Goal: Transaction & Acquisition: Purchase product/service

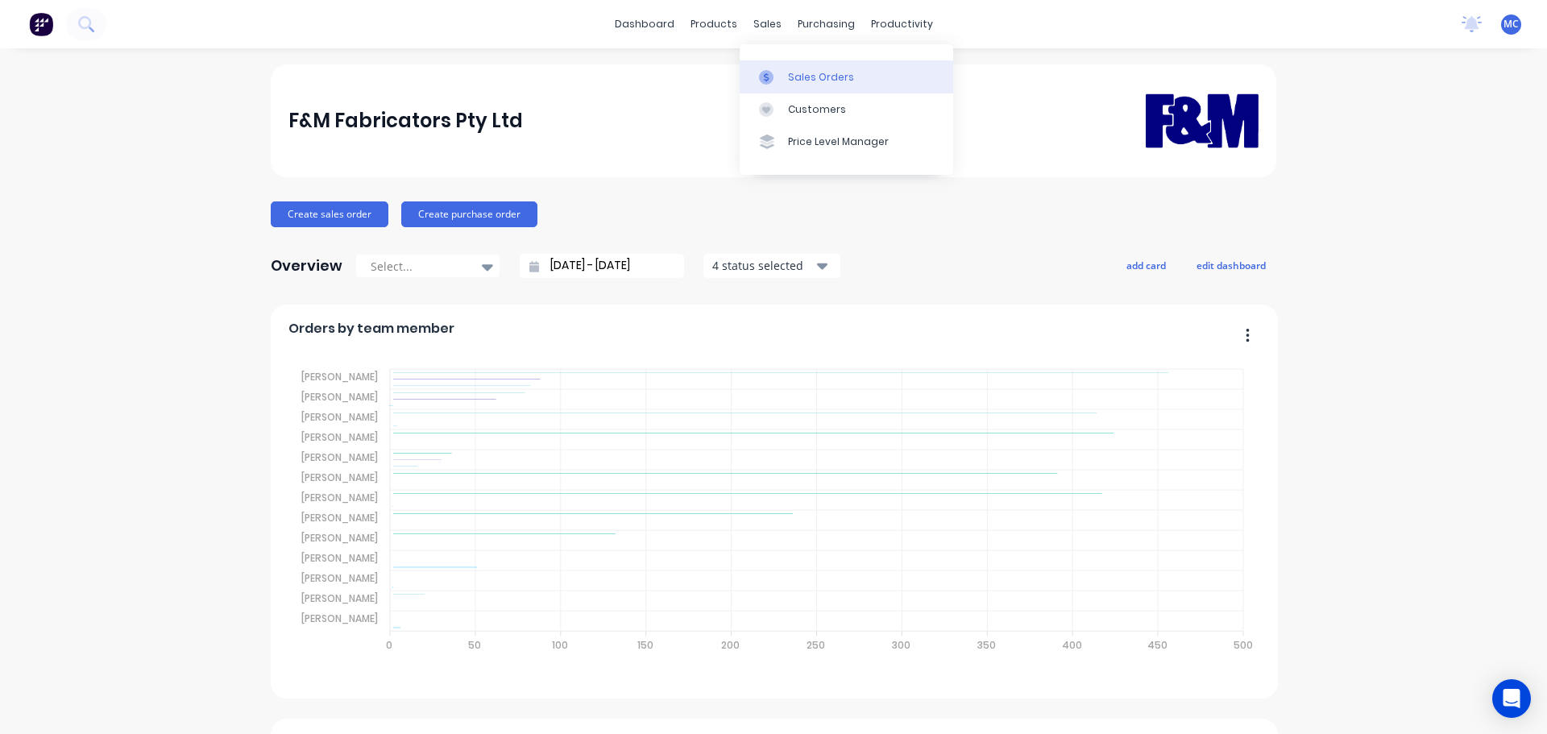
click at [818, 68] on link "Sales Orders" at bounding box center [845, 76] width 213 height 32
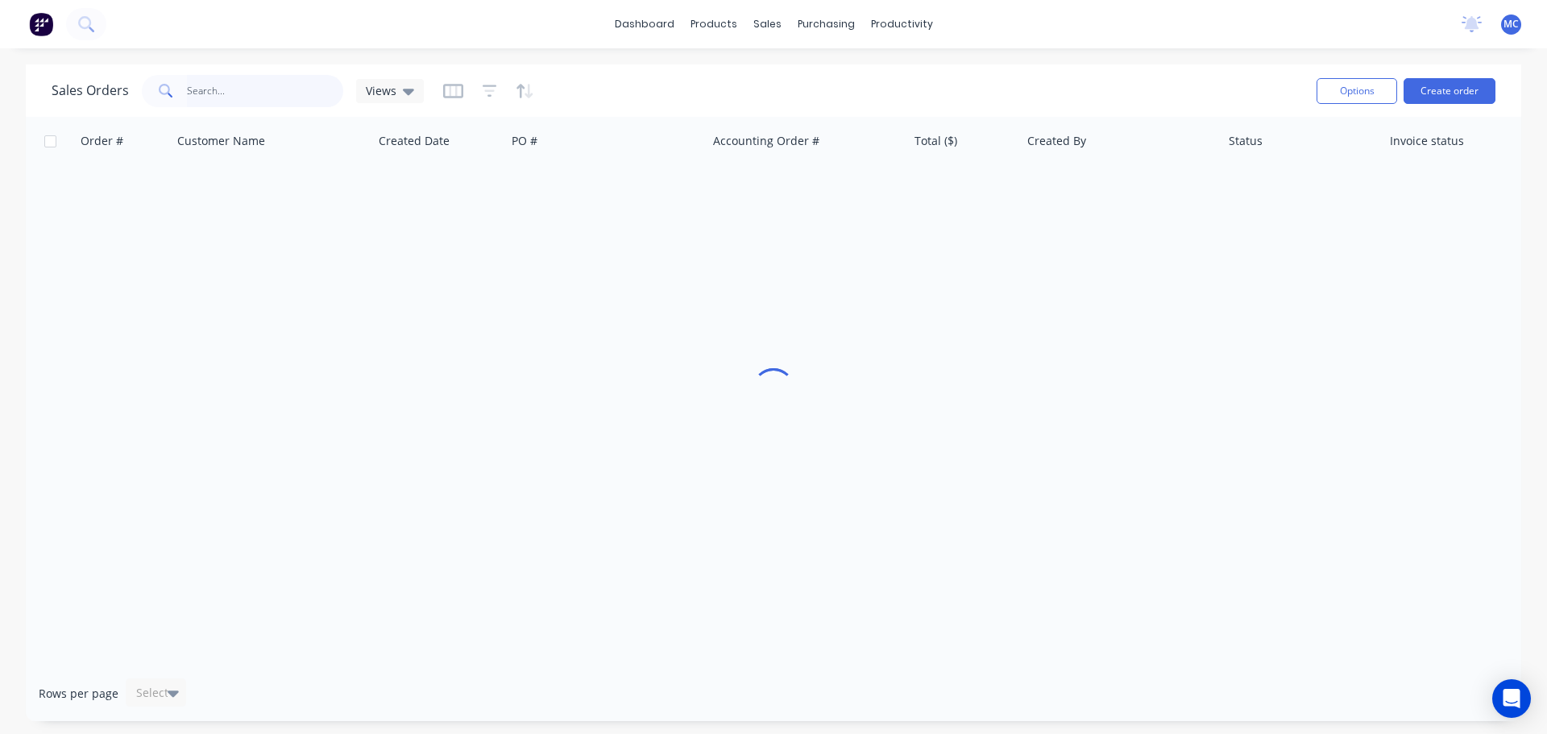
click at [247, 93] on input "text" at bounding box center [265, 91] width 157 height 32
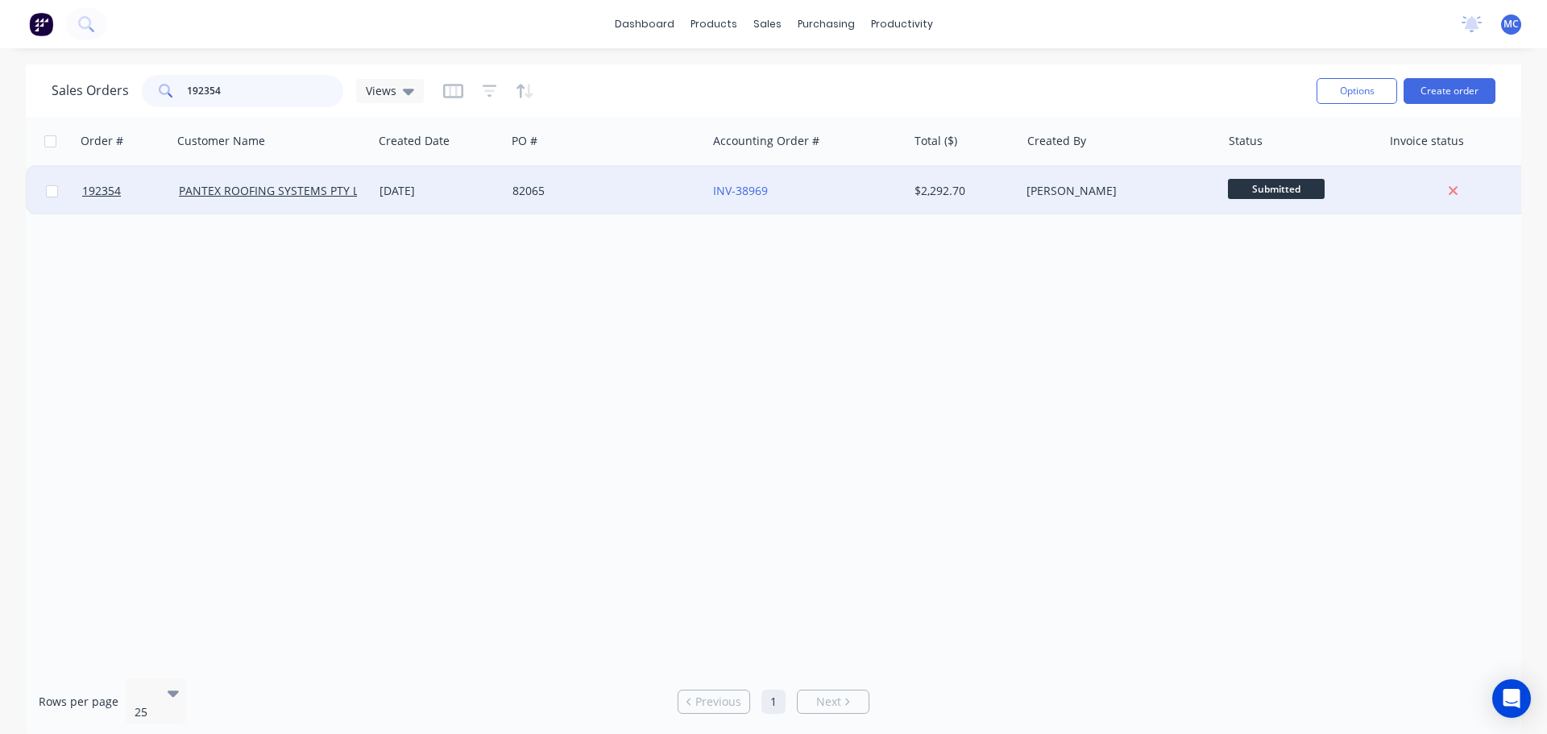
type input "192354"
click at [586, 188] on div "82065" at bounding box center [601, 191] width 179 height 16
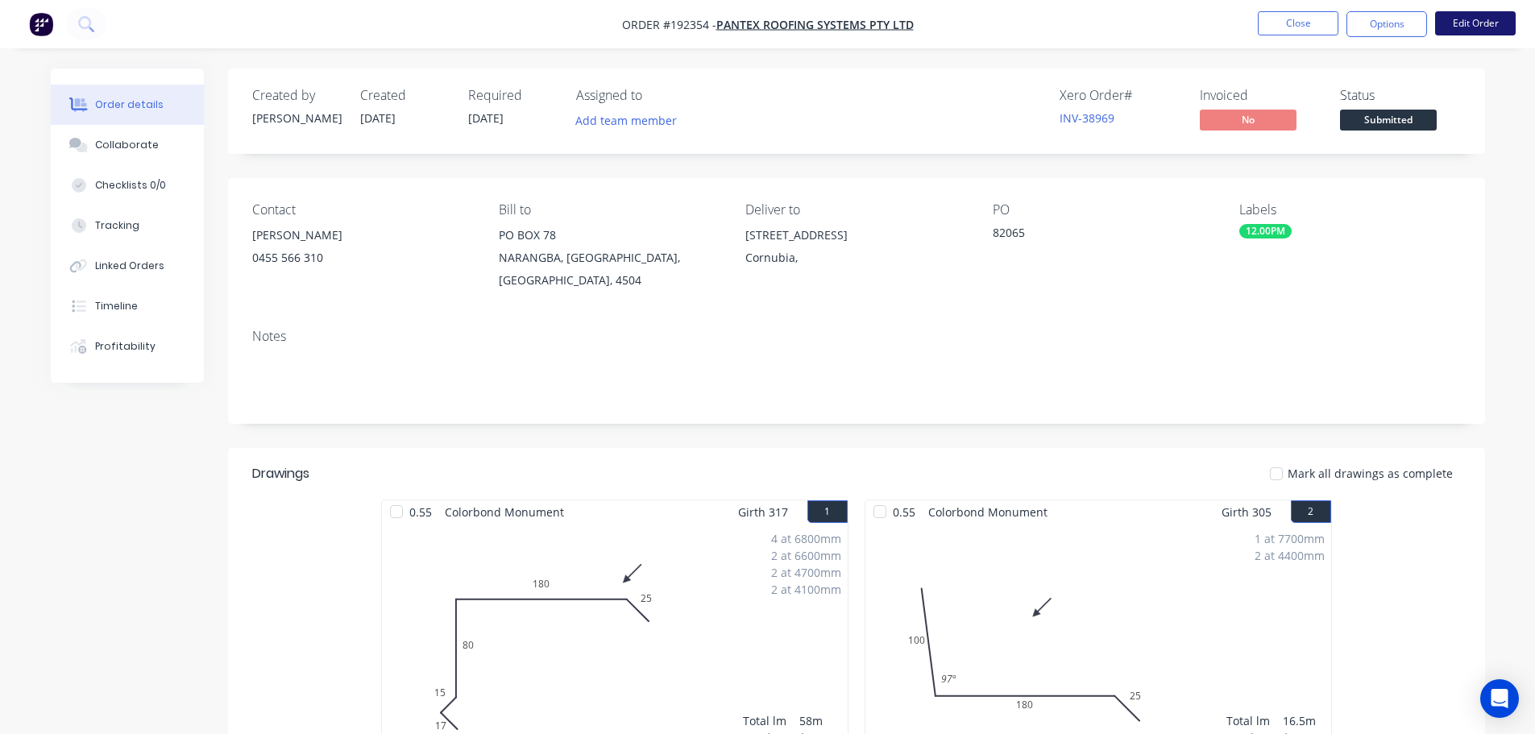
click at [1485, 22] on button "Edit Order" at bounding box center [1475, 23] width 81 height 24
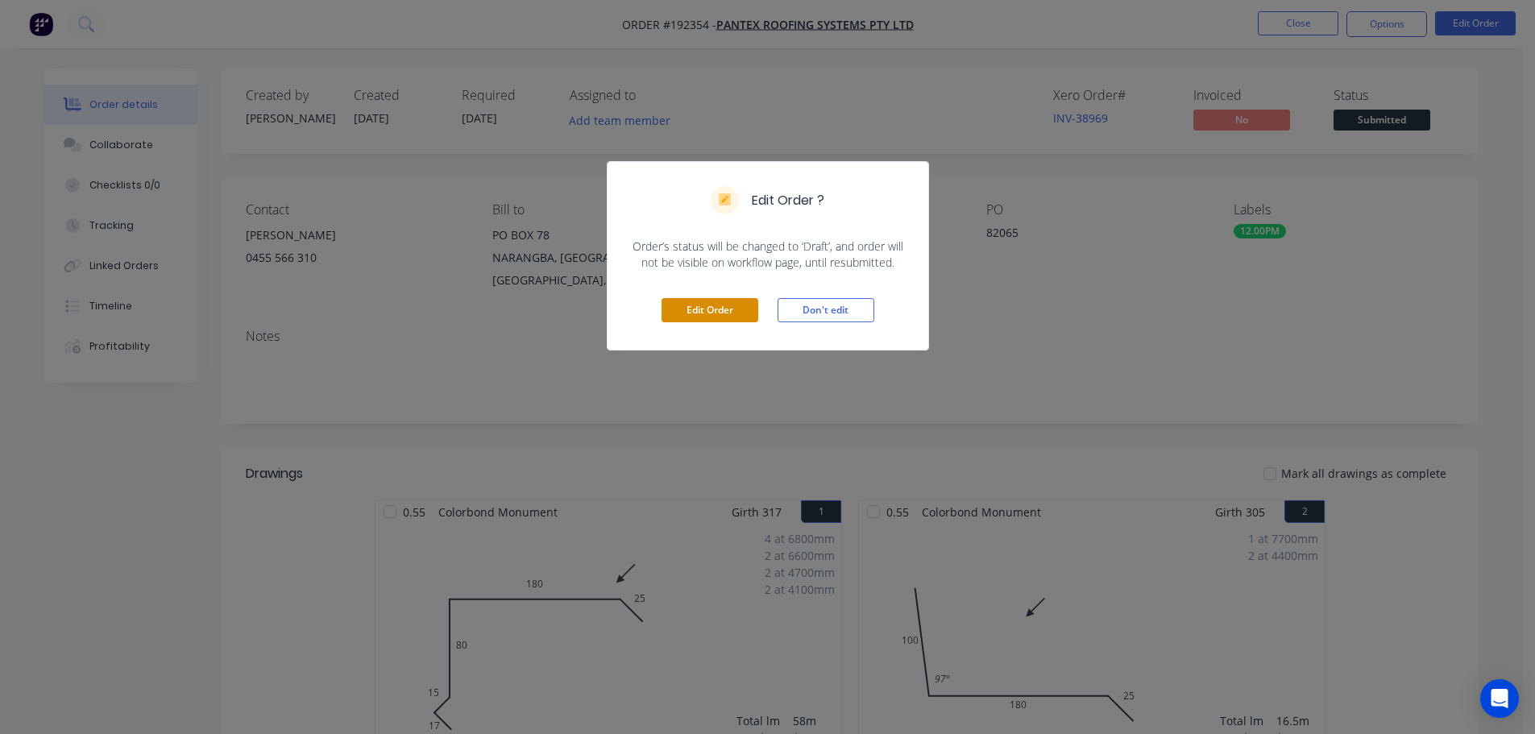
click at [723, 312] on button "Edit Order" at bounding box center [709, 310] width 97 height 24
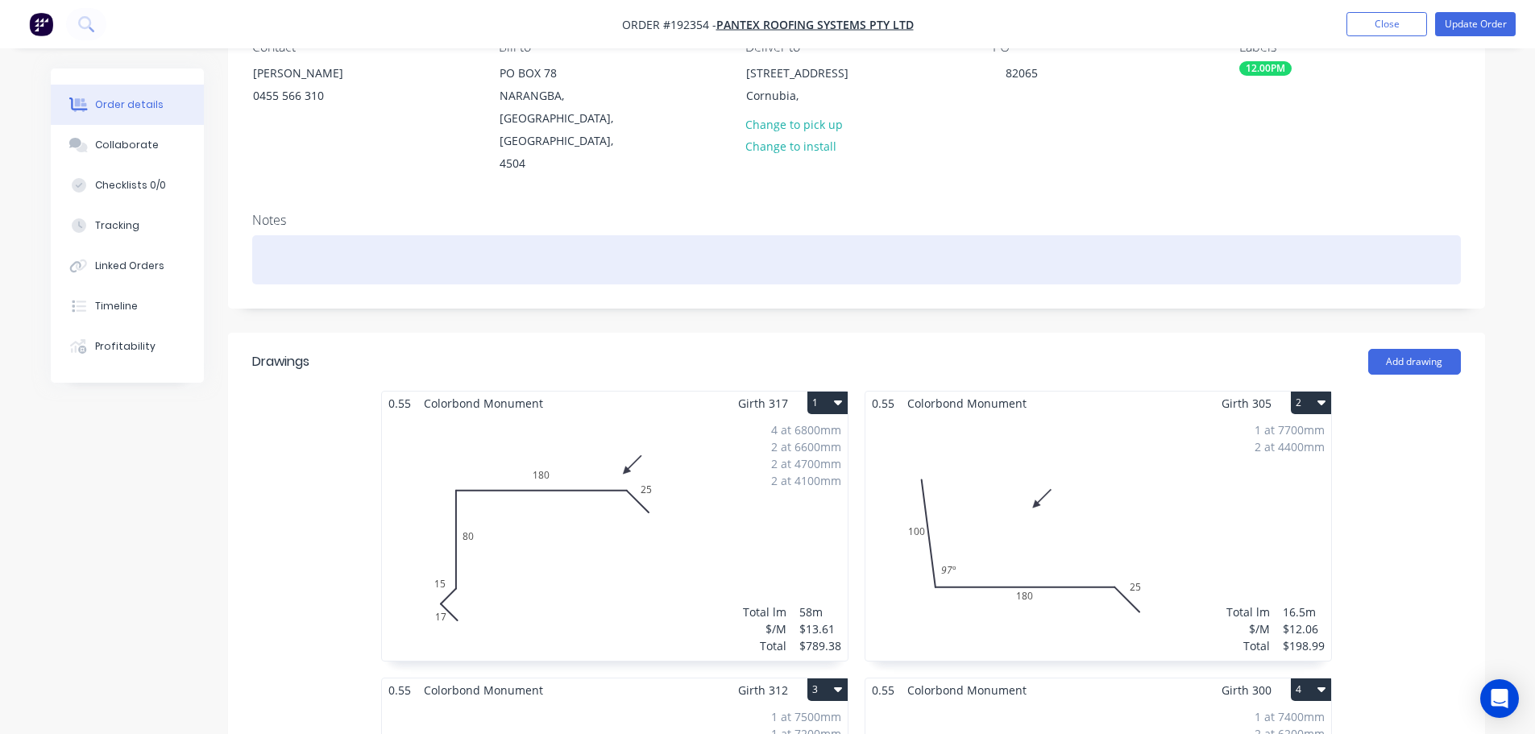
scroll to position [242, 0]
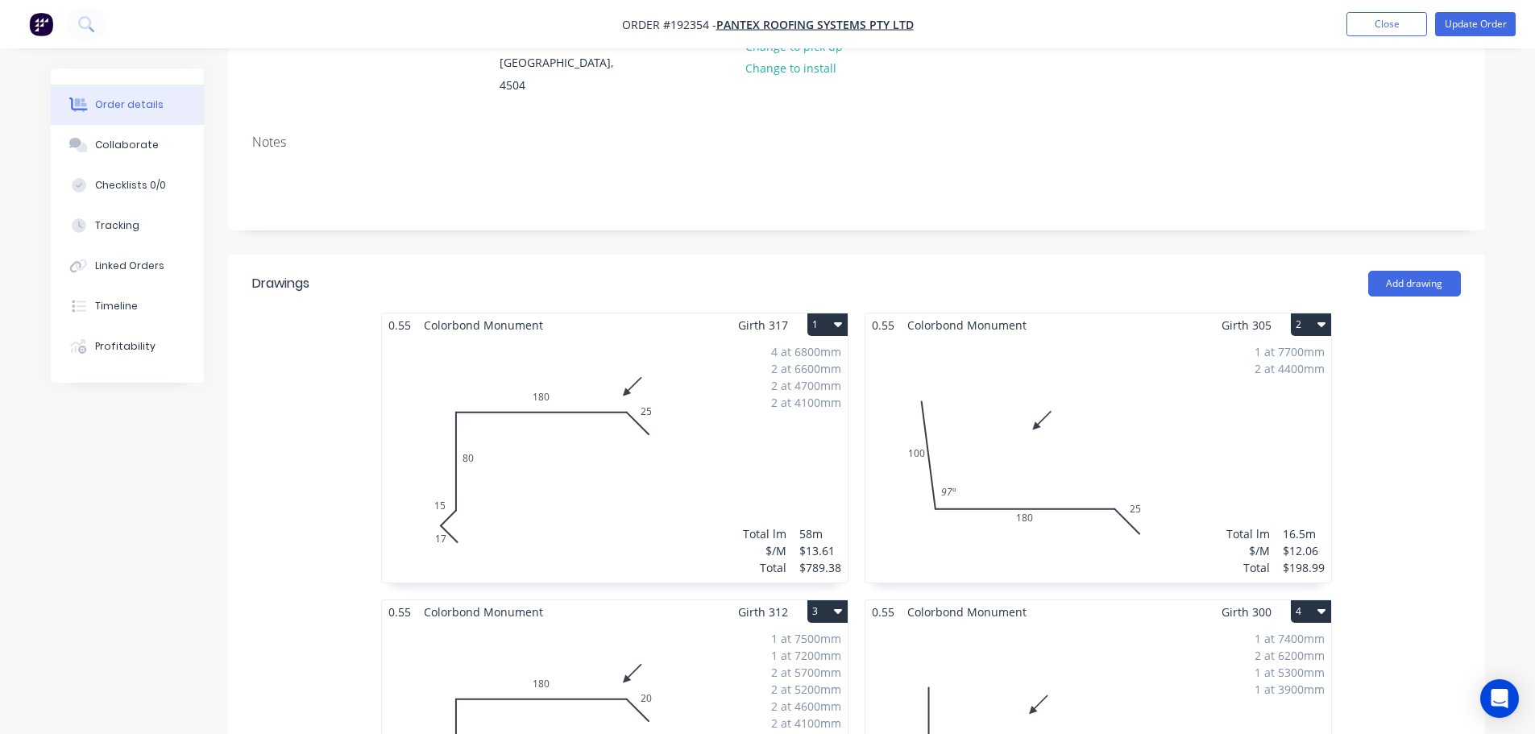
click at [608, 425] on div "4 at 6800mm 2 at 6600mm 2 at 4700mm 2 at 4100mm Total lm $/M Total 58m $13.61 $…" at bounding box center [615, 460] width 466 height 246
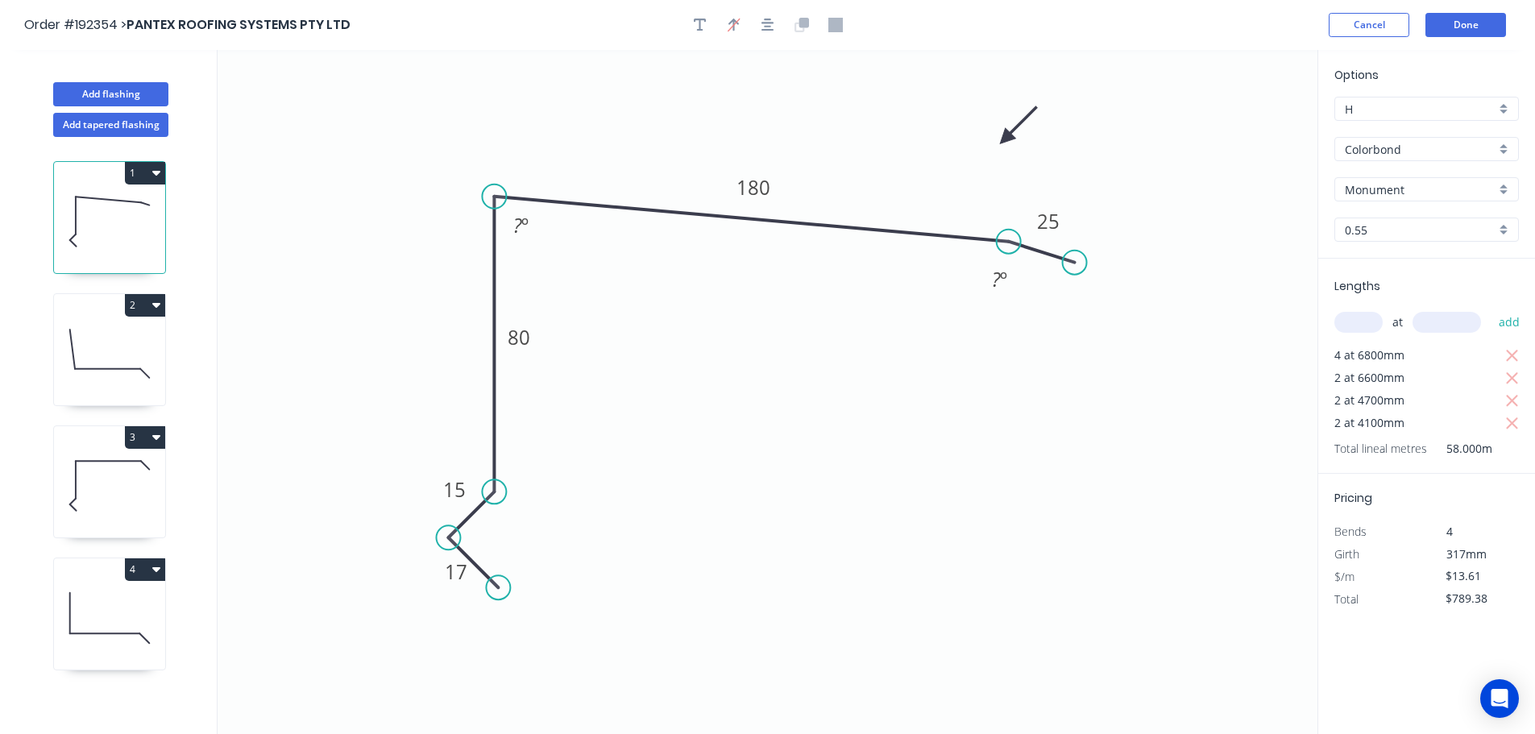
click at [1006, 240] on g "? º" at bounding box center [1000, 263] width 52 height 67
drag, startPoint x: 996, startPoint y: 194, endPoint x: 988, endPoint y: 250, distance: 56.3
click at [988, 251] on circle at bounding box center [987, 250] width 24 height 24
drag, startPoint x: 1074, startPoint y: 257, endPoint x: 1038, endPoint y: 309, distance: 63.7
click at [1038, 309] on circle at bounding box center [1037, 300] width 24 height 24
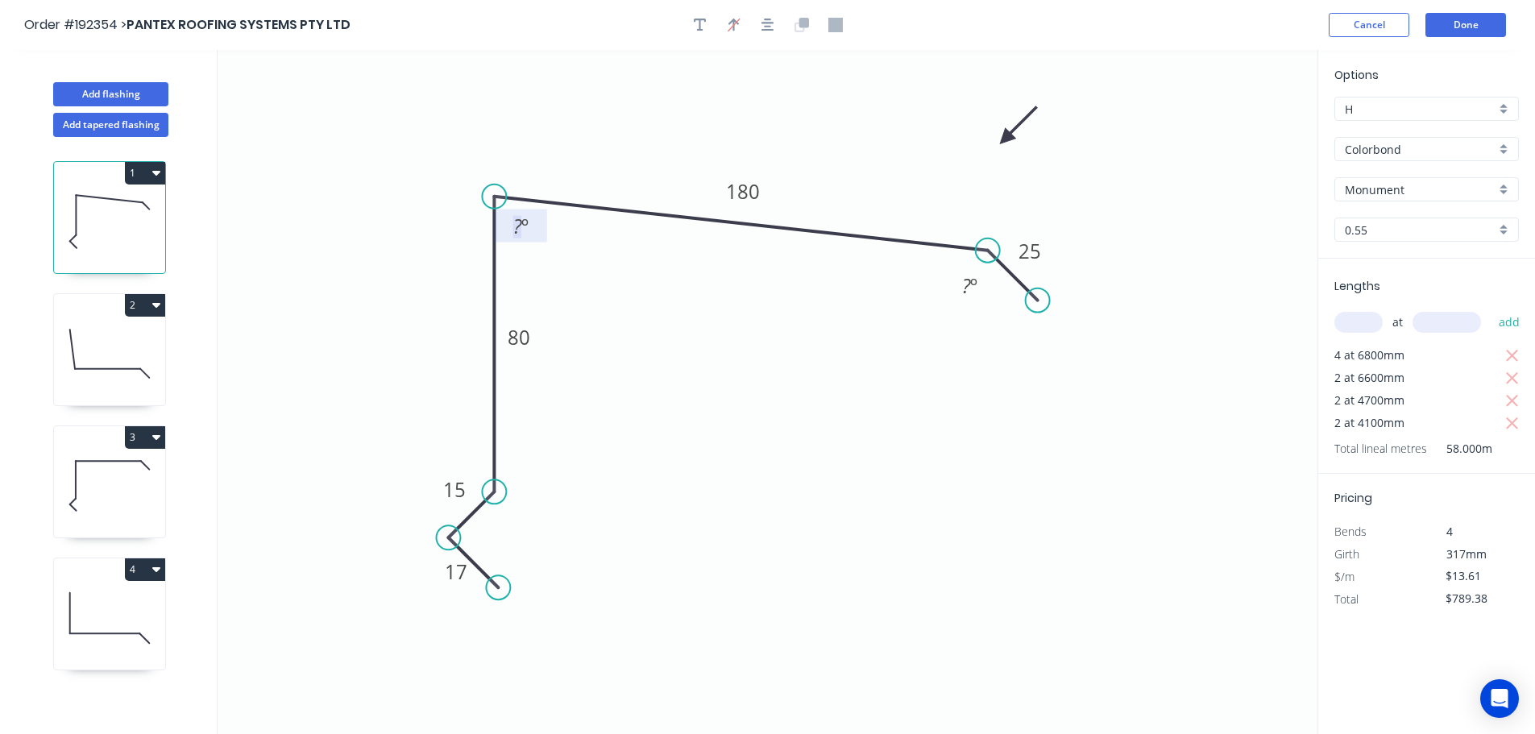
click at [528, 230] on tspan "º" at bounding box center [524, 226] width 7 height 27
click at [971, 280] on tspan "º" at bounding box center [973, 285] width 7 height 27
click at [1480, 31] on button "Done" at bounding box center [1465, 25] width 81 height 24
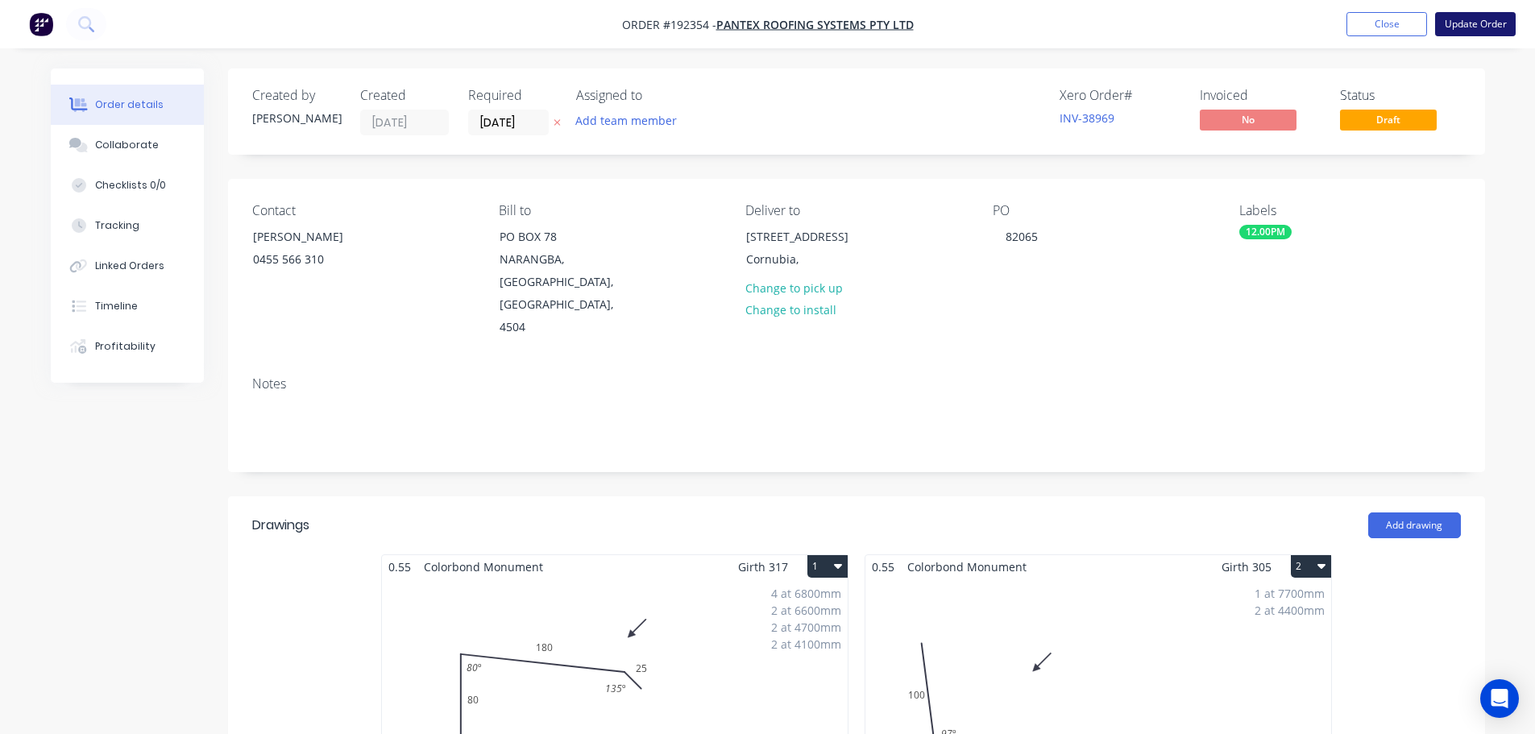
click at [1481, 22] on button "Update Order" at bounding box center [1475, 24] width 81 height 24
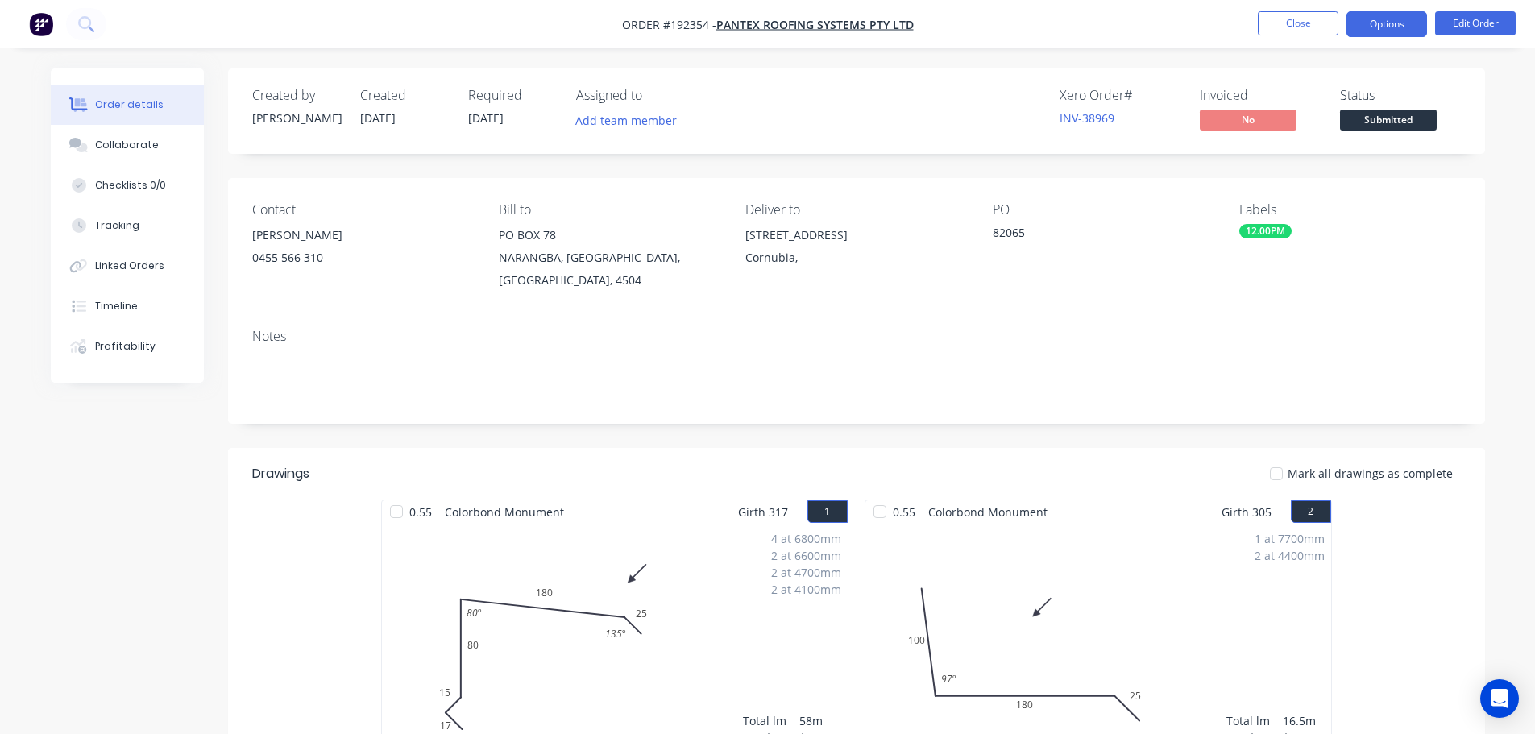
click at [1388, 23] on button "Options" at bounding box center [1386, 24] width 81 height 26
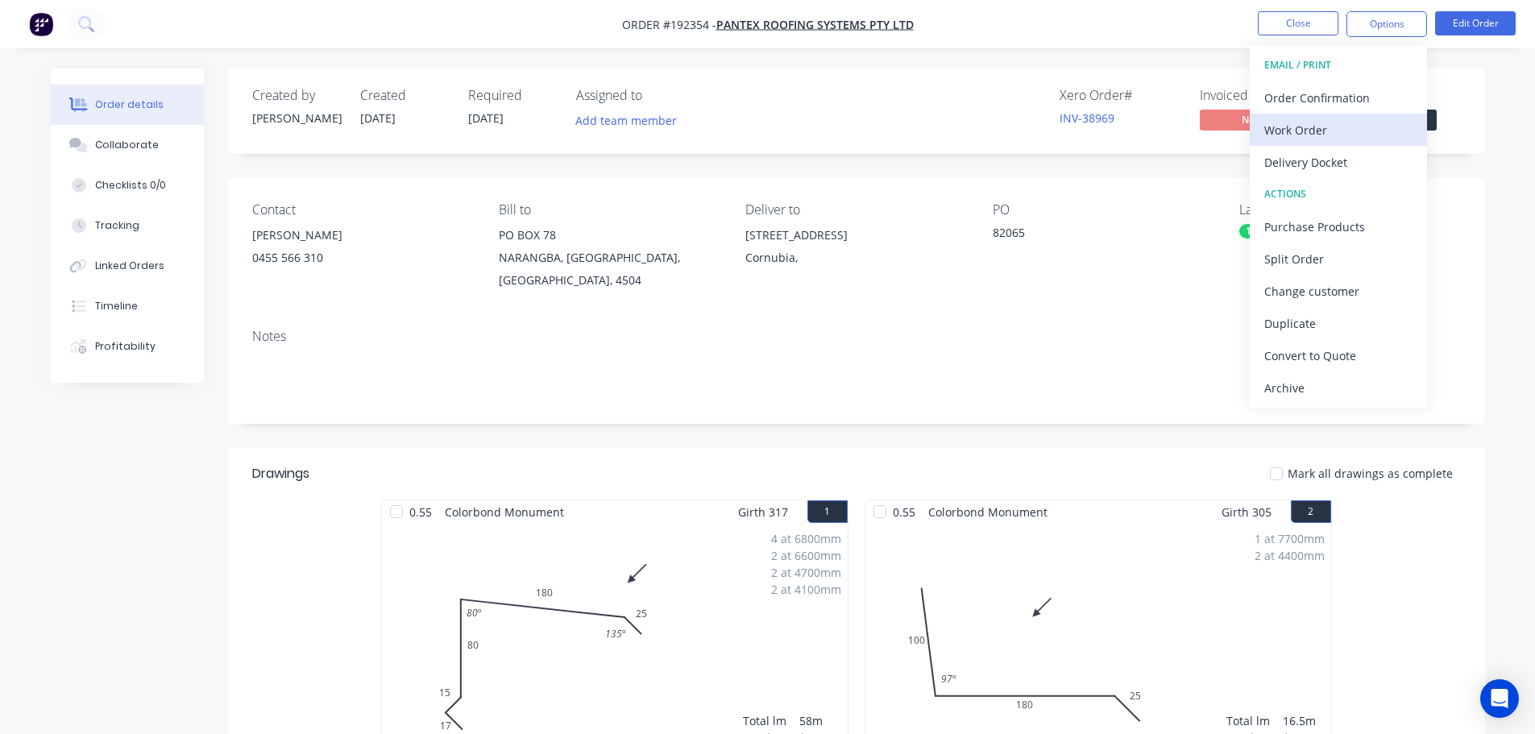
click at [1274, 126] on div "Work Order" at bounding box center [1338, 129] width 148 height 23
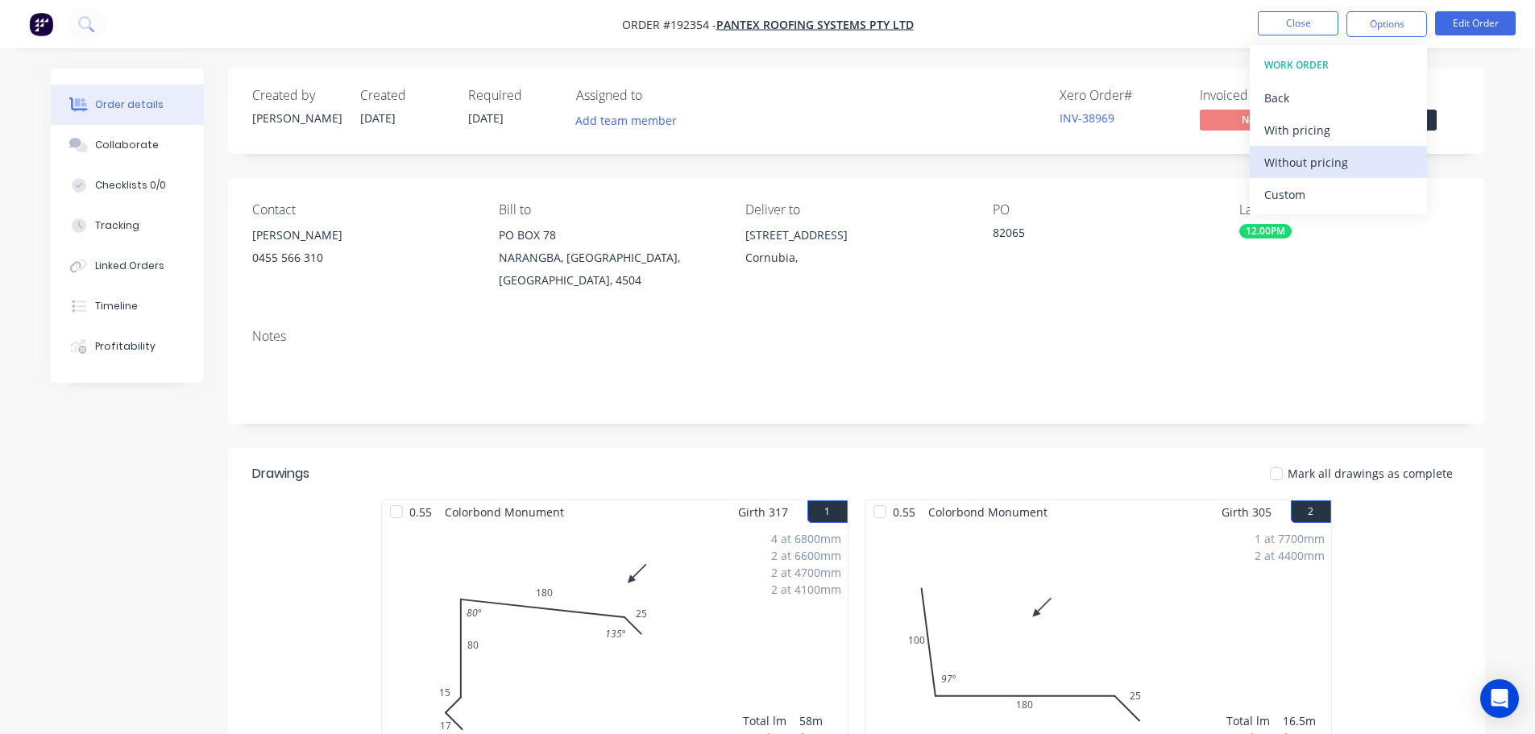
click at [1303, 172] on div "Without pricing" at bounding box center [1338, 162] width 148 height 23
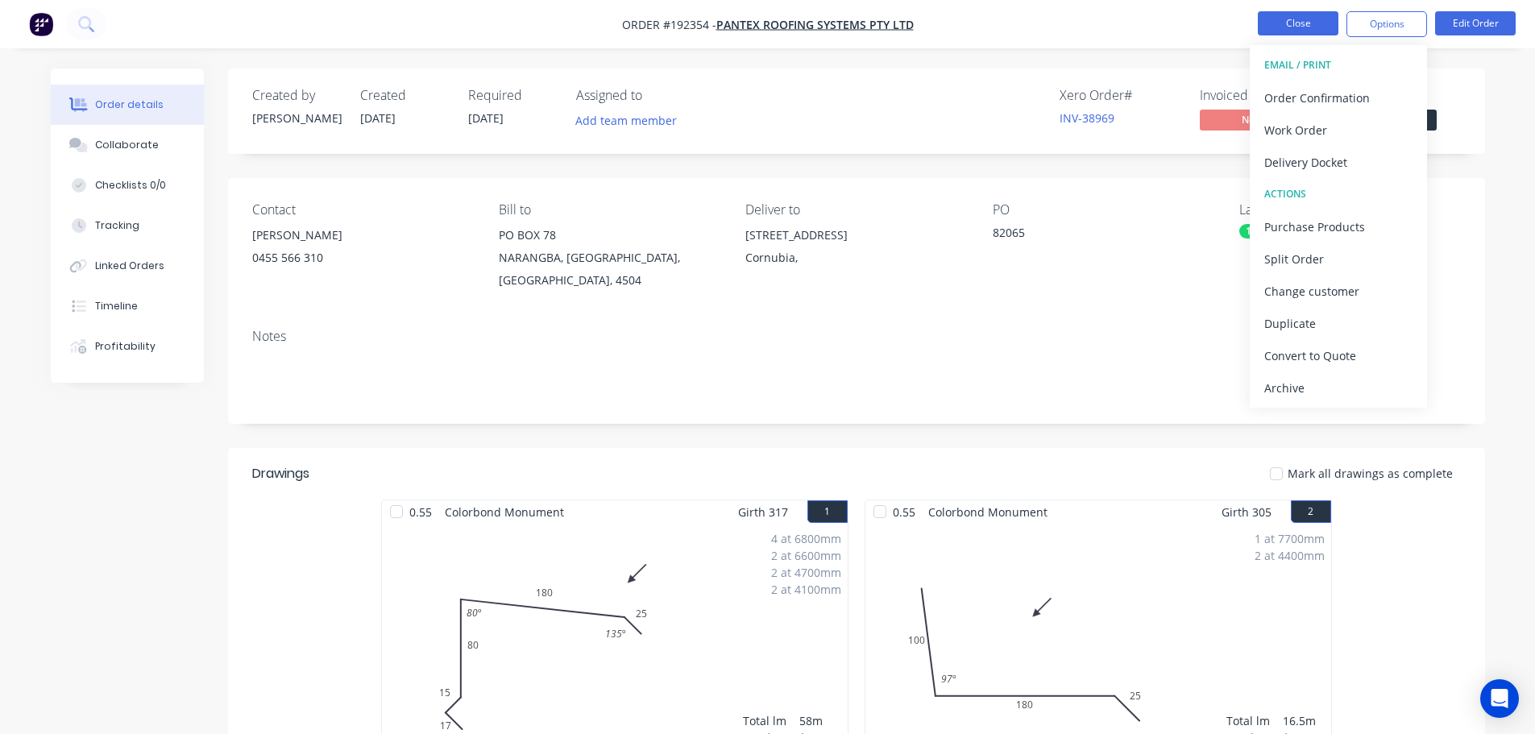
click at [1305, 19] on button "Close" at bounding box center [1297, 23] width 81 height 24
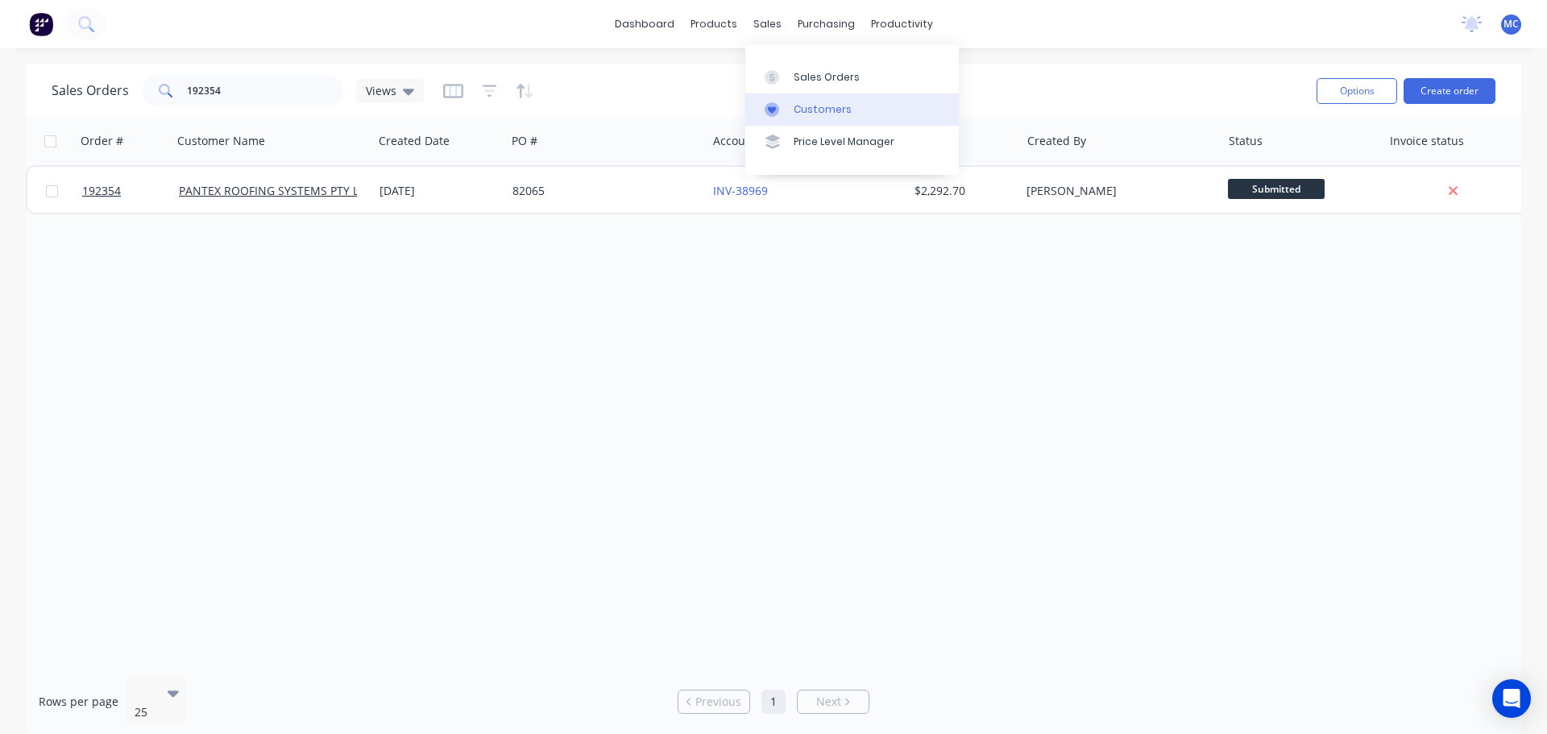
click at [810, 108] on div "Customers" at bounding box center [822, 109] width 58 height 14
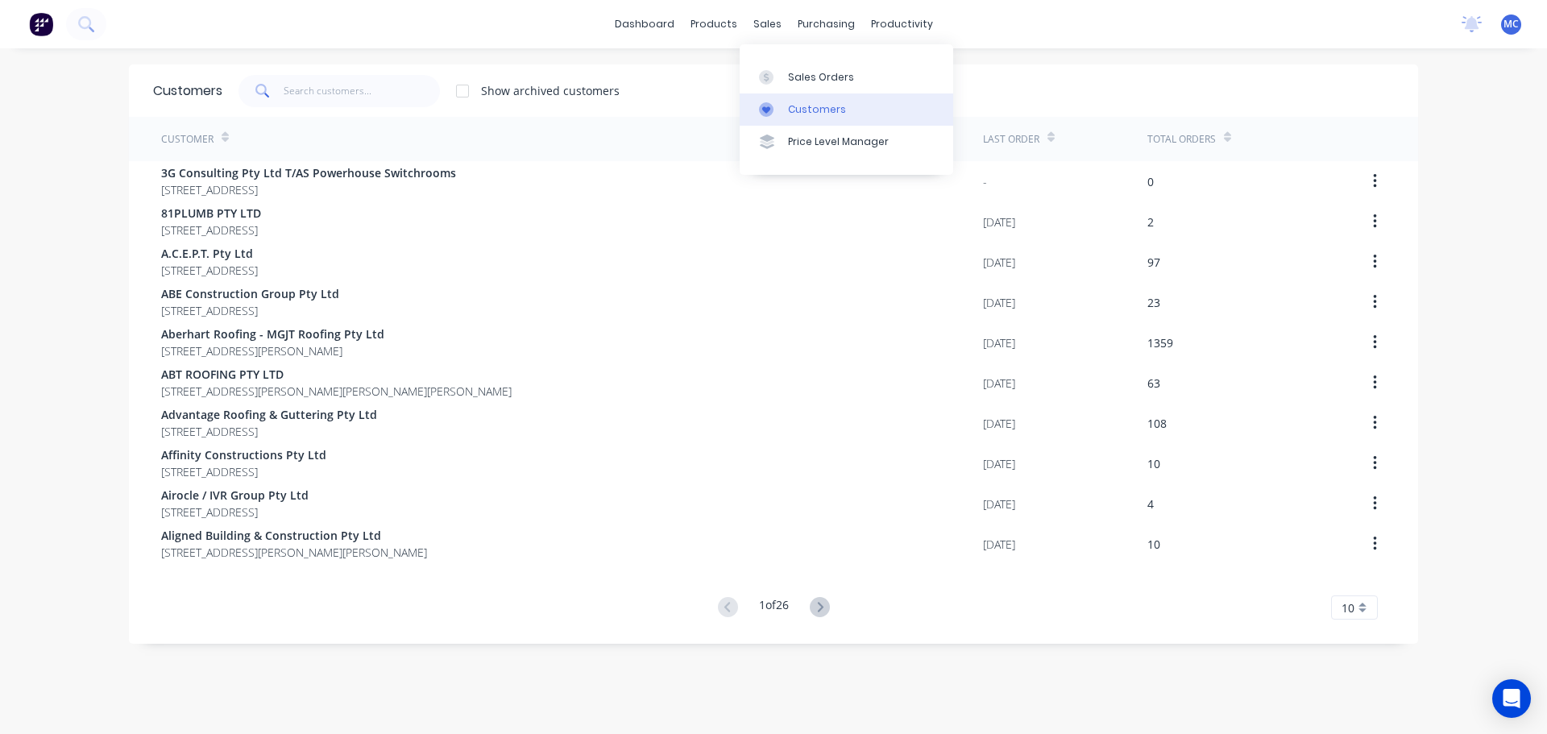
click at [815, 110] on div "Customers" at bounding box center [817, 109] width 58 height 14
click at [337, 81] on input "text" at bounding box center [362, 91] width 157 height 32
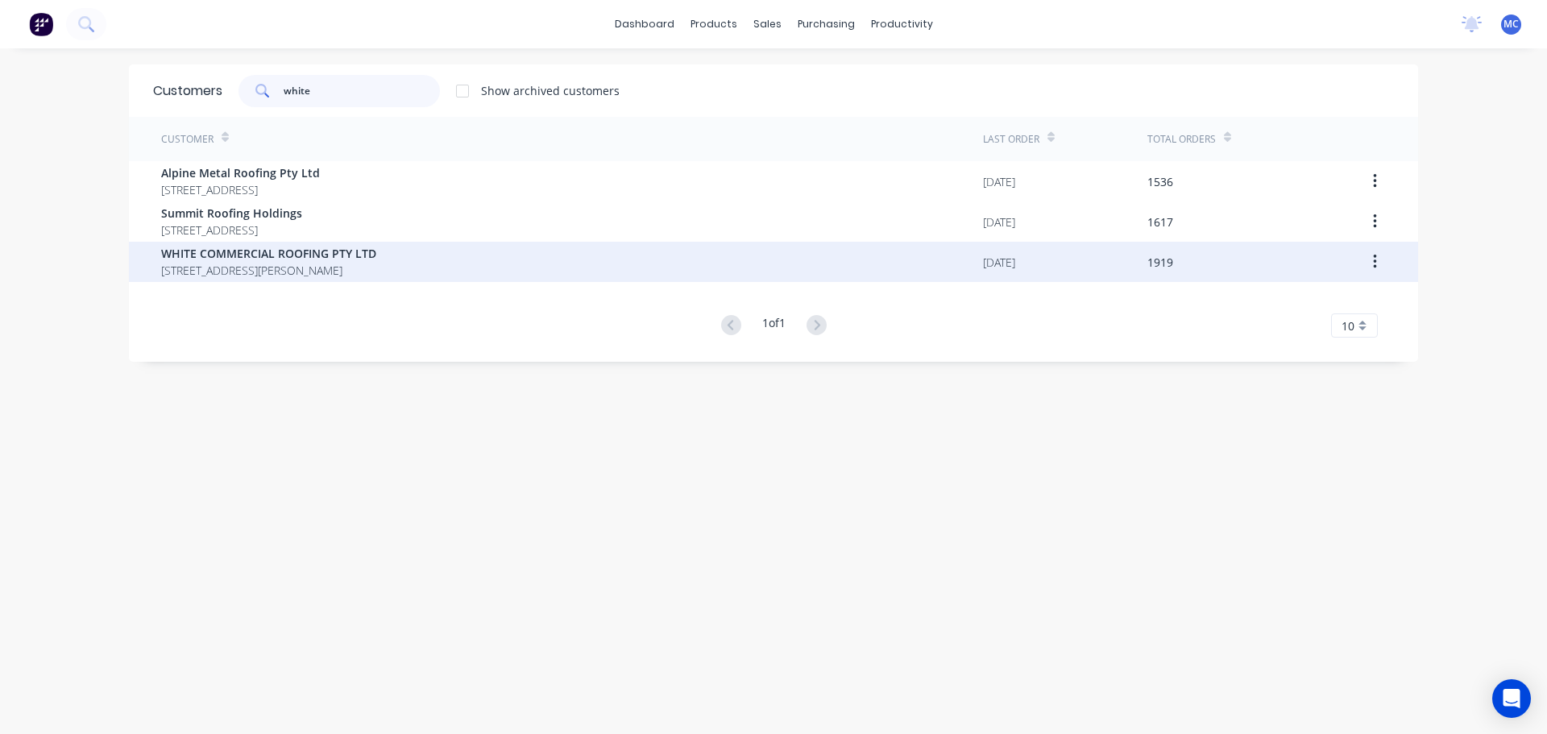
type input "white"
click at [268, 254] on span "WHITE COMMERCIAL ROOFING PTY LTD" at bounding box center [268, 253] width 215 height 17
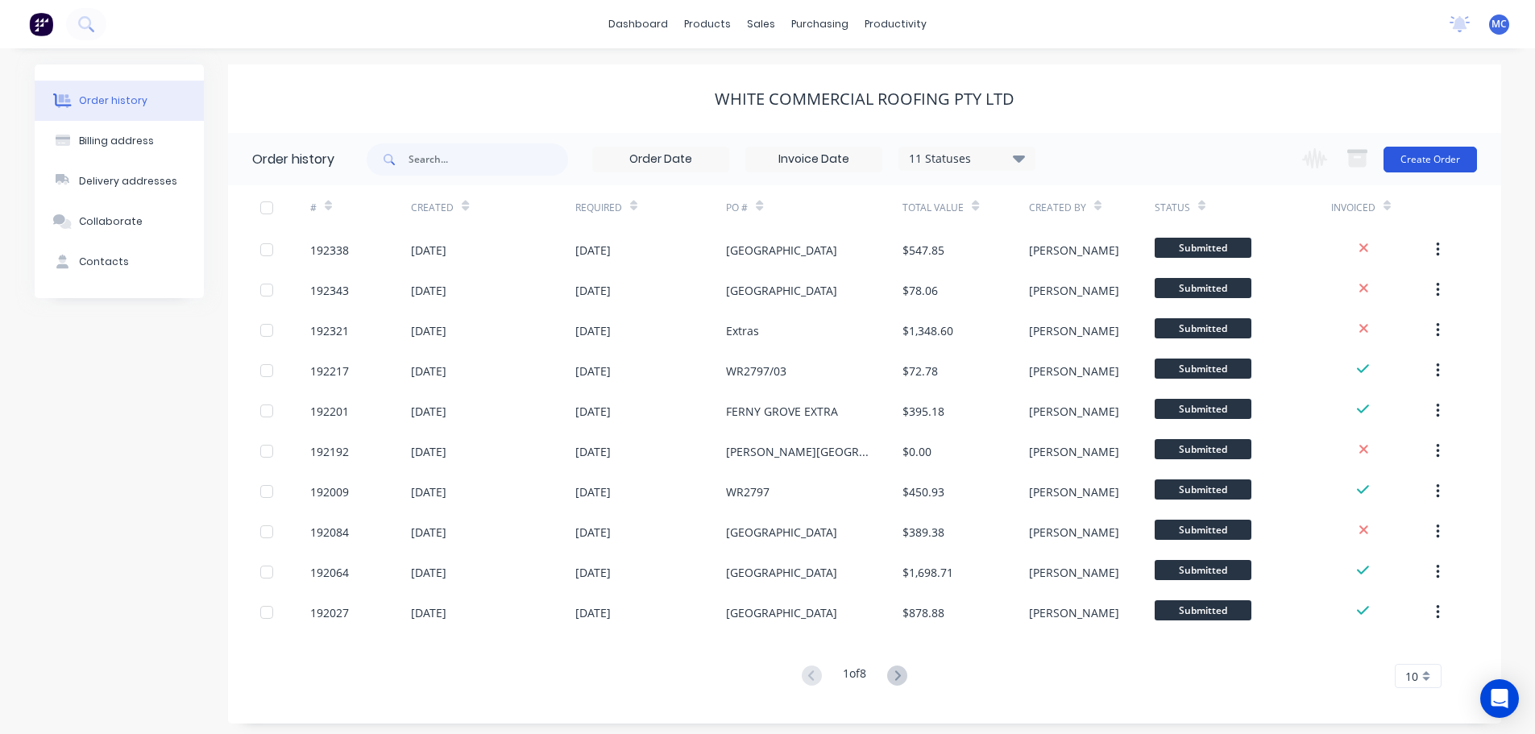
click at [1425, 154] on button "Create Order" at bounding box center [1429, 160] width 93 height 26
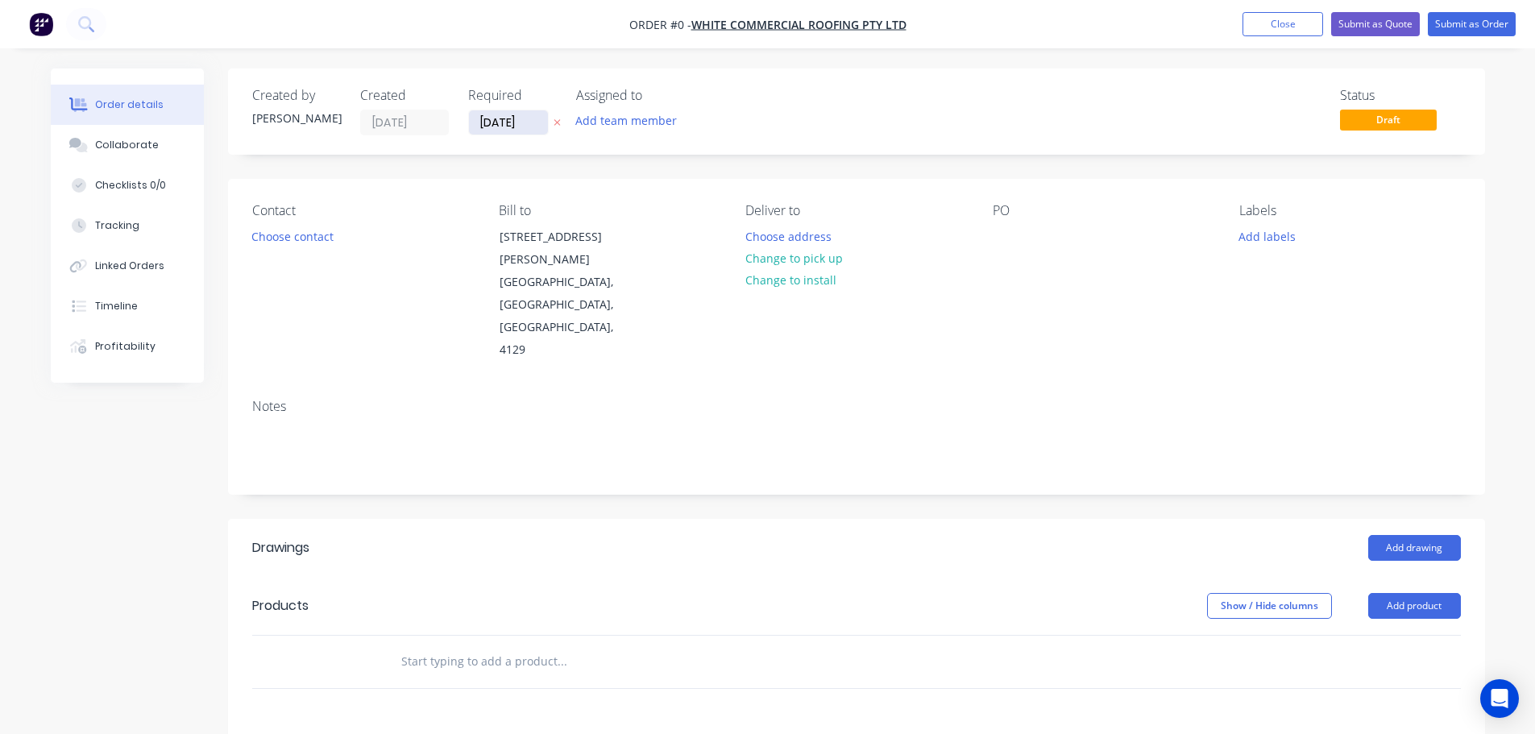
click at [515, 124] on input "[DATE]" at bounding box center [508, 122] width 79 height 24
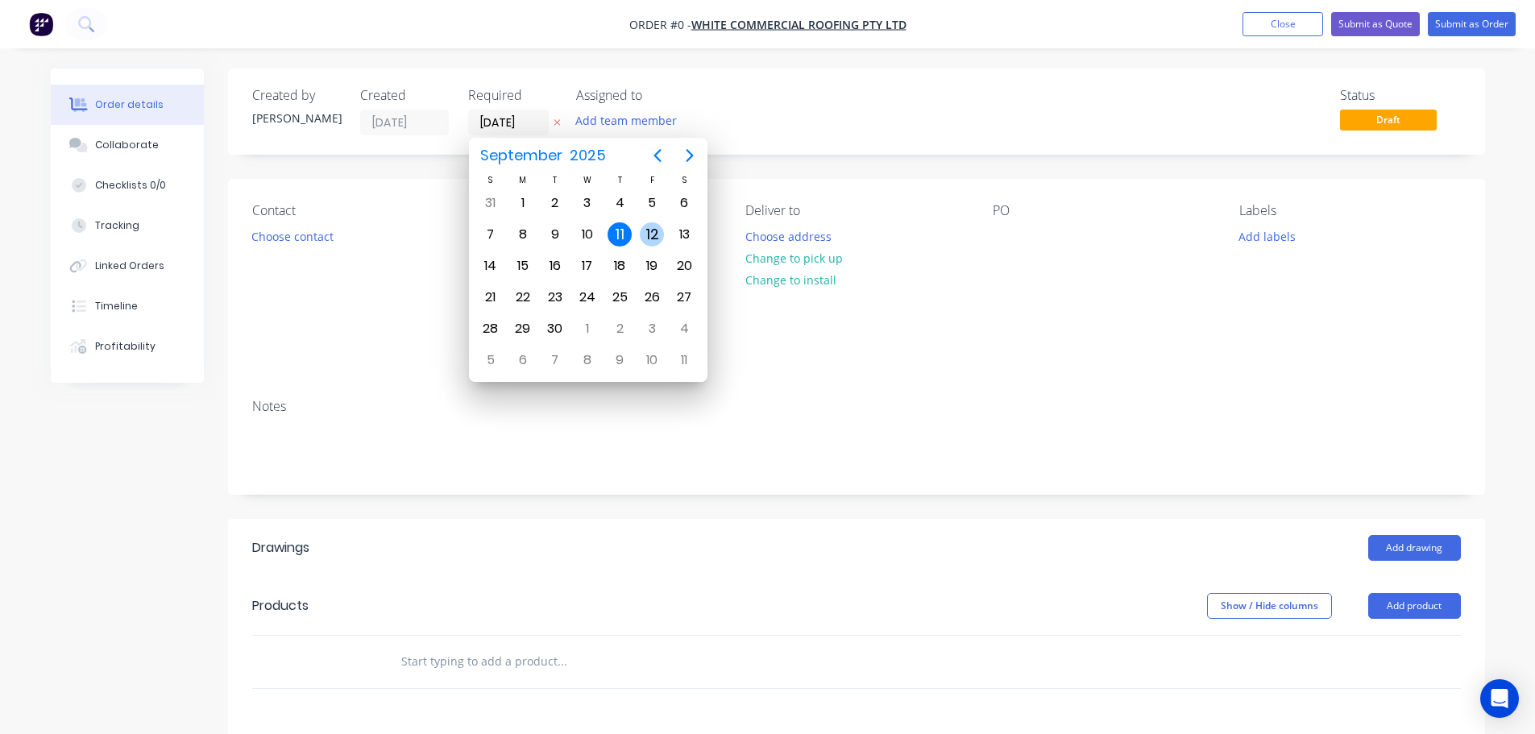
click at [653, 233] on div "12" at bounding box center [652, 234] width 24 height 24
type input "[DATE]"
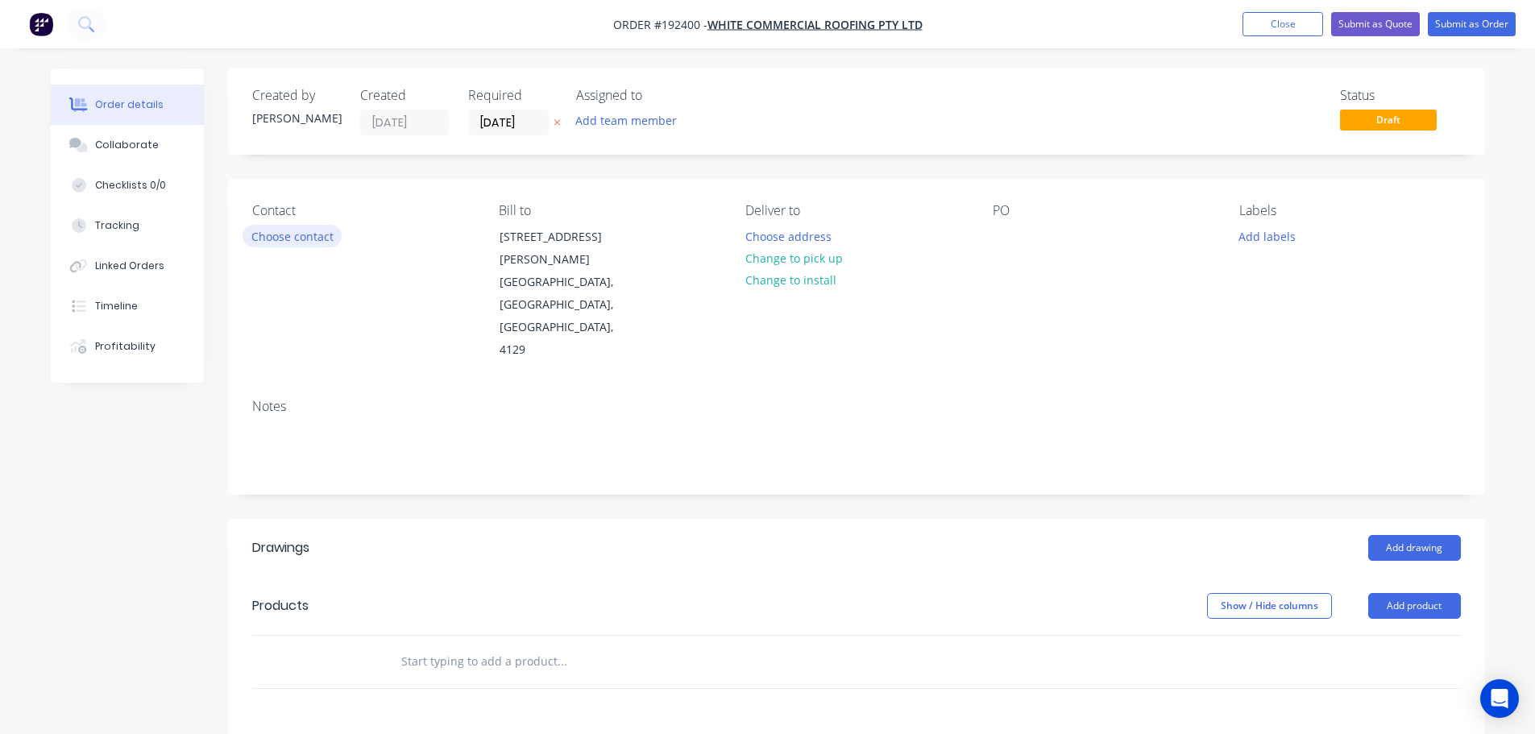
click at [317, 241] on button "Choose contact" at bounding box center [291, 236] width 99 height 22
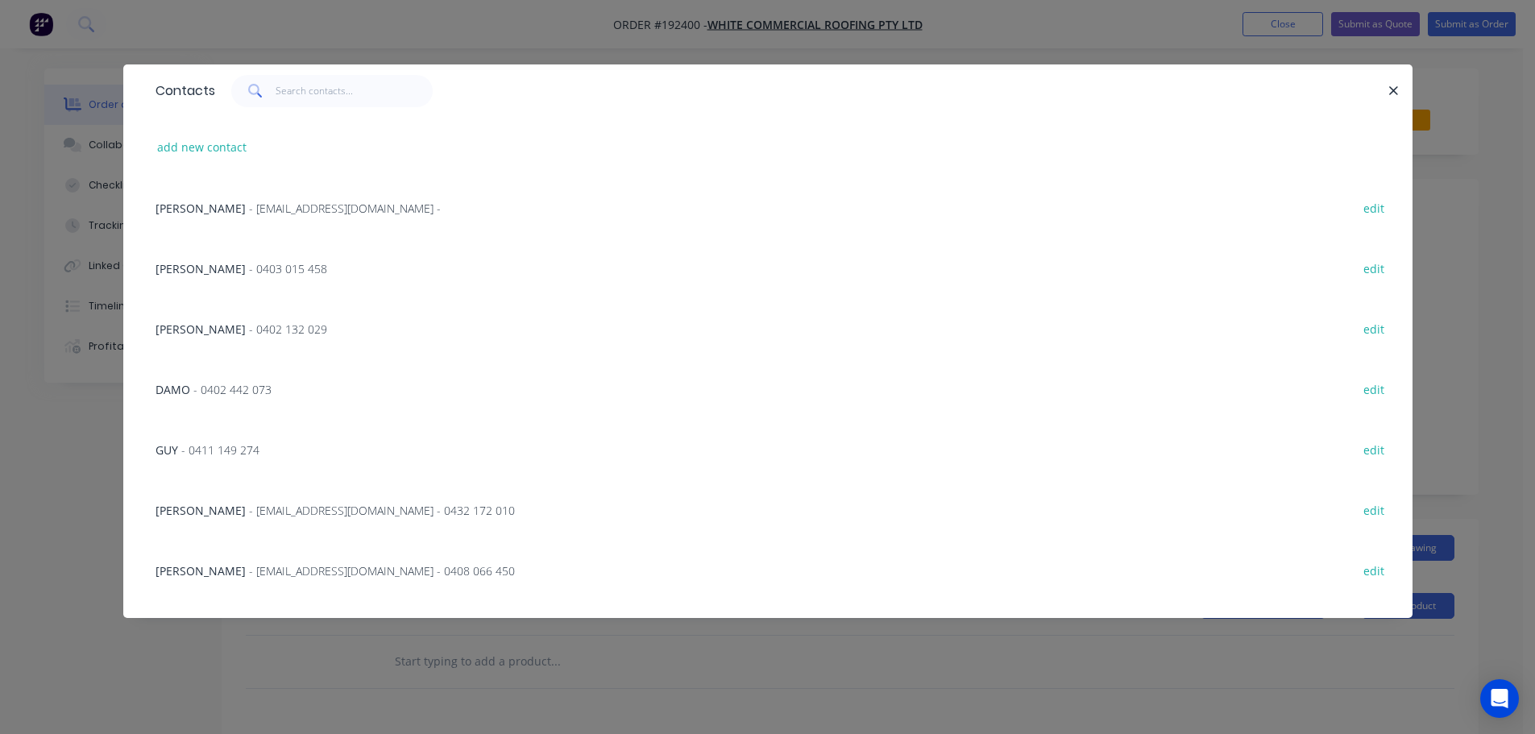
click at [213, 383] on span "- 0402 442 073" at bounding box center [232, 389] width 78 height 15
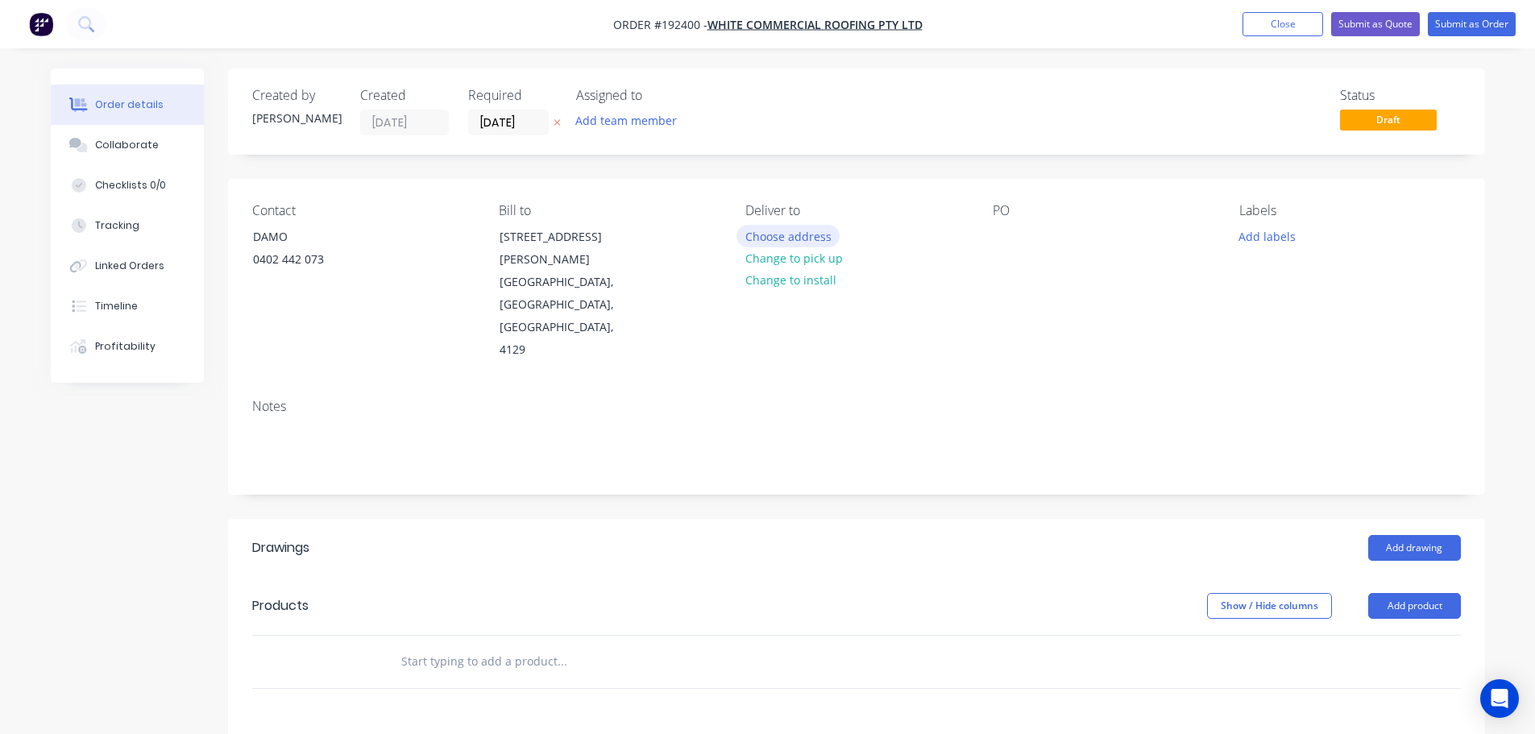
click at [788, 236] on button "Choose address" at bounding box center [787, 236] width 103 height 22
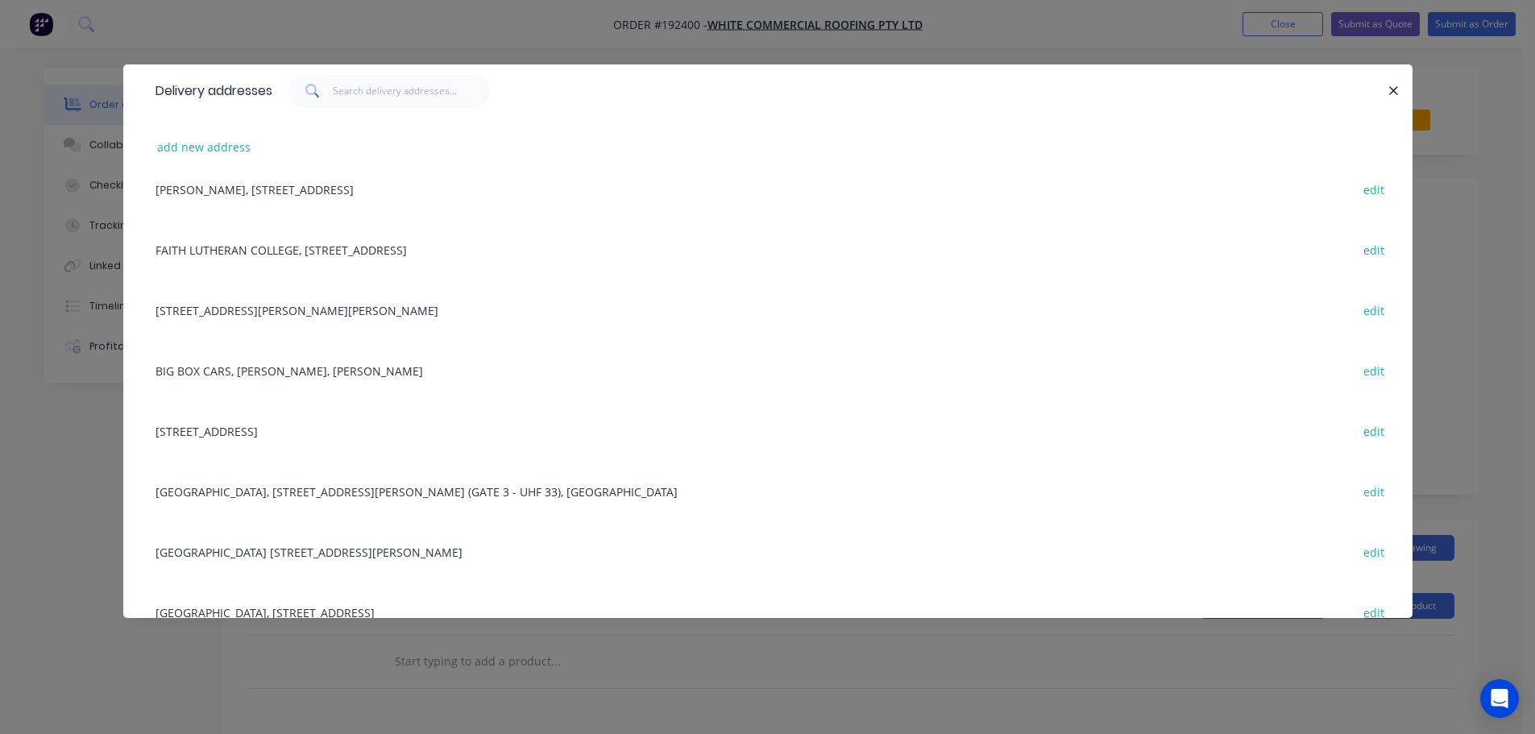
scroll to position [161, 0]
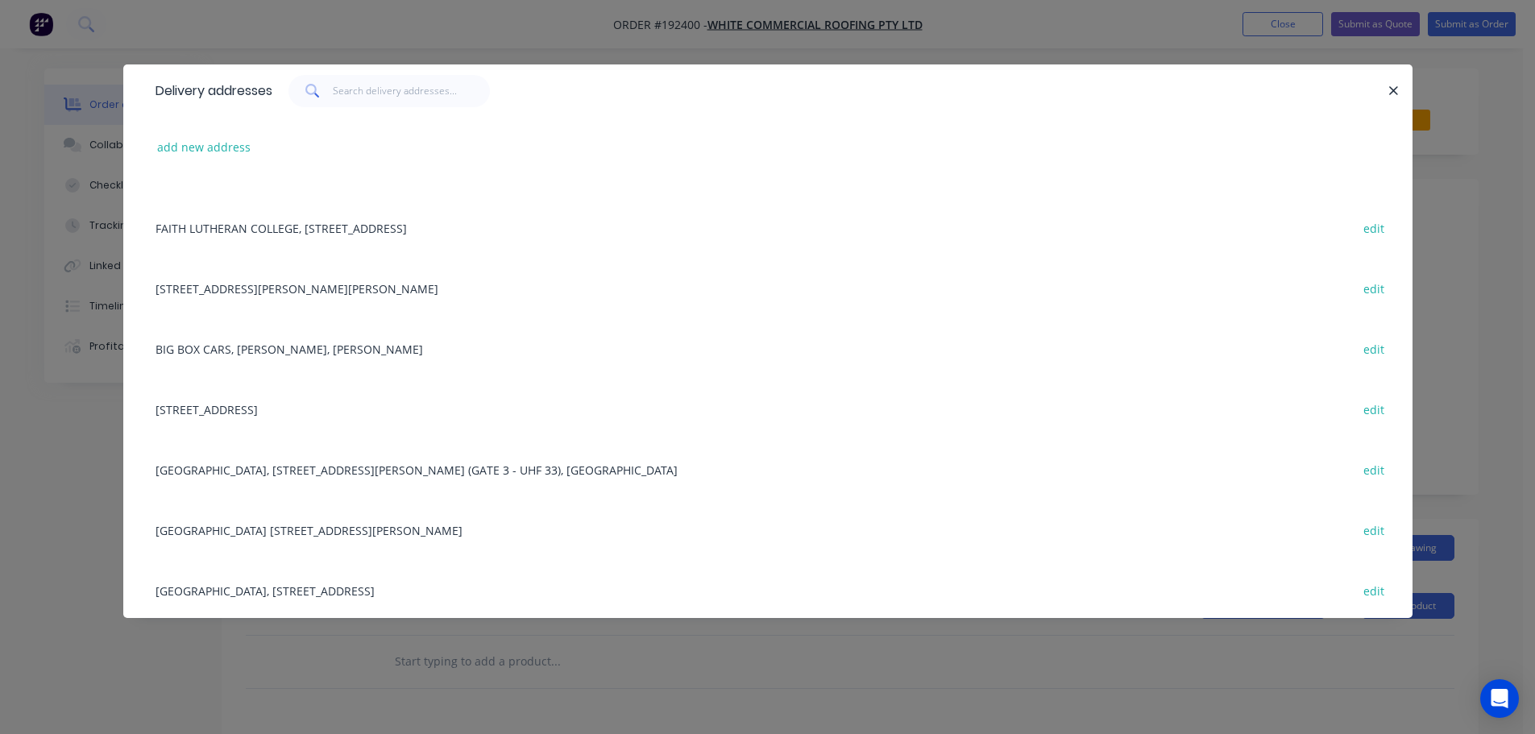
click at [297, 470] on div "[GEOGRAPHIC_DATA], [STREET_ADDRESS][PERSON_NAME] (GATE 3 - UHF 33), [GEOGRAPHIC…" at bounding box center [767, 469] width 1240 height 60
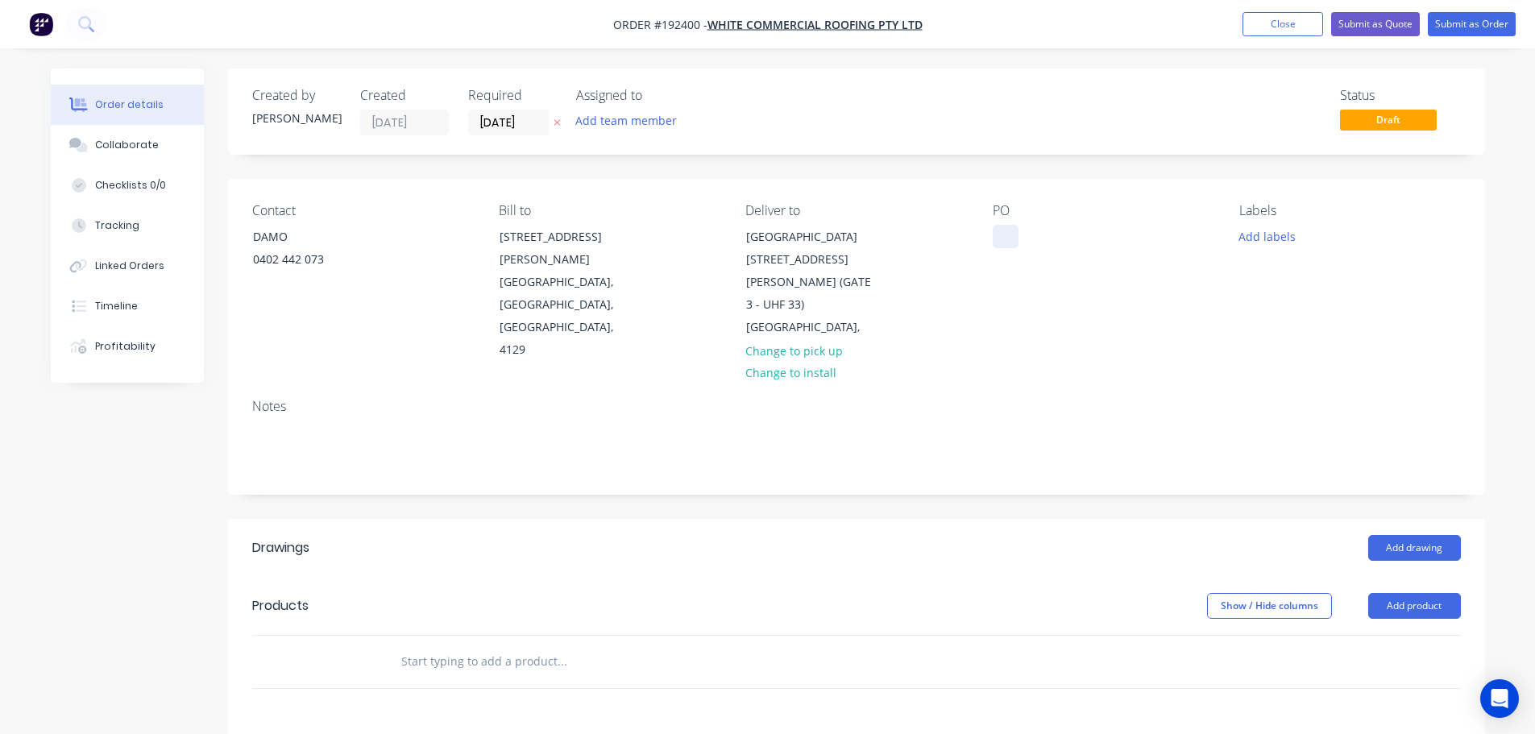
click at [1003, 238] on div at bounding box center [1005, 236] width 26 height 23
click at [1410, 535] on button "Add drawing" at bounding box center [1414, 548] width 93 height 26
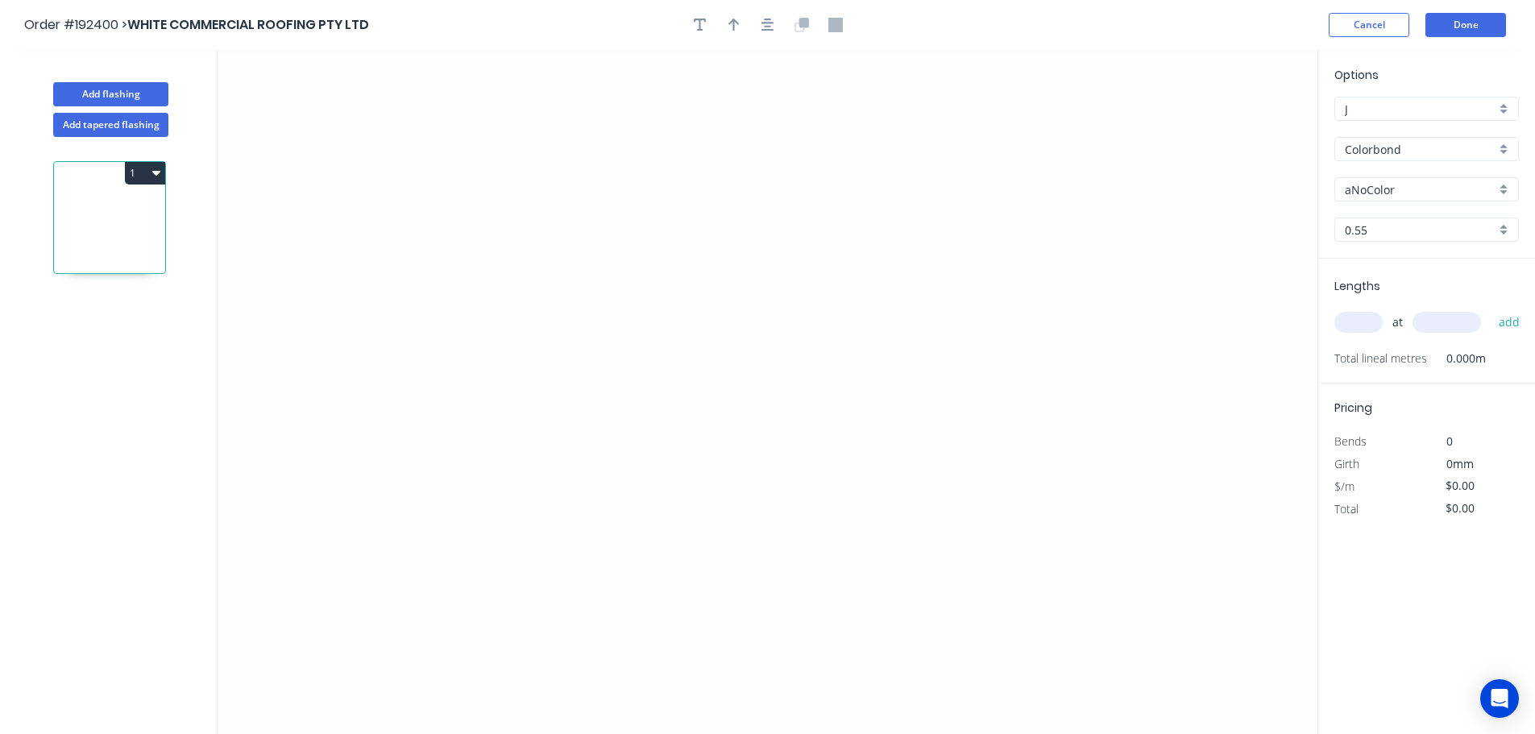
click at [1392, 193] on input "aNoColor" at bounding box center [1419, 189] width 151 height 17
click at [1365, 365] on div "Surfmist" at bounding box center [1426, 357] width 183 height 28
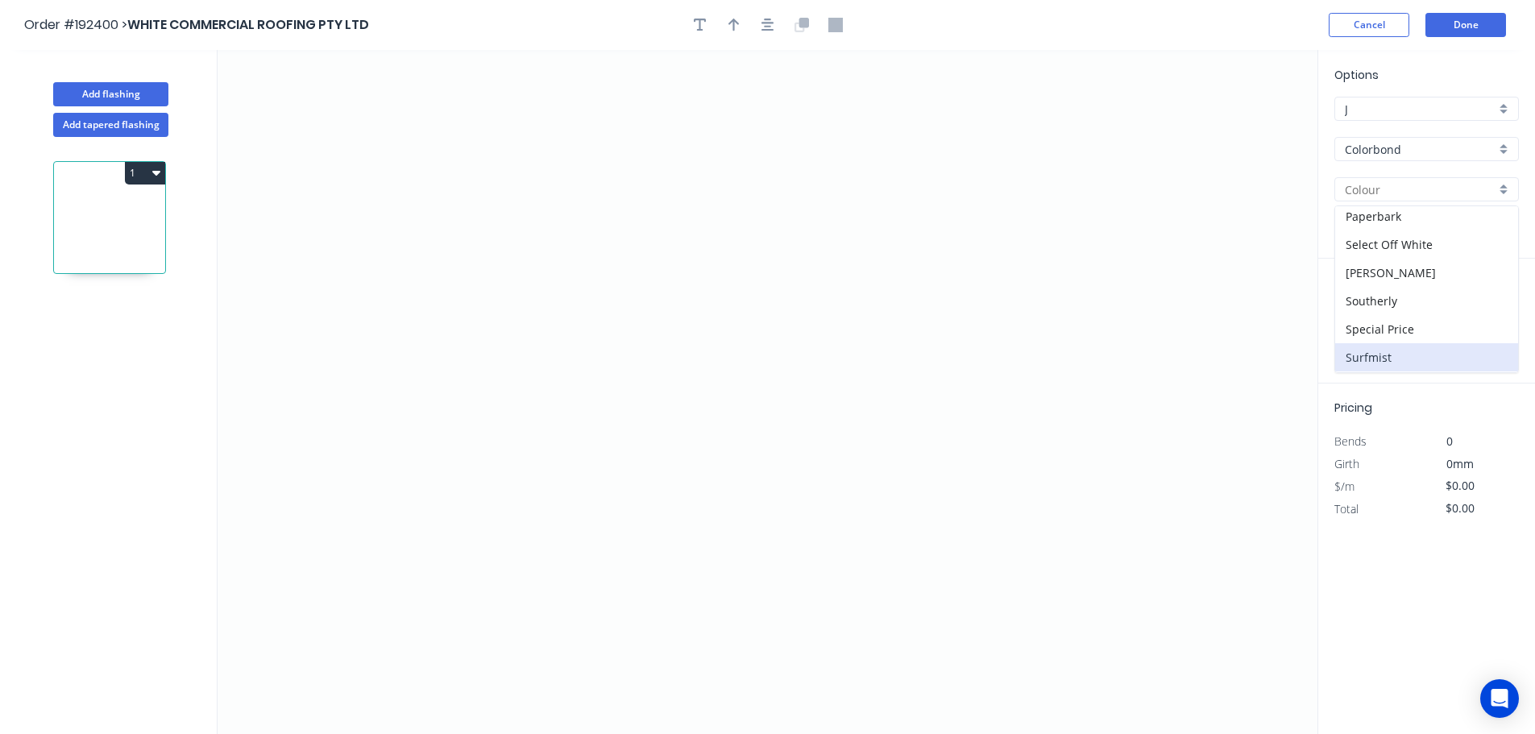
type input "Surfmist"
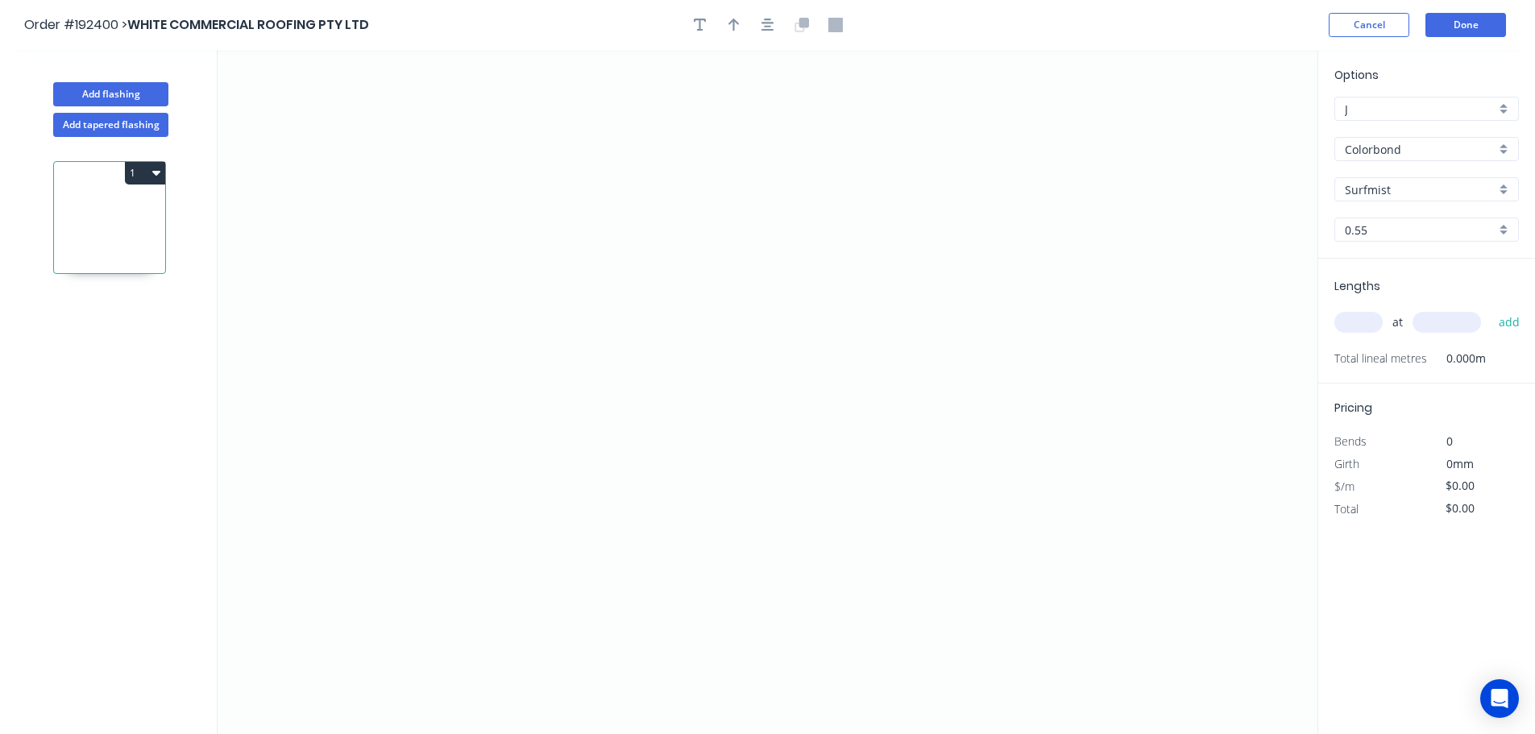
click at [1360, 326] on input "text" at bounding box center [1358, 322] width 48 height 21
type input "2"
type input "3500"
click at [1490, 309] on button "add" at bounding box center [1509, 322] width 38 height 27
click at [445, 478] on icon "0" at bounding box center [767, 392] width 1100 height 684
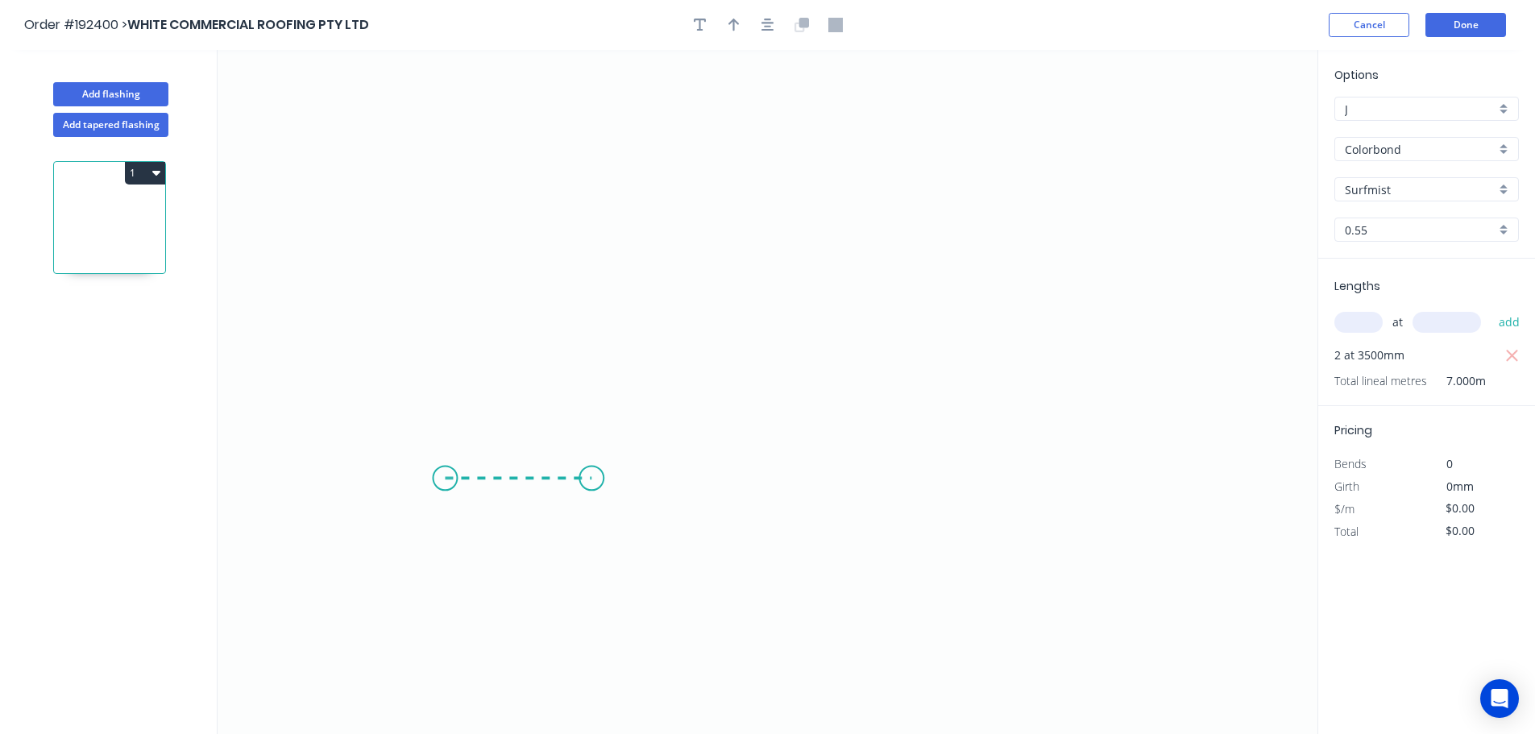
click at [591, 478] on icon at bounding box center [518, 478] width 147 height 0
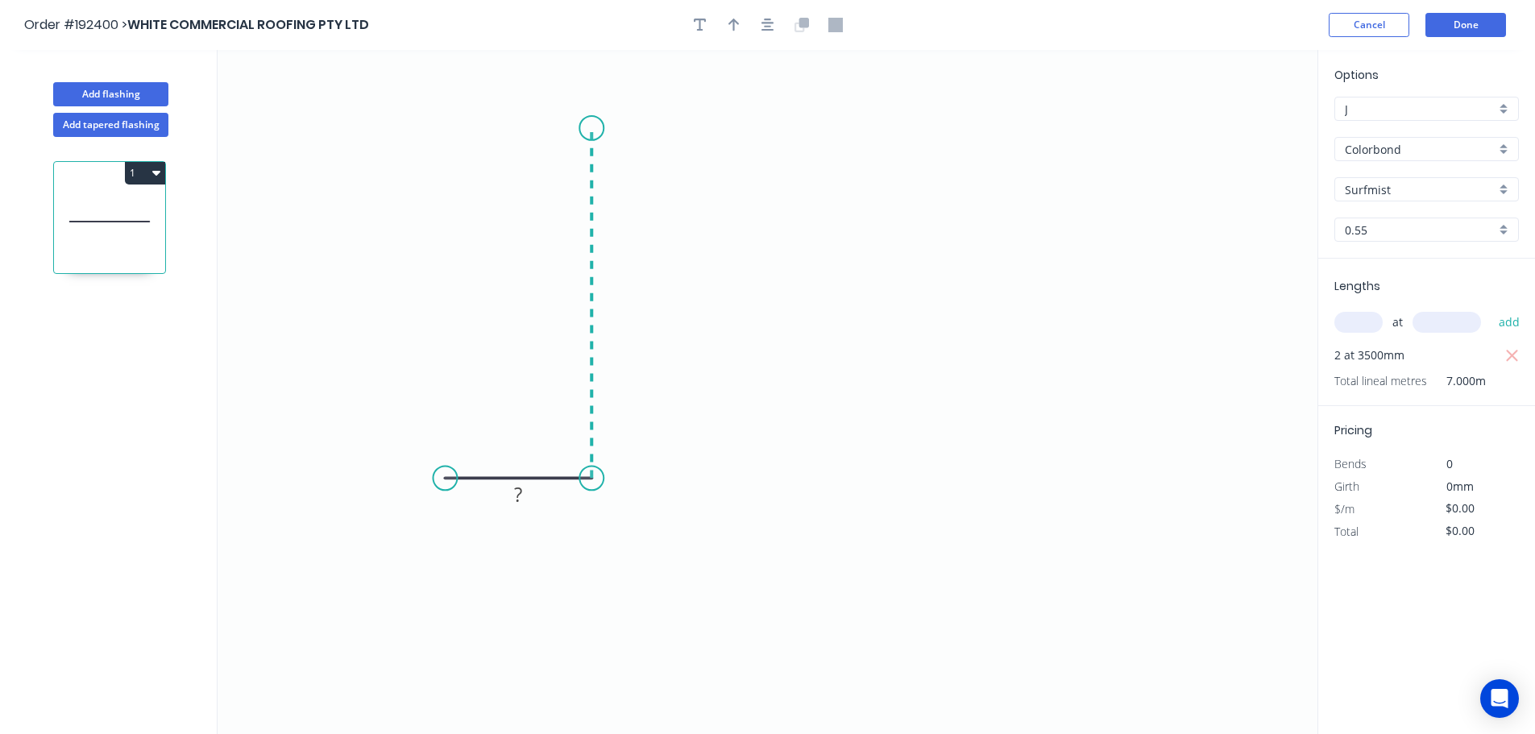
click at [592, 128] on icon "0 ?" at bounding box center [767, 392] width 1100 height 684
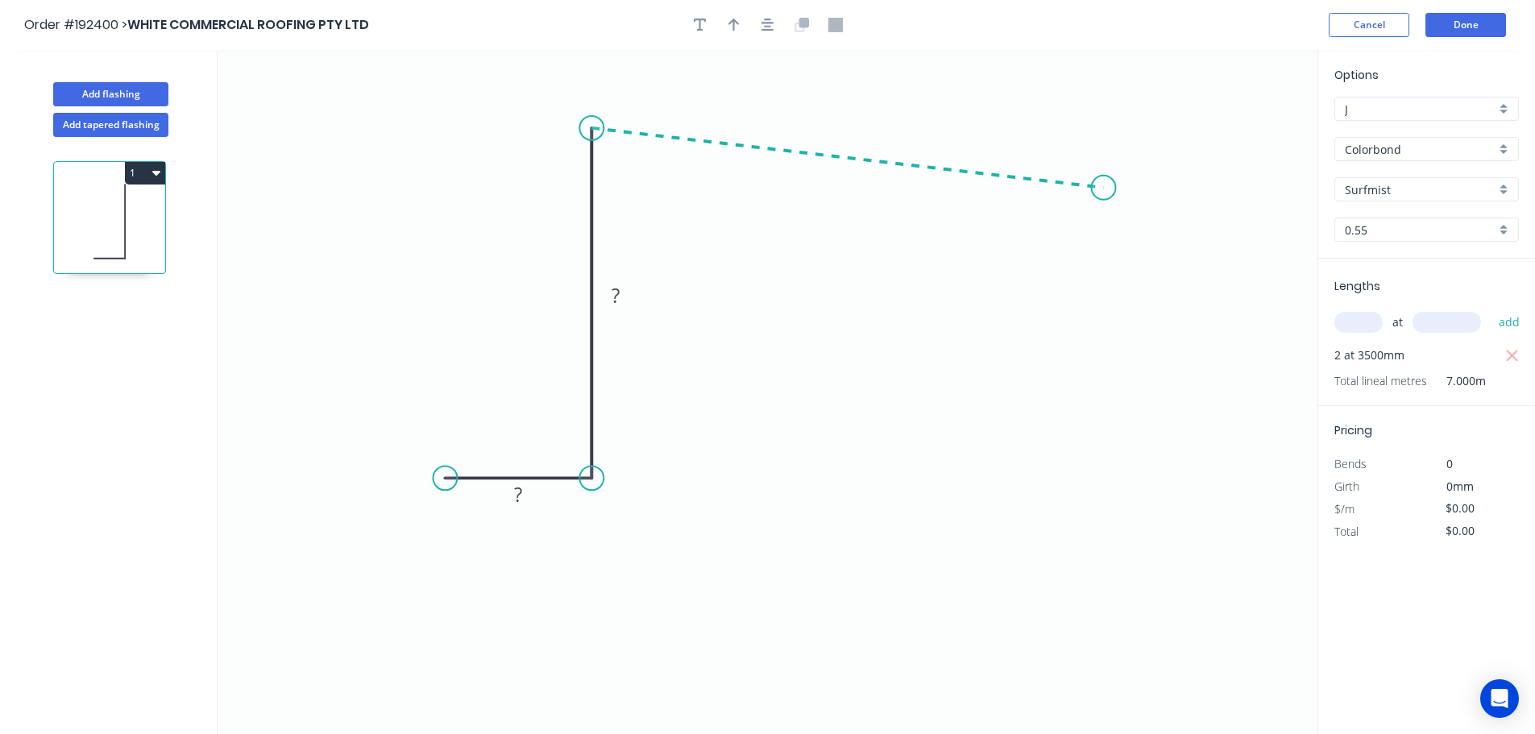
click at [1104, 188] on icon "0 ? ?" at bounding box center [767, 392] width 1100 height 684
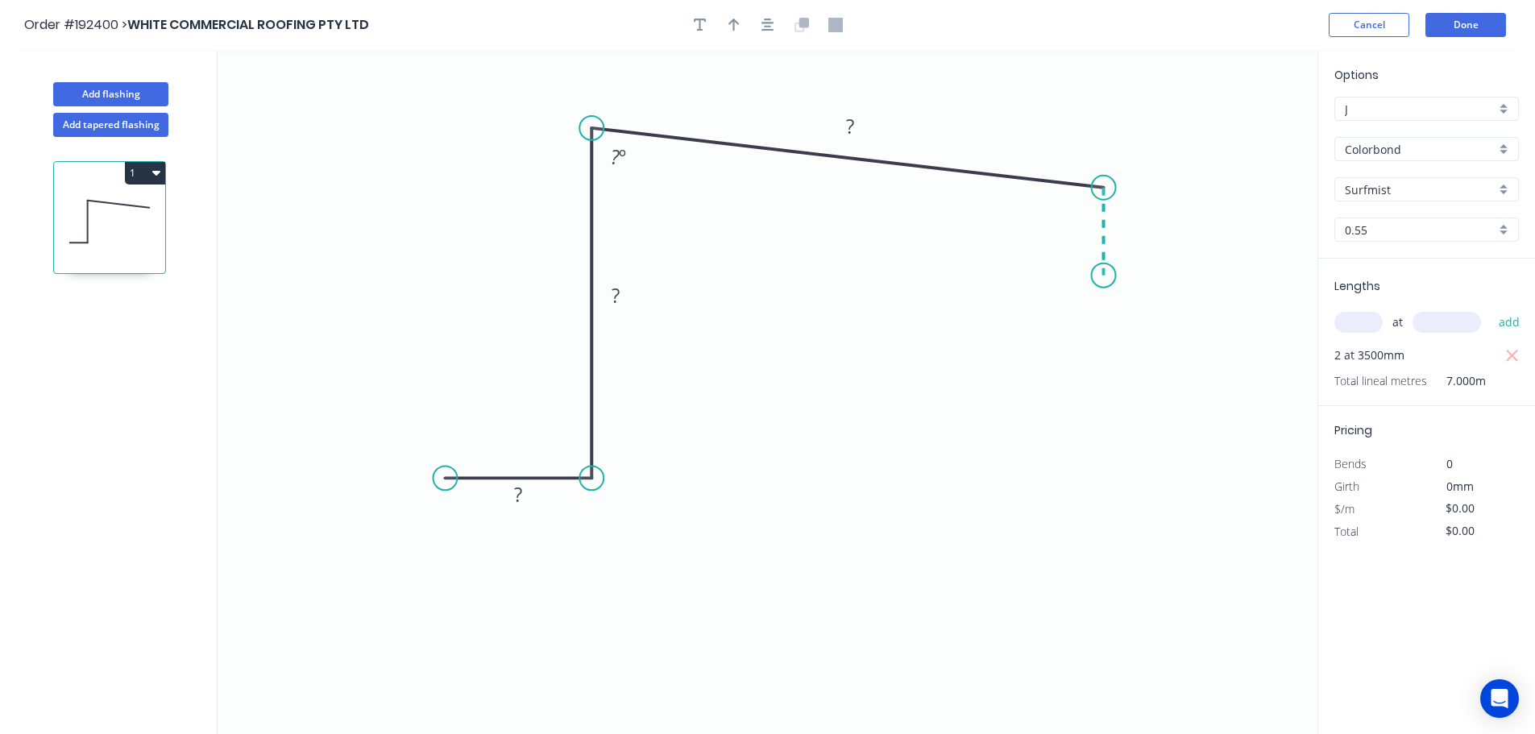
click at [1108, 275] on icon "0 ? ? ? ? º" at bounding box center [767, 392] width 1100 height 684
click at [1288, 284] on icon "0 ? ? ? ? ? º ? º" at bounding box center [767, 392] width 1100 height 684
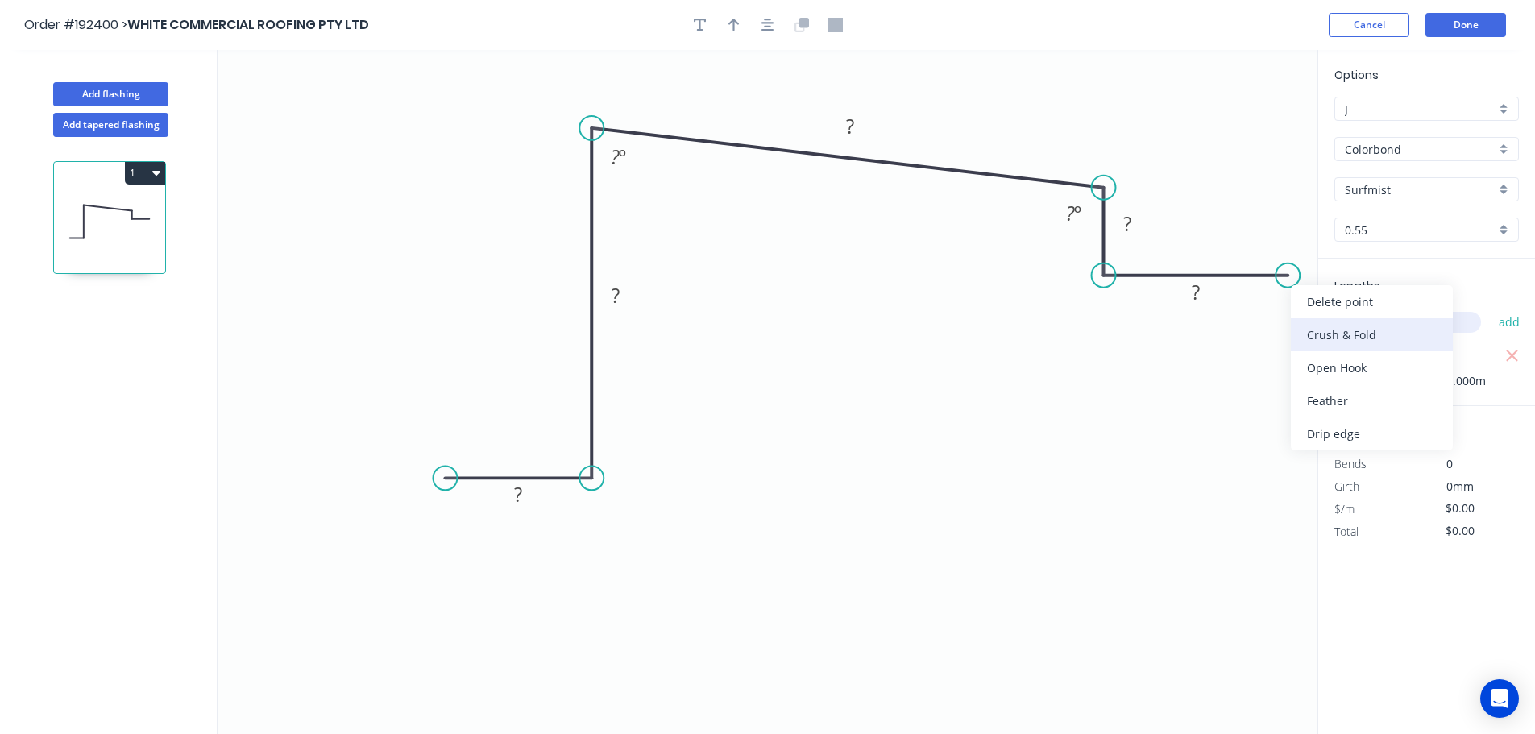
click at [1325, 336] on div "Crush & Fold" at bounding box center [1371, 334] width 162 height 33
click at [1321, 328] on div "Flip bend" at bounding box center [1370, 325] width 162 height 33
drag, startPoint x: 1280, startPoint y: 302, endPoint x: 1245, endPoint y: 327, distance: 42.7
click at [1245, 327] on rect at bounding box center [1274, 326] width 64 height 33
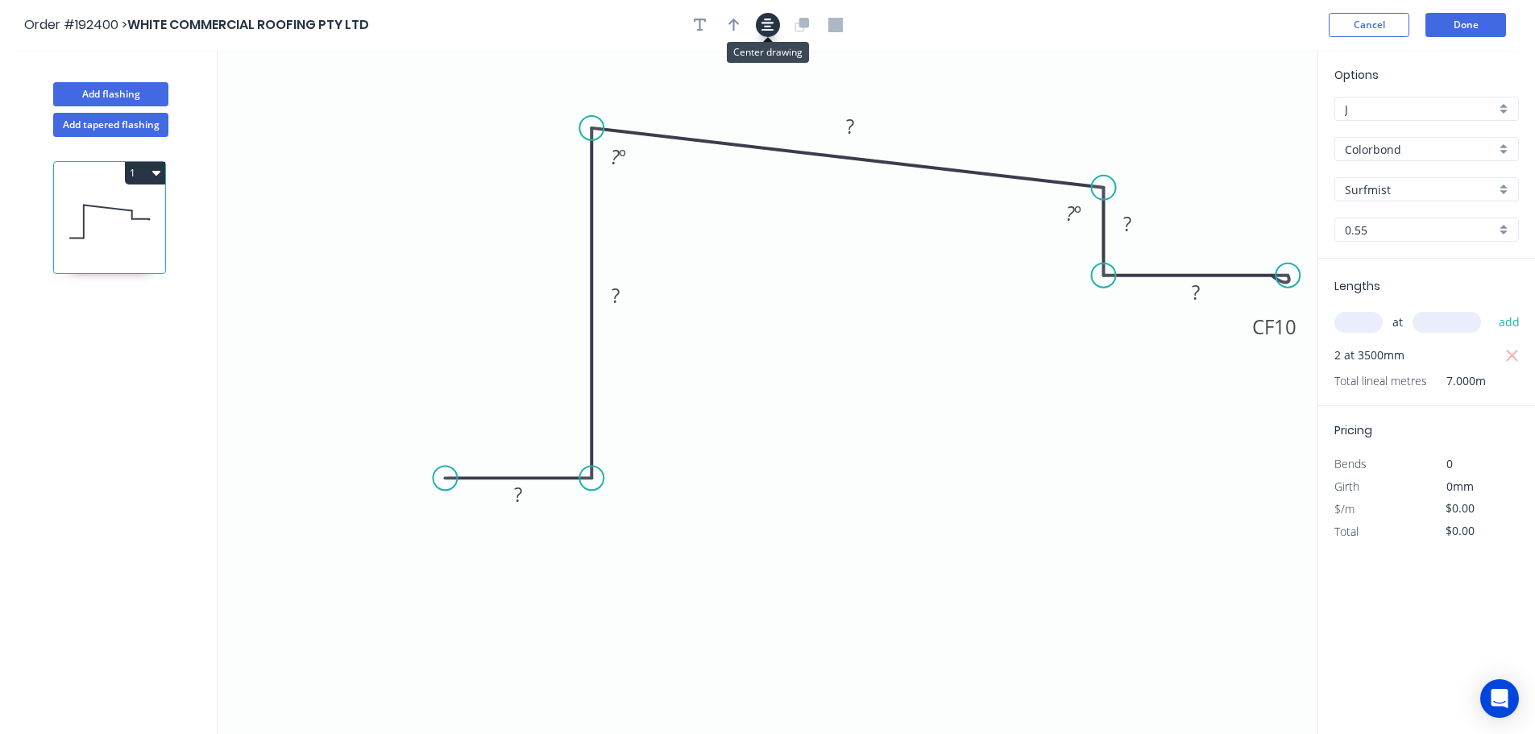
click at [764, 25] on icon "button" at bounding box center [767, 25] width 13 height 14
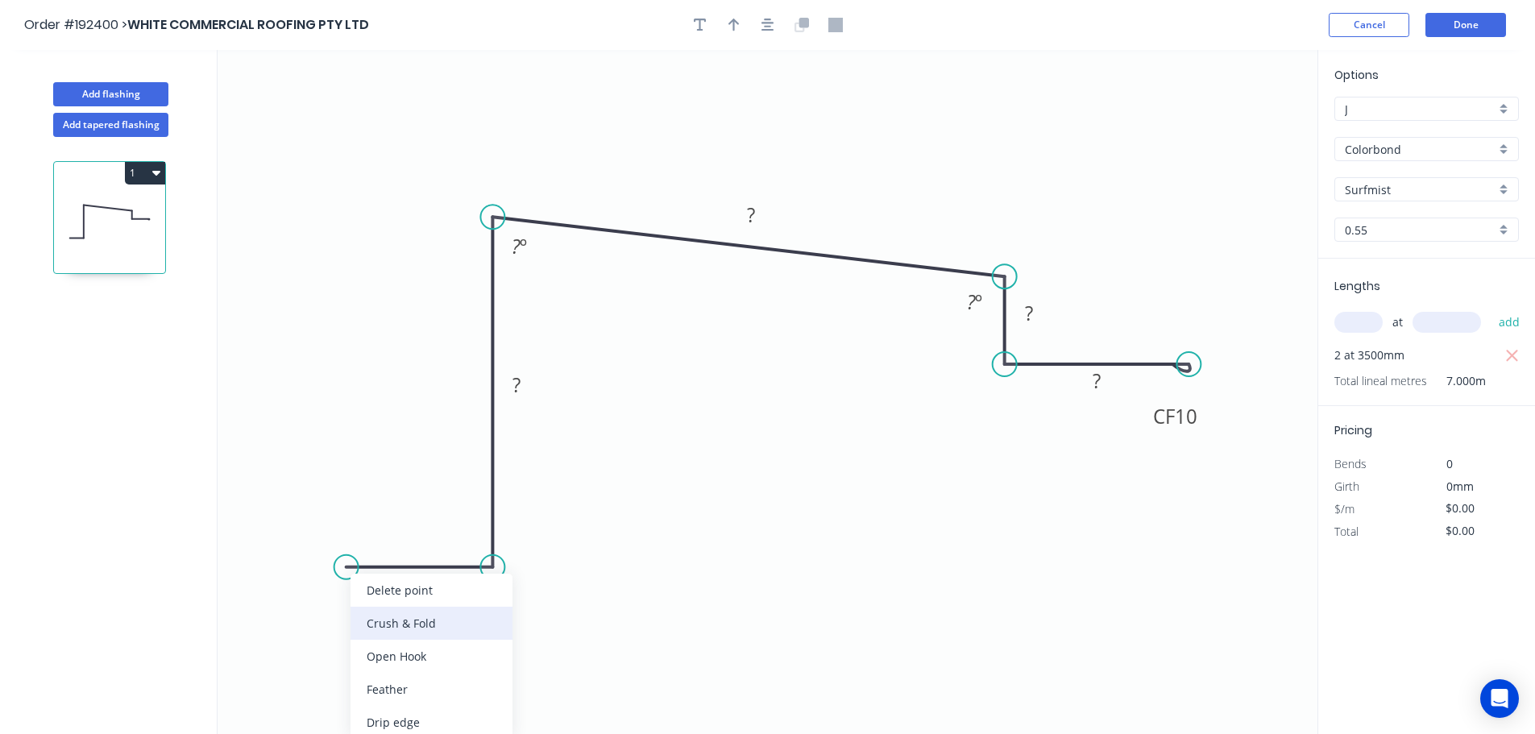
click at [393, 626] on div "Crush & Fold" at bounding box center [431, 623] width 162 height 33
drag, startPoint x: 394, startPoint y: 509, endPoint x: 362, endPoint y: 607, distance: 103.2
click at [362, 607] on rect at bounding box center [336, 623] width 64 height 33
click at [344, 619] on tspan "10" at bounding box center [346, 623] width 23 height 27
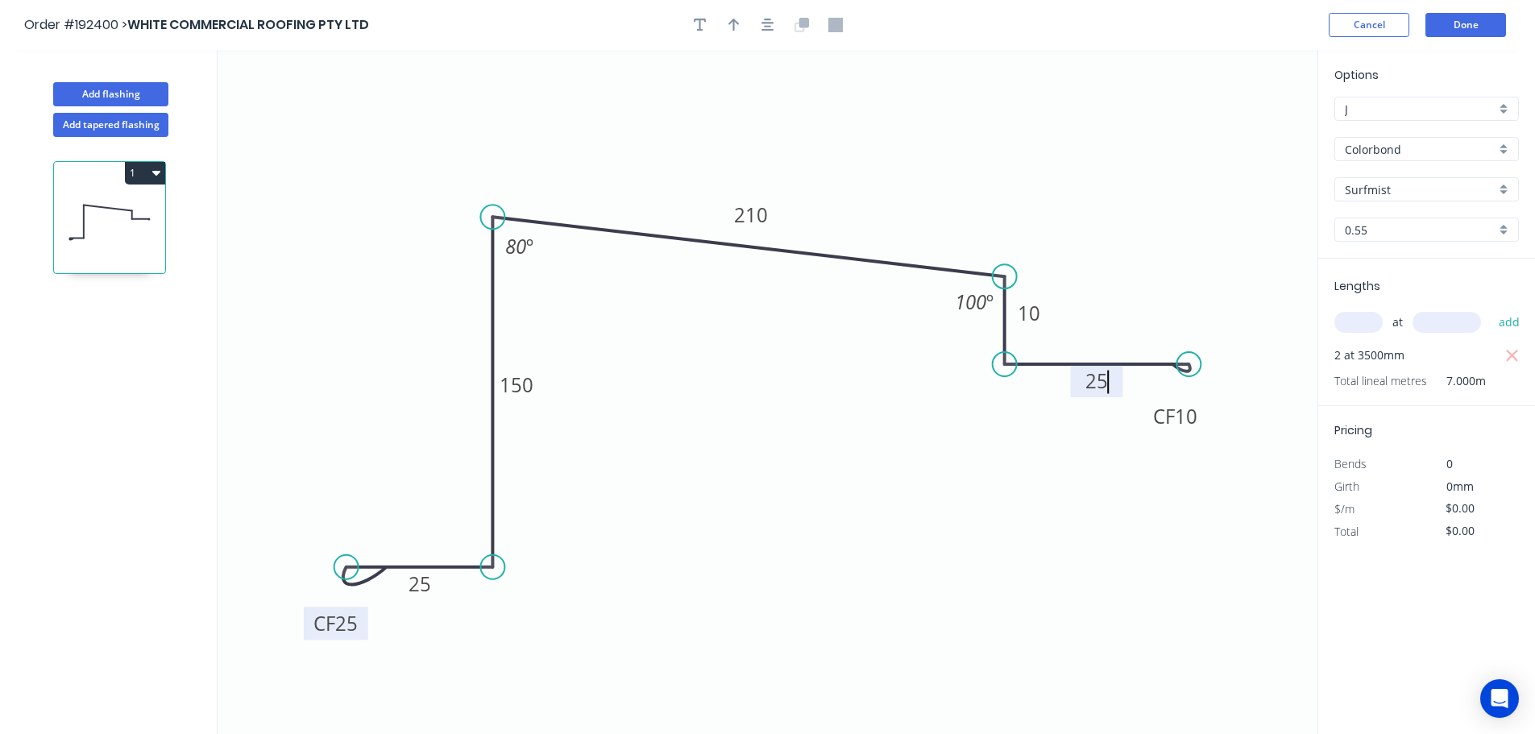
type input "$17.82"
type input "$124.74"
click at [731, 26] on icon "button" at bounding box center [733, 25] width 11 height 14
click at [1236, 127] on icon at bounding box center [1235, 112] width 14 height 52
click at [1236, 127] on icon at bounding box center [1235, 109] width 14 height 52
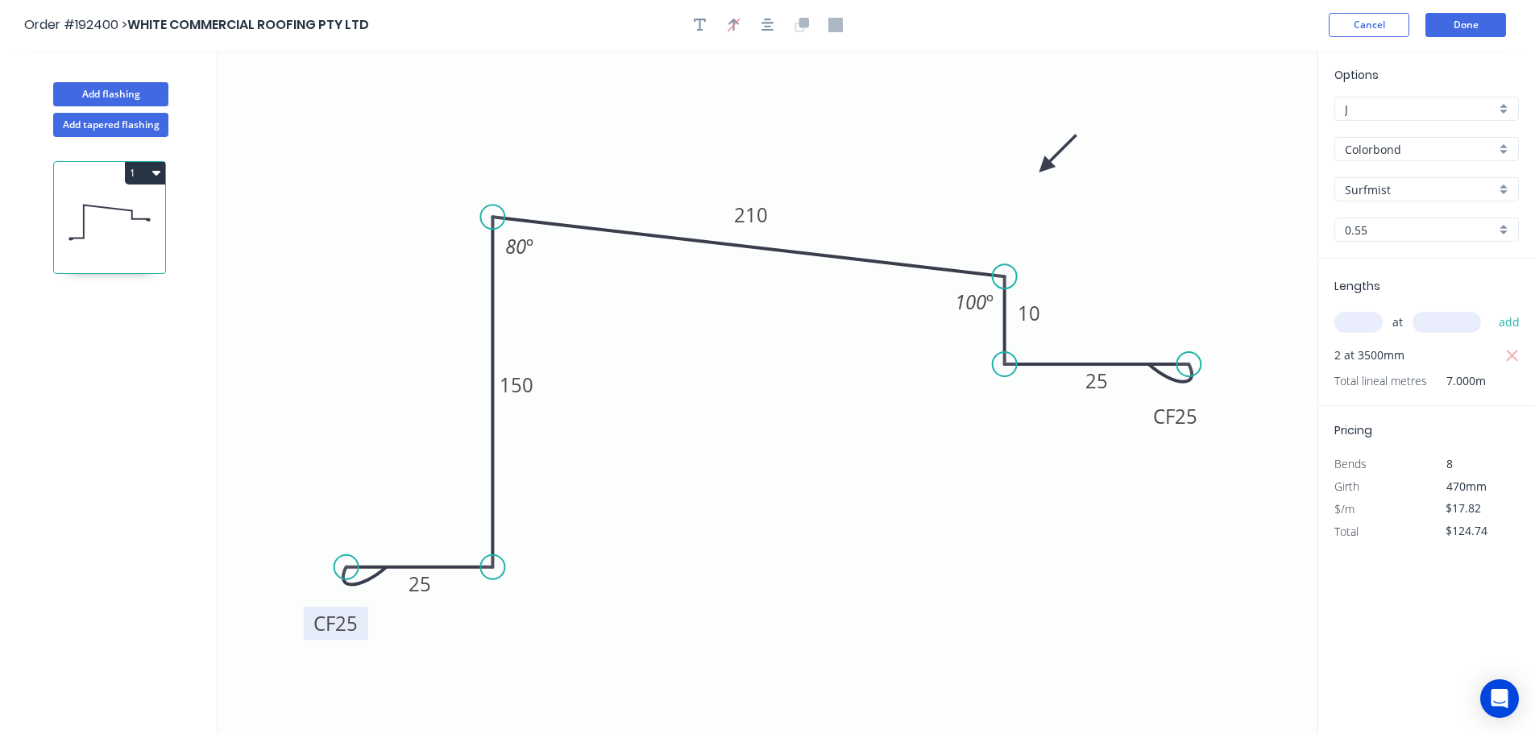
drag, startPoint x: 1236, startPoint y: 127, endPoint x: 1045, endPoint y: 167, distance: 194.9
click at [1045, 167] on icon at bounding box center [1057, 153] width 47 height 47
click at [1474, 23] on button "Done" at bounding box center [1465, 25] width 81 height 24
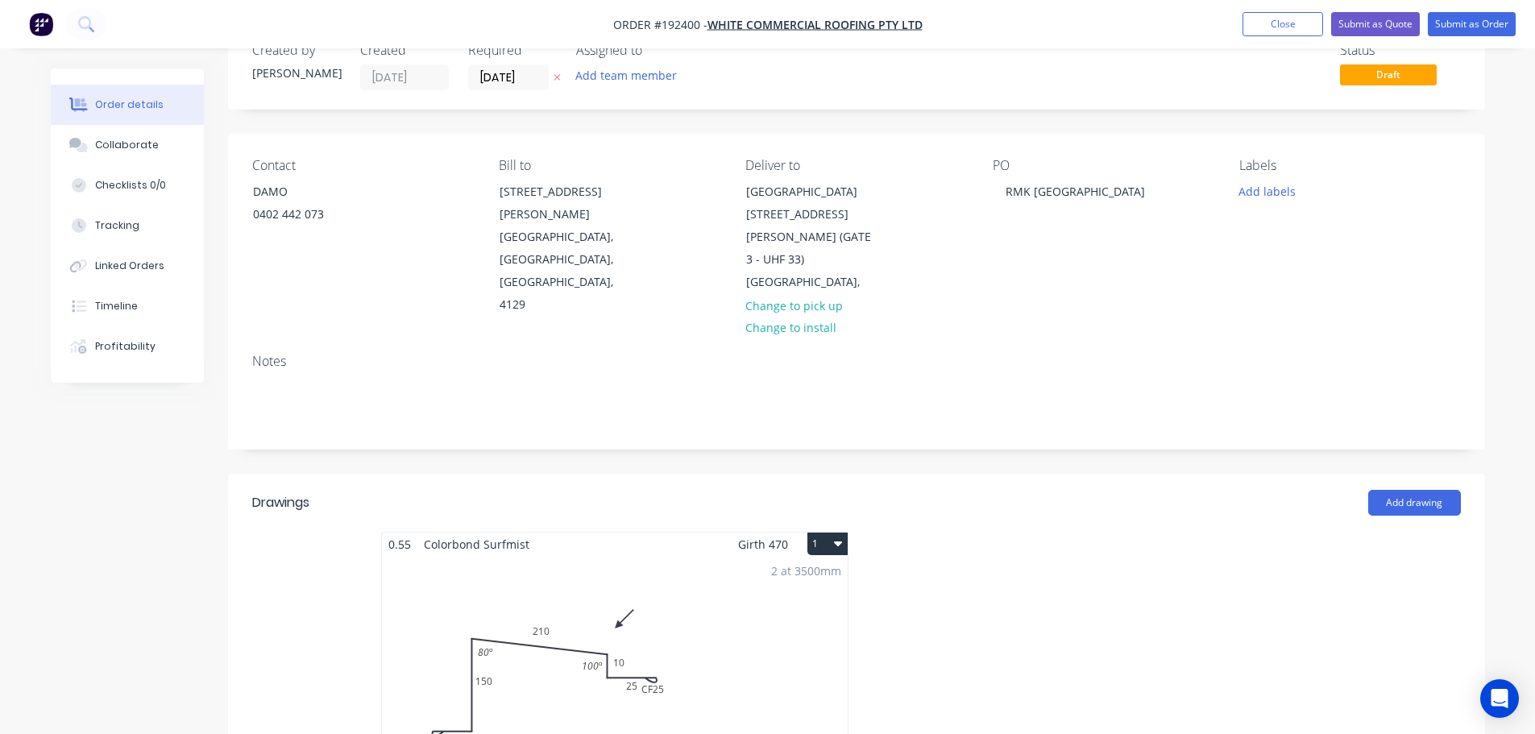
scroll to position [483, 0]
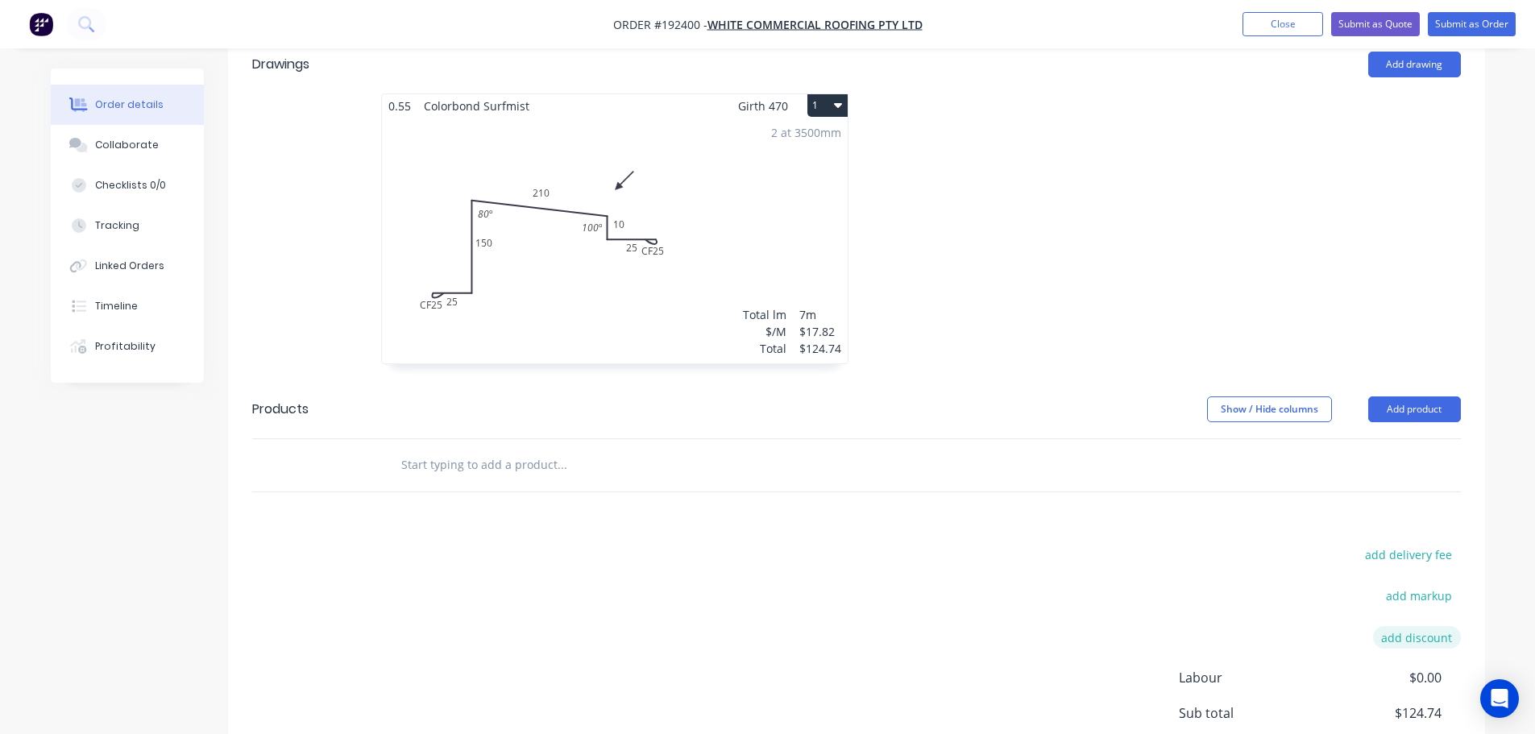
click at [1417, 626] on button "add discount" at bounding box center [1417, 637] width 88 height 22
click at [1402, 626] on input at bounding box center [1397, 638] width 72 height 24
type input "100.00%"
click at [1319, 169] on div at bounding box center [1097, 236] width 483 height 287
click at [1013, 469] on div "Drawings Add drawing 0.55 Colorbond Surfmist Girth 470 1 0 CF 25 25 150 210 10 …" at bounding box center [856, 454] width 1257 height 839
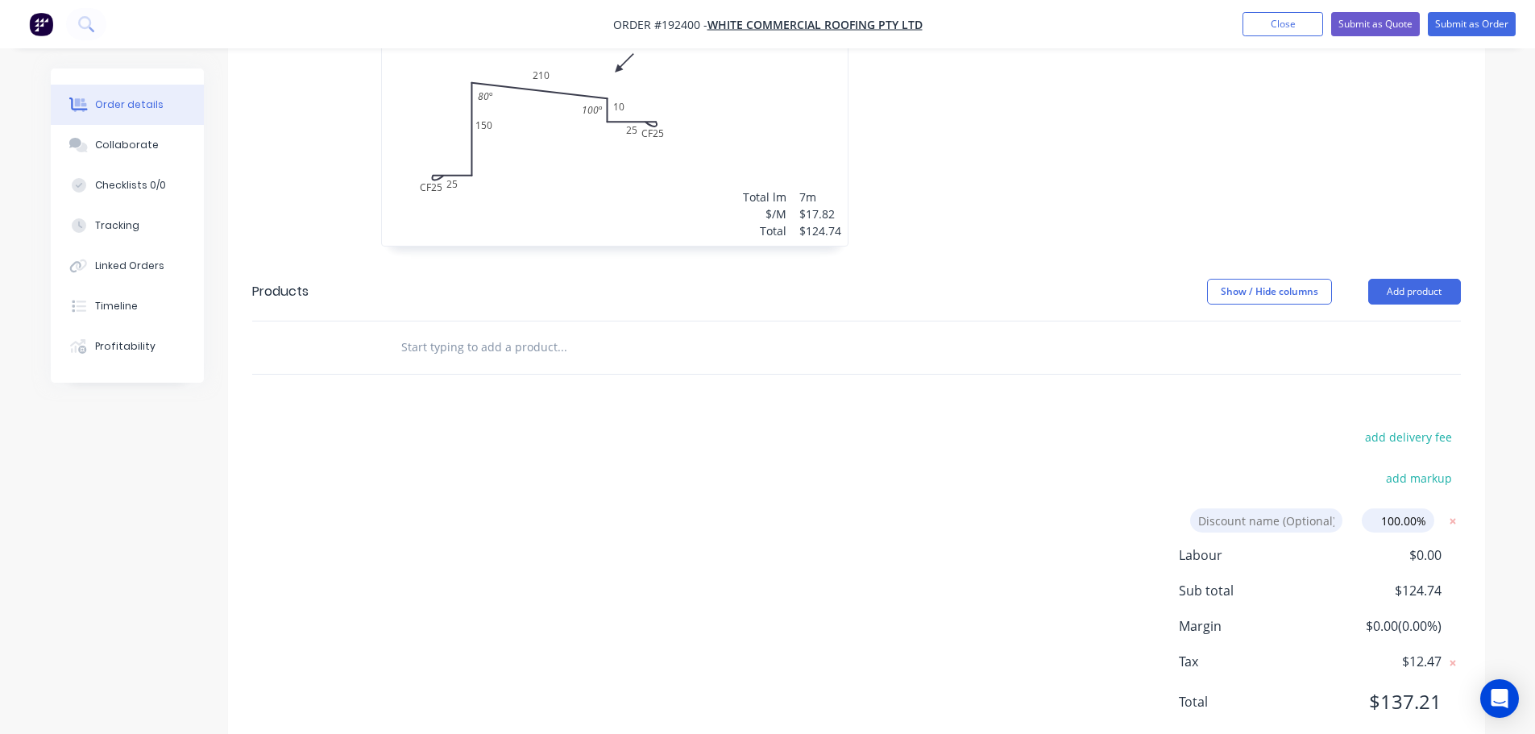
scroll to position [603, 0]
click at [1428, 507] on input "100.00%" at bounding box center [1397, 519] width 72 height 24
click input "submit" at bounding box center [0, 0] width 0 height 0
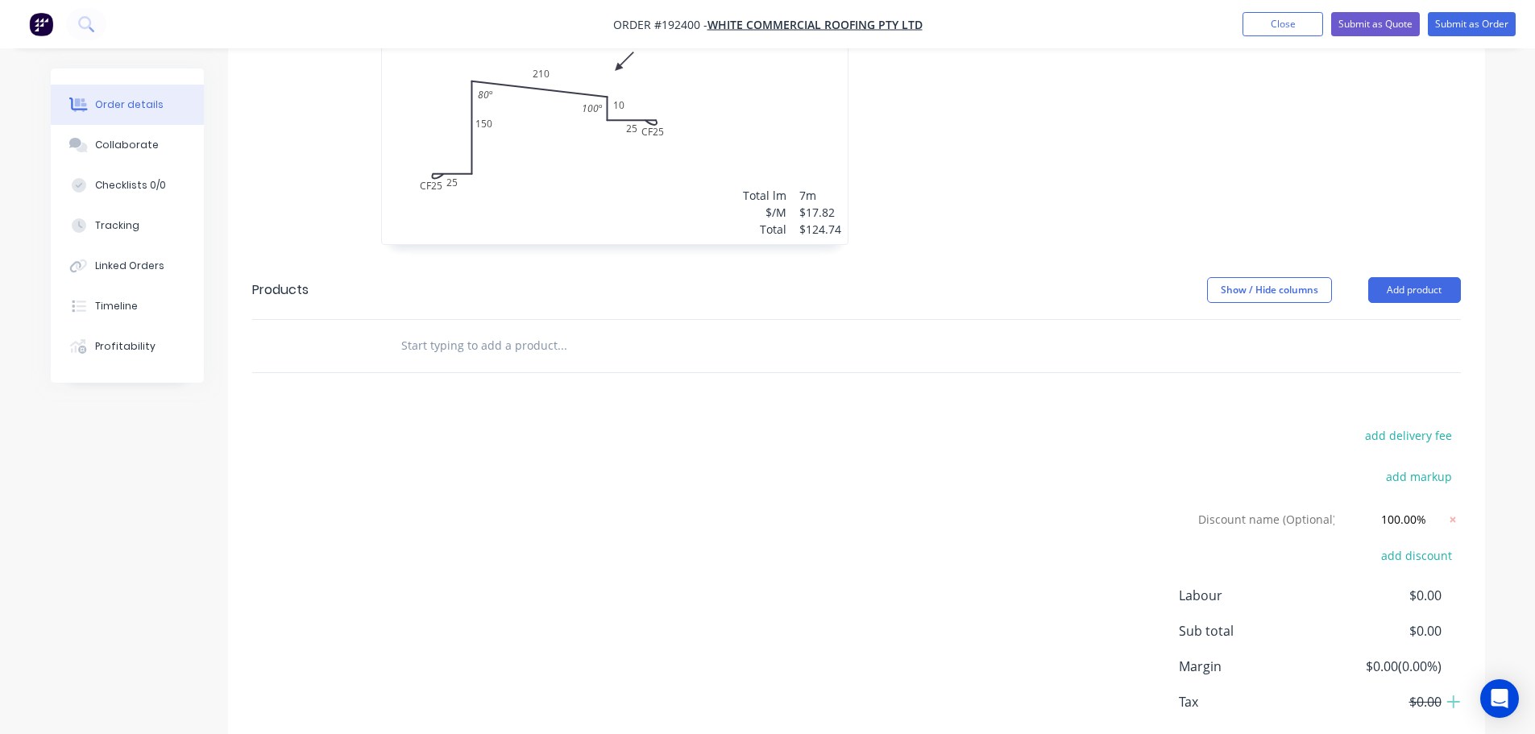
click at [1031, 434] on div "add delivery fee add markup Discount name (Optional) 100.00% 100.00% 0% add dis…" at bounding box center [856, 599] width 1208 height 348
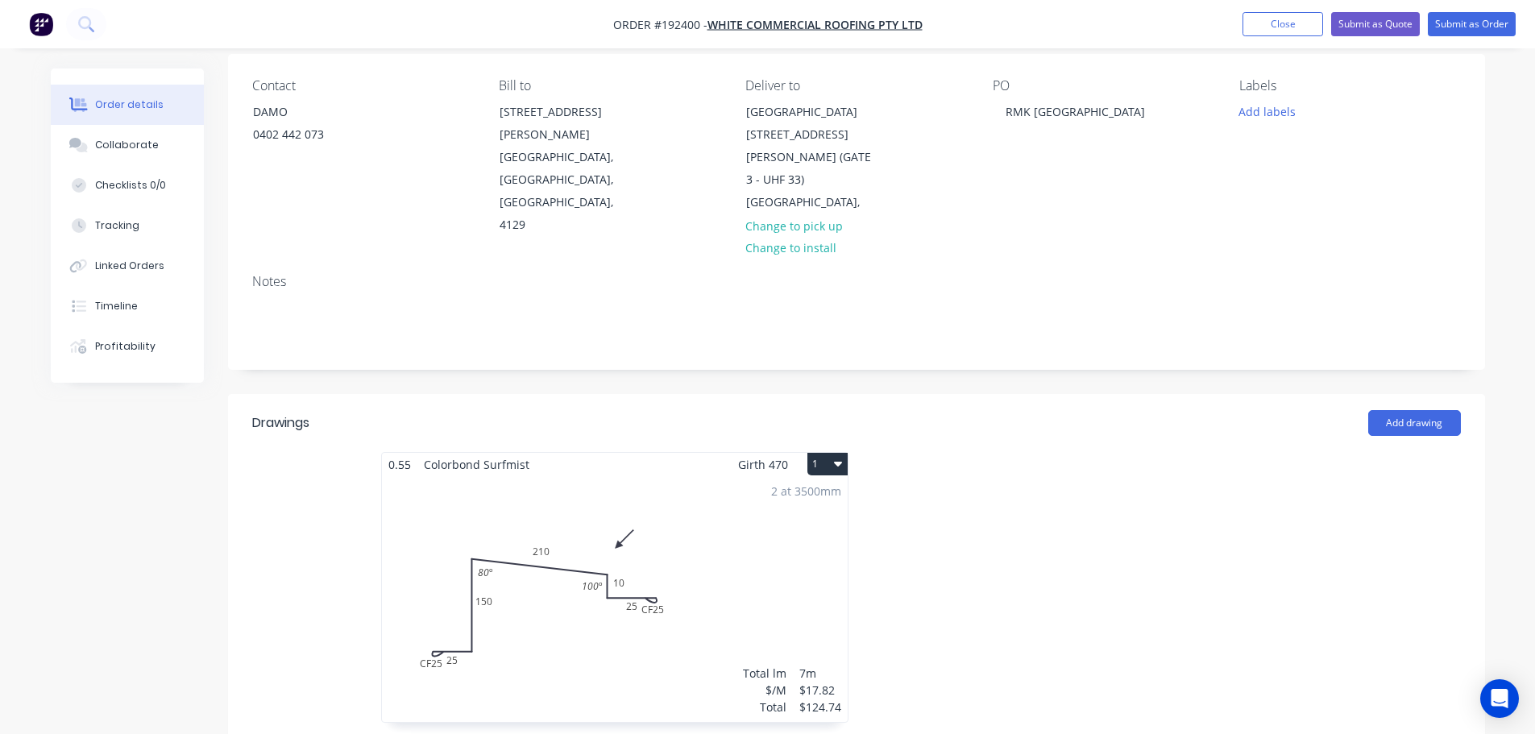
scroll to position [119, 0]
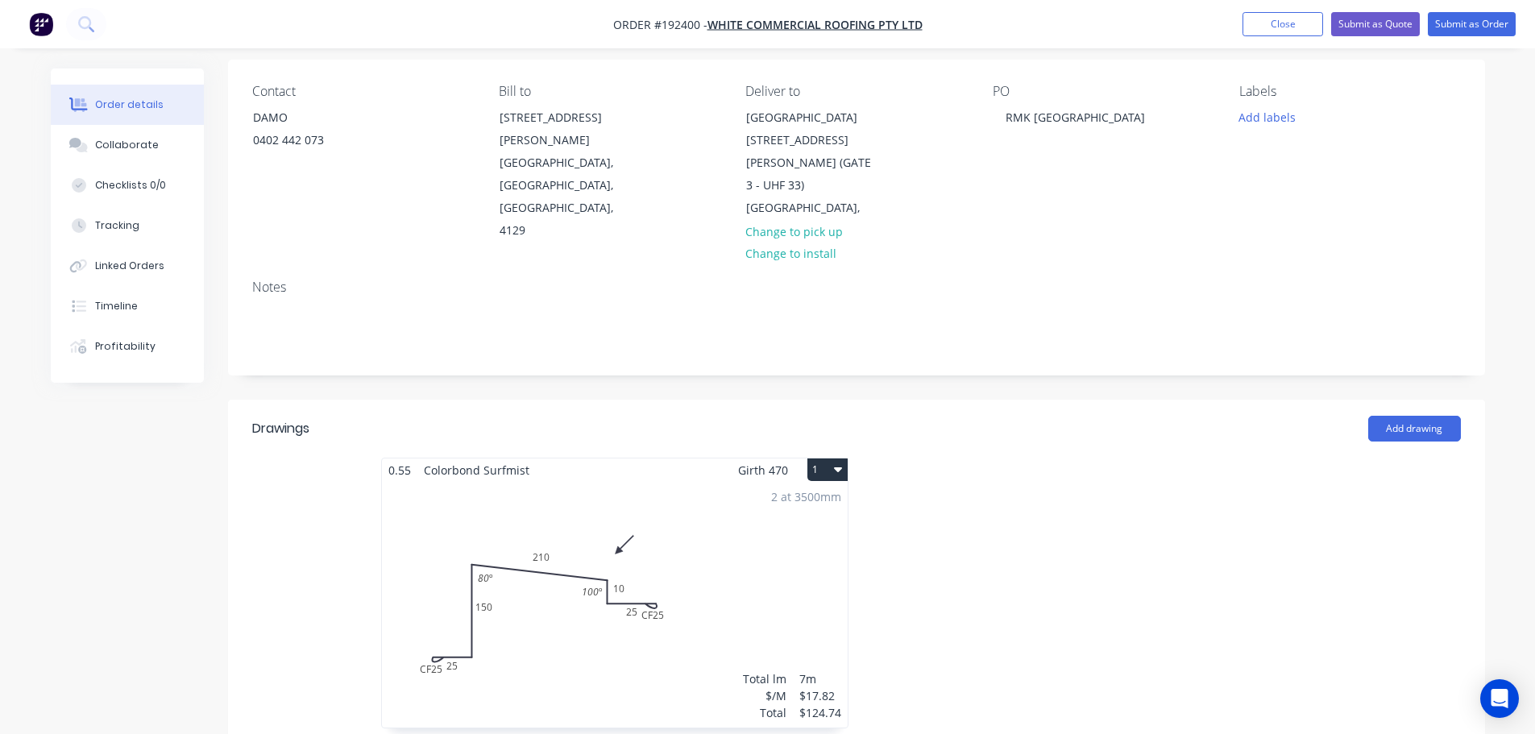
click at [836, 467] on icon "button" at bounding box center [838, 469] width 8 height 5
click at [732, 497] on div "Use larger box size" at bounding box center [771, 508] width 124 height 23
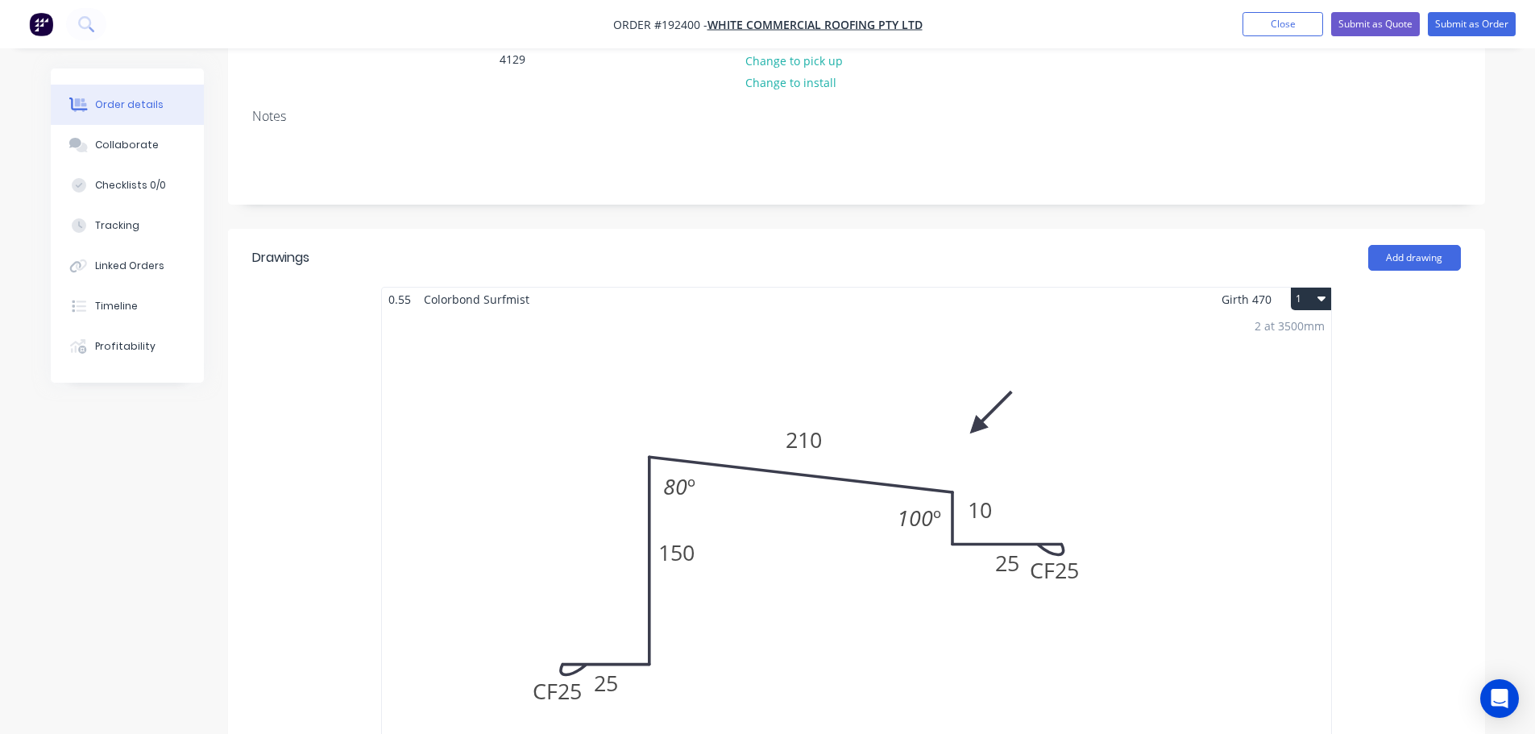
scroll to position [280, 0]
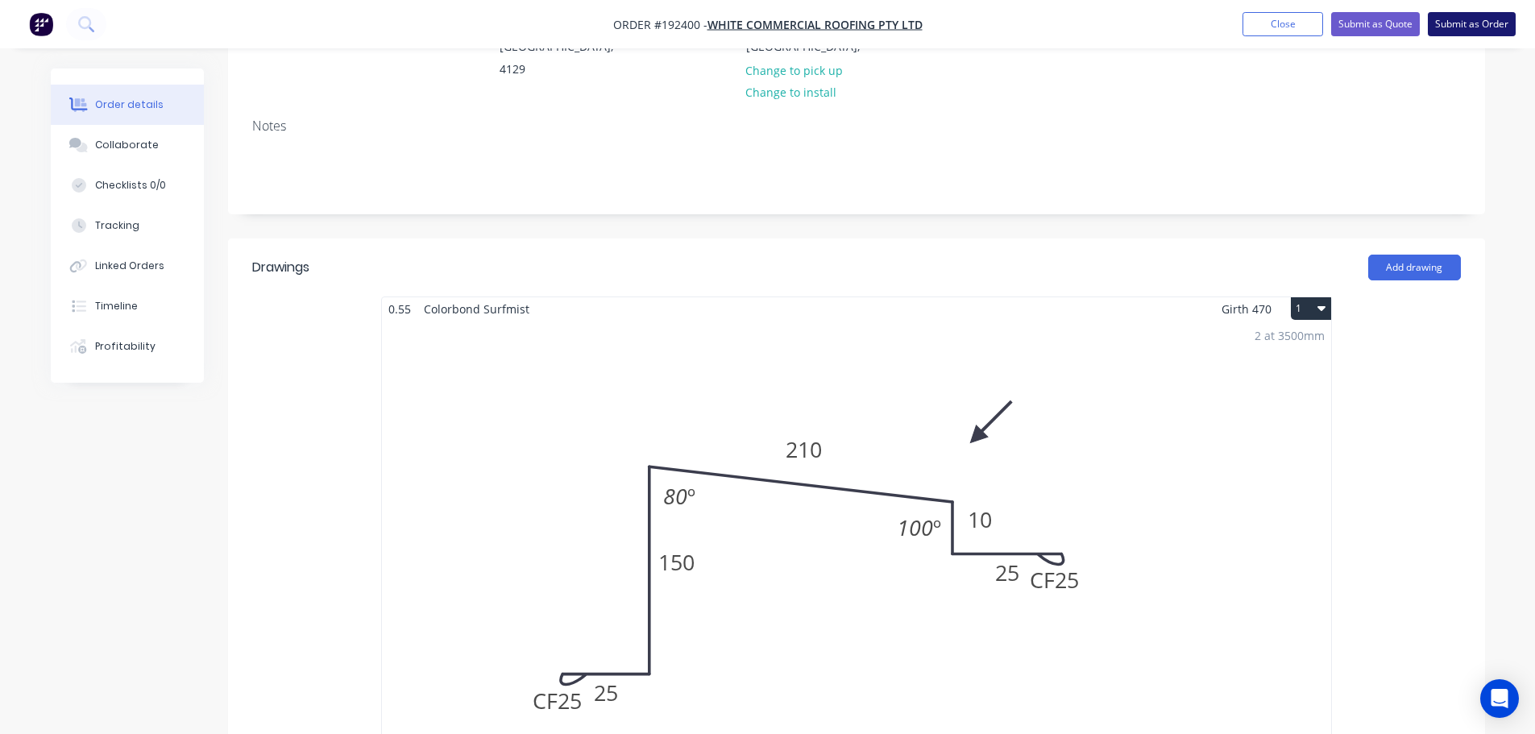
click at [1471, 21] on button "Submit as Order" at bounding box center [1471, 24] width 88 height 24
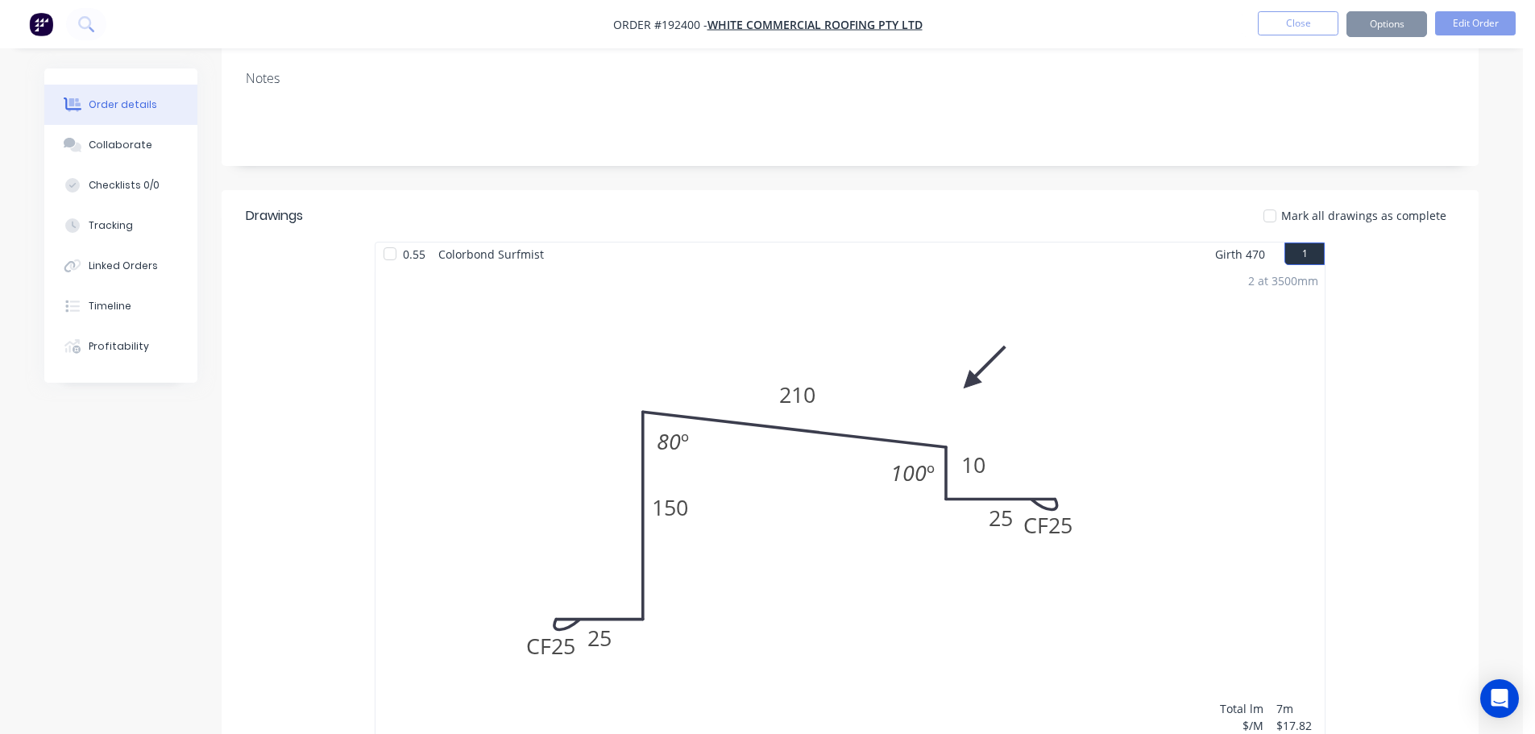
scroll to position [0, 0]
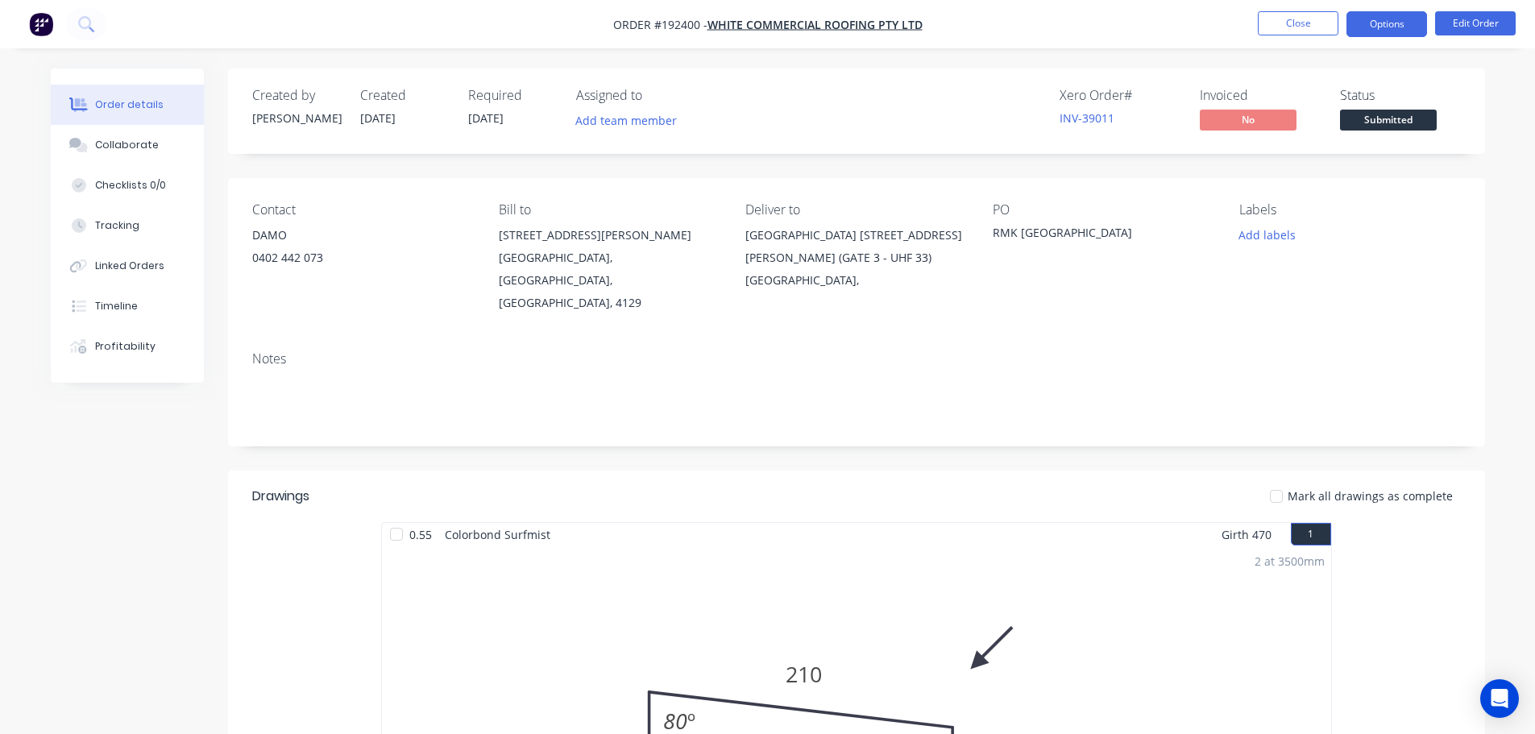
click at [1394, 19] on button "Options" at bounding box center [1386, 24] width 81 height 26
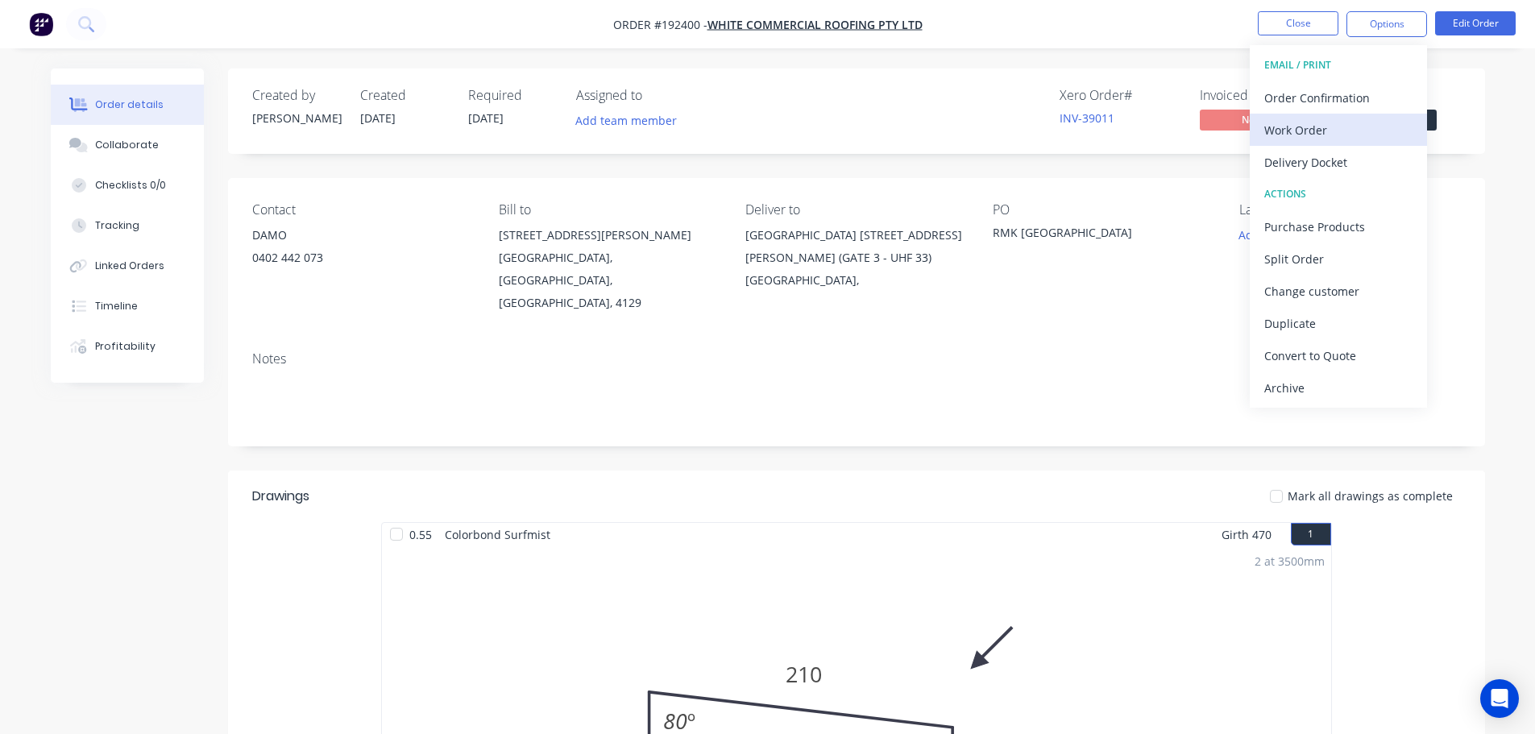
click at [1308, 124] on div "Work Order" at bounding box center [1338, 129] width 148 height 23
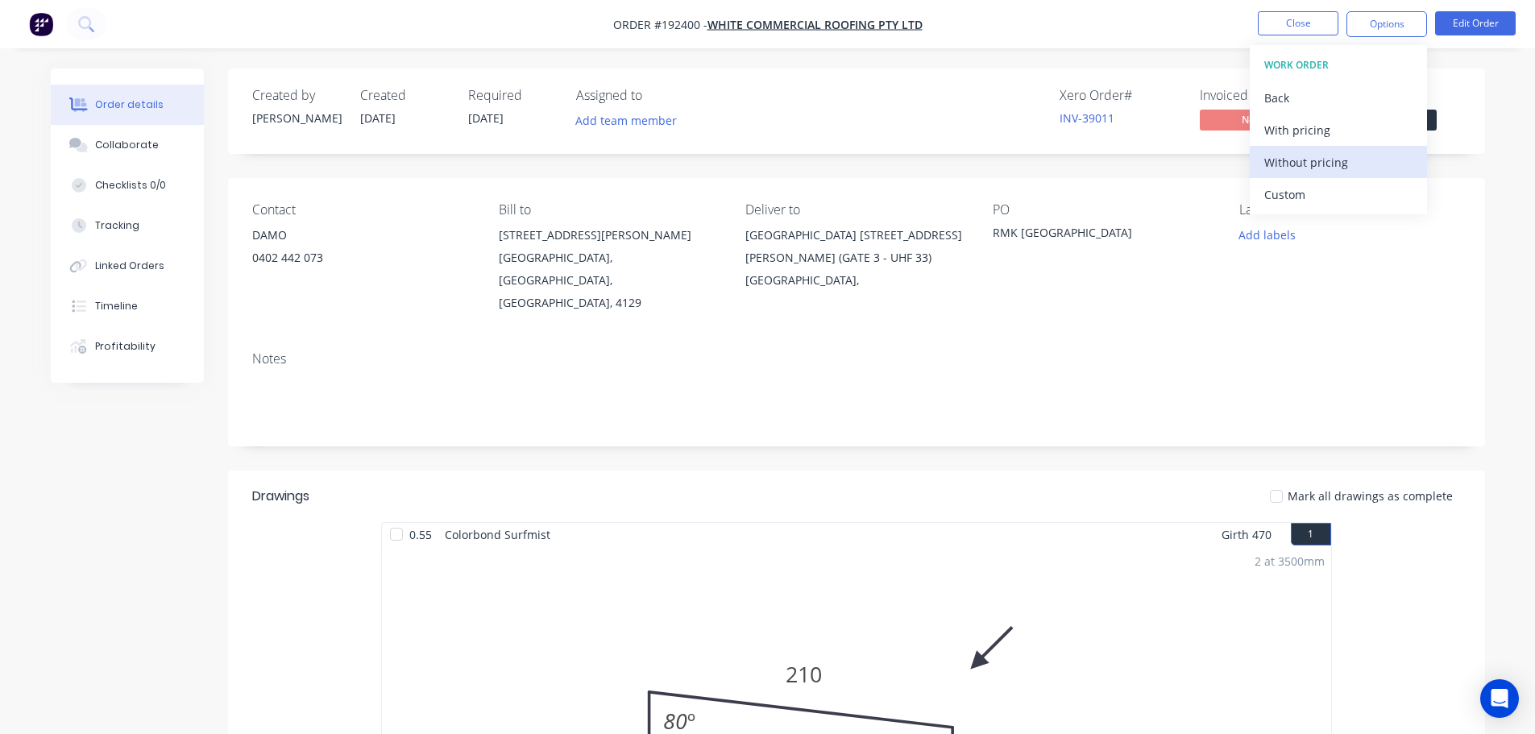
click at [1302, 159] on div "Without pricing" at bounding box center [1338, 162] width 148 height 23
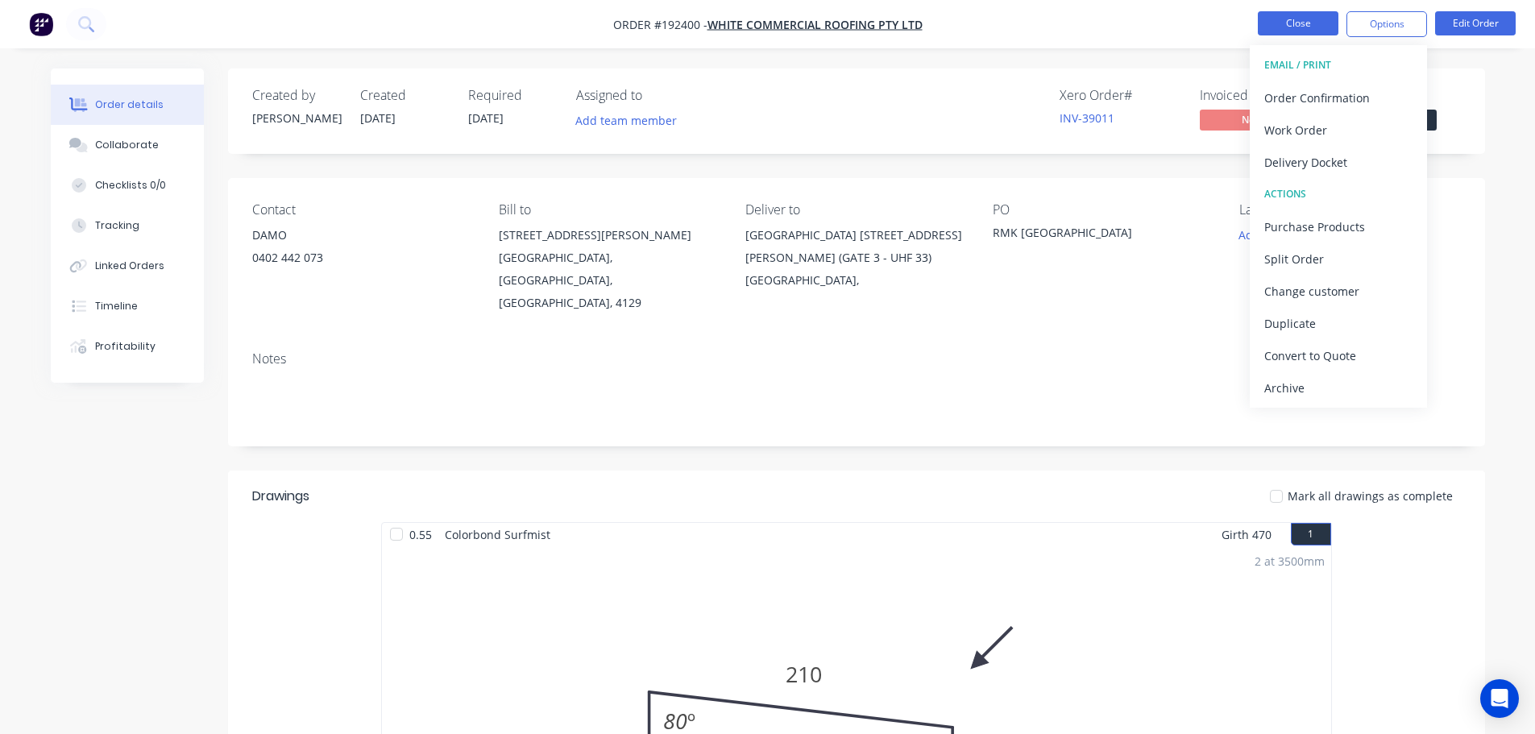
click at [1293, 20] on button "Close" at bounding box center [1297, 23] width 81 height 24
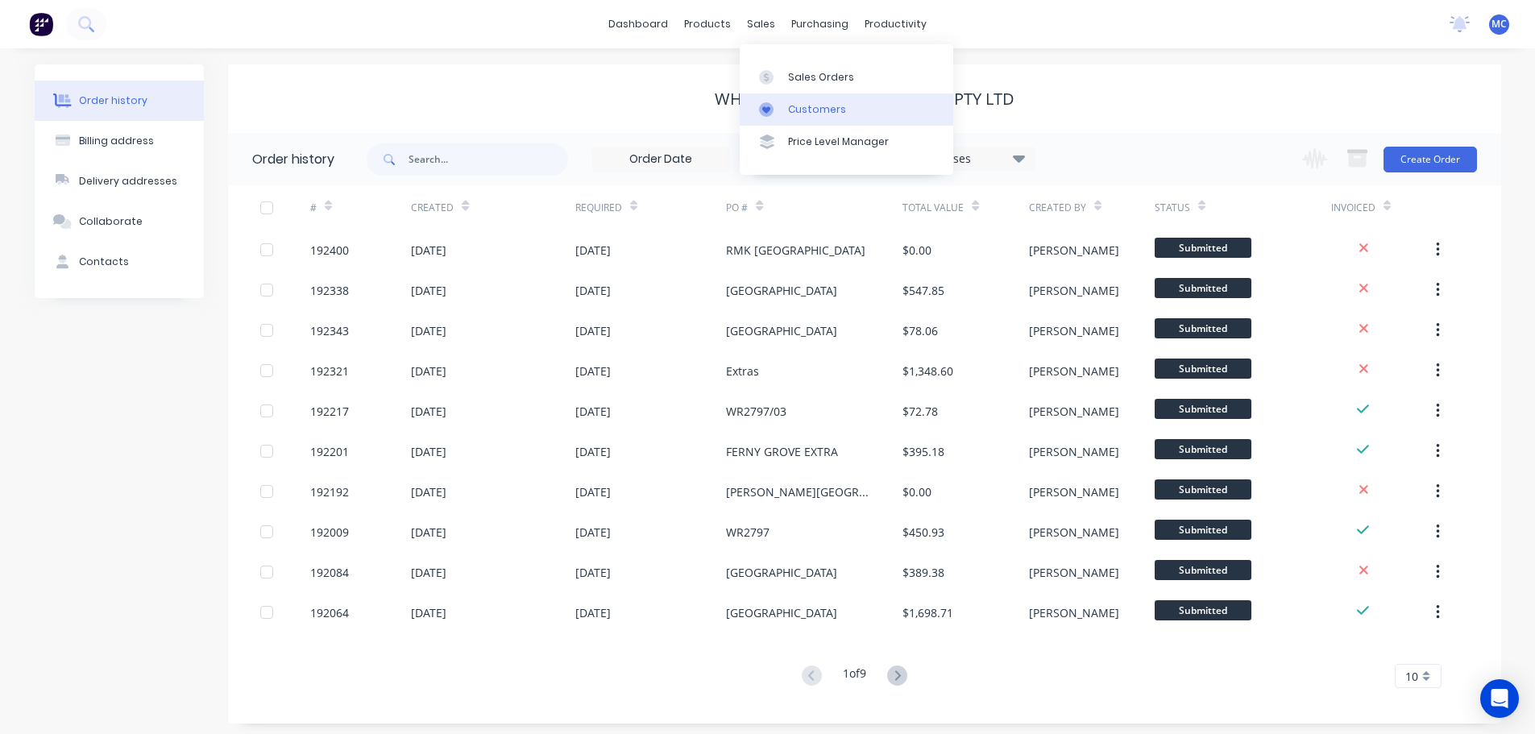
click at [801, 95] on link "Customers" at bounding box center [845, 109] width 213 height 32
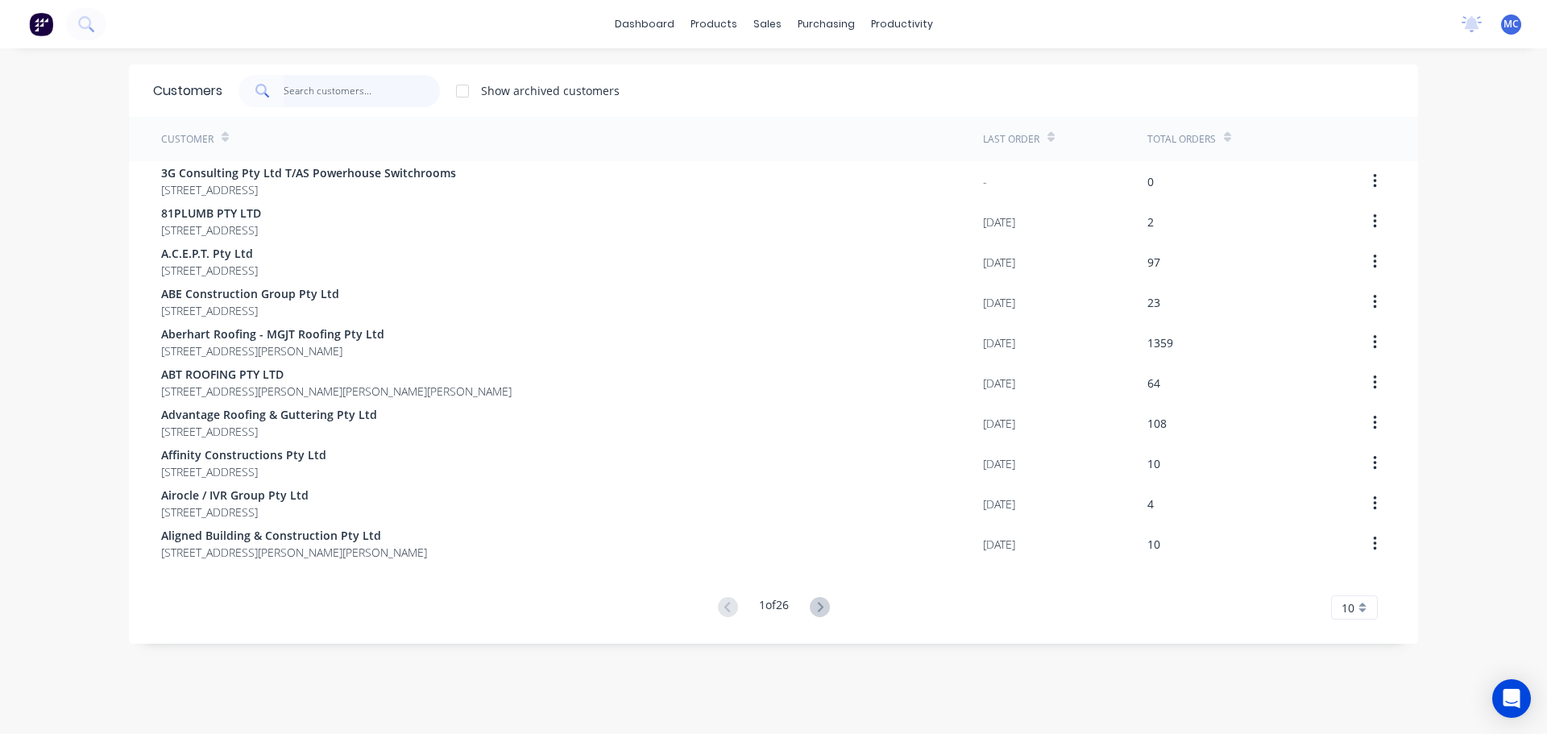
click at [300, 84] on input "text" at bounding box center [362, 91] width 157 height 32
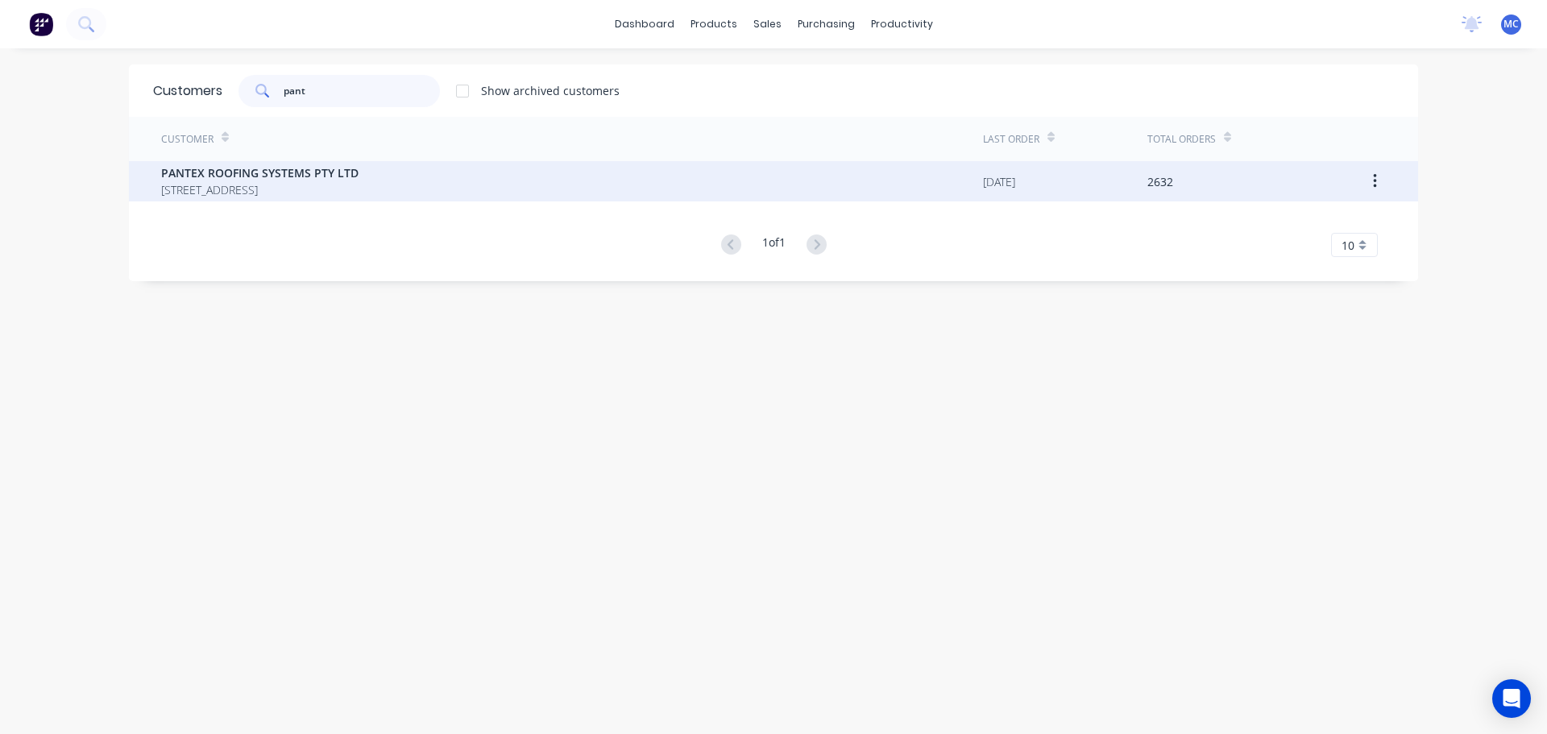
type input "pant"
click at [234, 176] on span "PANTEX ROOFING SYSTEMS PTY LTD" at bounding box center [259, 172] width 197 height 17
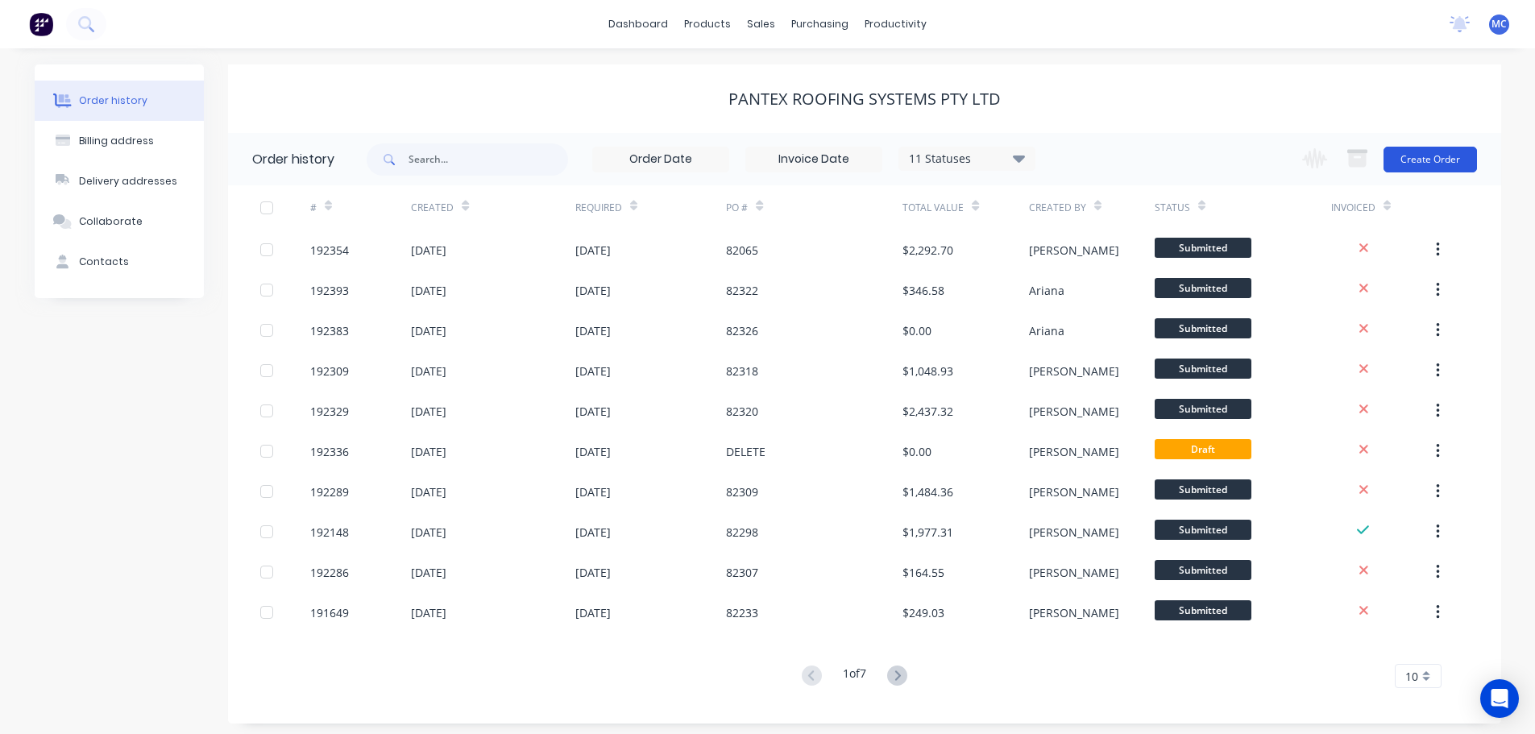
click at [1416, 154] on button "Create Order" at bounding box center [1429, 160] width 93 height 26
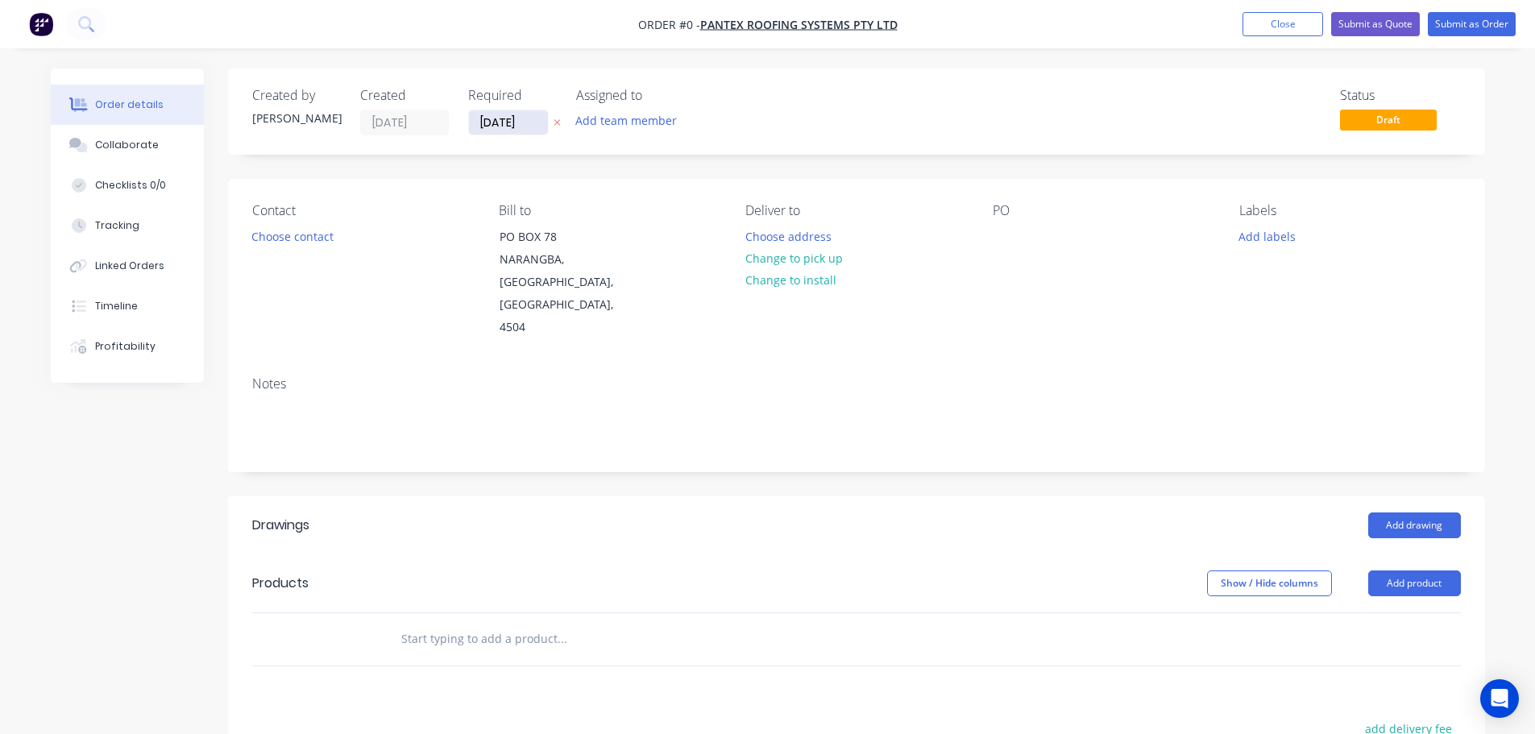
click at [497, 118] on input "[DATE]" at bounding box center [508, 122] width 79 height 24
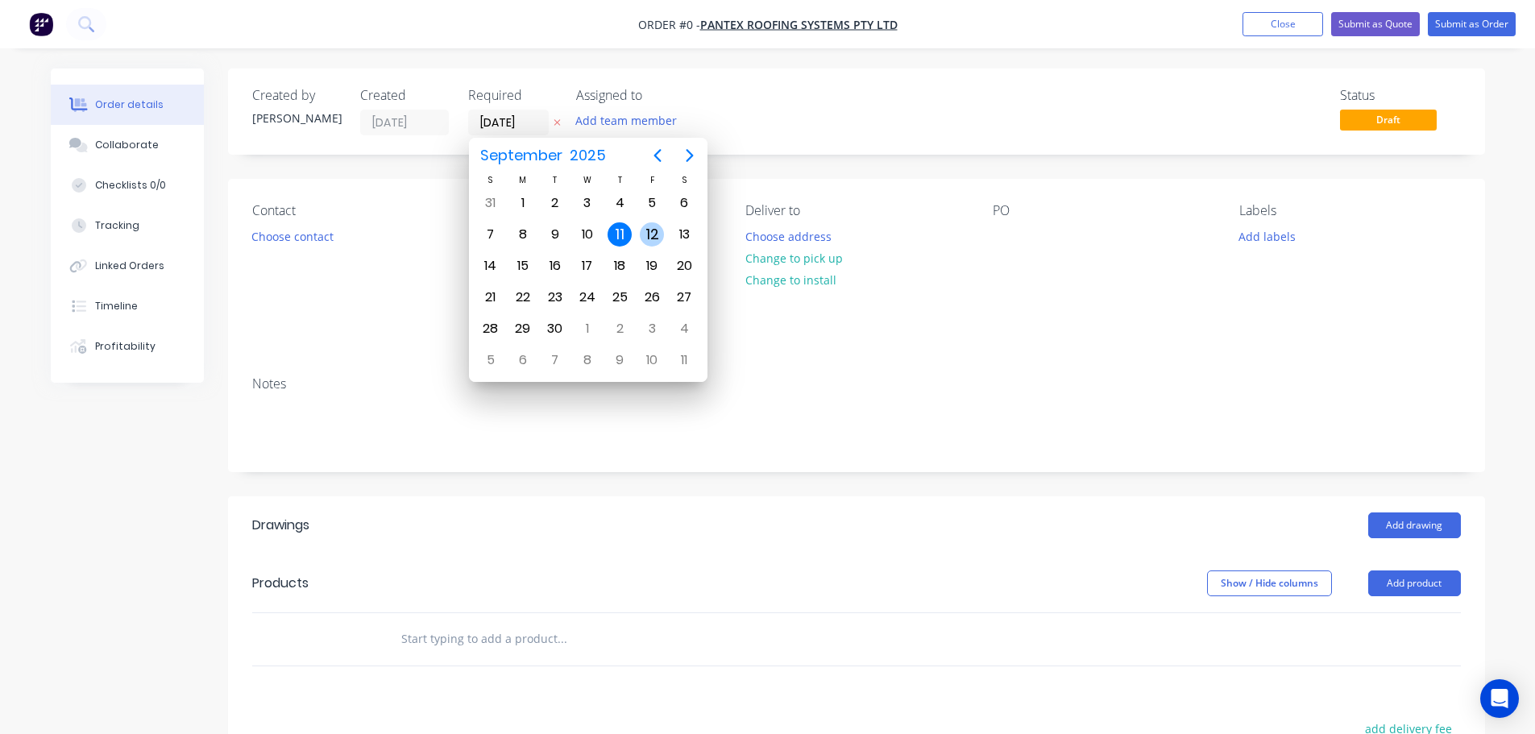
click at [648, 233] on div "12" at bounding box center [652, 234] width 24 height 24
type input "[DATE]"
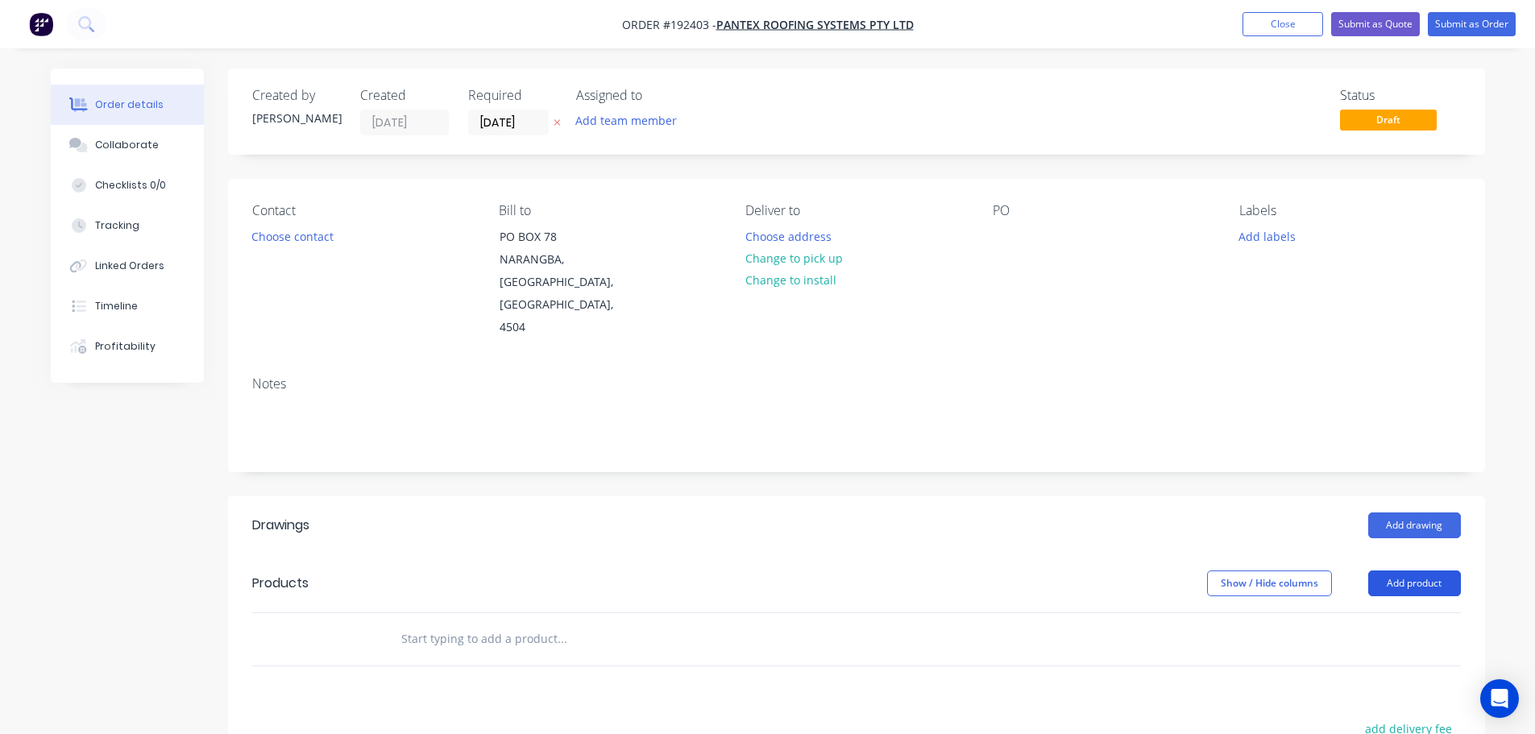
click at [1420, 570] on button "Add product" at bounding box center [1414, 583] width 93 height 26
click at [1361, 612] on div "Product catalogue" at bounding box center [1384, 623] width 124 height 23
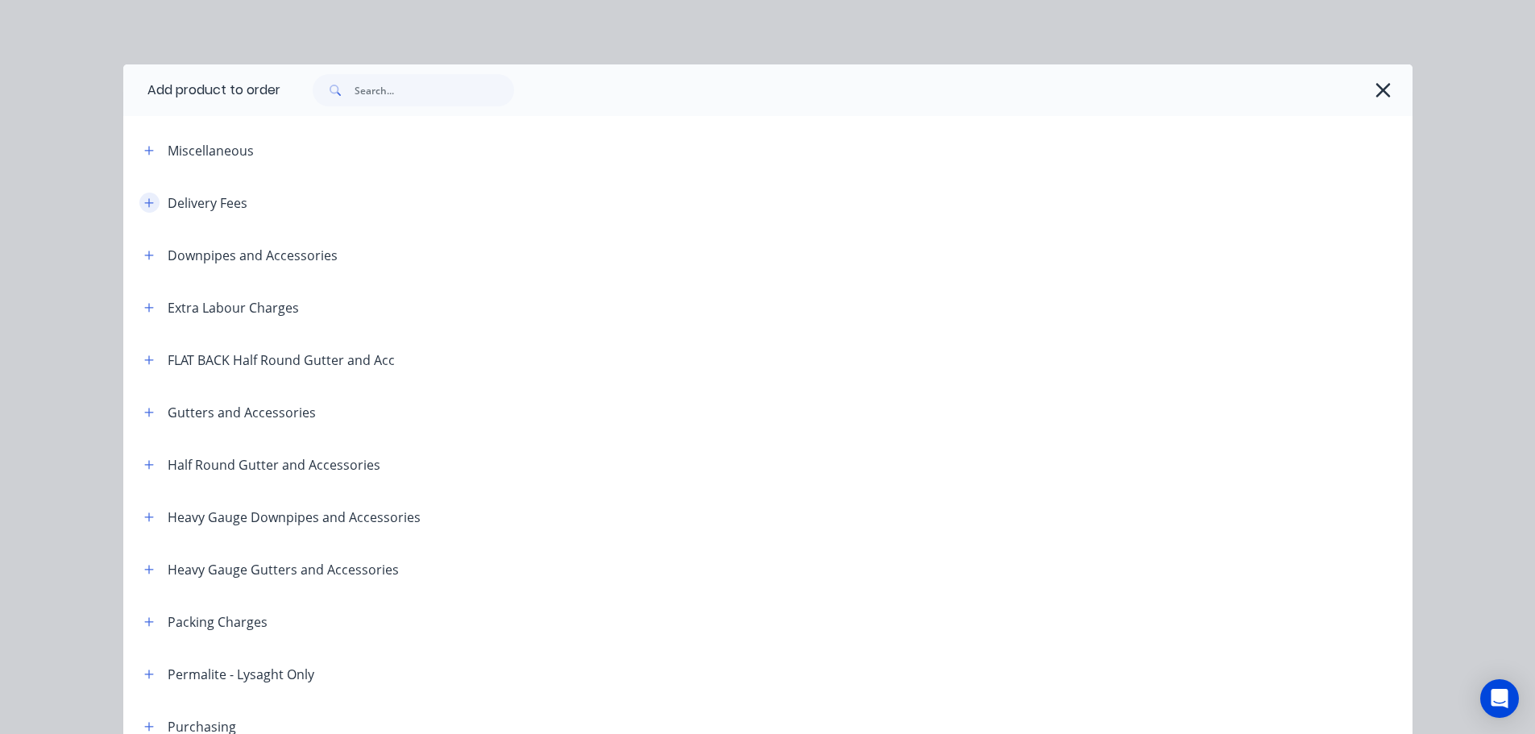
click at [144, 203] on icon "button" at bounding box center [148, 202] width 9 height 9
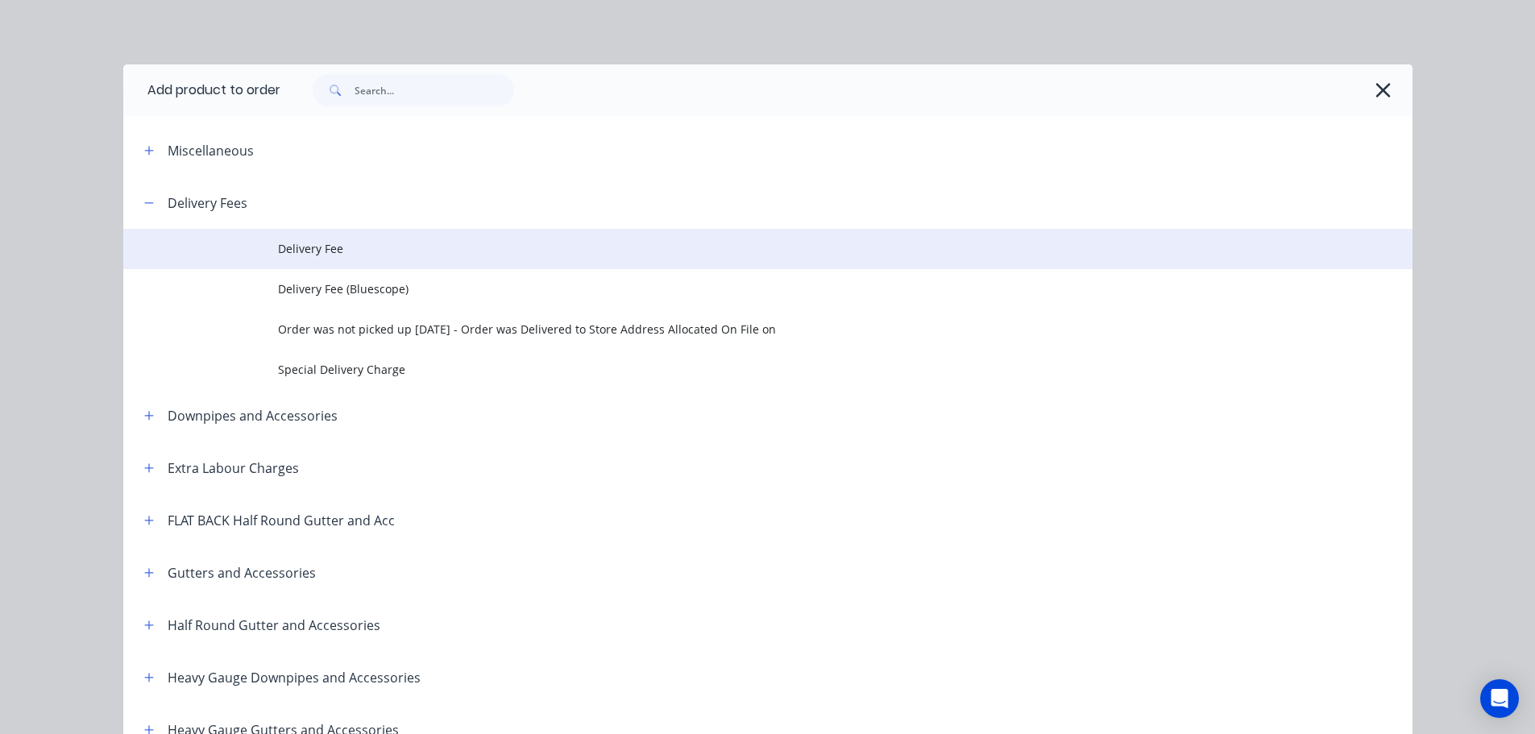
click at [307, 248] on span "Delivery Fee" at bounding box center [731, 248] width 907 height 17
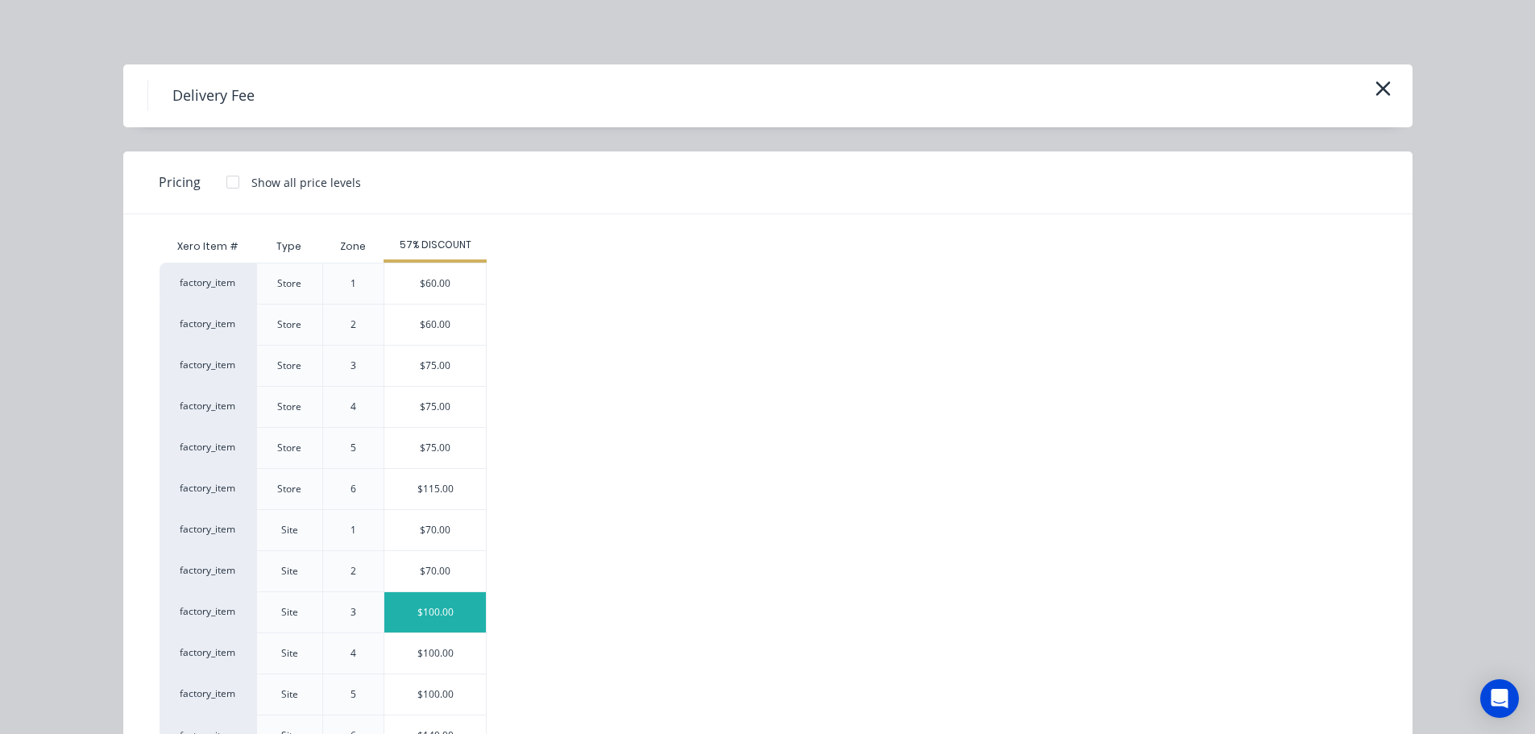
click at [434, 610] on div "$100.00" at bounding box center [434, 612] width 101 height 40
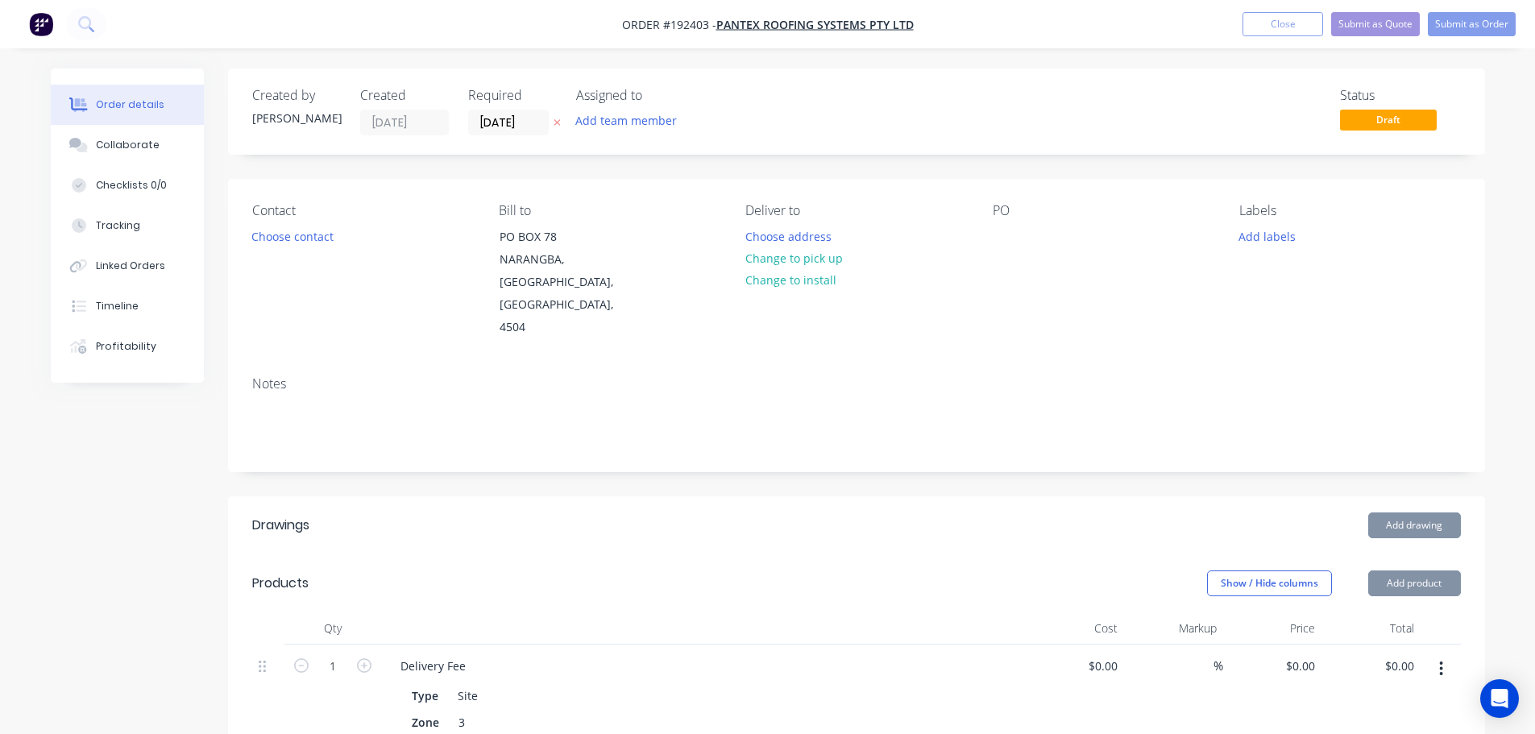
type input "$100.00"
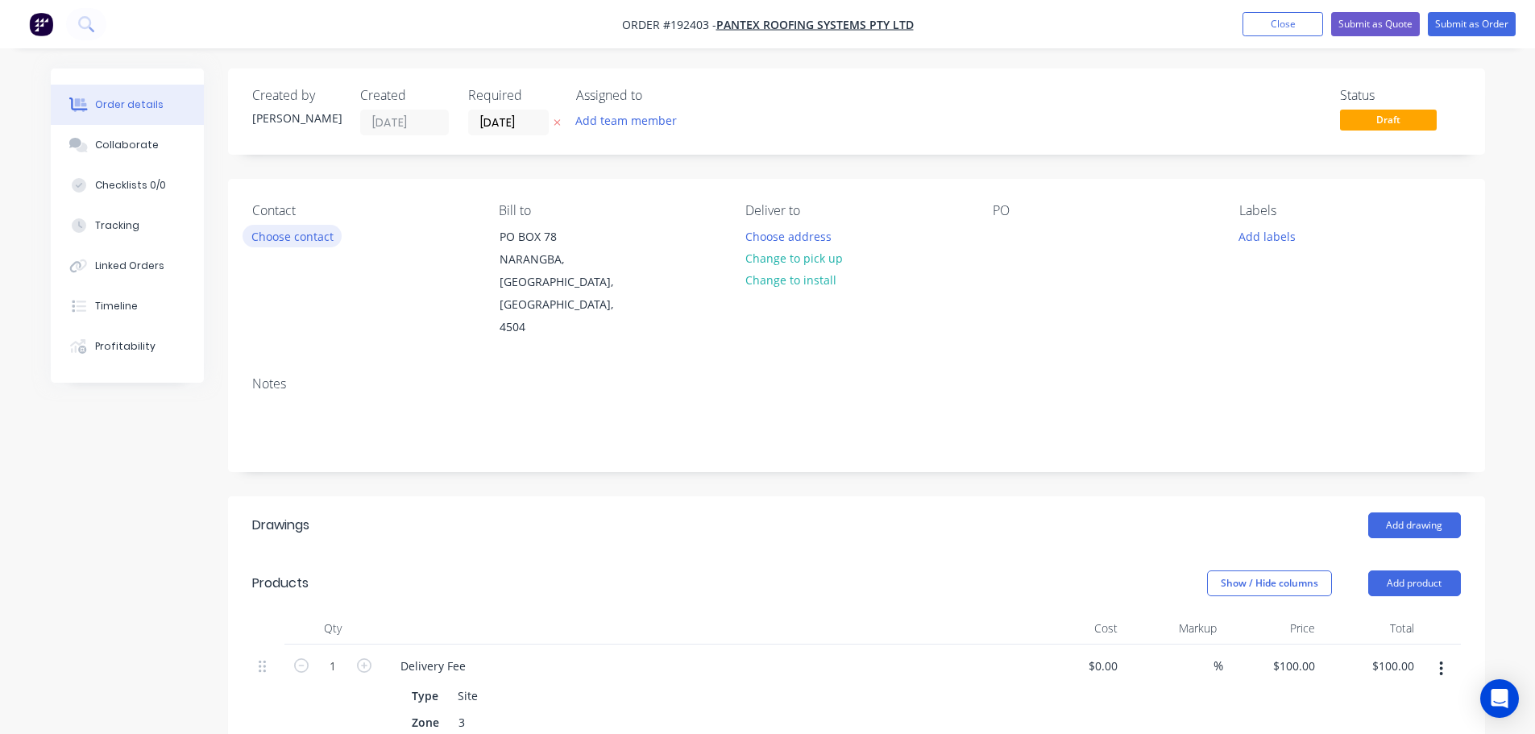
click at [288, 234] on button "Choose contact" at bounding box center [291, 236] width 99 height 22
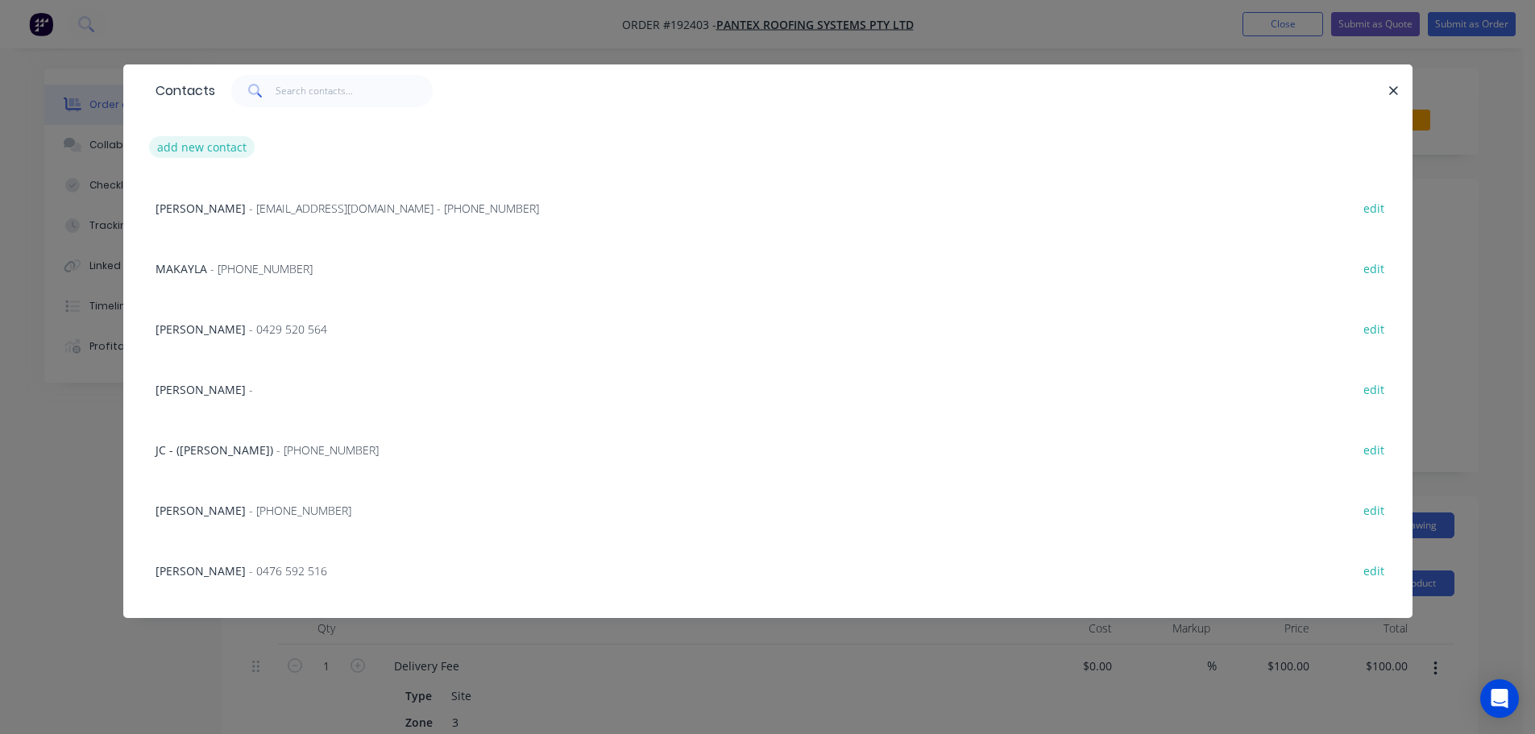
click at [204, 147] on button "add new contact" at bounding box center [202, 147] width 106 height 22
select select "AU"
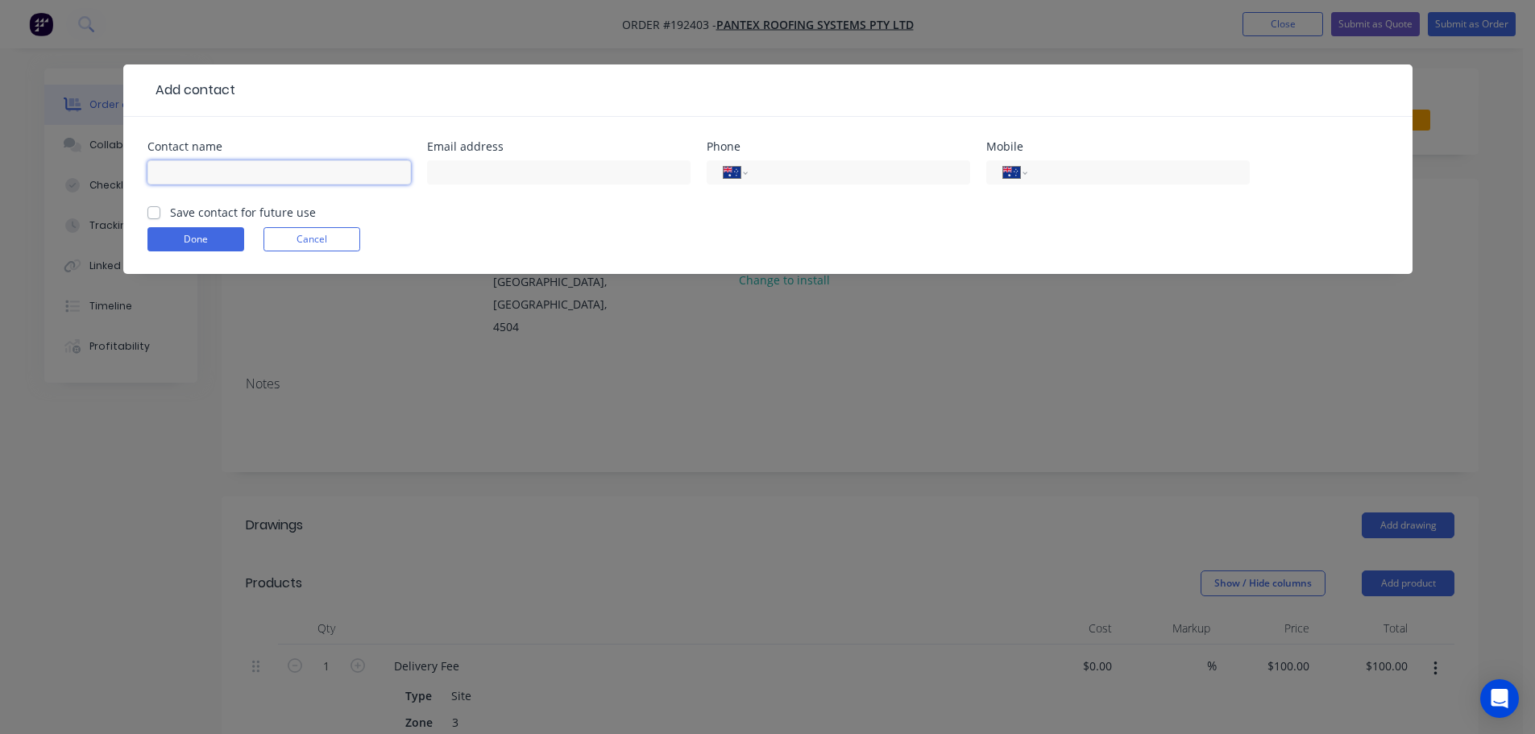
click at [201, 168] on input "text" at bounding box center [278, 172] width 263 height 24
type input "[PERSON_NAME]"
type input "0458 236 656"
click button "Done" at bounding box center [195, 239] width 97 height 24
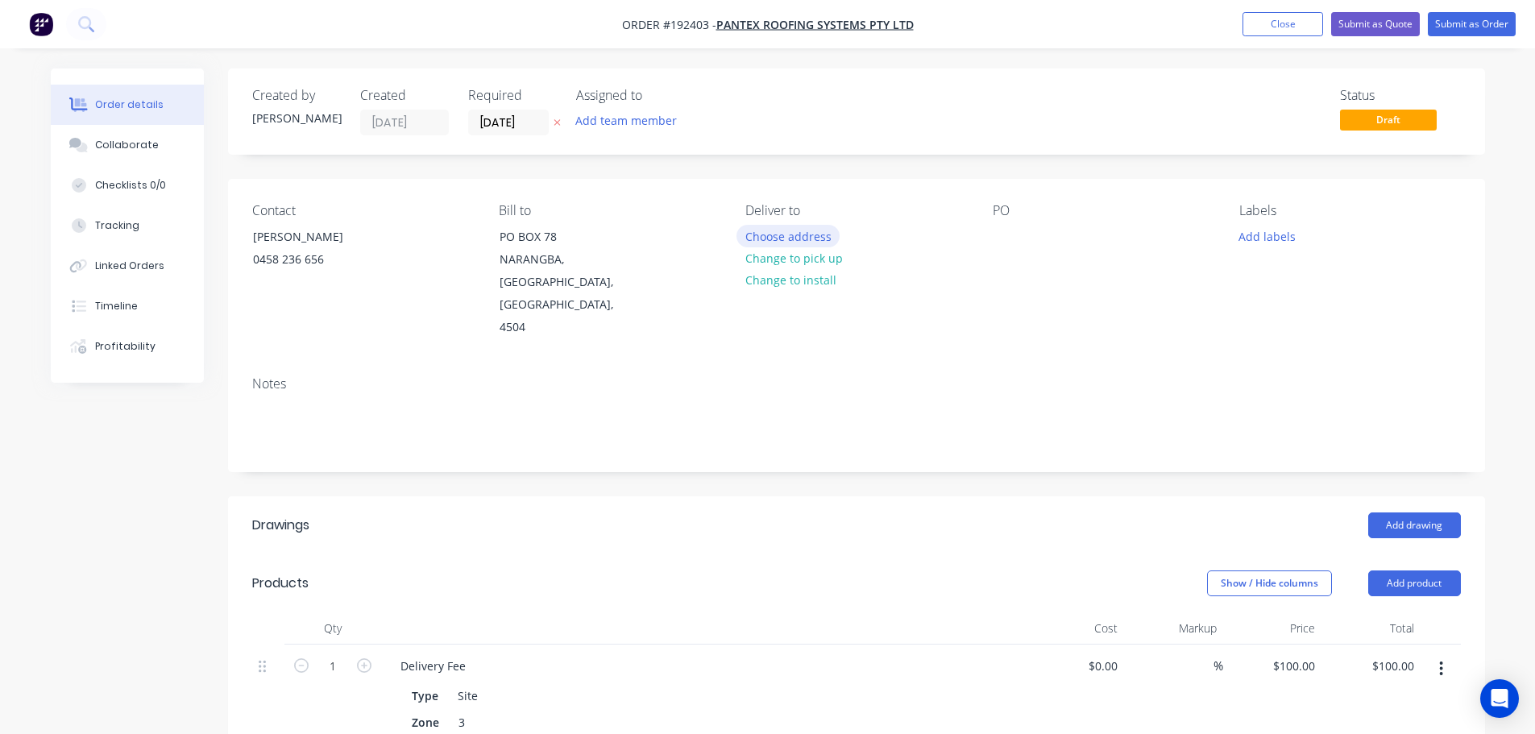
click at [796, 234] on button "Choose address" at bounding box center [787, 236] width 103 height 22
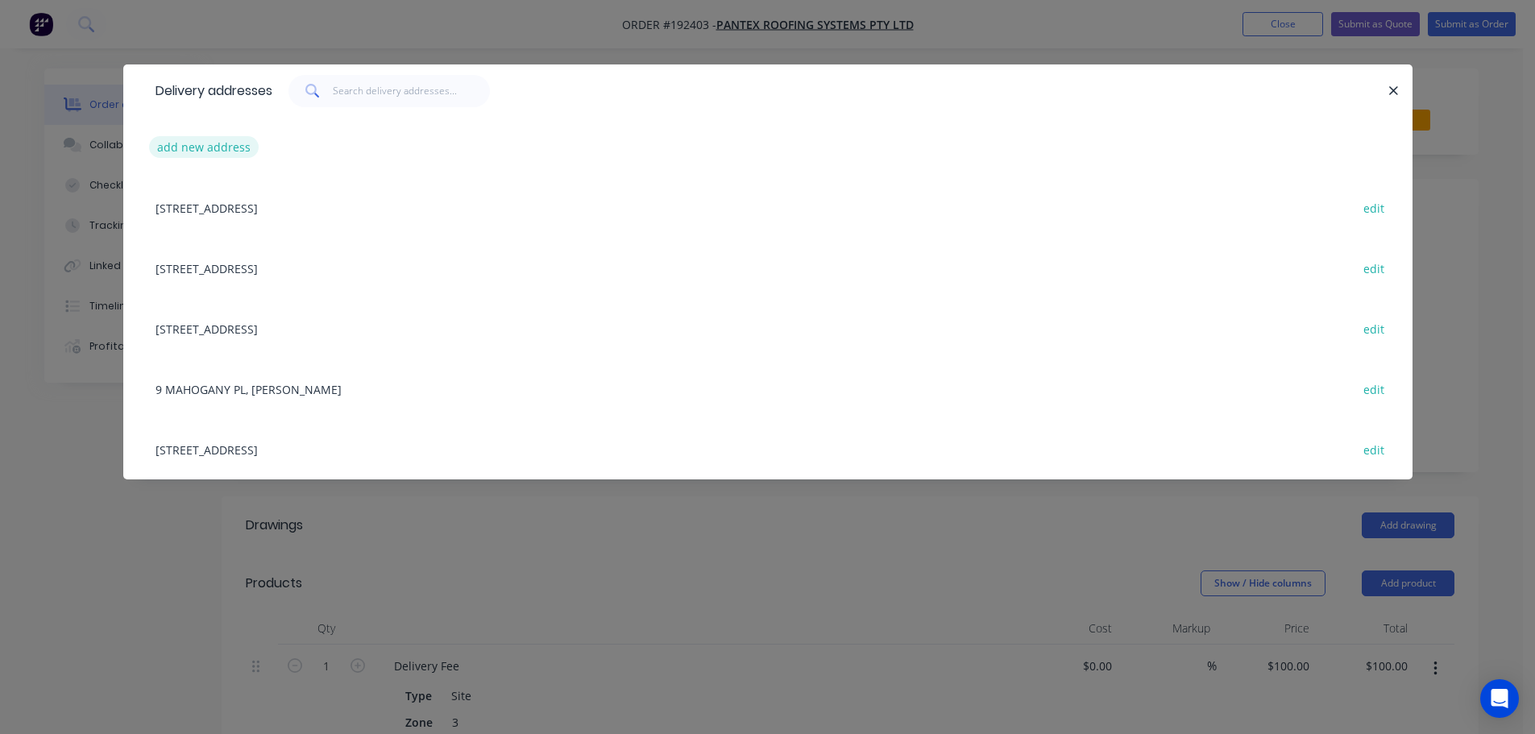
click at [188, 142] on button "add new address" at bounding box center [204, 147] width 110 height 22
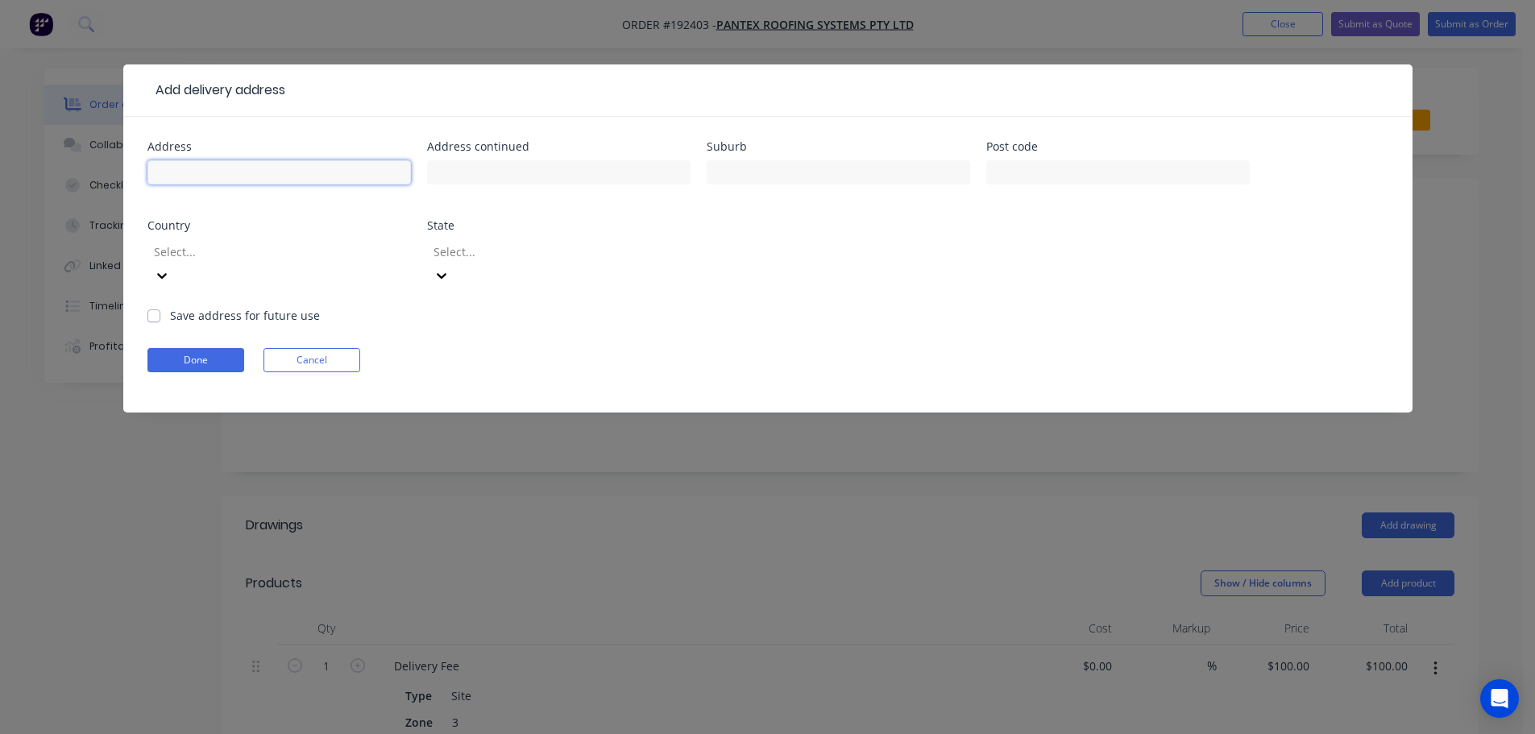
click at [183, 166] on input "text" at bounding box center [278, 172] width 263 height 24
type input "Lot 73 [PERSON_NAME] Display Home"
type input "Caloundra West"
click button "Done" at bounding box center [195, 360] width 97 height 24
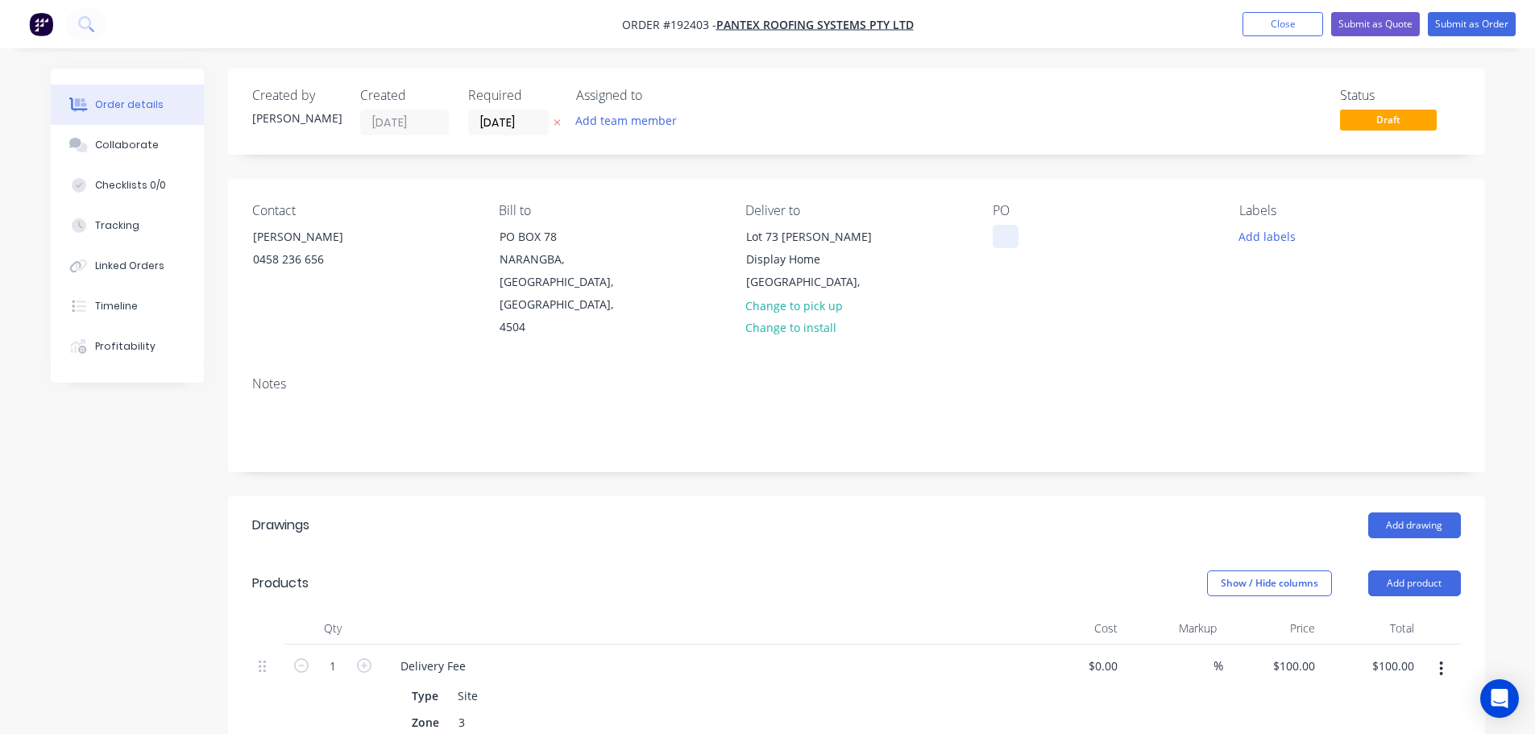
click at [1009, 240] on div at bounding box center [1005, 236] width 26 height 23
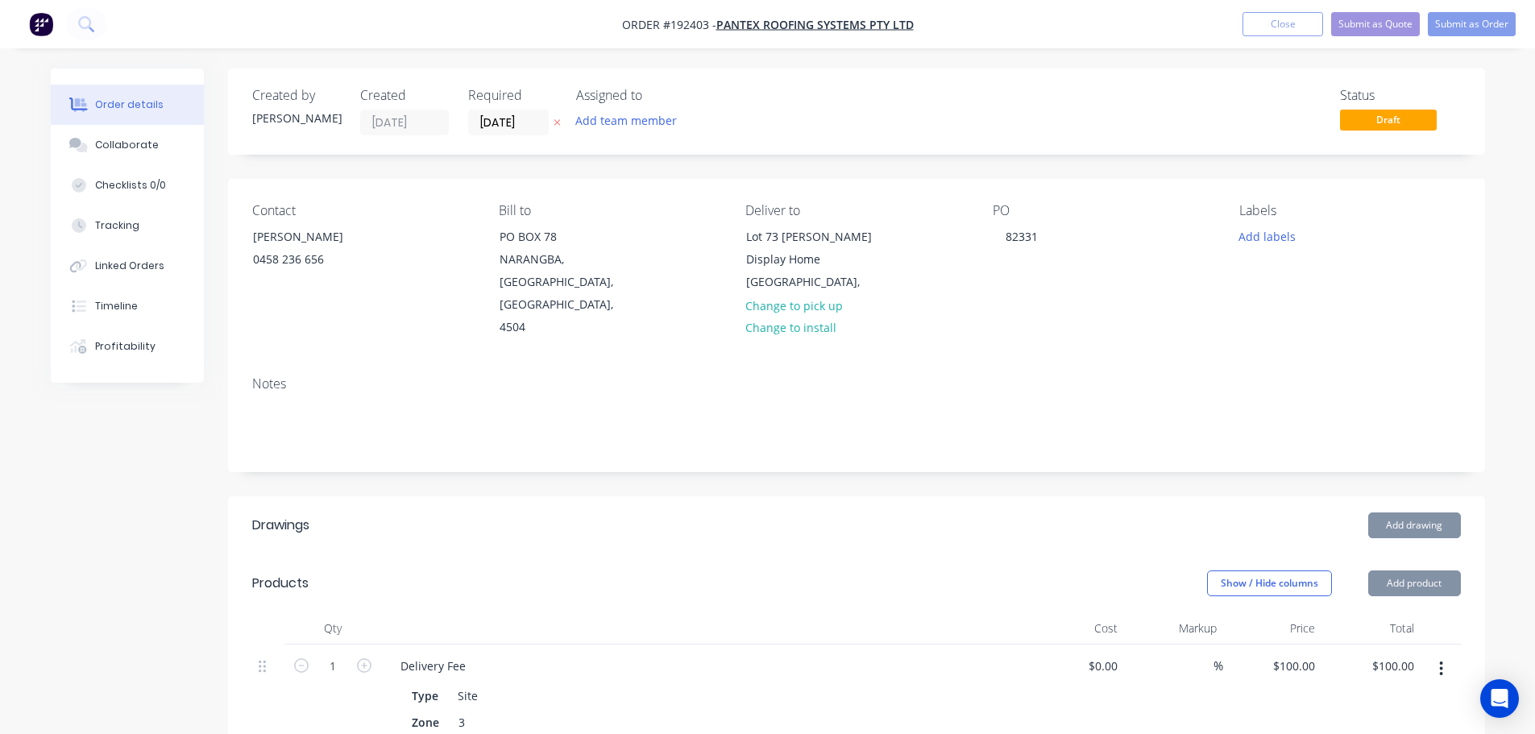
click at [1411, 512] on button "Add drawing" at bounding box center [1414, 525] width 93 height 26
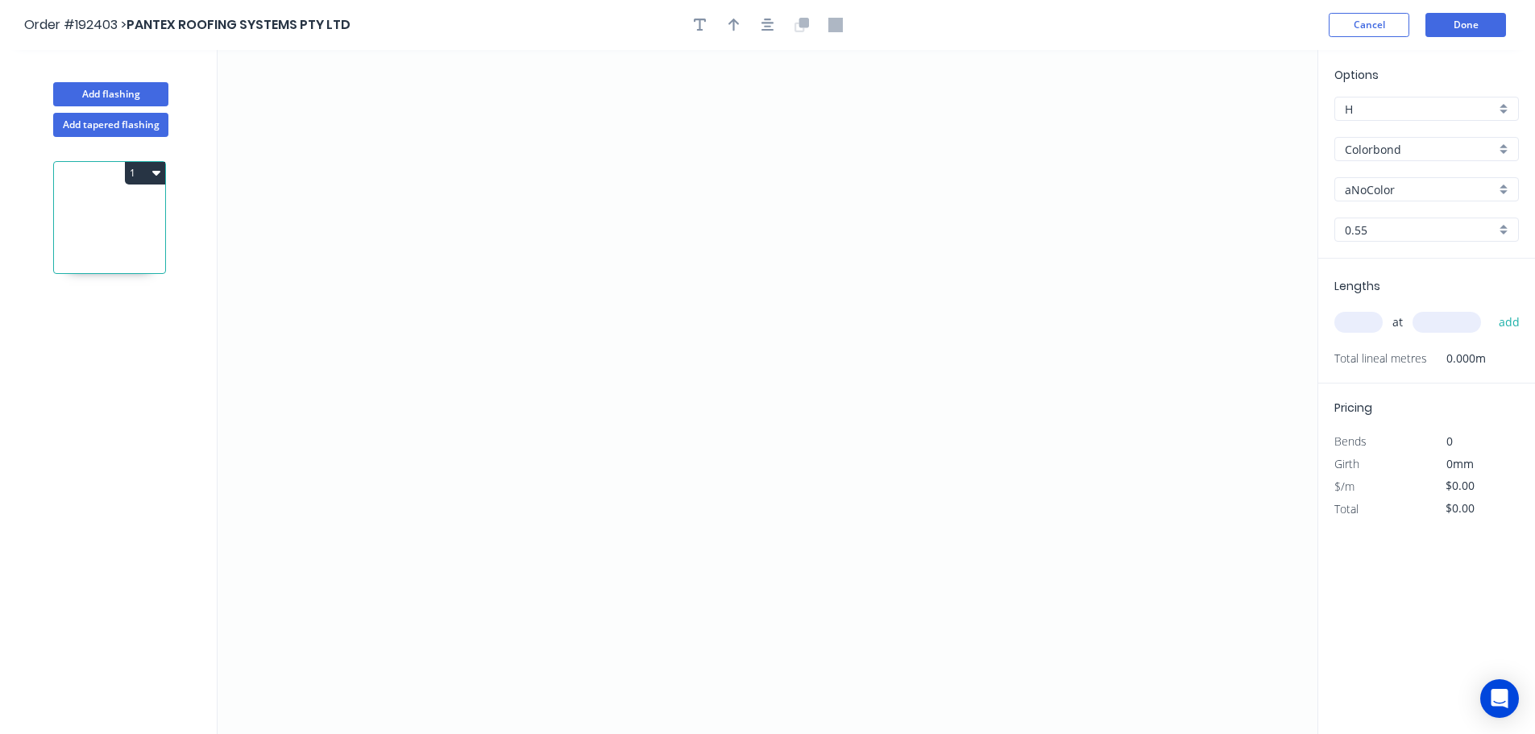
click at [1374, 194] on input "aNoColor" at bounding box center [1419, 189] width 151 height 17
click at [1372, 356] on div "Surfmist" at bounding box center [1426, 357] width 183 height 28
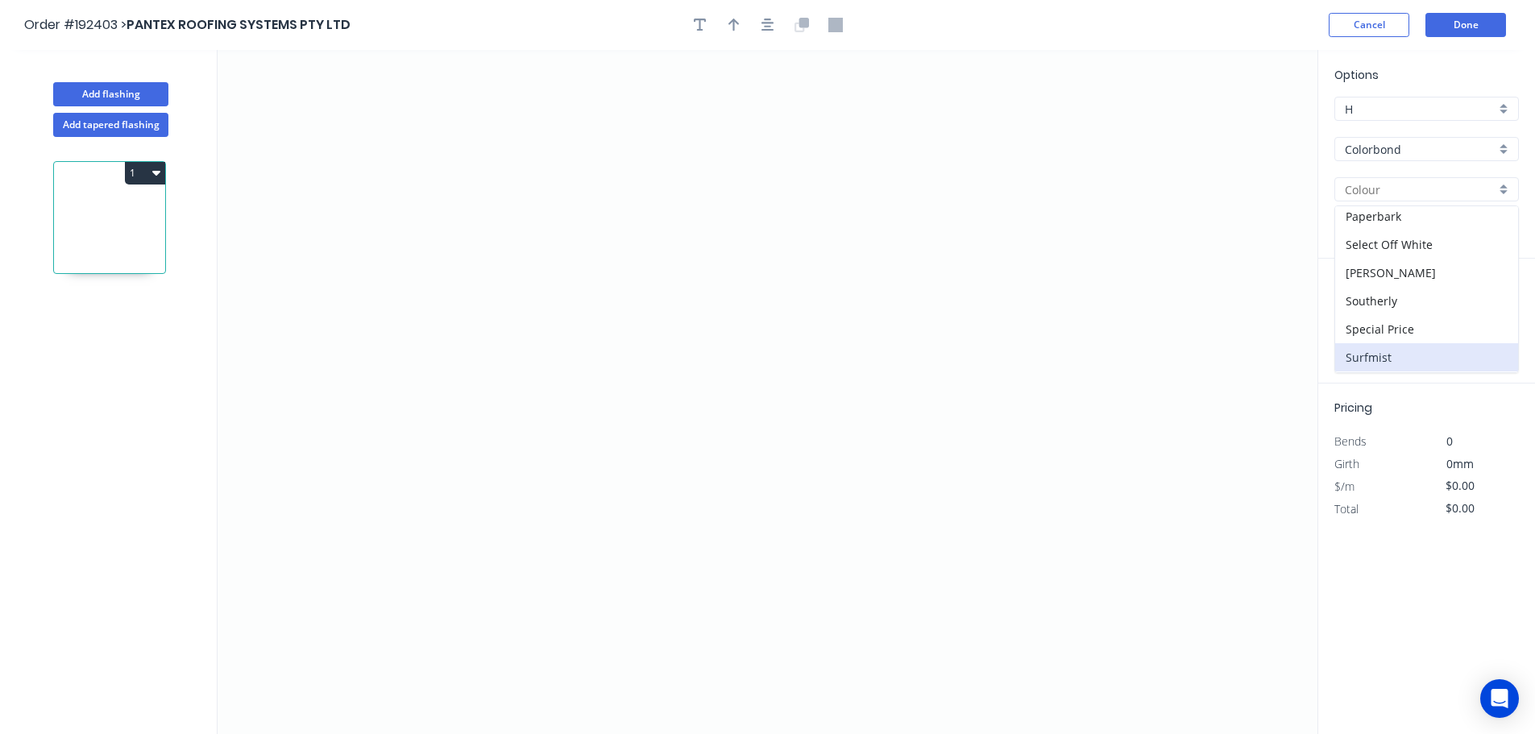
type input "Surfmist"
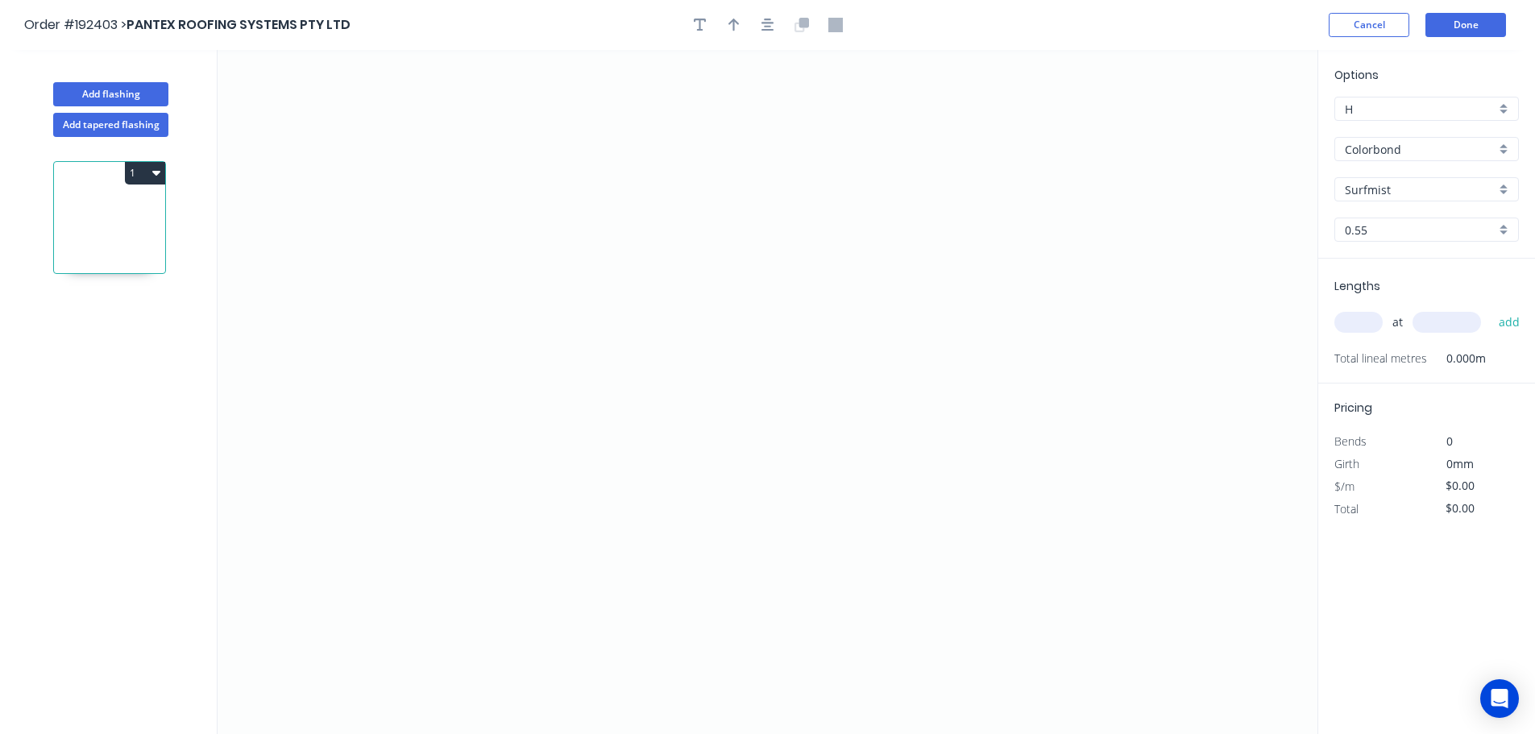
click at [1348, 319] on input "text" at bounding box center [1358, 322] width 48 height 21
type input "1"
type input "1700"
click at [1490, 309] on button "add" at bounding box center [1509, 322] width 38 height 27
click at [514, 151] on icon "0" at bounding box center [767, 392] width 1100 height 684
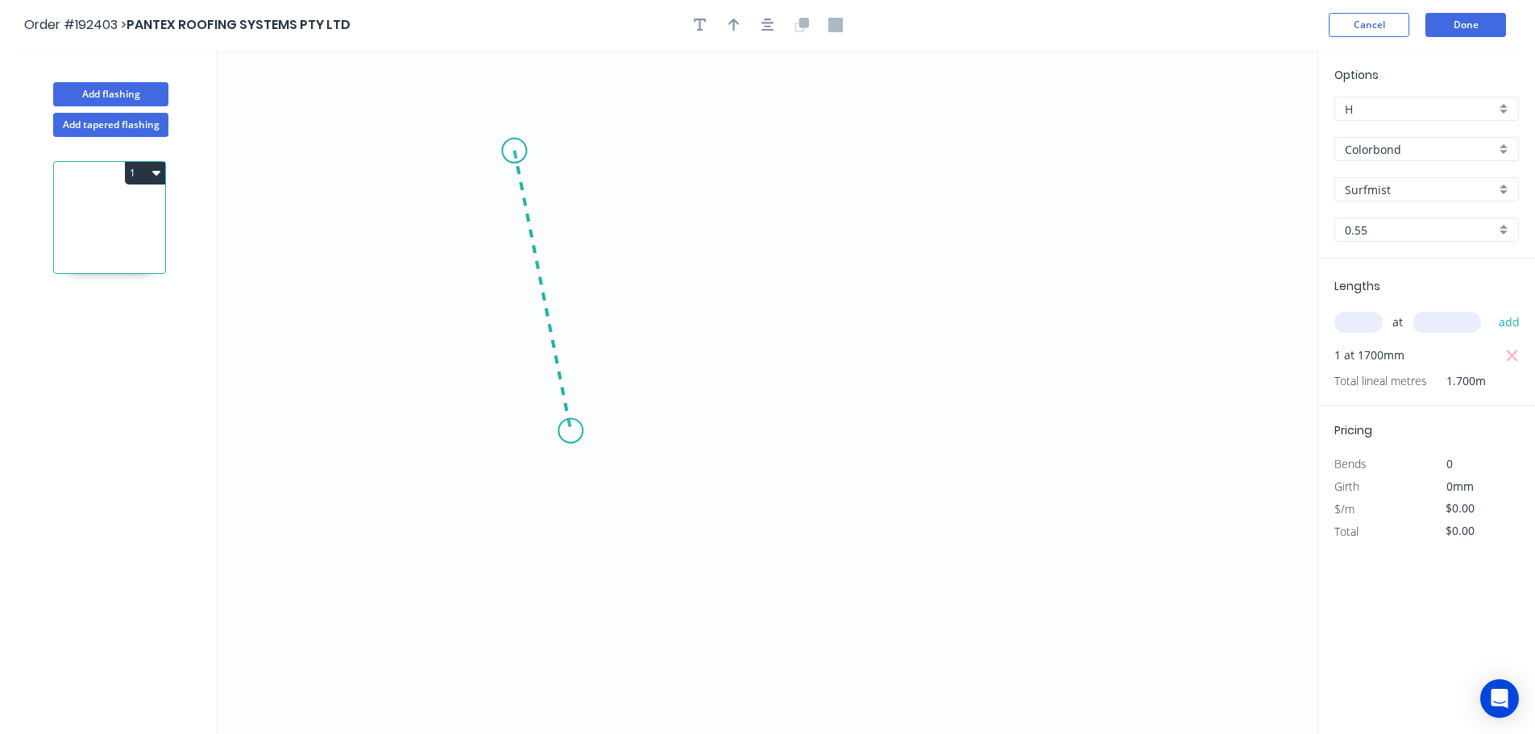
click at [570, 431] on icon "0" at bounding box center [767, 392] width 1100 height 684
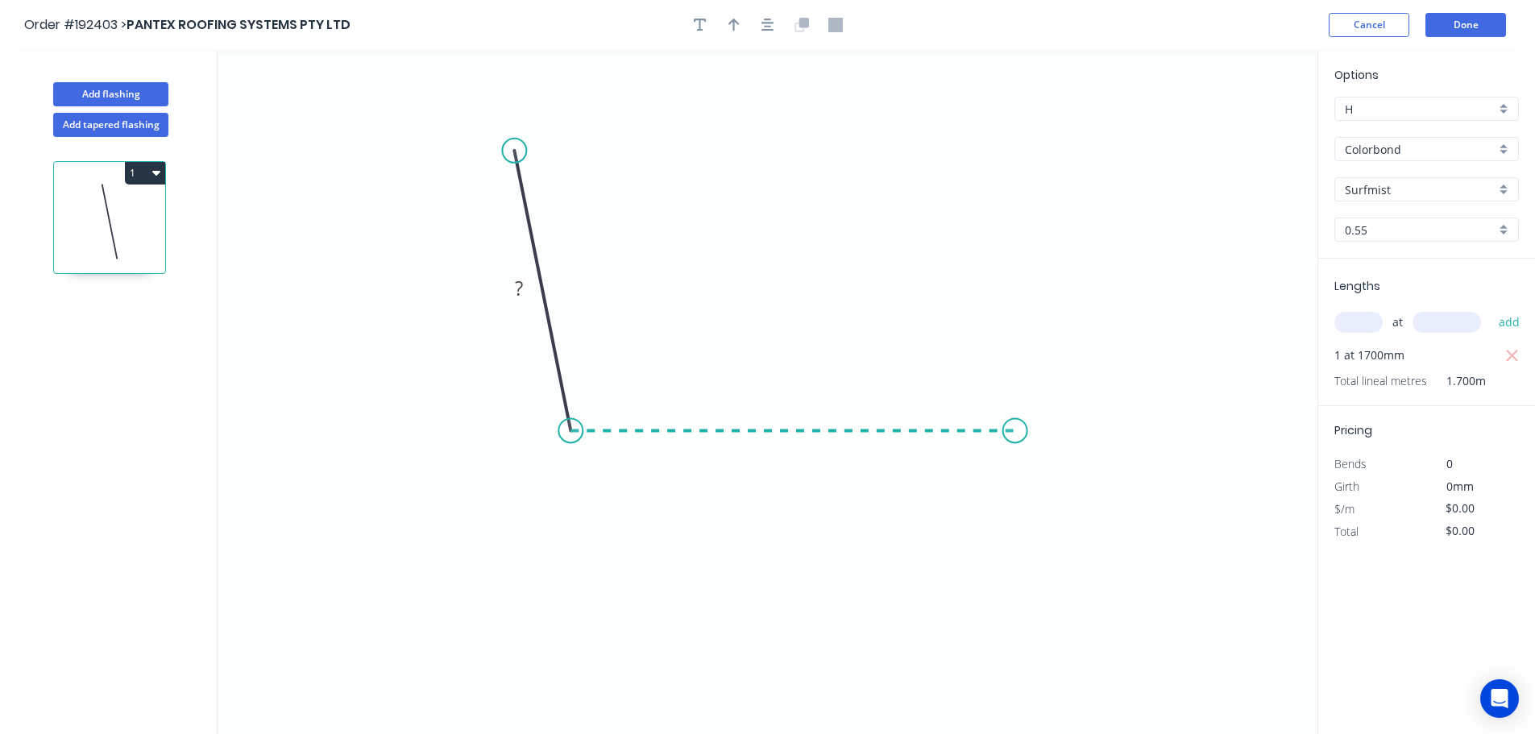
click at [1015, 407] on icon "0 ?" at bounding box center [767, 392] width 1100 height 684
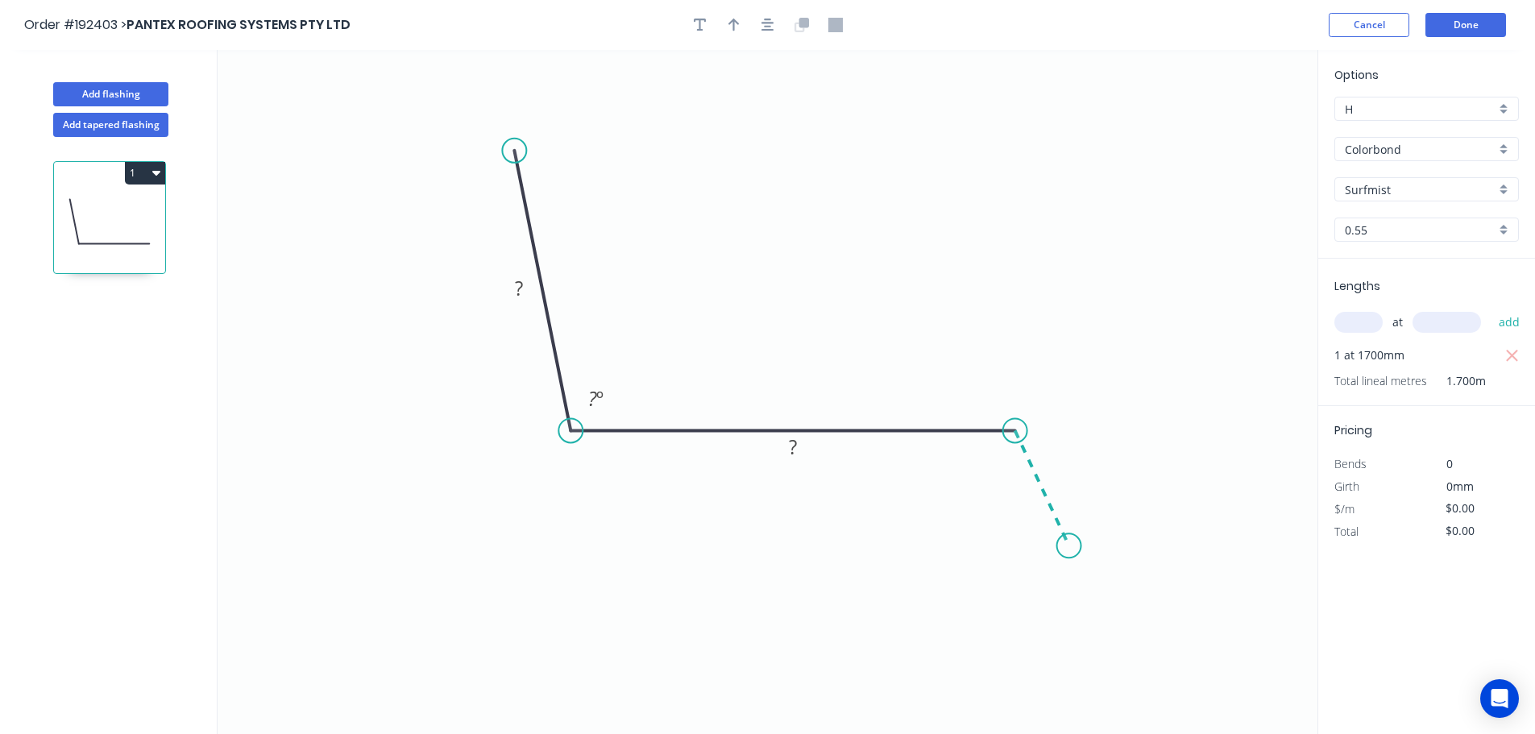
click at [1069, 546] on icon "0 ? ? ? º" at bounding box center [767, 392] width 1100 height 684
click at [1133, 545] on icon "0 ? ? ? ? º ? º" at bounding box center [767, 392] width 1100 height 684
drag, startPoint x: 514, startPoint y: 151, endPoint x: 502, endPoint y: 82, distance: 70.3
click at [502, 82] on circle at bounding box center [503, 85] width 24 height 24
click at [514, 251] on tspan "?" at bounding box center [512, 253] width 8 height 27
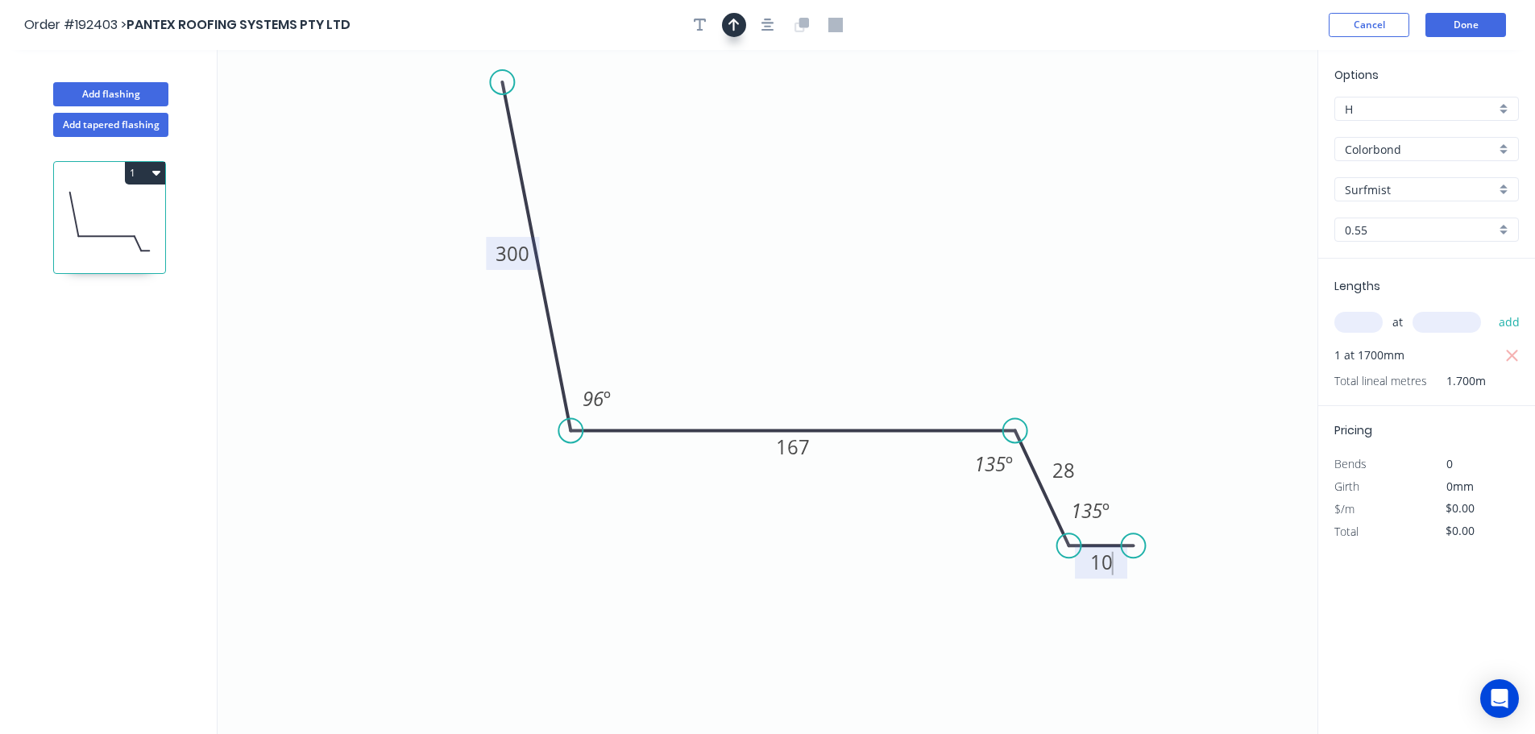
click at [739, 31] on icon "button" at bounding box center [733, 25] width 11 height 14
type input "$16.80"
type input "$28.56"
click at [1230, 128] on icon "0 300 167 28 10 96 º 135 º 135 º" at bounding box center [767, 392] width 1100 height 684
click at [1234, 127] on icon at bounding box center [1235, 112] width 14 height 52
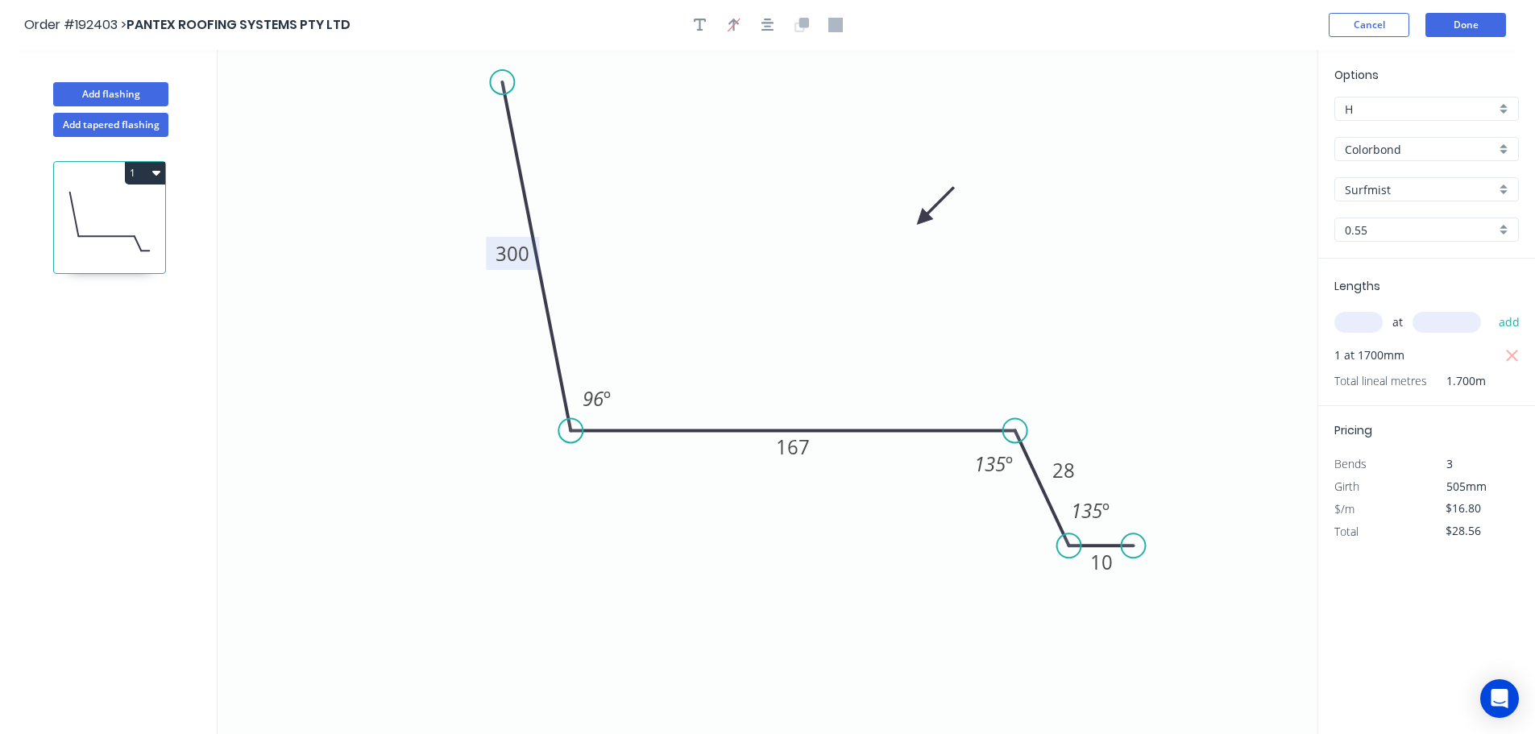
drag, startPoint x: 1234, startPoint y: 127, endPoint x: 913, endPoint y: 221, distance: 333.9
click at [913, 221] on icon at bounding box center [935, 206] width 47 height 47
click at [126, 96] on button "Add flashing" at bounding box center [110, 94] width 115 height 24
type input "$0.00"
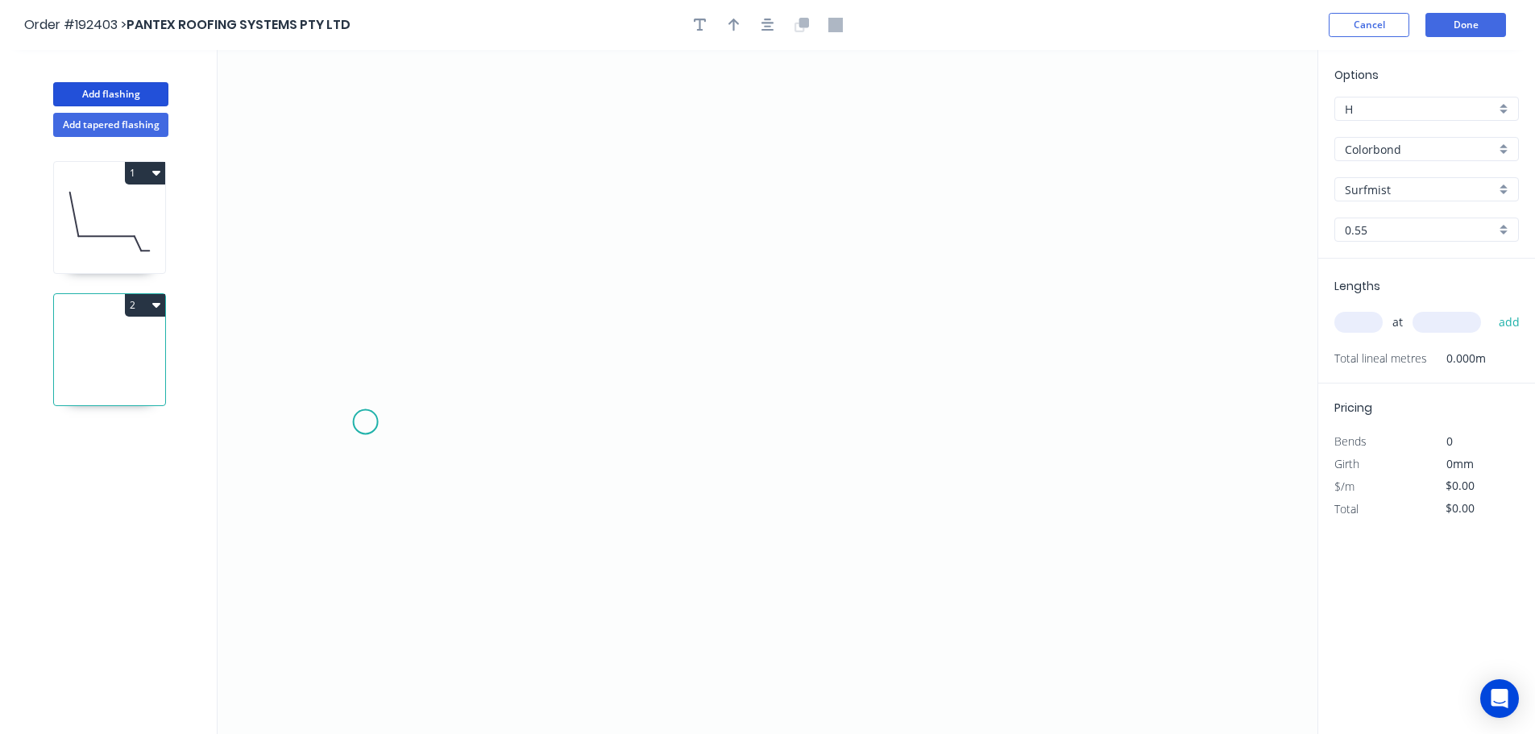
click at [362, 425] on icon "0" at bounding box center [767, 392] width 1100 height 684
click at [437, 339] on icon "0" at bounding box center [767, 392] width 1100 height 684
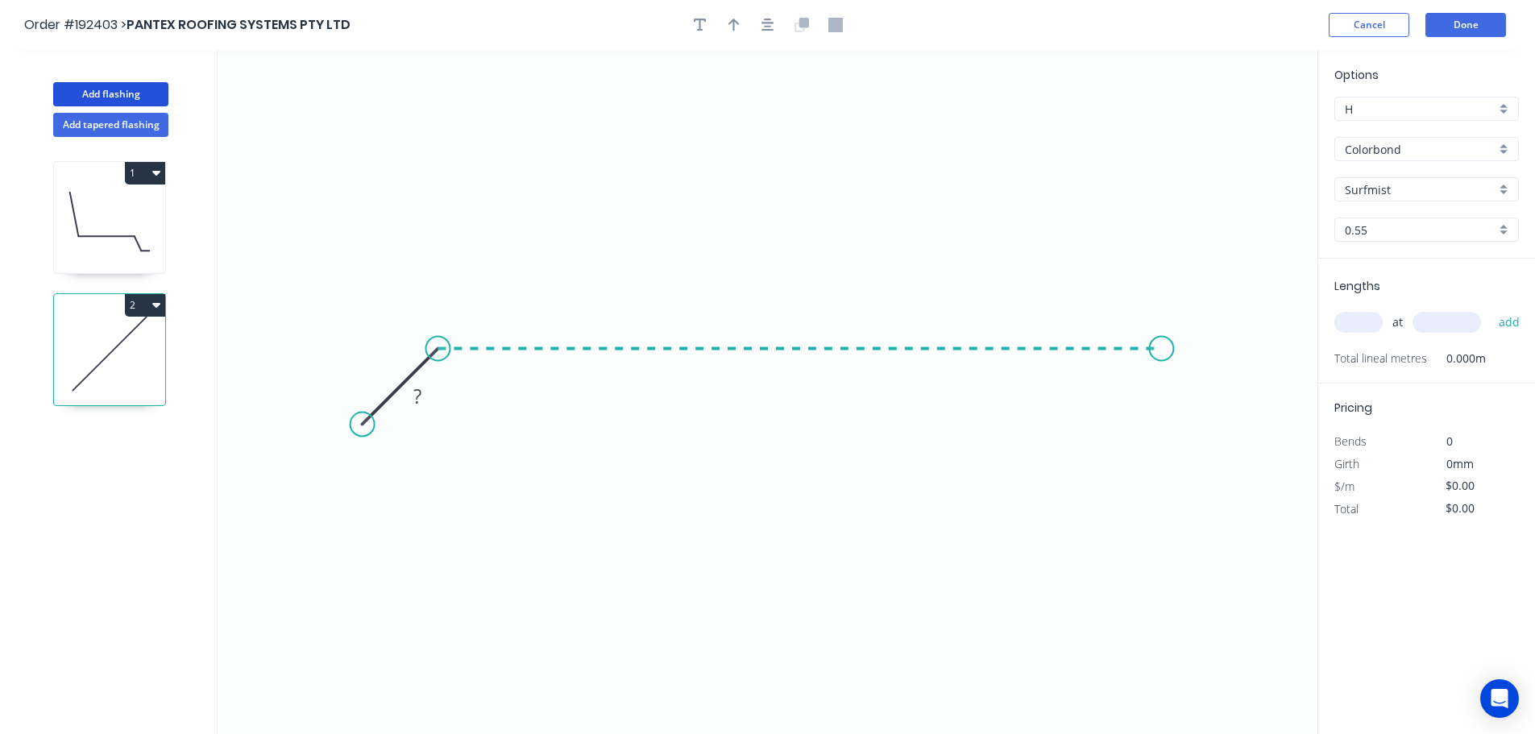
click at [1162, 357] on icon "0 ?" at bounding box center [767, 392] width 1100 height 684
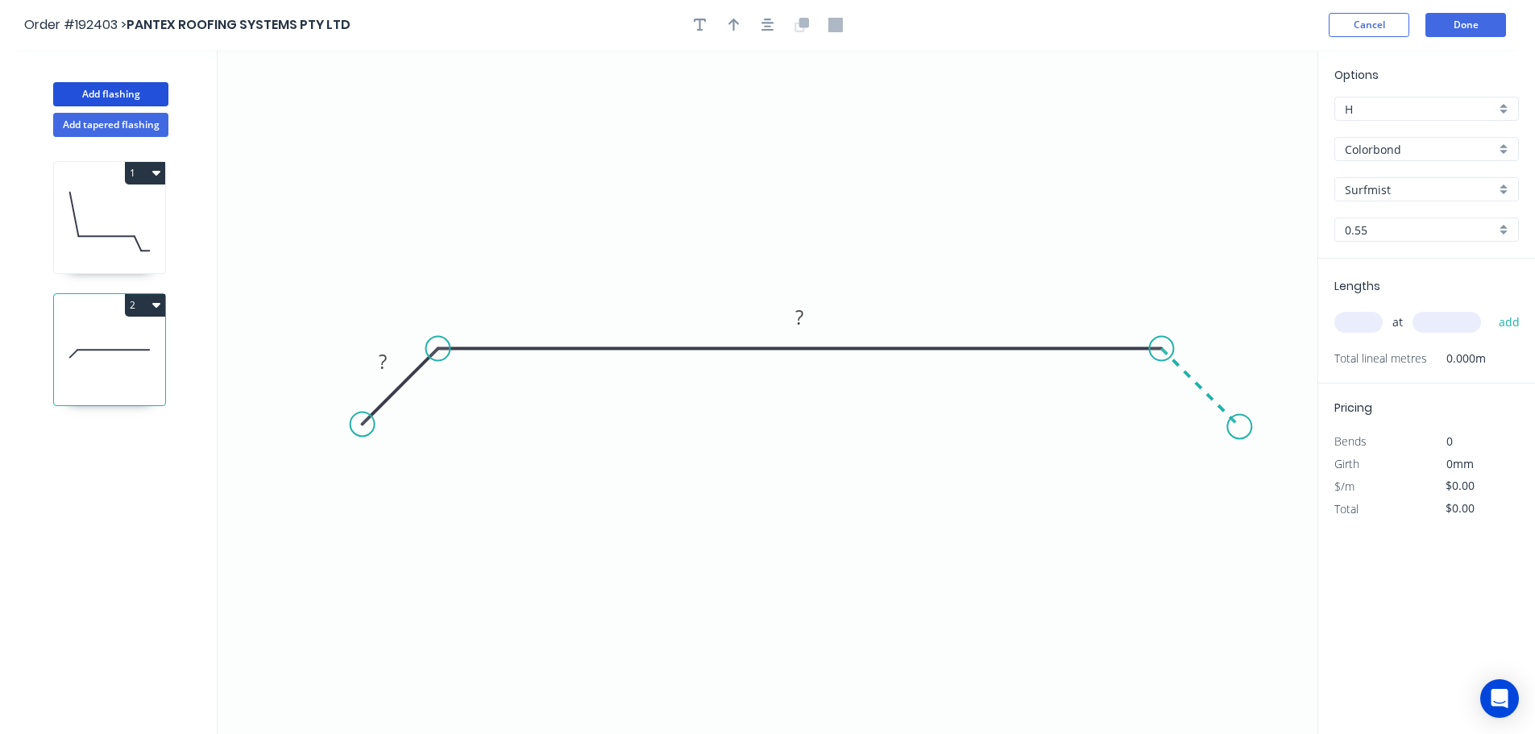
click at [1240, 433] on icon "0 ? ?" at bounding box center [767, 392] width 1100 height 684
click at [385, 359] on tspan "?" at bounding box center [383, 361] width 8 height 27
click at [728, 31] on icon "button" at bounding box center [733, 25] width 11 height 14
type input "$16.02"
click at [1236, 127] on icon at bounding box center [1235, 112] width 14 height 52
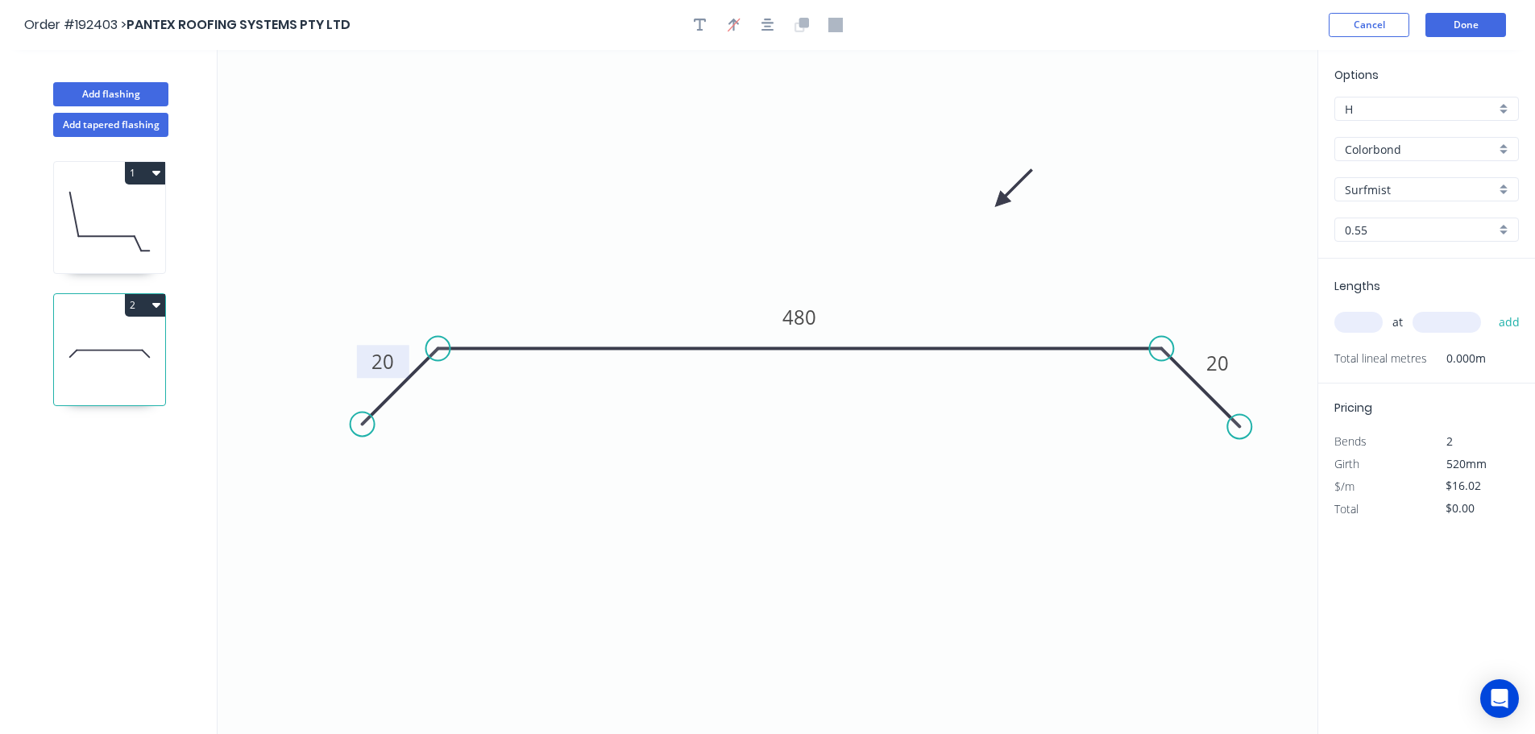
drag, startPoint x: 1236, startPoint y: 127, endPoint x: 968, endPoint y: 221, distance: 283.3
click at [990, 212] on icon at bounding box center [1013, 188] width 47 height 47
click at [1350, 321] on input "text" at bounding box center [1358, 322] width 48 height 21
type input "2"
type input "1000"
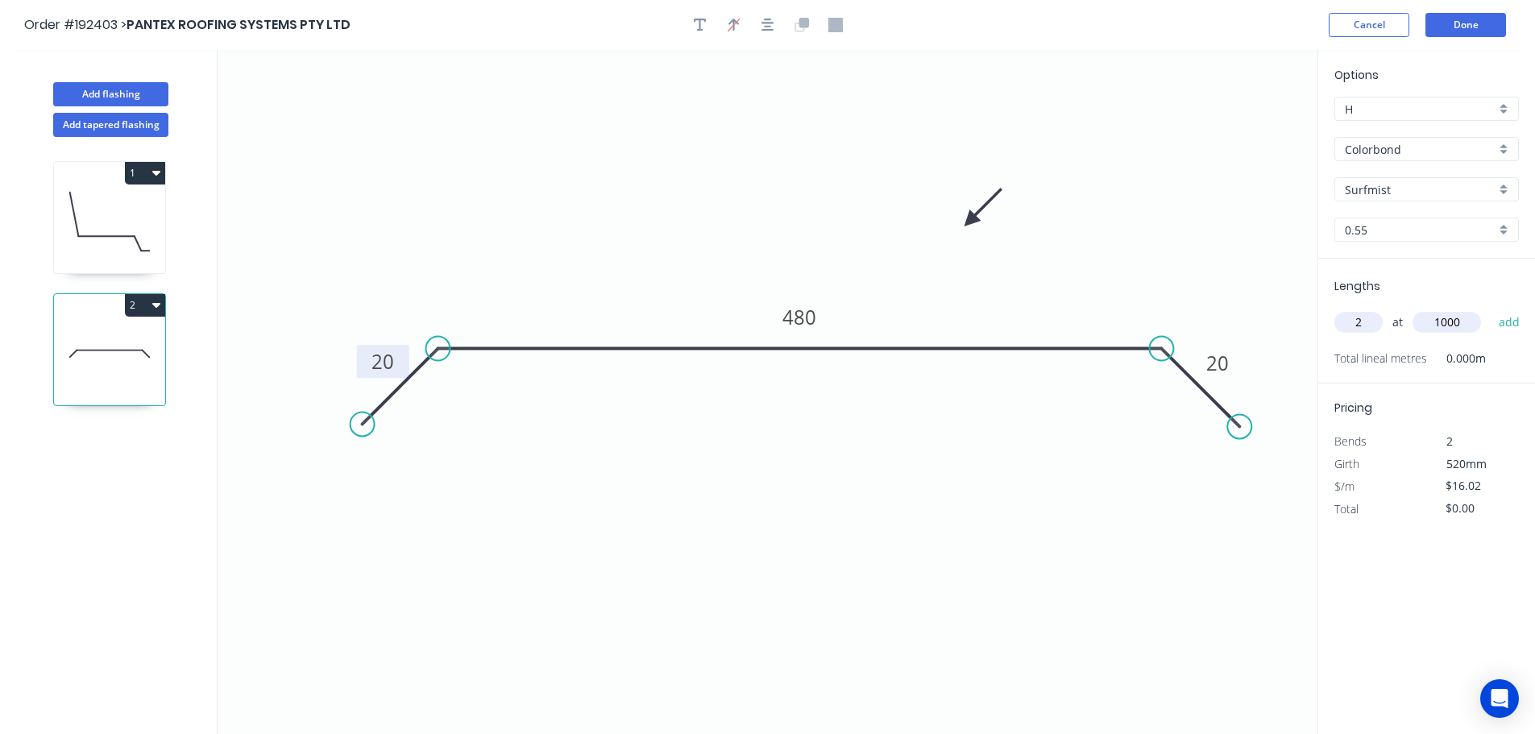
click at [1490, 309] on button "add" at bounding box center [1509, 322] width 38 height 27
type input "$32.04"
click at [116, 93] on button "Add flashing" at bounding box center [110, 94] width 115 height 24
type input "$0.00"
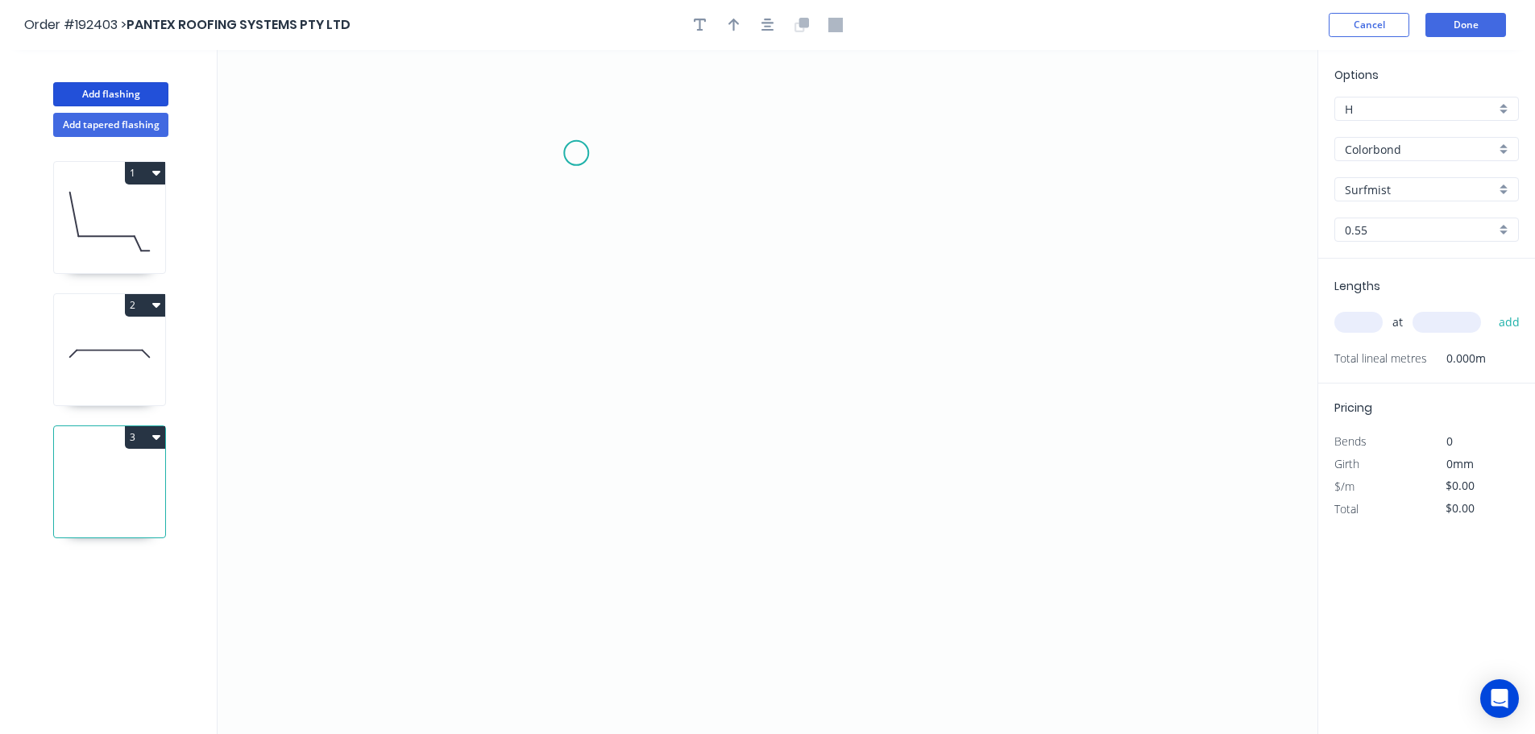
click at [578, 150] on icon "0" at bounding box center [767, 392] width 1100 height 684
click at [574, 460] on icon "0" at bounding box center [767, 392] width 1100 height 684
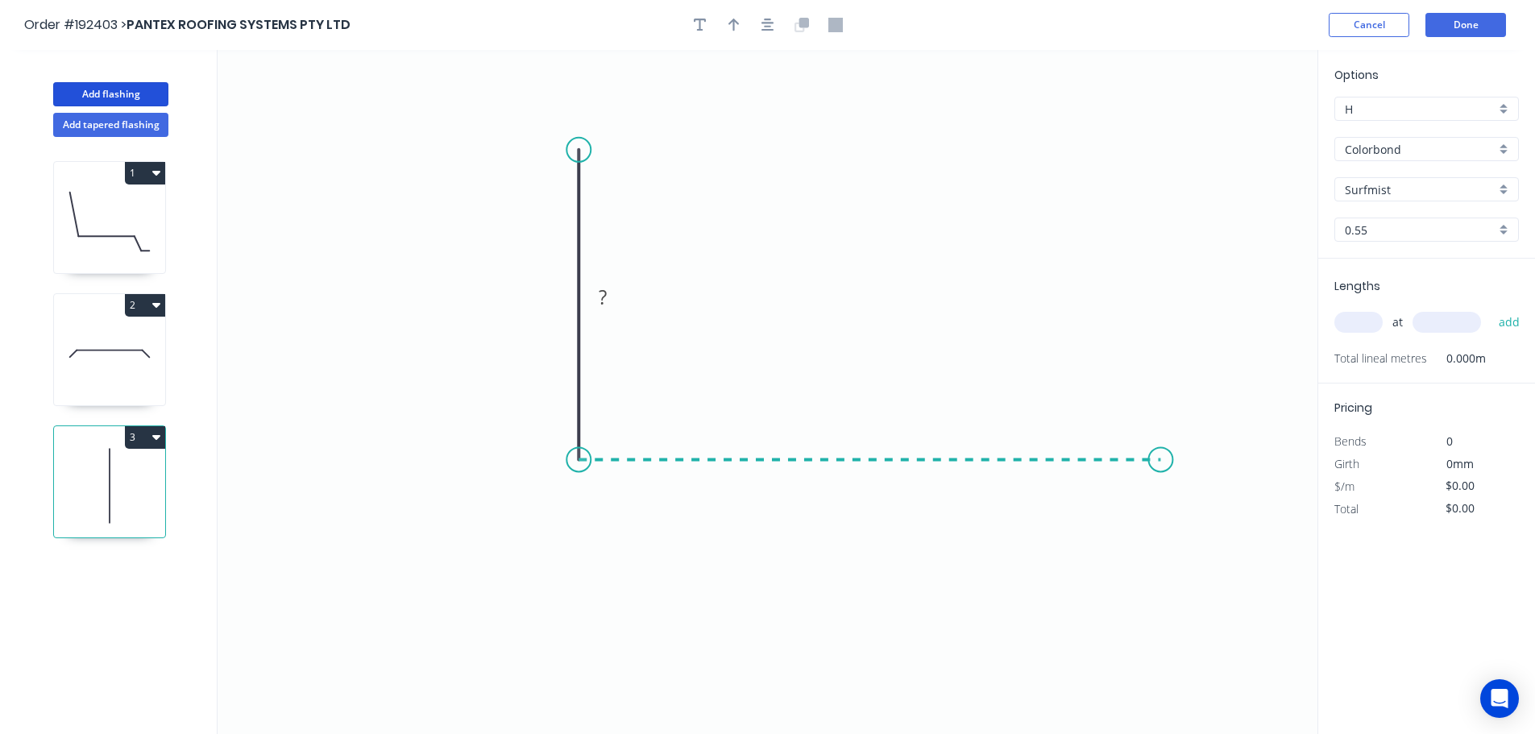
click at [1161, 437] on icon "0 ?" at bounding box center [767, 392] width 1100 height 684
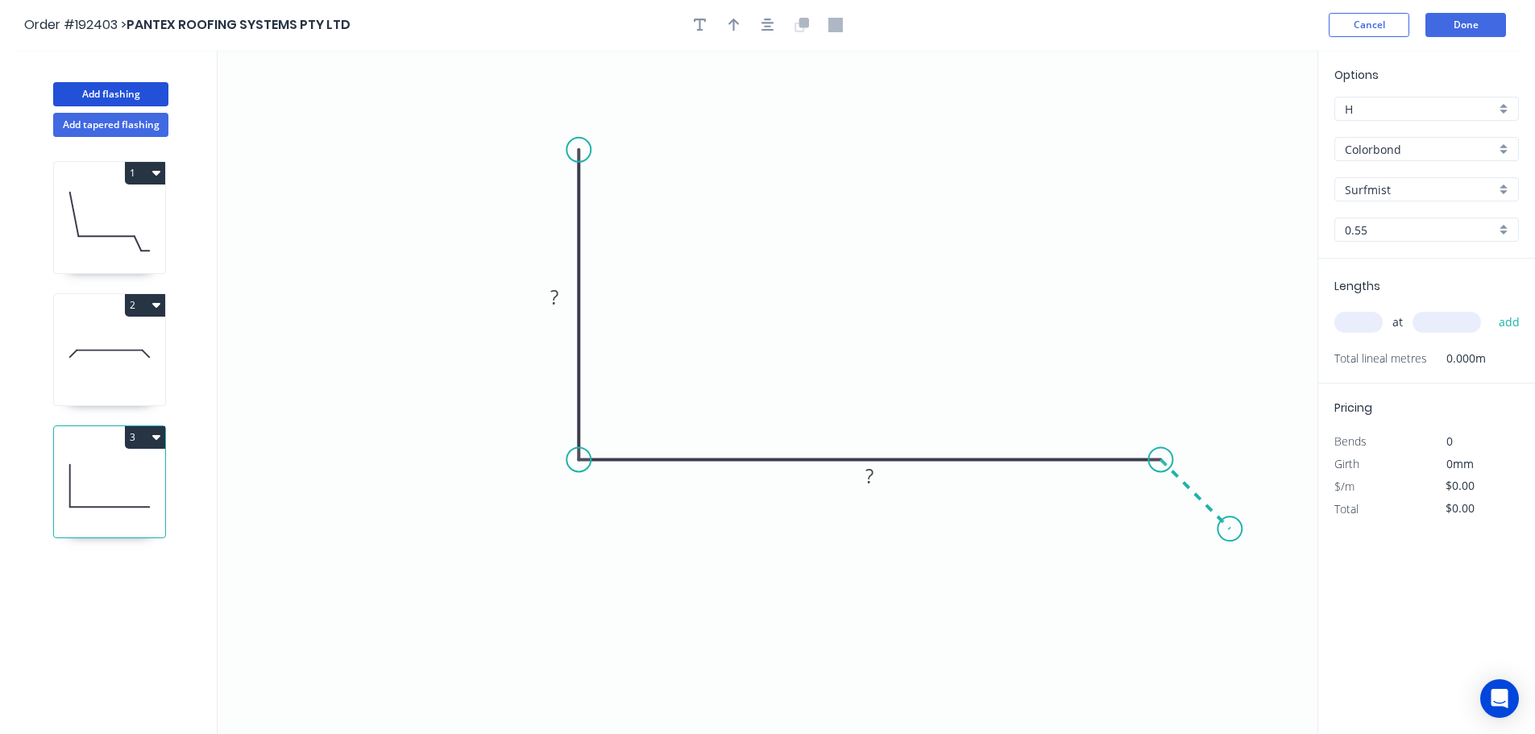
click at [1230, 526] on icon "0 ? ?" at bounding box center [767, 392] width 1100 height 684
click at [554, 296] on tspan "?" at bounding box center [554, 297] width 8 height 27
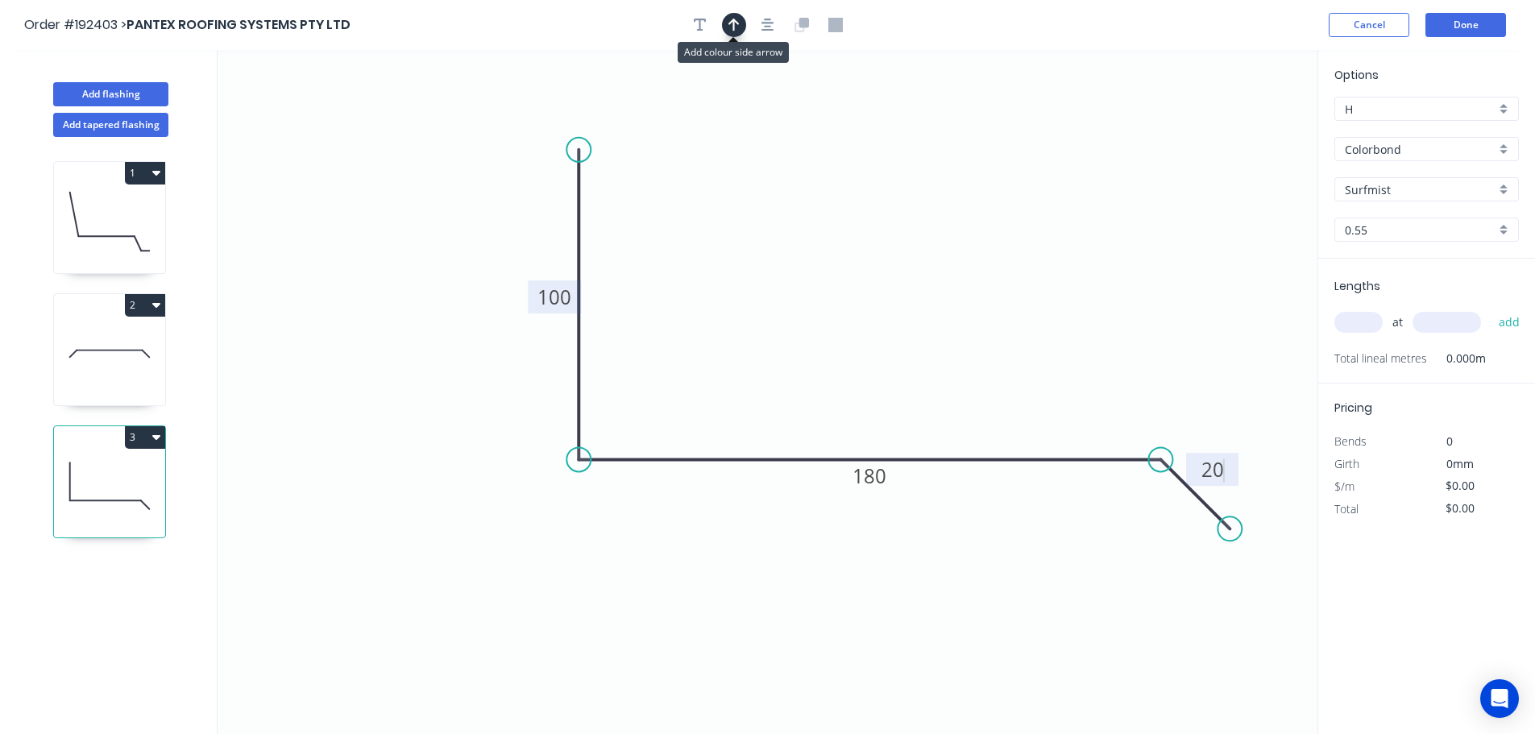
click at [728, 19] on icon "button" at bounding box center [733, 25] width 11 height 14
type input "$10.08"
click at [1239, 126] on icon at bounding box center [1235, 112] width 14 height 52
drag, startPoint x: 1239, startPoint y: 126, endPoint x: 877, endPoint y: 256, distance: 384.5
click at [877, 256] on icon at bounding box center [890, 242] width 47 height 47
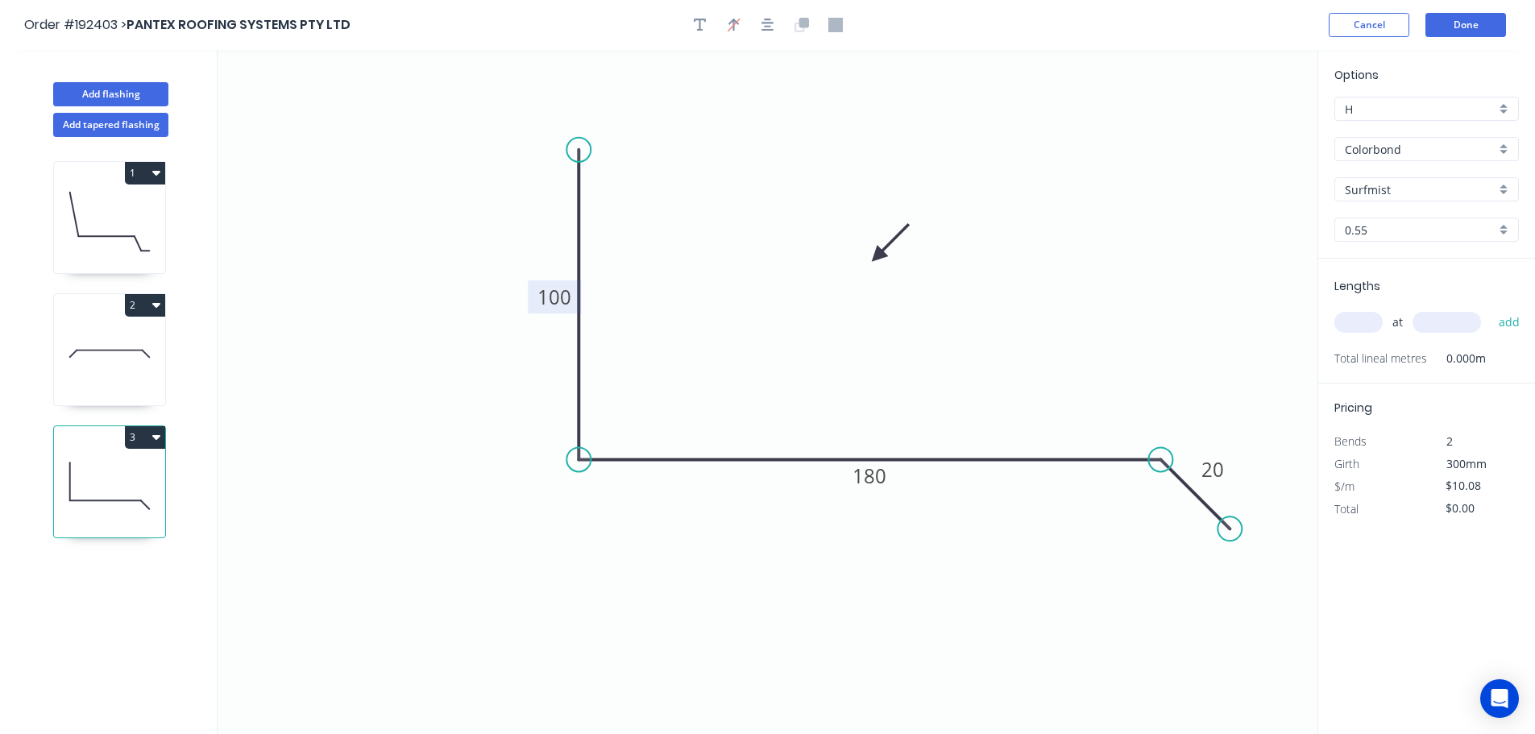
click at [1349, 318] on input "text" at bounding box center [1358, 322] width 48 height 21
type input "1"
type input "6500"
click at [1490, 309] on button "add" at bounding box center [1509, 322] width 38 height 27
type input "$65.52"
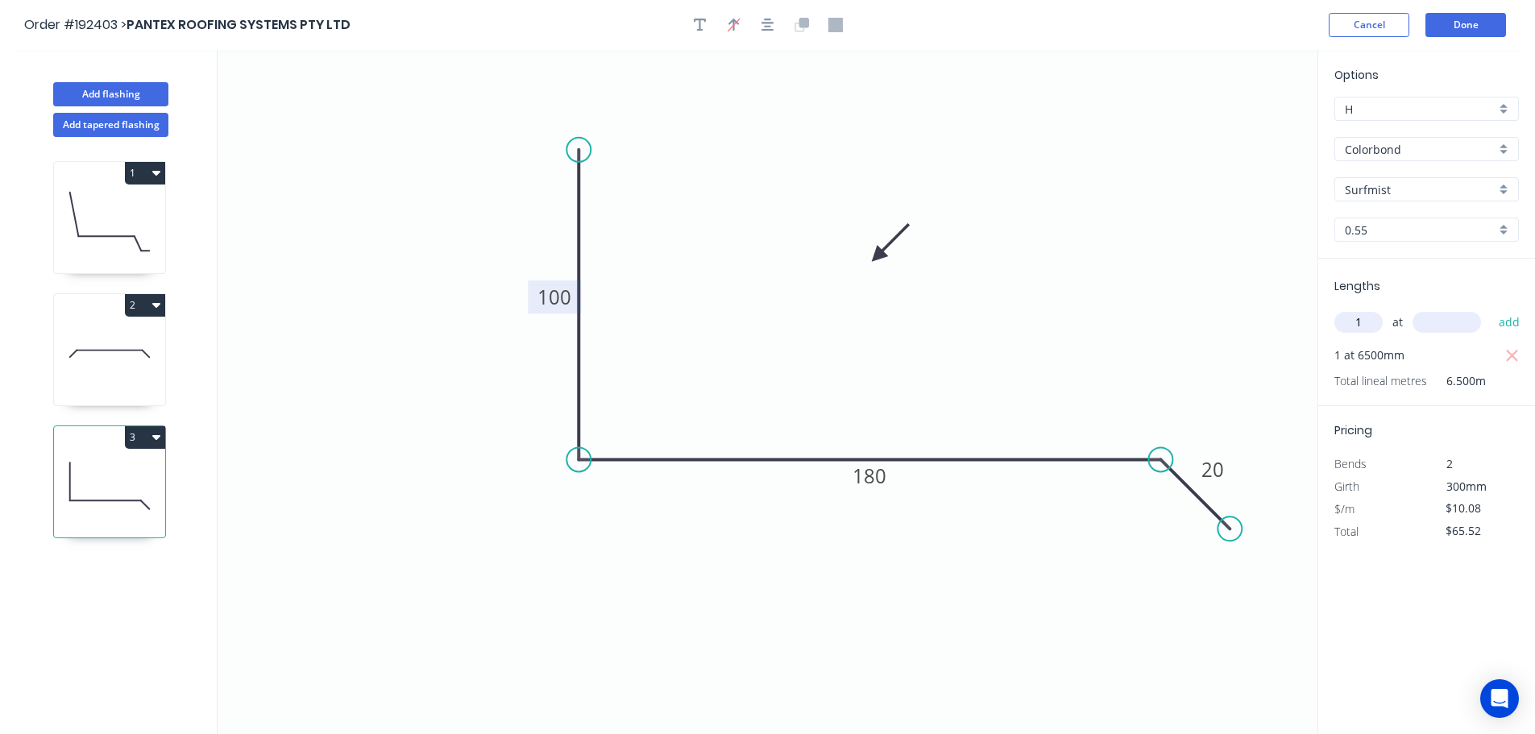
type input "1"
type input "6000"
click at [1490, 309] on button "add" at bounding box center [1509, 322] width 38 height 27
type input "$126.00"
type input "1"
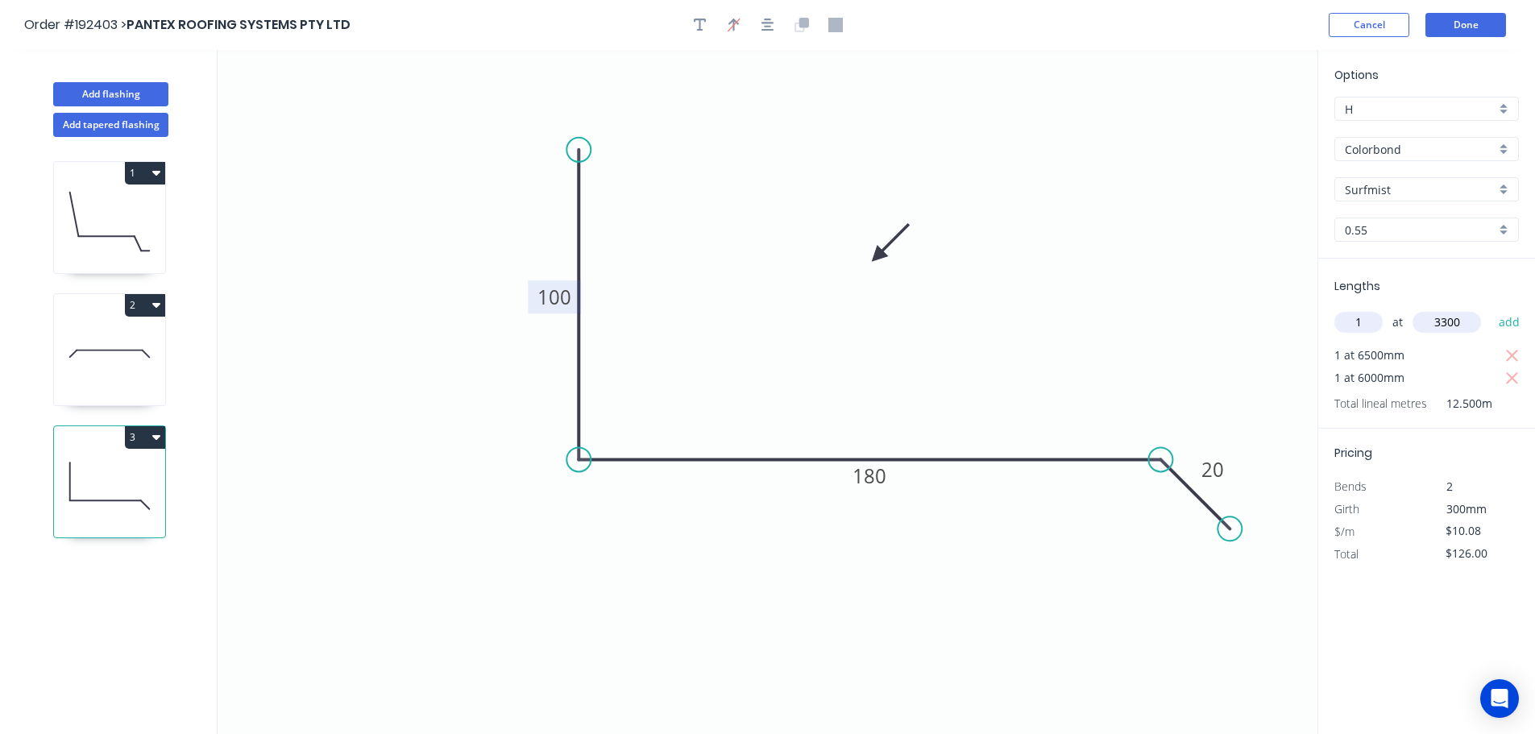
type input "3300"
click at [1490, 309] on button "add" at bounding box center [1509, 322] width 38 height 27
type input "$159.26"
click at [1478, 23] on button "Done" at bounding box center [1465, 25] width 81 height 24
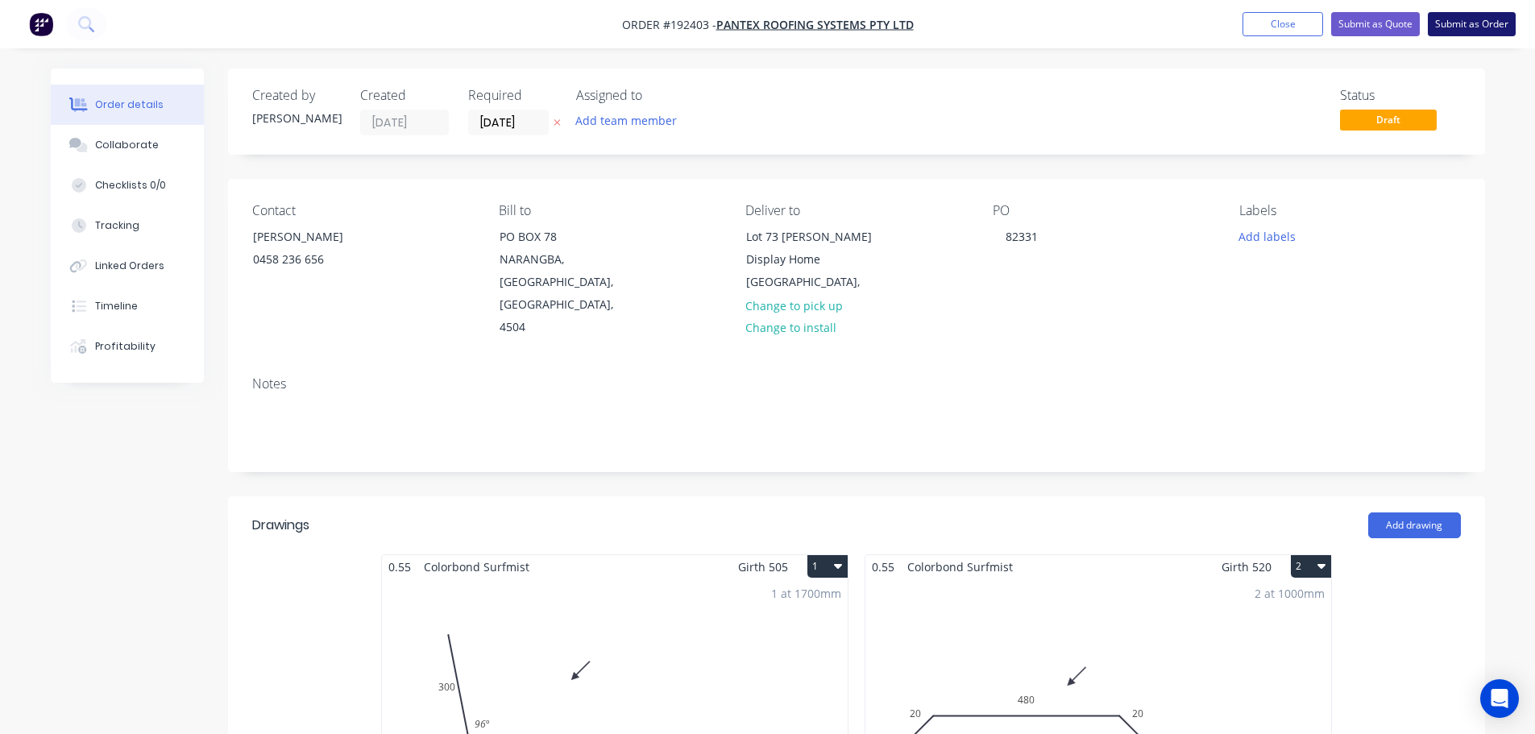
click at [1474, 23] on button "Submit as Order" at bounding box center [1471, 24] width 88 height 24
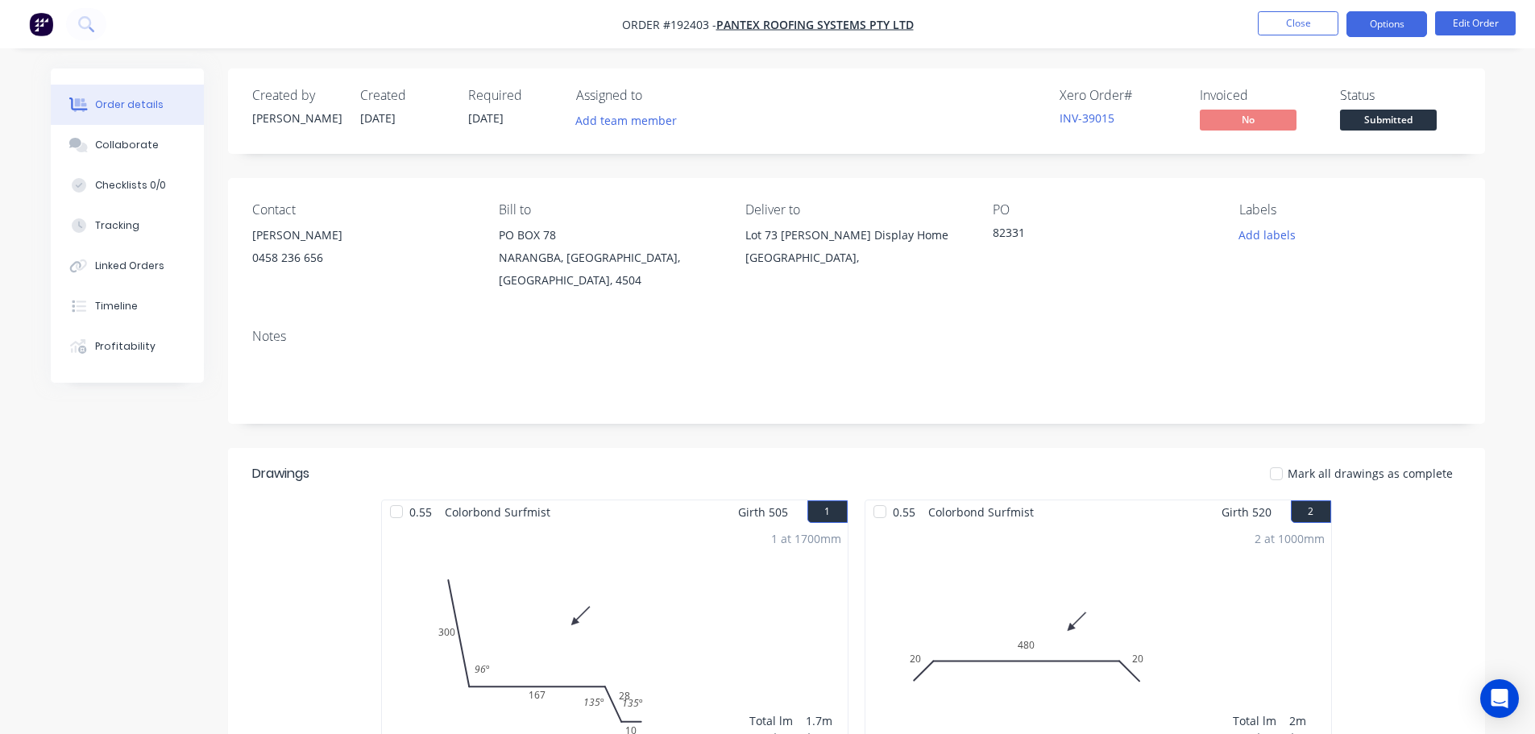
click at [1399, 22] on button "Options" at bounding box center [1386, 24] width 81 height 26
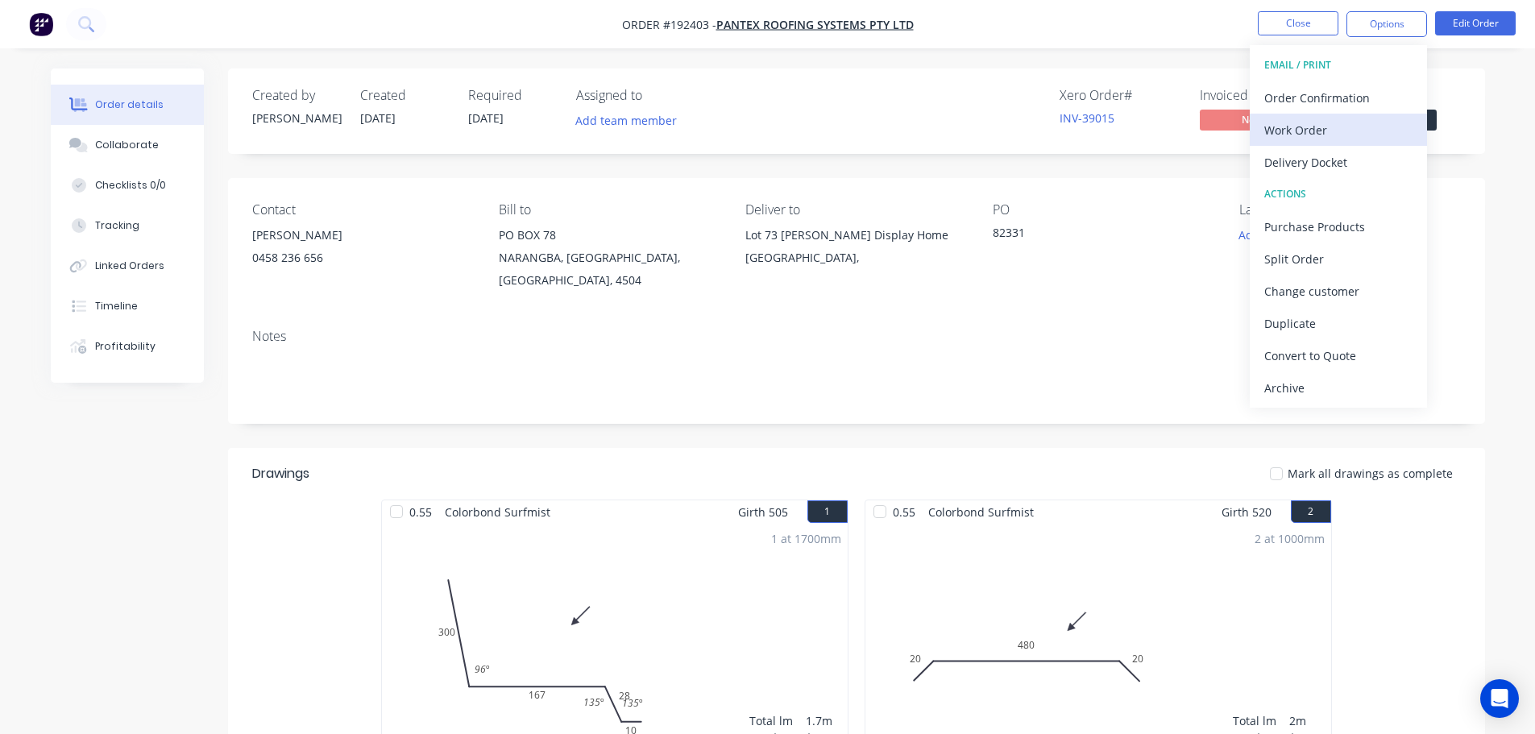
click at [1319, 131] on div "Work Order" at bounding box center [1338, 129] width 148 height 23
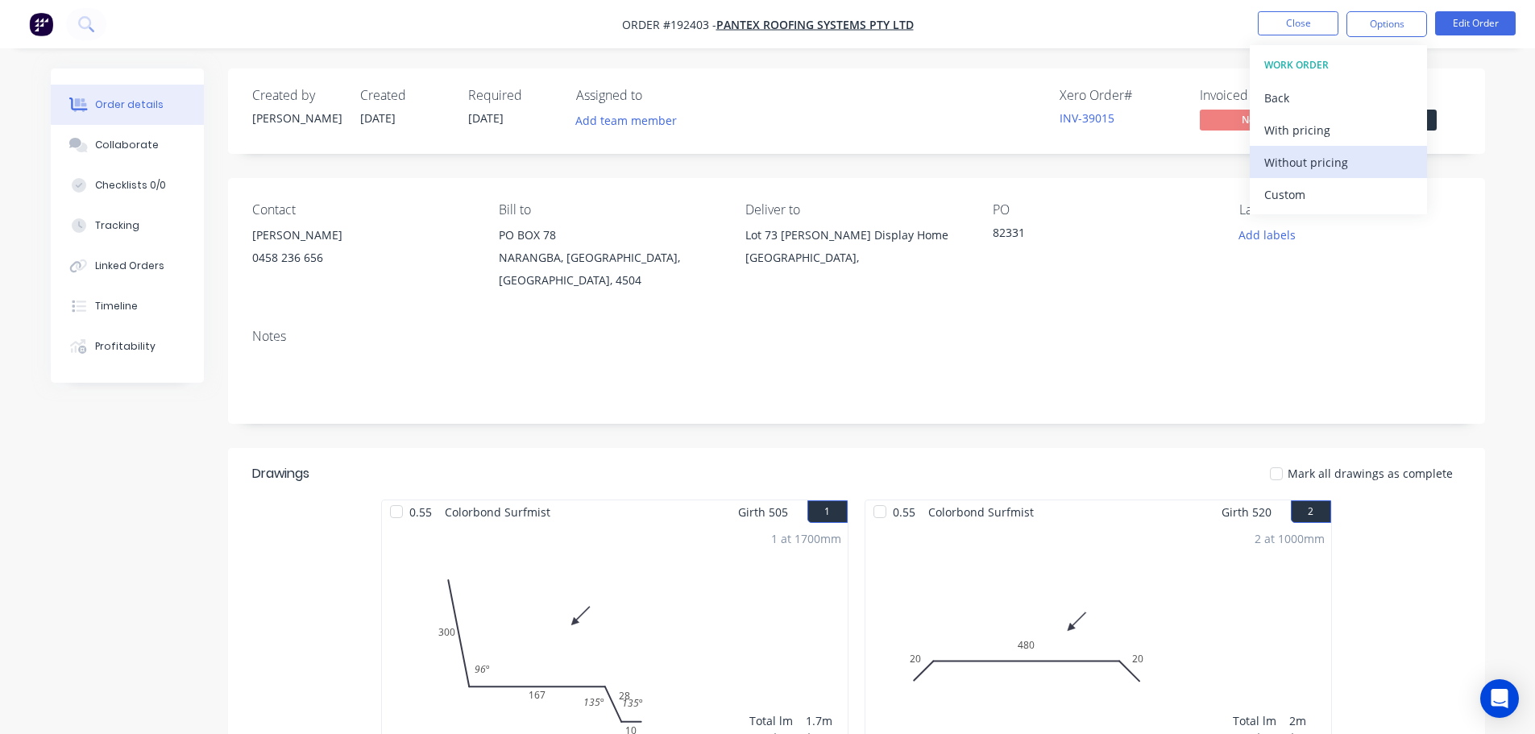
click at [1307, 166] on div "Without pricing" at bounding box center [1338, 162] width 148 height 23
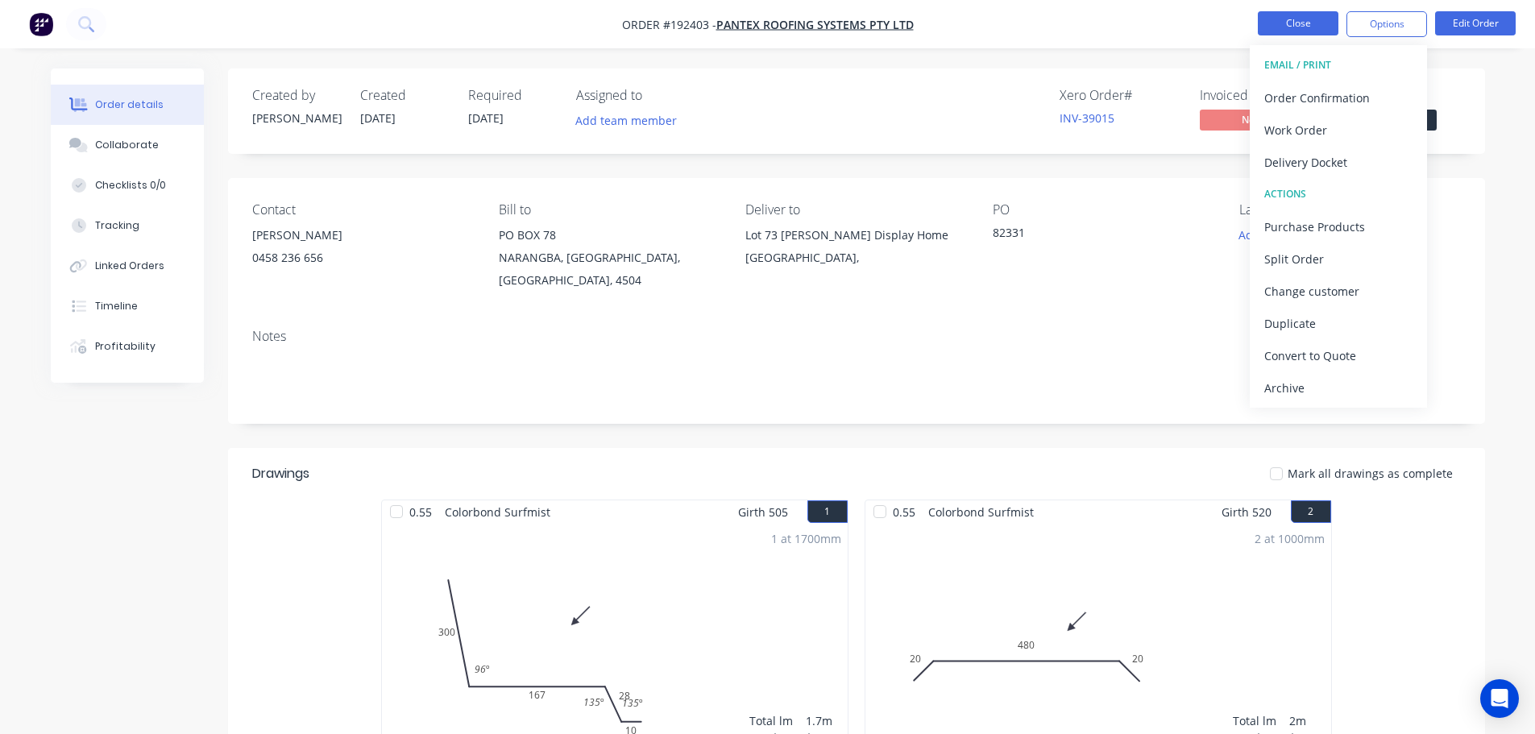
click at [1296, 23] on button "Close" at bounding box center [1297, 23] width 81 height 24
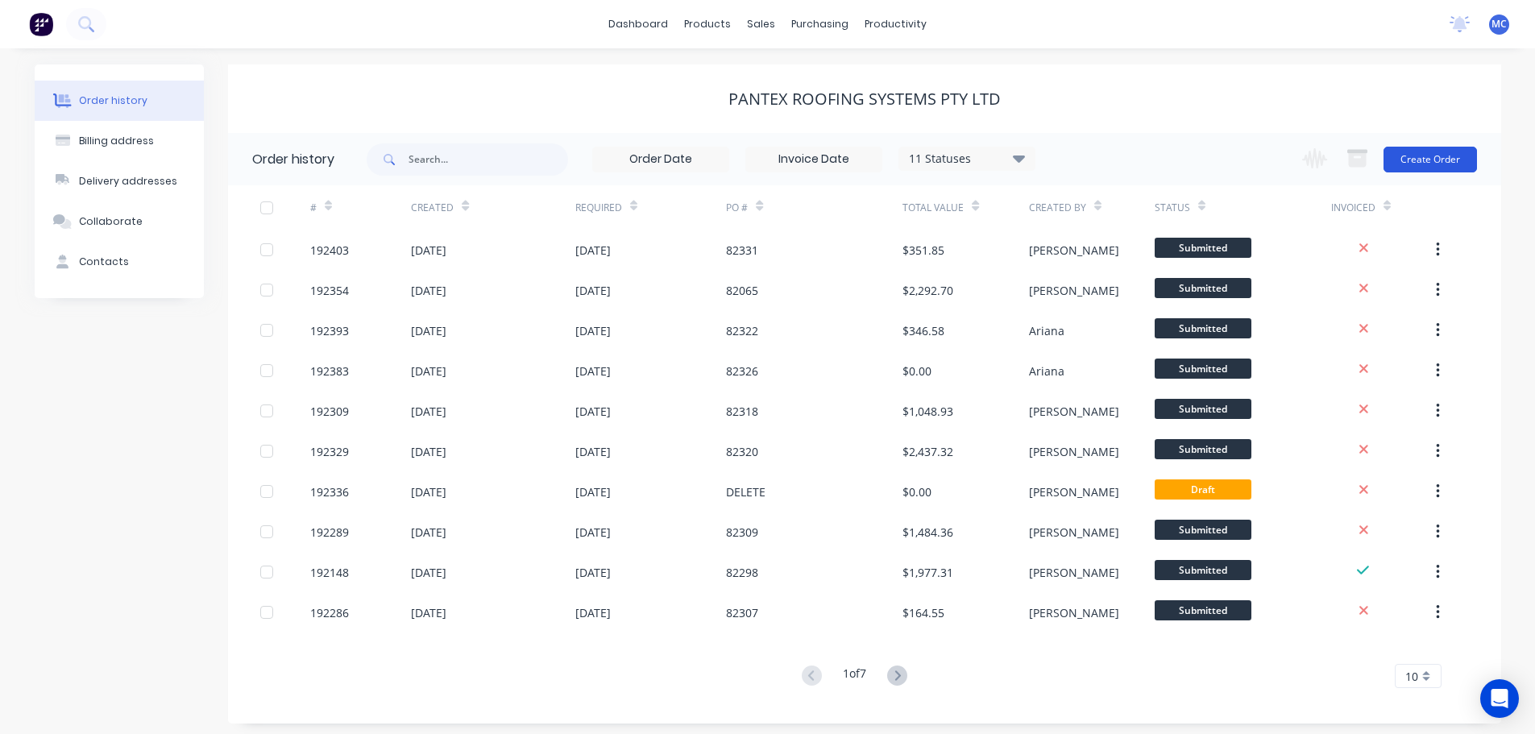
click at [1421, 156] on button "Create Order" at bounding box center [1429, 160] width 93 height 26
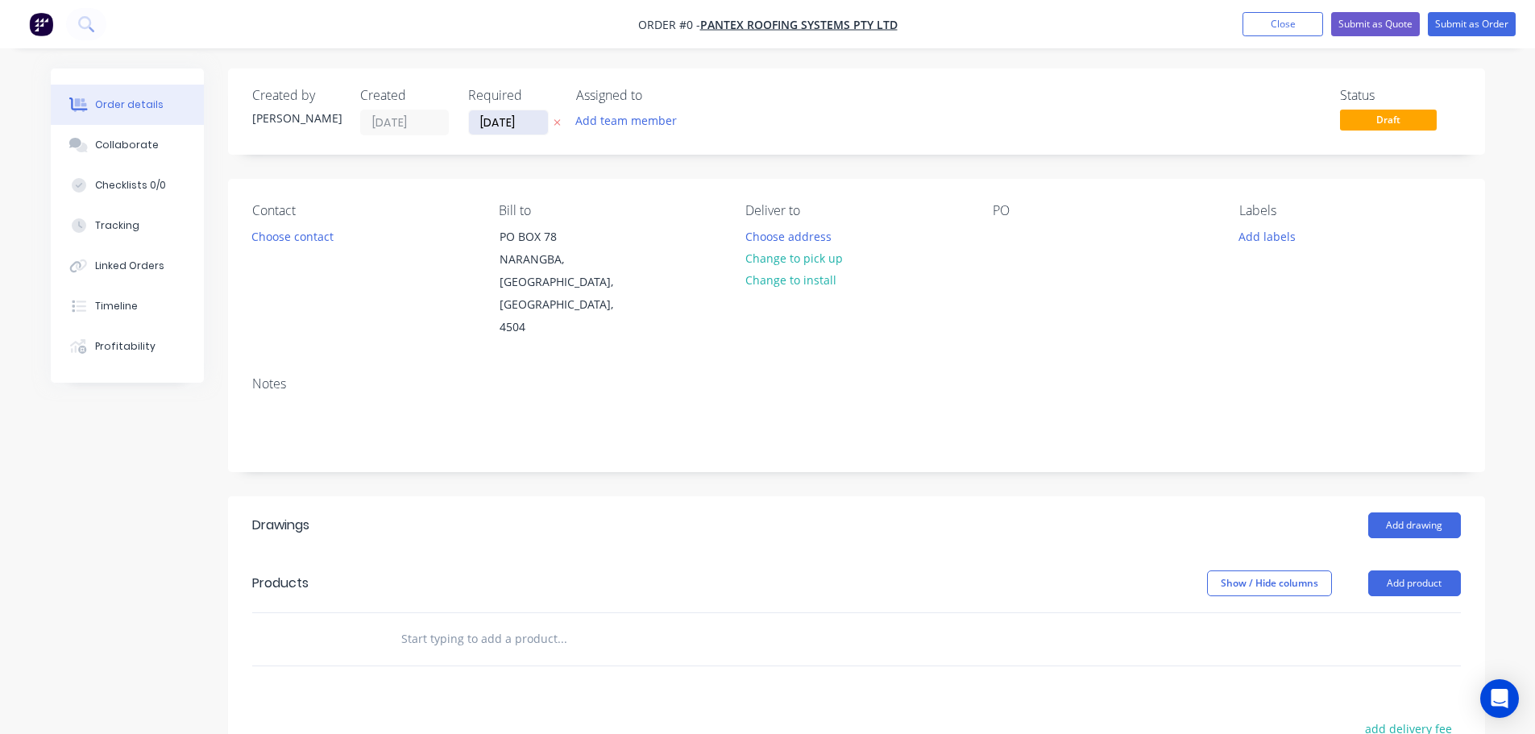
click at [515, 120] on input "[DATE]" at bounding box center [508, 122] width 79 height 24
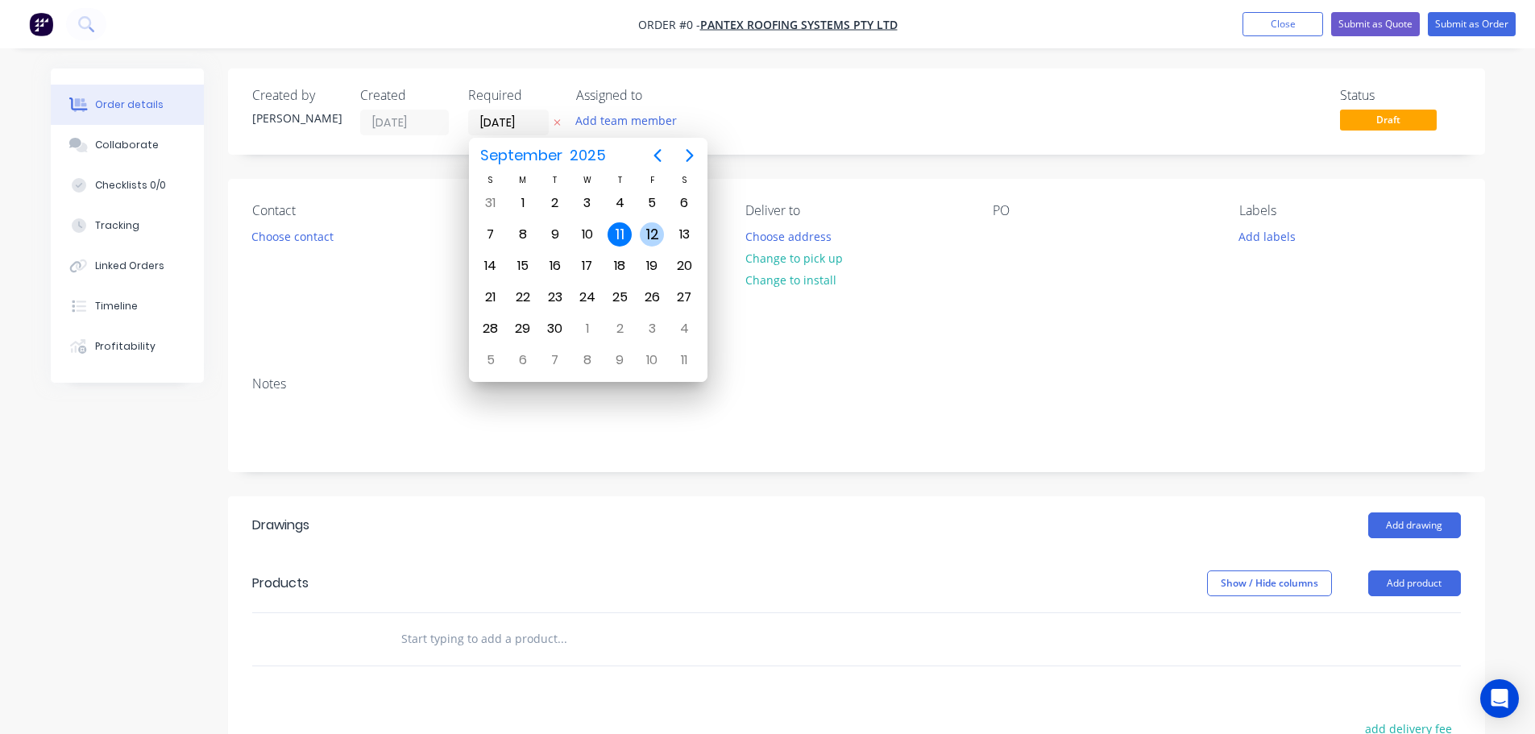
click at [647, 230] on div "12" at bounding box center [652, 234] width 24 height 24
type input "[DATE]"
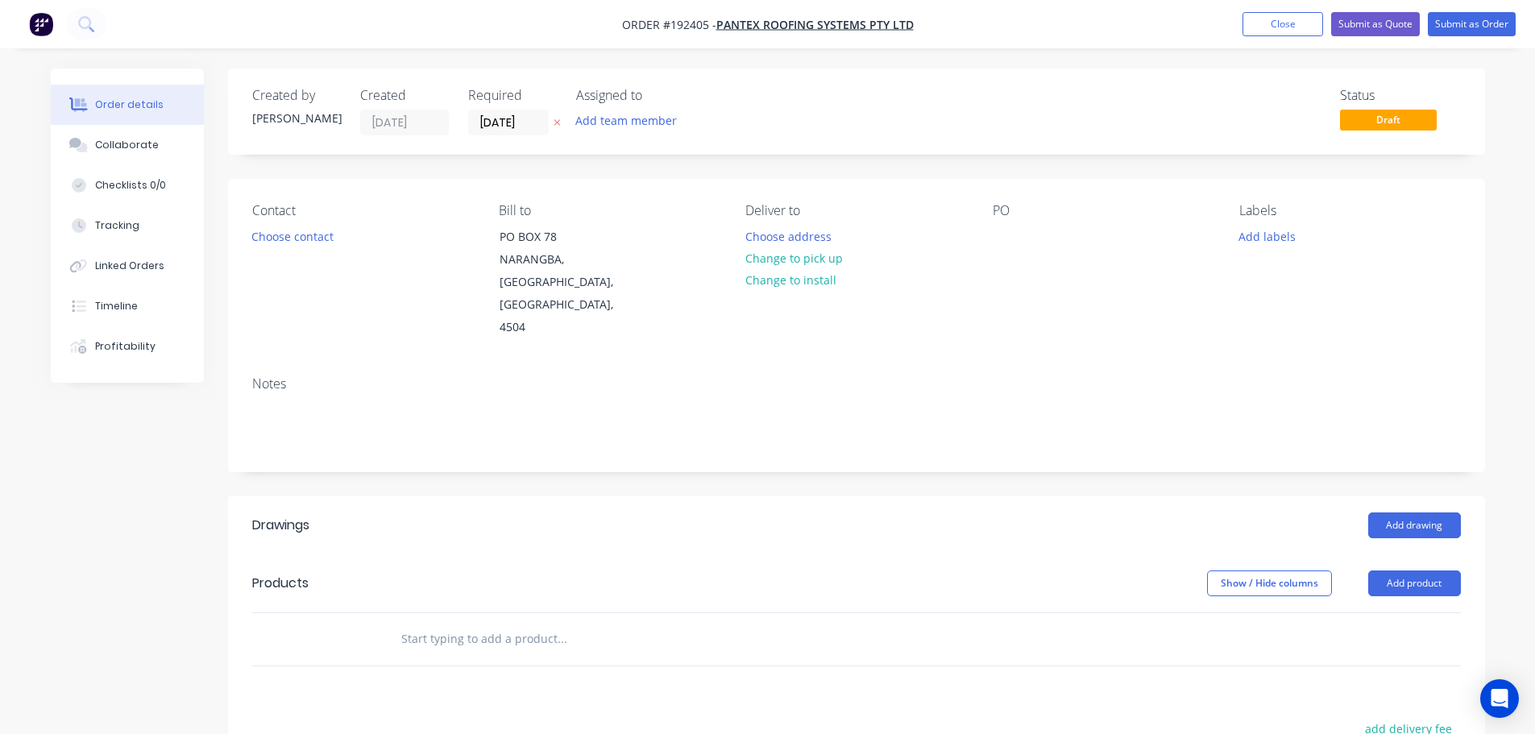
click at [1433, 570] on button "Add product" at bounding box center [1414, 583] width 93 height 26
click at [1367, 612] on div "Product catalogue" at bounding box center [1384, 623] width 124 height 23
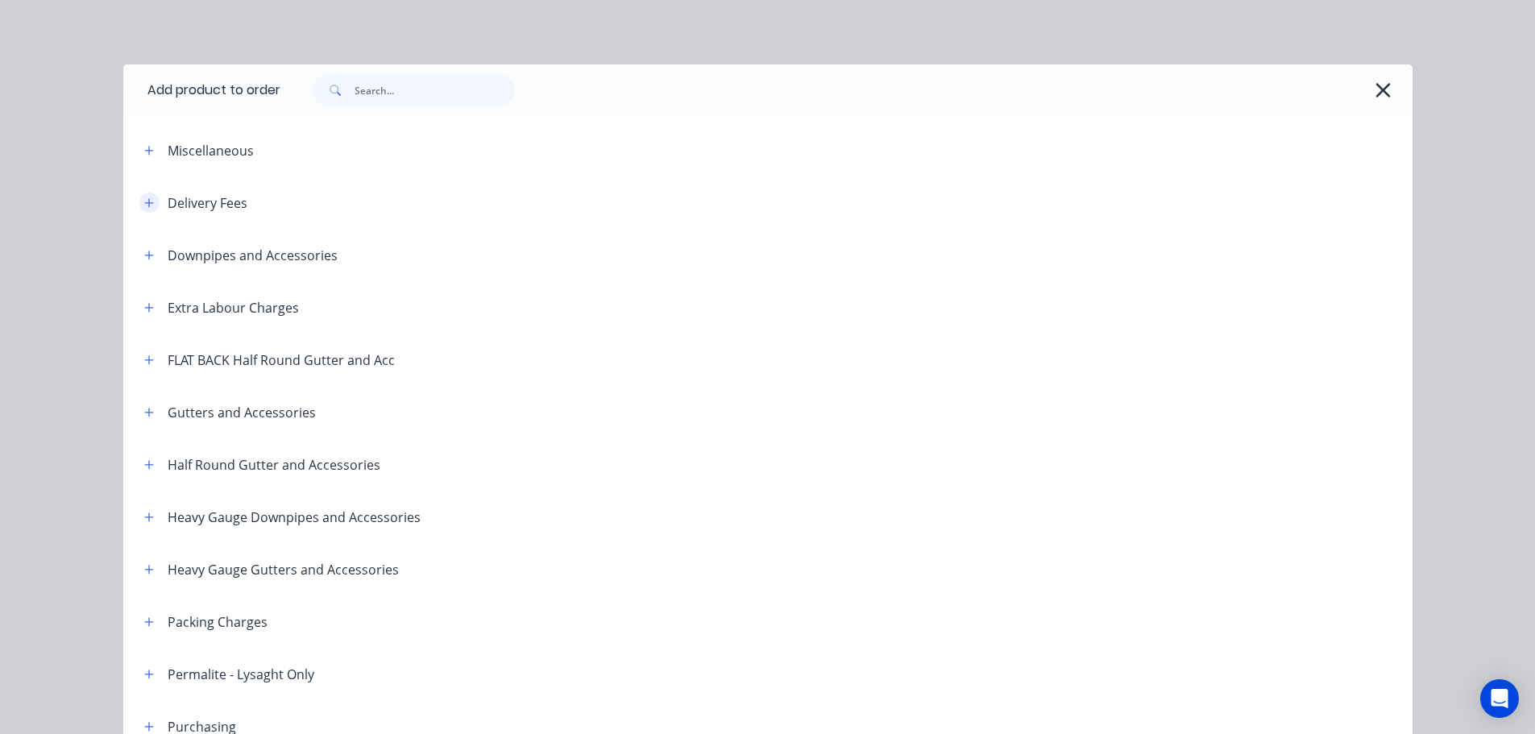
click at [144, 205] on icon "button" at bounding box center [149, 202] width 10 height 11
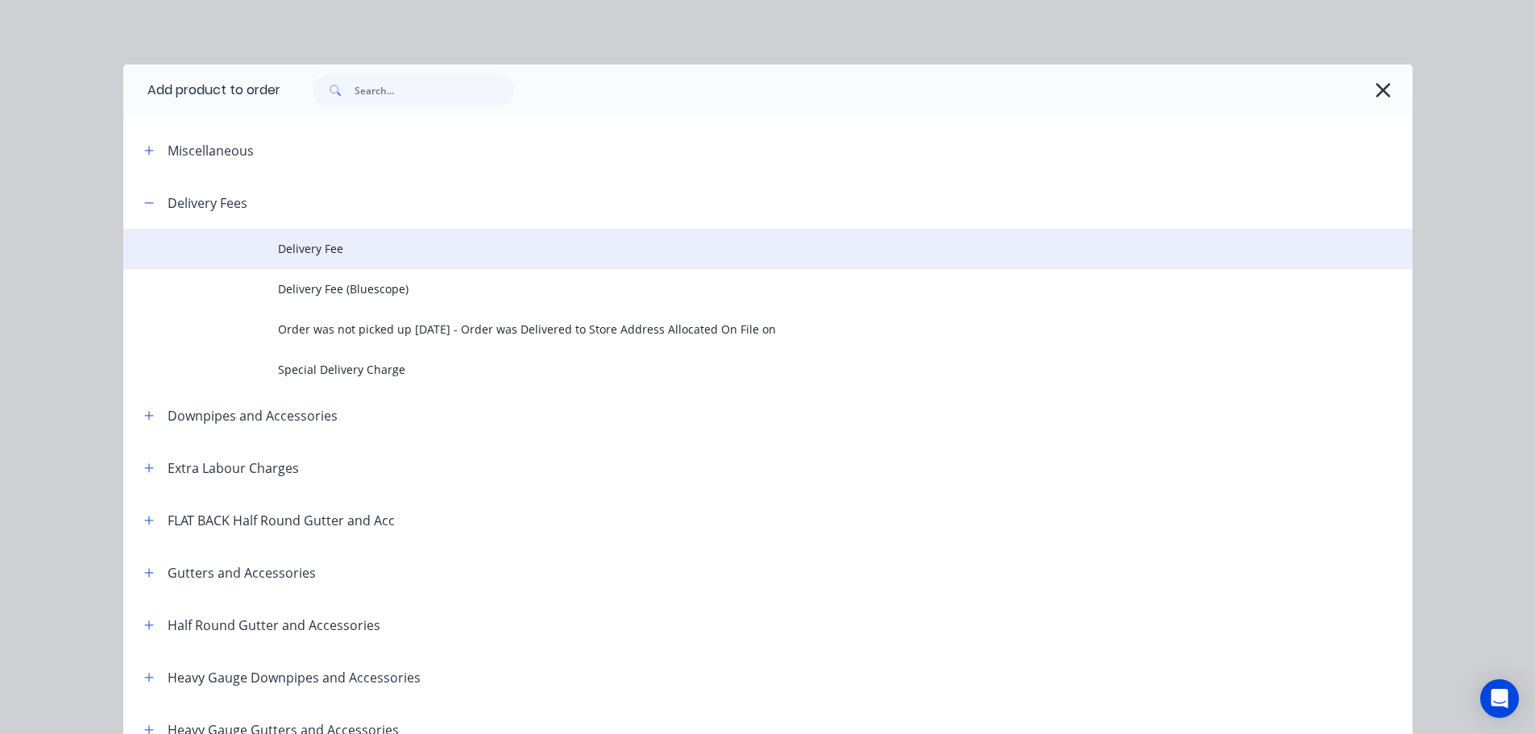
click at [332, 247] on span "Delivery Fee" at bounding box center [731, 248] width 907 height 17
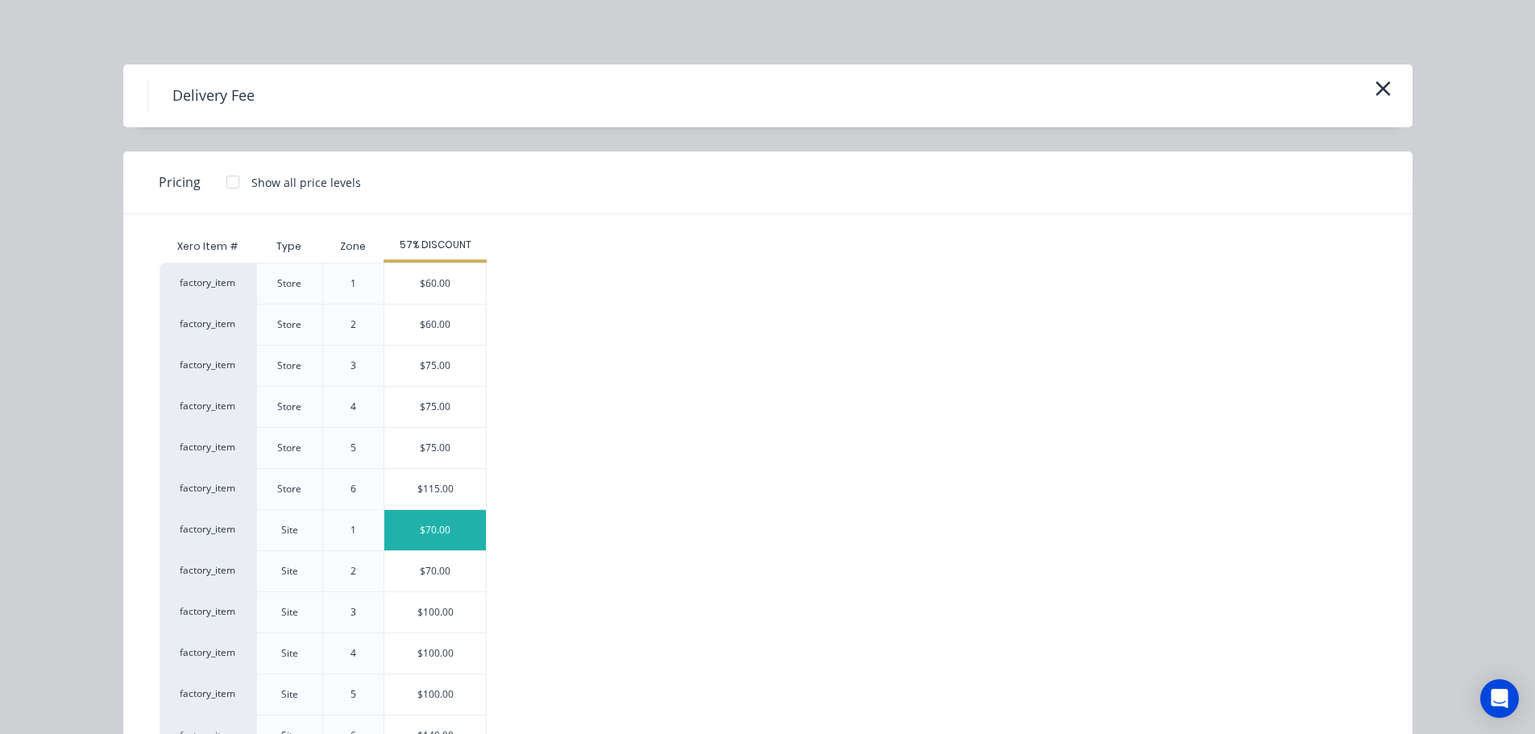
click at [432, 523] on div "$70.00" at bounding box center [434, 530] width 101 height 40
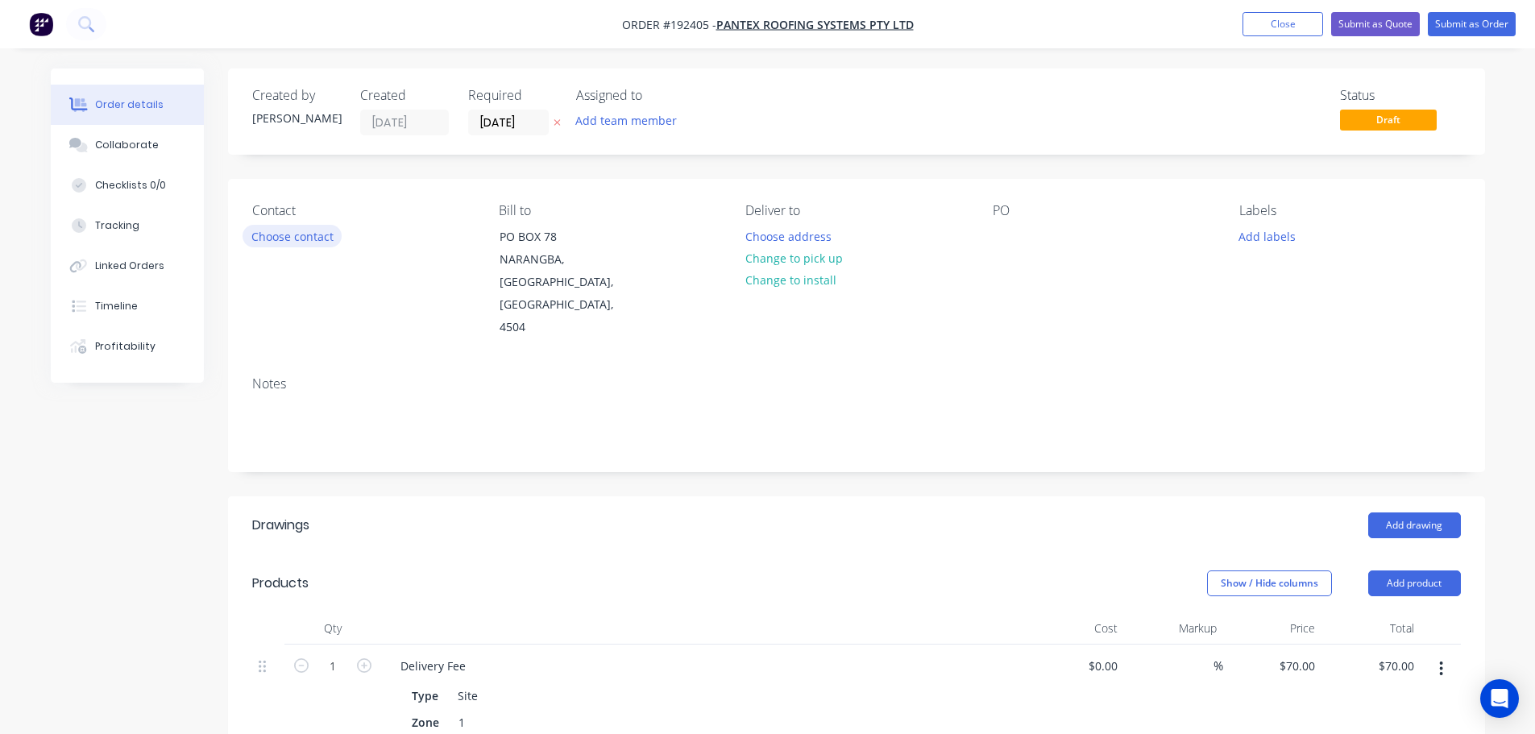
click at [271, 238] on button "Choose contact" at bounding box center [291, 236] width 99 height 22
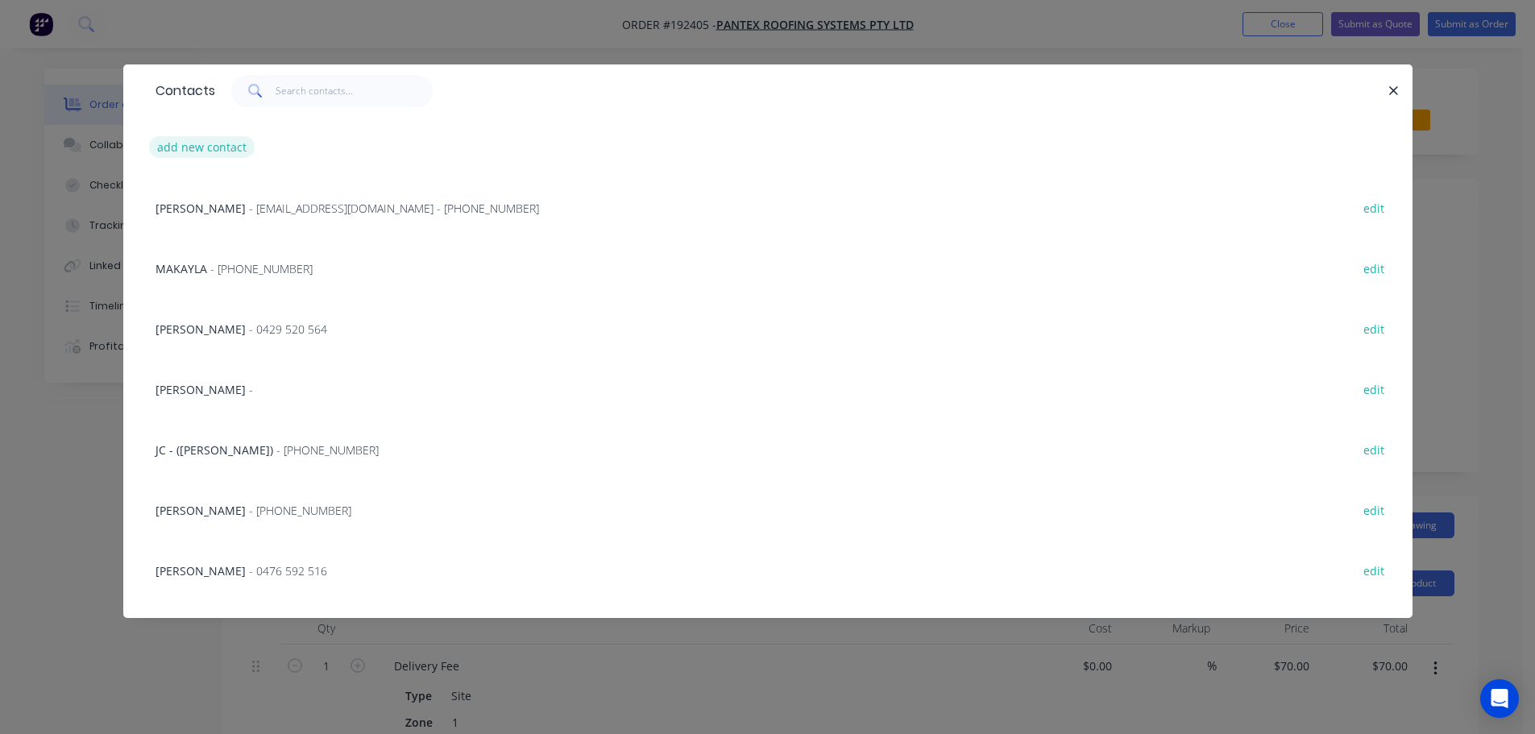
click at [180, 144] on button "add new contact" at bounding box center [202, 147] width 106 height 22
select select "AU"
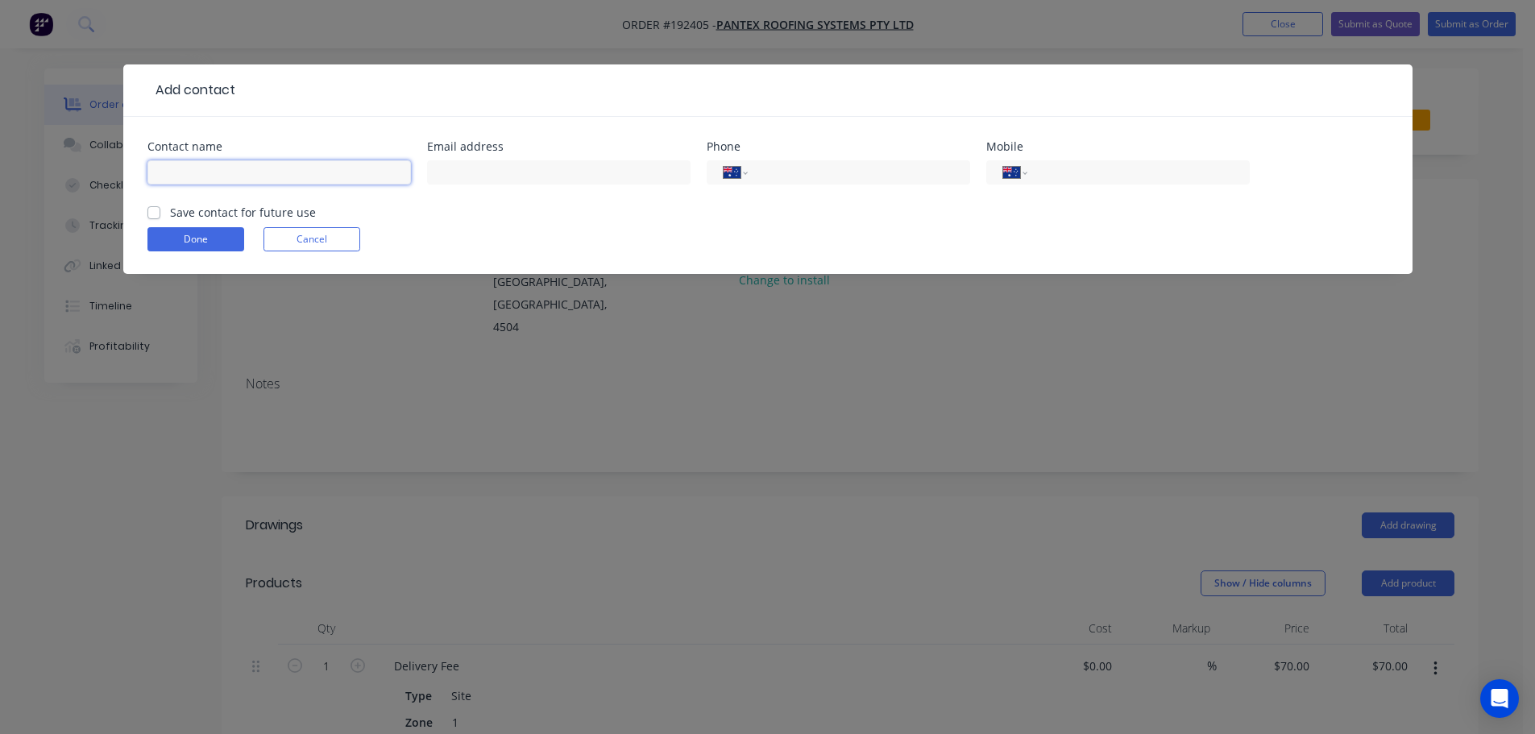
drag, startPoint x: 187, startPoint y: 165, endPoint x: 194, endPoint y: 169, distance: 8.3
click at [187, 165] on input "text" at bounding box center [278, 172] width 263 height 24
type input "[PERSON_NAME]"
type input "0412 228 460"
click button "Done" at bounding box center [195, 239] width 97 height 24
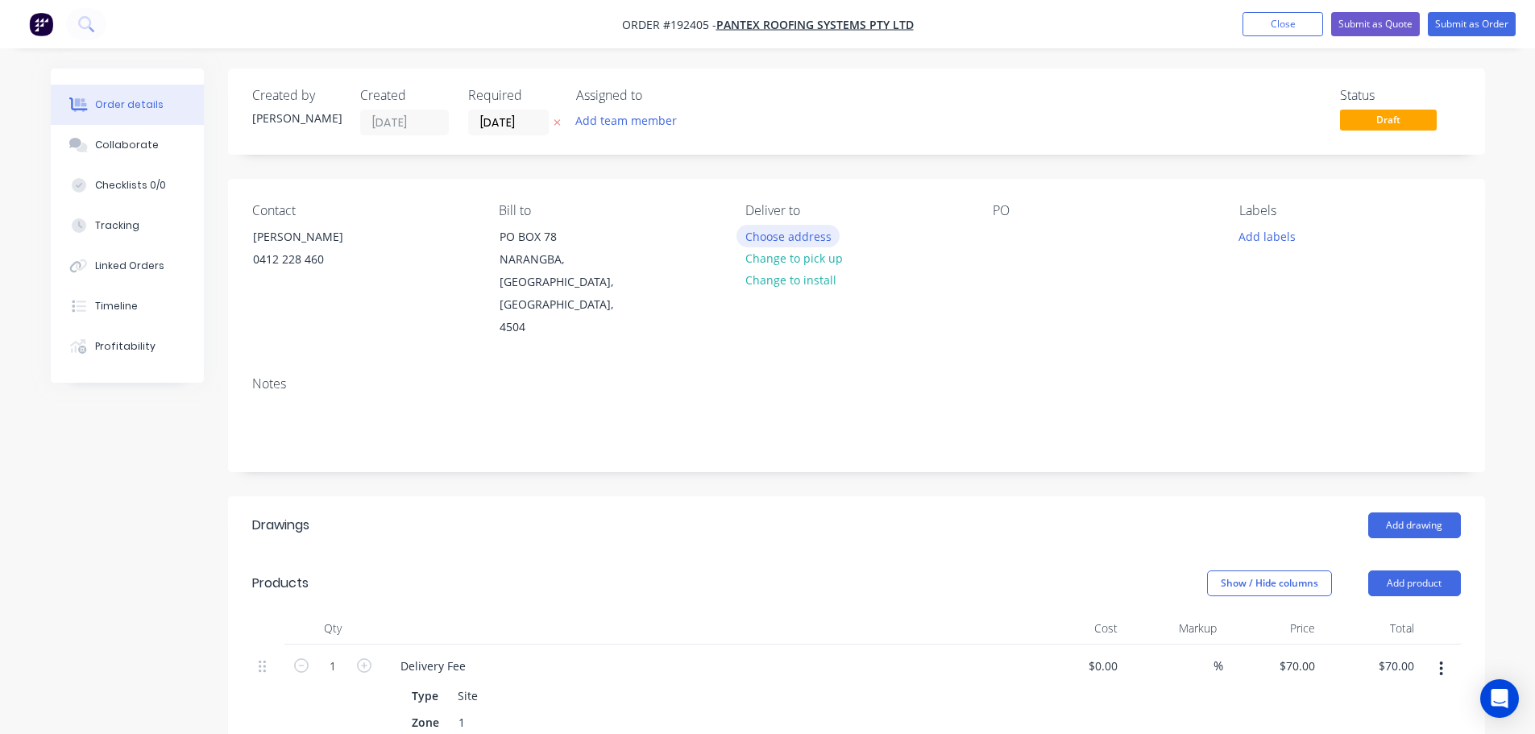
click at [789, 238] on button "Choose address" at bounding box center [787, 236] width 103 height 22
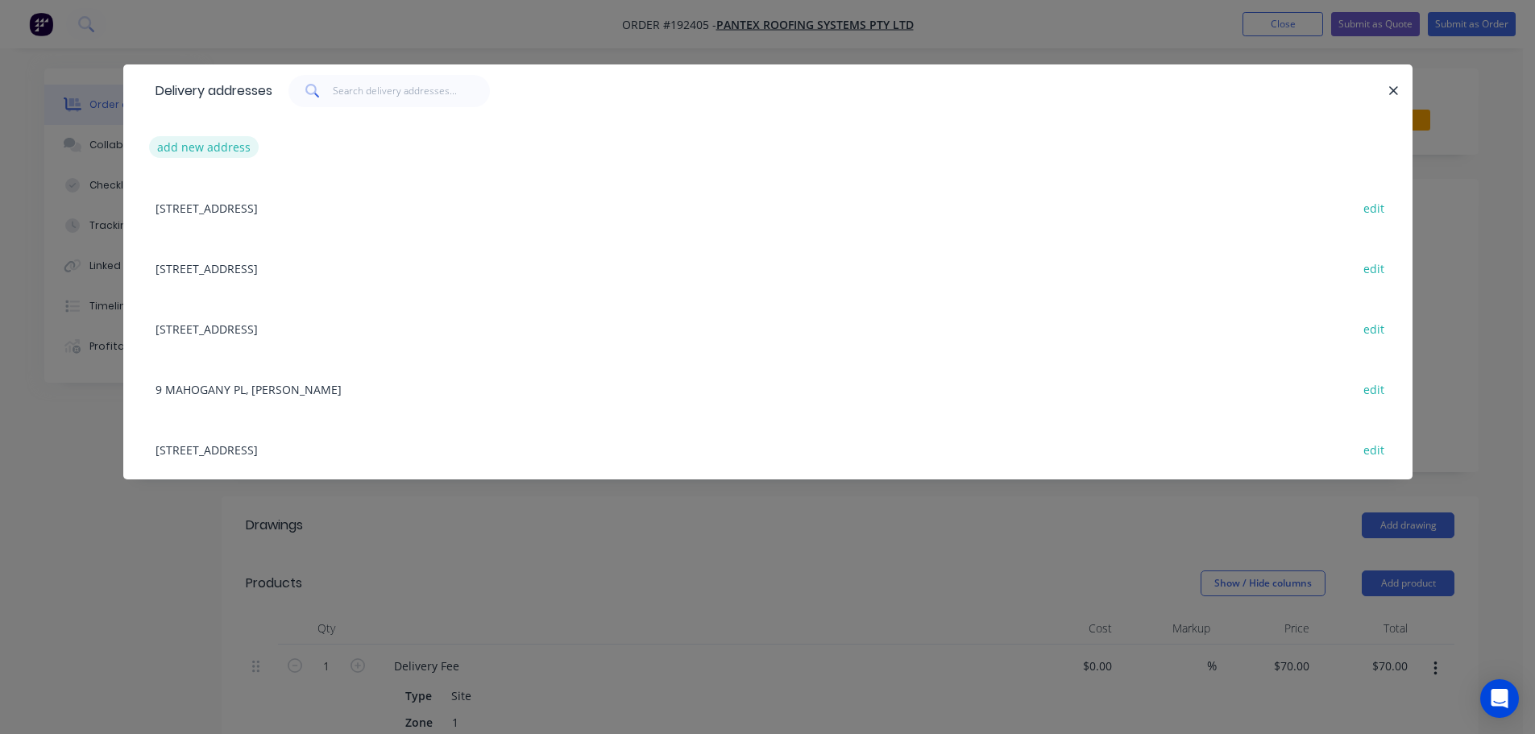
click at [218, 151] on button "add new address" at bounding box center [204, 147] width 110 height 22
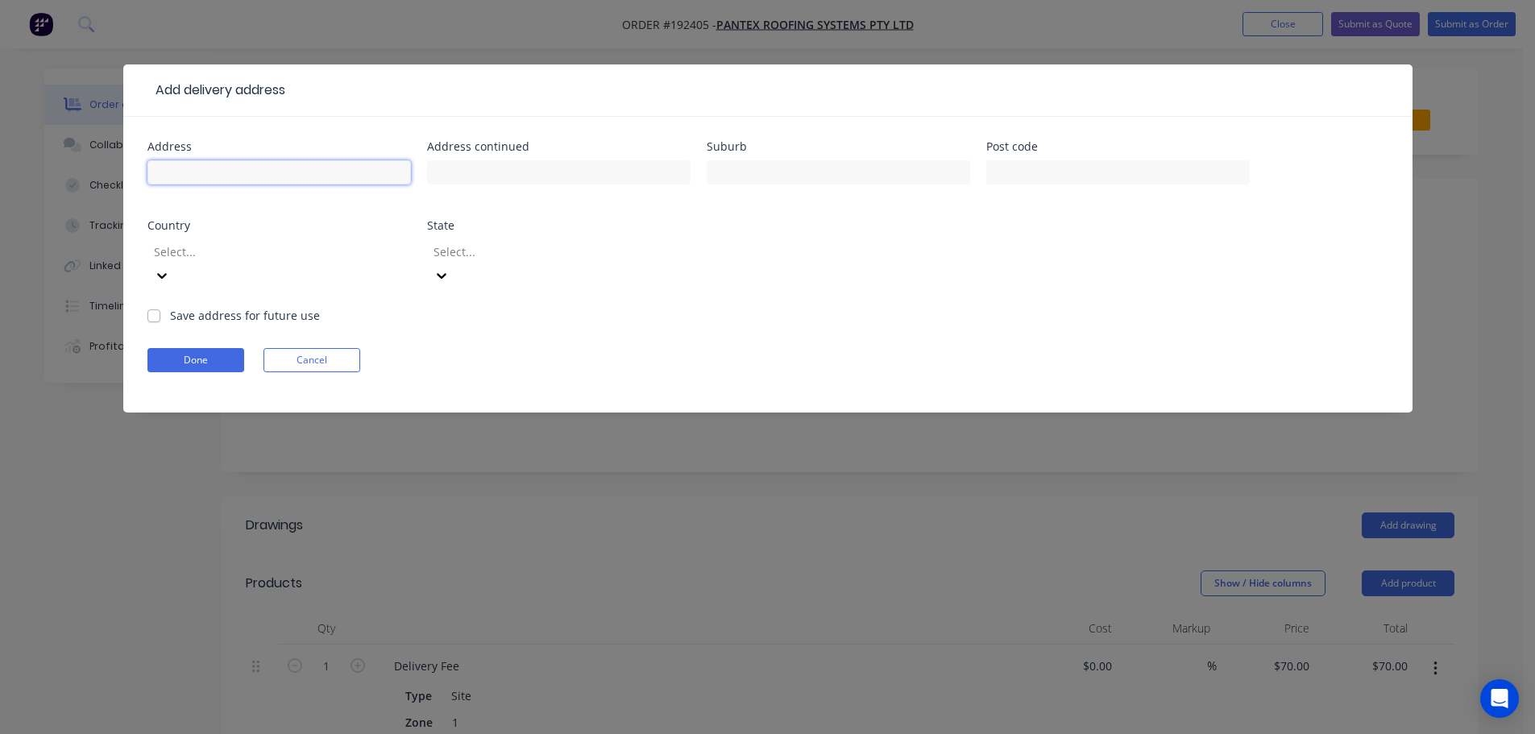
click at [196, 174] on input "text" at bounding box center [278, 172] width 263 height 24
type input "[STREET_ADDRESS]"
type input "Doolandella"
click button "Done" at bounding box center [195, 360] width 97 height 24
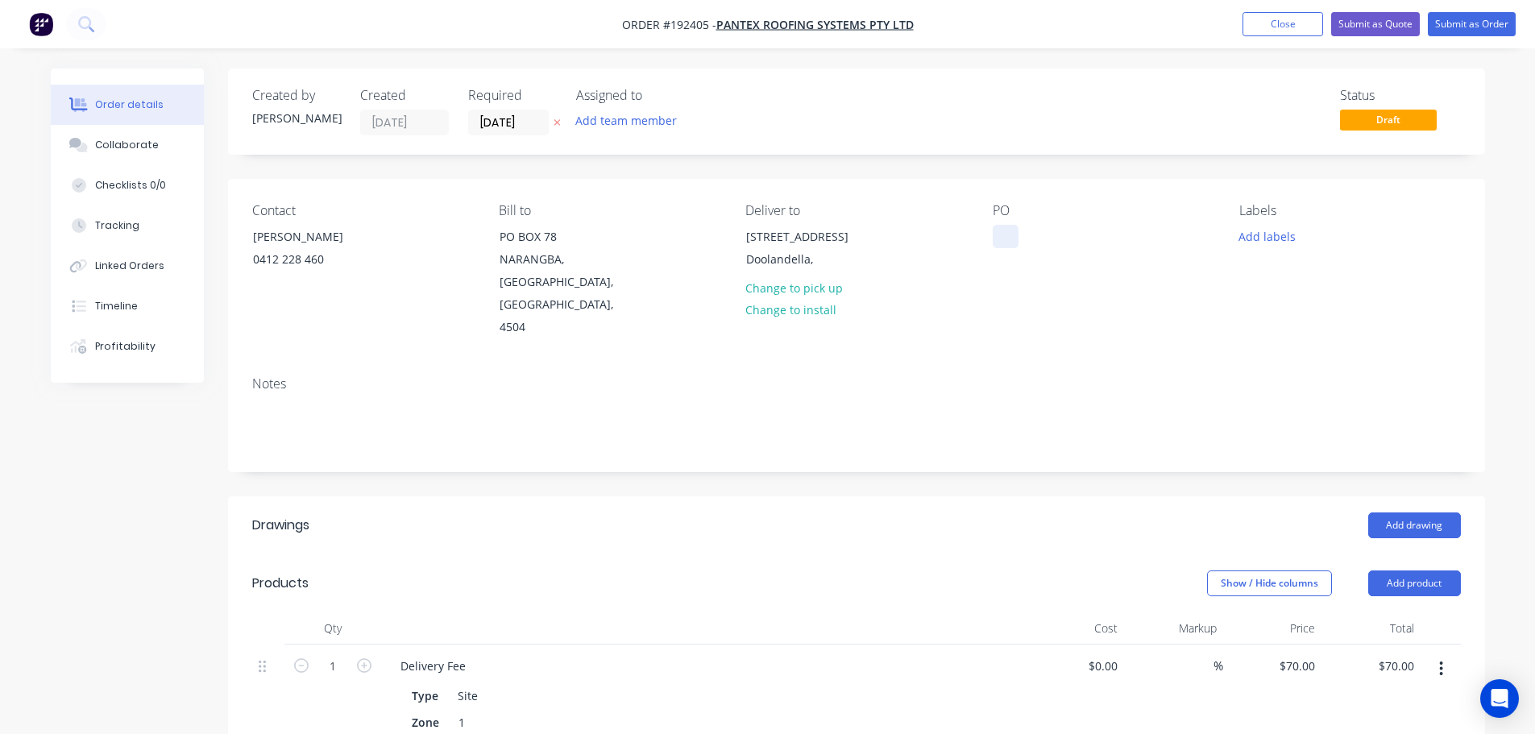
click at [1001, 233] on div at bounding box center [1005, 236] width 26 height 23
click at [1408, 512] on button "Add drawing" at bounding box center [1414, 525] width 93 height 26
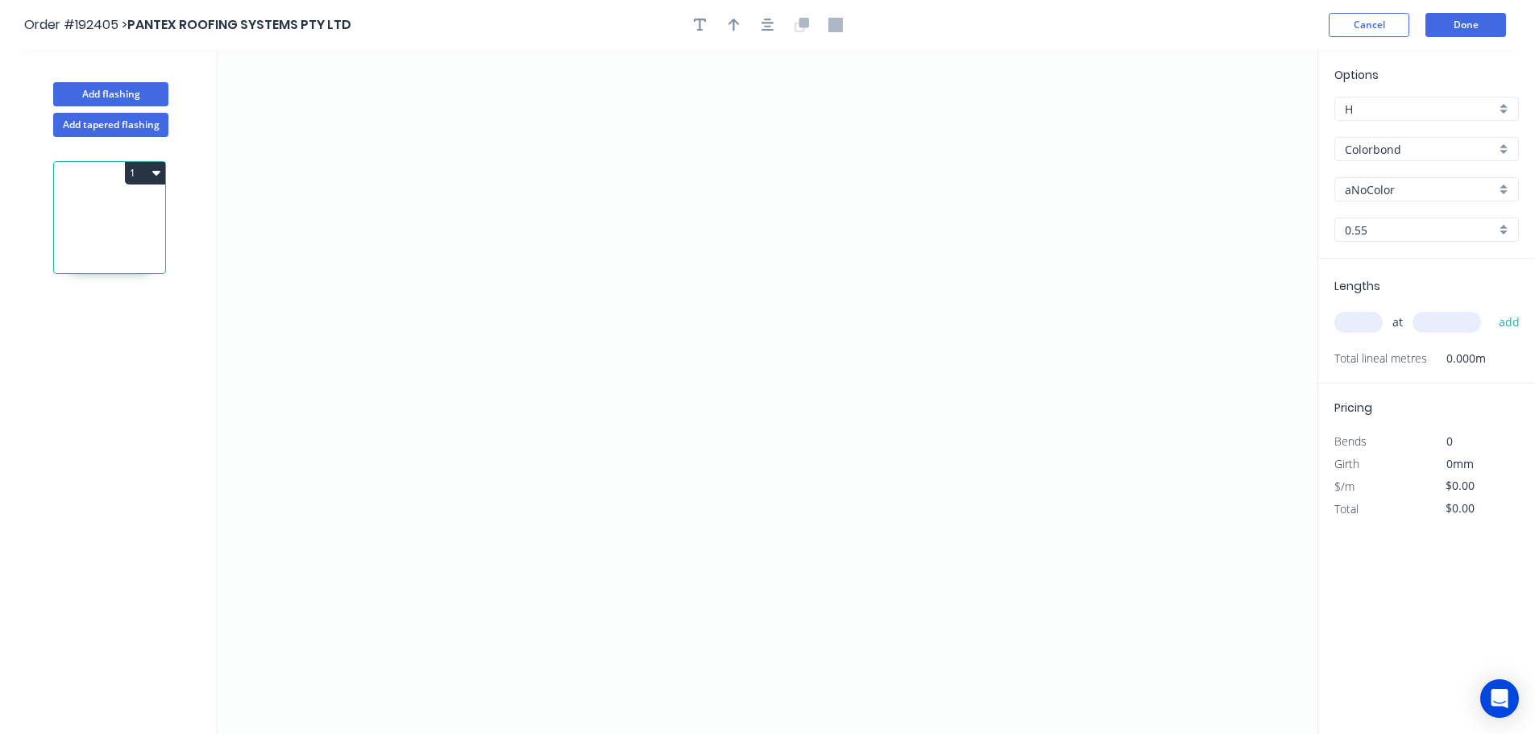
click at [1369, 190] on input "aNoColor" at bounding box center [1419, 189] width 151 height 17
click at [1367, 351] on div "Surfmist" at bounding box center [1426, 357] width 183 height 28
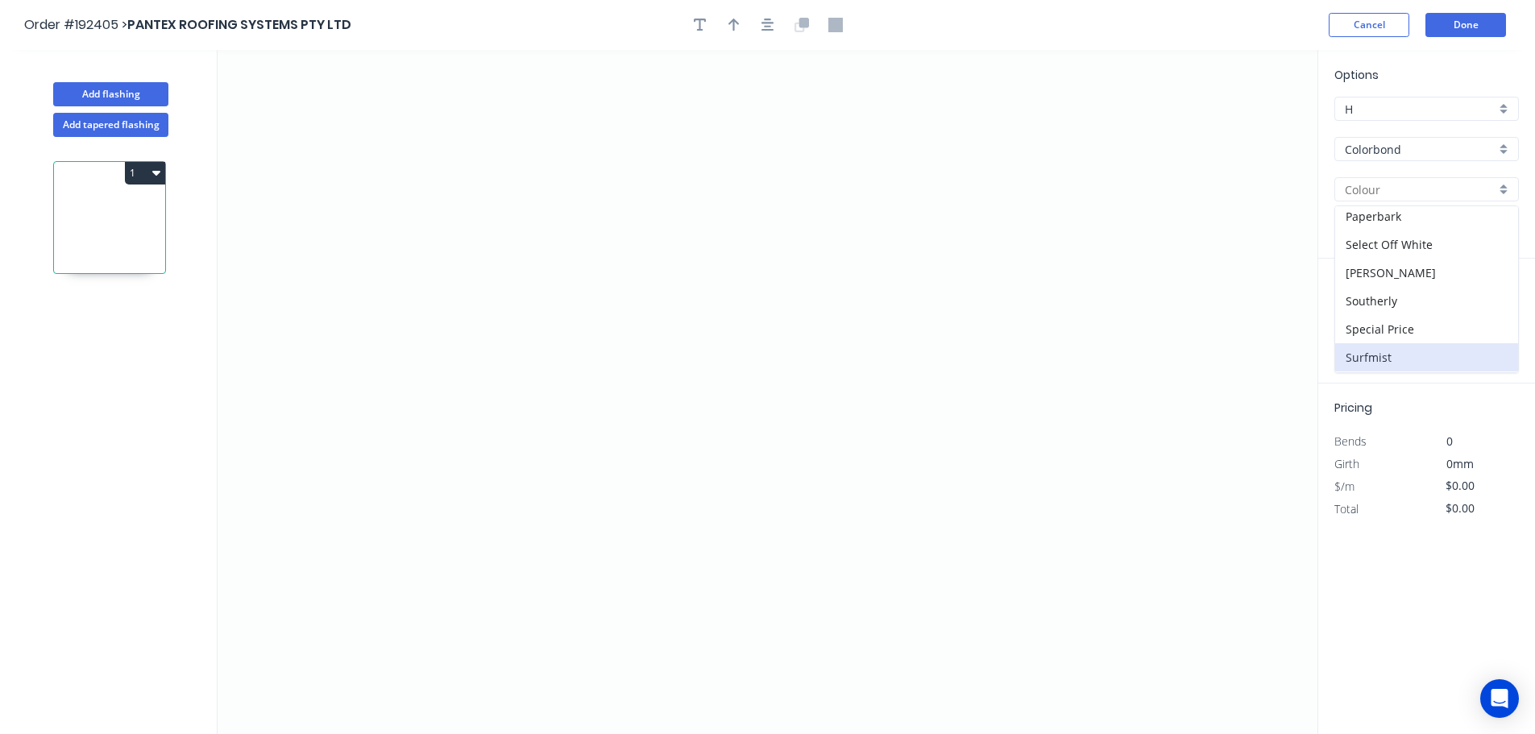
type input "Surfmist"
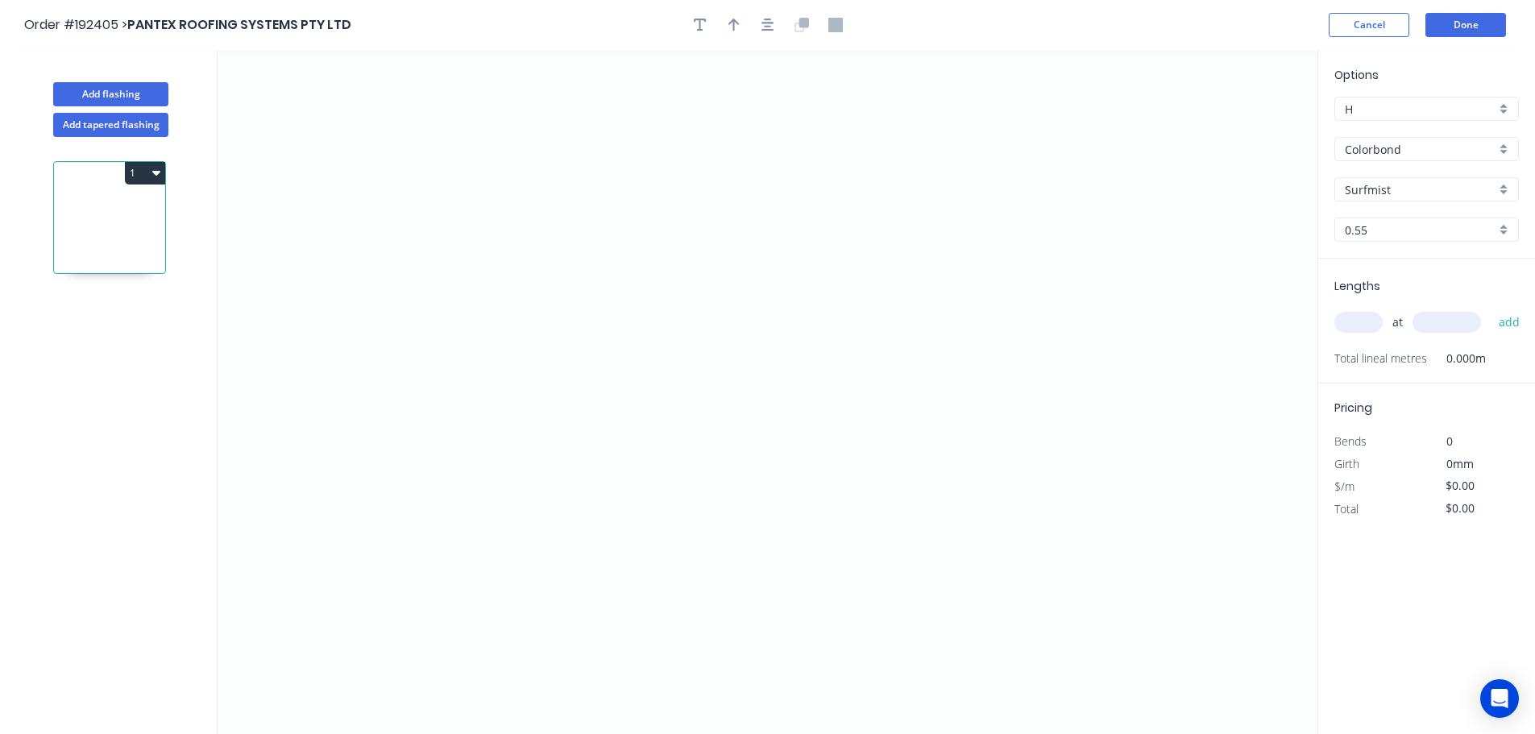
click at [1355, 323] on input "text" at bounding box center [1358, 322] width 48 height 21
type input "1"
type input "6500"
click at [1490, 309] on button "add" at bounding box center [1509, 322] width 38 height 27
click at [482, 106] on icon "0" at bounding box center [767, 392] width 1100 height 684
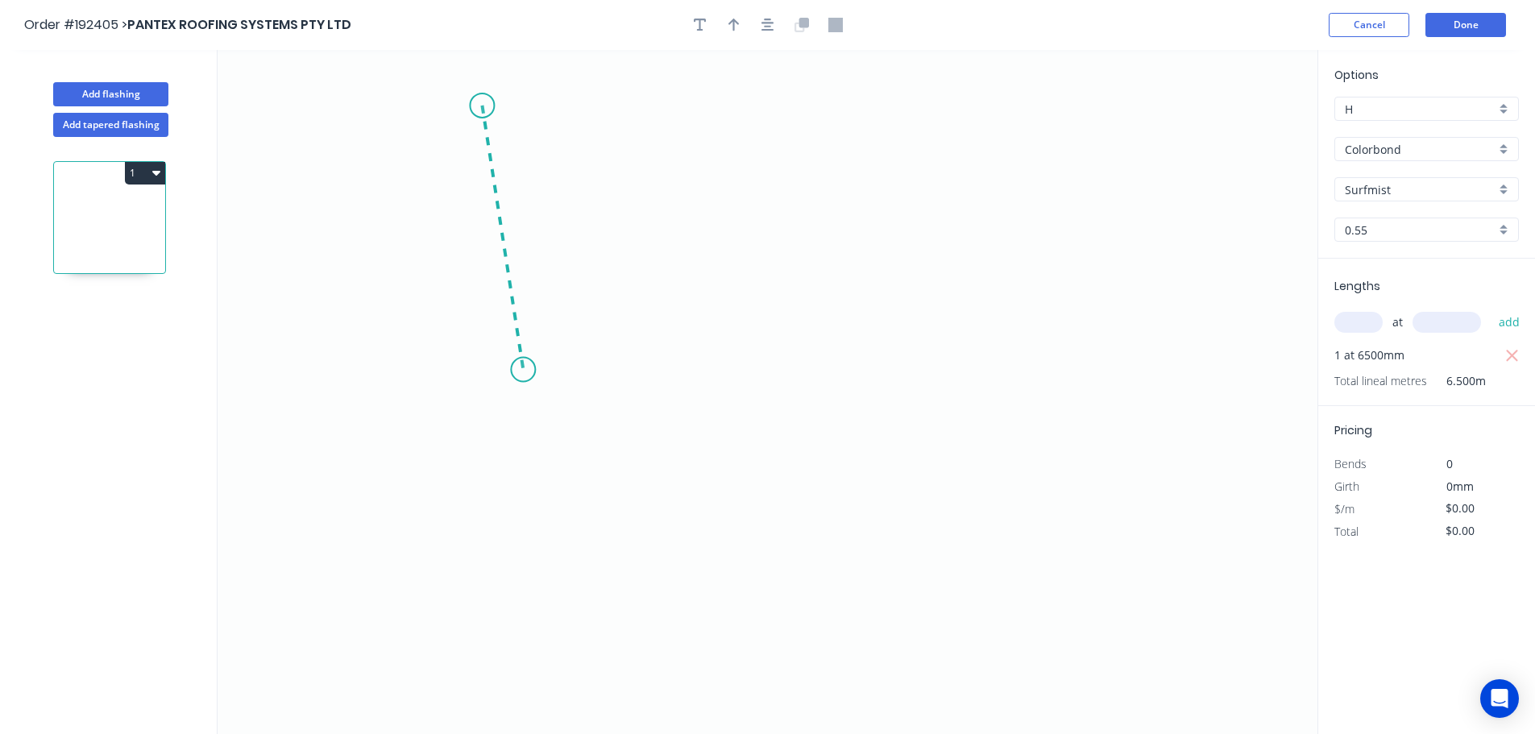
click at [523, 370] on icon "0" at bounding box center [767, 392] width 1100 height 684
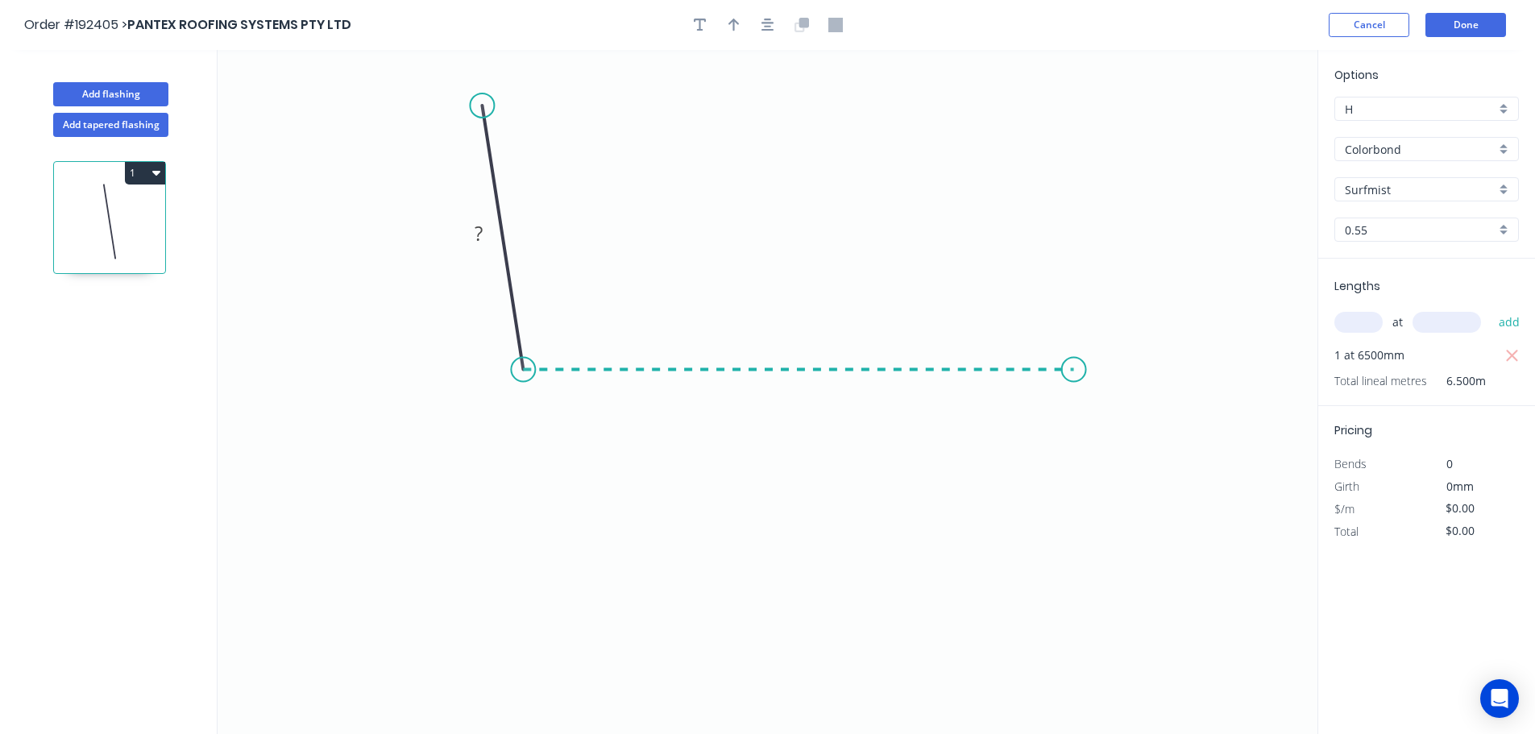
click at [1080, 351] on icon "0 ?" at bounding box center [767, 392] width 1100 height 684
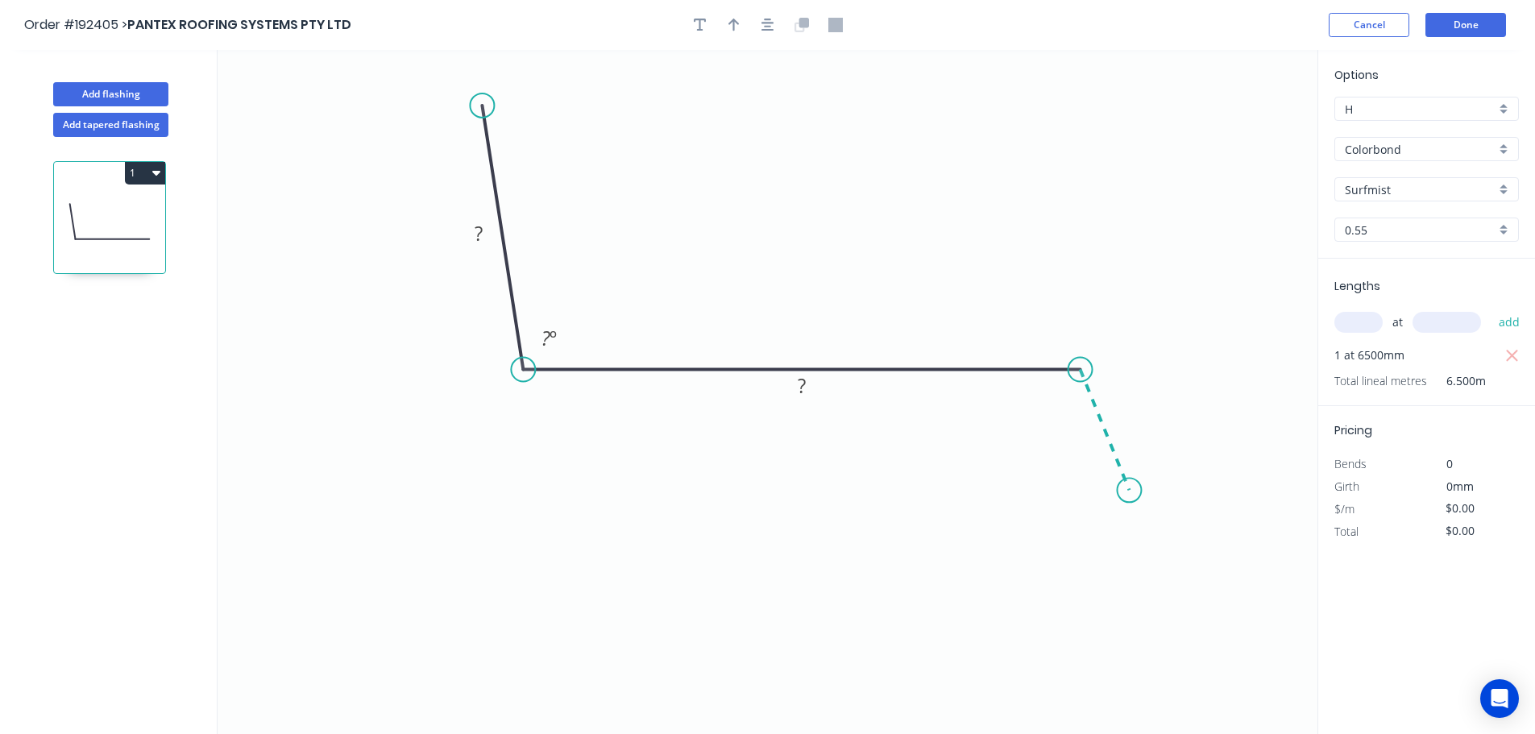
click at [1129, 491] on icon "0 ? ? ? º" at bounding box center [767, 392] width 1100 height 684
click at [1208, 489] on icon "0 ? ? ? ? º ? º" at bounding box center [767, 392] width 1100 height 684
click at [1208, 489] on circle at bounding box center [1207, 490] width 24 height 24
click at [479, 230] on tspan "?" at bounding box center [478, 233] width 8 height 27
type input "$10.85"
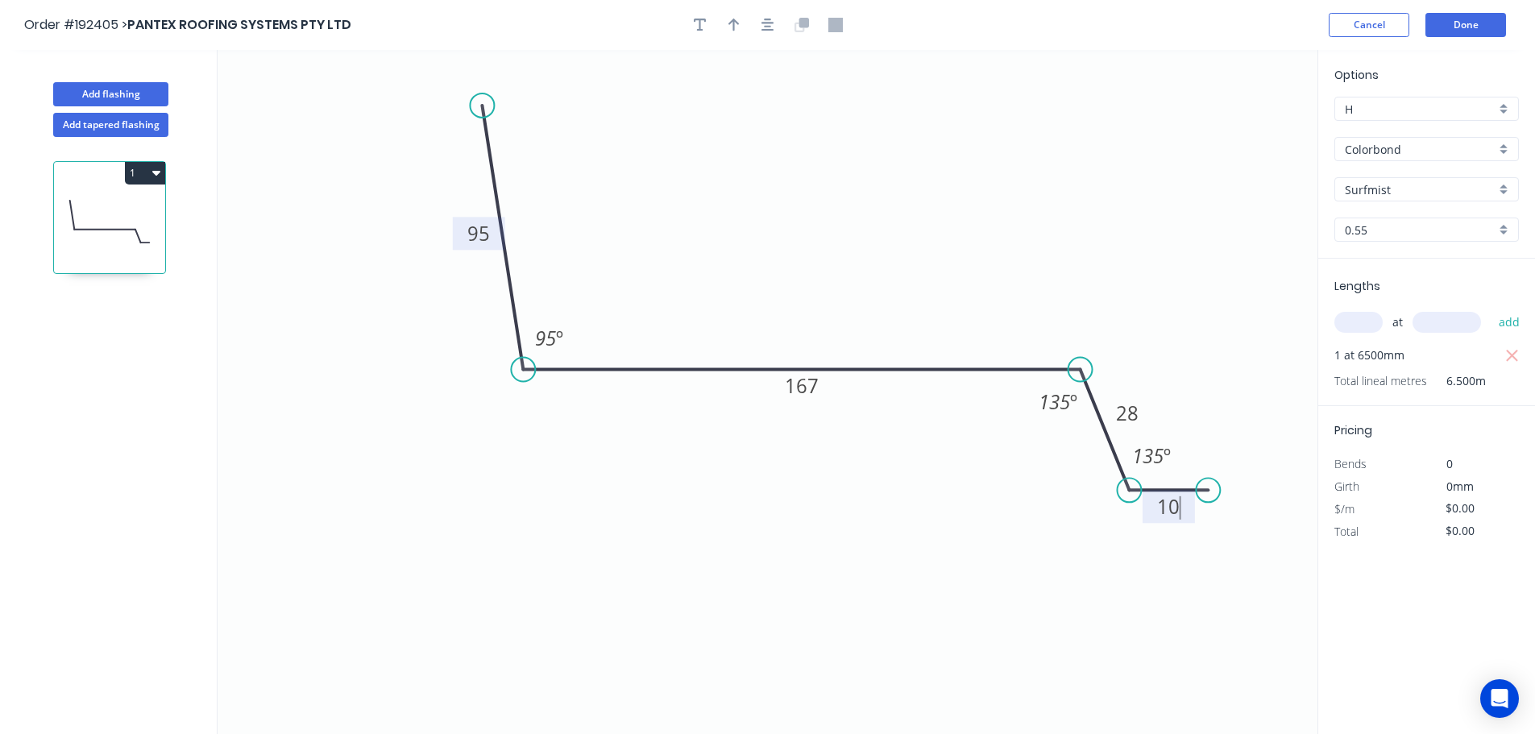
type input "$70.53"
click at [734, 23] on icon "button" at bounding box center [733, 25] width 11 height 13
click at [1236, 129] on icon at bounding box center [1235, 112] width 14 height 52
drag, startPoint x: 1236, startPoint y: 129, endPoint x: 810, endPoint y: 192, distance: 431.5
click at [810, 192] on icon at bounding box center [822, 178] width 47 height 47
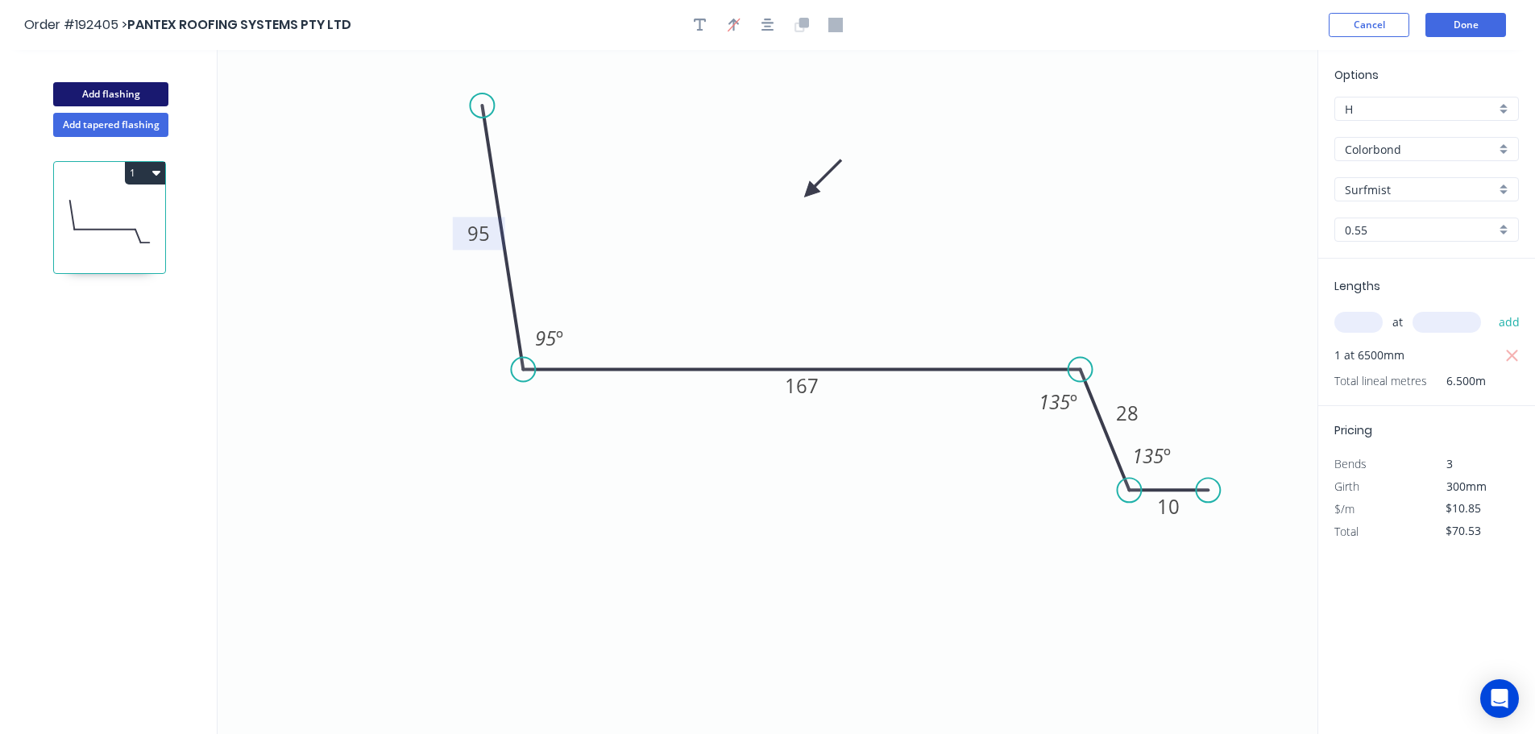
click at [101, 93] on button "Add flashing" at bounding box center [110, 94] width 115 height 24
type input "$0.00"
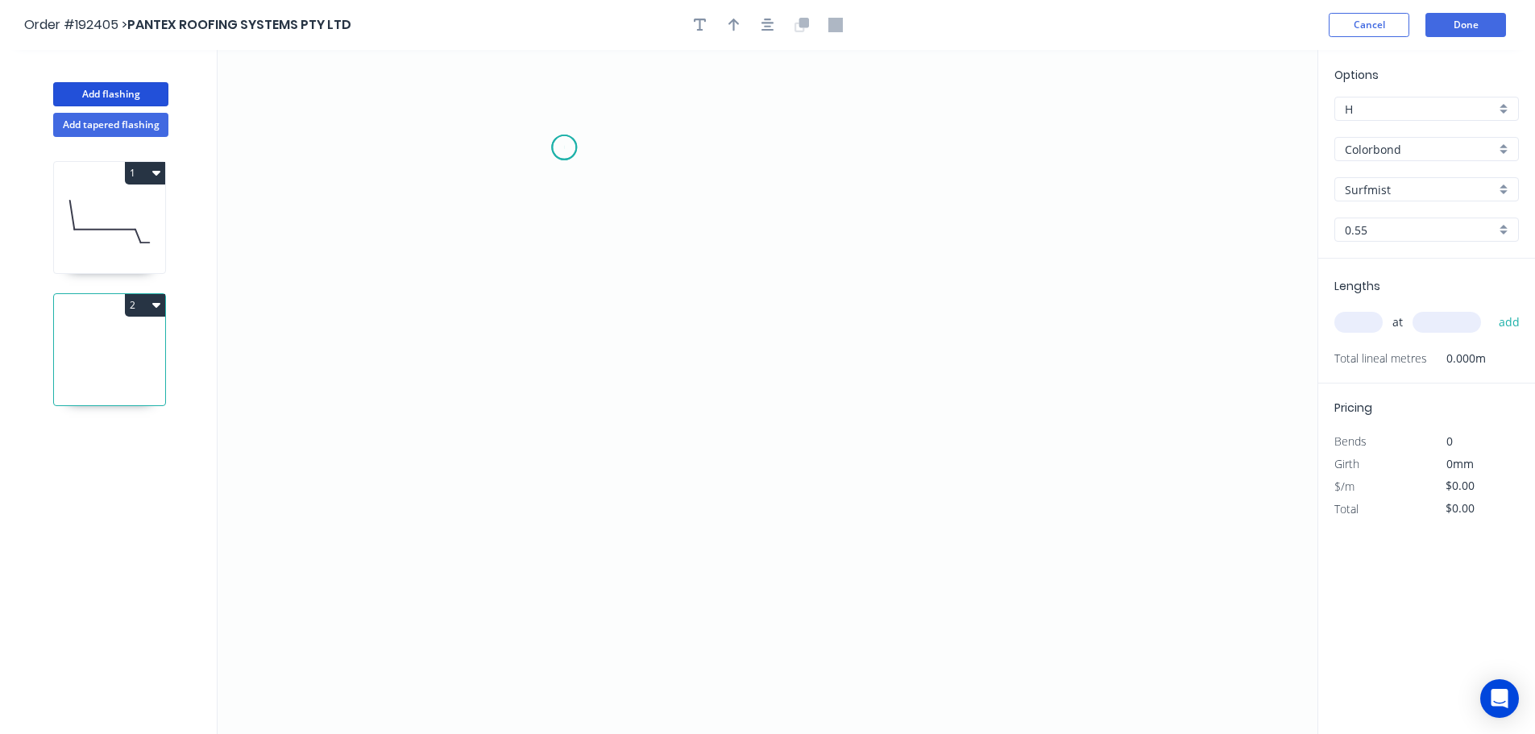
click at [564, 147] on icon "0" at bounding box center [767, 392] width 1100 height 684
click at [578, 476] on icon "0" at bounding box center [767, 392] width 1100 height 684
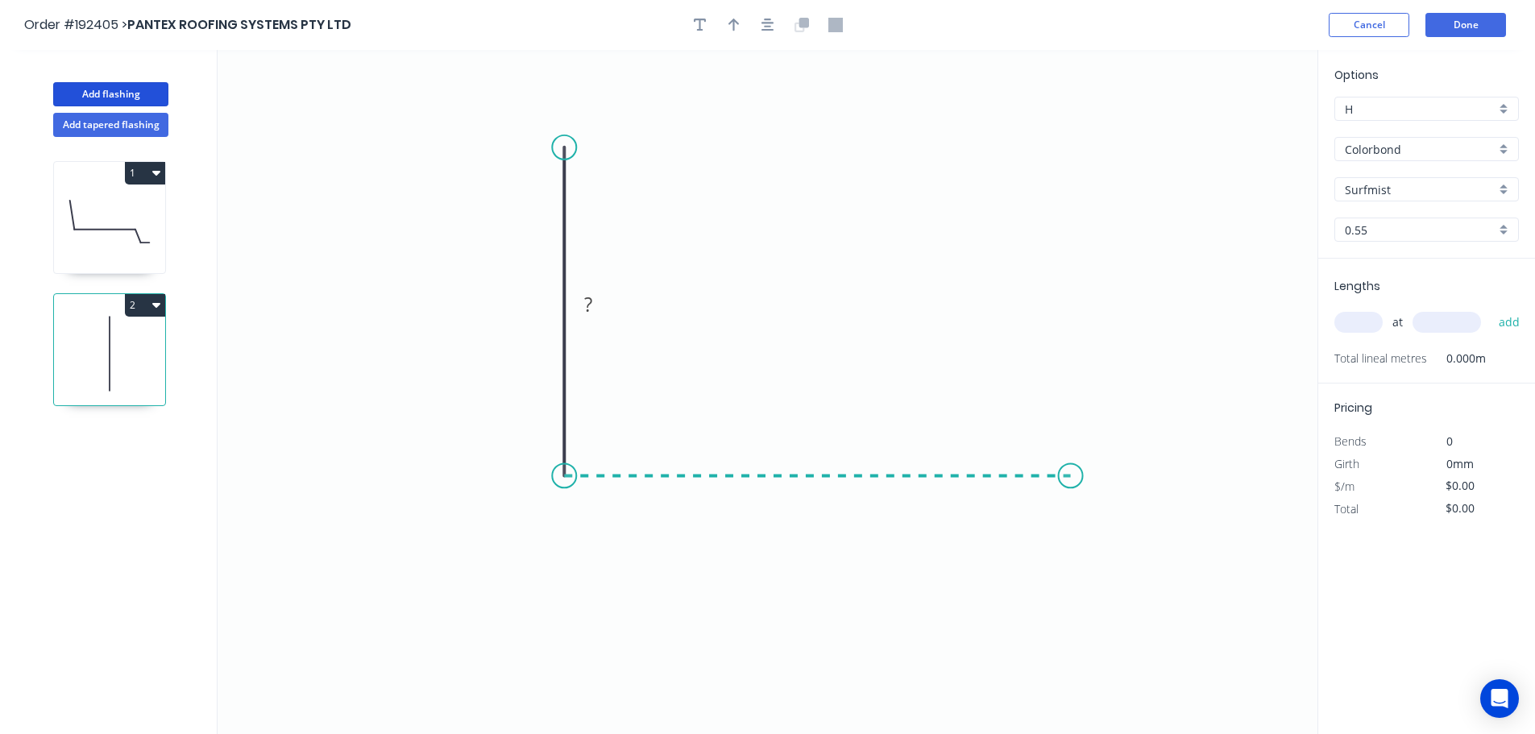
click at [1071, 449] on icon "0 ?" at bounding box center [767, 392] width 1100 height 684
click at [1138, 549] on icon "0 ? ?" at bounding box center [767, 392] width 1100 height 684
click at [1138, 549] on circle at bounding box center [1137, 543] width 24 height 24
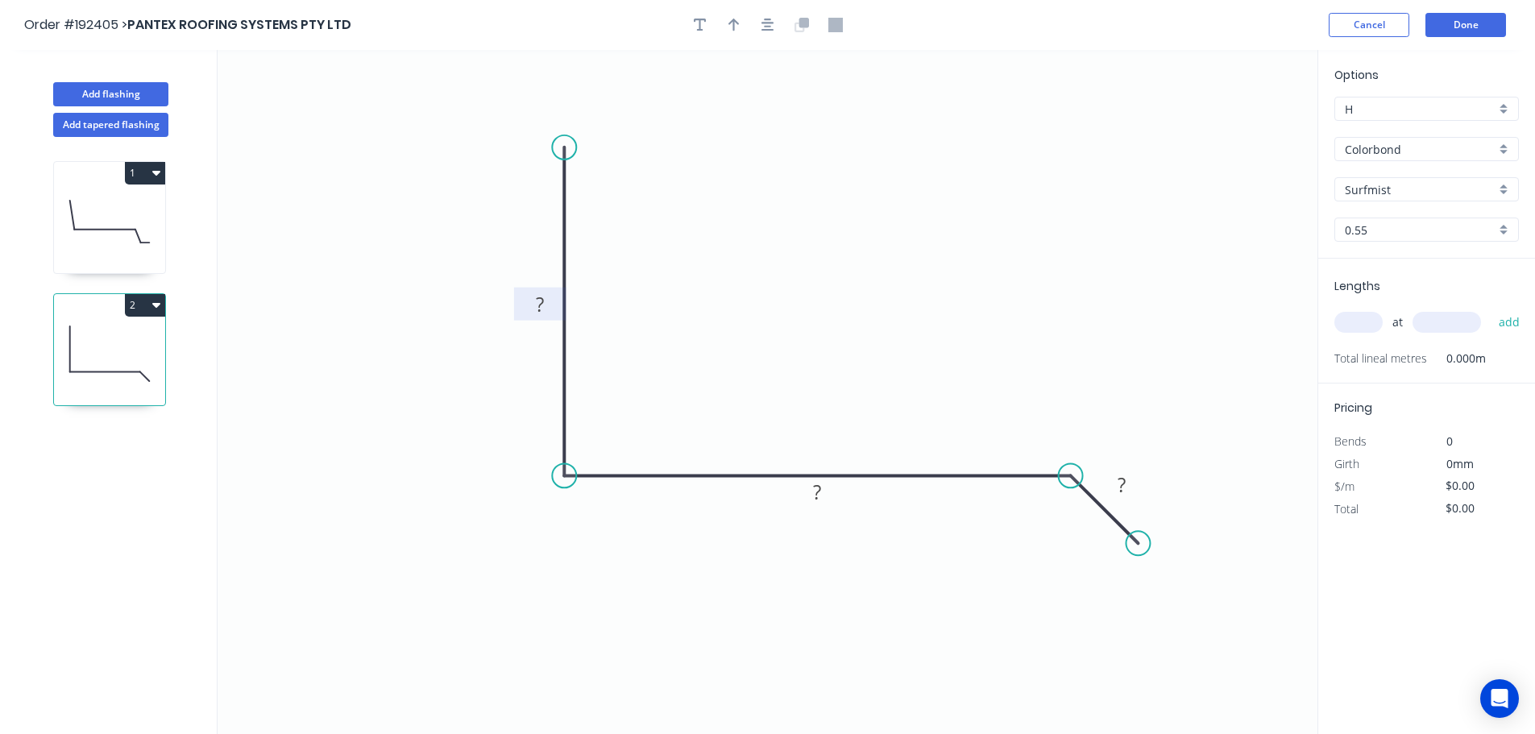
click at [538, 298] on tspan "?" at bounding box center [540, 304] width 8 height 27
click at [737, 23] on icon "button" at bounding box center [733, 25] width 11 height 13
type input "$10.08"
click at [1238, 126] on icon at bounding box center [1235, 112] width 14 height 52
click at [1236, 127] on icon at bounding box center [1235, 112] width 14 height 52
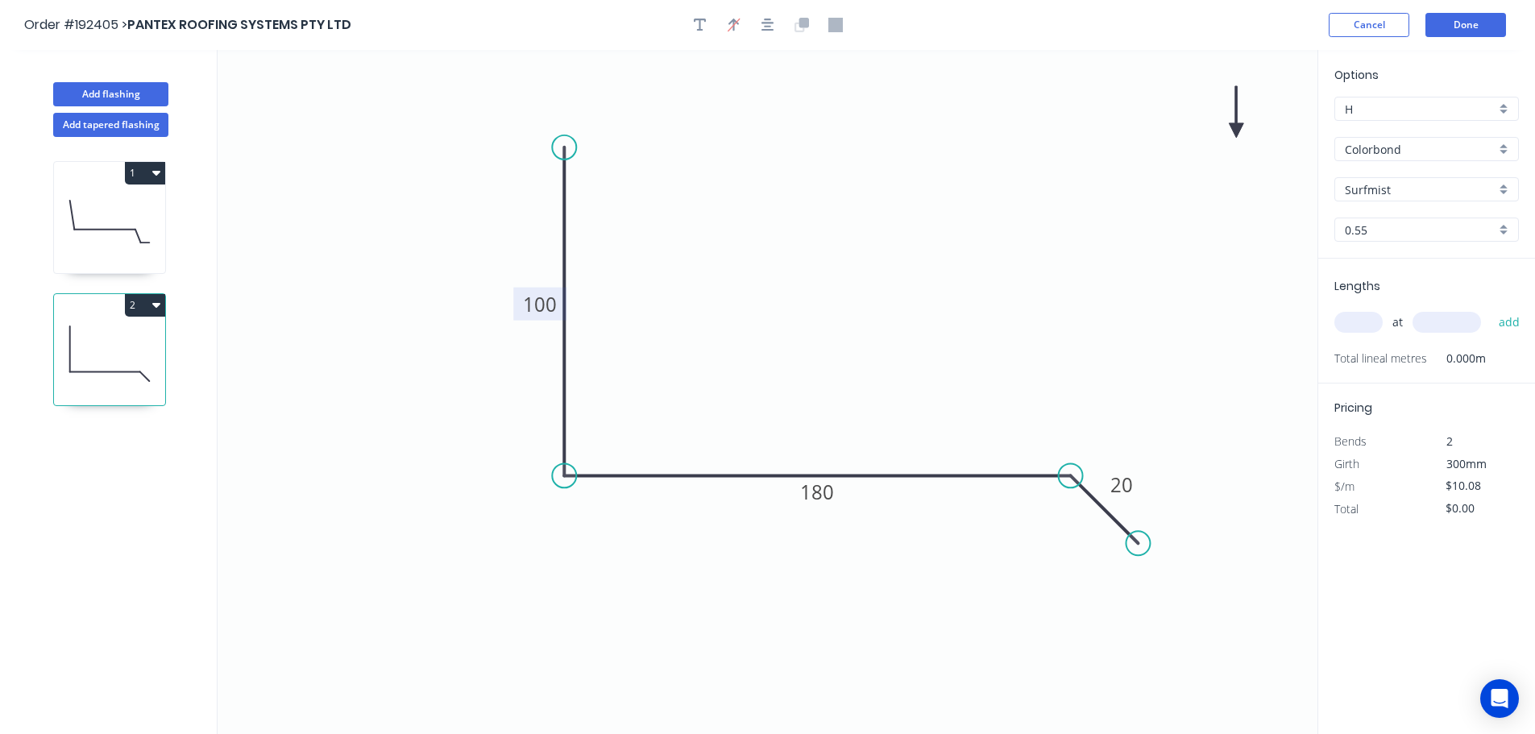
click at [1236, 127] on icon at bounding box center [1235, 112] width 14 height 52
drag, startPoint x: 1236, startPoint y: 127, endPoint x: 903, endPoint y: 255, distance: 357.2
click at [903, 255] on icon at bounding box center [916, 241] width 47 height 47
click at [1348, 322] on input "text" at bounding box center [1358, 322] width 48 height 21
type input "2"
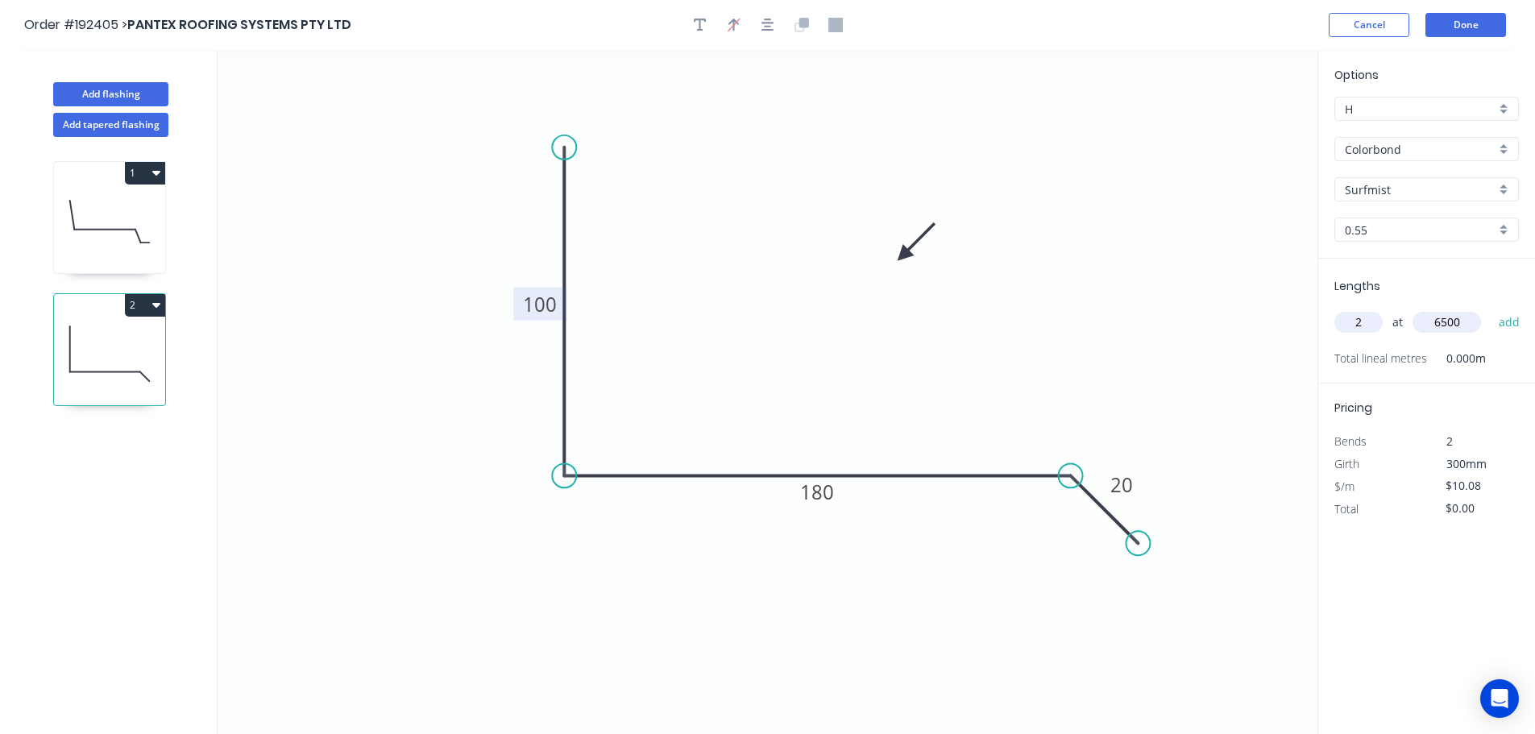
type input "6500"
click at [1490, 309] on button "add" at bounding box center [1509, 322] width 38 height 27
type input "$131.04"
click at [1474, 24] on button "Done" at bounding box center [1465, 25] width 81 height 24
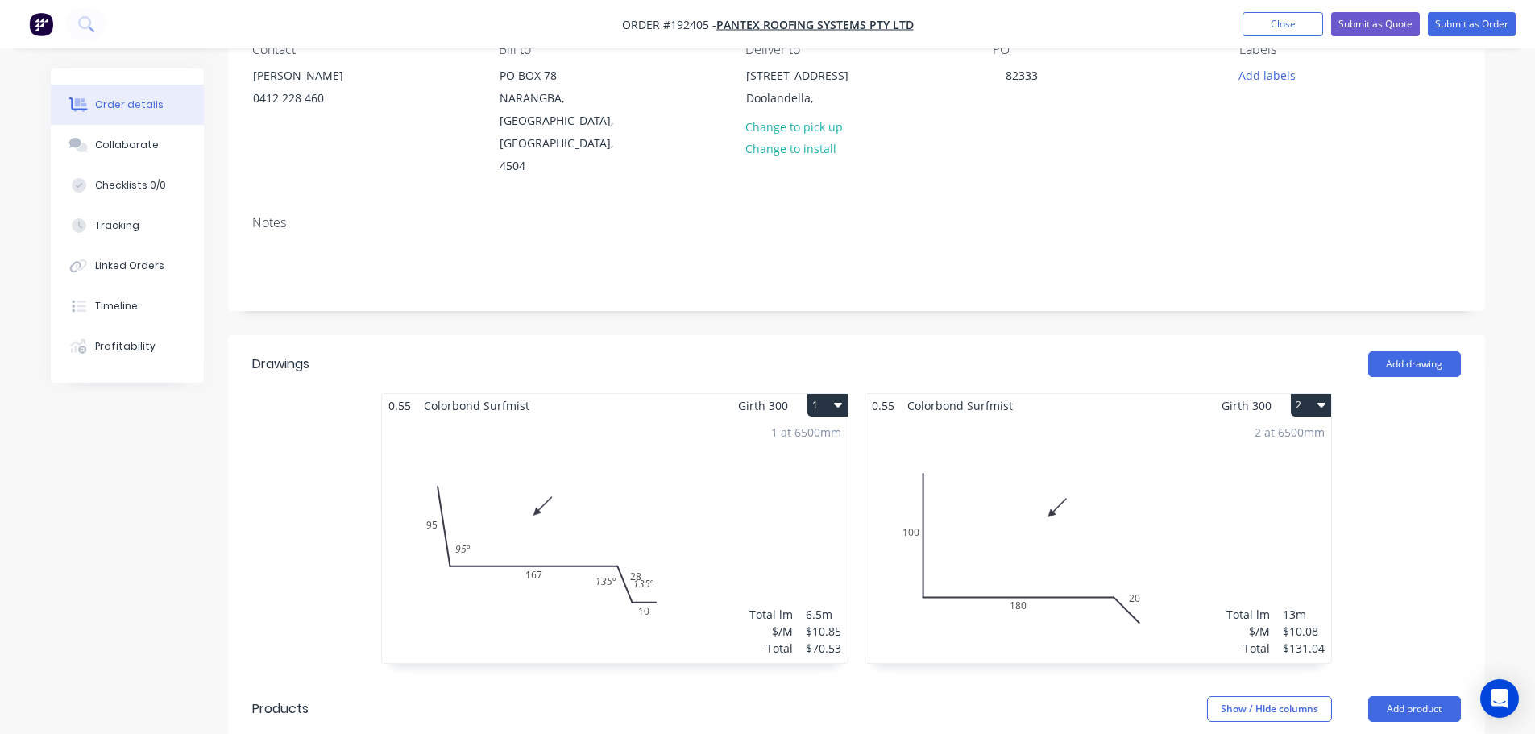
click at [690, 456] on div "1 at 6500mm Total lm $/M Total 6.5m $10.85 $70.53" at bounding box center [615, 540] width 466 height 246
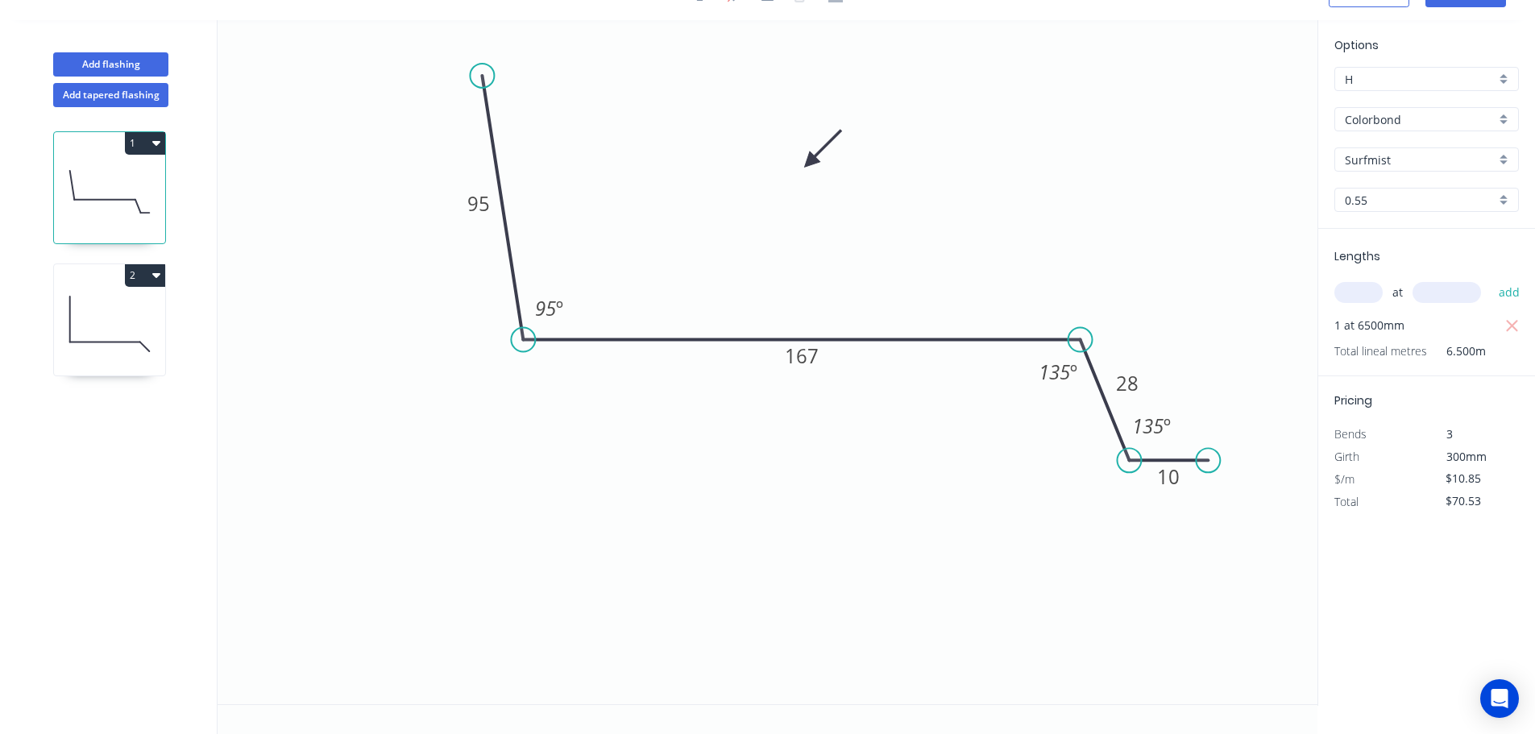
scroll to position [30, 0]
drag, startPoint x: 1178, startPoint y: 414, endPoint x: 1116, endPoint y: 473, distance: 84.9
click at [1116, 473] on rect at bounding box center [1091, 484] width 60 height 33
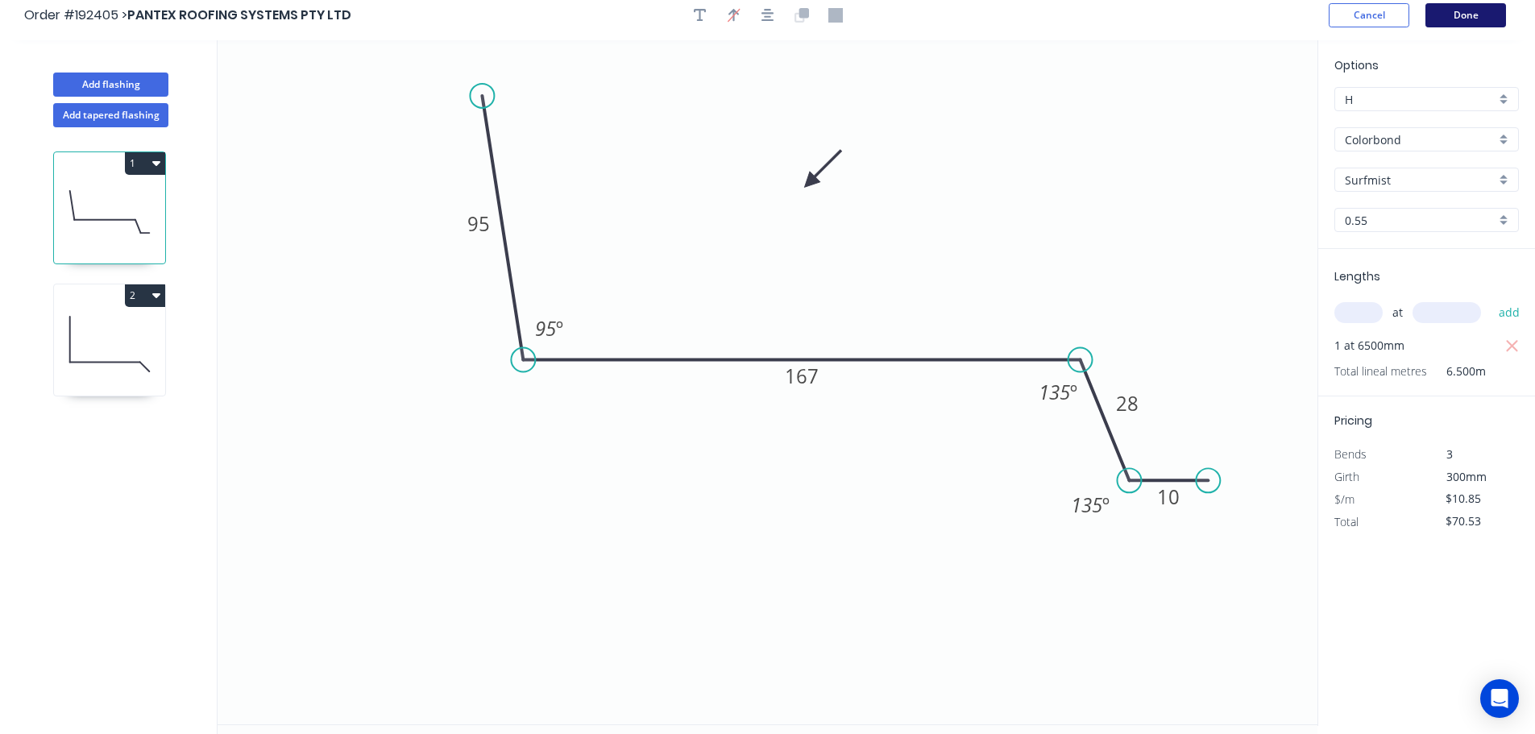
scroll to position [0, 0]
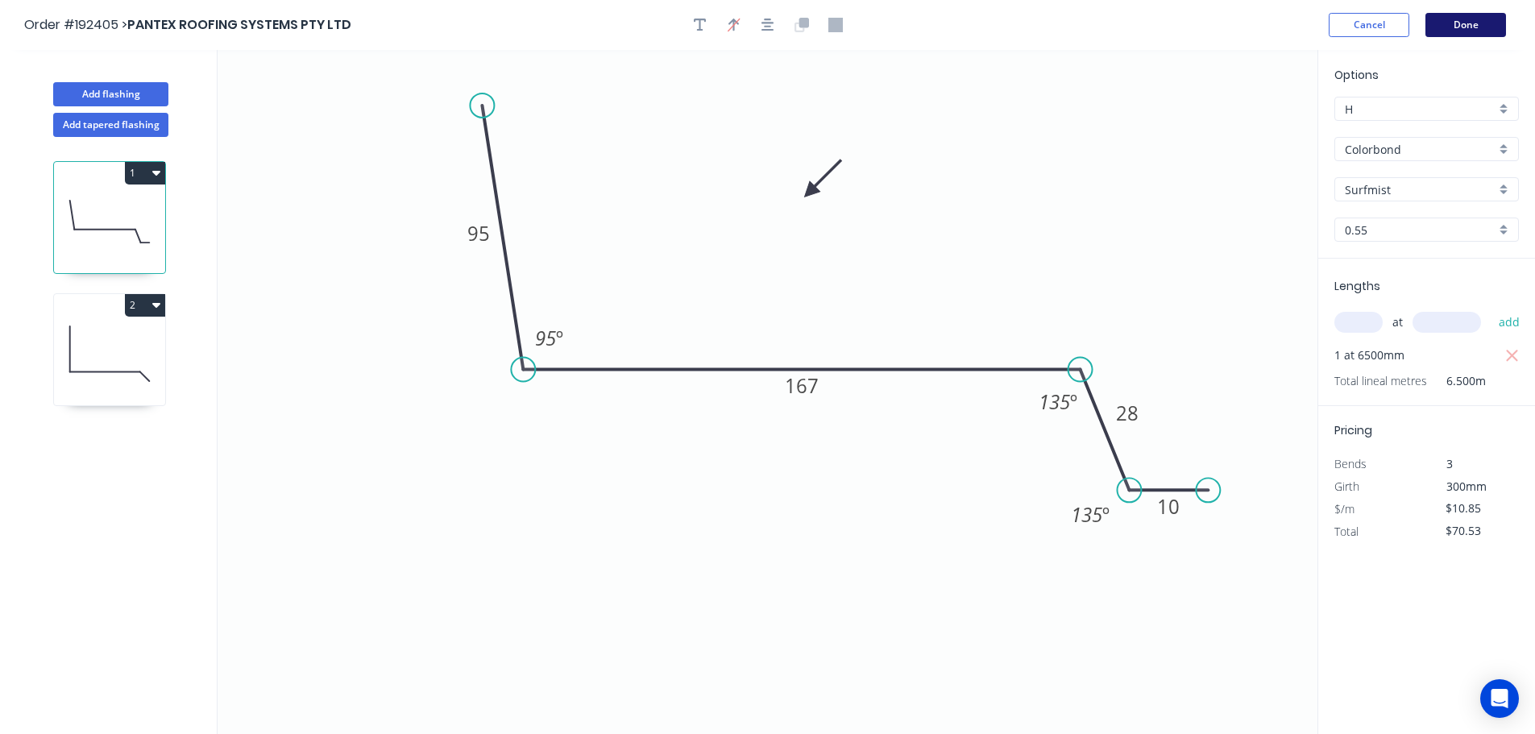
click at [1471, 27] on button "Done" at bounding box center [1465, 25] width 81 height 24
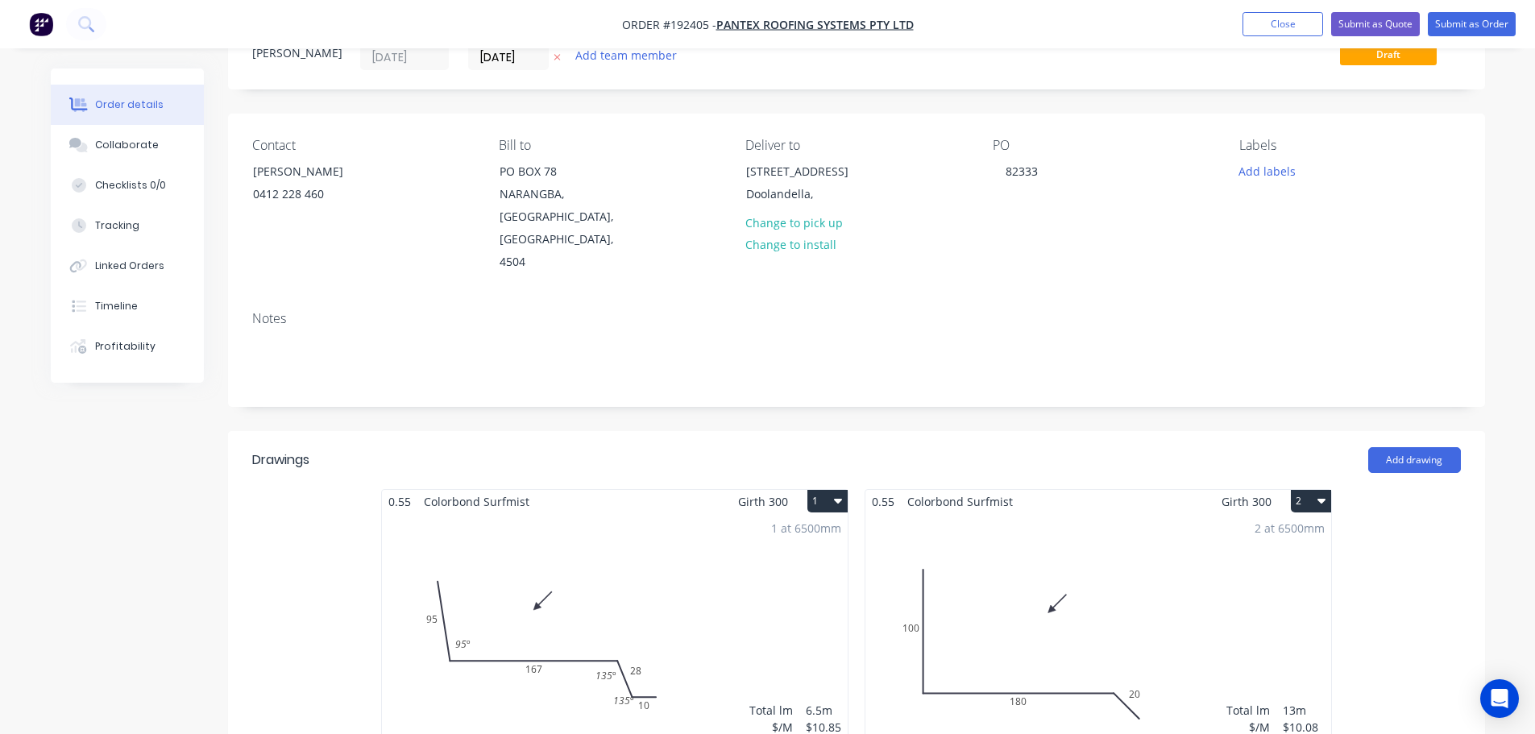
scroll to position [161, 0]
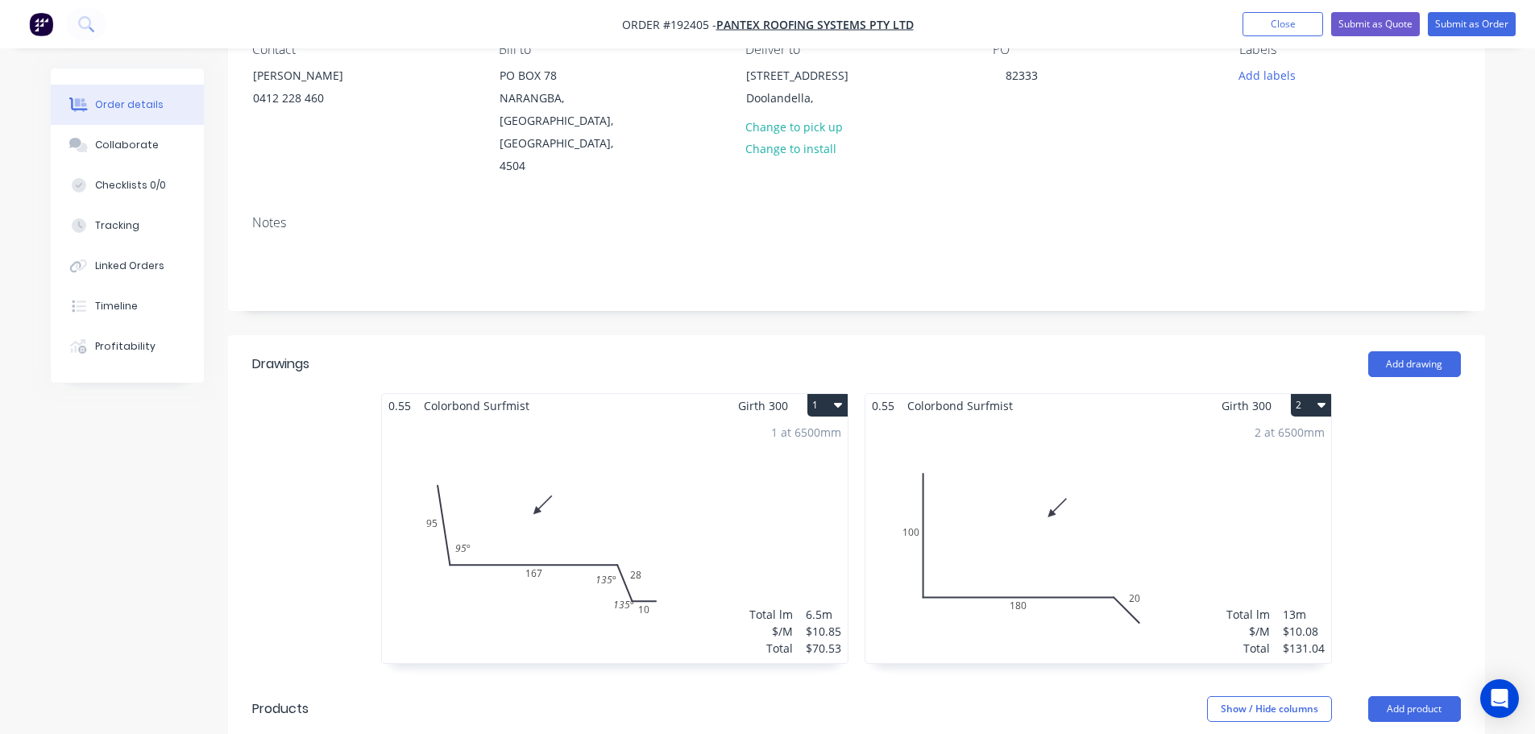
click at [709, 558] on div "1 at 6500mm Total lm $/M Total 6.5m $10.85 $70.53" at bounding box center [615, 540] width 466 height 246
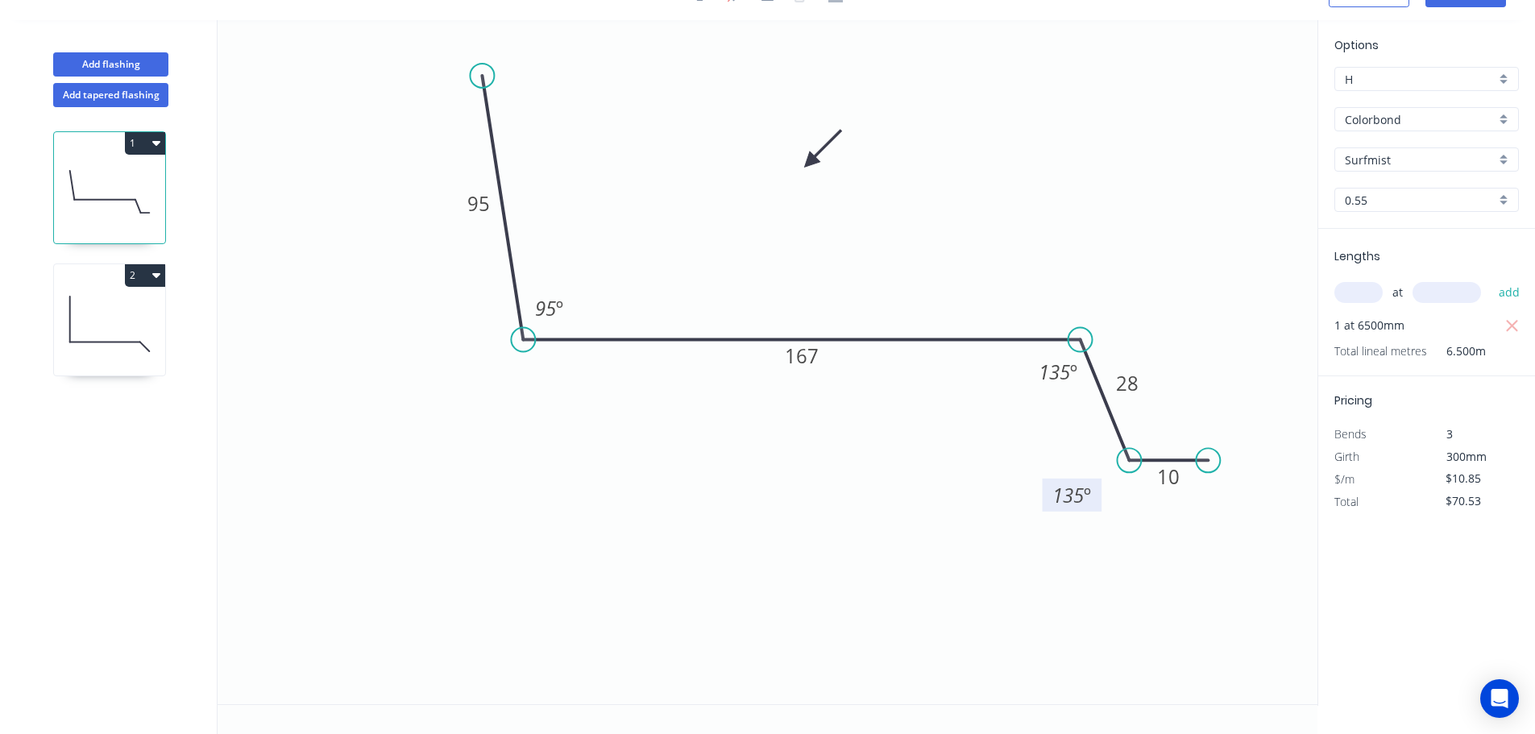
drag, startPoint x: 1111, startPoint y: 487, endPoint x: 1092, endPoint y: 498, distance: 21.3
click at [1092, 498] on rect at bounding box center [1072, 494] width 60 height 33
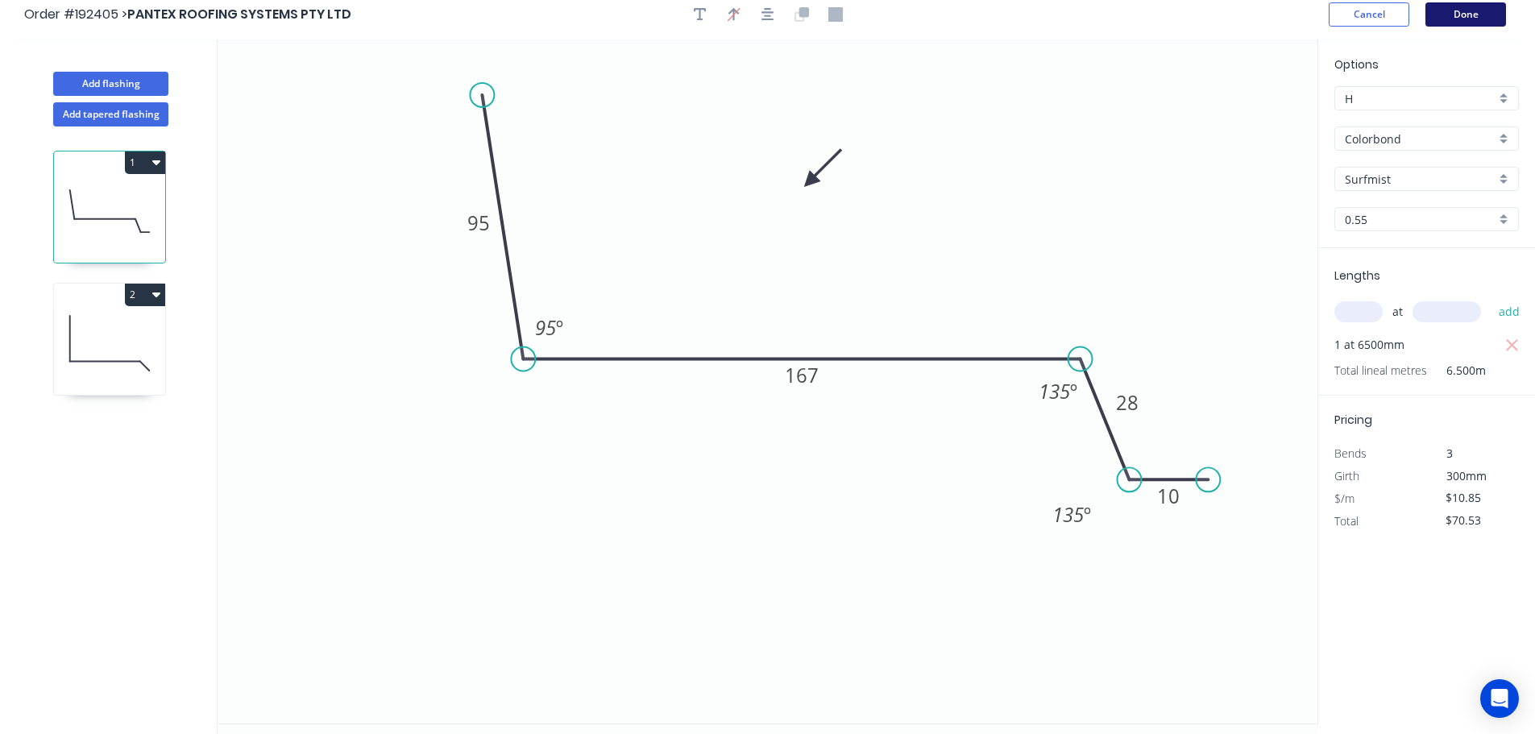
scroll to position [0, 0]
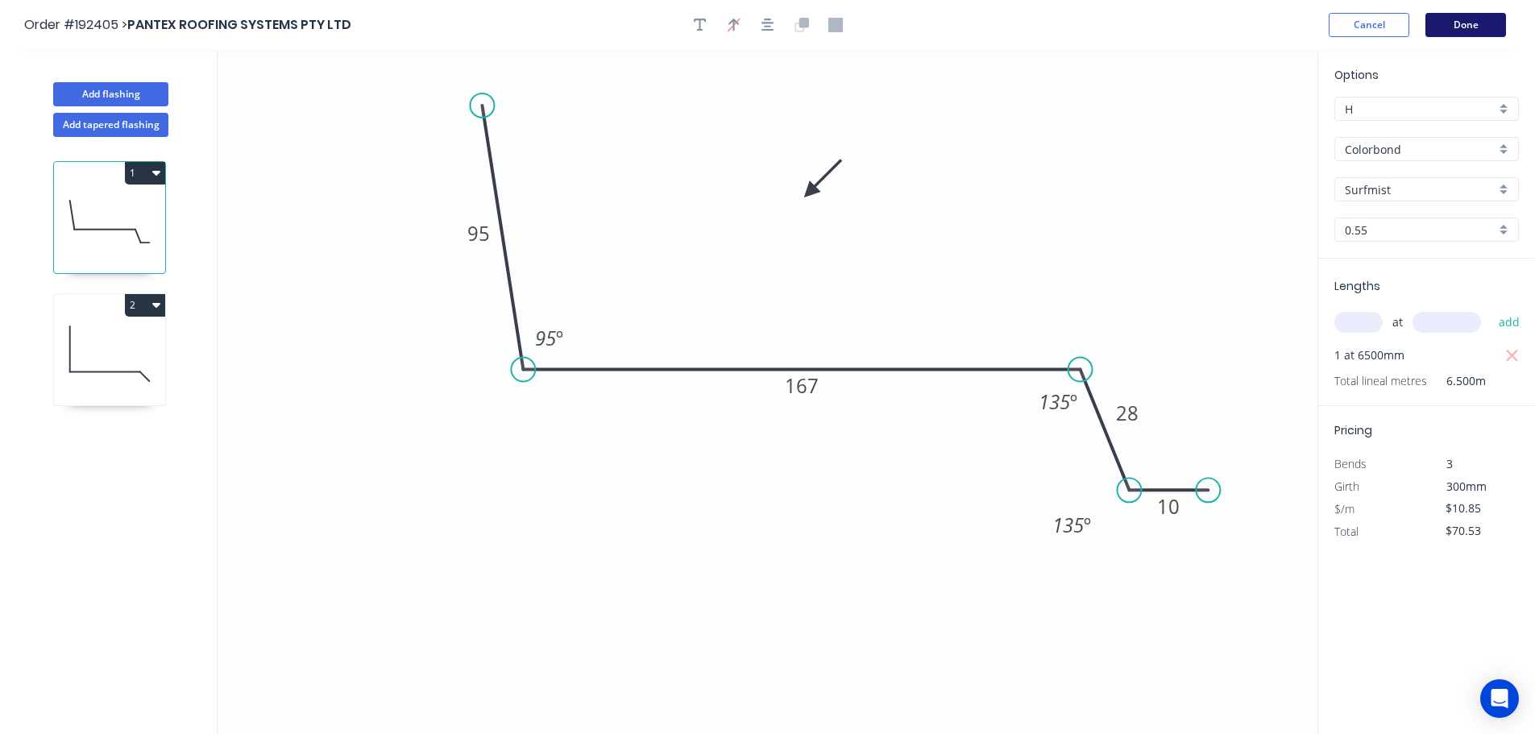
click at [1468, 22] on button "Done" at bounding box center [1465, 25] width 81 height 24
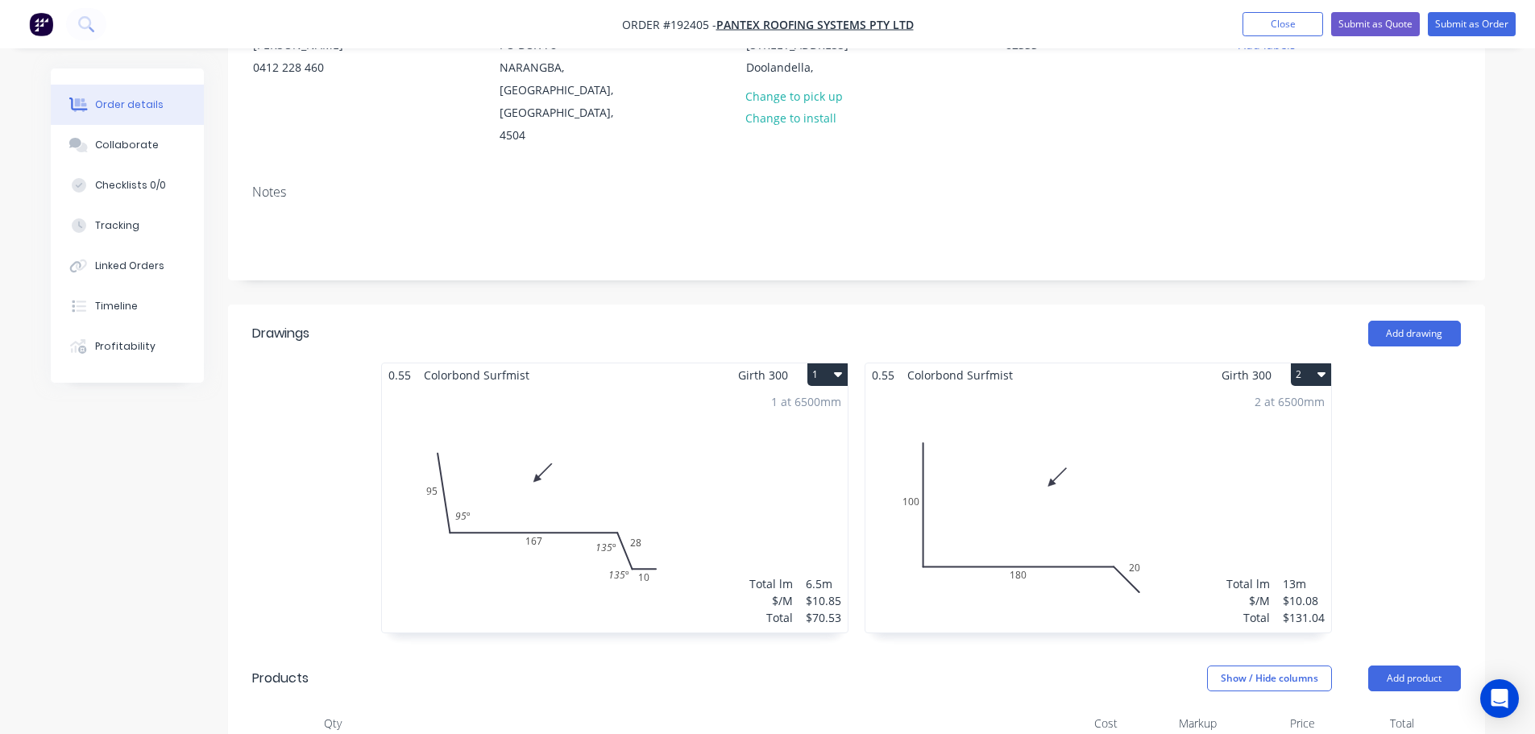
scroll to position [242, 0]
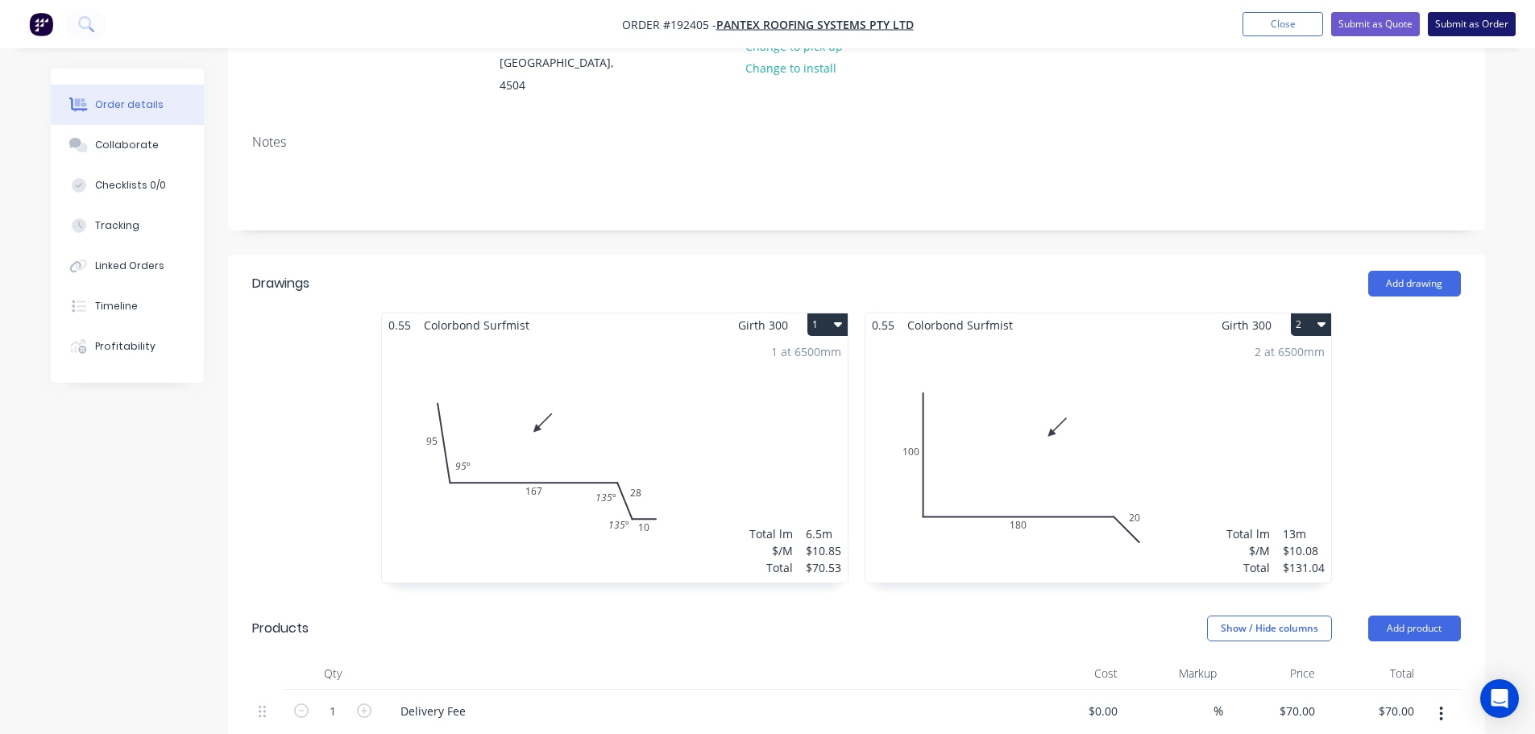
click at [1472, 27] on button "Submit as Order" at bounding box center [1471, 24] width 88 height 24
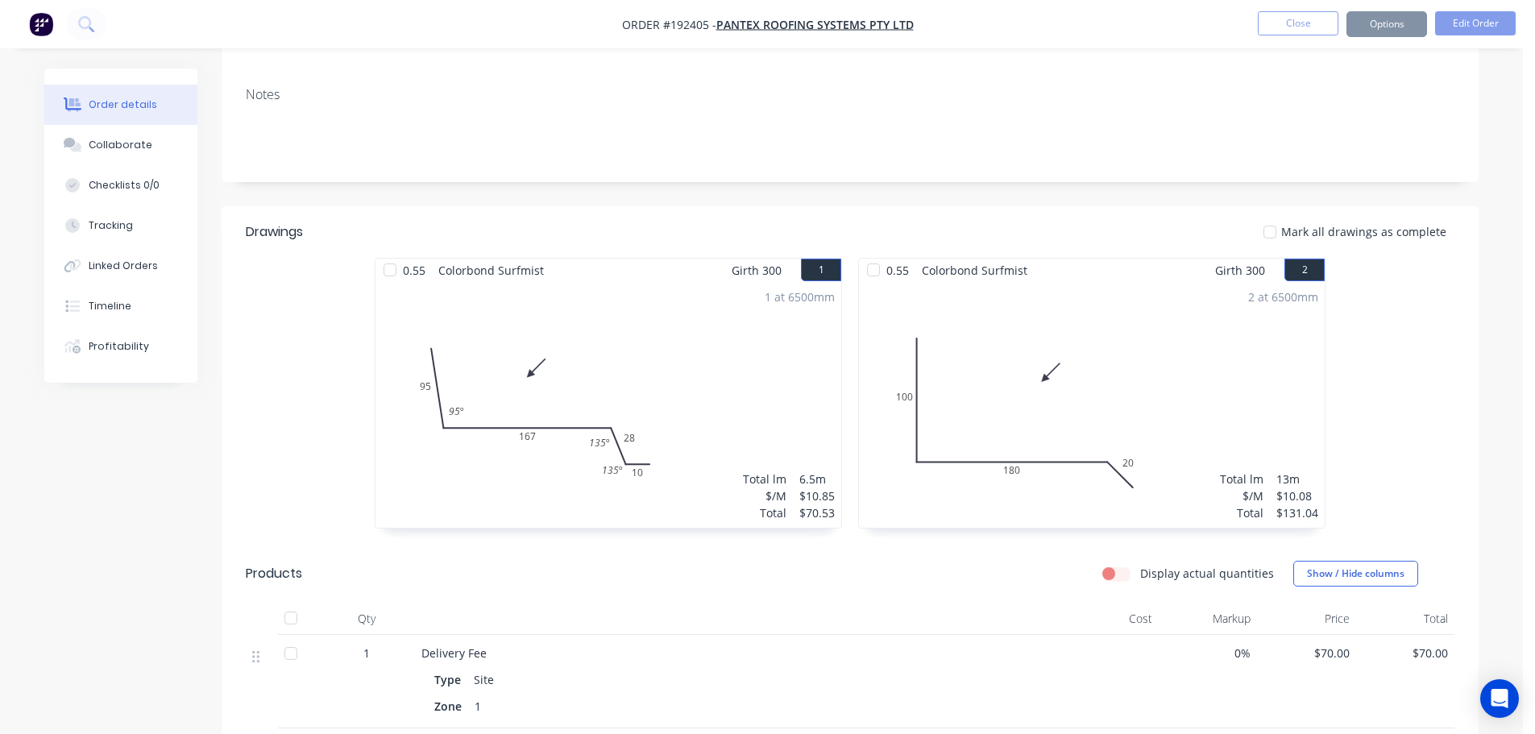
scroll to position [0, 0]
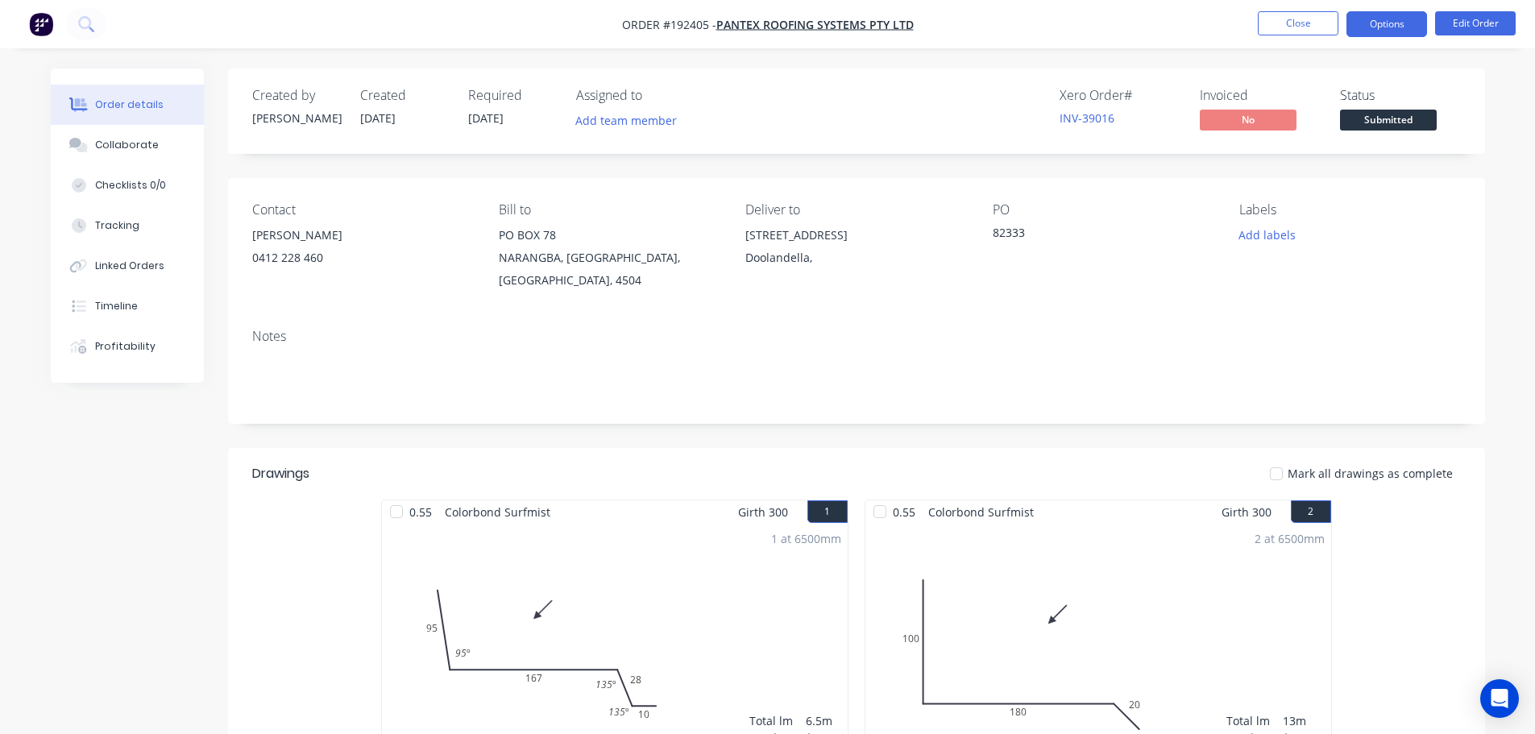
click at [1379, 19] on button "Options" at bounding box center [1386, 24] width 81 height 26
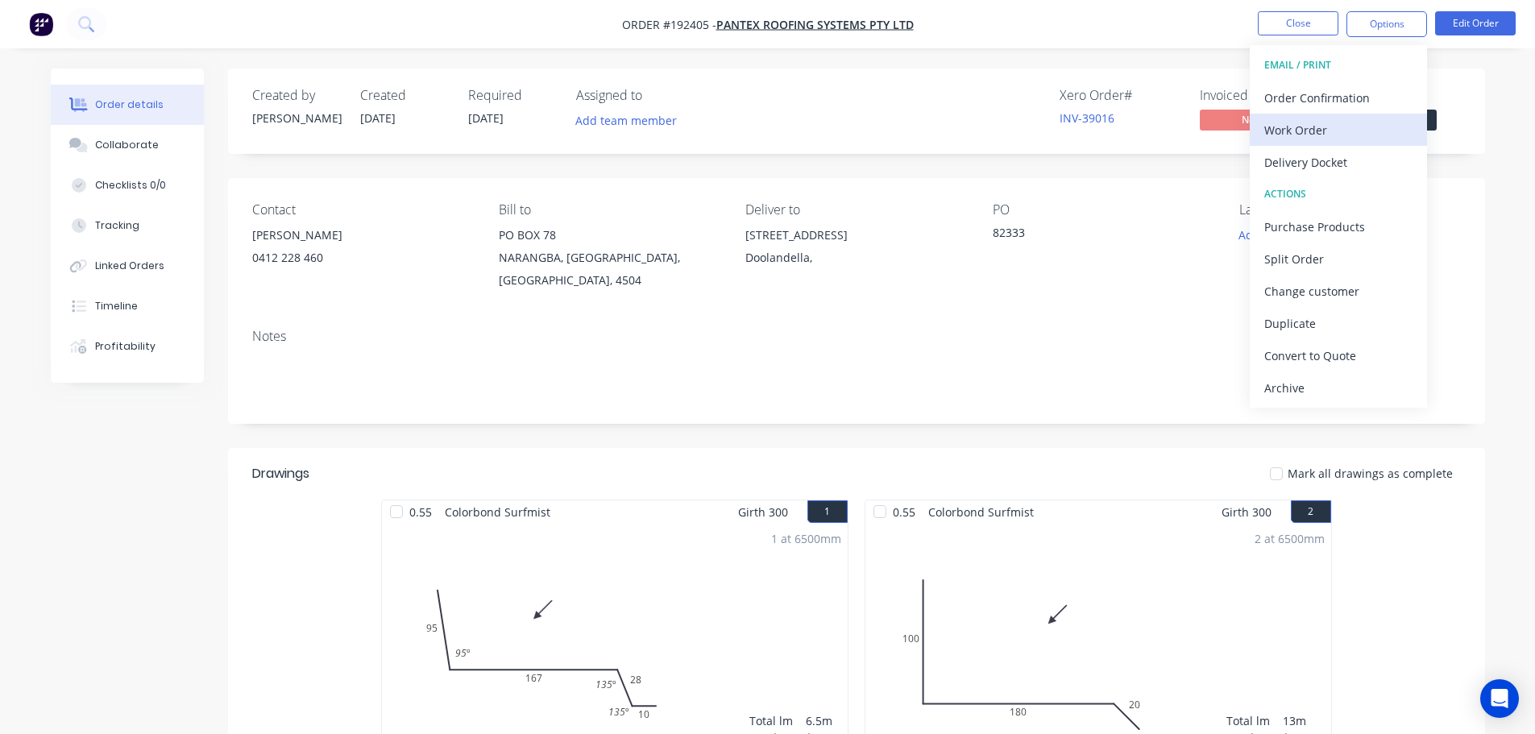
click at [1295, 134] on div "Work Order" at bounding box center [1338, 129] width 148 height 23
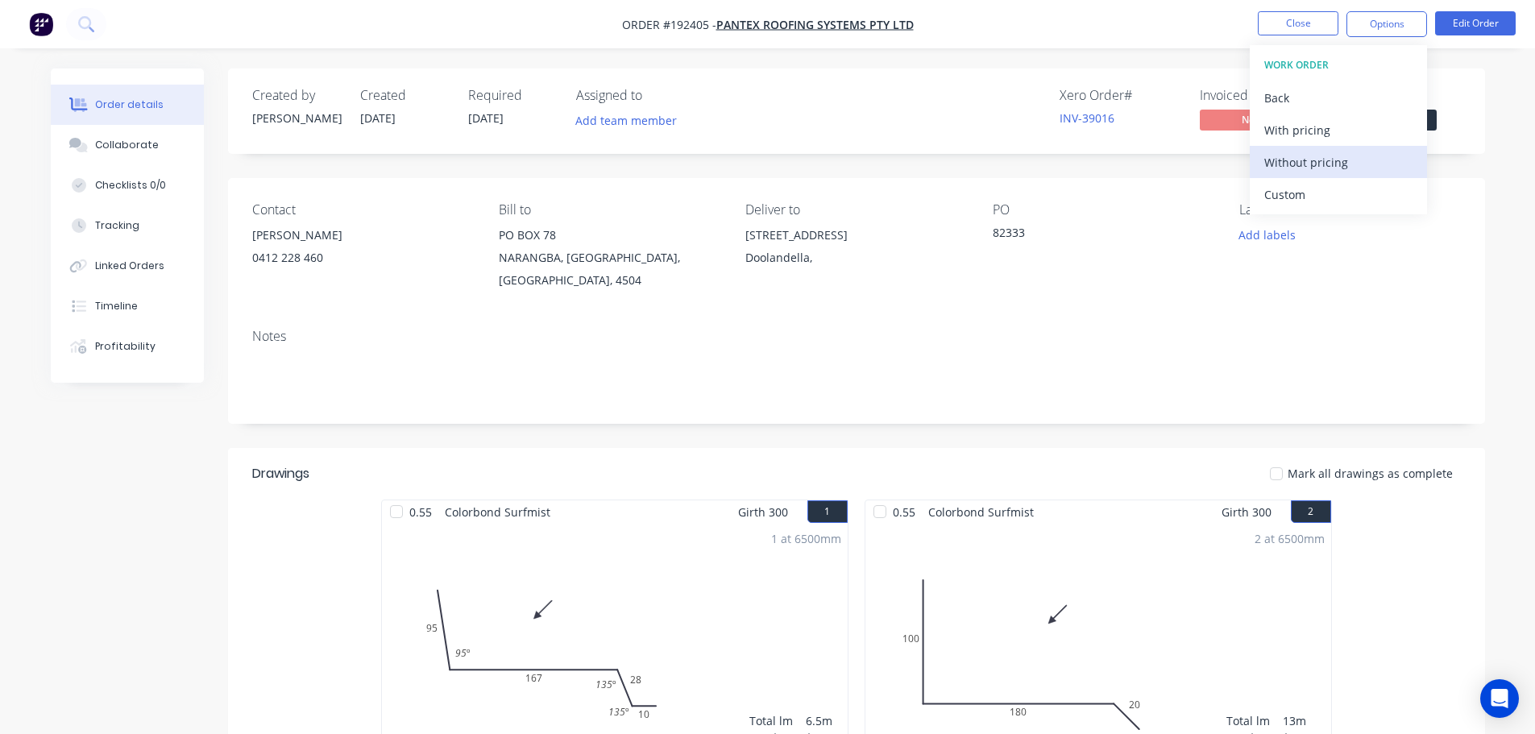
click at [1294, 164] on div "Without pricing" at bounding box center [1338, 162] width 148 height 23
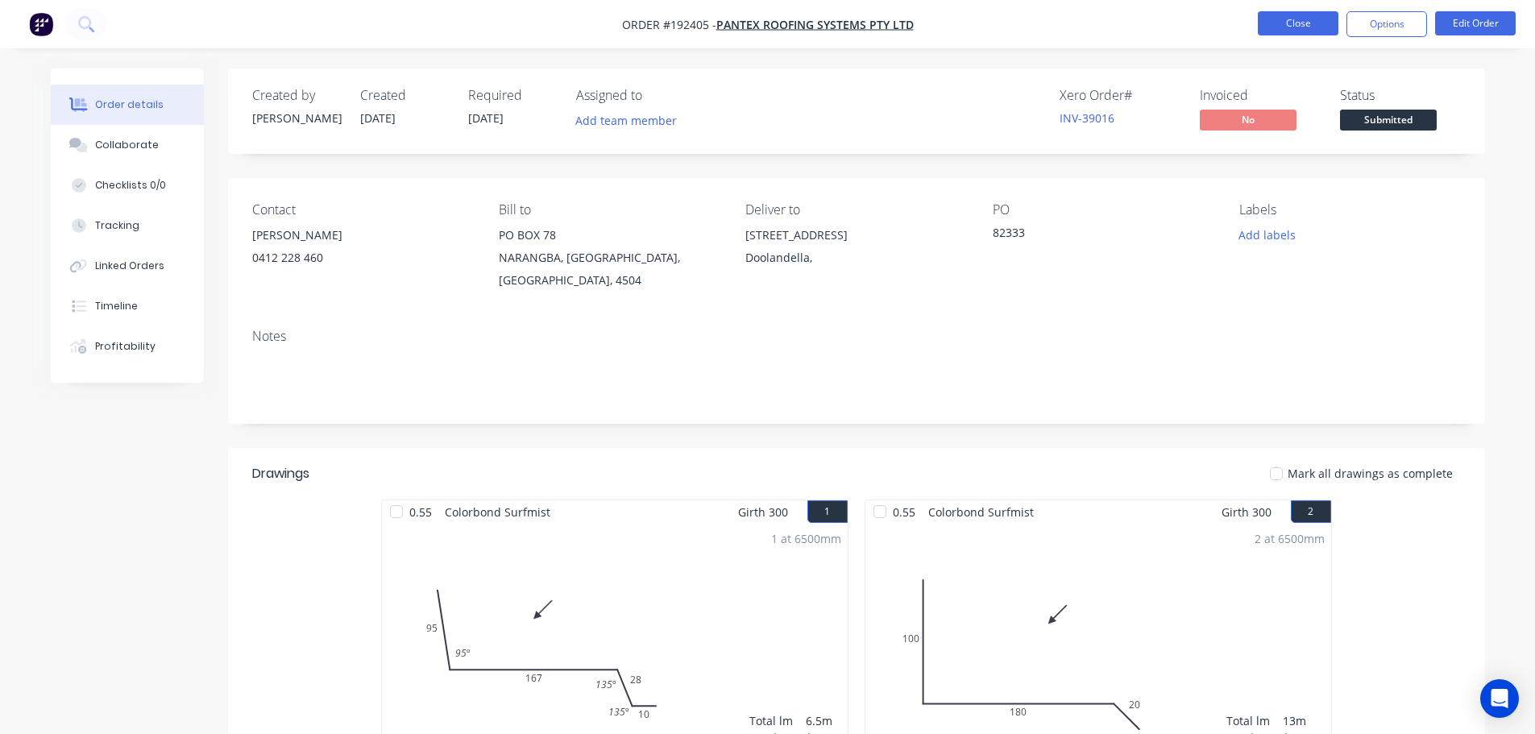
click at [1298, 14] on button "Close" at bounding box center [1297, 23] width 81 height 24
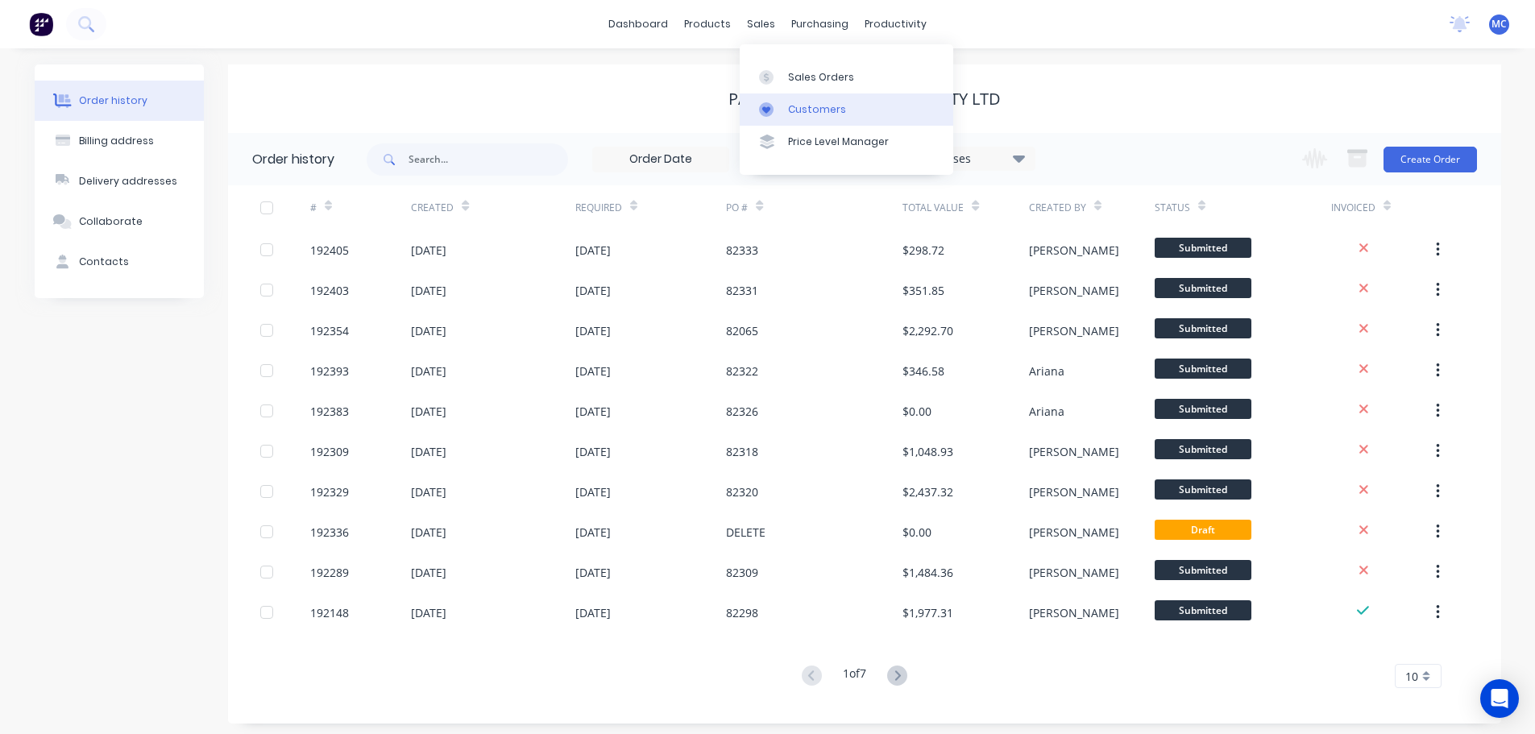
click at [801, 109] on div "Customers" at bounding box center [817, 109] width 58 height 14
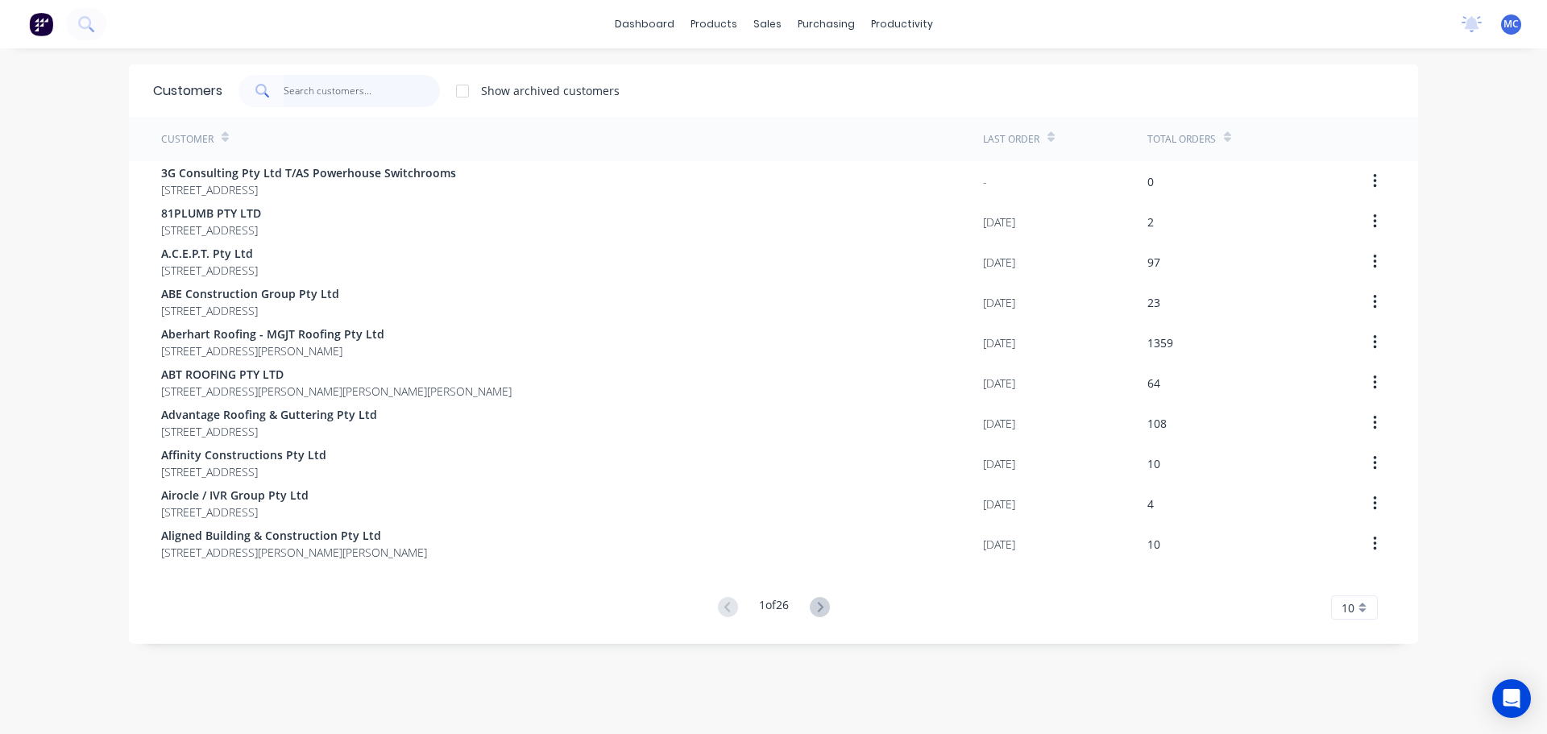
click at [328, 92] on input "text" at bounding box center [362, 91] width 157 height 32
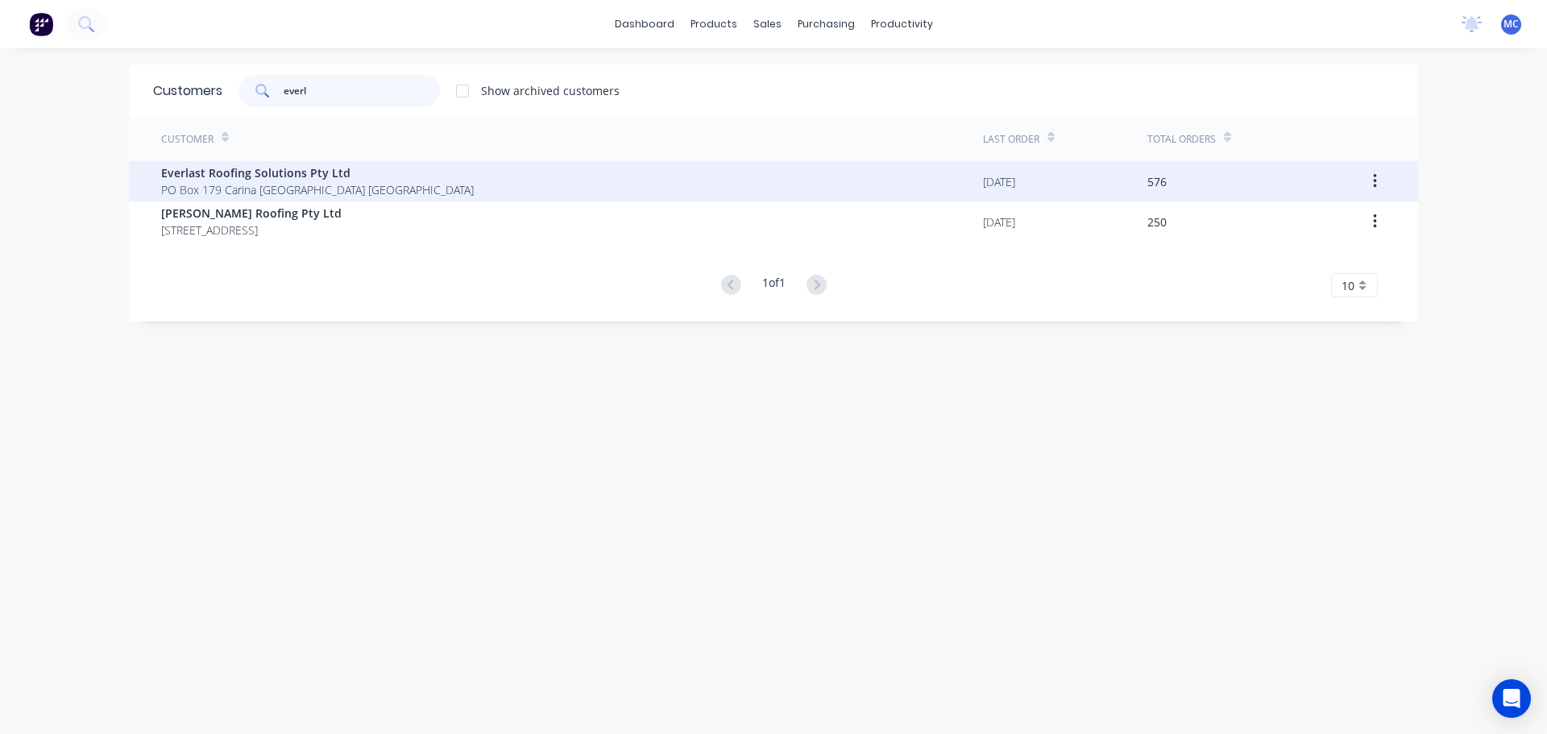
type input "everl"
click at [255, 171] on span "Everlast Roofing Solutions Pty Ltd" at bounding box center [317, 172] width 313 height 17
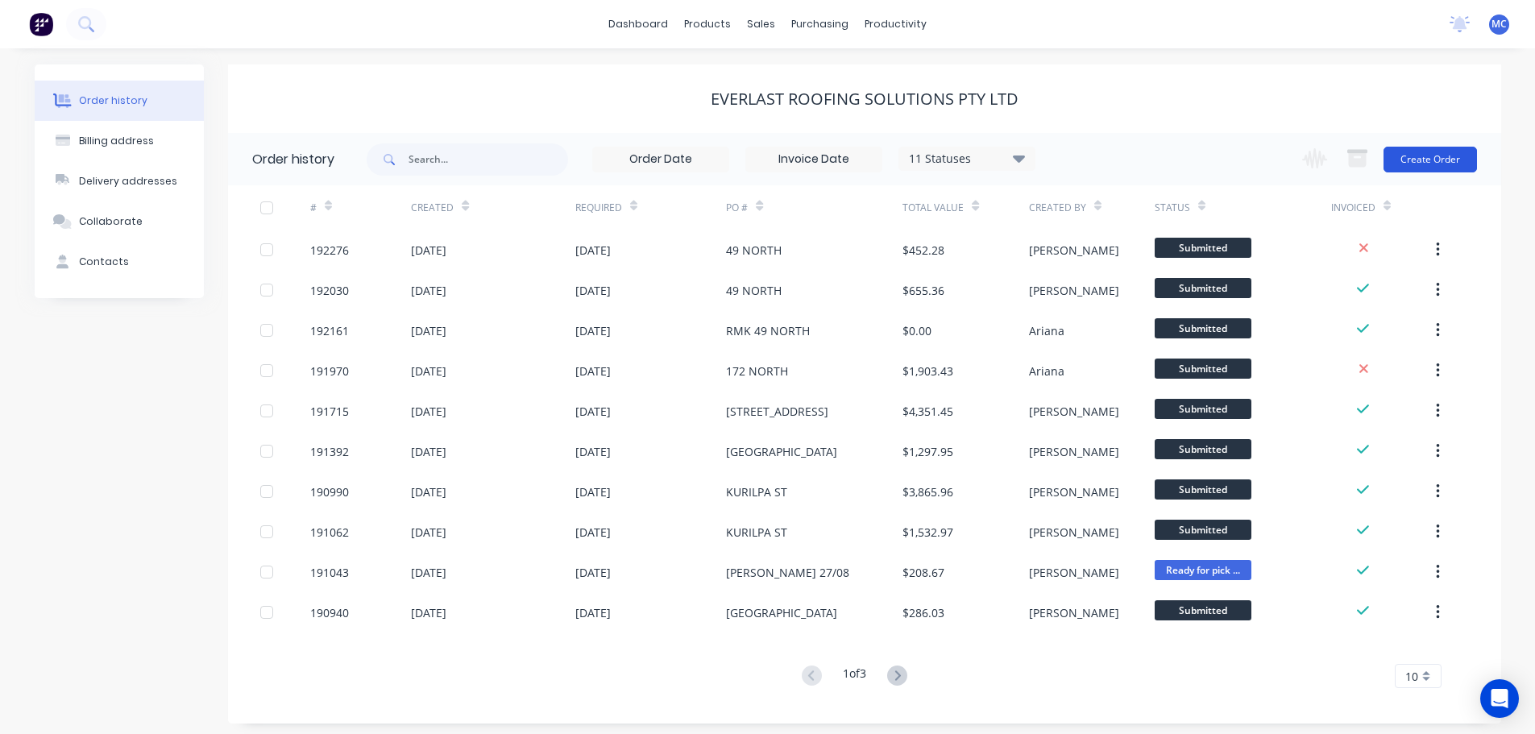
click at [1419, 155] on button "Create Order" at bounding box center [1429, 160] width 93 height 26
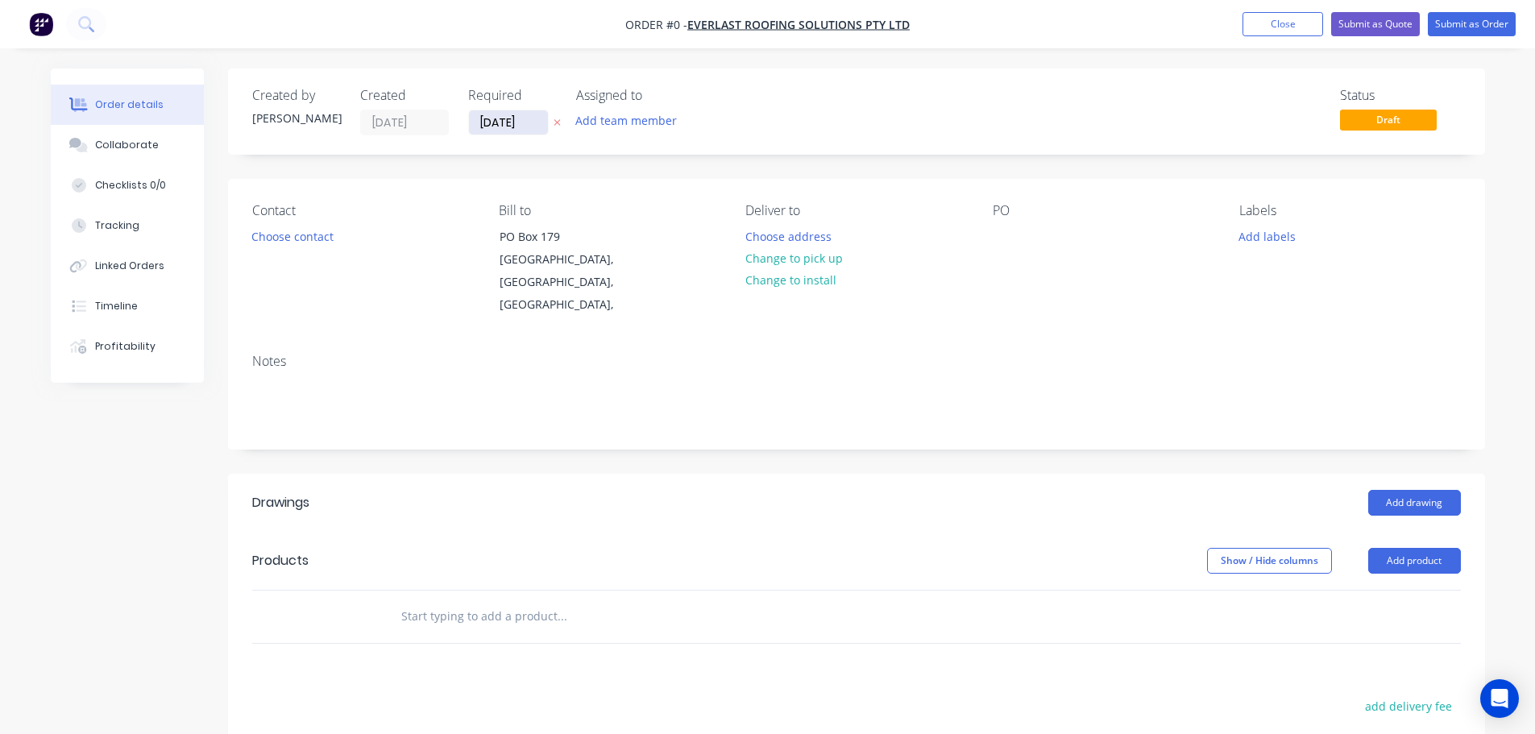
drag, startPoint x: 511, startPoint y: 110, endPoint x: 508, endPoint y: 125, distance: 15.5
click at [509, 112] on label "[DATE]" at bounding box center [508, 123] width 81 height 26
click at [509, 112] on input "[DATE]" at bounding box center [508, 122] width 79 height 24
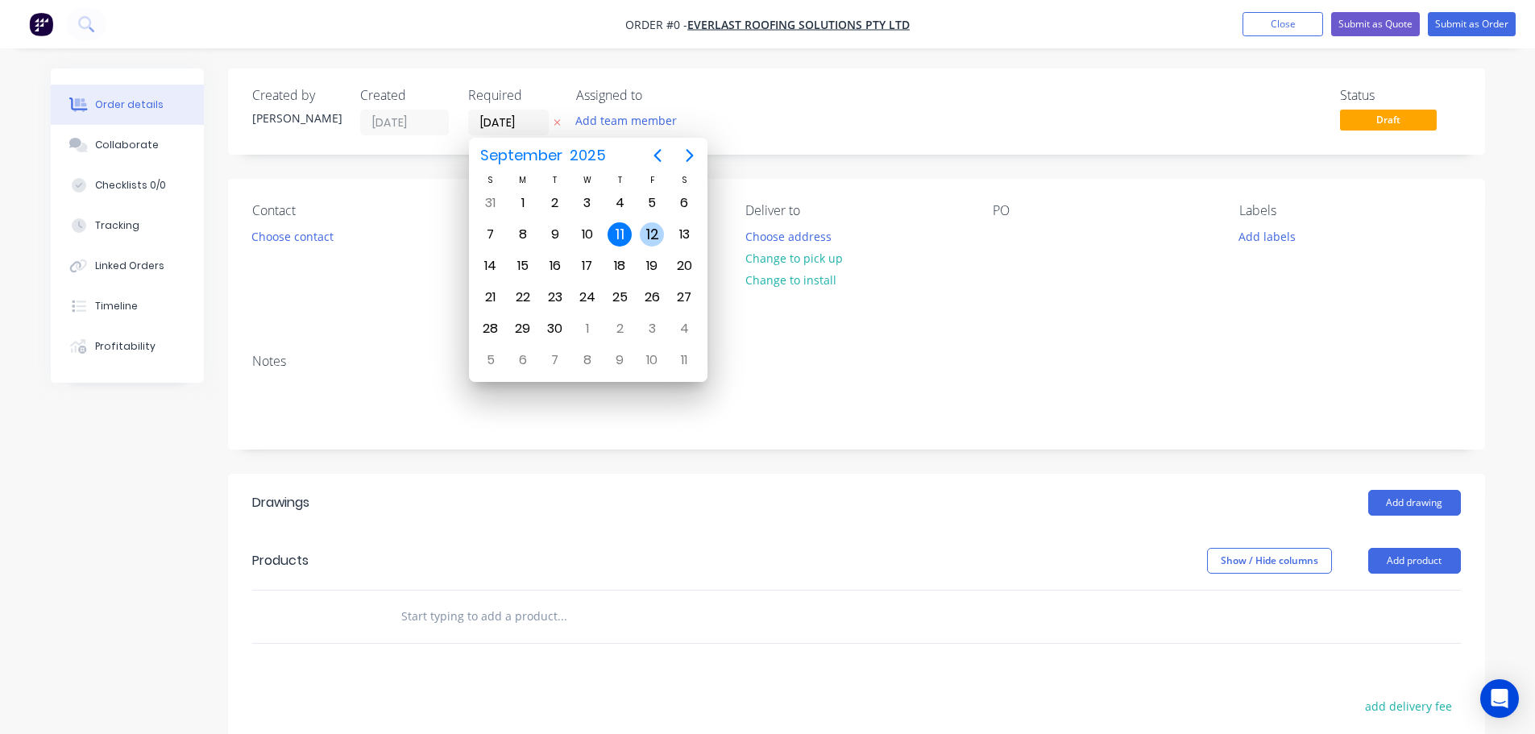
click at [651, 229] on div "12" at bounding box center [652, 234] width 24 height 24
type input "[DATE]"
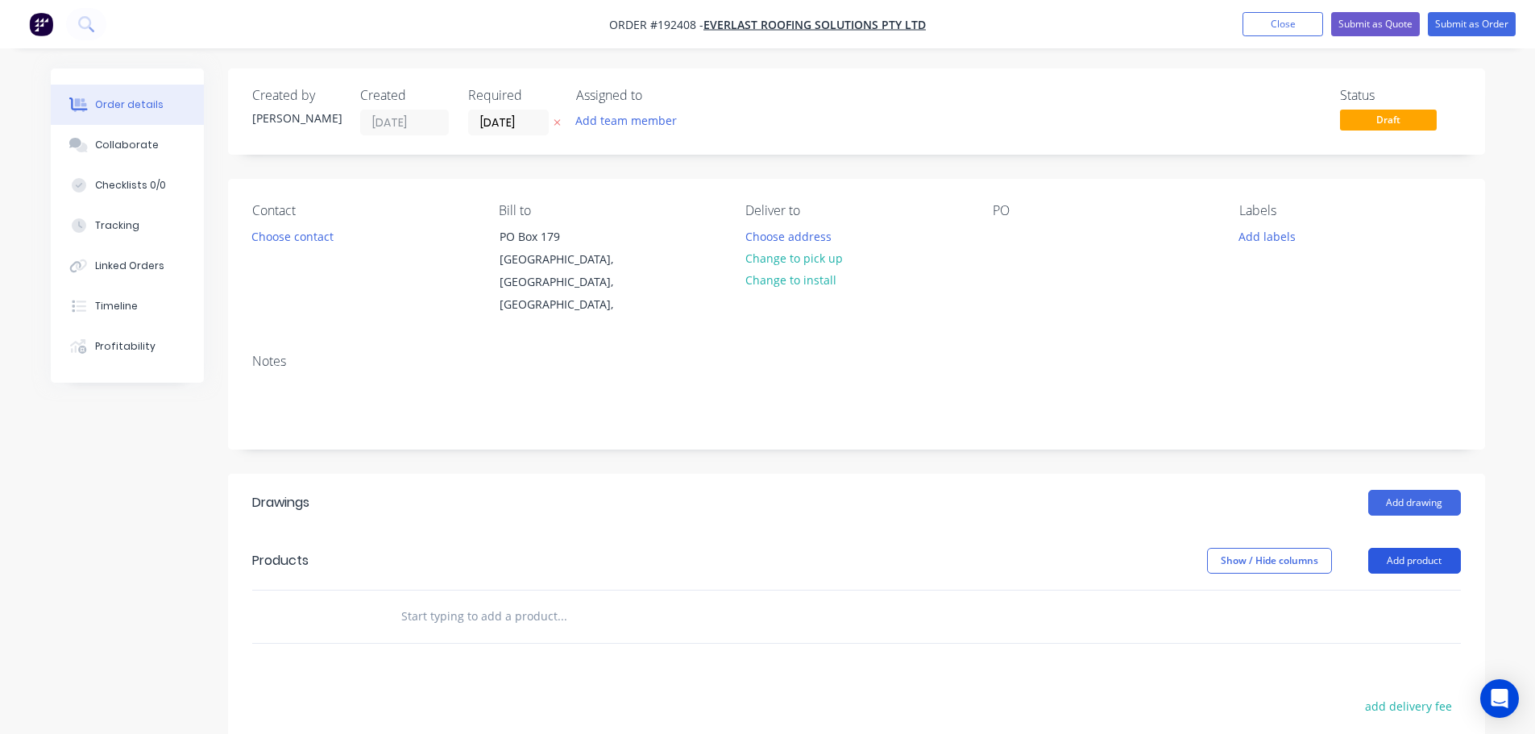
click at [1420, 548] on button "Add product" at bounding box center [1414, 561] width 93 height 26
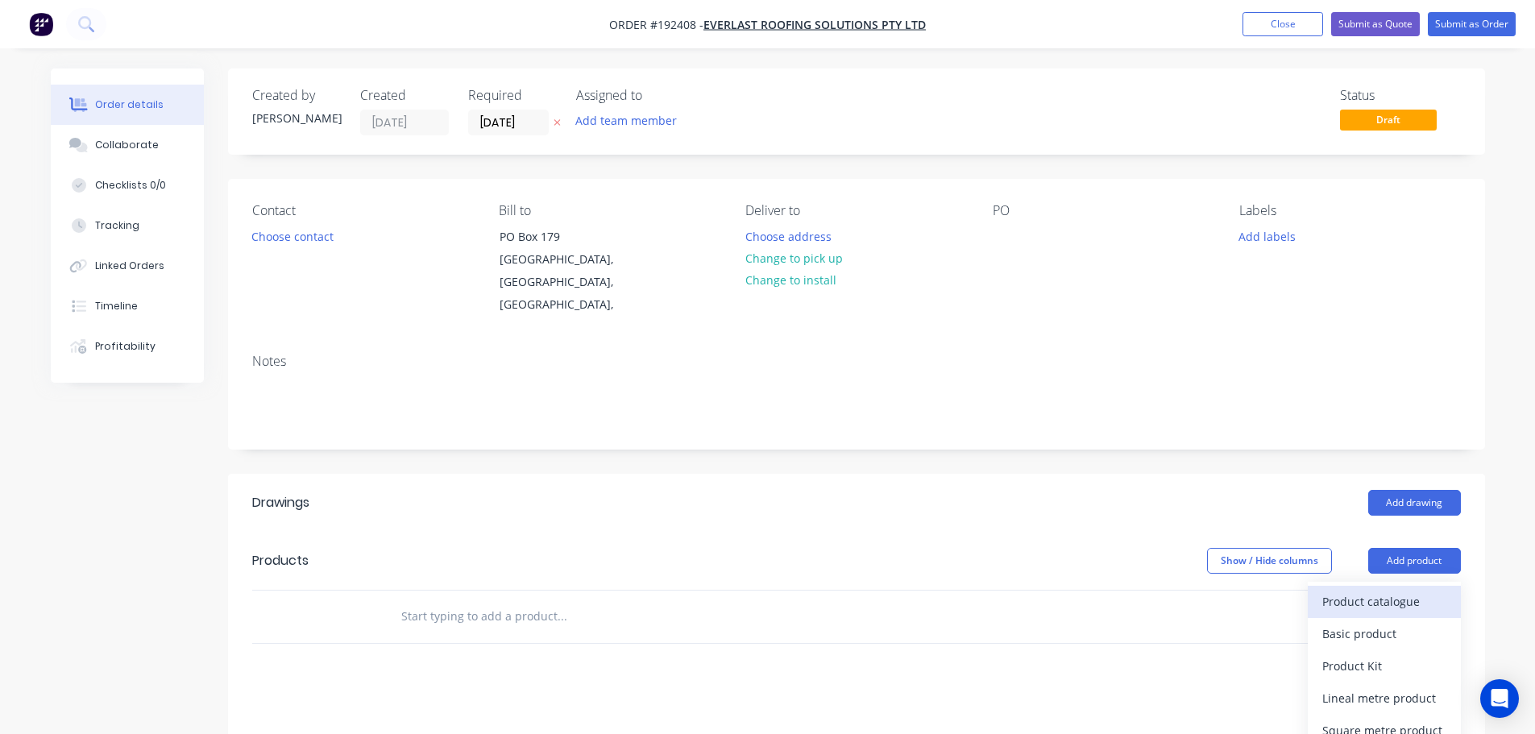
click at [1366, 590] on div "Product catalogue" at bounding box center [1384, 601] width 124 height 23
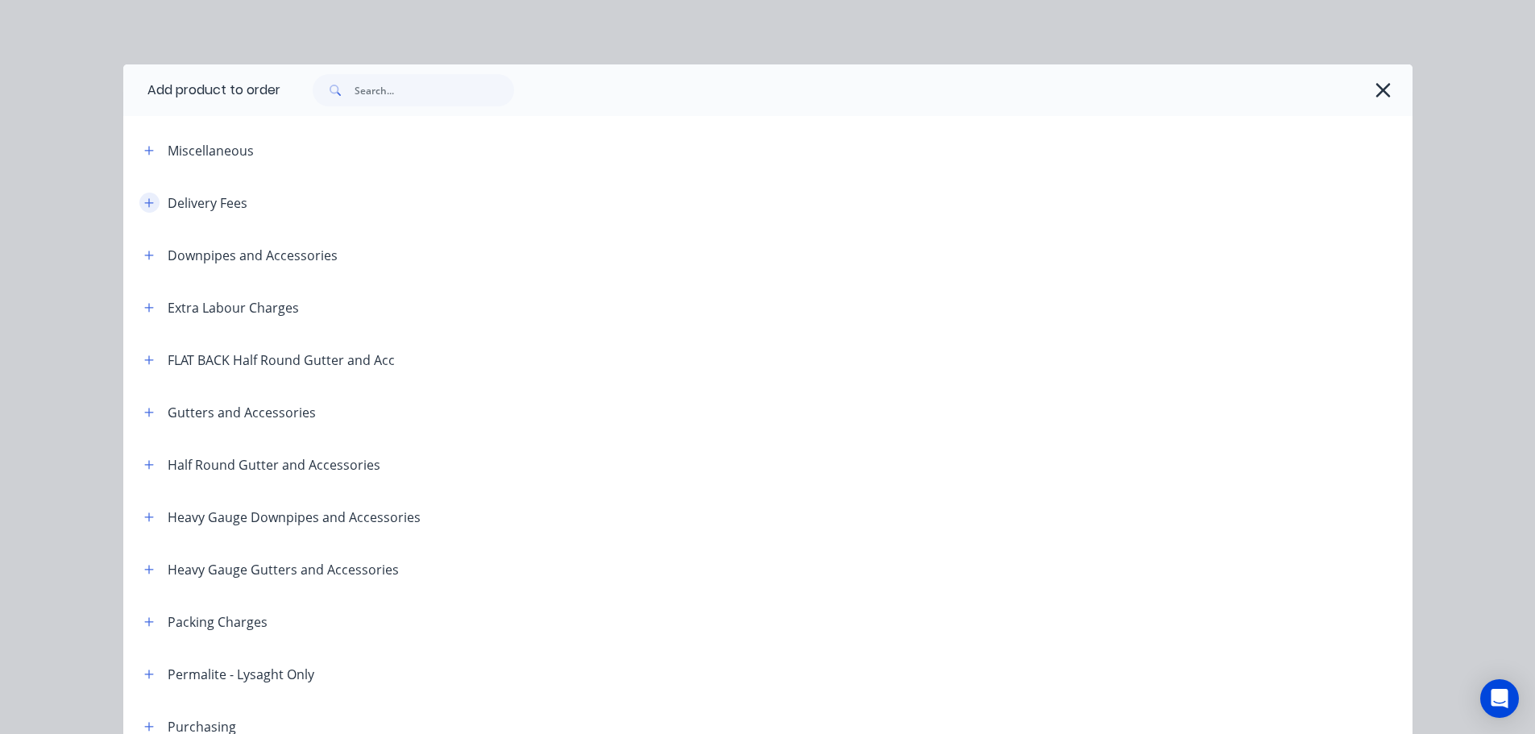
click at [144, 200] on icon "button" at bounding box center [149, 202] width 10 height 11
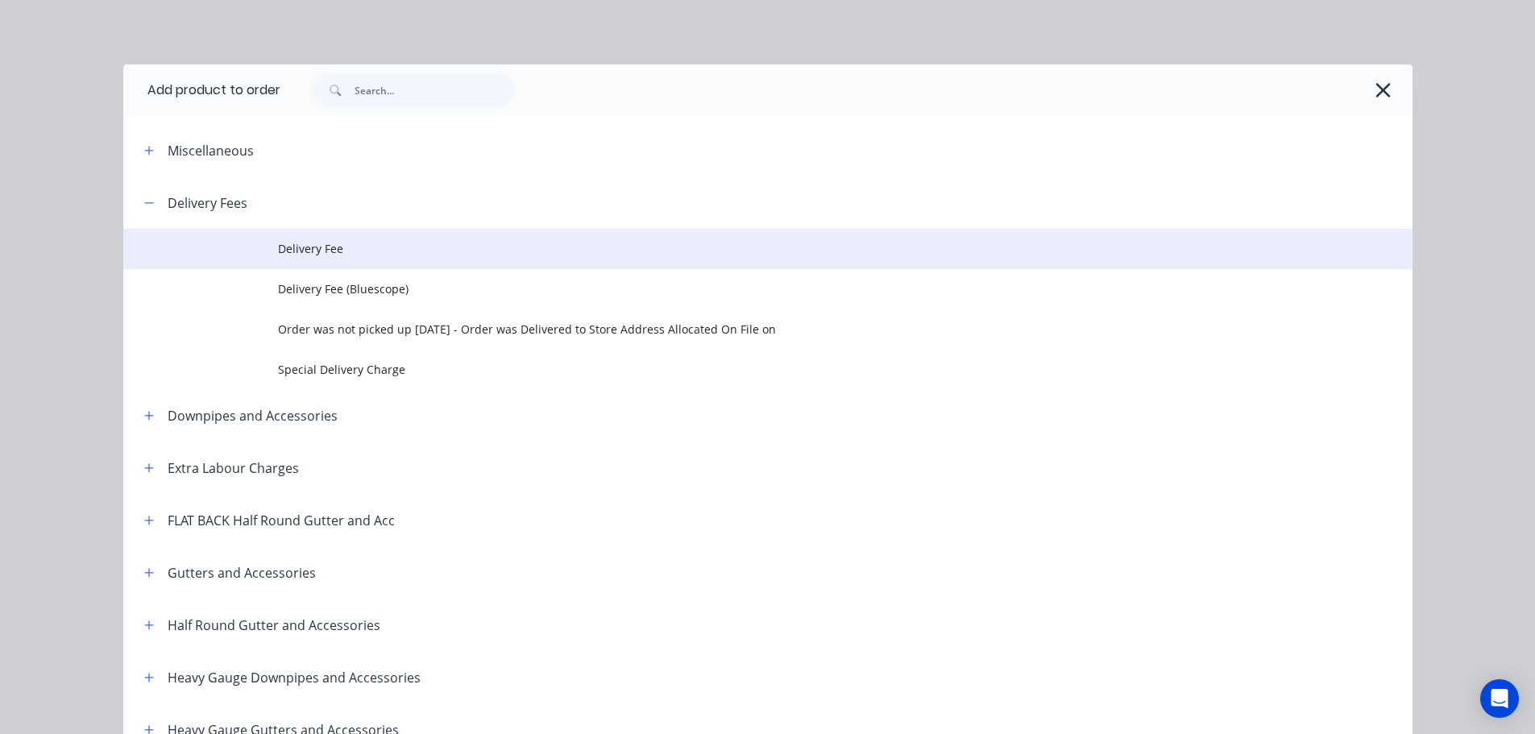
click at [304, 241] on span "Delivery Fee" at bounding box center [731, 248] width 907 height 17
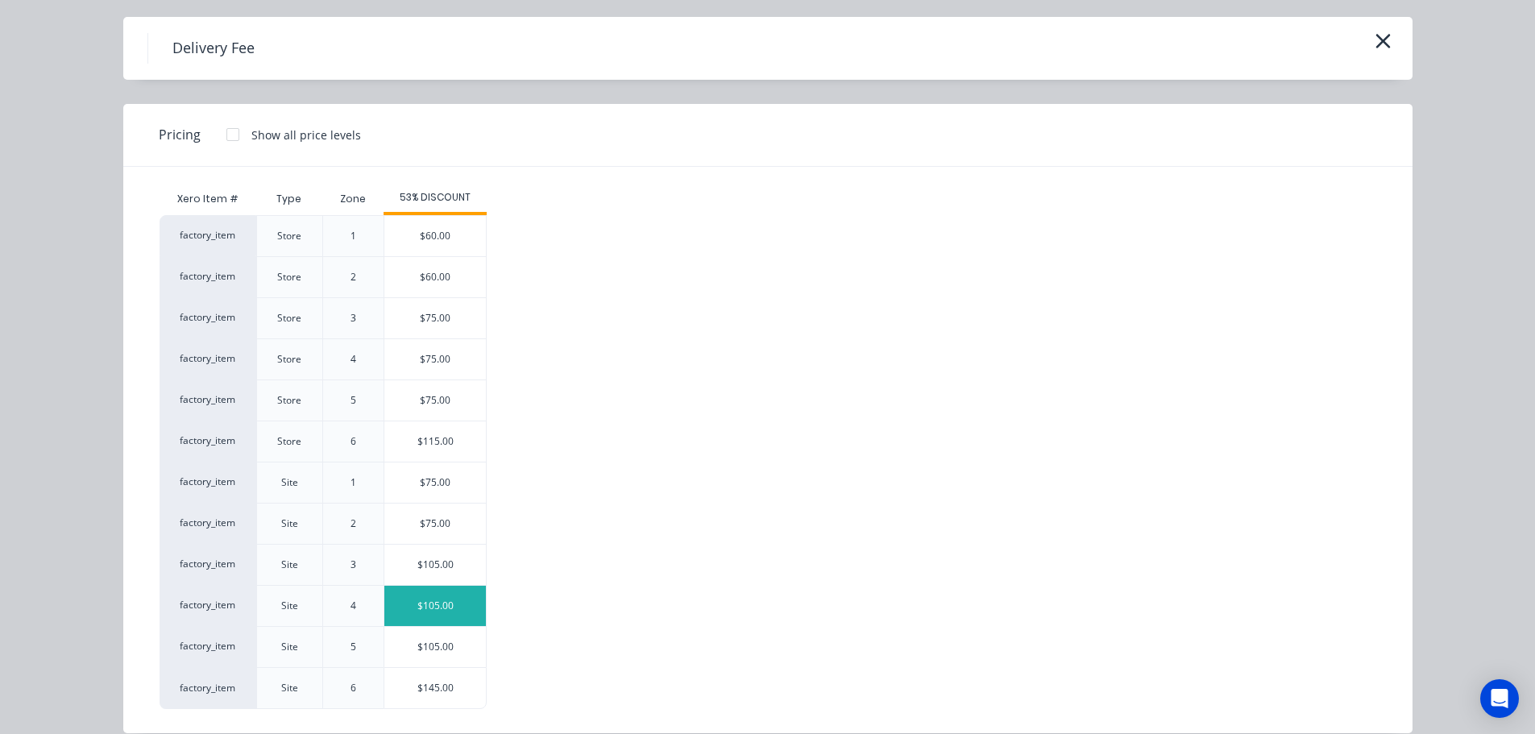
scroll to position [69, 0]
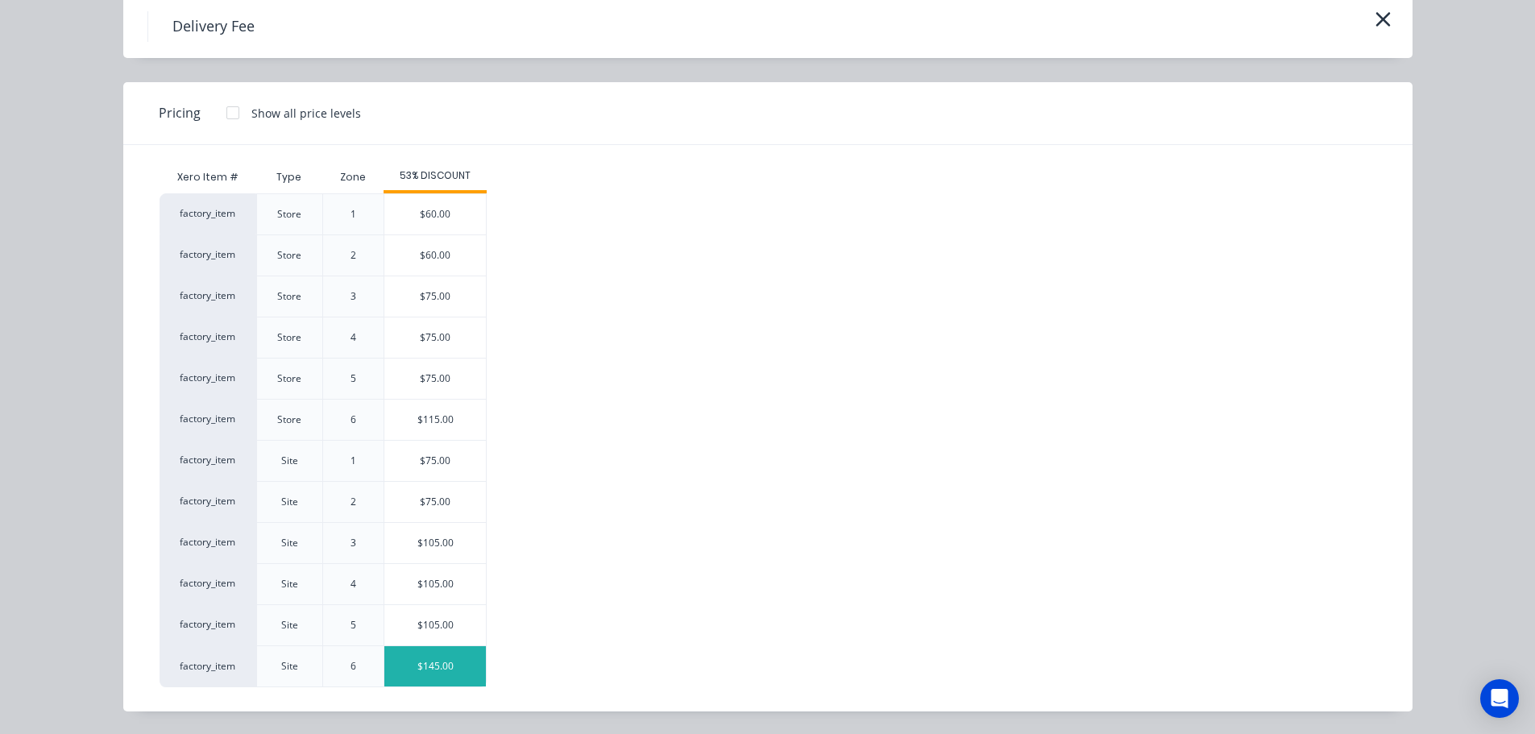
click at [431, 665] on div "$145.00" at bounding box center [434, 666] width 101 height 40
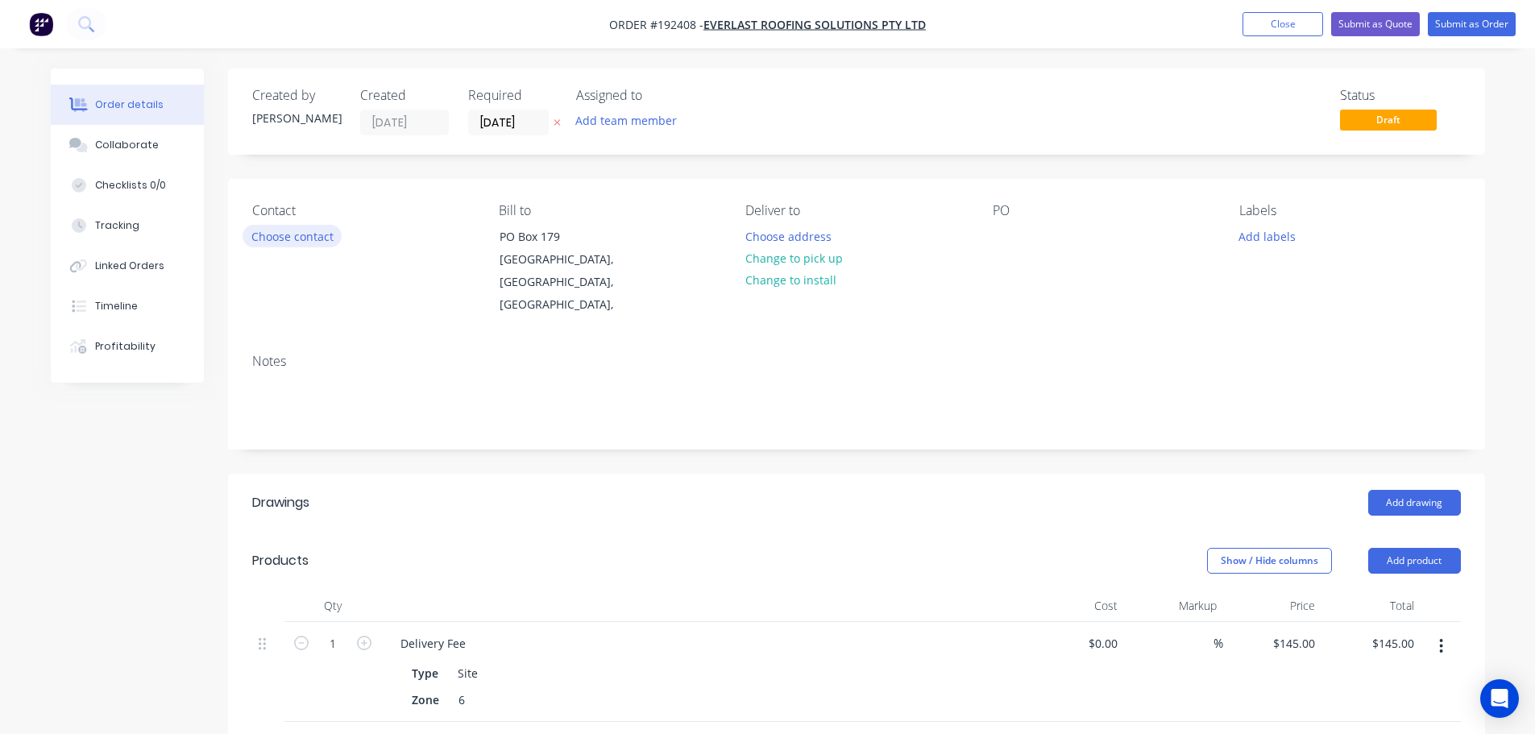
click at [290, 234] on button "Choose contact" at bounding box center [291, 236] width 99 height 22
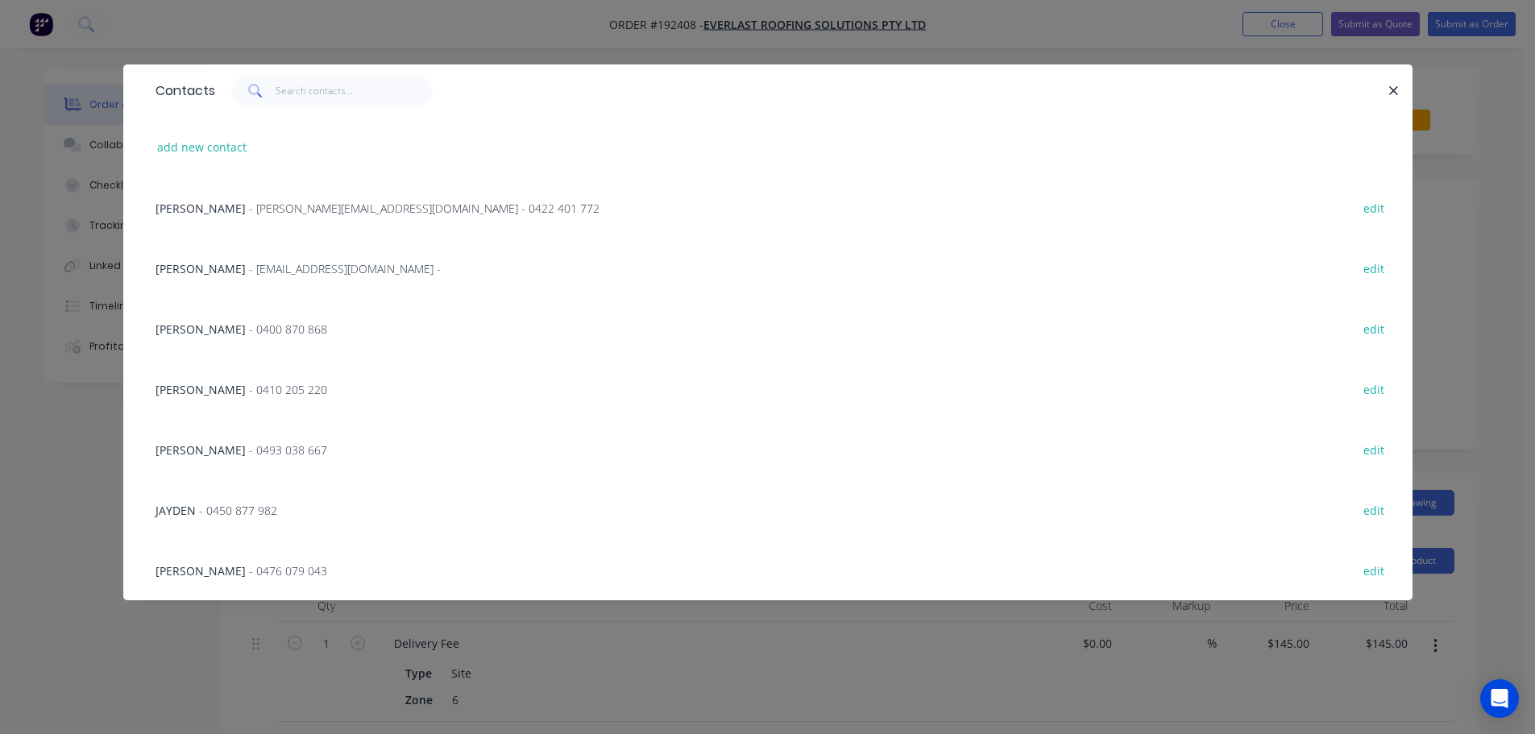
click at [244, 509] on span "- 0450 877 982" at bounding box center [238, 510] width 78 height 15
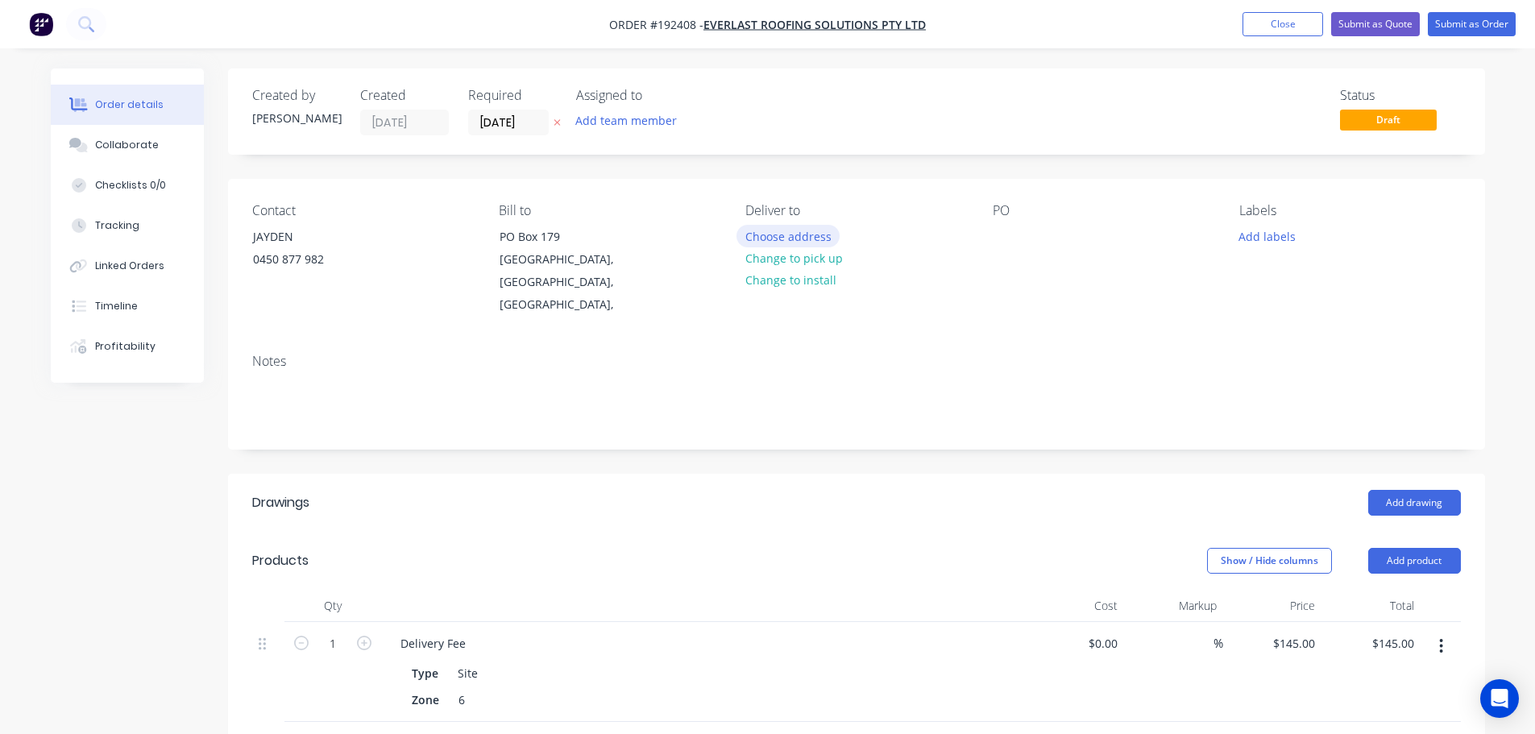
click at [760, 236] on button "Choose address" at bounding box center [787, 236] width 103 height 22
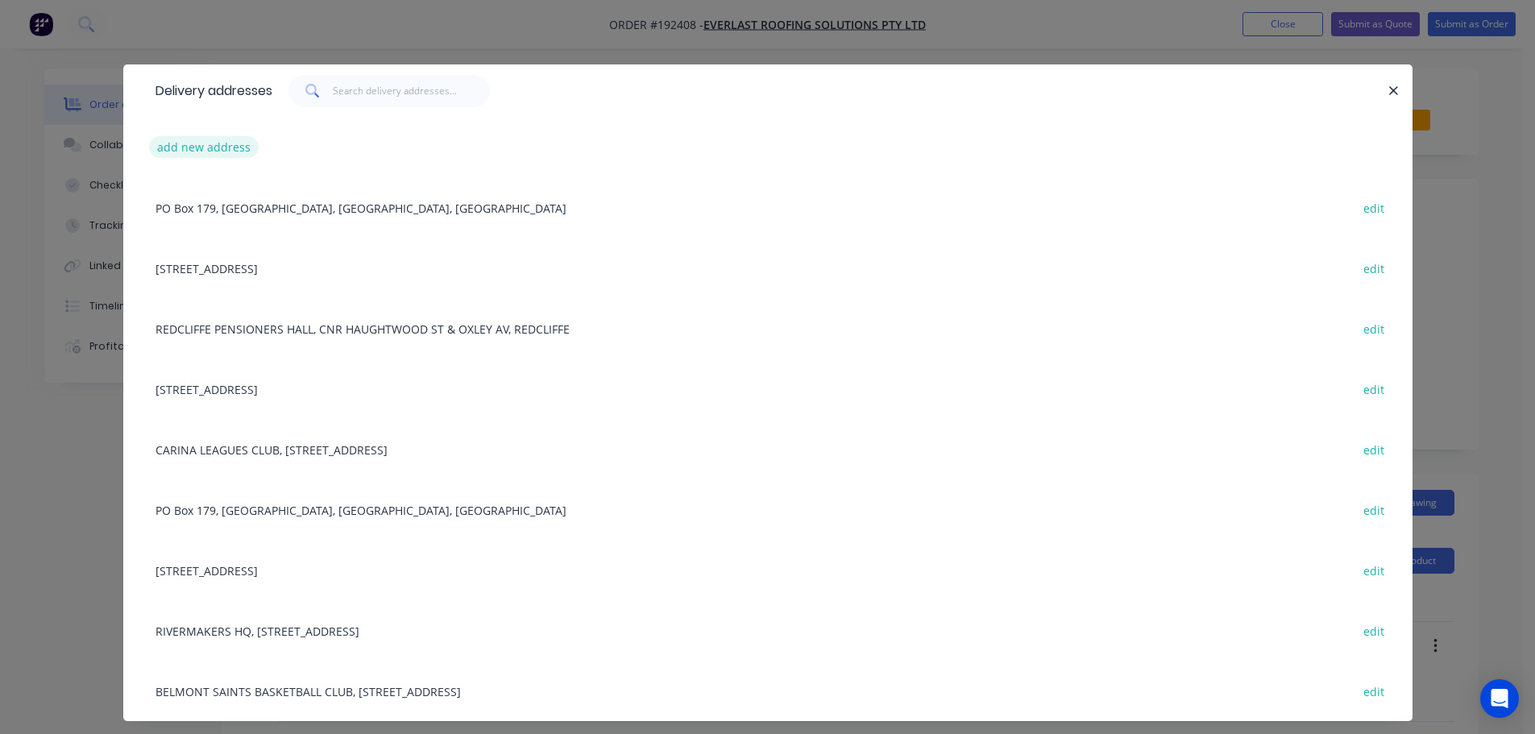
click at [200, 143] on button "add new address" at bounding box center [204, 147] width 110 height 22
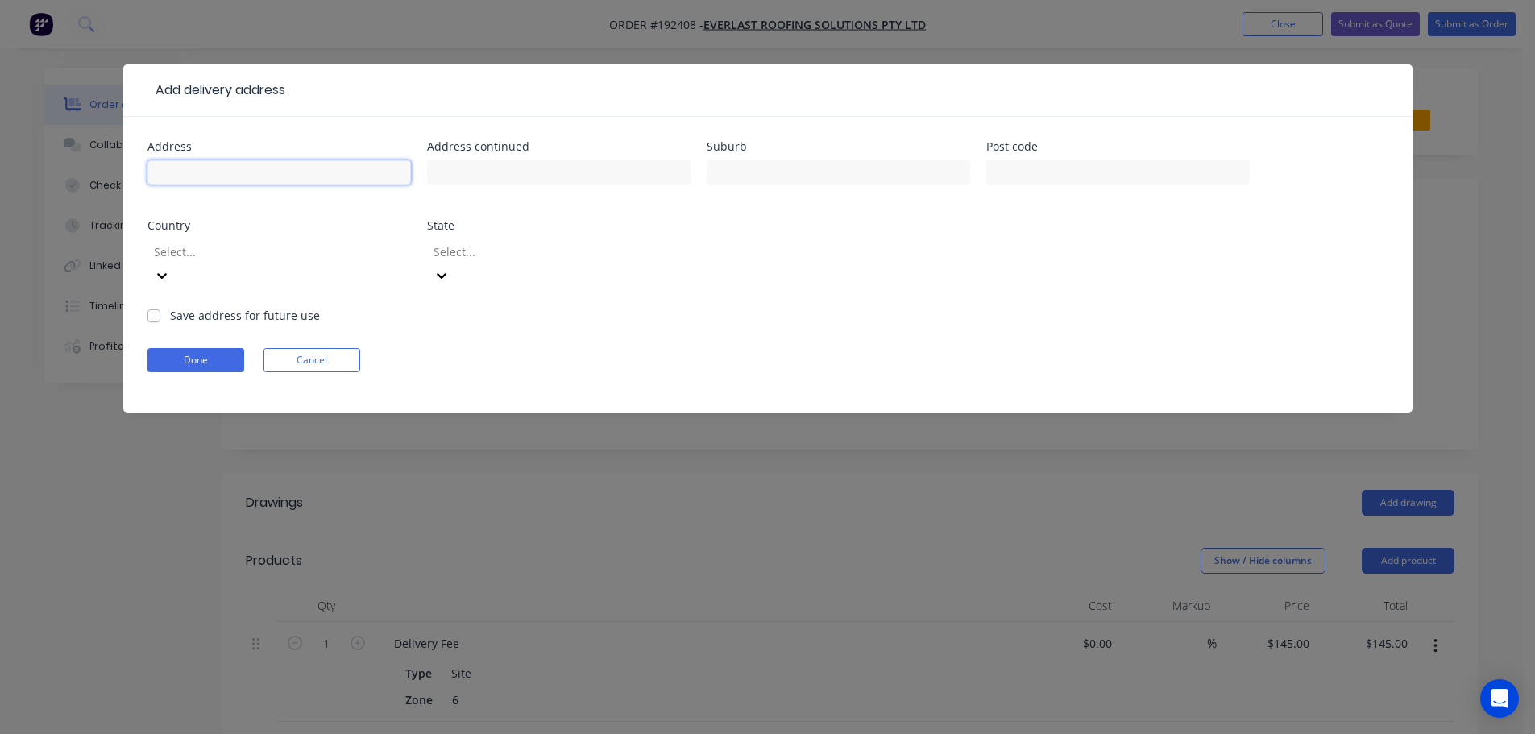
click at [188, 171] on input "text" at bounding box center [278, 172] width 263 height 24
type input "[STREET_ADDRESS]"
type input "Lennox Head"
click button "Done" at bounding box center [195, 360] width 97 height 24
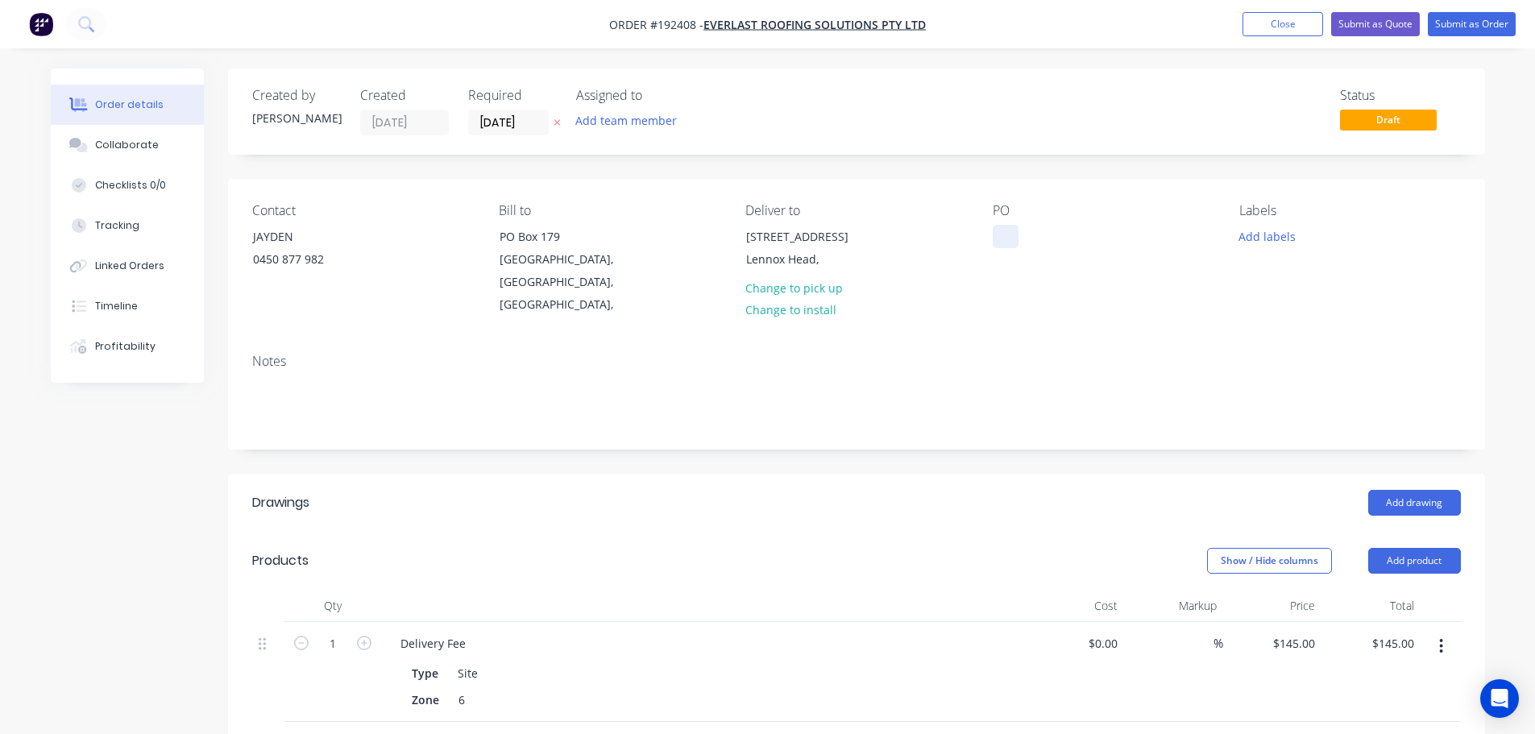
click at [1002, 239] on div at bounding box center [1005, 236] width 26 height 23
click at [1421, 490] on button "Add drawing" at bounding box center [1414, 503] width 93 height 26
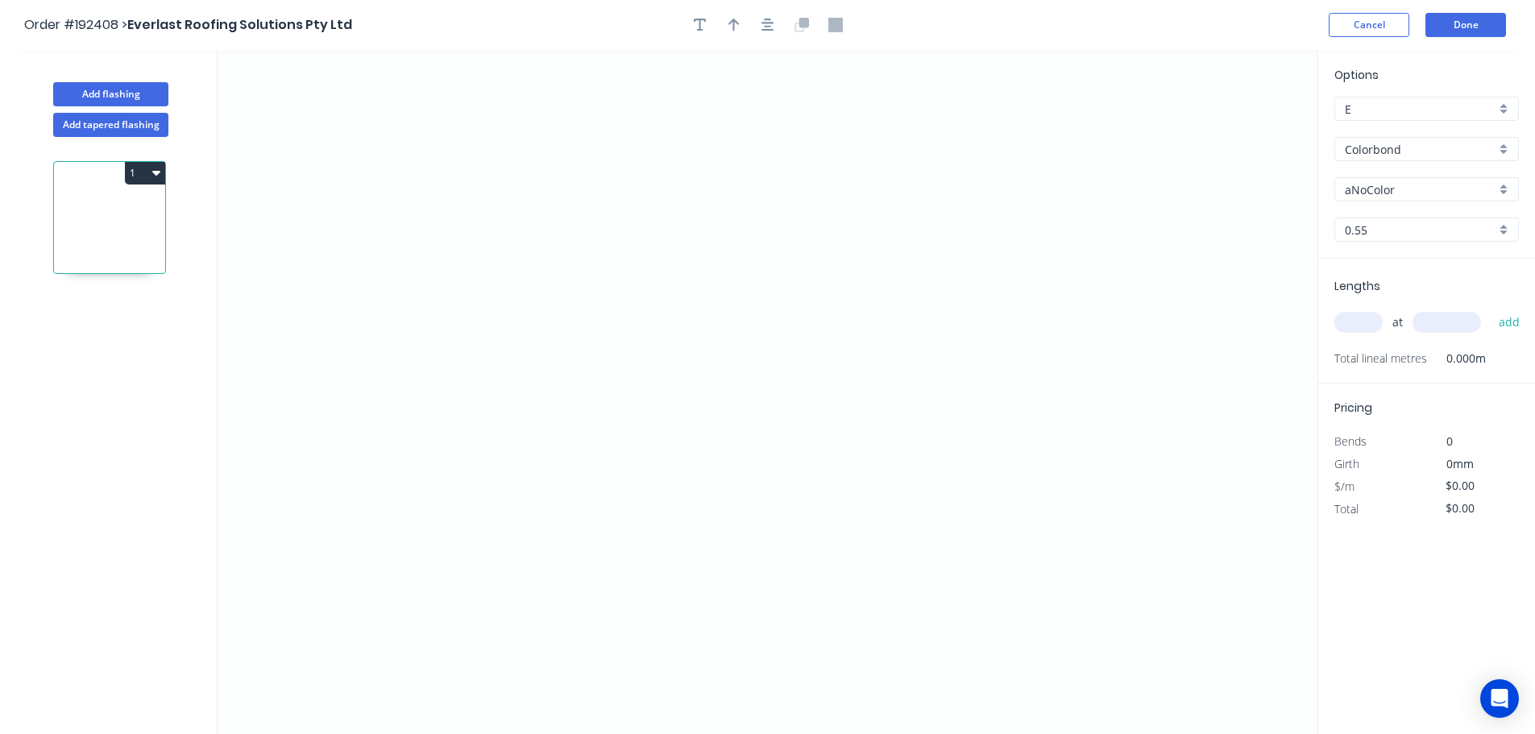
click at [1394, 151] on input "Colorbond" at bounding box center [1419, 149] width 151 height 17
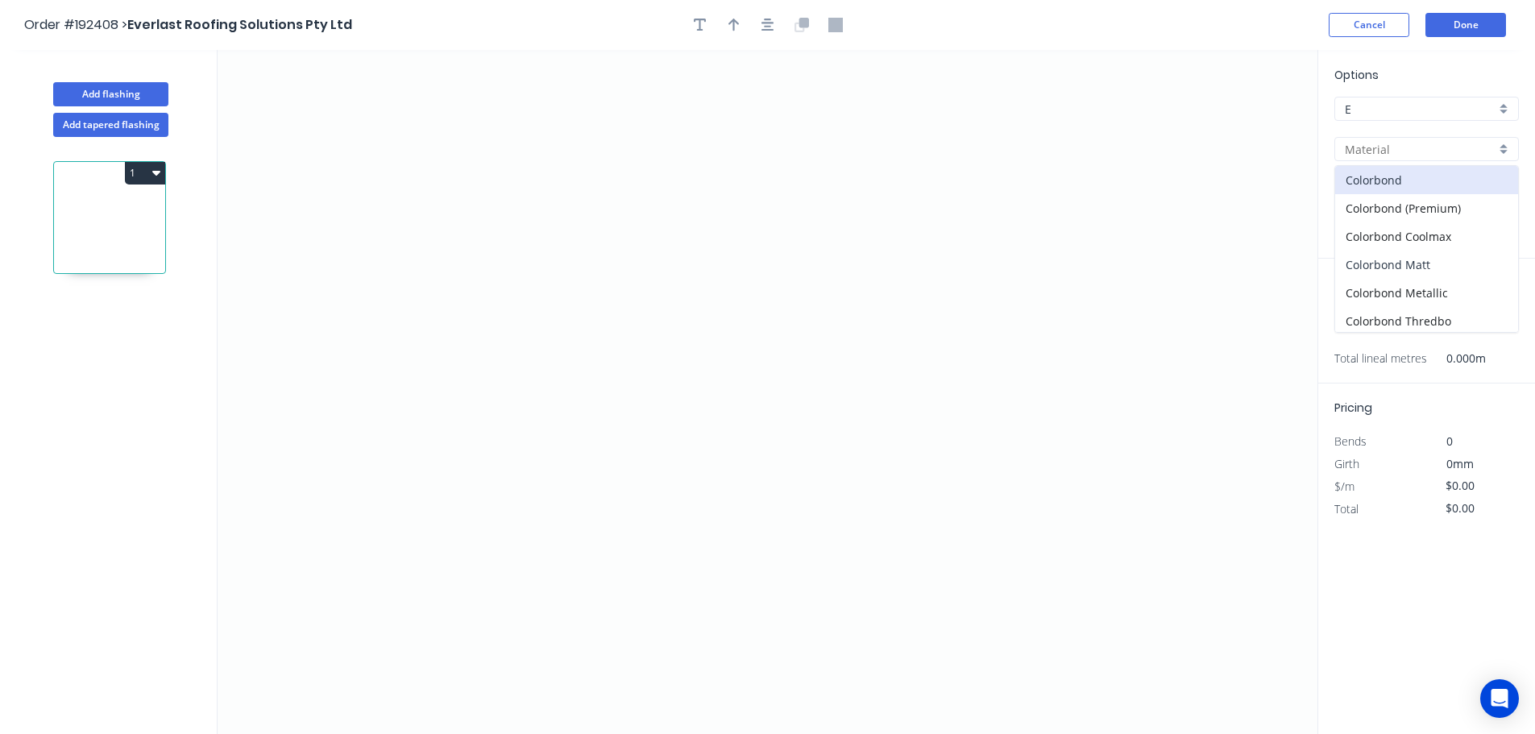
click at [1397, 263] on div "Colorbond Matt" at bounding box center [1426, 265] width 183 height 28
type input "Colorbond Matt"
type input "Basalt"
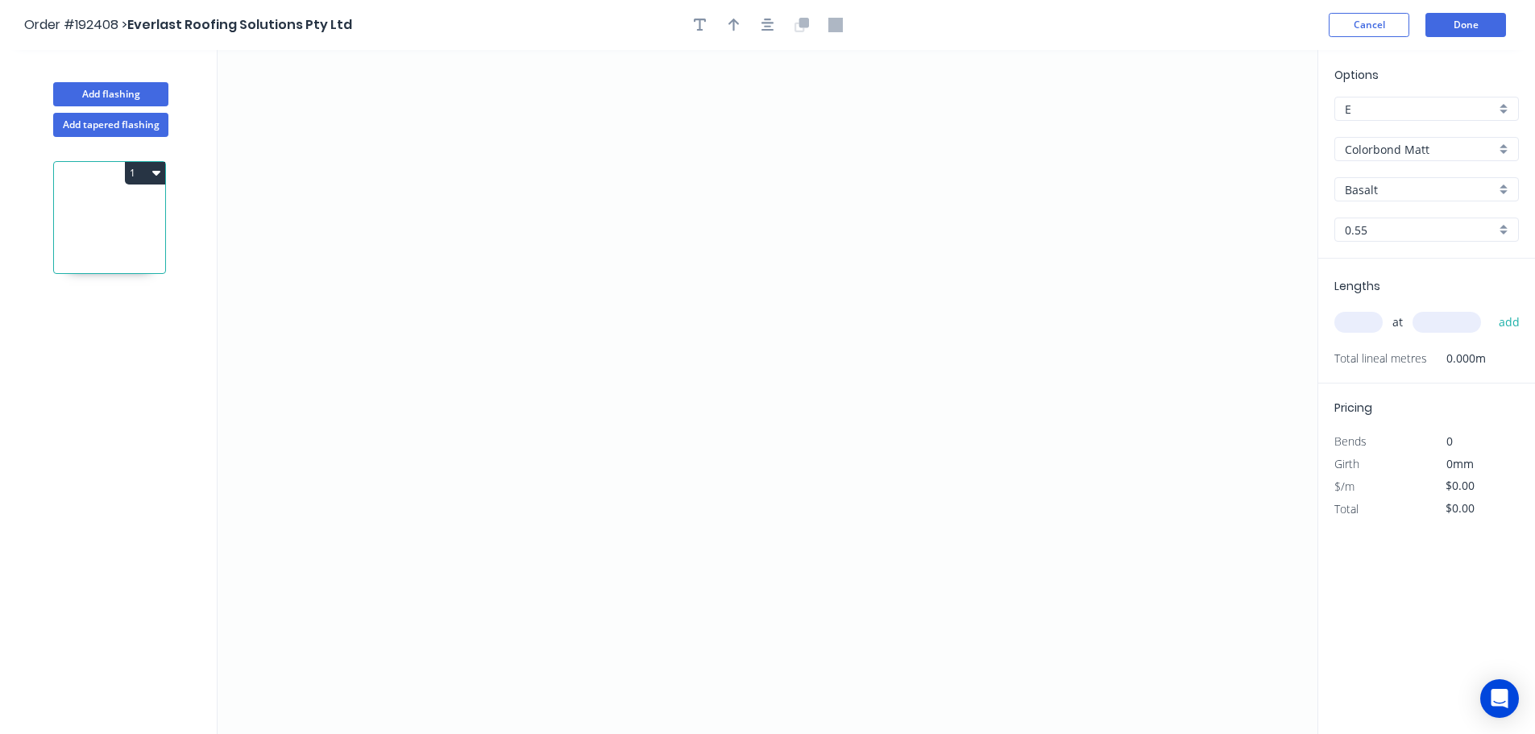
click at [1367, 188] on input "Basalt" at bounding box center [1419, 189] width 151 height 17
click at [1385, 359] on div "Surfmist" at bounding box center [1426, 358] width 183 height 28
type input "Surfmist"
click at [1360, 317] on input "text" at bounding box center [1358, 322] width 48 height 21
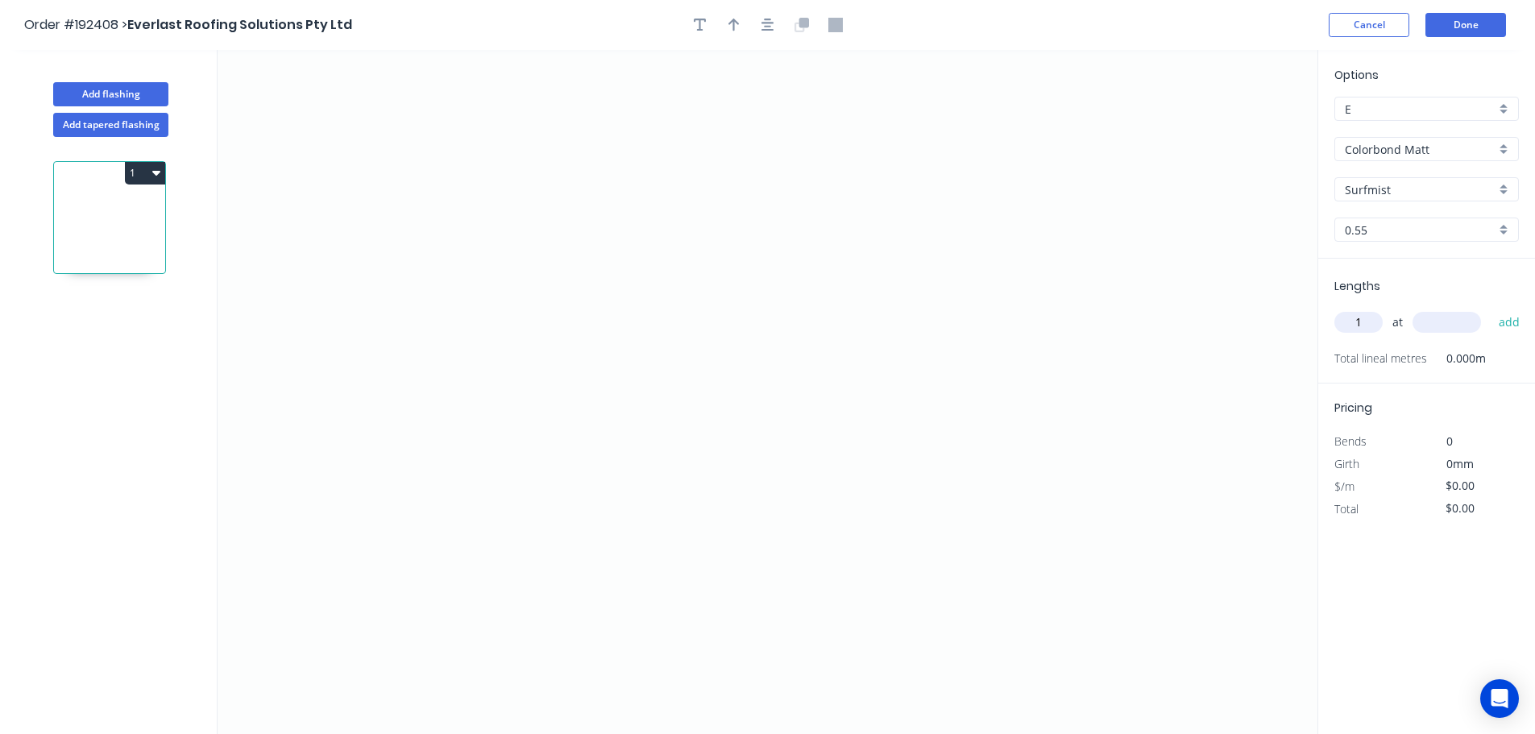
type input "1"
type input "5500"
click at [1490, 309] on button "add" at bounding box center [1509, 322] width 38 height 27
type input "1"
type input "6800"
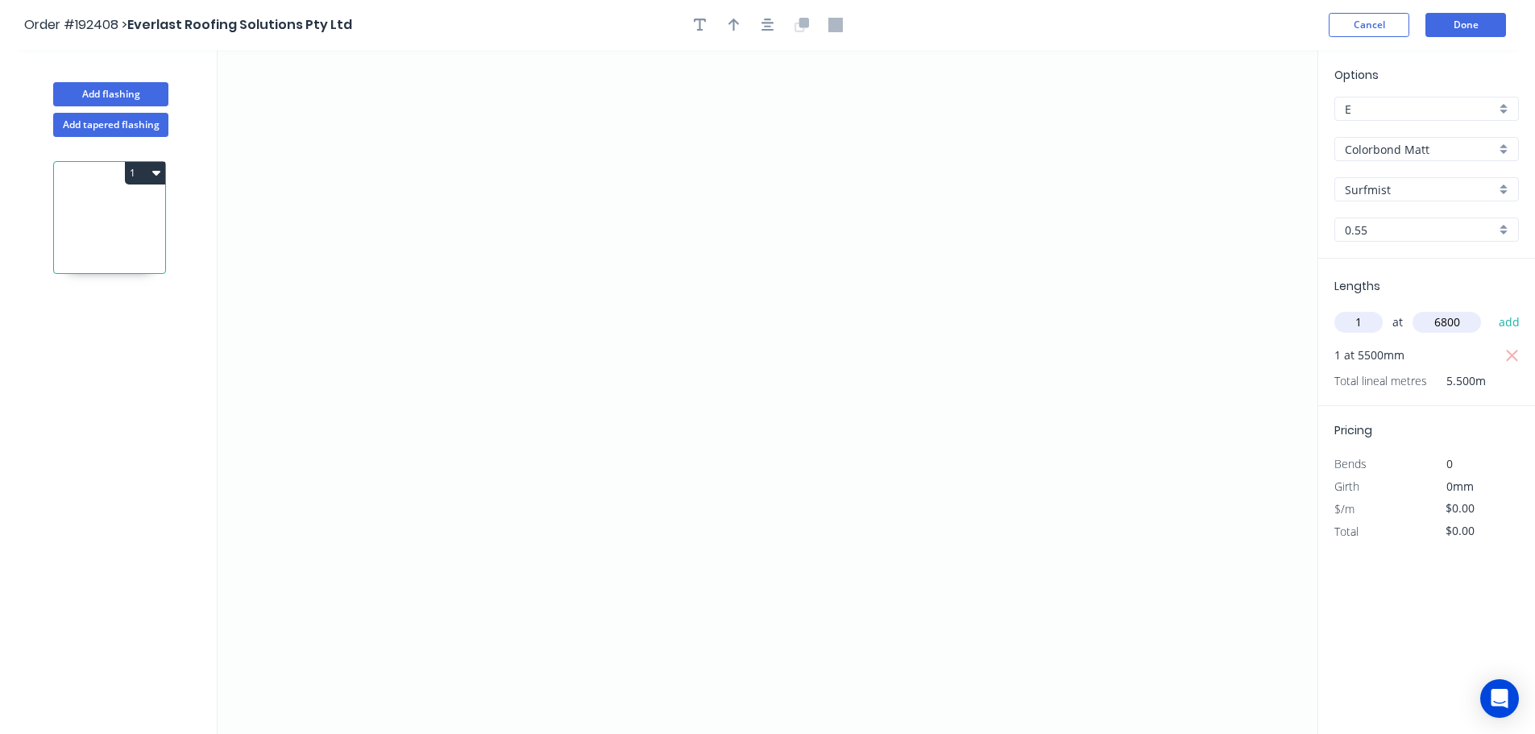
click at [1490, 309] on button "add" at bounding box center [1509, 322] width 38 height 27
click at [470, 580] on icon "0" at bounding box center [767, 392] width 1100 height 684
click at [466, 277] on icon "0" at bounding box center [767, 392] width 1100 height 684
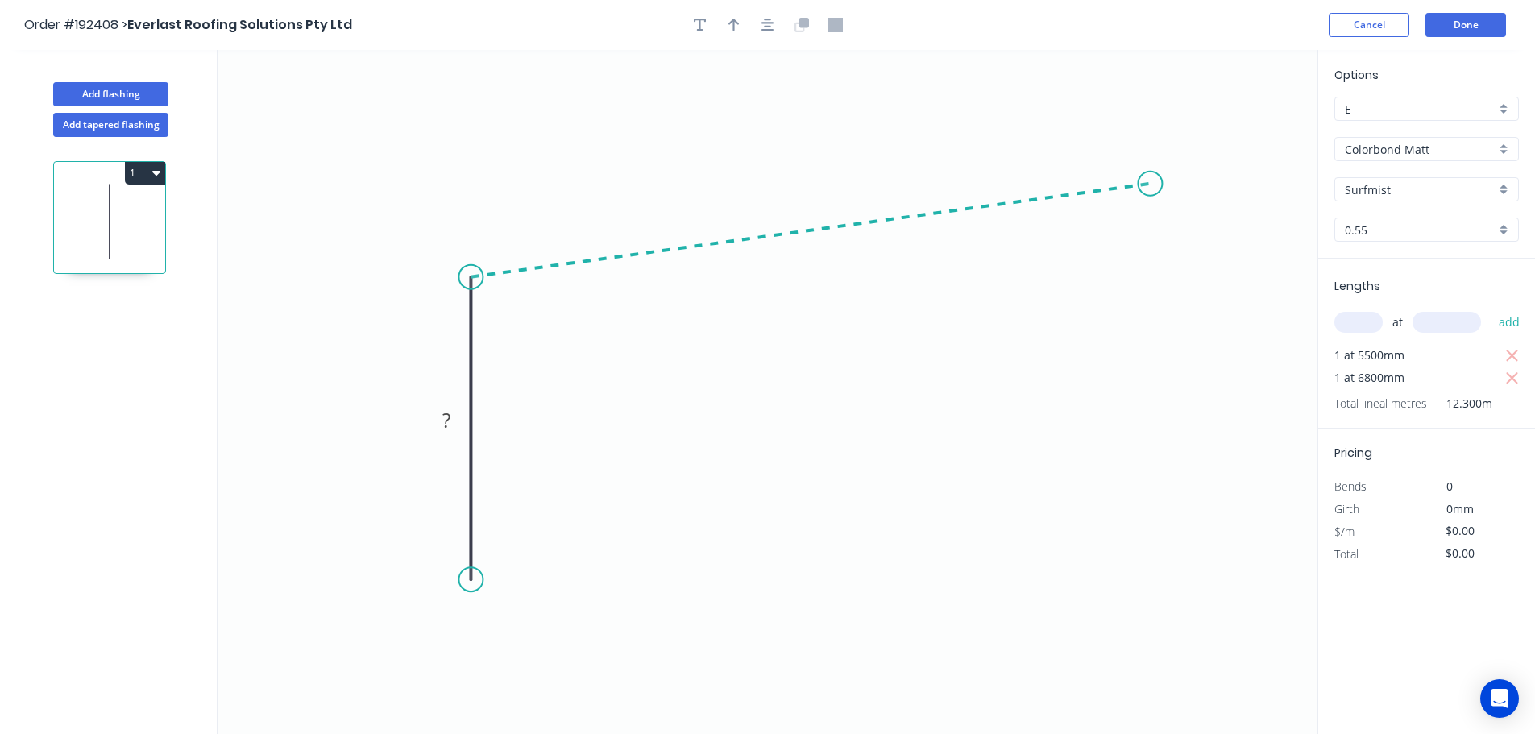
click at [1150, 184] on icon "0 ?" at bounding box center [767, 392] width 1100 height 684
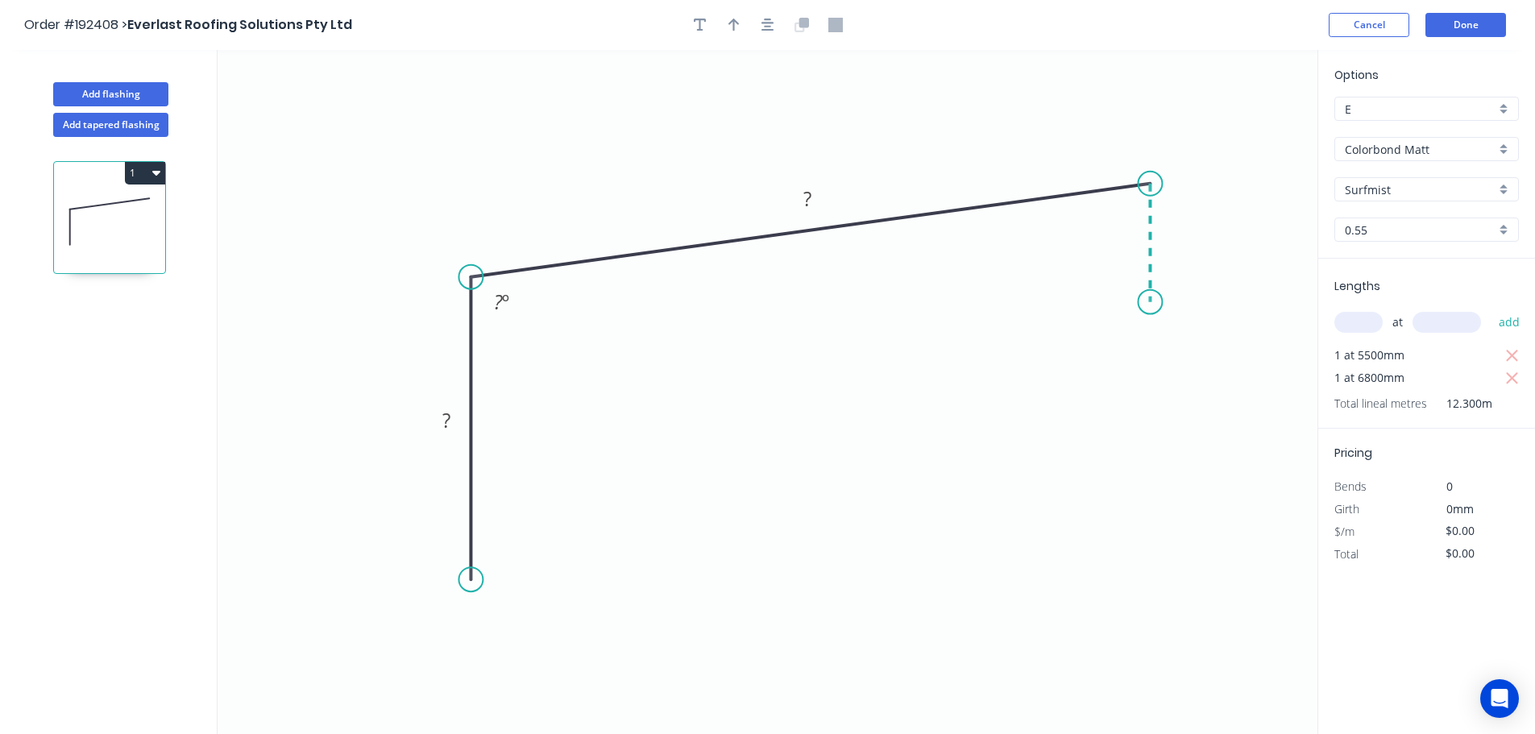
click at [1148, 302] on icon "0 ? ? ? º" at bounding box center [767, 392] width 1100 height 684
click at [1181, 358] on div "Crush & Fold" at bounding box center [1229, 356] width 162 height 33
click at [1190, 363] on div "Flip bend" at bounding box center [1230, 354] width 162 height 33
drag, startPoint x: 1141, startPoint y: 324, endPoint x: 1106, endPoint y: 321, distance: 35.6
click at [1106, 321] on rect at bounding box center [1089, 313] width 64 height 33
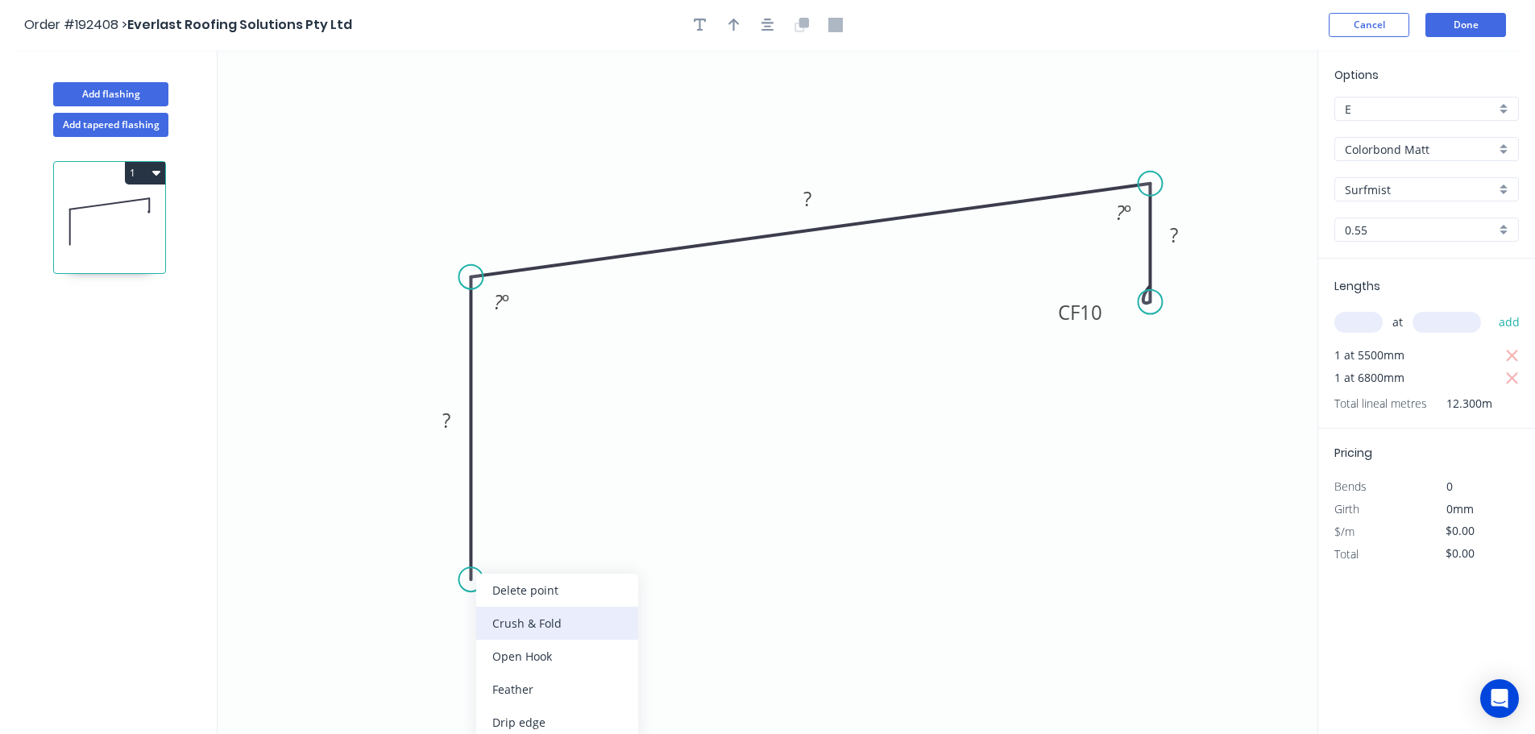
click at [519, 627] on div "Crush & Fold" at bounding box center [557, 623] width 162 height 33
drag, startPoint x: 408, startPoint y: 540, endPoint x: 505, endPoint y: 566, distance: 101.0
click at [506, 566] on rect at bounding box center [535, 577] width 64 height 33
click at [545, 581] on tspan "10" at bounding box center [545, 577] width 23 height 27
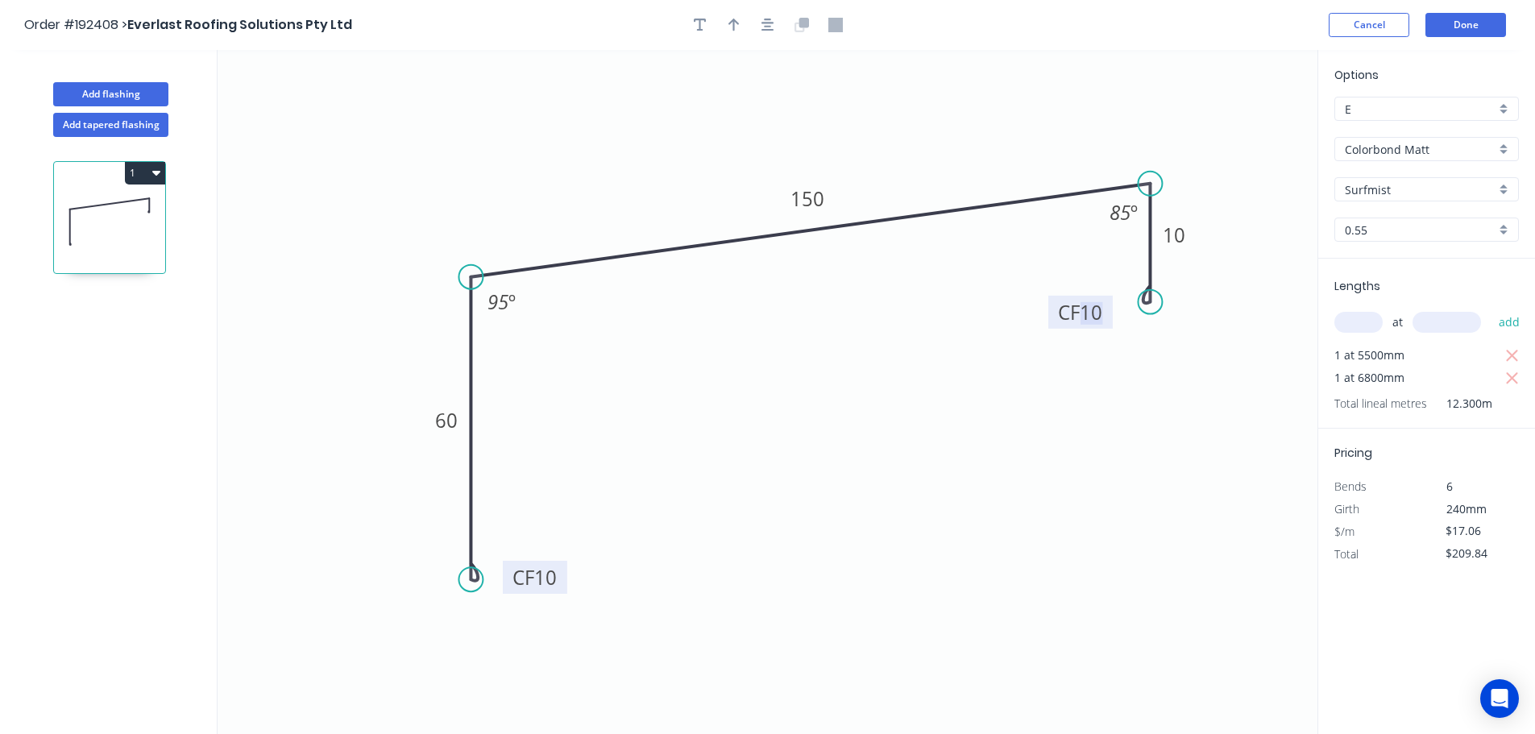
type input "$17.06"
click at [729, 28] on icon "button" at bounding box center [733, 25] width 11 height 14
drag, startPoint x: 1239, startPoint y: 129, endPoint x: 664, endPoint y: 171, distance: 576.7
click at [664, 171] on icon at bounding box center [663, 152] width 14 height 52
click at [159, 164] on button "1" at bounding box center [145, 173] width 40 height 23
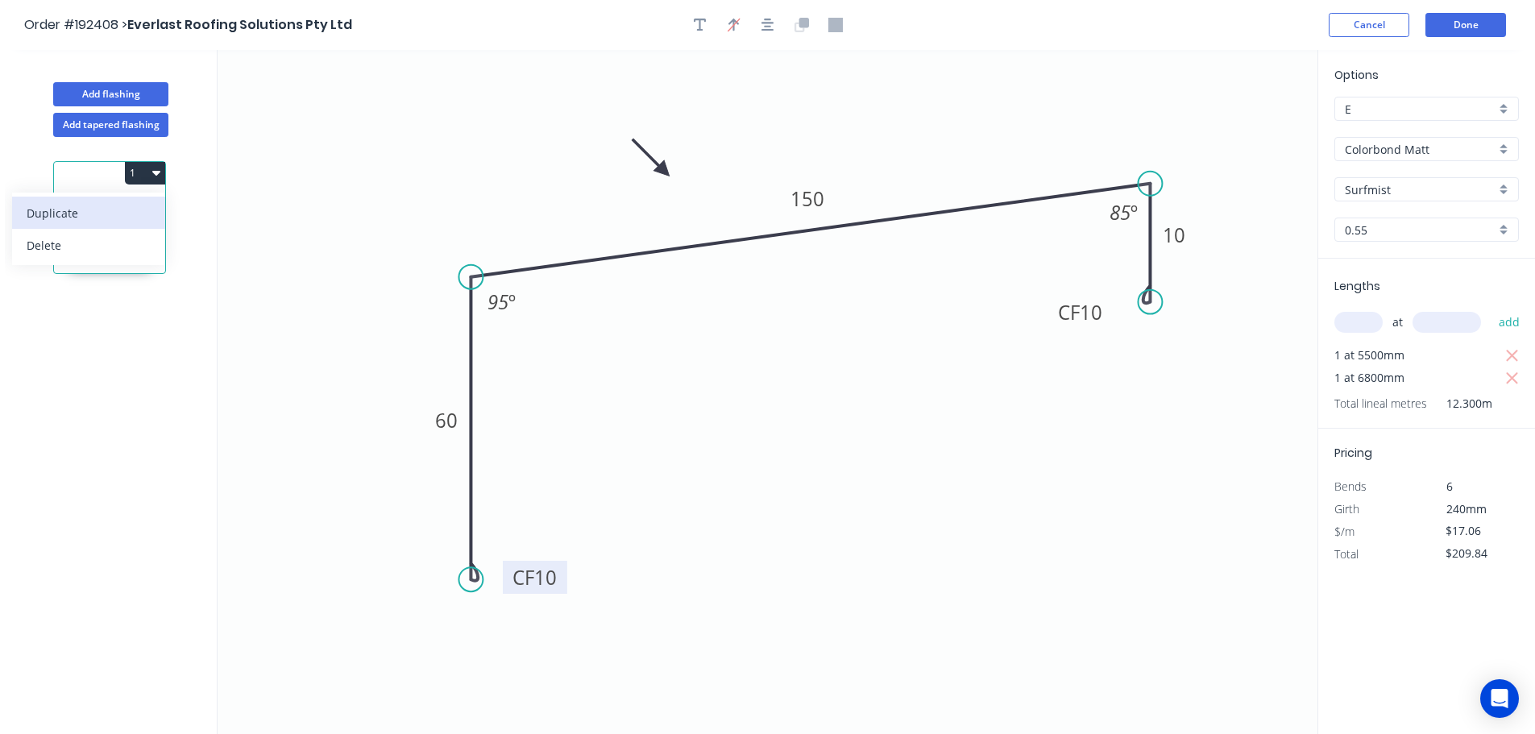
click at [51, 214] on div "Duplicate" at bounding box center [89, 212] width 124 height 23
type input "$0.00"
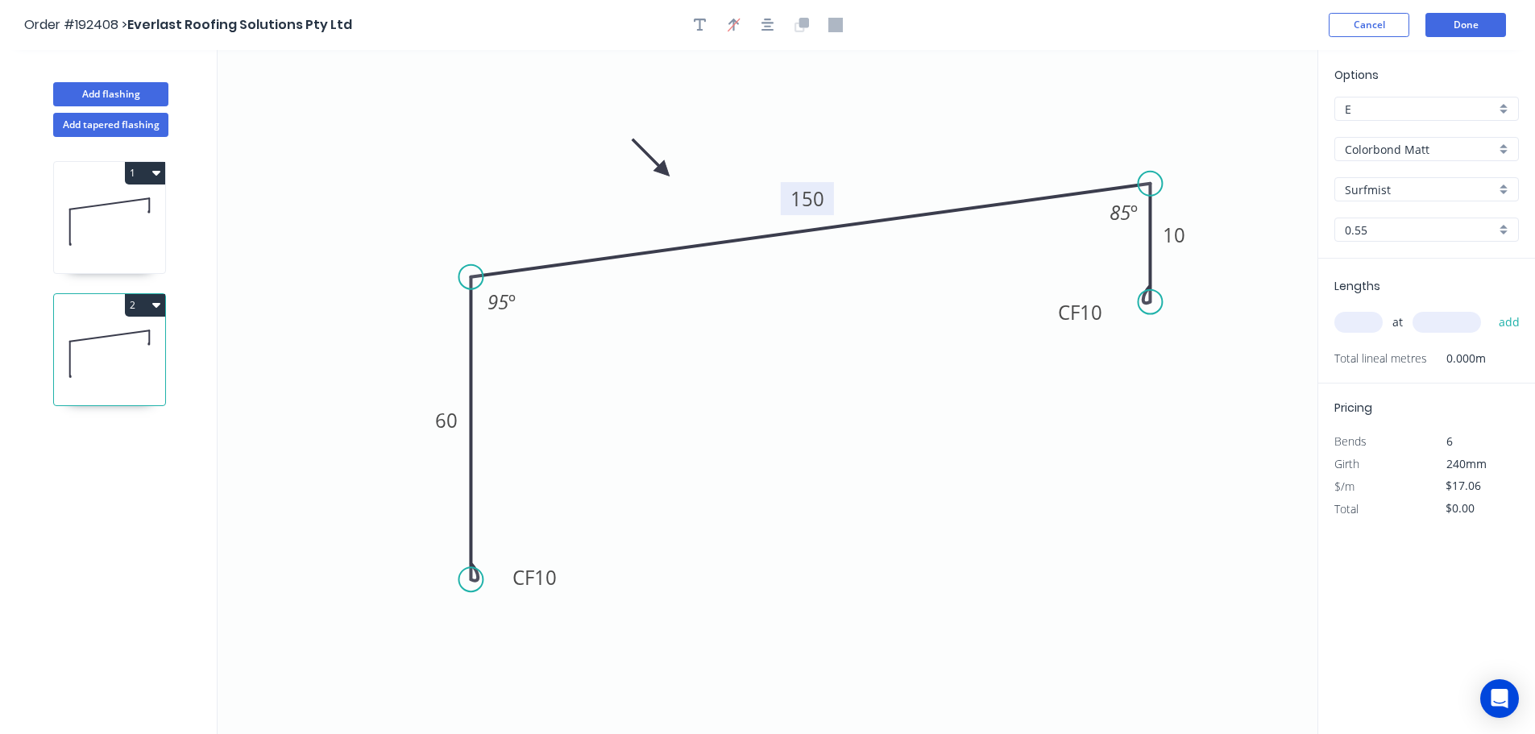
click at [807, 197] on tspan "150" at bounding box center [807, 198] width 34 height 27
click at [1356, 321] on input "text" at bounding box center [1358, 322] width 48 height 21
type input "1"
type input "7600"
click at [1490, 309] on button "add" at bounding box center [1509, 322] width 38 height 27
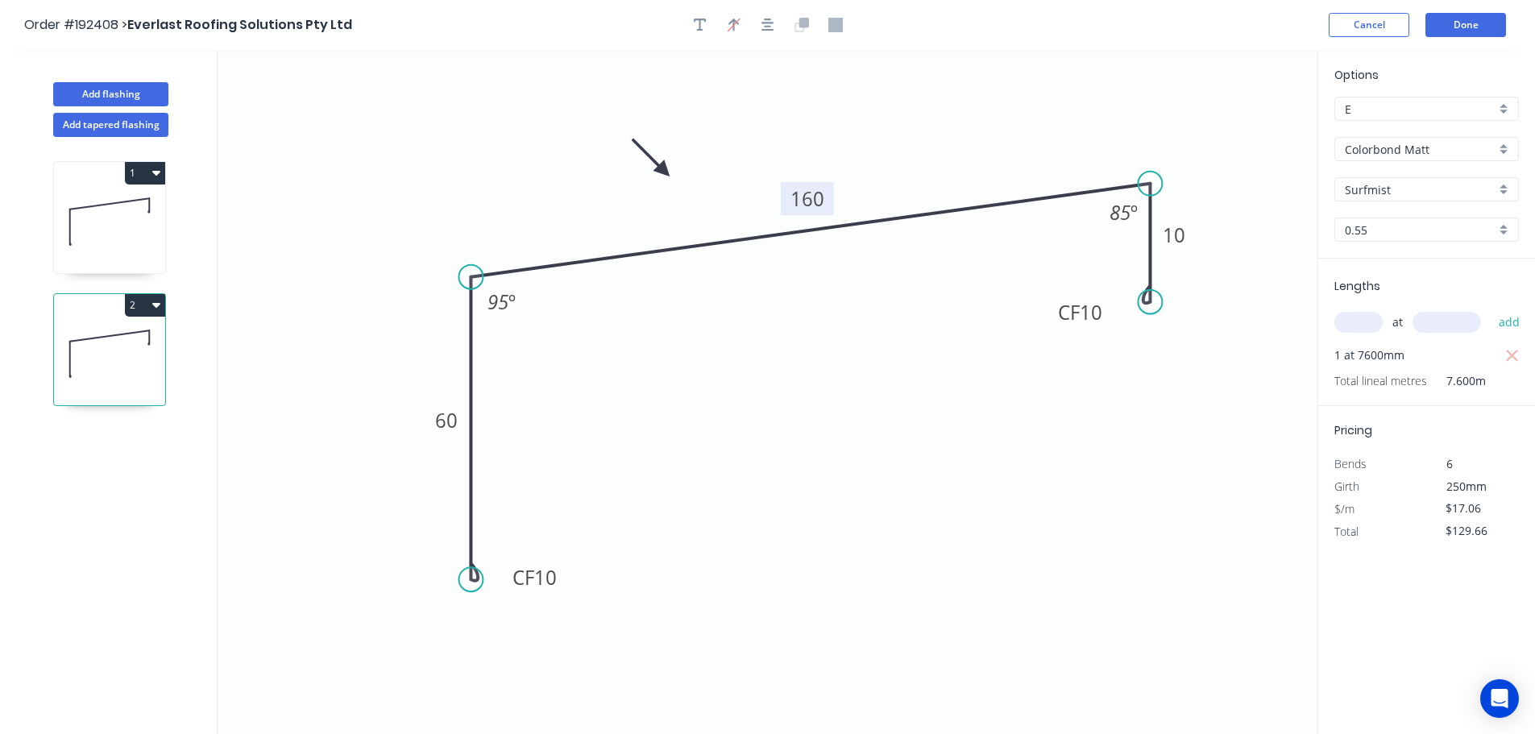
click at [154, 305] on icon "button" at bounding box center [156, 305] width 8 height 5
click at [73, 342] on div "Duplicate" at bounding box center [89, 344] width 124 height 23
type input "$0.00"
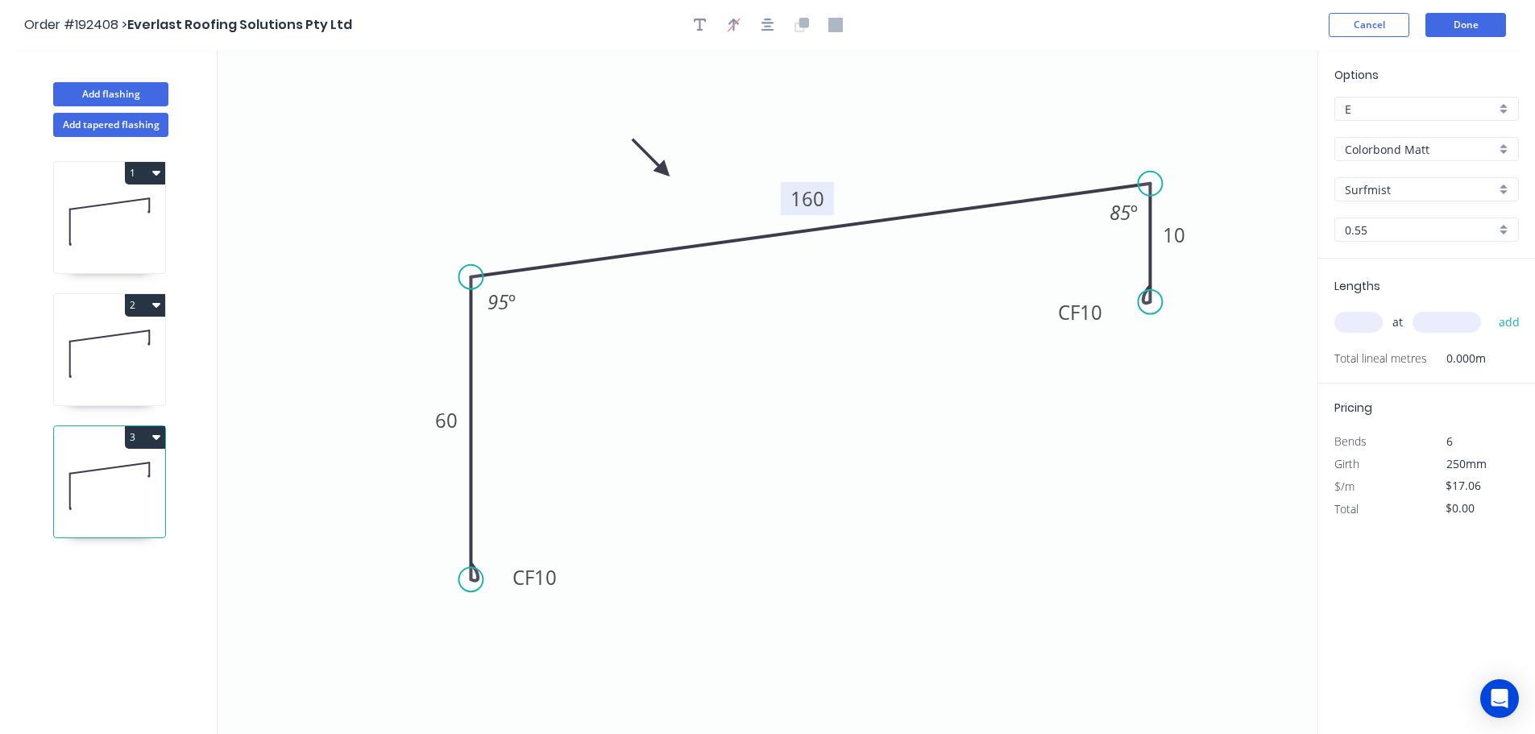
click at [810, 196] on tspan "160" at bounding box center [807, 198] width 34 height 27
click at [1342, 325] on input "text" at bounding box center [1358, 322] width 48 height 21
type input "1"
type input "4500"
click at [1490, 309] on button "add" at bounding box center [1509, 322] width 38 height 27
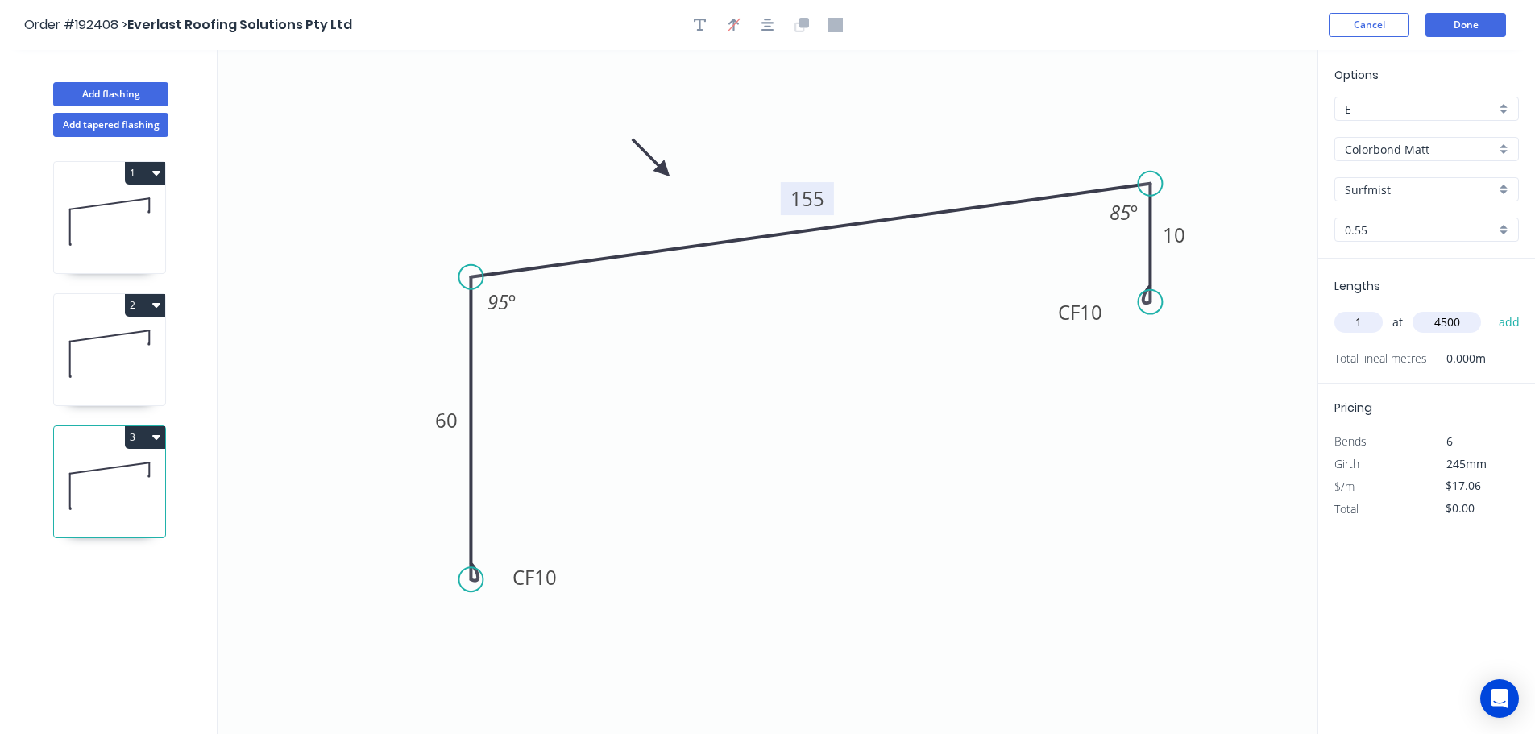
type input "$76.77"
click at [1473, 23] on button "Done" at bounding box center [1465, 25] width 81 height 24
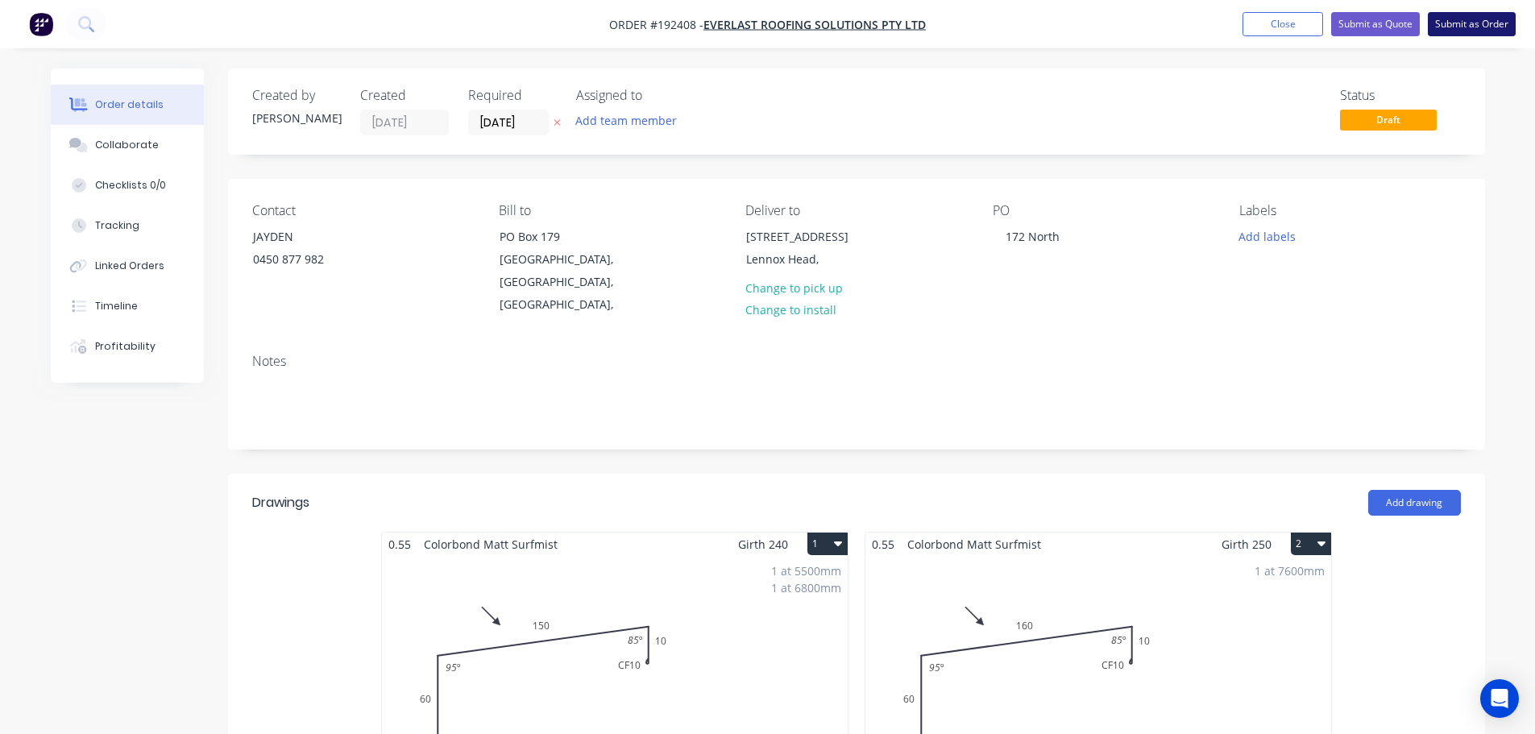
click at [1468, 23] on button "Submit as Order" at bounding box center [1471, 24] width 88 height 24
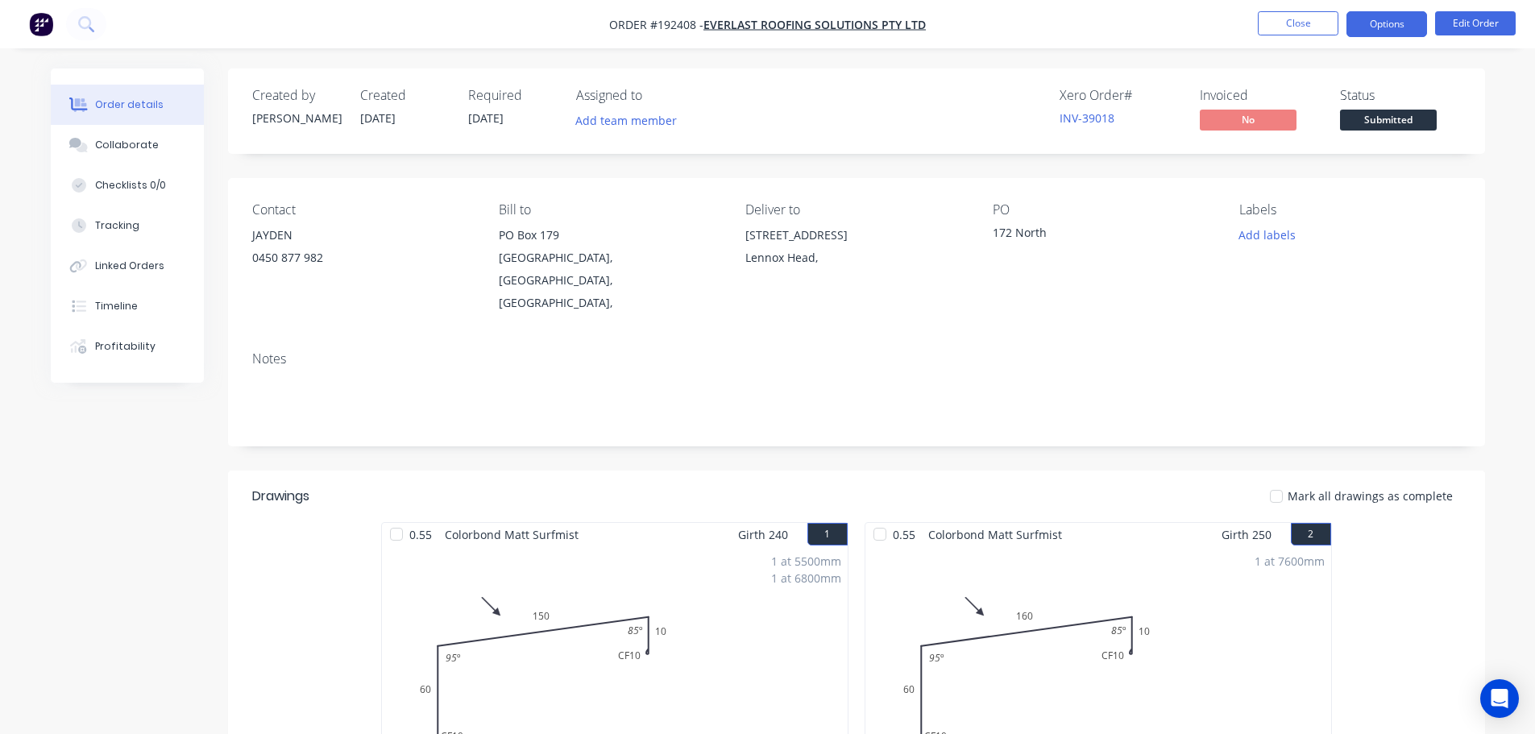
drag, startPoint x: 1356, startPoint y: 19, endPoint x: 1367, endPoint y: 23, distance: 11.0
click at [1365, 23] on button "Options" at bounding box center [1386, 24] width 81 height 26
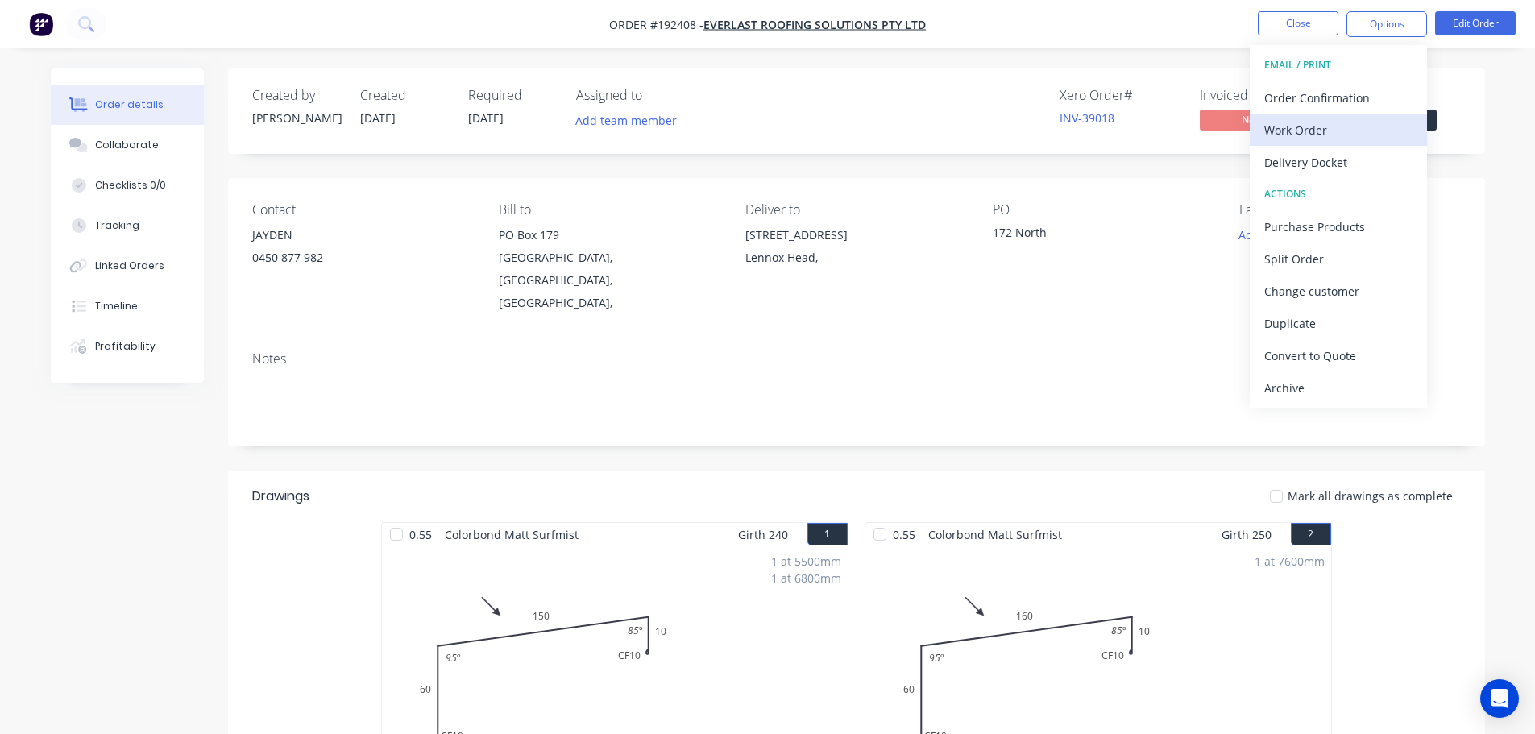
click at [1289, 122] on div "Work Order" at bounding box center [1338, 129] width 148 height 23
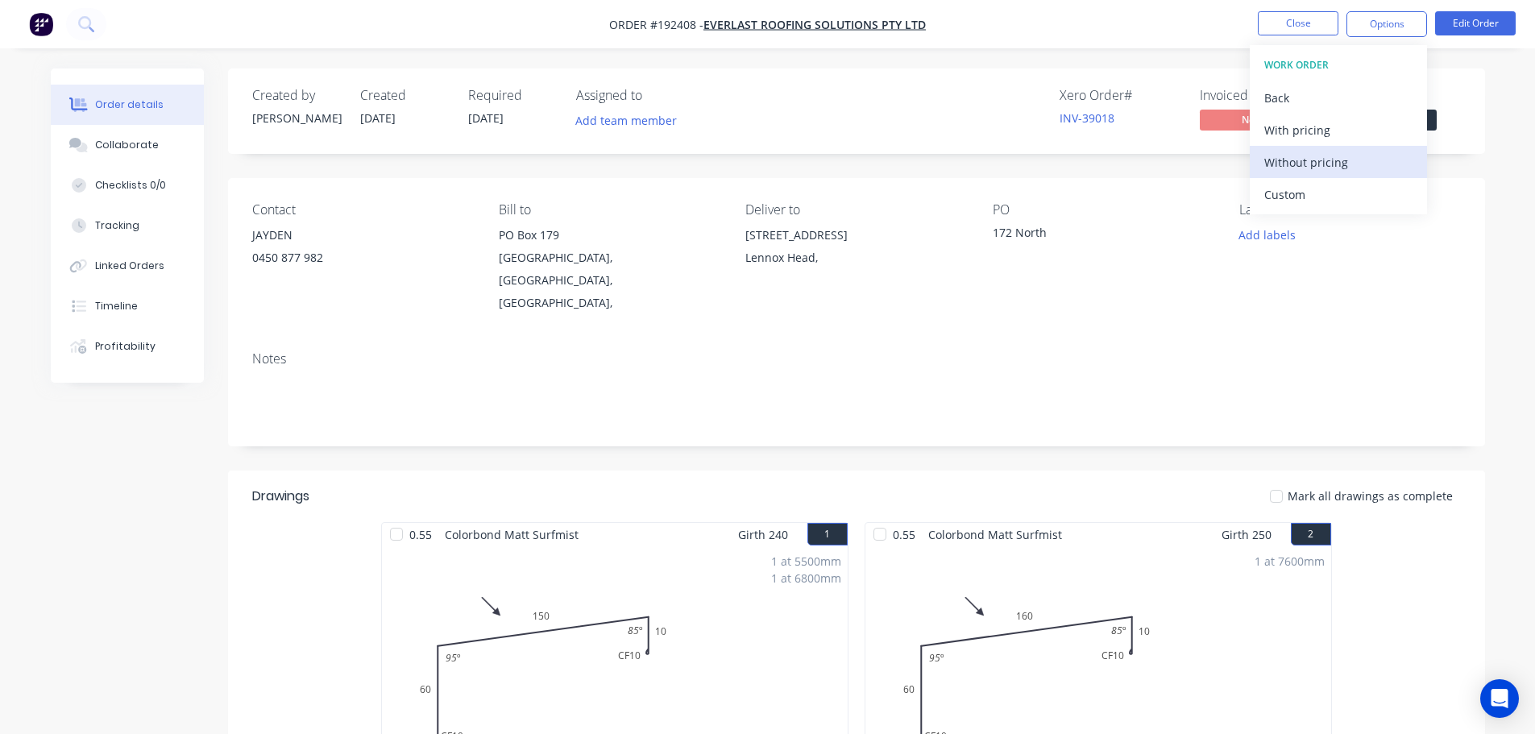
click at [1290, 164] on div "Without pricing" at bounding box center [1338, 162] width 148 height 23
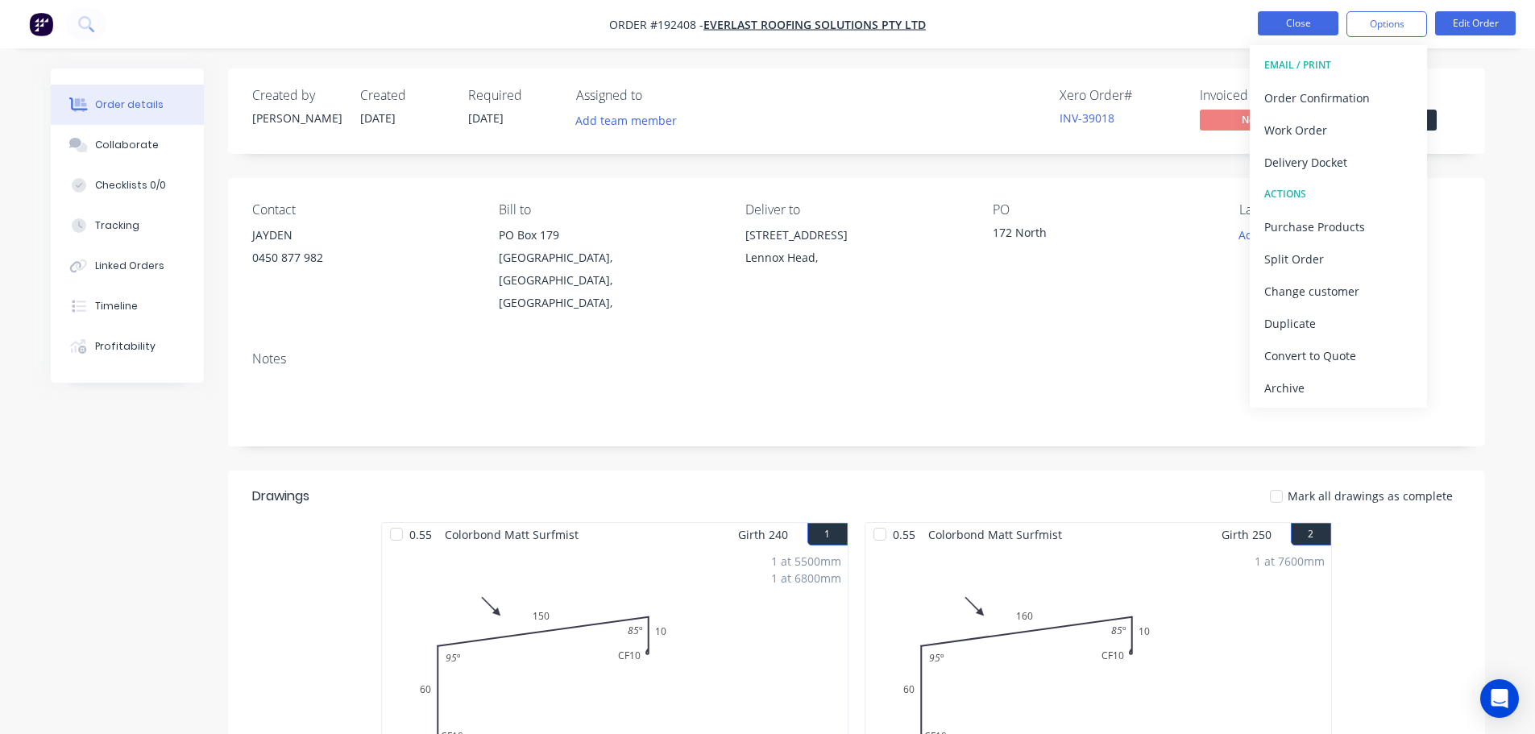
click at [1289, 18] on button "Close" at bounding box center [1297, 23] width 81 height 24
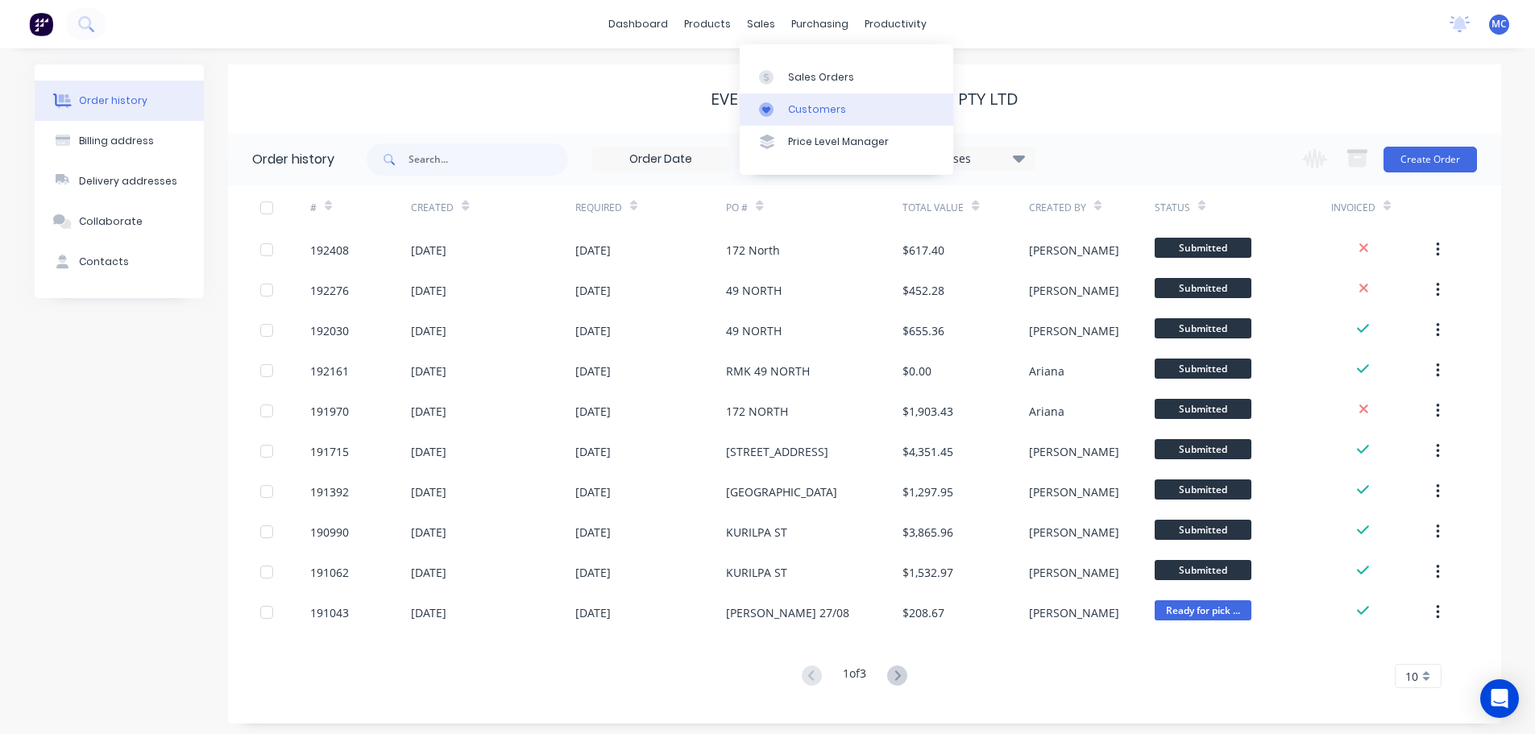
click at [797, 108] on div "Customers" at bounding box center [817, 109] width 58 height 14
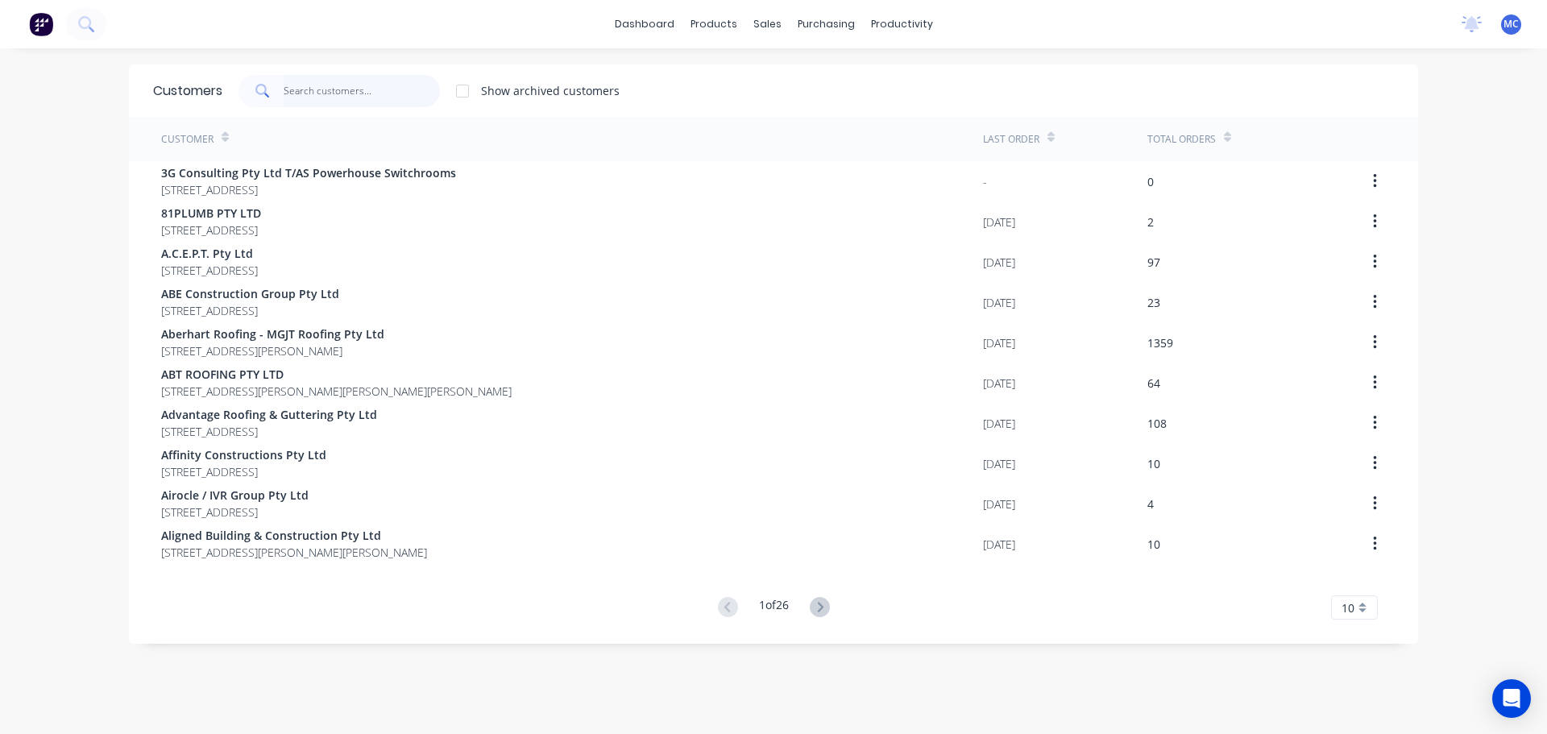
click at [329, 78] on input "text" at bounding box center [362, 91] width 157 height 32
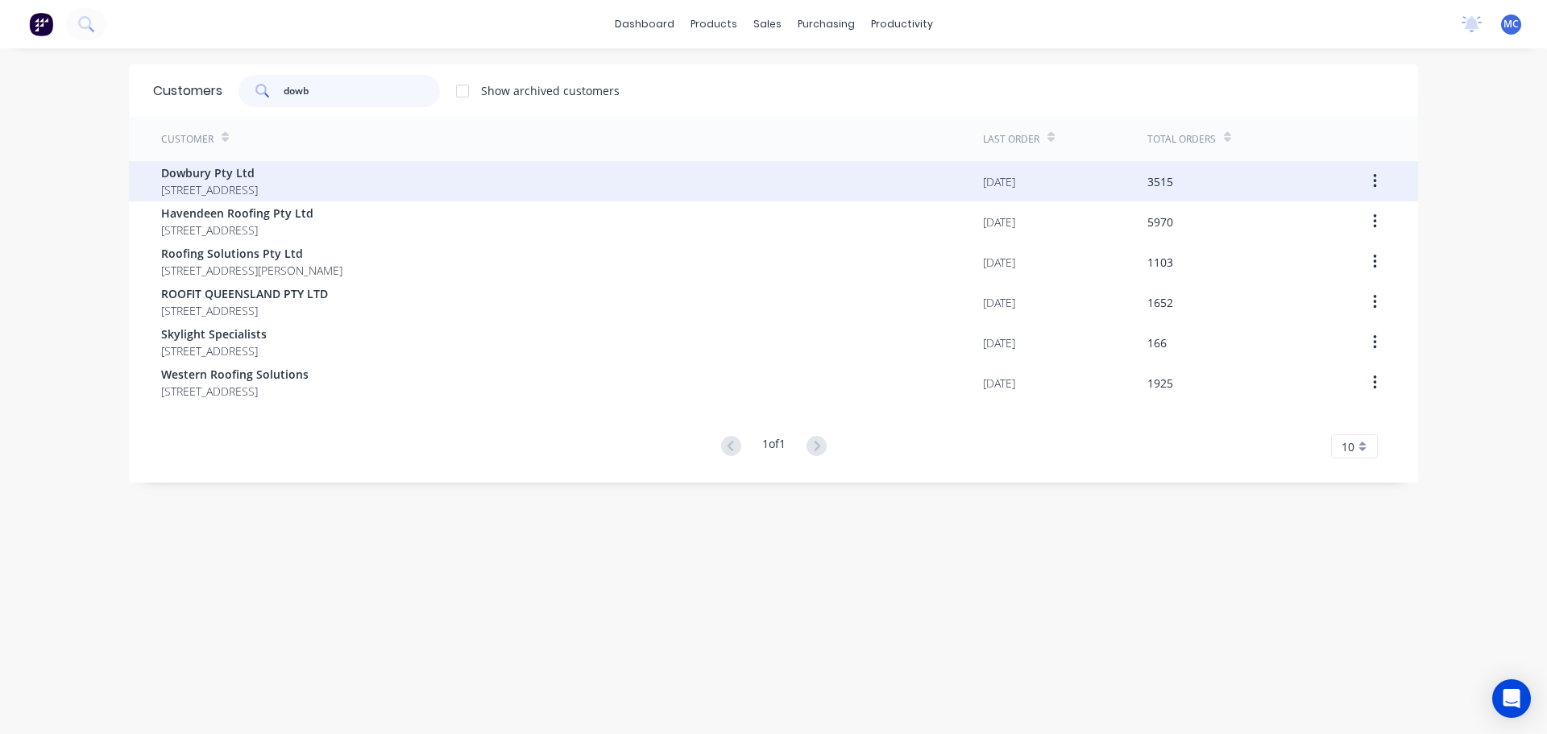
type input "dowb"
click at [193, 176] on span "Dowbury Pty Ltd" at bounding box center [209, 172] width 97 height 17
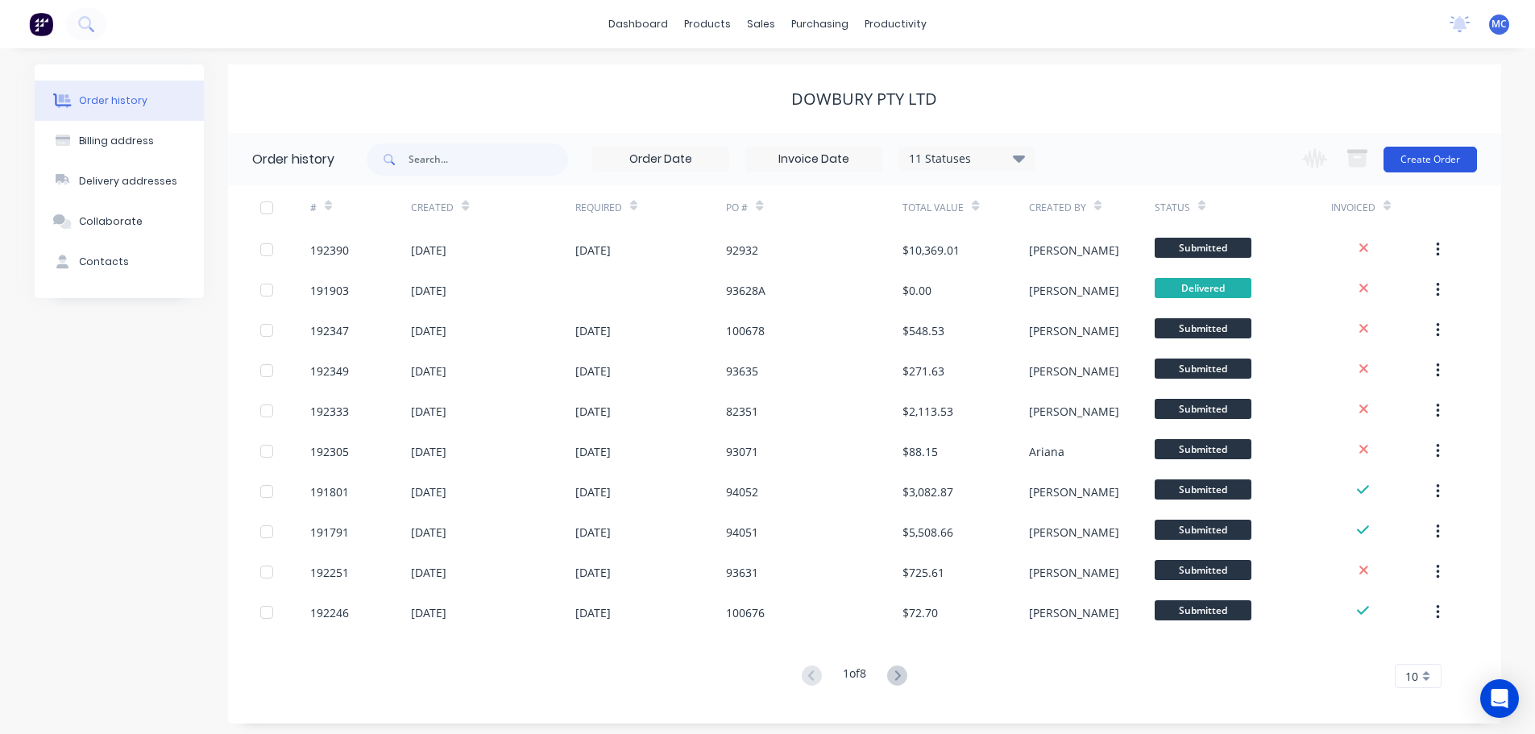
click at [1427, 155] on button "Create Order" at bounding box center [1429, 160] width 93 height 26
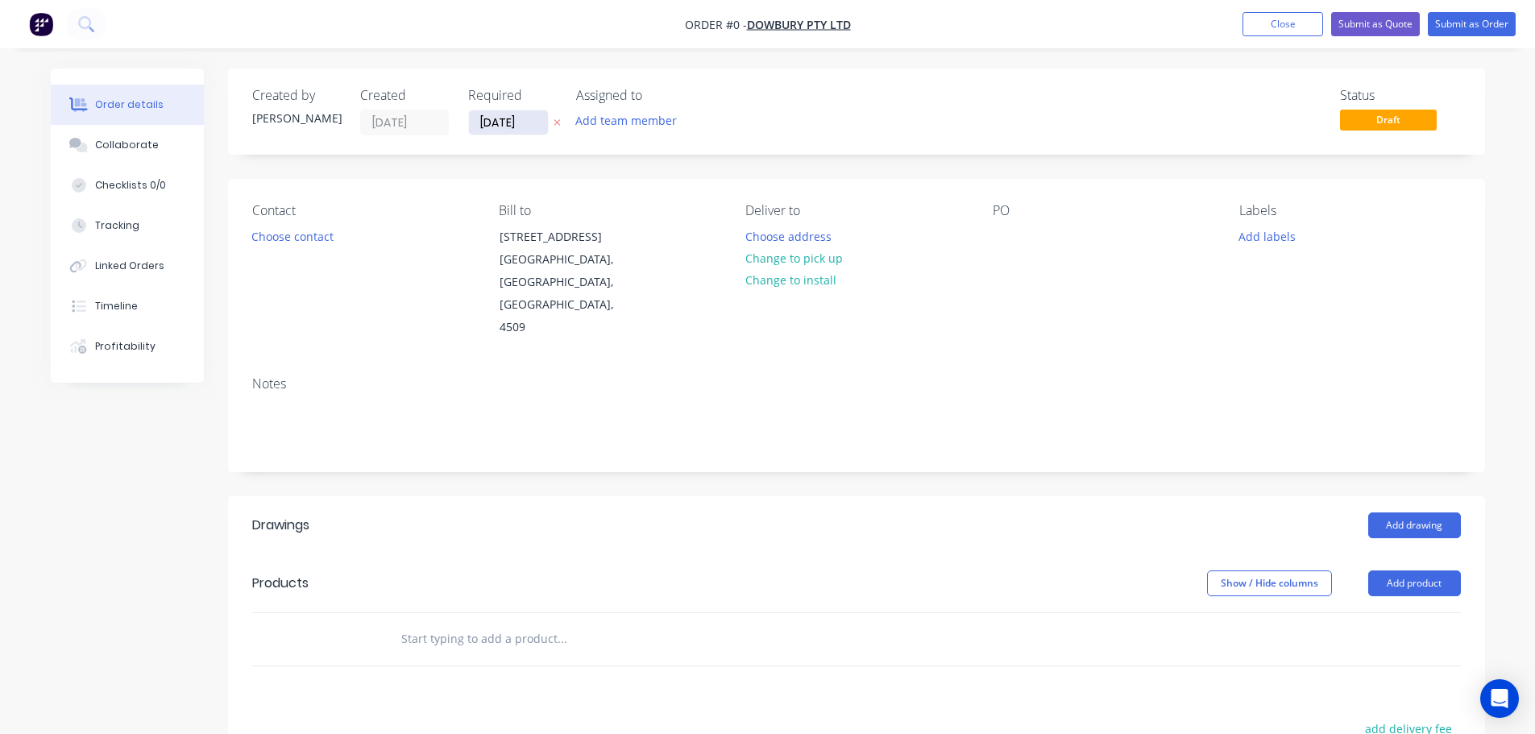
click at [510, 125] on input "[DATE]" at bounding box center [508, 122] width 79 height 24
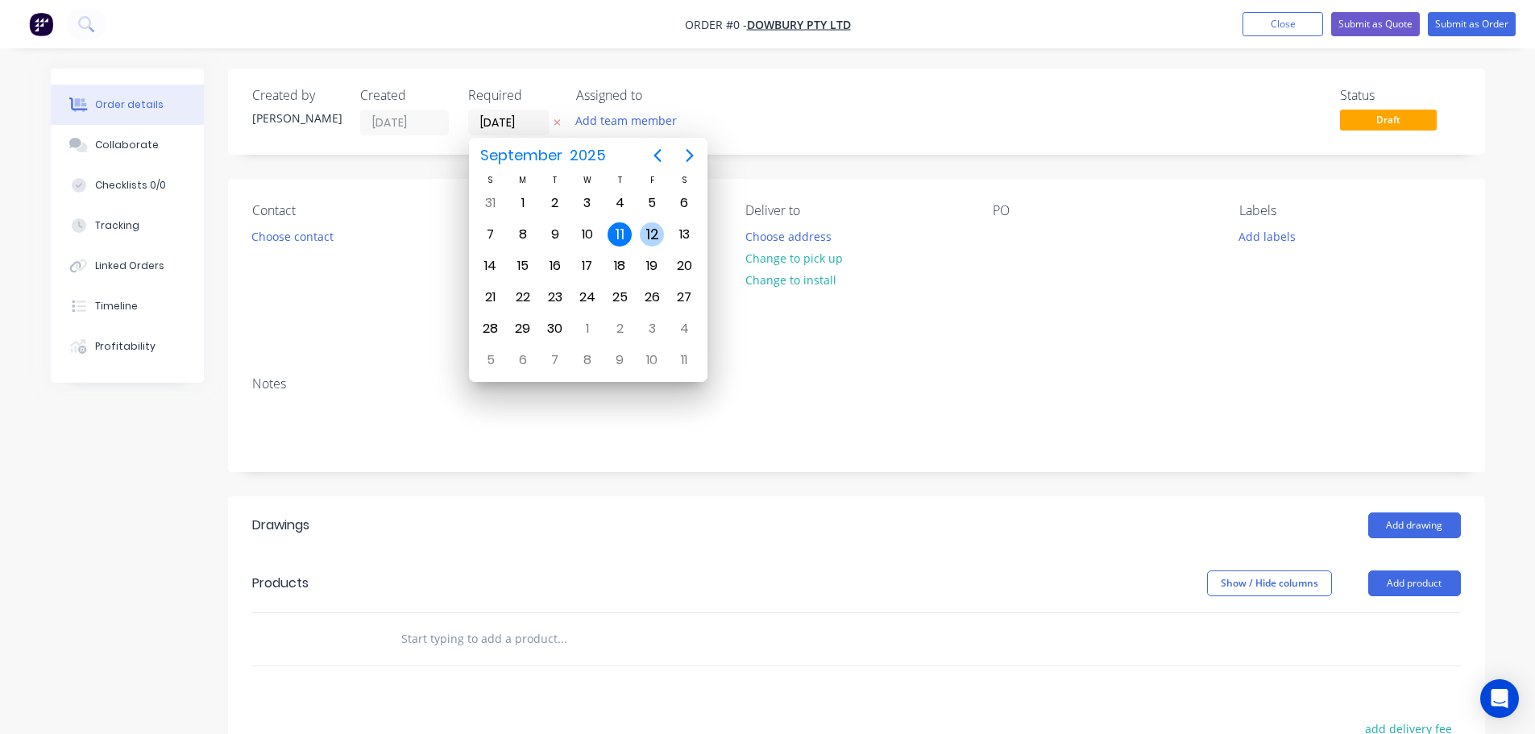
click at [648, 224] on div "12" at bounding box center [652, 234] width 24 height 24
type input "[DATE]"
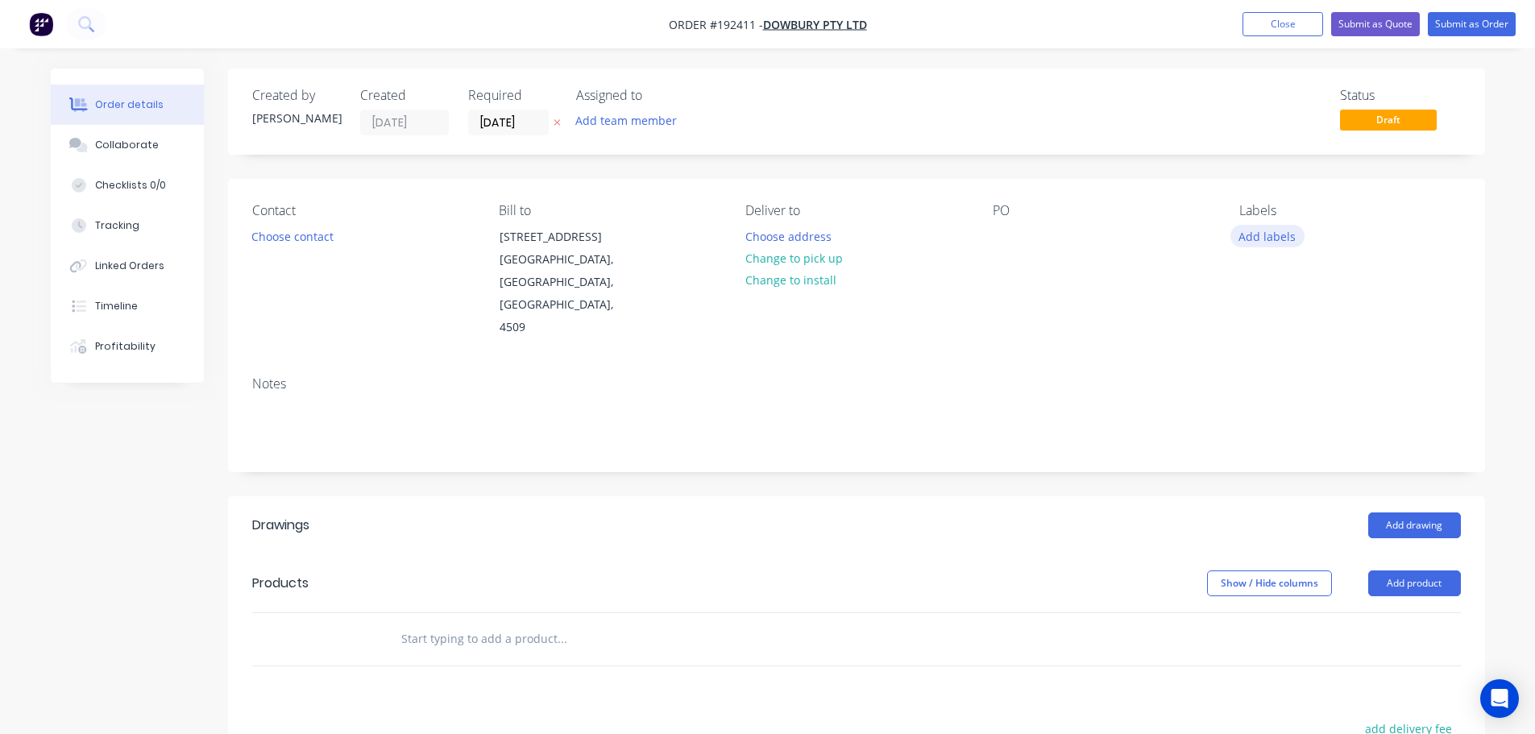
click at [1279, 236] on button "Add labels" at bounding box center [1267, 236] width 74 height 22
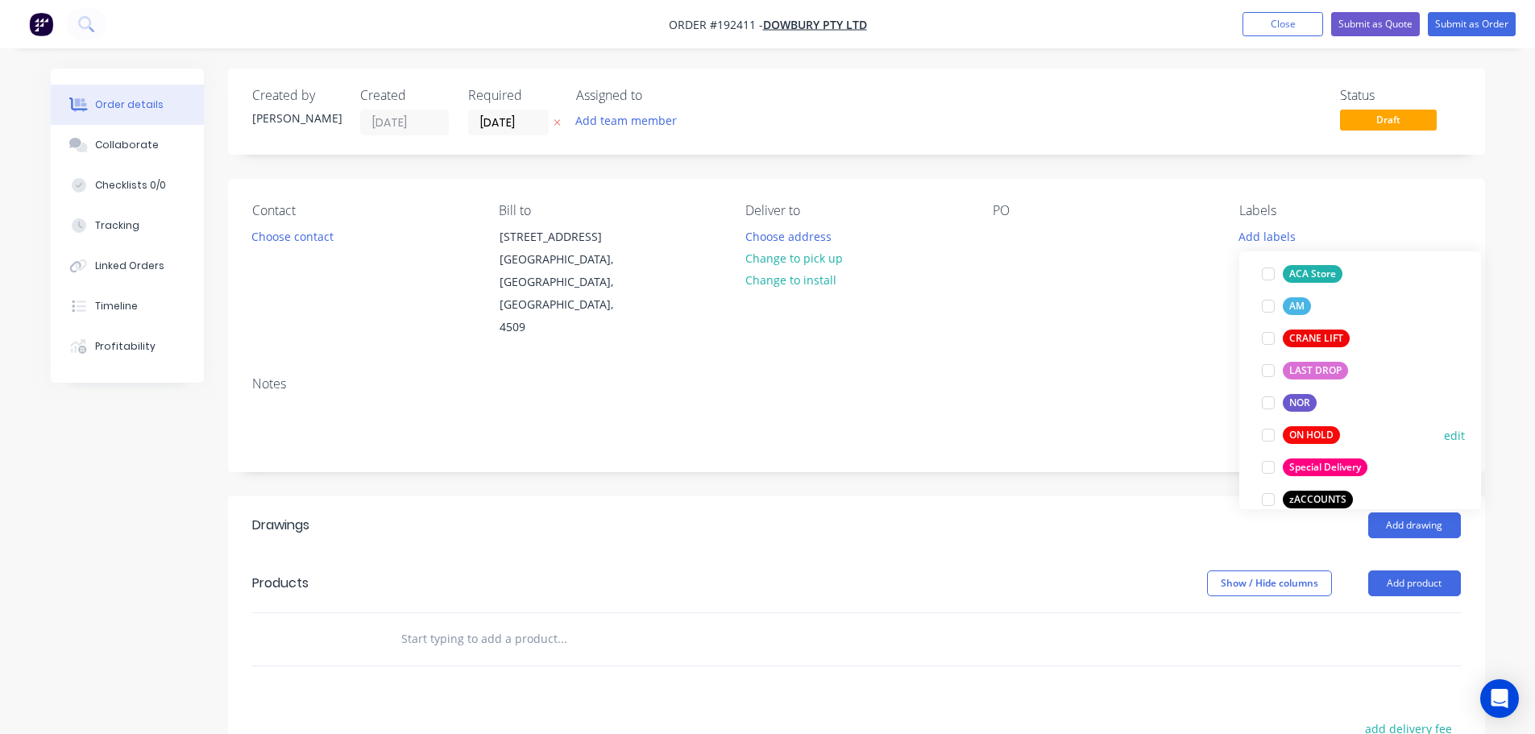
scroll to position [709, 0]
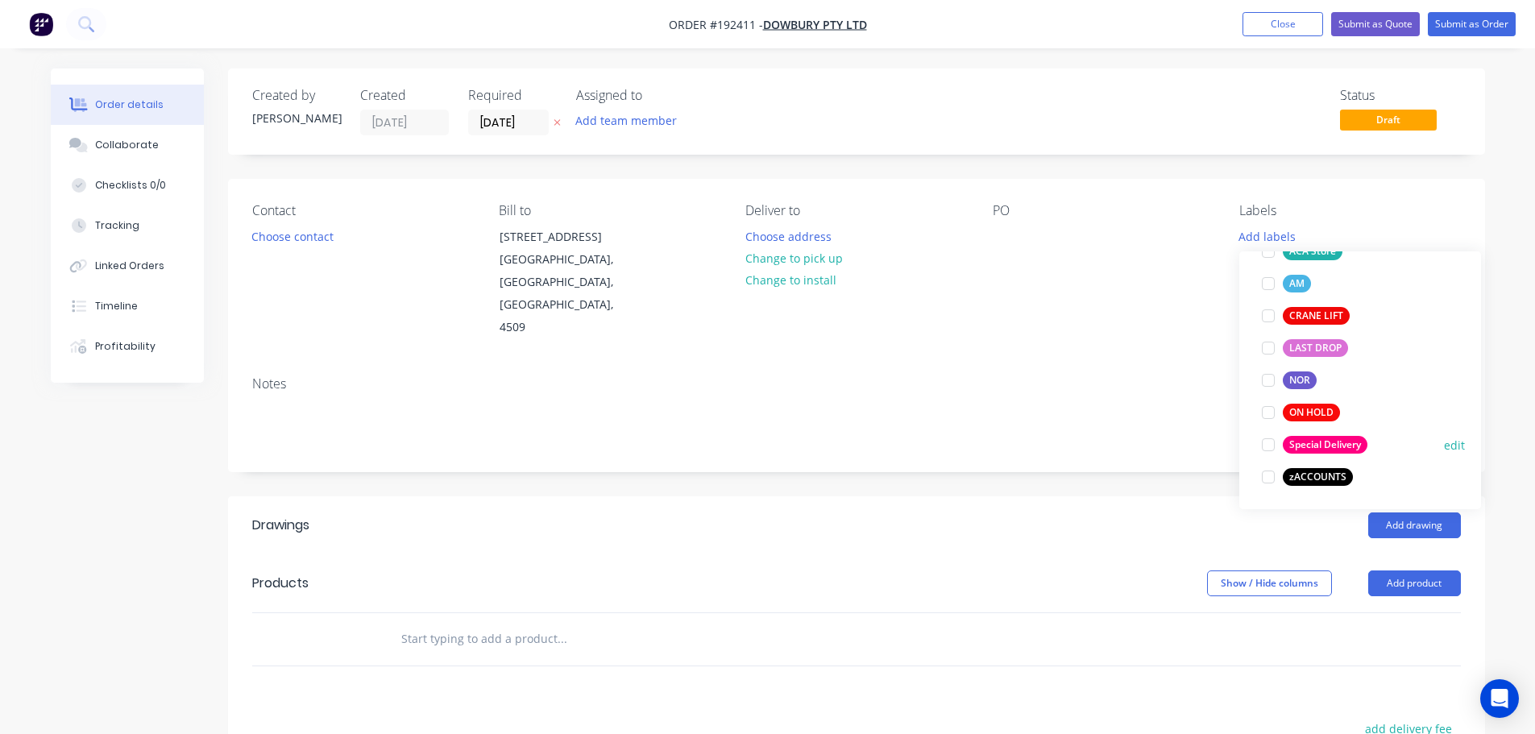
click at [1265, 443] on div at bounding box center [1268, 445] width 32 height 32
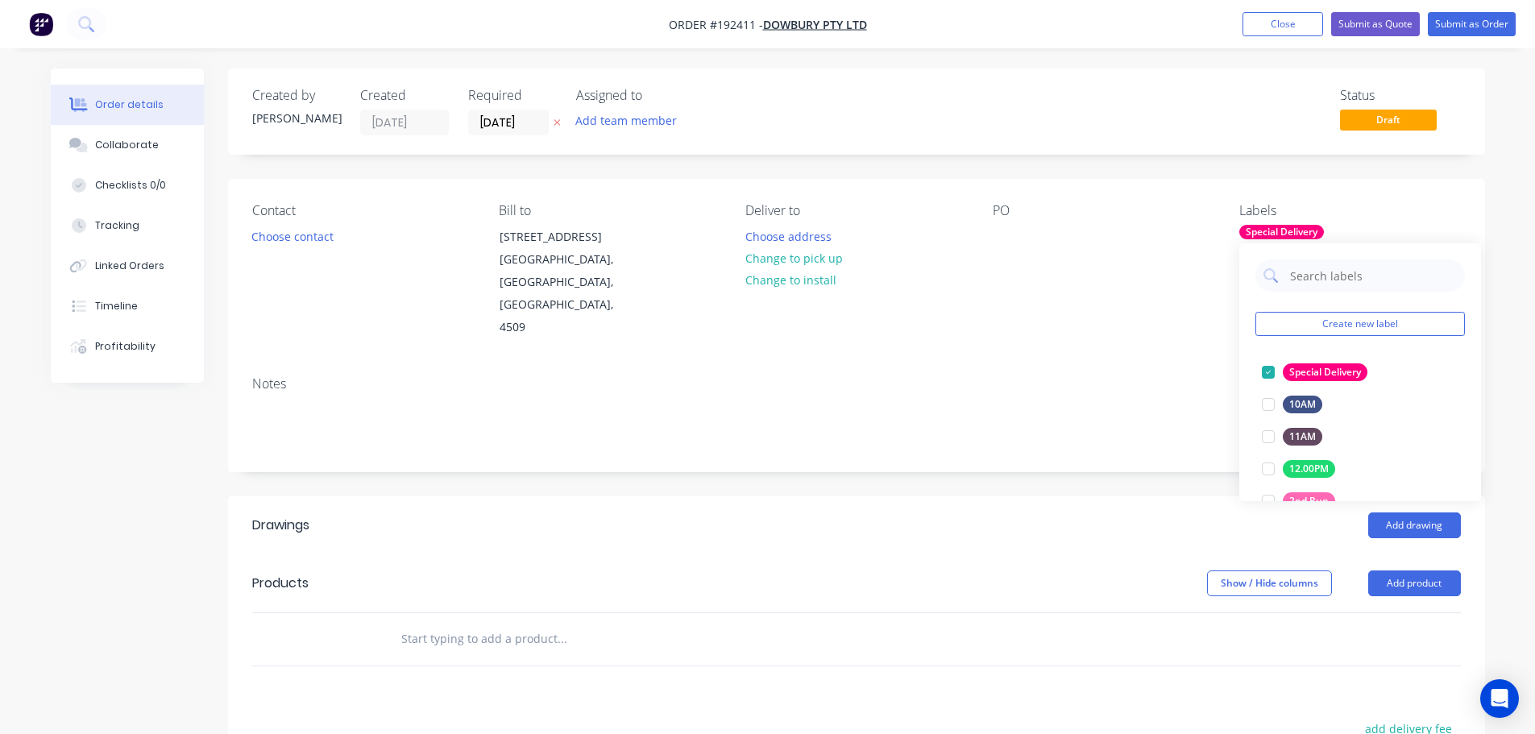
click at [1058, 363] on div "Notes" at bounding box center [856, 417] width 1257 height 108
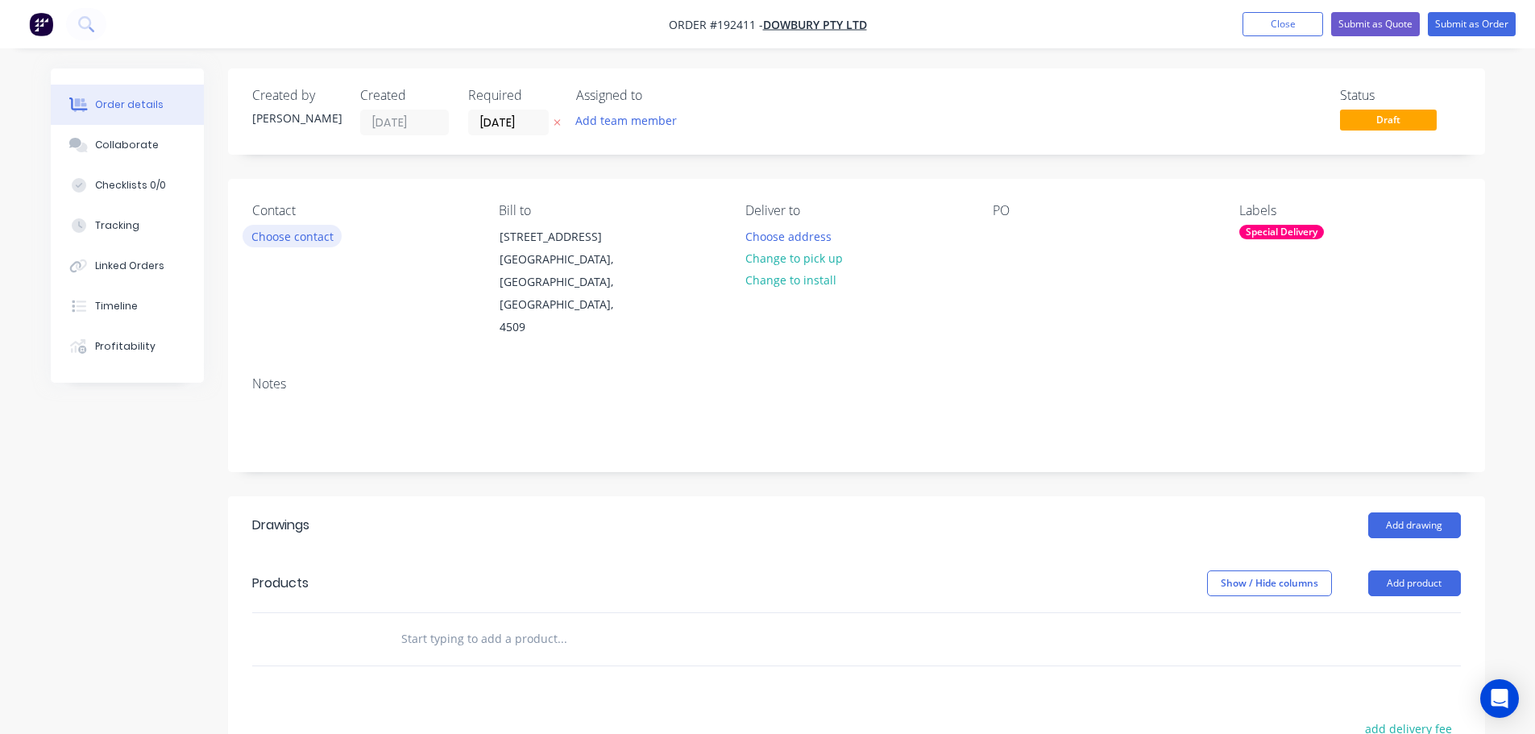
click at [302, 237] on button "Choose contact" at bounding box center [291, 236] width 99 height 22
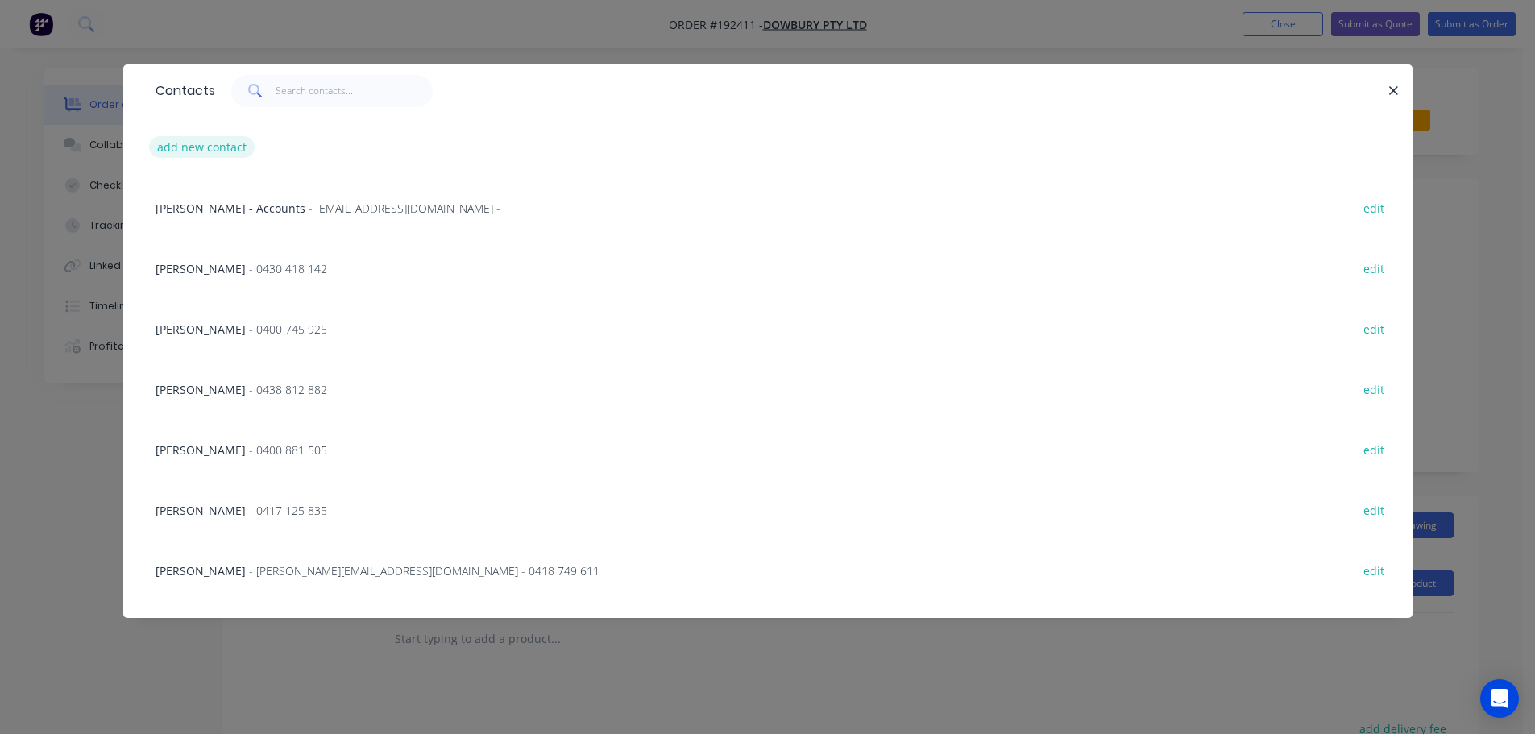
click at [192, 143] on button "add new contact" at bounding box center [202, 147] width 106 height 22
select select "AU"
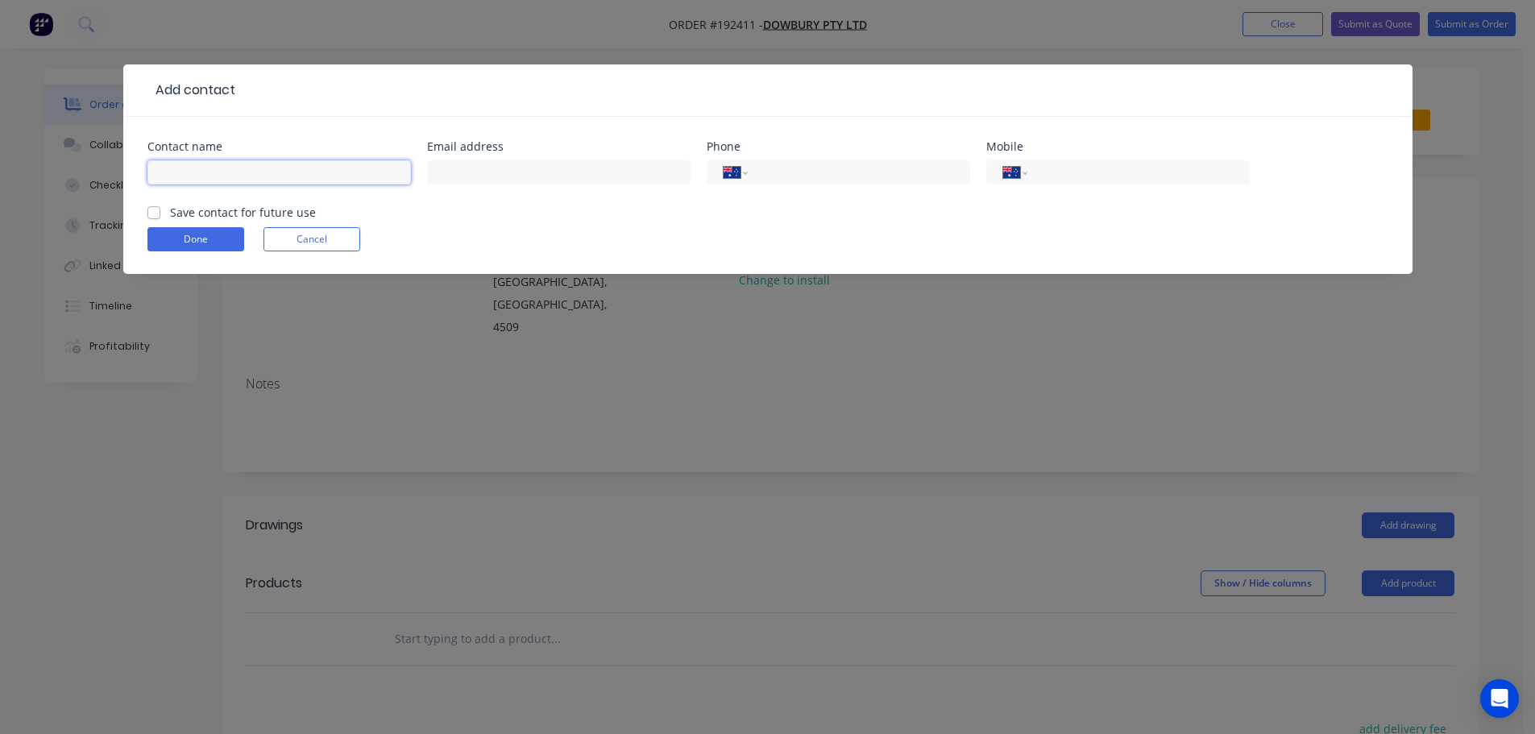
click at [208, 172] on input "text" at bounding box center [278, 172] width 263 height 24
type input "[PERSON_NAME]"
type input "0401 513 604"
click button "Done" at bounding box center [195, 239] width 97 height 24
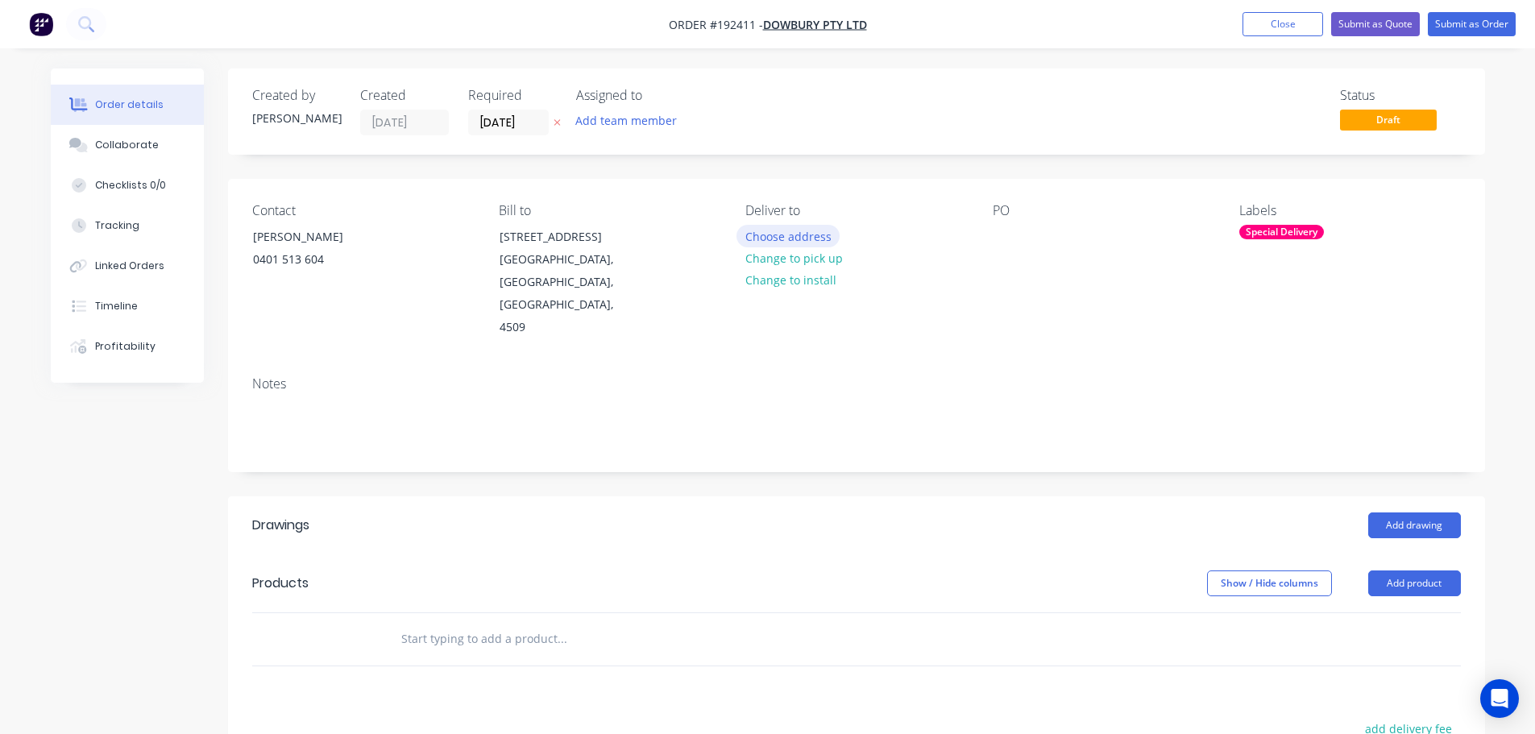
click at [775, 232] on button "Choose address" at bounding box center [787, 236] width 103 height 22
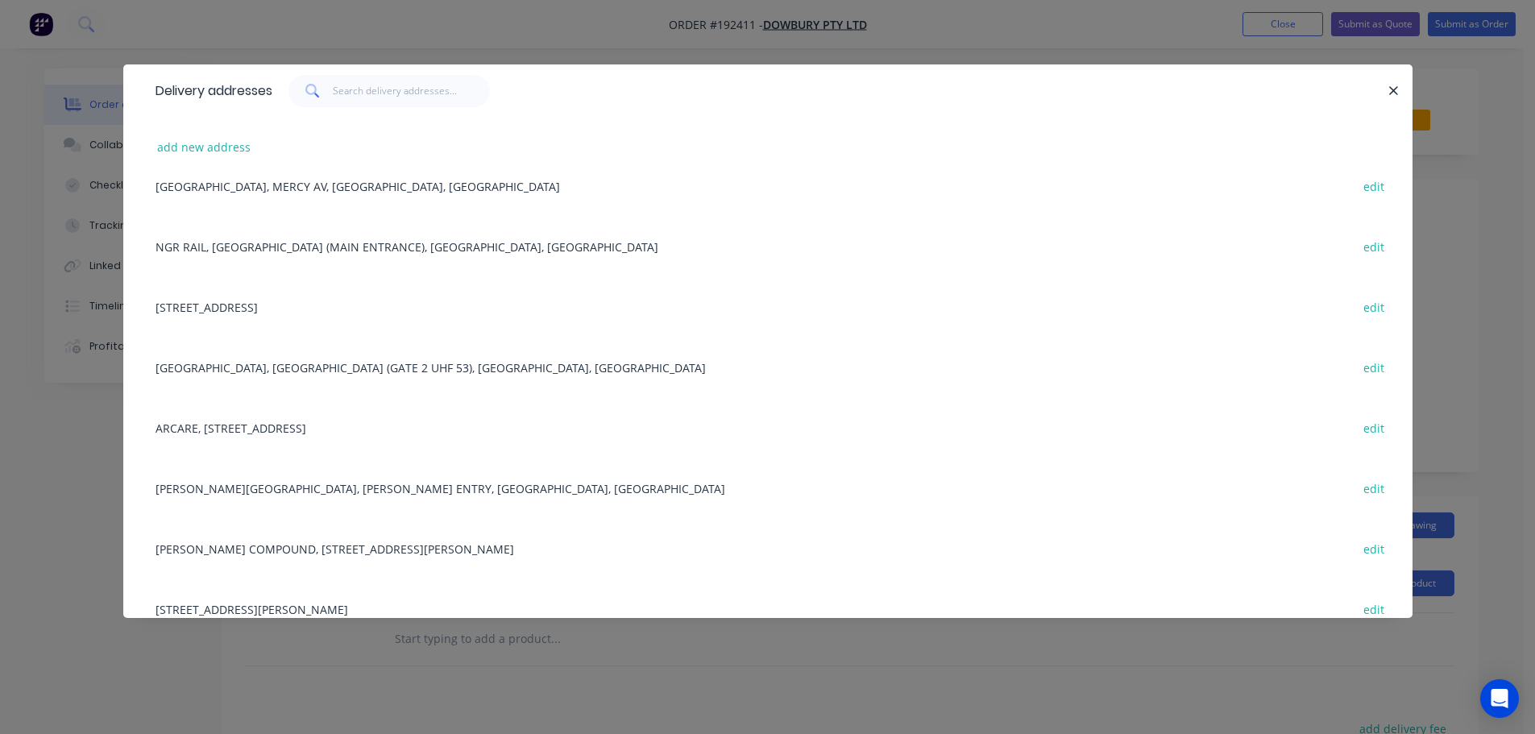
scroll to position [483, 0]
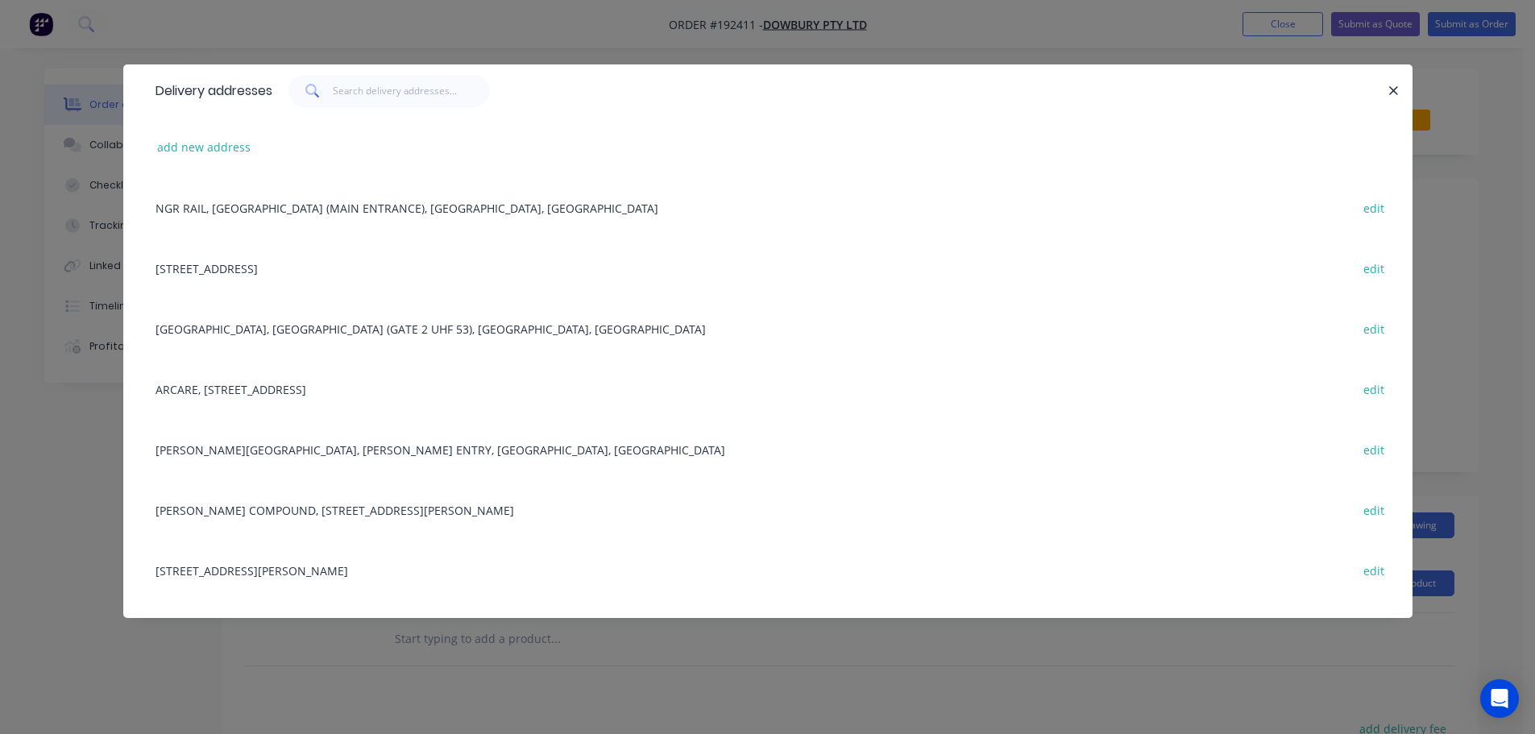
click at [335, 514] on div "[PERSON_NAME] COMPOUND, [STREET_ADDRESS][PERSON_NAME] edit" at bounding box center [767, 509] width 1240 height 60
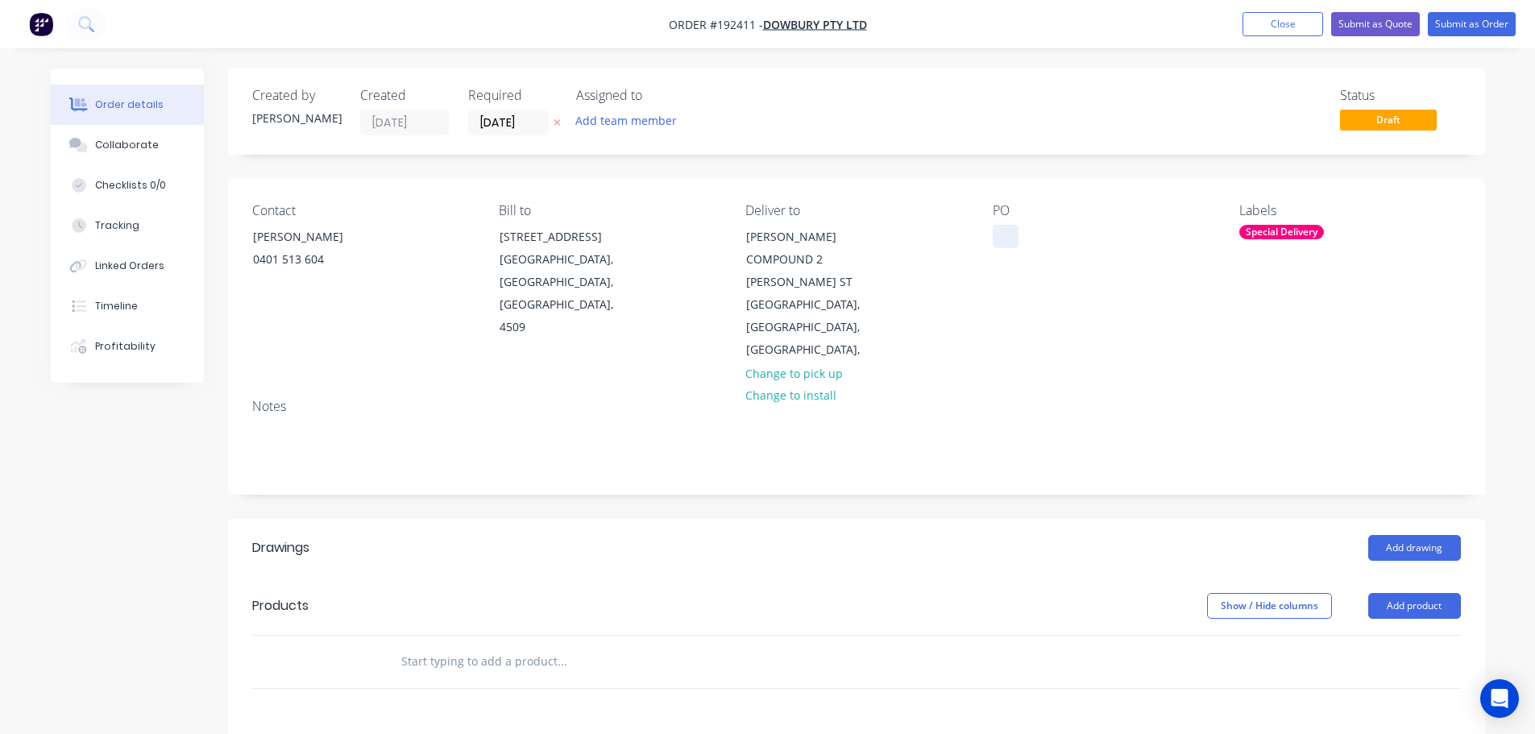
click at [1000, 238] on div at bounding box center [1005, 236] width 26 height 23
click at [1397, 535] on button "Add drawing" at bounding box center [1414, 548] width 93 height 26
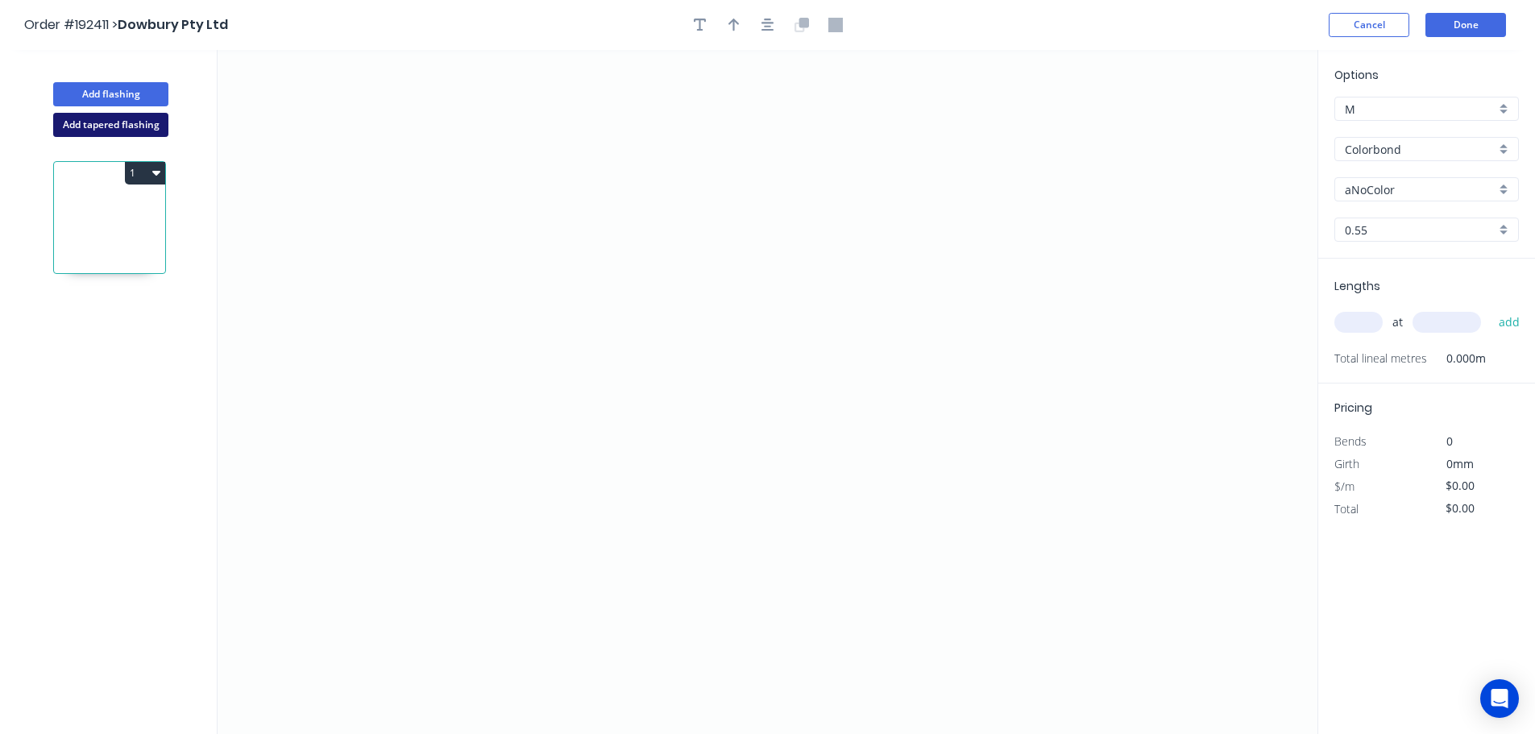
click at [134, 125] on button "Add tapered flashing" at bounding box center [110, 125] width 115 height 24
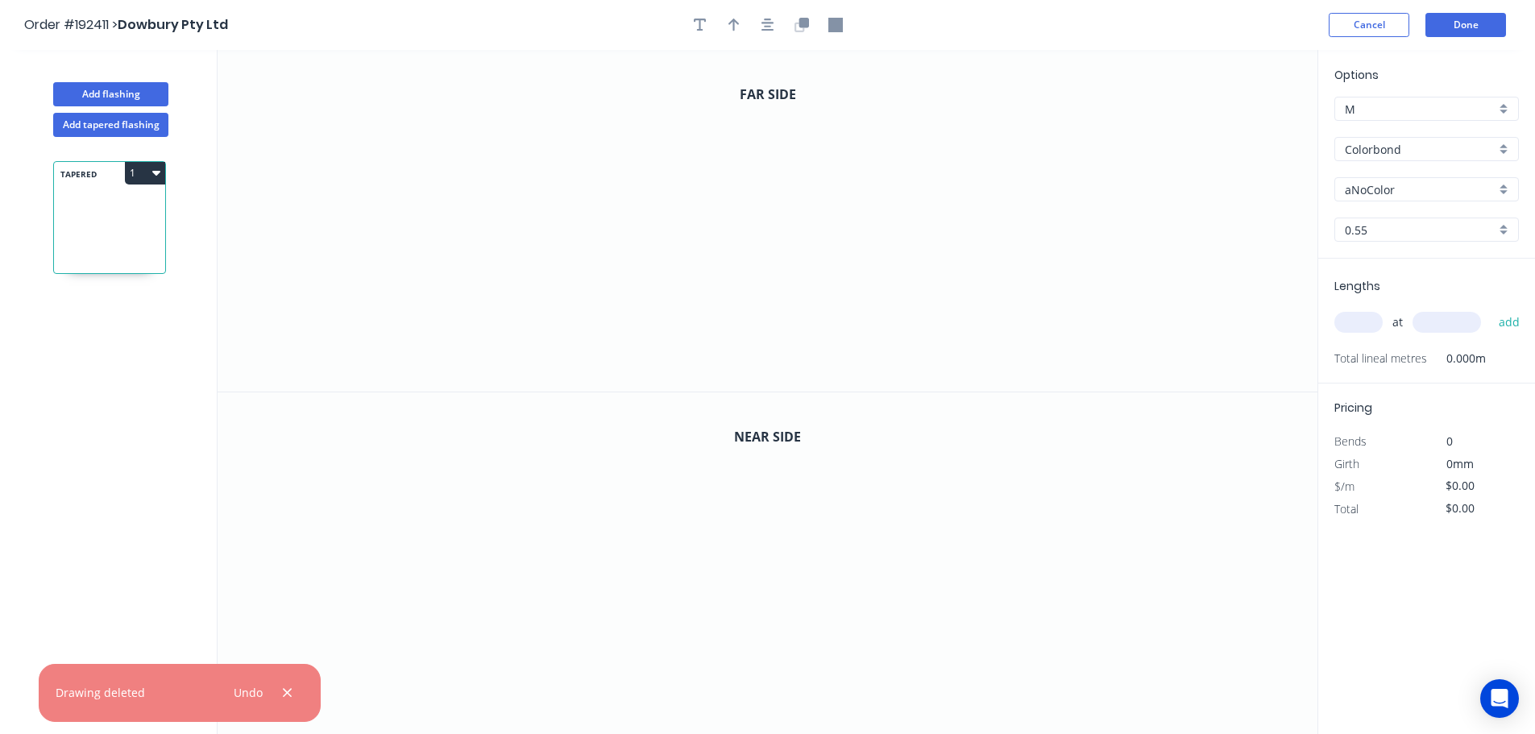
click at [1367, 151] on input "Colorbond" at bounding box center [1419, 149] width 151 height 17
click at [1385, 285] on div "Zincalume" at bounding box center [1426, 289] width 183 height 28
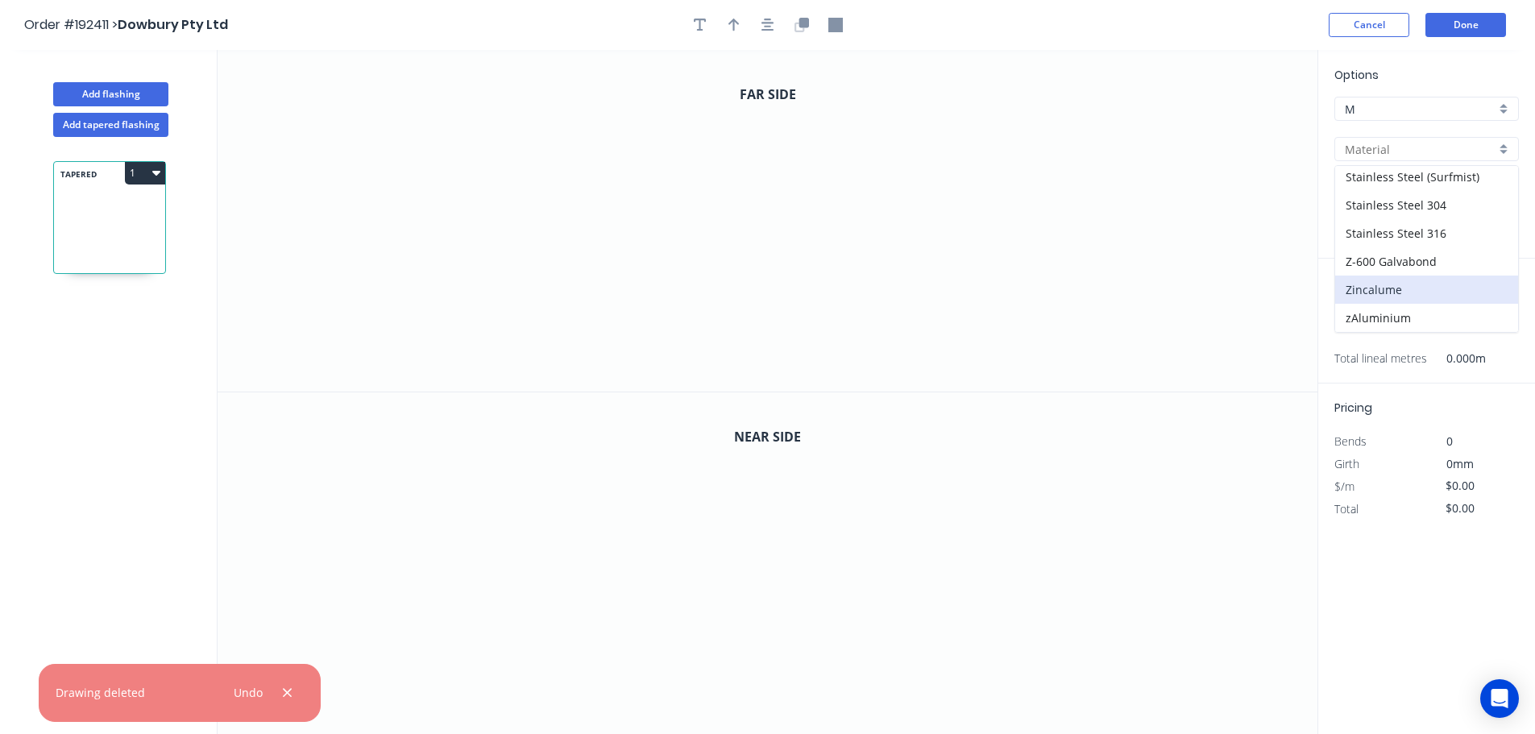
type input "Zincalume"
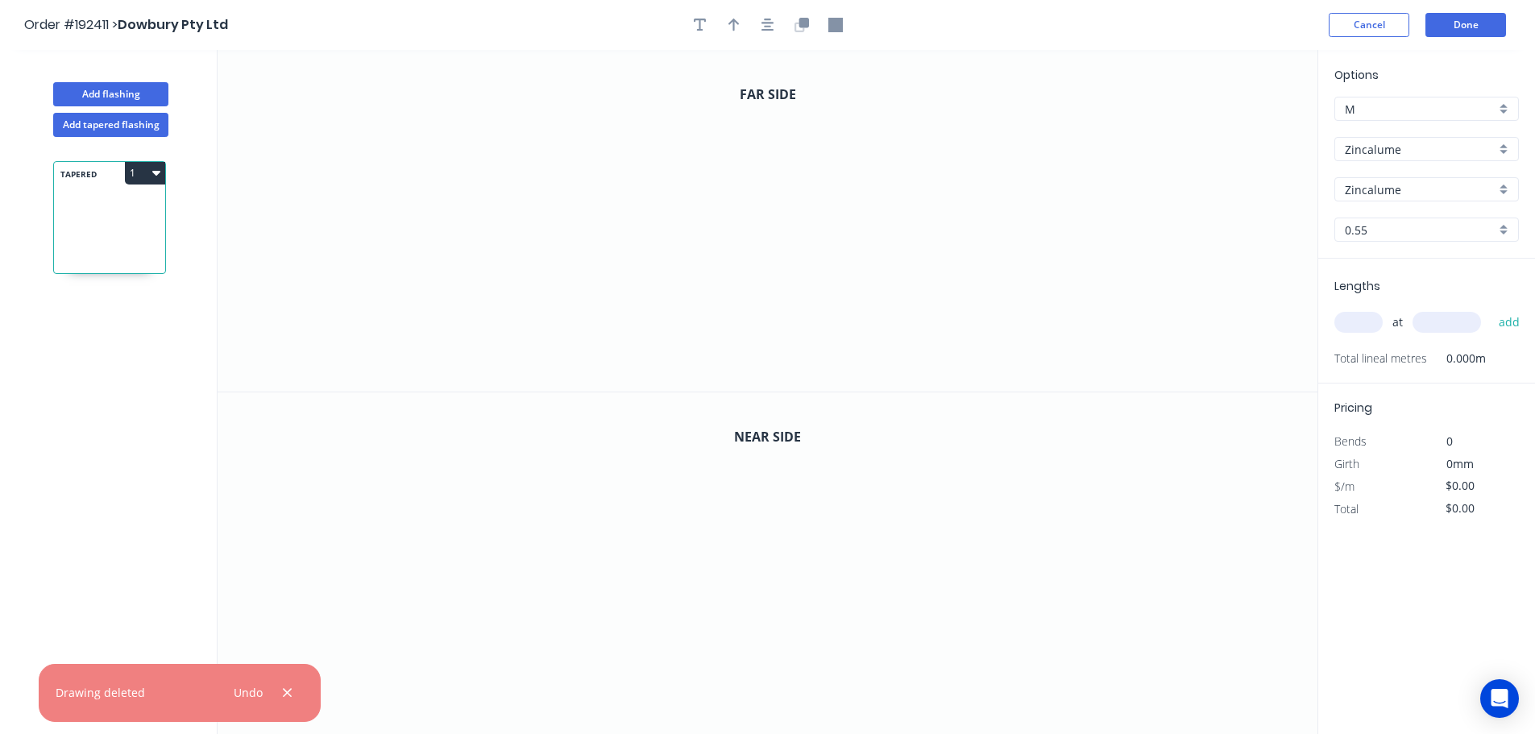
click at [1353, 315] on input "text" at bounding box center [1358, 322] width 48 height 21
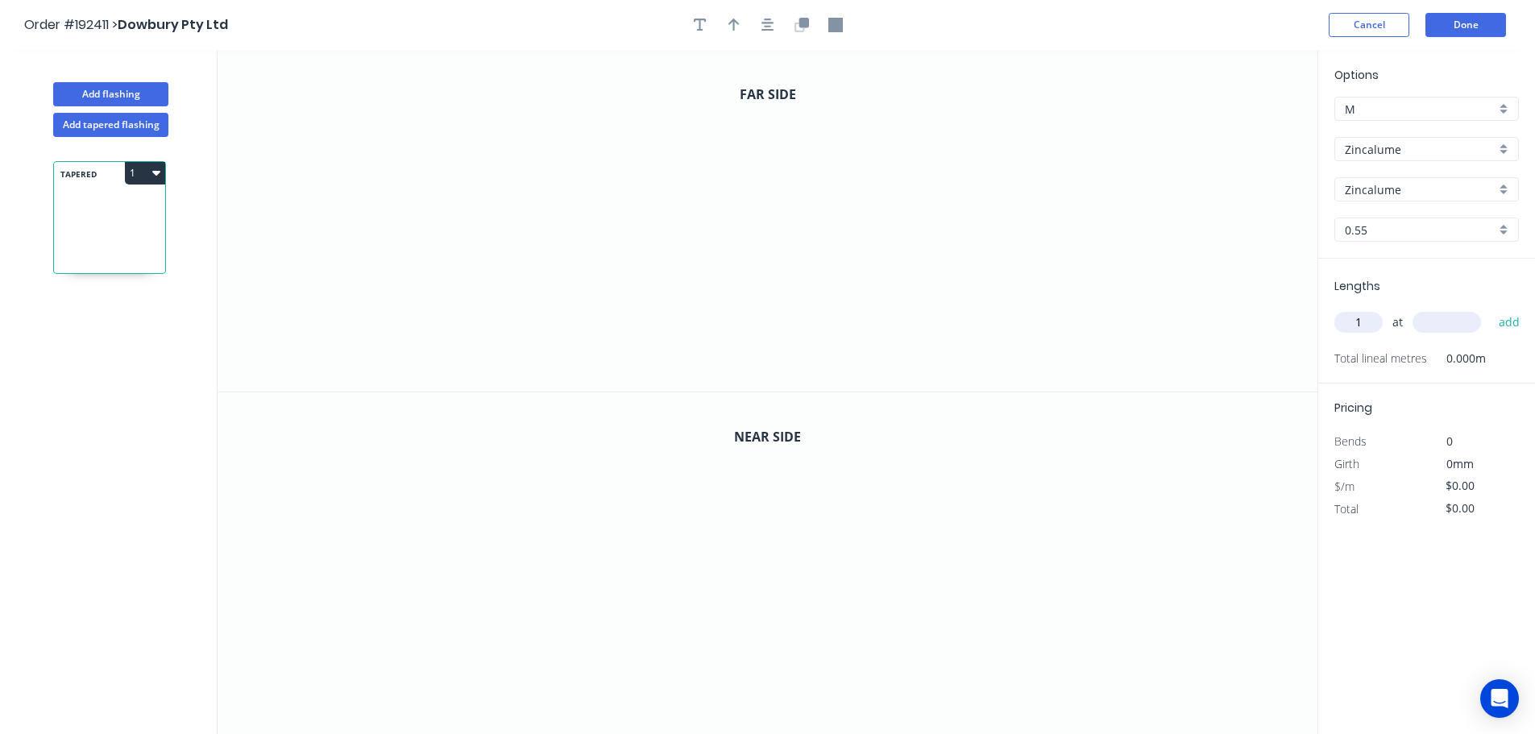
type input "1"
type input "6500"
click at [1490, 309] on button "add" at bounding box center [1509, 322] width 38 height 27
click at [387, 332] on icon "0" at bounding box center [767, 221] width 1100 height 342
click at [388, 240] on icon "0" at bounding box center [767, 221] width 1100 height 342
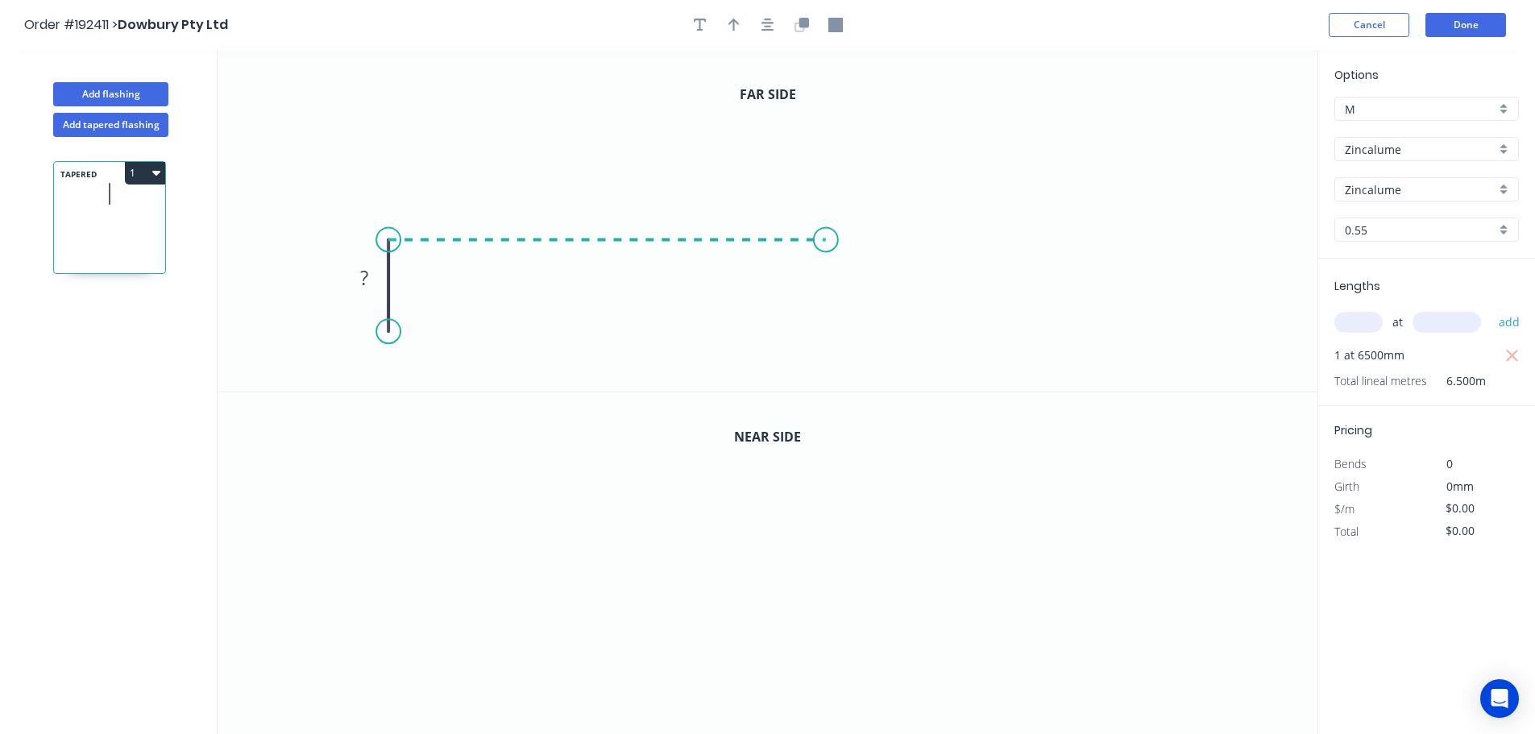
click at [826, 250] on icon "0 ?" at bounding box center [767, 221] width 1100 height 342
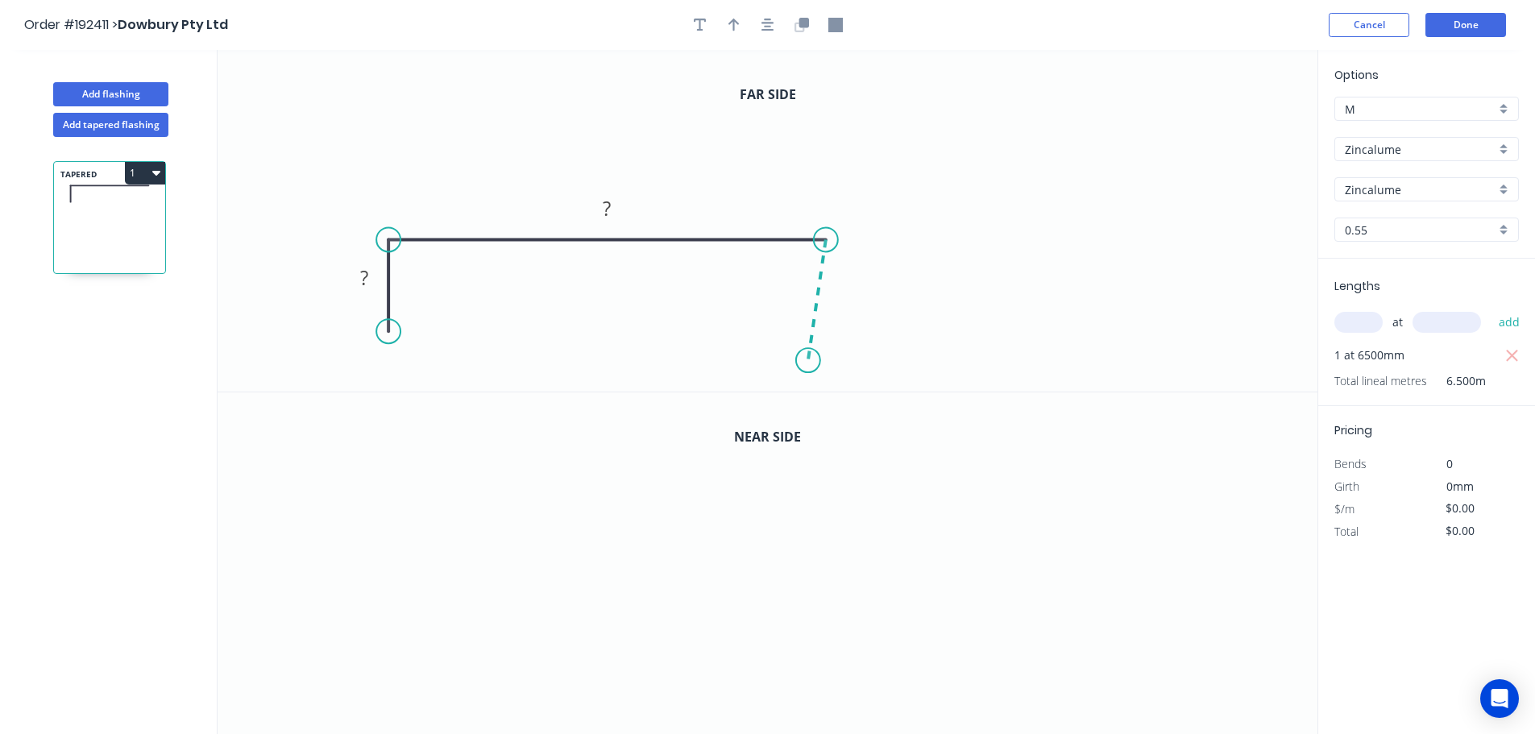
click at [808, 361] on icon "0 ? ?" at bounding box center [767, 221] width 1100 height 342
click at [1183, 369] on icon "0 ? ? ? ? º" at bounding box center [767, 221] width 1100 height 342
click at [1183, 390] on icon "0 ? ? ? ? ? º ? º" at bounding box center [767, 221] width 1100 height 342
click at [1183, 390] on circle at bounding box center [1182, 389] width 24 height 24
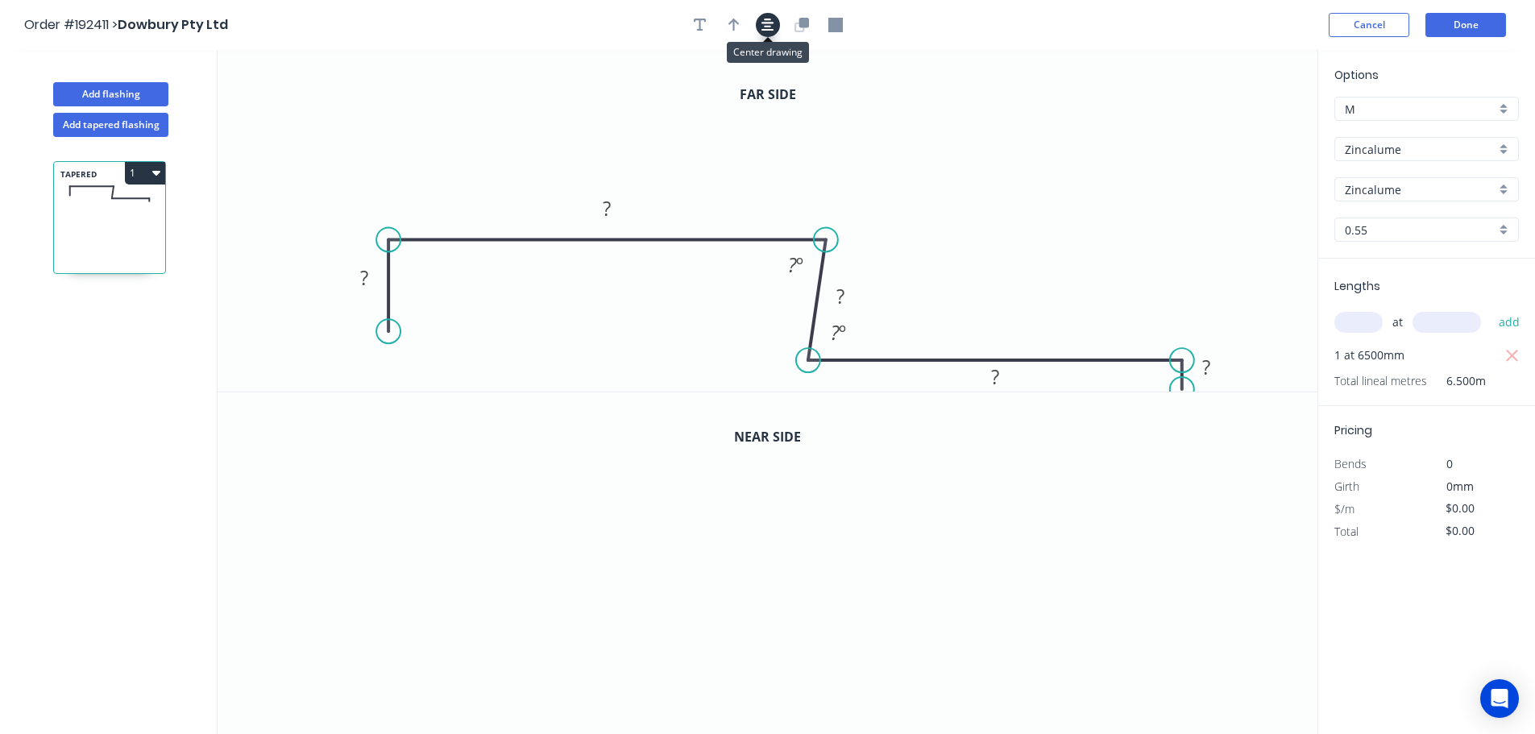
click at [764, 27] on icon "button" at bounding box center [767, 25] width 13 height 13
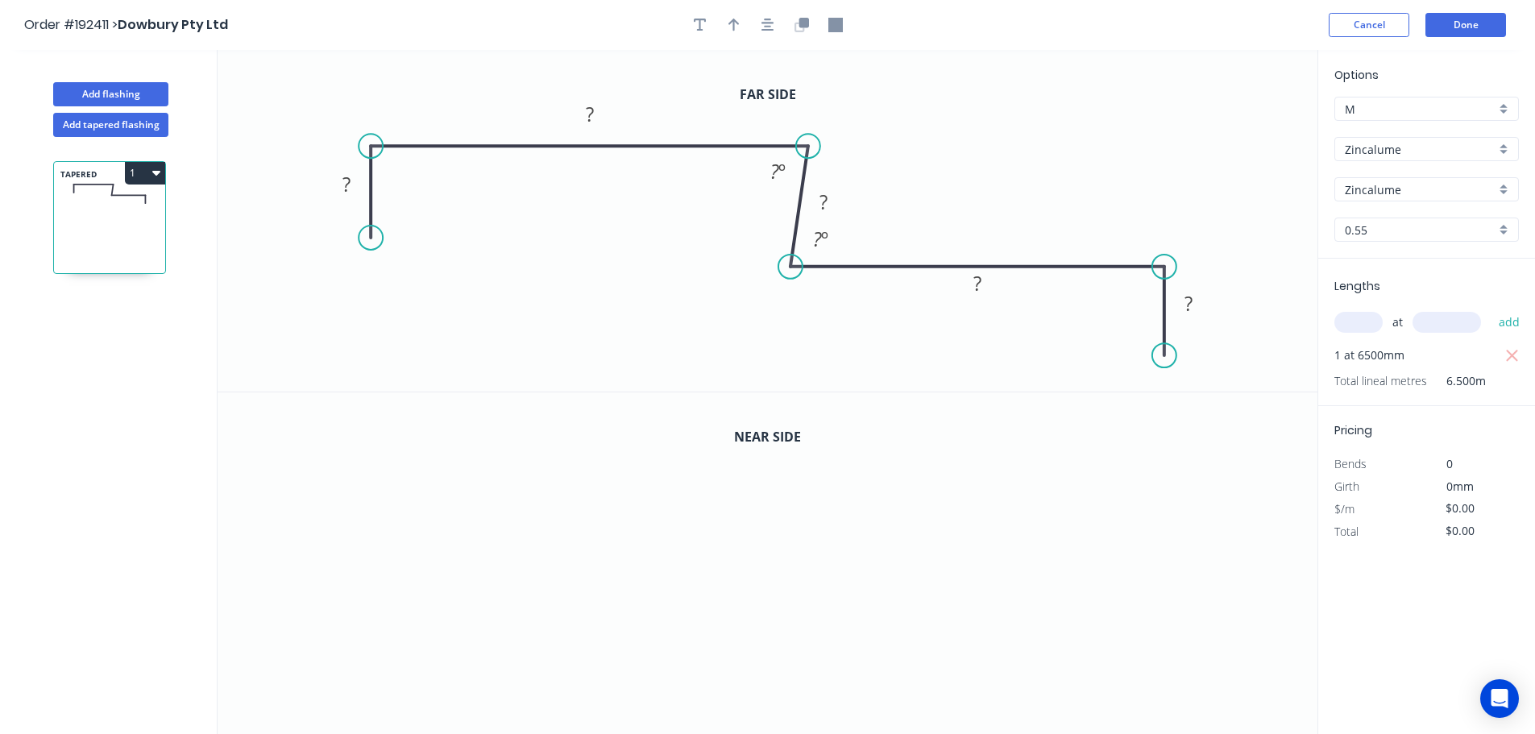
drag, startPoint x: 1165, startPoint y: 296, endPoint x: 1161, endPoint y: 356, distance: 59.7
click at [1161, 356] on circle at bounding box center [1164, 355] width 24 height 24
click at [349, 180] on tspan "?" at bounding box center [346, 184] width 8 height 27
click at [733, 26] on icon "button" at bounding box center [733, 25] width 11 height 13
type input "$20.43"
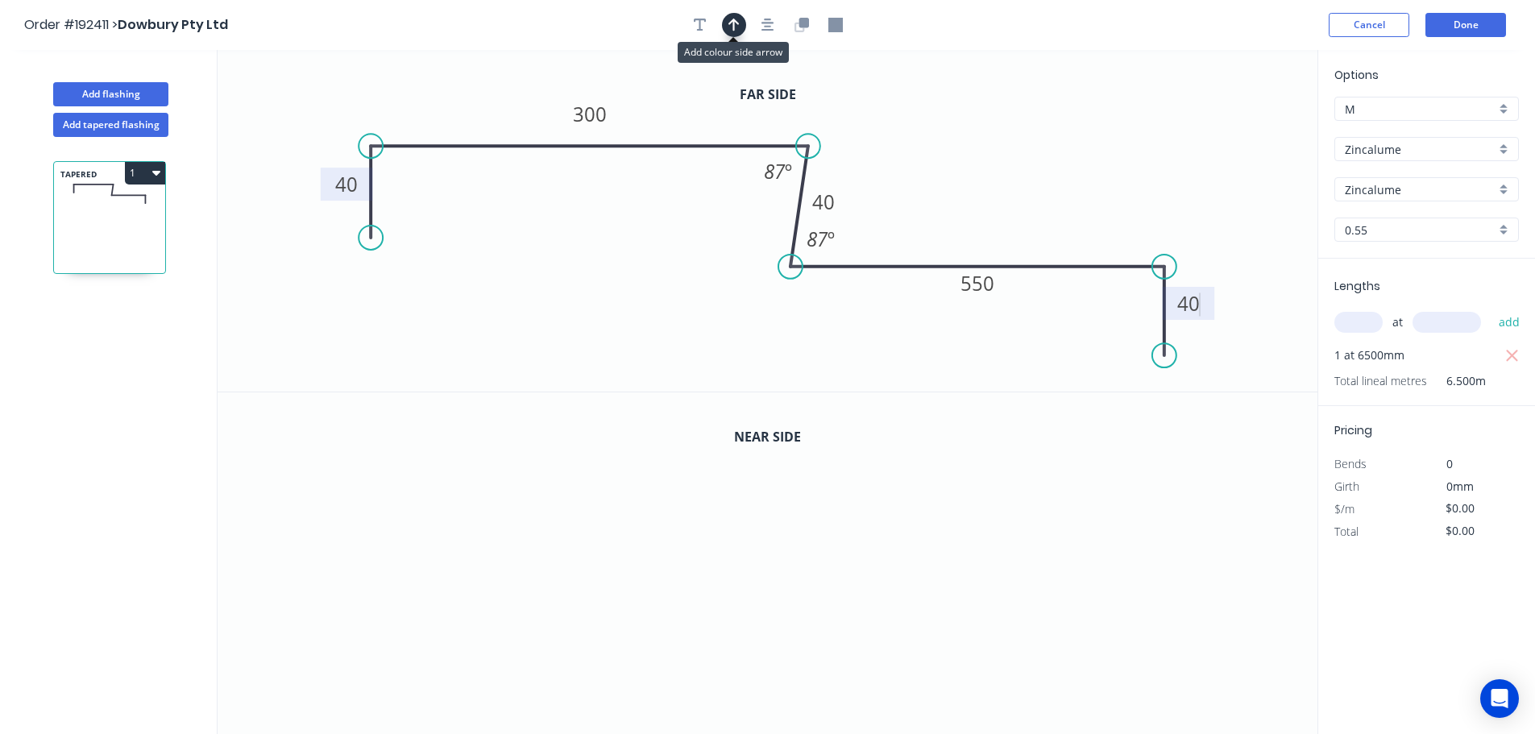
type input "$132.80"
click at [1235, 125] on icon at bounding box center [1235, 112] width 14 height 52
drag, startPoint x: 1235, startPoint y: 125, endPoint x: 1018, endPoint y: 151, distance: 218.3
click at [1018, 151] on icon at bounding box center [1031, 138] width 47 height 47
click at [800, 23] on icon "button" at bounding box center [803, 23] width 10 height 10
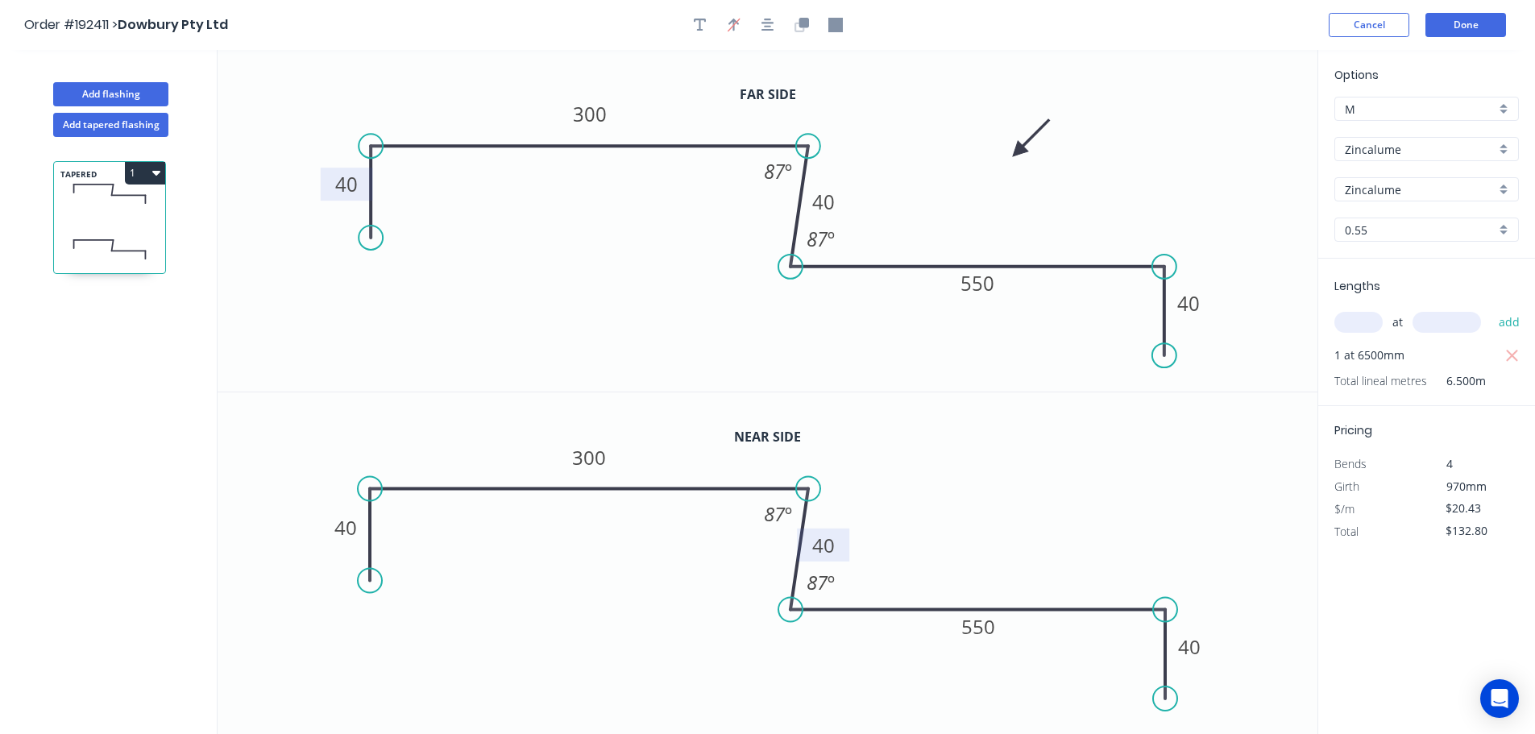
click at [826, 548] on tspan "40" at bounding box center [823, 545] width 23 height 27
click at [117, 91] on button "Add flashing" at bounding box center [110, 94] width 115 height 24
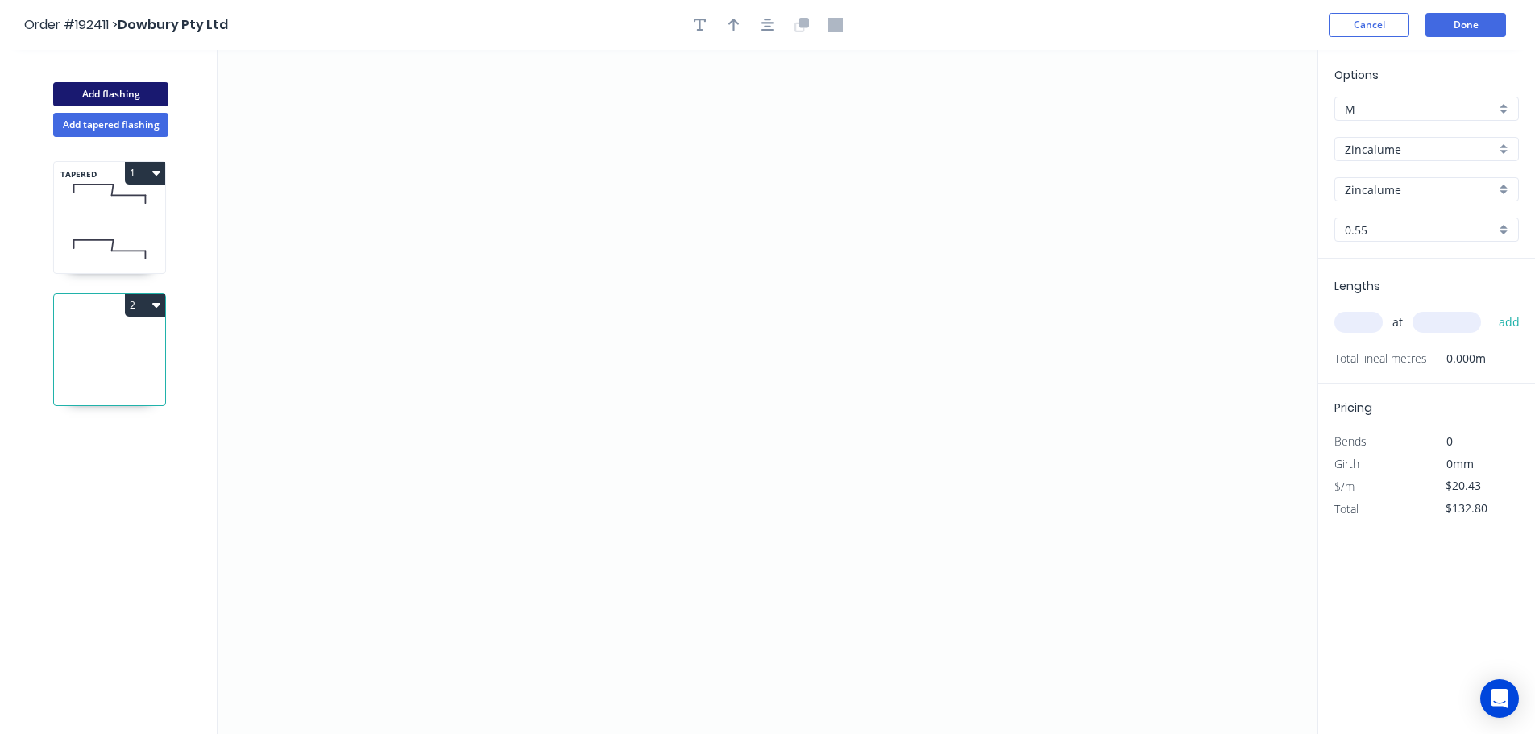
type input "$0.00"
click at [1011, 134] on icon "0" at bounding box center [767, 392] width 1100 height 684
click at [1019, 524] on icon "0" at bounding box center [767, 392] width 1100 height 684
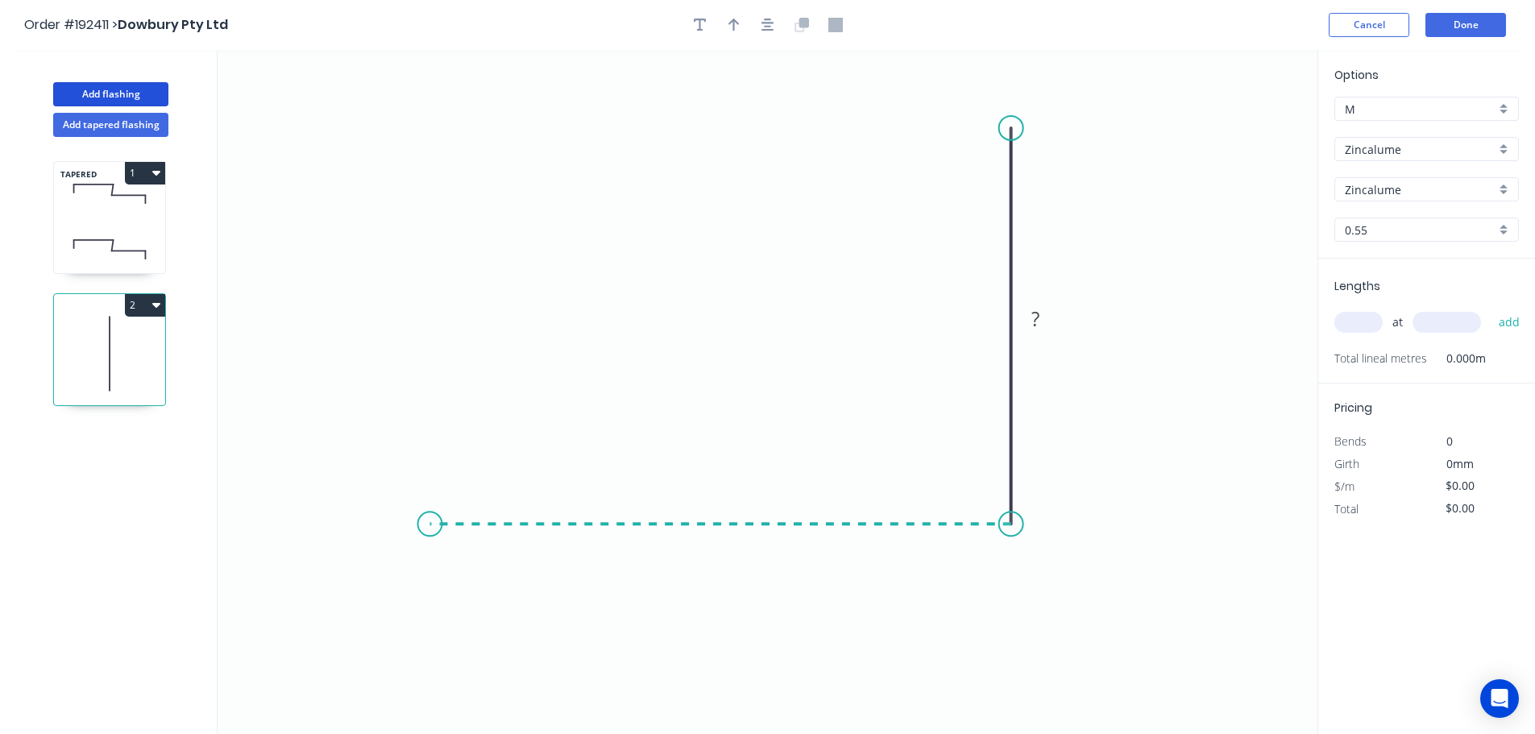
click at [429, 500] on icon "0 ?" at bounding box center [767, 392] width 1100 height 684
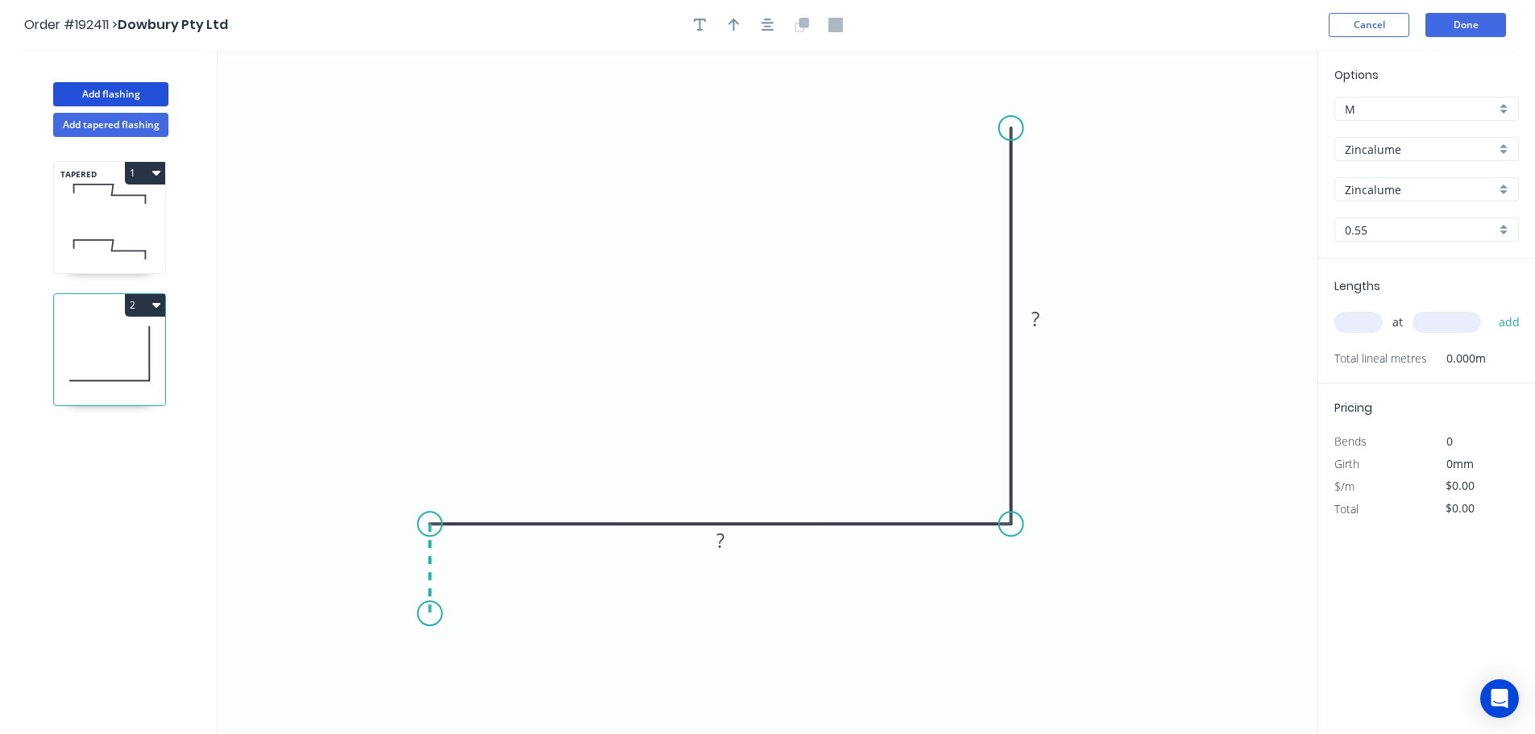
click at [425, 614] on icon "0 ? ?" at bounding box center [767, 392] width 1100 height 684
click at [425, 614] on circle at bounding box center [430, 613] width 24 height 24
click at [412, 559] on rect at bounding box center [406, 562] width 32 height 23
type input "$22.14"
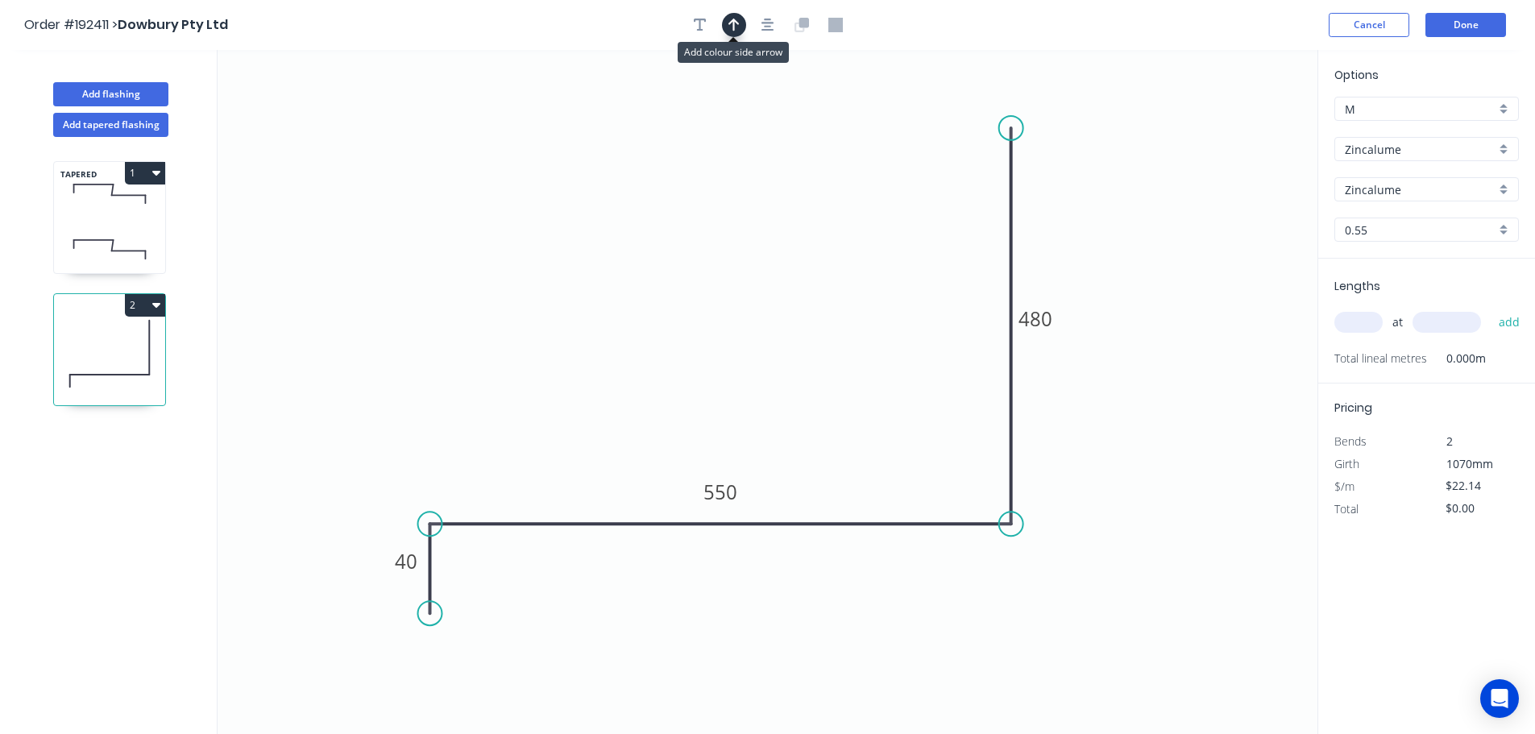
click at [735, 30] on icon "button" at bounding box center [733, 25] width 11 height 14
drag, startPoint x: 1236, startPoint y: 125, endPoint x: 714, endPoint y: 263, distance: 540.8
click at [714, 263] on icon at bounding box center [713, 245] width 14 height 52
click at [1356, 318] on input "text" at bounding box center [1358, 322] width 48 height 21
type input "1"
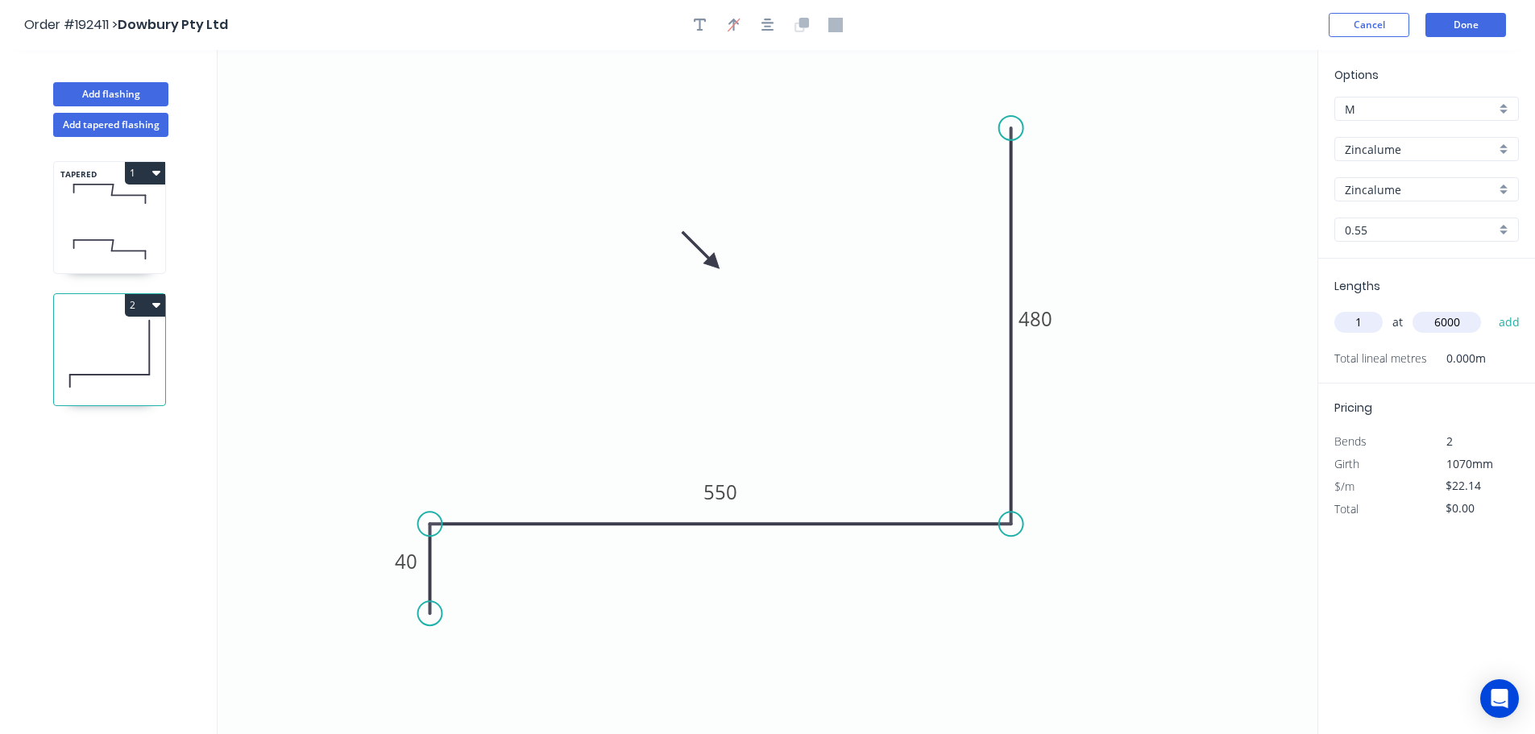
type input "6000"
click at [1490, 309] on button "add" at bounding box center [1509, 322] width 38 height 27
type input "$132.84"
type input "1"
type input "5100"
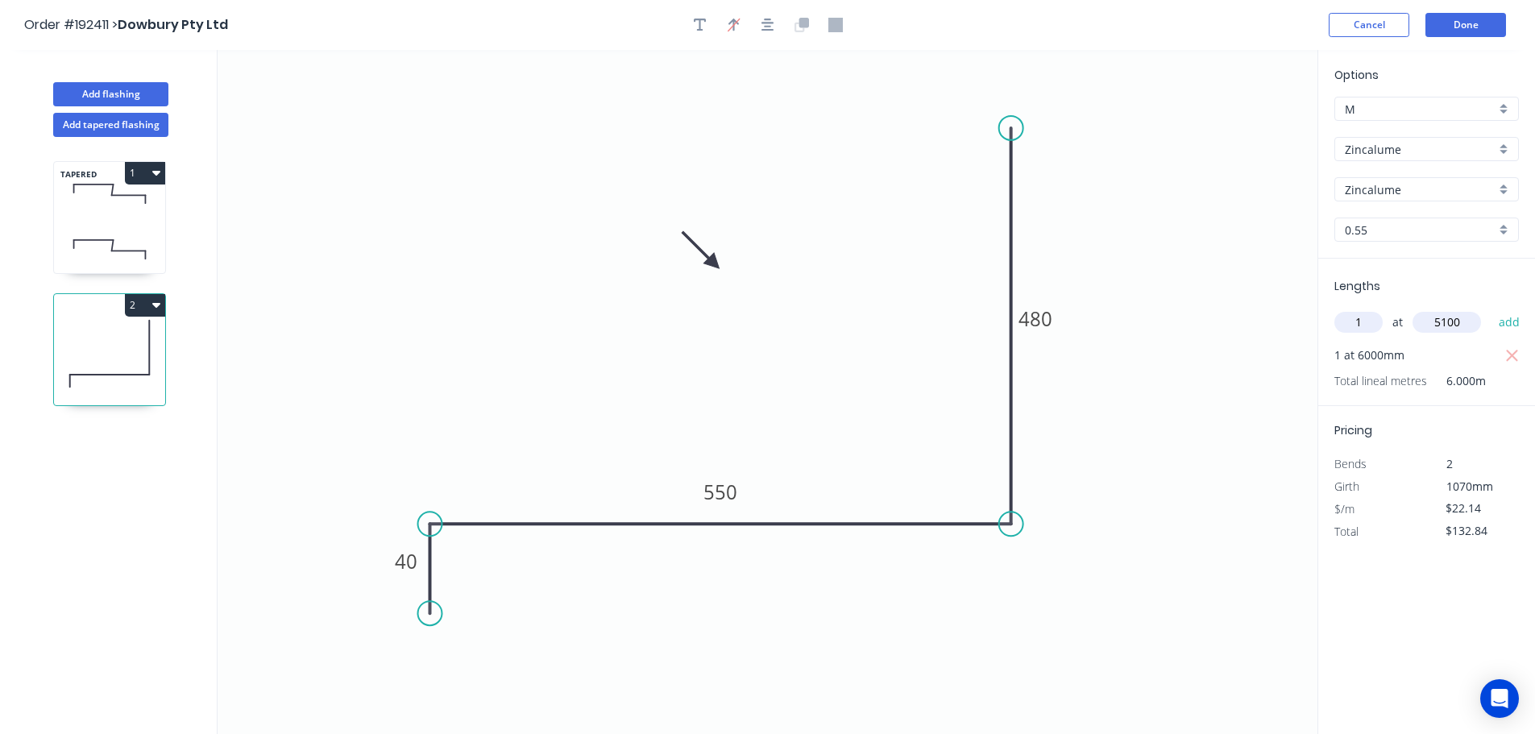
click at [1490, 309] on button "add" at bounding box center [1509, 322] width 38 height 27
type input "$245.75"
click at [124, 90] on button "Add flashing" at bounding box center [110, 94] width 115 height 24
type input "$0.00"
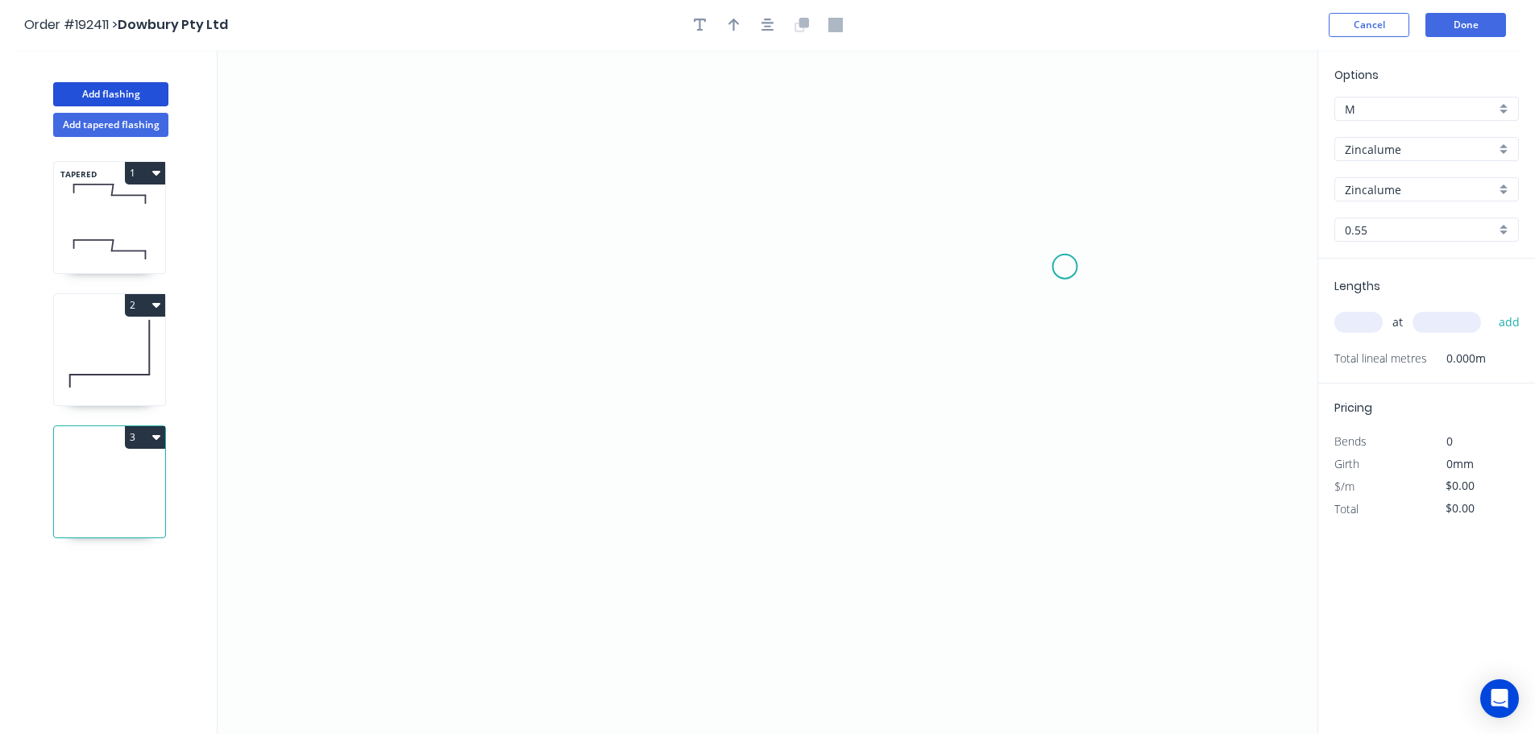
click at [1066, 266] on icon "0" at bounding box center [767, 392] width 1100 height 684
click at [1059, 160] on icon "0" at bounding box center [767, 392] width 1100 height 684
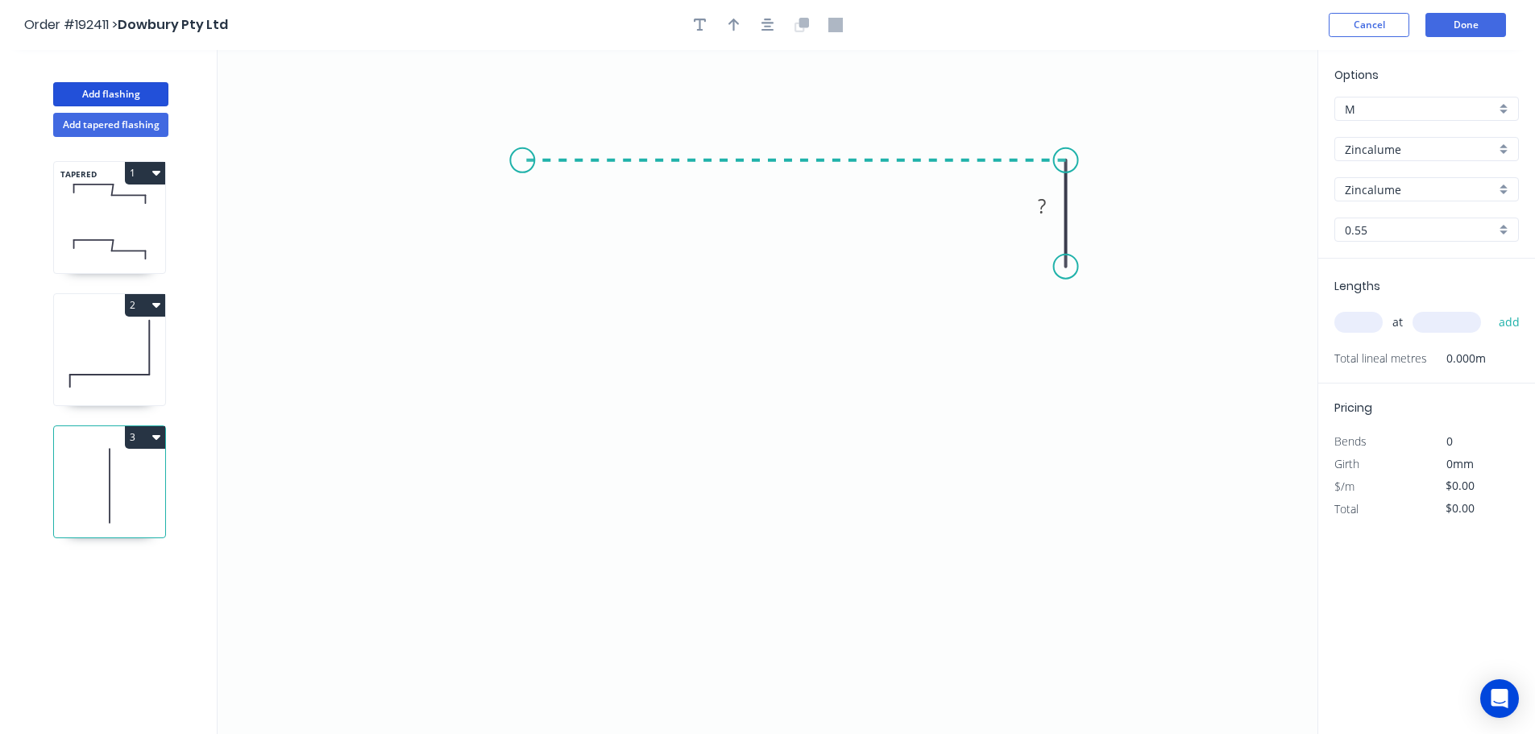
click at [522, 185] on icon "0 ?" at bounding box center [767, 392] width 1100 height 684
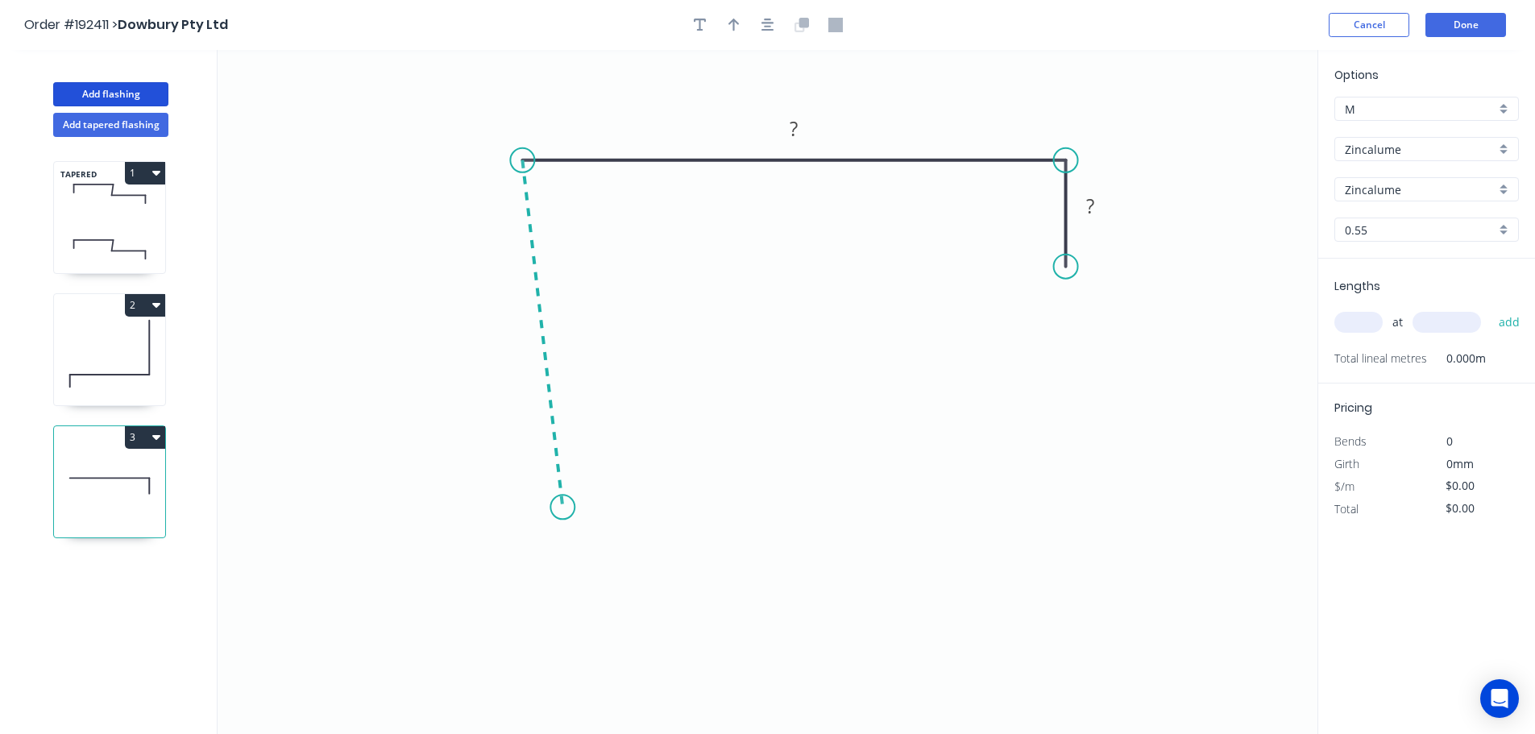
click at [562, 507] on icon "0 ? ?" at bounding box center [767, 392] width 1100 height 684
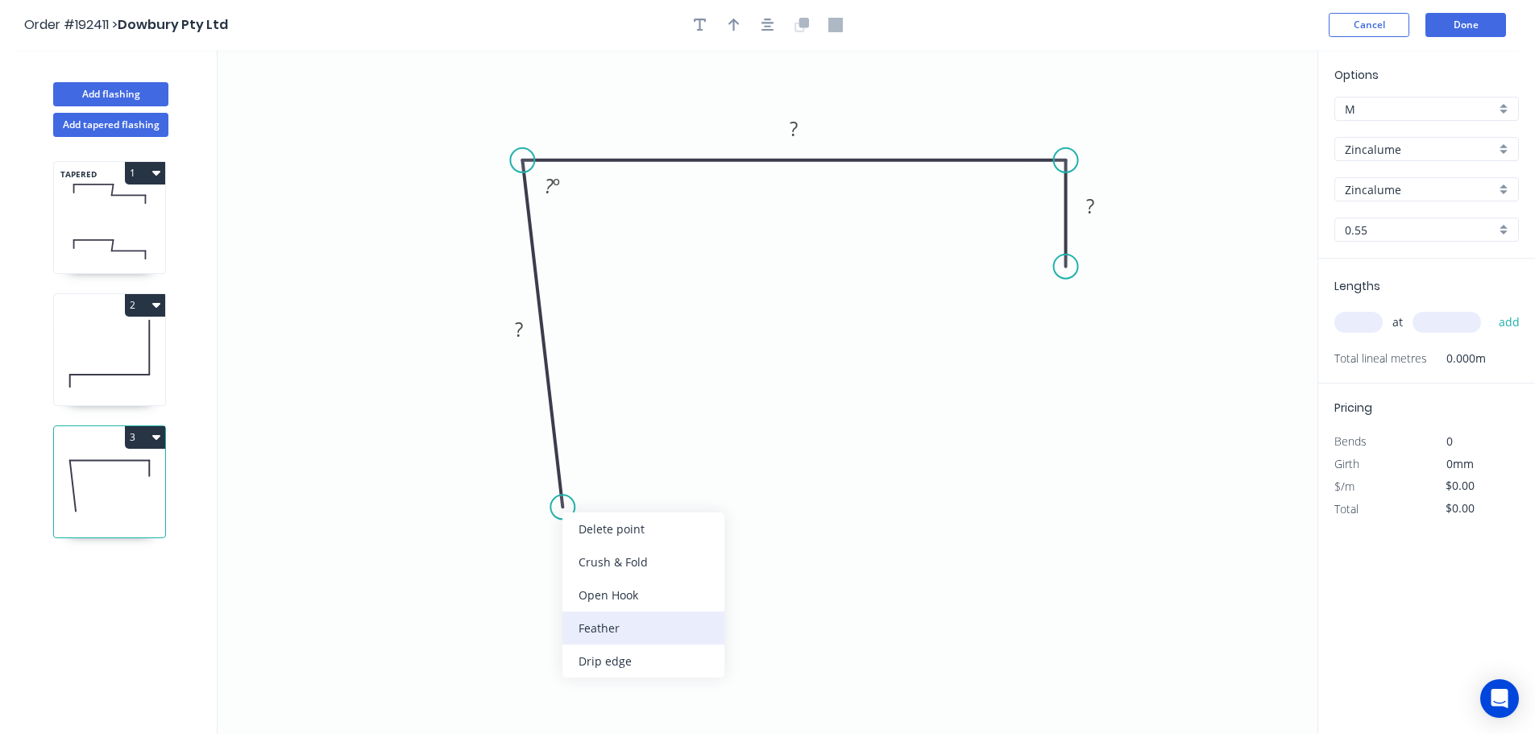
click at [603, 624] on div "Feather" at bounding box center [643, 627] width 162 height 33
click at [603, 565] on div "Flip bend" at bounding box center [641, 562] width 162 height 33
drag, startPoint x: 620, startPoint y: 482, endPoint x: 662, endPoint y: 487, distance: 42.2
click at [662, 487] on rect at bounding box center [632, 478] width 63 height 33
click at [648, 478] on tspan "15" at bounding box center [646, 479] width 23 height 27
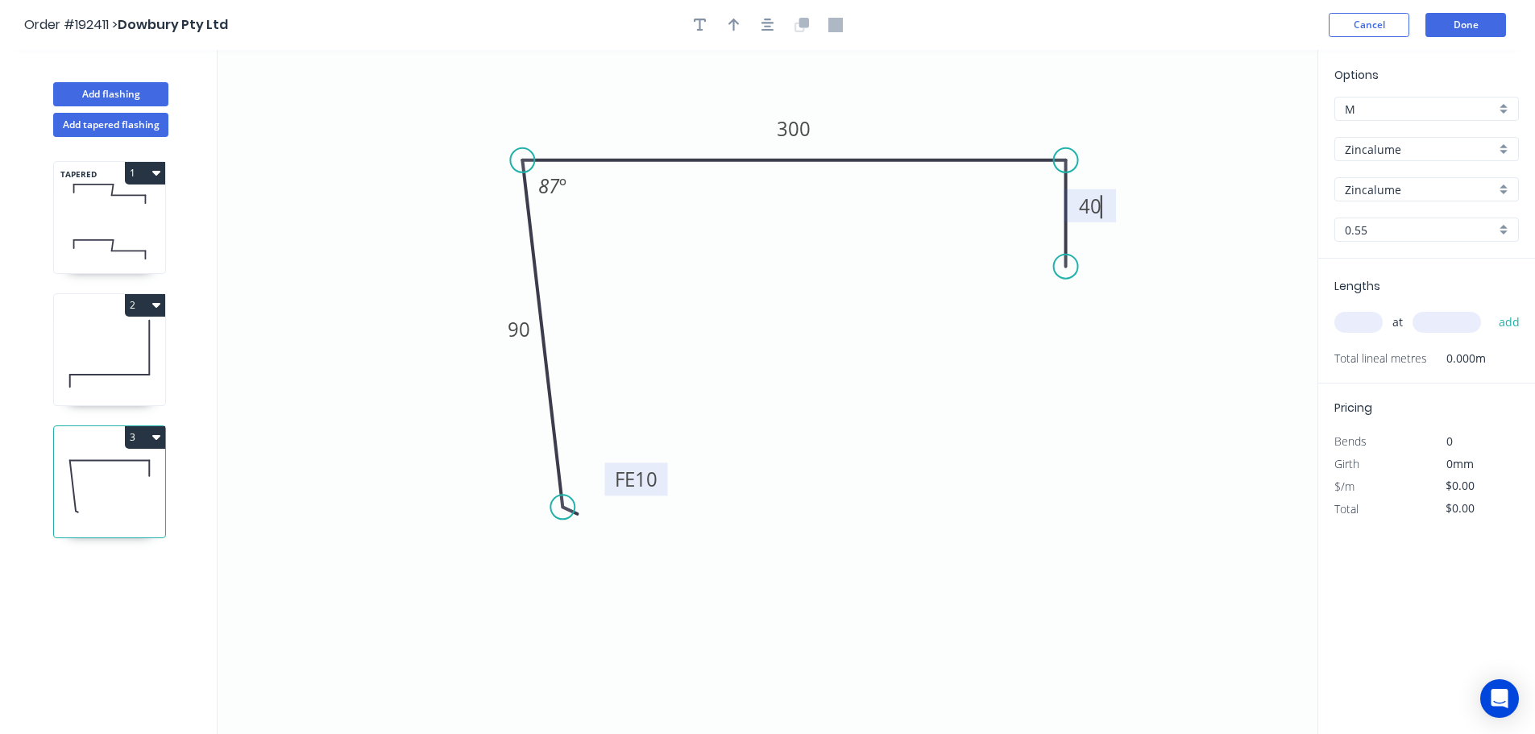
type input "$12.04"
click at [730, 27] on icon "button" at bounding box center [733, 25] width 11 height 14
drag, startPoint x: 1237, startPoint y: 126, endPoint x: 420, endPoint y: 162, distance: 817.6
click at [420, 162] on icon at bounding box center [421, 144] width 14 height 52
drag, startPoint x: 420, startPoint y: 162, endPoint x: 429, endPoint y: 167, distance: 9.4
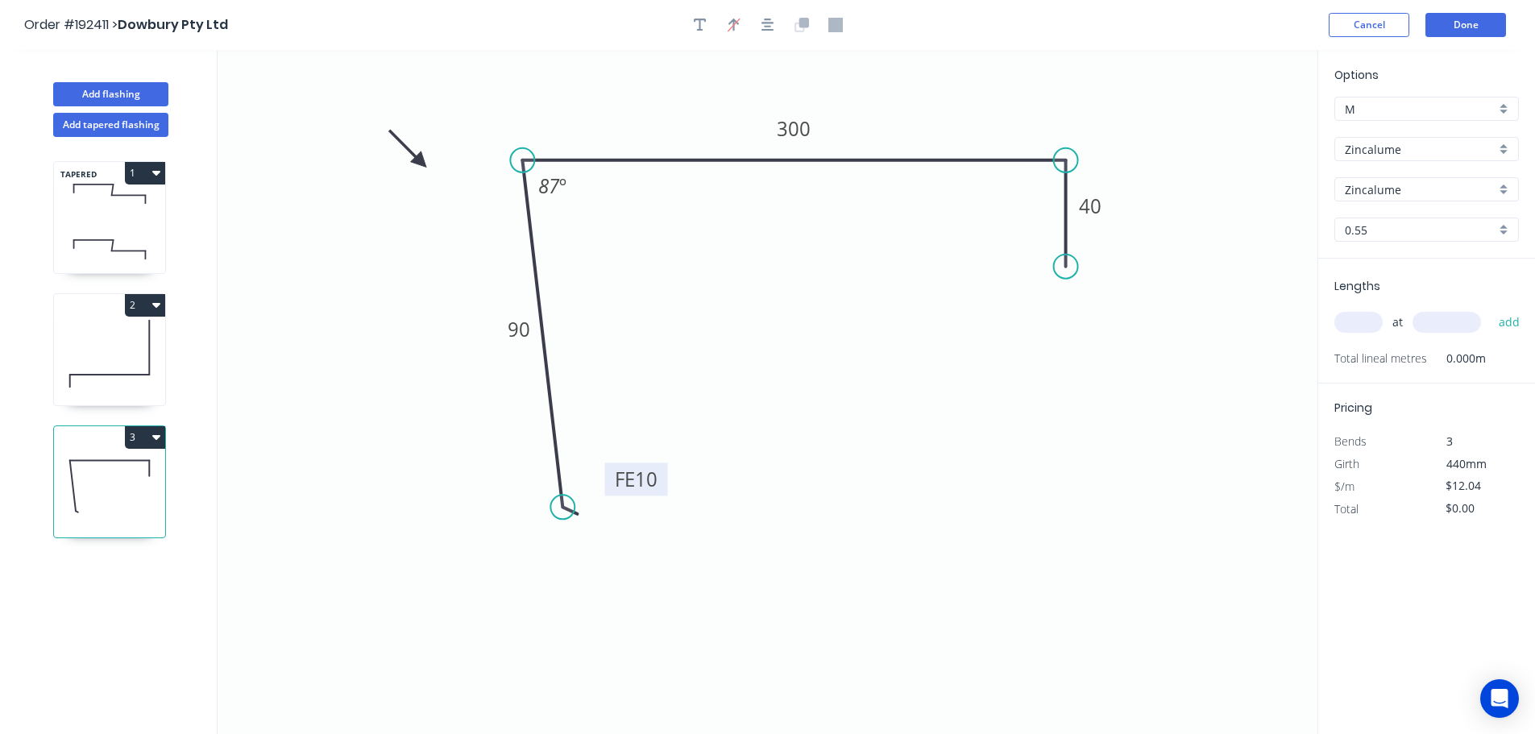
click at [1352, 322] on input "text" at bounding box center [1358, 322] width 48 height 21
type input "1"
type input "6000"
click at [1490, 309] on button "add" at bounding box center [1509, 322] width 38 height 27
type input "$72.24"
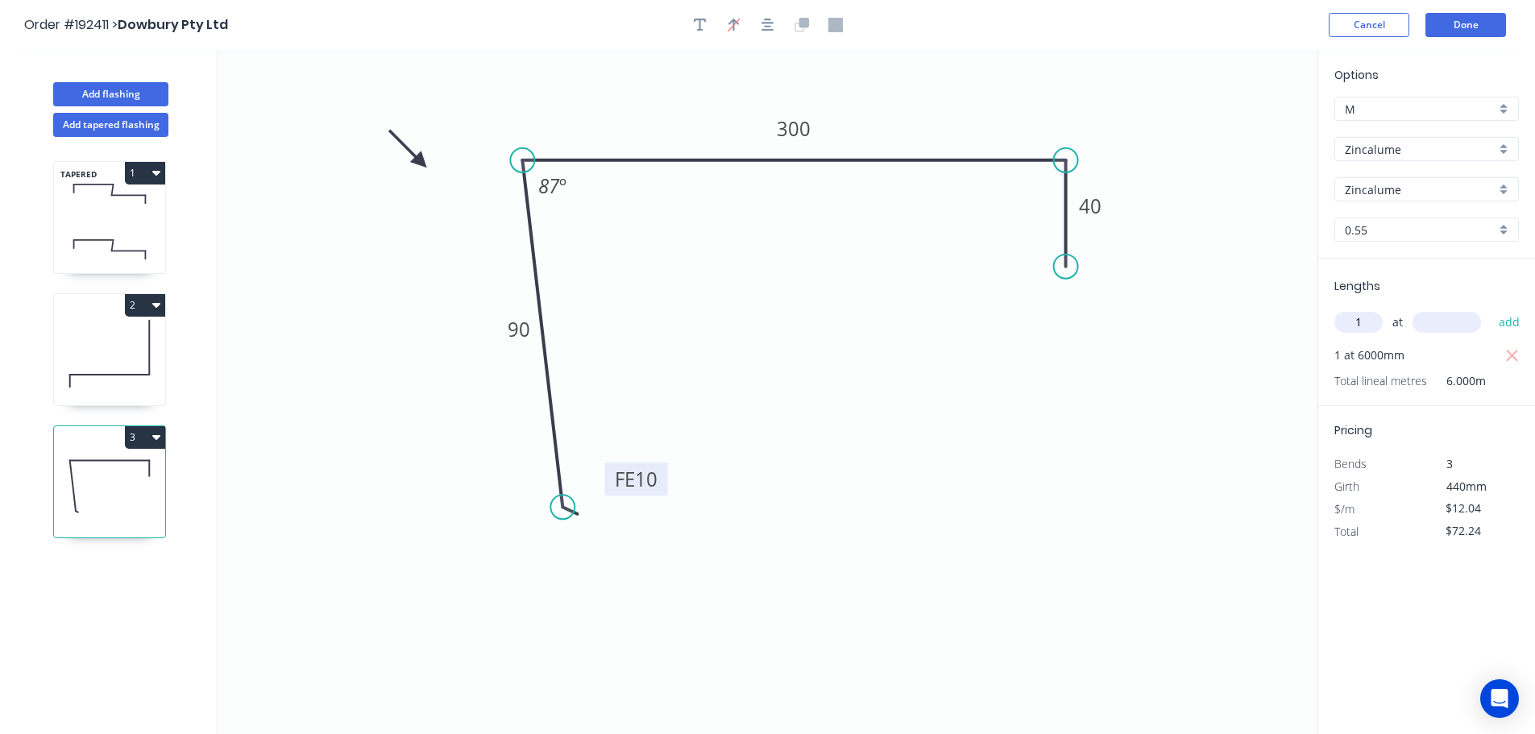
type input "1"
type input "5000"
click at [1490, 309] on button "add" at bounding box center [1509, 322] width 38 height 27
type input "$132.44"
click at [110, 97] on button "Add flashing" at bounding box center [110, 94] width 115 height 24
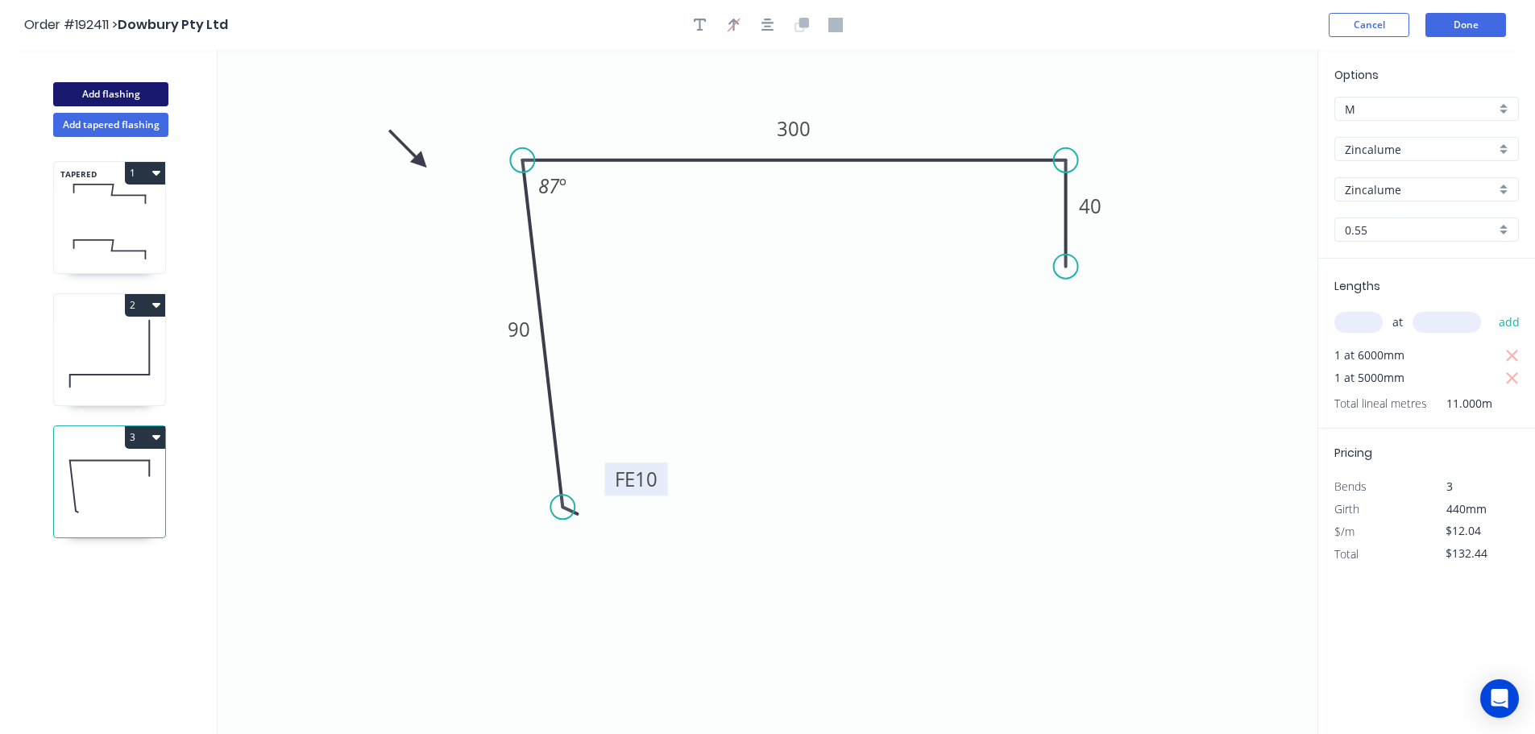
type input "$0.00"
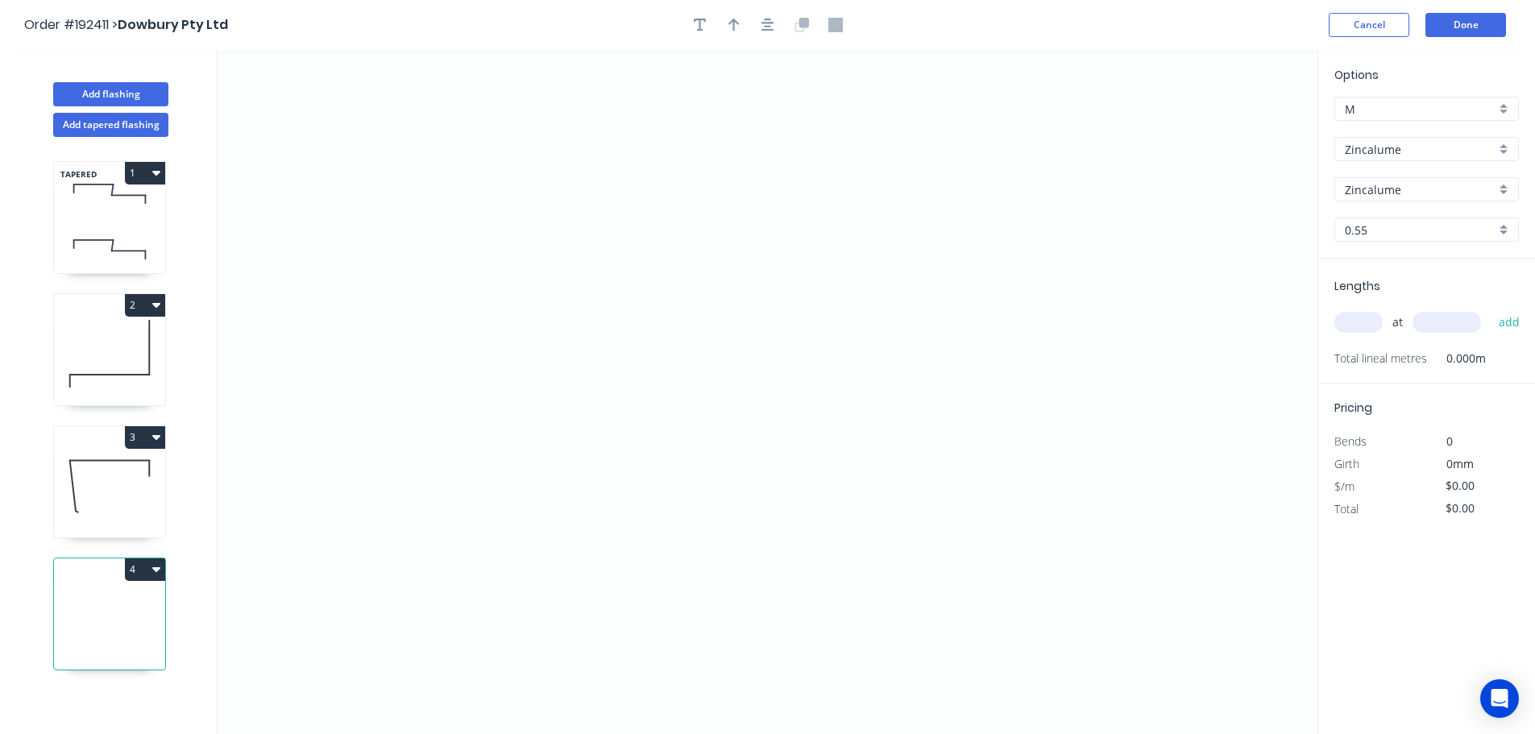
click at [1373, 148] on input "Zincalume" at bounding box center [1419, 149] width 151 height 17
click at [1390, 185] on div "Colorbond Ultra" at bounding box center [1426, 188] width 183 height 28
type input "Colorbond Ultra"
type input "Dover White"
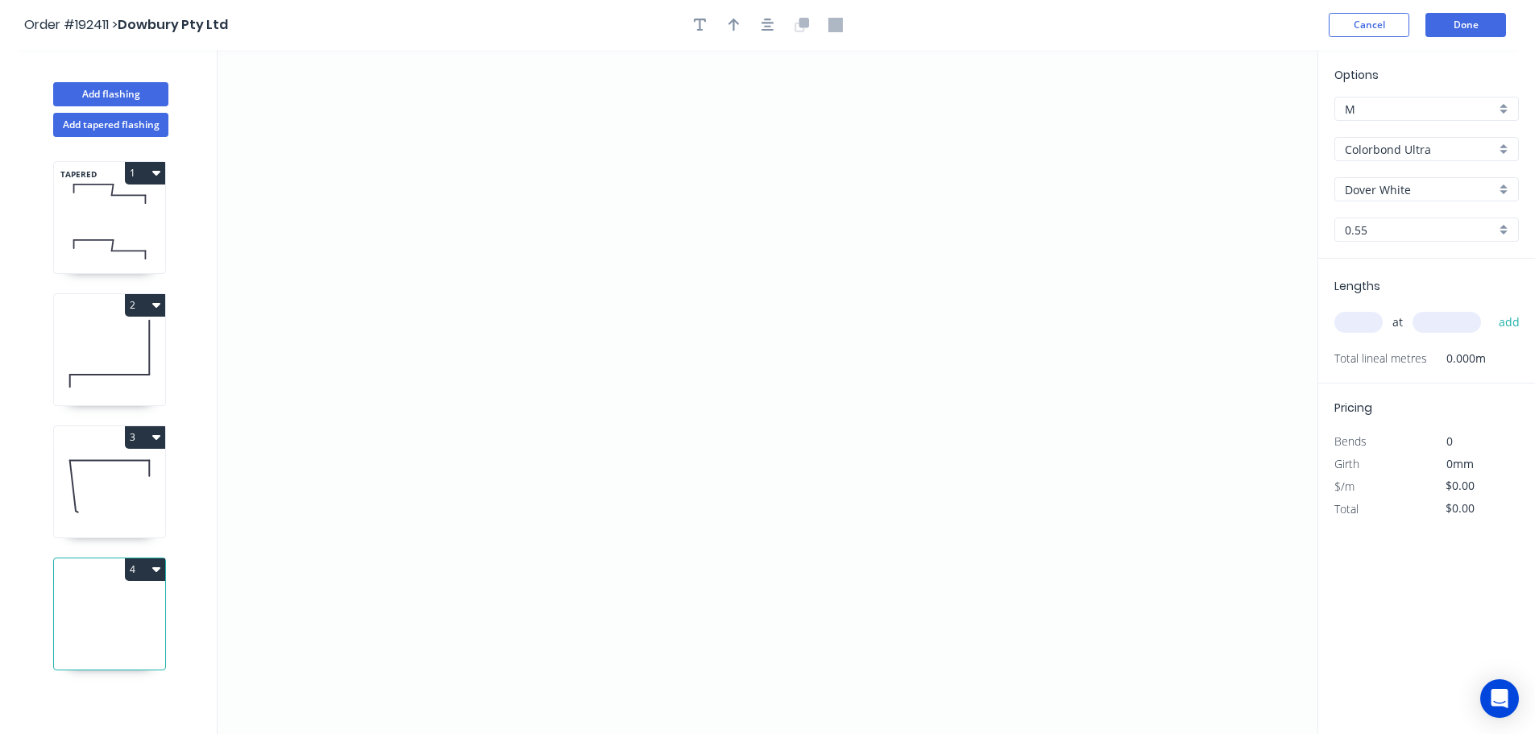
click at [1381, 193] on input "Dover White" at bounding box center [1419, 189] width 151 height 17
click at [1377, 272] on div "Surfmist" at bounding box center [1426, 273] width 183 height 28
type input "Surfmist"
click at [1360, 317] on input "text" at bounding box center [1358, 322] width 48 height 21
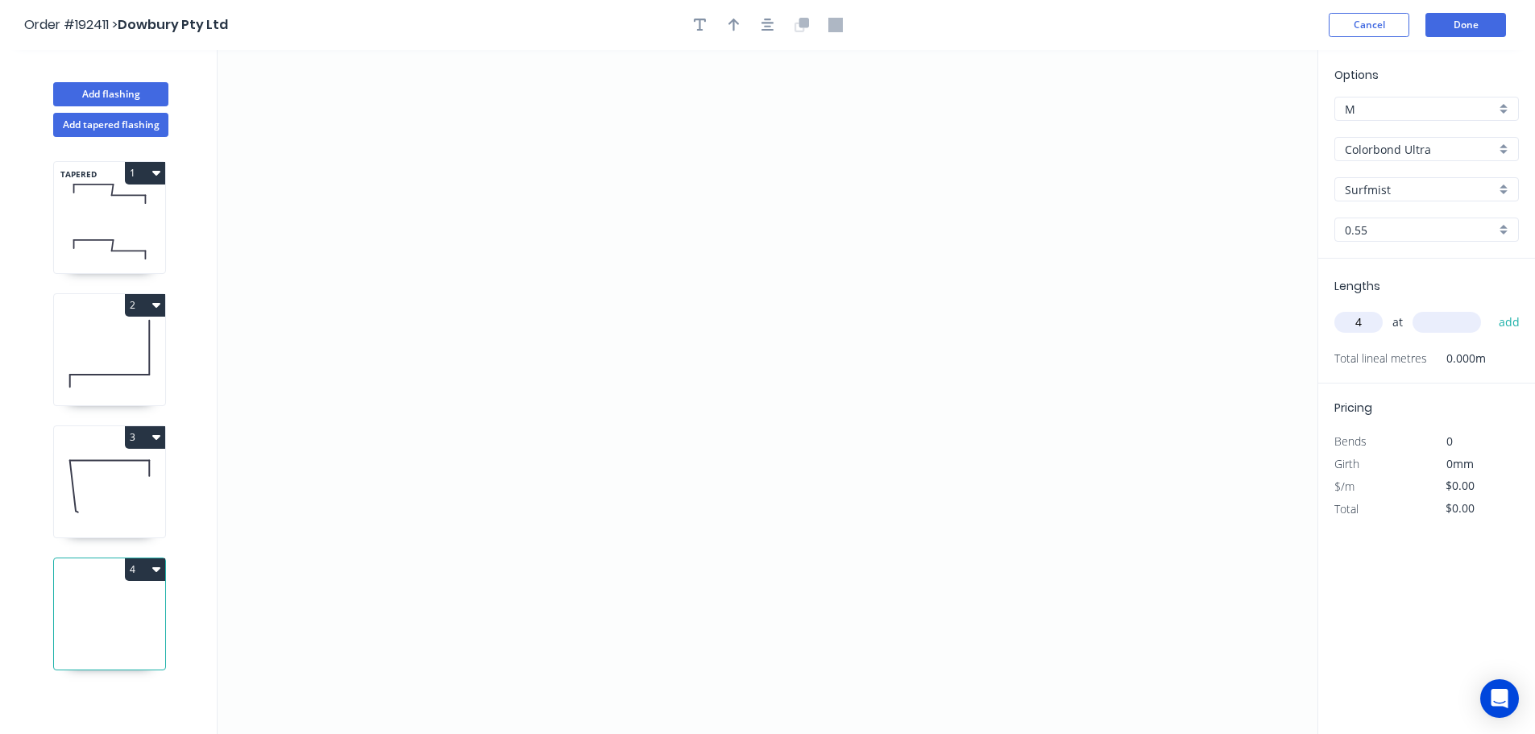
type input "4"
type input "4000"
click at [1490, 309] on button "add" at bounding box center [1509, 322] width 38 height 27
click at [1135, 122] on icon "0" at bounding box center [767, 392] width 1100 height 684
click at [1132, 209] on icon "0" at bounding box center [767, 392] width 1100 height 684
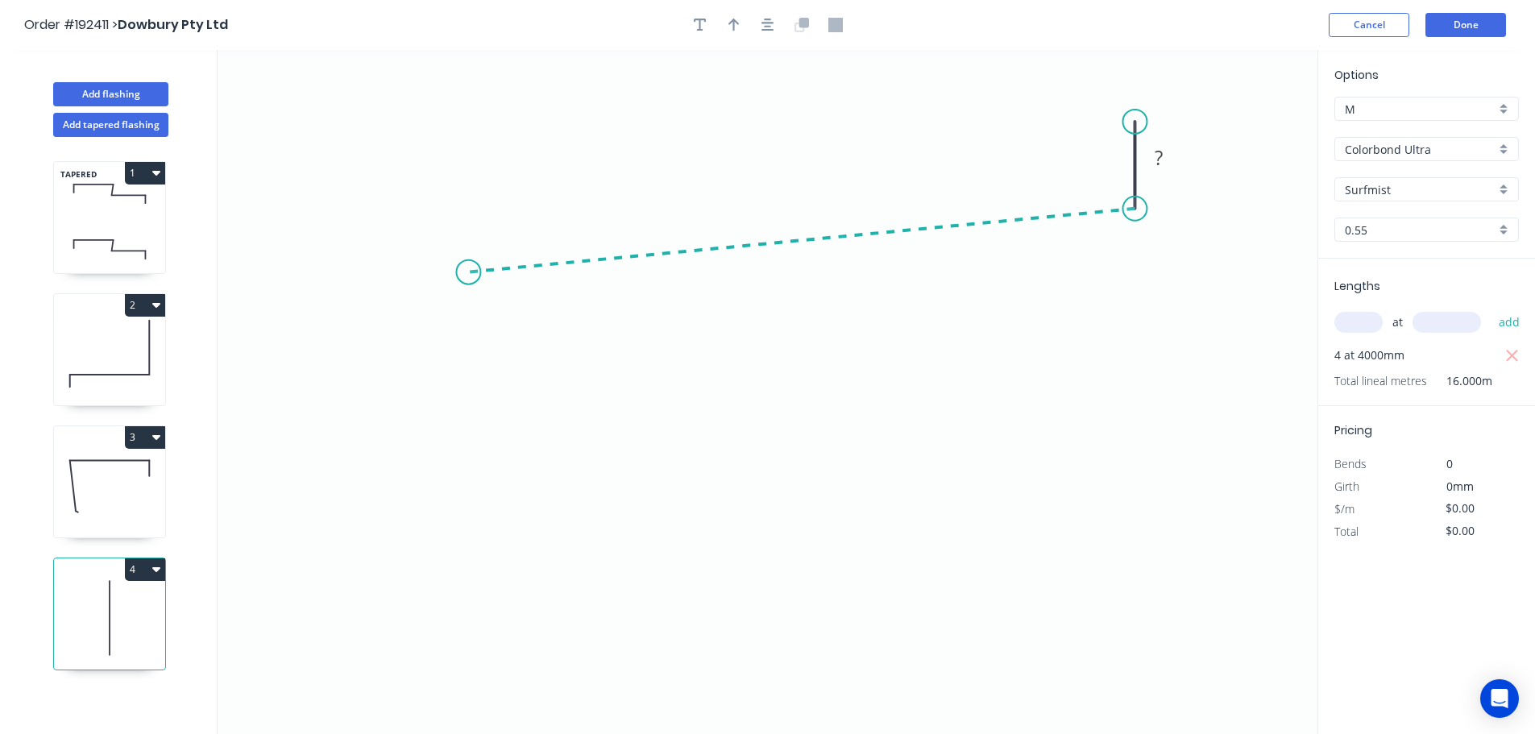
click at [468, 272] on icon "0 ?" at bounding box center [767, 392] width 1100 height 684
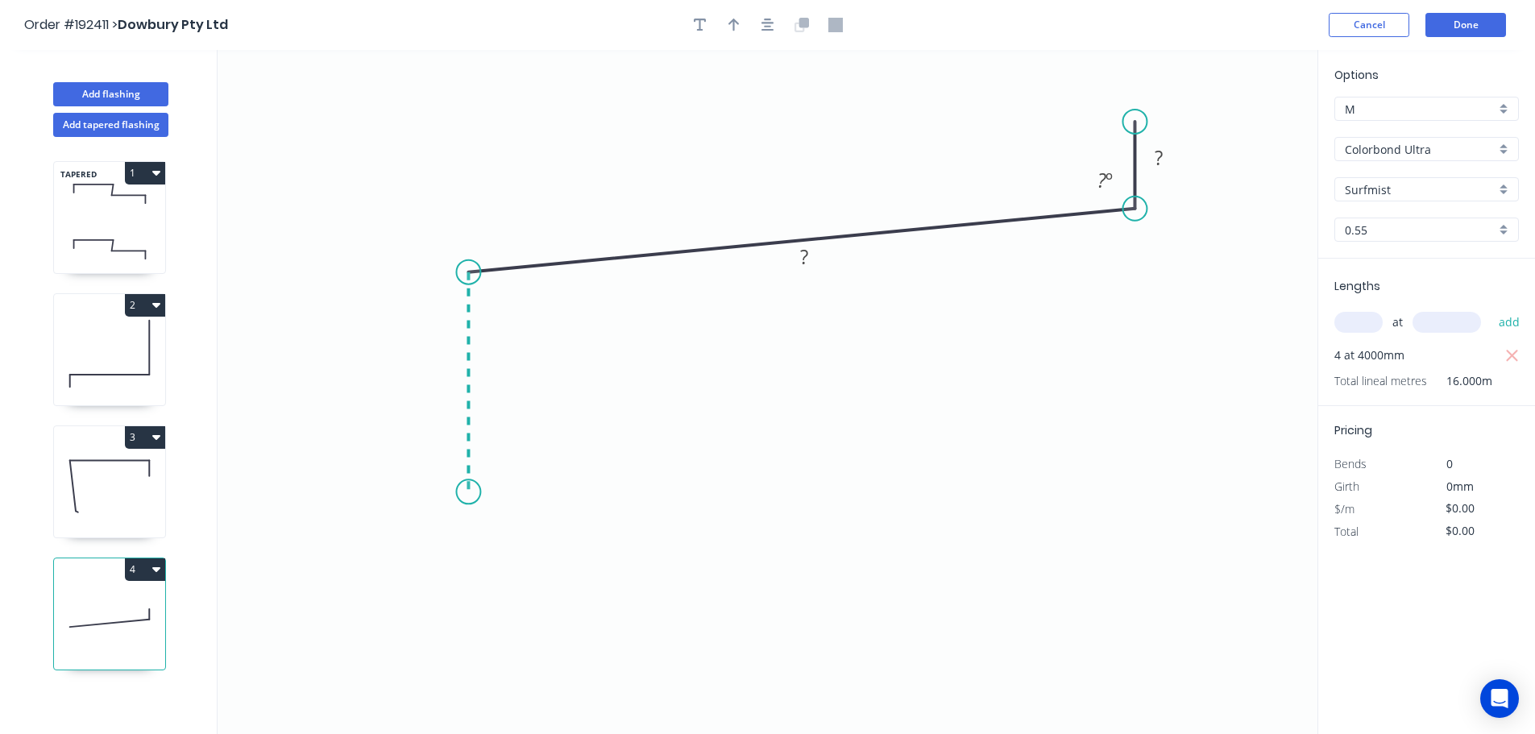
click at [465, 492] on icon "0 ? ? ? º" at bounding box center [767, 392] width 1100 height 684
click at [548, 553] on icon "0 ? ? ? ? º ? º" at bounding box center [767, 392] width 1100 height 684
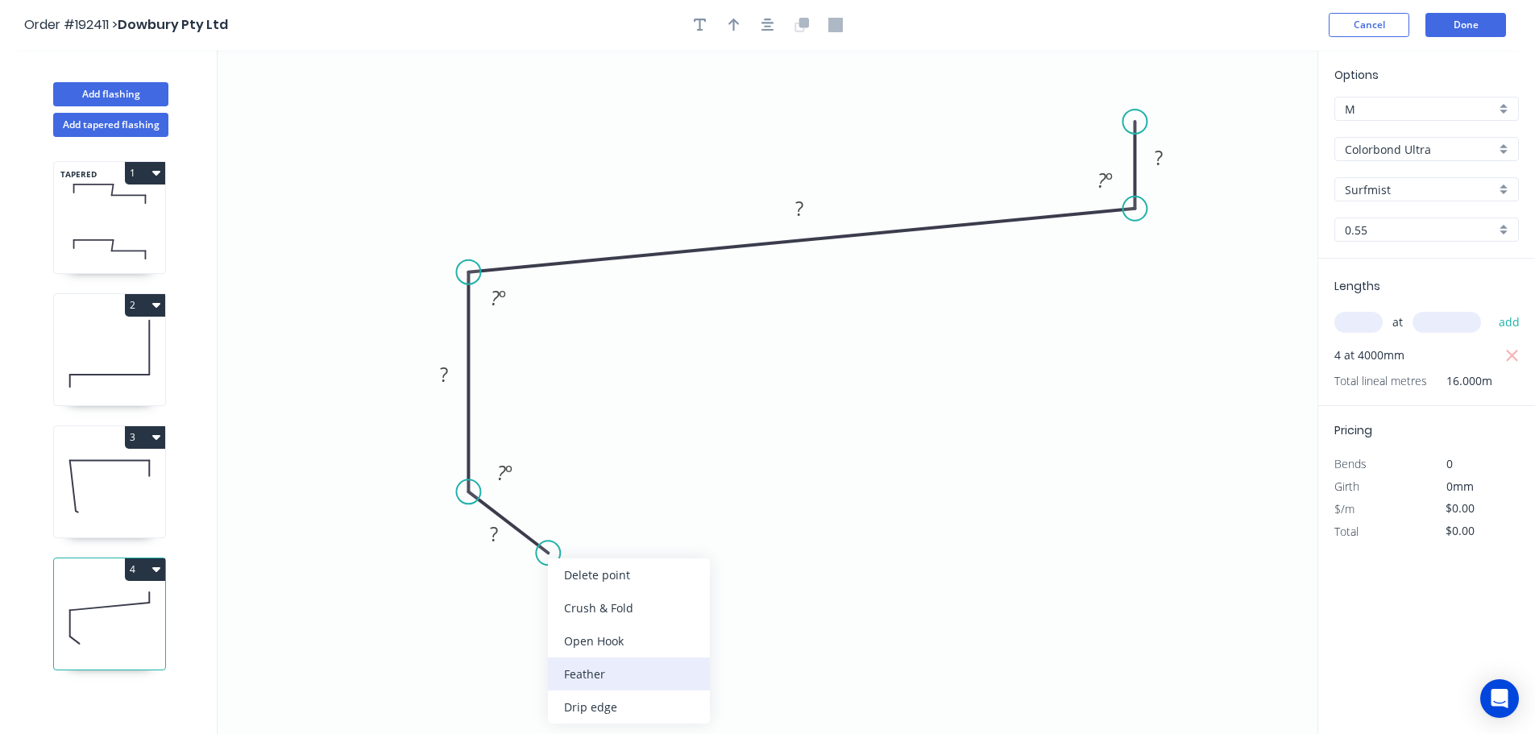
click at [586, 671] on div "Feather" at bounding box center [629, 673] width 162 height 33
click at [582, 602] on div "Flip bend" at bounding box center [619, 602] width 162 height 33
drag, startPoint x: 573, startPoint y: 502, endPoint x: 585, endPoint y: 501, distance: 12.1
click at [585, 501] on icon "0 FE 15 ? ? ? ? ? º ? º ? º" at bounding box center [767, 392] width 1100 height 684
drag, startPoint x: 581, startPoint y: 499, endPoint x: 619, endPoint y: 487, distance: 40.0
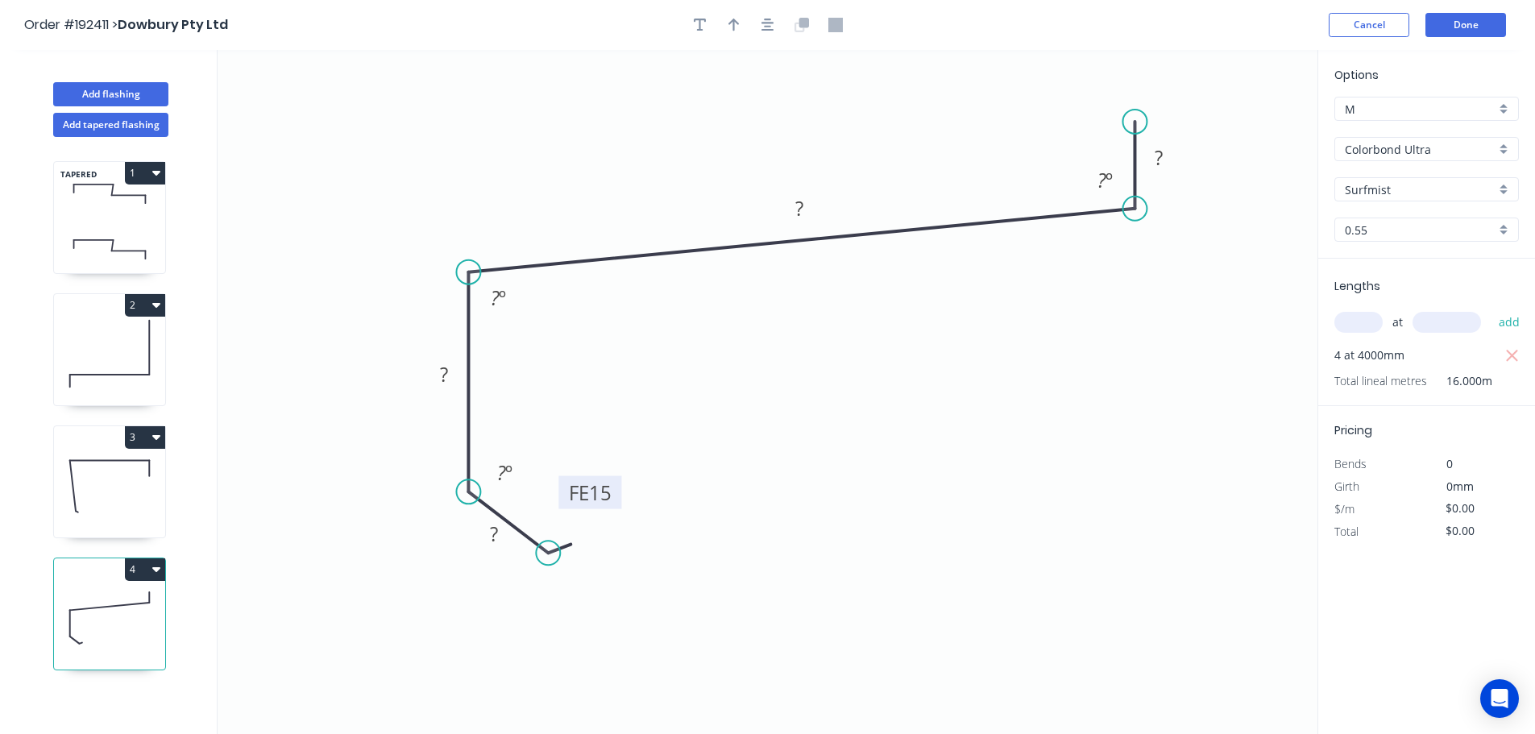
click at [619, 487] on rect at bounding box center [589, 492] width 63 height 33
click at [600, 493] on tspan "15" at bounding box center [600, 492] width 23 height 27
click at [735, 29] on icon "button" at bounding box center [733, 25] width 11 height 14
type input "$39.05"
drag, startPoint x: 1236, startPoint y: 125, endPoint x: 620, endPoint y: 151, distance: 616.8
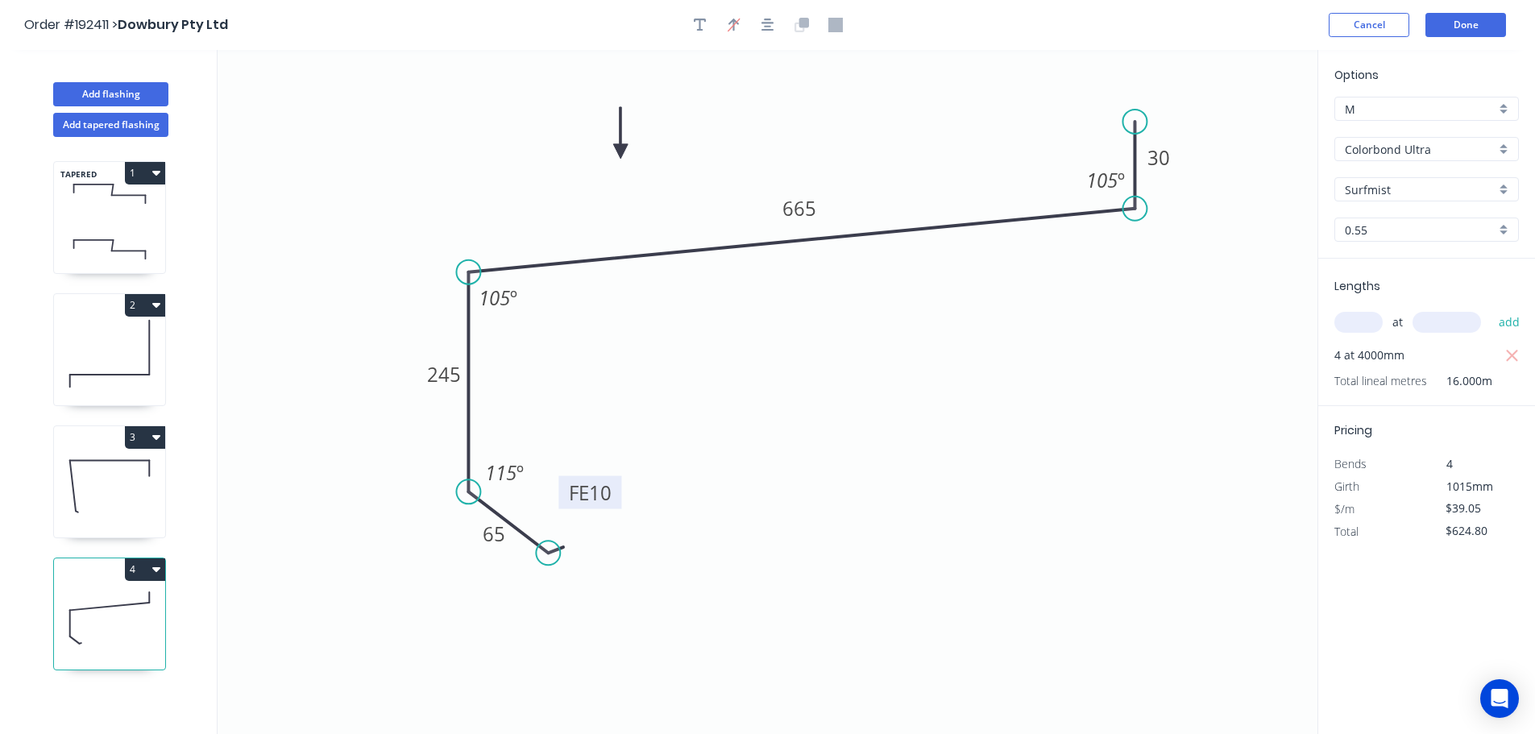
click at [620, 151] on icon at bounding box center [620, 133] width 14 height 52
click at [155, 570] on icon "button" at bounding box center [156, 569] width 8 height 5
click at [52, 610] on div "Duplicate" at bounding box center [89, 609] width 124 height 23
type input "$0.00"
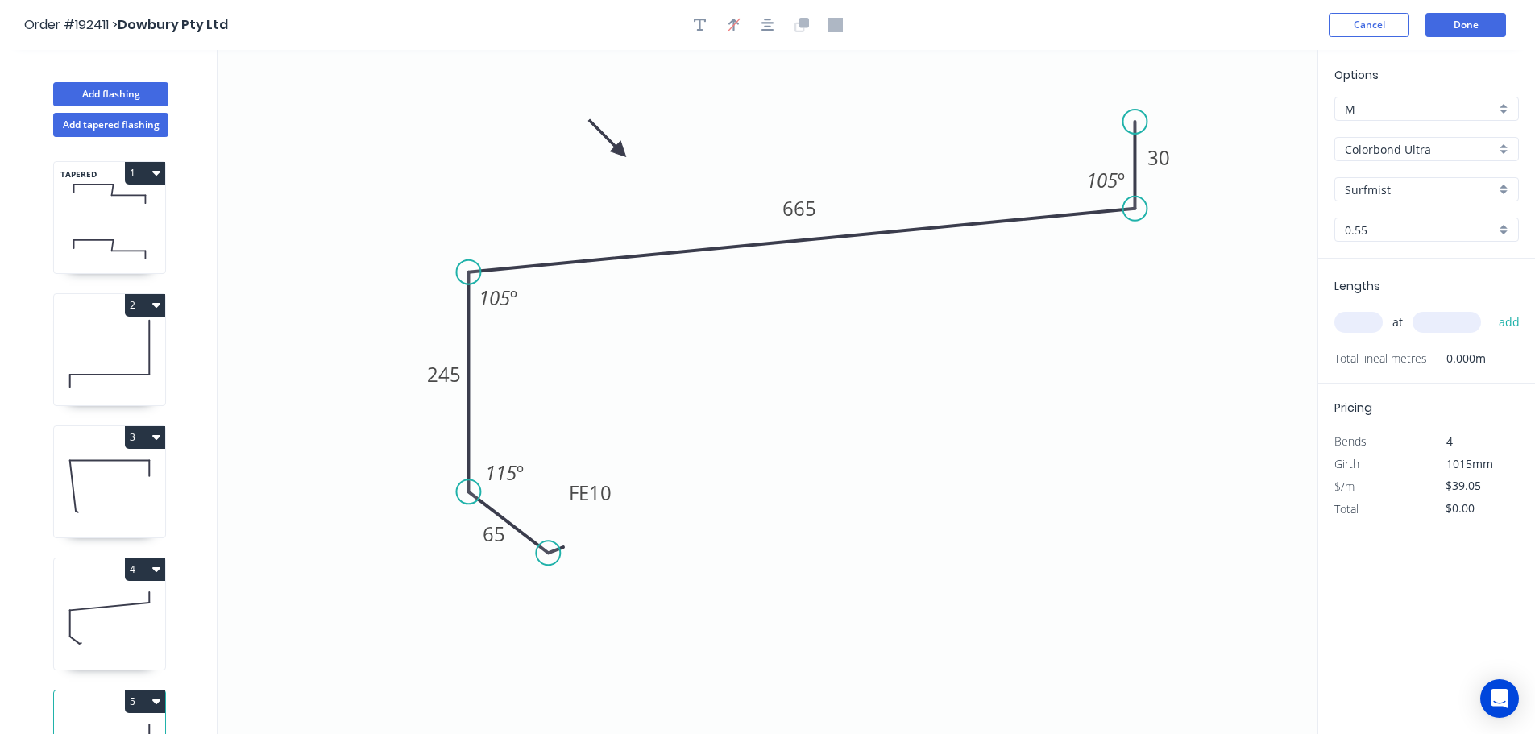
click at [1367, 315] on input "text" at bounding box center [1358, 322] width 48 height 21
type input "4"
type input "4000"
click at [1490, 309] on button "add" at bounding box center [1509, 322] width 38 height 27
type input "$624.80"
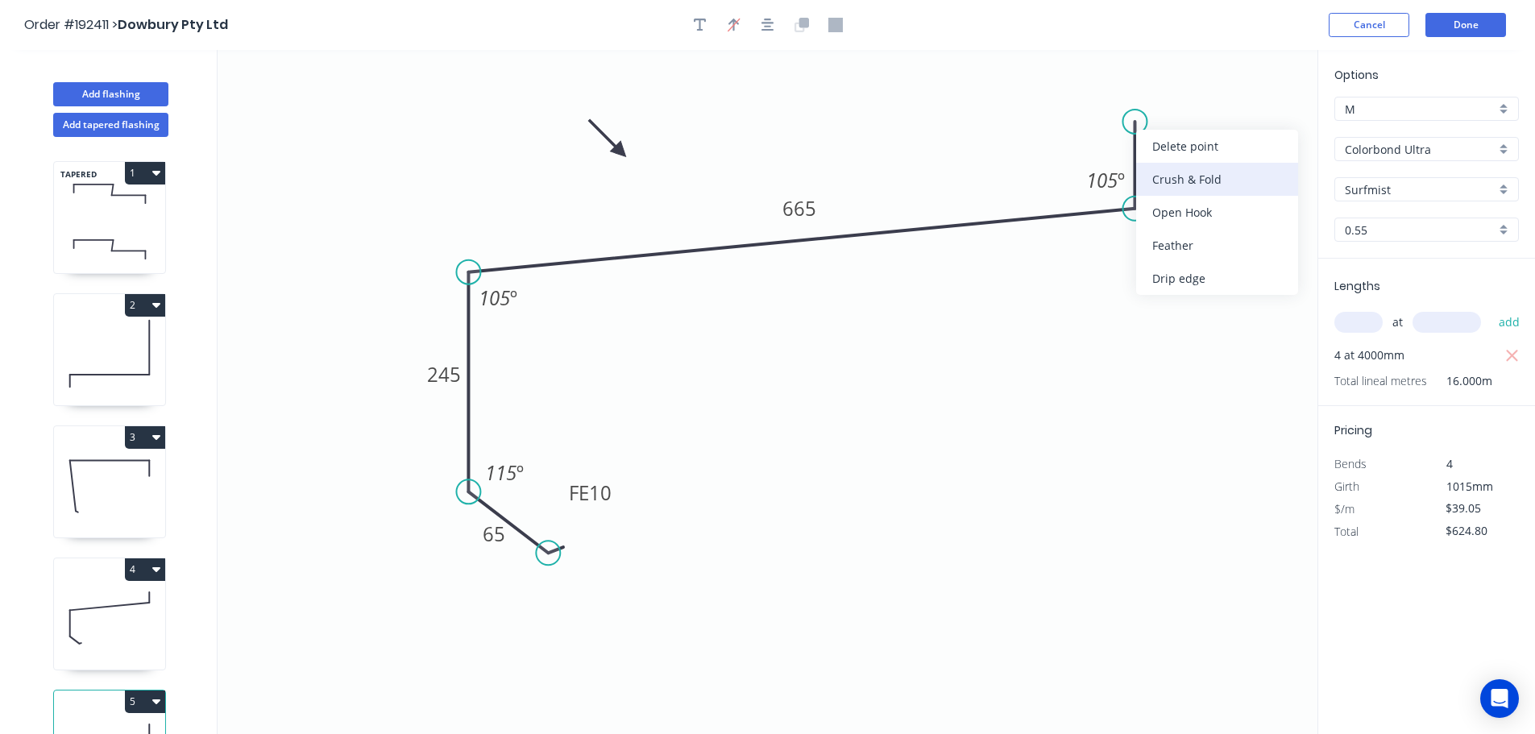
click at [1215, 179] on div "Crush & Fold" at bounding box center [1217, 179] width 162 height 33
type input "$40.49"
type input "$647.84"
drag, startPoint x: 1194, startPoint y: 189, endPoint x: 1187, endPoint y: 172, distance: 18.9
click at [1194, 188] on div "Flip bend" at bounding box center [1218, 182] width 162 height 33
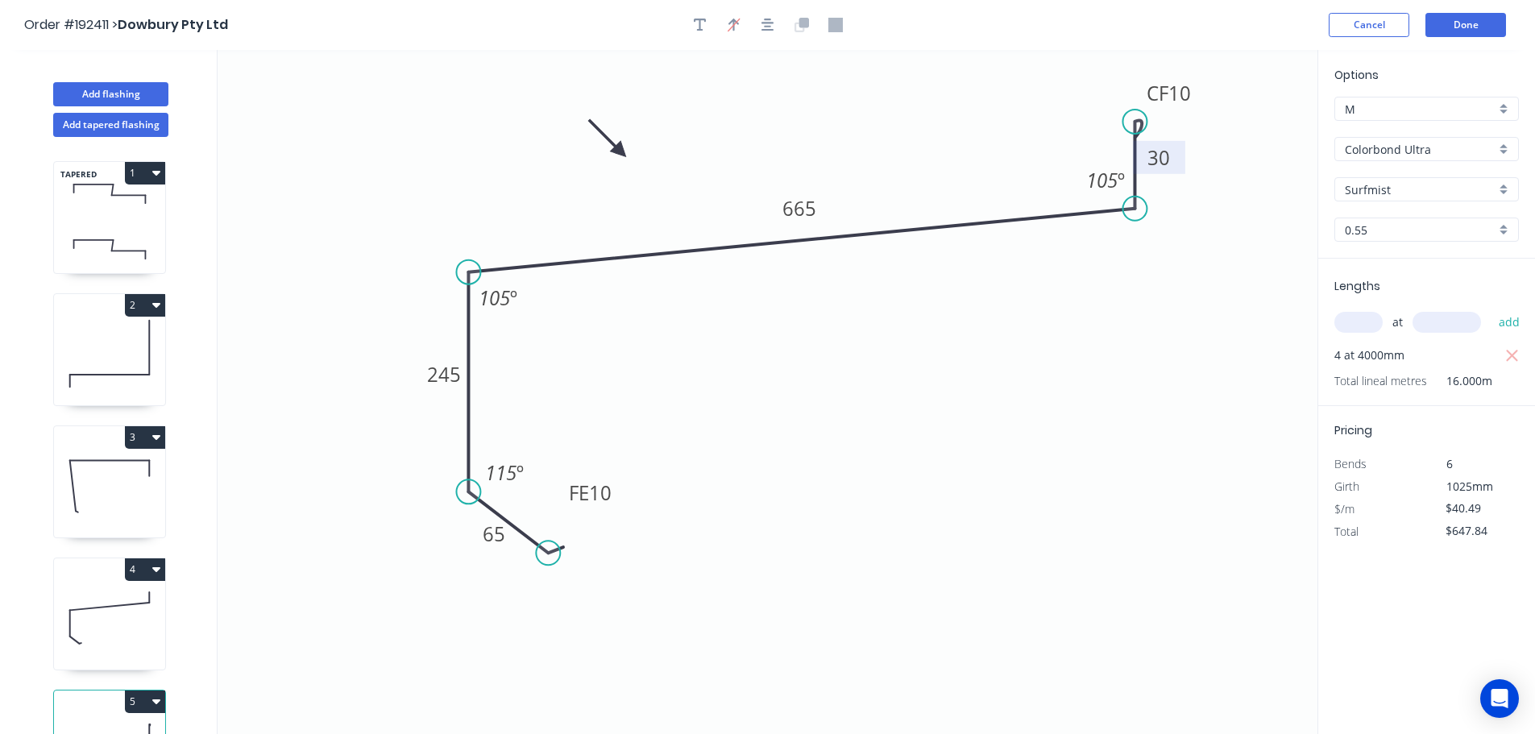
click at [1166, 156] on tspan "30" at bounding box center [1158, 157] width 23 height 27
click at [704, 25] on icon "button" at bounding box center [700, 25] width 13 height 14
drag, startPoint x: 1183, startPoint y: 164, endPoint x: 1216, endPoint y: 177, distance: 35.0
click at [1216, 177] on rect at bounding box center [1192, 171] width 52 height 33
click at [691, 23] on button "button" at bounding box center [700, 25] width 24 height 24
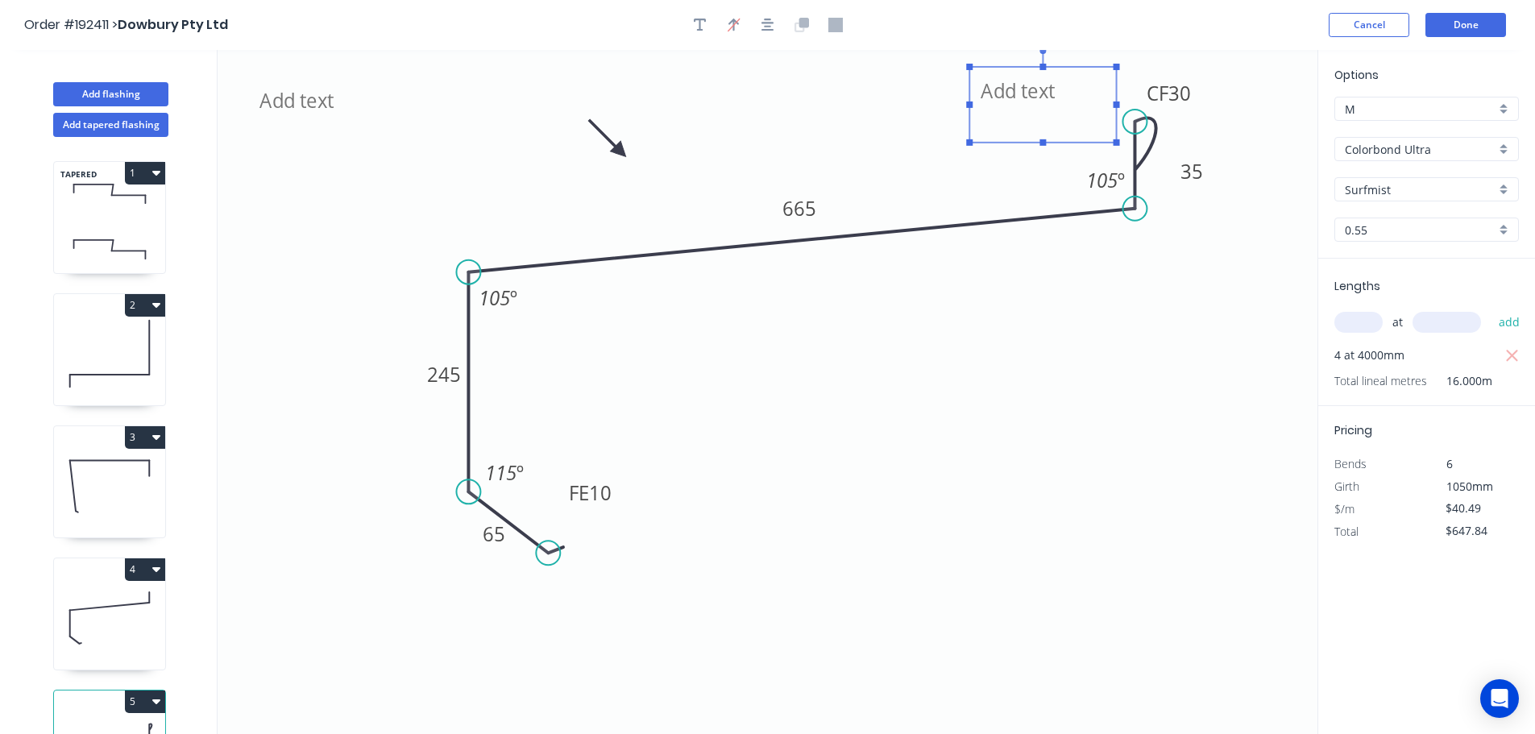
drag, startPoint x: 312, startPoint y: 100, endPoint x: 1033, endPoint y: 91, distance: 721.0
click at [1033, 91] on textarea at bounding box center [1042, 105] width 130 height 60
click at [1099, 421] on icon "300mm open crush FE 10 65 245 665 CF 30 35 105 º 105 º 115 º" at bounding box center [767, 392] width 1100 height 684
type textarea "300mm open crush"
click at [1464, 23] on button "Done" at bounding box center [1465, 25] width 81 height 24
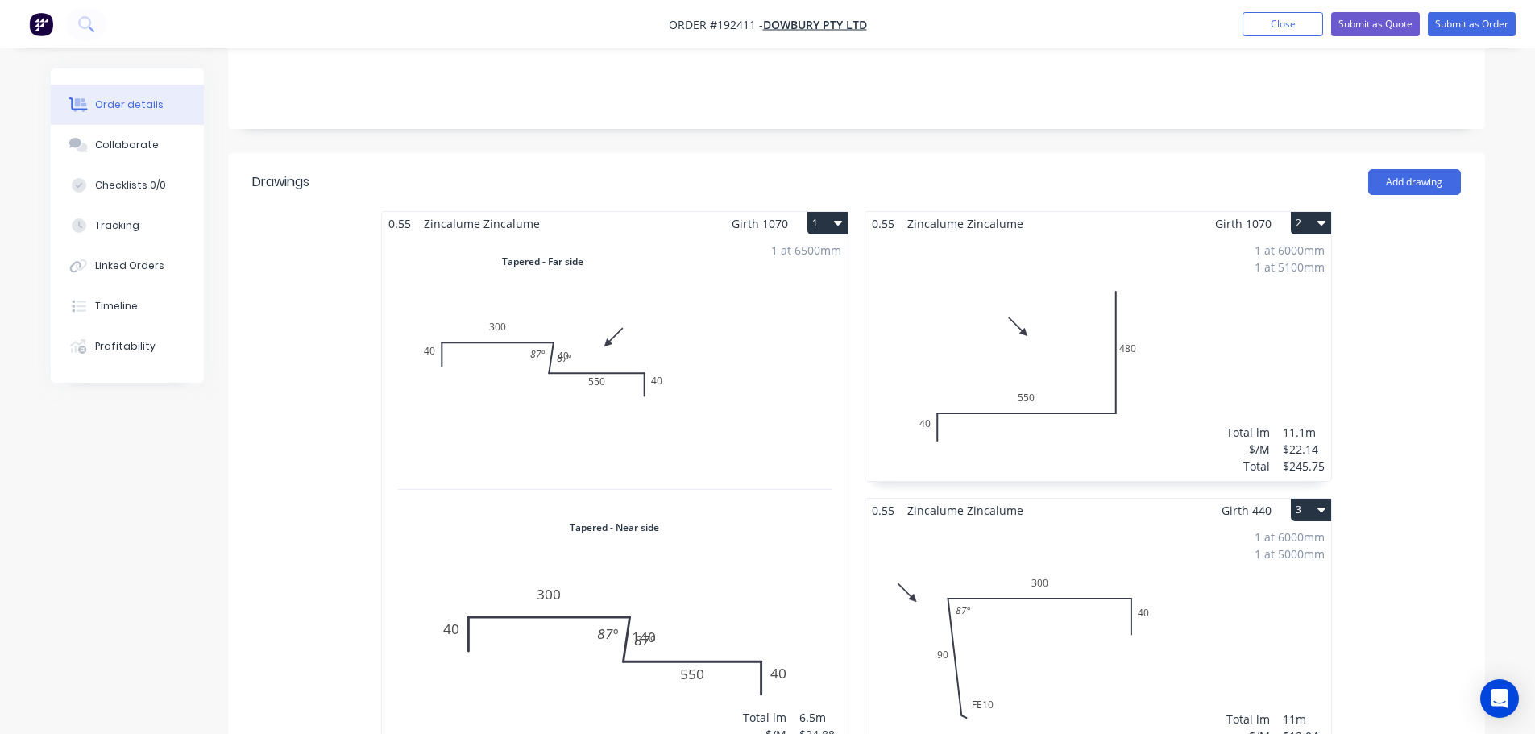
scroll to position [403, 0]
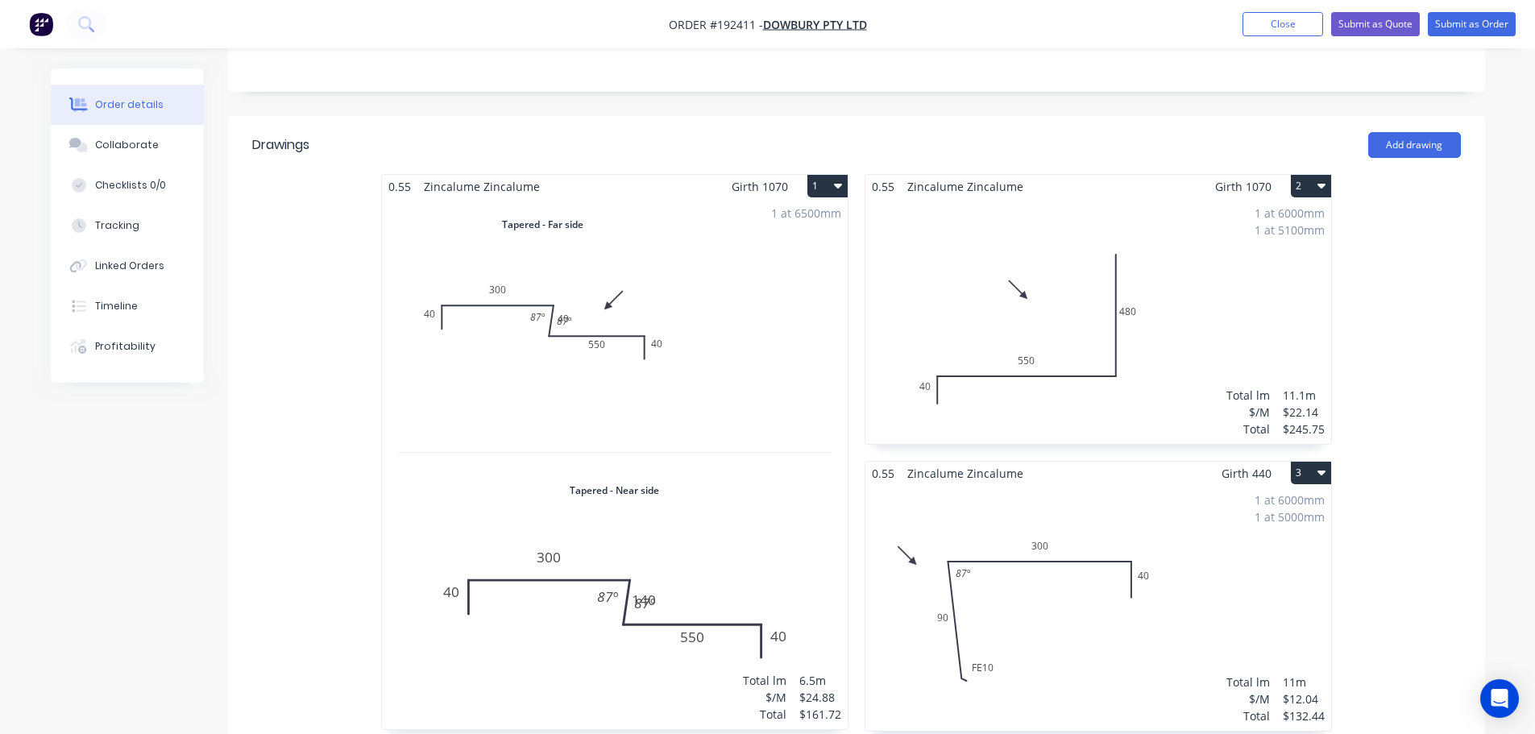
click at [700, 292] on div "1 at 6500mm Total lm $/M Total 6.5m $24.88 $161.72" at bounding box center [615, 463] width 466 height 531
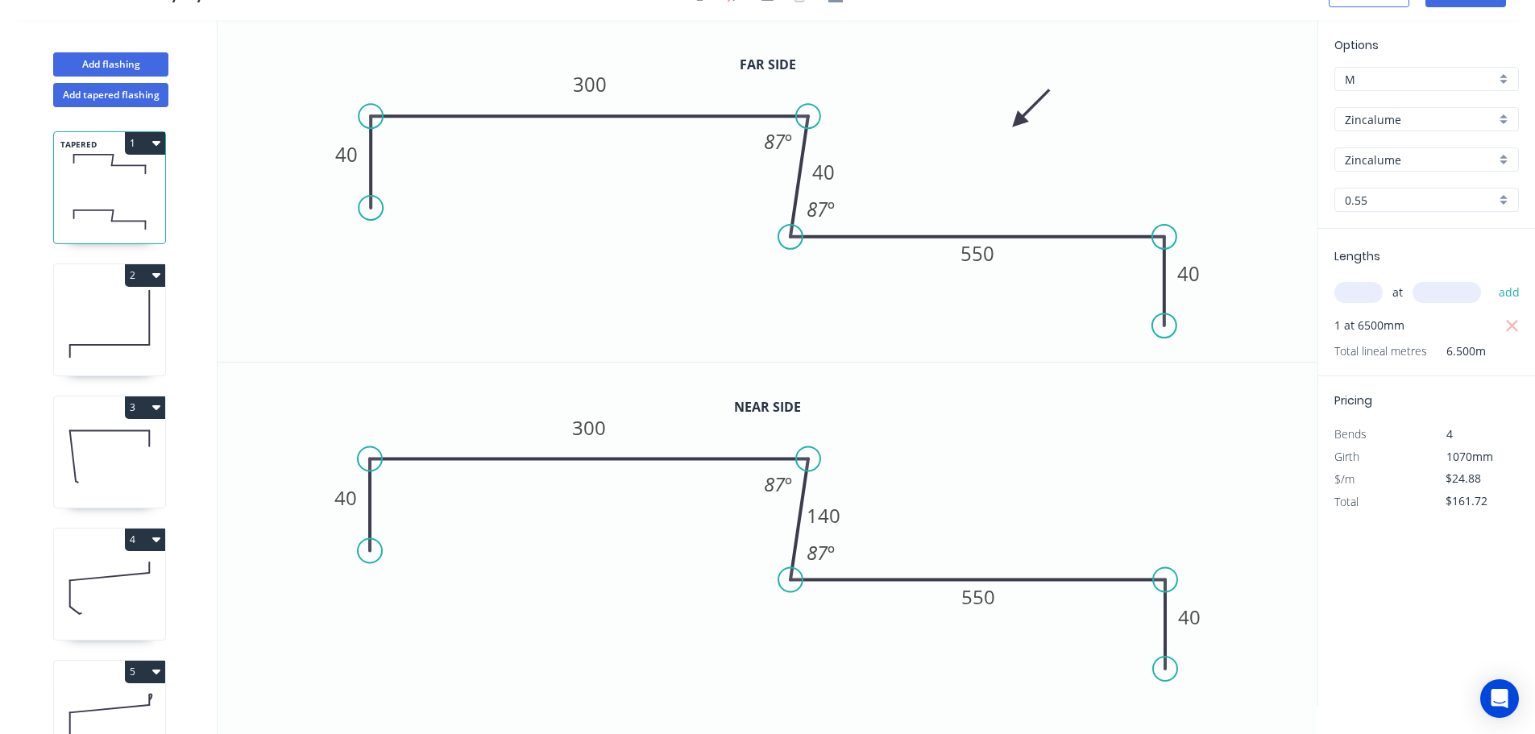
scroll to position [30, 0]
drag, startPoint x: 842, startPoint y: 204, endPoint x: 761, endPoint y: 239, distance: 88.0
click at [761, 239] on rect at bounding box center [740, 244] width 52 height 33
drag, startPoint x: 843, startPoint y: 541, endPoint x: 758, endPoint y: 584, distance: 95.8
click at [758, 584] on rect at bounding box center [735, 595] width 52 height 33
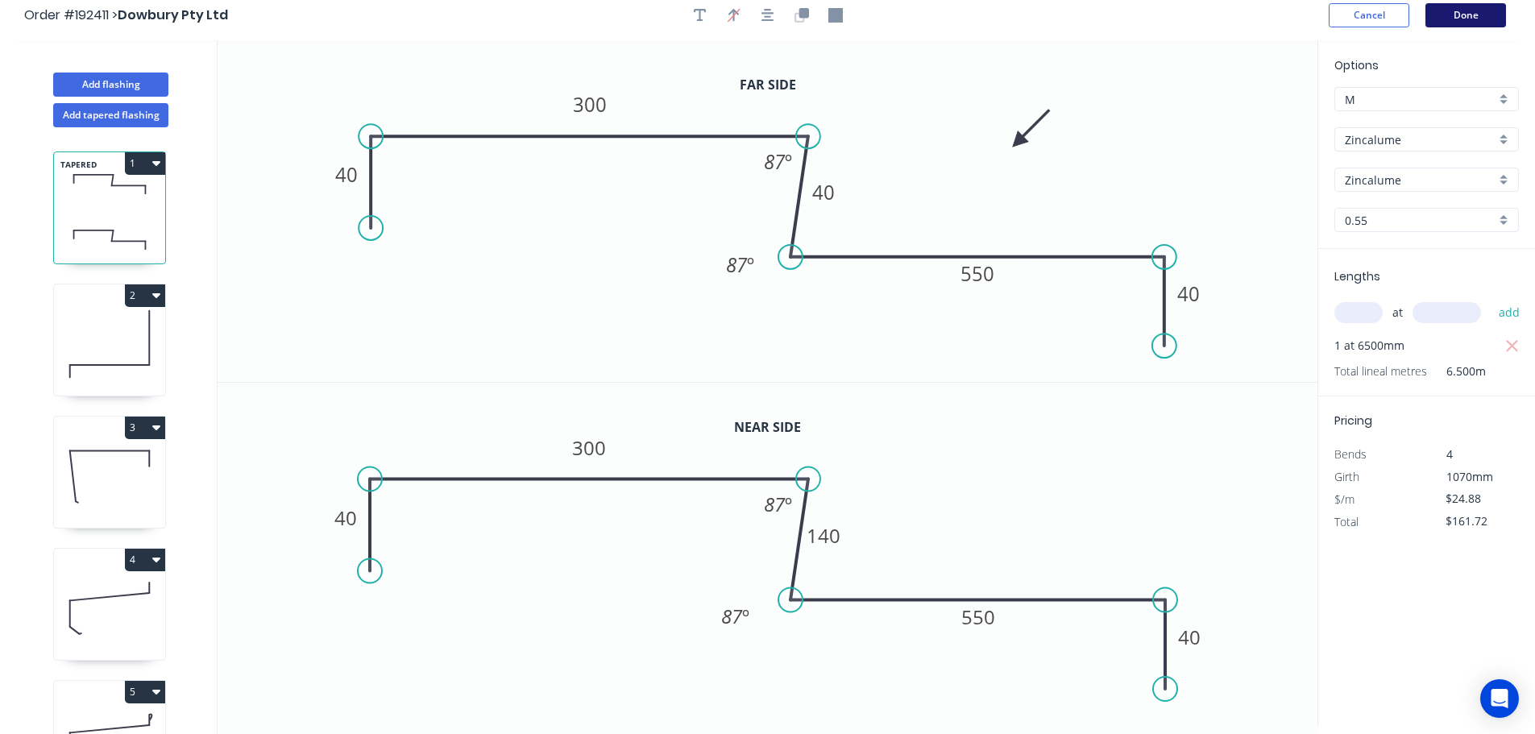
scroll to position [0, 0]
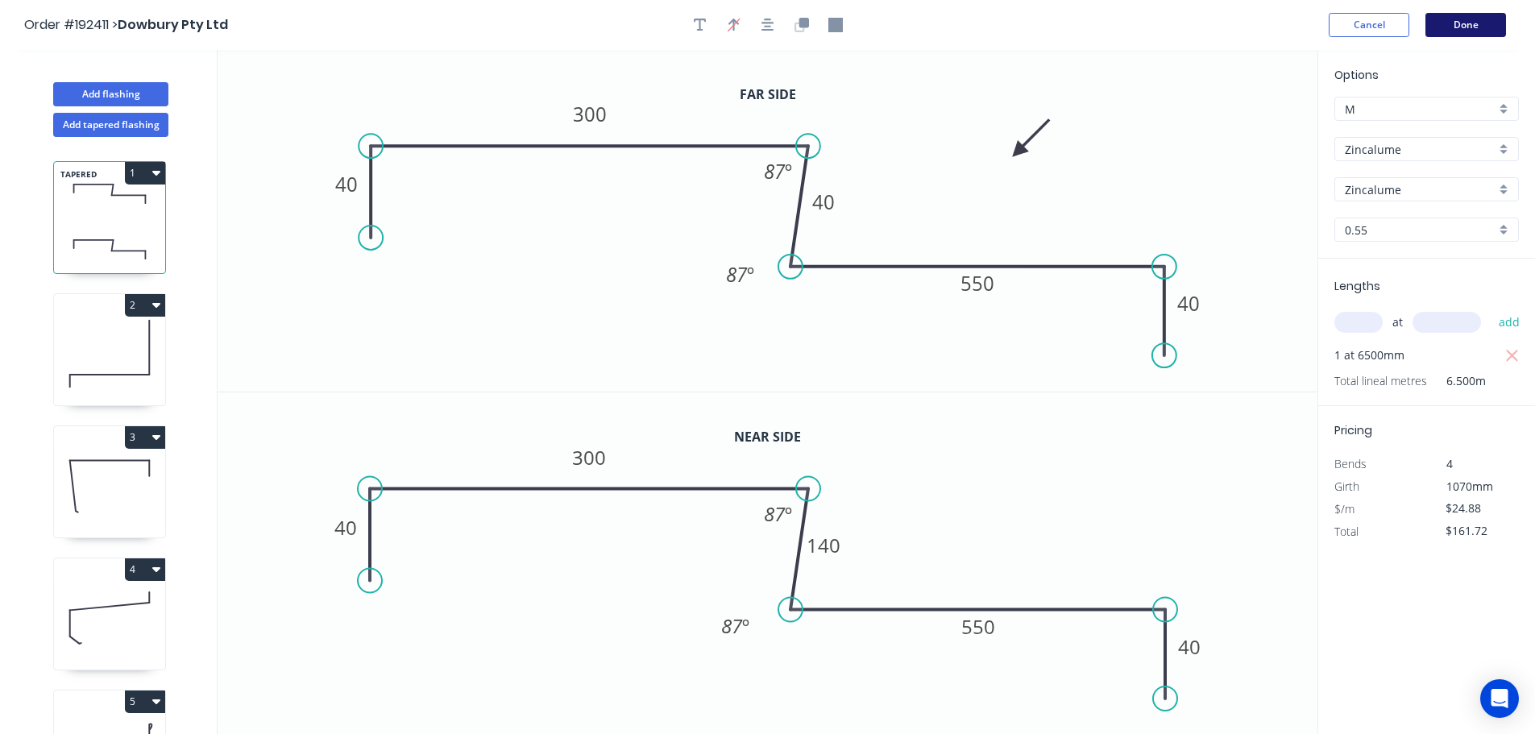
click at [1481, 26] on button "Done" at bounding box center [1465, 25] width 81 height 24
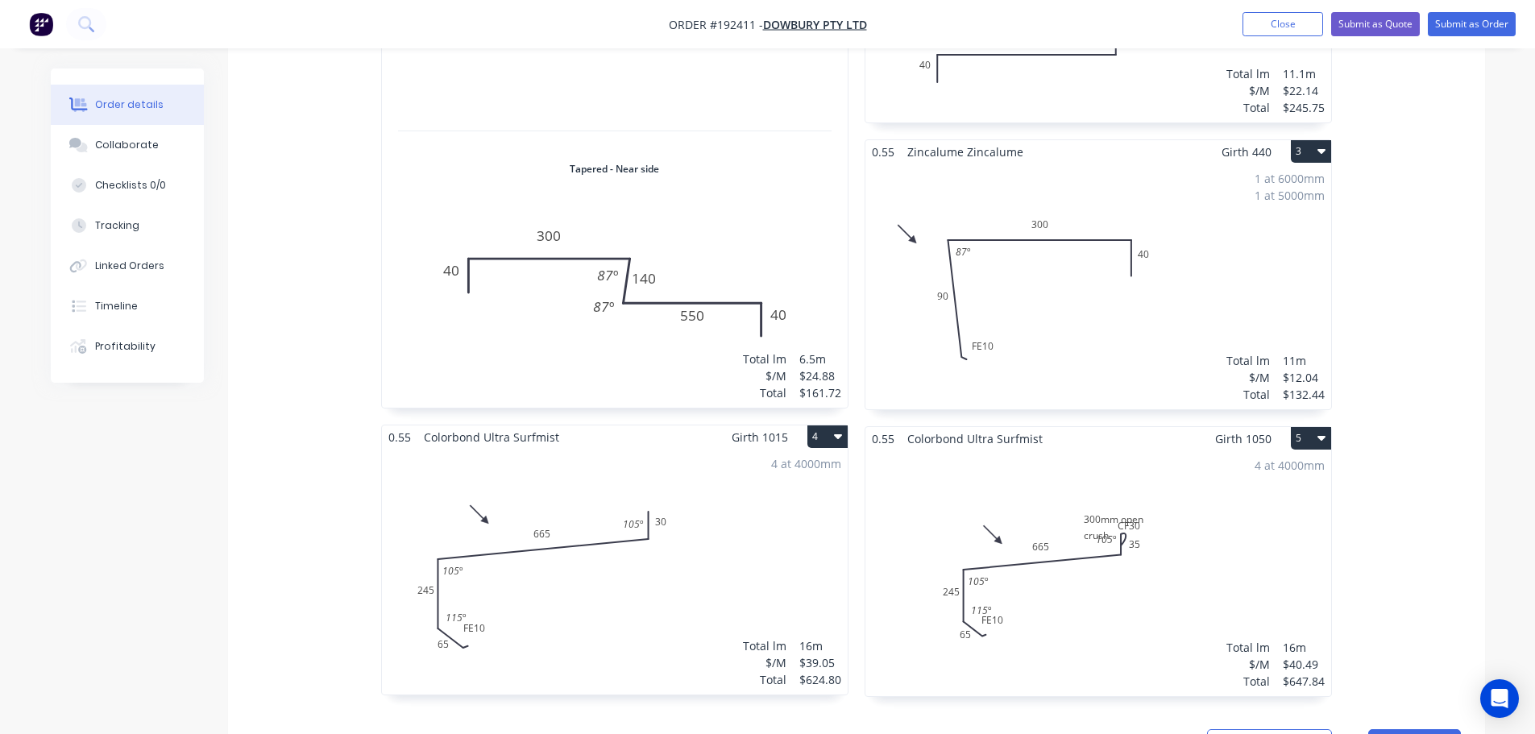
scroll to position [725, 0]
click at [1199, 487] on div "4 at 4000mm Total lm $/M Total 16m $40.49 $647.84" at bounding box center [1098, 572] width 466 height 246
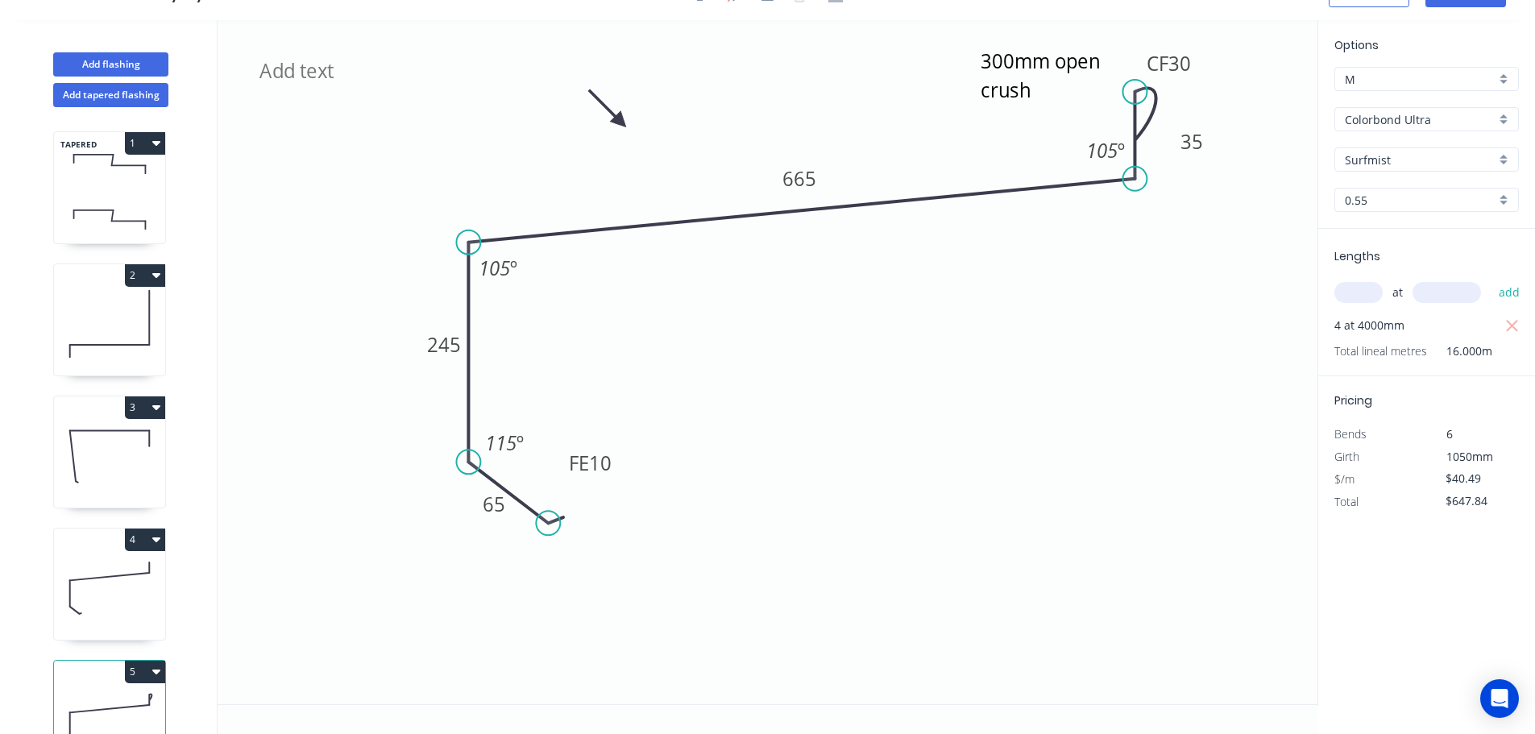
scroll to position [30, 0]
drag, startPoint x: 1092, startPoint y: 61, endPoint x: 991, endPoint y: 51, distance: 102.0
click at [991, 51] on rect at bounding box center [931, 69] width 147 height 76
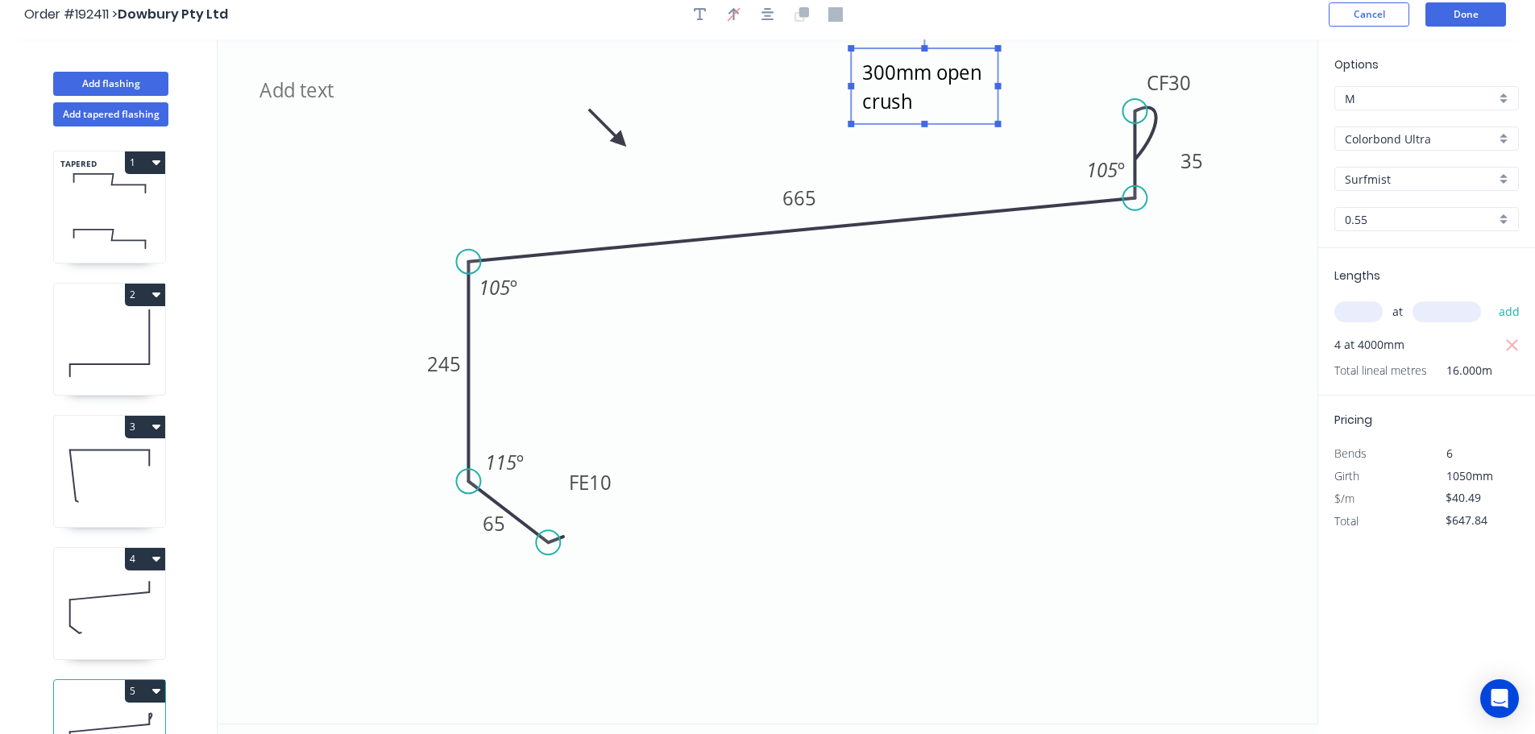
scroll to position [0, 0]
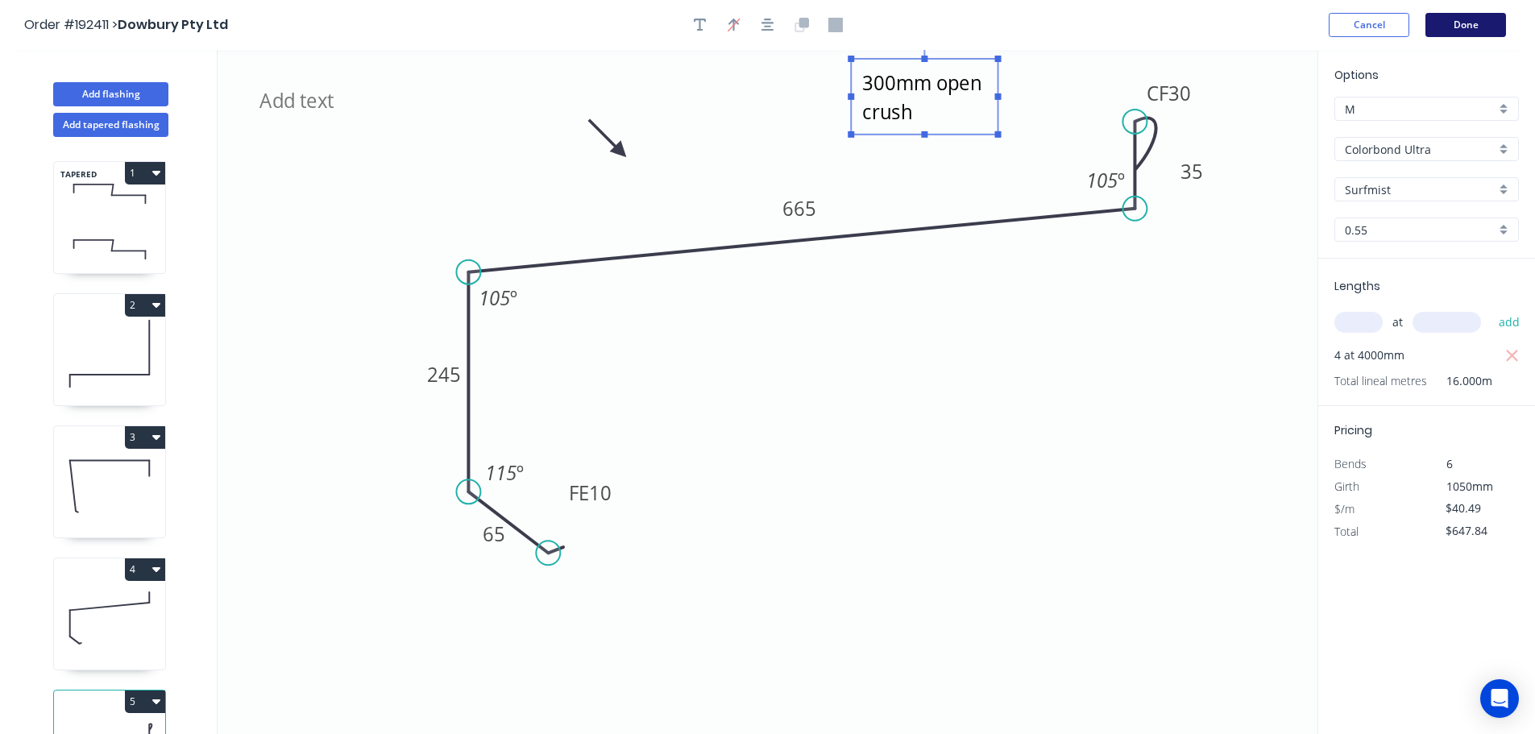
click at [1469, 19] on button "Done" at bounding box center [1465, 25] width 81 height 24
click at [1475, 27] on button "Done" at bounding box center [1465, 25] width 81 height 24
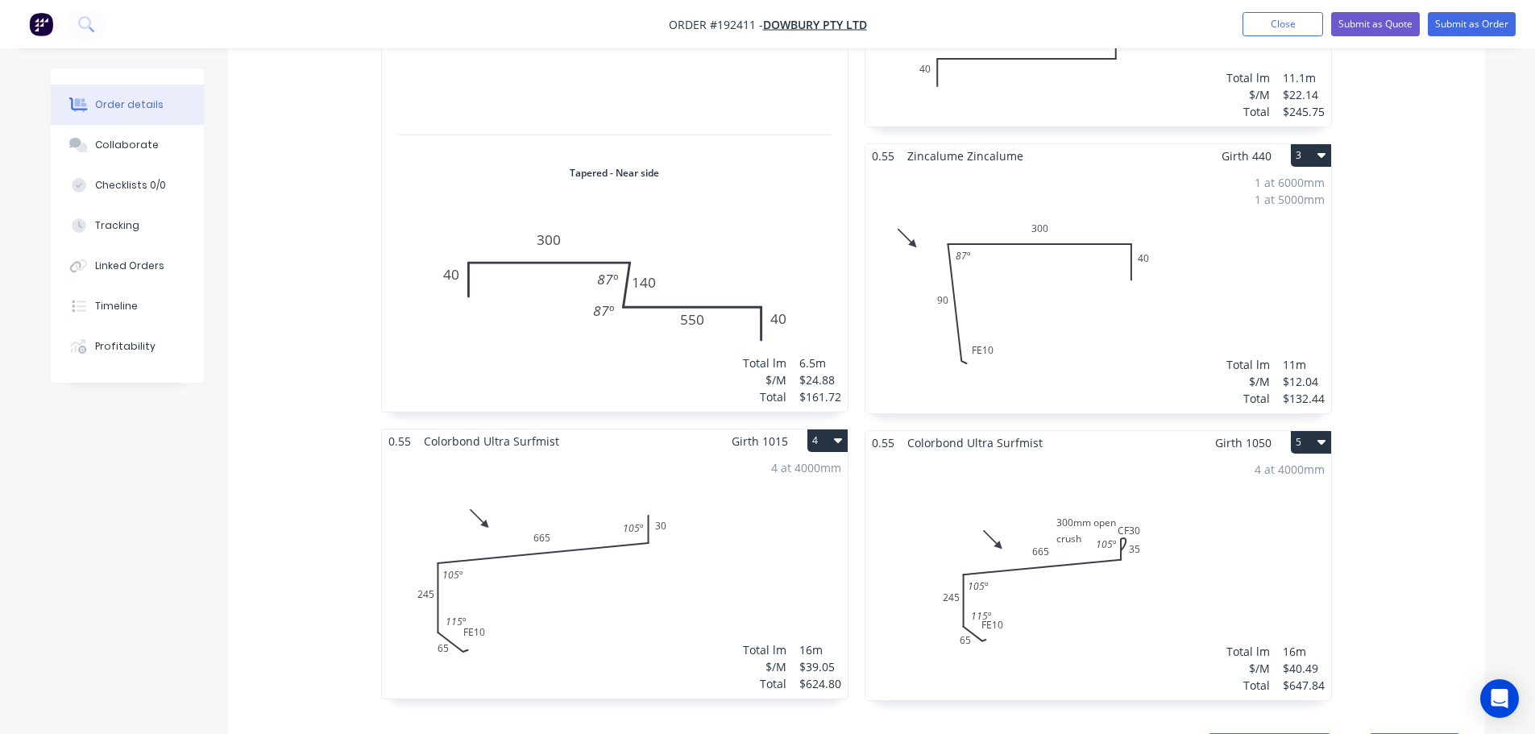
scroll to position [725, 0]
click at [1112, 469] on div "4 at 4000mm Total lm $/M Total 16m $40.49 $647.84" at bounding box center [1098, 572] width 466 height 246
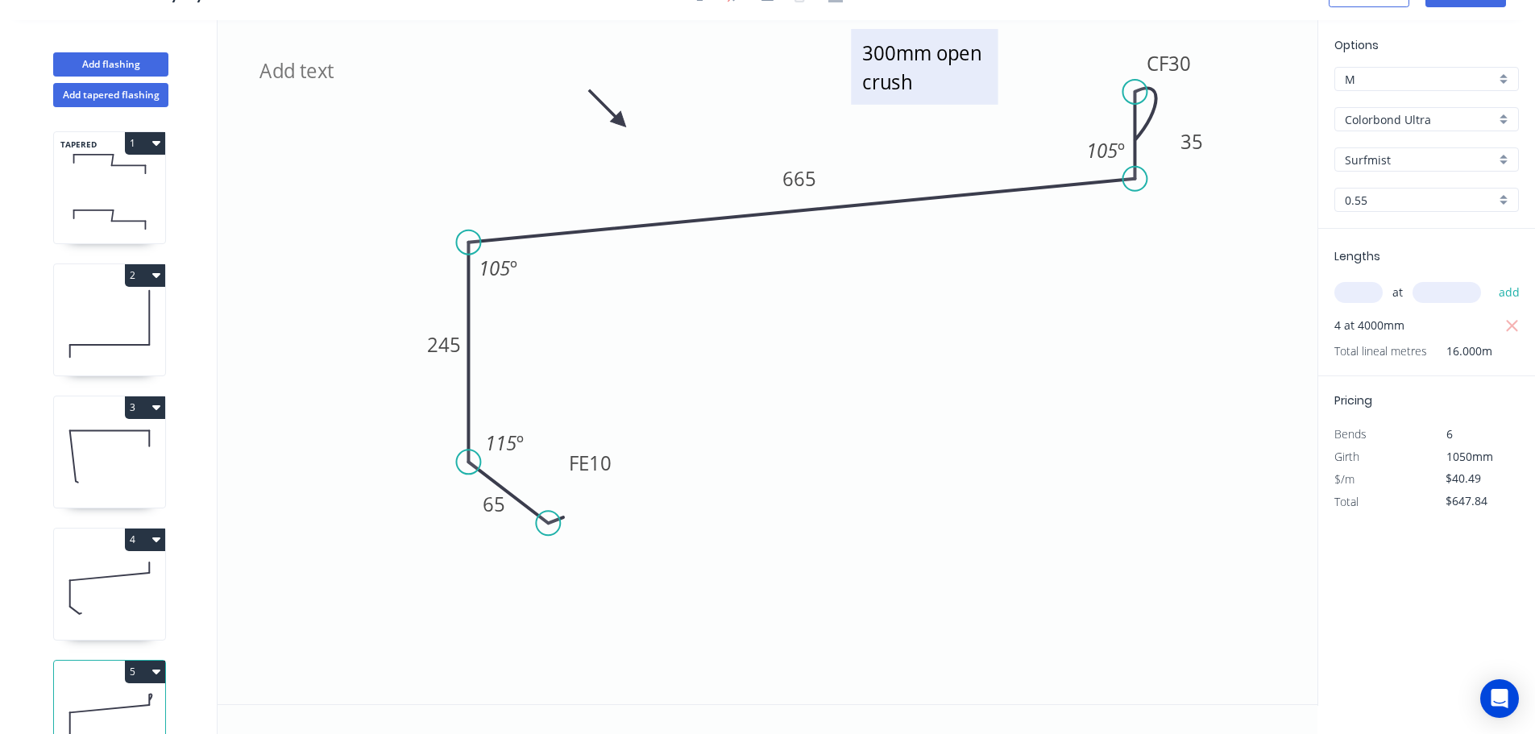
click at [889, 56] on textarea "300mm open crush" at bounding box center [924, 67] width 130 height 60
click at [893, 56] on textarea "300mm open crush" at bounding box center [924, 67] width 130 height 60
click at [1124, 337] on icon "30mm open crush FE 10 65 245 665 CF 30 35 105 º 105 º 115 º" at bounding box center [767, 362] width 1100 height 684
type textarea "30mm open crush"
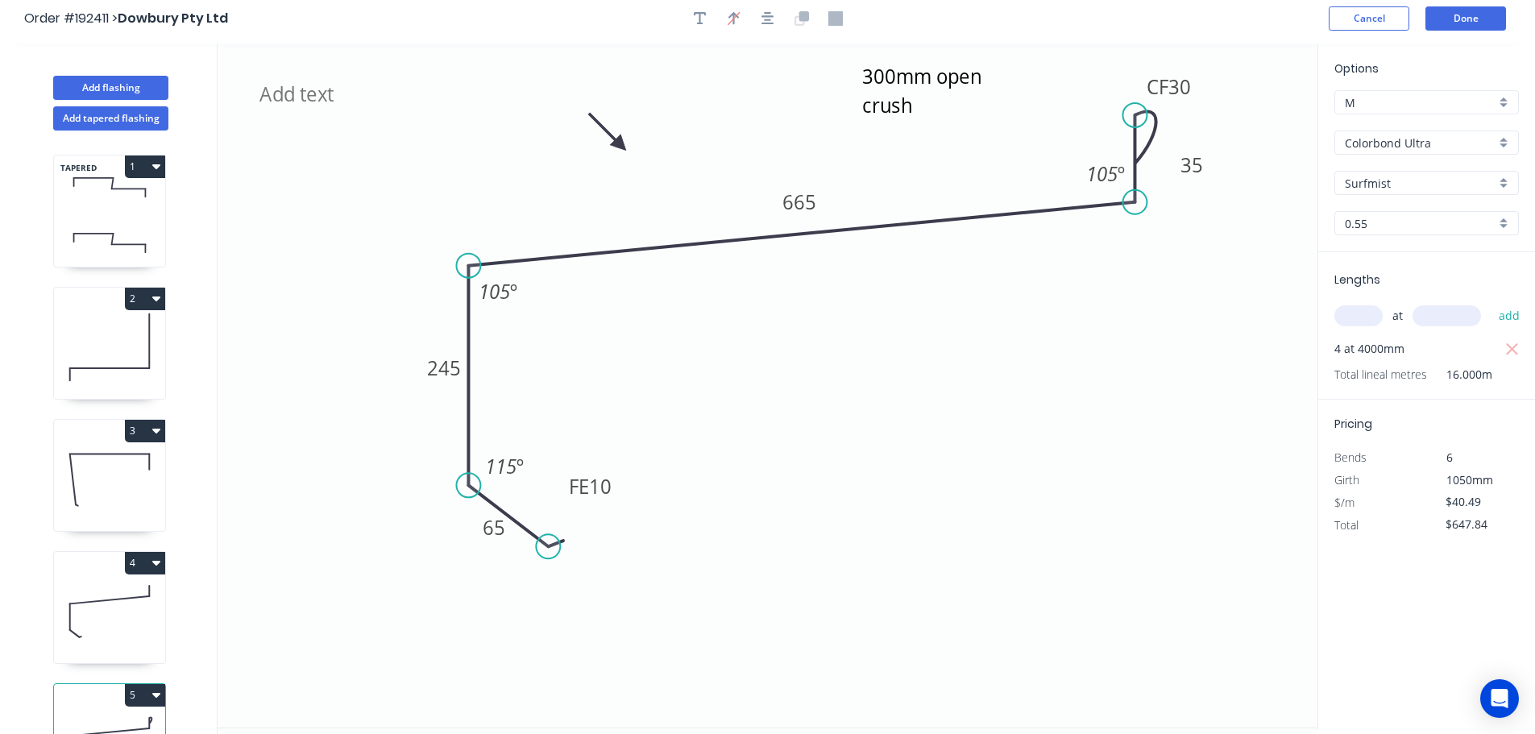
scroll to position [0, 0]
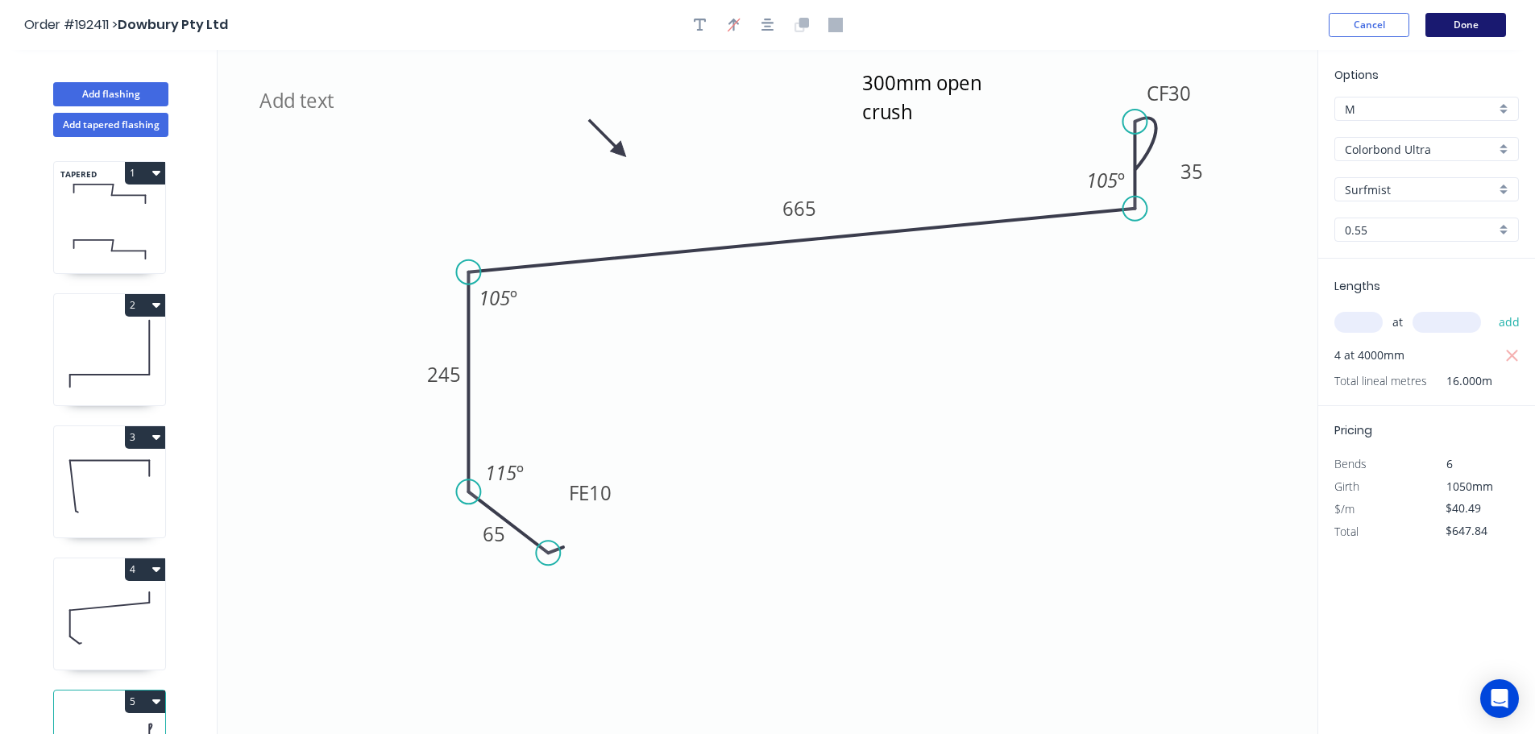
click at [1469, 22] on button "Done" at bounding box center [1465, 25] width 81 height 24
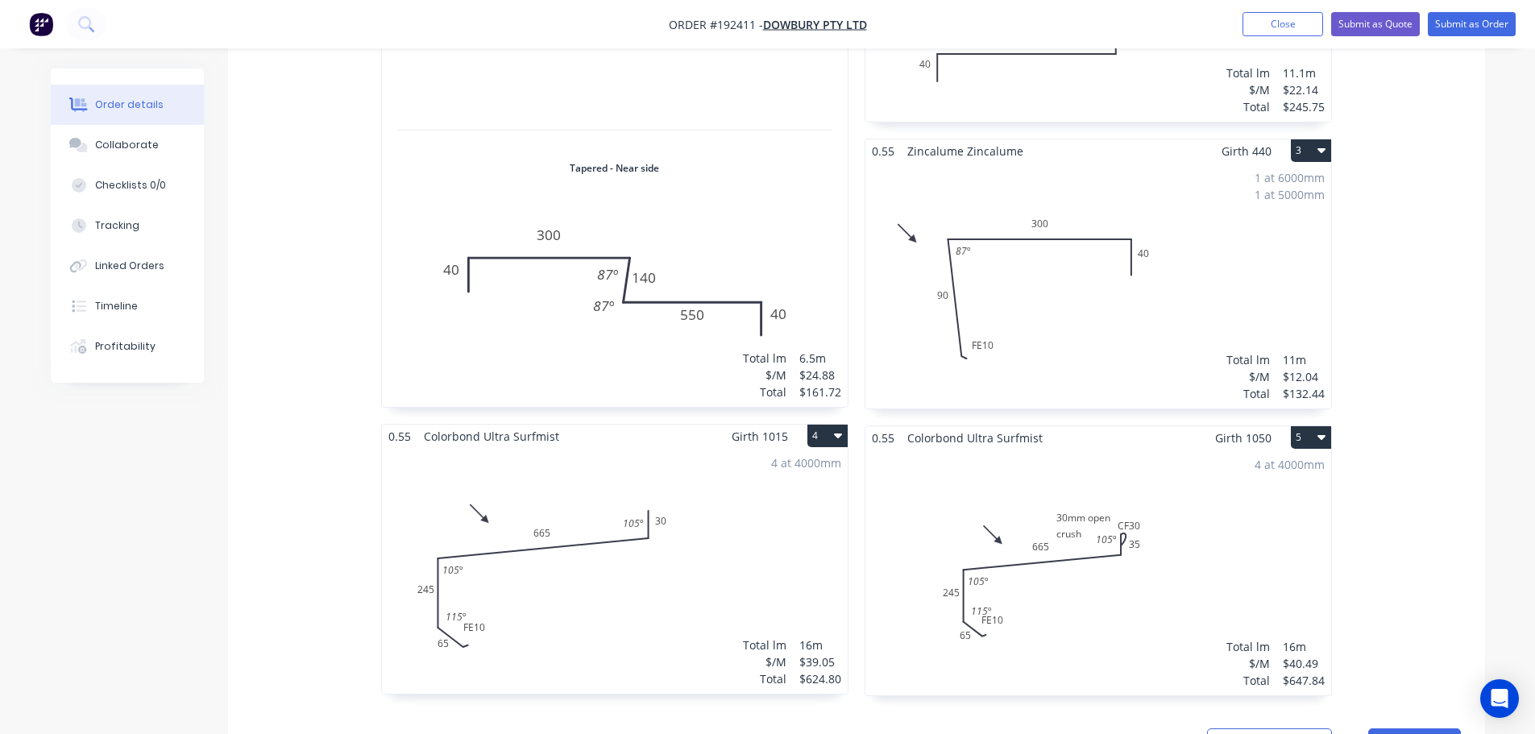
scroll to position [806, 0]
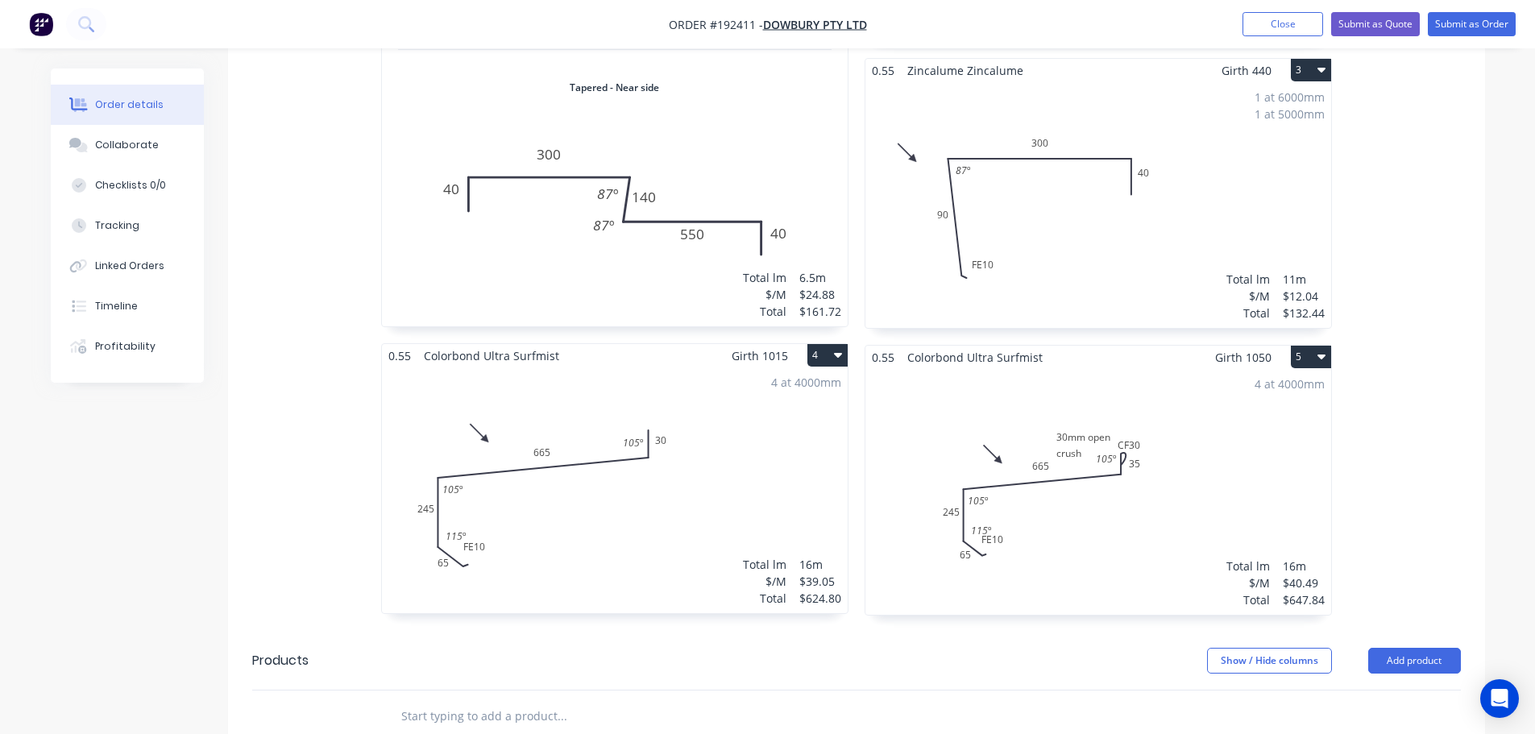
click at [1061, 444] on div "4 at 4000mm Total lm $/M Total 16m $40.49 $647.84" at bounding box center [1098, 492] width 466 height 246
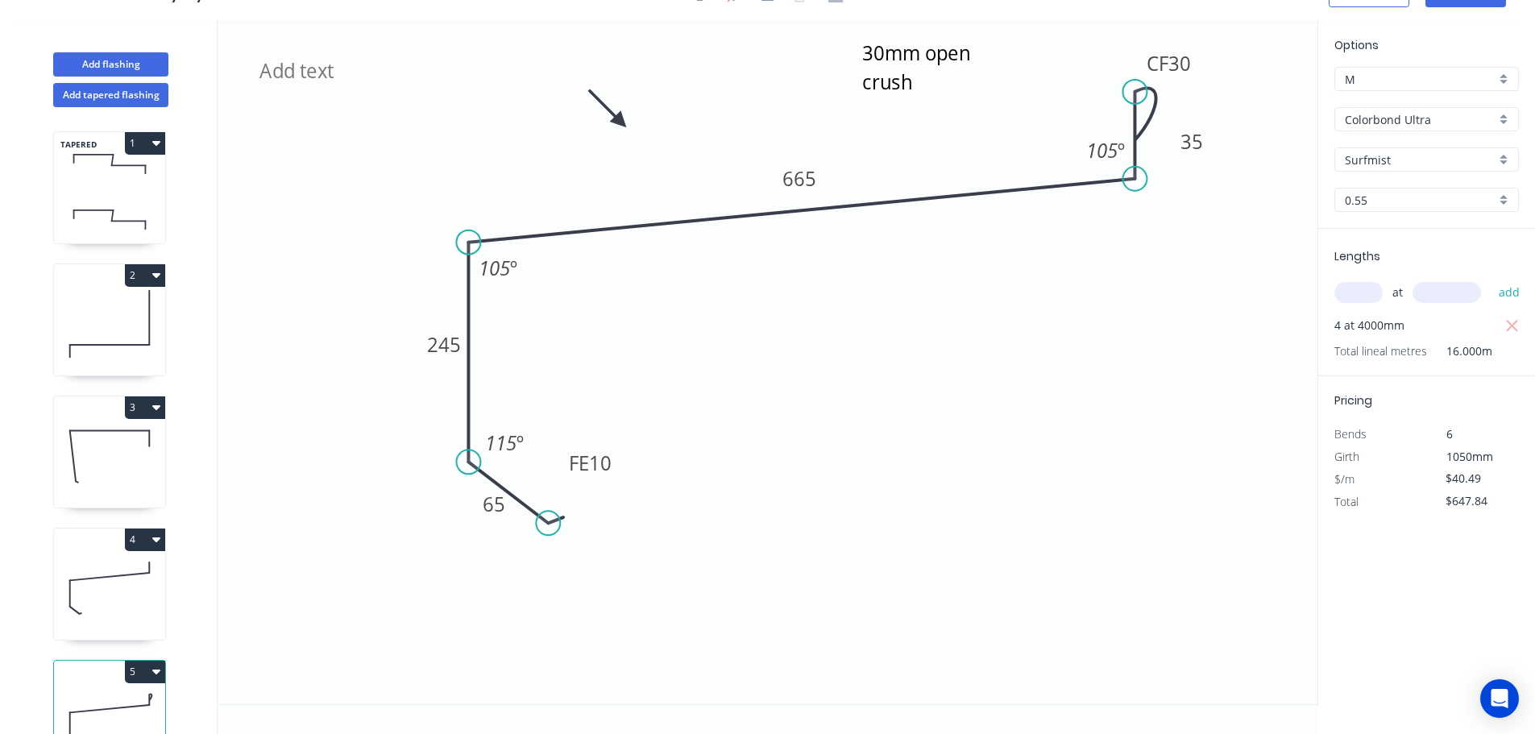
scroll to position [30, 0]
drag, startPoint x: 615, startPoint y: 456, endPoint x: 673, endPoint y: 483, distance: 63.4
click at [673, 483] on rect at bounding box center [646, 490] width 63 height 33
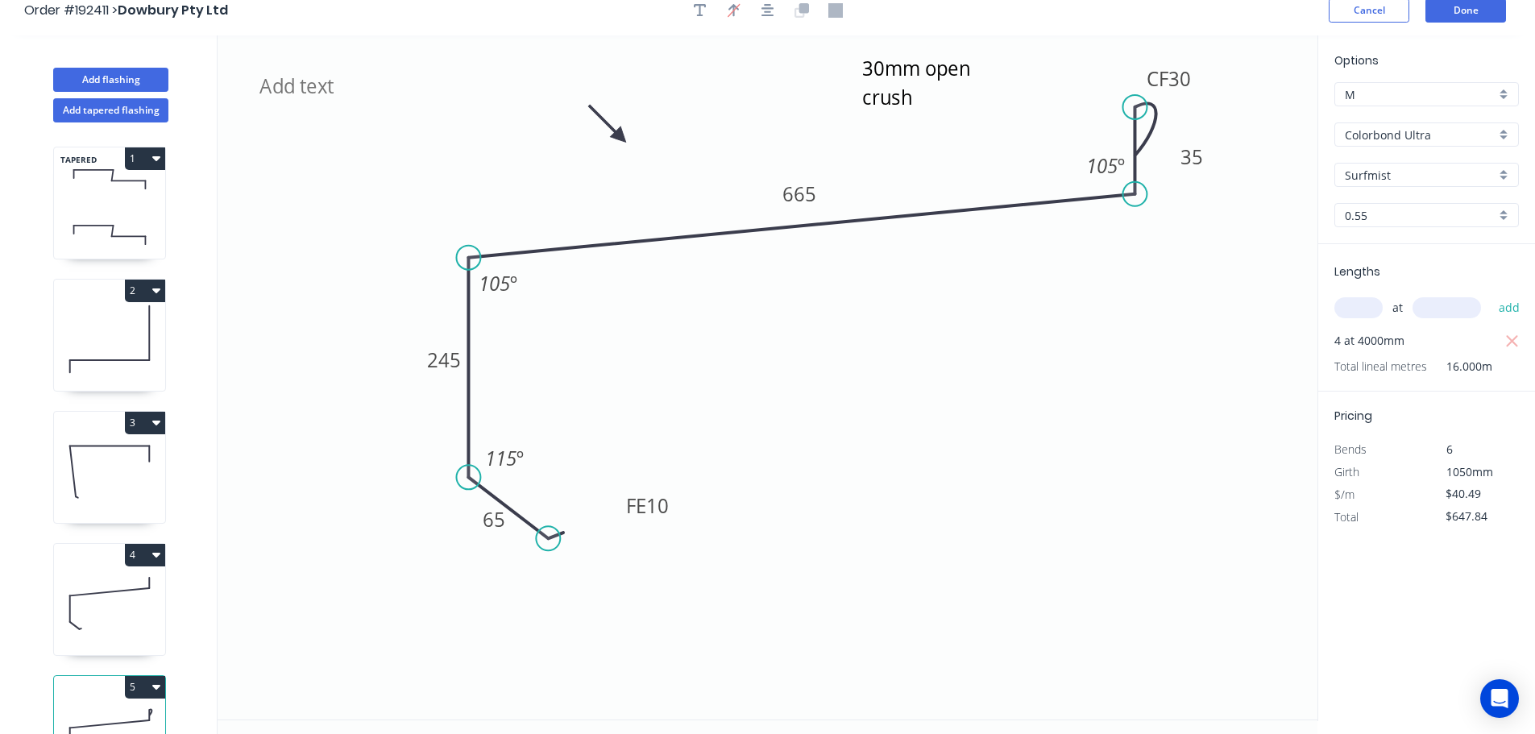
scroll to position [0, 0]
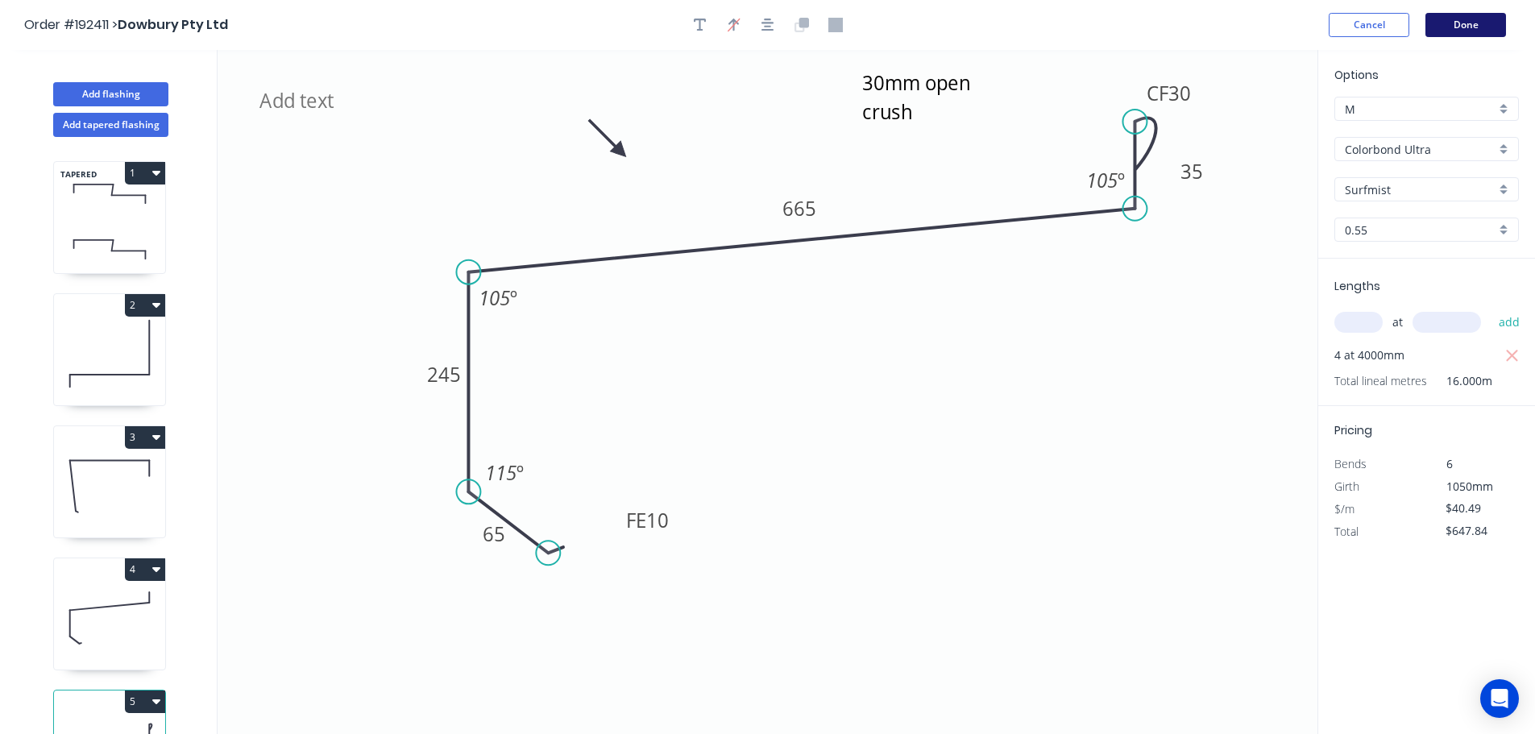
click at [1469, 21] on button "Done" at bounding box center [1465, 25] width 81 height 24
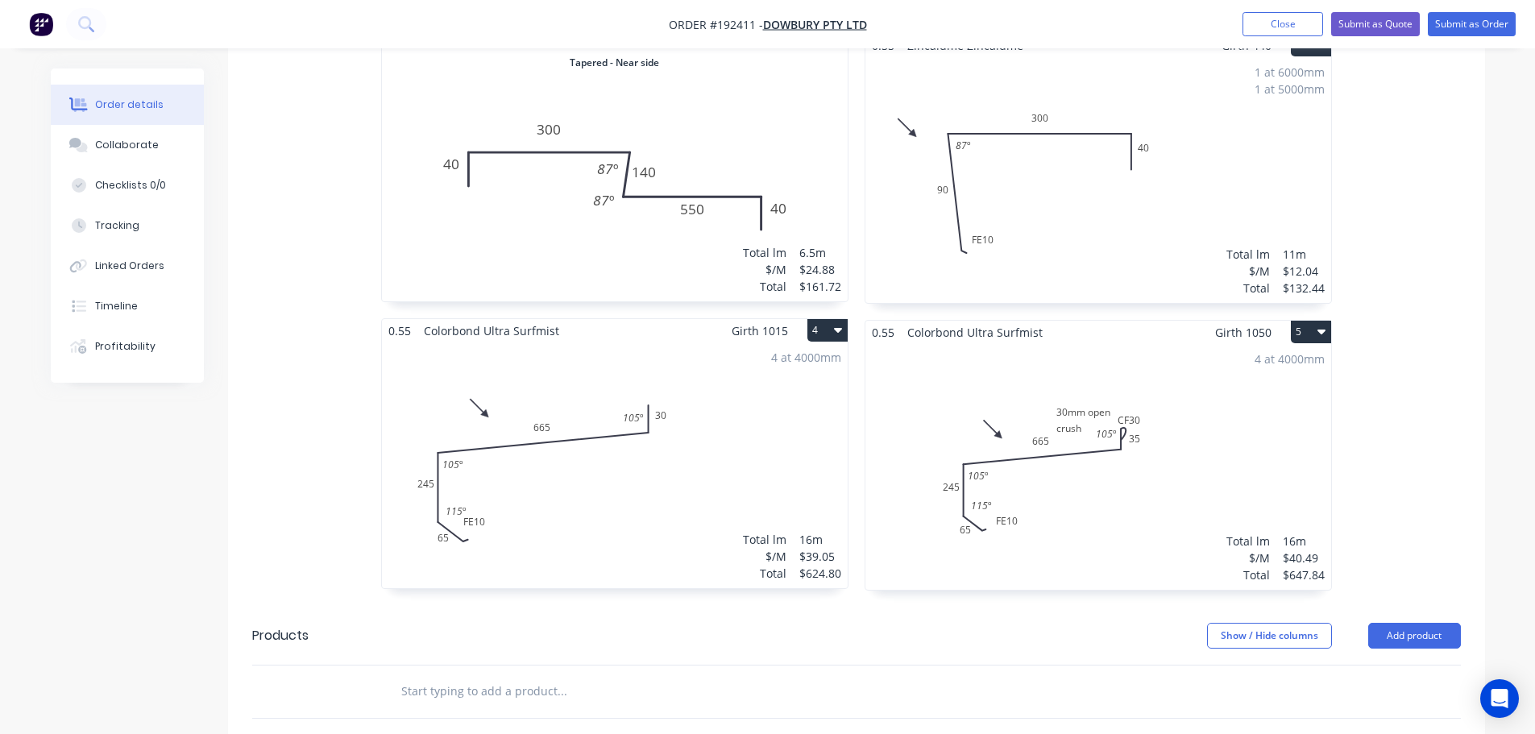
scroll to position [886, 0]
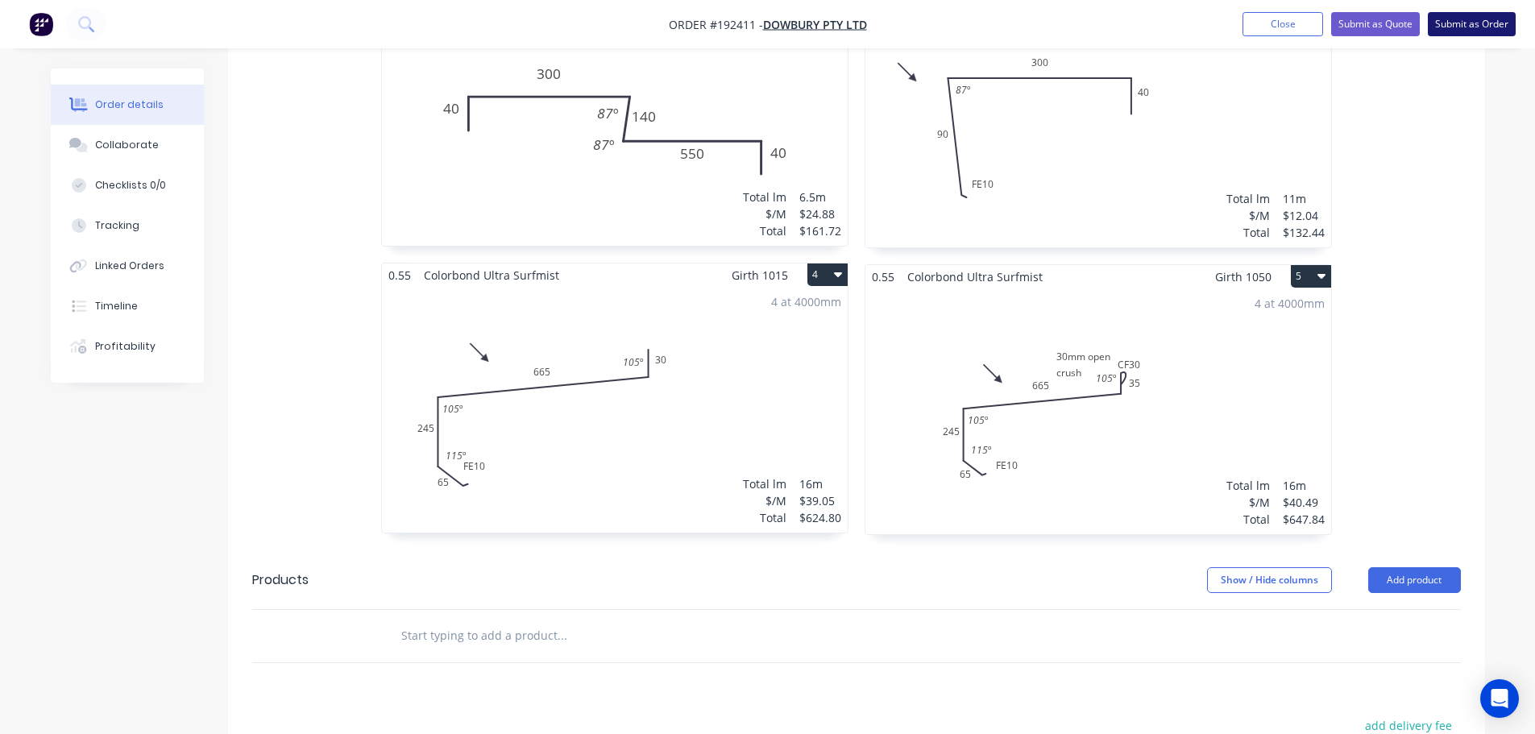
click at [1465, 24] on button "Submit as Order" at bounding box center [1471, 24] width 88 height 24
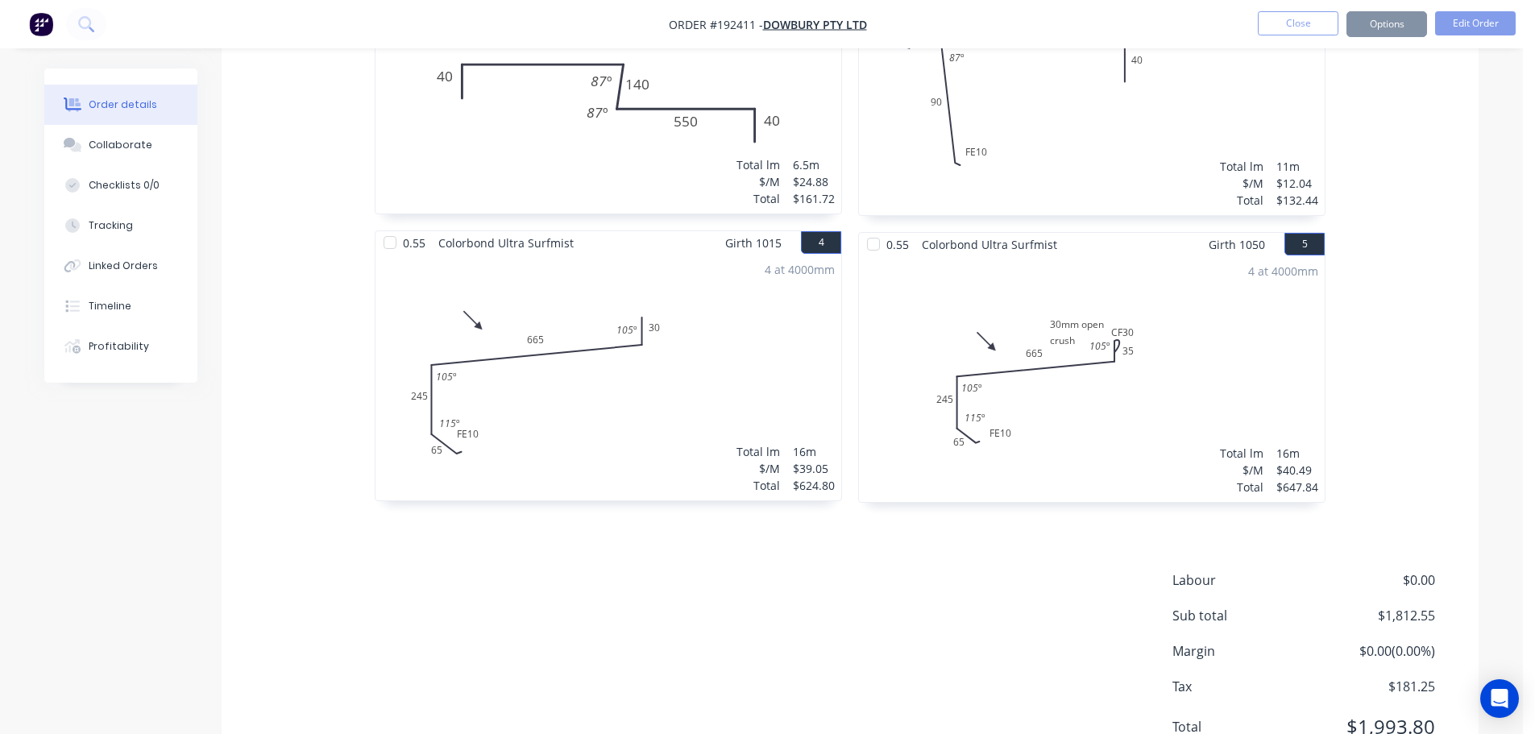
scroll to position [0, 0]
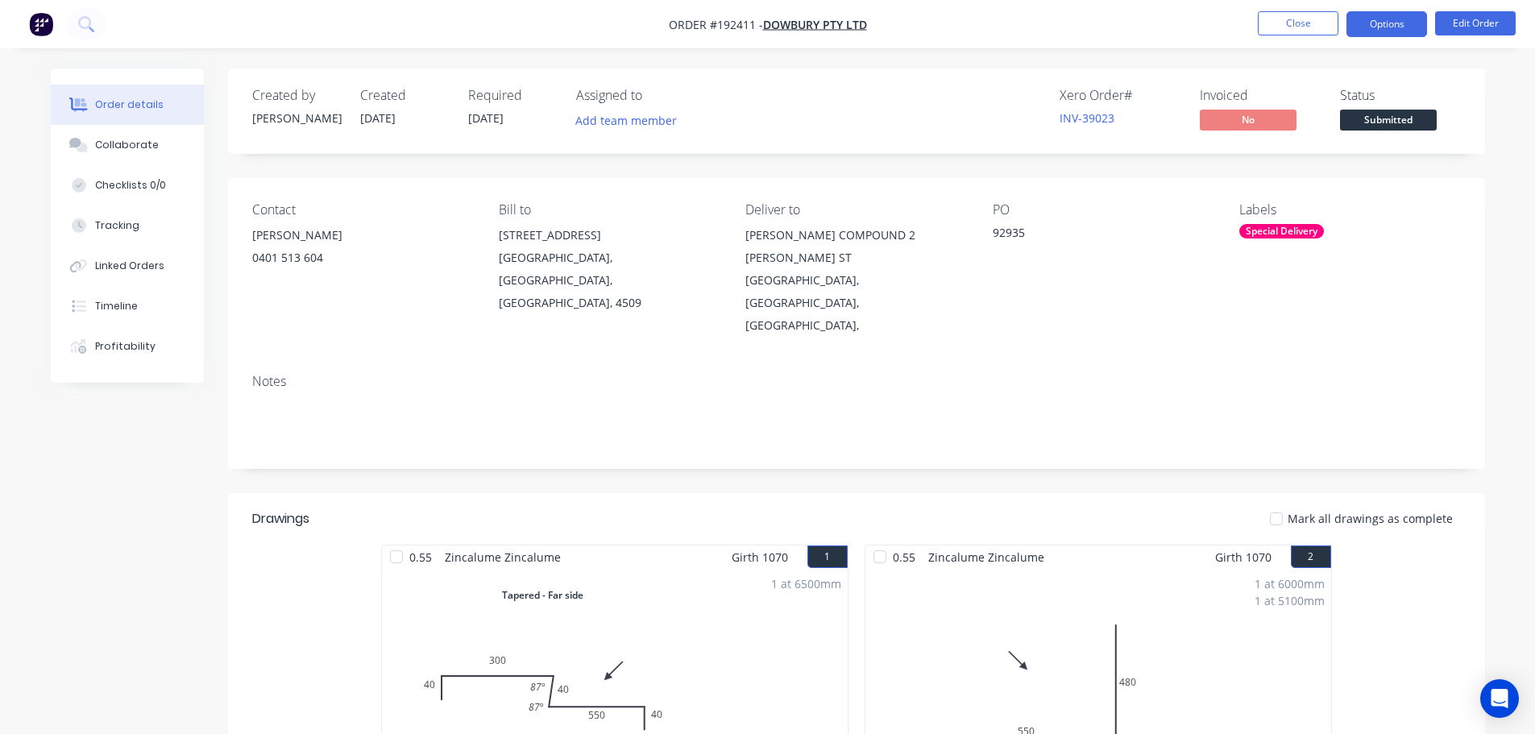
click at [1380, 27] on button "Options" at bounding box center [1386, 24] width 81 height 26
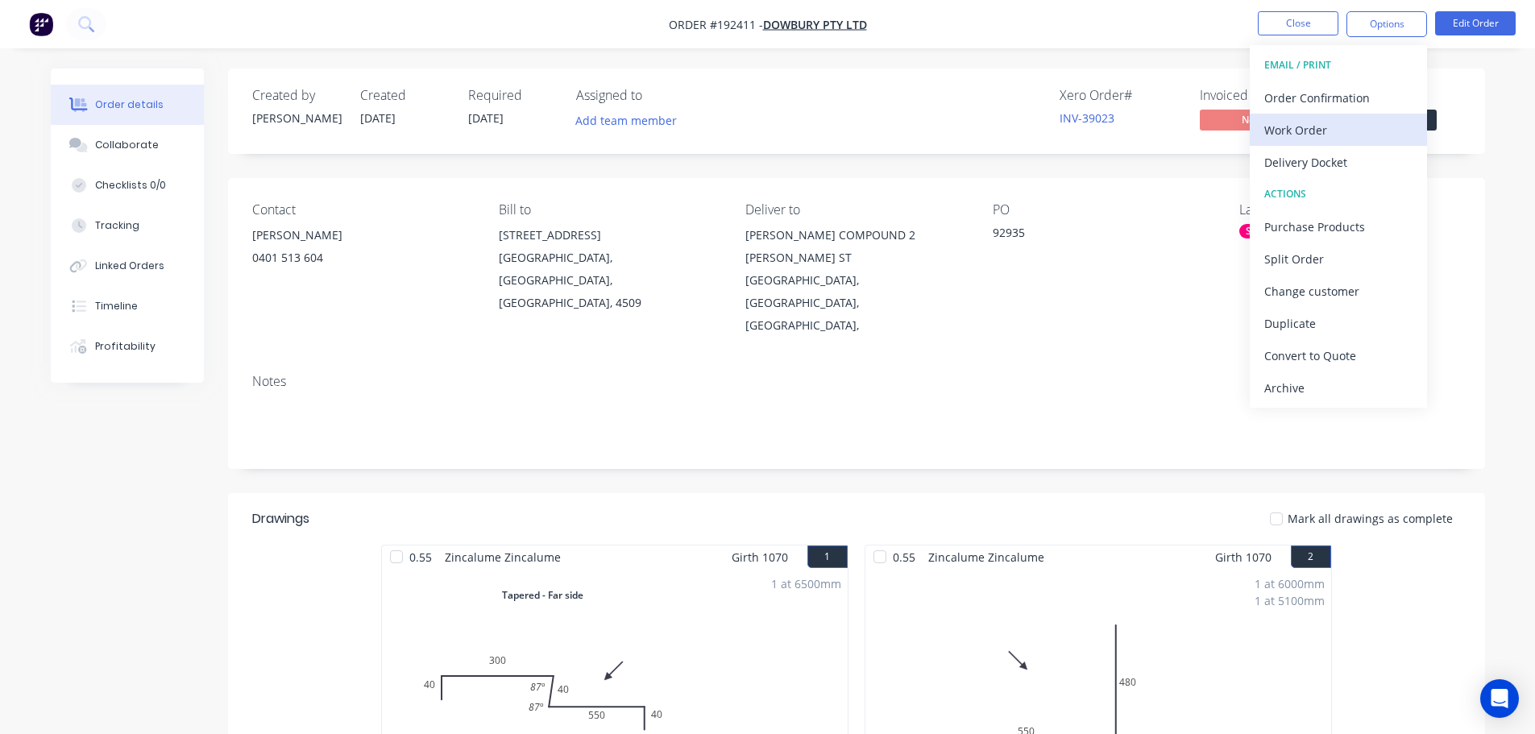
click at [1291, 128] on div "Work Order" at bounding box center [1338, 129] width 148 height 23
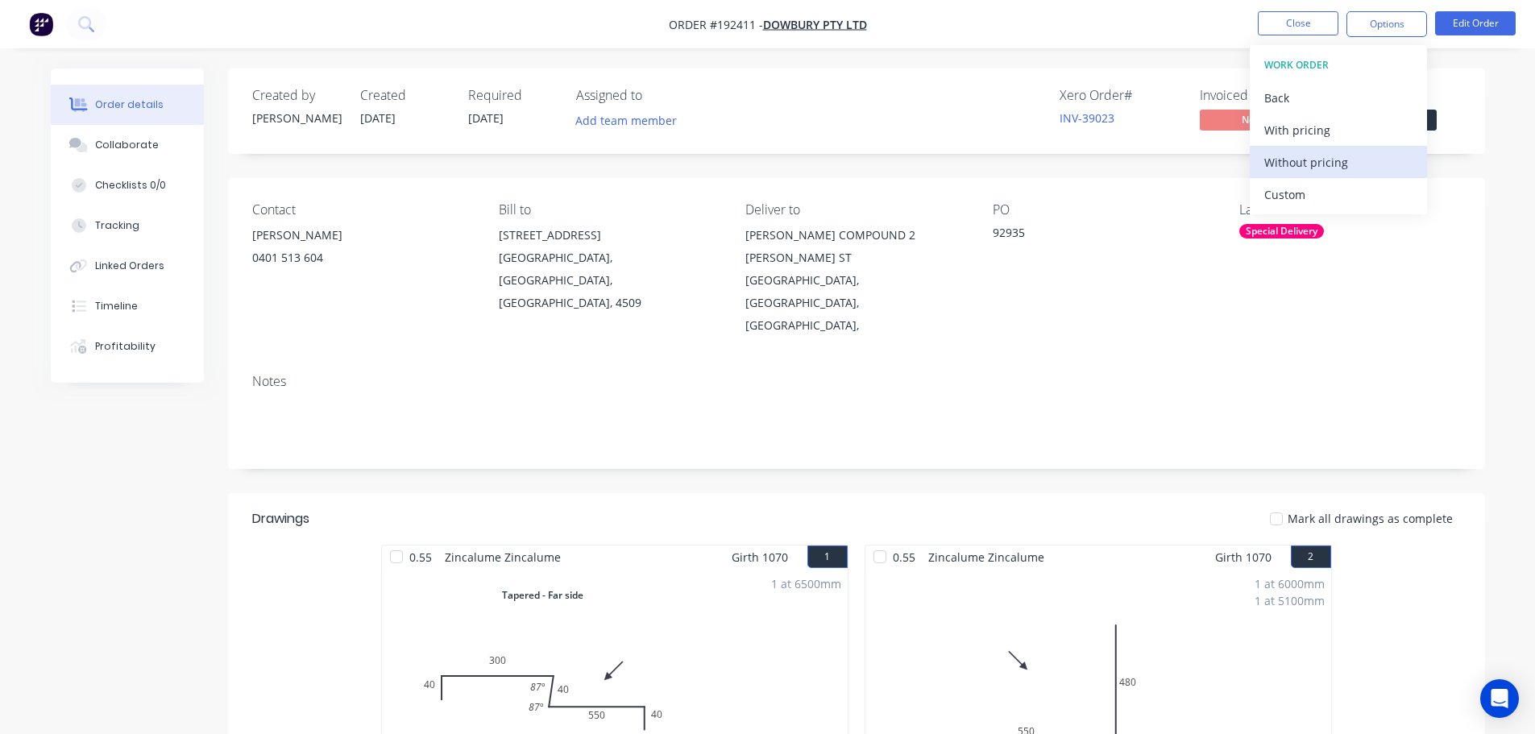
click at [1312, 165] on div "Without pricing" at bounding box center [1338, 162] width 148 height 23
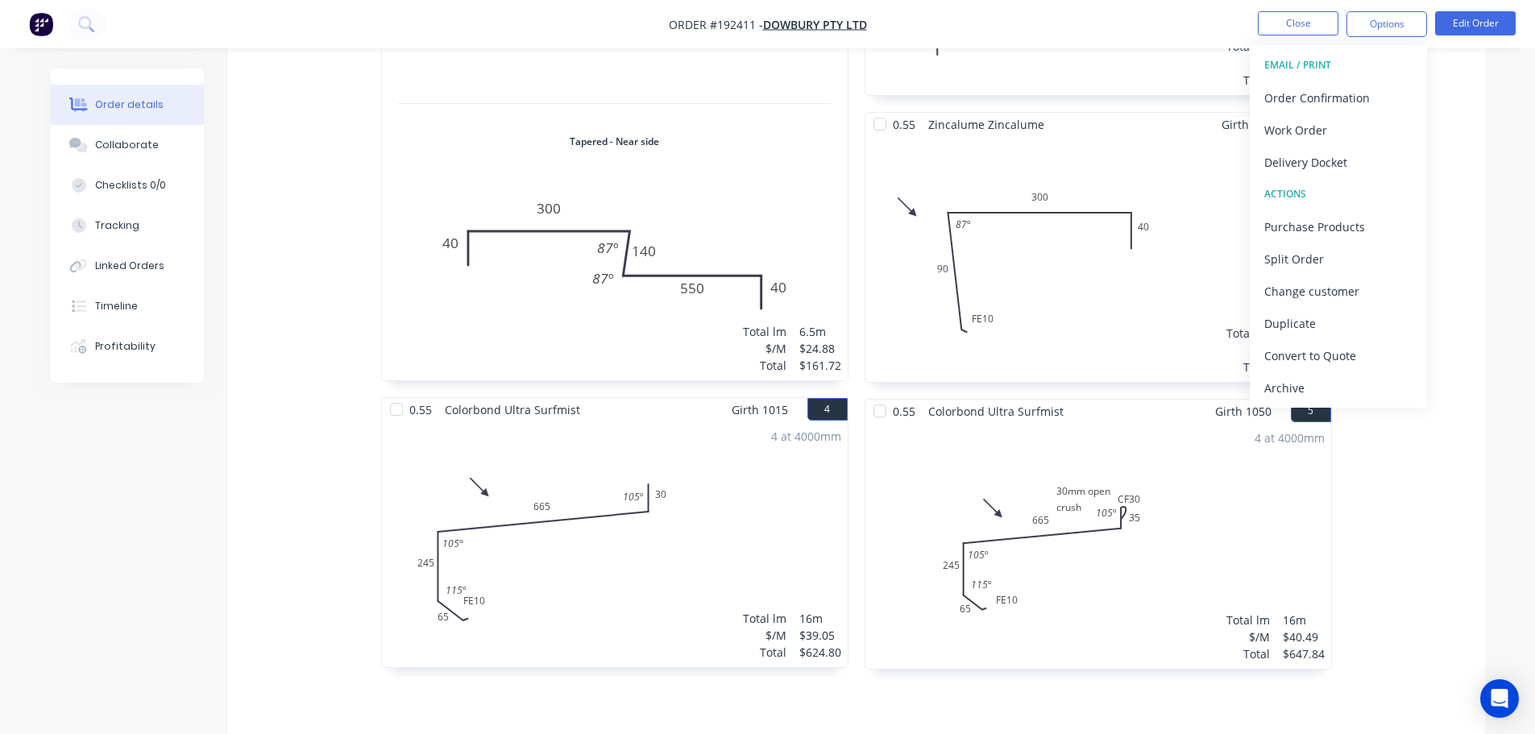
scroll to position [91, 0]
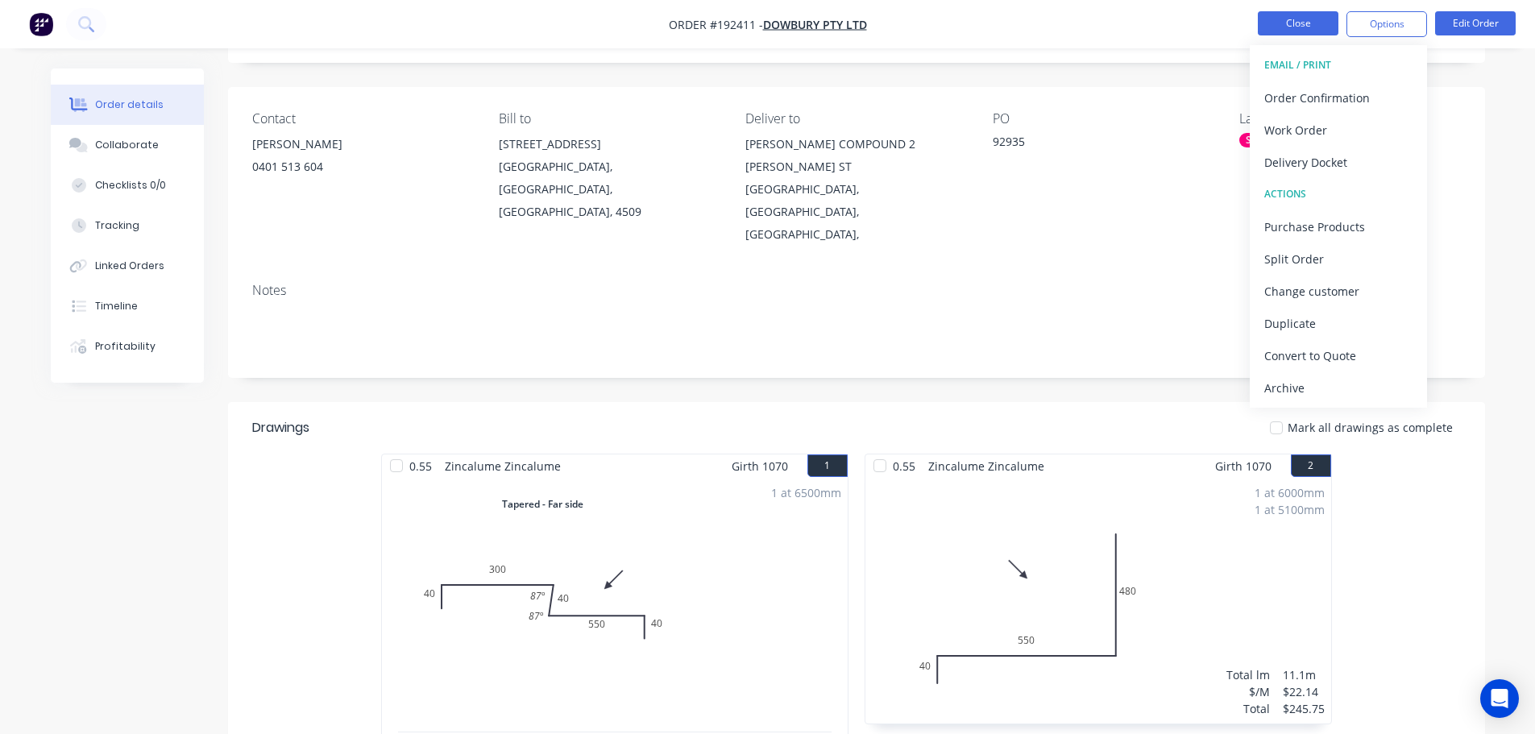
click at [1310, 21] on button "Close" at bounding box center [1297, 23] width 81 height 24
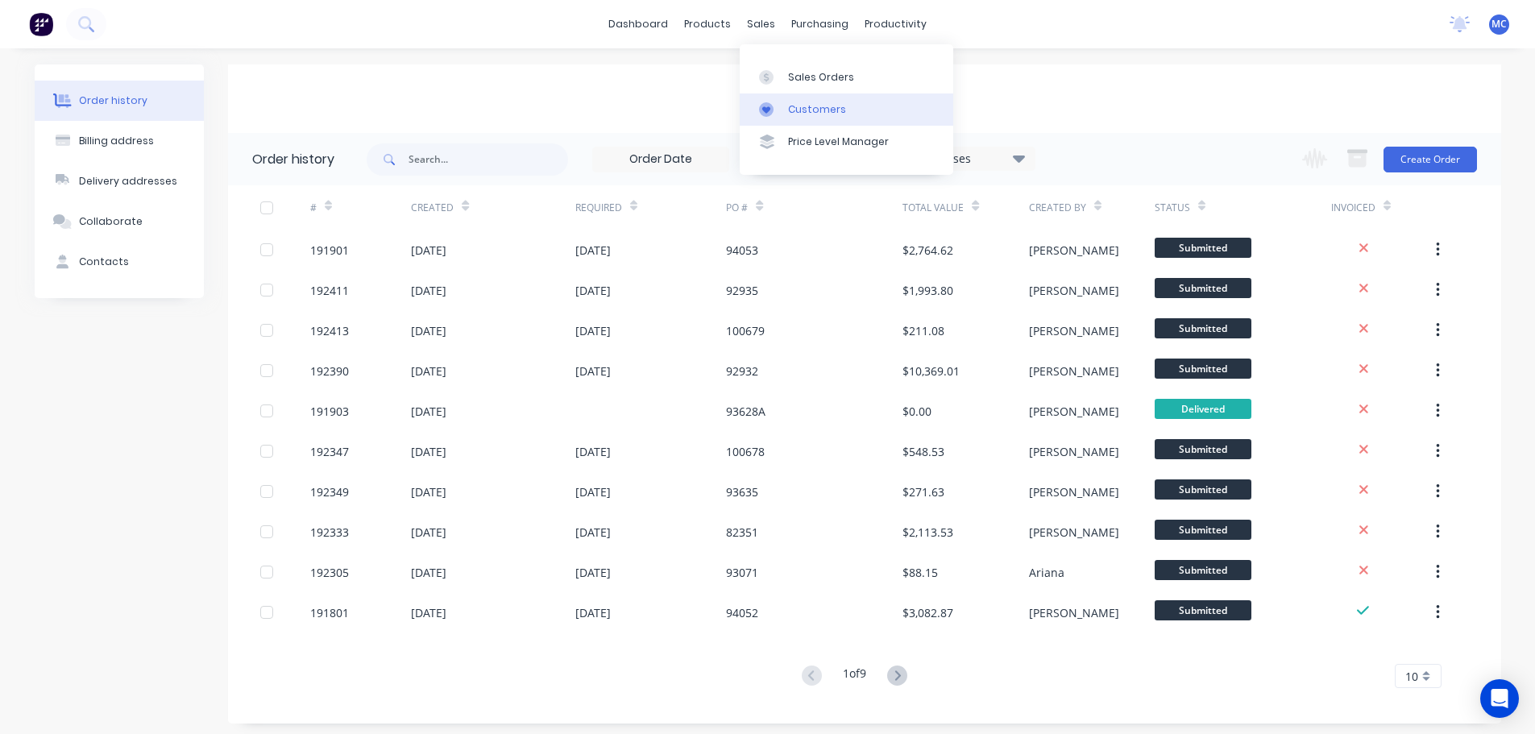
click at [806, 104] on div "Customers" at bounding box center [817, 109] width 58 height 14
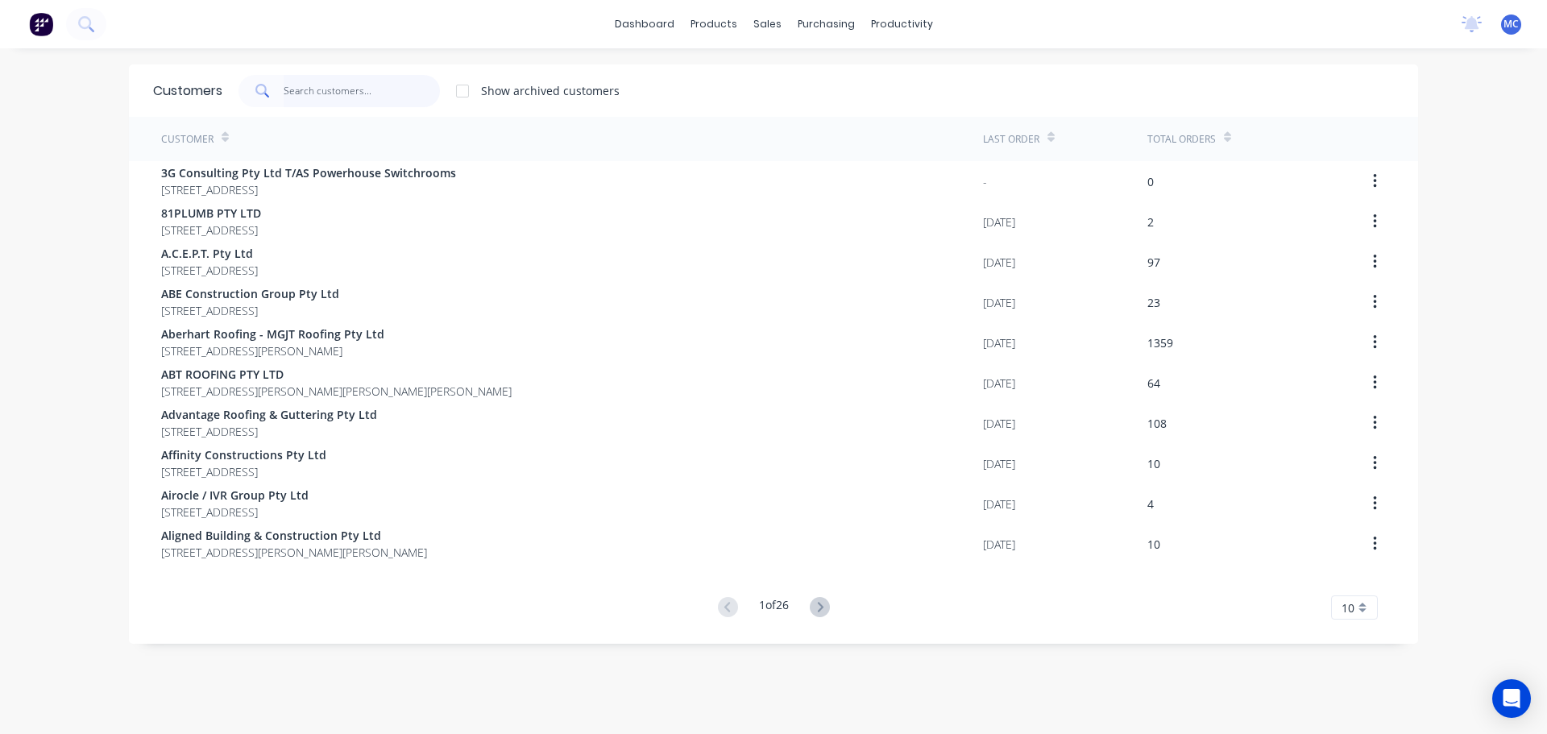
click at [362, 91] on input "text" at bounding box center [362, 91] width 157 height 32
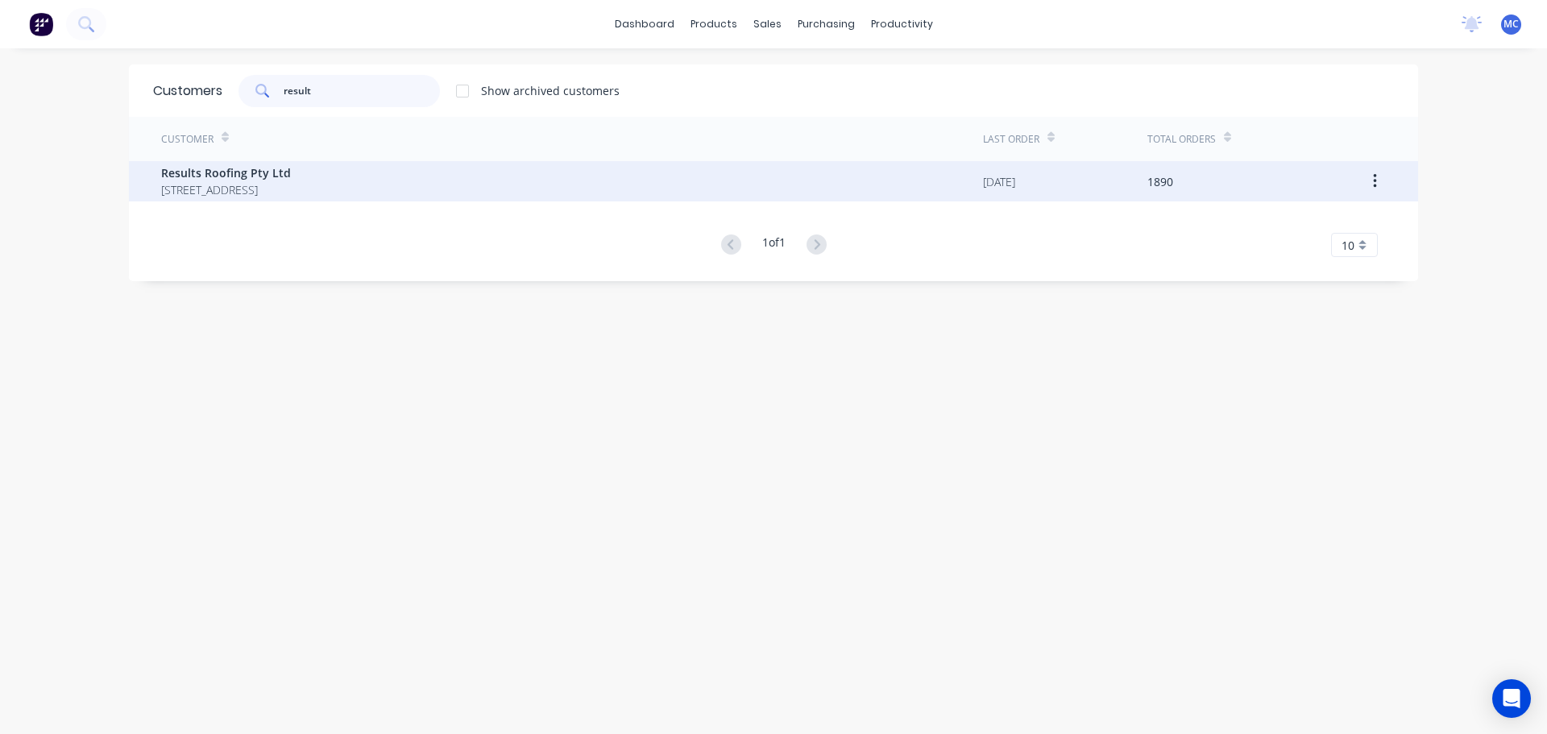
type input "result"
click at [226, 164] on span "Results Roofing Pty Ltd" at bounding box center [226, 172] width 130 height 17
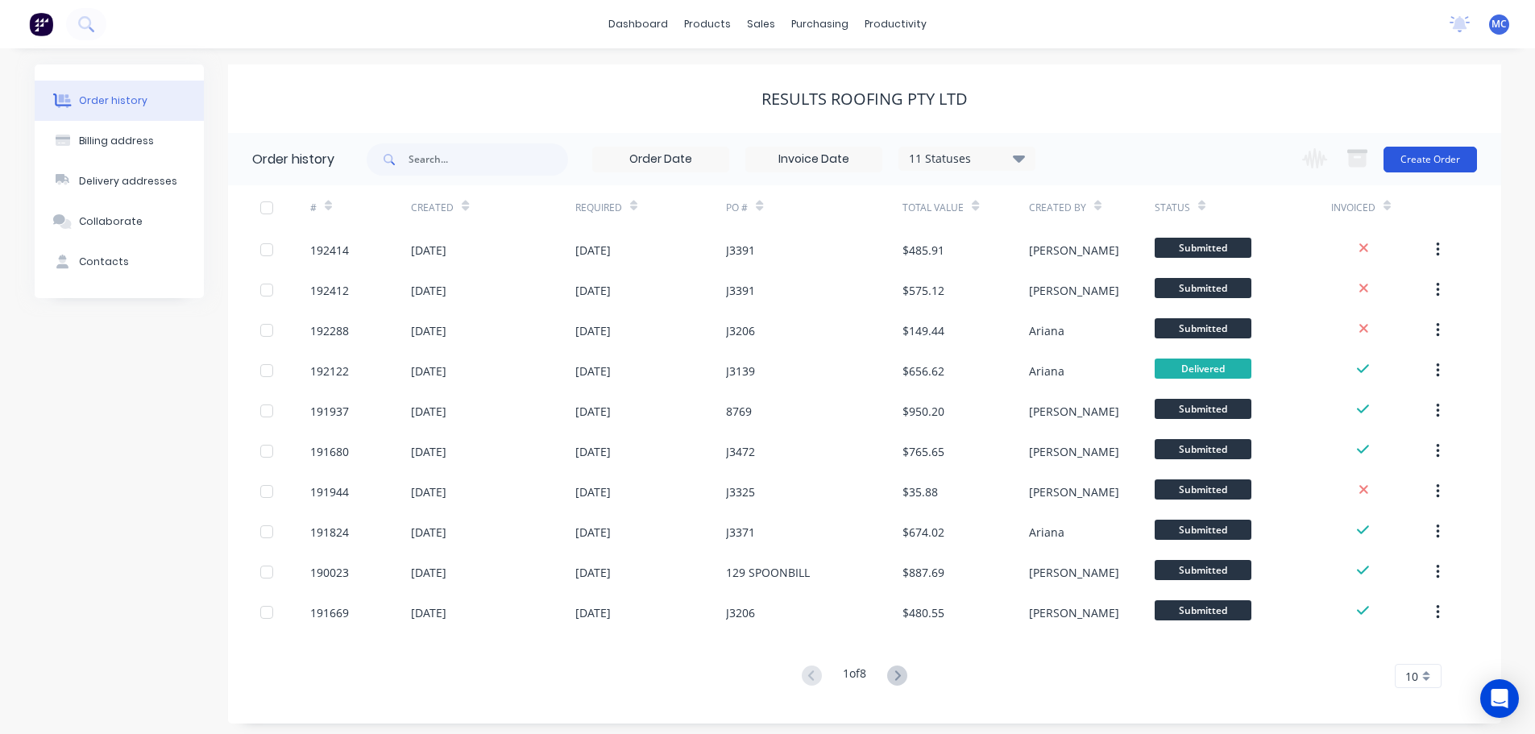
click at [1434, 153] on button "Create Order" at bounding box center [1429, 160] width 93 height 26
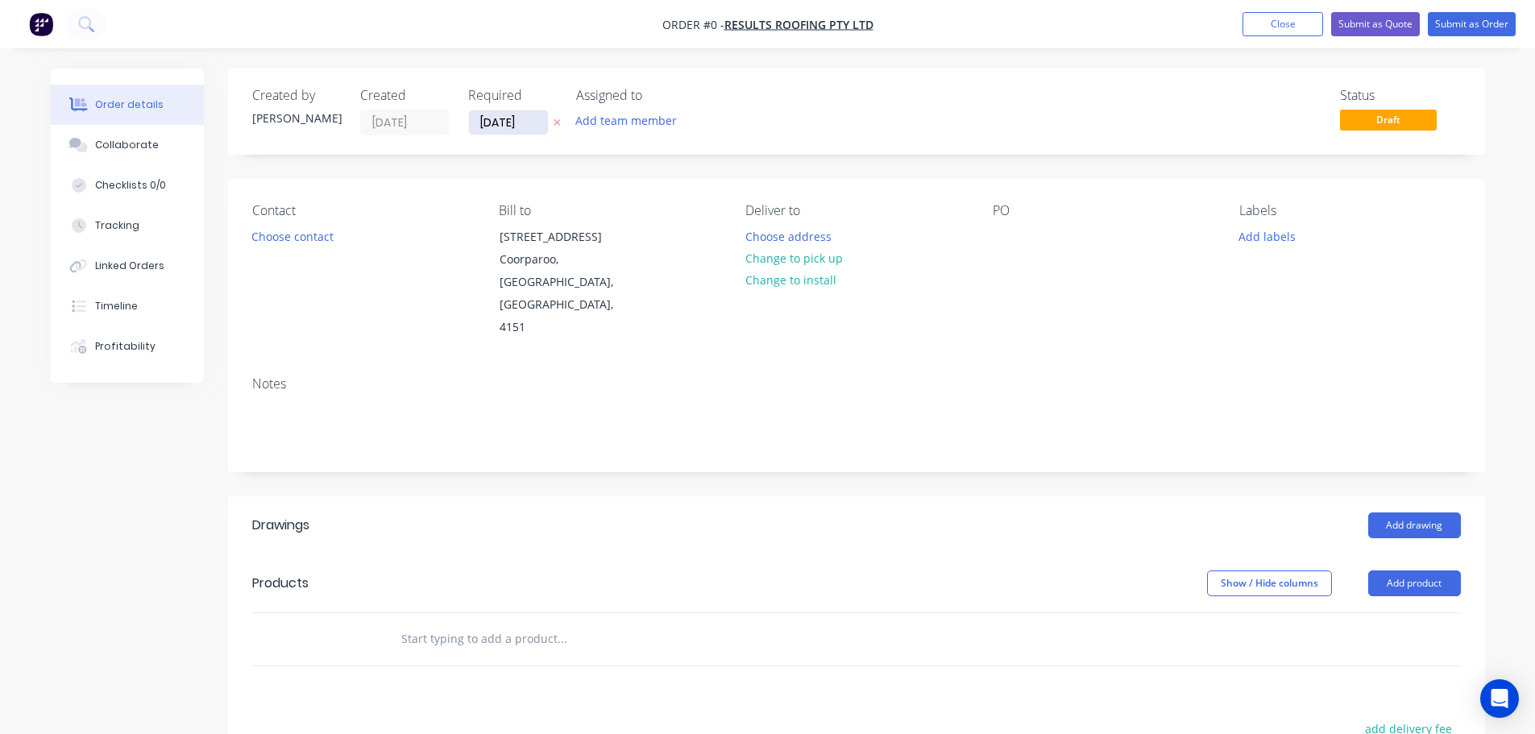
click at [499, 119] on input "[DATE]" at bounding box center [508, 122] width 79 height 24
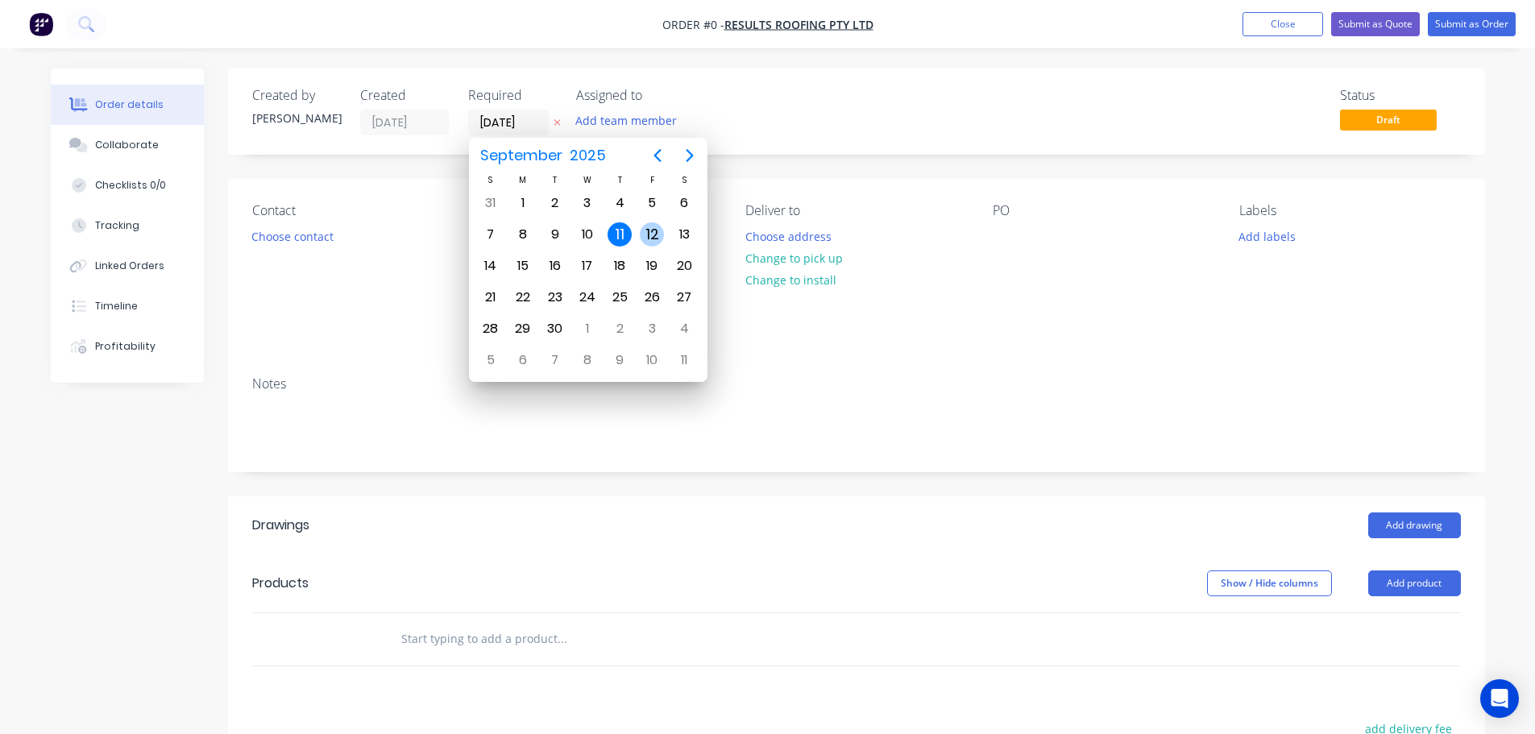
click at [657, 234] on div "12" at bounding box center [652, 234] width 24 height 24
type input "[DATE]"
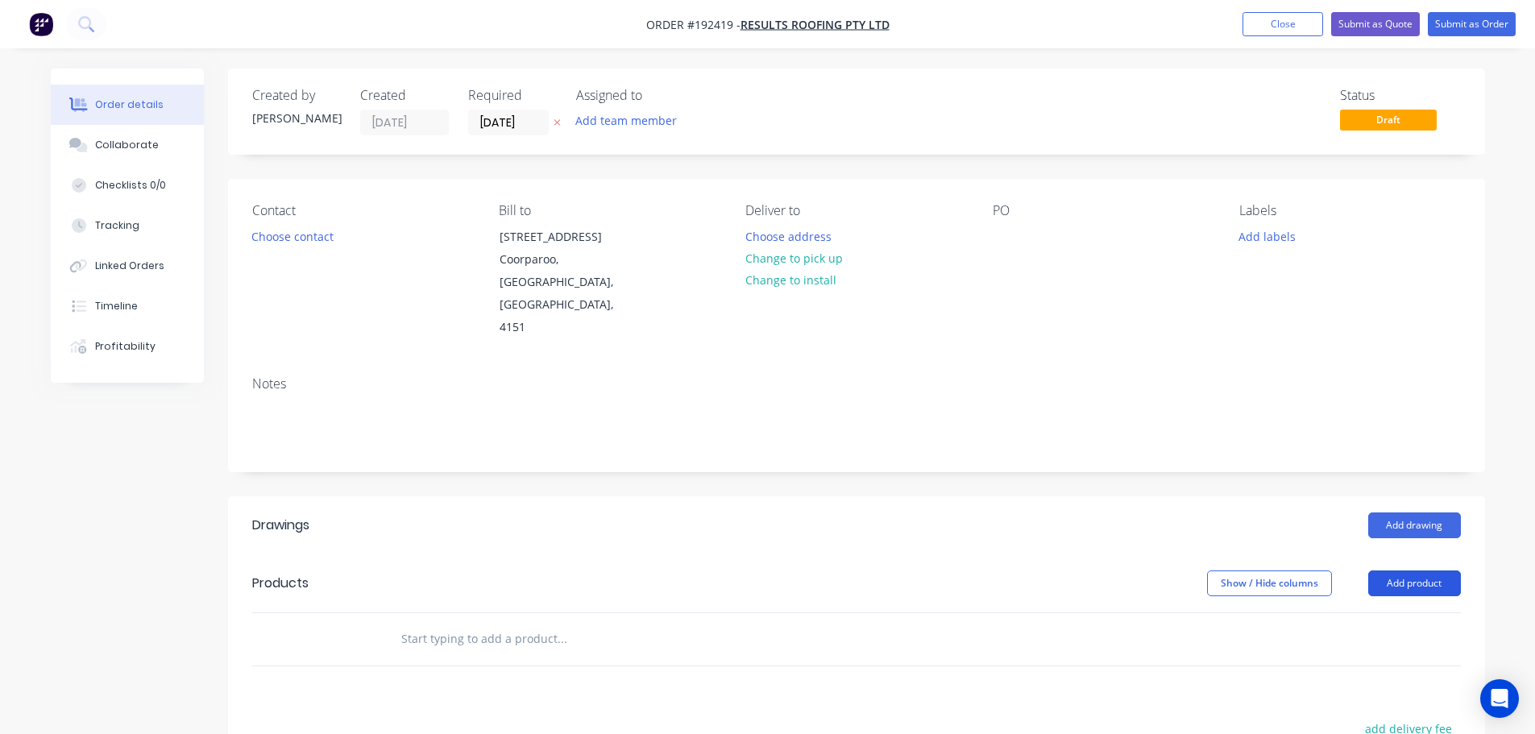
click at [1420, 570] on button "Add product" at bounding box center [1414, 583] width 93 height 26
click at [1370, 612] on div "Product catalogue" at bounding box center [1384, 623] width 124 height 23
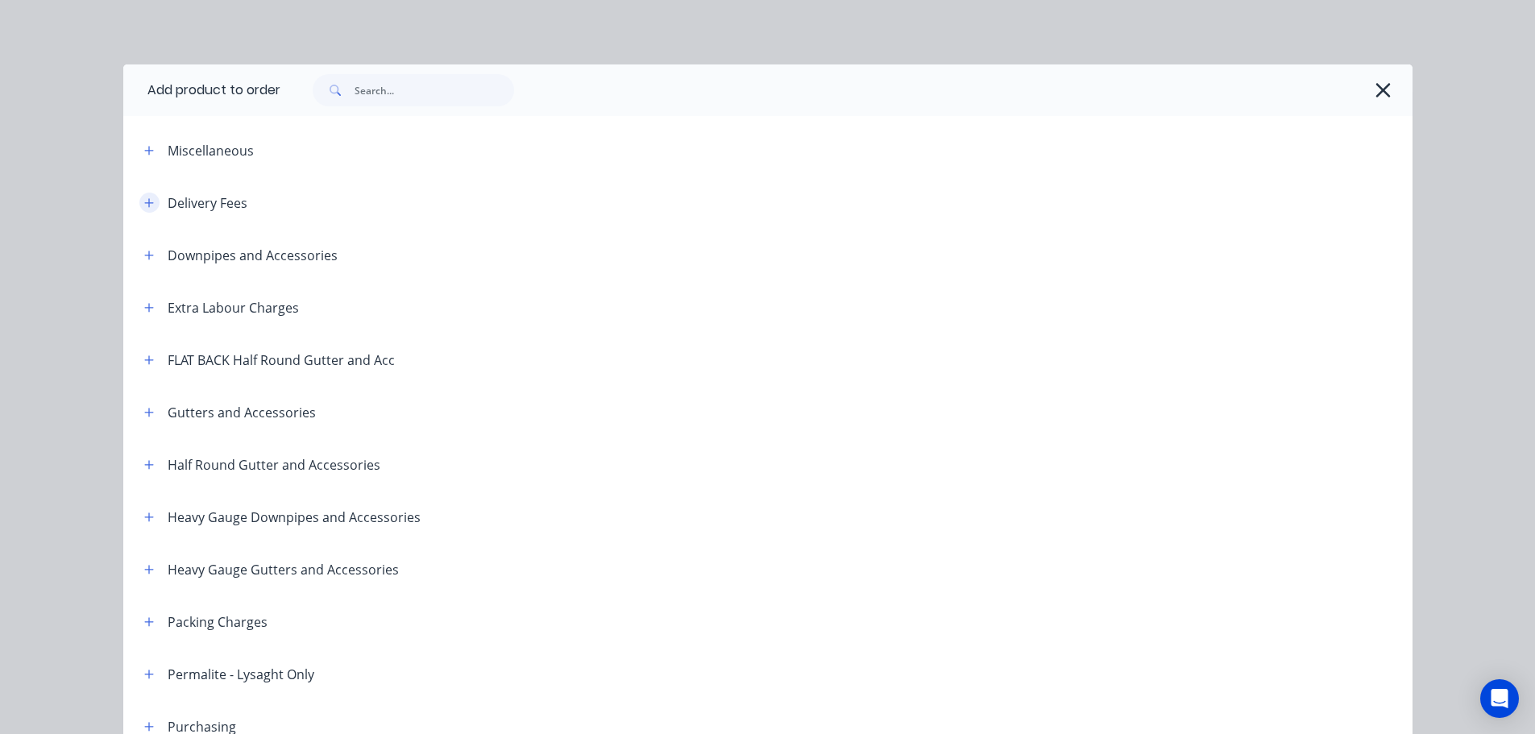
click at [144, 202] on icon "button" at bounding box center [148, 202] width 9 height 9
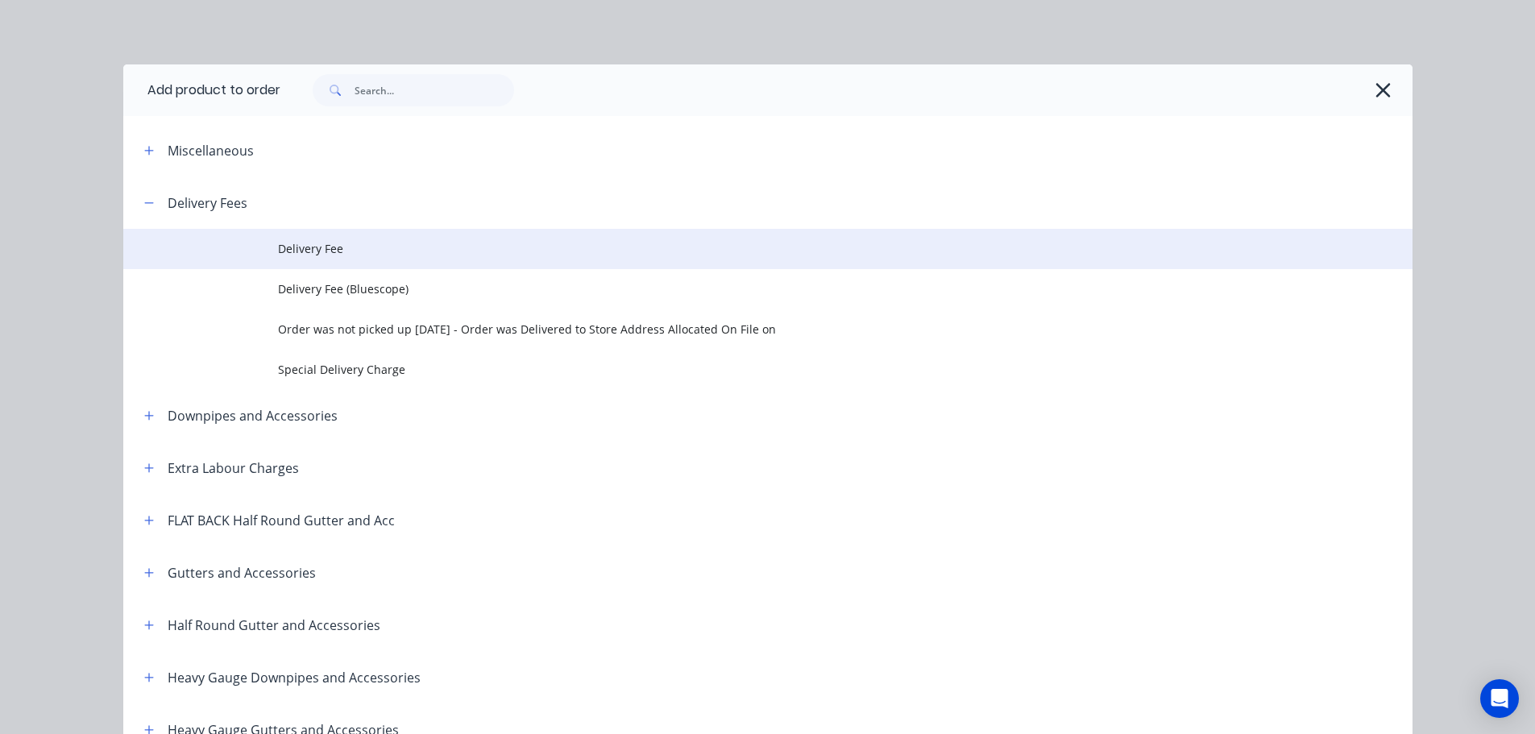
click at [297, 246] on span "Delivery Fee" at bounding box center [731, 248] width 907 height 17
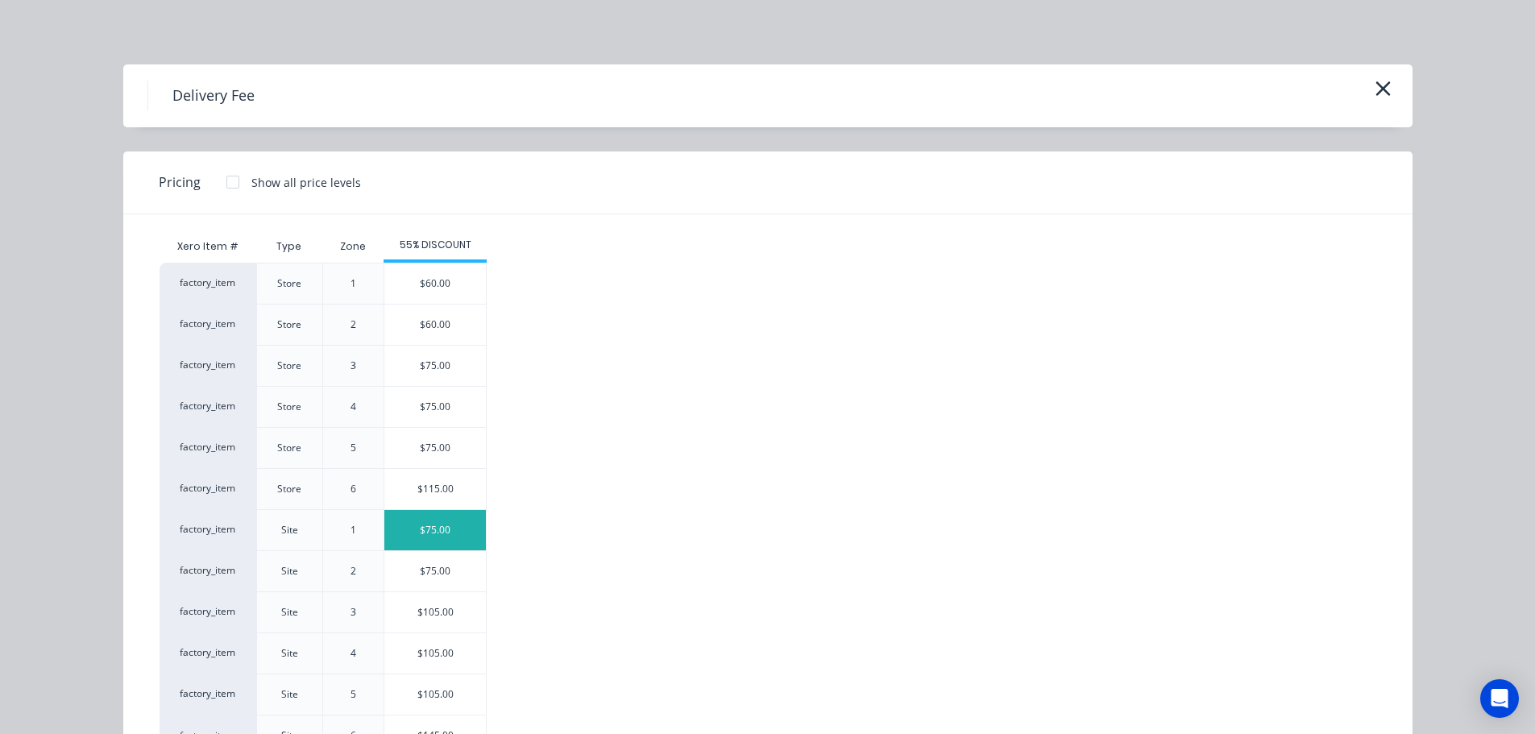
click at [426, 526] on div "$75.00" at bounding box center [434, 530] width 101 height 40
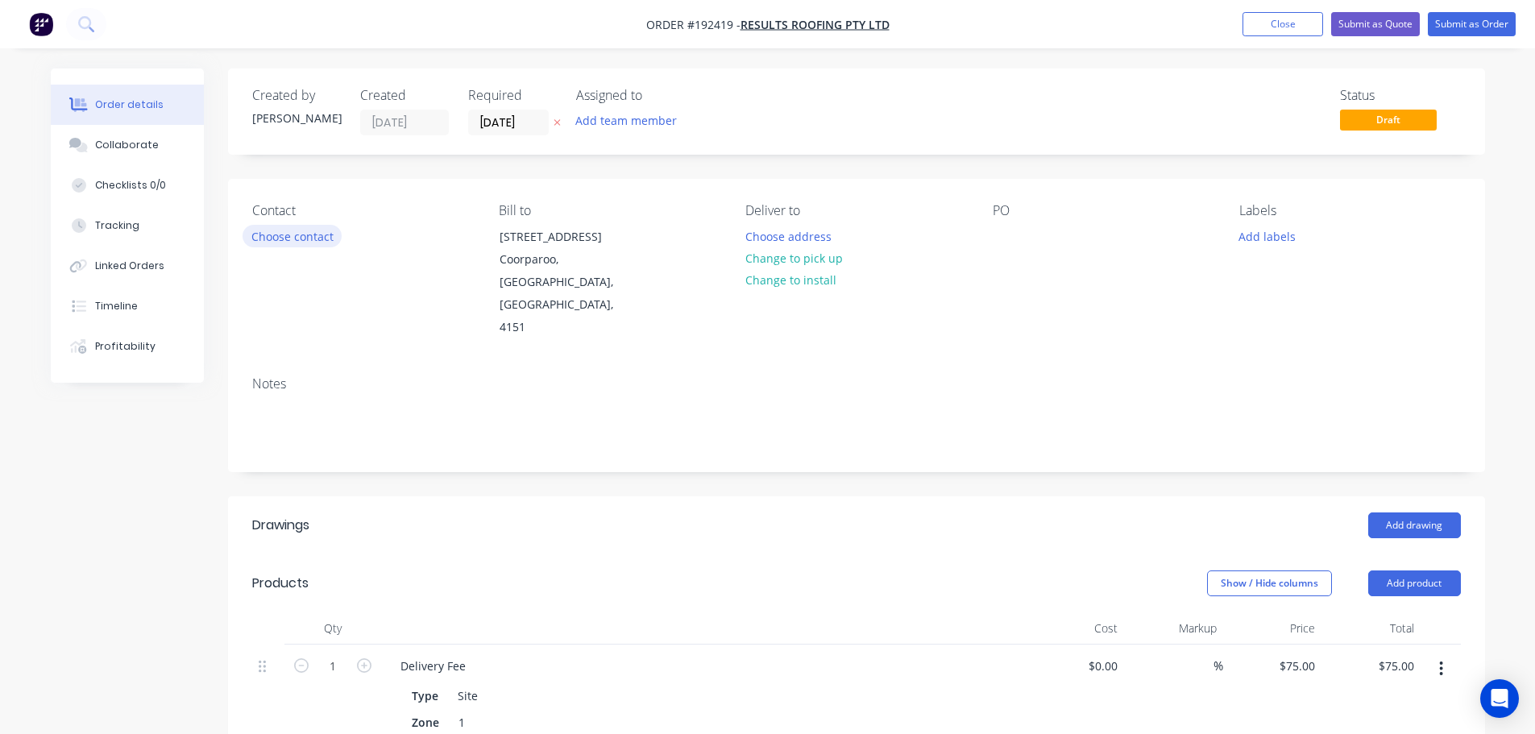
click at [292, 239] on button "Choose contact" at bounding box center [291, 236] width 99 height 22
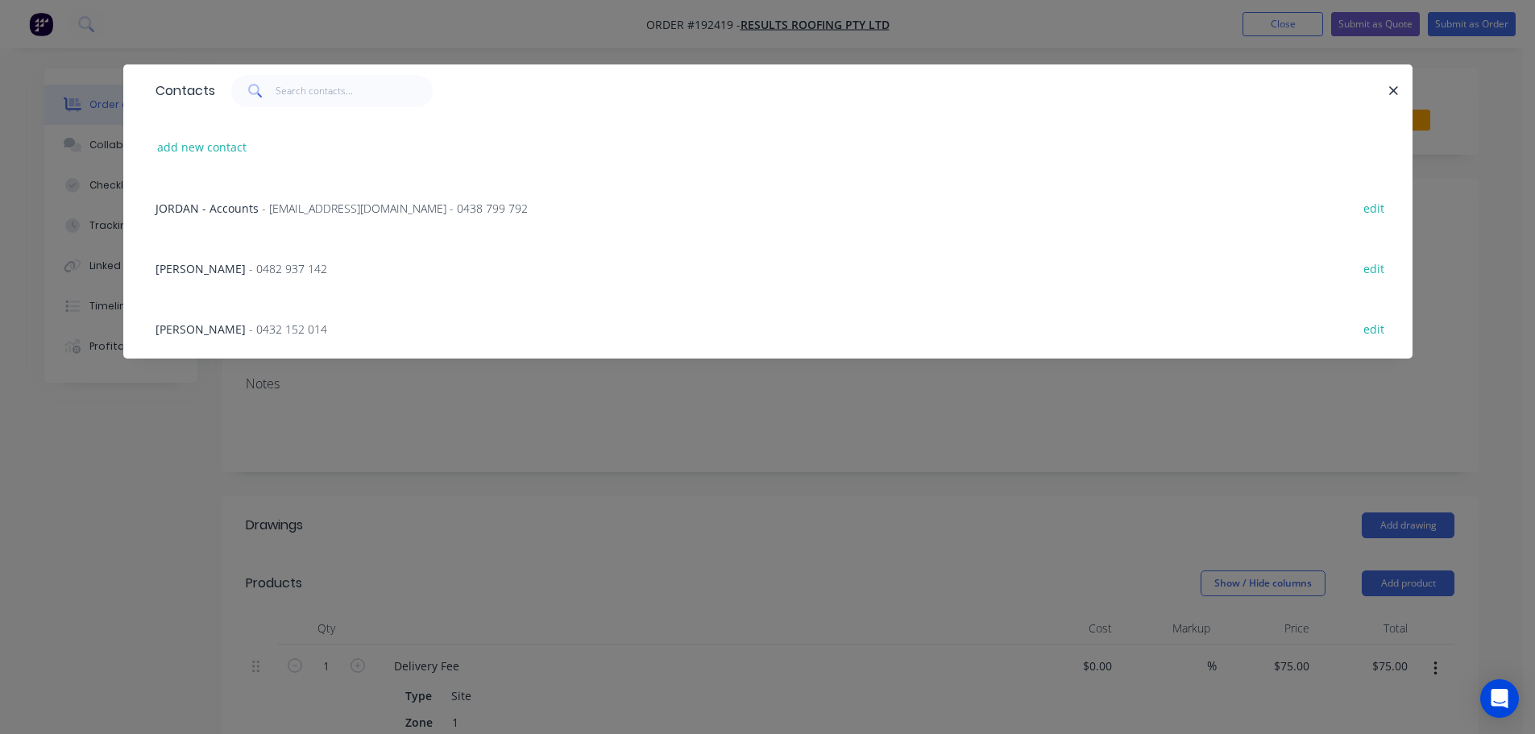
click at [249, 263] on span "- 0482 937 142" at bounding box center [288, 268] width 78 height 15
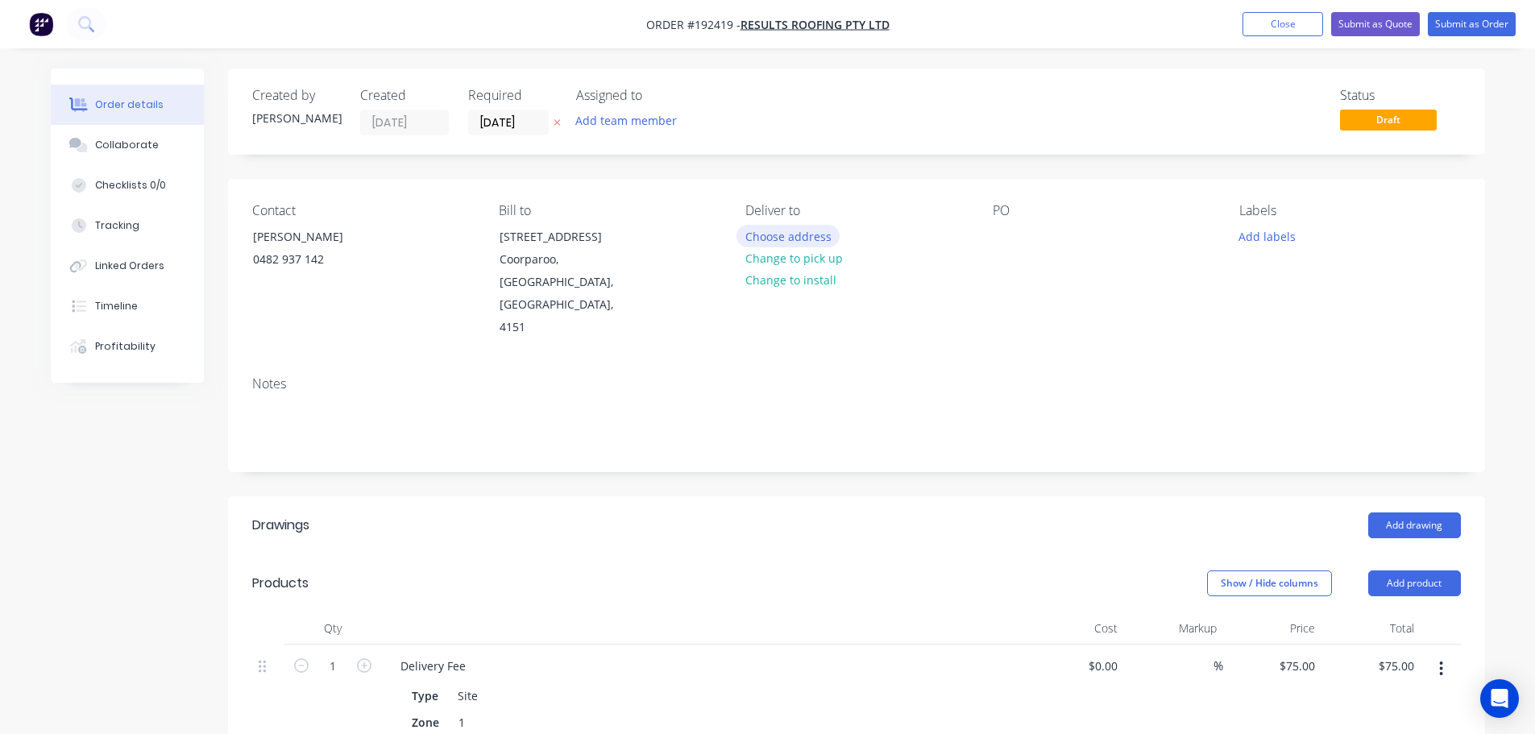
click at [803, 234] on button "Choose address" at bounding box center [787, 236] width 103 height 22
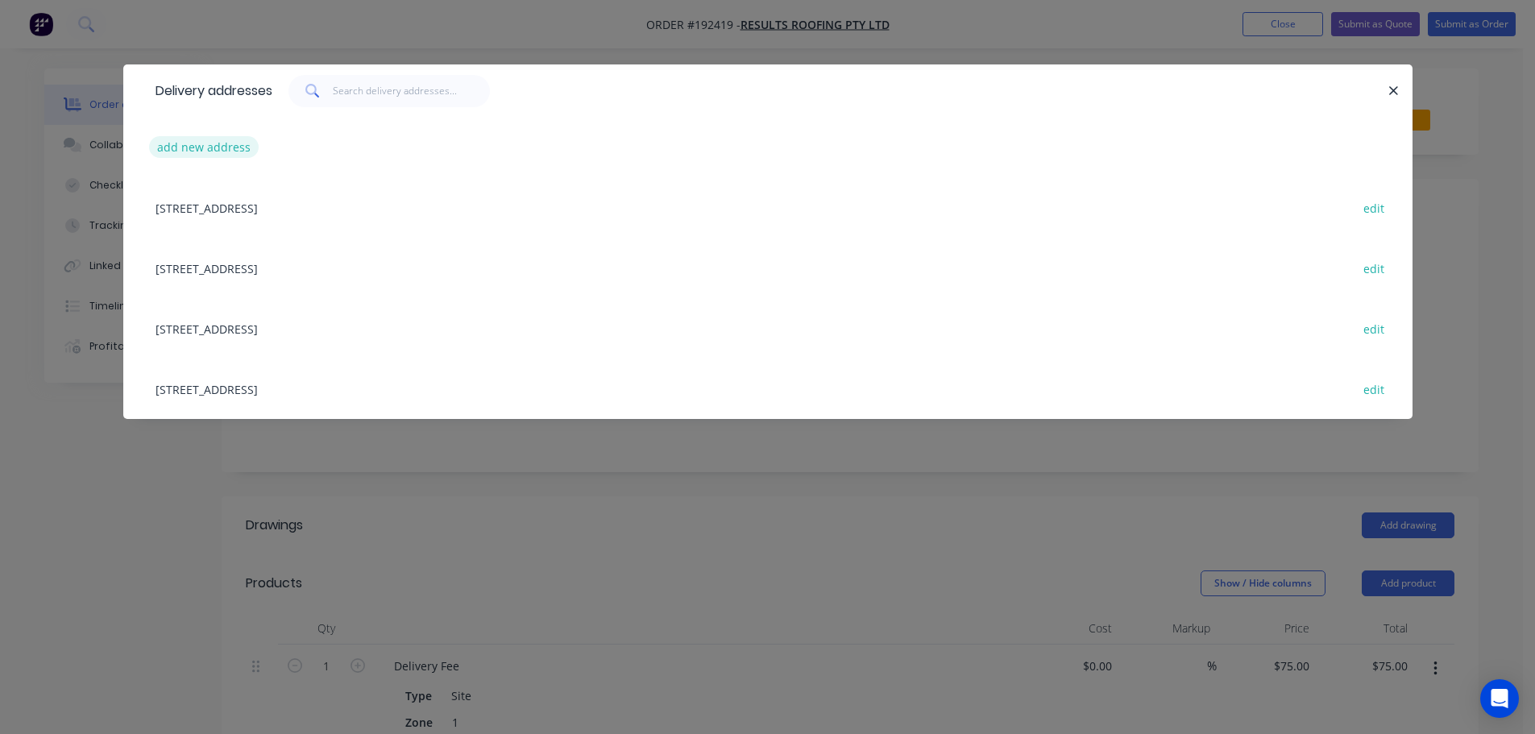
click at [210, 148] on button "add new address" at bounding box center [204, 147] width 110 height 22
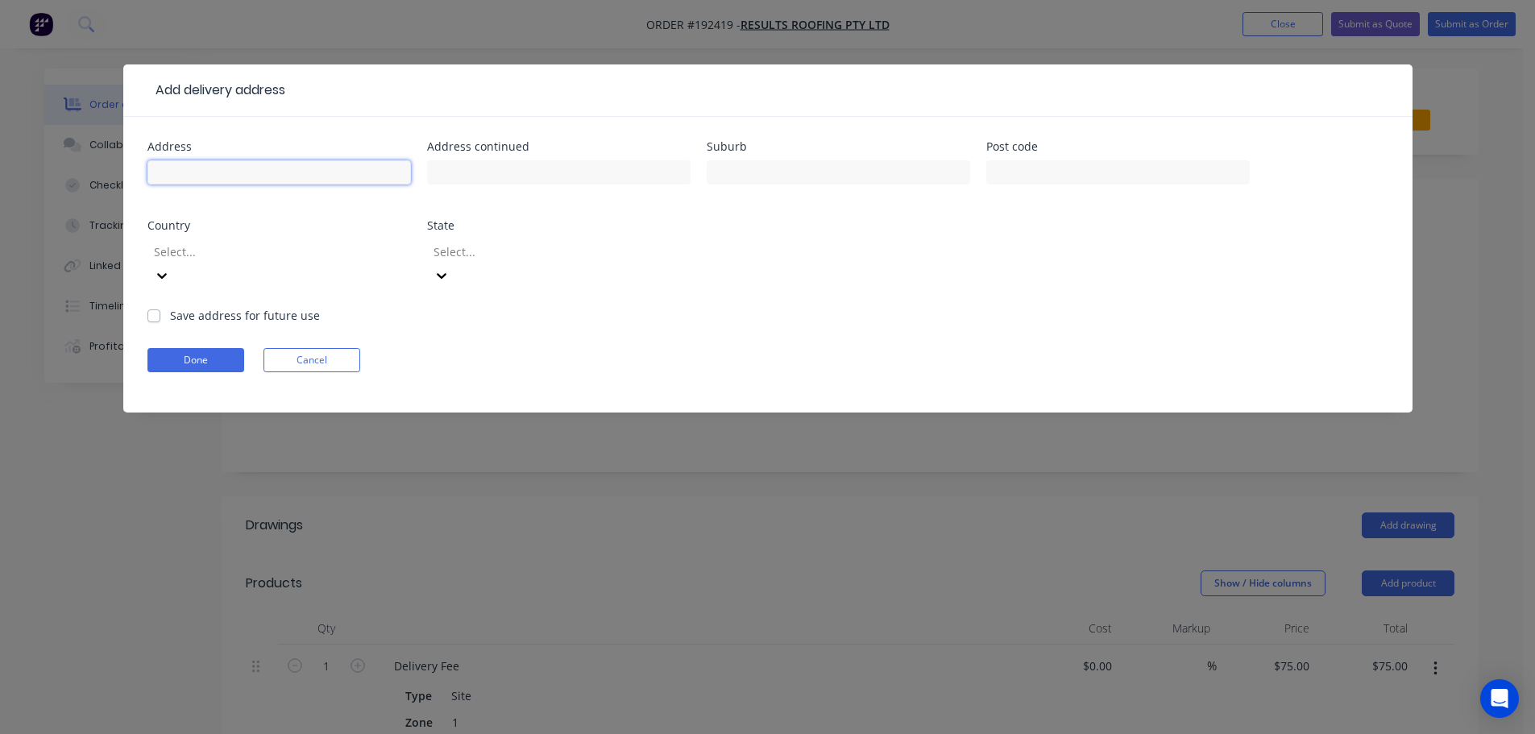
click at [186, 171] on input "text" at bounding box center [278, 172] width 263 height 24
type input "[STREET_ADDRESS][PERSON_NAME]"
type input "Indooroopilly"
click button "Done" at bounding box center [195, 360] width 97 height 24
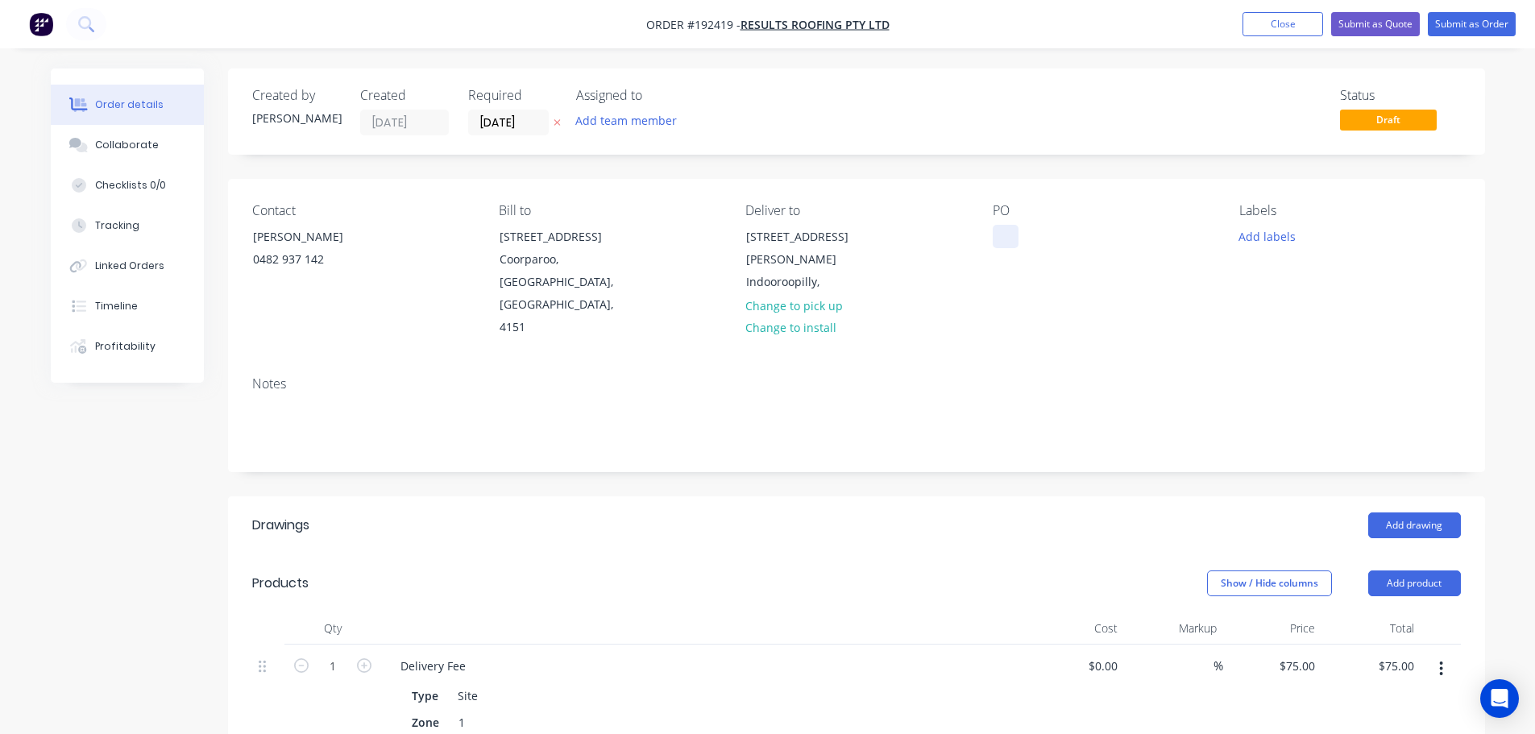
click at [1006, 237] on div at bounding box center [1005, 236] width 26 height 23
click at [1419, 512] on button "Add drawing" at bounding box center [1414, 525] width 93 height 26
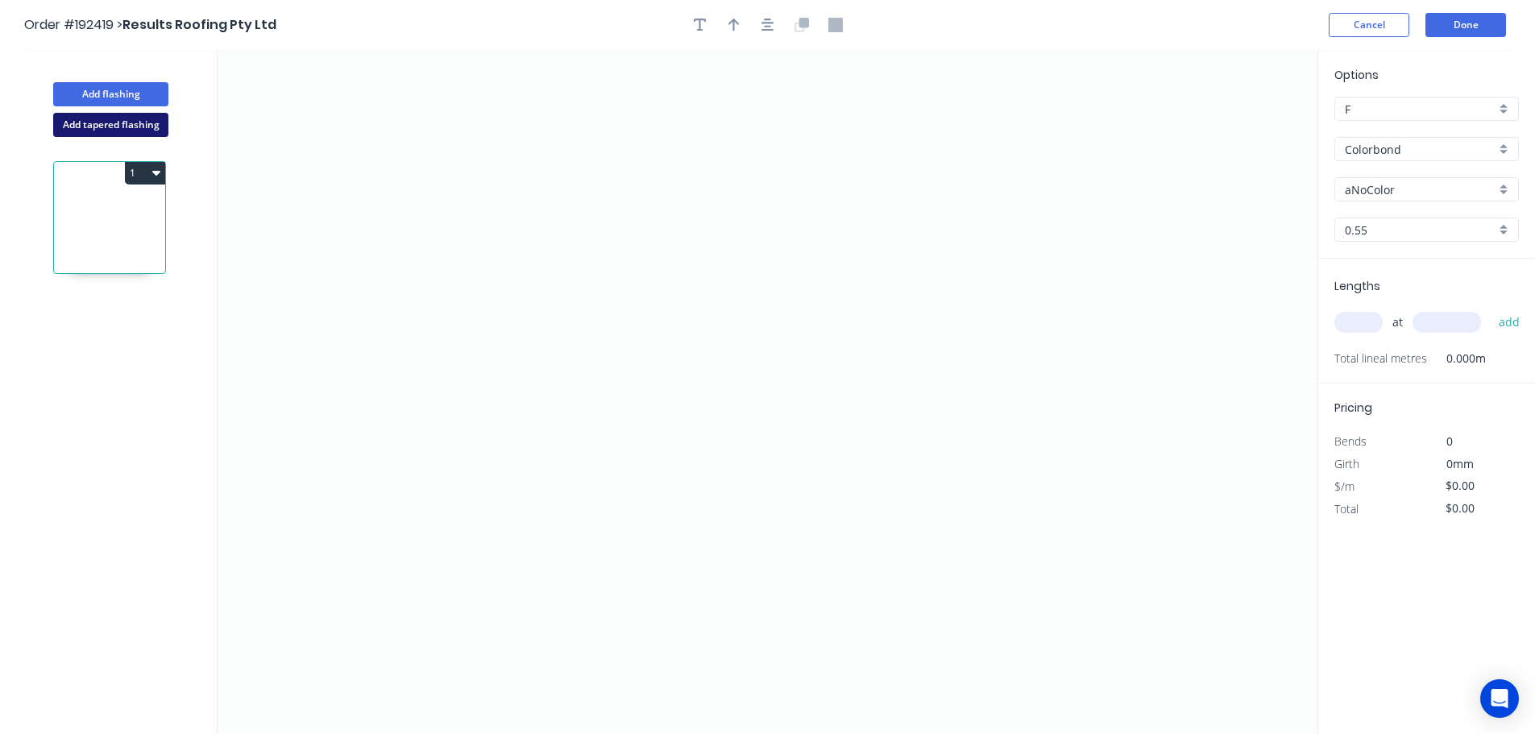
click at [85, 128] on button "Add tapered flashing" at bounding box center [110, 125] width 115 height 24
click at [561, 329] on icon "0" at bounding box center [767, 221] width 1100 height 342
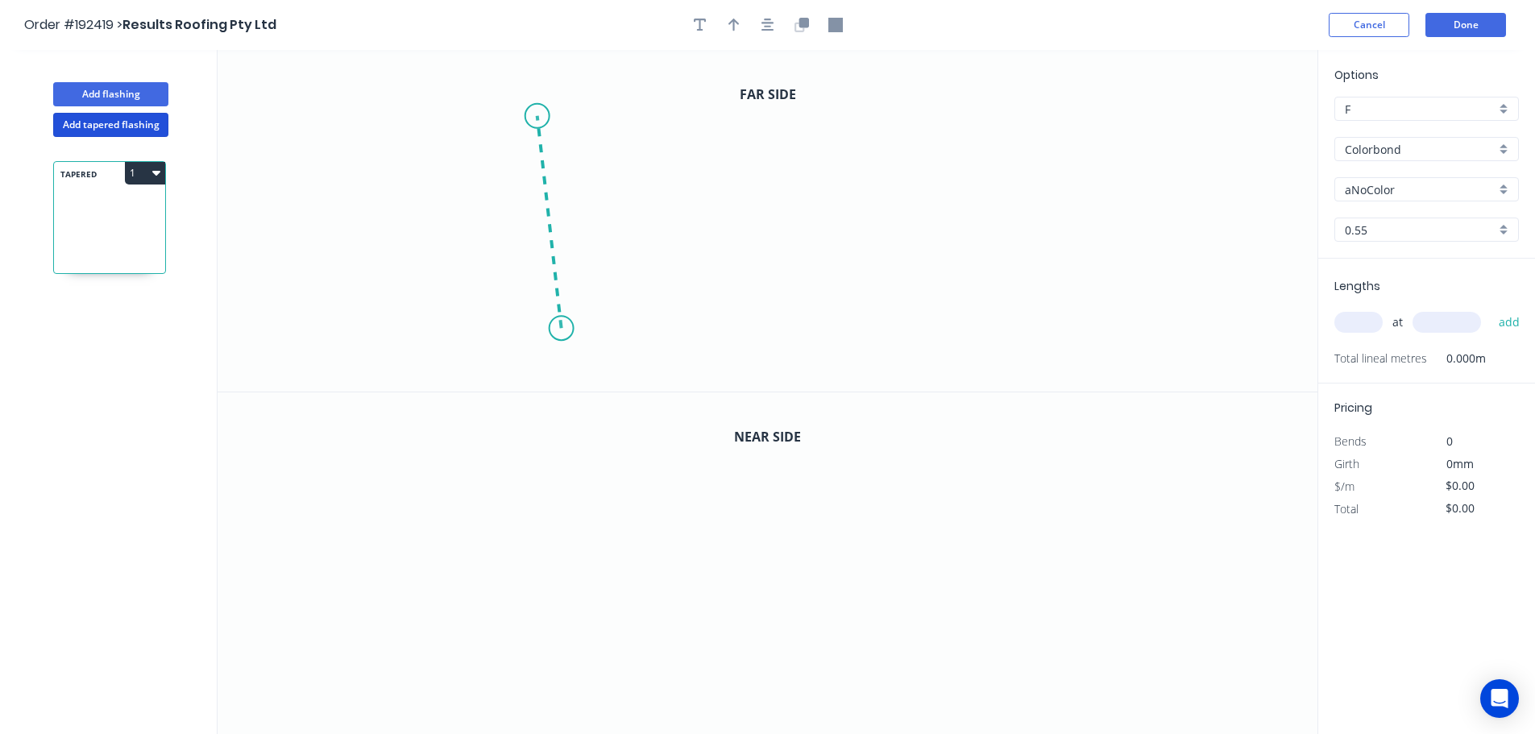
click at [537, 116] on icon at bounding box center [549, 222] width 24 height 212
click at [989, 114] on icon "0 ?" at bounding box center [767, 221] width 1100 height 342
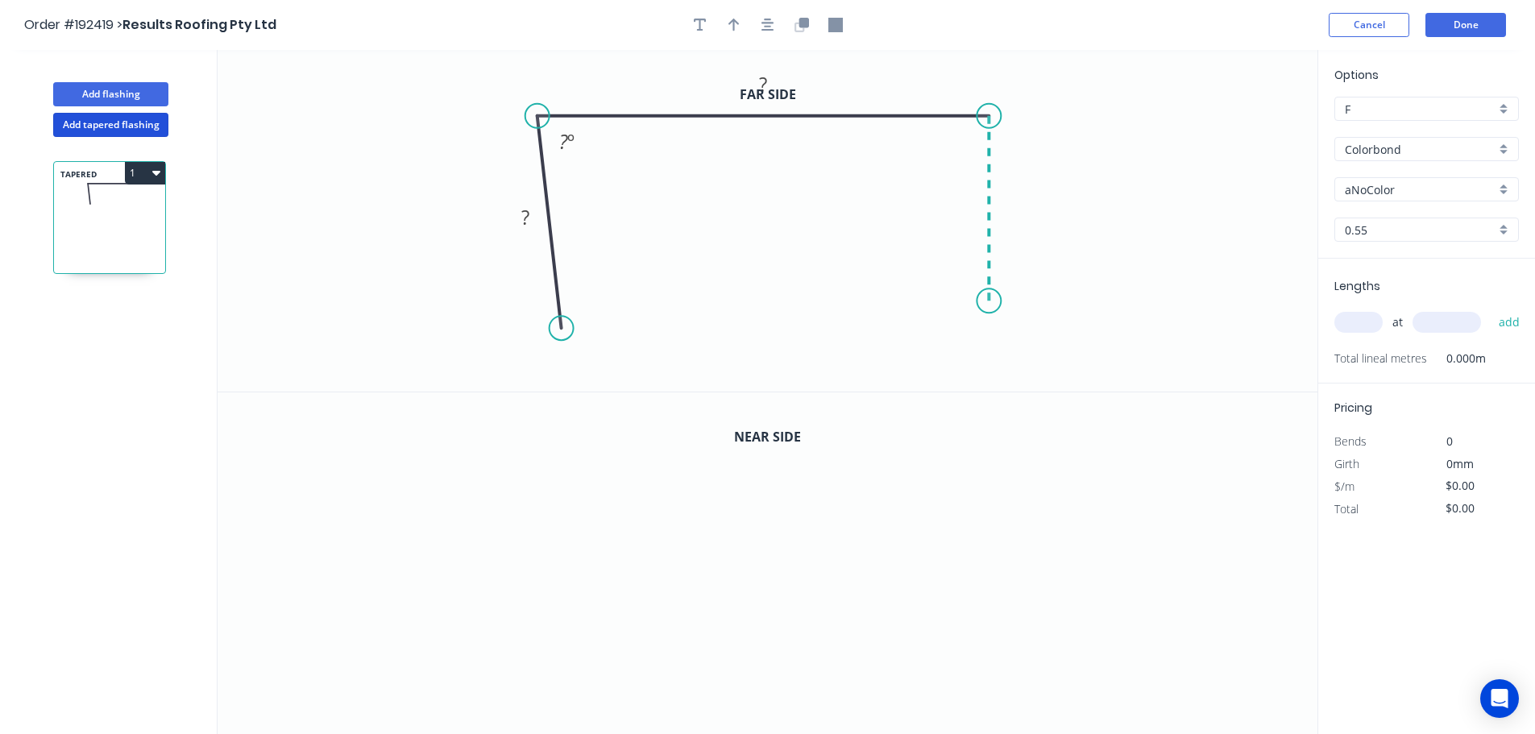
click at [987, 301] on icon "0 ? ? ? º" at bounding box center [767, 221] width 1100 height 342
click at [1027, 334] on icon "0 ? ? ? ? º" at bounding box center [767, 221] width 1100 height 342
click at [989, 376] on icon at bounding box center [1007, 357] width 38 height 38
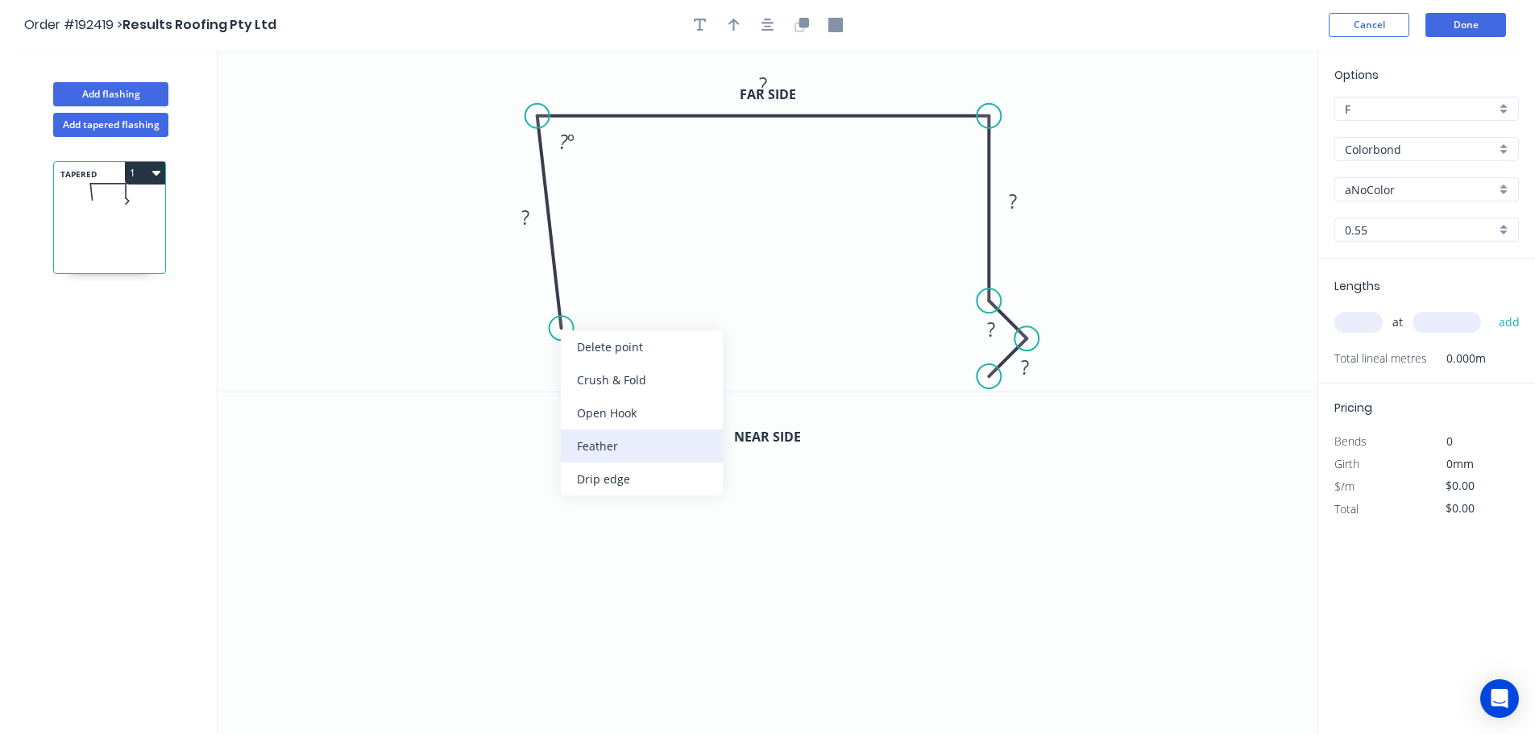
click at [606, 435] on div "Feather" at bounding box center [642, 445] width 162 height 33
click at [594, 375] on div "Flip bend" at bounding box center [636, 375] width 162 height 33
drag, startPoint x: 622, startPoint y: 298, endPoint x: 660, endPoint y: 313, distance: 40.8
click at [660, 313] on rect at bounding box center [630, 310] width 63 height 33
click at [643, 309] on tspan "15" at bounding box center [640, 310] width 23 height 27
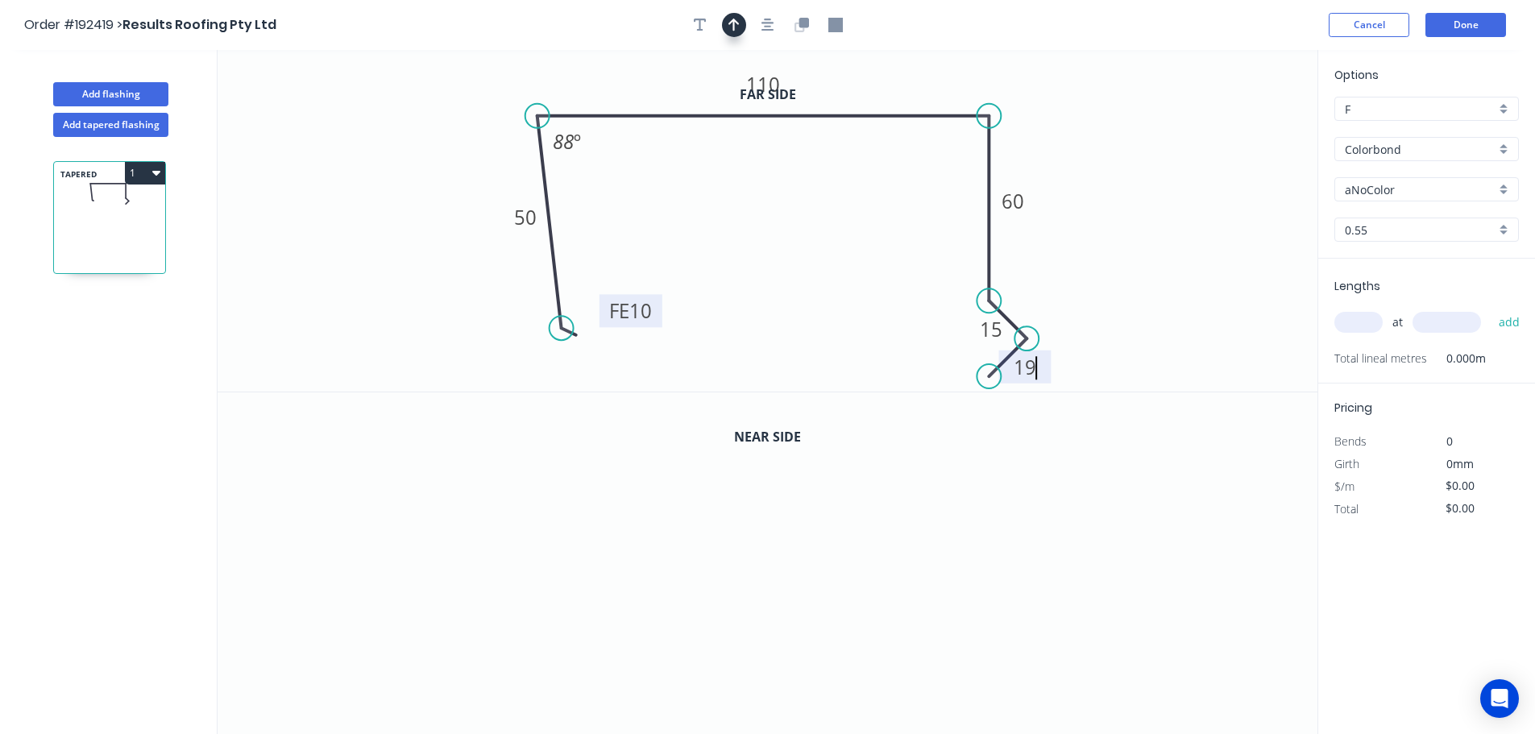
click at [733, 28] on icon "button" at bounding box center [733, 25] width 11 height 13
type input "$12.98"
click at [1235, 127] on icon at bounding box center [1235, 112] width 14 height 52
drag, startPoint x: 1235, startPoint y: 127, endPoint x: 1076, endPoint y: 130, distance: 158.7
click at [1087, 130] on icon at bounding box center [1105, 116] width 47 height 47
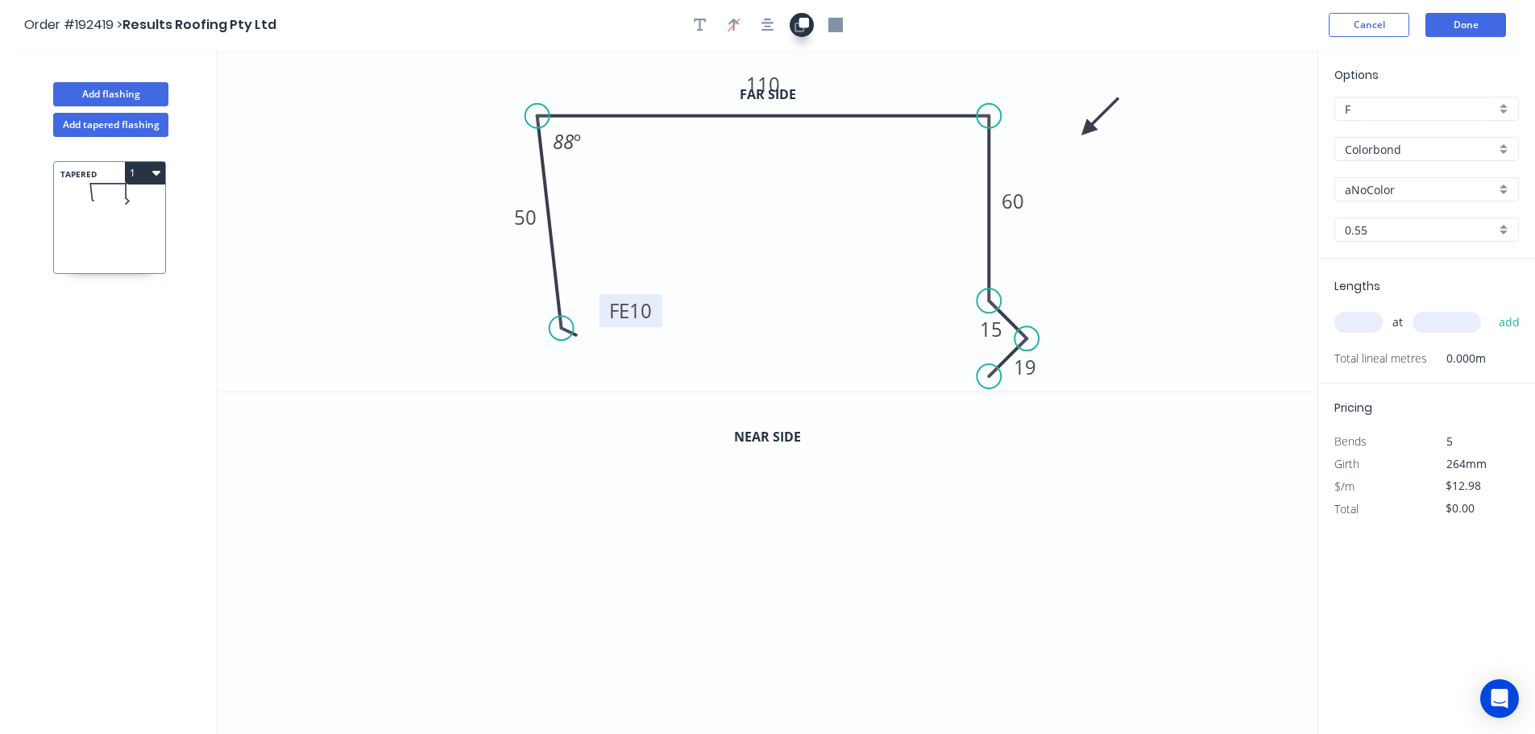
click at [809, 23] on button "button" at bounding box center [801, 25] width 24 height 24
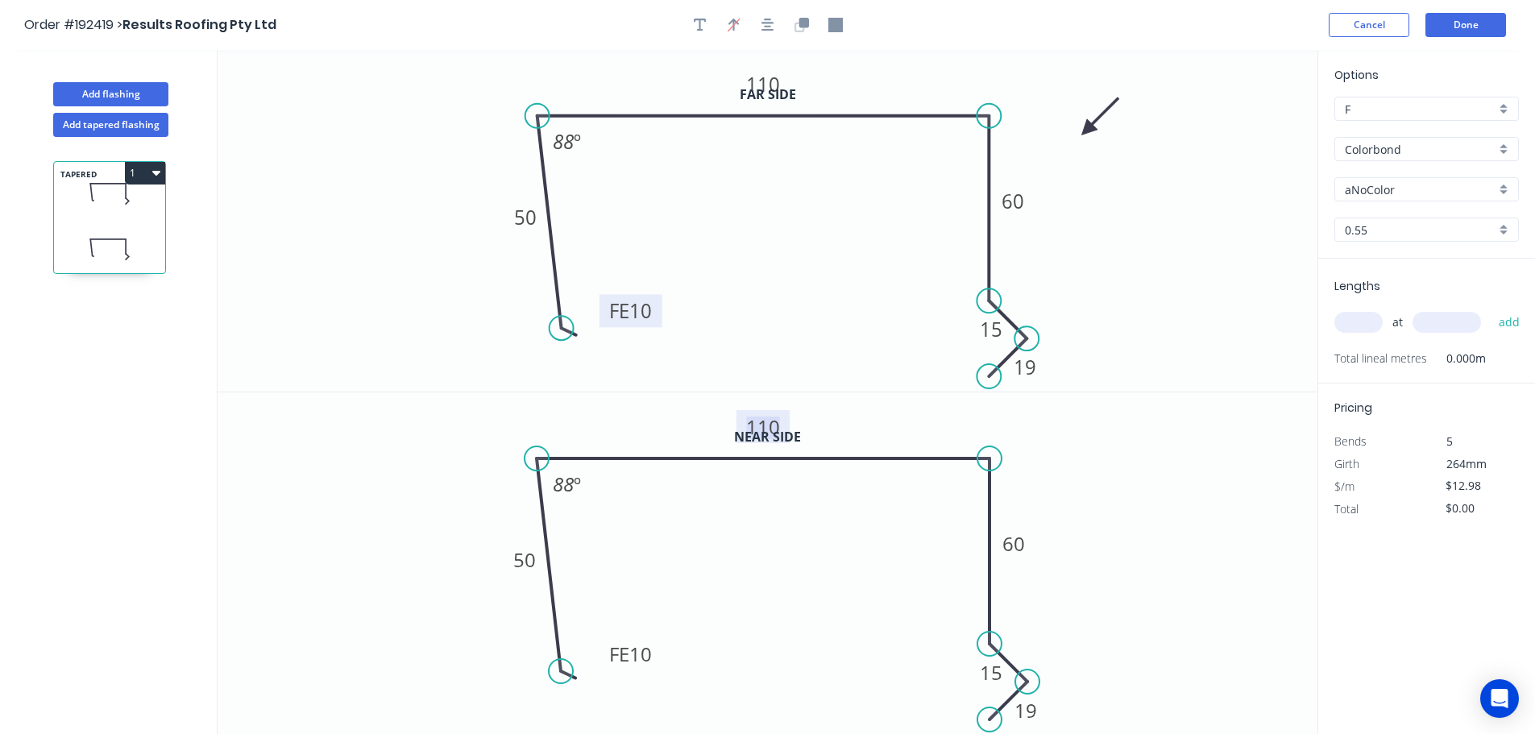
click at [768, 420] on tspan "110" at bounding box center [763, 426] width 34 height 27
click at [1363, 184] on input "aNoColor" at bounding box center [1419, 189] width 151 height 17
type input "$14.60"
click at [1362, 329] on div "Dune" at bounding box center [1426, 337] width 183 height 28
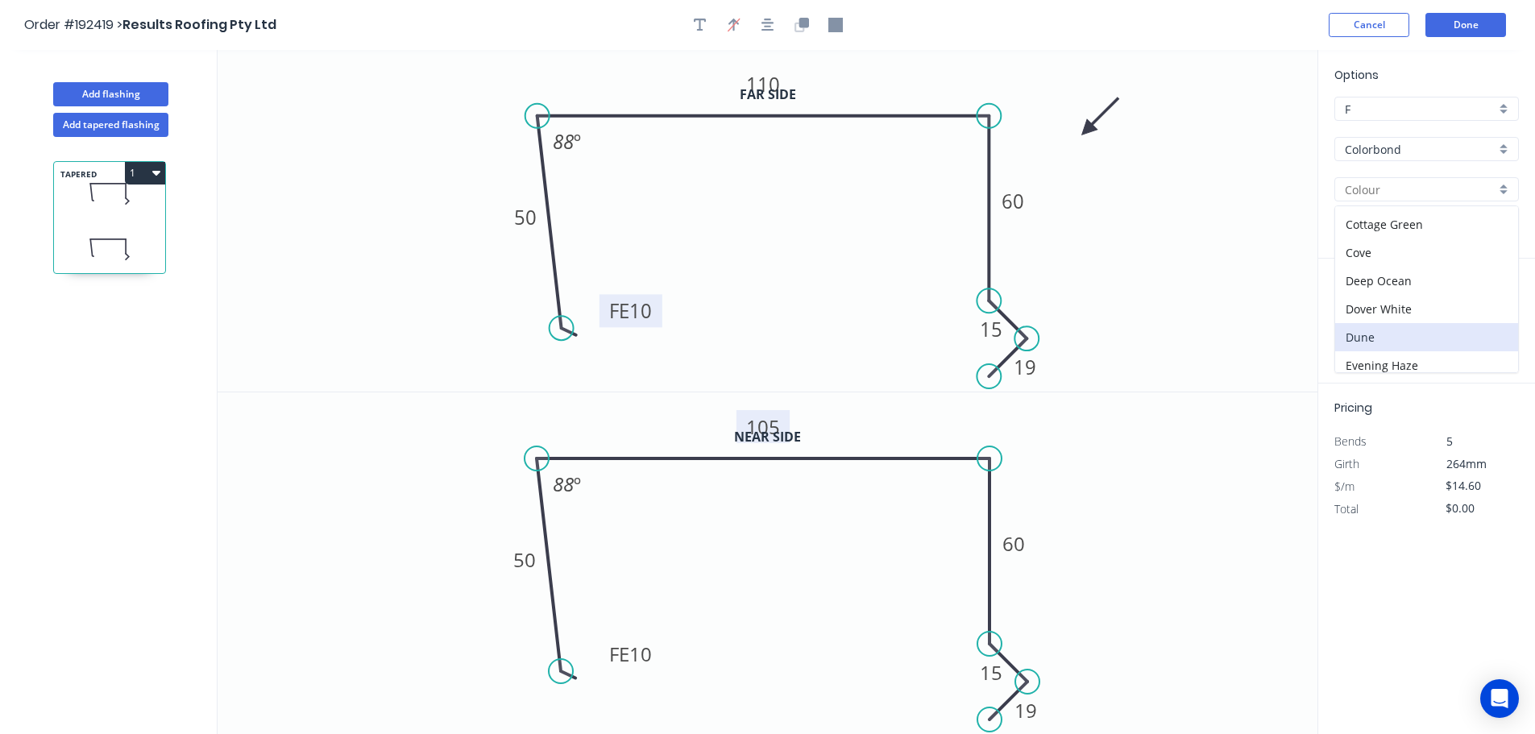
type input "Dune"
click at [1357, 331] on input "text" at bounding box center [1358, 322] width 48 height 21
type input "1"
type input "2100"
click at [1490, 309] on button "add" at bounding box center [1509, 322] width 38 height 27
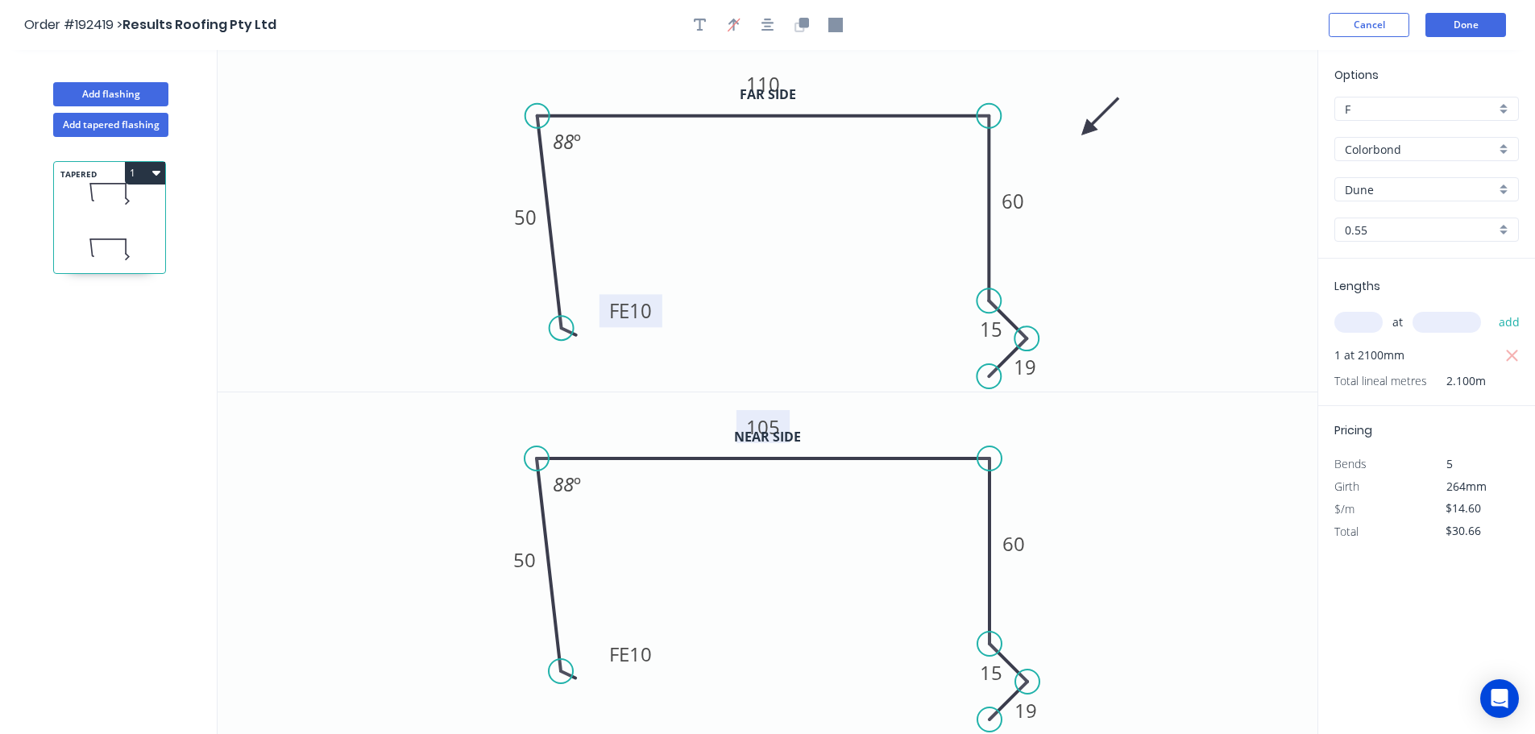
drag, startPoint x: 159, startPoint y: 174, endPoint x: 128, endPoint y: 191, distance: 35.0
click at [158, 174] on icon "button" at bounding box center [156, 172] width 8 height 13
click at [91, 219] on div "Duplicate" at bounding box center [89, 212] width 124 height 23
type input "$0.00"
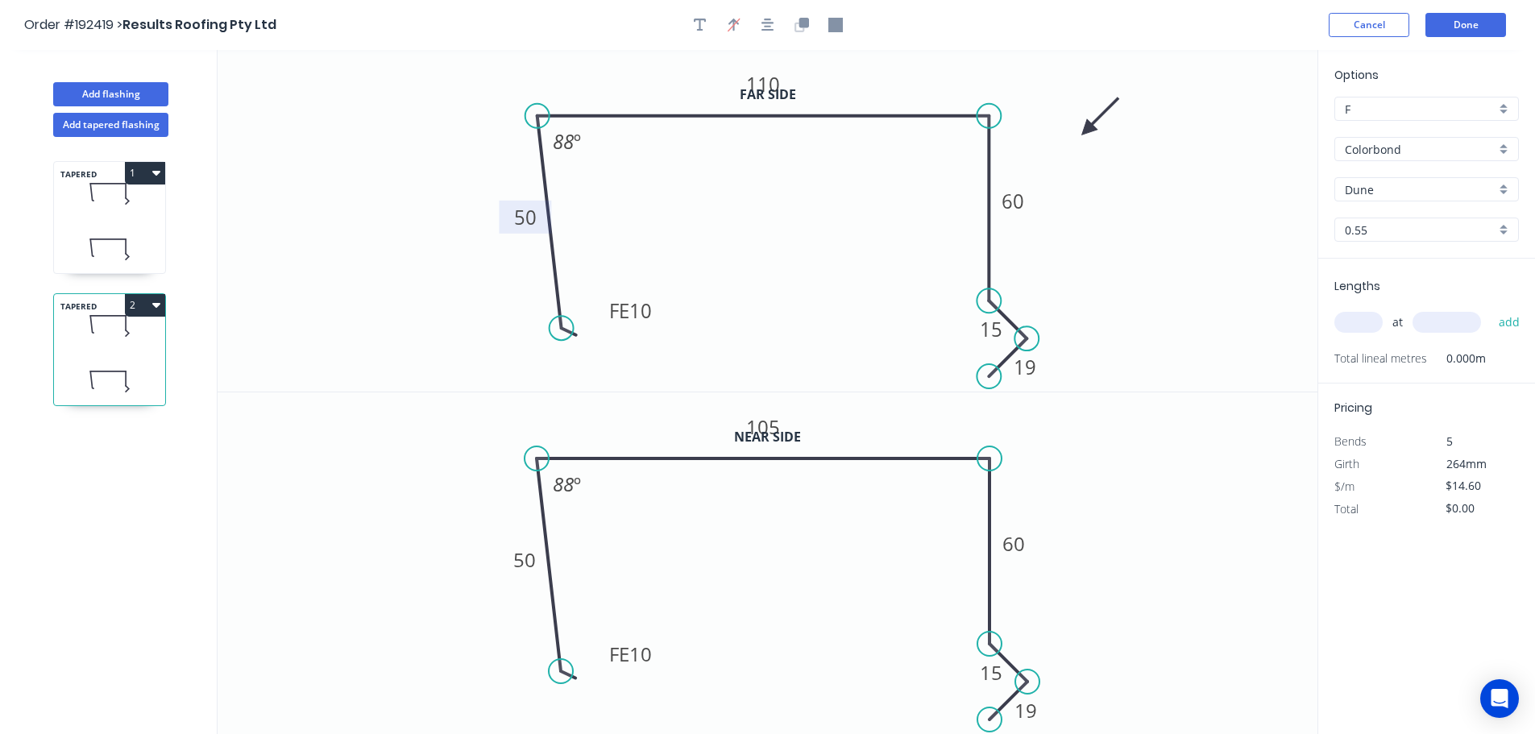
click at [525, 222] on tspan "50" at bounding box center [525, 217] width 23 height 27
type input "$20.82"
click at [768, 82] on tspan "110" at bounding box center [763, 84] width 34 height 27
click at [1353, 316] on input "text" at bounding box center [1358, 322] width 48 height 21
type input "1"
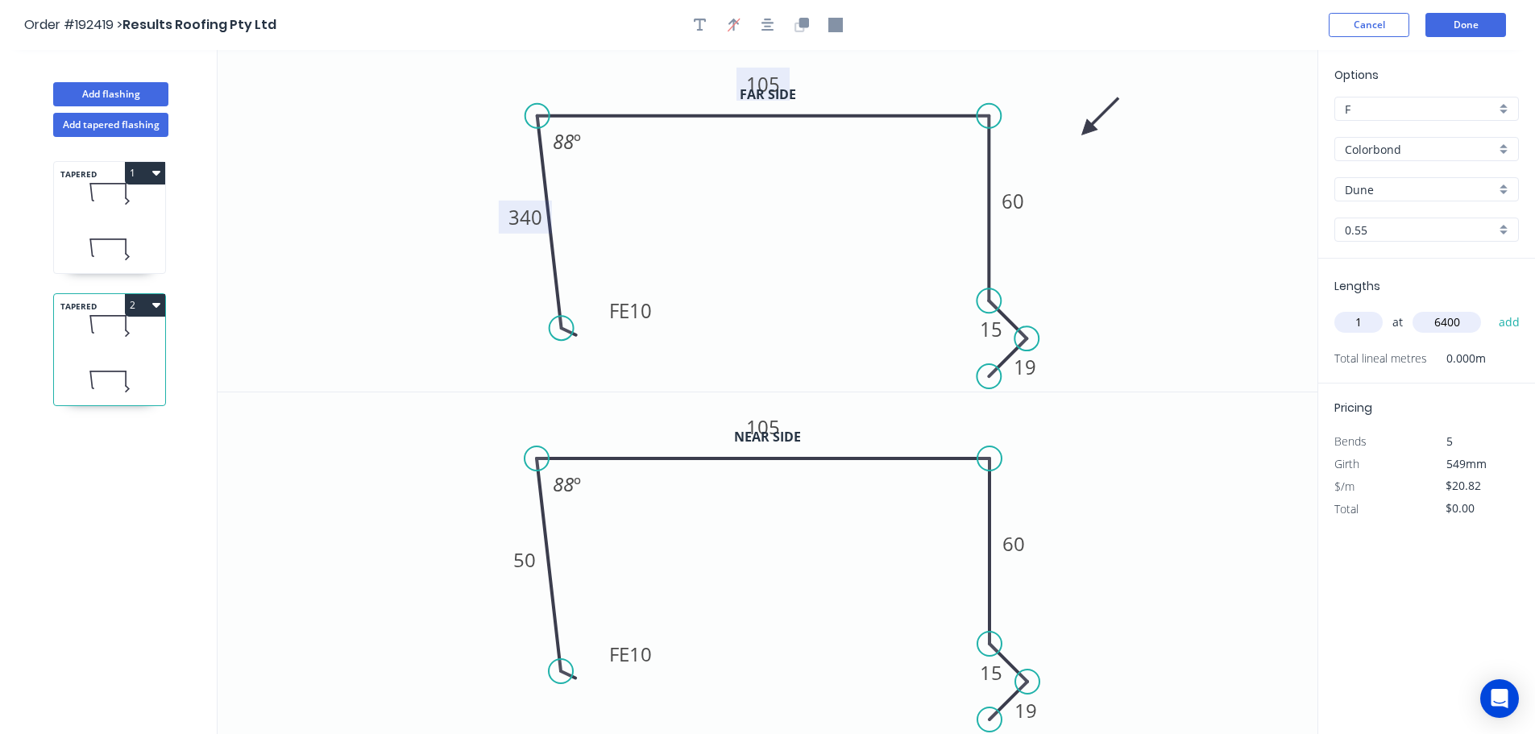
type input "6400"
click at [1490, 309] on button "add" at bounding box center [1509, 322] width 38 height 27
type input "$133.25"
click at [101, 91] on button "Add flashing" at bounding box center [110, 94] width 115 height 24
type input "$0.00"
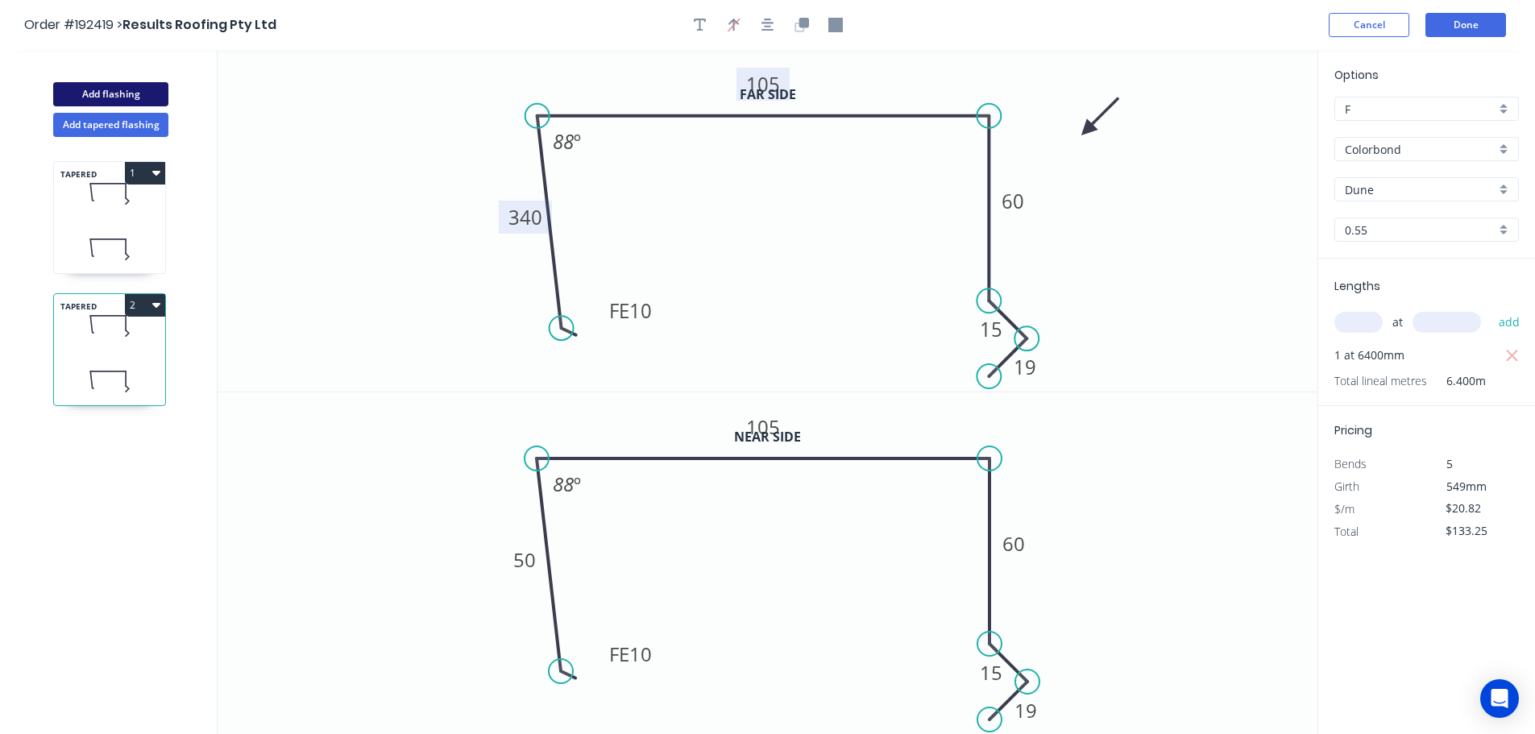
type input "$0.00"
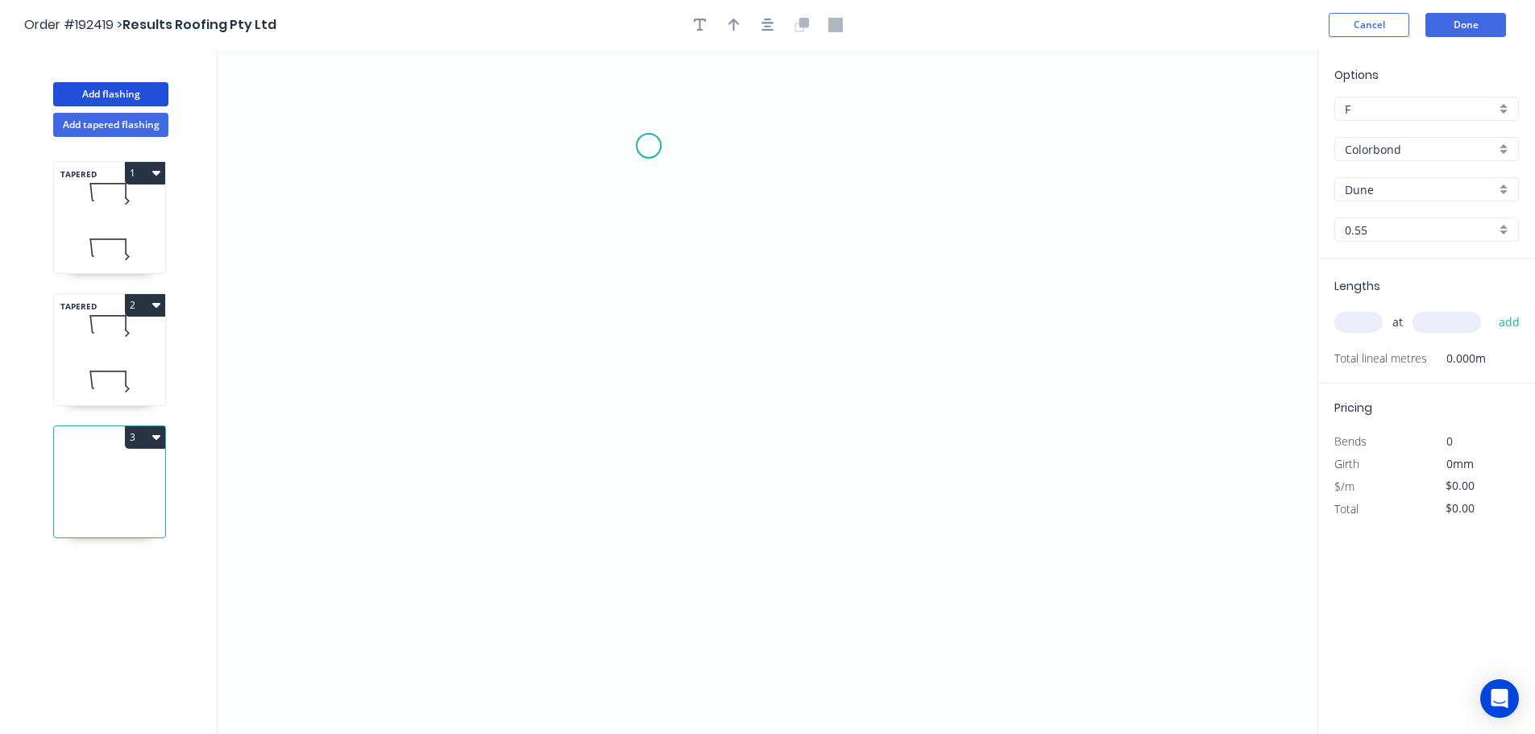
click at [648, 146] on icon "0" at bounding box center [767, 392] width 1100 height 684
click at [964, 152] on icon "0" at bounding box center [767, 392] width 1100 height 684
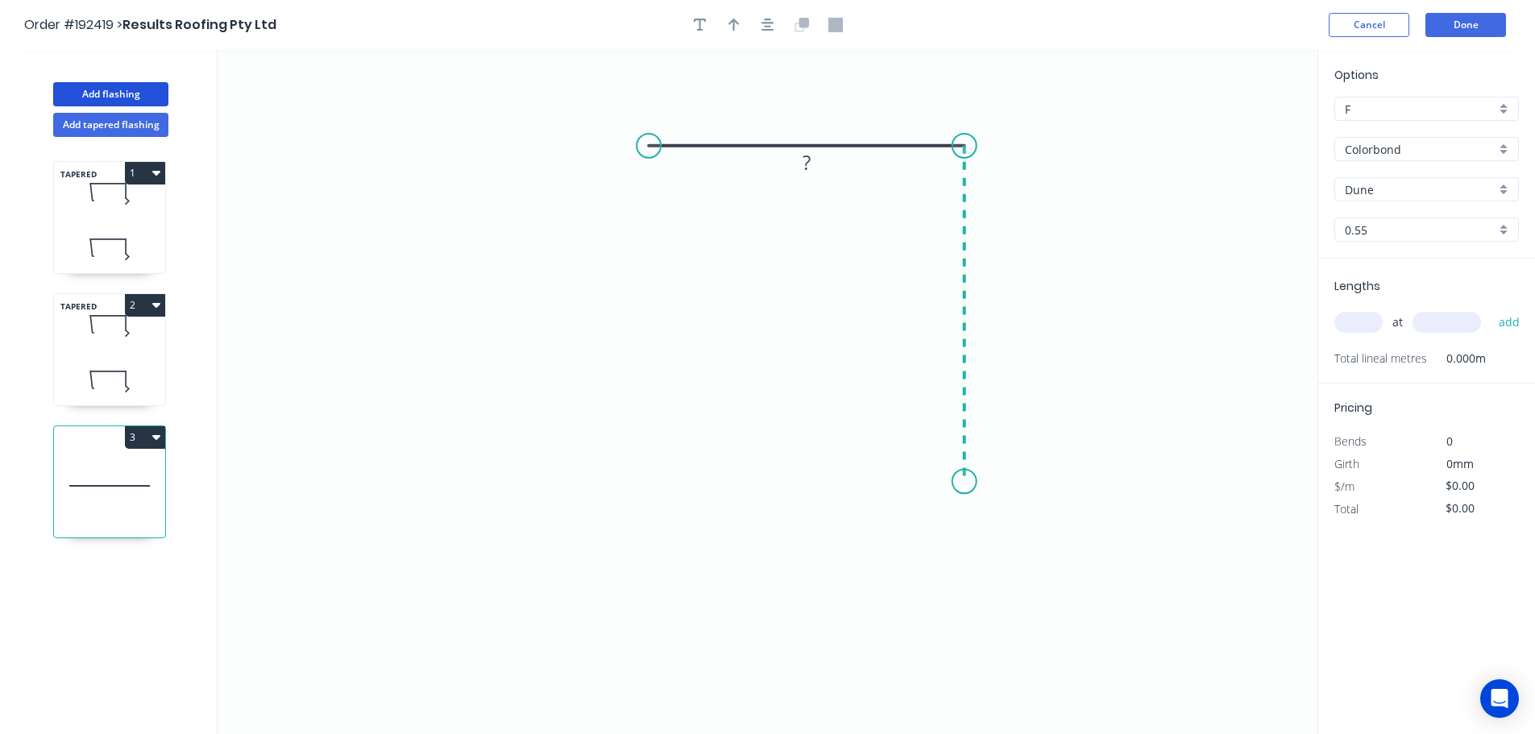
click at [952, 482] on icon "0 ?" at bounding box center [767, 392] width 1100 height 684
click at [1025, 547] on icon "0 ? ?" at bounding box center [767, 392] width 1100 height 684
click at [966, 603] on icon "0 ? ? ?" at bounding box center [767, 392] width 1100 height 684
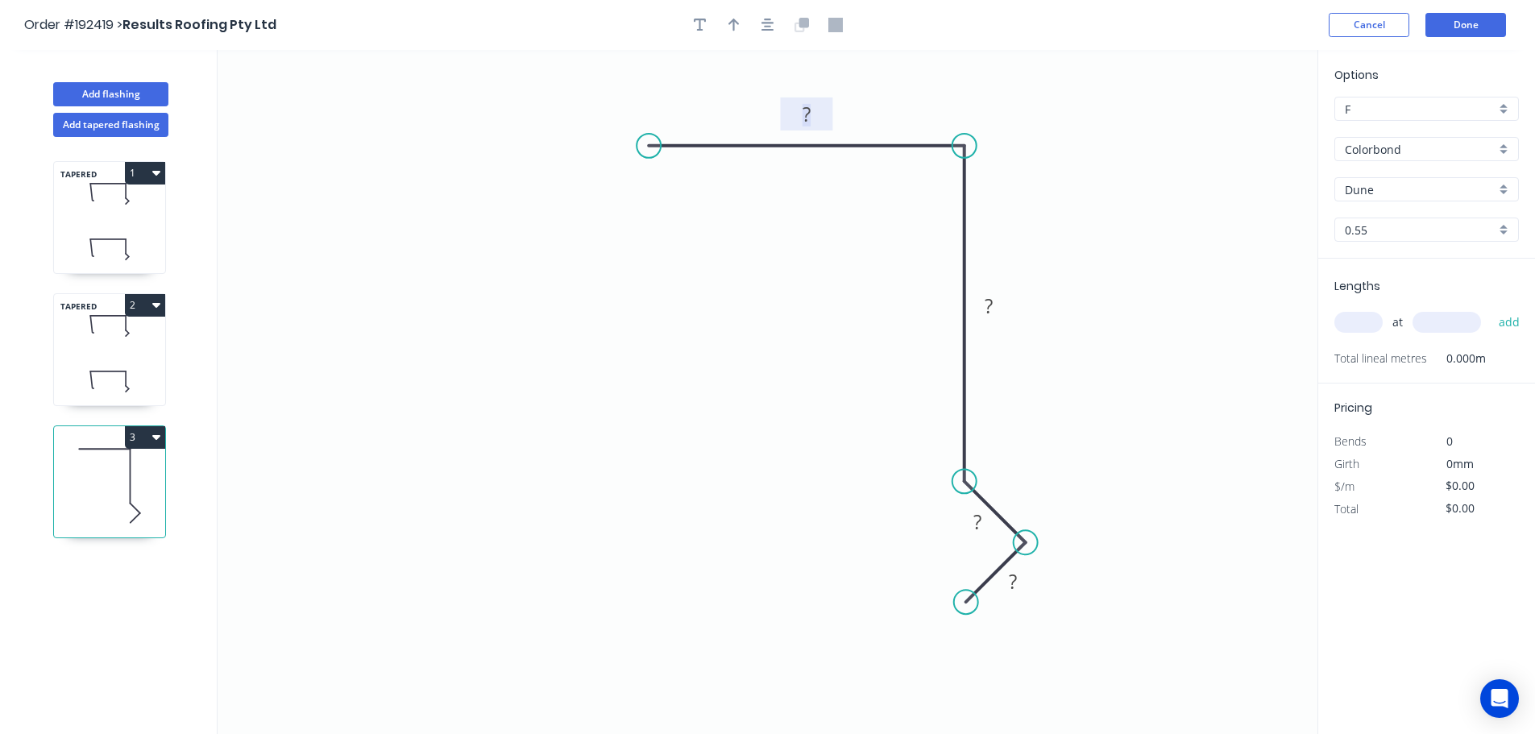
click at [810, 114] on tspan "?" at bounding box center [806, 114] width 8 height 27
type input "$9.28"
drag, startPoint x: 746, startPoint y: 20, endPoint x: 737, endPoint y: 23, distance: 9.4
click at [745, 19] on div at bounding box center [767, 25] width 169 height 24
click at [731, 27] on icon "button" at bounding box center [733, 25] width 11 height 14
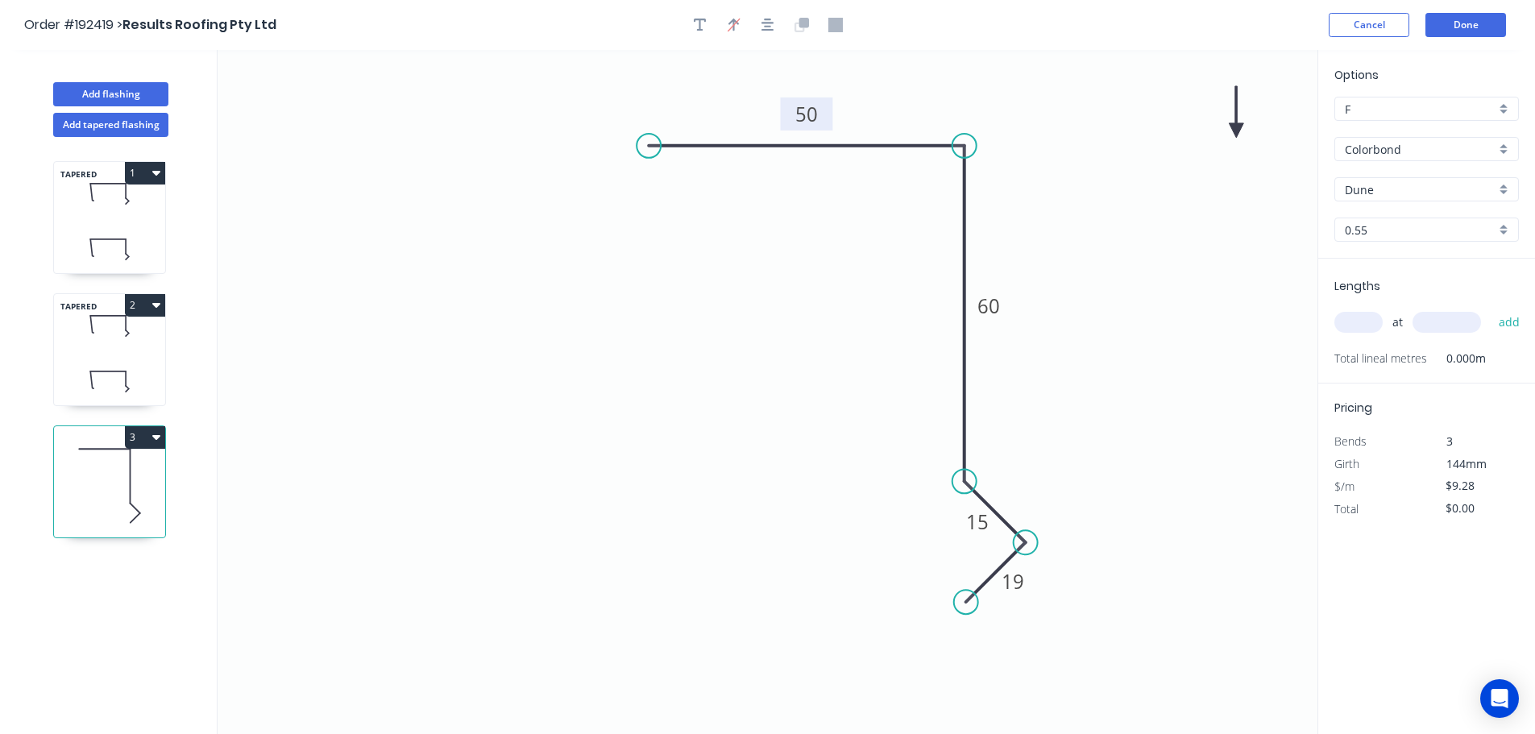
click at [1236, 129] on icon at bounding box center [1235, 112] width 14 height 52
drag, startPoint x: 1236, startPoint y: 129, endPoint x: 1118, endPoint y: 193, distance: 134.1
click at [1123, 185] on icon at bounding box center [1139, 162] width 47 height 47
click at [1360, 323] on input "text" at bounding box center [1358, 322] width 48 height 21
type input "1"
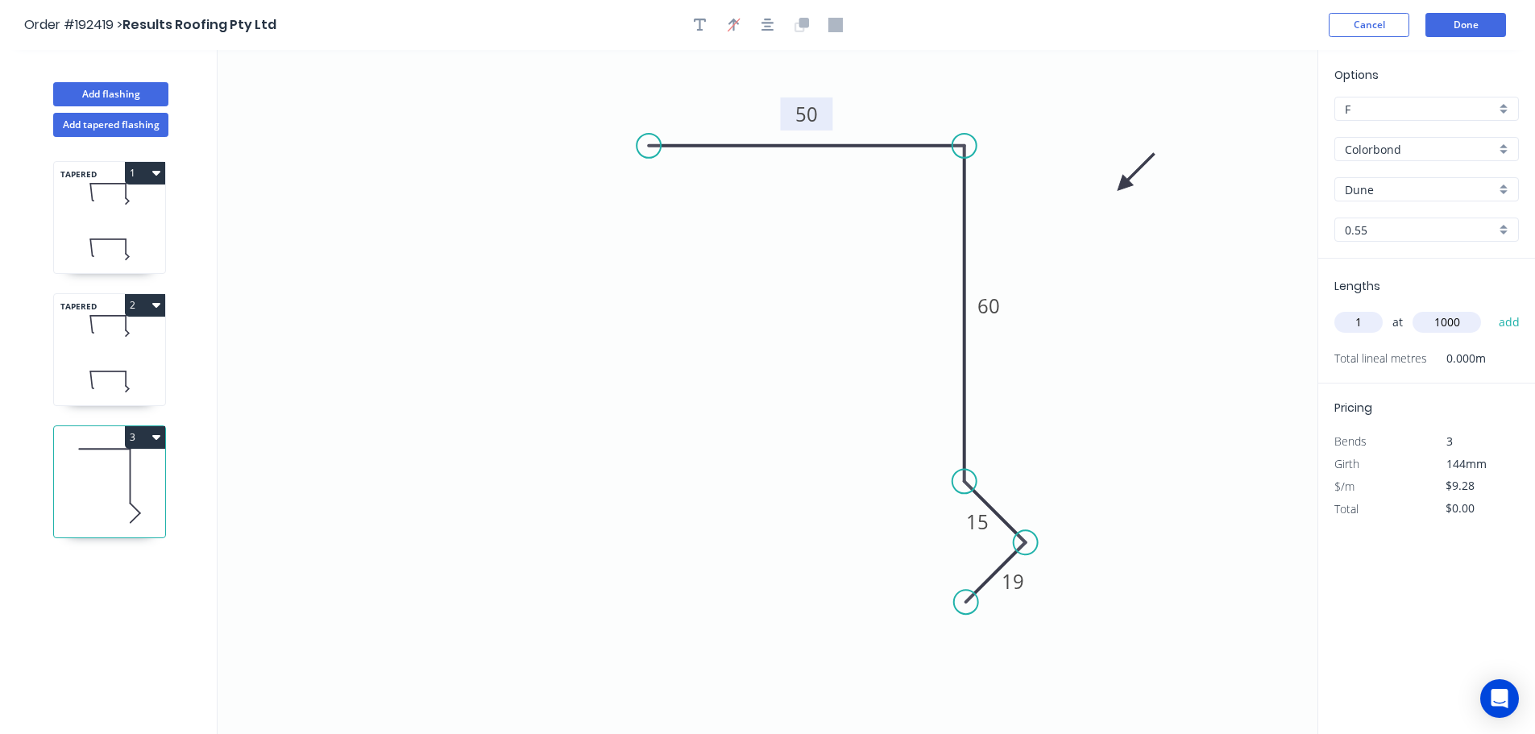
type input "1000"
click at [1490, 309] on button "add" at bounding box center [1509, 322] width 38 height 27
type input "$9.28"
click at [119, 89] on button "Add flashing" at bounding box center [110, 94] width 115 height 24
type input "$0.00"
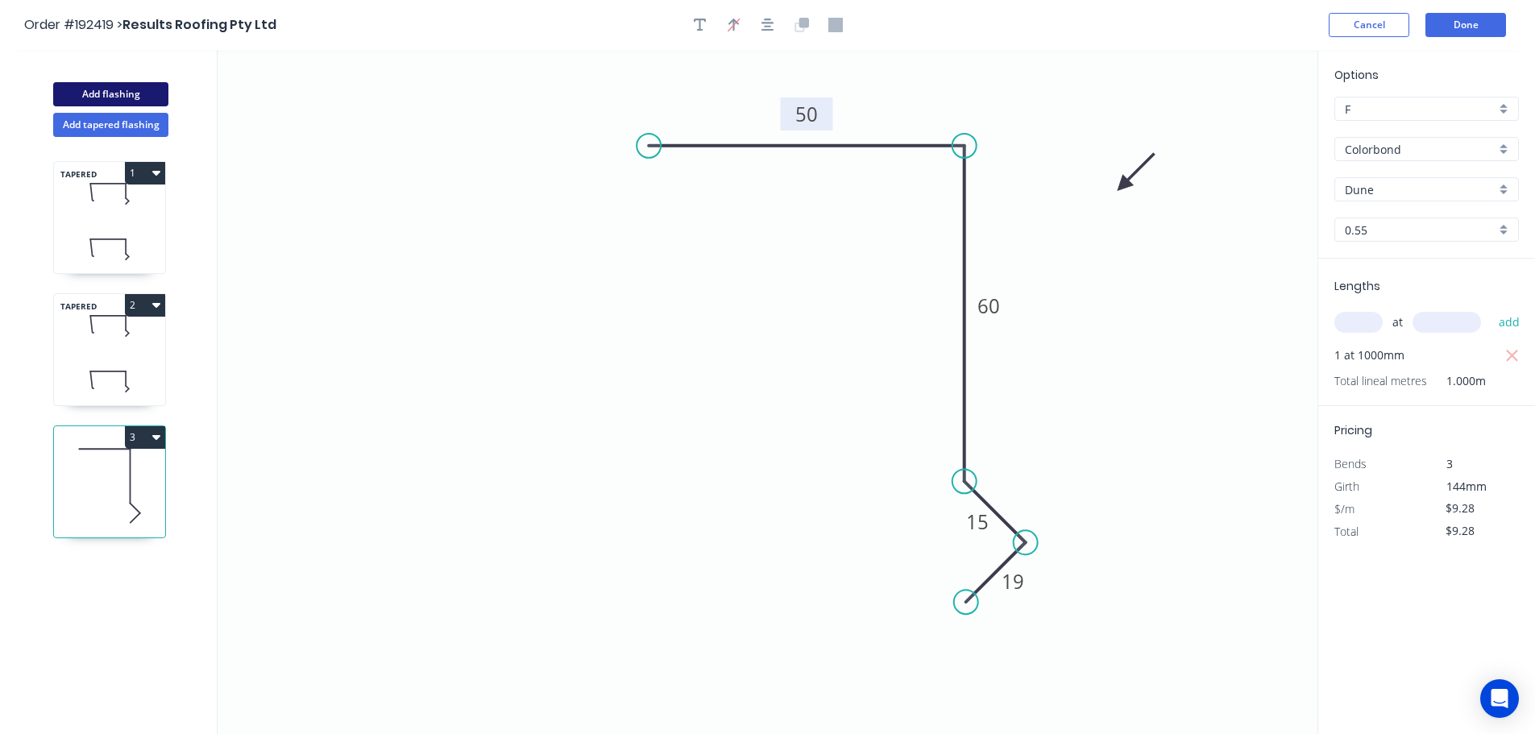
type input "$0.00"
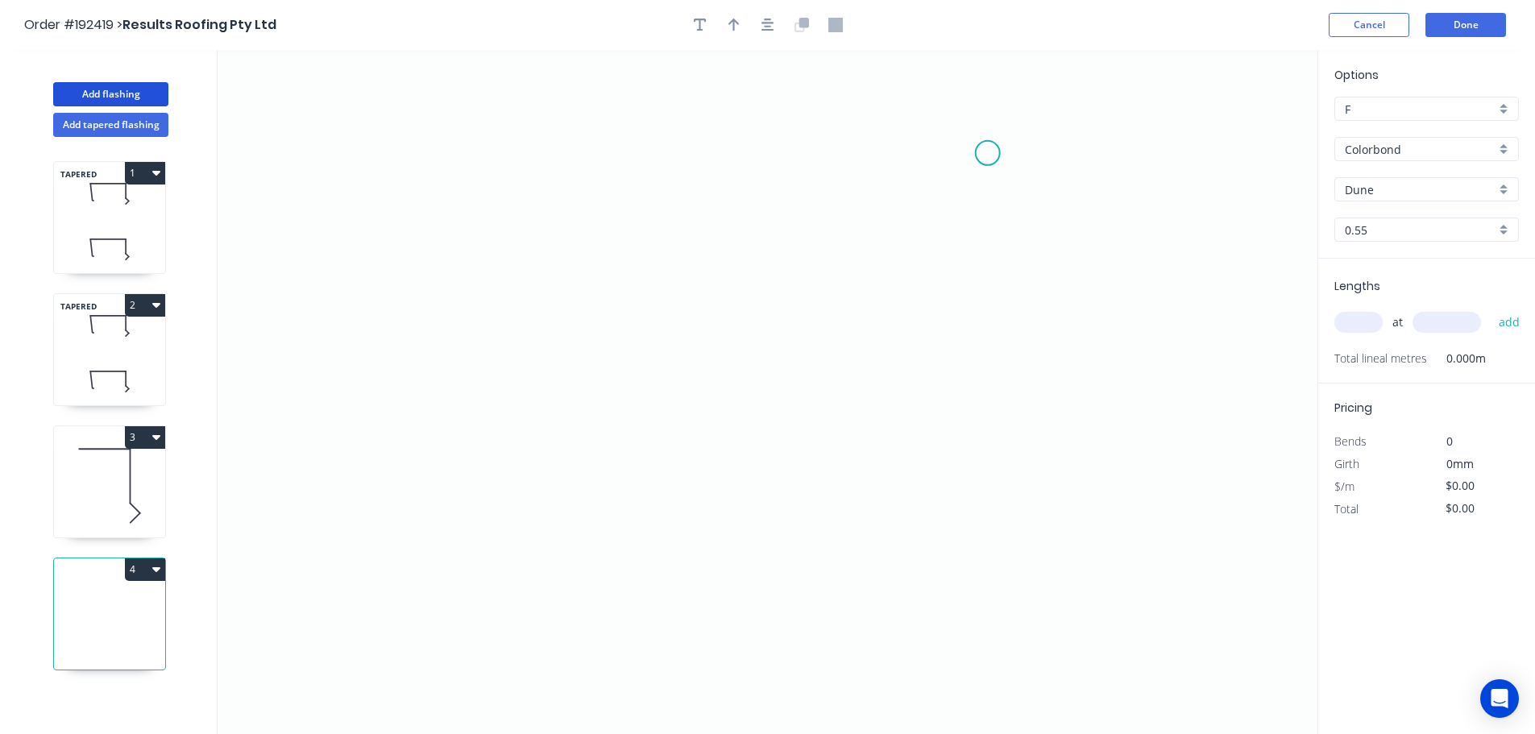
click at [988, 153] on icon "0" at bounding box center [767, 392] width 1100 height 684
click at [651, 159] on icon "0" at bounding box center [767, 392] width 1100 height 684
click at [644, 489] on icon "0 ?" at bounding box center [767, 392] width 1100 height 684
click at [644, 489] on circle at bounding box center [651, 488] width 24 height 24
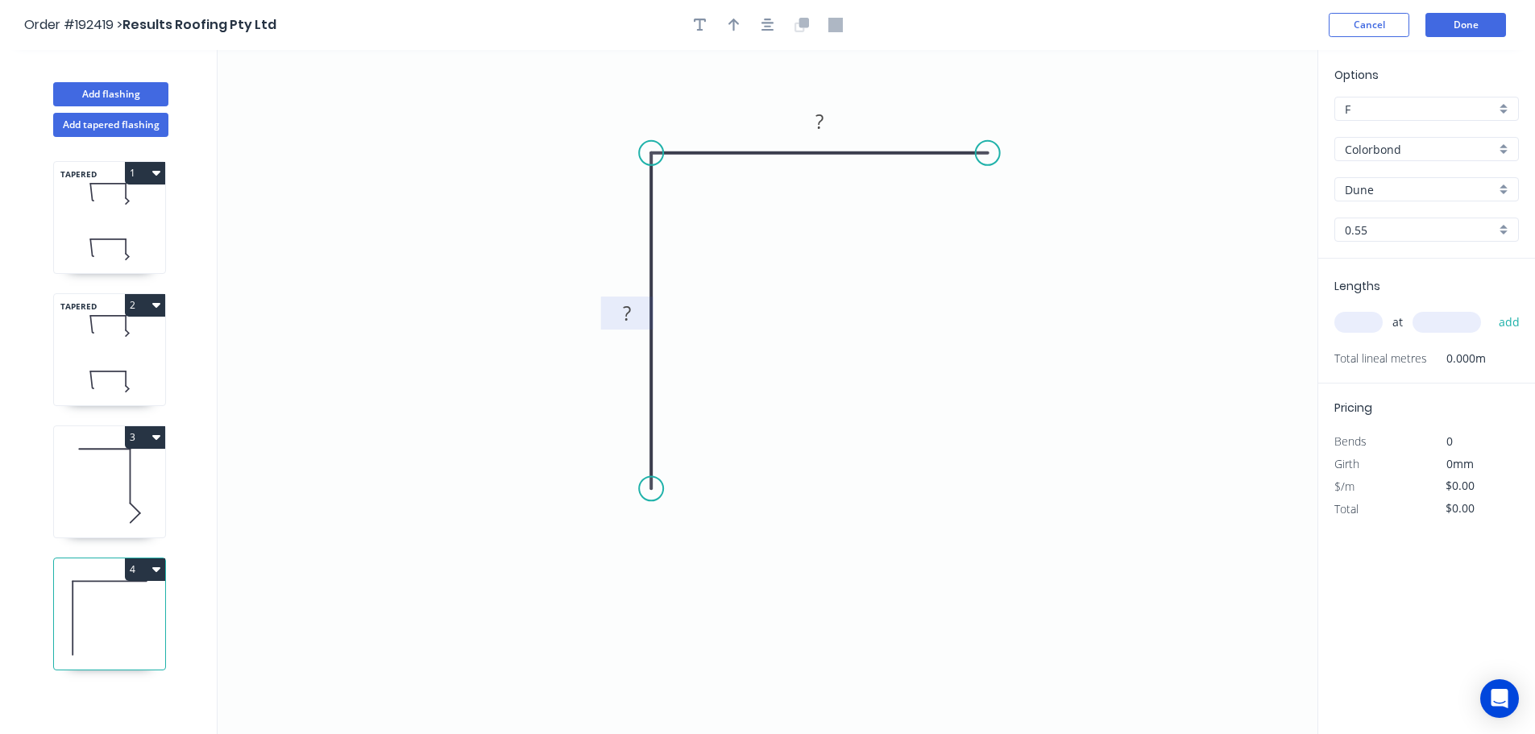
click at [628, 313] on tspan "?" at bounding box center [627, 313] width 8 height 27
type input "$5.59"
click at [732, 27] on icon "button" at bounding box center [733, 25] width 11 height 14
drag, startPoint x: 1046, startPoint y: 136, endPoint x: 520, endPoint y: 197, distance: 530.3
click at [520, 197] on icon at bounding box center [519, 179] width 14 height 52
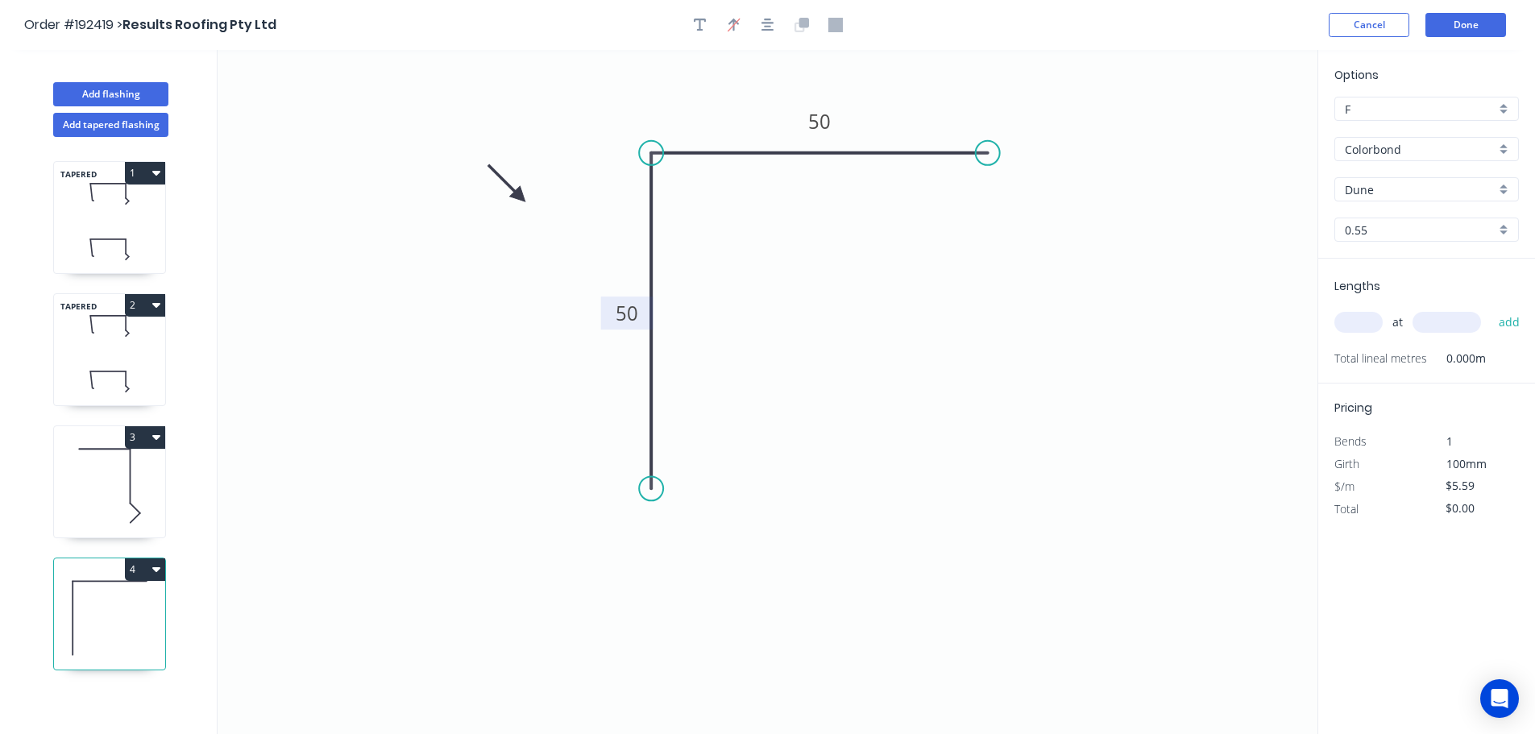
click at [1365, 313] on input "text" at bounding box center [1358, 322] width 48 height 21
type input "1"
click at [1490, 309] on button "add" at bounding box center [1509, 322] width 38 height 27
click at [88, 88] on button "Add flashing" at bounding box center [110, 94] width 115 height 24
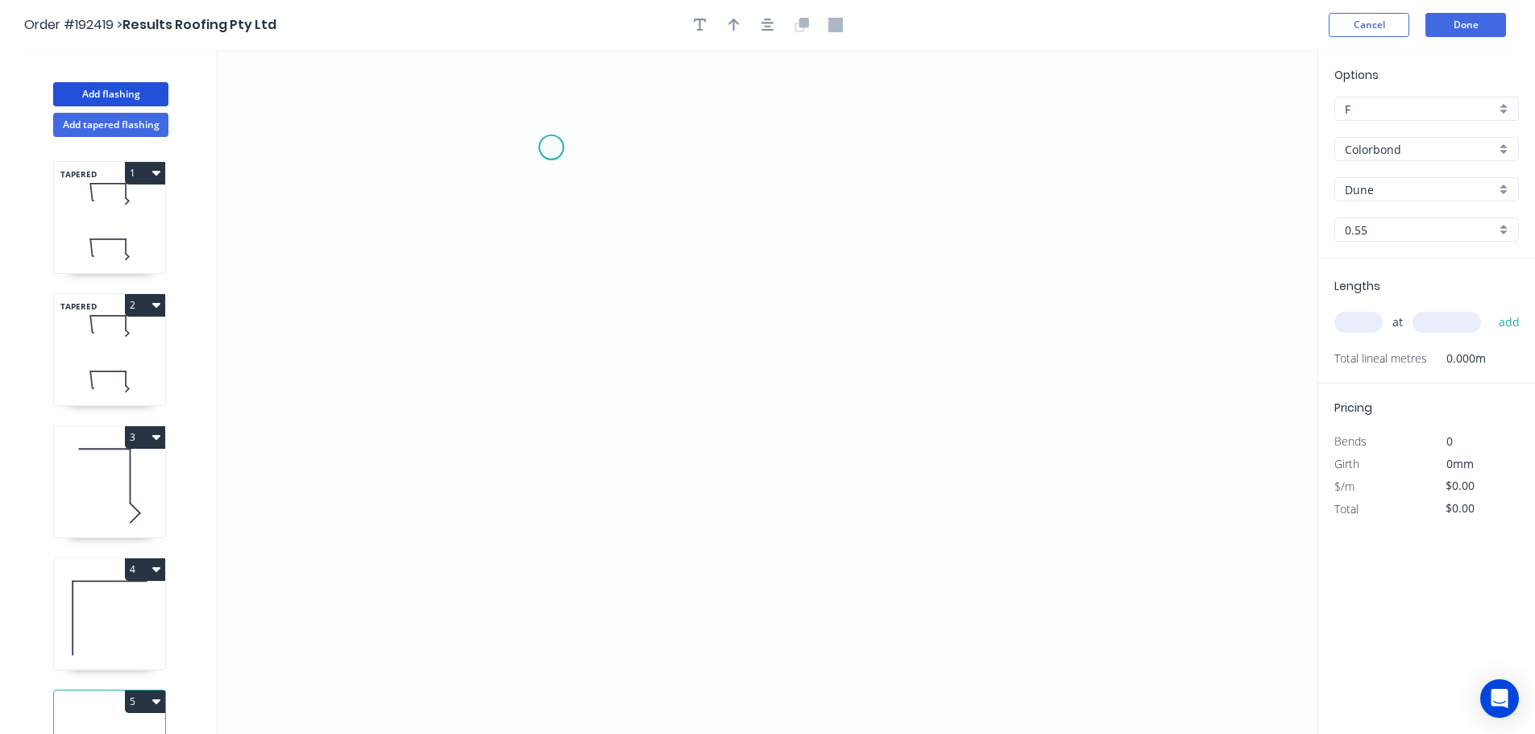
click at [552, 147] on icon "0" at bounding box center [767, 392] width 1100 height 684
click at [571, 491] on icon "0" at bounding box center [767, 392] width 1100 height 684
click at [1089, 495] on icon "0 ?" at bounding box center [767, 392] width 1100 height 684
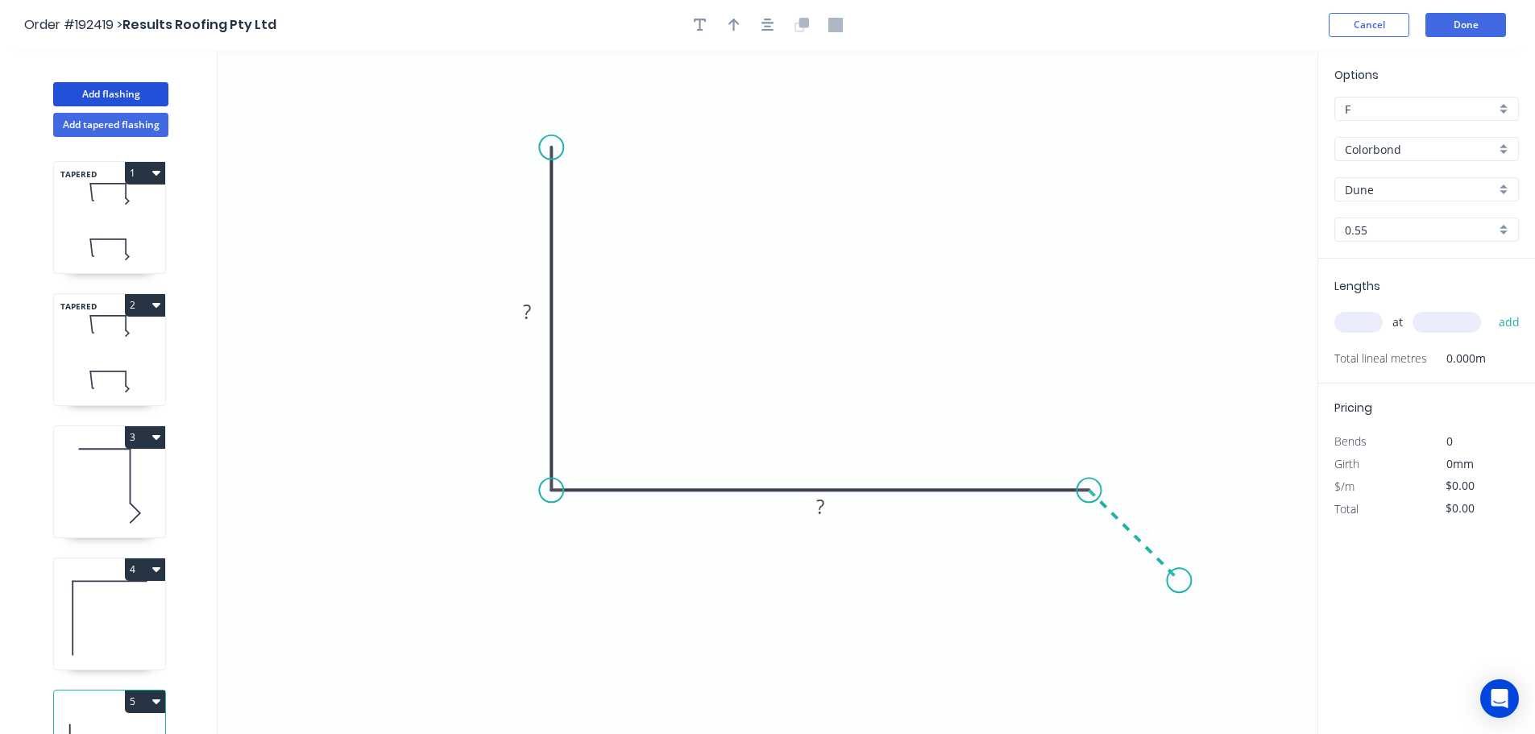
click at [1179, 585] on icon "0 ? ?" at bounding box center [767, 392] width 1100 height 684
click at [1179, 585] on circle at bounding box center [1178, 580] width 24 height 24
click at [528, 314] on tspan "?" at bounding box center [527, 311] width 8 height 27
click at [729, 31] on icon "button" at bounding box center [733, 25] width 11 height 14
click at [1240, 126] on icon at bounding box center [1235, 112] width 14 height 52
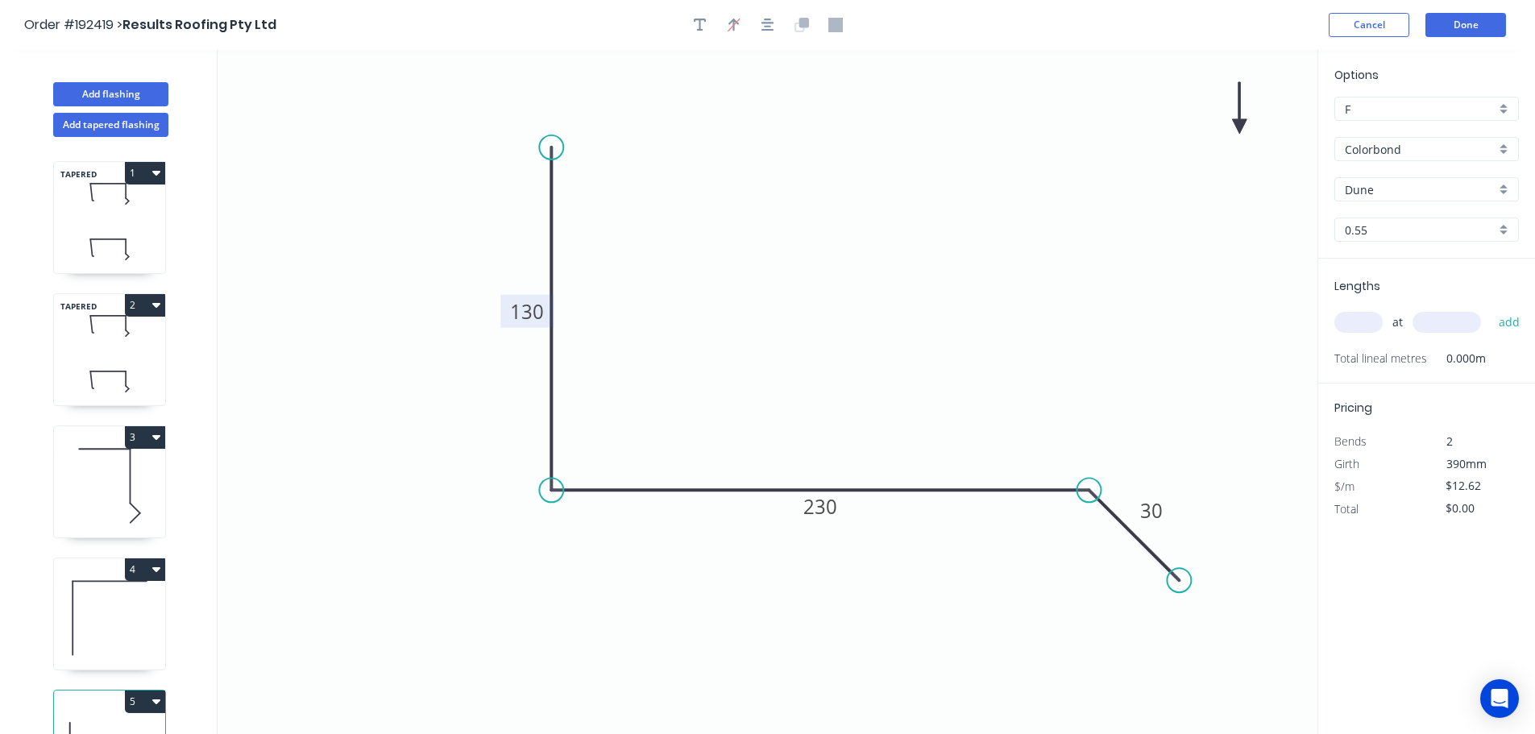
click at [1240, 126] on icon at bounding box center [1239, 108] width 14 height 52
drag, startPoint x: 1240, startPoint y: 126, endPoint x: 948, endPoint y: 300, distance: 339.6
click at [851, 255] on icon at bounding box center [874, 231] width 47 height 47
click at [1355, 323] on input "text" at bounding box center [1358, 322] width 48 height 21
click at [1490, 309] on button "add" at bounding box center [1509, 322] width 38 height 27
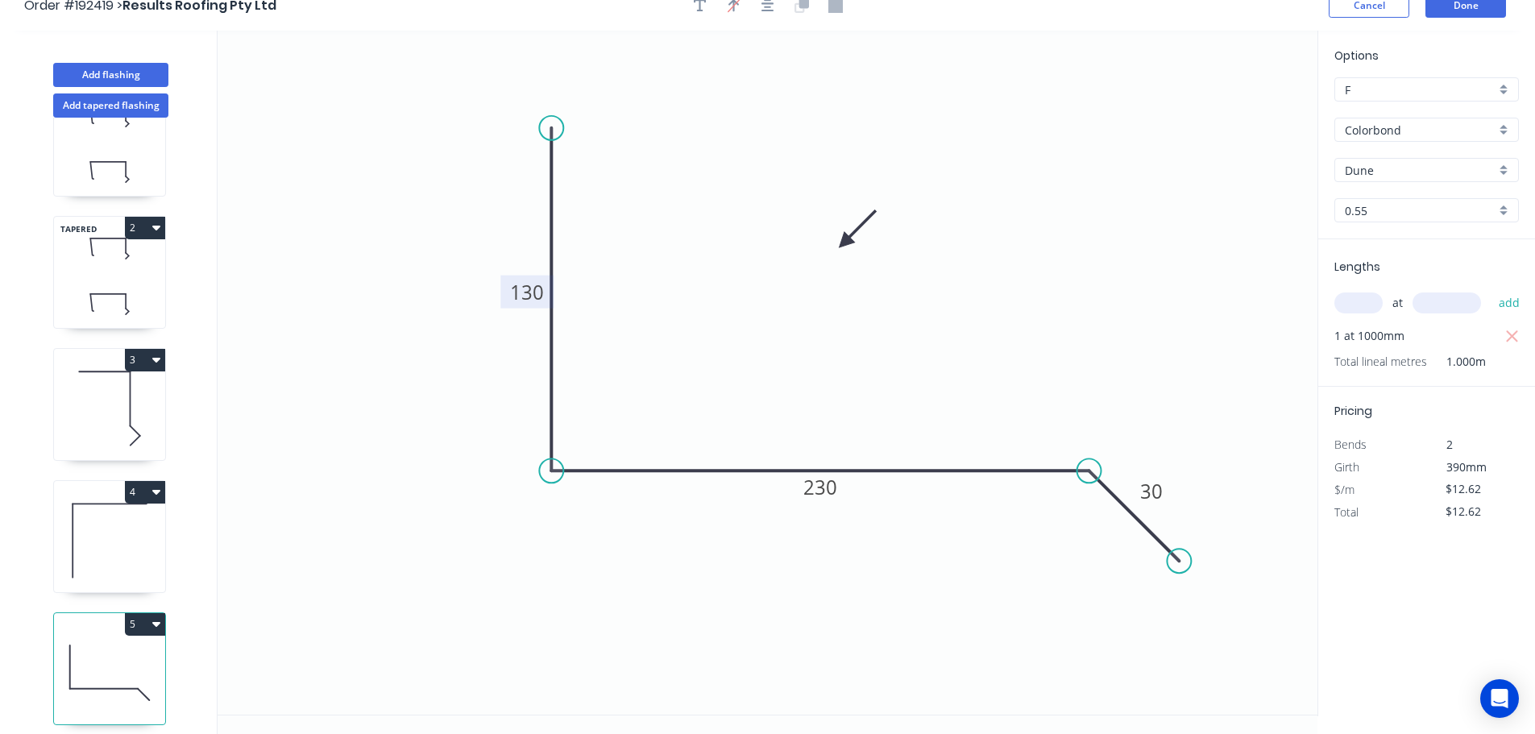
scroll to position [30, 0]
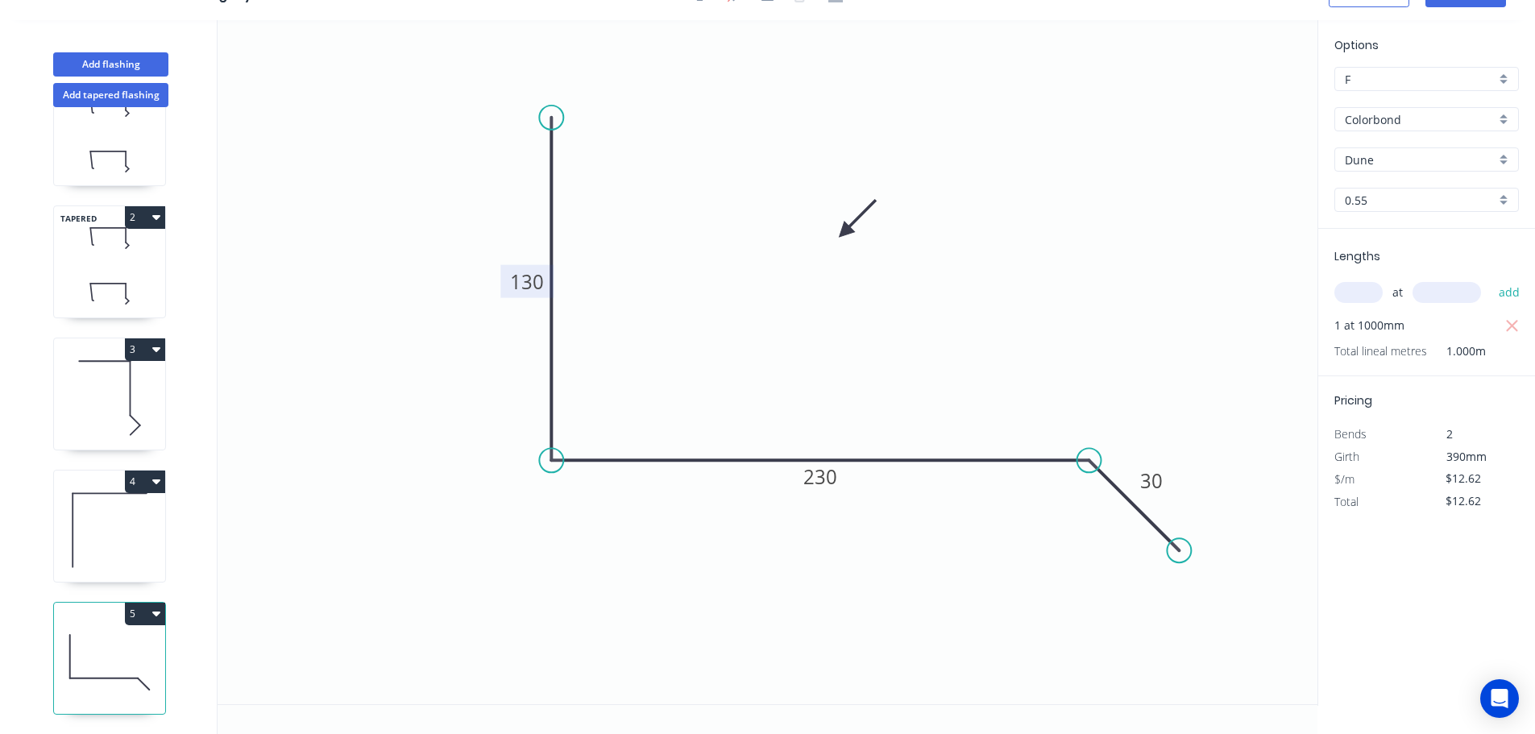
click at [155, 611] on icon "button" at bounding box center [156, 613] width 8 height 5
click at [65, 642] on div "Duplicate" at bounding box center [89, 653] width 124 height 23
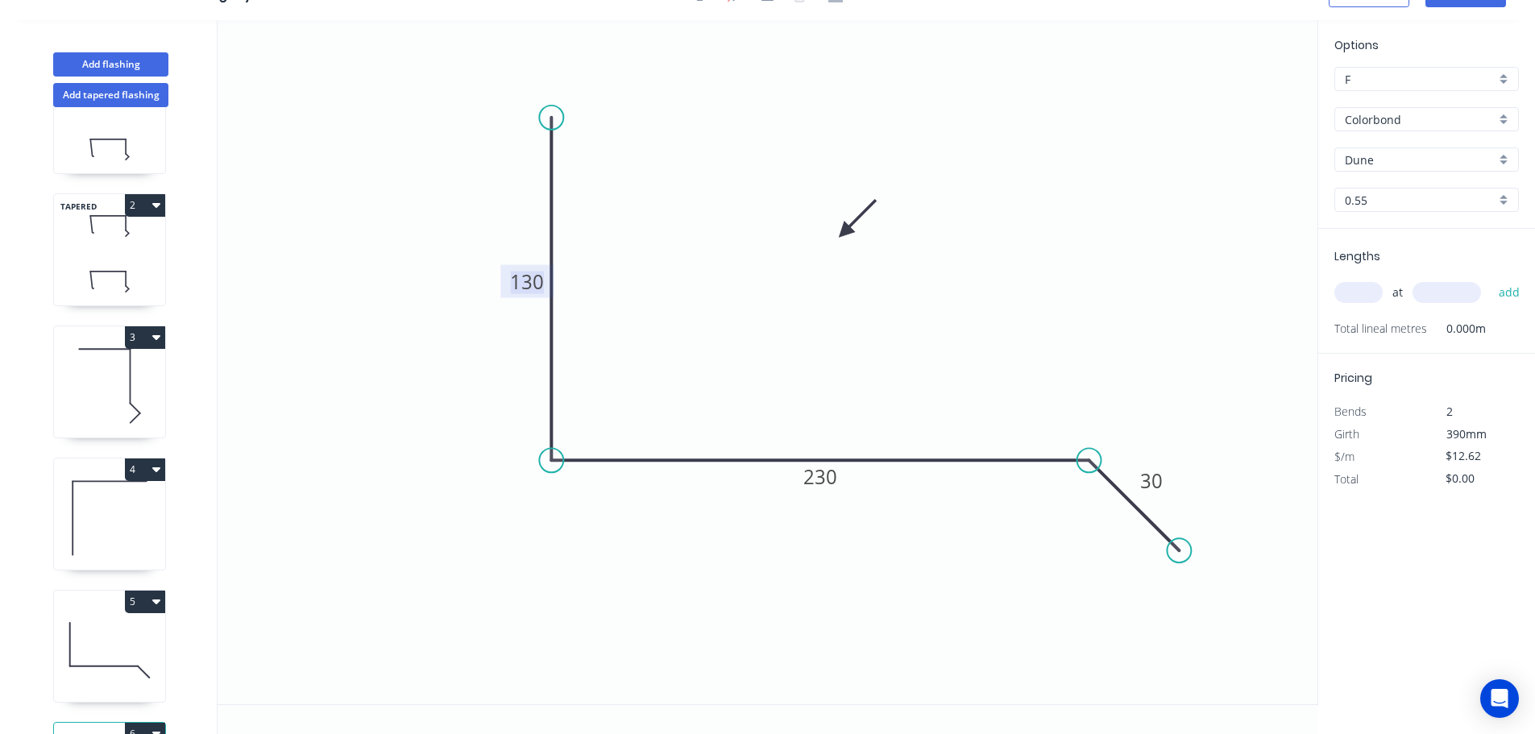
click at [532, 284] on tspan "130" at bounding box center [527, 281] width 34 height 27
click at [1359, 290] on input "text" at bounding box center [1358, 292] width 48 height 21
click at [1490, 279] on button "add" at bounding box center [1509, 292] width 38 height 27
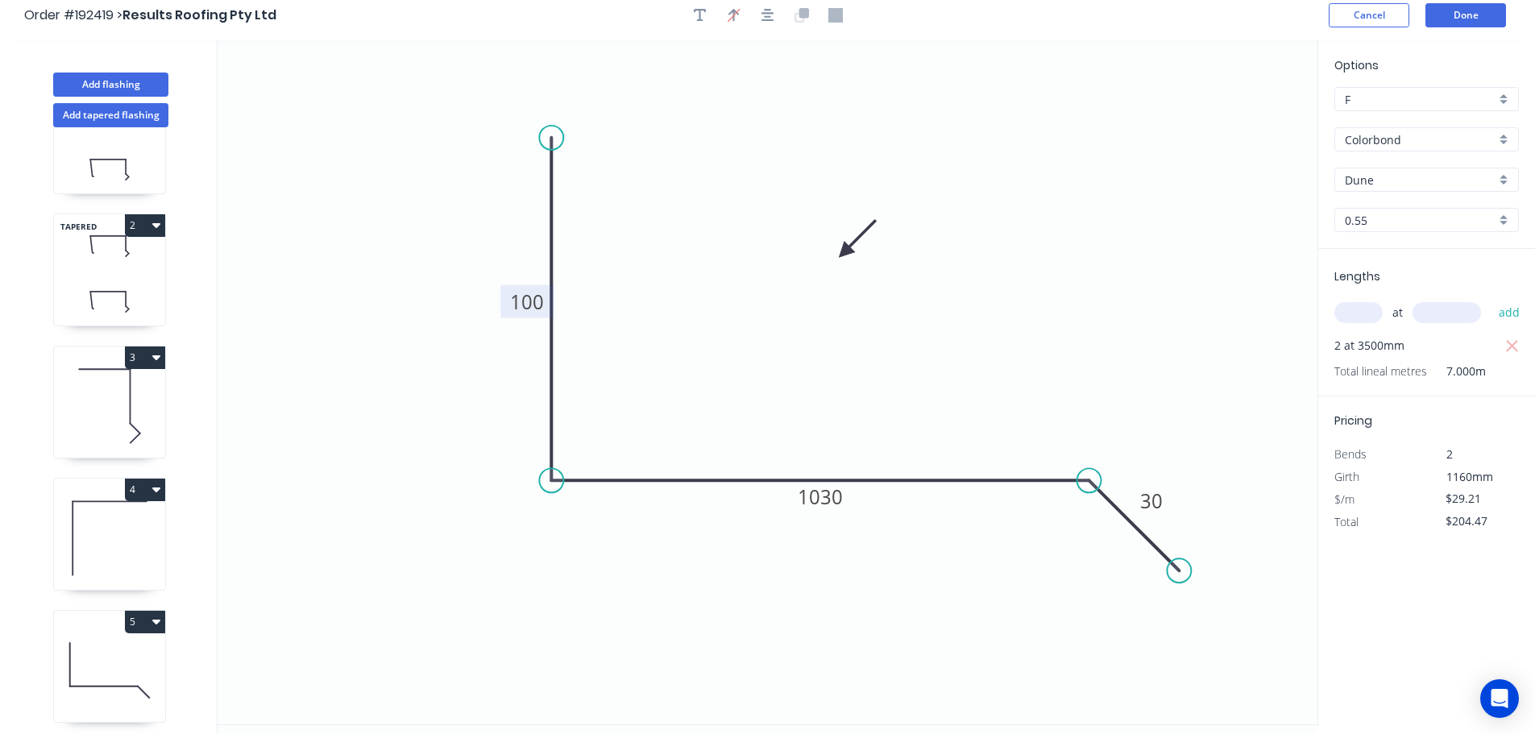
scroll to position [0, 0]
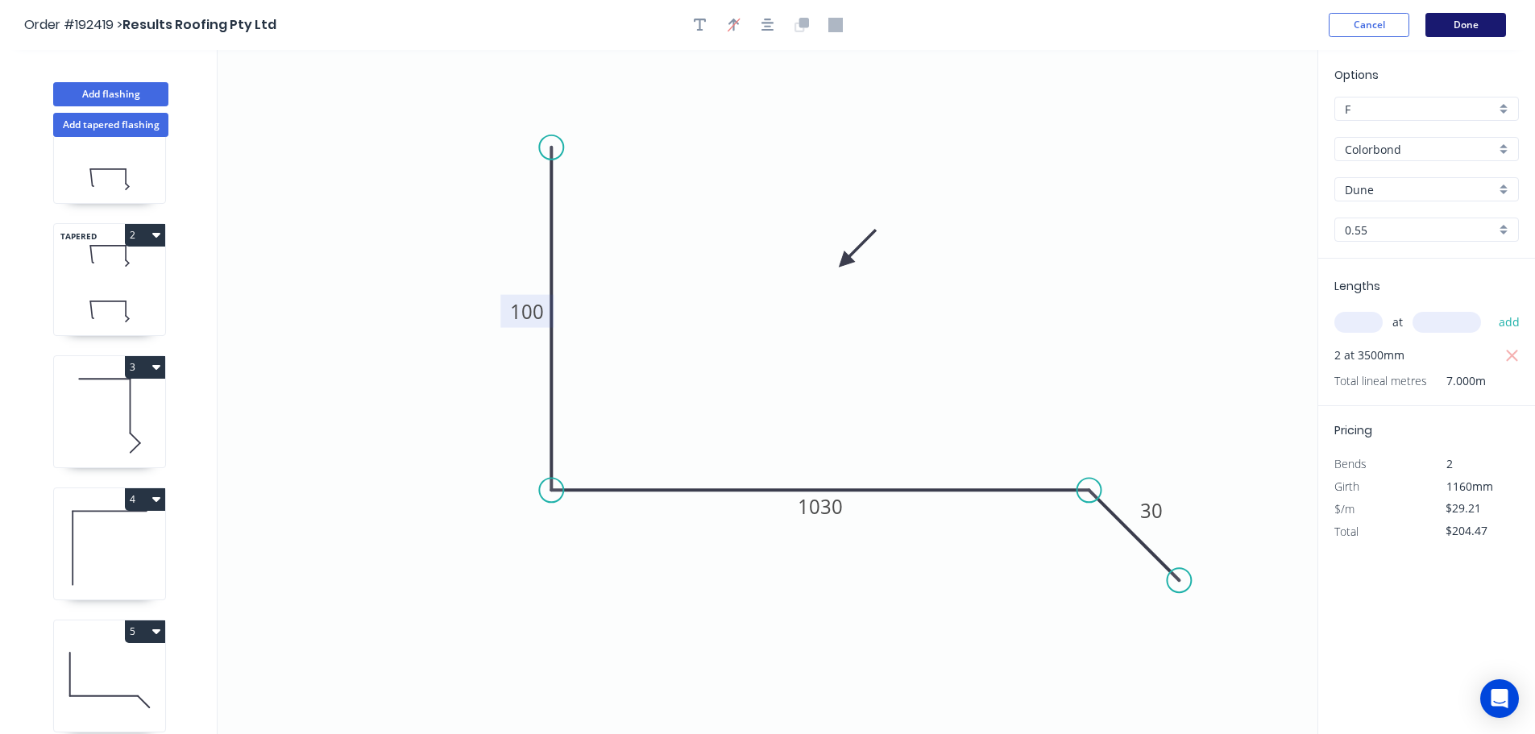
click at [1467, 23] on button "Done" at bounding box center [1465, 25] width 81 height 24
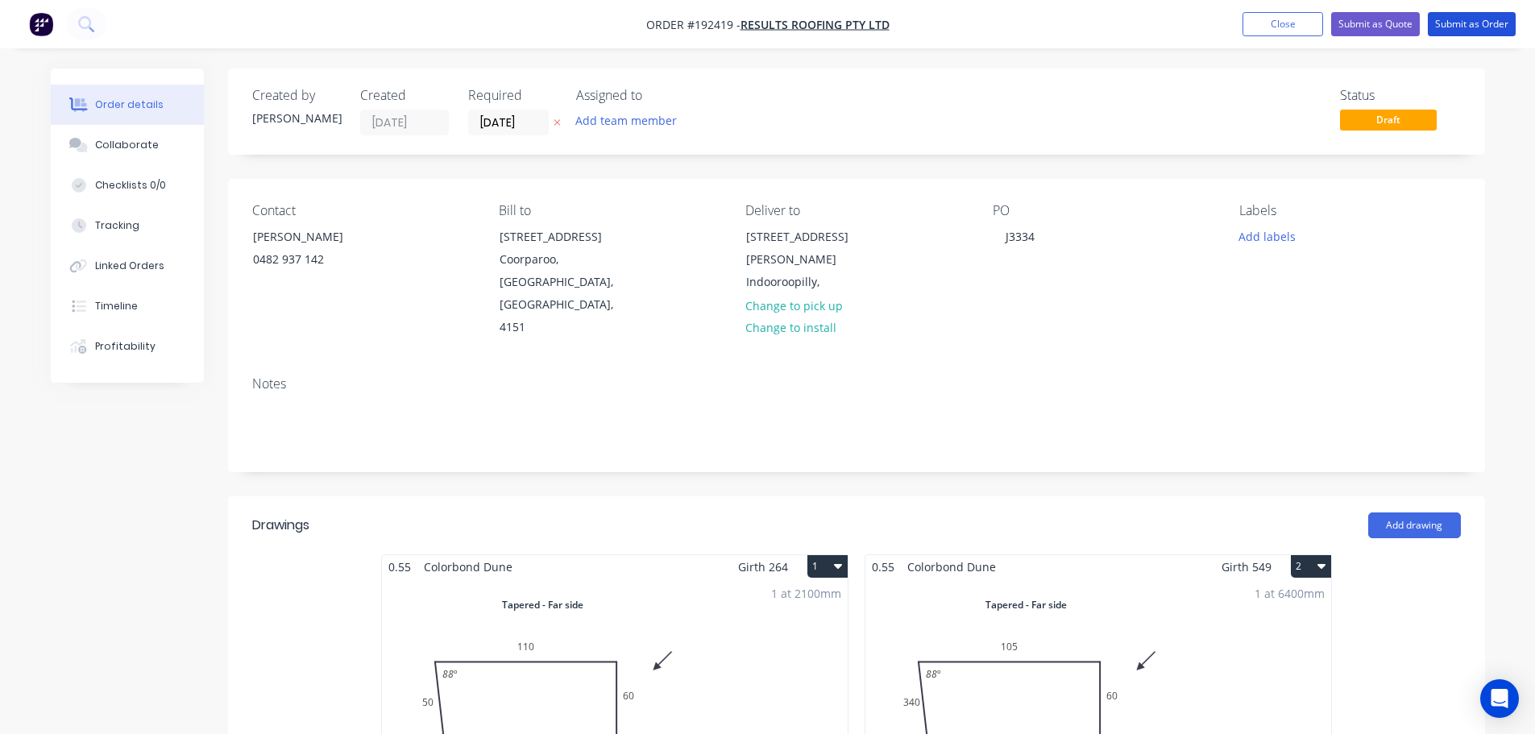
click at [1464, 23] on button "Submit as Order" at bounding box center [1471, 24] width 88 height 24
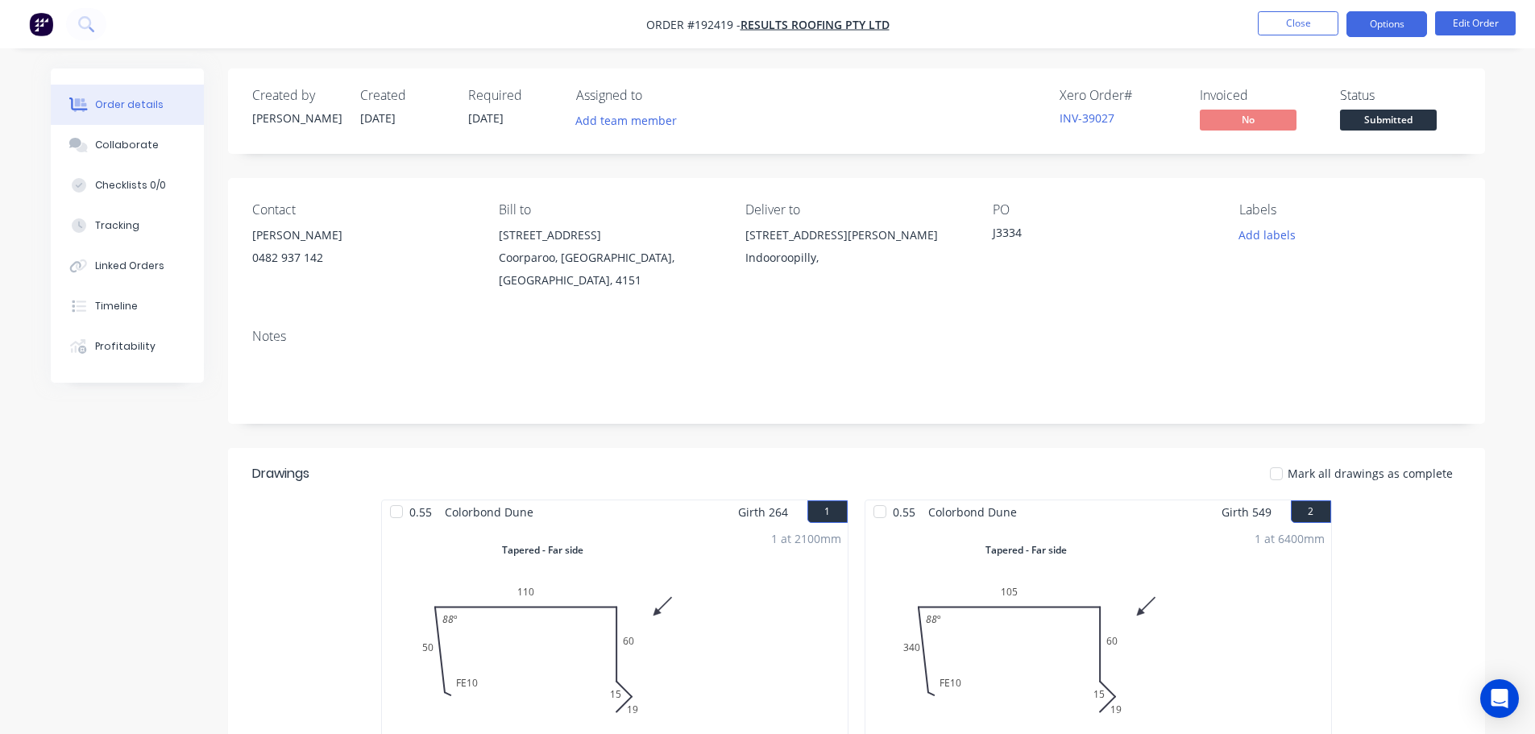
click at [1388, 19] on button "Options" at bounding box center [1386, 24] width 81 height 26
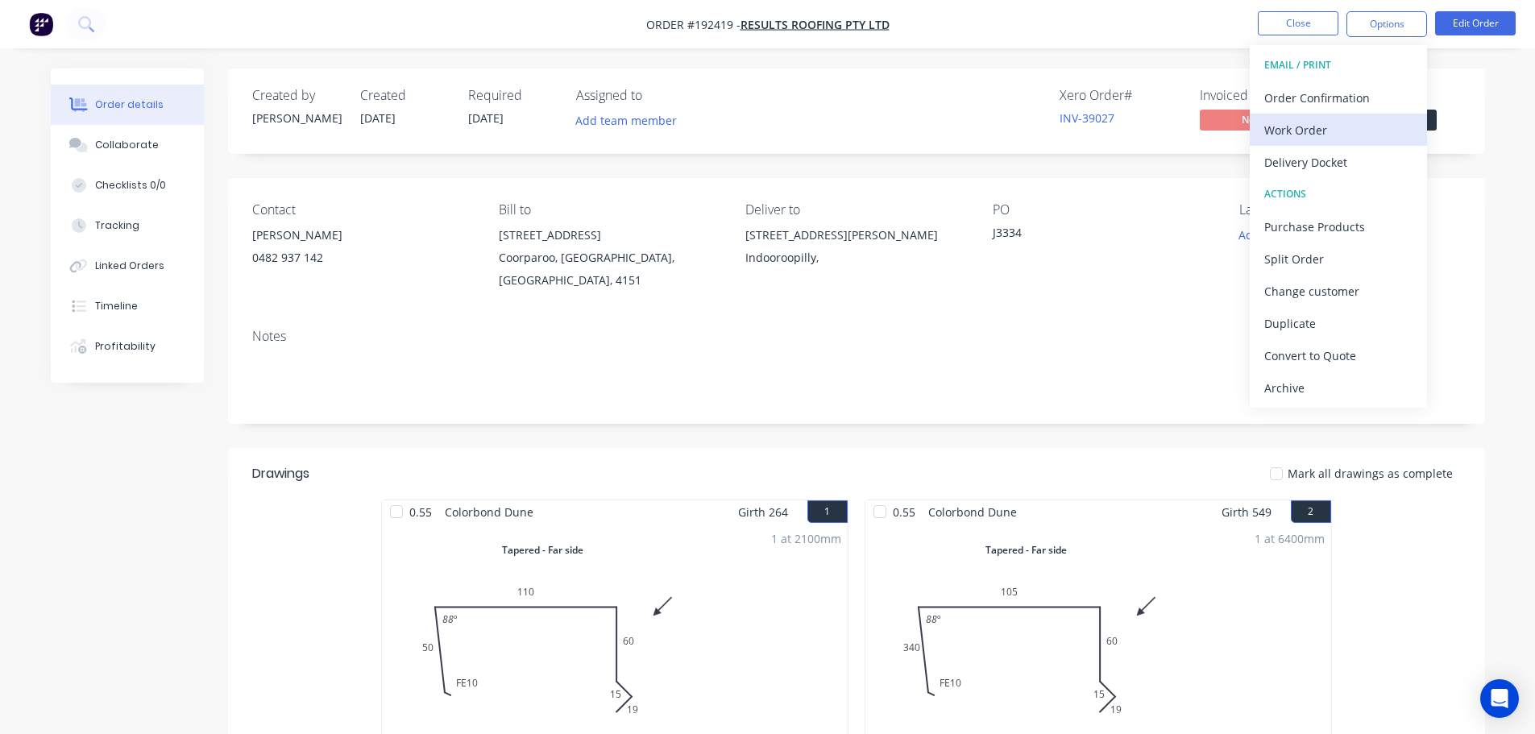
click at [1294, 132] on div "Work Order" at bounding box center [1338, 129] width 148 height 23
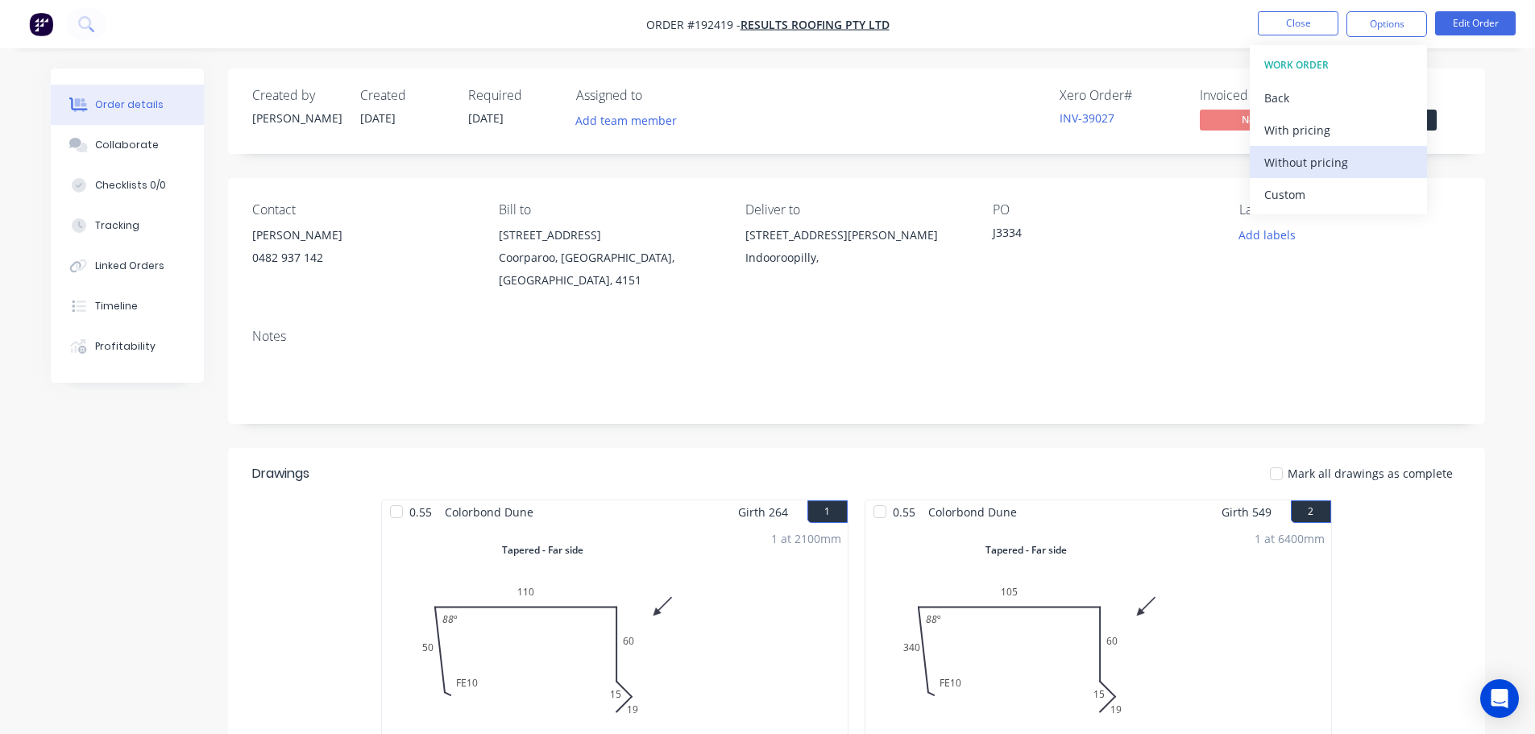
click at [1303, 163] on div "Without pricing" at bounding box center [1338, 162] width 148 height 23
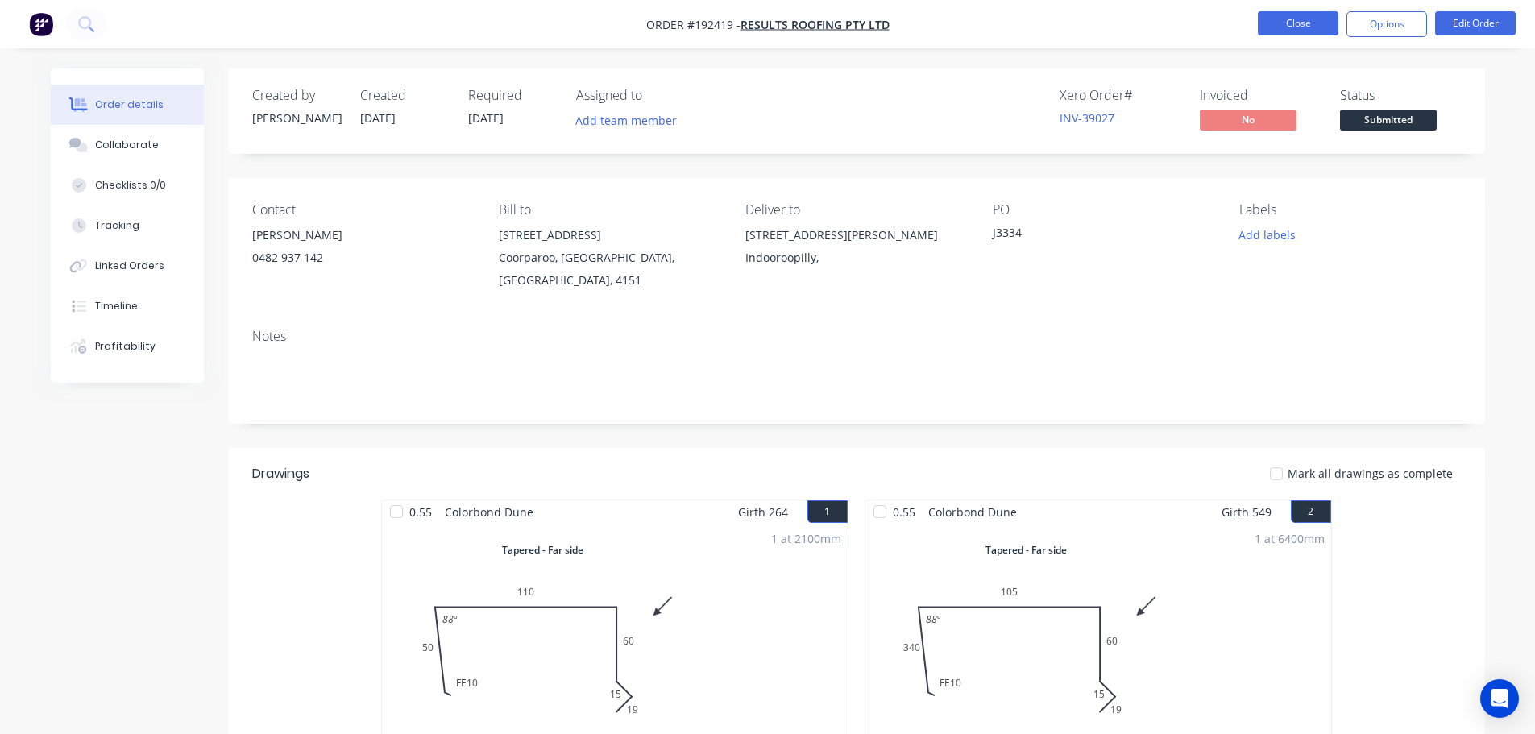
click at [1309, 27] on button "Close" at bounding box center [1297, 23] width 81 height 24
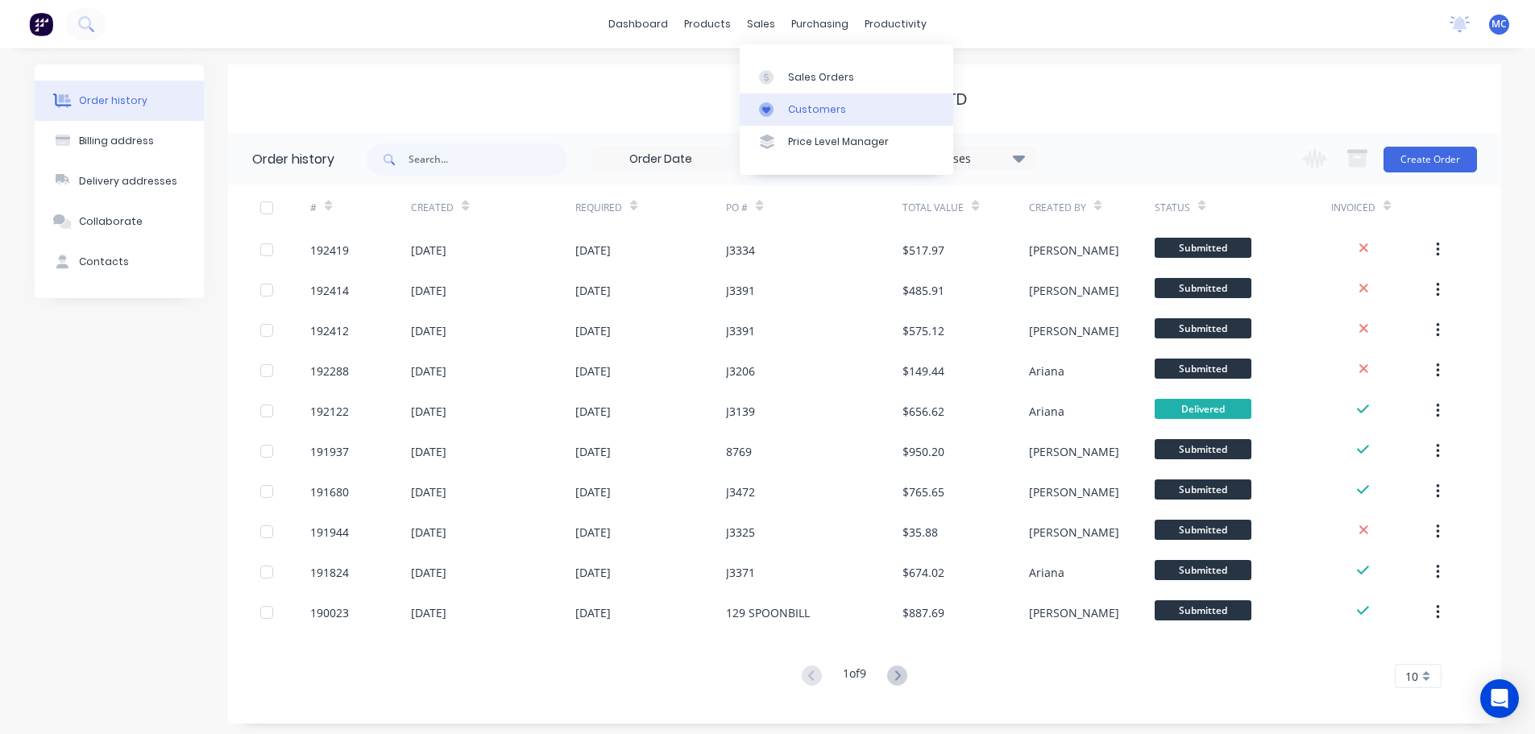
click at [805, 102] on div "Customers" at bounding box center [817, 109] width 58 height 14
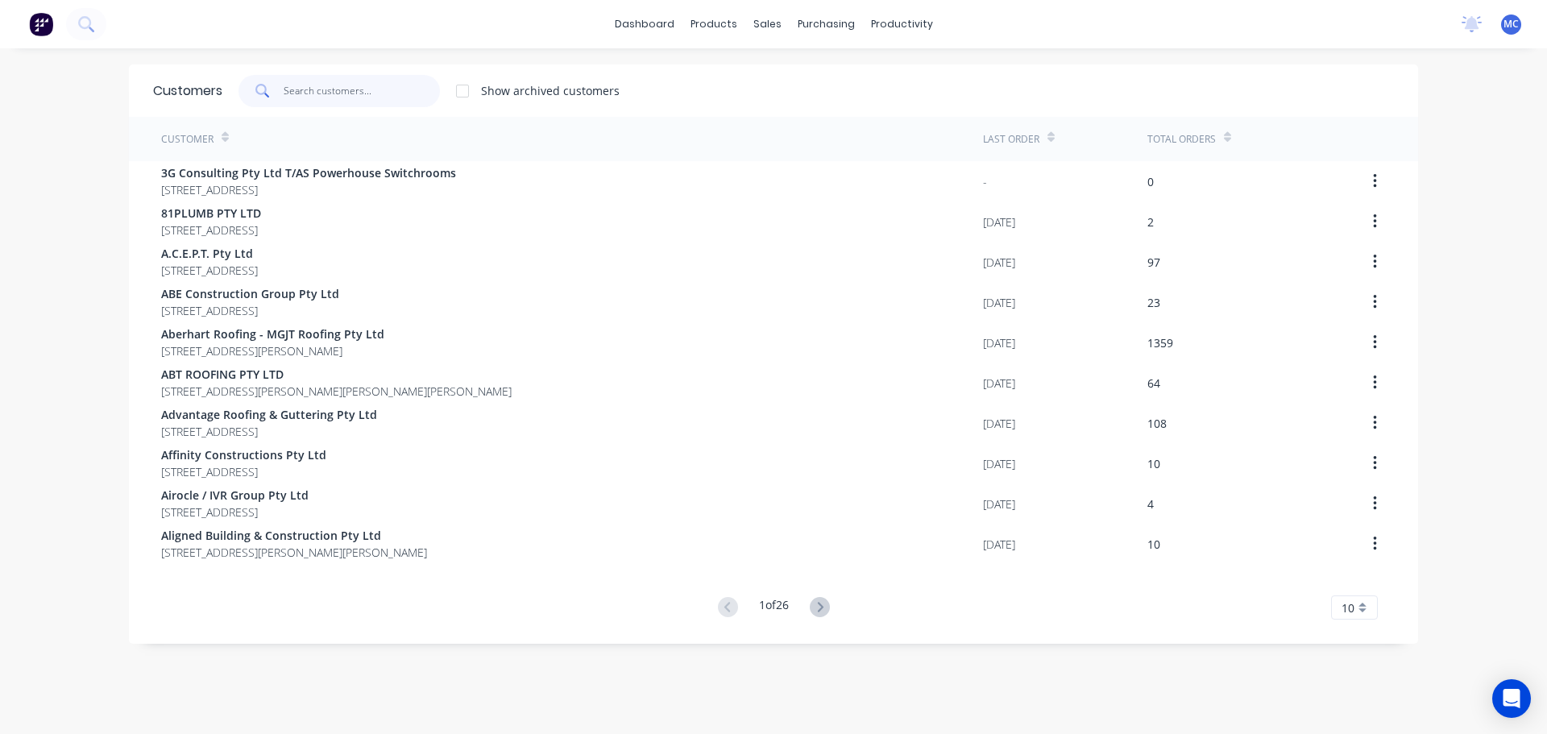
click at [337, 90] on input "text" at bounding box center [362, 91] width 157 height 32
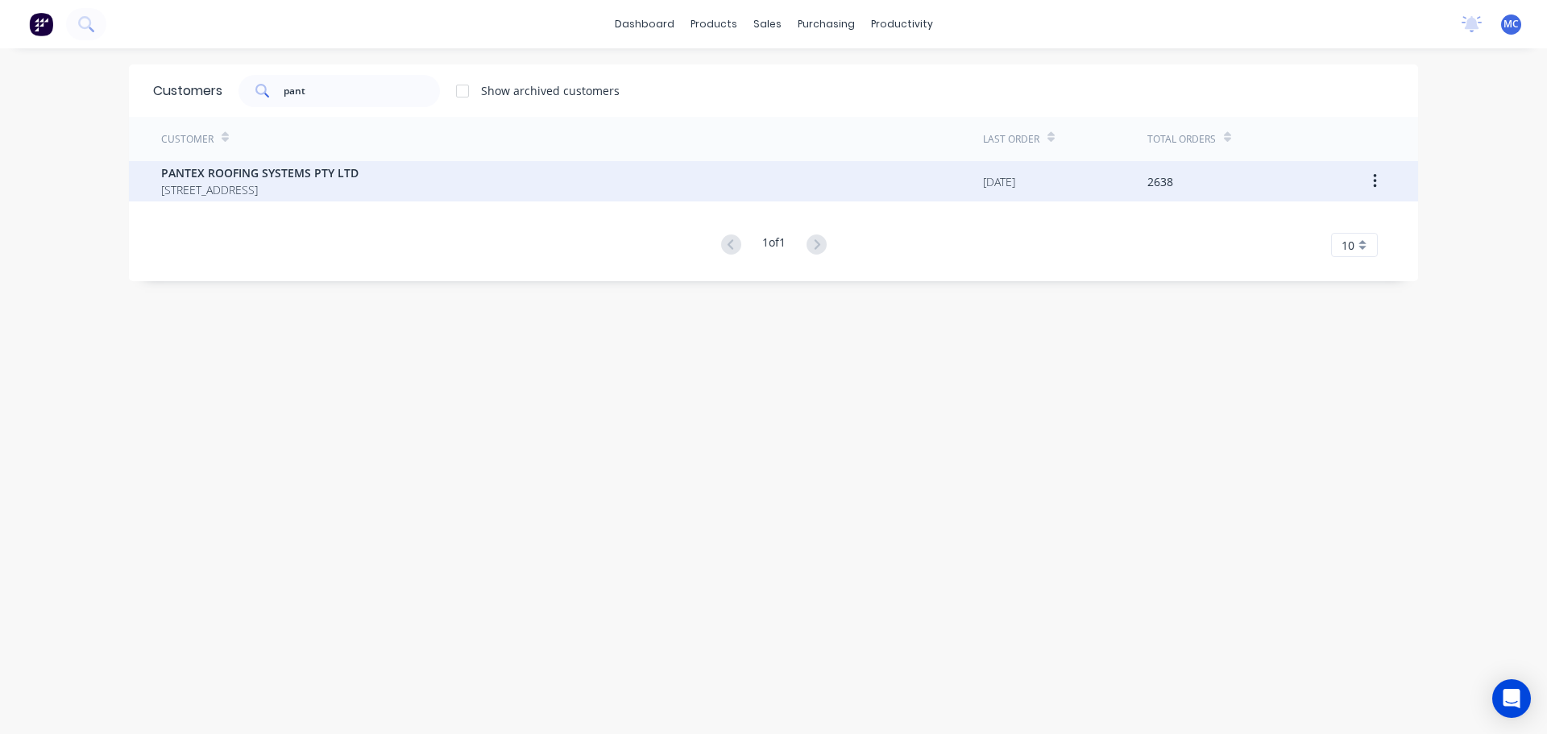
click at [234, 174] on span "PANTEX ROOFING SYSTEMS PTY LTD" at bounding box center [259, 172] width 197 height 17
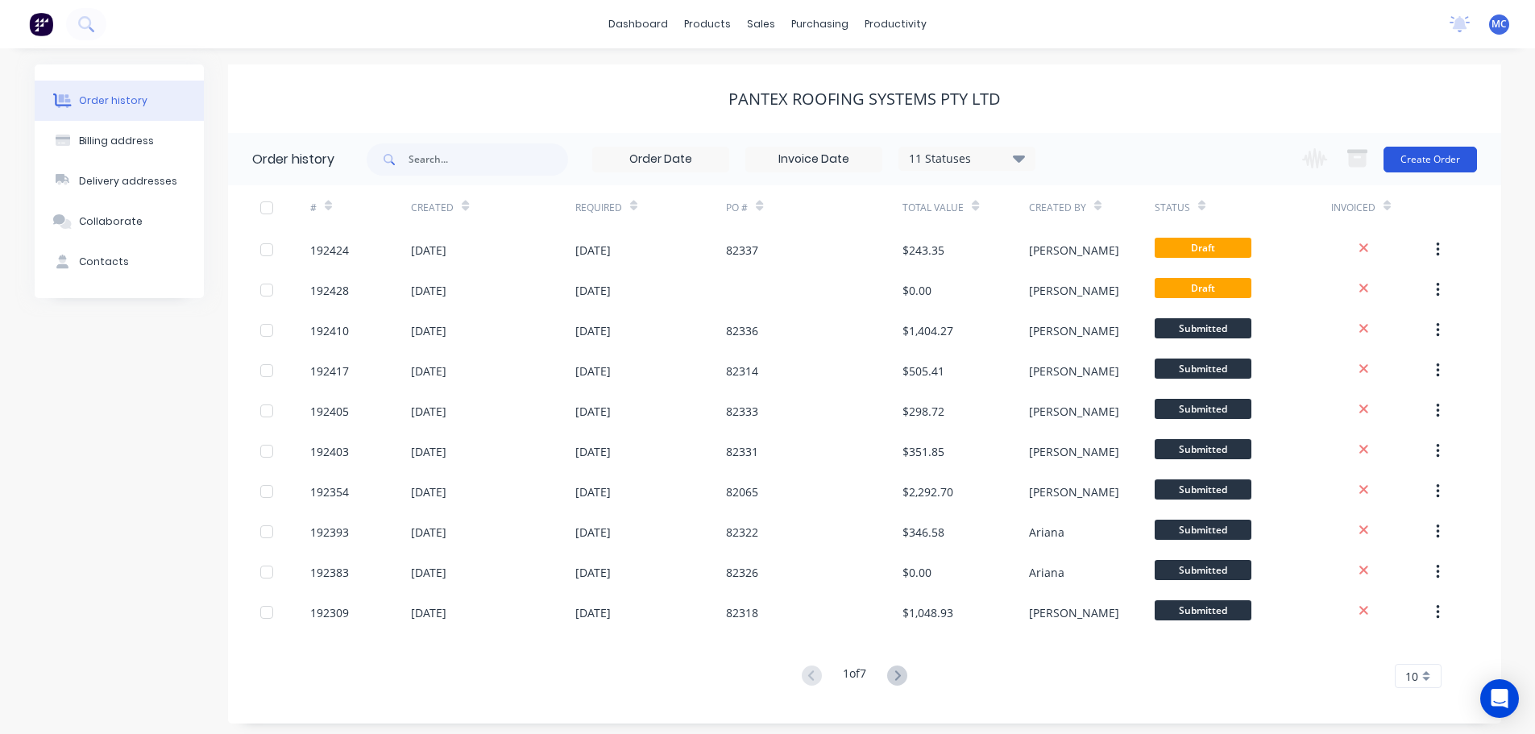
click at [1426, 163] on button "Create Order" at bounding box center [1429, 160] width 93 height 26
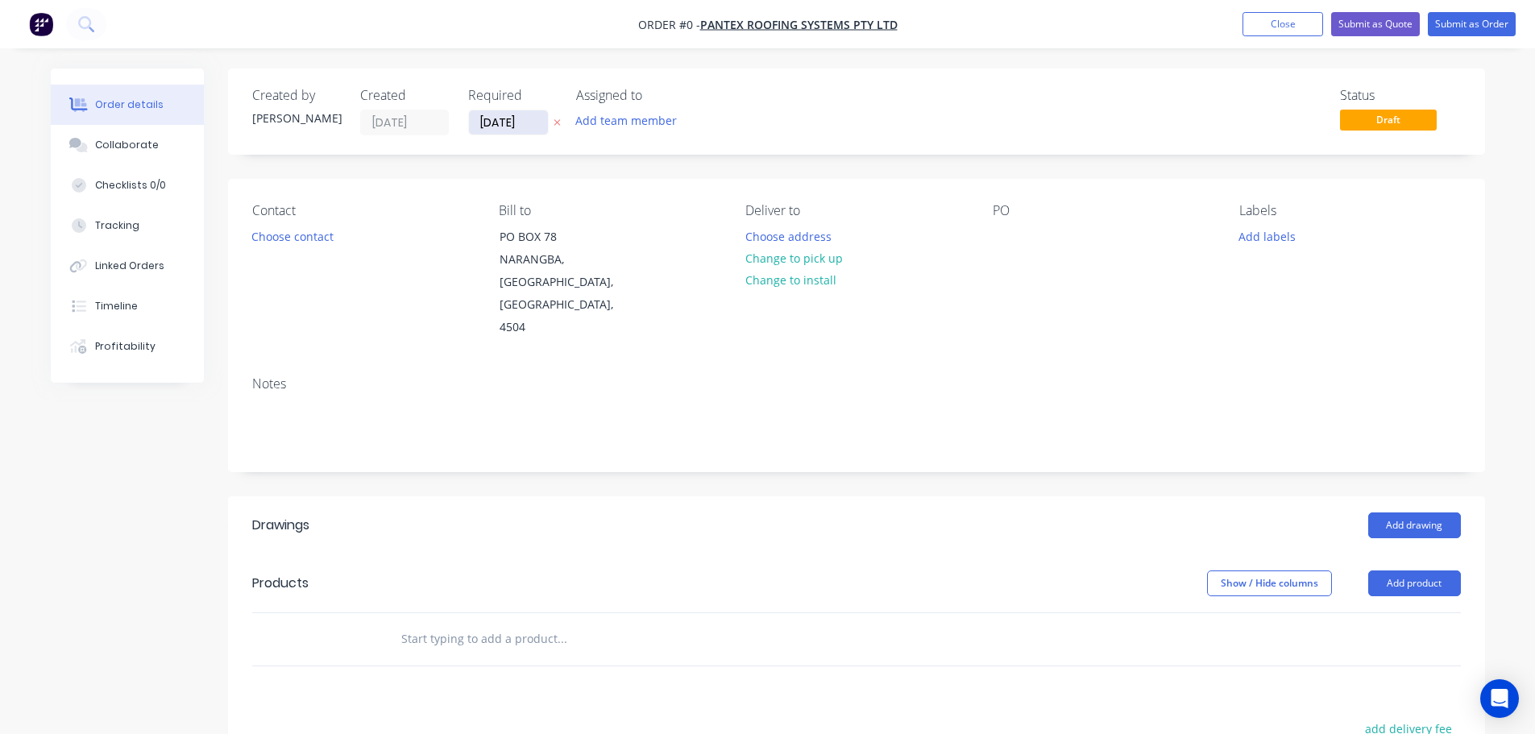
click at [494, 124] on input "[DATE]" at bounding box center [508, 122] width 79 height 24
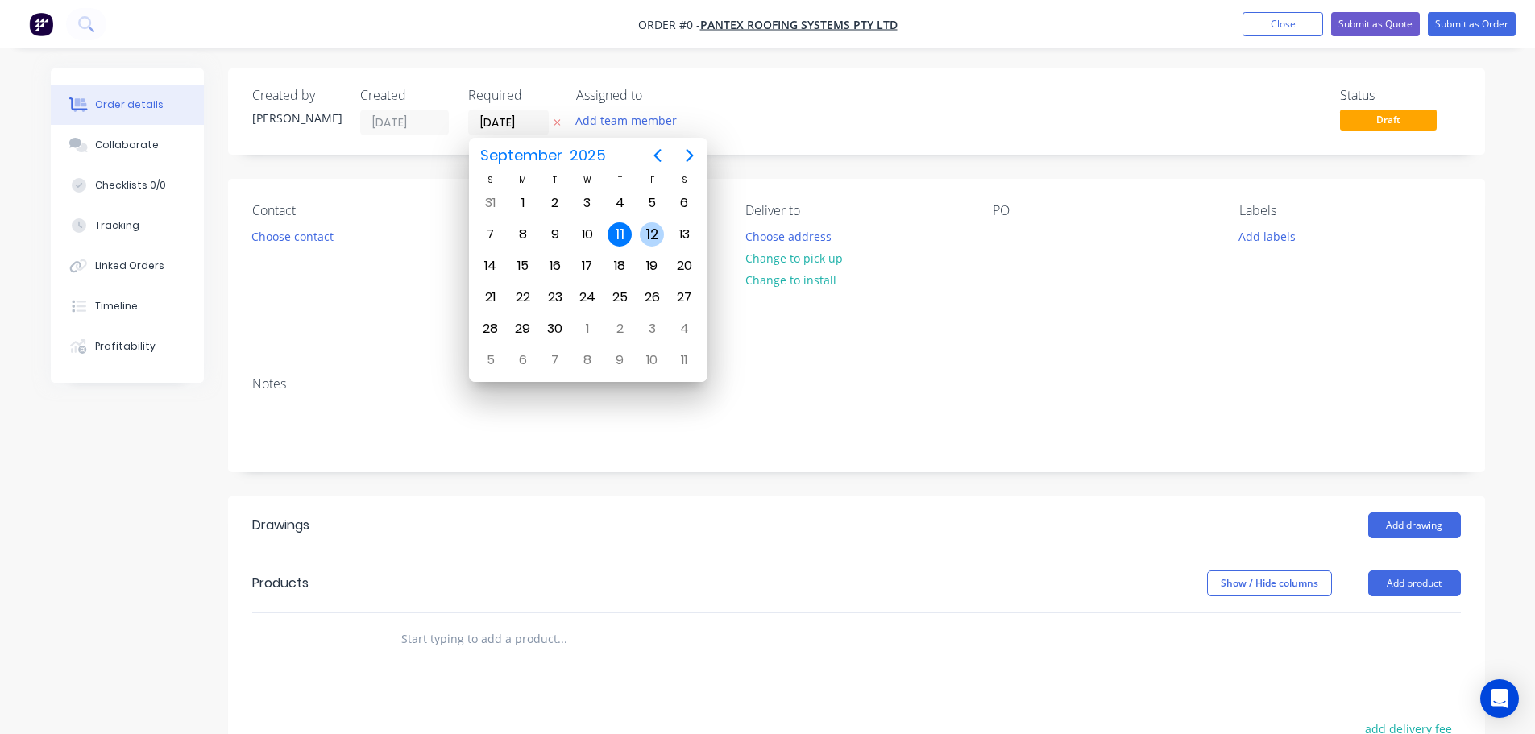
click at [651, 232] on div "12" at bounding box center [652, 234] width 24 height 24
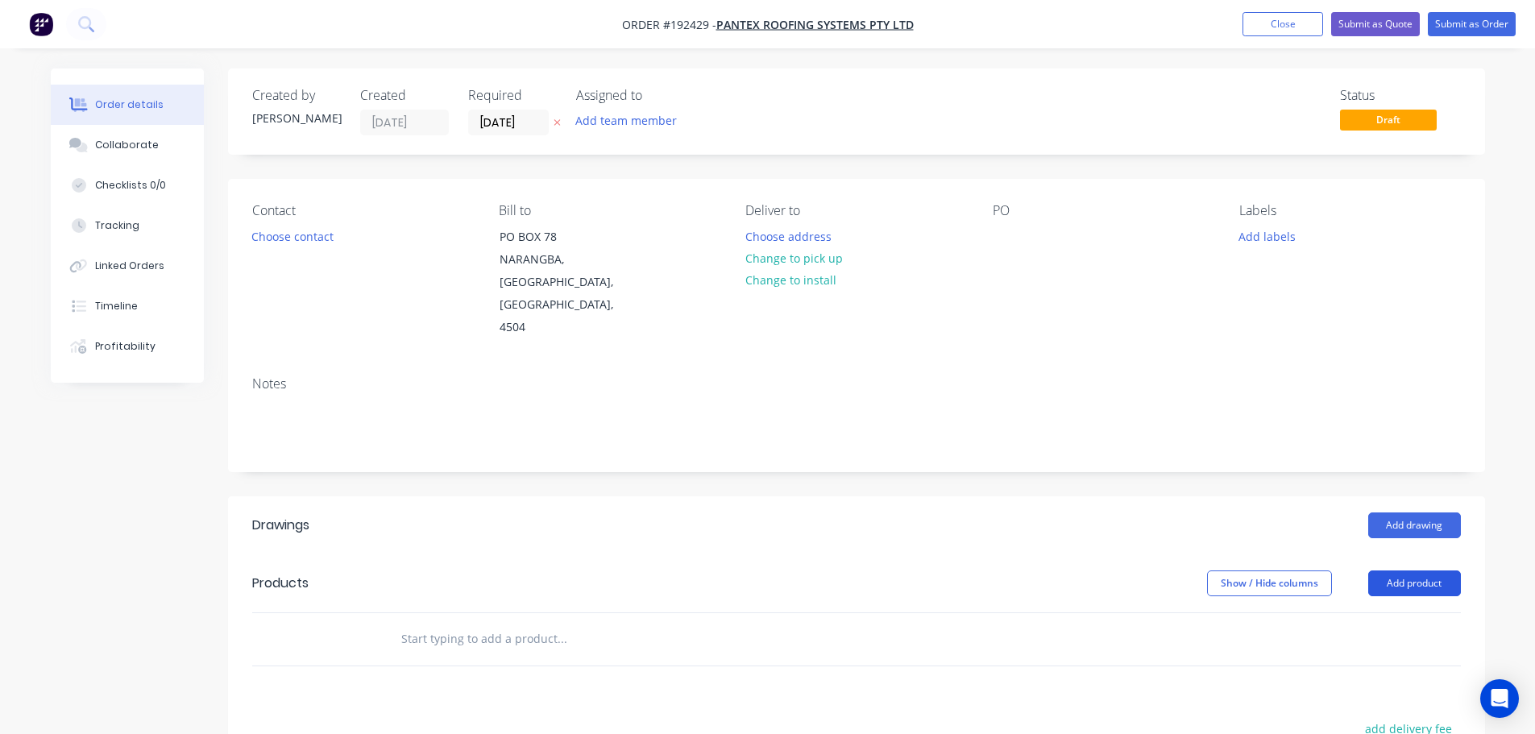
click at [1410, 570] on button "Add product" at bounding box center [1414, 583] width 93 height 26
click at [1383, 612] on div "Product catalogue" at bounding box center [1384, 623] width 124 height 23
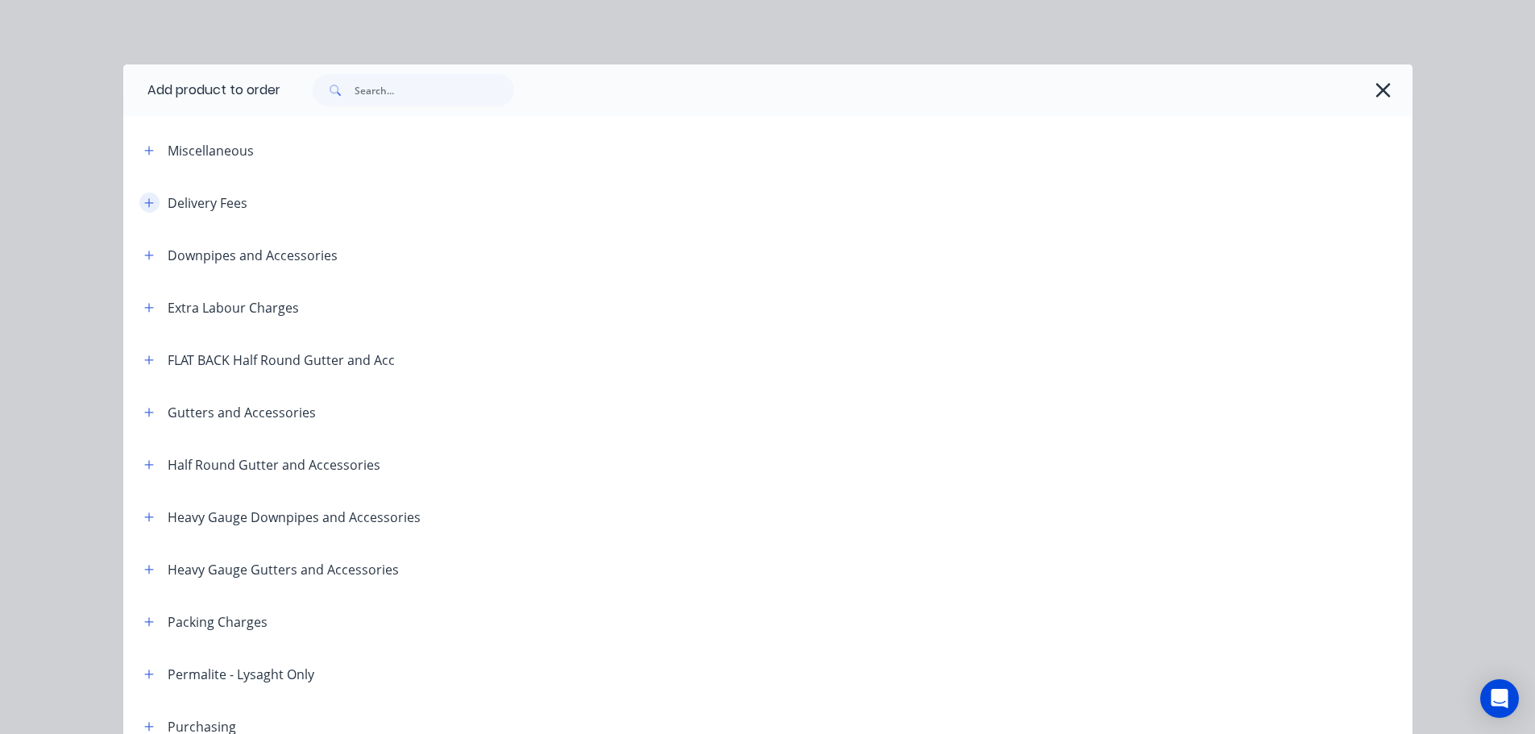
click at [144, 200] on icon "button" at bounding box center [148, 202] width 9 height 9
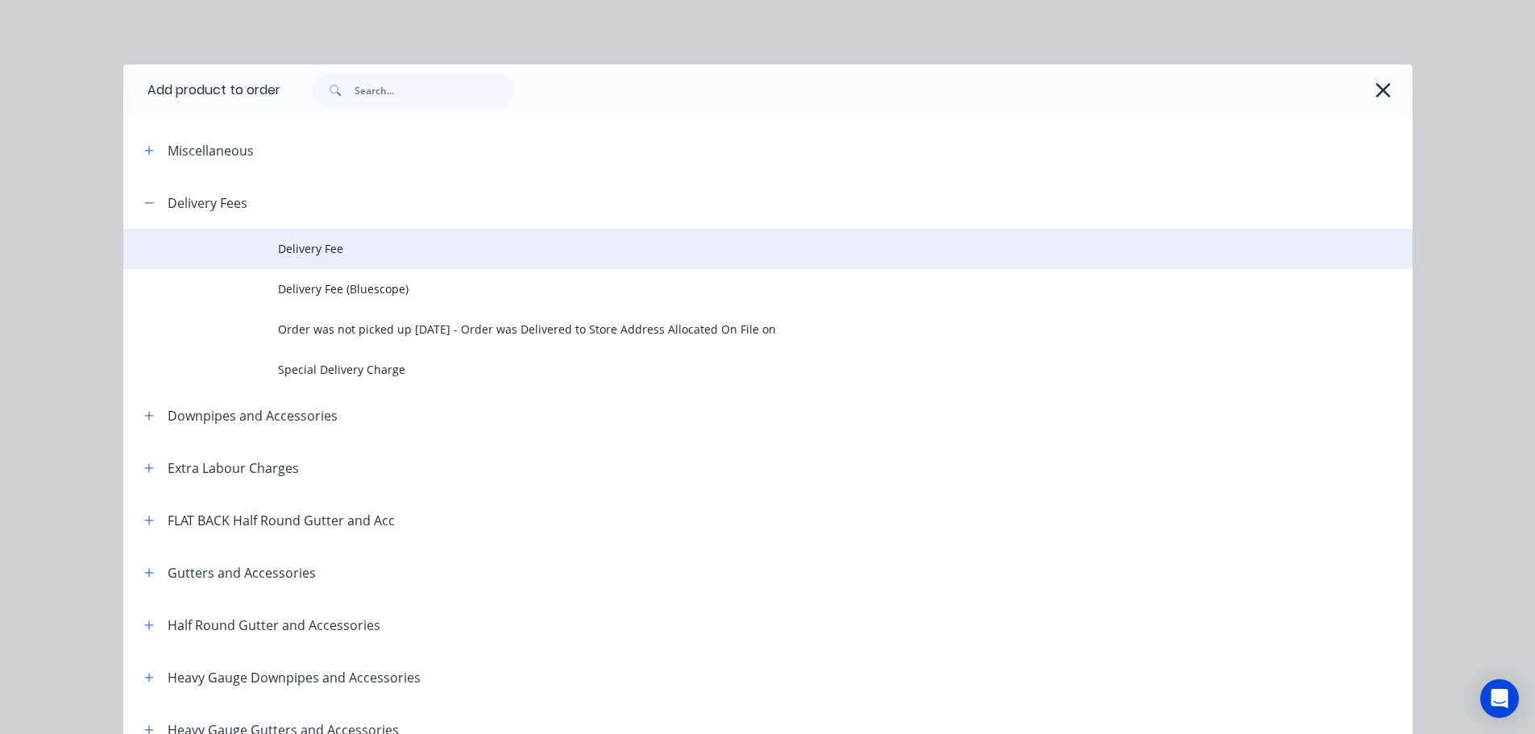
click at [282, 251] on span "Delivery Fee" at bounding box center [731, 248] width 907 height 17
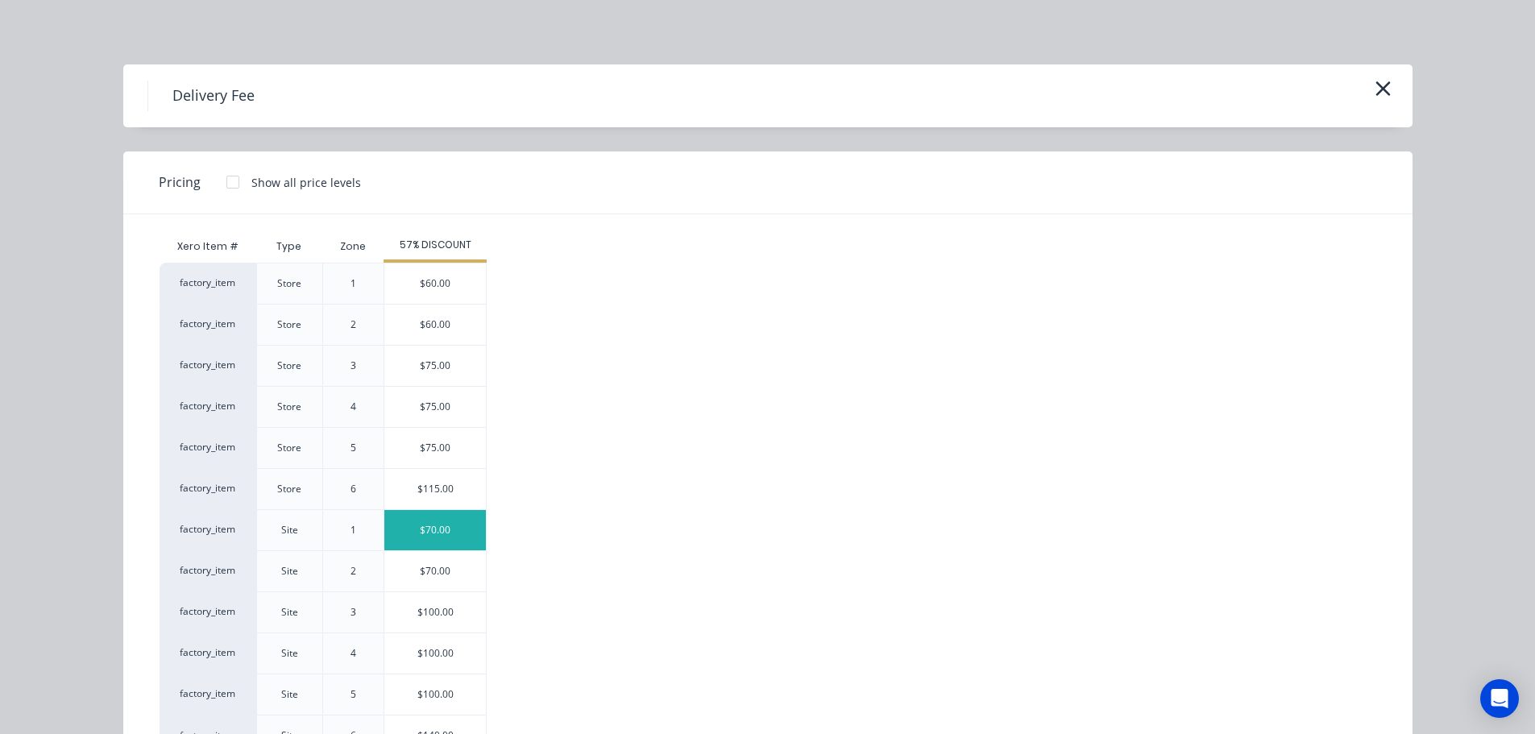
click at [429, 525] on div "$70.00" at bounding box center [434, 530] width 101 height 40
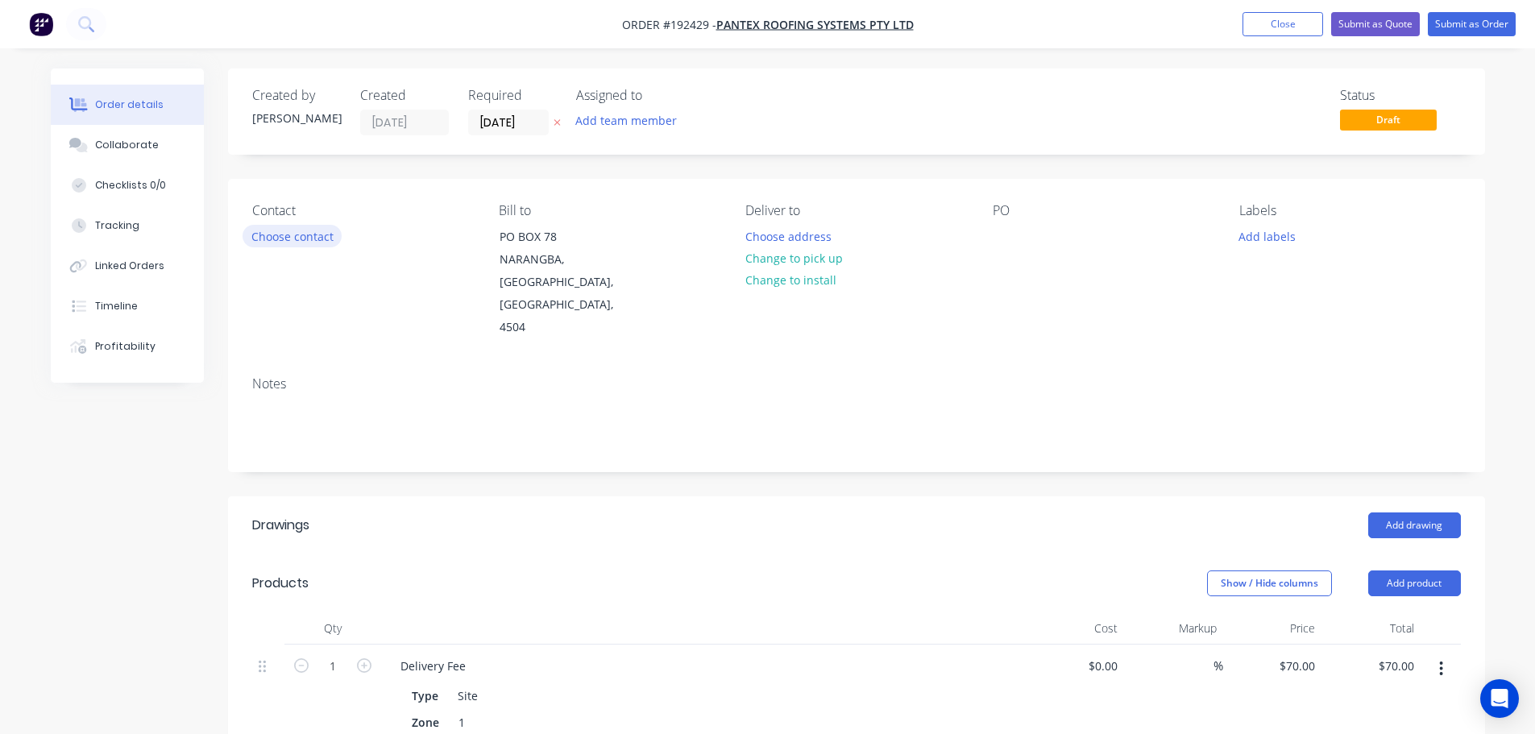
click at [278, 238] on button "Choose contact" at bounding box center [291, 236] width 99 height 22
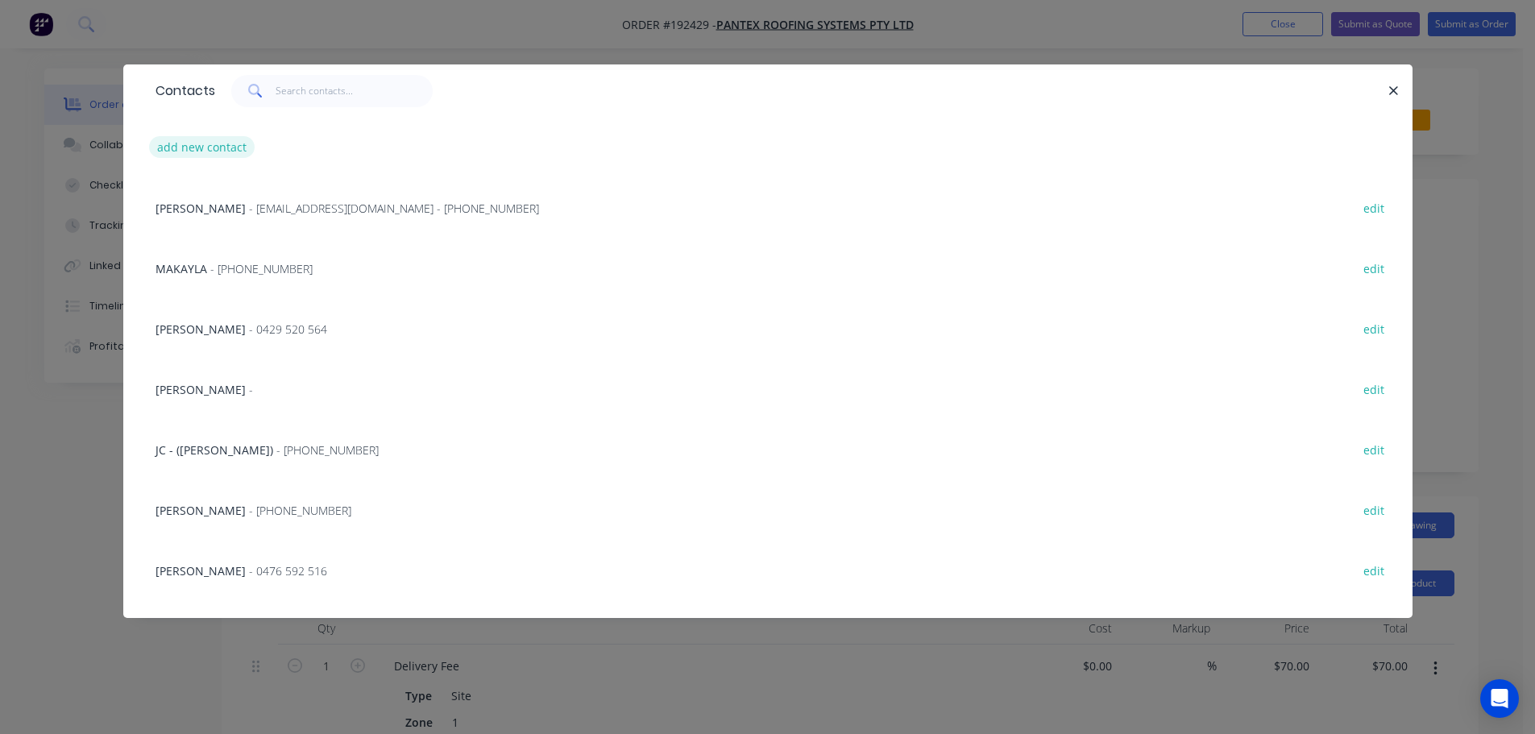
click at [190, 139] on button "add new contact" at bounding box center [202, 147] width 106 height 22
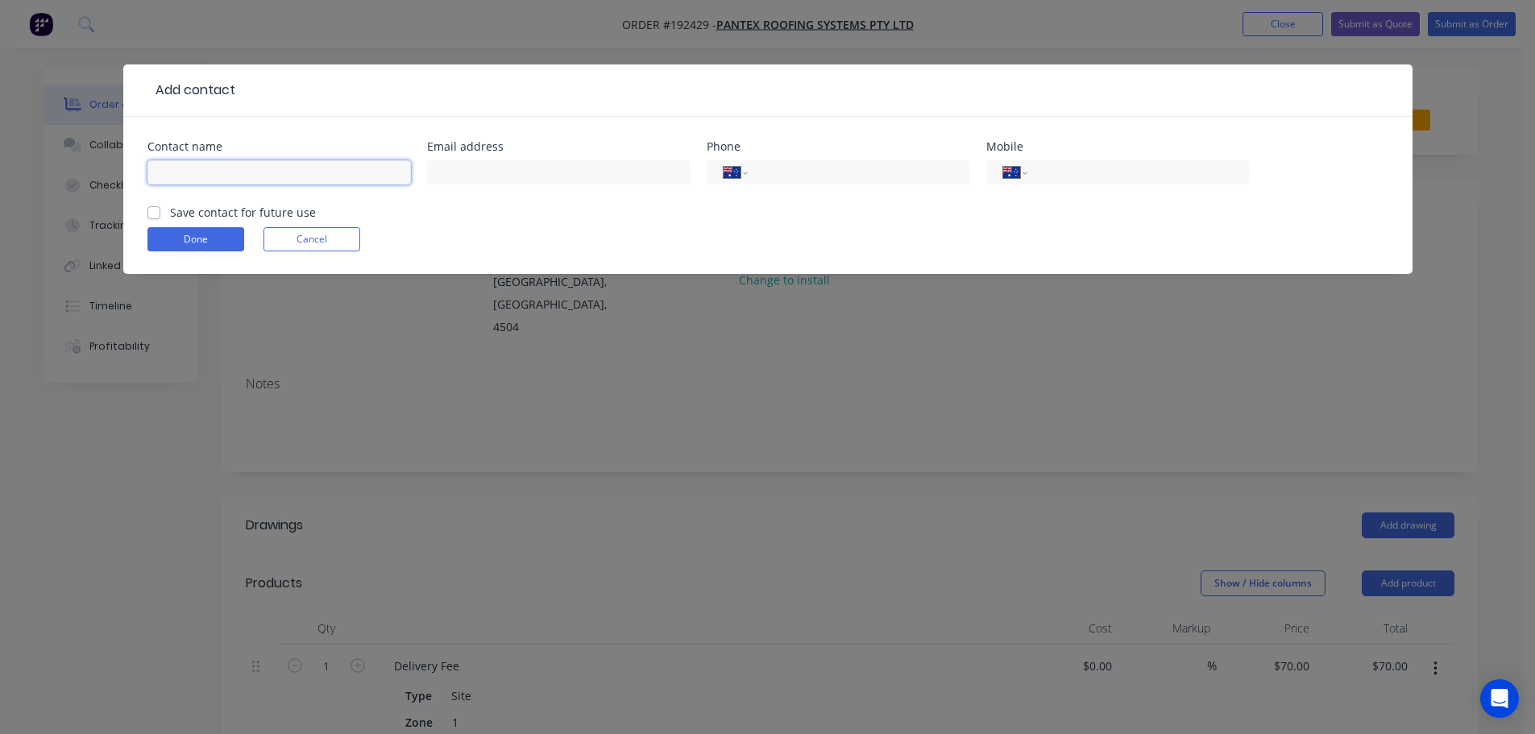
drag, startPoint x: 180, startPoint y: 170, endPoint x: 171, endPoint y: 167, distance: 10.2
click at [178, 169] on input "text" at bounding box center [278, 172] width 263 height 24
click button "Done" at bounding box center [195, 239] width 97 height 24
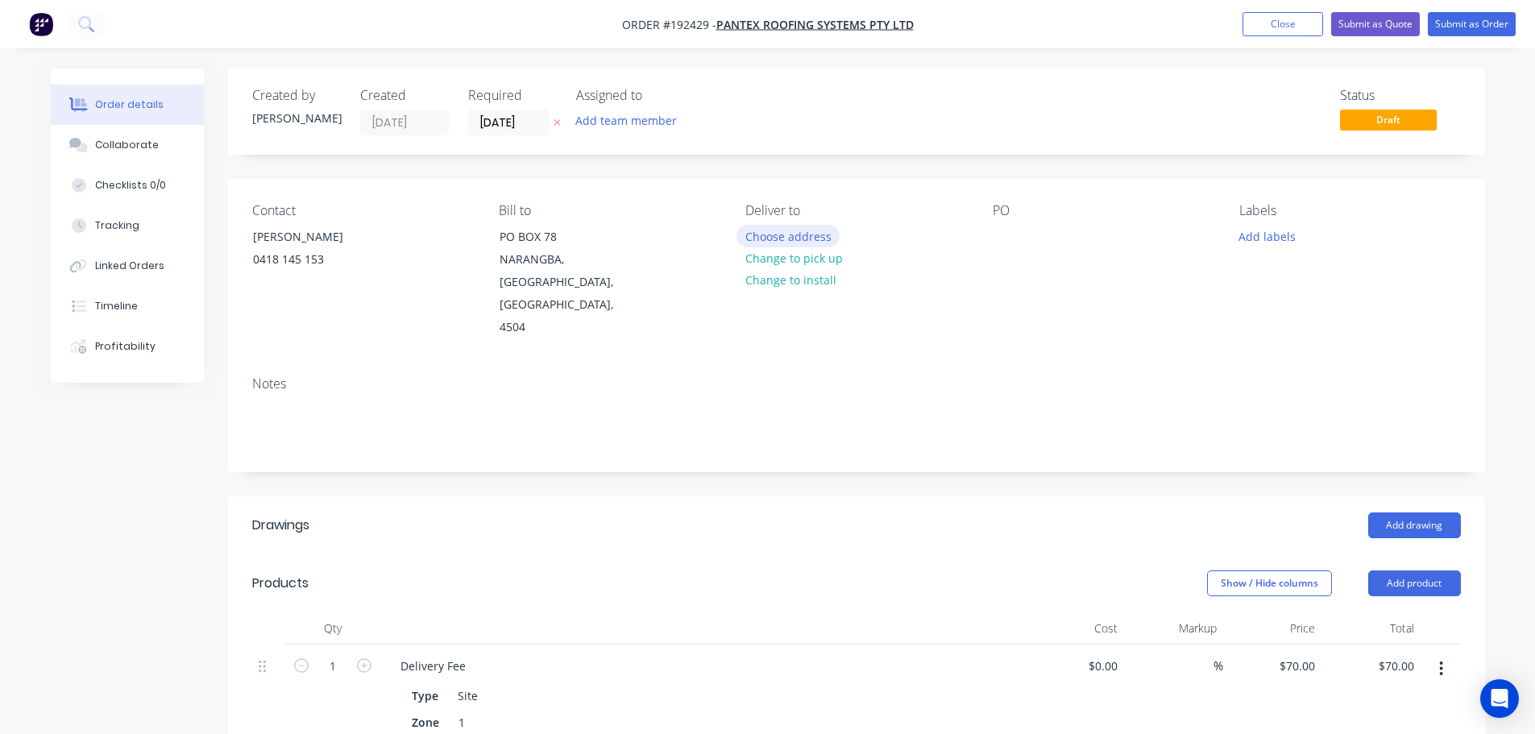
click at [776, 233] on button "Choose address" at bounding box center [787, 236] width 103 height 22
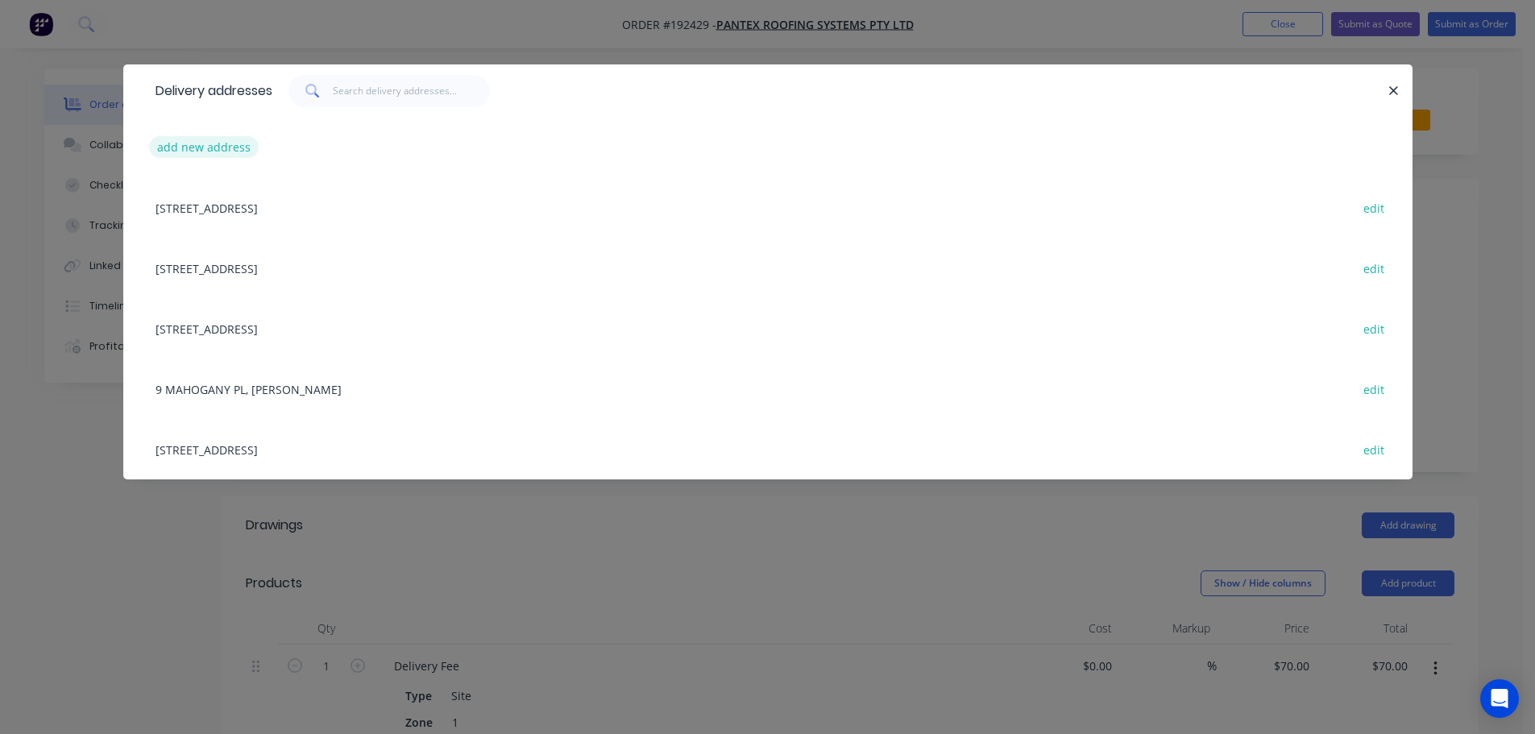
click at [192, 146] on button "add new address" at bounding box center [204, 147] width 110 height 22
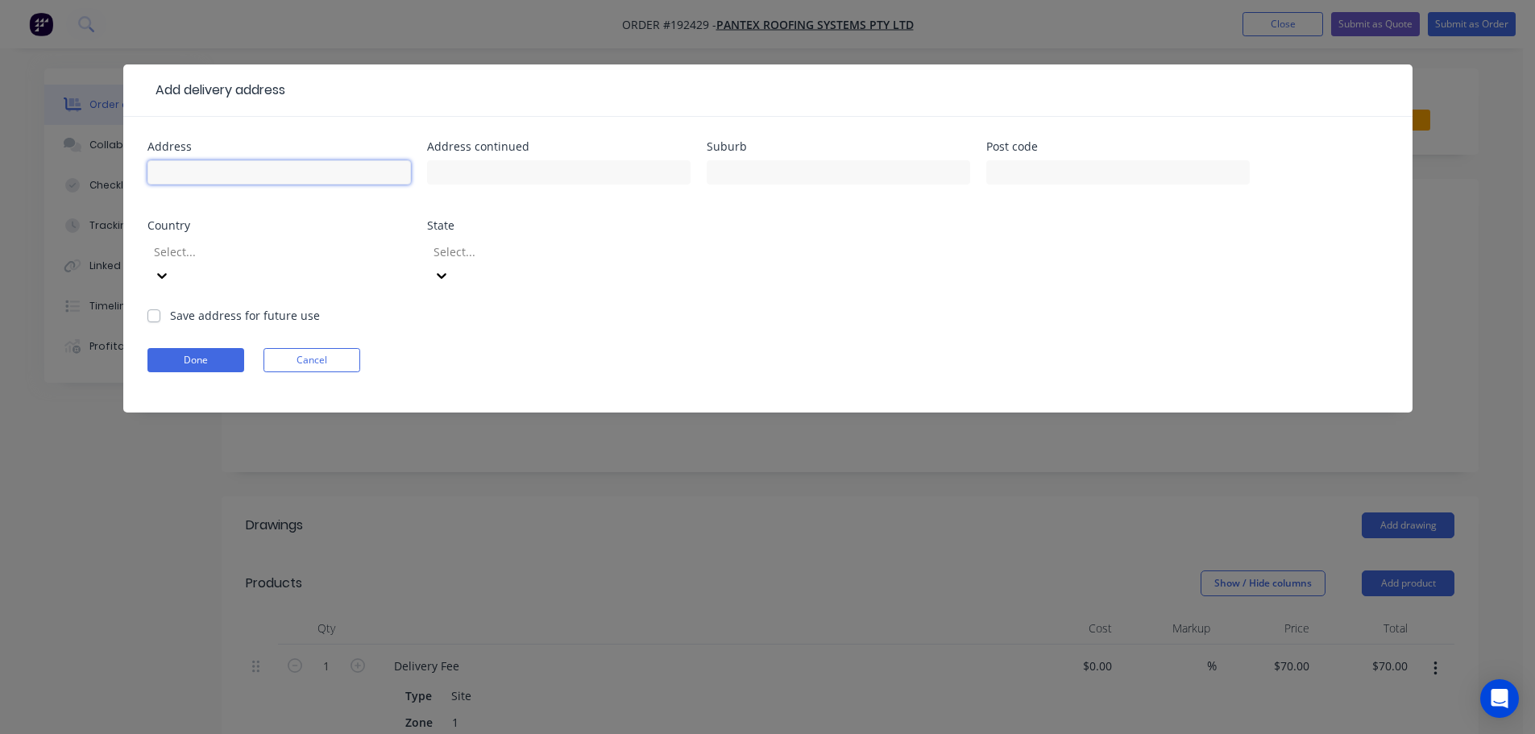
click at [193, 164] on input "text" at bounding box center [278, 172] width 263 height 24
click button "Done" at bounding box center [195, 360] width 97 height 24
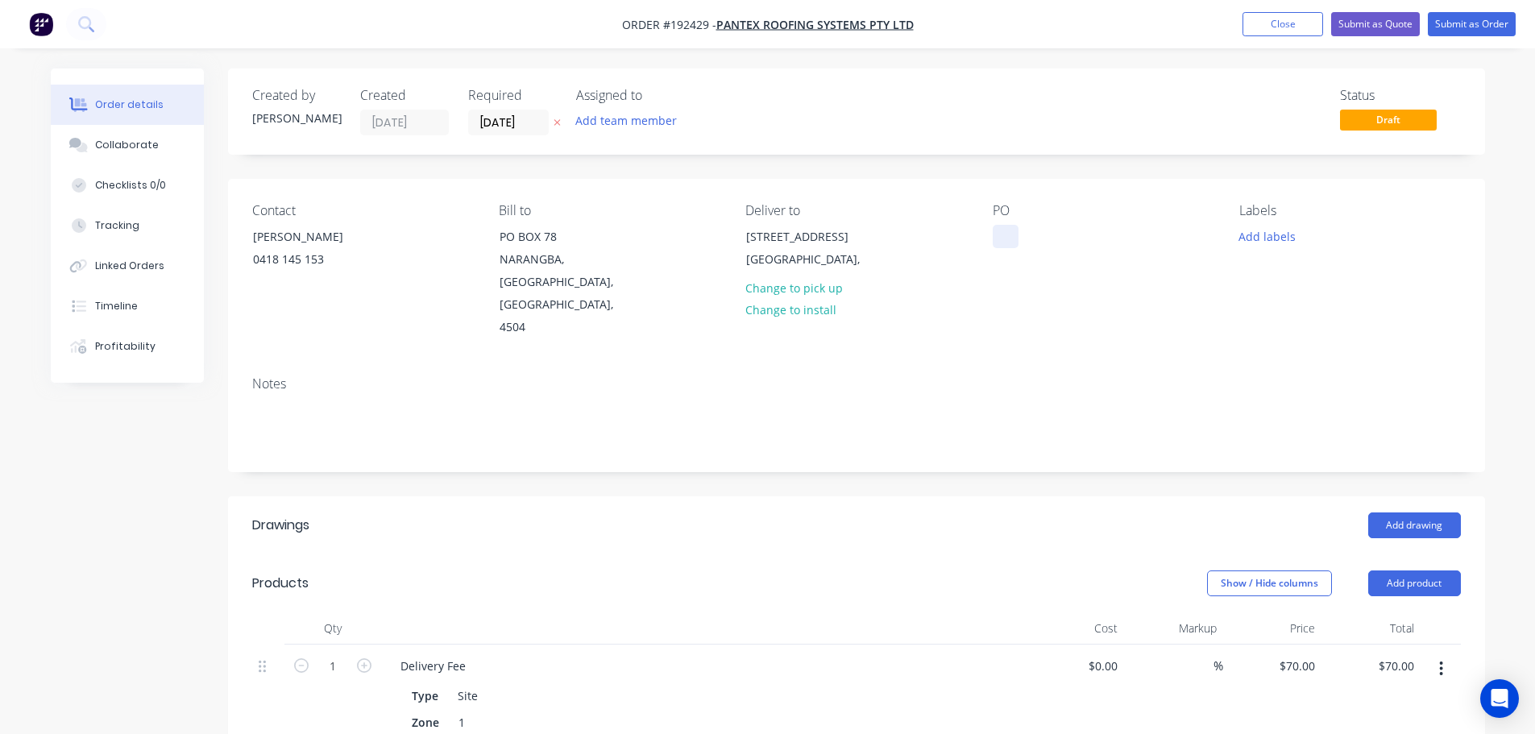
click at [1004, 233] on div at bounding box center [1005, 236] width 26 height 23
click at [1425, 512] on button "Add drawing" at bounding box center [1414, 525] width 93 height 26
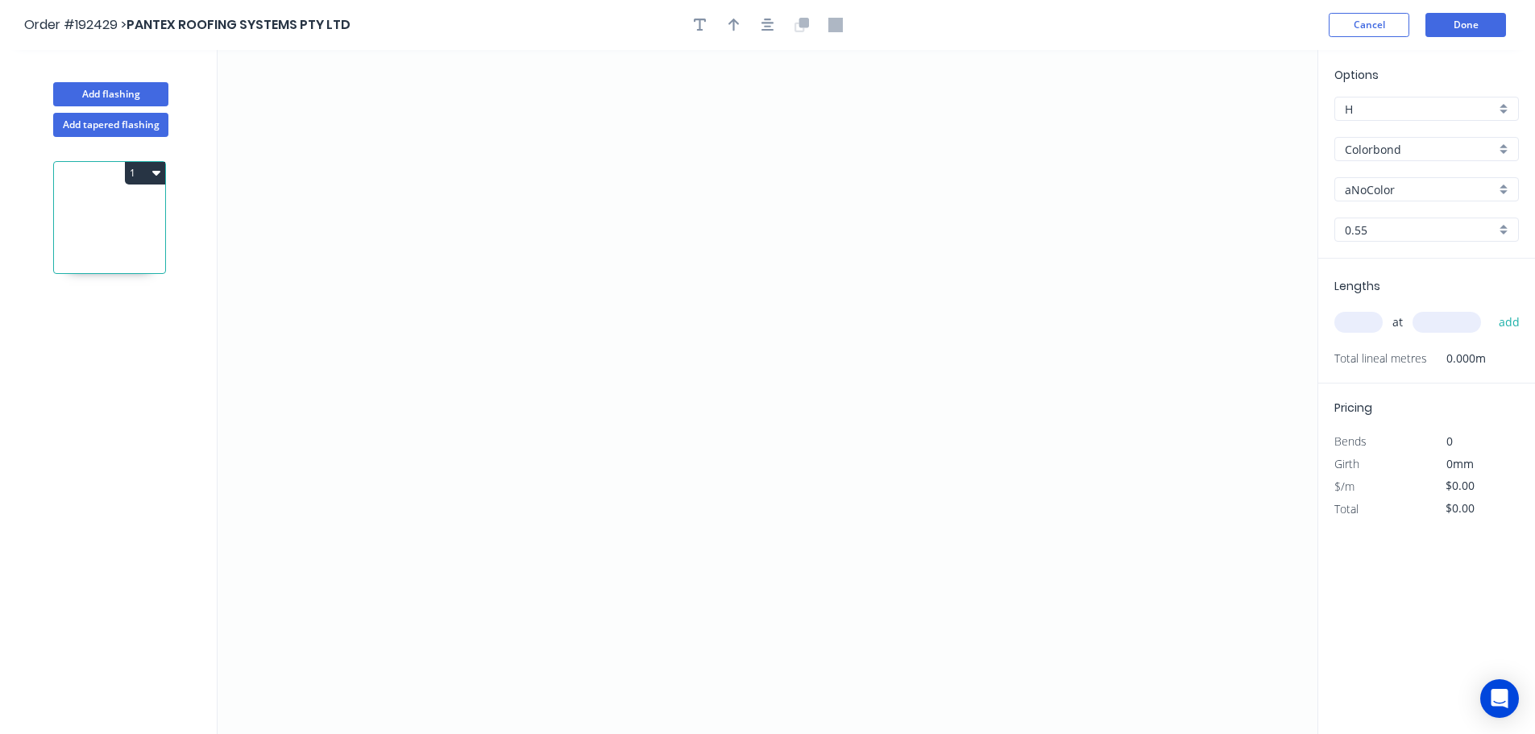
click at [1370, 147] on input "Colorbond" at bounding box center [1419, 149] width 151 height 17
click at [1364, 293] on div "Zincalume" at bounding box center [1426, 289] width 183 height 28
click at [1369, 320] on input "text" at bounding box center [1358, 322] width 48 height 21
click at [1490, 309] on button "add" at bounding box center [1509, 322] width 38 height 27
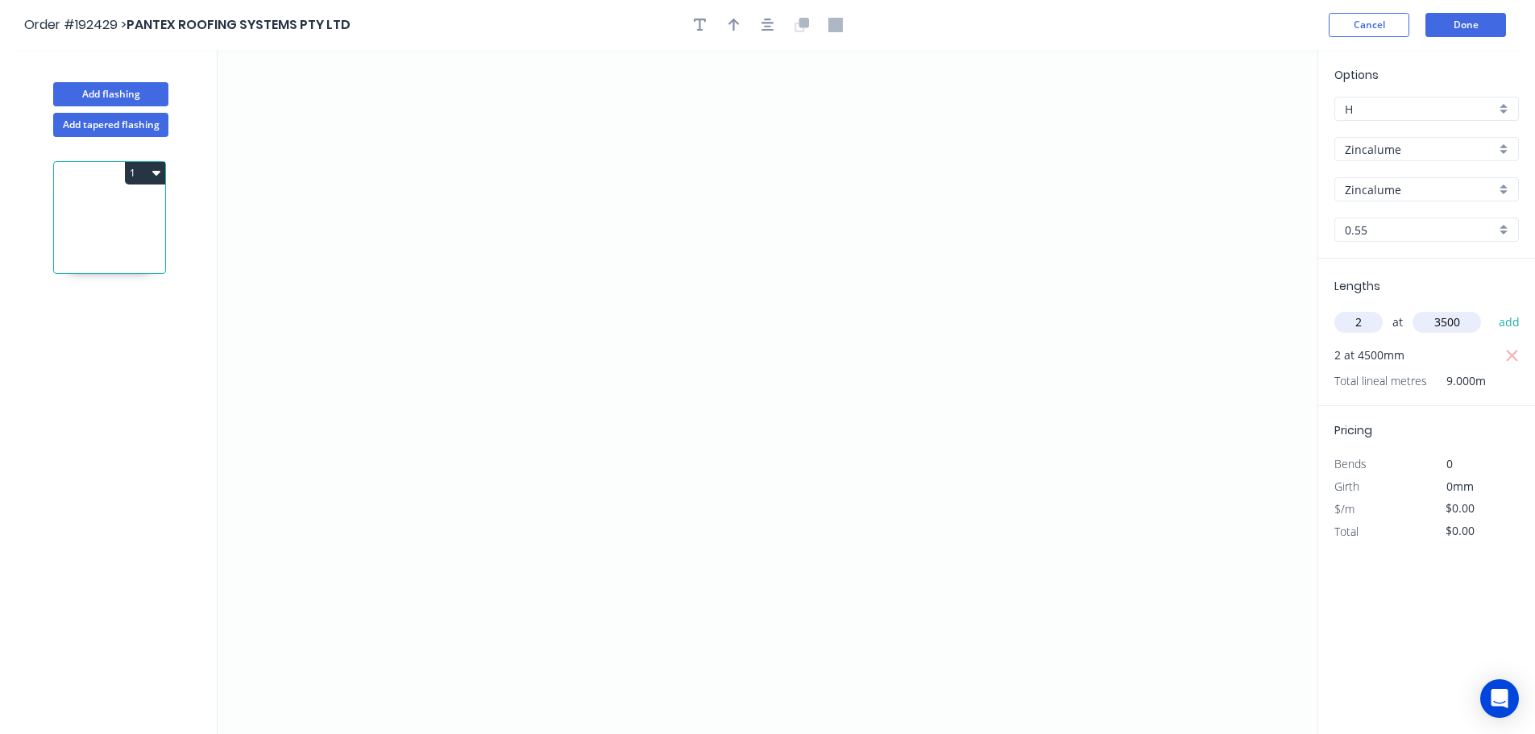
click at [1490, 309] on button "add" at bounding box center [1509, 322] width 38 height 27
click at [1224, 476] on icon "0" at bounding box center [767, 392] width 1100 height 684
click at [1179, 388] on icon at bounding box center [1200, 432] width 44 height 88
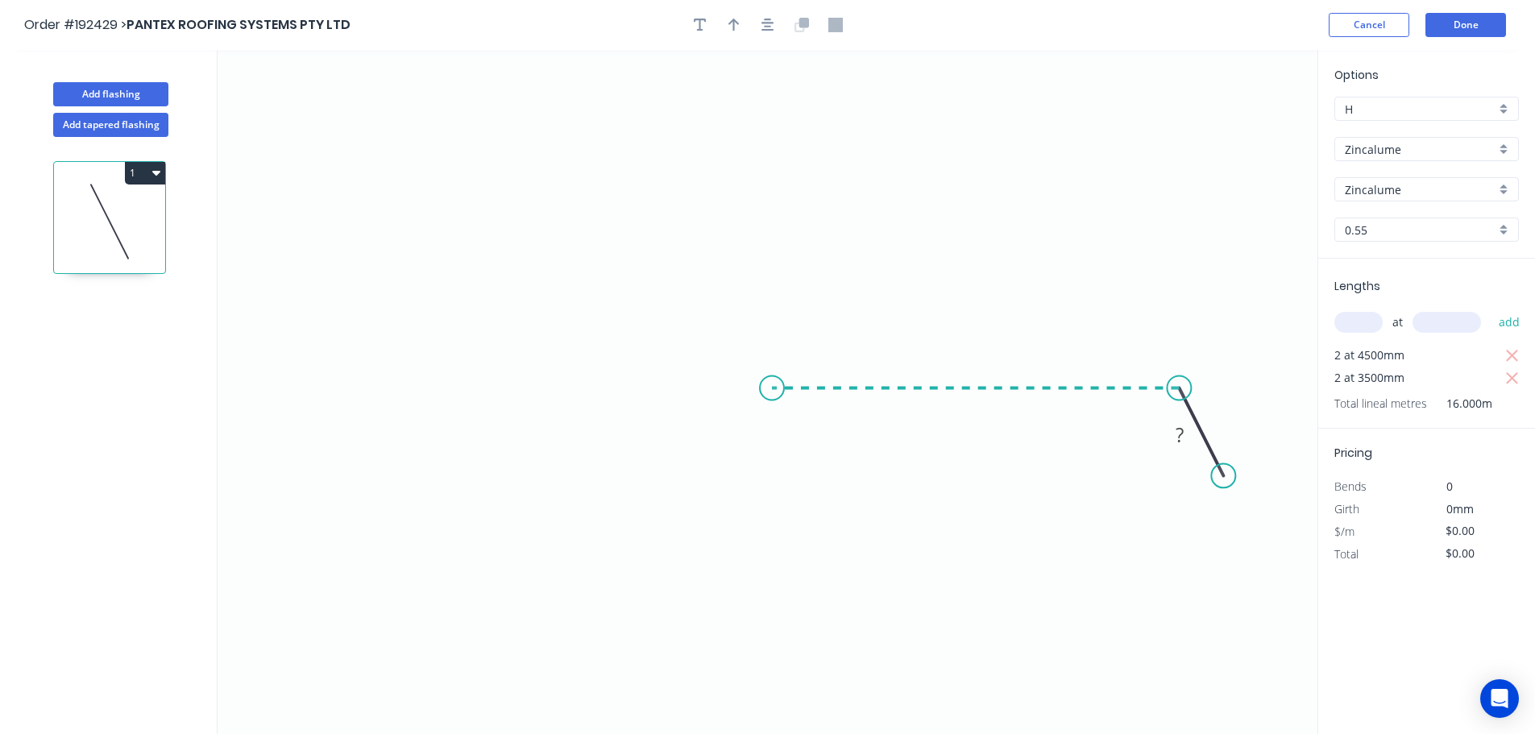
click at [772, 383] on icon "0 ?" at bounding box center [767, 392] width 1100 height 684
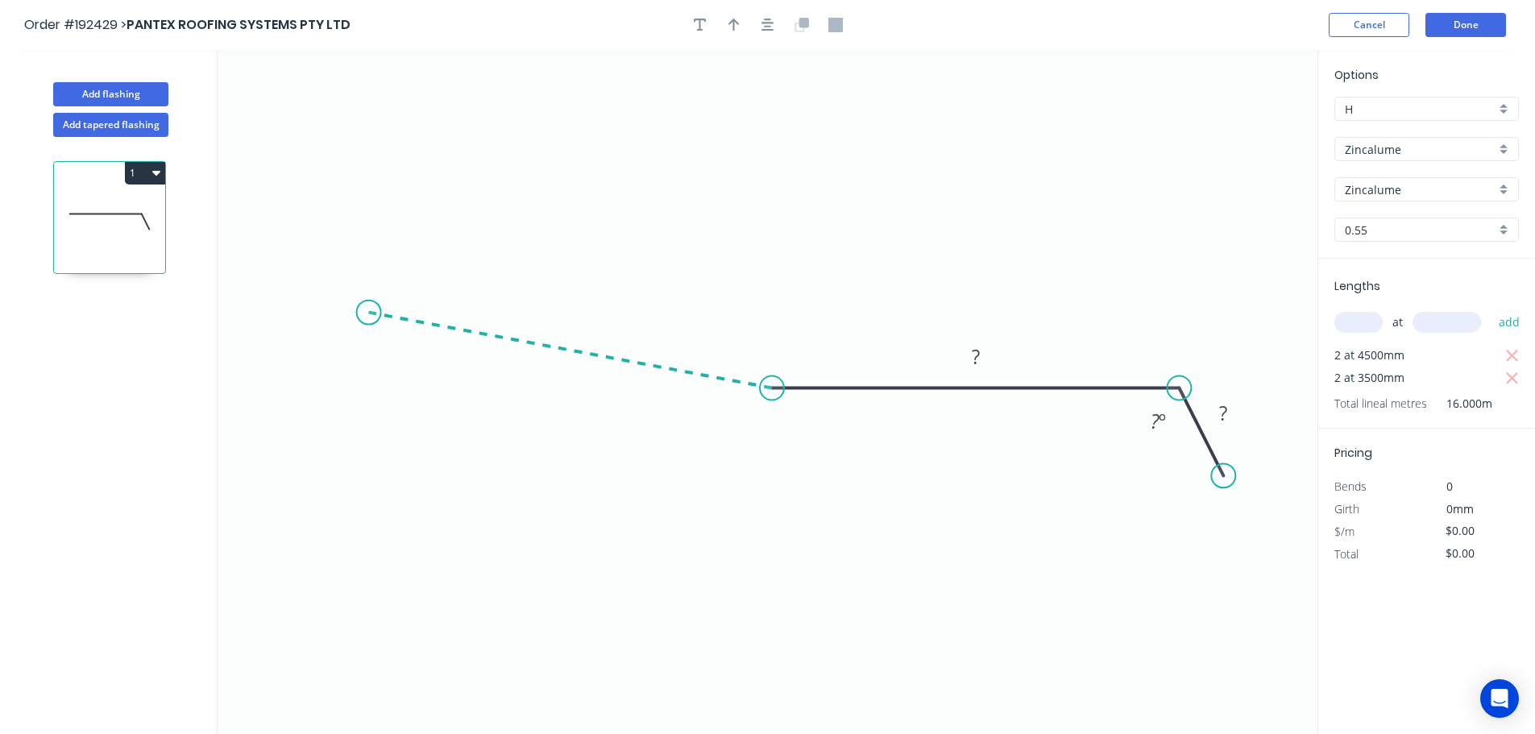
click at [368, 313] on icon "0 ? ? ? º" at bounding box center [767, 392] width 1100 height 684
click at [431, 282] on icon at bounding box center [400, 297] width 63 height 31
drag, startPoint x: 467, startPoint y: 354, endPoint x: 431, endPoint y: 302, distance: 63.7
click at [466, 354] on div "Hide angle" at bounding box center [497, 356] width 162 height 33
click at [391, 264] on tspan "?" at bounding box center [389, 268] width 8 height 27
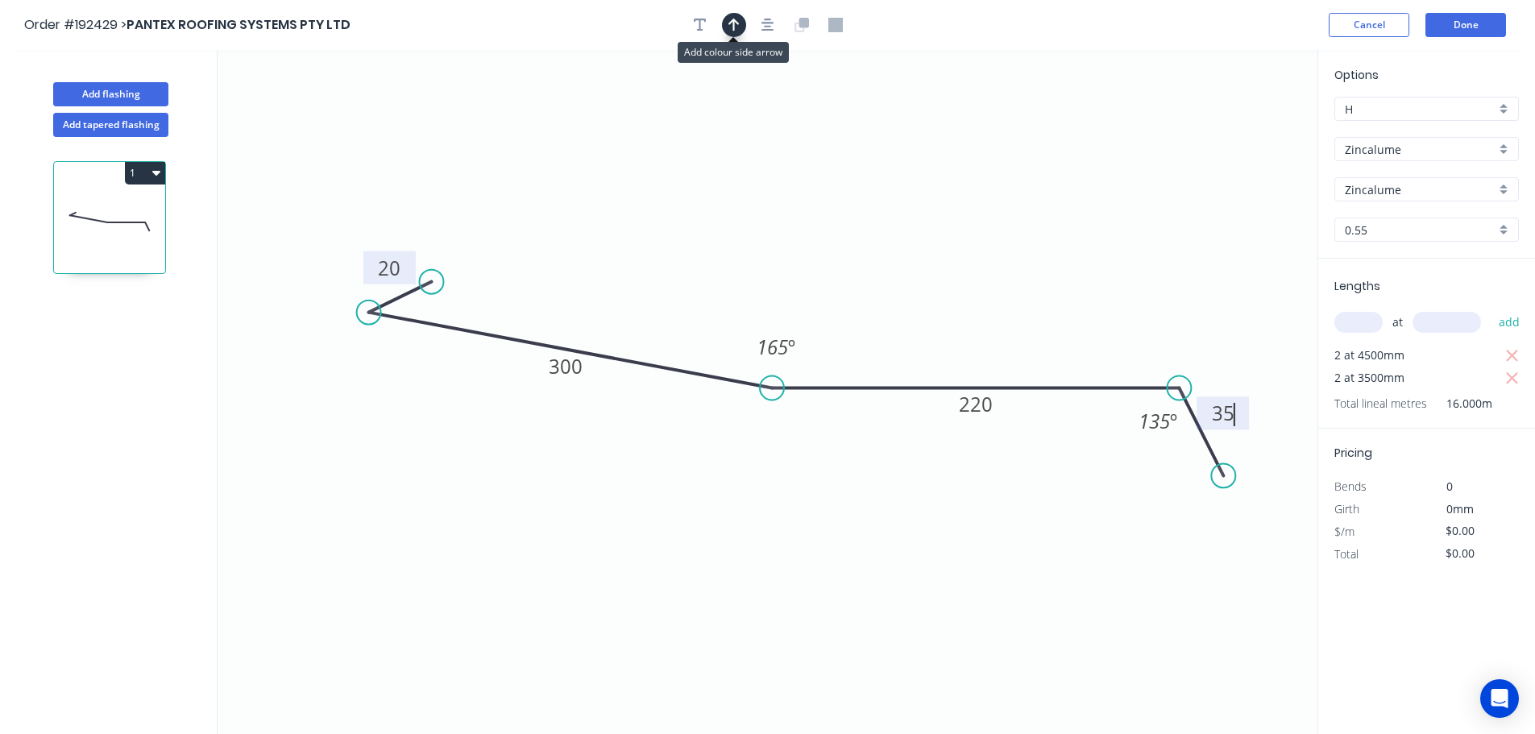
click at [736, 29] on icon "button" at bounding box center [733, 25] width 11 height 14
click at [1238, 127] on icon at bounding box center [1235, 112] width 14 height 52
drag, startPoint x: 1238, startPoint y: 127, endPoint x: 868, endPoint y: 231, distance: 384.1
click at [857, 217] on icon at bounding box center [873, 194] width 47 height 47
click at [122, 92] on button "Add flashing" at bounding box center [110, 94] width 115 height 24
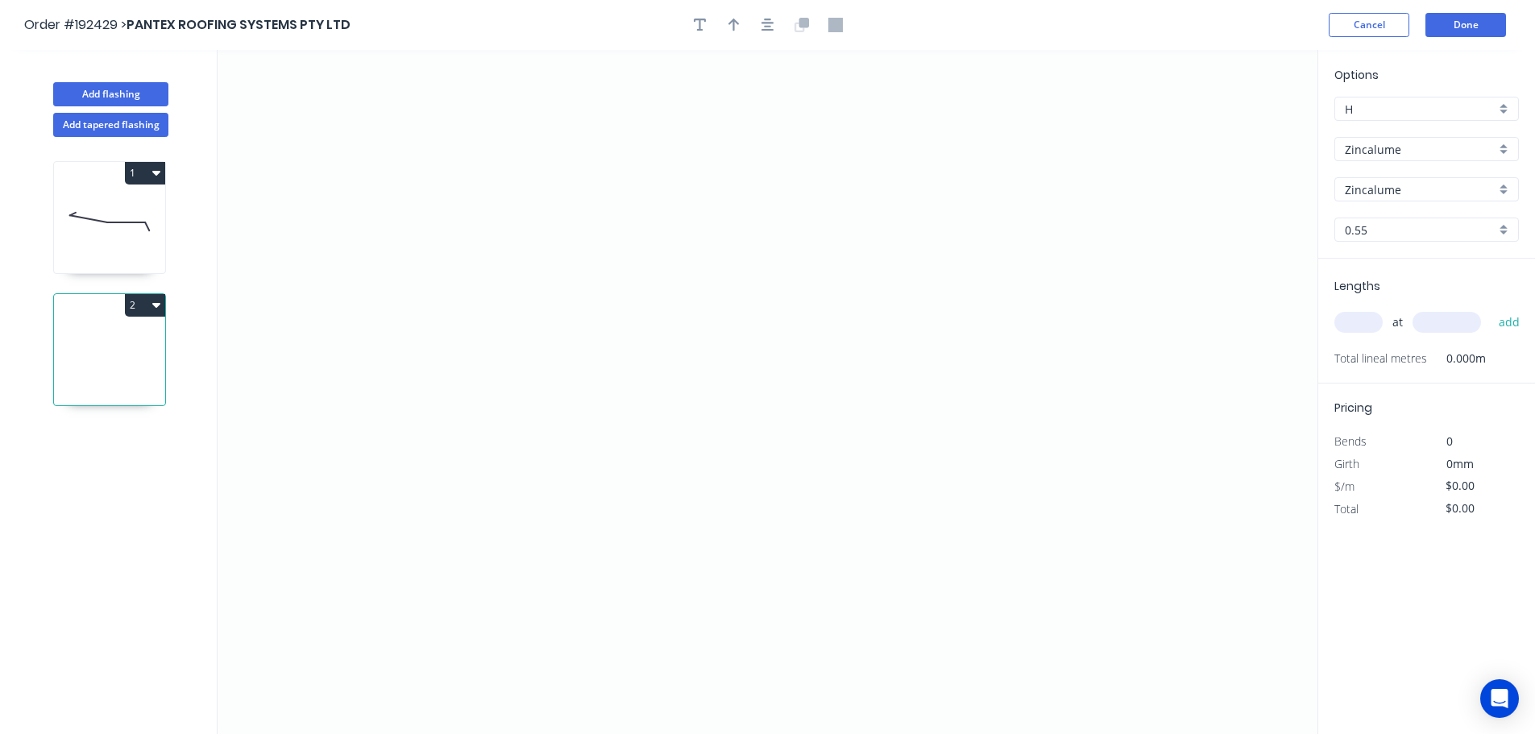
click at [1366, 147] on input "Zincalume" at bounding box center [1419, 149] width 151 height 17
click at [1370, 177] on div "Colorbond" at bounding box center [1426, 180] width 183 height 28
click at [1374, 182] on input "aNoColor" at bounding box center [1419, 189] width 151 height 17
click at [1363, 317] on div "Night Sky" at bounding box center [1426, 321] width 183 height 28
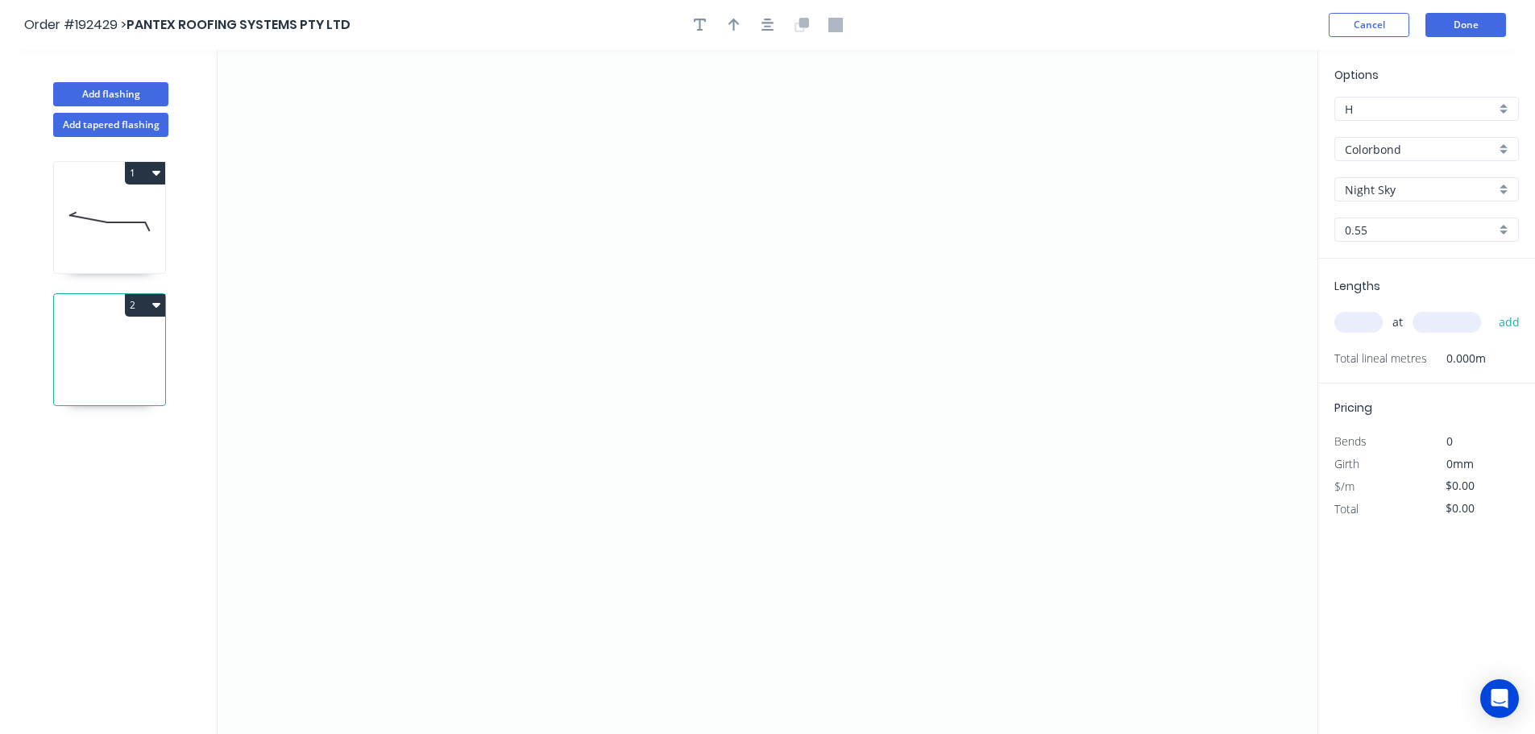
click at [1357, 324] on input "text" at bounding box center [1358, 322] width 48 height 21
click at [1490, 309] on button "add" at bounding box center [1509, 322] width 38 height 27
click at [1114, 184] on icon "0" at bounding box center [767, 392] width 1100 height 684
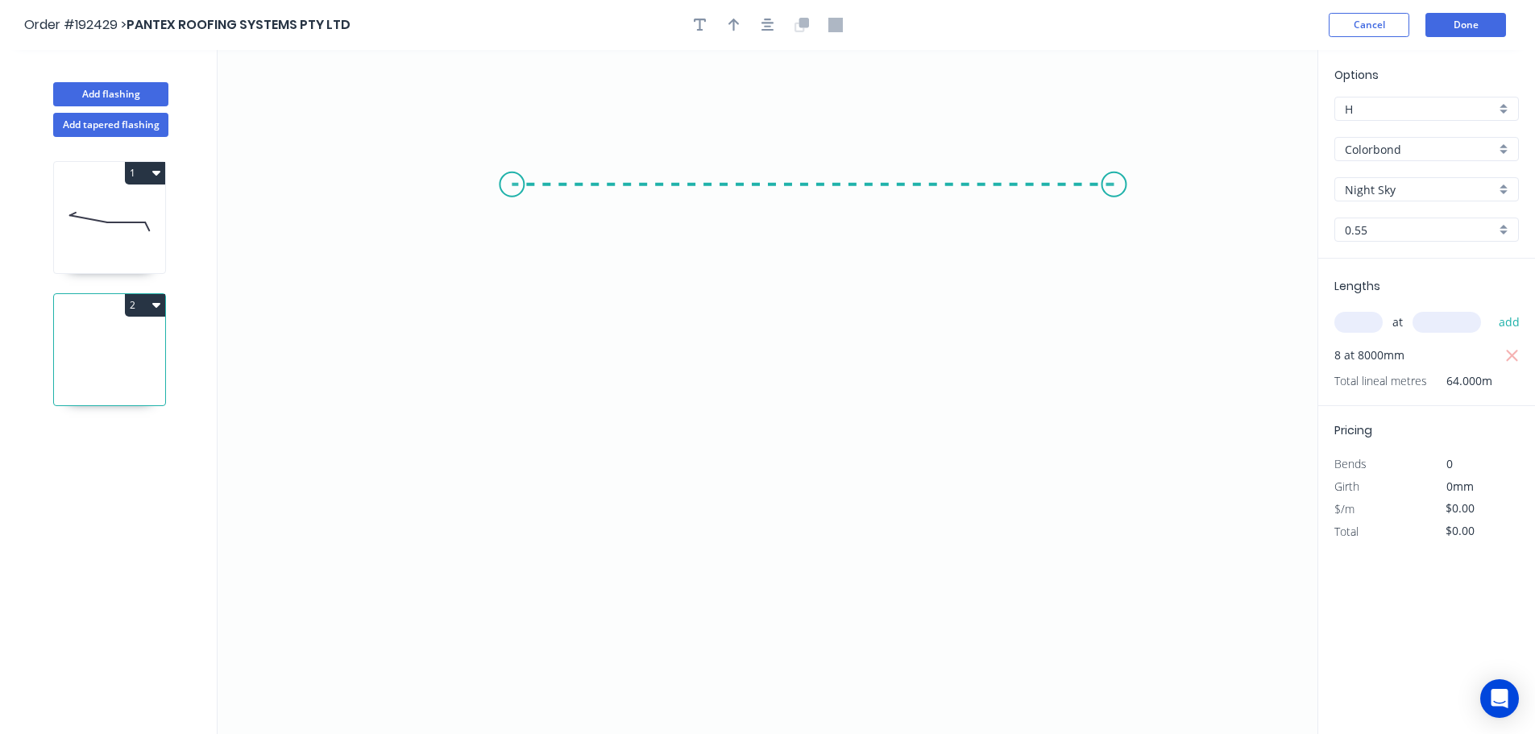
click at [512, 168] on icon "0" at bounding box center [767, 392] width 1100 height 684
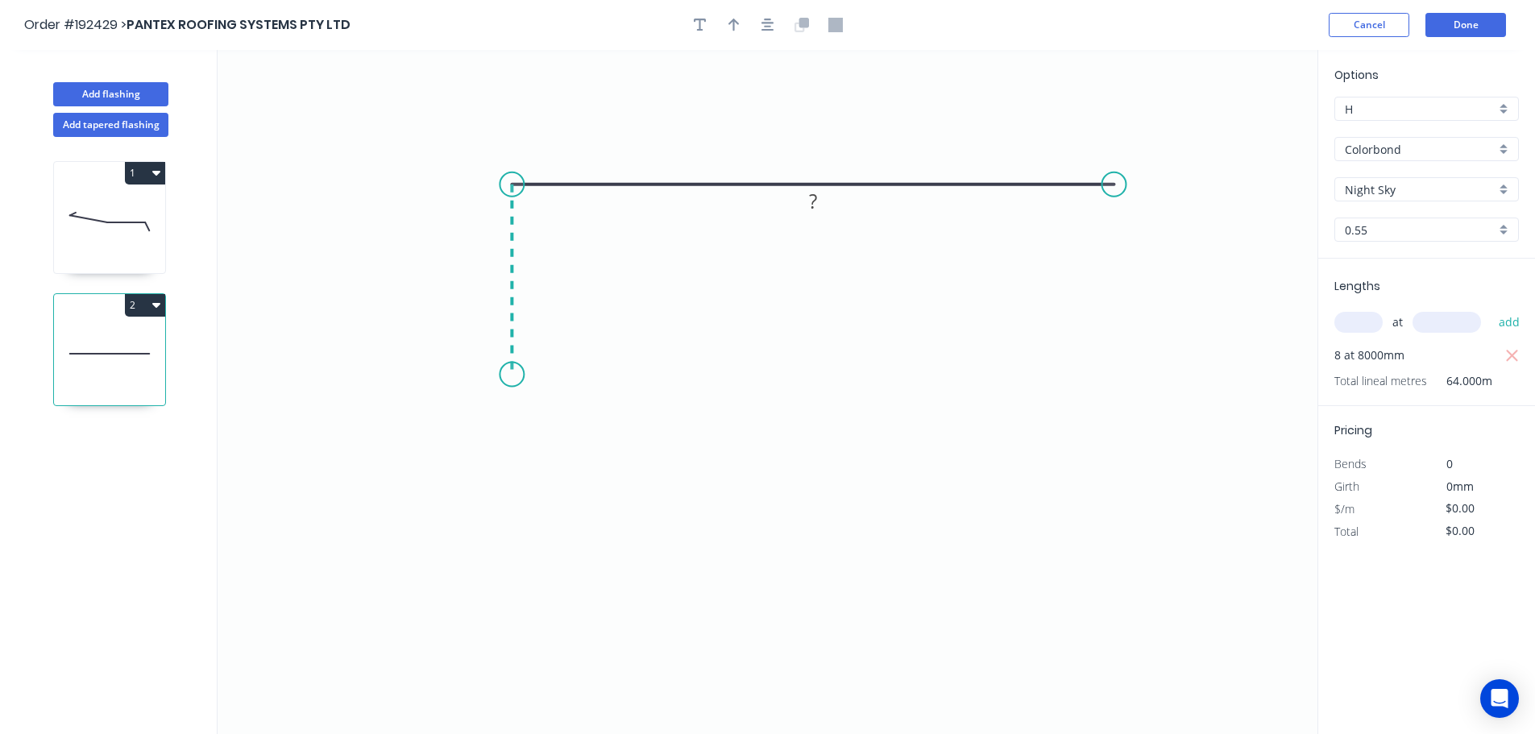
click at [515, 375] on icon "0 ?" at bounding box center [767, 392] width 1100 height 684
click at [624, 371] on icon "0 ? ?" at bounding box center [767, 392] width 1100 height 684
click at [624, 371] on circle at bounding box center [624, 374] width 24 height 24
click at [569, 390] on tspan "?" at bounding box center [568, 390] width 8 height 27
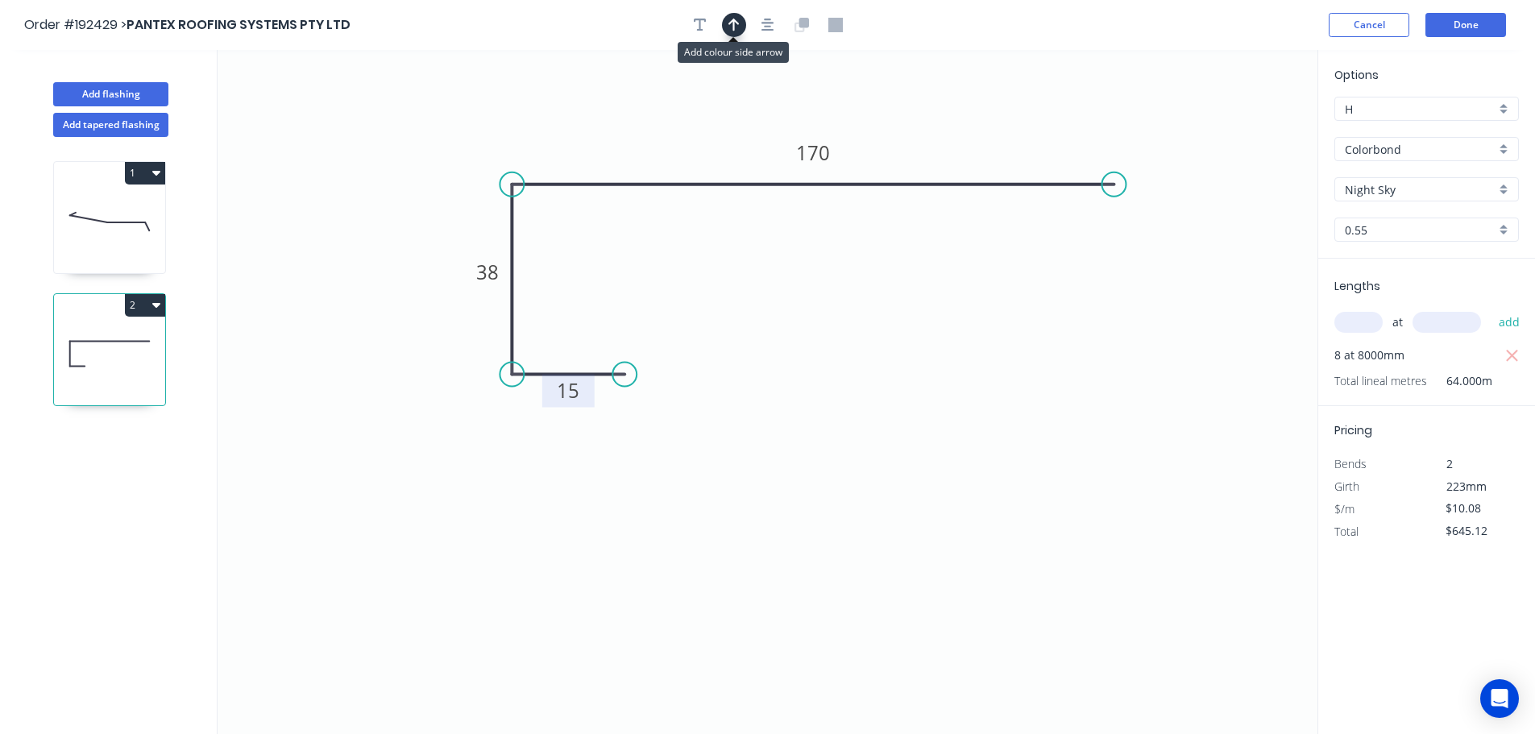
click at [731, 27] on icon "button" at bounding box center [733, 25] width 11 height 14
click at [1235, 126] on icon at bounding box center [1235, 112] width 14 height 52
drag, startPoint x: 1235, startPoint y: 126, endPoint x: 992, endPoint y: 130, distance: 242.5
click at [992, 130] on icon at bounding box center [1005, 117] width 47 height 47
click at [1465, 27] on button "Done" at bounding box center [1465, 25] width 81 height 24
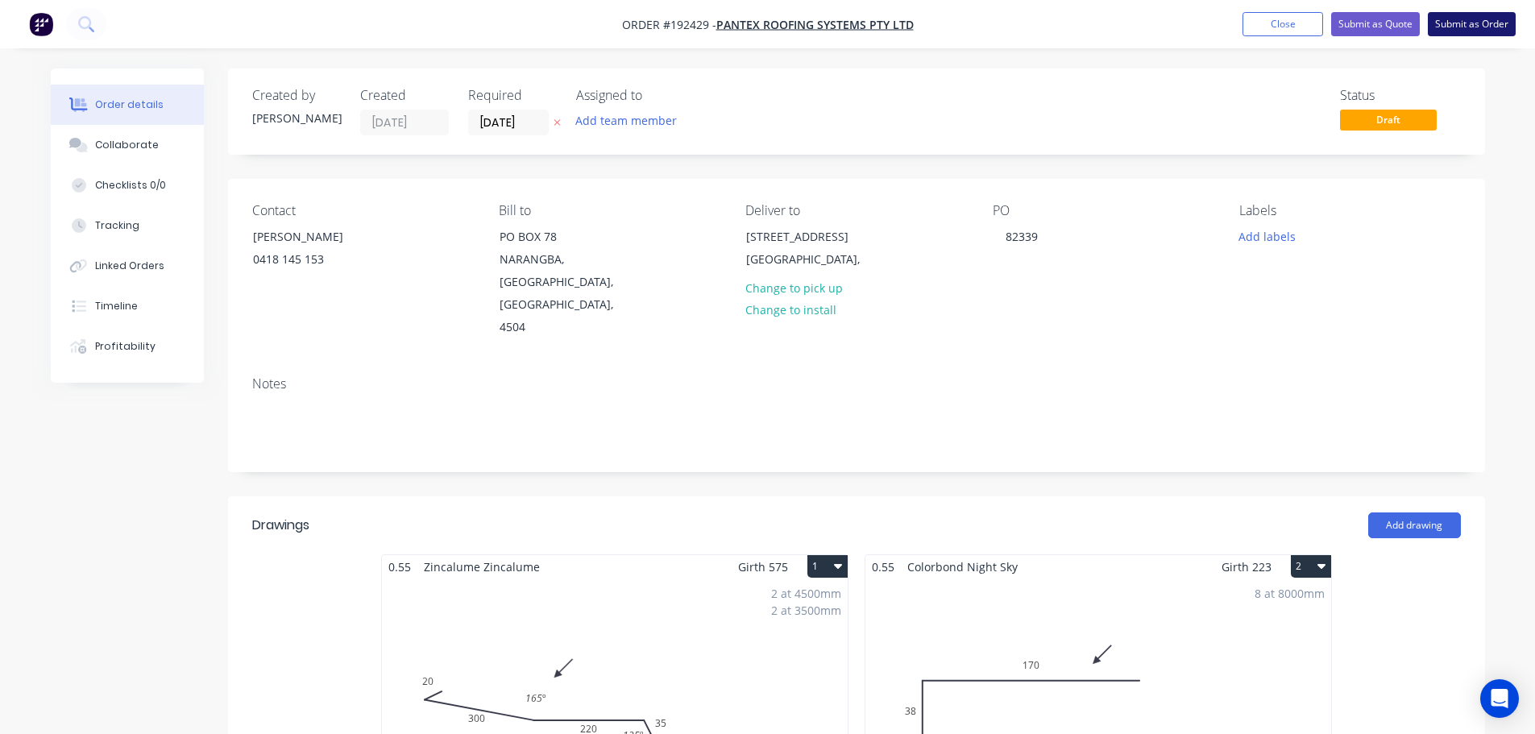
click at [1501, 22] on button "Submit as Order" at bounding box center [1471, 24] width 88 height 24
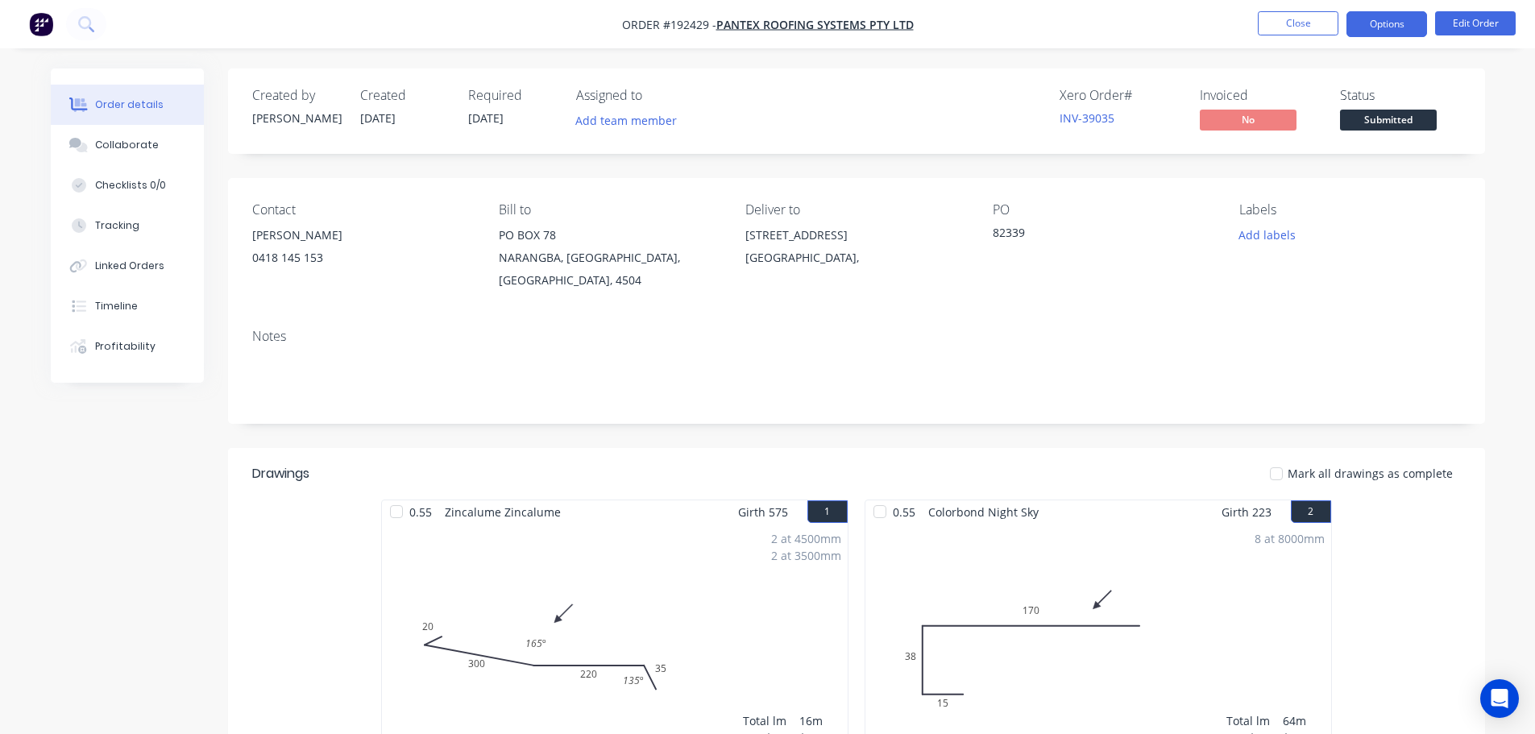
click at [1381, 24] on button "Options" at bounding box center [1386, 24] width 81 height 26
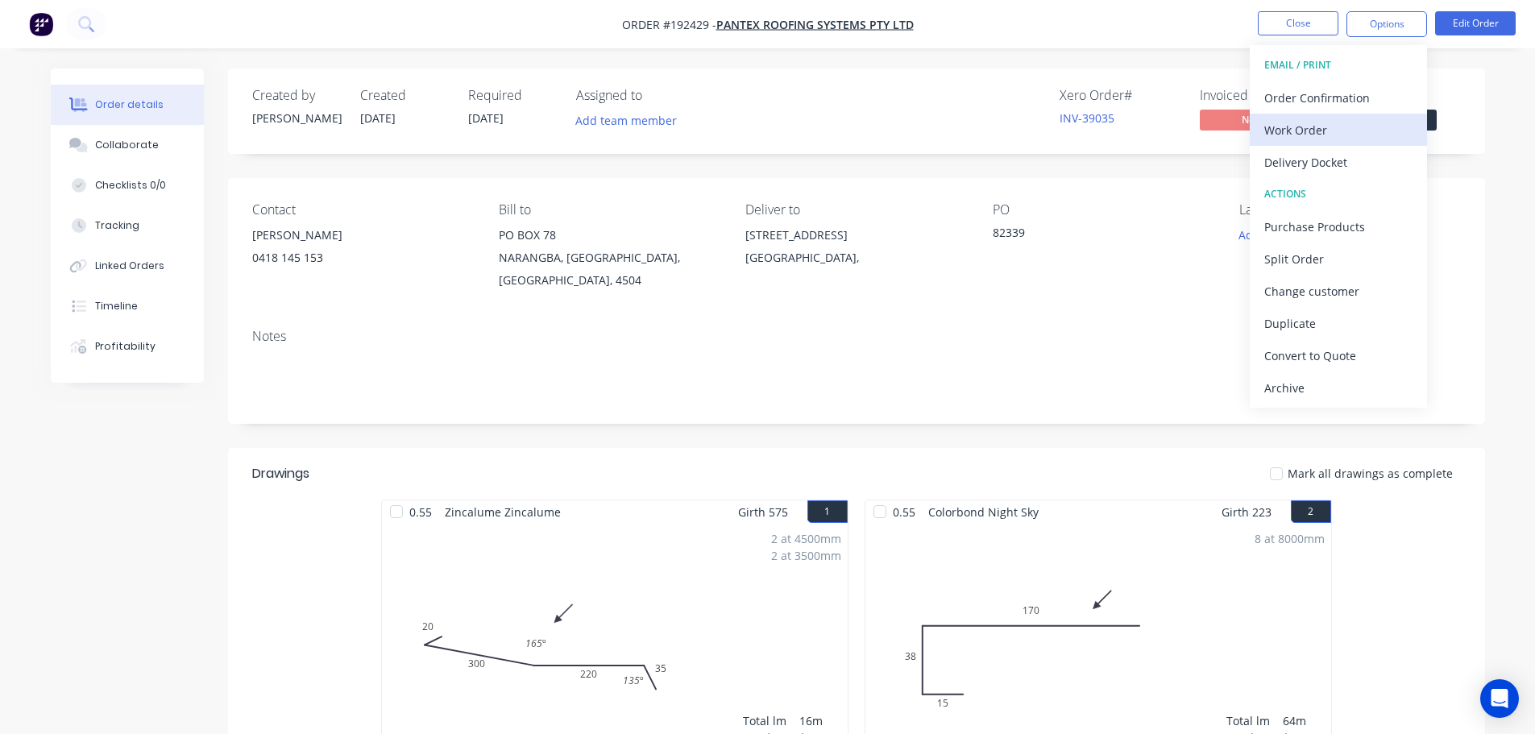
click at [1292, 135] on div "Work Order" at bounding box center [1338, 129] width 148 height 23
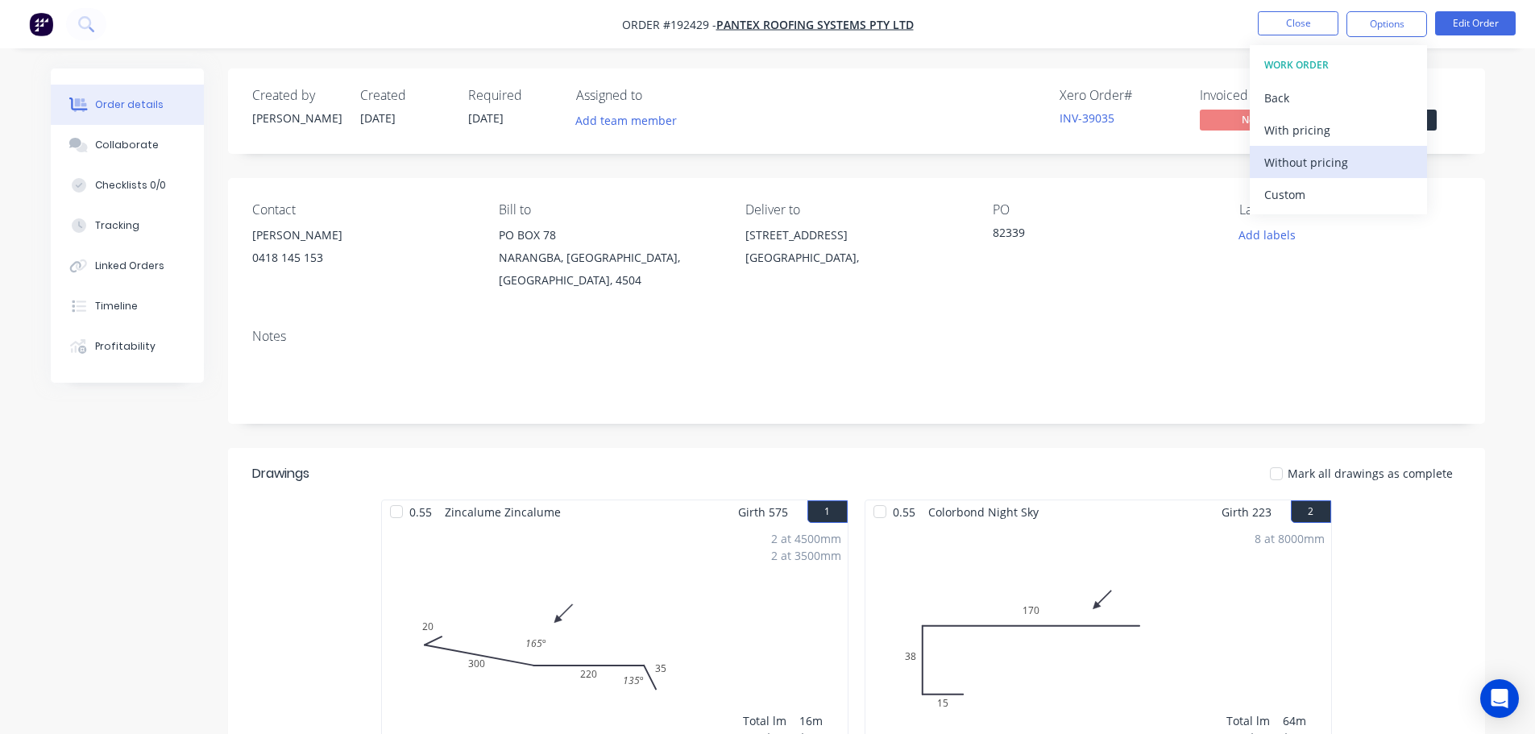
click at [1294, 156] on div "Without pricing" at bounding box center [1338, 162] width 148 height 23
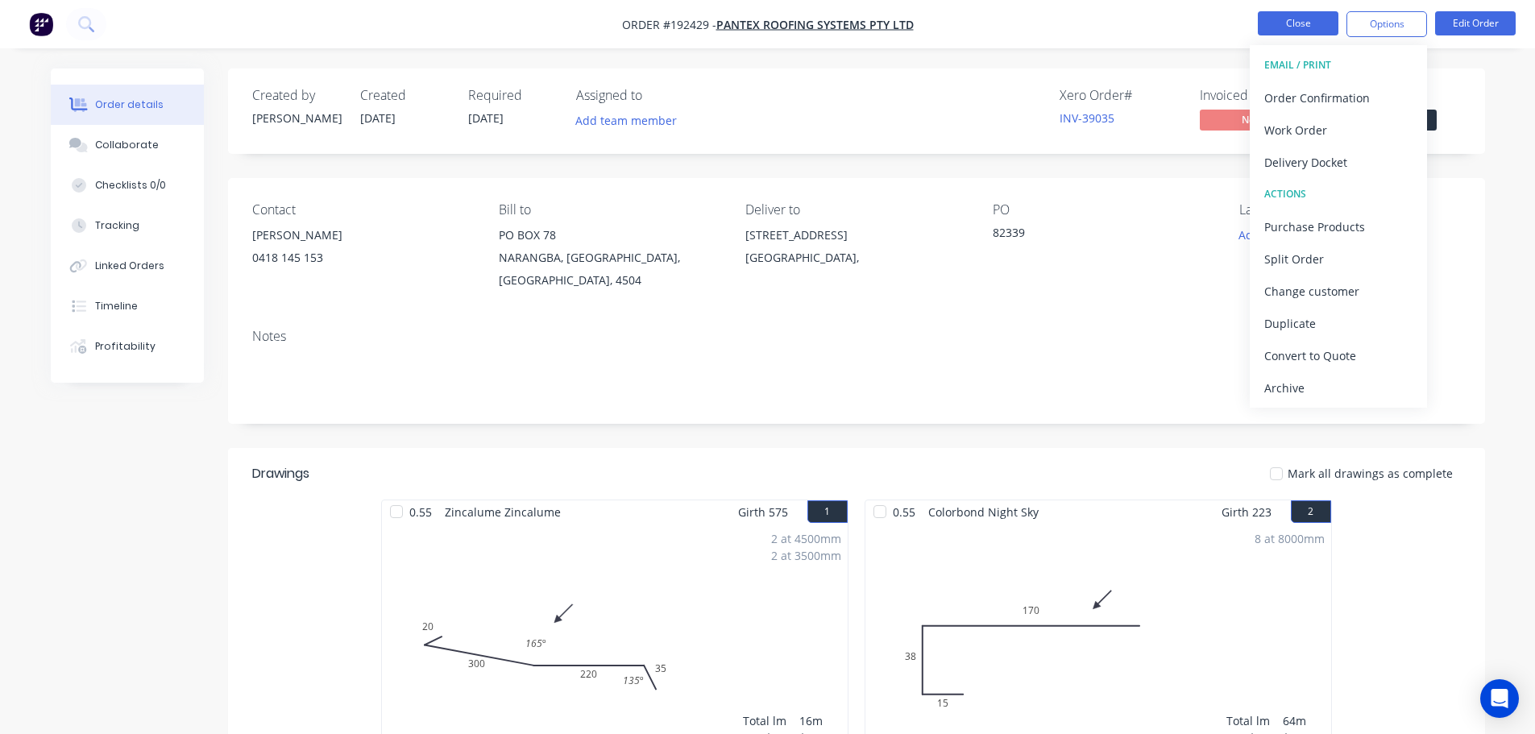
click at [1300, 19] on button "Close" at bounding box center [1297, 23] width 81 height 24
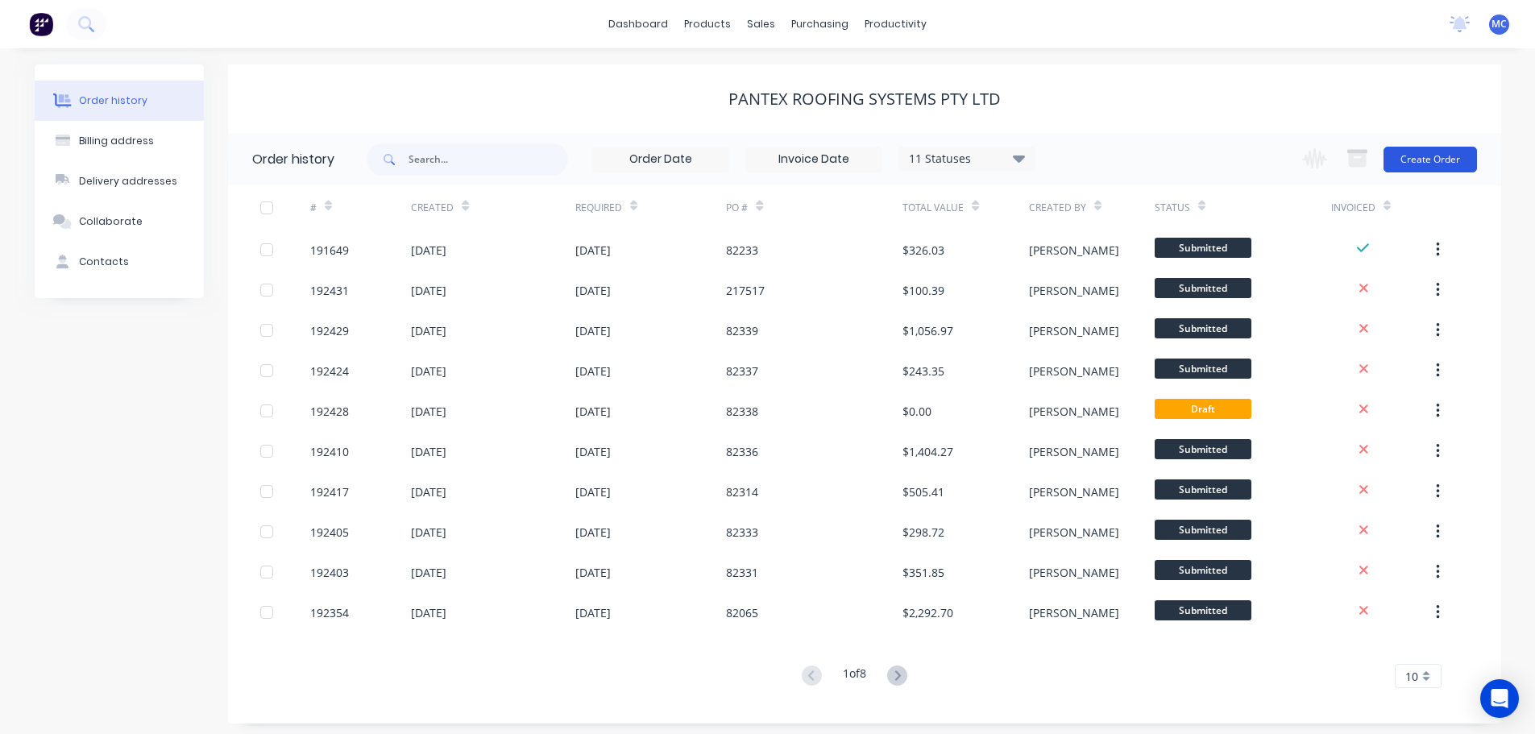
click at [1443, 152] on button "Create Order" at bounding box center [1429, 160] width 93 height 26
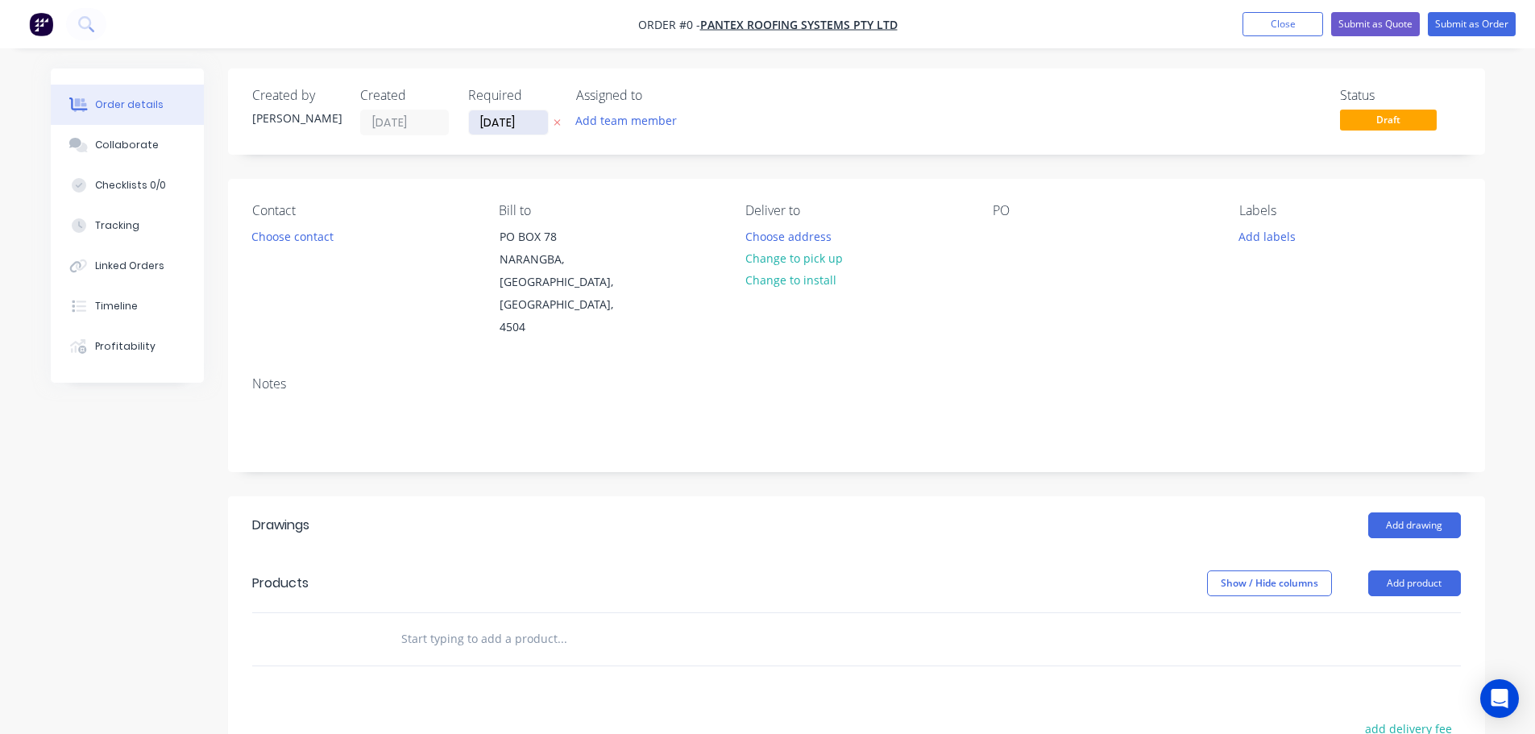
click at [497, 121] on input "[DATE]" at bounding box center [508, 122] width 79 height 24
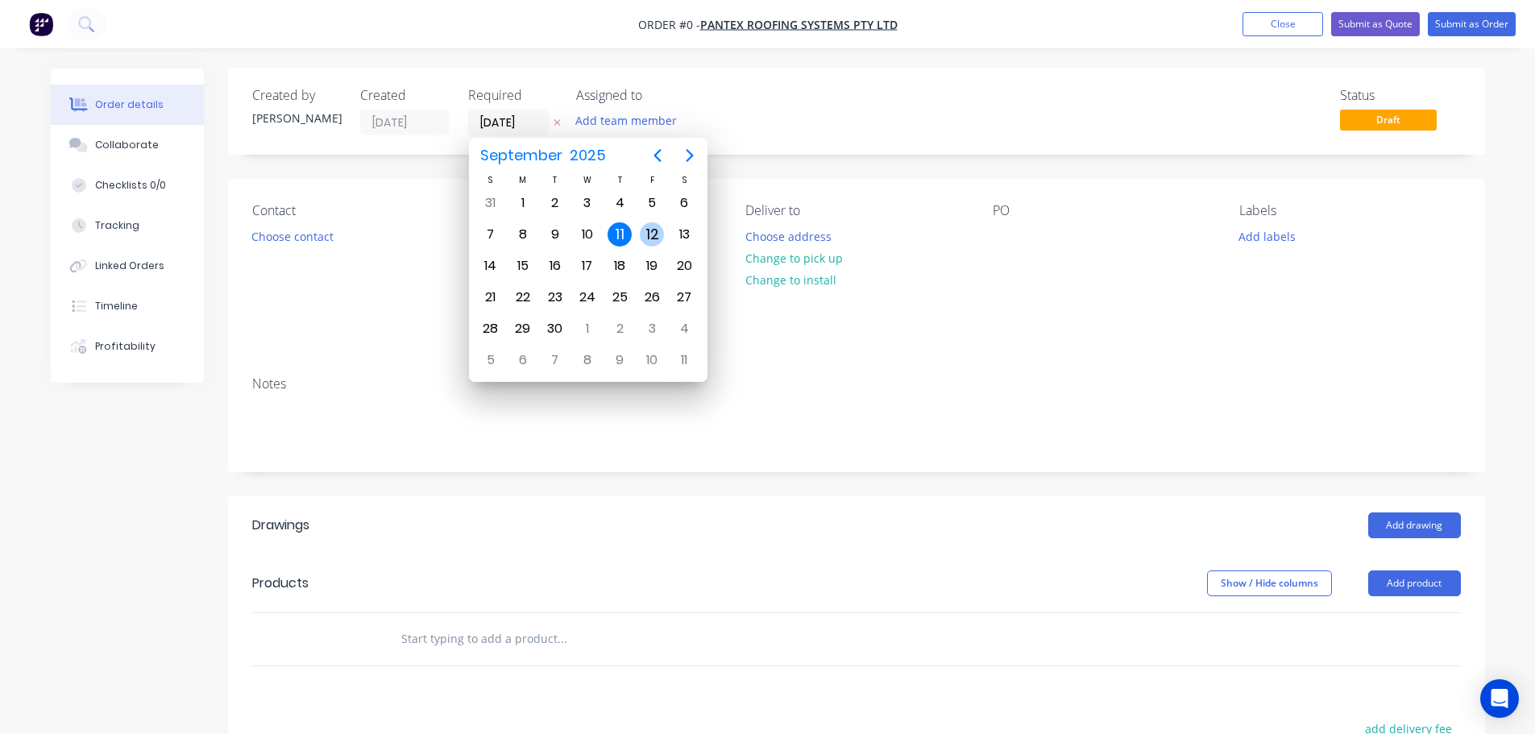
click at [649, 233] on div "12" at bounding box center [652, 234] width 24 height 24
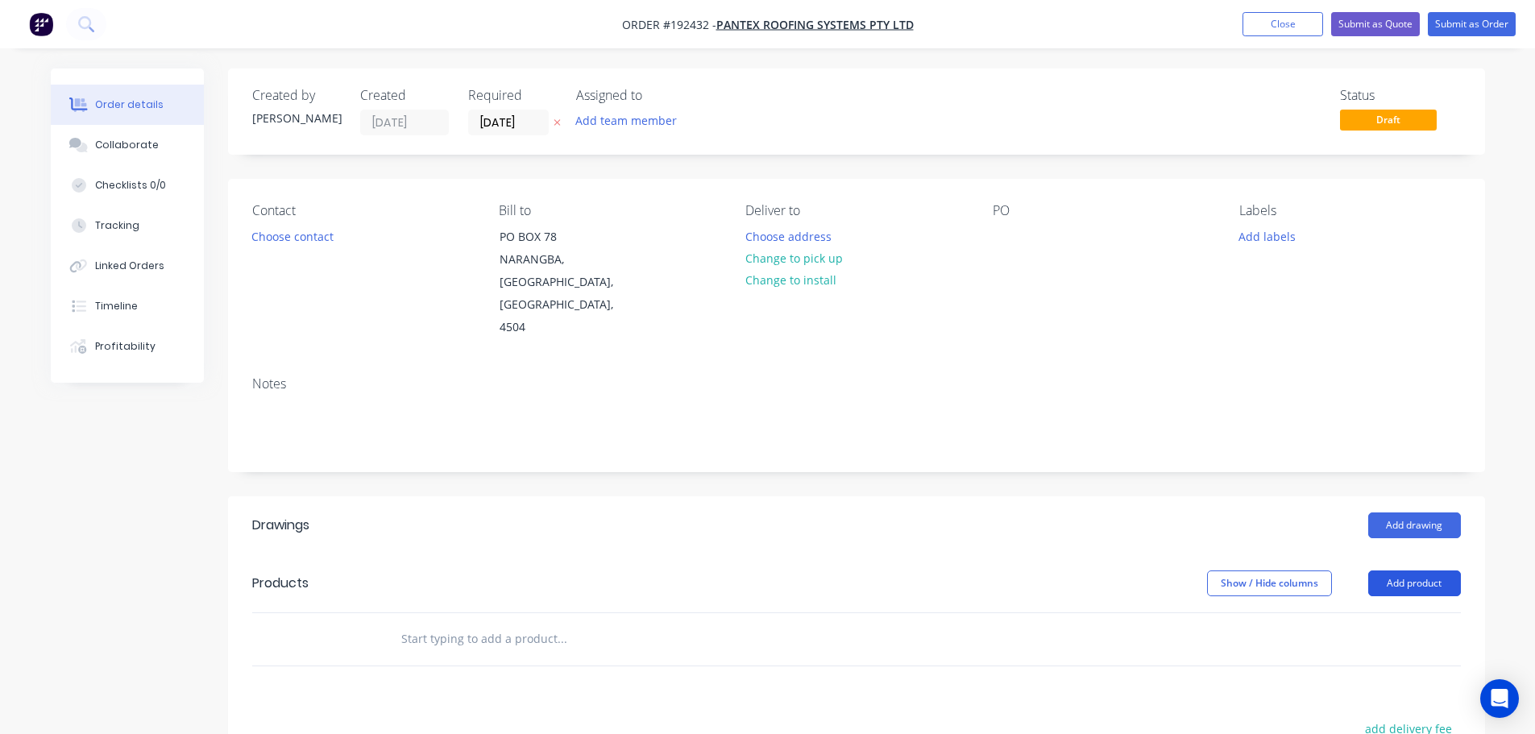
click at [1414, 570] on button "Add product" at bounding box center [1414, 583] width 93 height 26
click at [1385, 612] on div "Product catalogue" at bounding box center [1384, 623] width 124 height 23
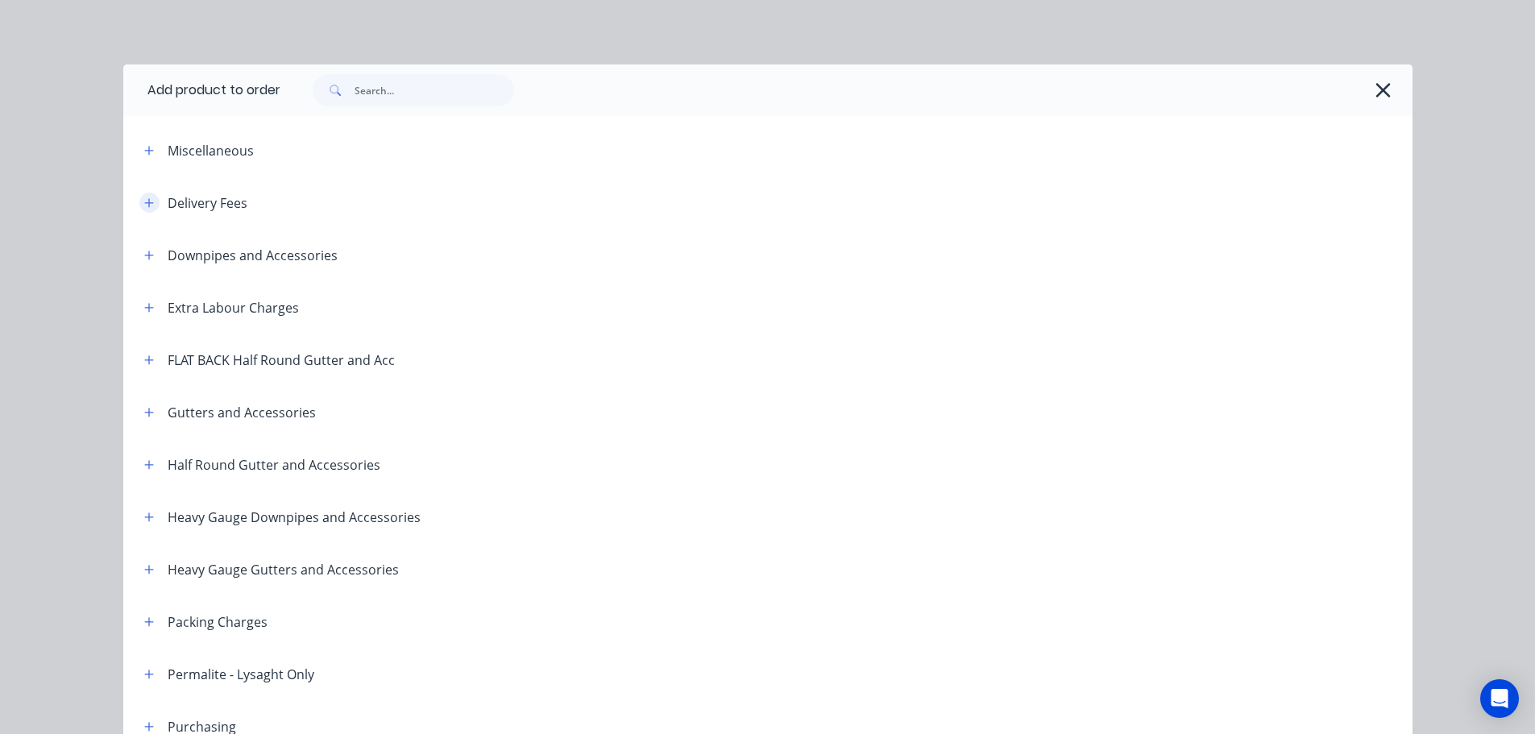
click at [144, 201] on icon "button" at bounding box center [148, 202] width 9 height 9
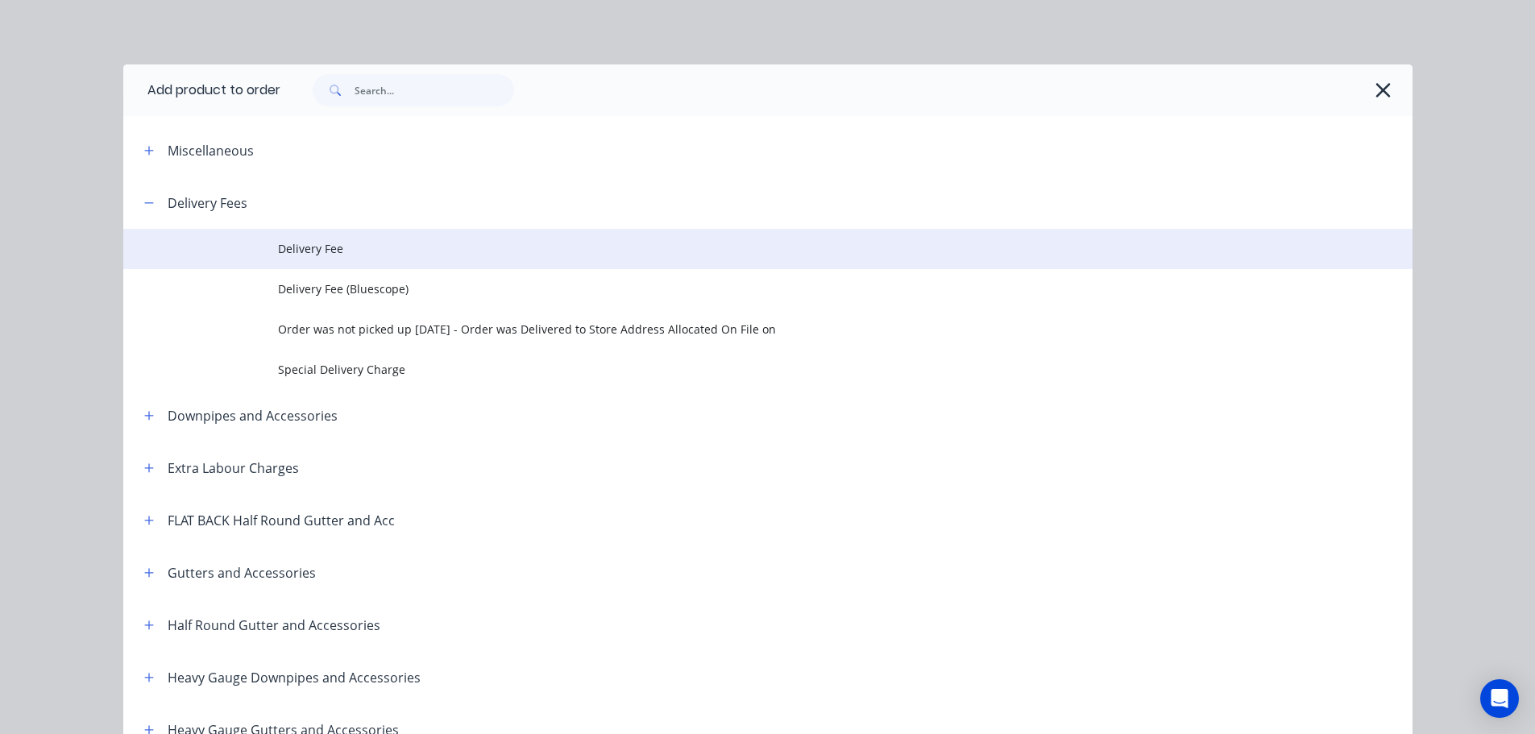
click at [316, 250] on span "Delivery Fee" at bounding box center [731, 248] width 907 height 17
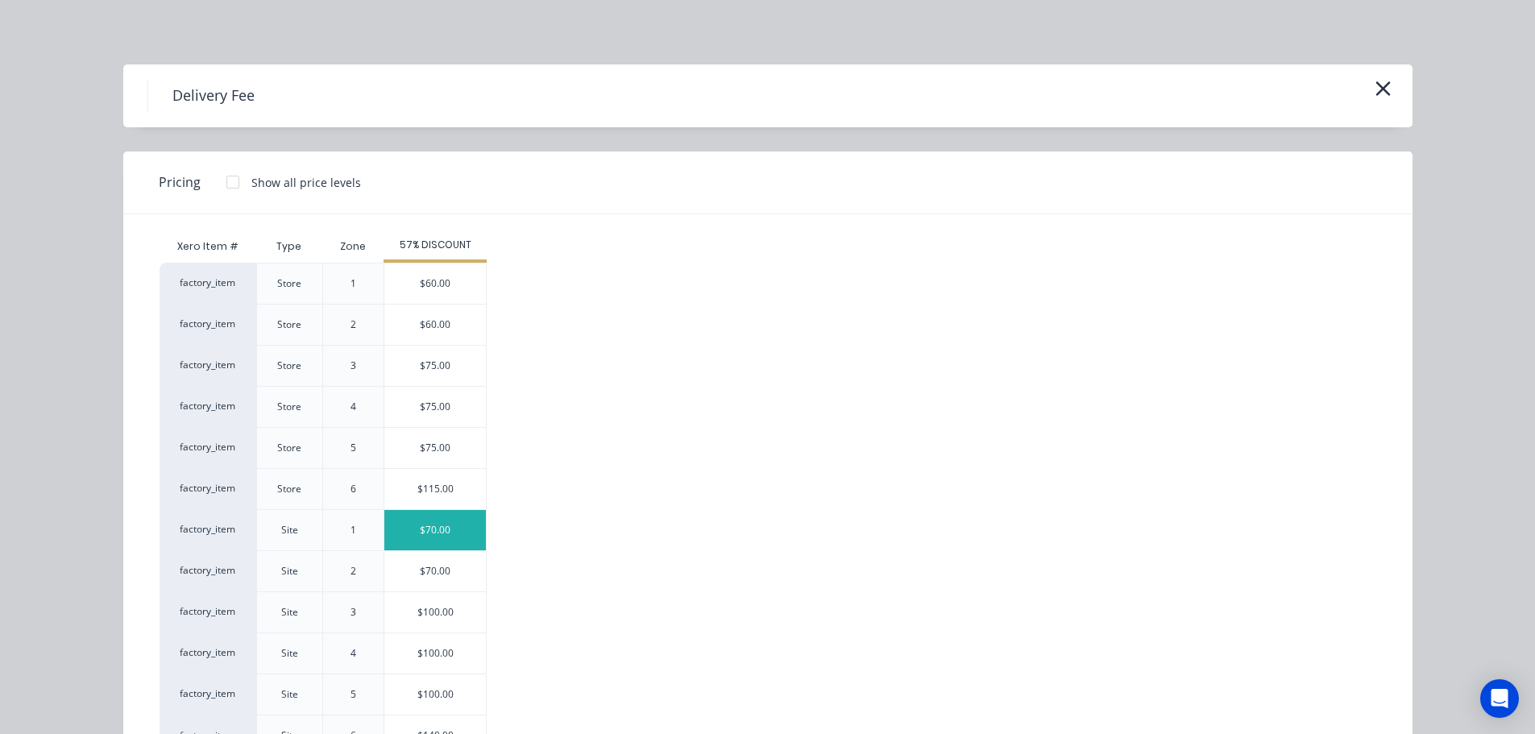
click at [429, 528] on div "$70.00" at bounding box center [434, 530] width 101 height 40
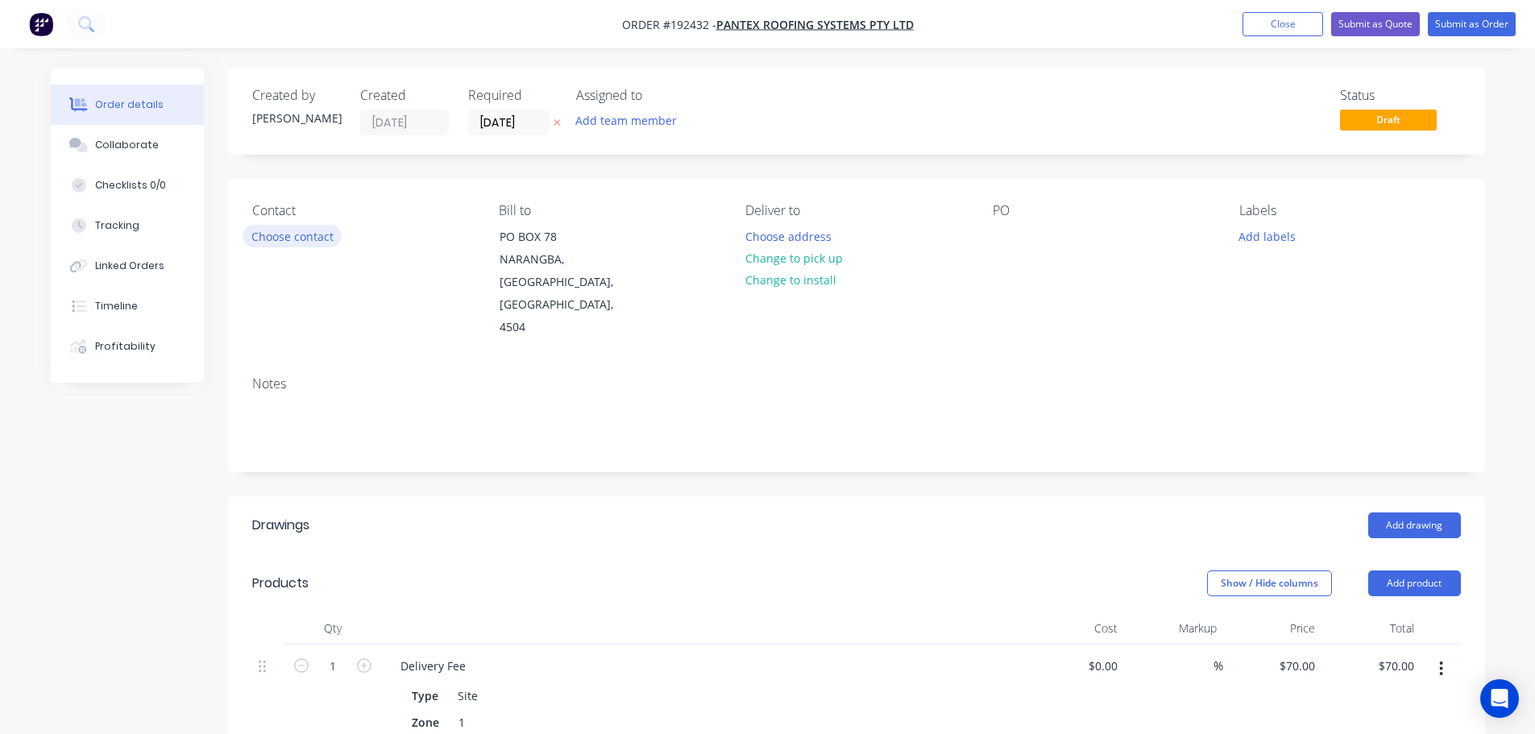
click at [267, 240] on button "Choose contact" at bounding box center [291, 236] width 99 height 22
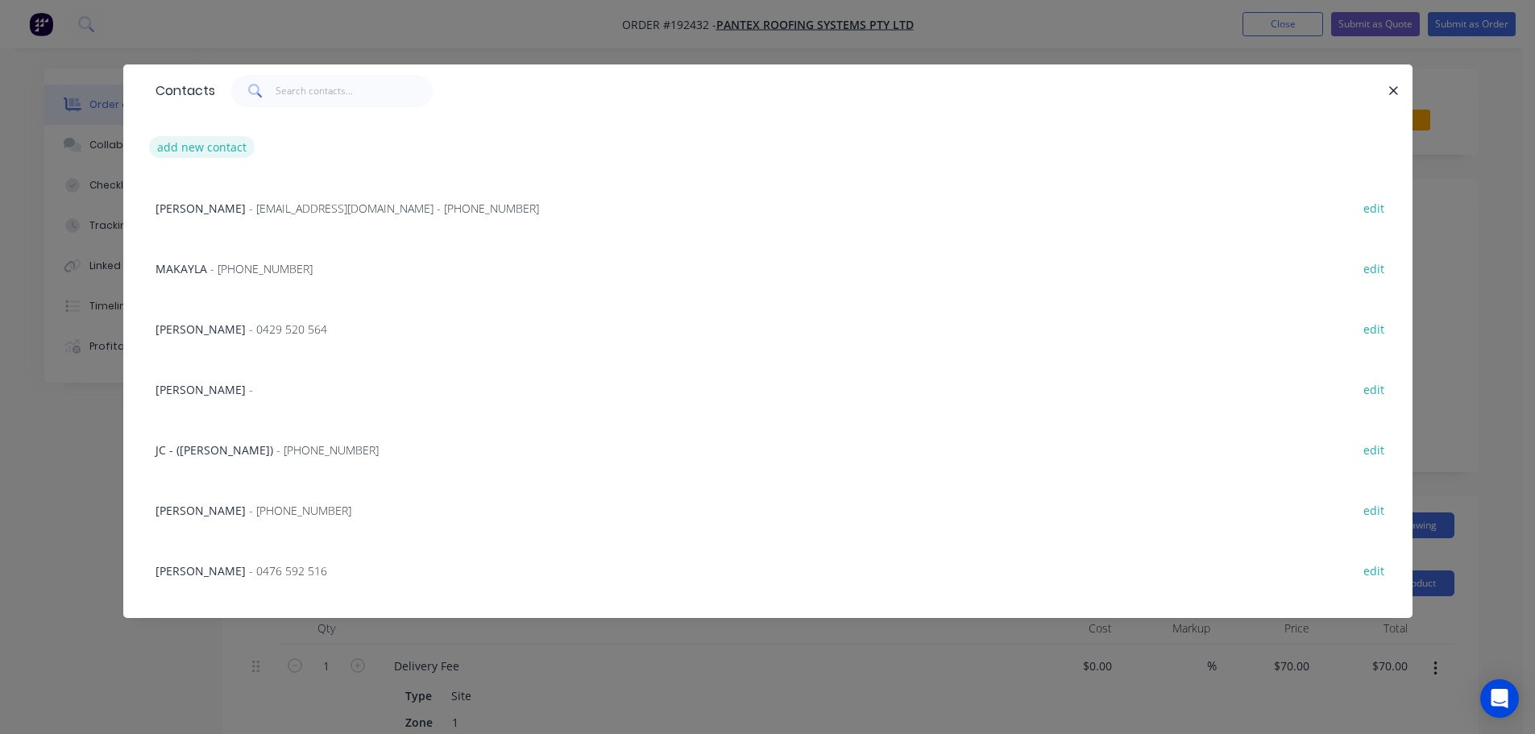
click at [194, 152] on button "add new contact" at bounding box center [202, 147] width 106 height 22
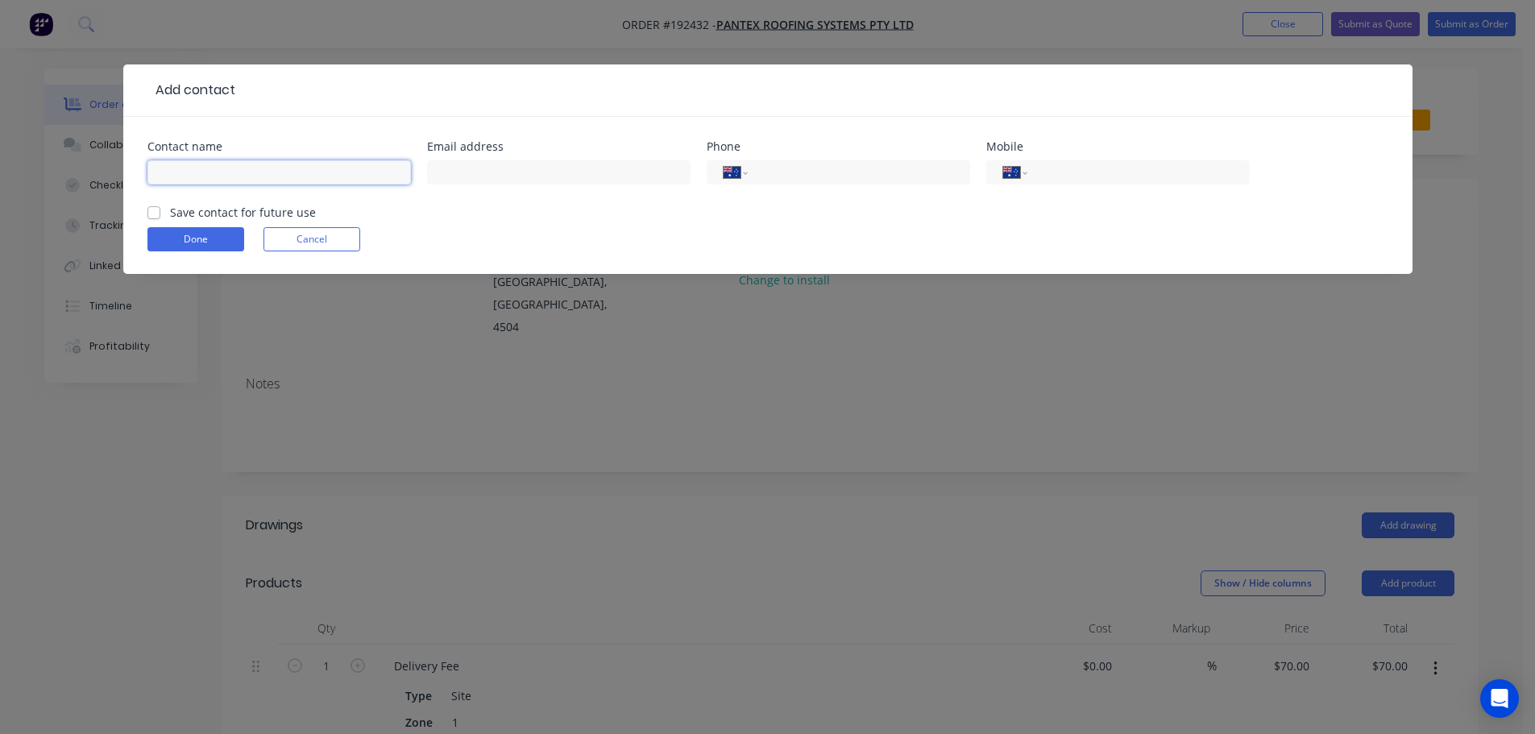
click at [183, 172] on input "text" at bounding box center [278, 172] width 263 height 24
click button "Done" at bounding box center [195, 239] width 97 height 24
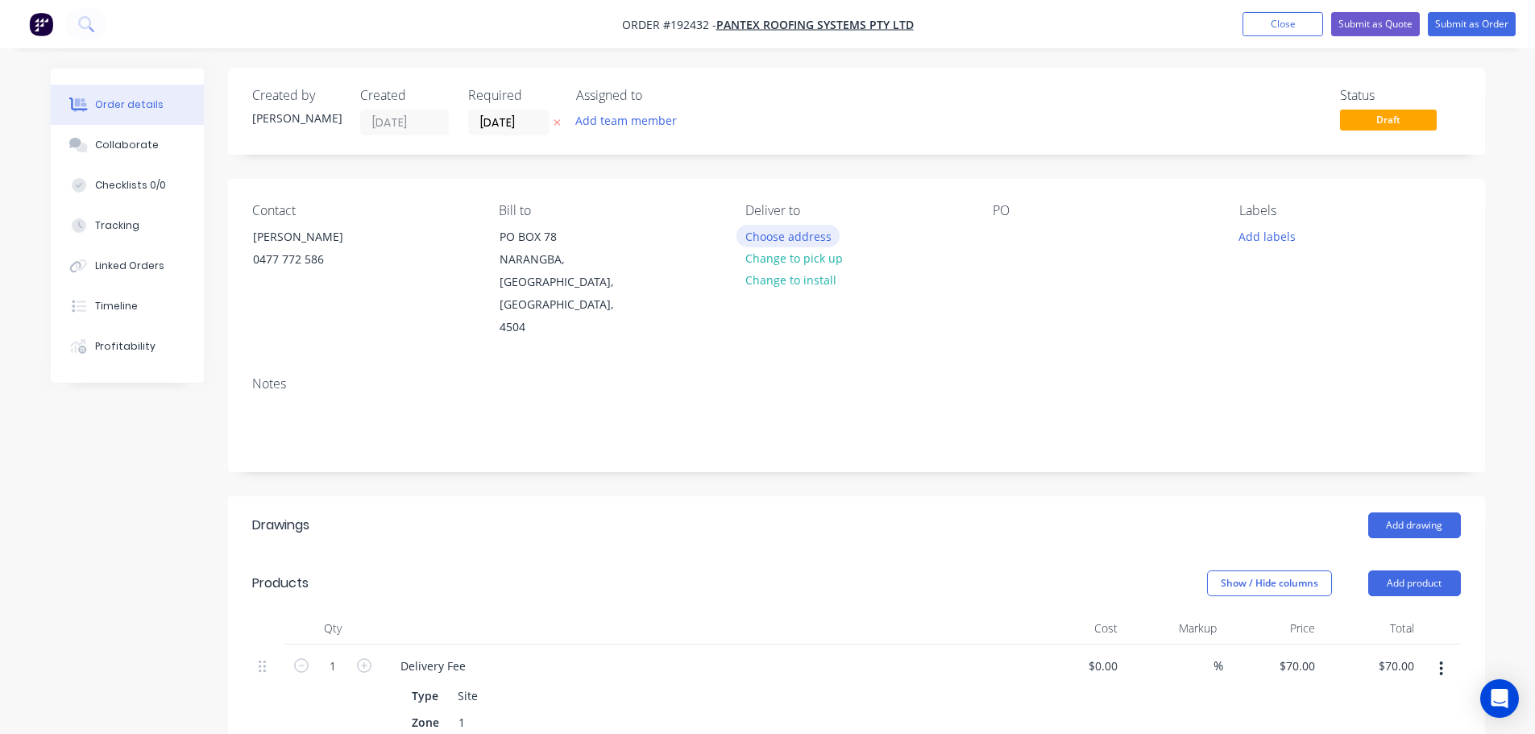
click at [776, 234] on button "Choose address" at bounding box center [787, 236] width 103 height 22
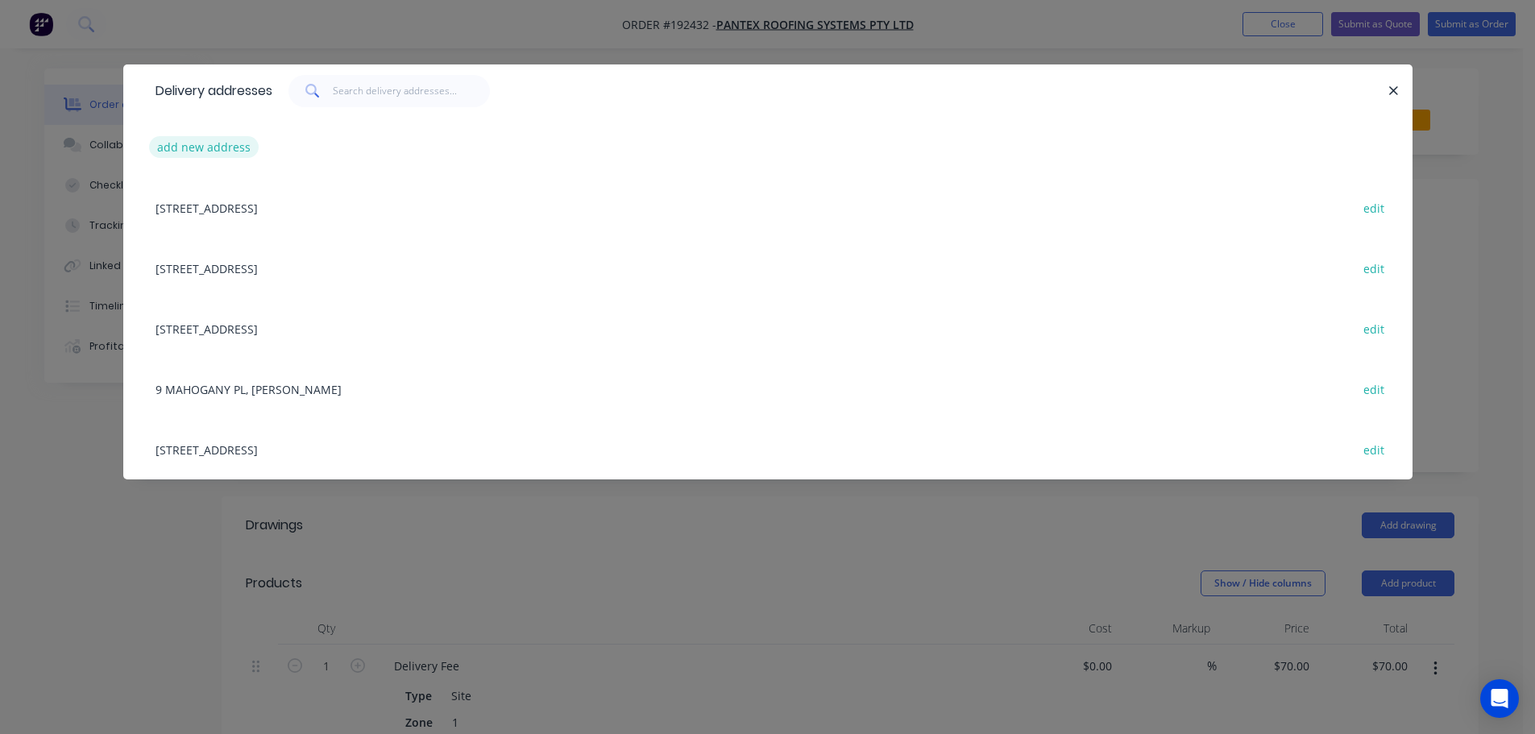
click at [204, 145] on button "add new address" at bounding box center [204, 147] width 110 height 22
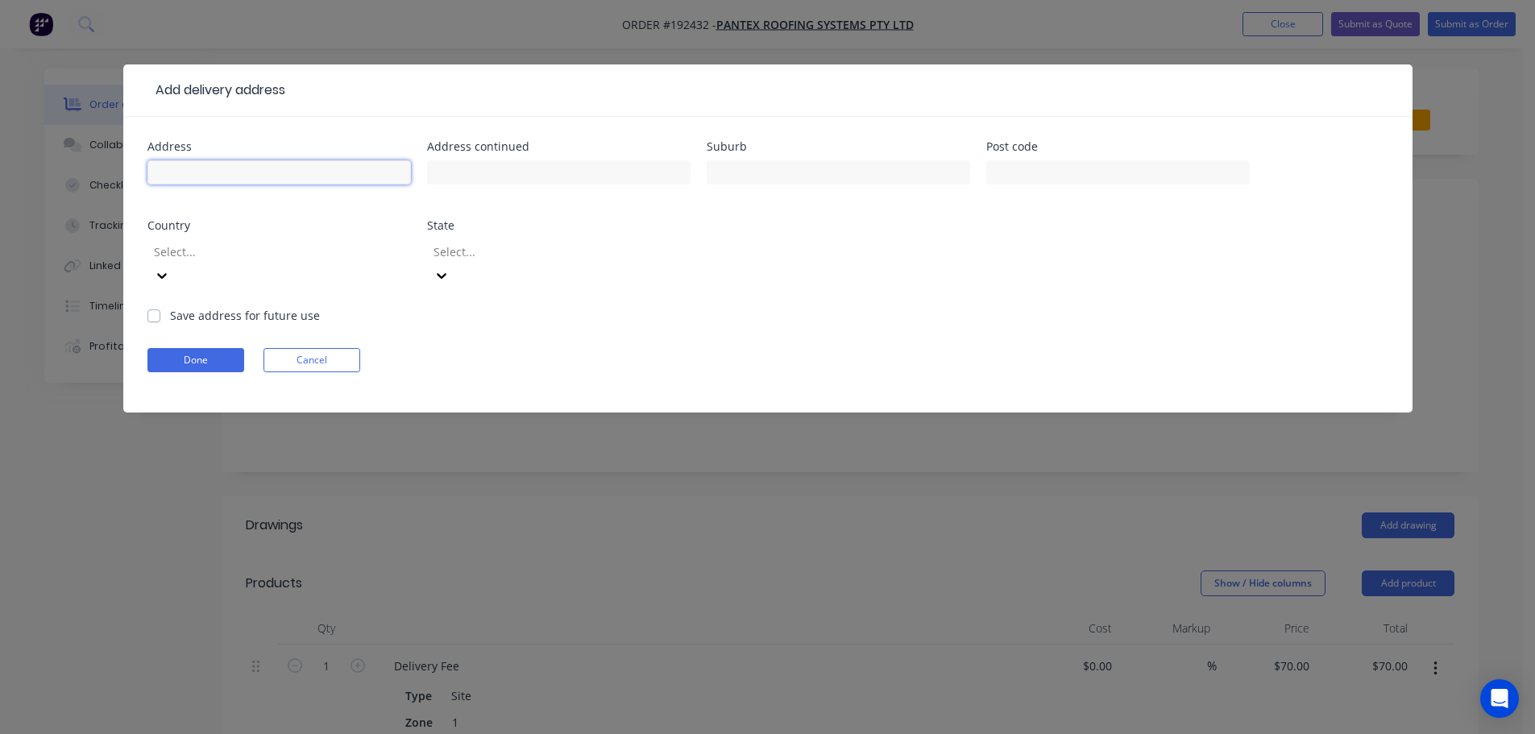
click at [172, 168] on input "text" at bounding box center [278, 172] width 263 height 24
click button "Done" at bounding box center [195, 360] width 97 height 24
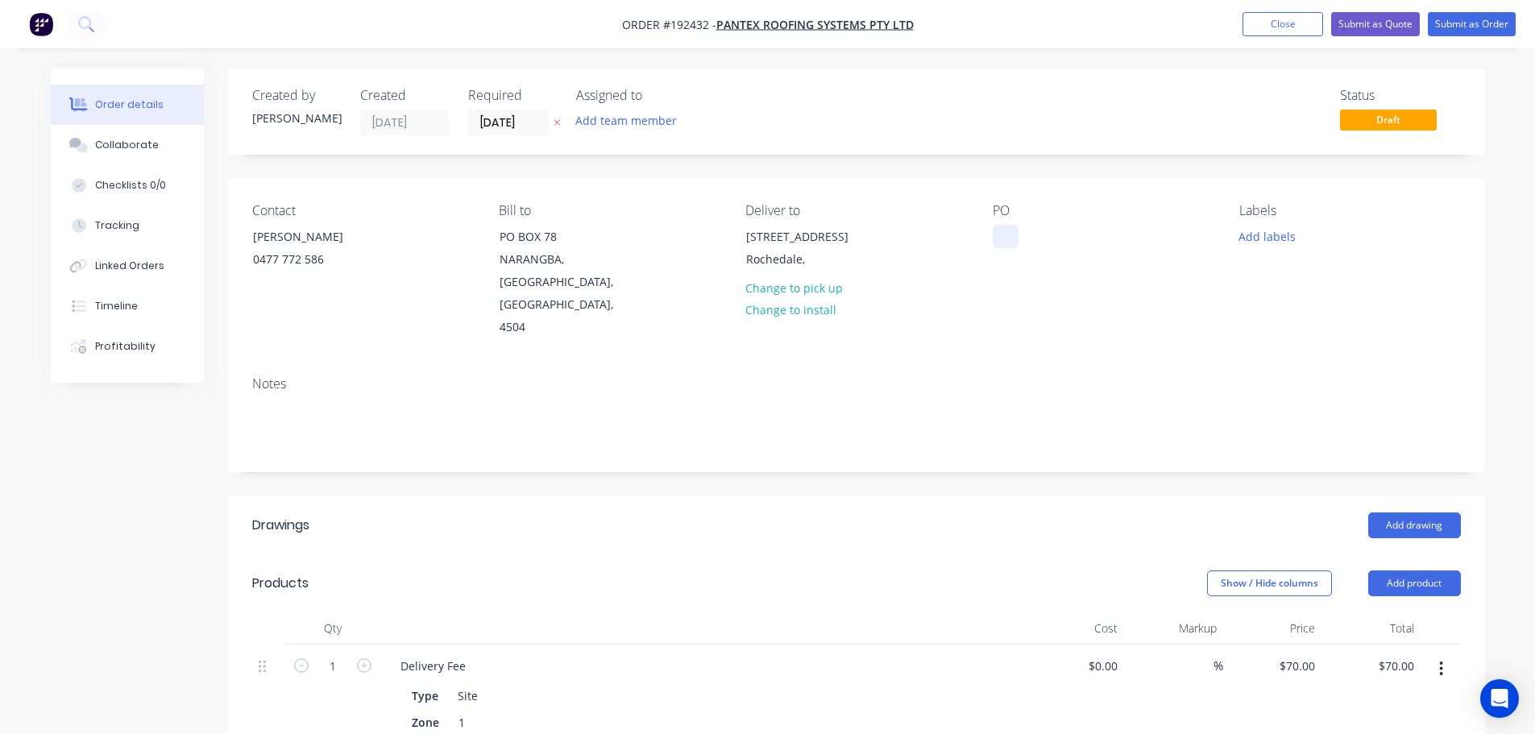
click at [1004, 234] on div at bounding box center [1005, 236] width 26 height 23
click at [1408, 512] on button "Add drawing" at bounding box center [1414, 525] width 93 height 26
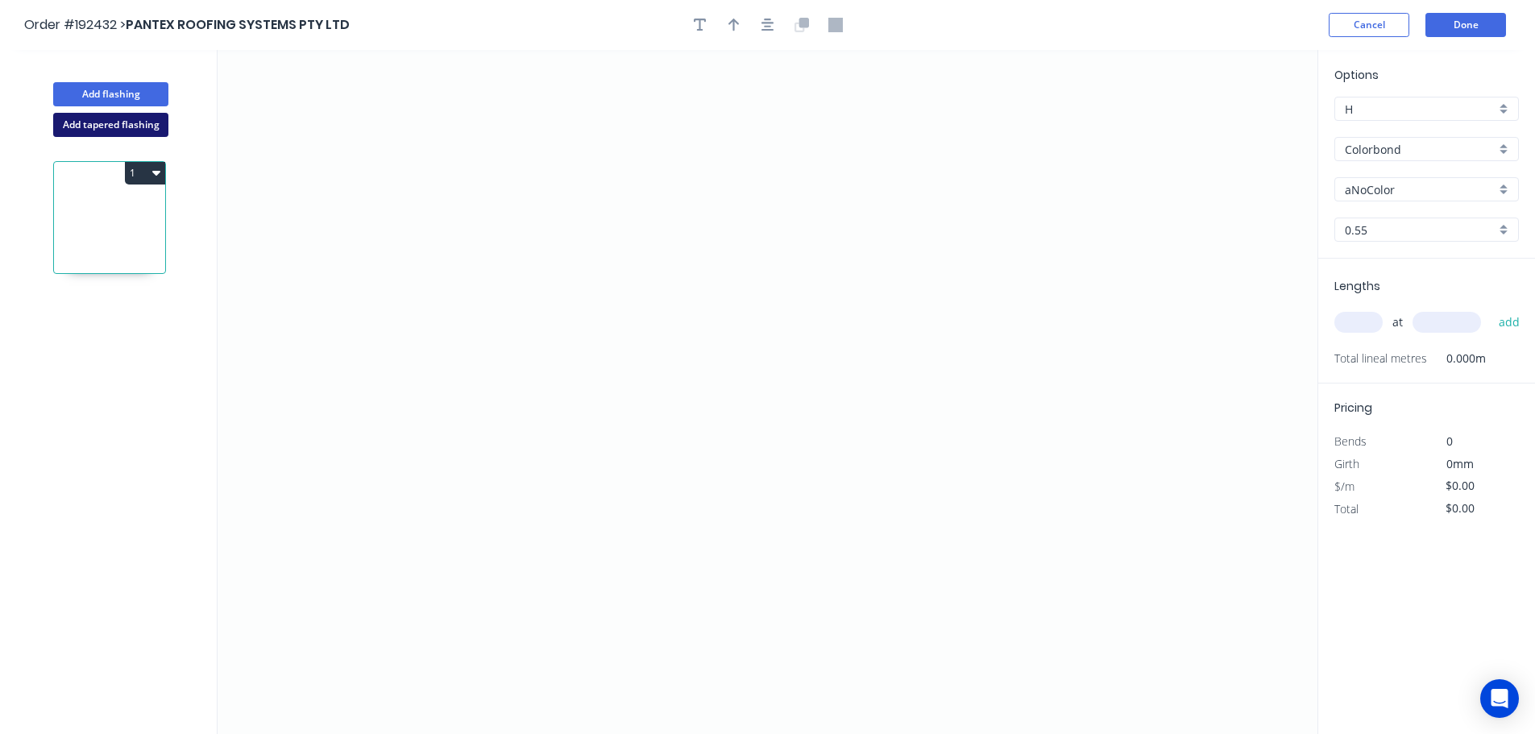
click at [92, 125] on button "Add tapered flashing" at bounding box center [110, 125] width 115 height 24
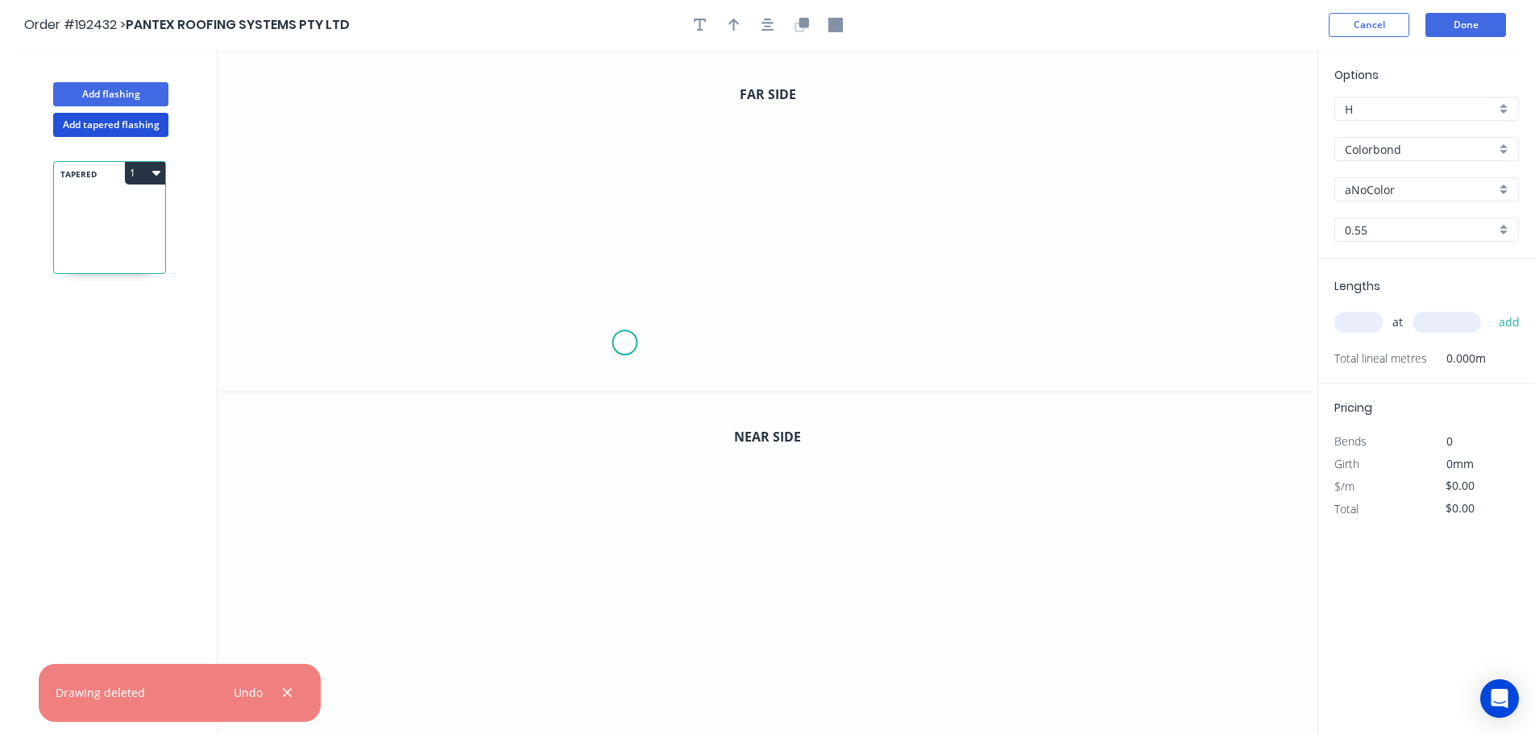
click at [626, 341] on icon "0" at bounding box center [767, 221] width 1100 height 342
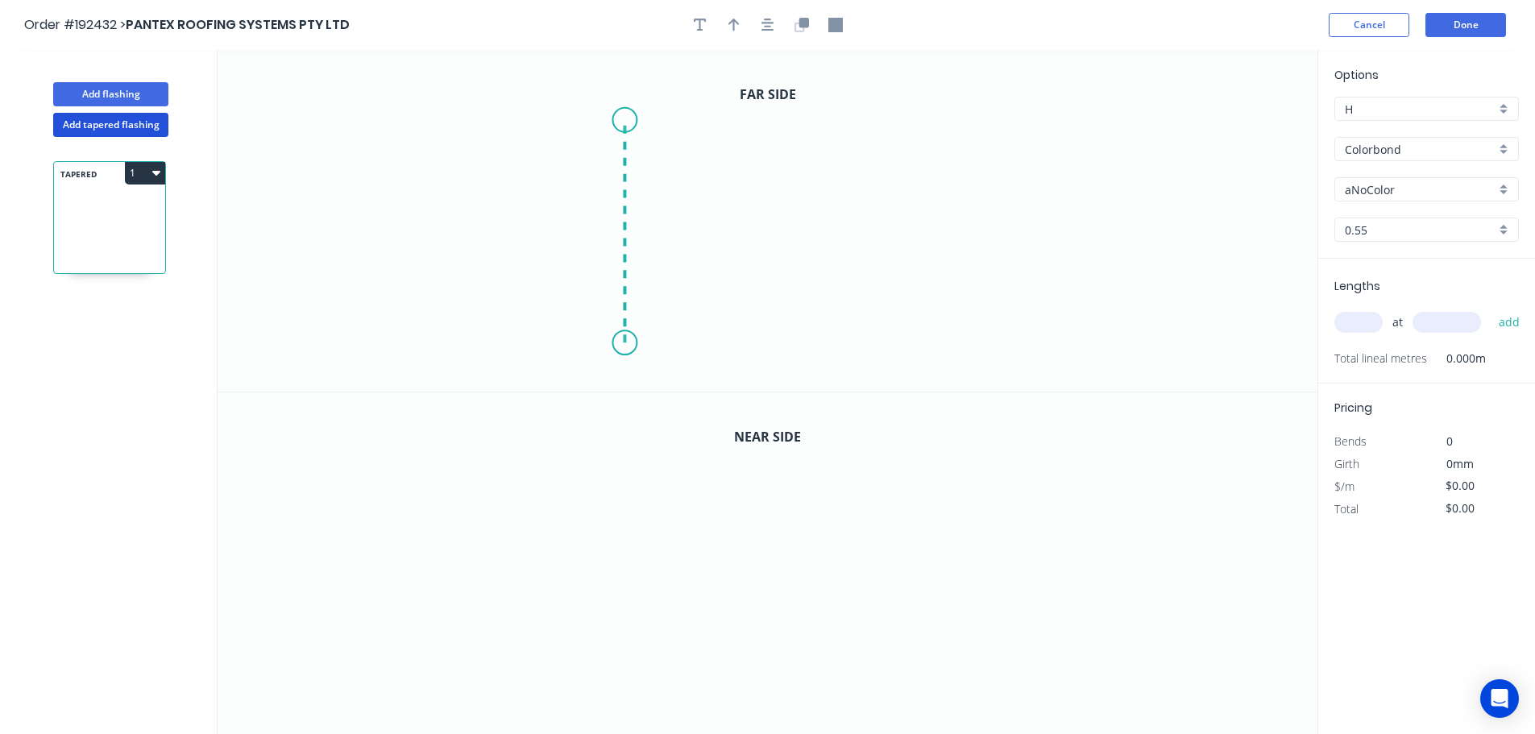
click at [626, 120] on icon "0" at bounding box center [767, 221] width 1100 height 342
click at [1000, 130] on icon "0 ?" at bounding box center [767, 221] width 1100 height 342
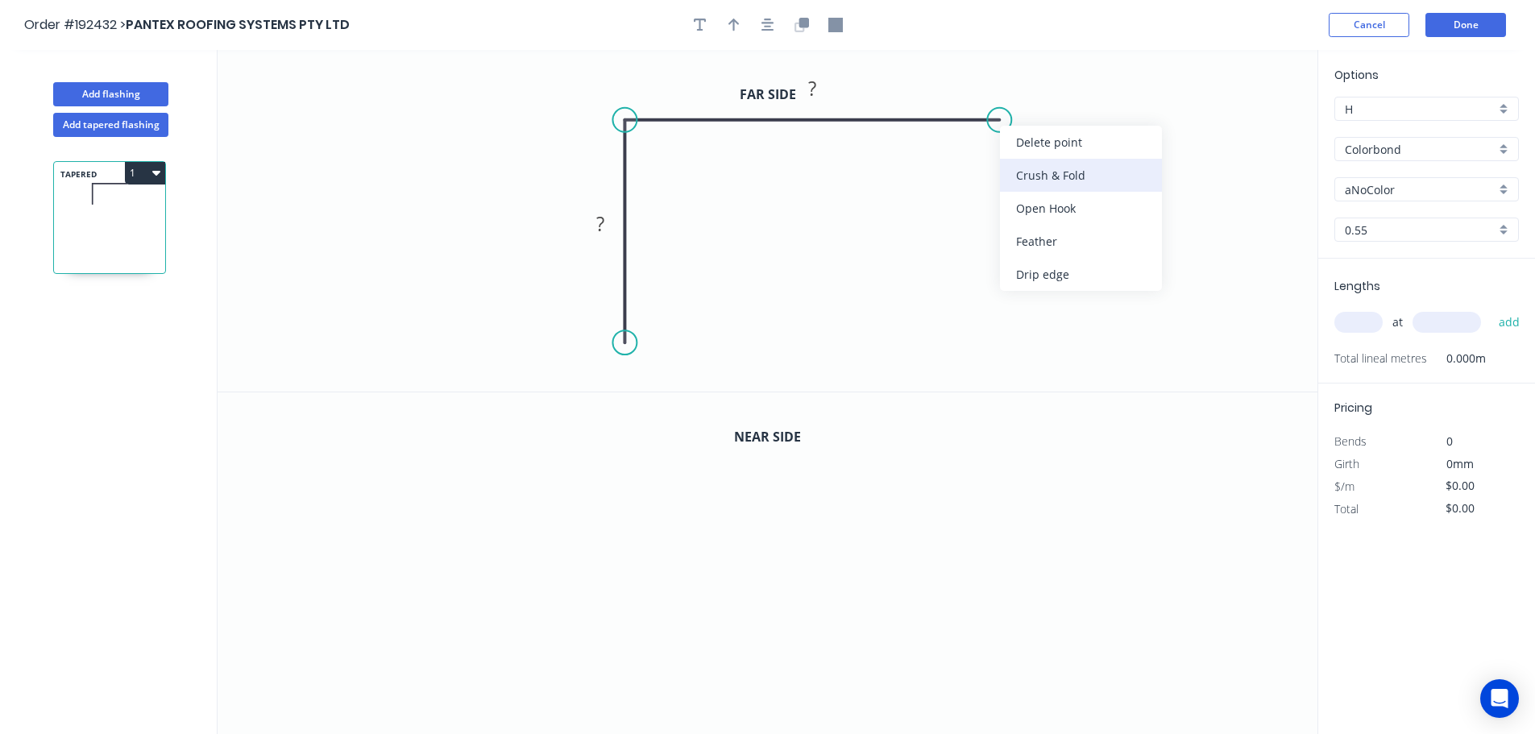
click at [1031, 169] on div "Crush & Fold" at bounding box center [1081, 175] width 162 height 33
click at [1033, 177] on div "Flip bend" at bounding box center [1076, 176] width 162 height 33
drag, startPoint x: 1042, startPoint y: 143, endPoint x: 1015, endPoint y: 180, distance: 45.4
click at [1015, 180] on rect at bounding box center [993, 182] width 64 height 33
click at [597, 223] on tspan "?" at bounding box center [600, 223] width 8 height 27
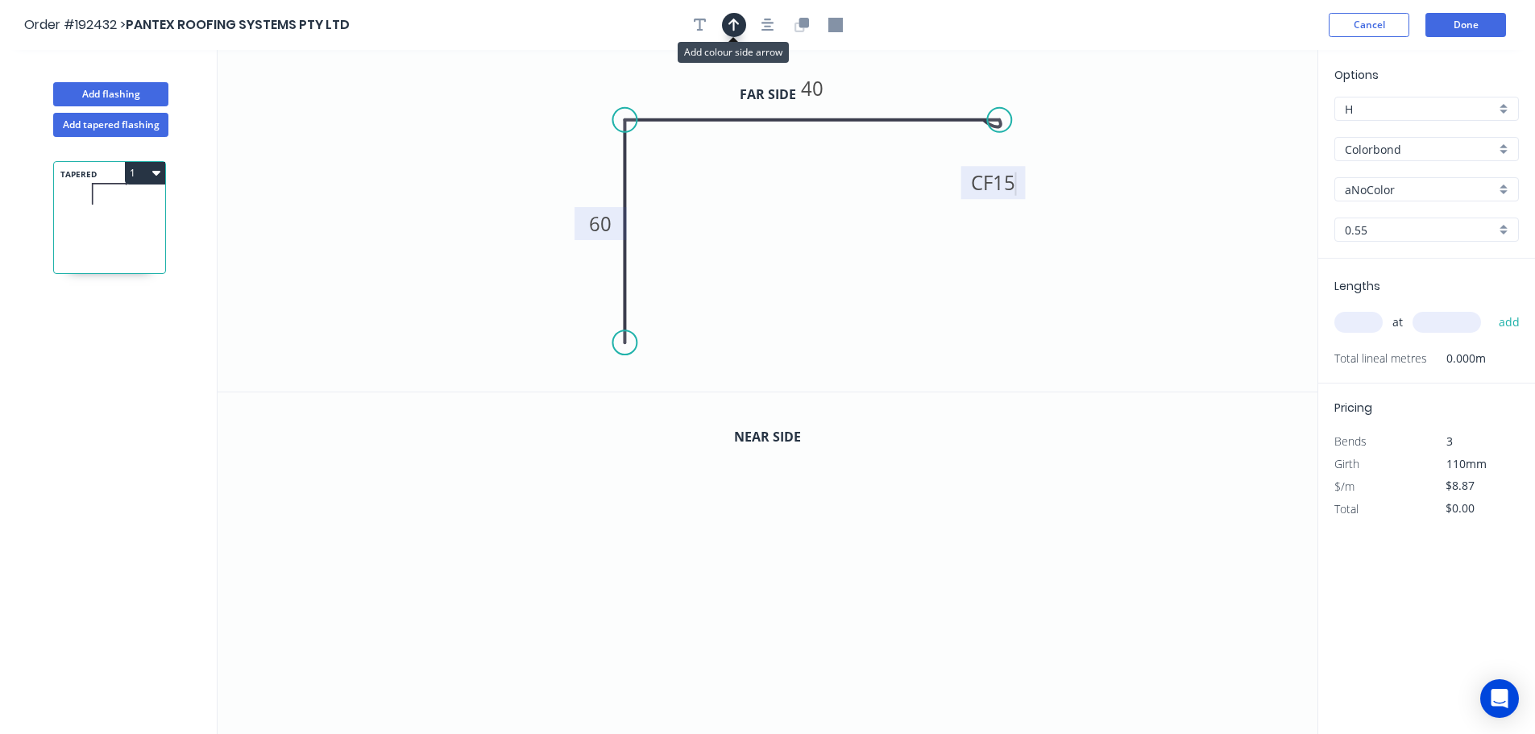
click at [732, 21] on icon "button" at bounding box center [733, 25] width 11 height 13
drag, startPoint x: 1239, startPoint y: 130, endPoint x: 524, endPoint y: 149, distance: 715.6
click at [524, 149] on icon at bounding box center [521, 136] width 14 height 52
click at [806, 26] on icon "button" at bounding box center [803, 23] width 10 height 10
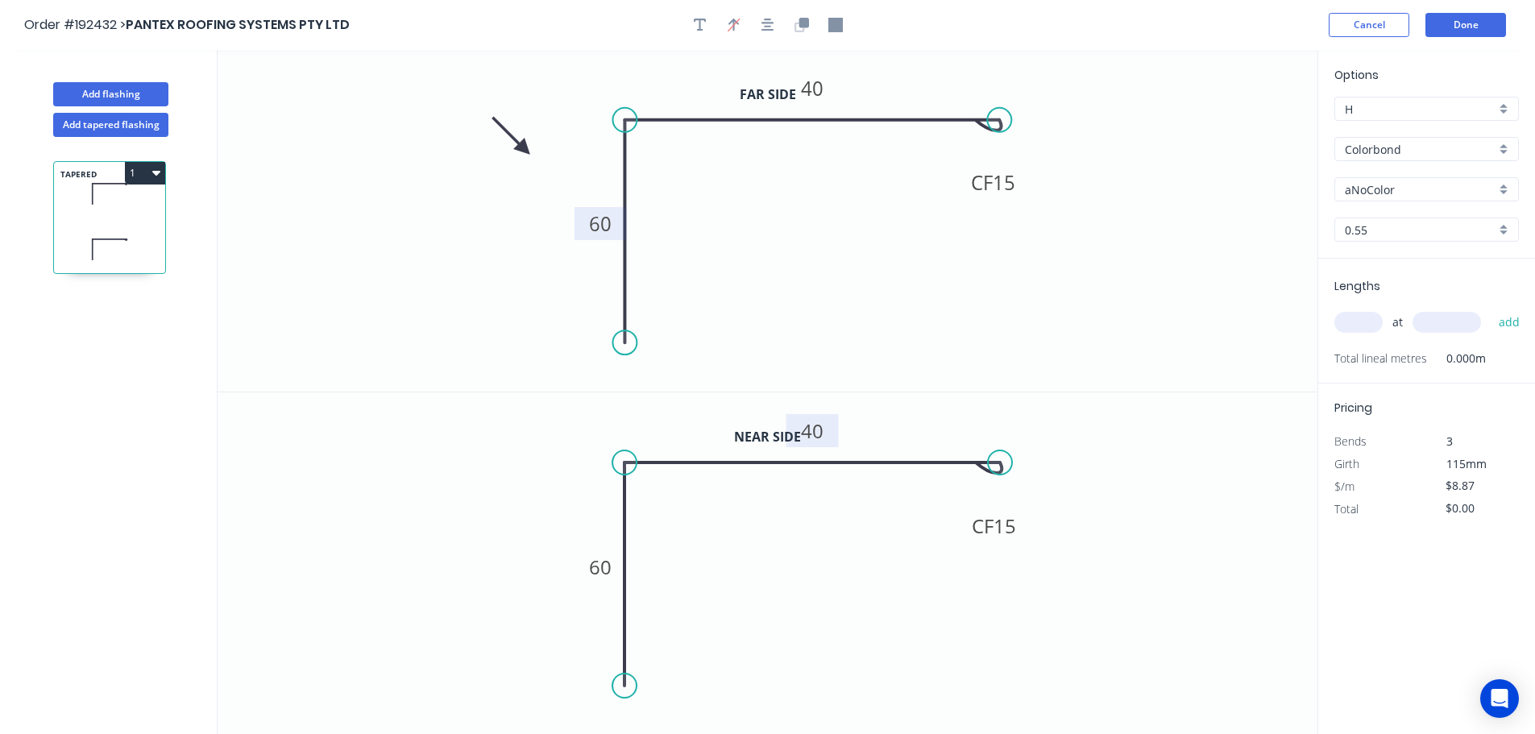
click at [814, 431] on tspan "40" at bounding box center [812, 430] width 23 height 27
click at [1358, 326] on input "text" at bounding box center [1358, 322] width 48 height 21
click at [1490, 309] on button "add" at bounding box center [1509, 322] width 38 height 27
click at [1472, 25] on button "Done" at bounding box center [1465, 25] width 81 height 24
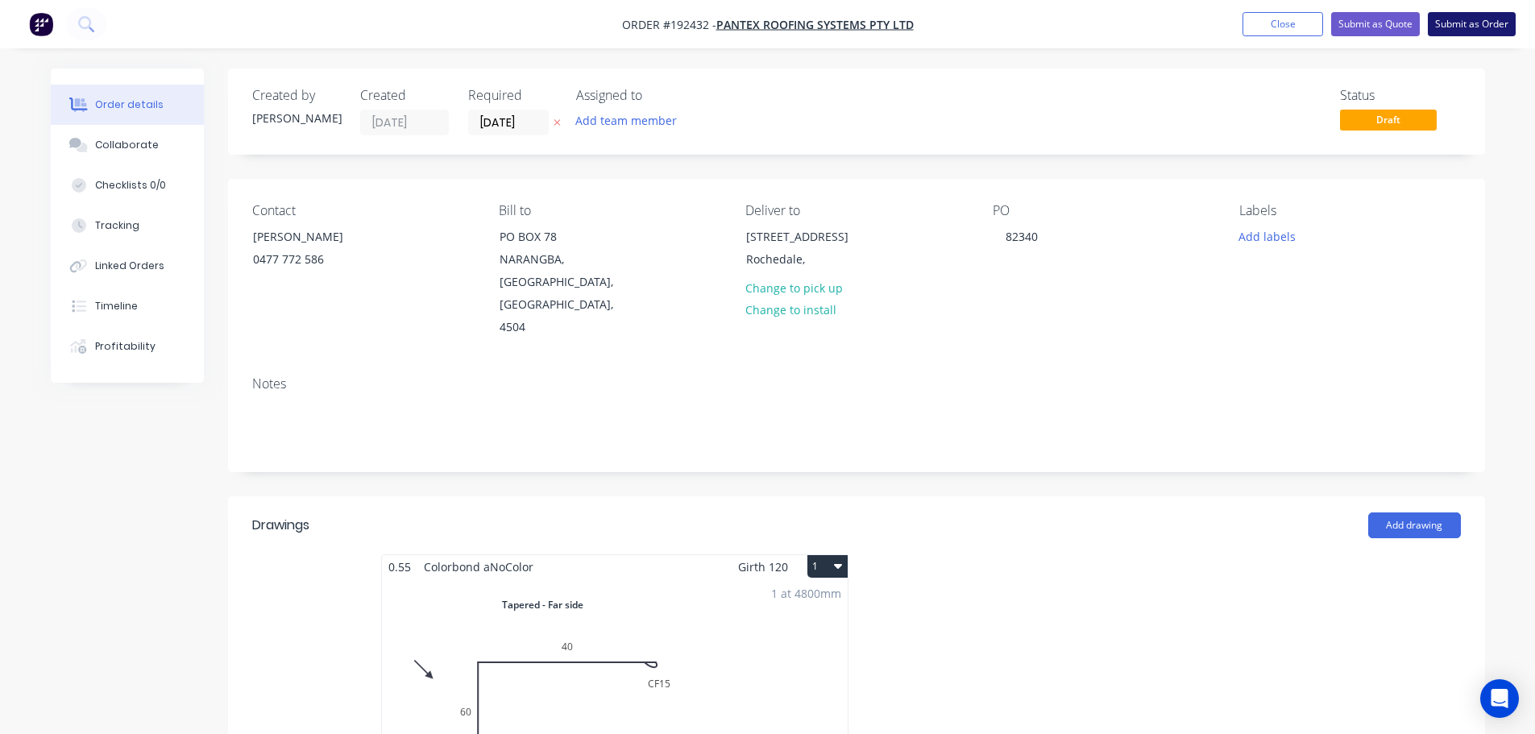
click at [1474, 26] on button "Submit as Order" at bounding box center [1471, 24] width 88 height 24
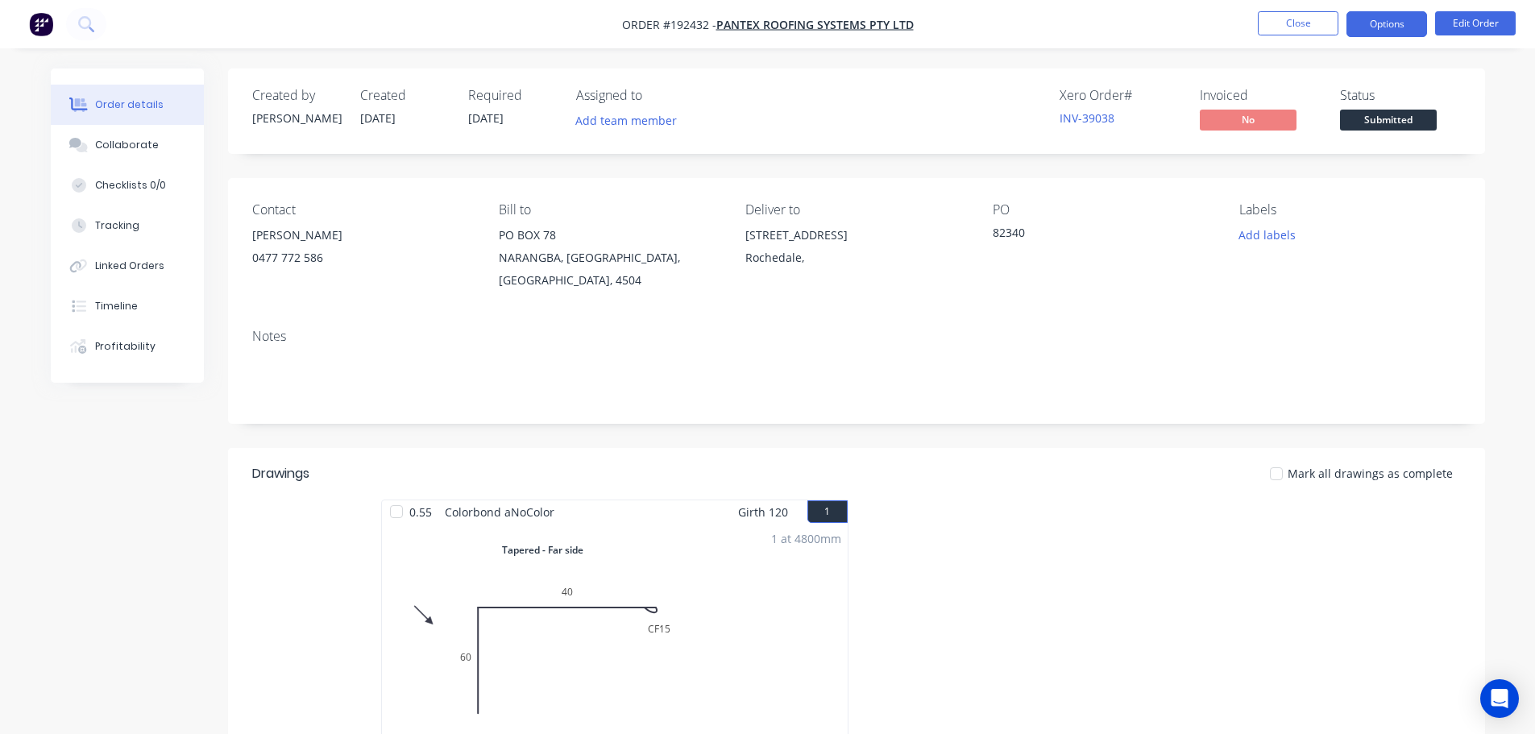
click at [1391, 22] on button "Options" at bounding box center [1386, 24] width 81 height 26
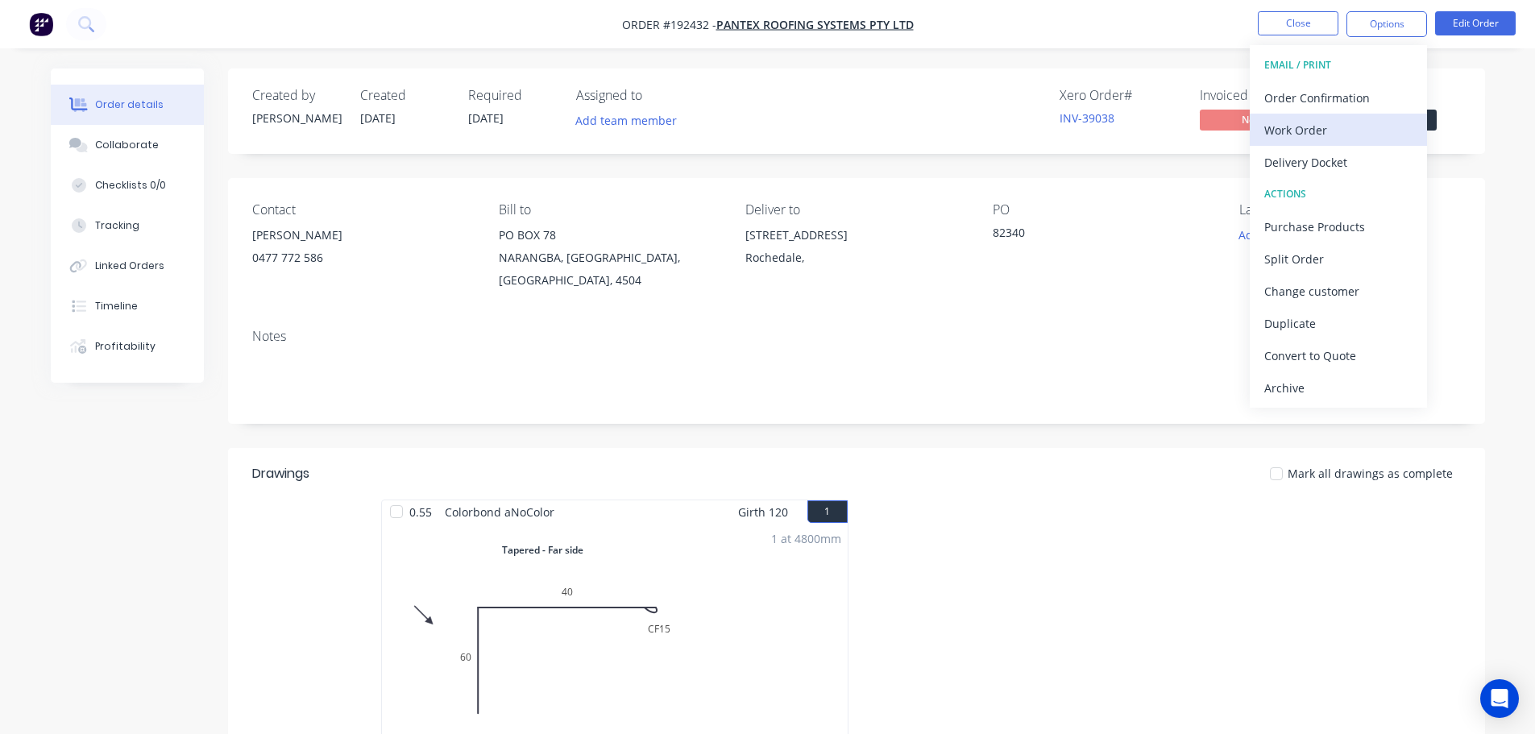
click at [1294, 137] on div "Work Order" at bounding box center [1338, 129] width 148 height 23
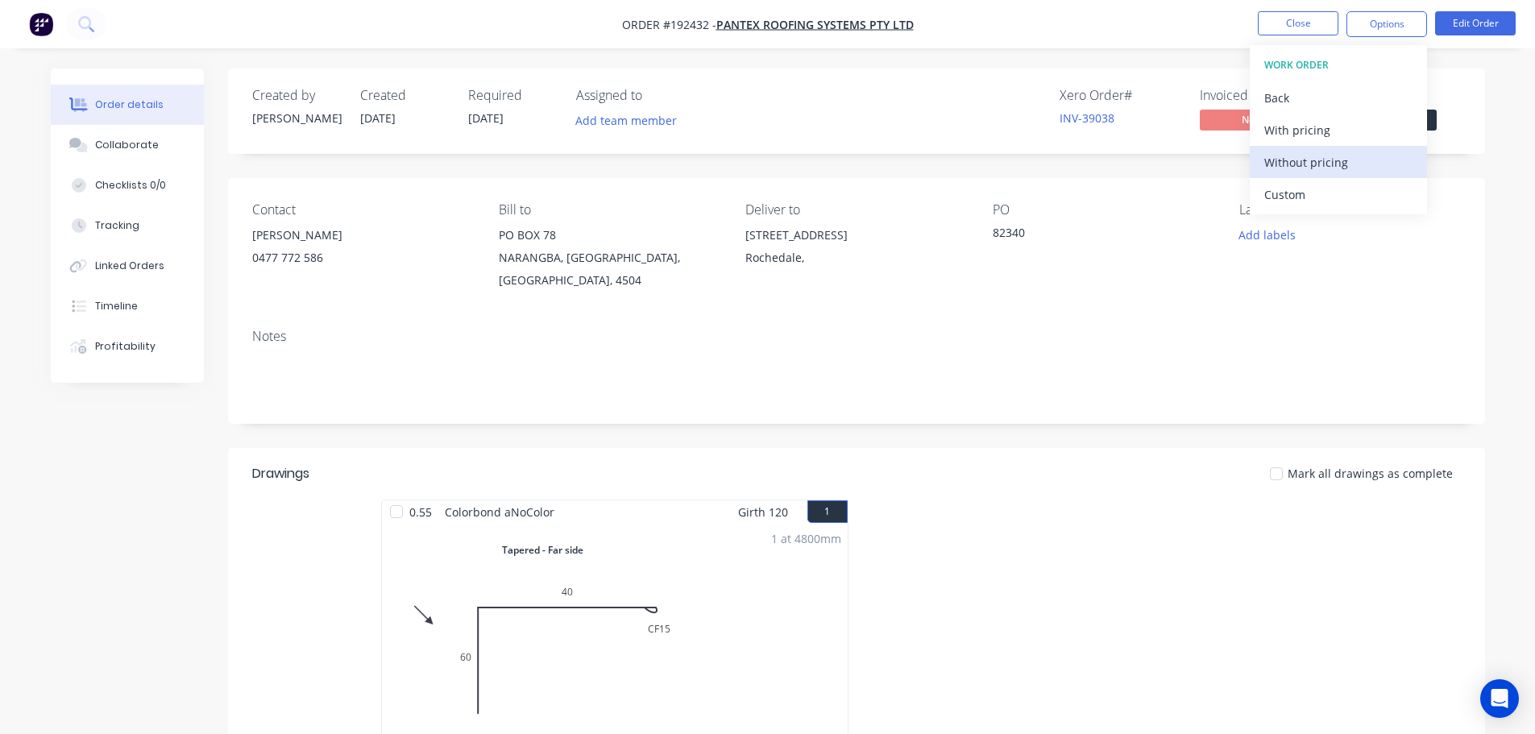
click at [1291, 154] on div "Without pricing" at bounding box center [1338, 162] width 148 height 23
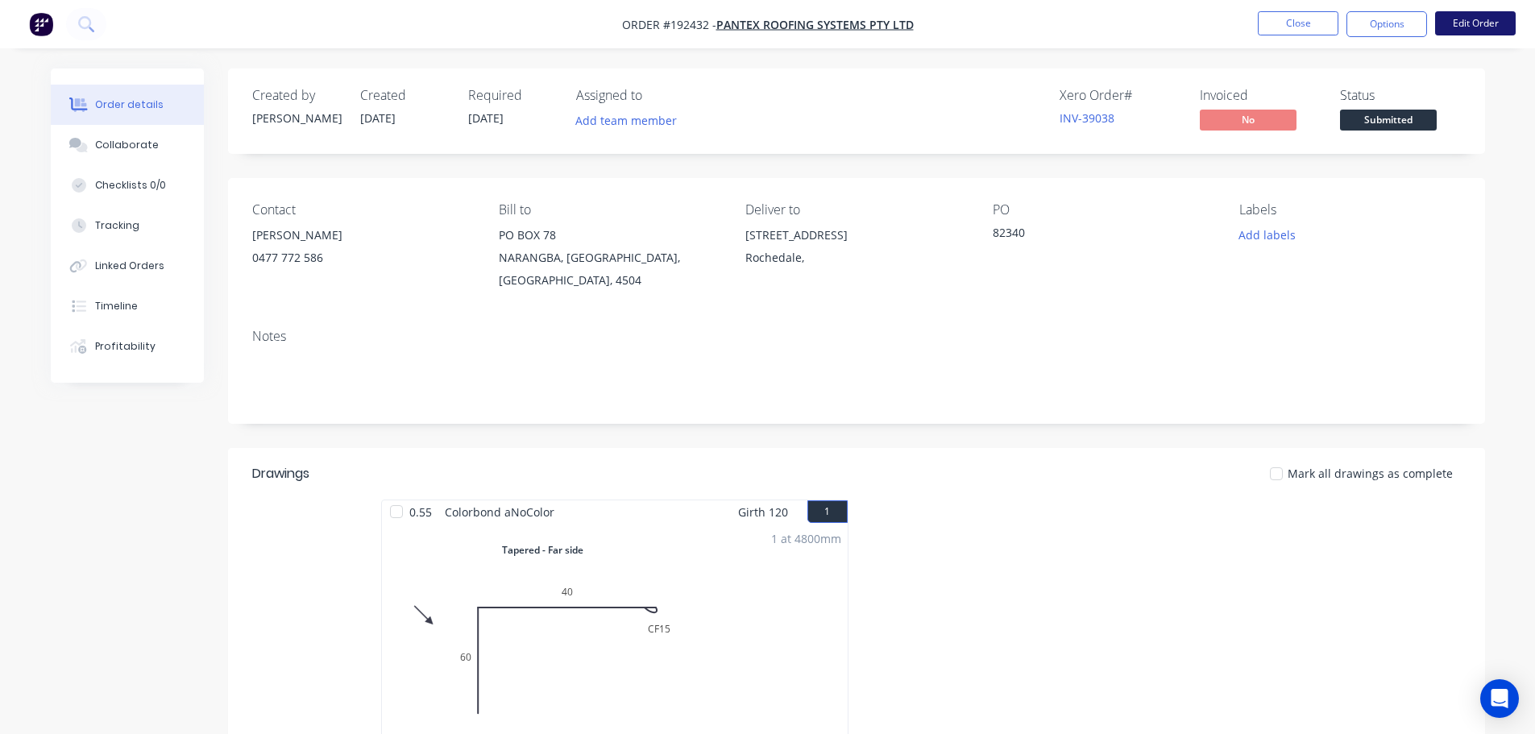
click at [1482, 20] on button "Edit Order" at bounding box center [1475, 23] width 81 height 24
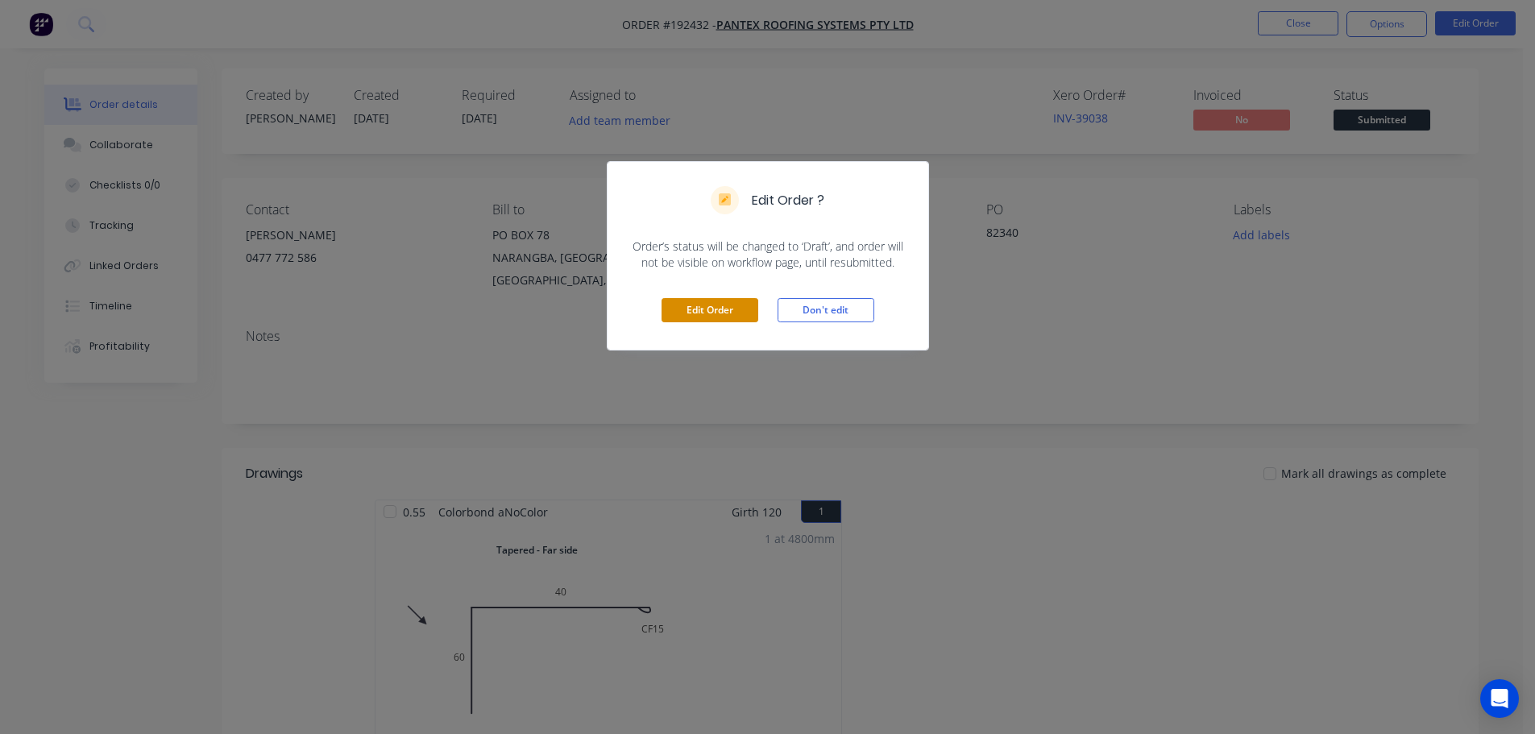
click at [694, 309] on button "Edit Order" at bounding box center [709, 310] width 97 height 24
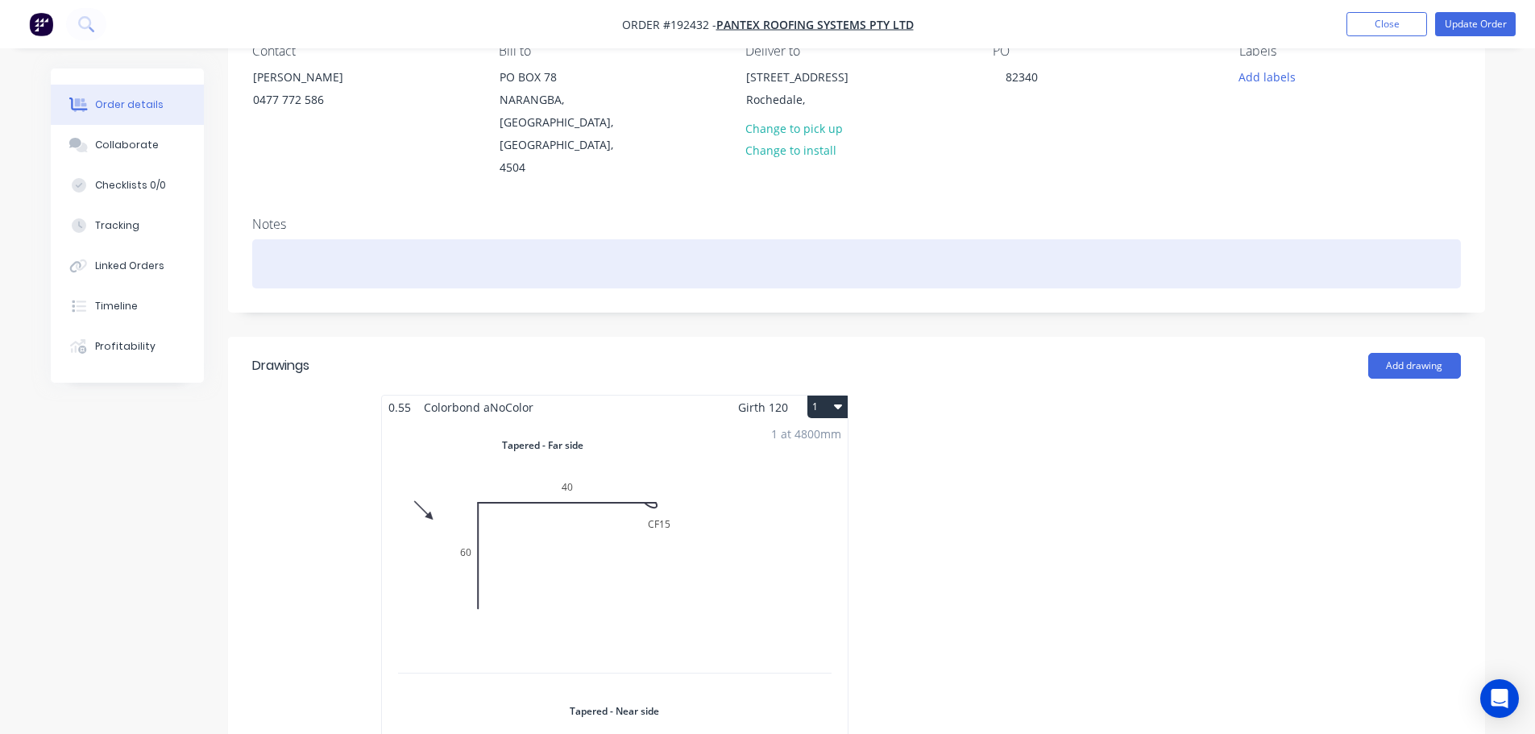
scroll to position [161, 0]
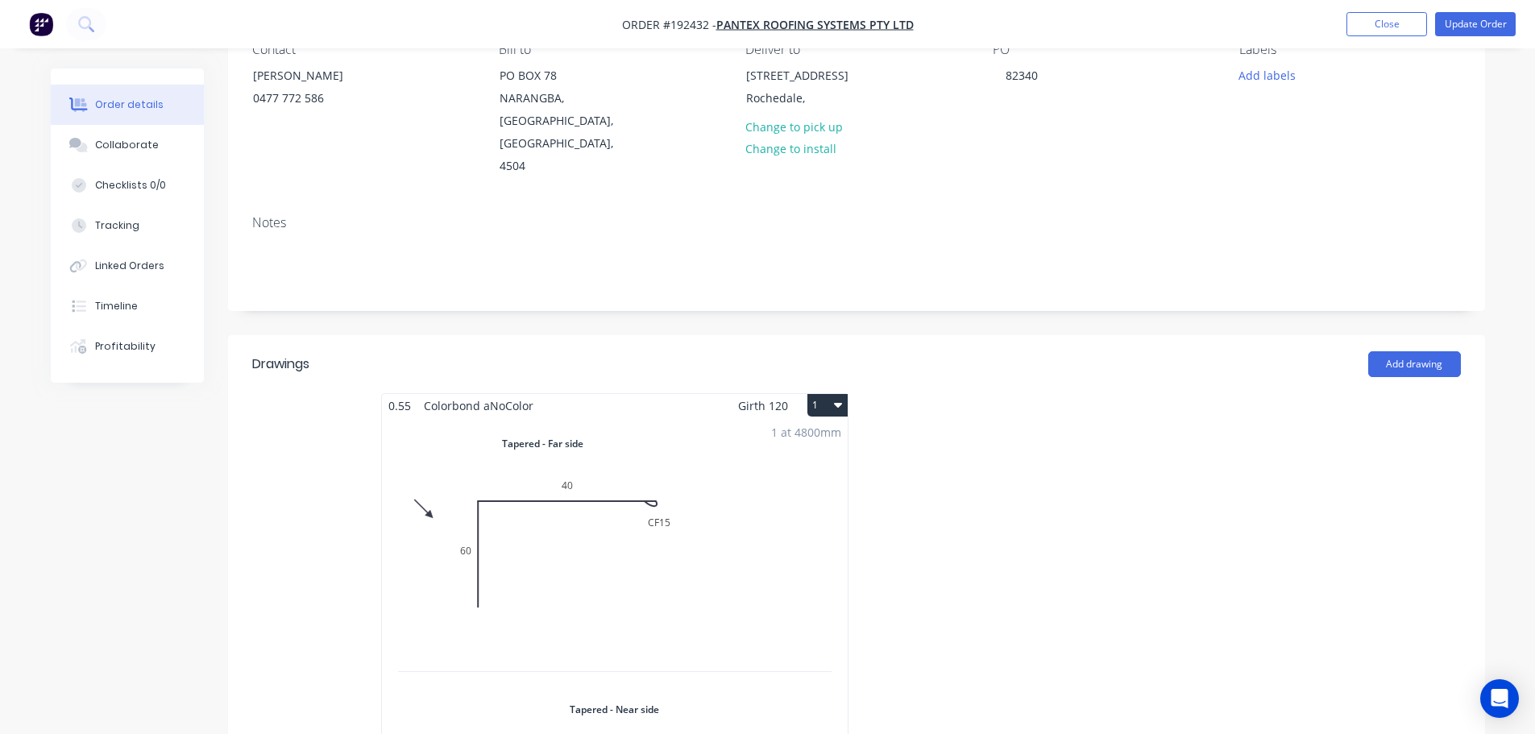
click at [614, 520] on div "1 at 4800mm Total lm $/M Total 4.8m $10.42 $50.02" at bounding box center [615, 682] width 466 height 531
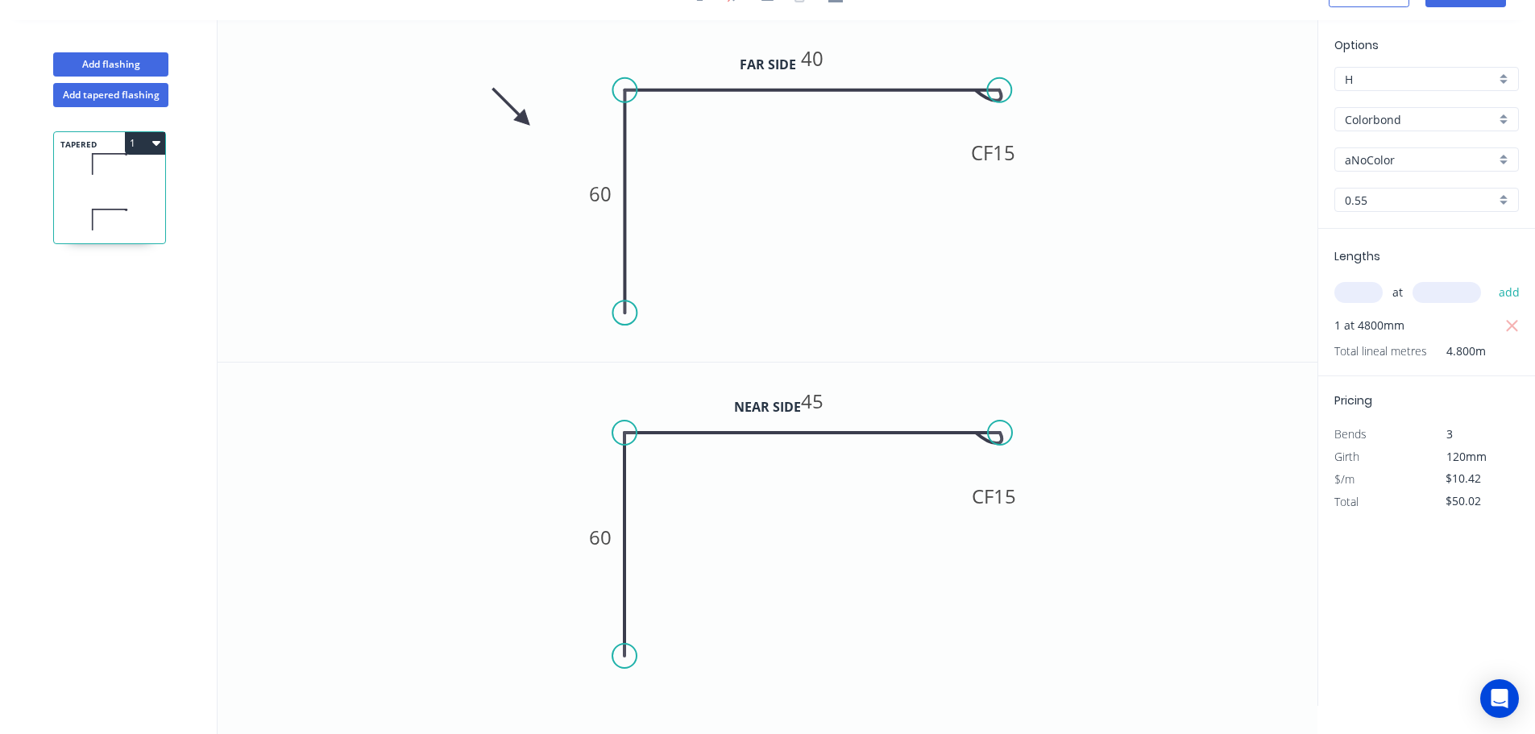
click at [1358, 158] on input "aNoColor" at bounding box center [1419, 159] width 151 height 17
click at [1359, 283] on div "Night Sky" at bounding box center [1426, 291] width 183 height 28
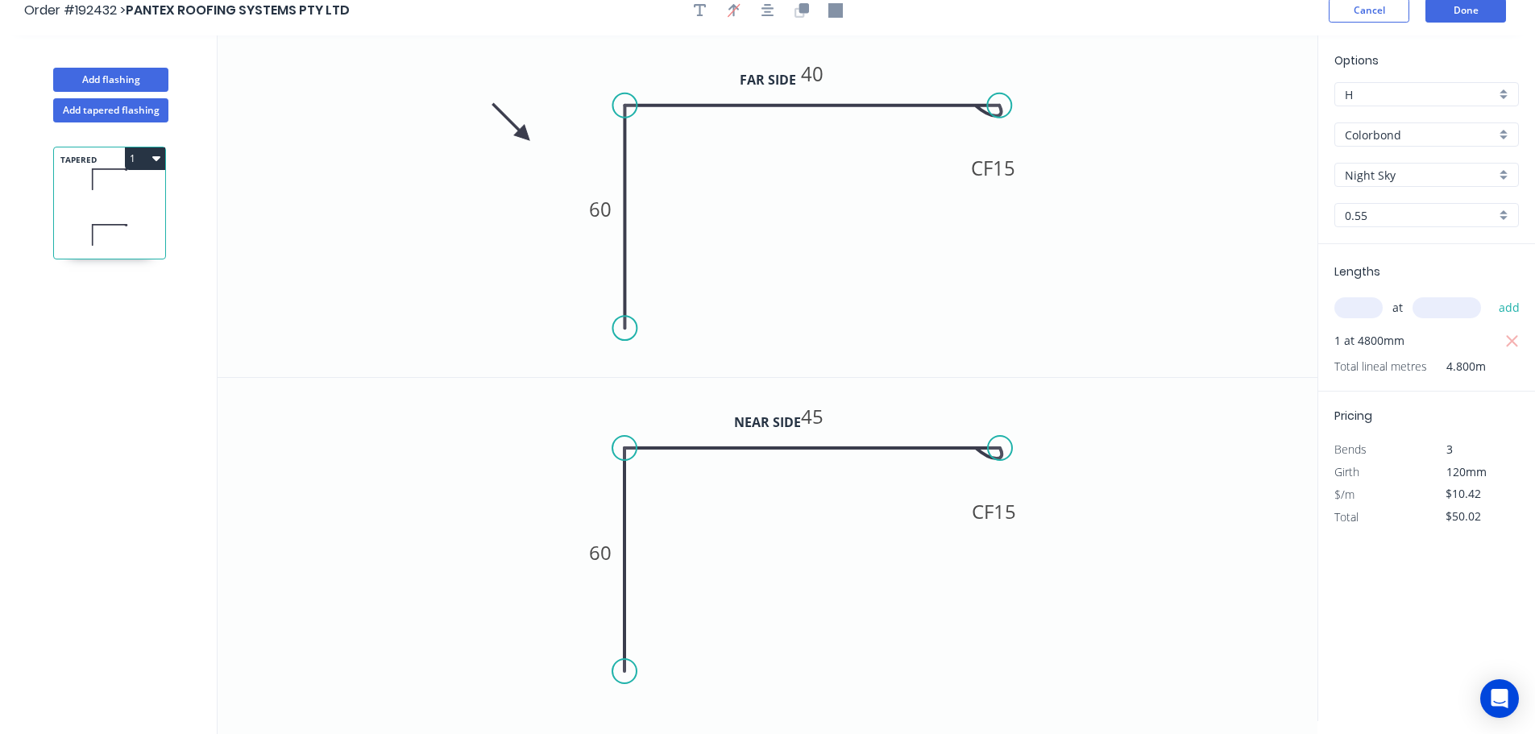
scroll to position [0, 0]
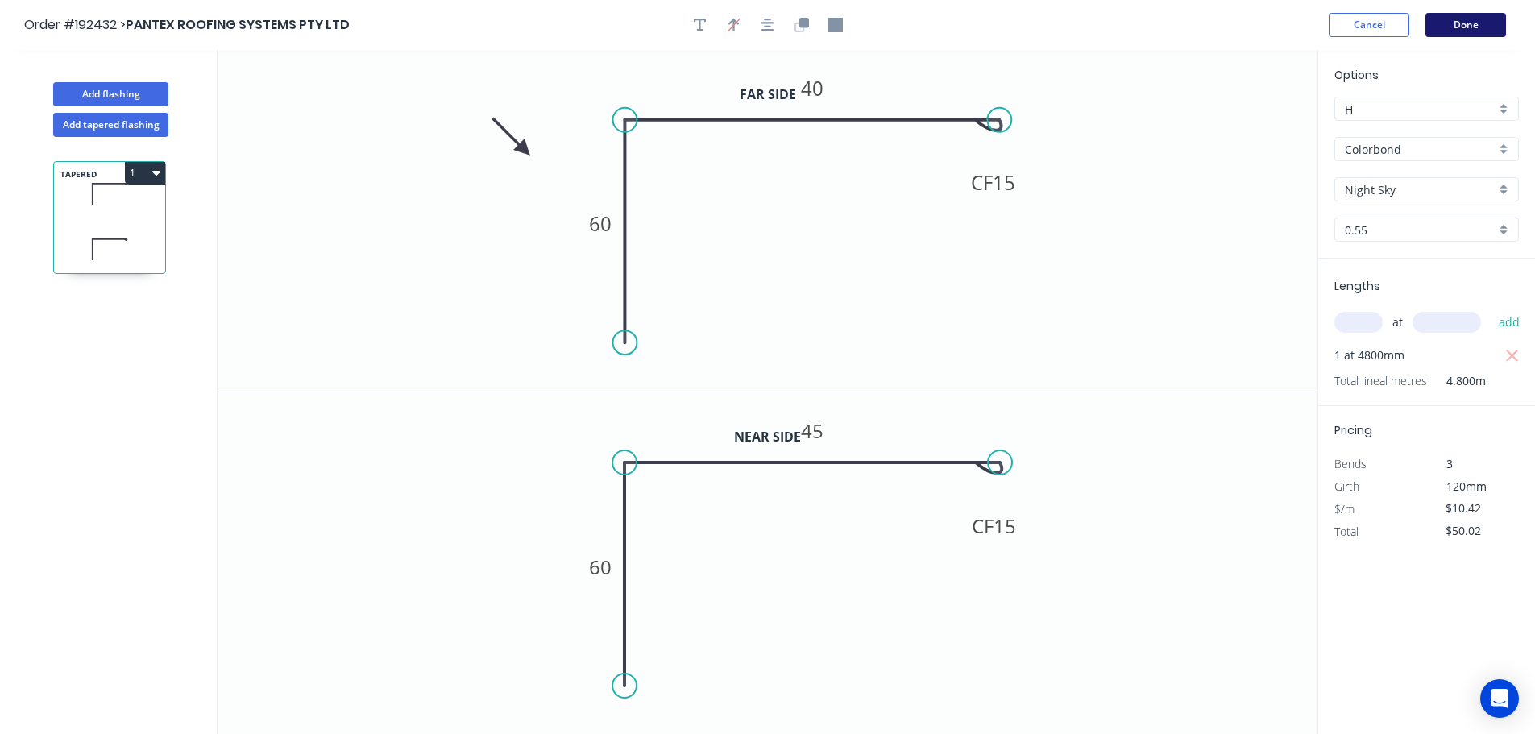
click at [1483, 23] on button "Done" at bounding box center [1465, 25] width 81 height 24
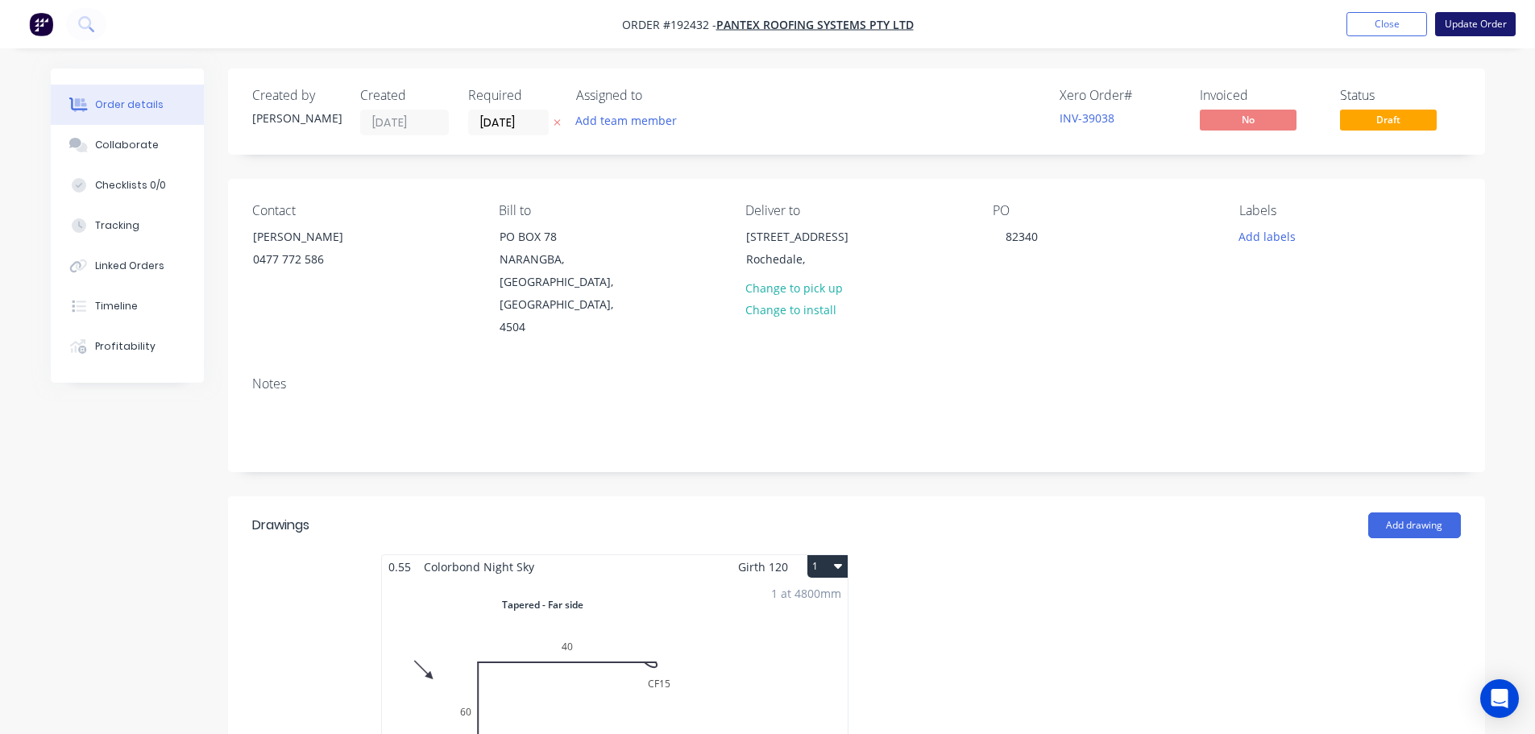
click at [1471, 24] on button "Update Order" at bounding box center [1475, 24] width 81 height 24
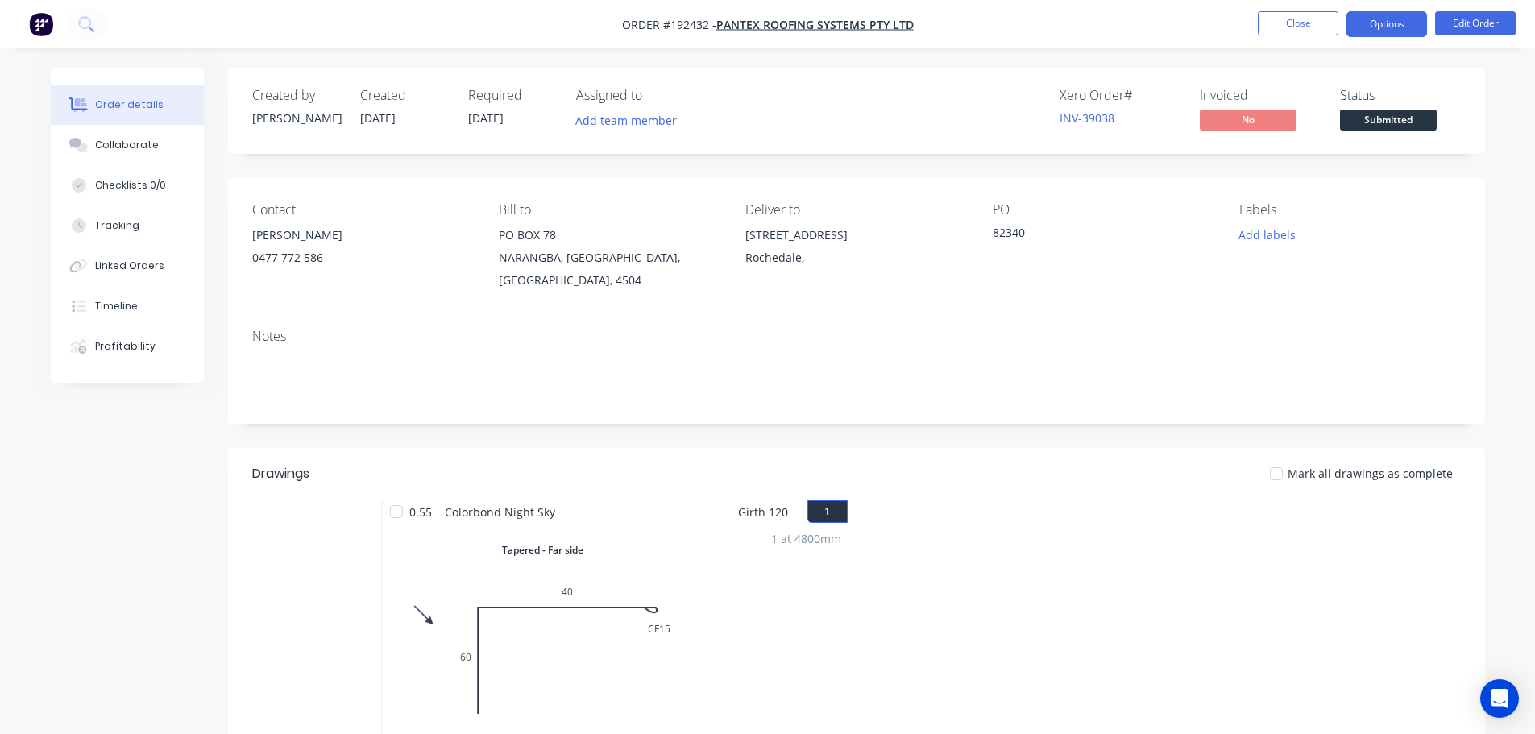
click at [1386, 18] on button "Options" at bounding box center [1386, 24] width 81 height 26
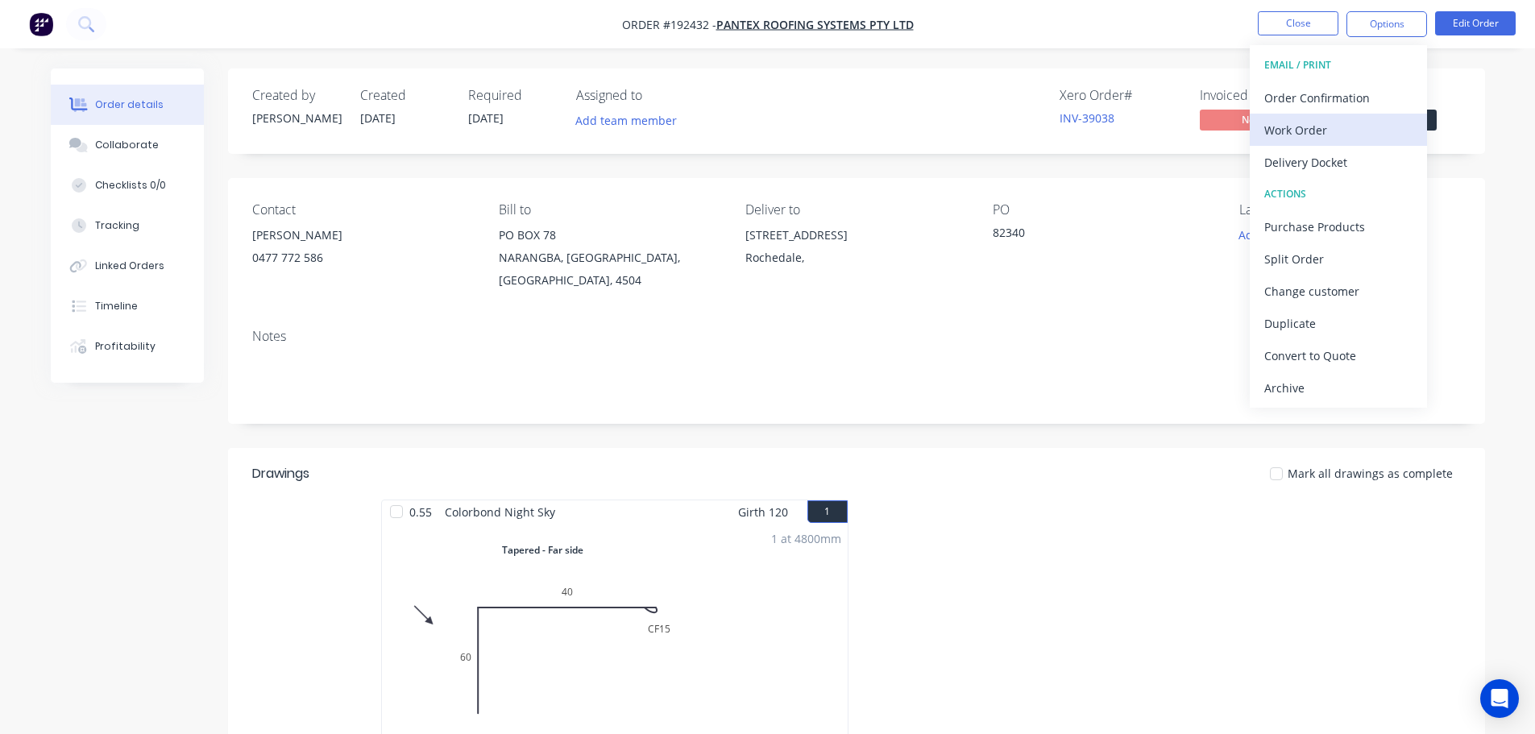
click at [1282, 126] on div "Work Order" at bounding box center [1338, 129] width 148 height 23
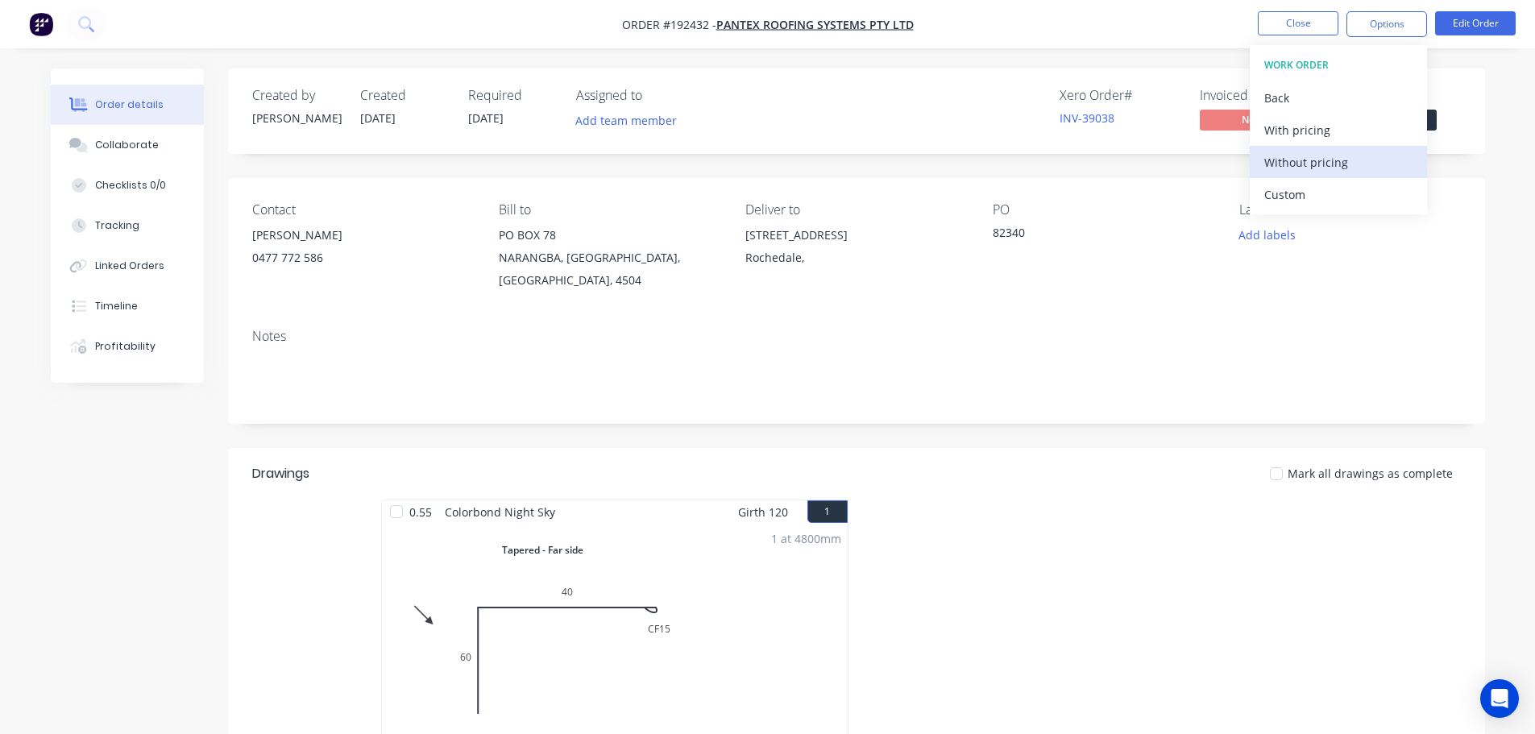
click at [1295, 164] on div "Without pricing" at bounding box center [1338, 162] width 148 height 23
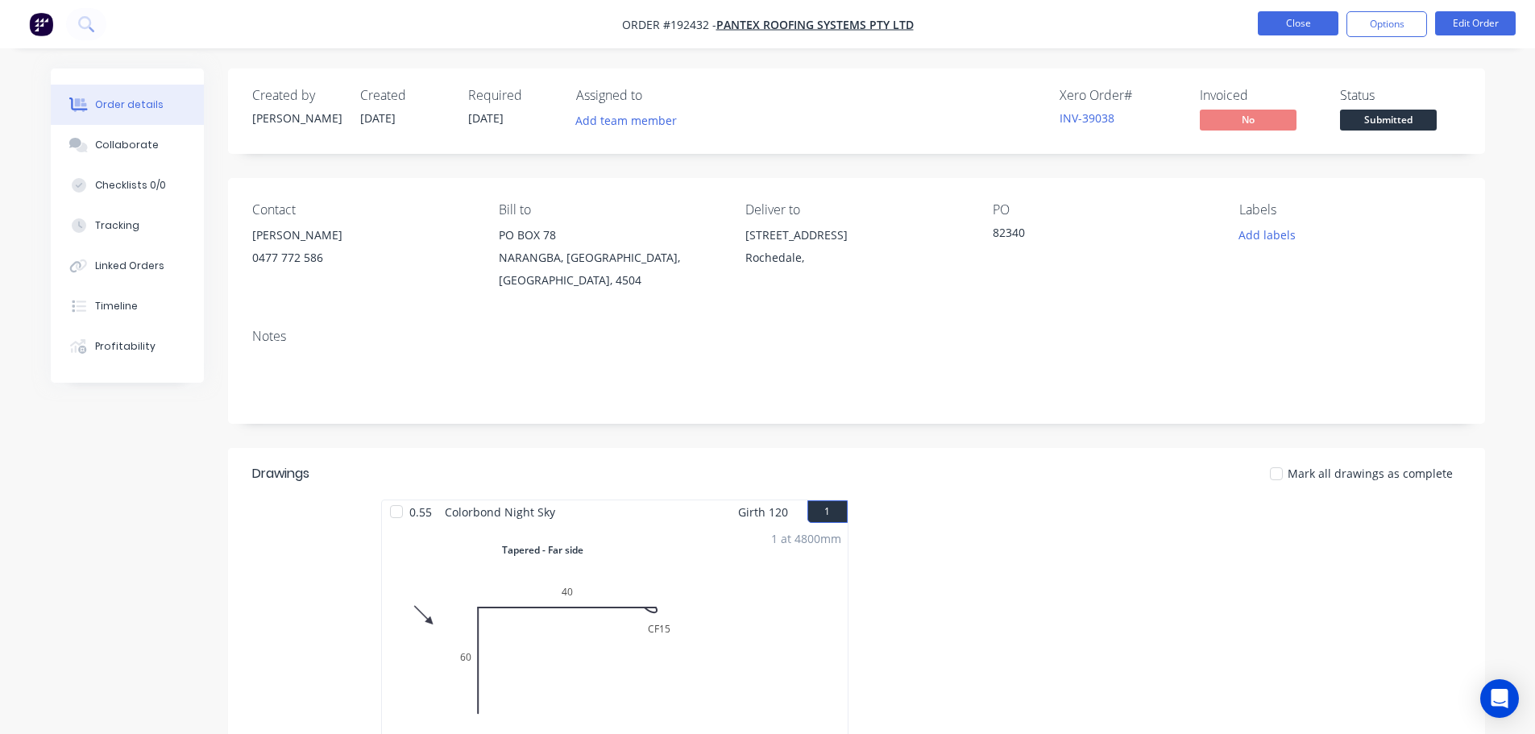
click at [1298, 26] on button "Close" at bounding box center [1297, 23] width 81 height 24
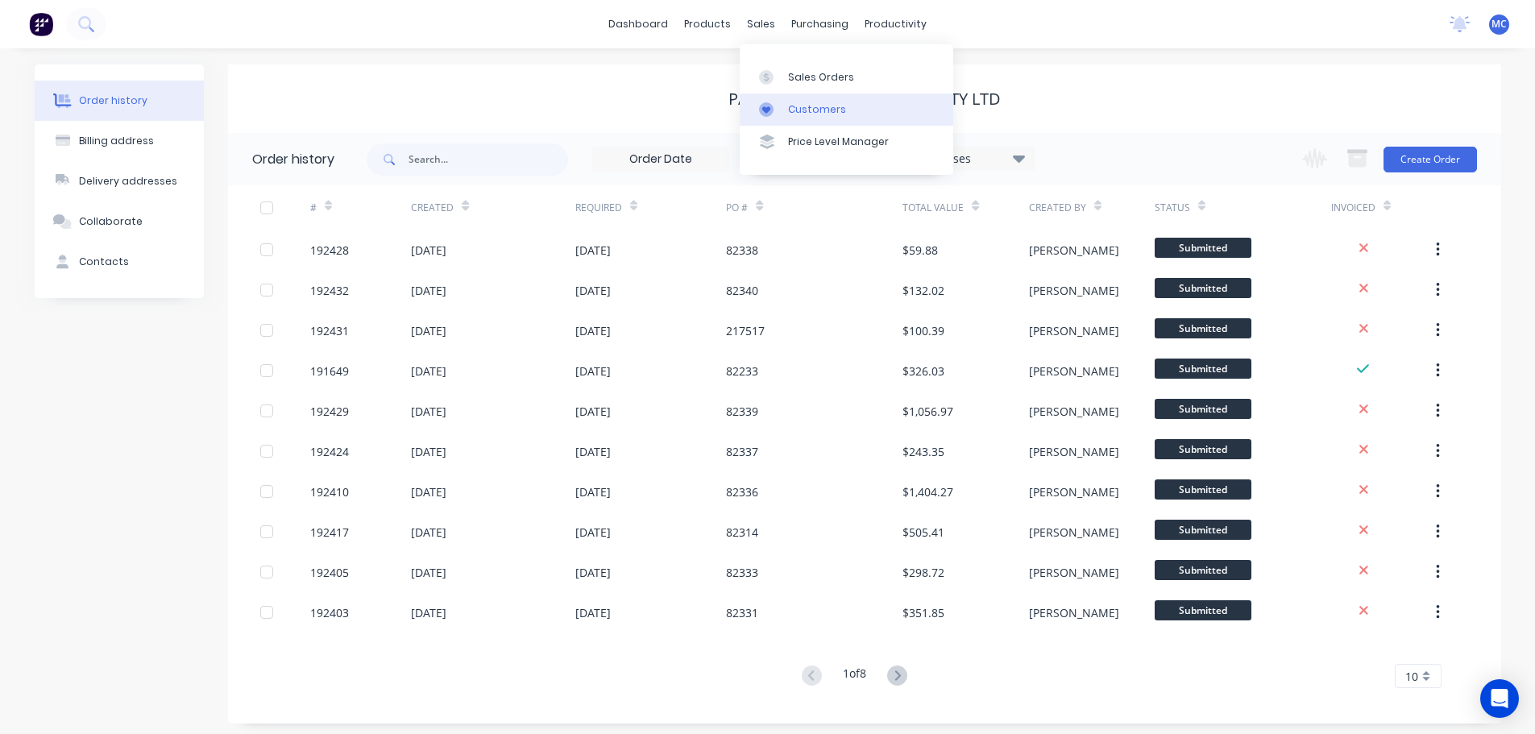
click at [803, 108] on div "Customers" at bounding box center [817, 109] width 58 height 14
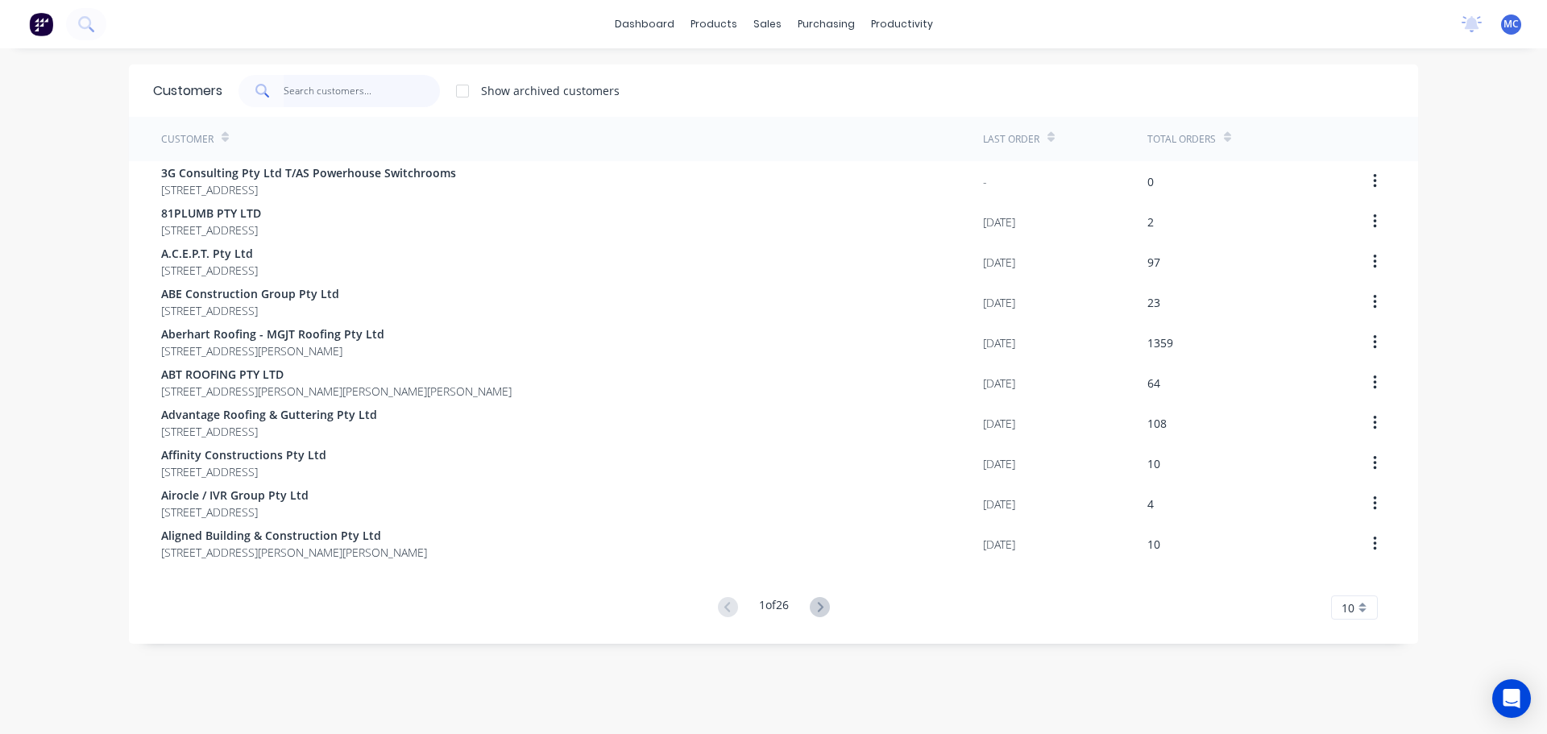
click at [304, 92] on input "text" at bounding box center [362, 91] width 157 height 32
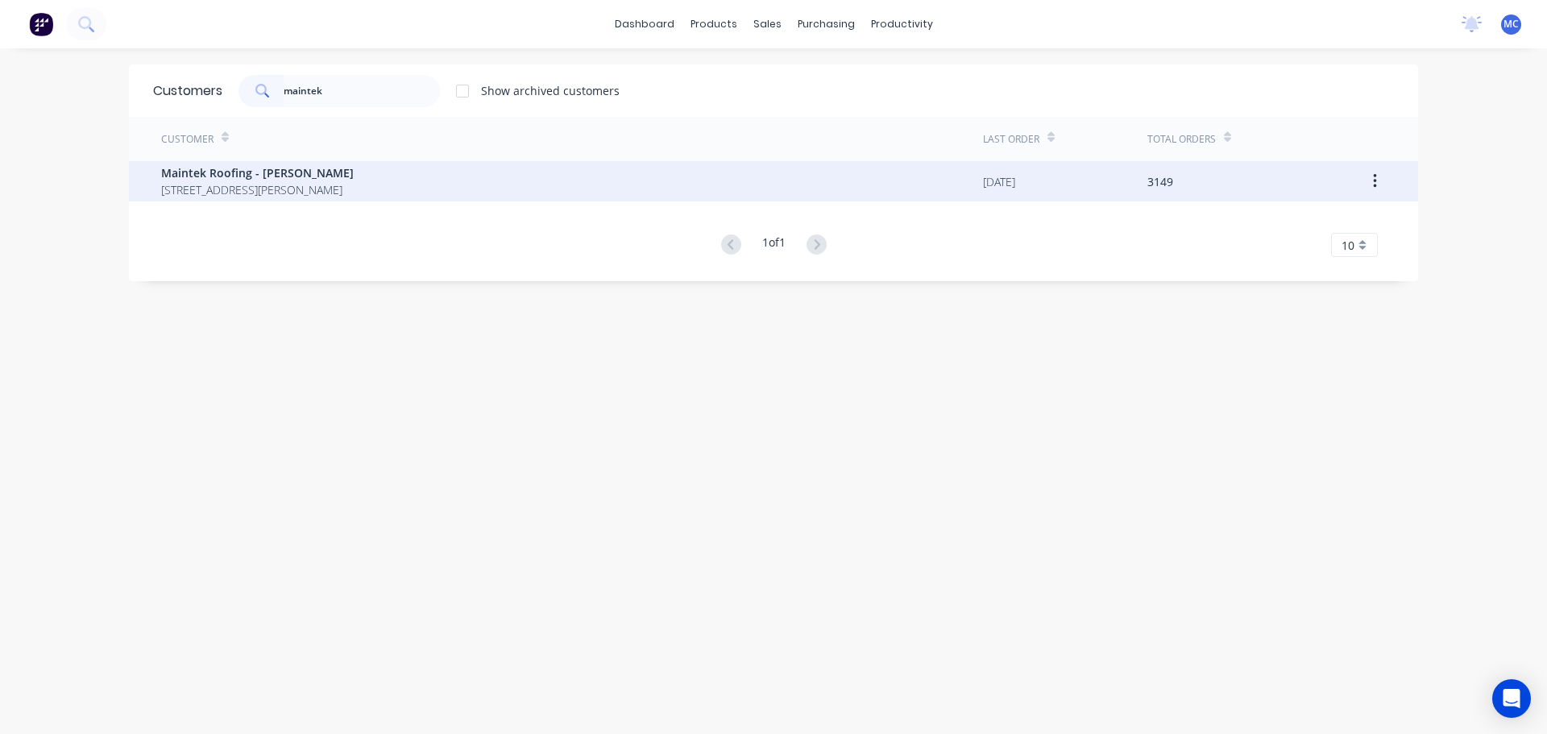
click at [205, 169] on span "Maintek Roofing - [PERSON_NAME]" at bounding box center [257, 172] width 193 height 17
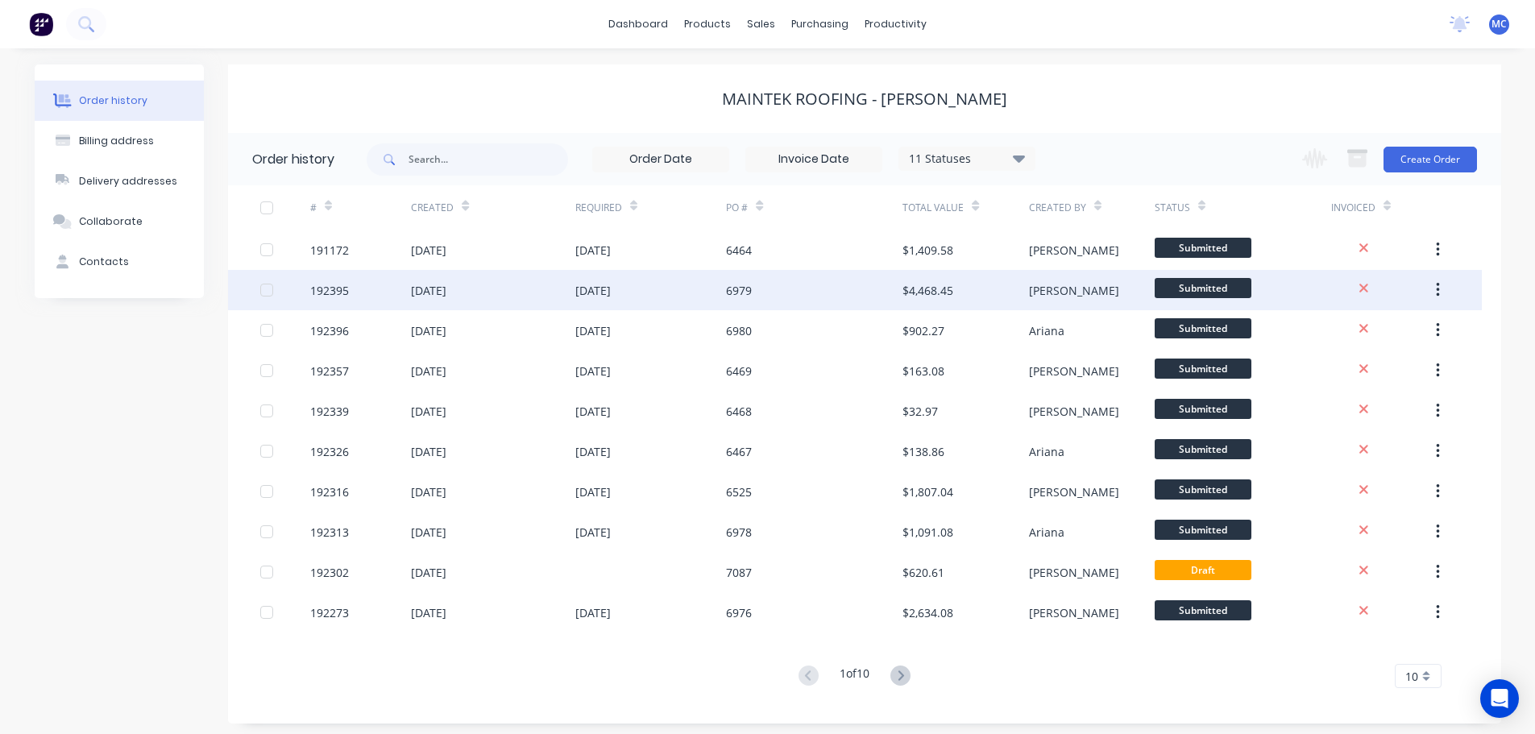
click at [856, 285] on div "6979" at bounding box center [814, 290] width 176 height 40
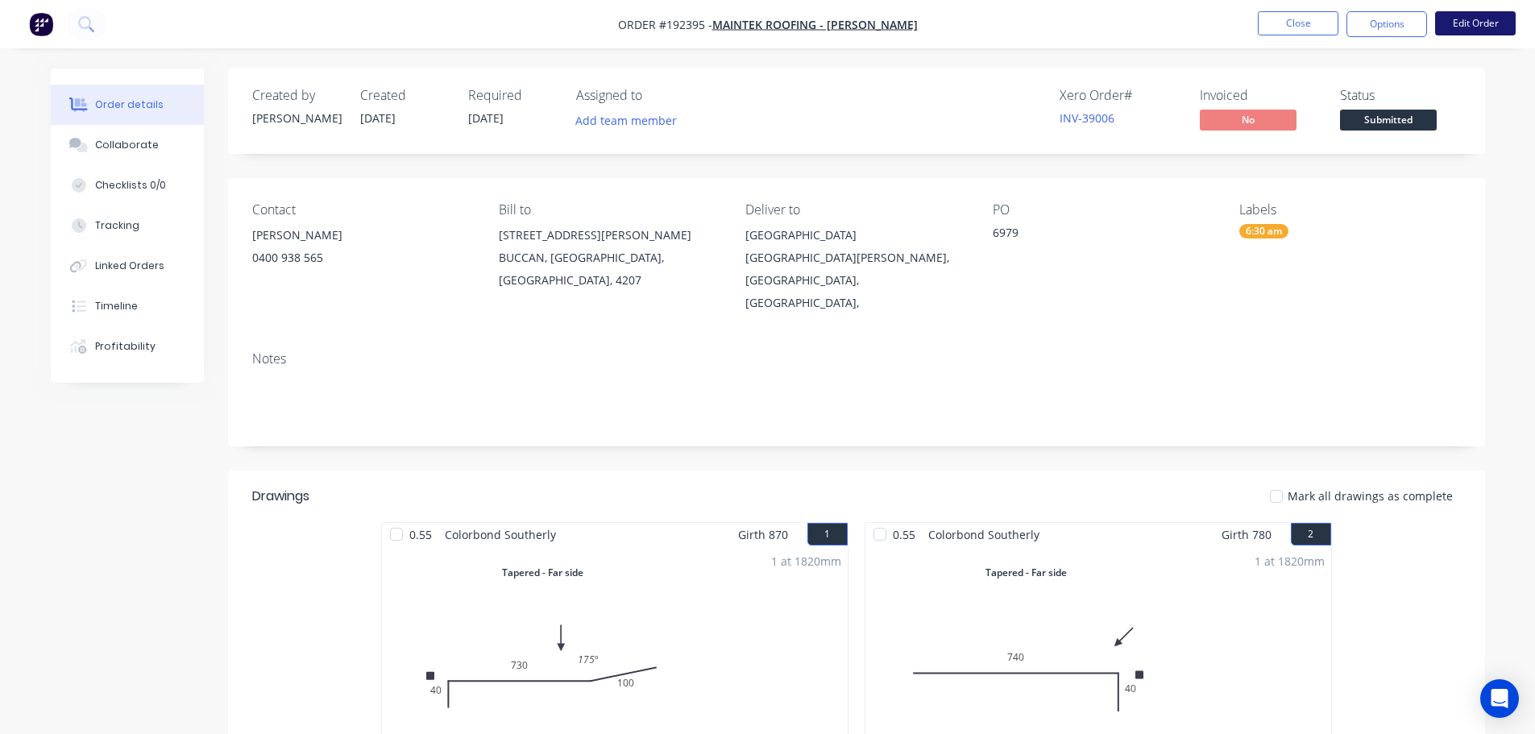
click at [1480, 19] on button "Edit Order" at bounding box center [1475, 23] width 81 height 24
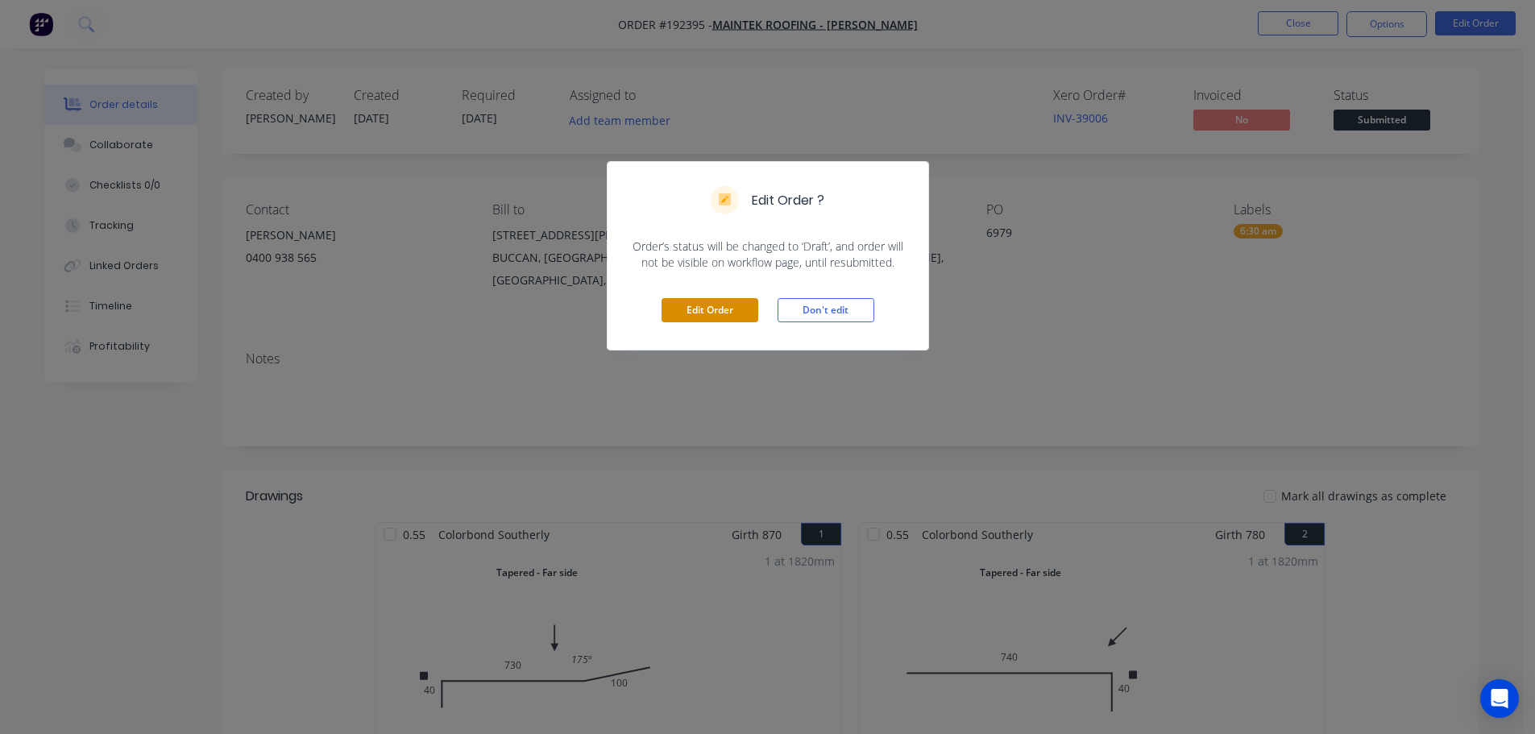
click at [710, 309] on button "Edit Order" at bounding box center [709, 310] width 97 height 24
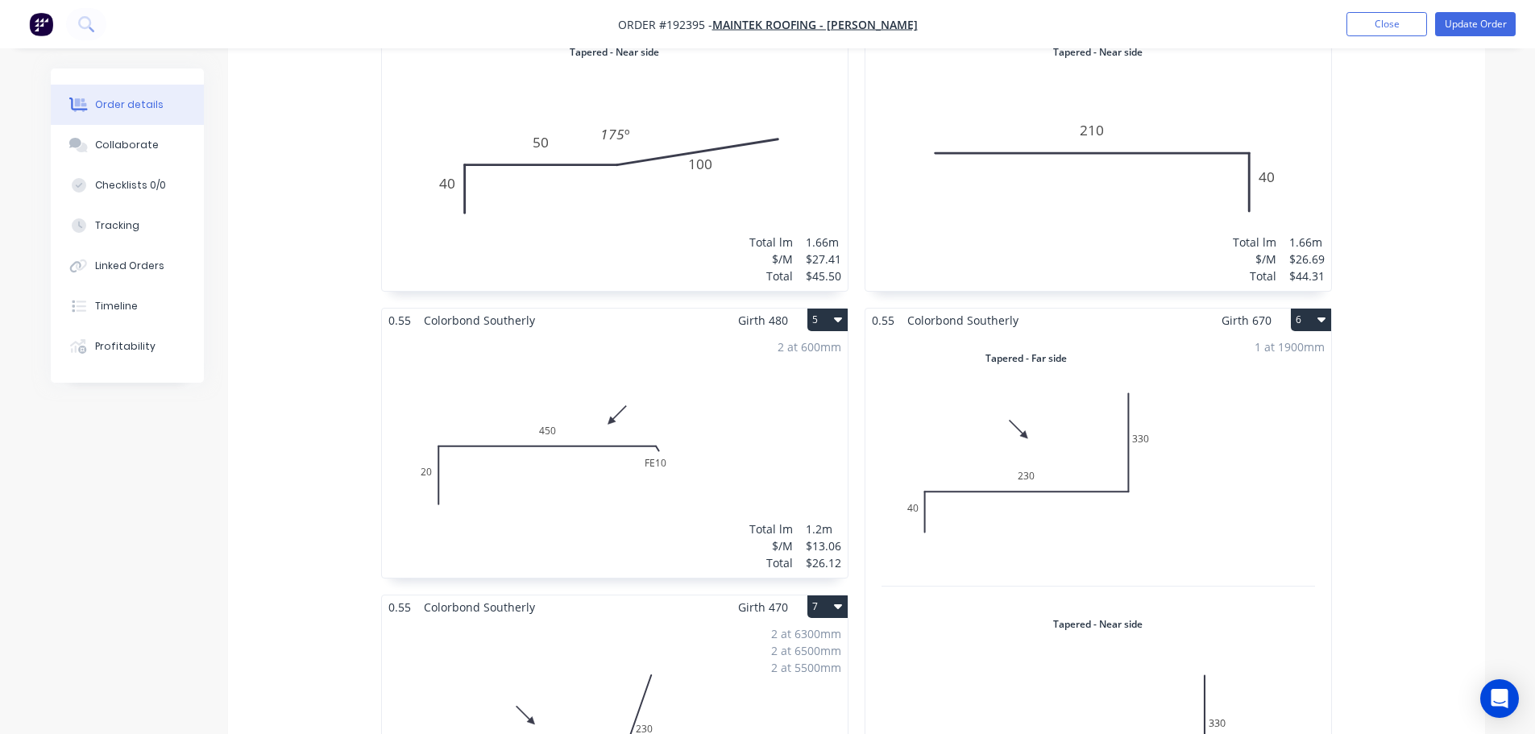
scroll to position [1450, 0]
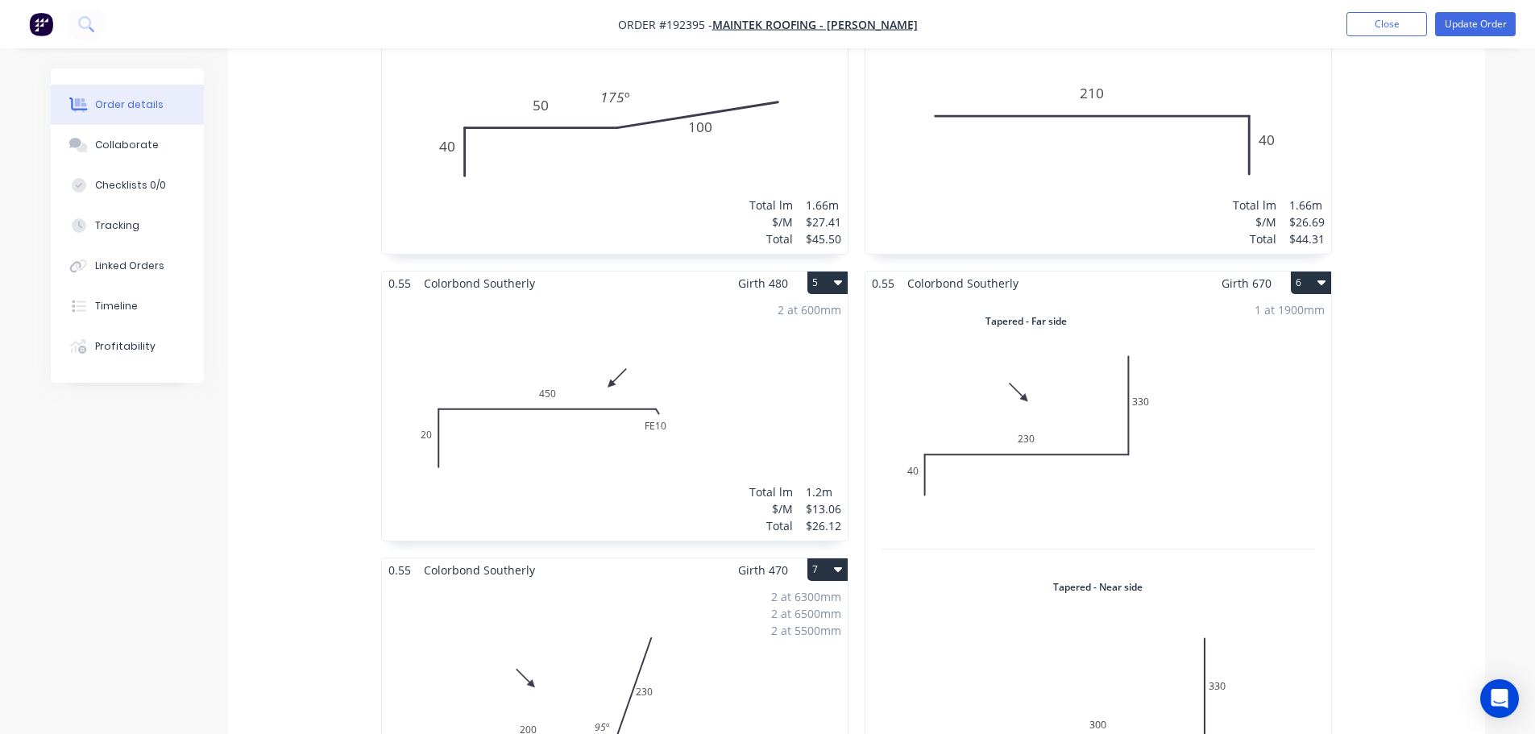
click at [1153, 478] on div "1 at 1900mm Total lm $/M Total 1.9m $20.03 $38.06" at bounding box center [1098, 560] width 466 height 531
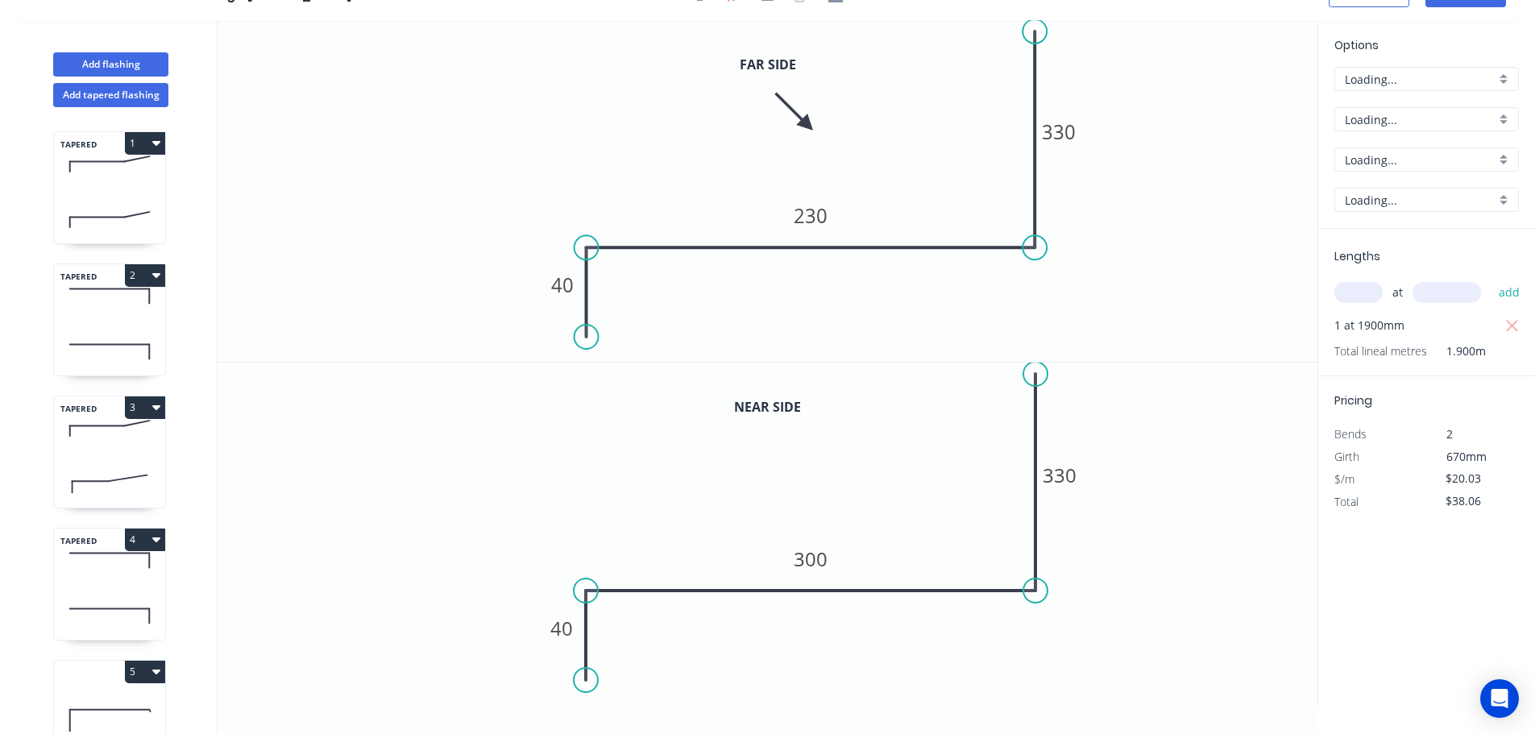
scroll to position [30, 0]
click at [1064, 132] on tspan "330" at bounding box center [1059, 131] width 34 height 27
click at [807, 216] on tspan "230" at bounding box center [810, 215] width 34 height 27
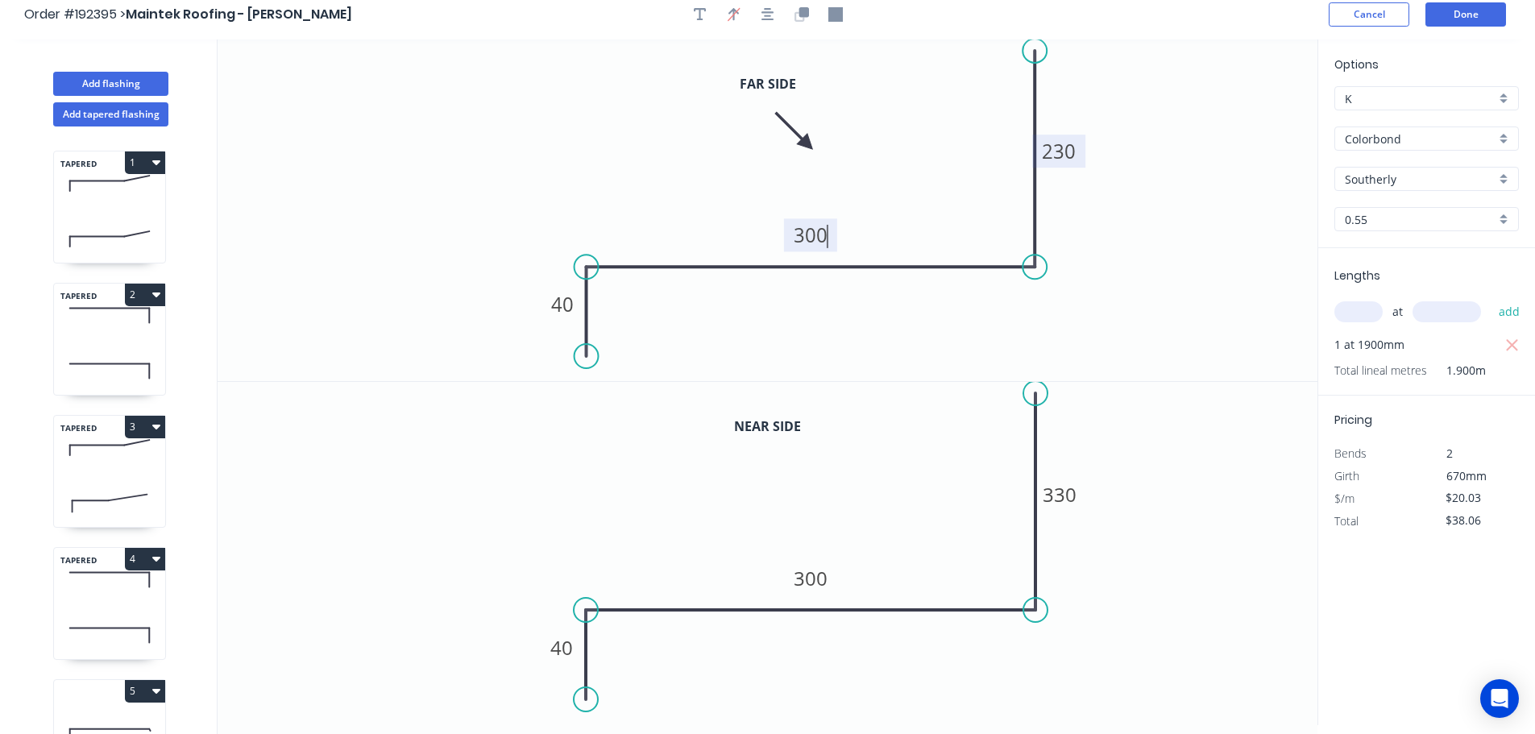
scroll to position [0, 0]
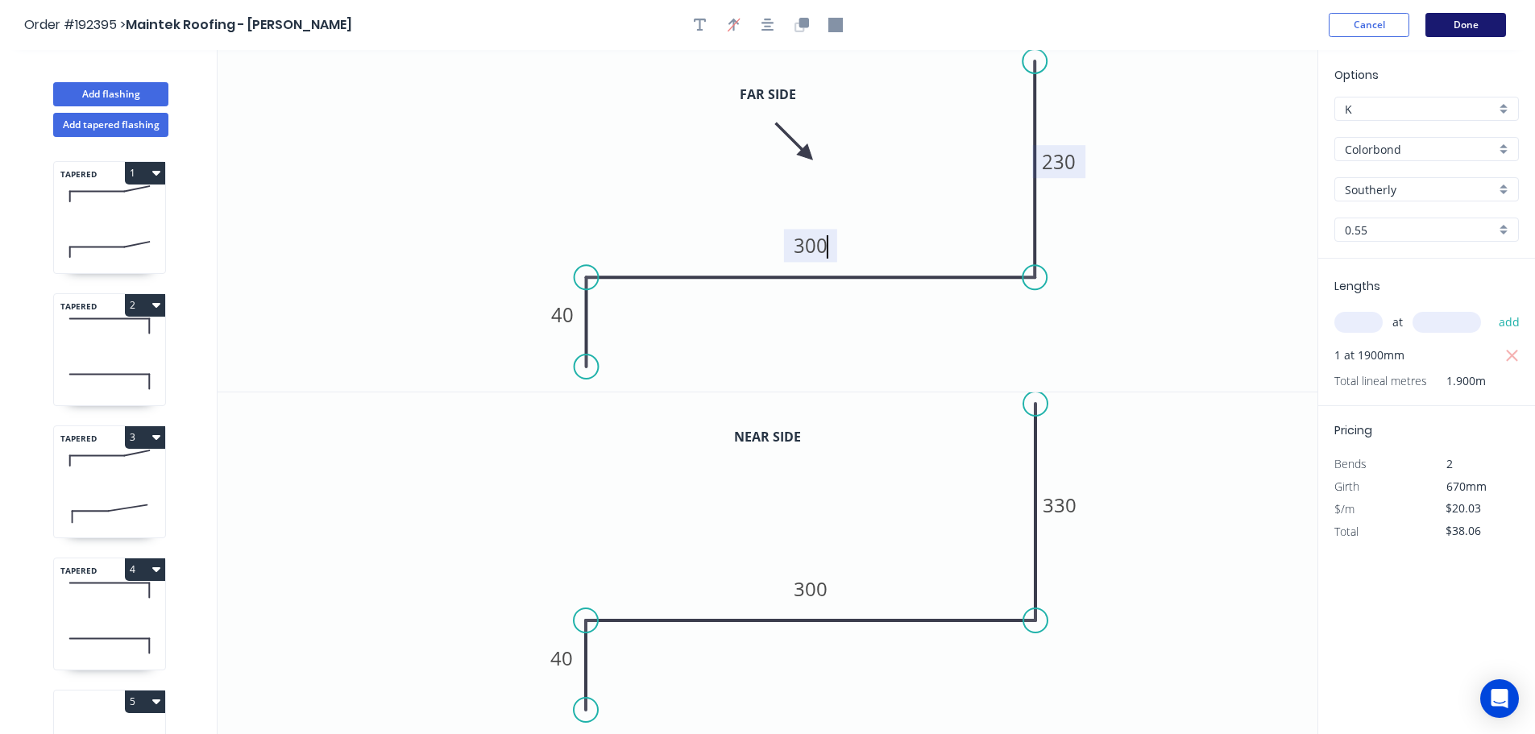
click at [1473, 20] on button "Done" at bounding box center [1465, 25] width 81 height 24
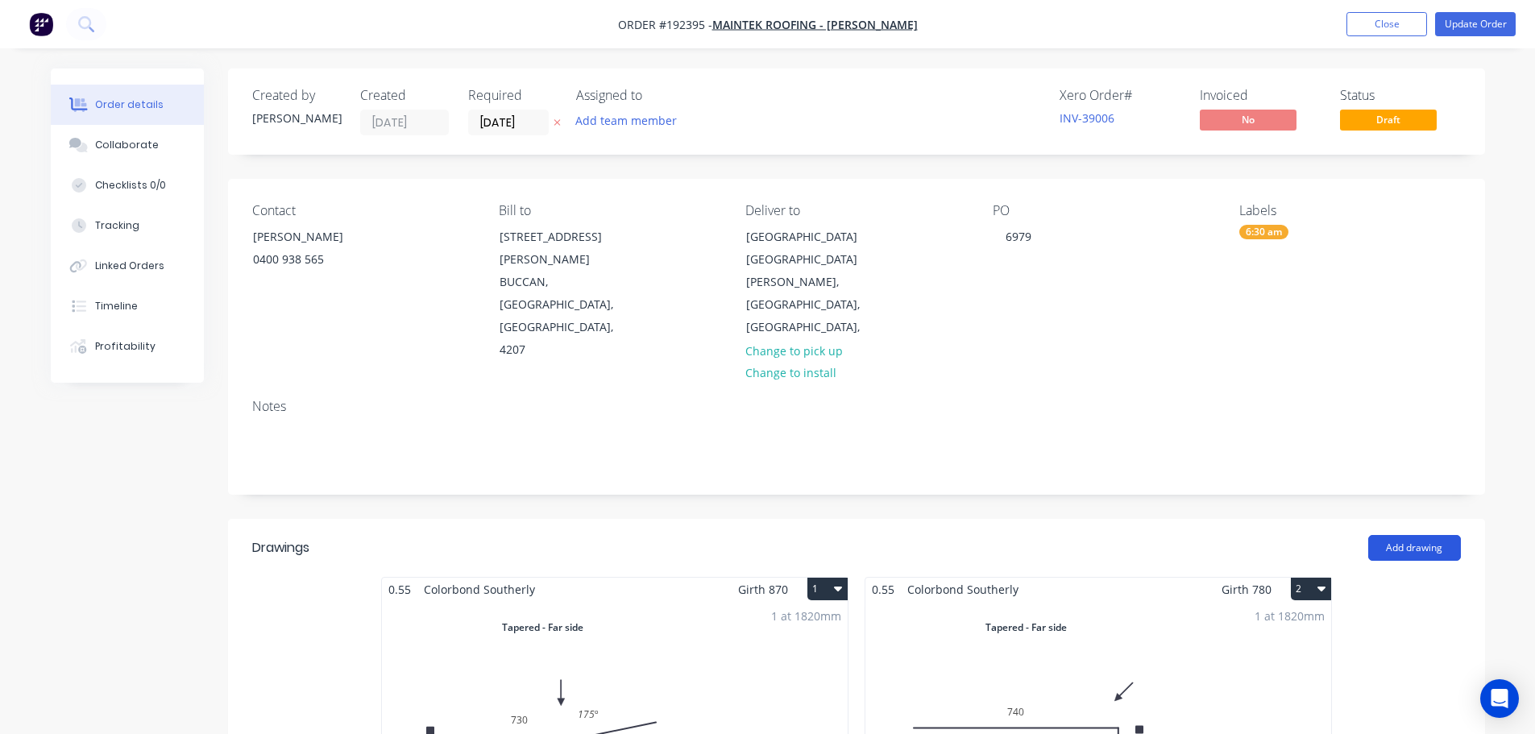
click at [1409, 535] on button "Add drawing" at bounding box center [1414, 548] width 93 height 26
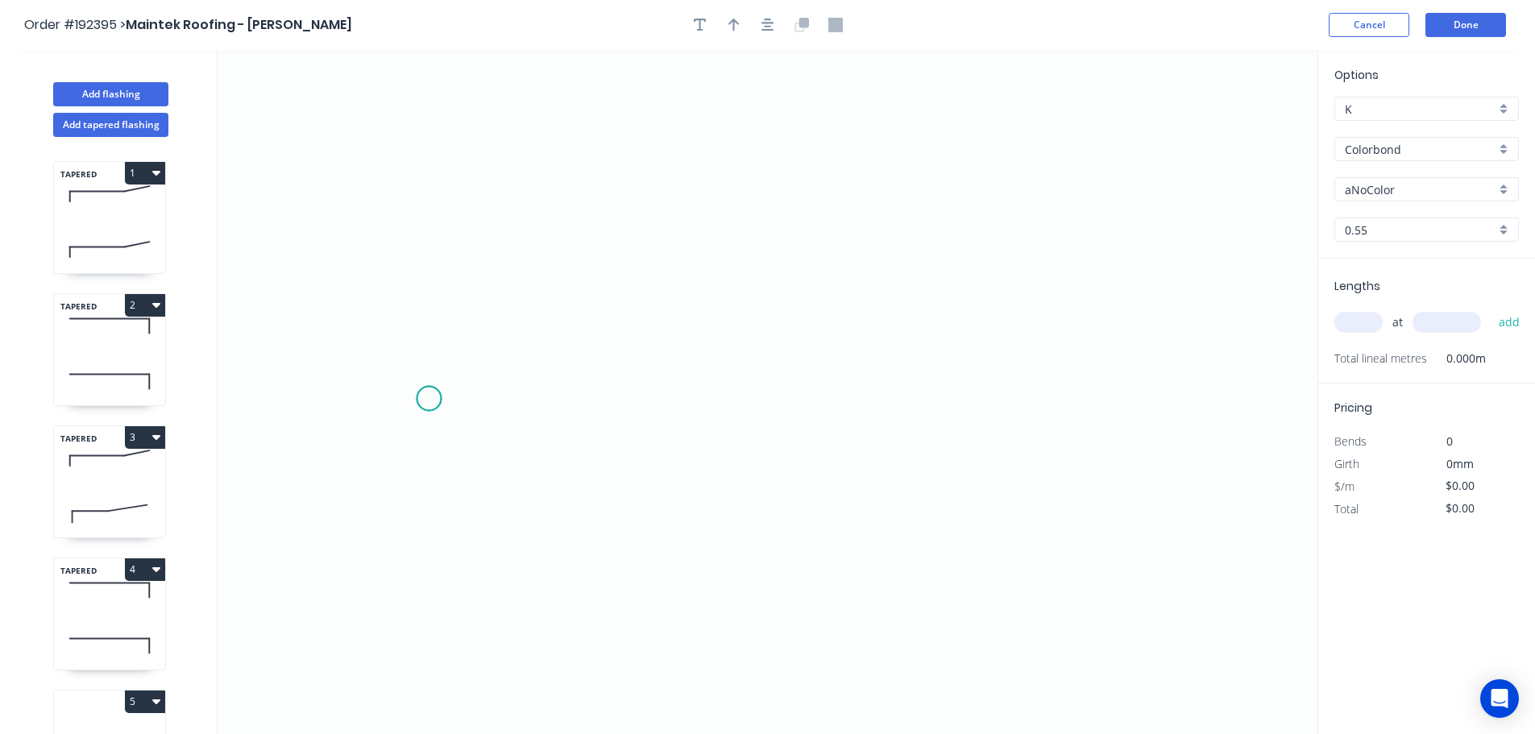
click at [429, 399] on icon "0" at bounding box center [767, 392] width 1100 height 684
click at [487, 339] on icon "0" at bounding box center [767, 392] width 1100 height 684
click at [796, 339] on icon "0 ?" at bounding box center [767, 392] width 1100 height 684
click at [847, 396] on icon "0 ? ?" at bounding box center [767, 392] width 1100 height 684
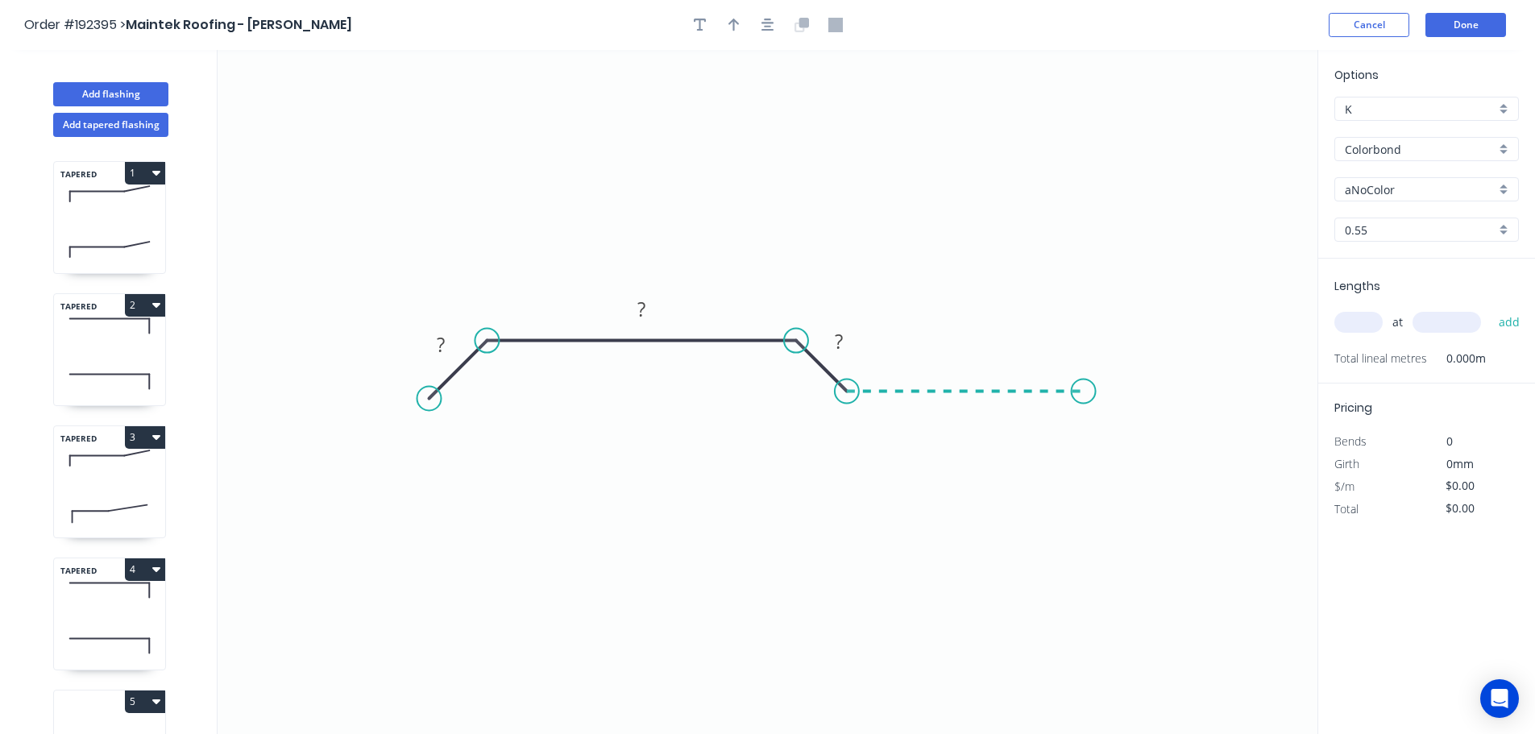
click at [1083, 406] on icon "0 ? ? ?" at bounding box center [767, 392] width 1100 height 684
click at [1134, 342] on icon at bounding box center [1108, 366] width 51 height 51
click at [1134, 342] on circle at bounding box center [1133, 341] width 24 height 24
click at [441, 336] on tspan "?" at bounding box center [441, 344] width 8 height 27
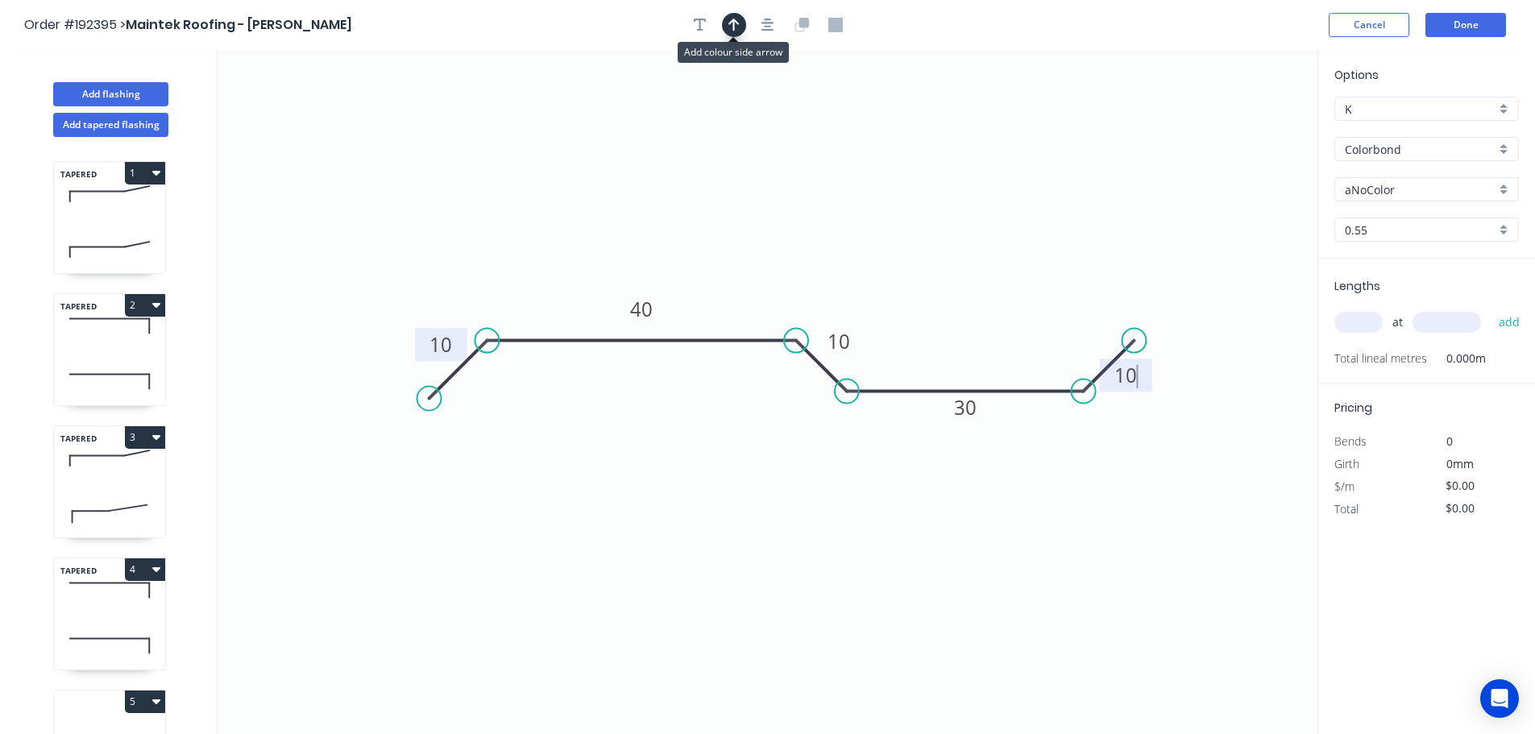
click at [736, 22] on icon "button" at bounding box center [733, 25] width 11 height 13
drag, startPoint x: 1237, startPoint y: 124, endPoint x: 876, endPoint y: 191, distance: 367.0
click at [876, 191] on icon at bounding box center [875, 172] width 14 height 52
click at [879, 191] on icon at bounding box center [876, 173] width 14 height 52
click at [1364, 322] on input "text" at bounding box center [1358, 322] width 48 height 21
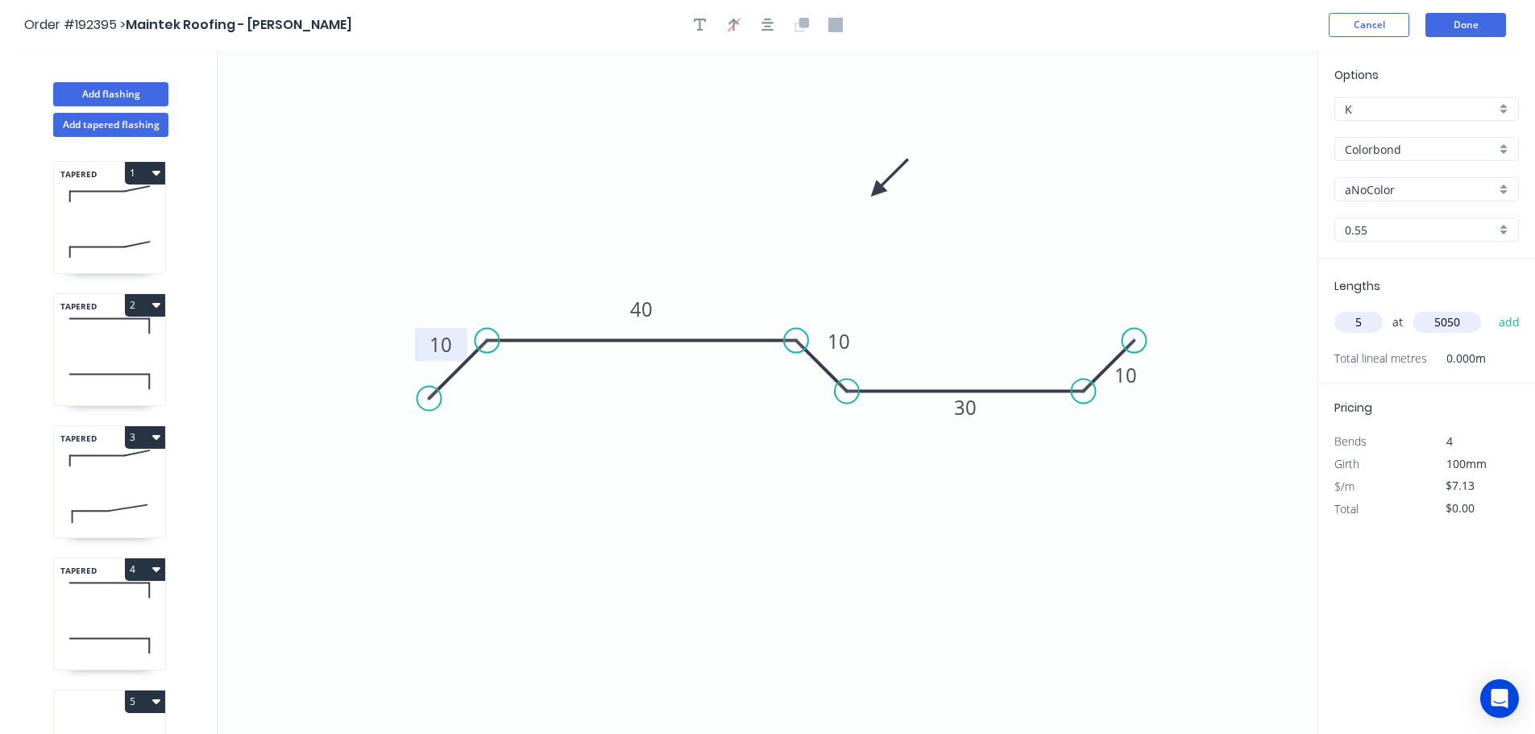
click at [1490, 309] on button "add" at bounding box center [1509, 322] width 38 height 27
click at [1379, 190] on input "aNoColor" at bounding box center [1419, 189] width 151 height 17
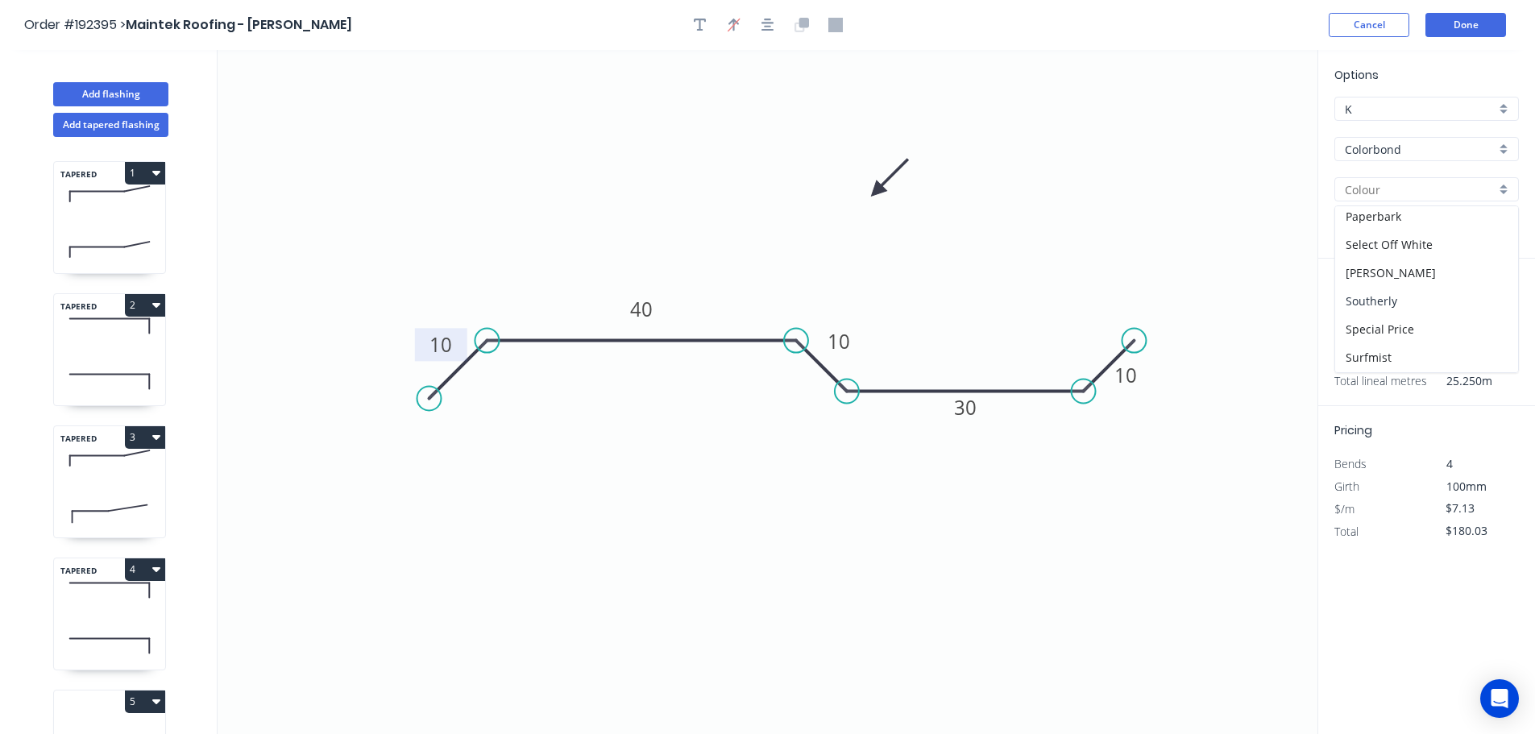
click at [1377, 296] on div "Southerly" at bounding box center [1426, 301] width 183 height 28
click at [1469, 26] on button "Done" at bounding box center [1465, 25] width 81 height 24
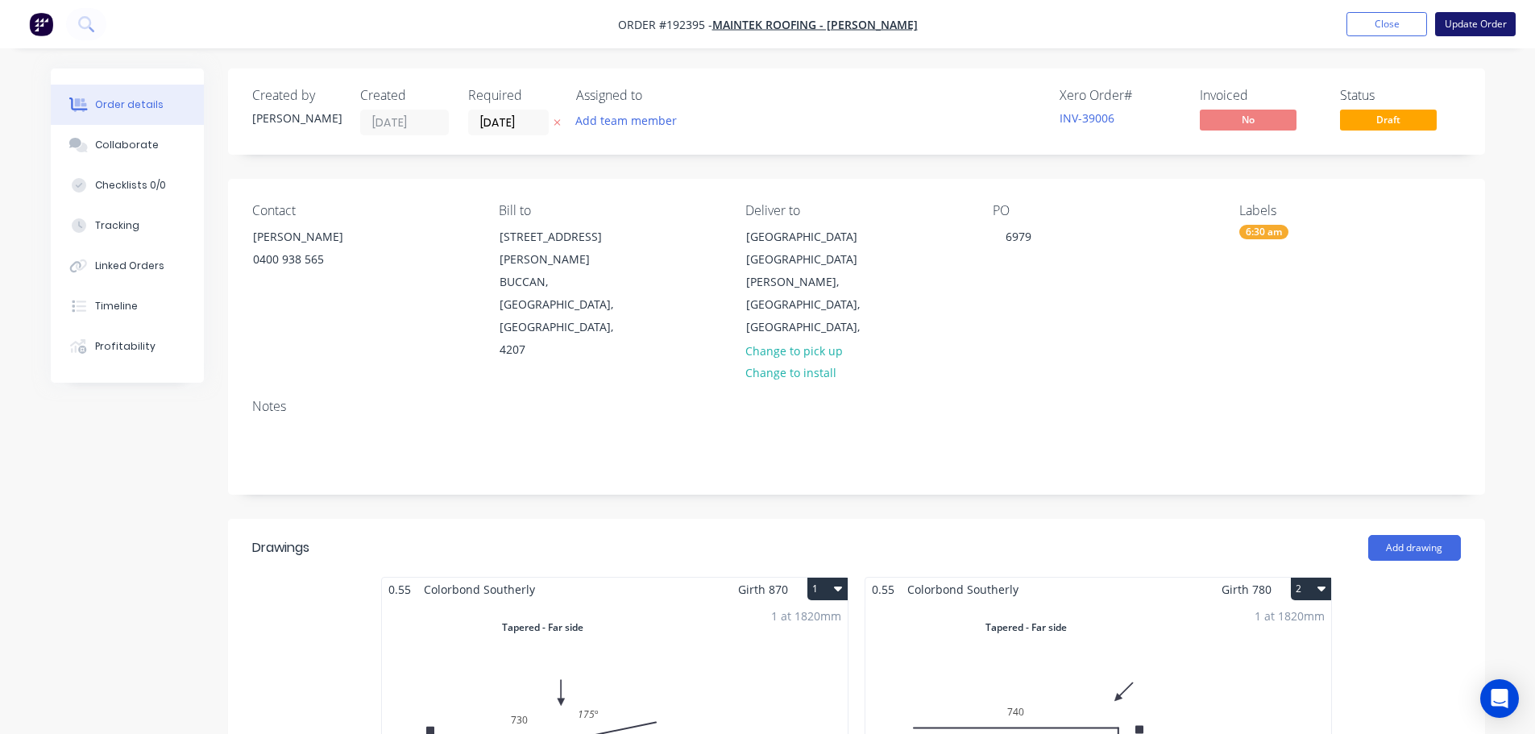
click at [1469, 23] on button "Update Order" at bounding box center [1475, 24] width 81 height 24
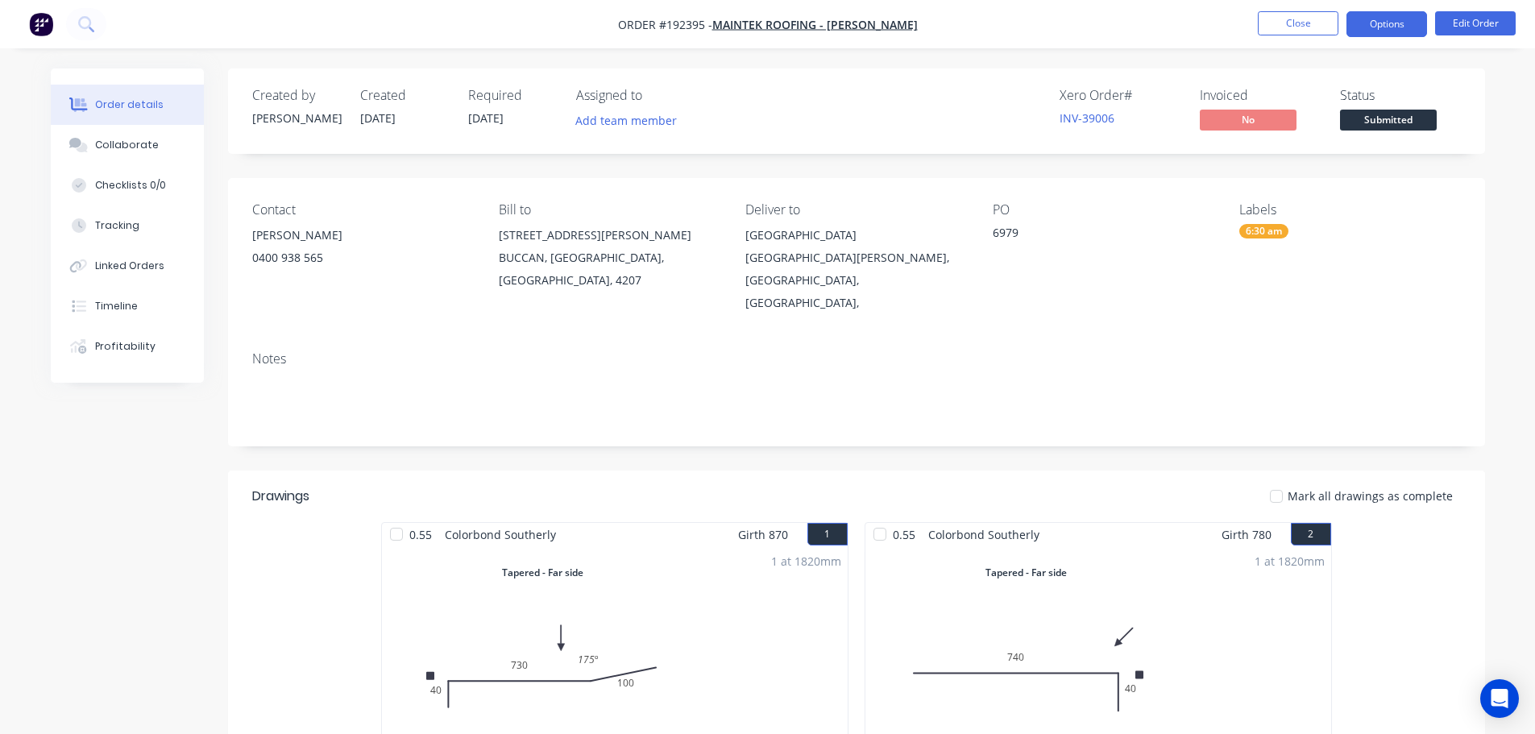
click at [1394, 15] on button "Options" at bounding box center [1386, 24] width 81 height 26
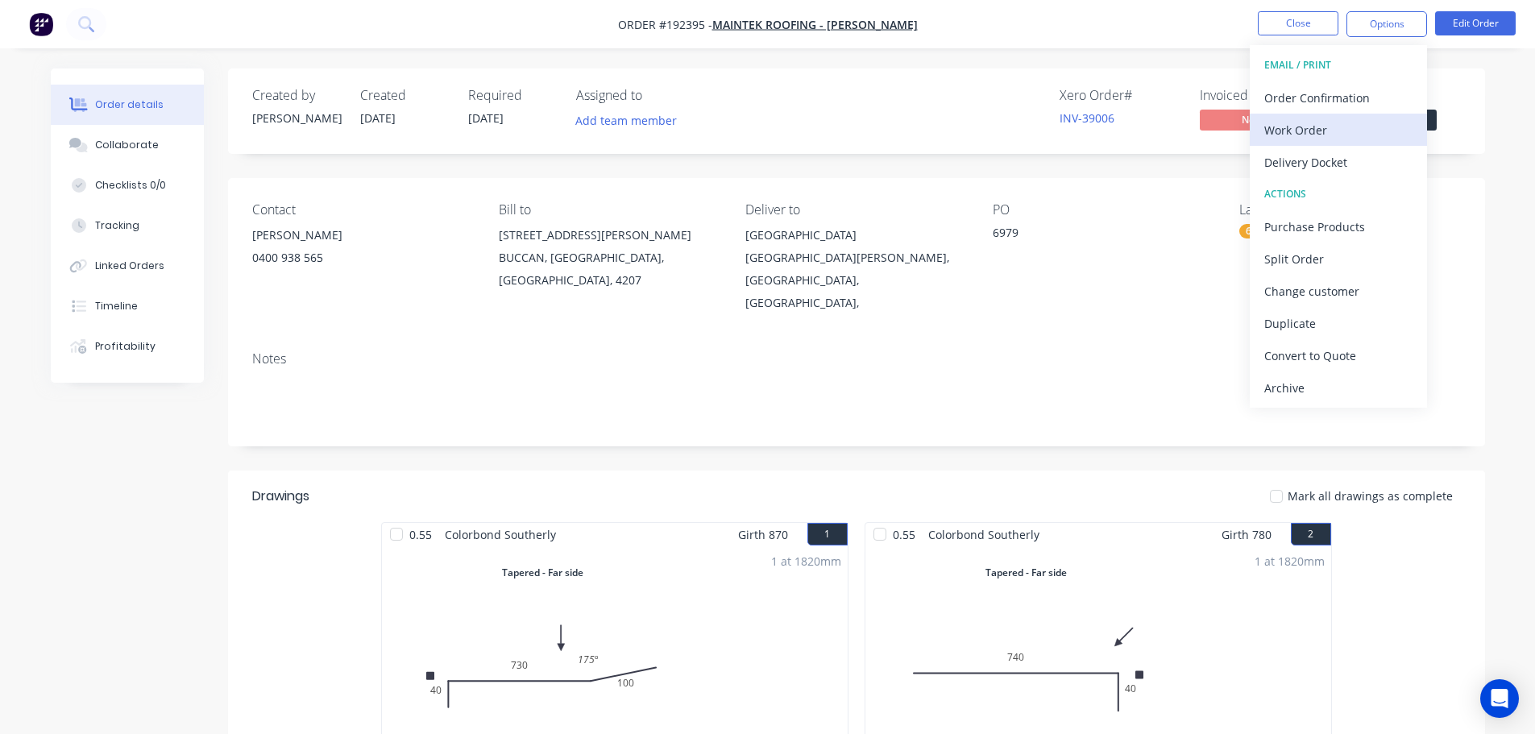
click at [1282, 133] on div "Work Order" at bounding box center [1338, 129] width 148 height 23
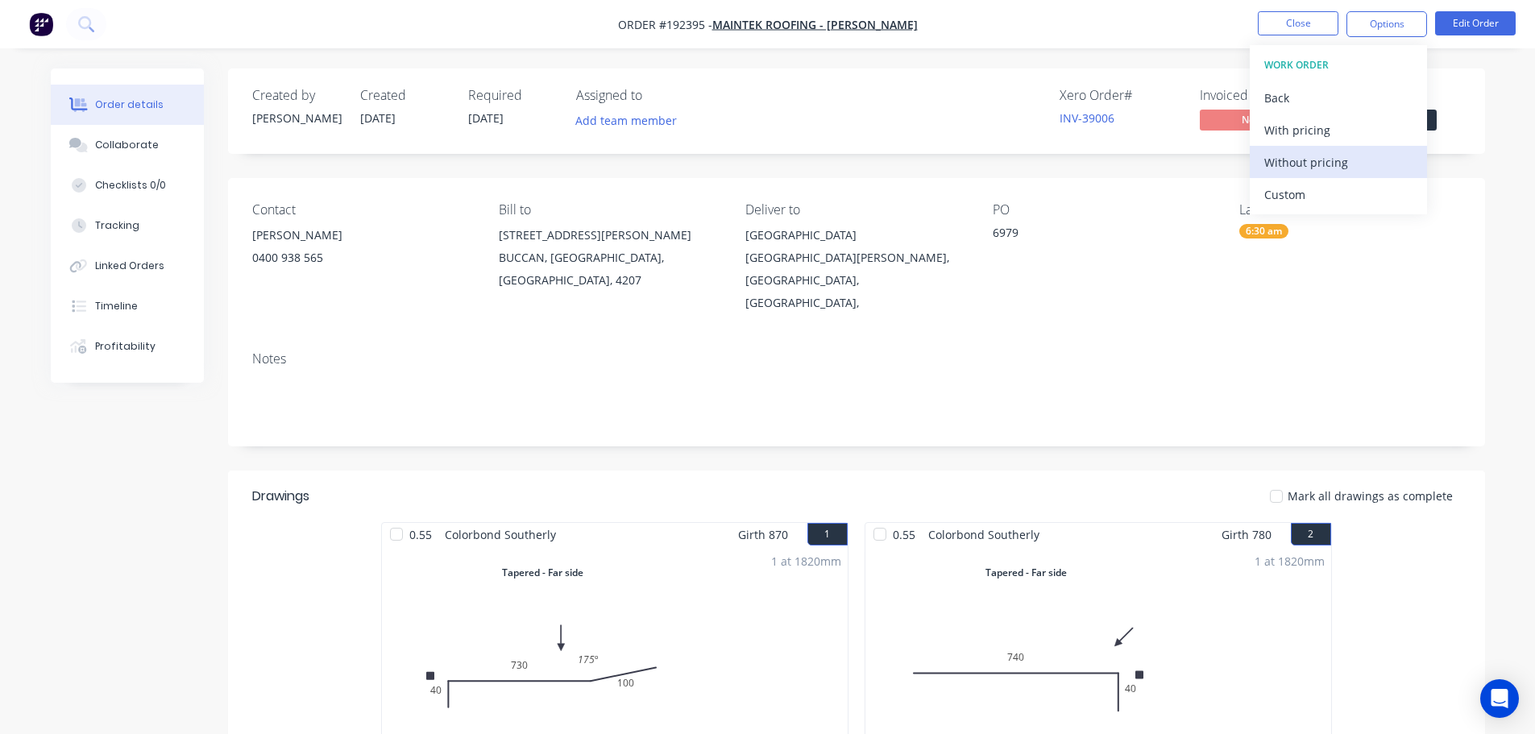
click at [1283, 159] on div "Without pricing" at bounding box center [1338, 162] width 148 height 23
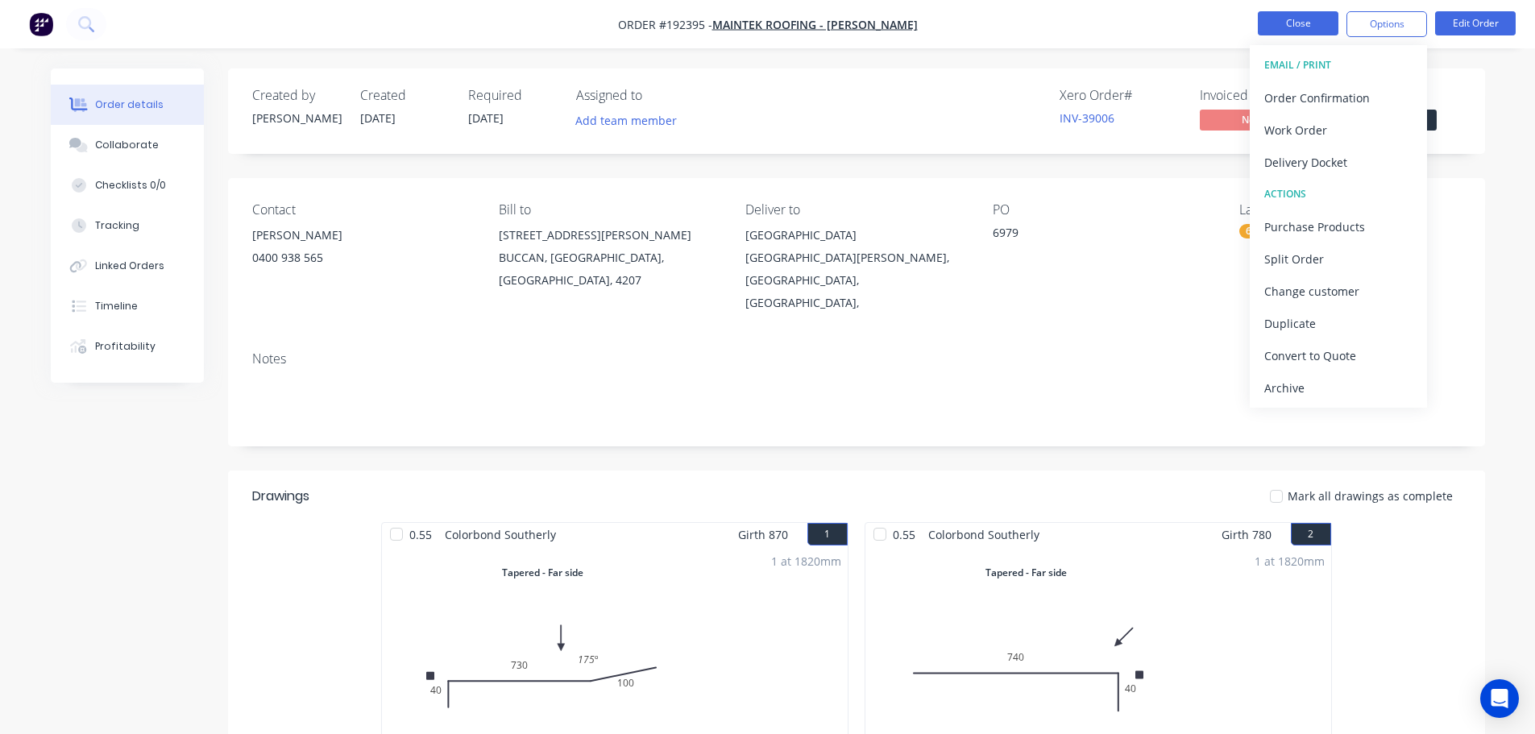
click at [1295, 18] on button "Close" at bounding box center [1297, 23] width 81 height 24
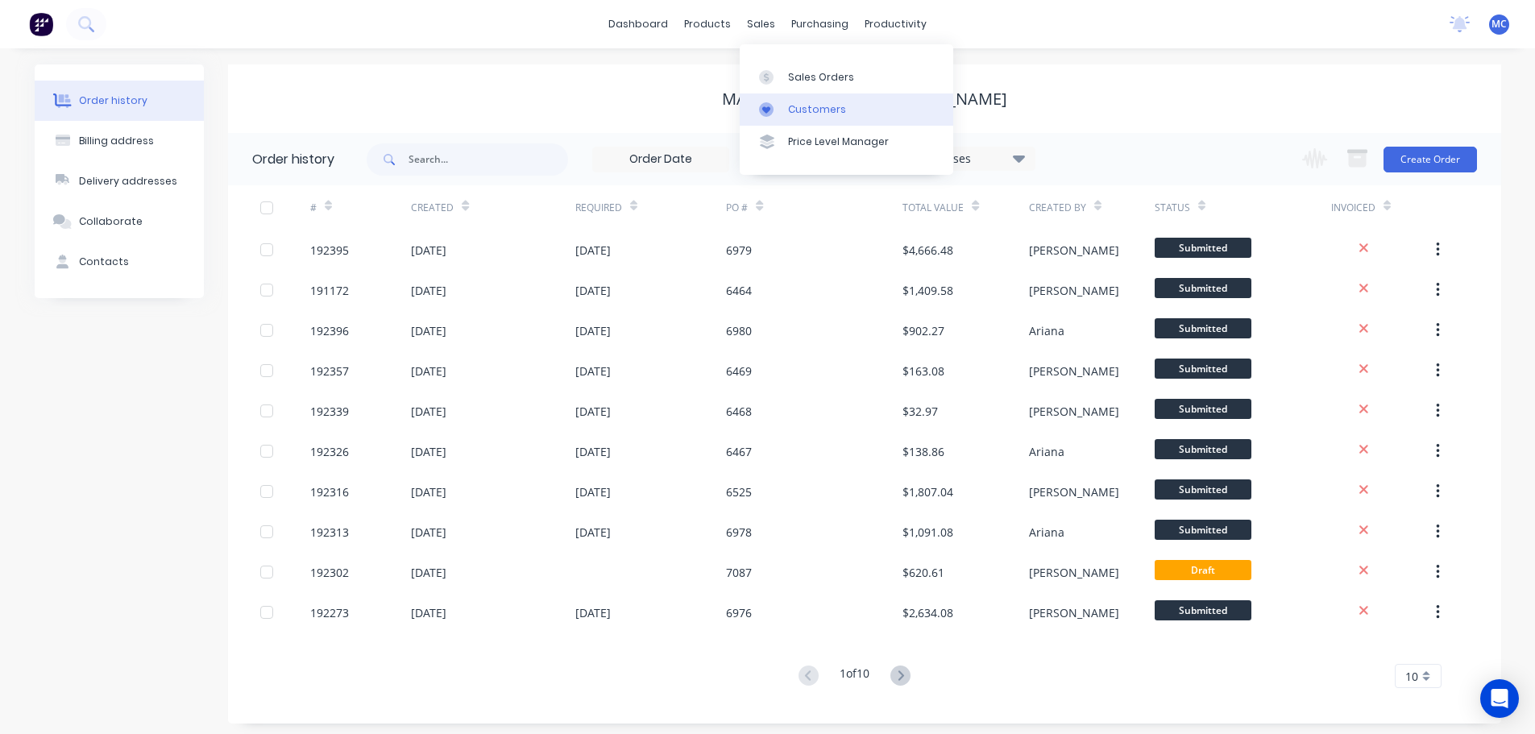
click at [809, 106] on div "Customers" at bounding box center [817, 109] width 58 height 14
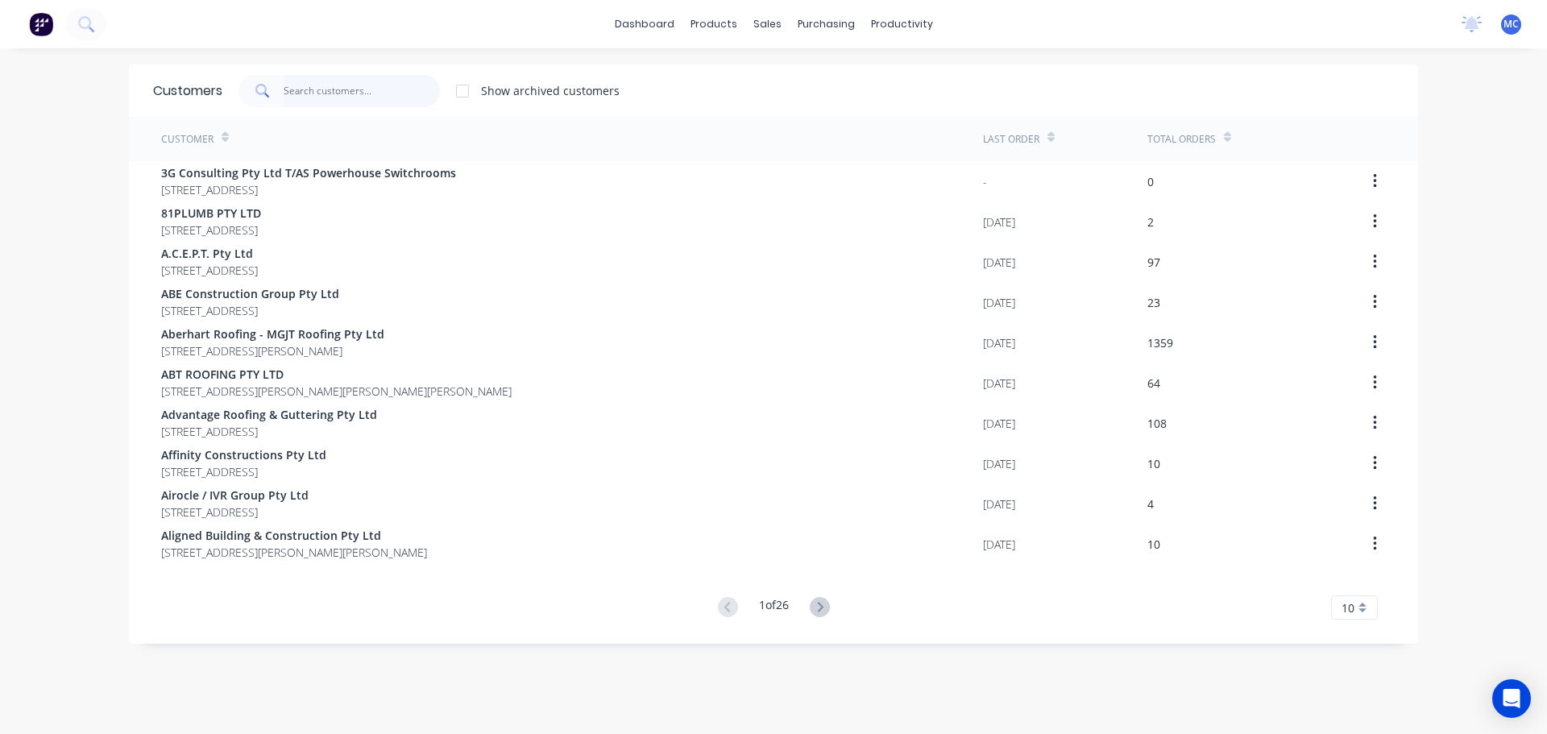
click at [348, 88] on input "text" at bounding box center [362, 91] width 157 height 32
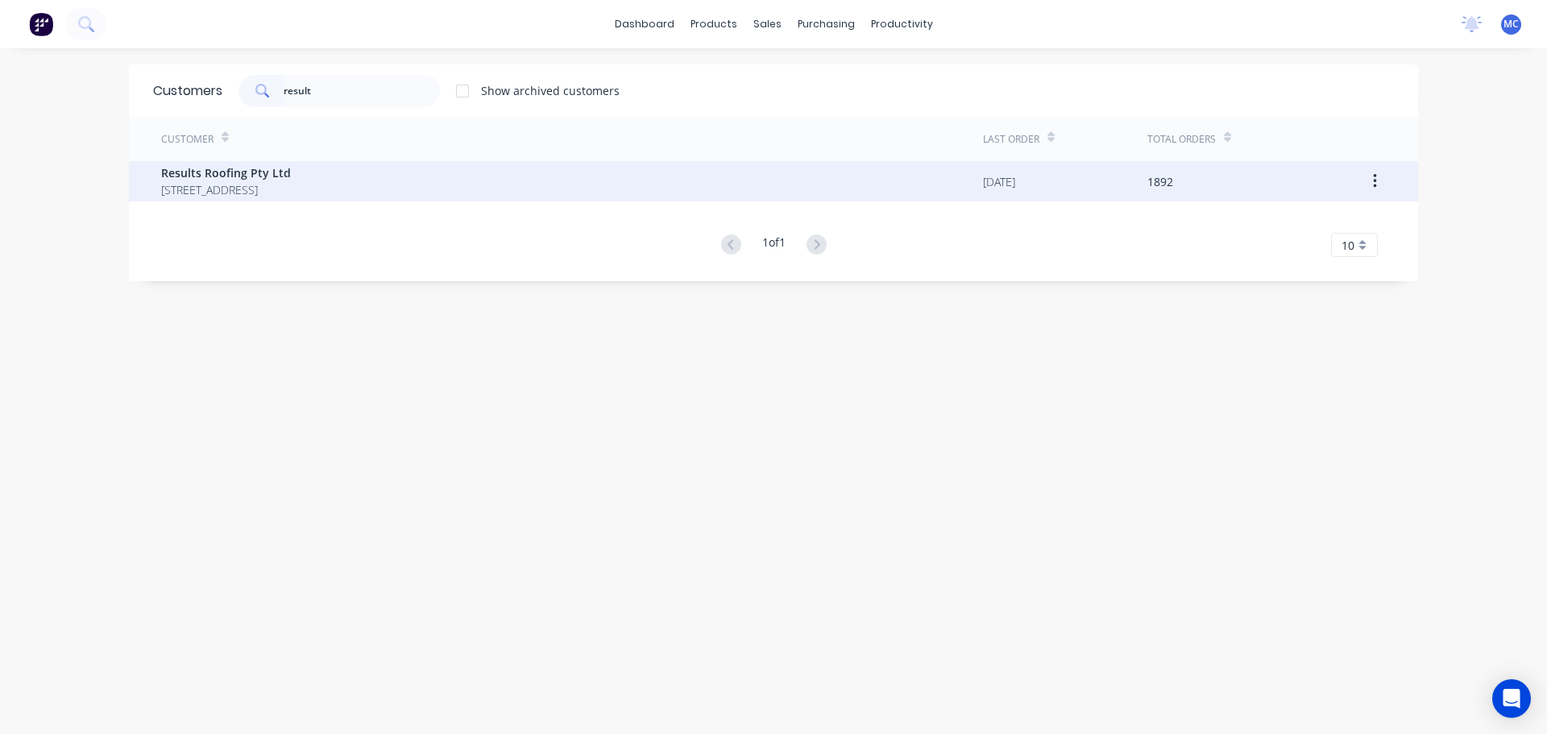
click at [234, 176] on span "Results Roofing Pty Ltd" at bounding box center [226, 172] width 130 height 17
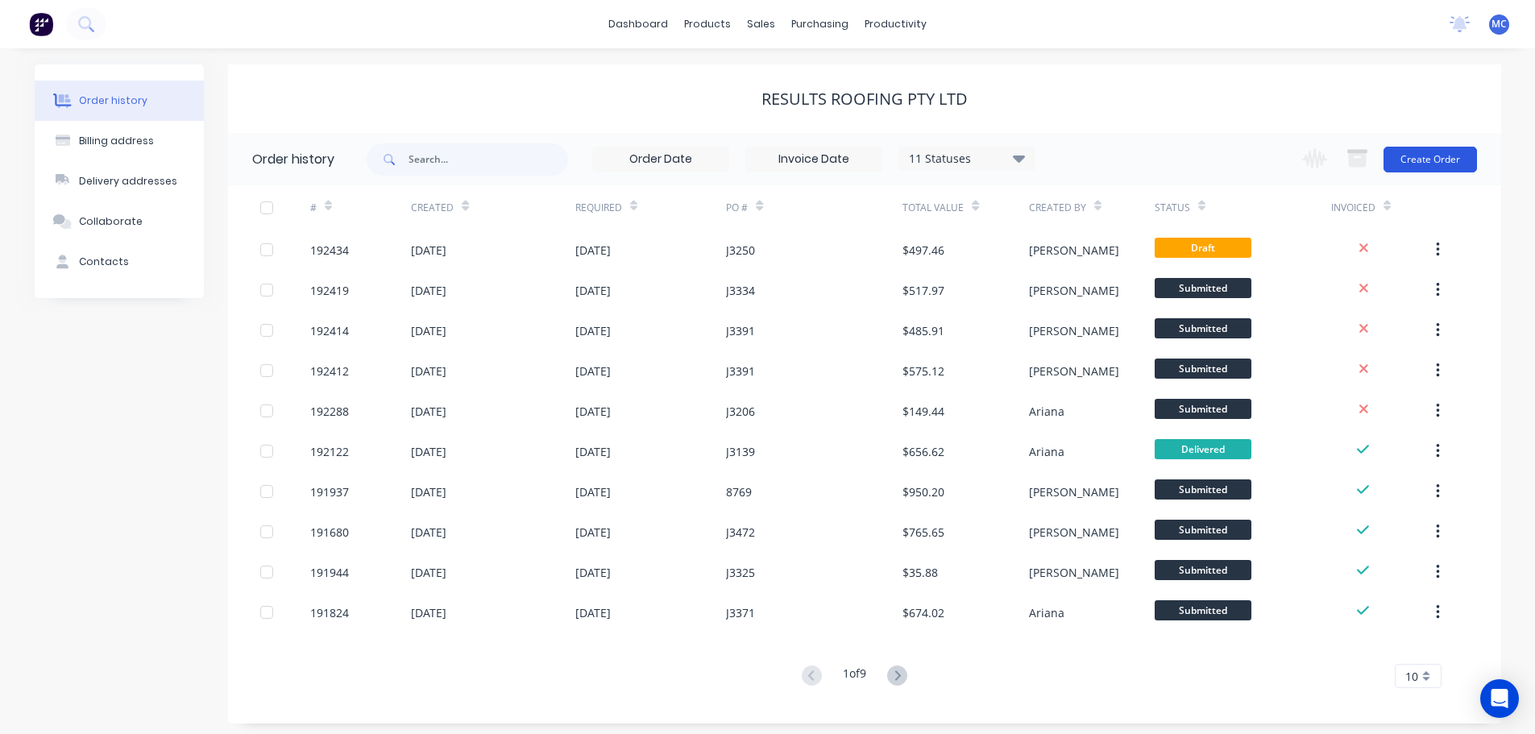
click at [1432, 159] on button "Create Order" at bounding box center [1429, 160] width 93 height 26
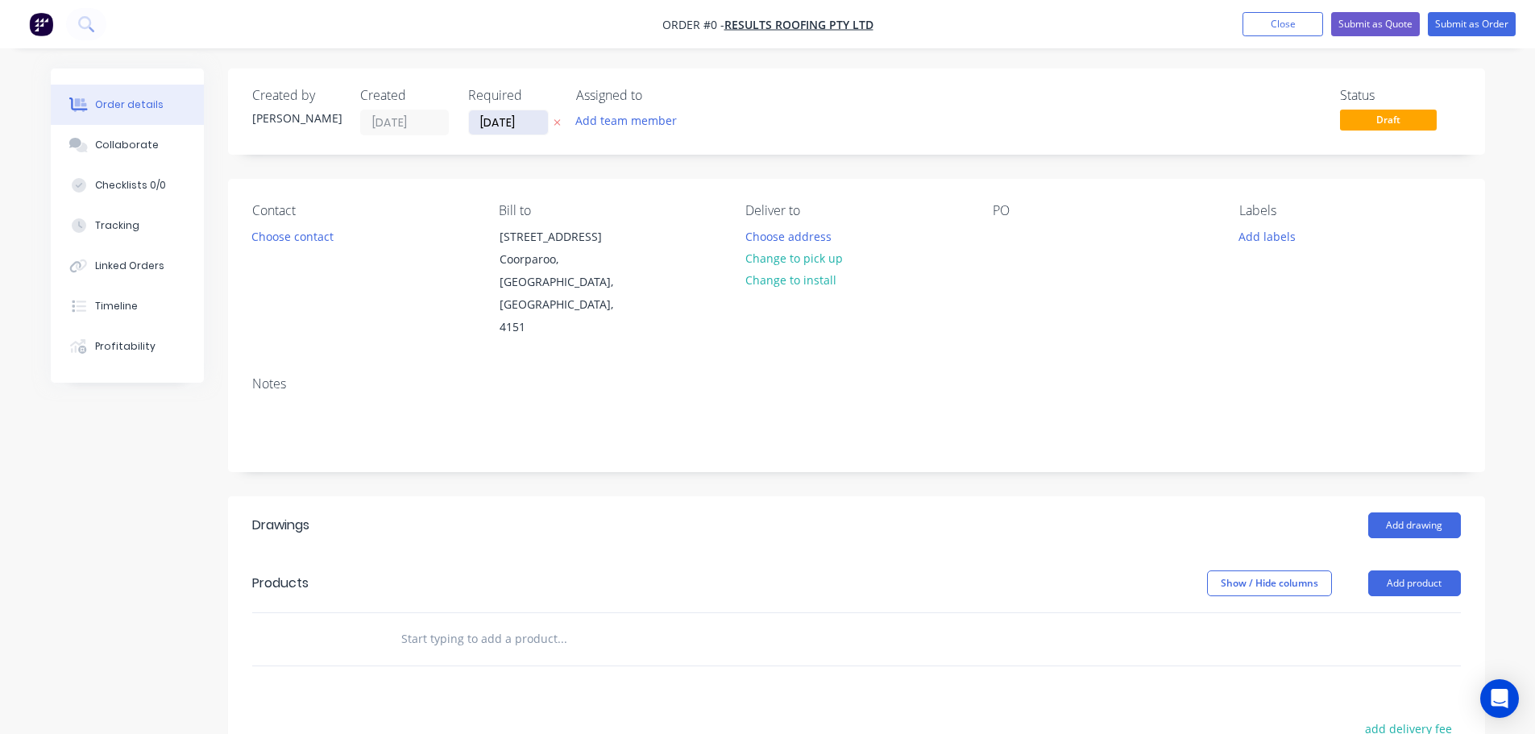
click at [499, 116] on input "[DATE]" at bounding box center [508, 122] width 79 height 24
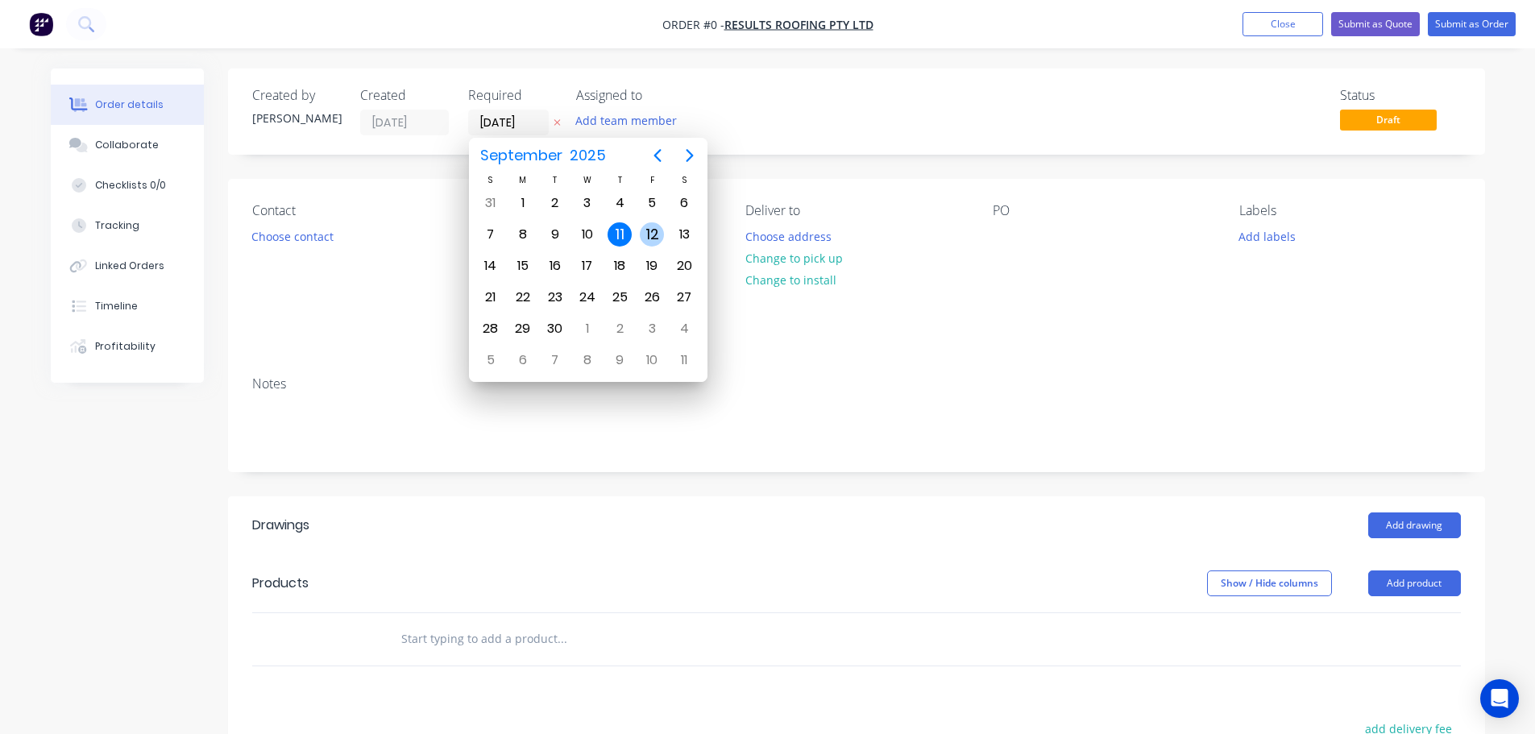
click at [652, 230] on div "12" at bounding box center [652, 234] width 24 height 24
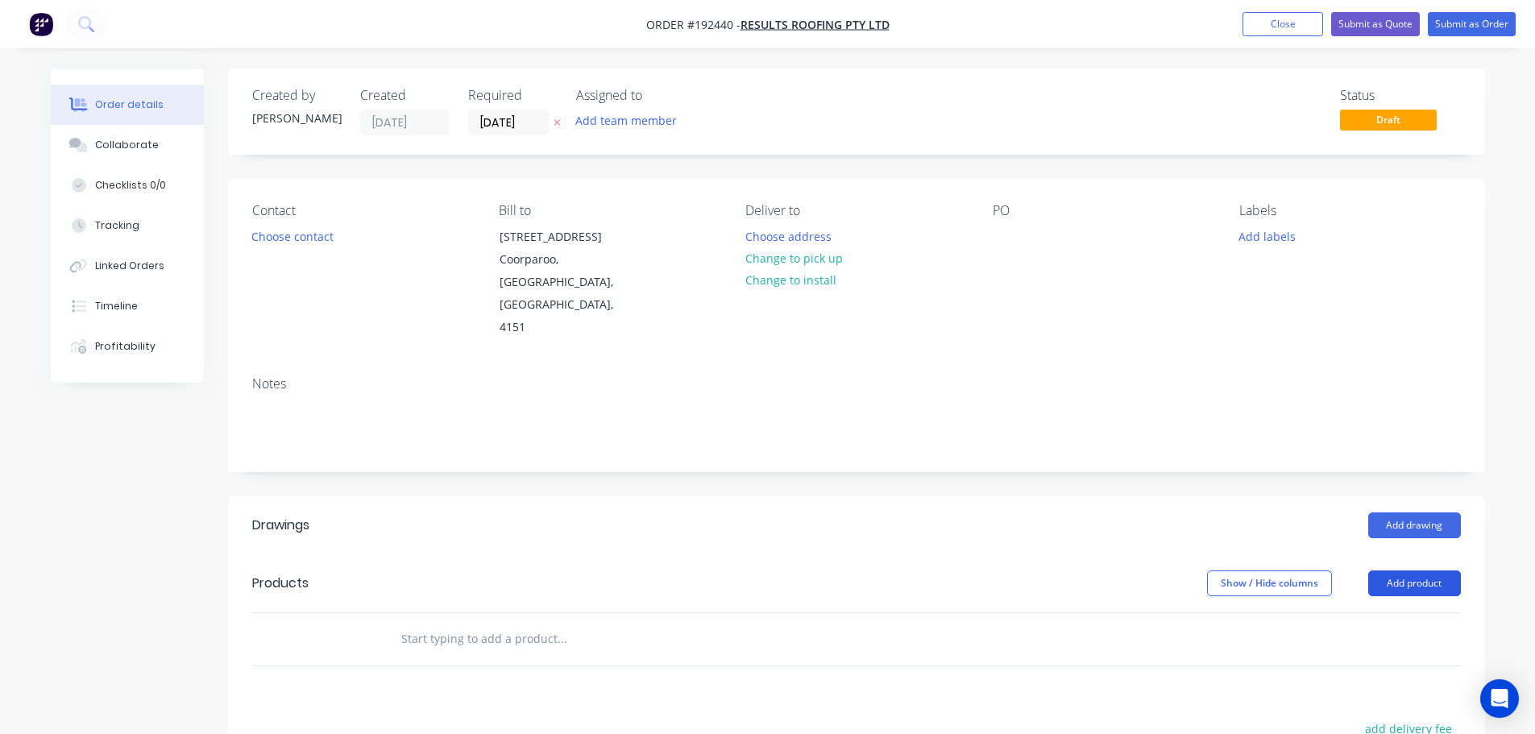
click at [1418, 570] on button "Add product" at bounding box center [1414, 583] width 93 height 26
click at [1391, 612] on div "Product catalogue" at bounding box center [1384, 623] width 124 height 23
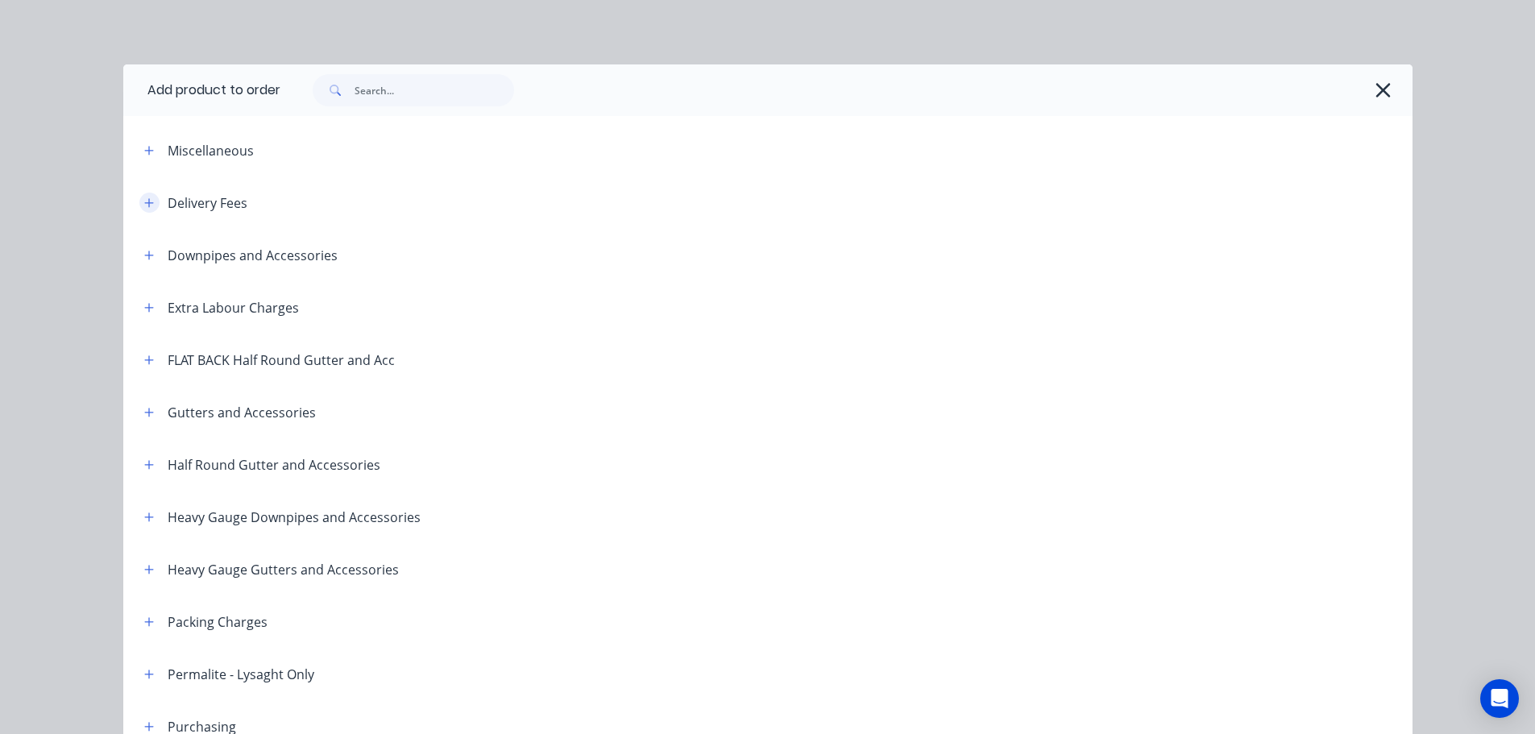
click at [144, 201] on icon "button" at bounding box center [148, 202] width 9 height 9
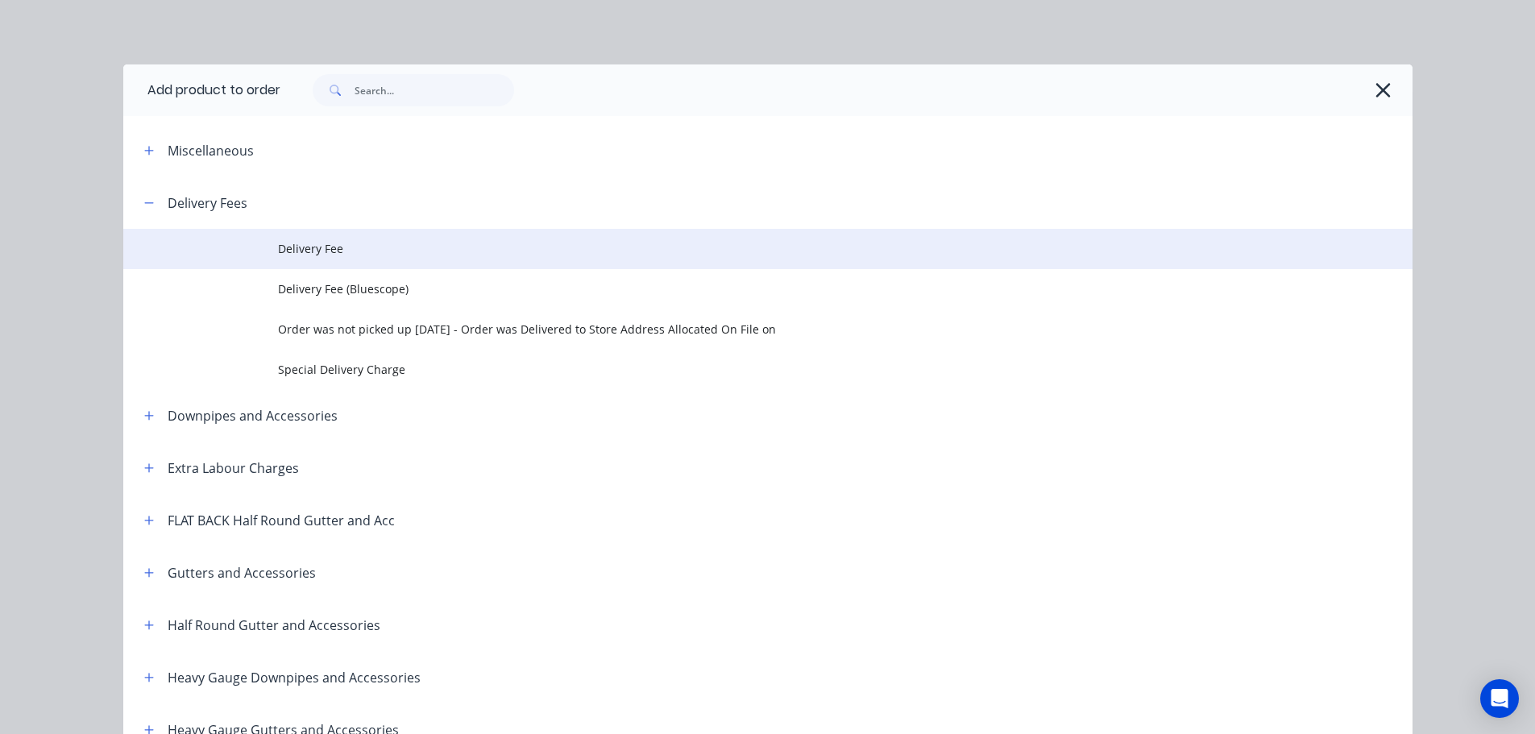
click at [313, 248] on span "Delivery Fee" at bounding box center [731, 248] width 907 height 17
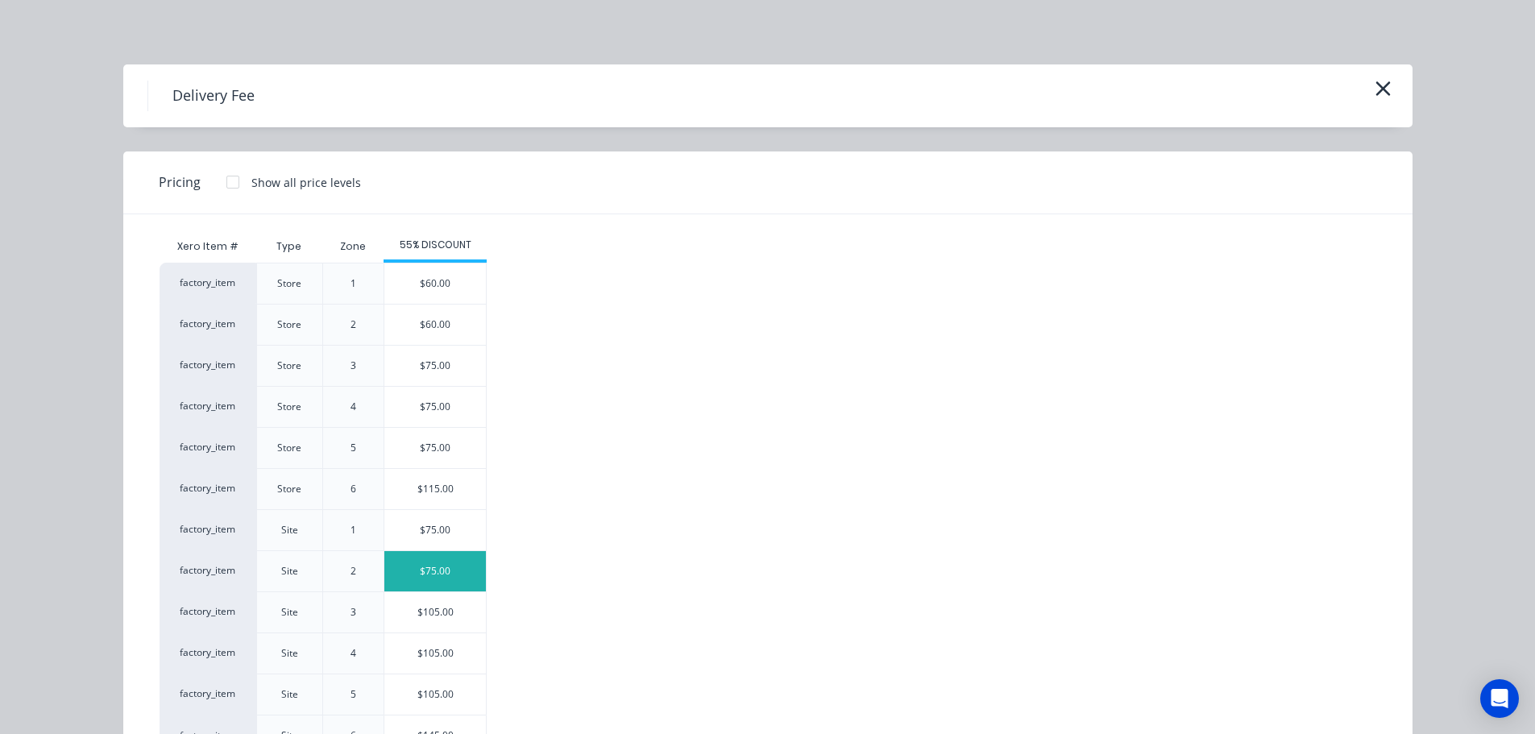
click at [437, 573] on div "$75.00" at bounding box center [434, 571] width 101 height 40
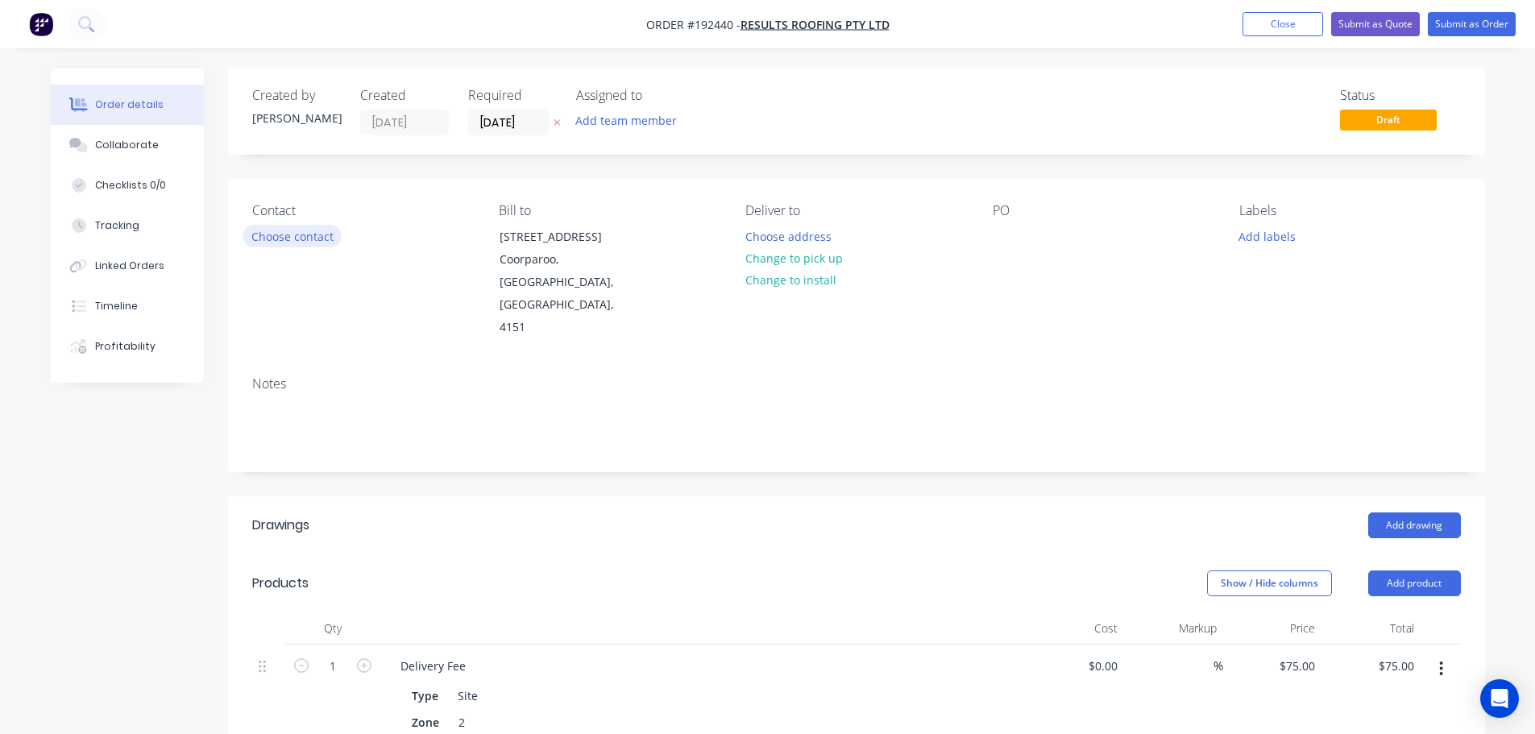
click at [279, 236] on button "Choose contact" at bounding box center [291, 236] width 99 height 22
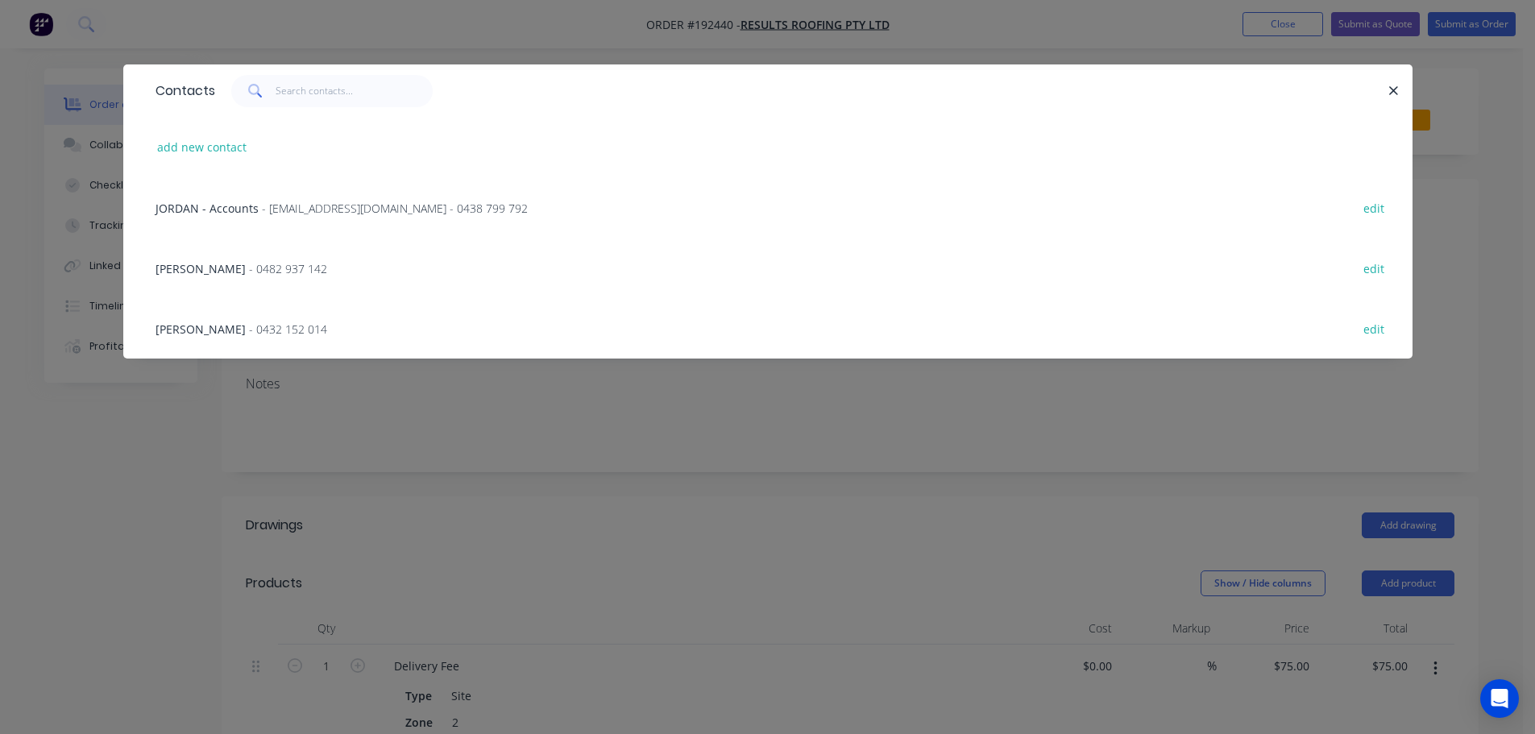
click at [249, 267] on span "- 0482 937 142" at bounding box center [288, 268] width 78 height 15
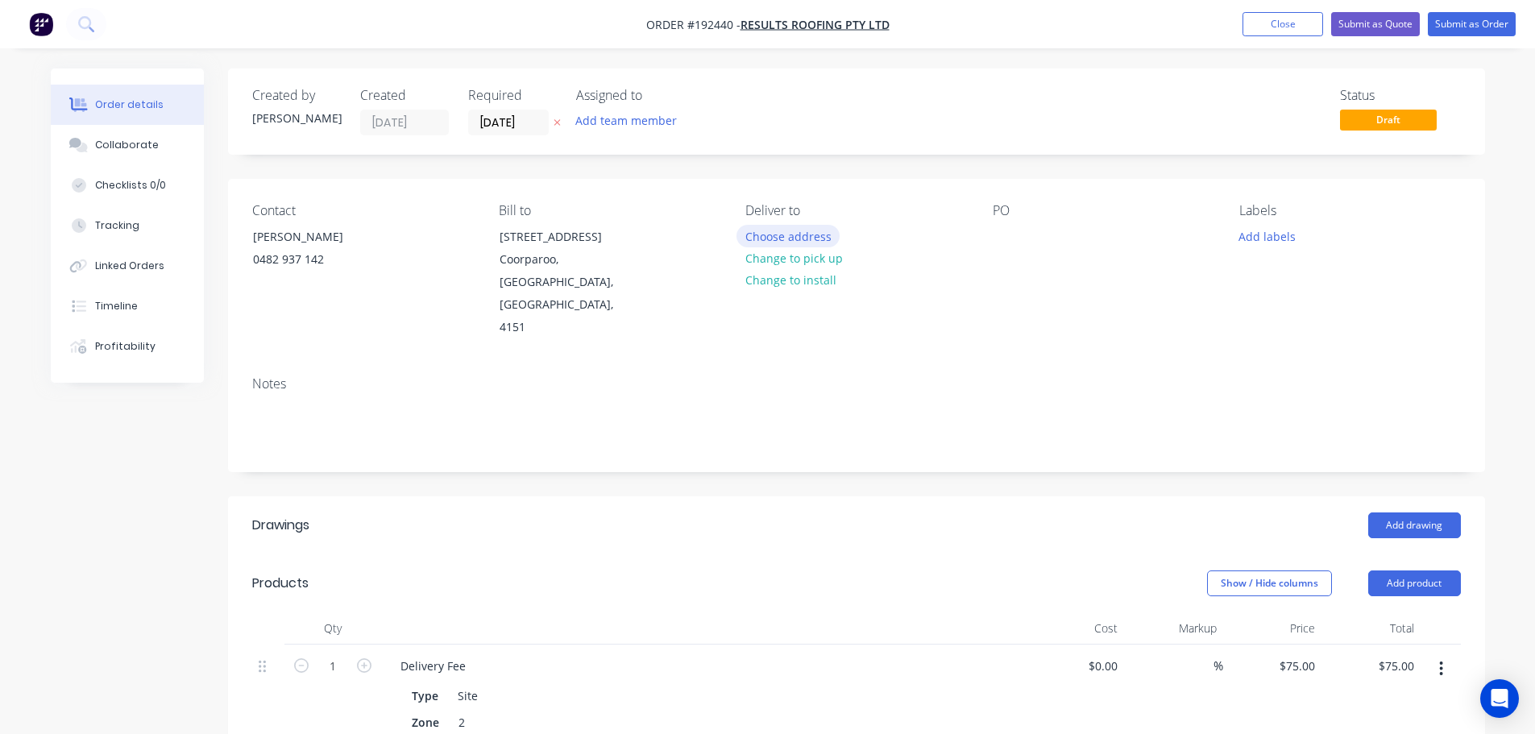
click at [783, 232] on button "Choose address" at bounding box center [787, 236] width 103 height 22
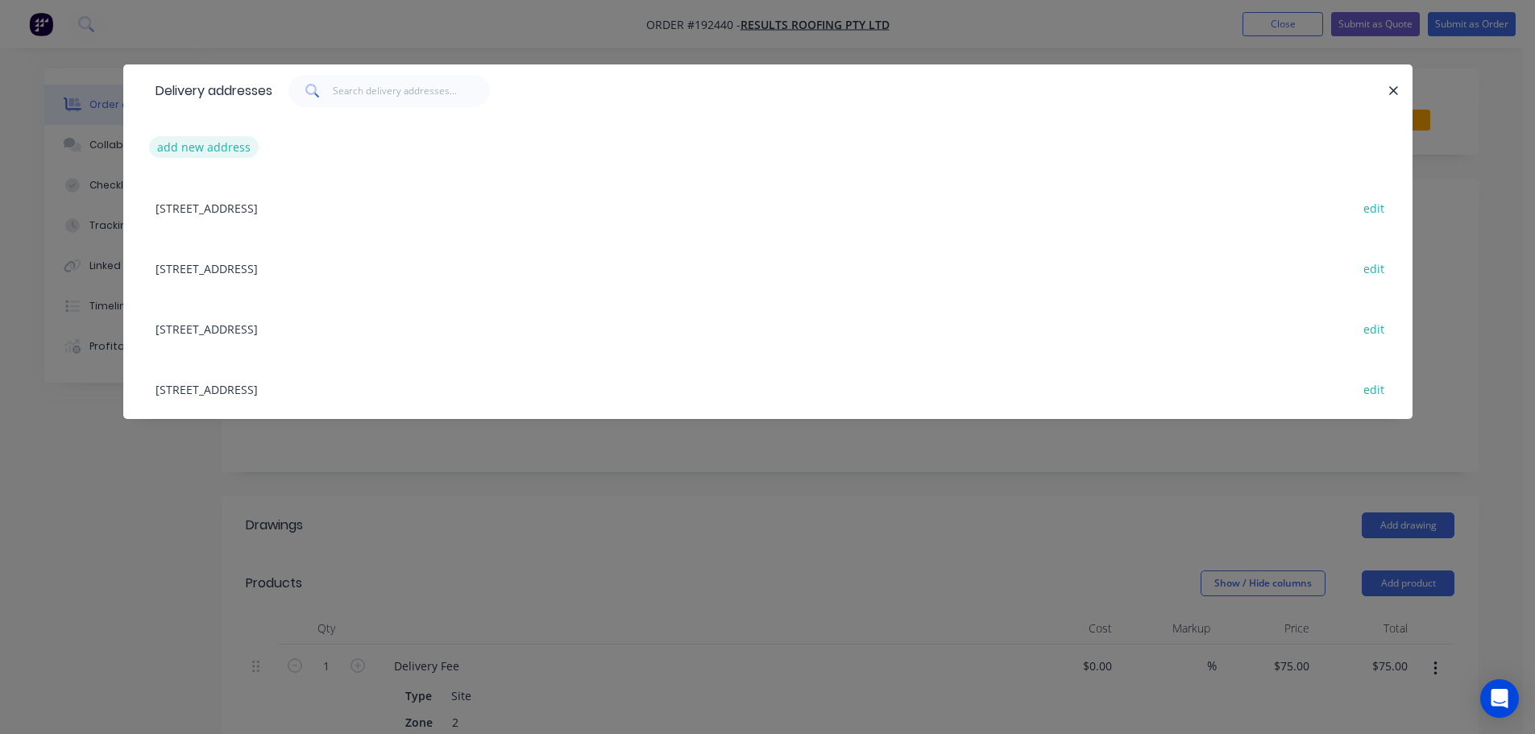
click at [206, 147] on button "add new address" at bounding box center [204, 147] width 110 height 22
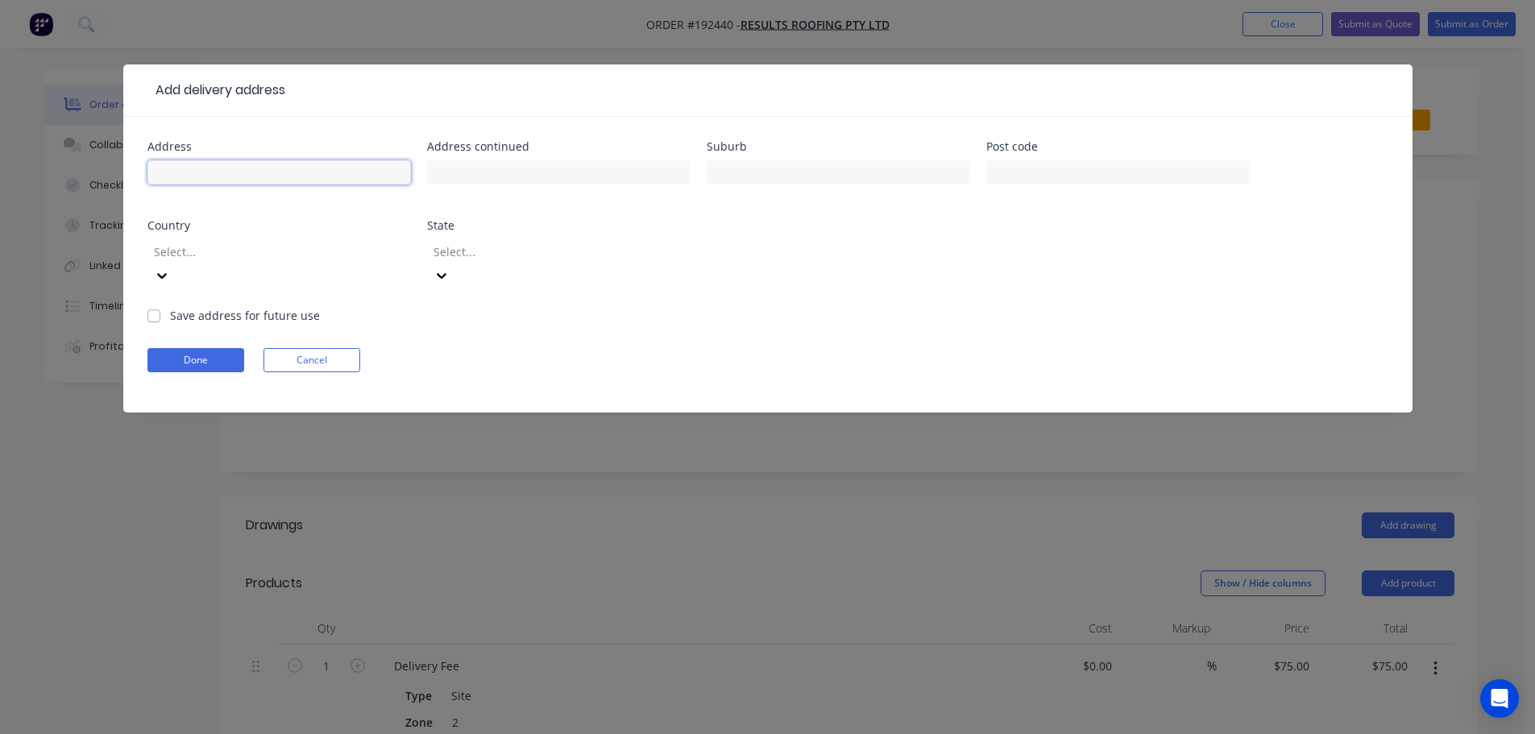
click at [171, 172] on input "text" at bounding box center [278, 172] width 263 height 24
click button "Done" at bounding box center [195, 360] width 97 height 24
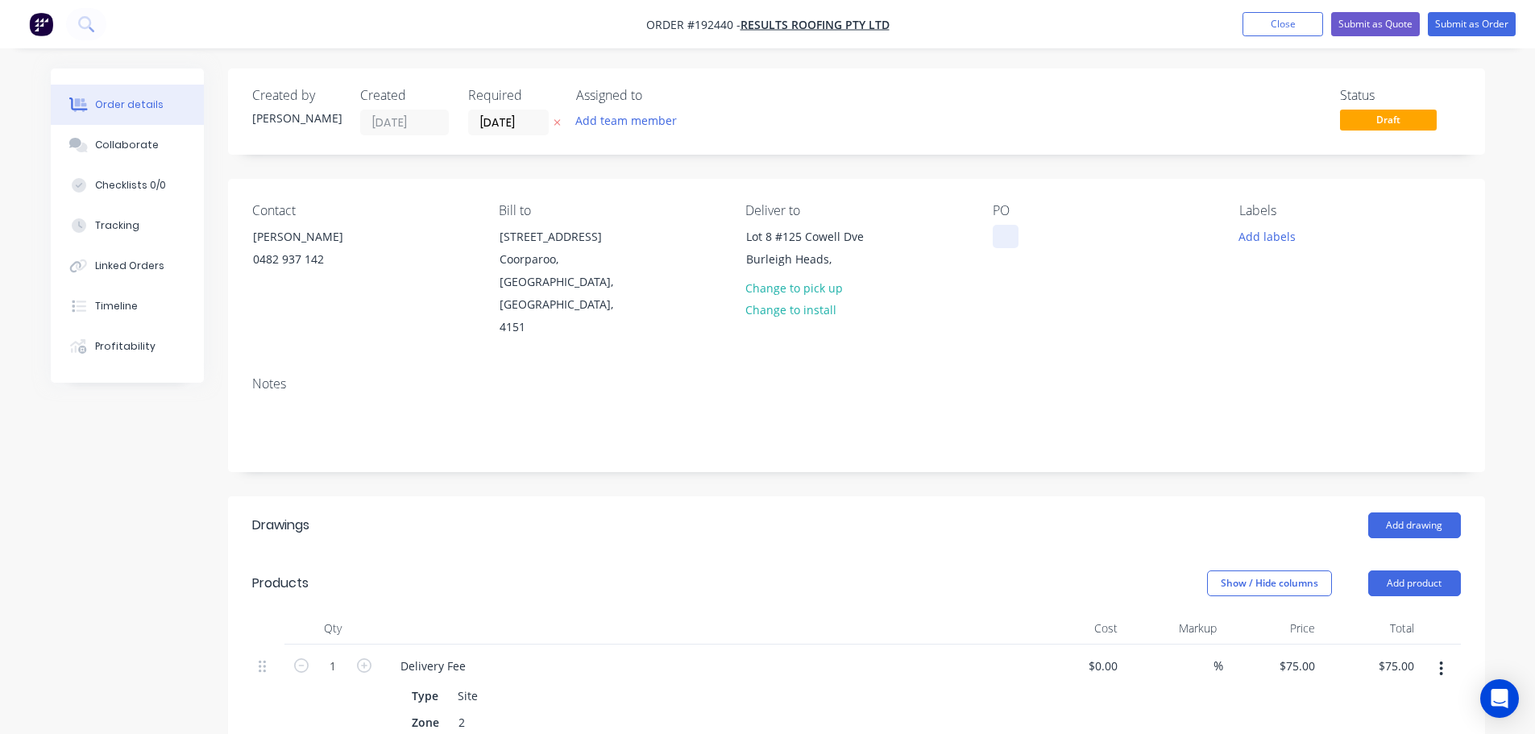
click at [1009, 237] on div at bounding box center [1005, 236] width 26 height 23
click at [1419, 512] on button "Add drawing" at bounding box center [1414, 525] width 93 height 26
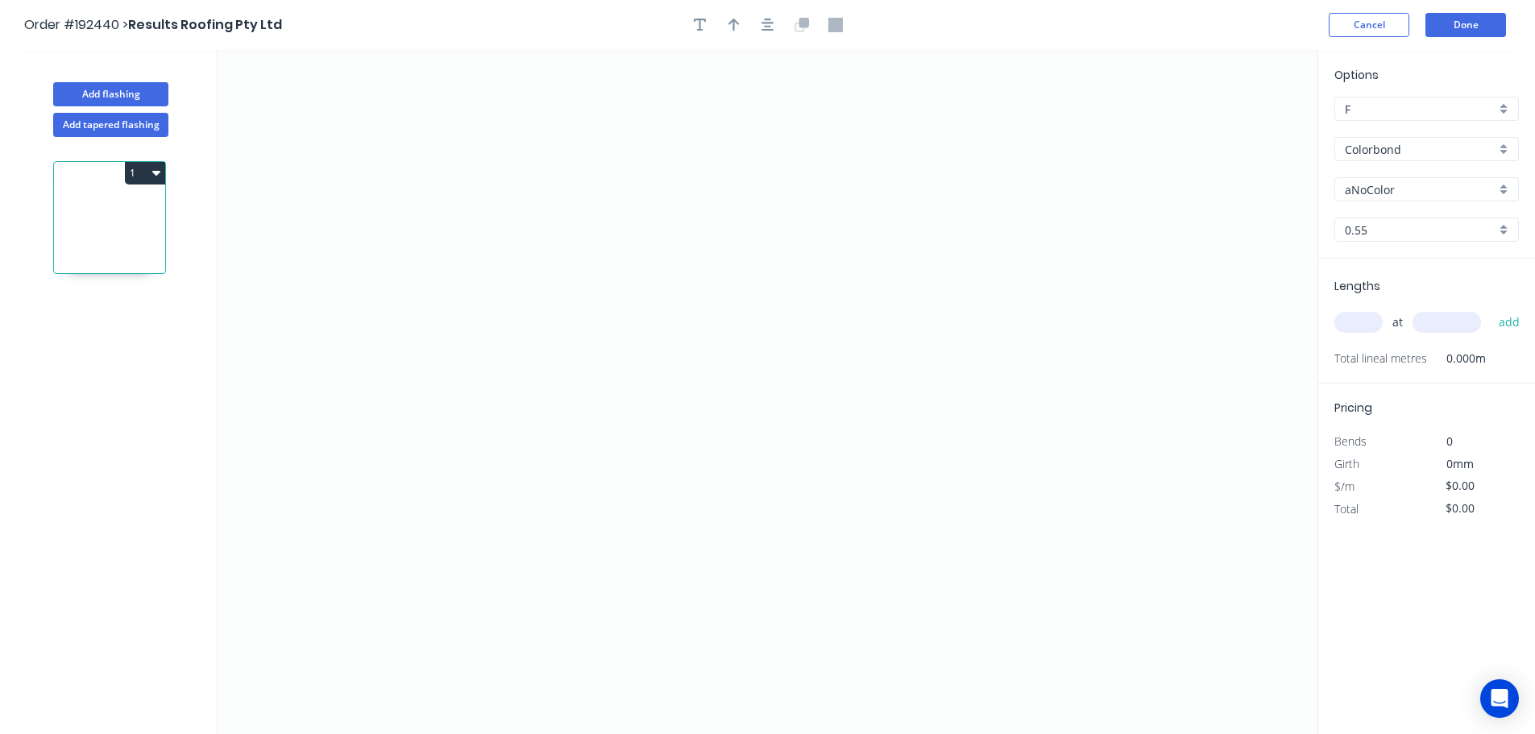
click at [1373, 184] on input "aNoColor" at bounding box center [1419, 189] width 151 height 17
click at [1367, 275] on div "Surfmist" at bounding box center [1426, 277] width 183 height 28
click at [1356, 315] on input "text" at bounding box center [1358, 322] width 48 height 21
click at [1490, 309] on button "add" at bounding box center [1509, 322] width 38 height 27
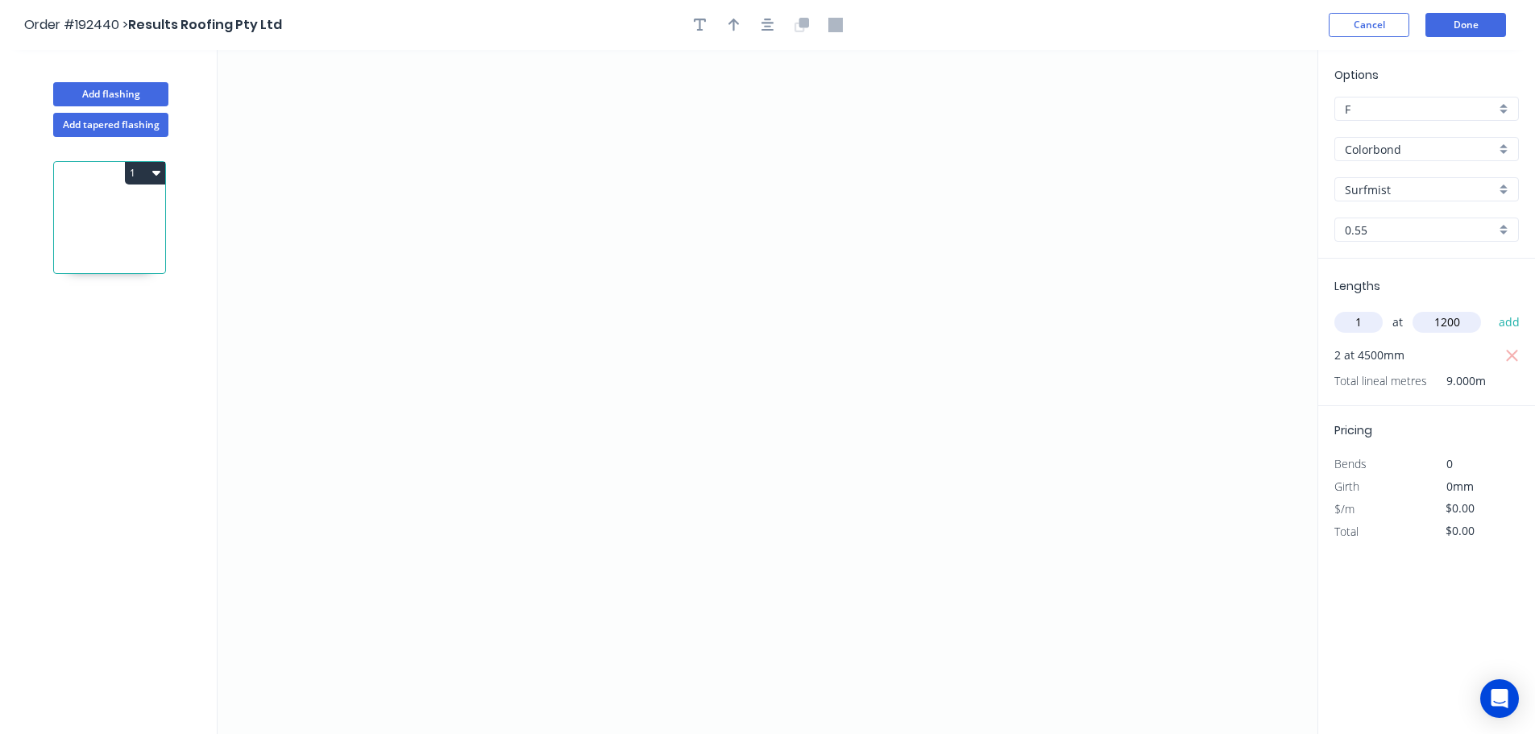
click at [1490, 309] on button "add" at bounding box center [1509, 322] width 38 height 27
click at [951, 349] on icon "0" at bounding box center [767, 392] width 1100 height 684
click at [1003, 399] on icon at bounding box center [977, 375] width 52 height 52
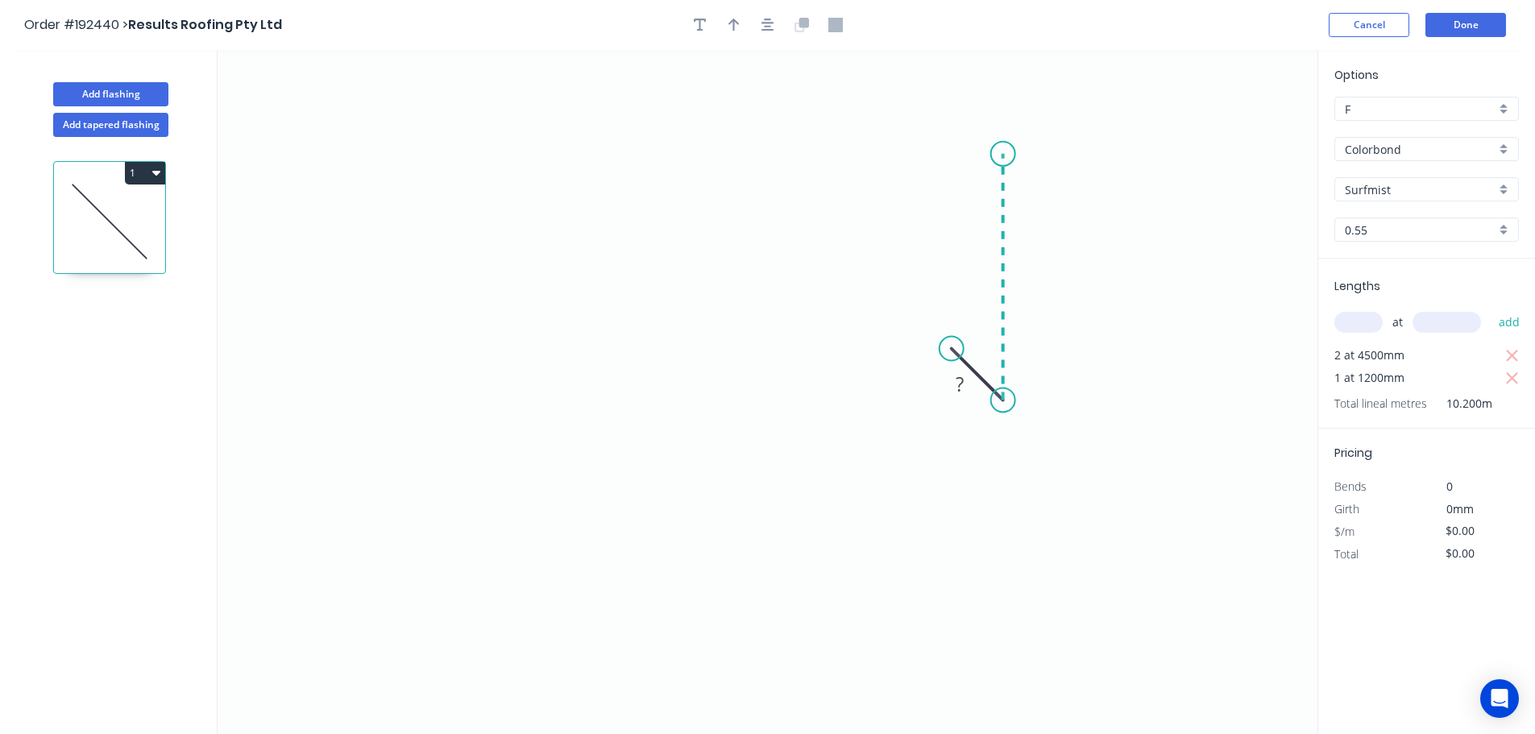
click at [995, 154] on icon "0 ?" at bounding box center [767, 392] width 1100 height 684
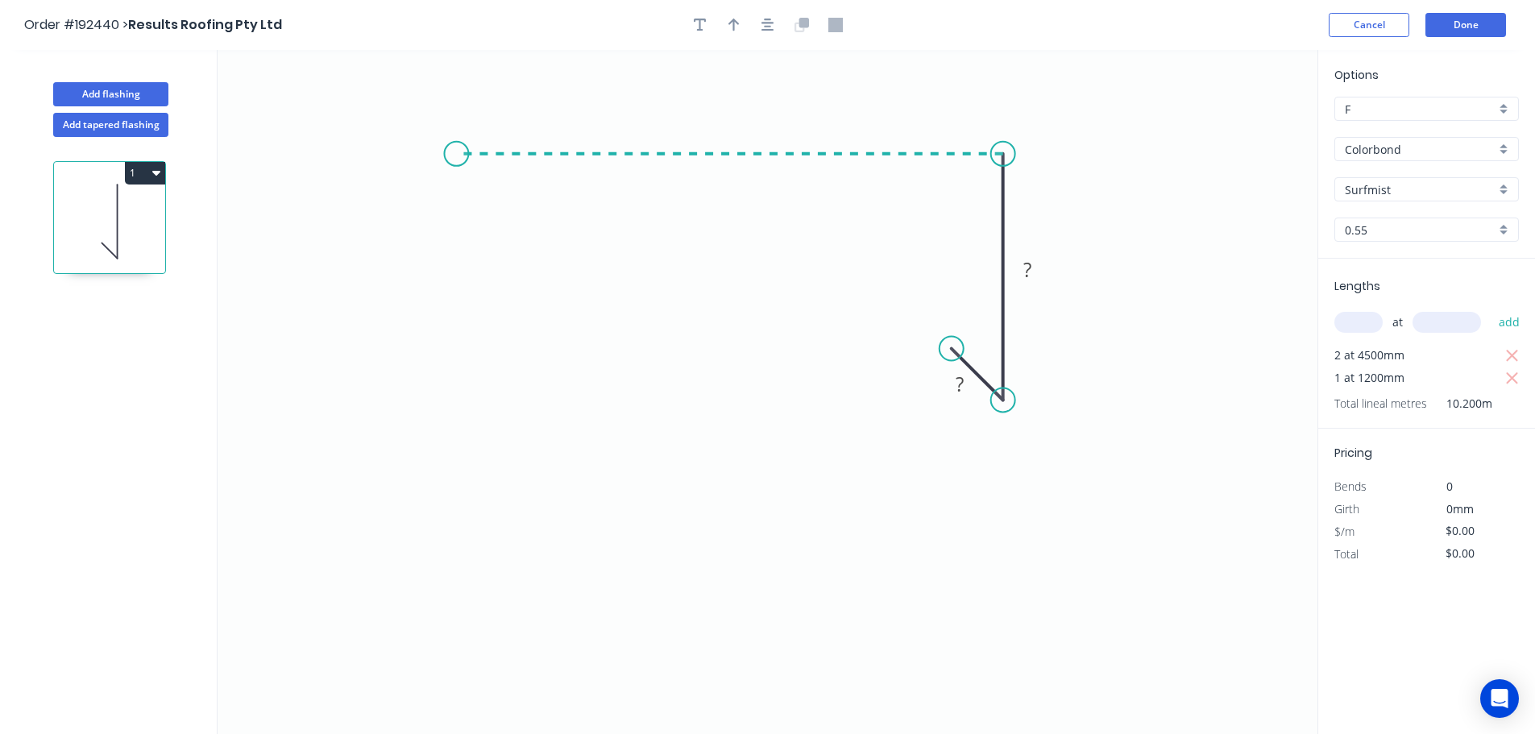
click at [456, 162] on icon "0 ? ?" at bounding box center [767, 392] width 1100 height 684
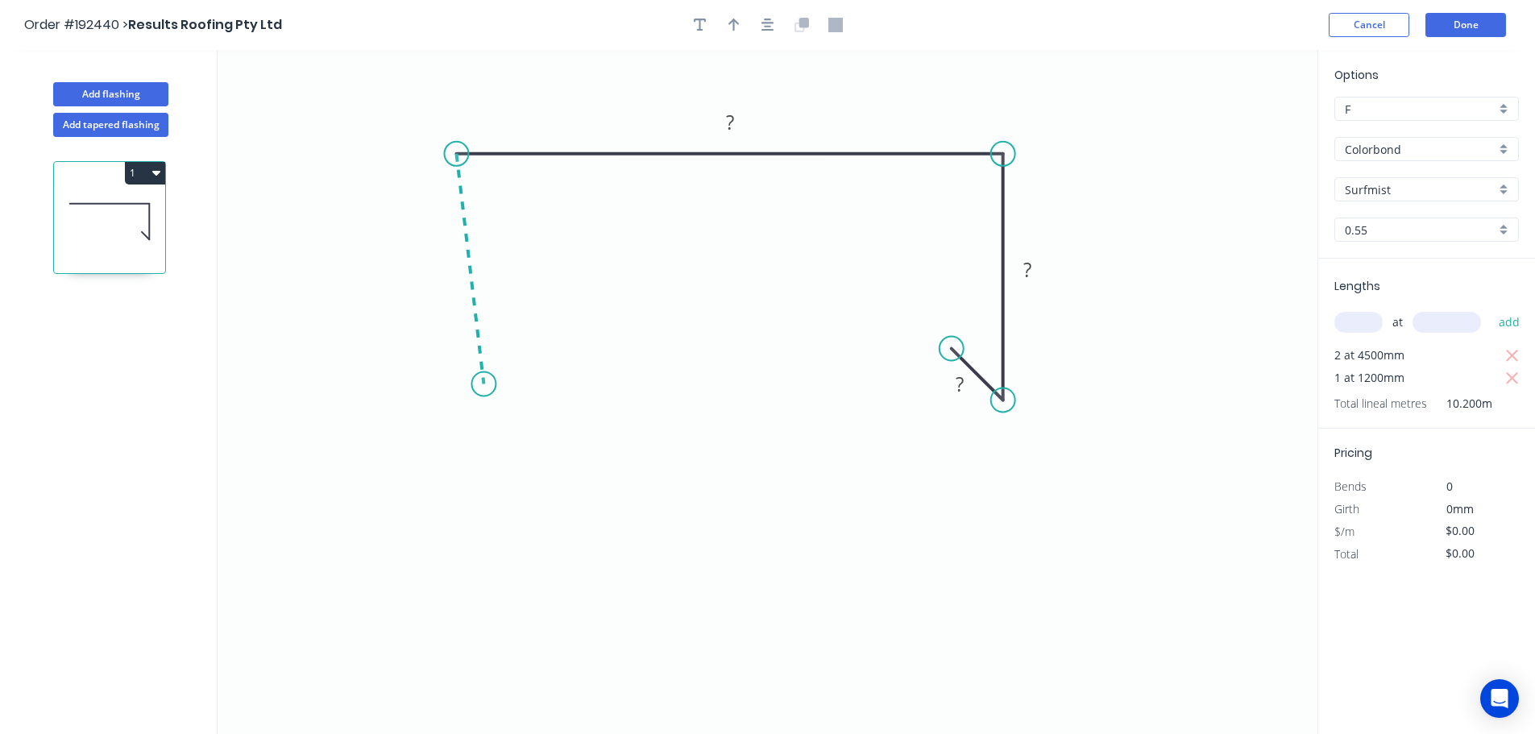
click at [483, 384] on icon "0 ? ? ?" at bounding box center [767, 392] width 1100 height 684
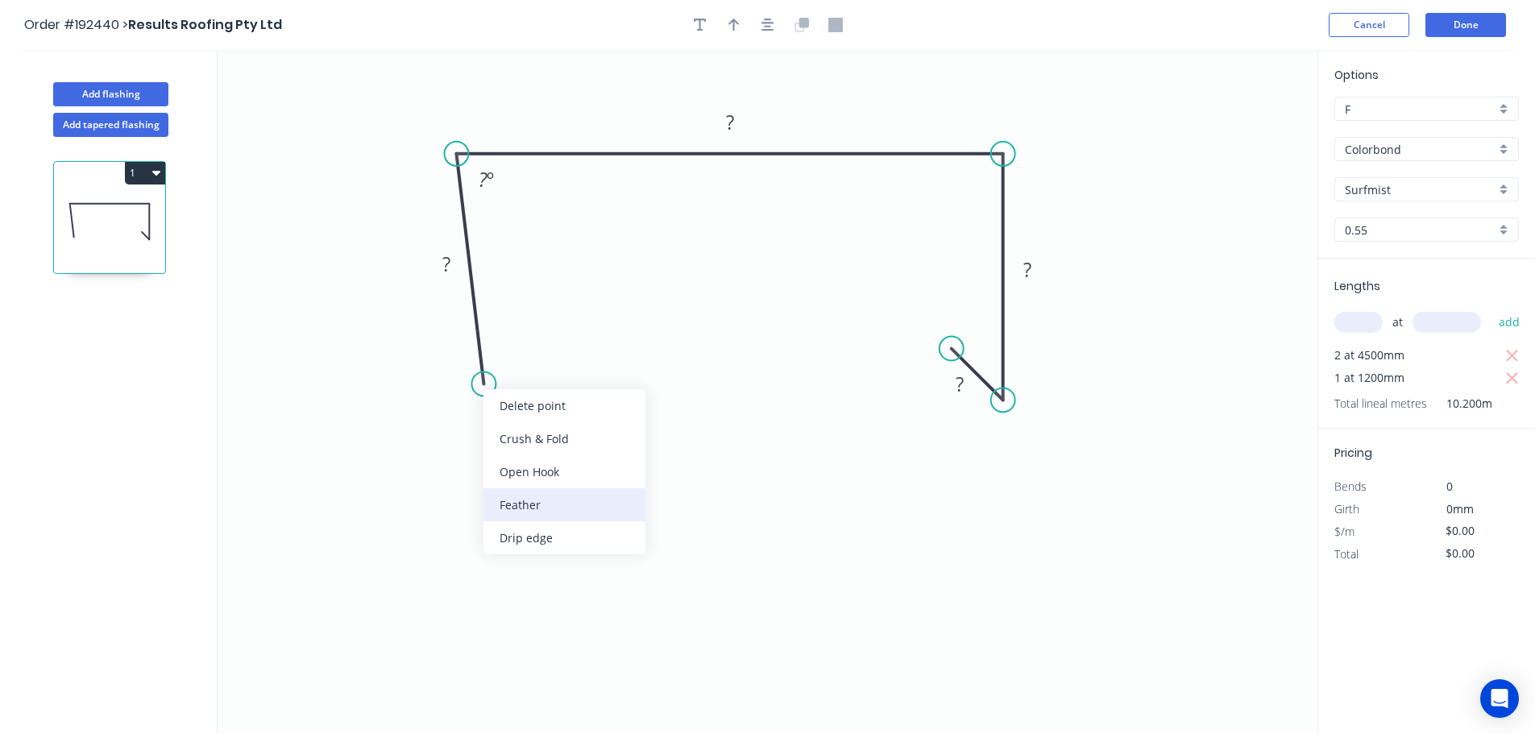
click at [516, 506] on div "Feather" at bounding box center [564, 504] width 162 height 33
click at [514, 431] on div "Flip bend" at bounding box center [559, 440] width 162 height 33
drag, startPoint x: 541, startPoint y: 346, endPoint x: 590, endPoint y: 367, distance: 53.8
click at [590, 367] on rect at bounding box center [565, 370] width 63 height 33
click at [574, 371] on tspan "15" at bounding box center [576, 371] width 23 height 27
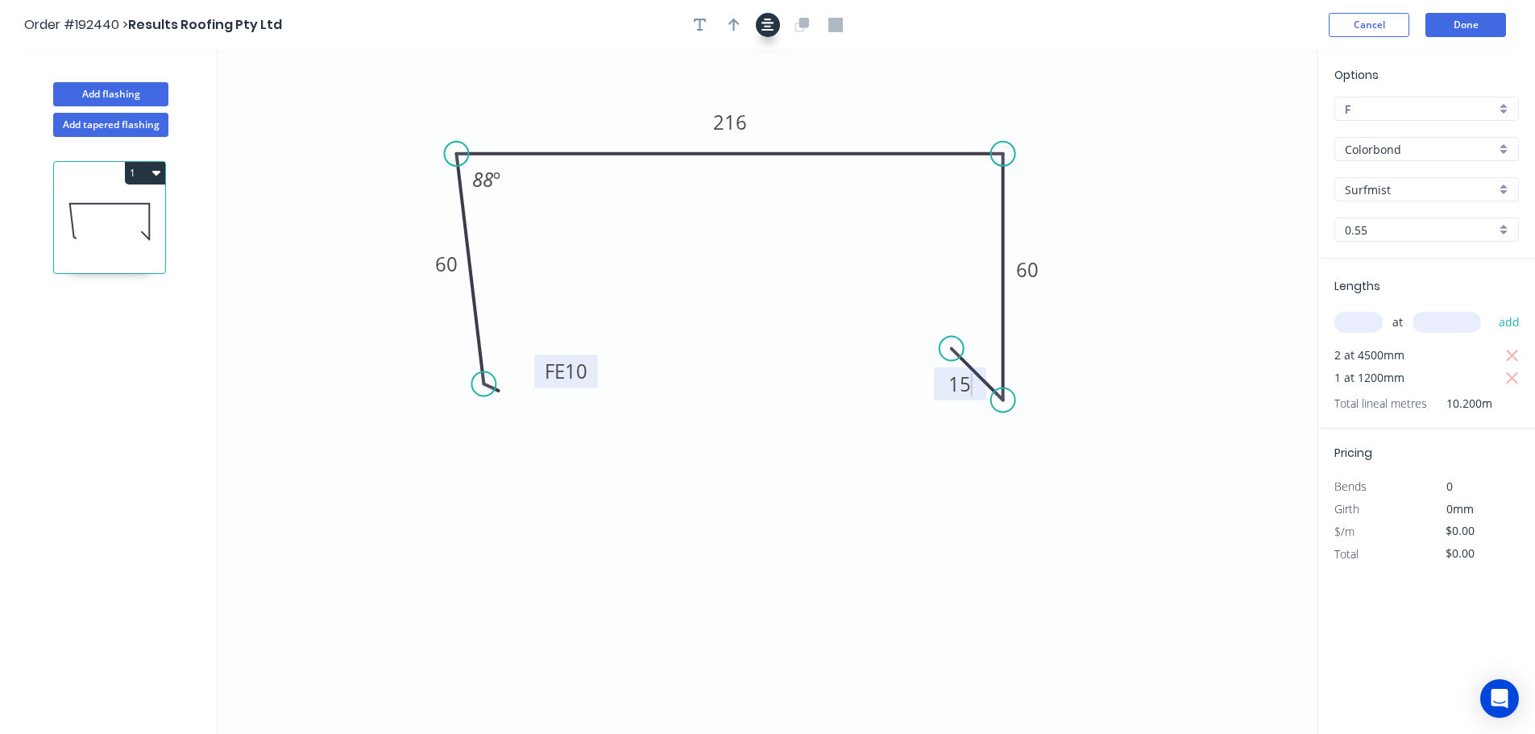
click at [768, 25] on icon "button" at bounding box center [767, 25] width 13 height 14
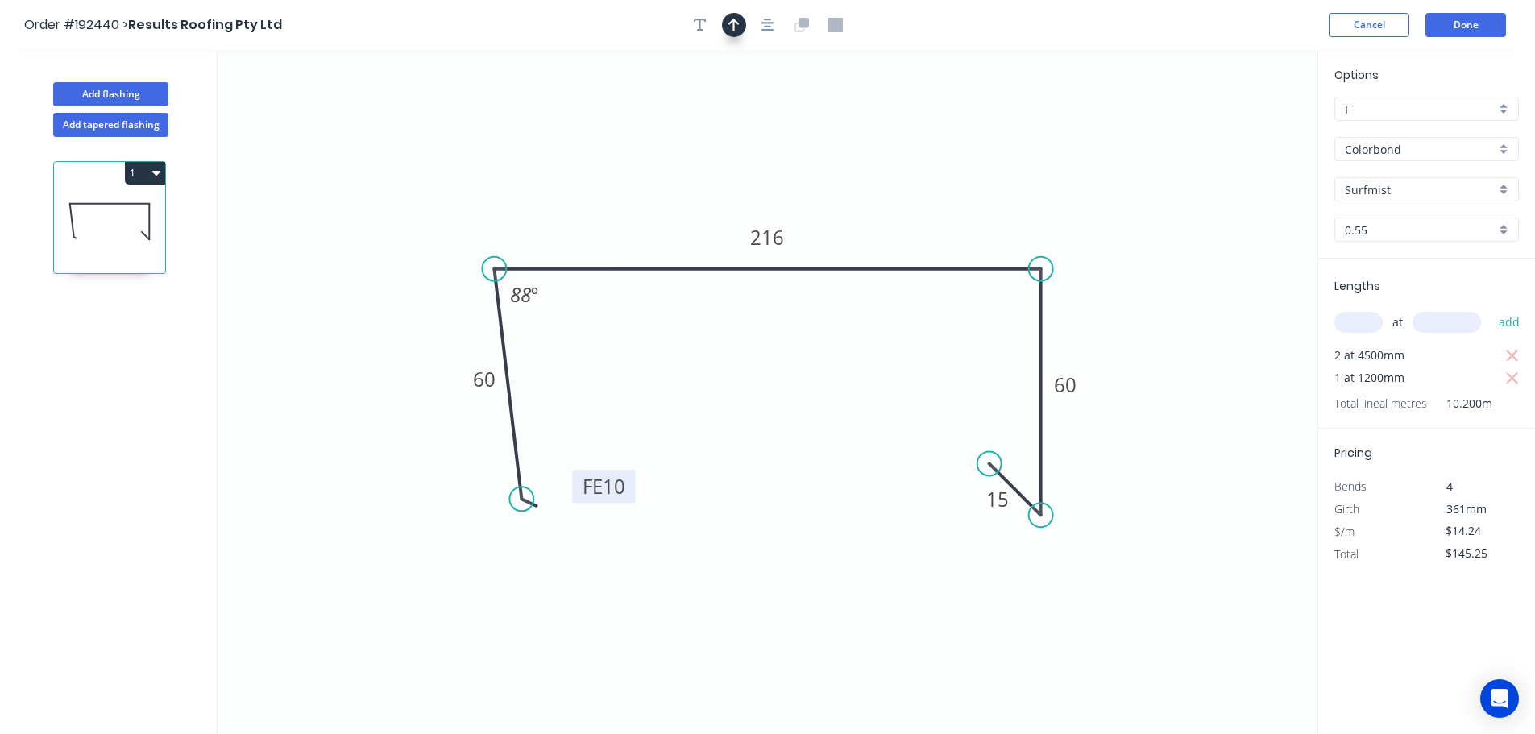
click at [737, 31] on icon "button" at bounding box center [733, 25] width 11 height 14
click at [1234, 124] on icon at bounding box center [1235, 112] width 14 height 52
drag, startPoint x: 1236, startPoint y: 128, endPoint x: 1004, endPoint y: 167, distance: 235.2
click at [1004, 167] on icon at bounding box center [1016, 153] width 47 height 47
click at [161, 168] on button "1" at bounding box center [145, 173] width 40 height 23
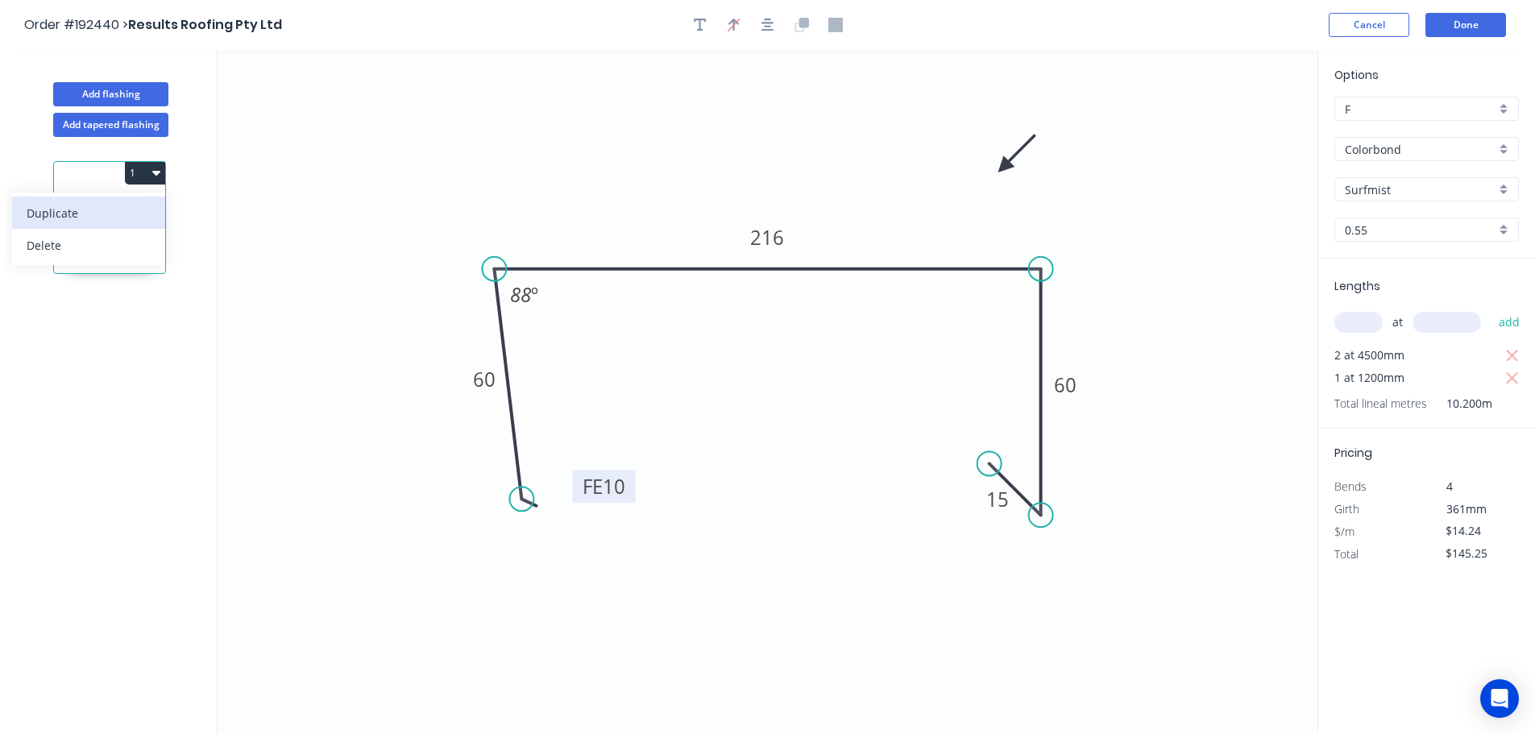
click at [64, 209] on div "Duplicate" at bounding box center [89, 212] width 124 height 23
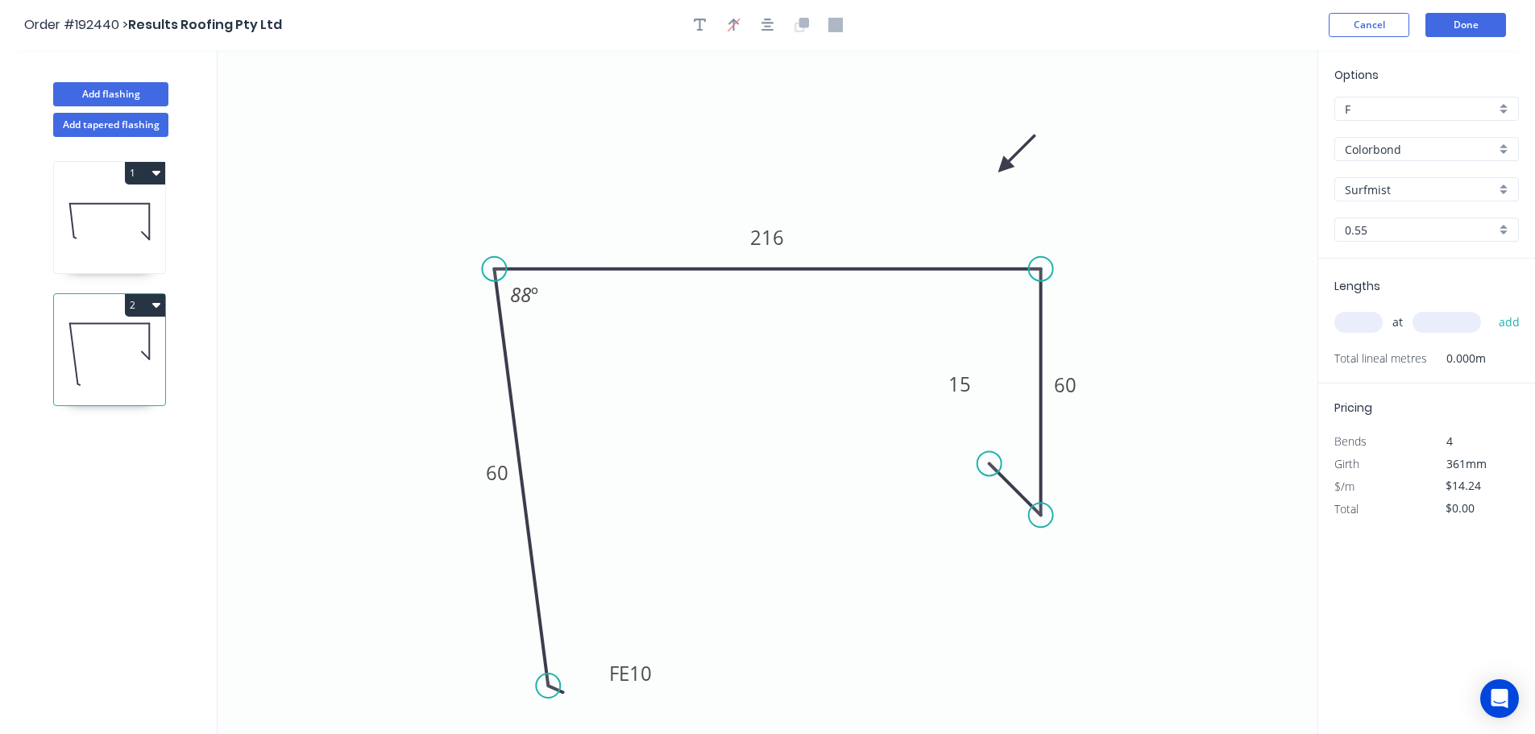
drag, startPoint x: 520, startPoint y: 495, endPoint x: 548, endPoint y: 686, distance: 193.8
click at [548, 686] on circle at bounding box center [548, 685] width 24 height 24
click at [495, 473] on tspan "60" at bounding box center [497, 472] width 23 height 27
click at [1357, 319] on input "text" at bounding box center [1358, 322] width 48 height 21
click at [1490, 309] on button "add" at bounding box center [1509, 322] width 38 height 27
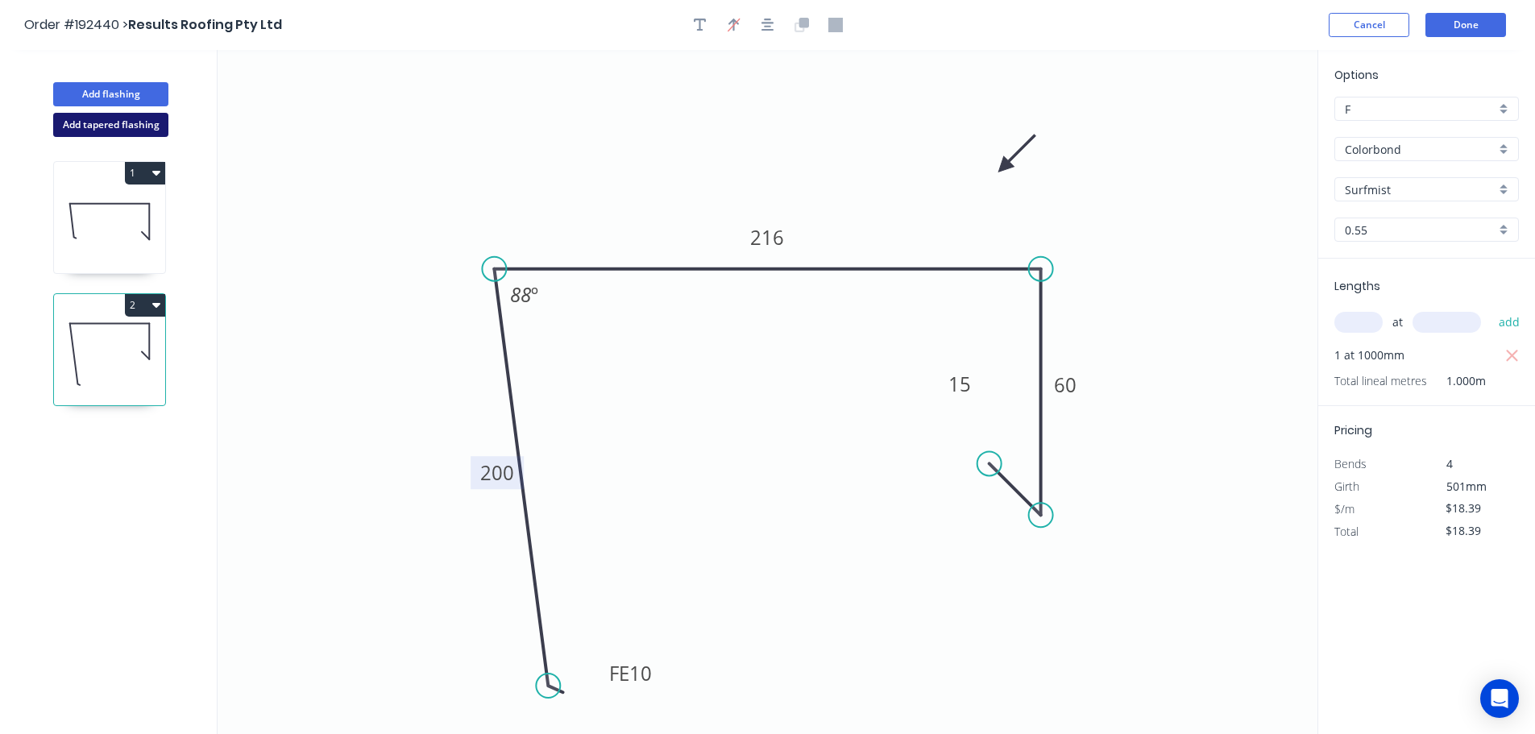
click at [98, 122] on button "Add tapered flashing" at bounding box center [110, 125] width 115 height 24
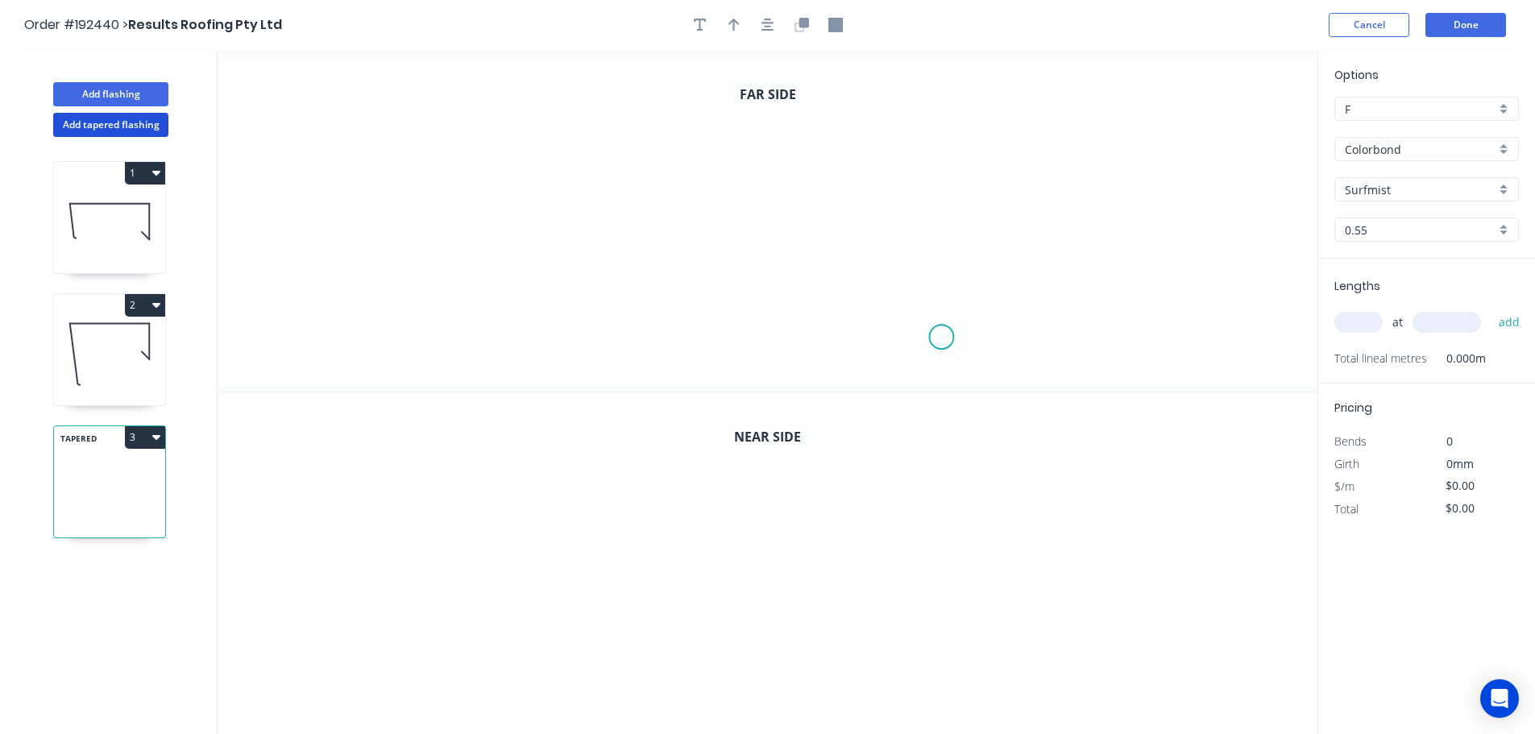
click at [942, 338] on icon "0" at bounding box center [767, 221] width 1100 height 342
click at [980, 375] on icon at bounding box center [960, 356] width 39 height 39
click at [975, 122] on icon "0 ?" at bounding box center [767, 221] width 1100 height 342
click at [437, 102] on icon "0 ? ?" at bounding box center [767, 221] width 1100 height 342
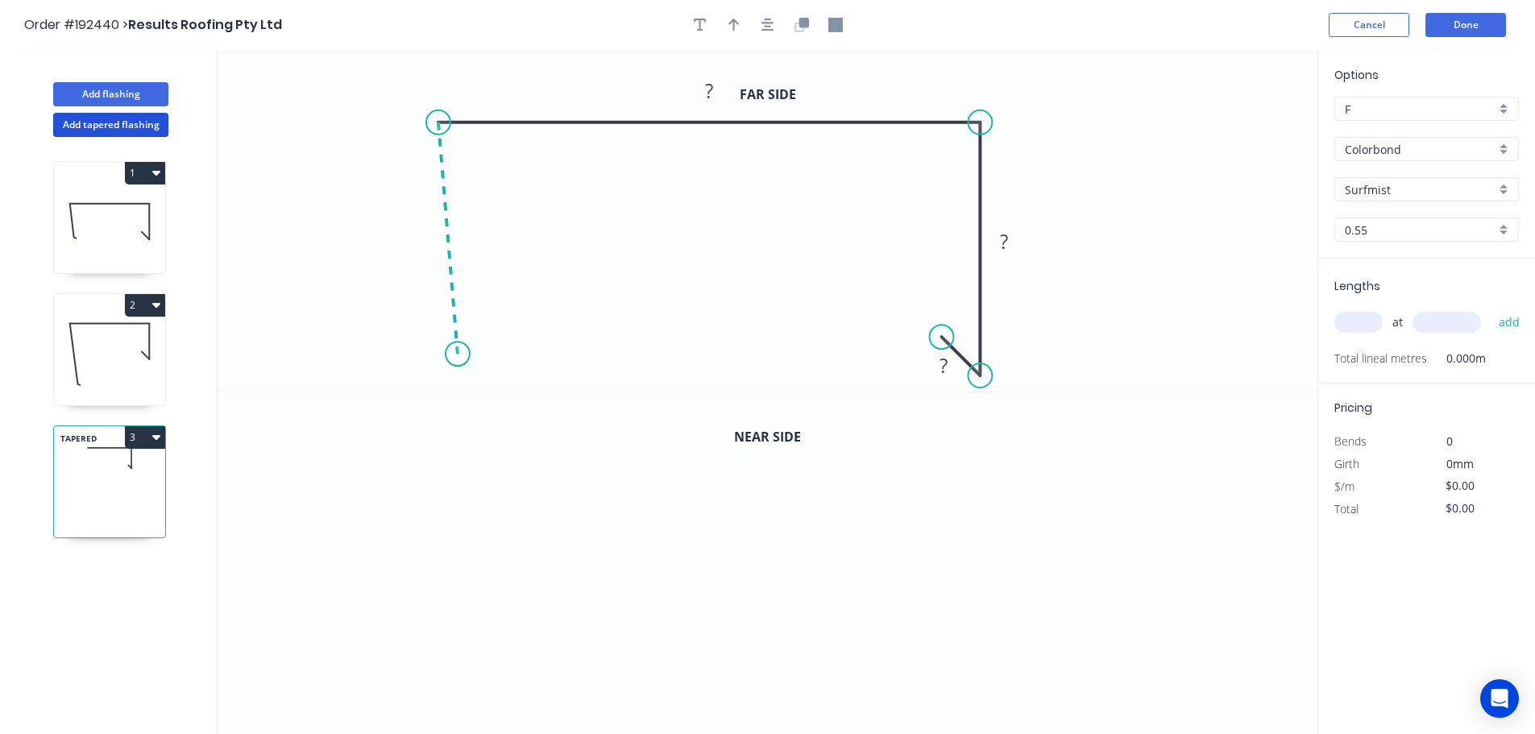
click at [457, 354] on icon "0 ? ? ?" at bounding box center [767, 221] width 1100 height 342
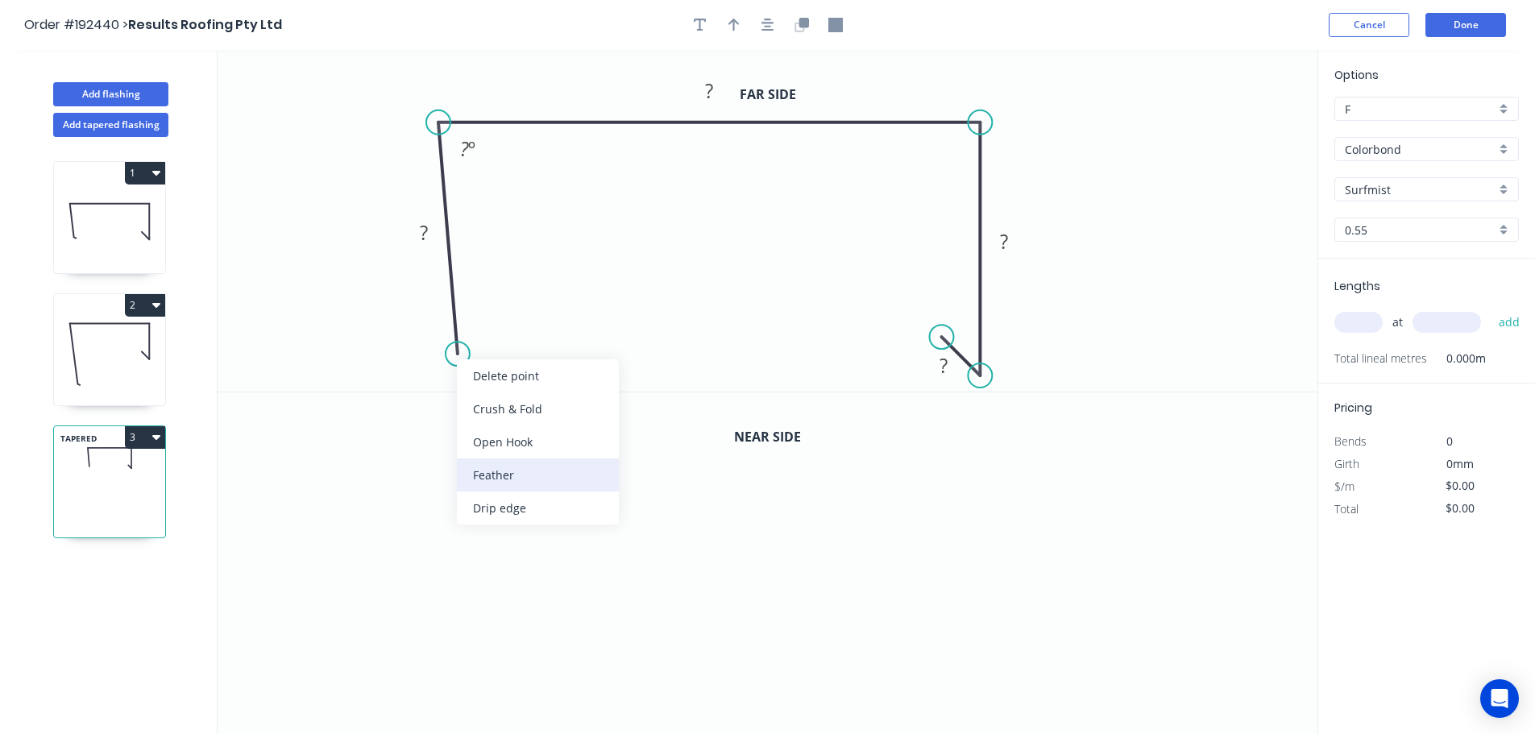
click at [503, 474] on div "Feather" at bounding box center [538, 474] width 162 height 33
click at [505, 404] on div "Flip bend" at bounding box center [545, 407] width 162 height 33
drag, startPoint x: 524, startPoint y: 321, endPoint x: 503, endPoint y: 327, distance: 20.9
click at [519, 328] on icon "0 FE 15 ? ? ? ? ? º" at bounding box center [767, 221] width 1100 height 342
drag, startPoint x: 516, startPoint y: 320, endPoint x: 549, endPoint y: 327, distance: 33.0
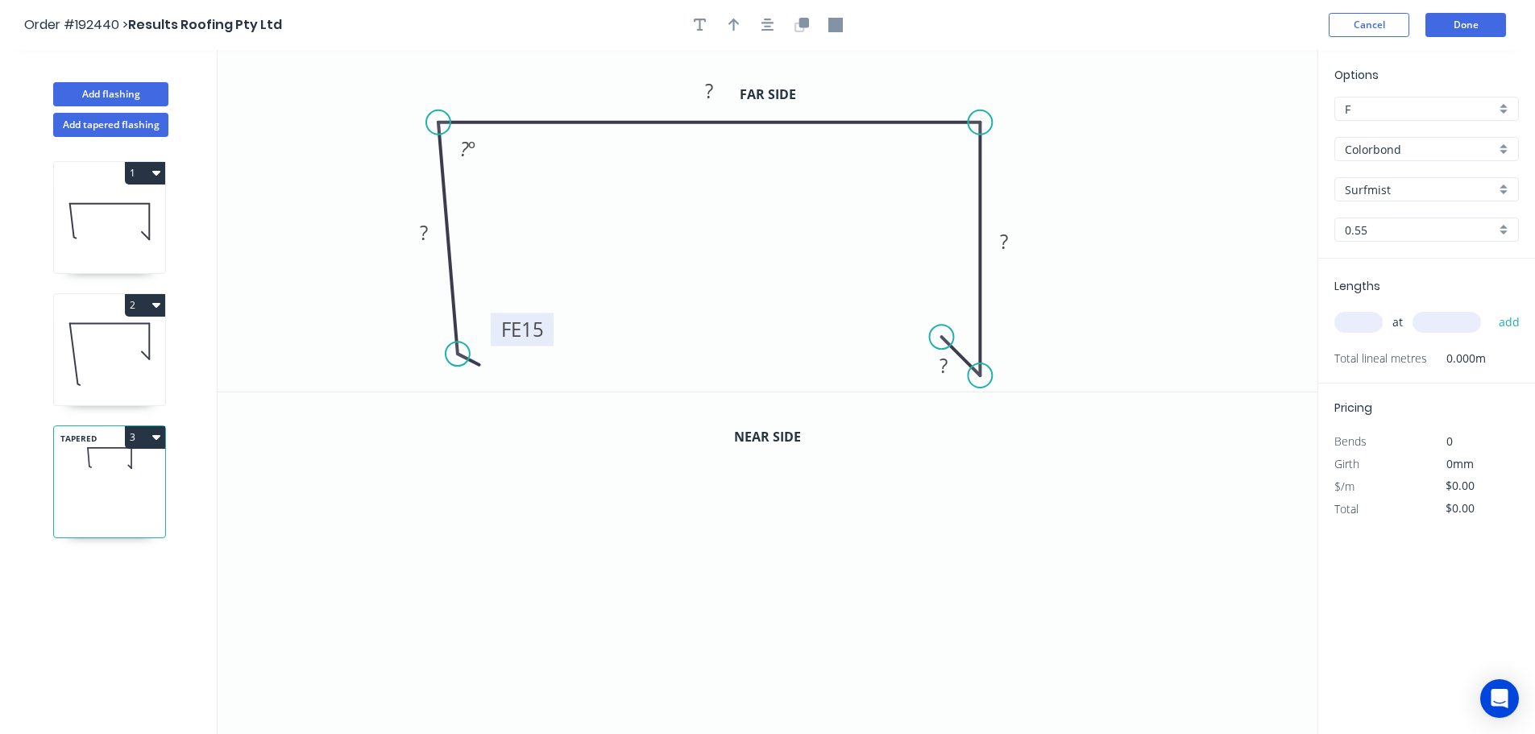
click at [549, 327] on rect at bounding box center [522, 329] width 63 height 33
click at [534, 329] on tspan "15" at bounding box center [532, 329] width 23 height 27
drag, startPoint x: 730, startPoint y: 22, endPoint x: 930, endPoint y: 78, distance: 208.3
click at [730, 23] on icon "button" at bounding box center [733, 25] width 11 height 13
click at [1235, 125] on icon at bounding box center [1235, 112] width 14 height 52
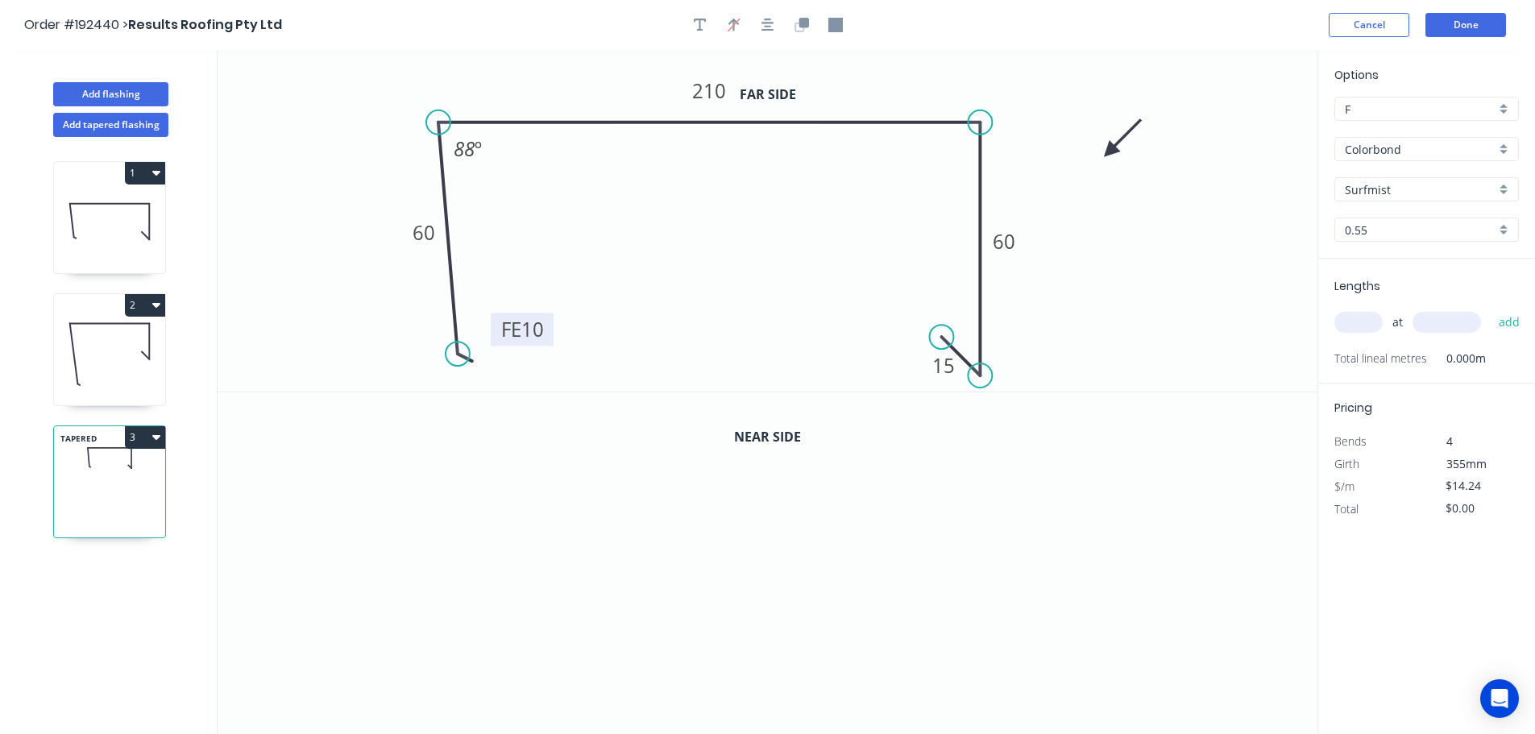
drag, startPoint x: 1235, startPoint y: 125, endPoint x: 1108, endPoint y: 159, distance: 130.9
click at [1103, 153] on icon at bounding box center [1122, 138] width 47 height 47
click at [800, 24] on icon "button" at bounding box center [803, 23] width 10 height 10
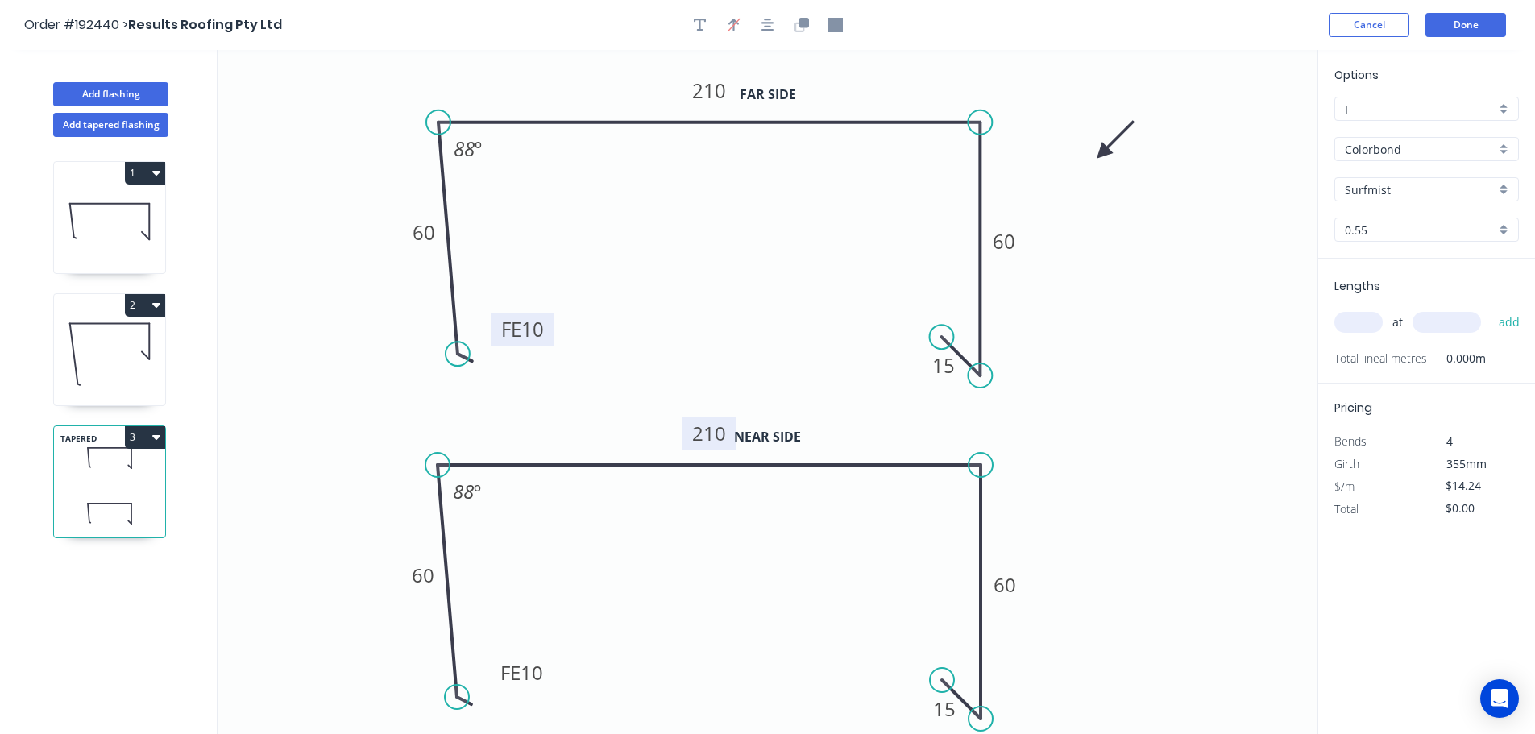
click at [710, 433] on tspan "210" at bounding box center [709, 433] width 34 height 27
click at [1357, 324] on input "text" at bounding box center [1358, 322] width 48 height 21
click at [1490, 309] on button "add" at bounding box center [1509, 322] width 38 height 27
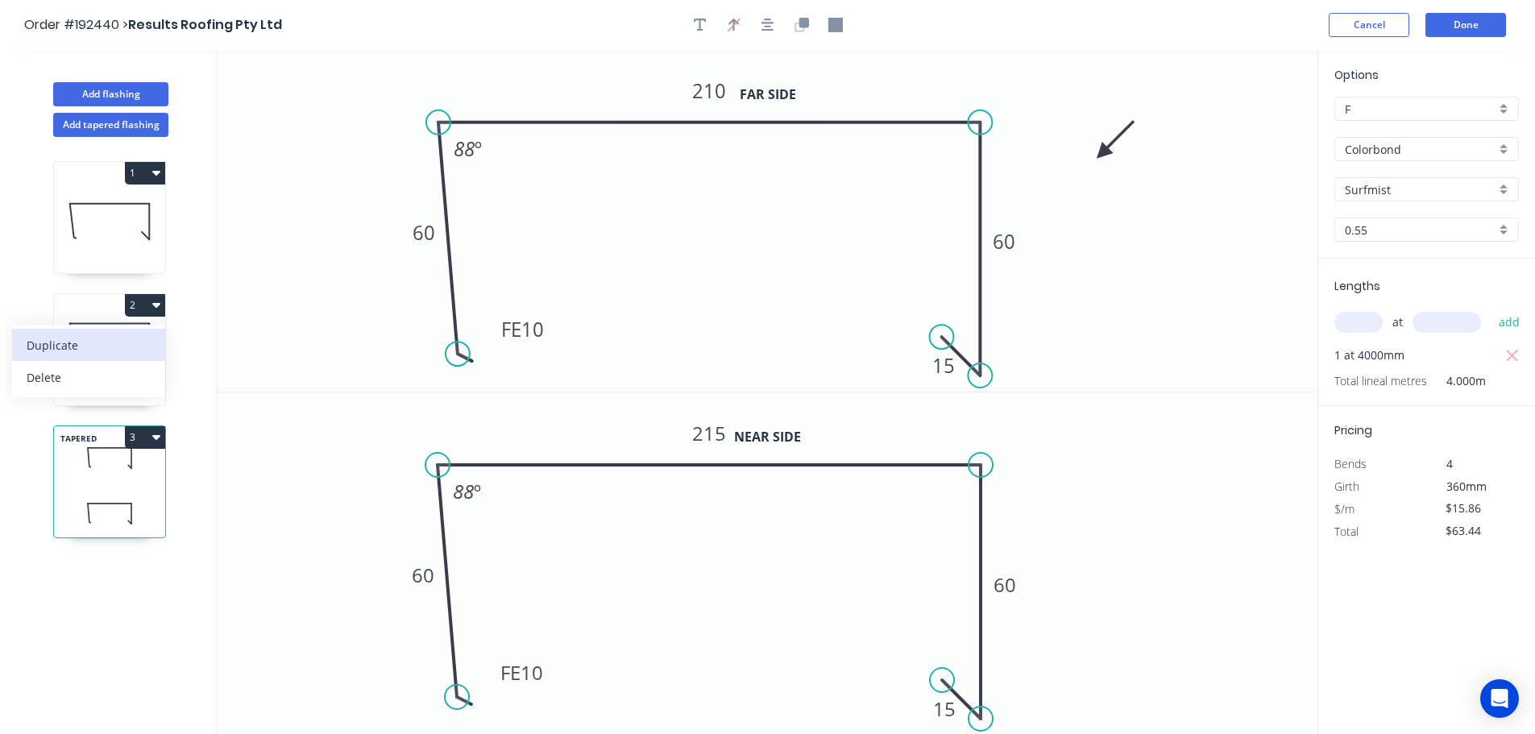
click at [33, 340] on div "Duplicate" at bounding box center [89, 344] width 124 height 23
type input "$18.39"
type input "$0.00"
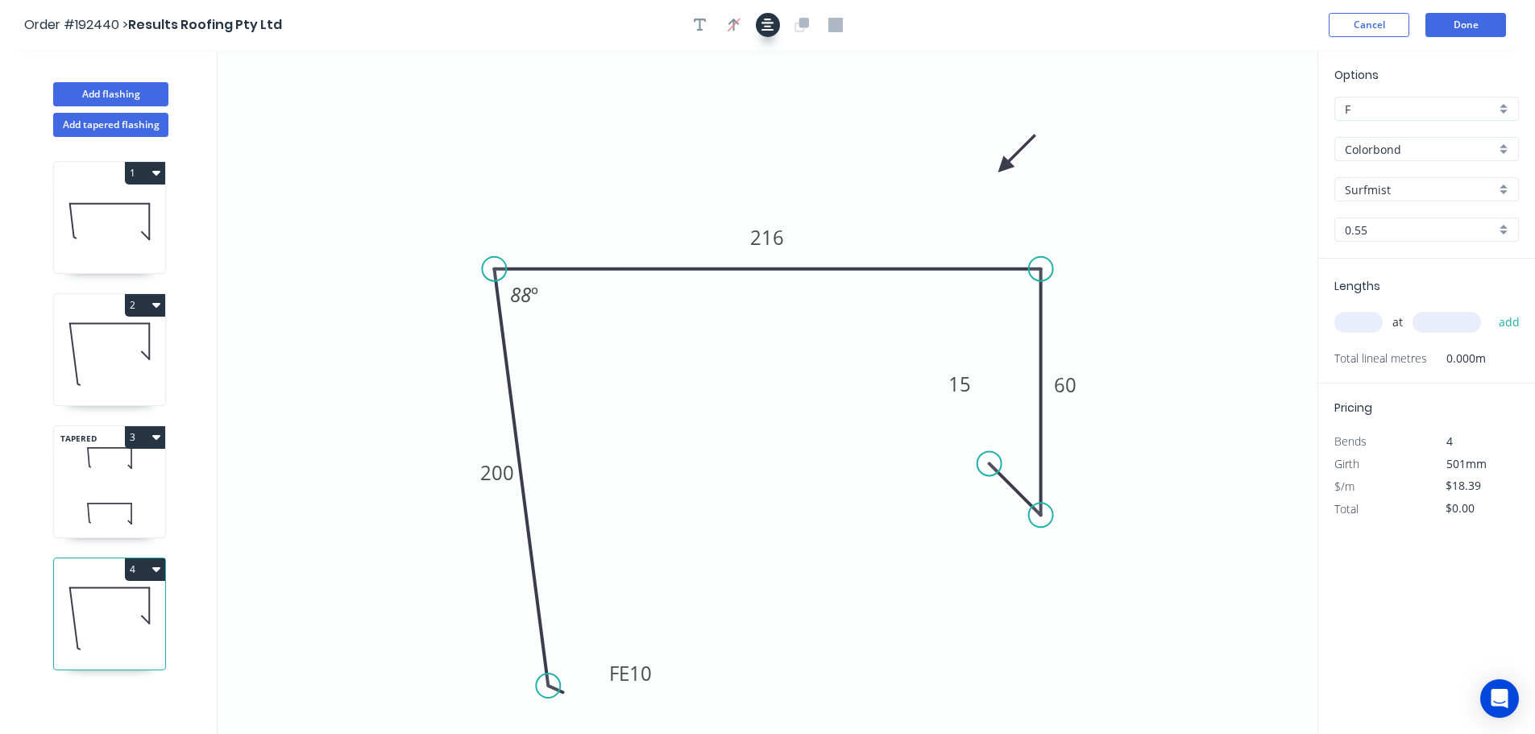
click at [764, 27] on icon "button" at bounding box center [767, 25] width 13 height 13
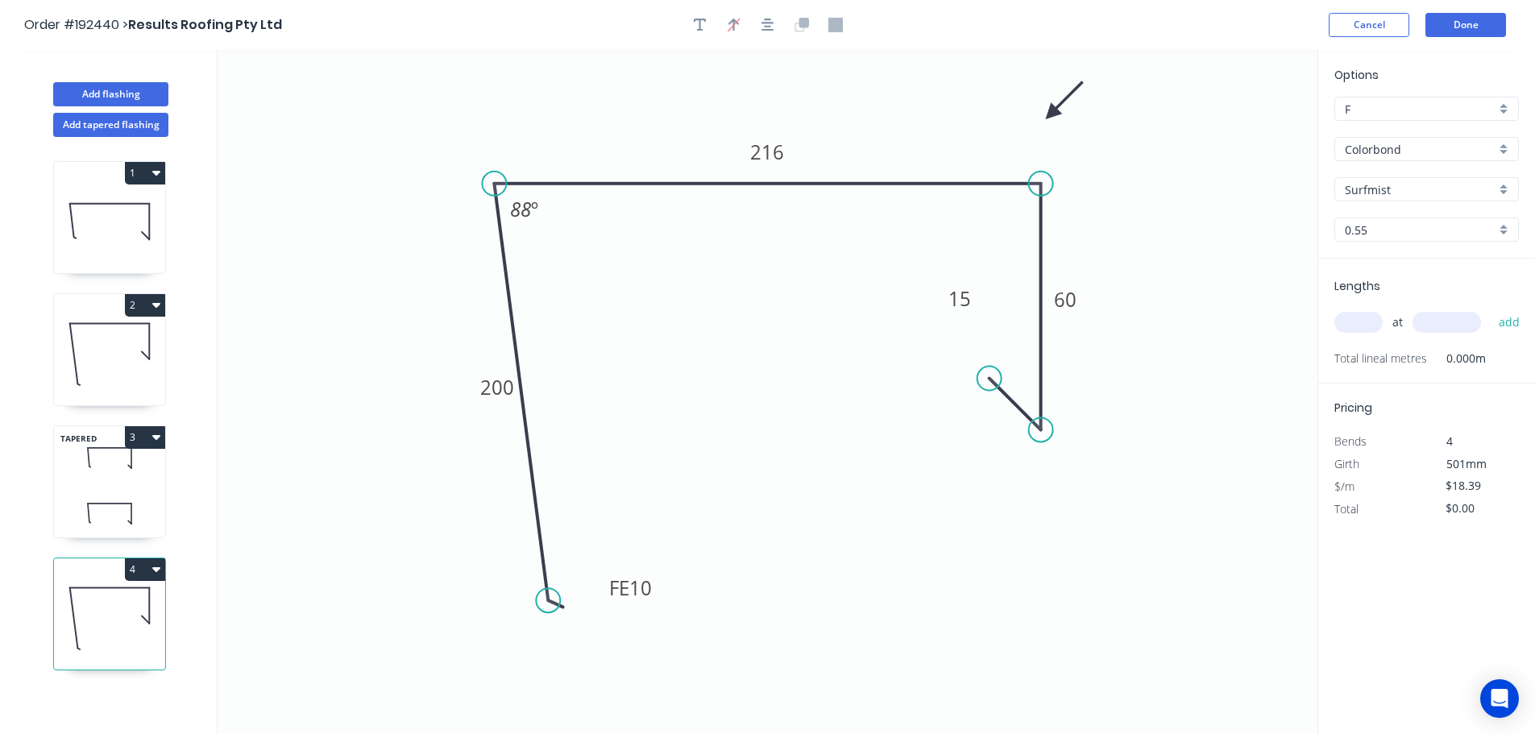
drag, startPoint x: 1004, startPoint y: 162, endPoint x: 1054, endPoint y: 108, distance: 73.5
click at [1054, 108] on icon at bounding box center [1064, 100] width 47 height 47
click at [499, 387] on tspan "200" at bounding box center [497, 387] width 34 height 27
drag, startPoint x: 979, startPoint y: 292, endPoint x: 992, endPoint y: 340, distance: 49.5
click at [992, 340] on icon "0 FE 10 160 210 60 15 88 º" at bounding box center [767, 392] width 1100 height 684
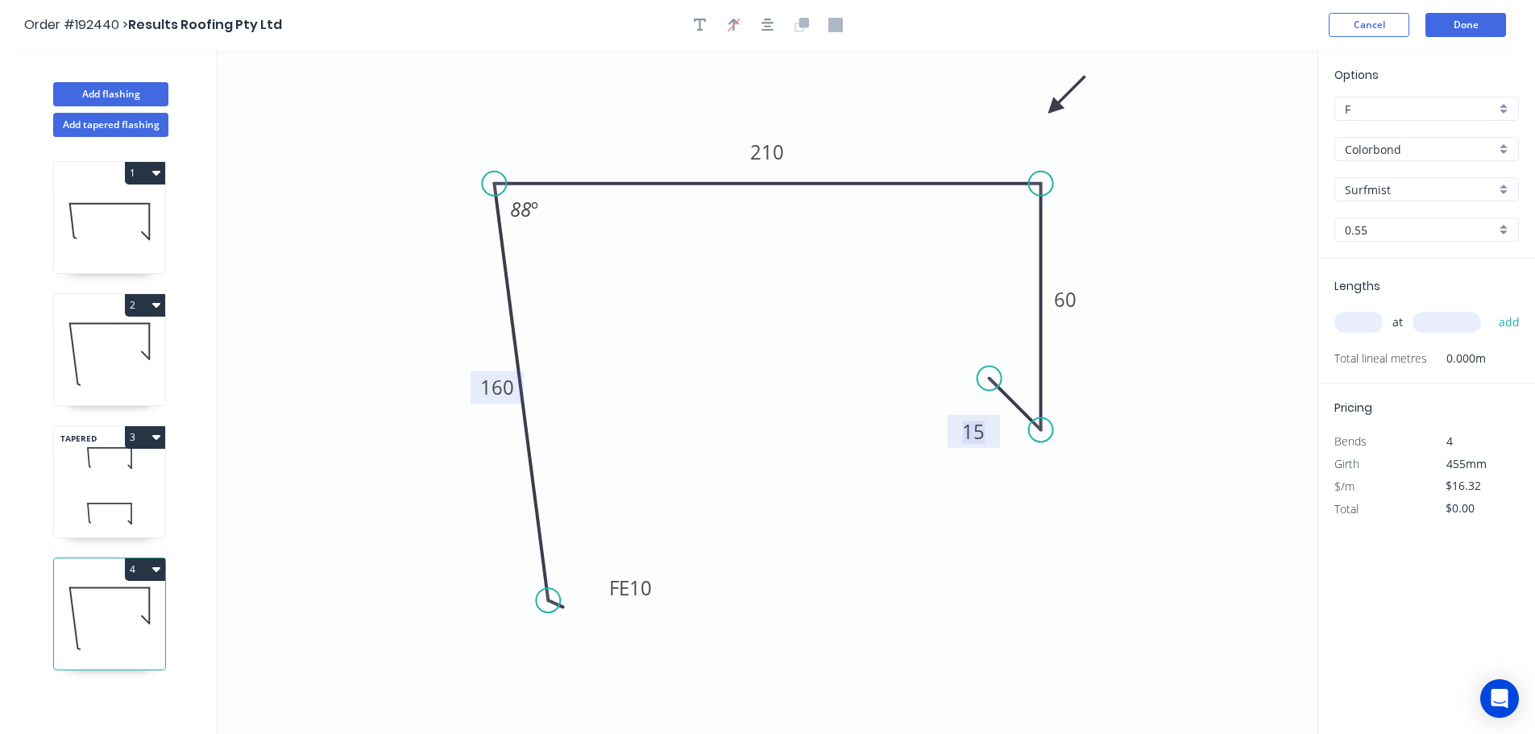
click at [977, 430] on tspan "15" at bounding box center [974, 431] width 23 height 27
click at [97, 352] on icon at bounding box center [109, 353] width 111 height 103
type input "$18.39"
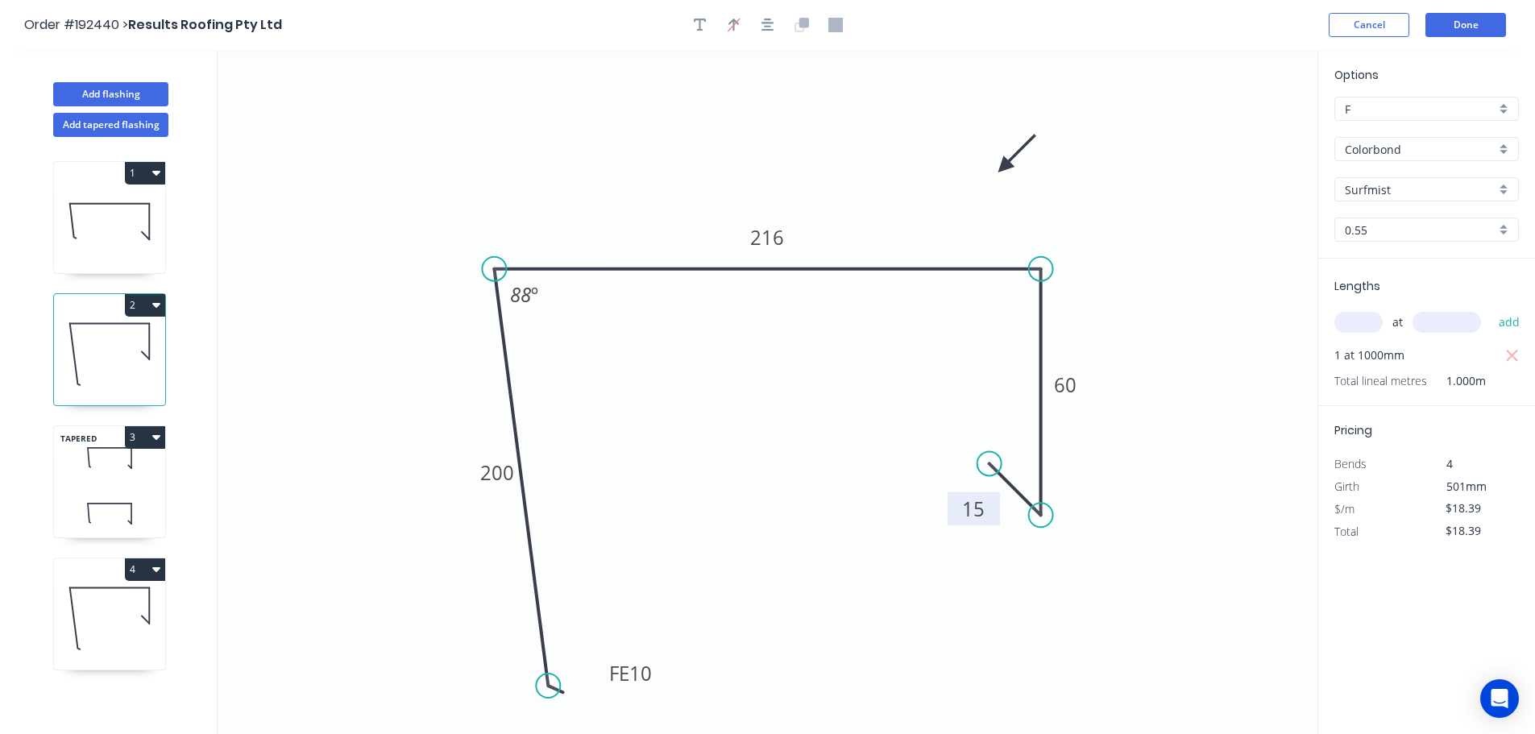
drag, startPoint x: 979, startPoint y: 376, endPoint x: 990, endPoint y: 504, distance: 128.6
click at [990, 504] on rect at bounding box center [973, 508] width 52 height 33
click at [971, 514] on tspan "15" at bounding box center [971, 512] width 23 height 27
type input "$16.32"
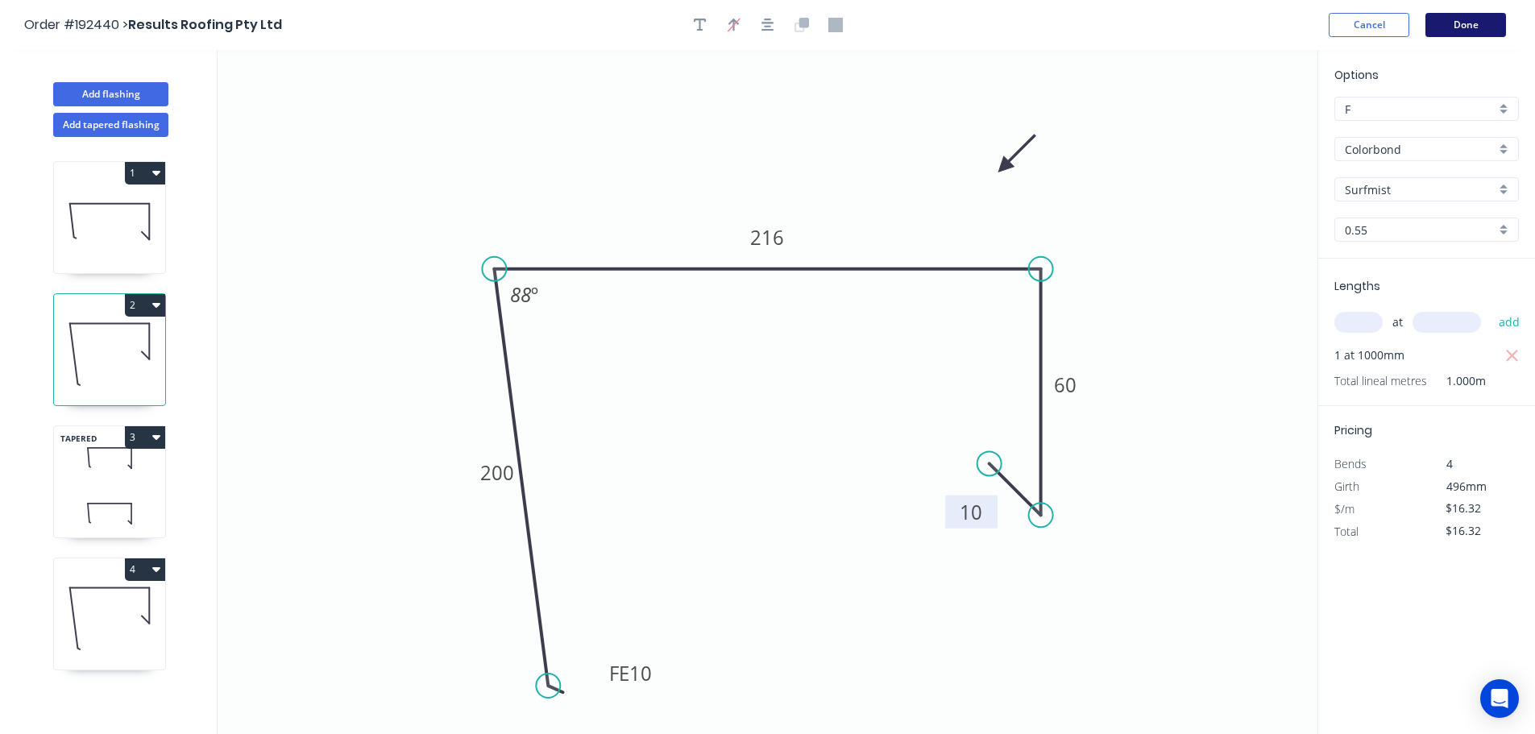
click at [1484, 24] on button "Done" at bounding box center [1465, 25] width 81 height 24
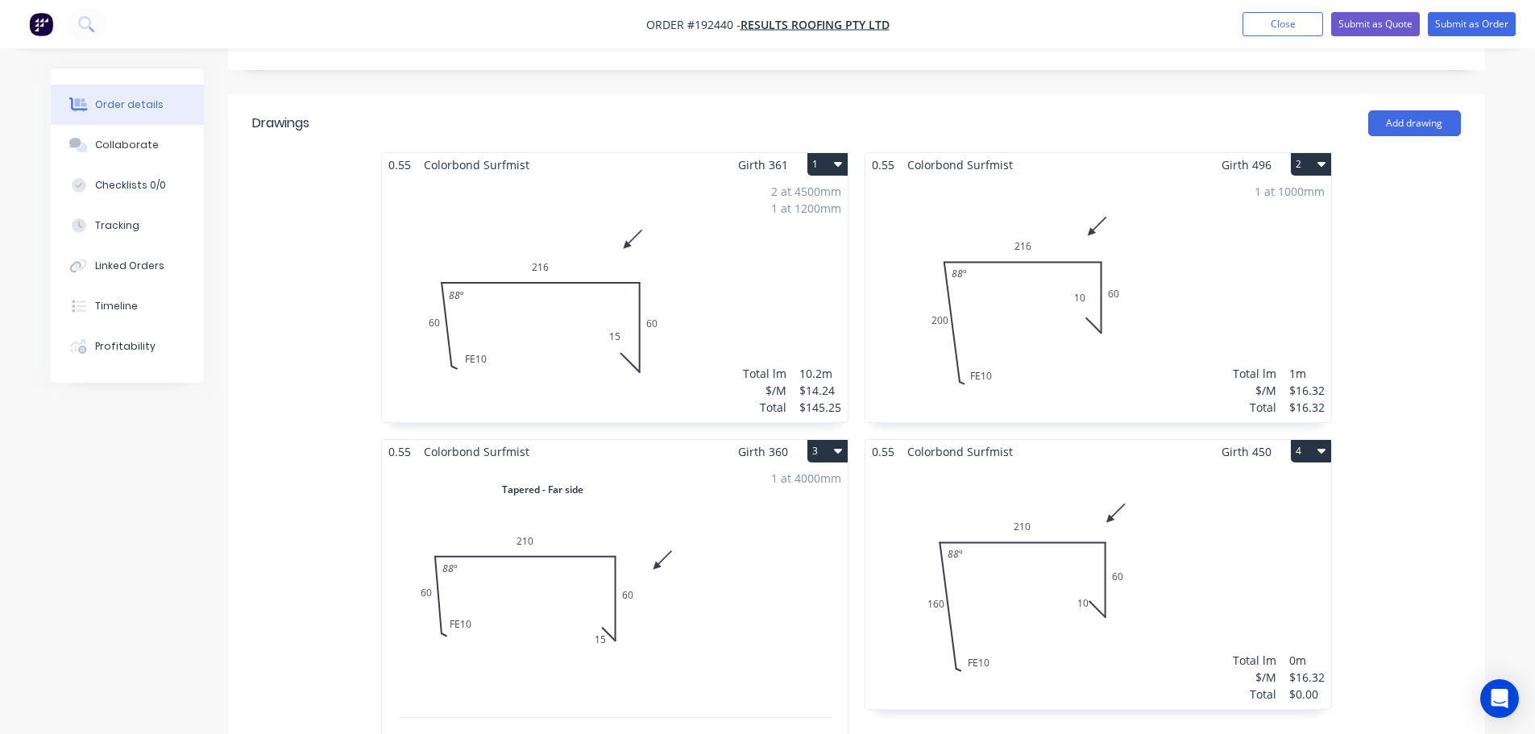
scroll to position [403, 0]
click at [680, 243] on div "2 at 4500mm 1 at 1200mm Total lm $/M Total 10.2m $14.24 $145.25" at bounding box center [615, 299] width 466 height 246
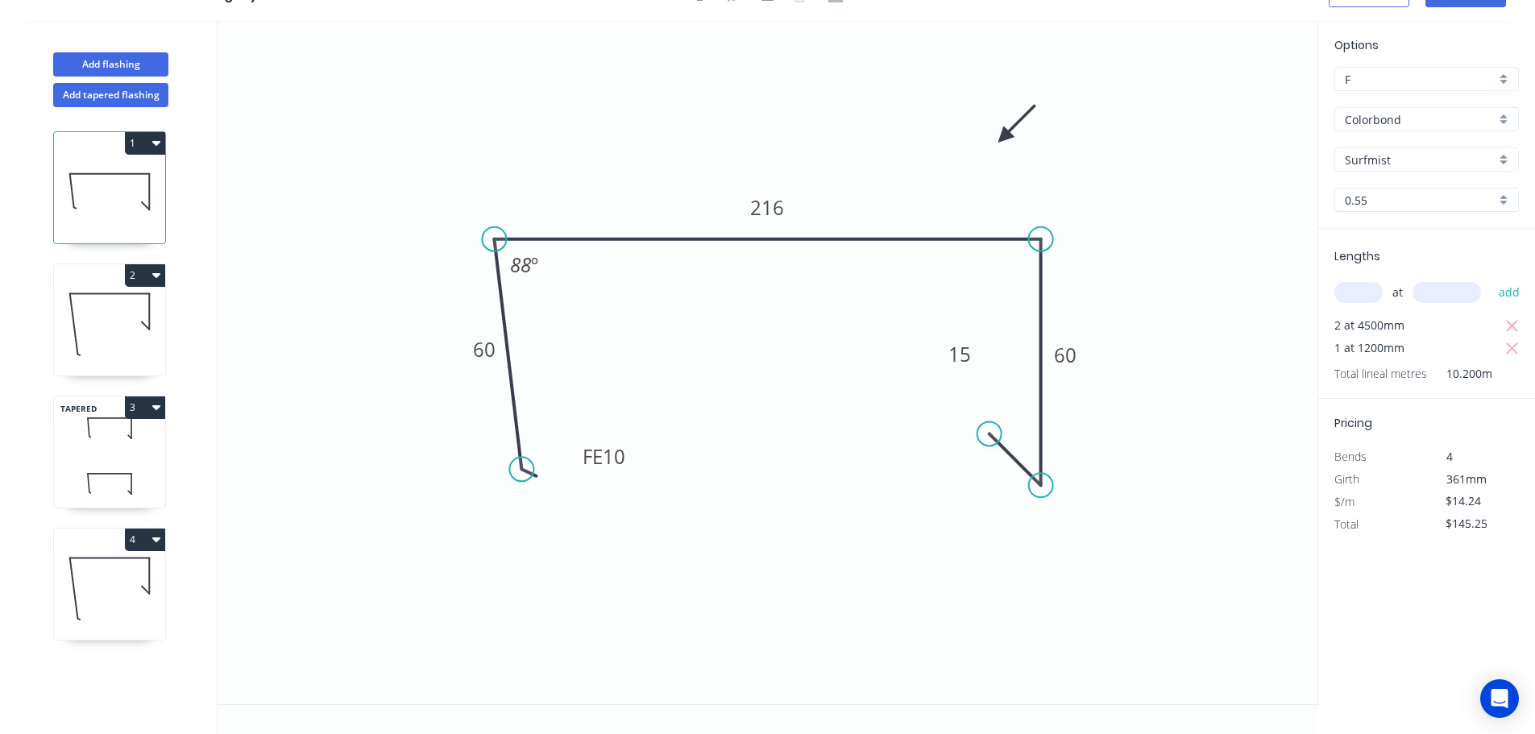
scroll to position [30, 0]
drag, startPoint x: 981, startPoint y: 351, endPoint x: 984, endPoint y: 483, distance: 132.1
click at [984, 483] on rect at bounding box center [962, 486] width 52 height 33
click at [117, 329] on icon at bounding box center [109, 323] width 111 height 103
type input "$16.32"
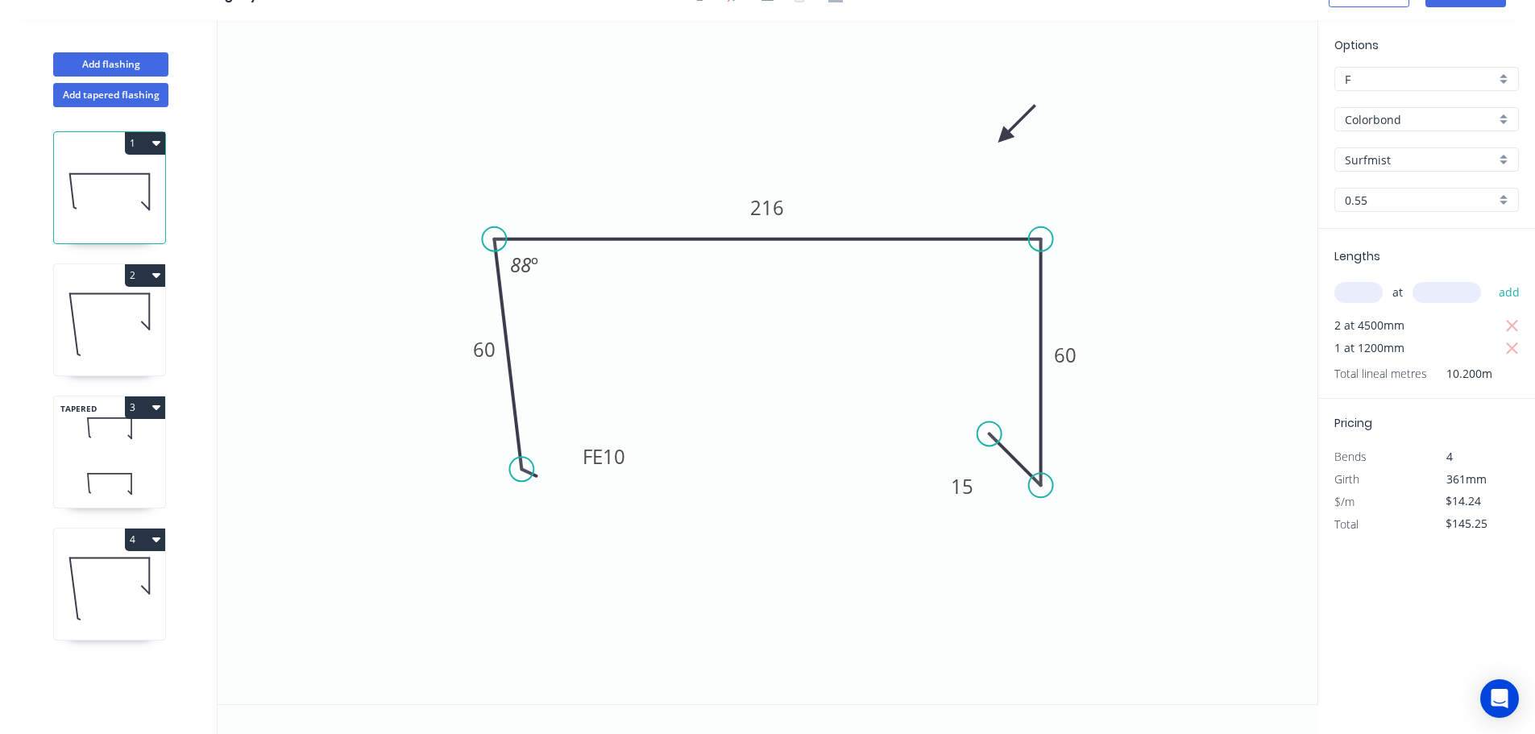
type input "$16.32"
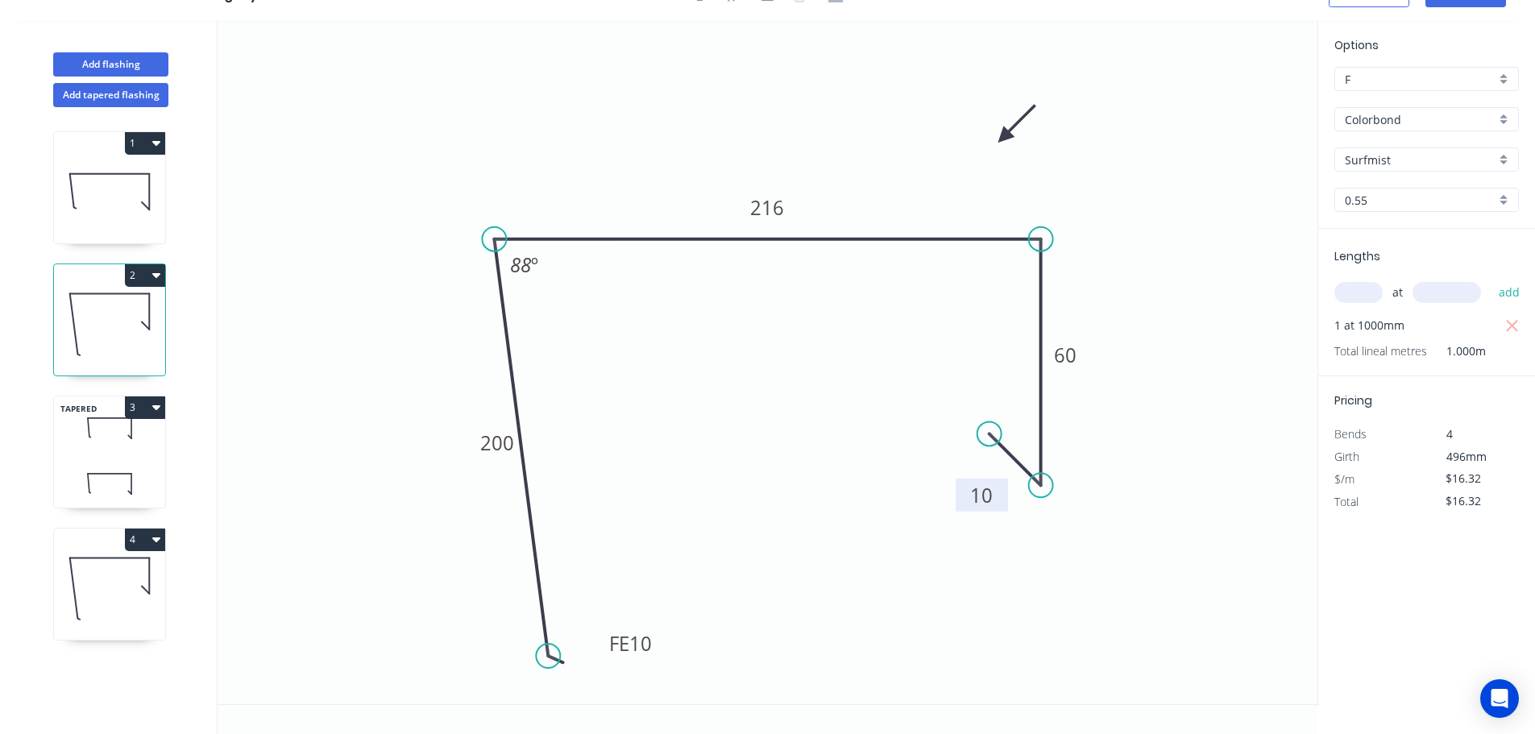
drag, startPoint x: 983, startPoint y: 344, endPoint x: 1004, endPoint y: 485, distance: 142.5
click at [1004, 485] on rect at bounding box center [981, 494] width 52 height 33
click at [130, 462] on icon at bounding box center [109, 484] width 111 height 48
type input "$15.86"
type input "$63.44"
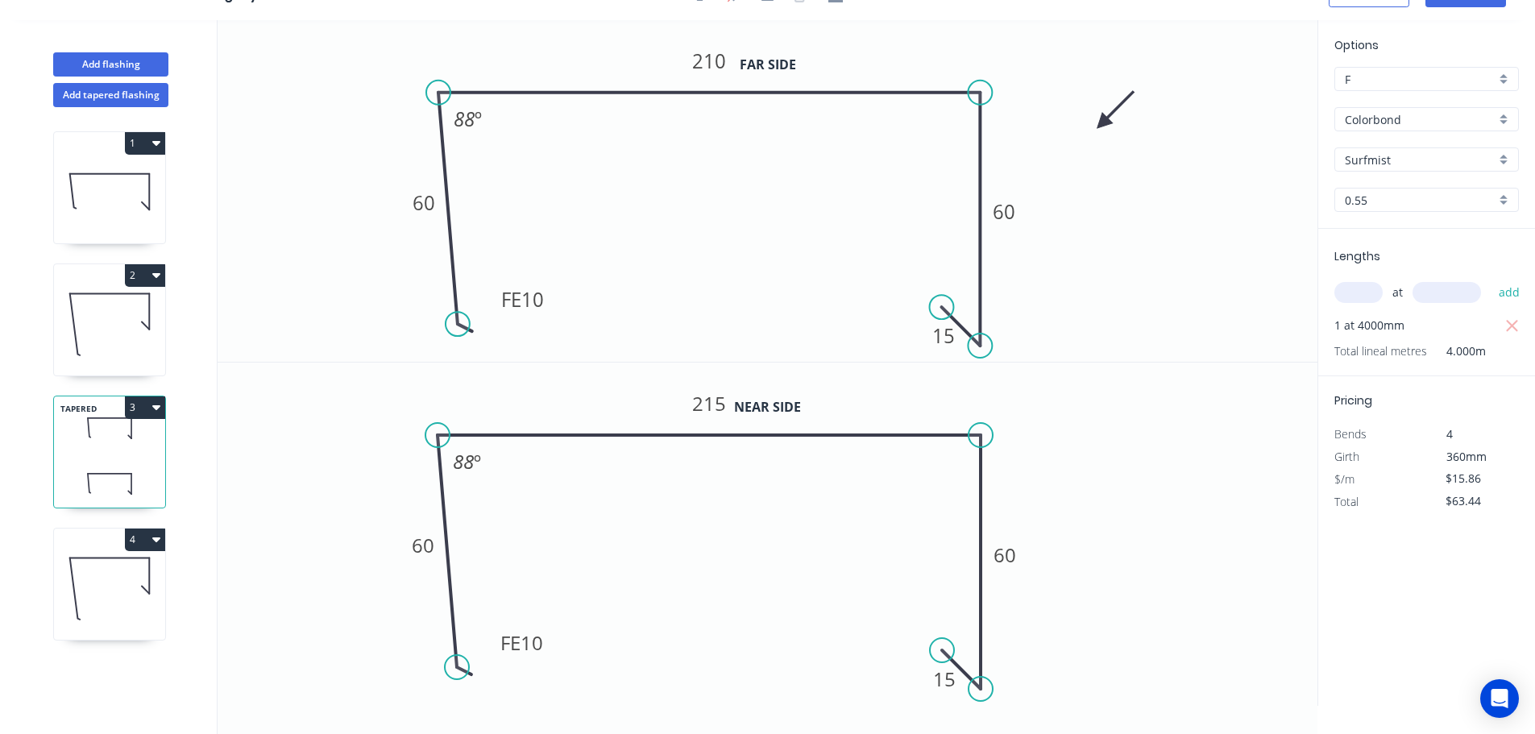
click at [91, 196] on icon at bounding box center [109, 191] width 111 height 103
type input "$14.24"
type input "$145.25"
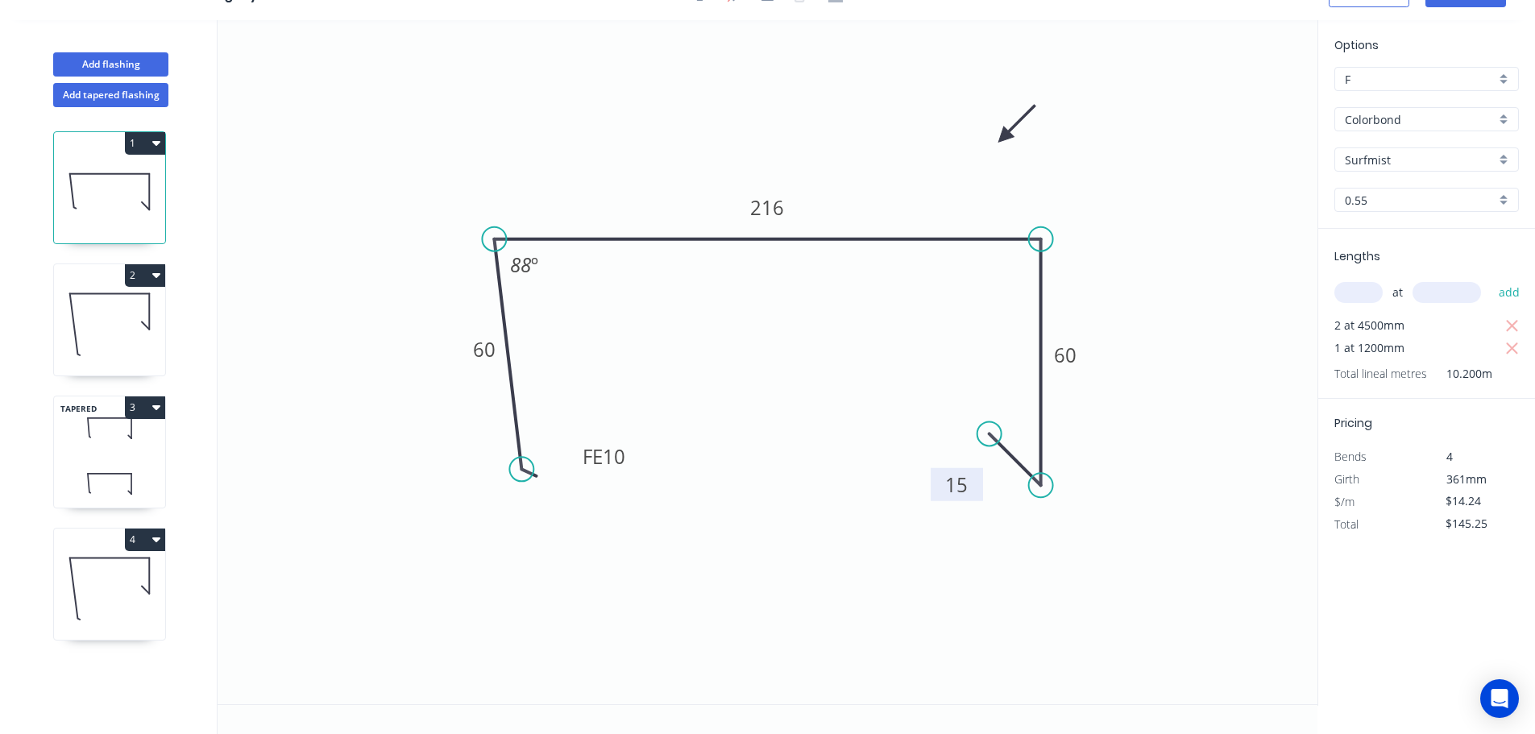
drag, startPoint x: 976, startPoint y: 345, endPoint x: 973, endPoint y: 475, distance: 130.5
click at [973, 475] on rect at bounding box center [956, 484] width 52 height 33
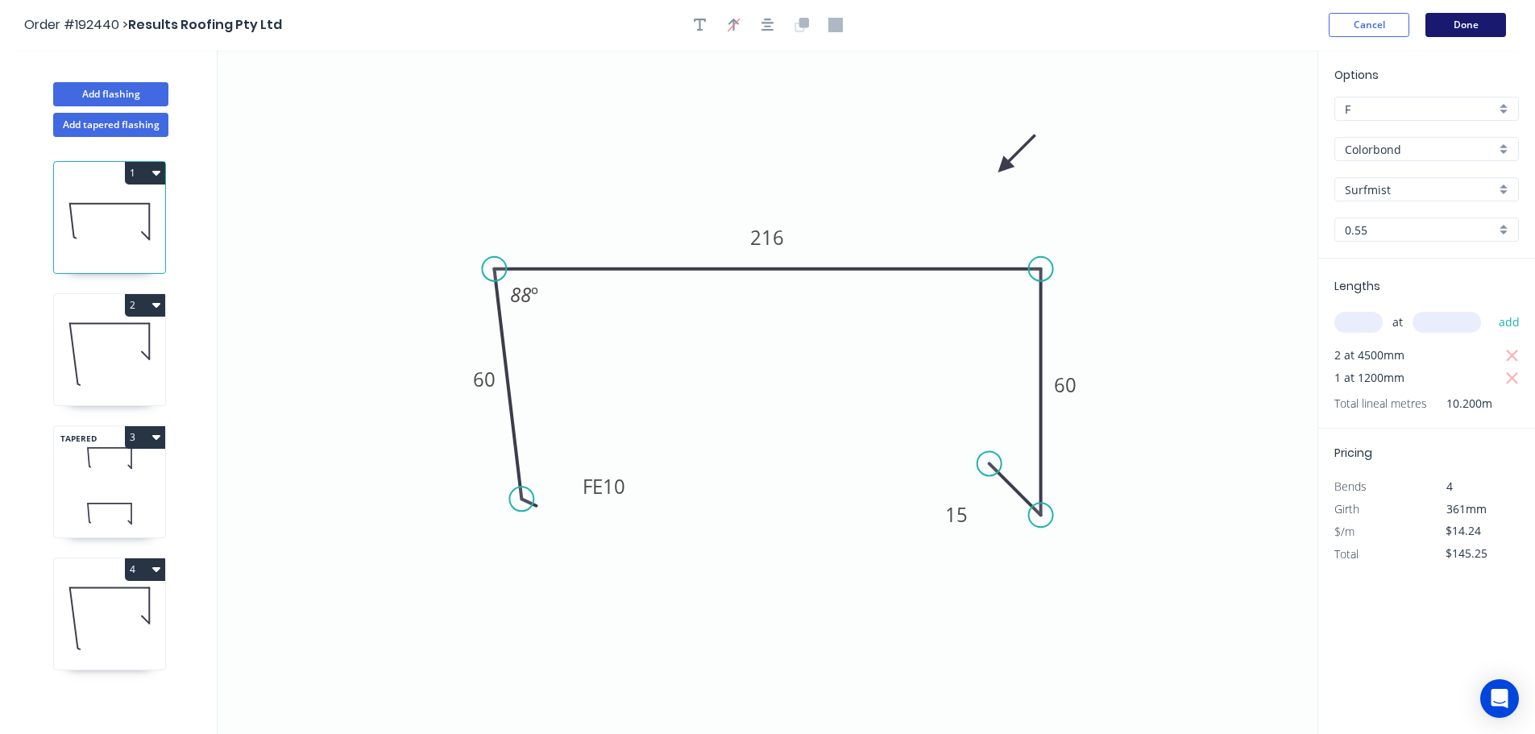
click at [1488, 27] on button "Done" at bounding box center [1465, 25] width 81 height 24
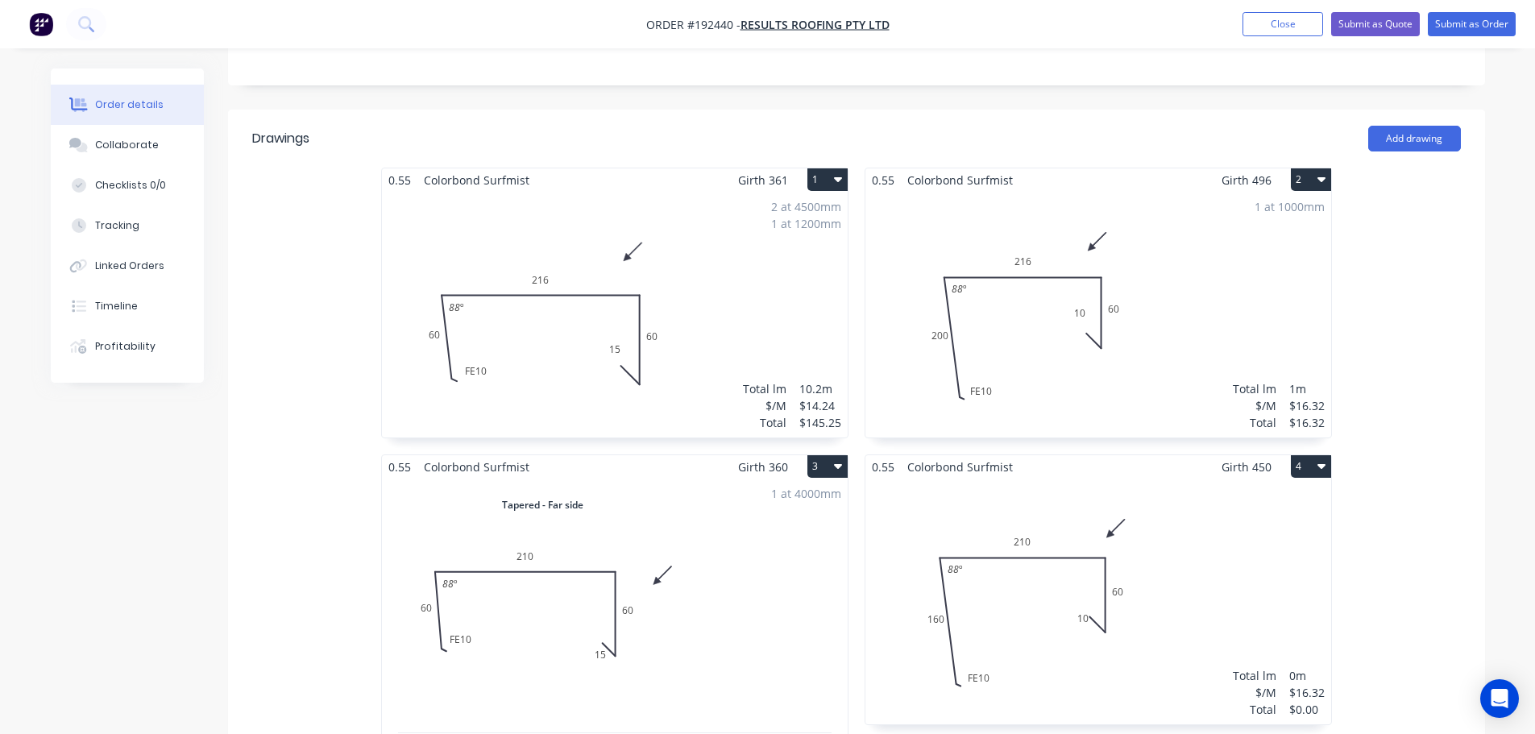
scroll to position [403, 0]
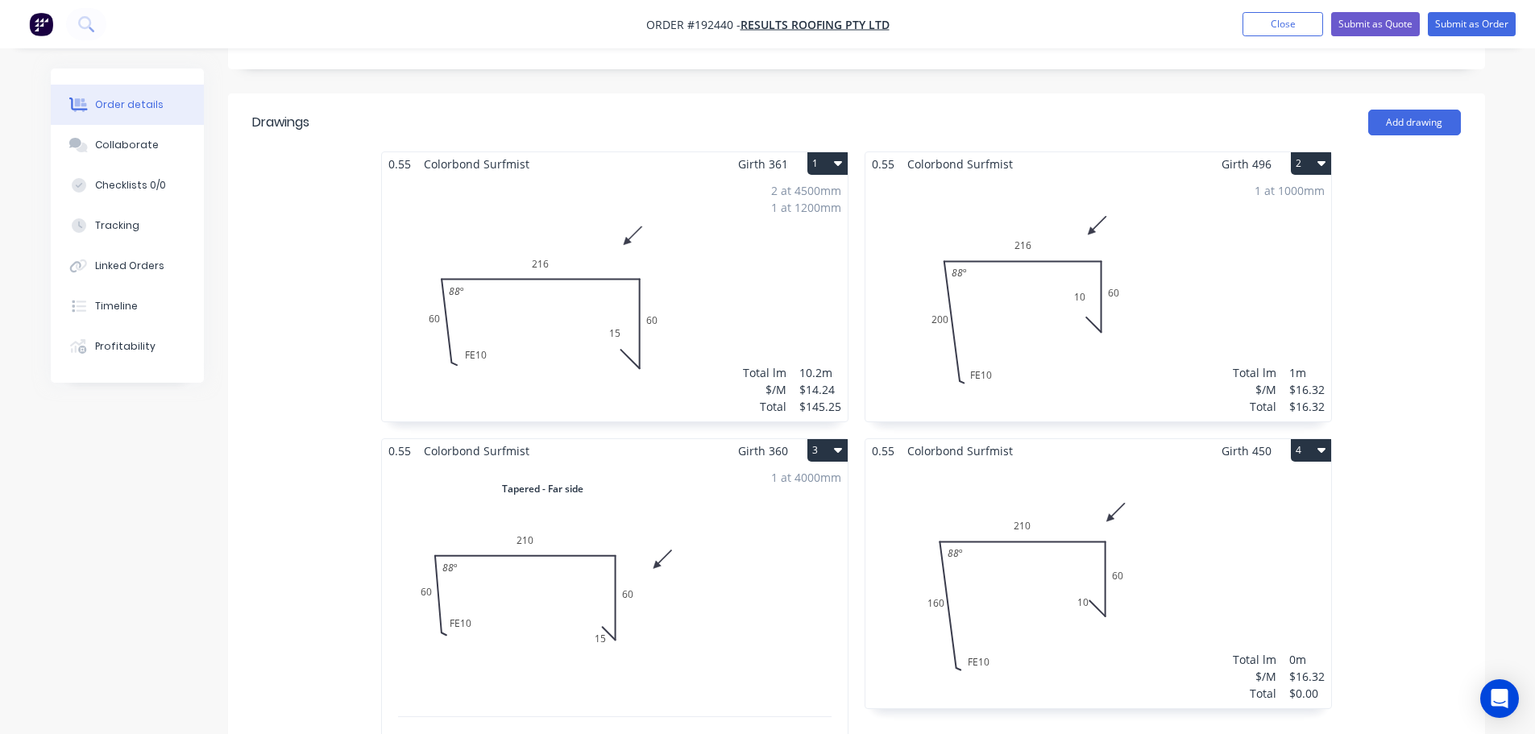
click at [565, 248] on div "2 at 4500mm 1 at 1200mm Total lm $/M Total 10.2m $14.24 $145.25" at bounding box center [615, 299] width 466 height 246
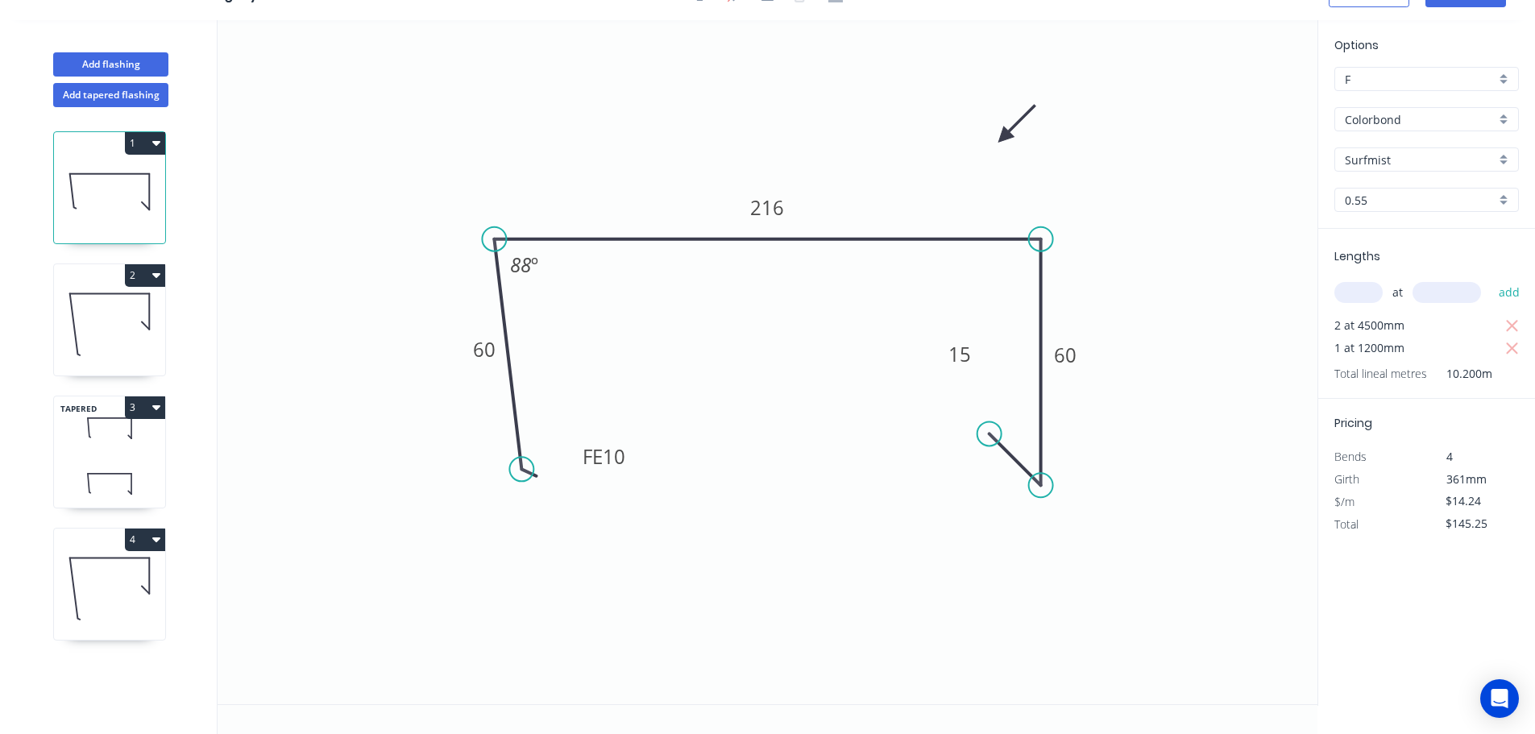
scroll to position [30, 0]
click at [1013, 449] on div "Delete point" at bounding box center [1066, 448] width 162 height 33
type input "$0.00"
click at [1037, 487] on circle at bounding box center [1041, 485] width 24 height 24
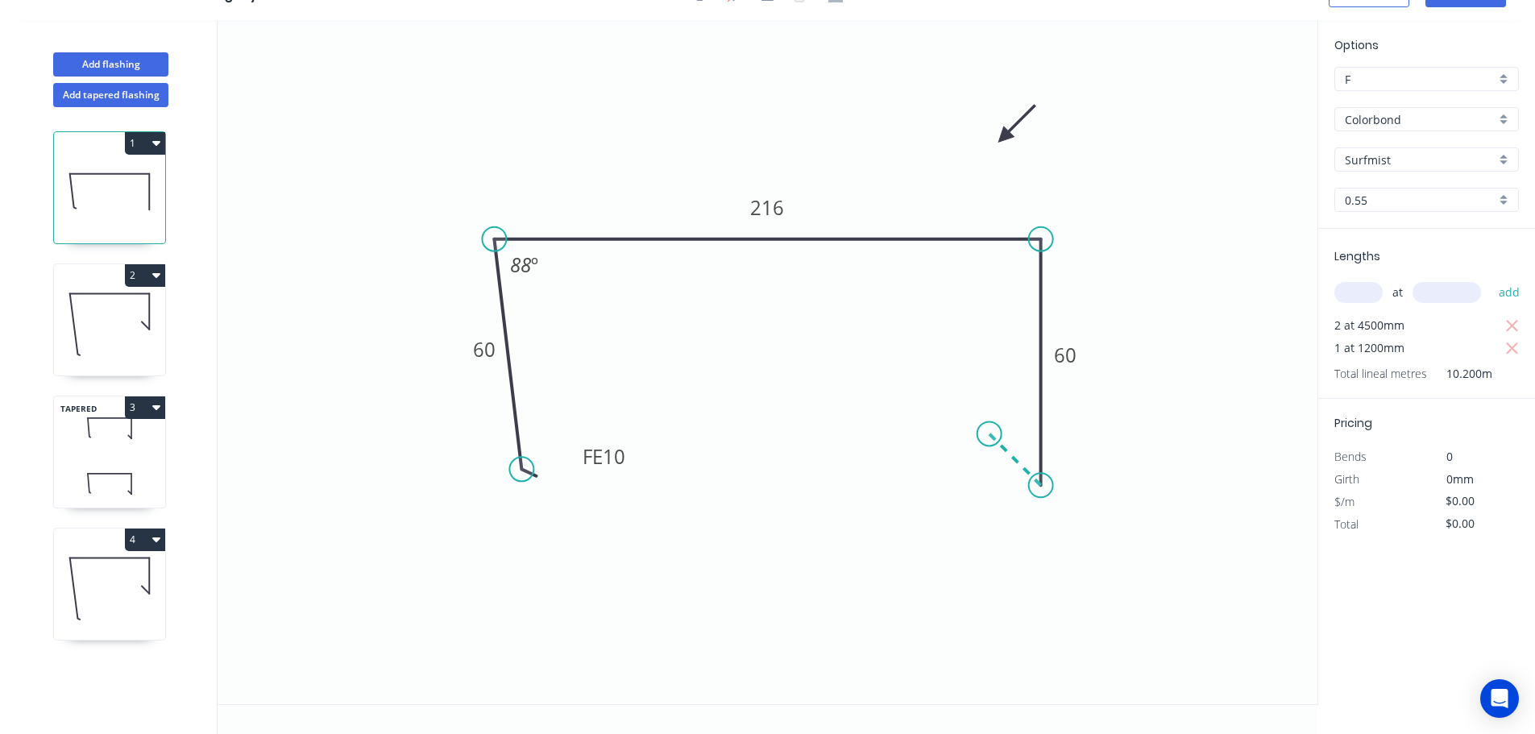
click at [989, 433] on icon "0 FE 10 60 216 60 88 º" at bounding box center [767, 362] width 1100 height 684
type input "$14.24"
type input "$145.25"
click at [989, 433] on circle at bounding box center [989, 433] width 24 height 24
click at [999, 469] on tspan "?" at bounding box center [997, 469] width 8 height 27
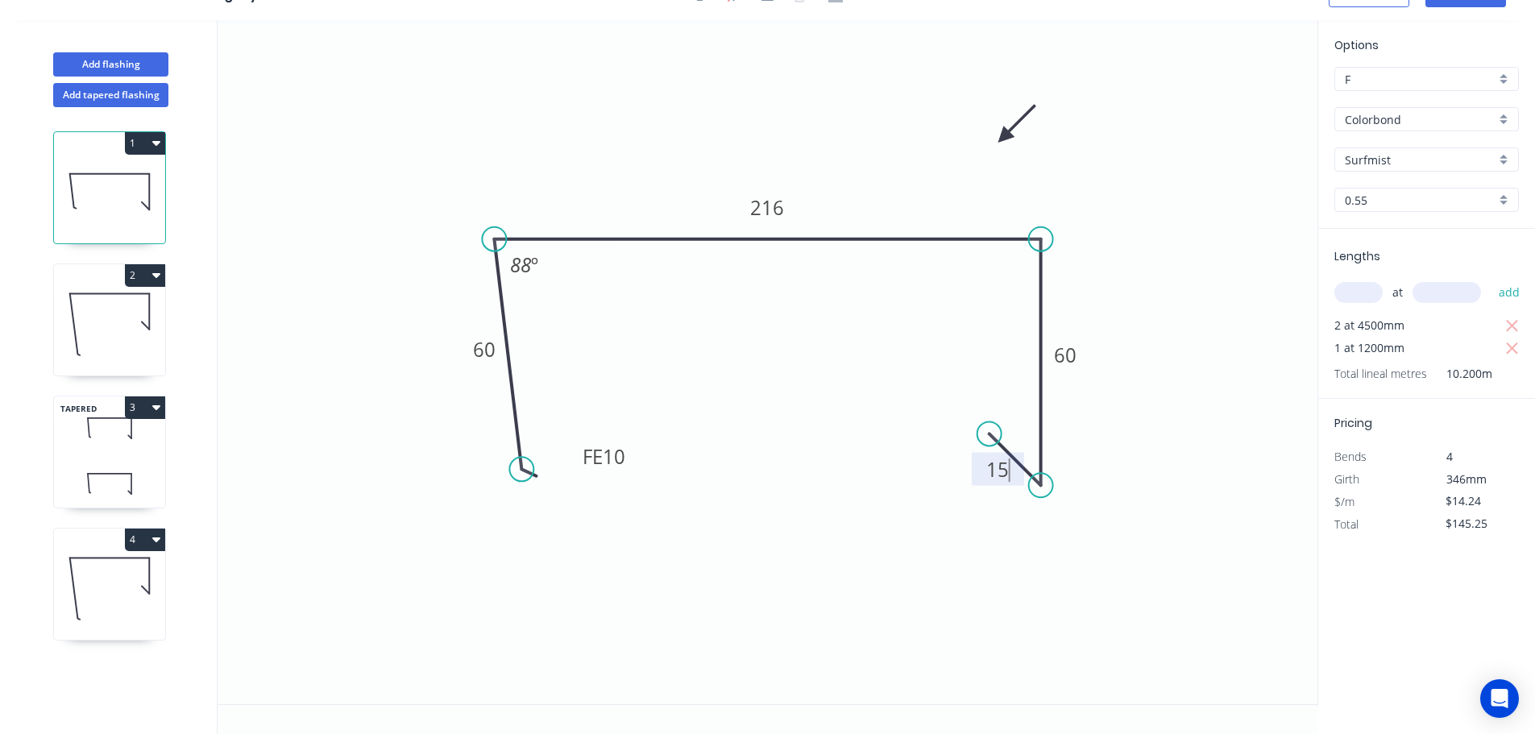
click at [119, 318] on icon at bounding box center [109, 323] width 111 height 103
type input "$16.32"
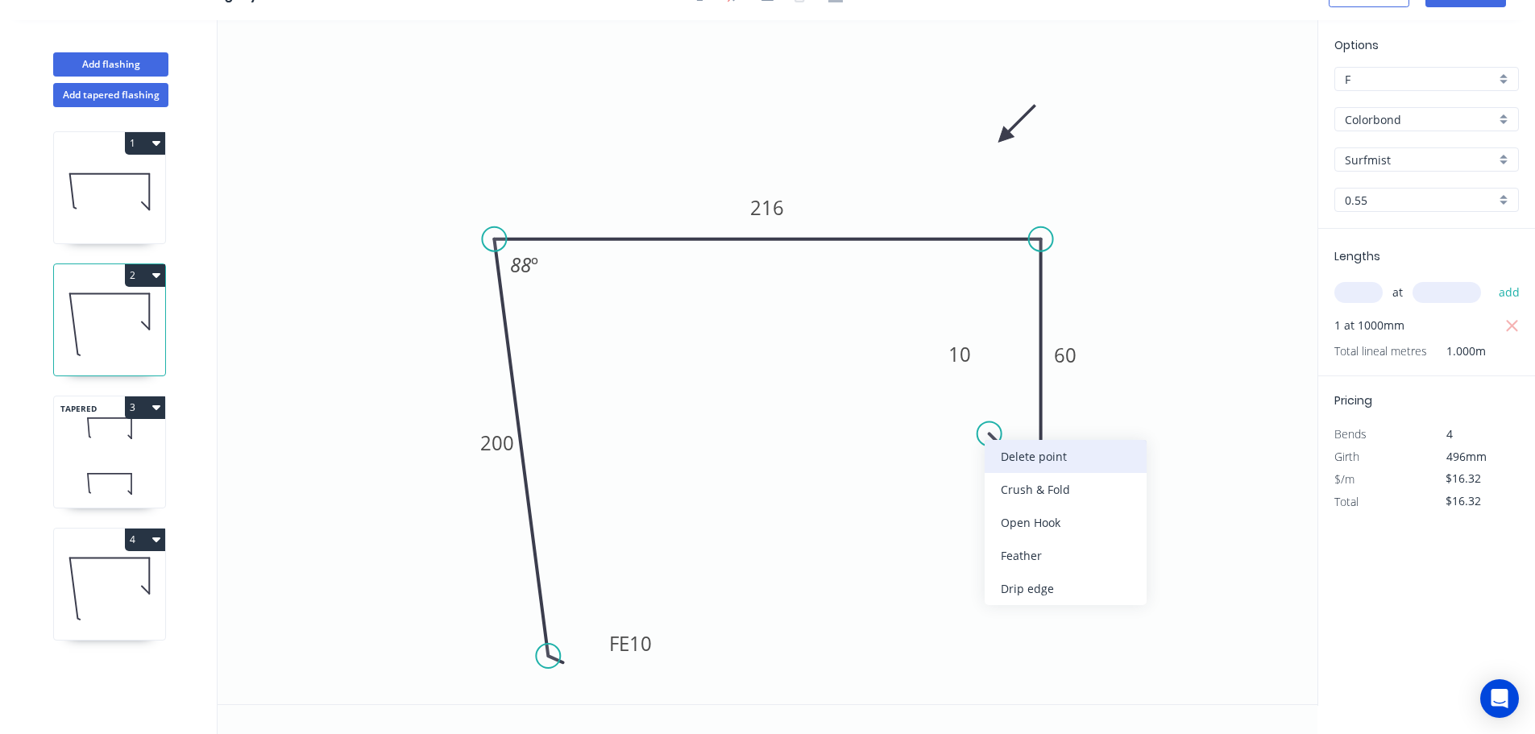
click at [1025, 449] on div "Delete point" at bounding box center [1065, 456] width 162 height 33
type input "$0.00"
click at [1035, 487] on circle at bounding box center [1041, 485] width 24 height 24
click at [991, 432] on icon "0 FE 10 200 216 60 88 º" at bounding box center [767, 362] width 1100 height 684
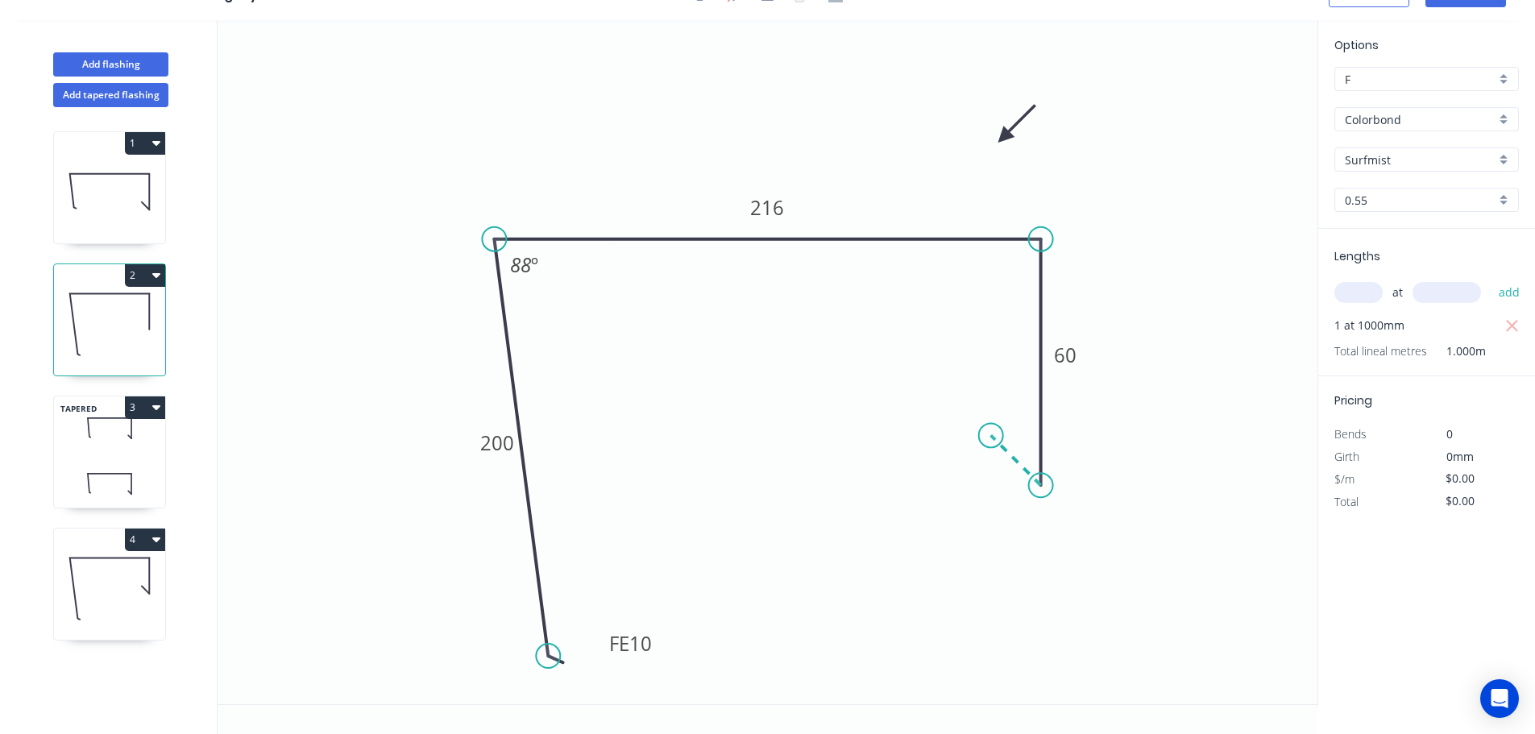
type input "$16.32"
click at [991, 432] on circle at bounding box center [991, 435] width 24 height 24
click at [999, 472] on tspan "?" at bounding box center [998, 470] width 8 height 27
click at [107, 449] on icon at bounding box center [109, 428] width 111 height 48
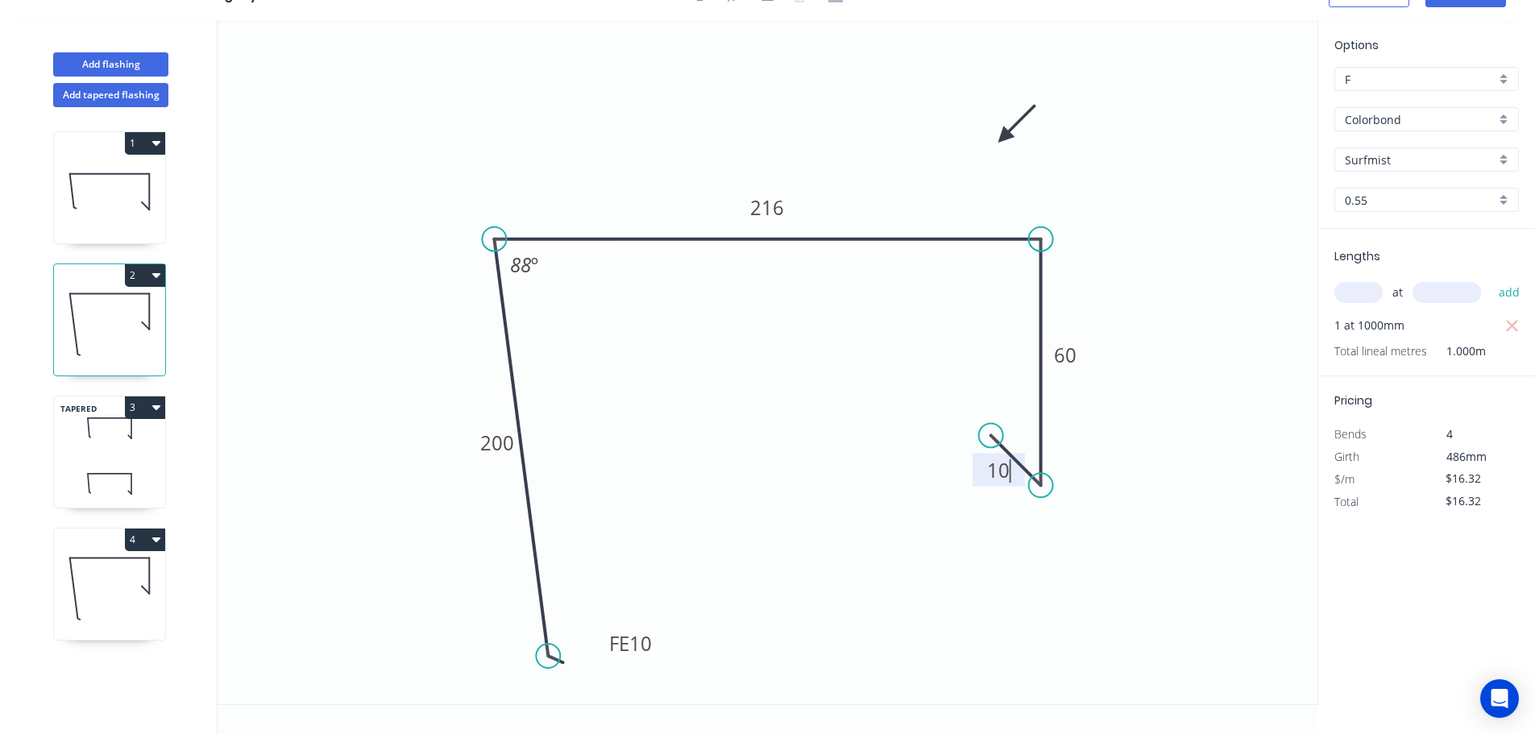
type input "$15.86"
type input "$63.44"
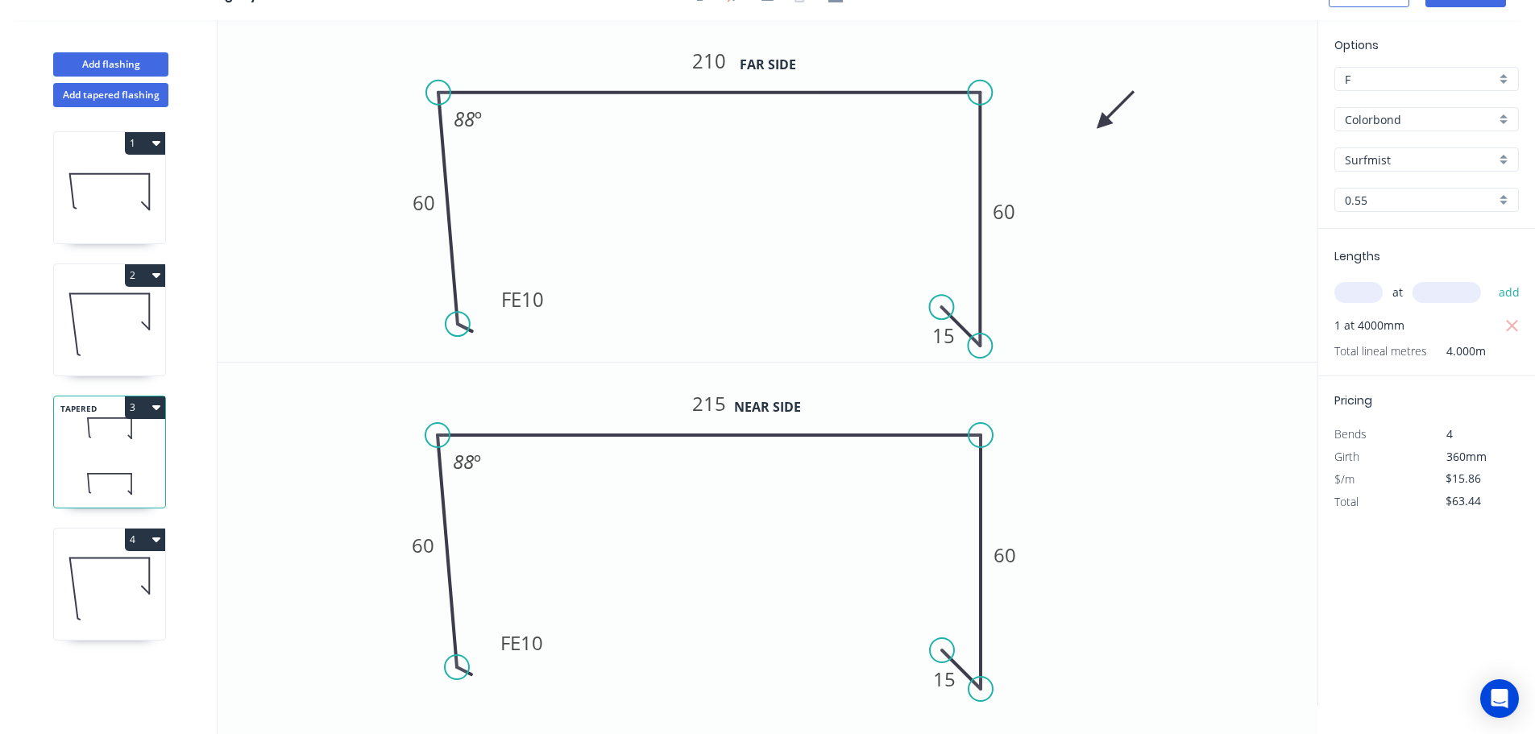
click at [106, 574] on icon at bounding box center [109, 587] width 111 height 103
type input "$16.32"
type input "$0.00"
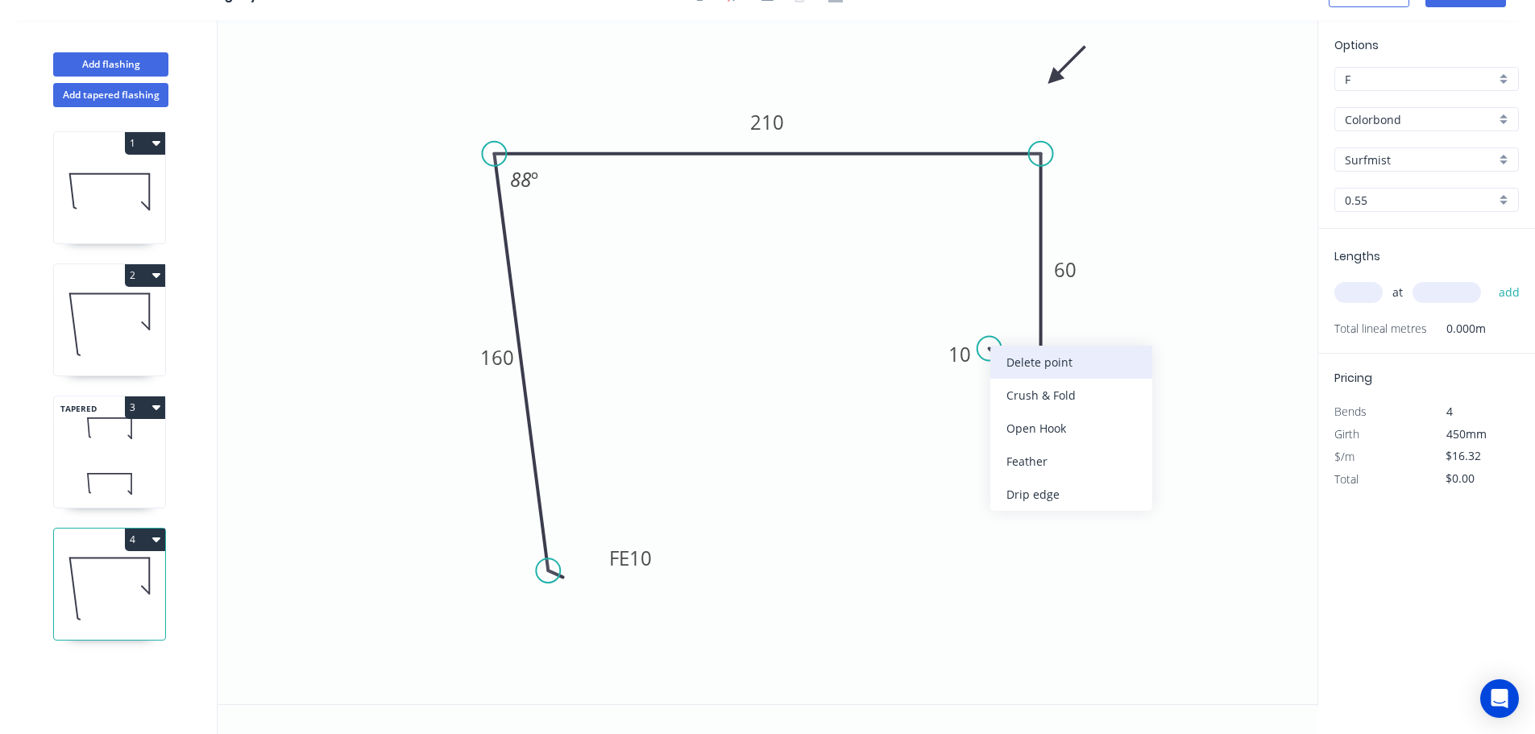
click at [1026, 363] on div "Delete point" at bounding box center [1071, 362] width 162 height 33
click at [1037, 400] on circle at bounding box center [1041, 399] width 24 height 24
click at [984, 350] on icon "0 FE 10 160 210 60 88 º" at bounding box center [767, 362] width 1100 height 684
type input "$16.32"
click at [994, 381] on tspan "?" at bounding box center [995, 381] width 8 height 27
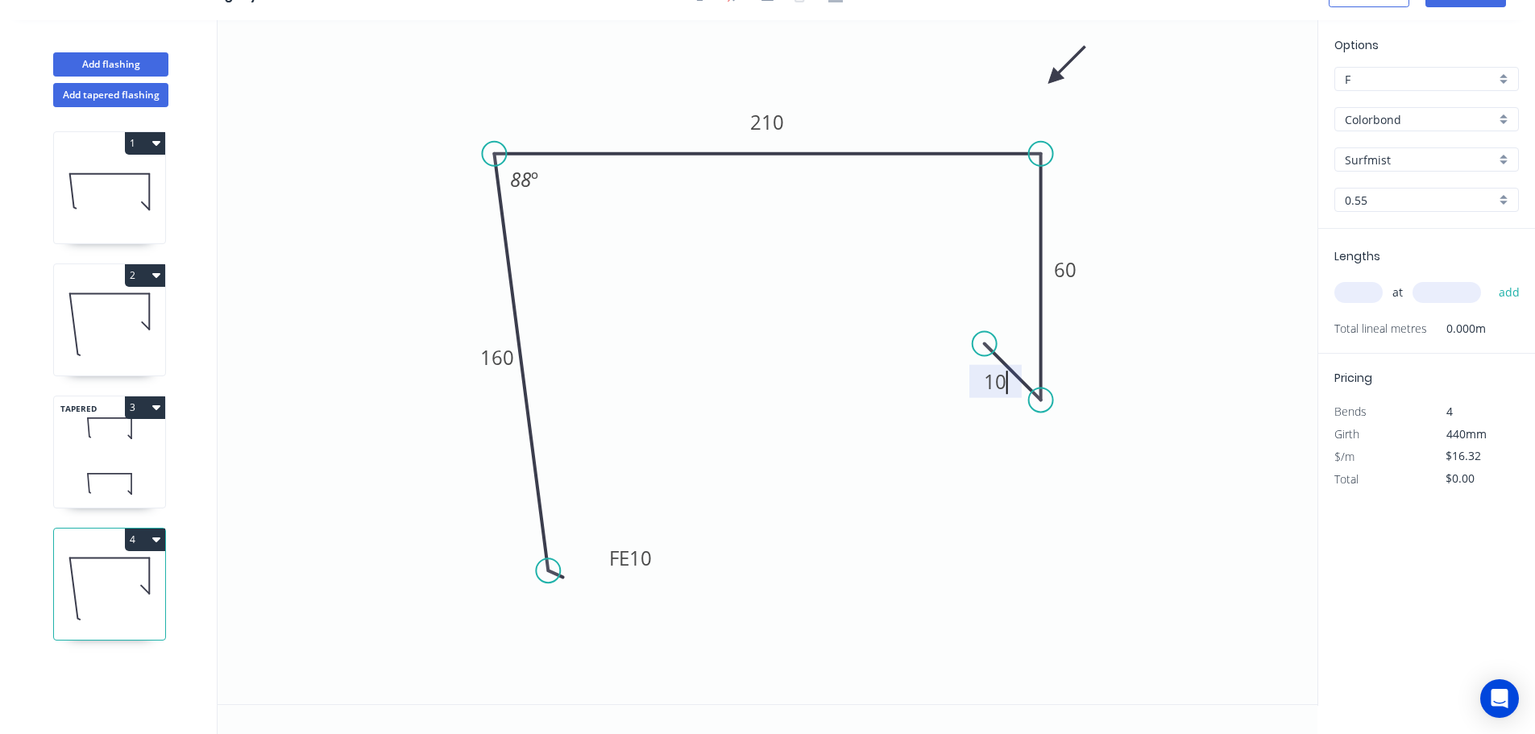
click at [1360, 293] on input "text" at bounding box center [1358, 292] width 48 height 21
type input "1"
type input "3800"
click at [1490, 279] on button "add" at bounding box center [1509, 292] width 38 height 27
type input "$62.02"
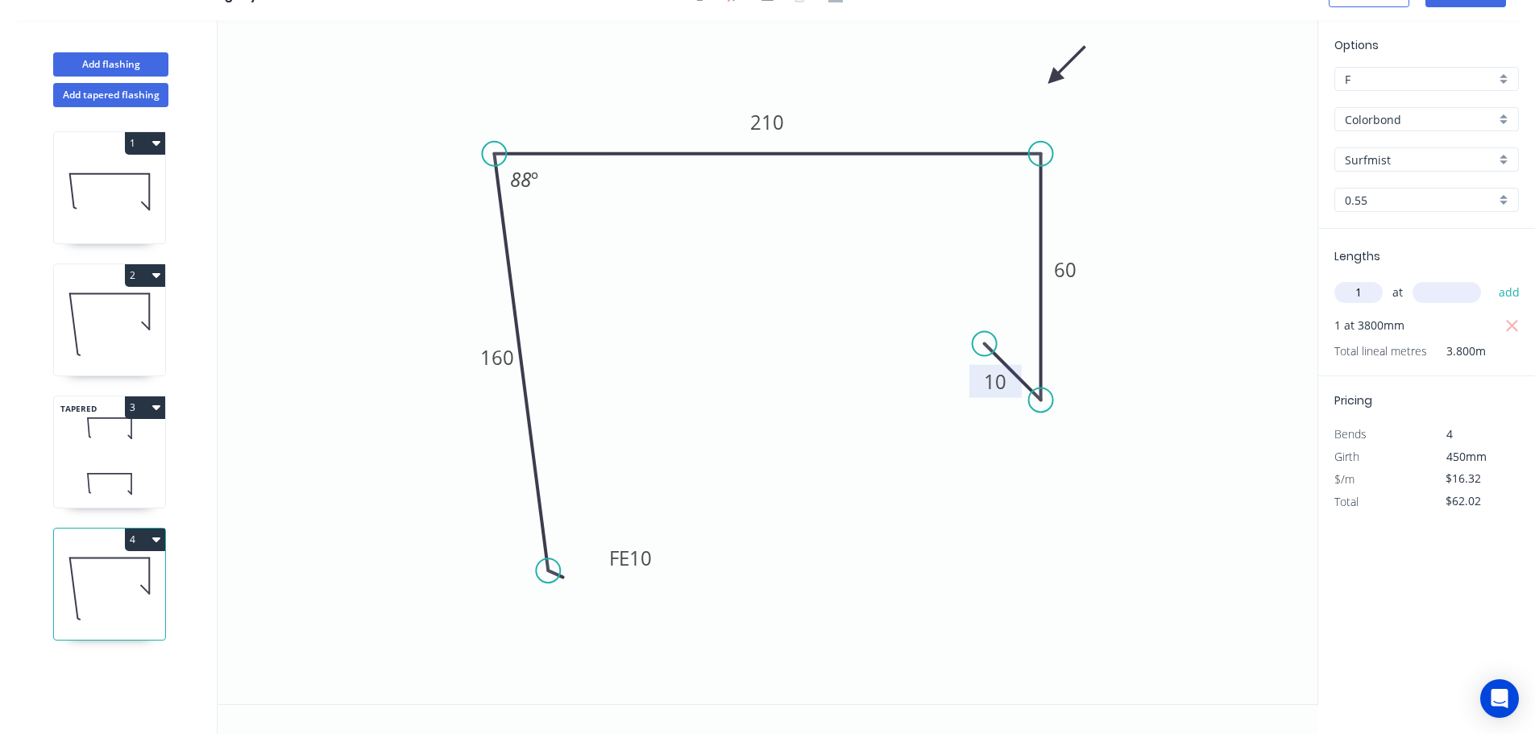
type input "1"
type input "3200"
click at [1490, 279] on button "add" at bounding box center [1509, 292] width 38 height 27
type input "$114.24"
click at [155, 404] on icon "button" at bounding box center [156, 406] width 8 height 13
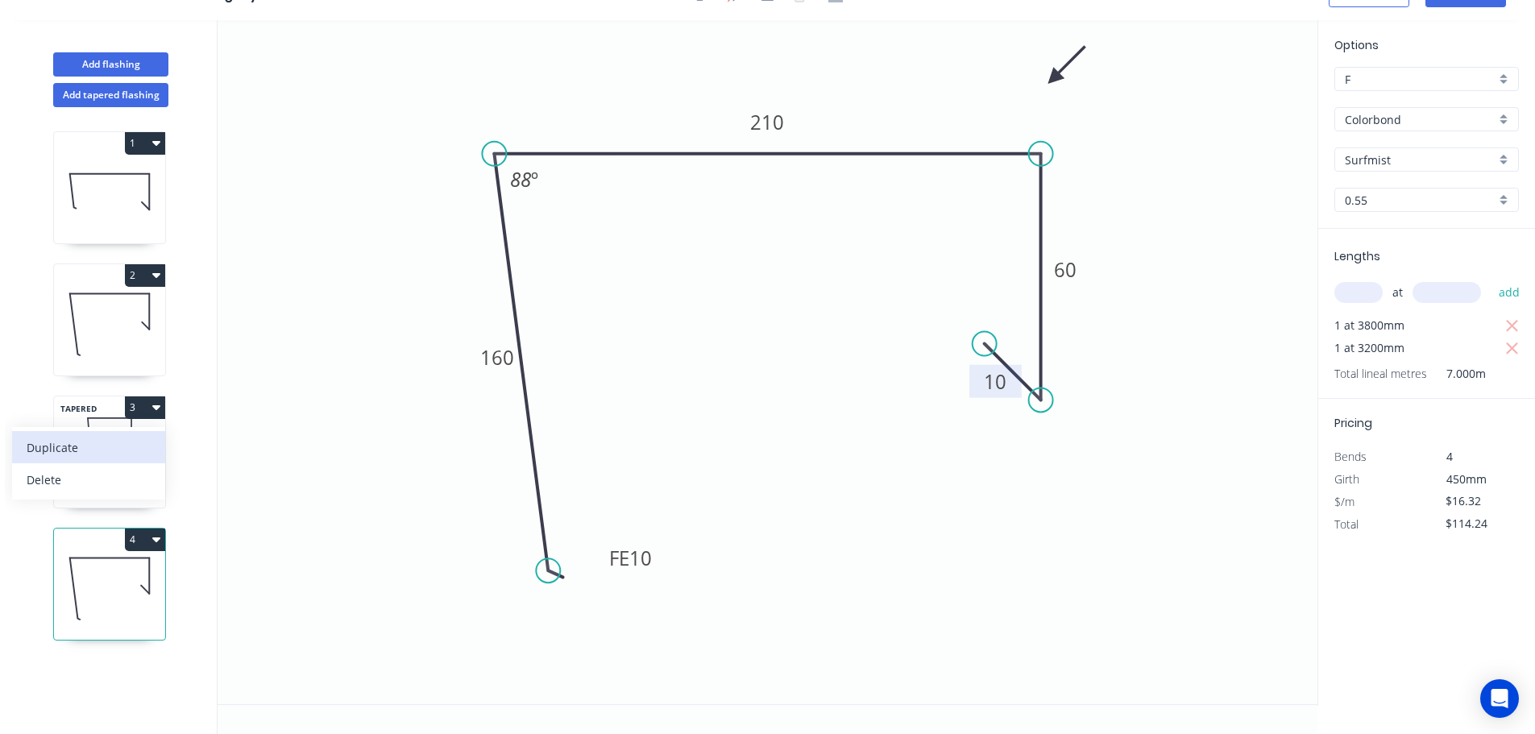
click at [71, 443] on div "Duplicate" at bounding box center [89, 447] width 124 height 23
type input "$15.86"
type input "$0.00"
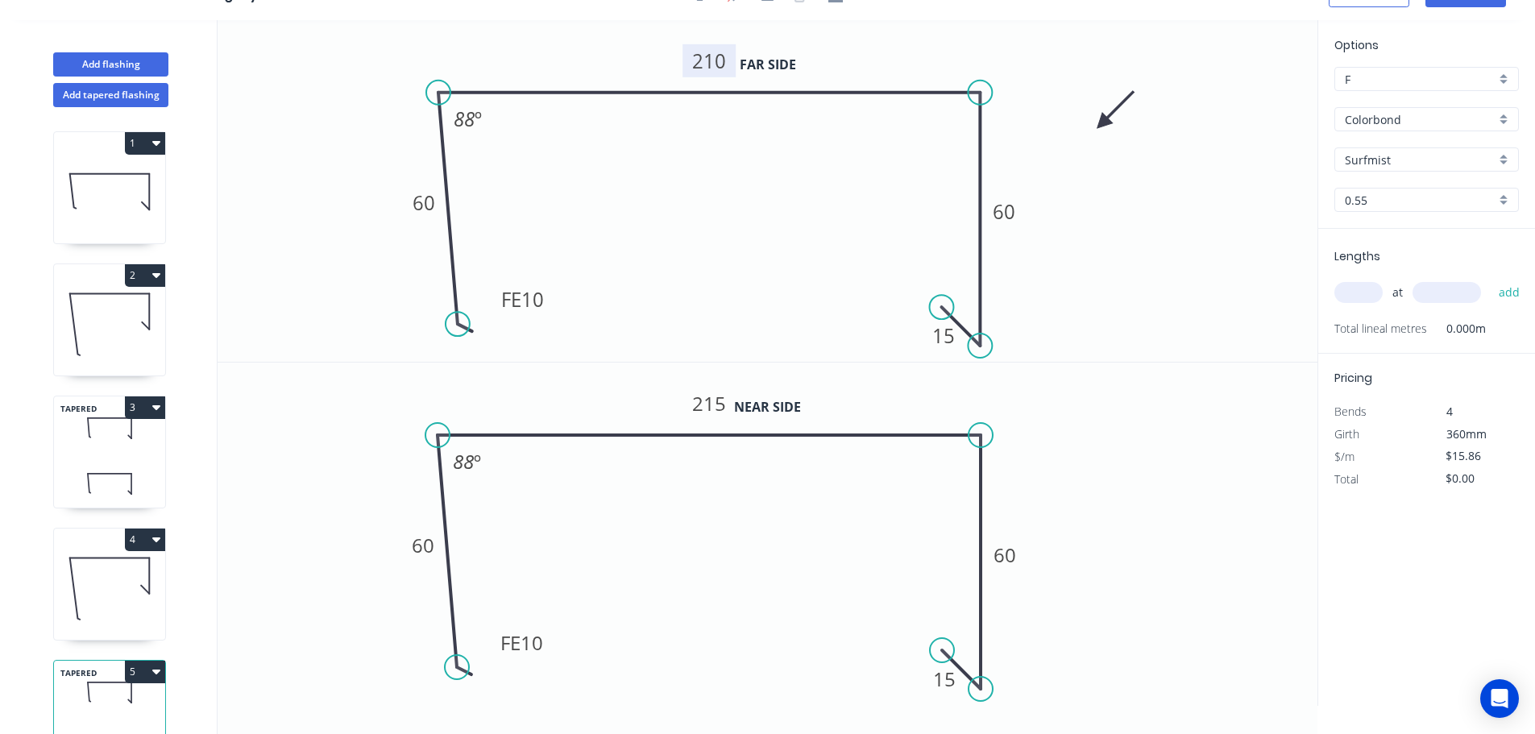
click at [714, 63] on tspan "210" at bounding box center [709, 61] width 34 height 27
click at [710, 404] on tspan "215" at bounding box center [709, 403] width 34 height 27
click at [1353, 293] on input "text" at bounding box center [1358, 292] width 48 height 21
type input "1"
type input "5600"
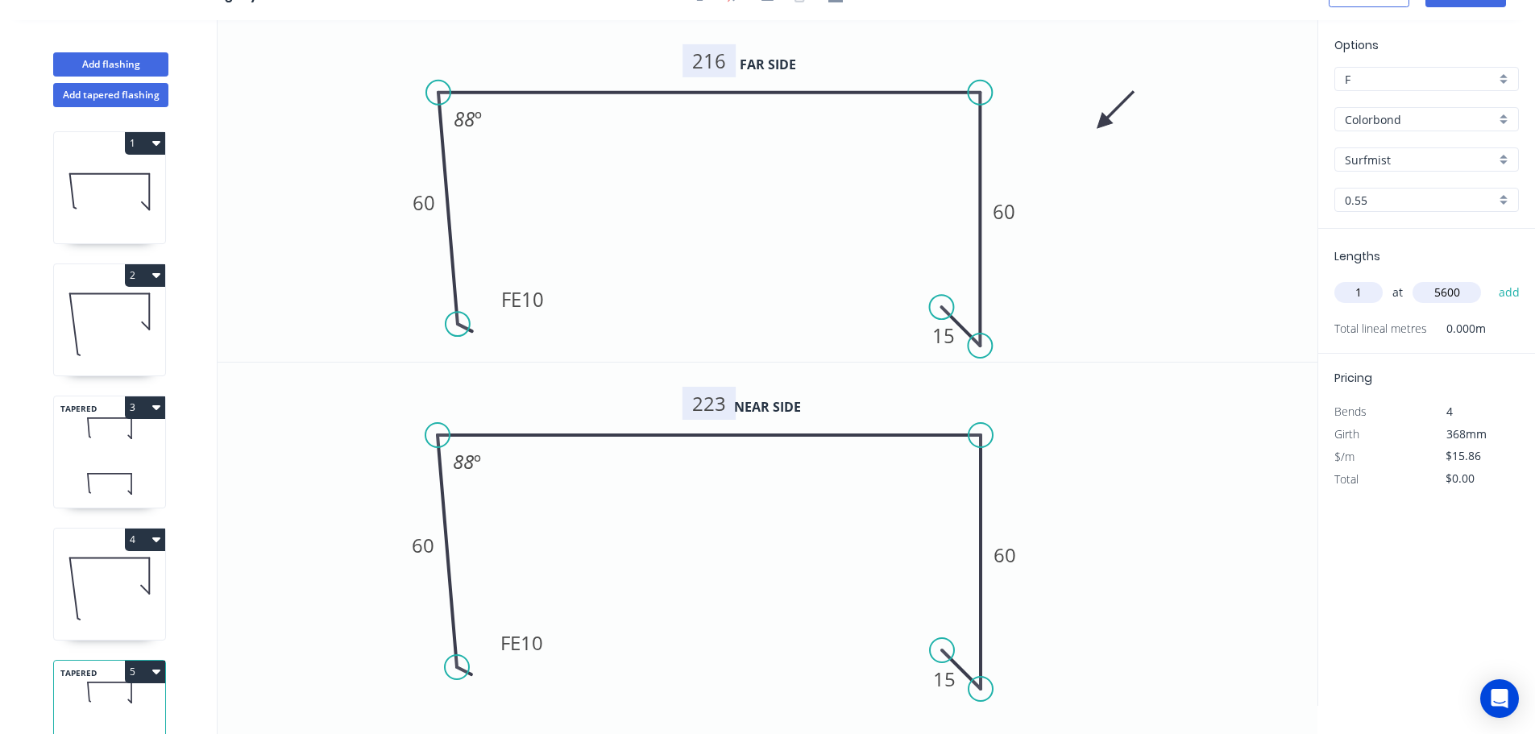
click at [1490, 279] on button "add" at bounding box center [1509, 292] width 38 height 27
click at [708, 404] on tspan "223" at bounding box center [709, 403] width 34 height 27
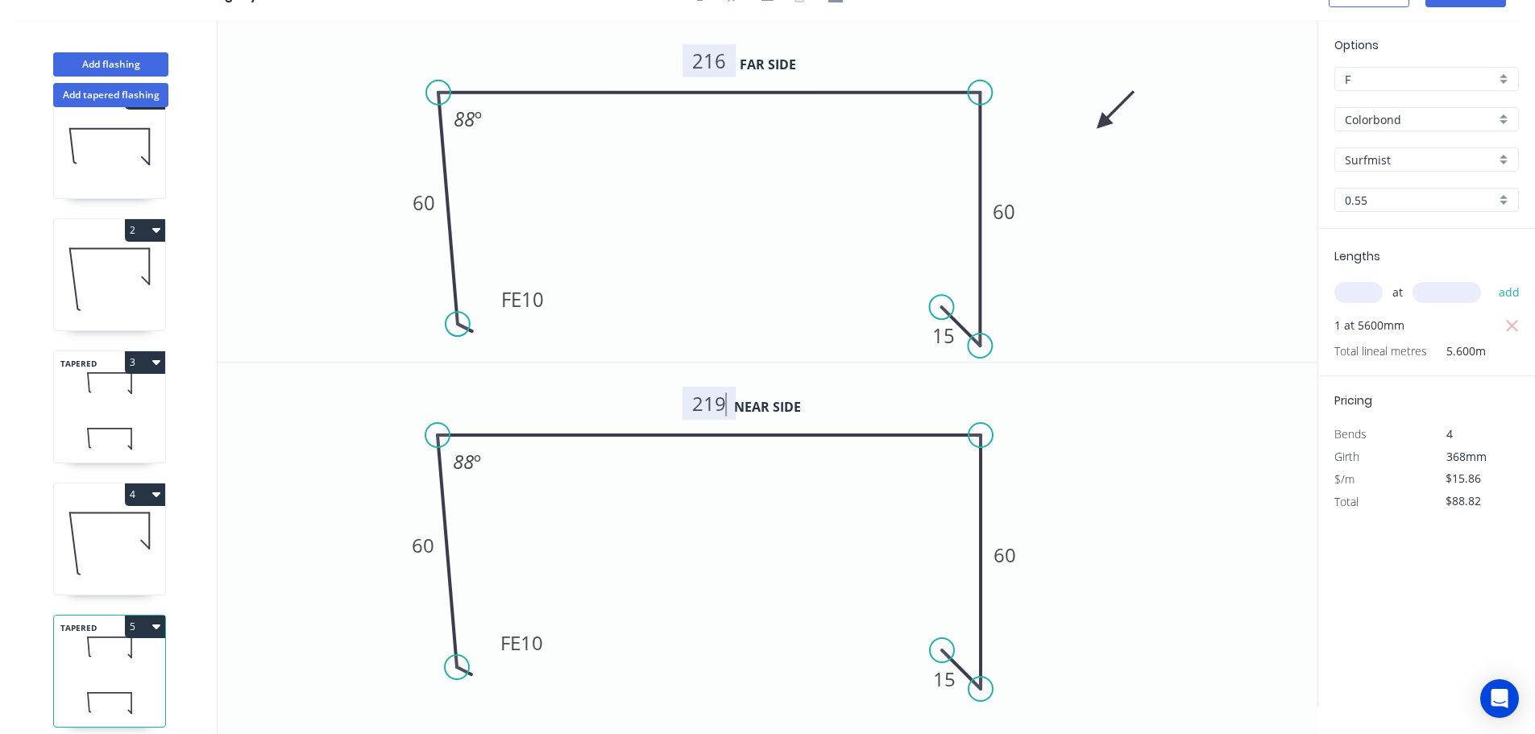
scroll to position [70, 0]
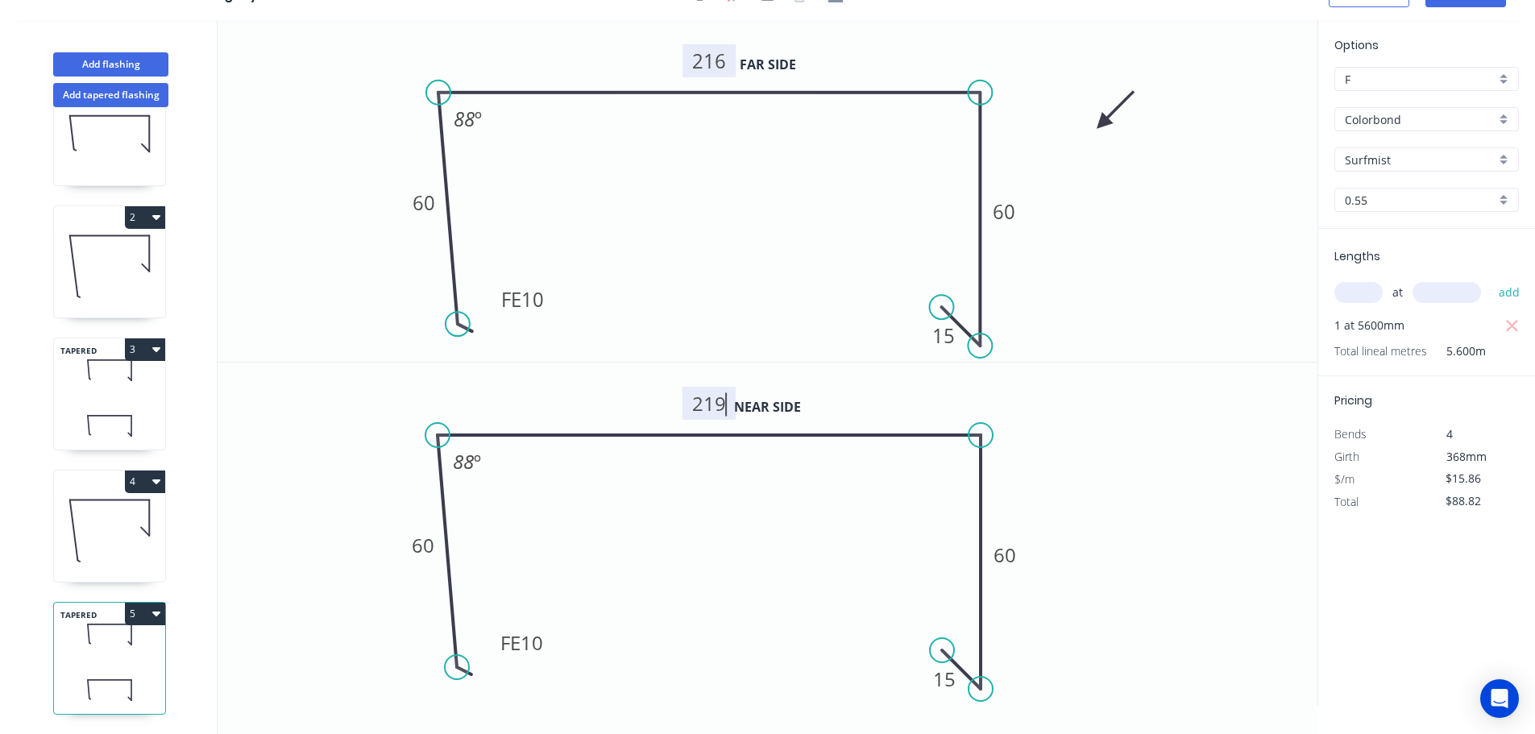
click at [677, 545] on icon "0 FE 10 60 219 60 15 88 º" at bounding box center [767, 533] width 1100 height 342
click at [157, 611] on icon "button" at bounding box center [156, 613] width 8 height 5
click at [62, 642] on div "Duplicate" at bounding box center [89, 653] width 124 height 23
type input "$0.00"
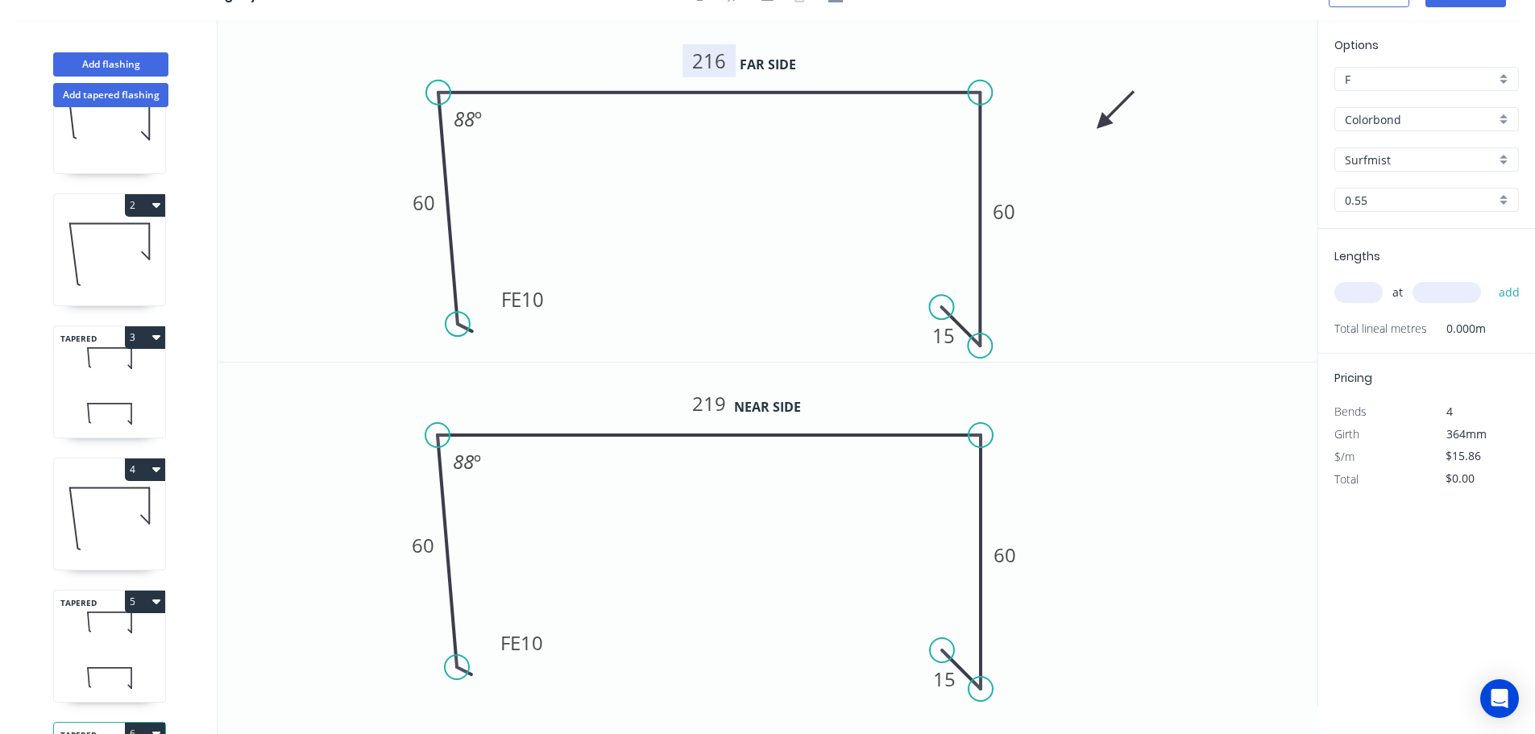
click at [718, 60] on tspan "216" at bounding box center [709, 61] width 34 height 27
click at [712, 402] on tspan "219" at bounding box center [709, 403] width 34 height 27
click at [1358, 296] on input "text" at bounding box center [1358, 292] width 48 height 21
type input "$15.86"
type input "1"
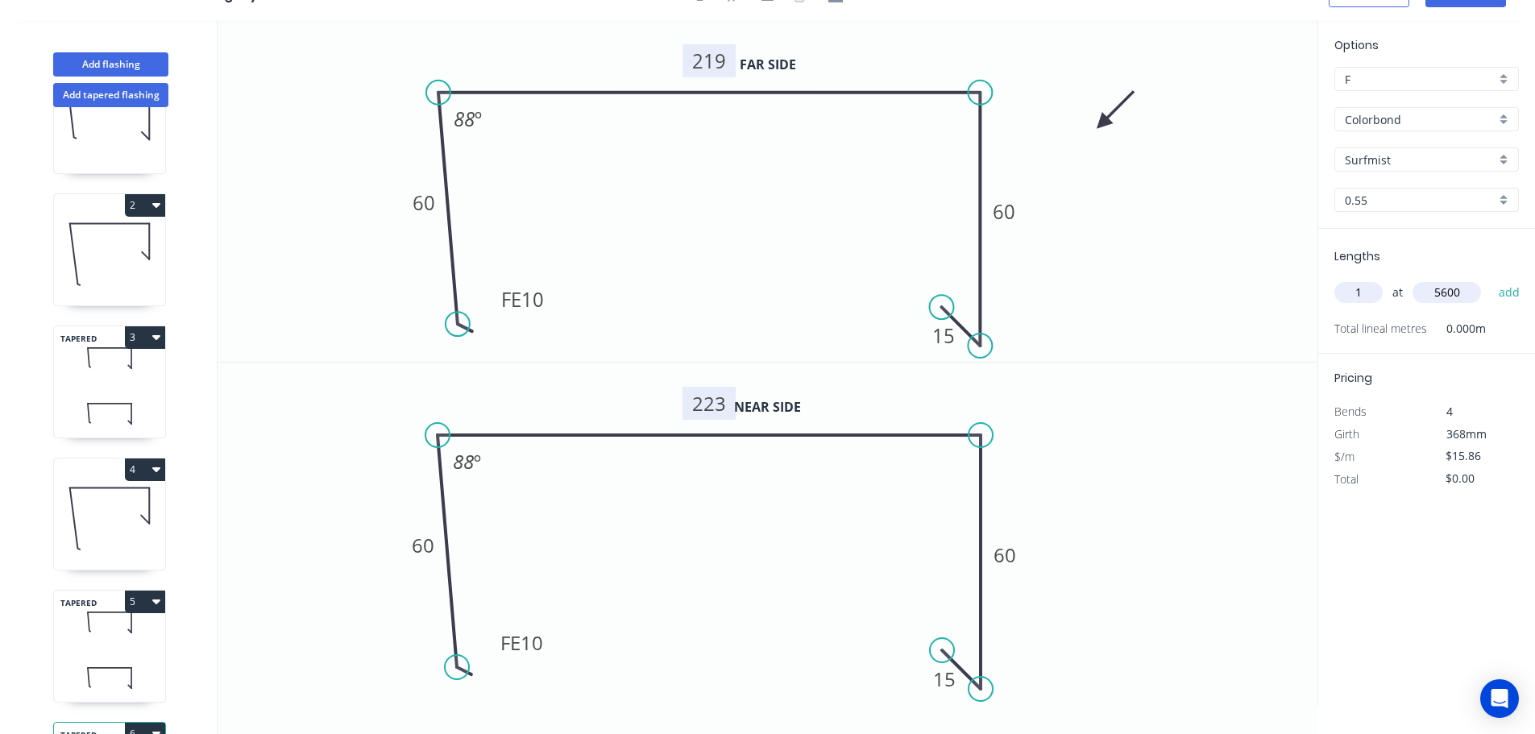
type input "5600"
click at [1490, 279] on button "add" at bounding box center [1509, 292] width 38 height 27
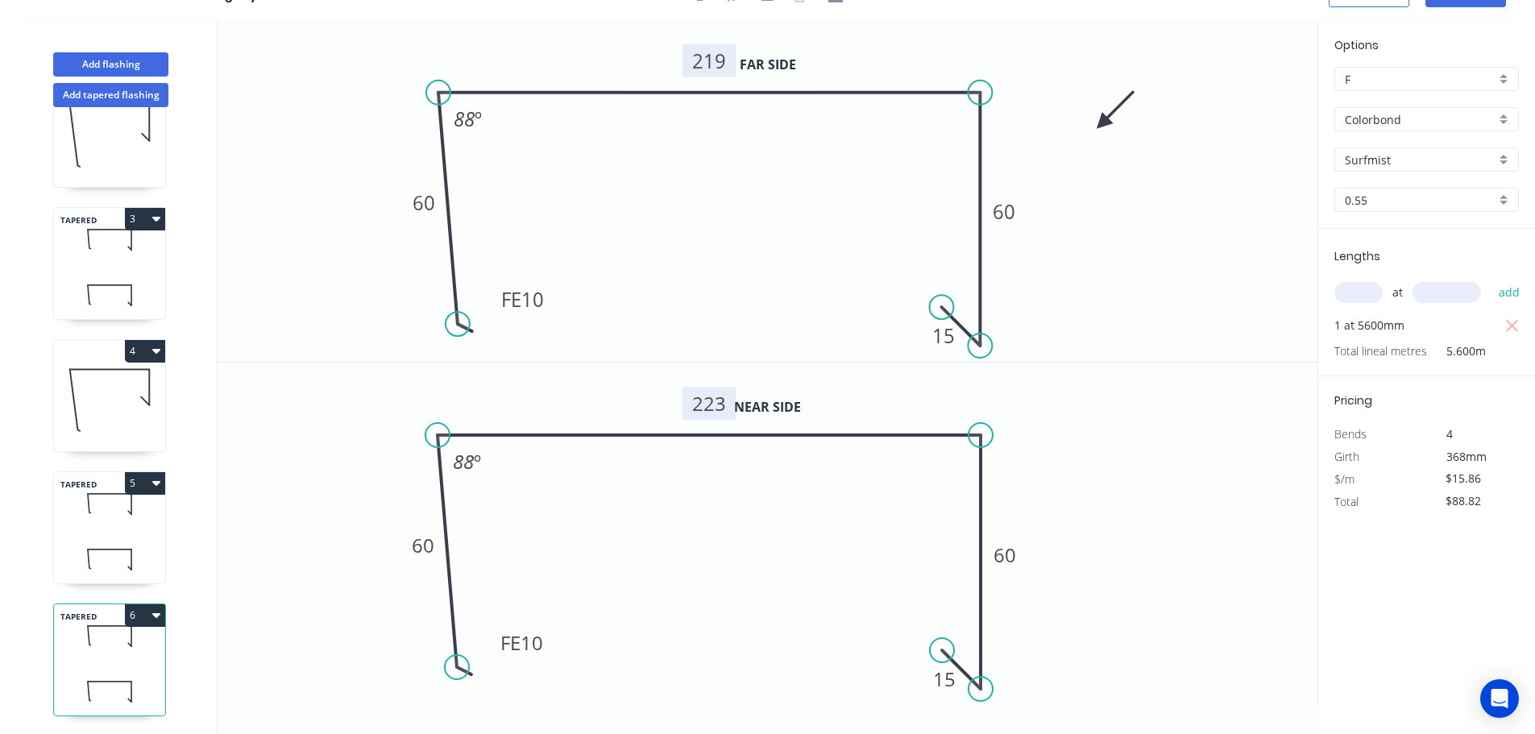
scroll to position [202, 0]
click at [120, 508] on icon at bounding box center [109, 502] width 111 height 48
click at [117, 639] on icon at bounding box center [109, 635] width 111 height 48
click at [118, 496] on icon at bounding box center [109, 502] width 111 height 48
click at [97, 630] on icon at bounding box center [109, 635] width 111 height 48
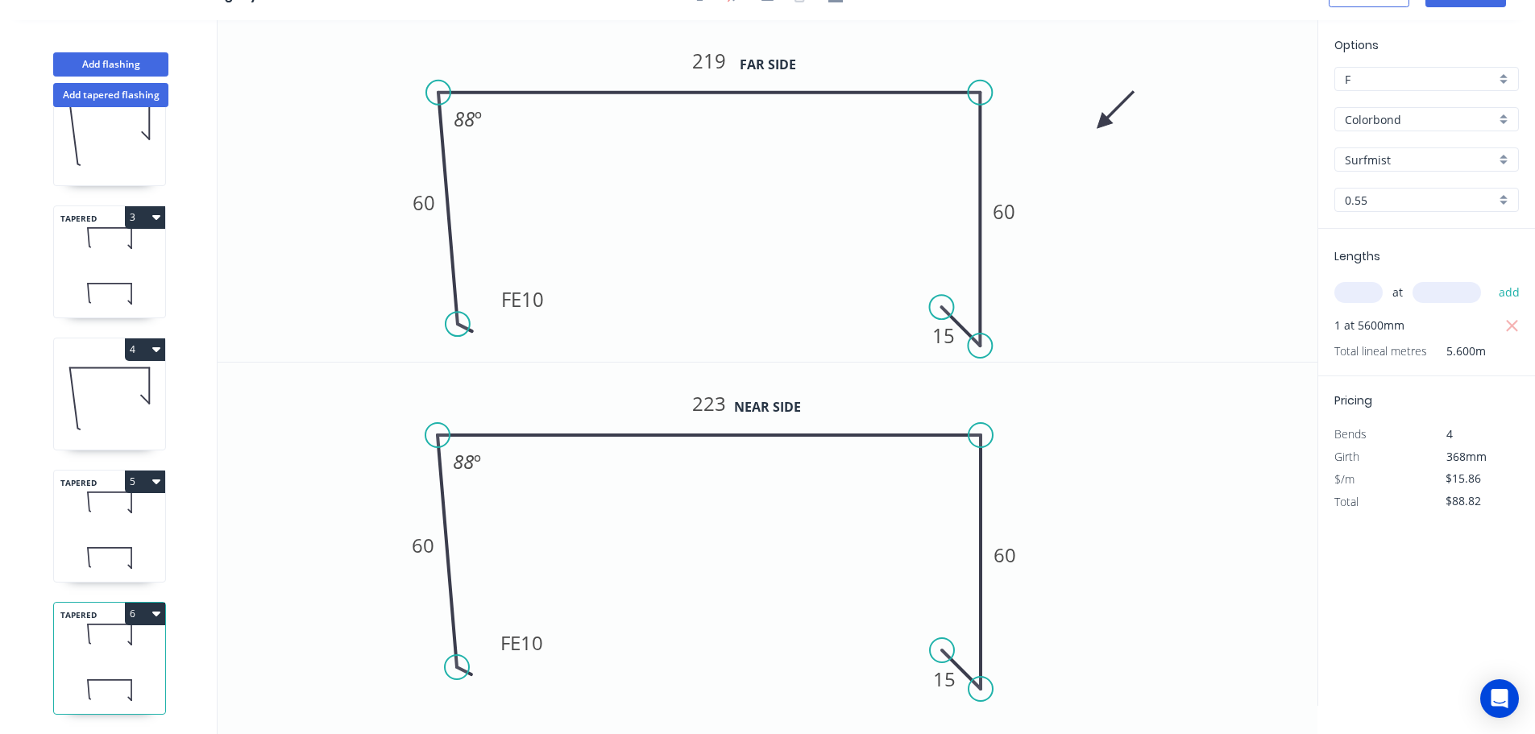
click at [159, 611] on icon "button" at bounding box center [156, 613] width 8 height 5
click at [40, 642] on div "Duplicate" at bounding box center [89, 653] width 124 height 23
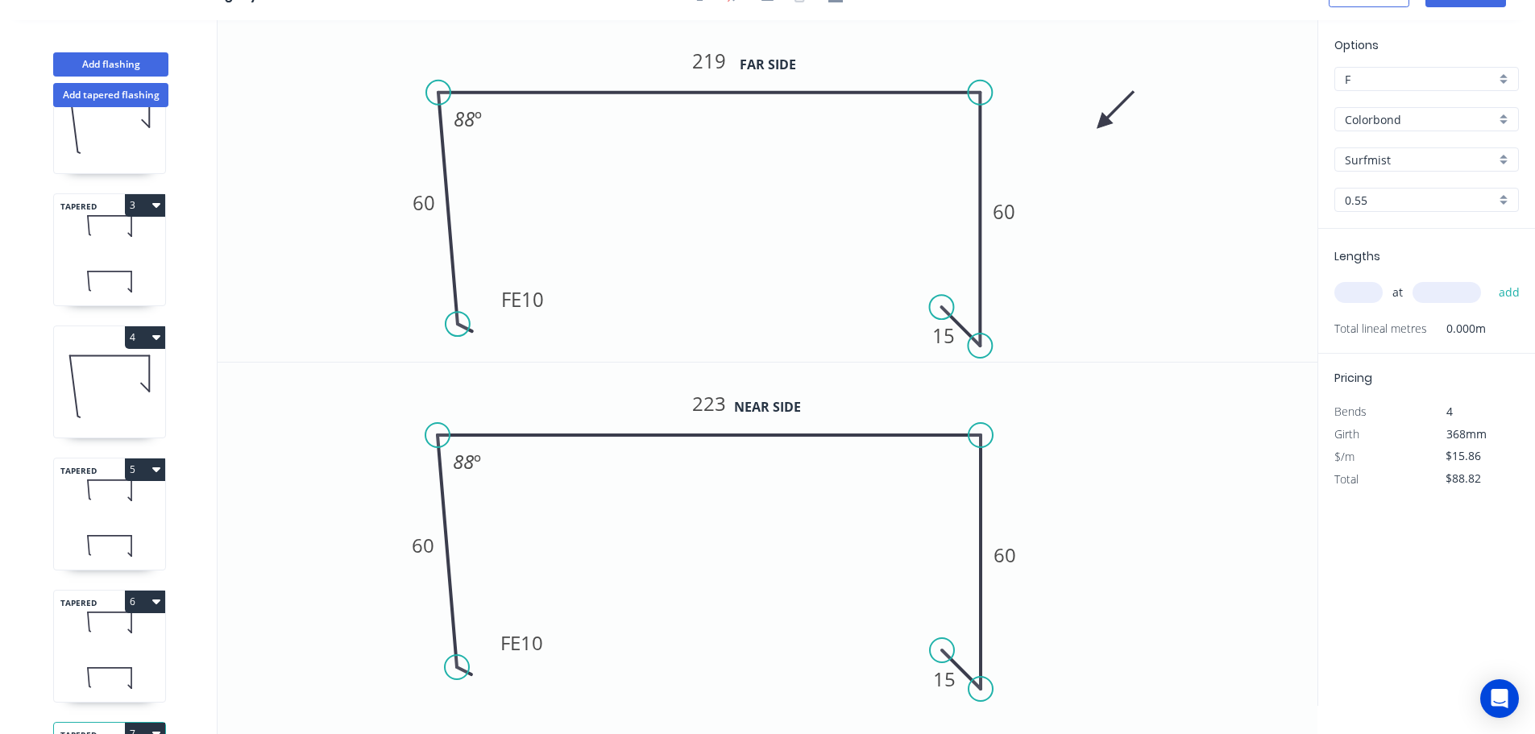
type input "$0.00"
click at [713, 66] on tspan "219" at bounding box center [709, 61] width 34 height 27
click at [708, 407] on tspan "223" at bounding box center [709, 403] width 34 height 27
click at [1358, 296] on input "text" at bounding box center [1358, 292] width 48 height 21
type input "$15.86"
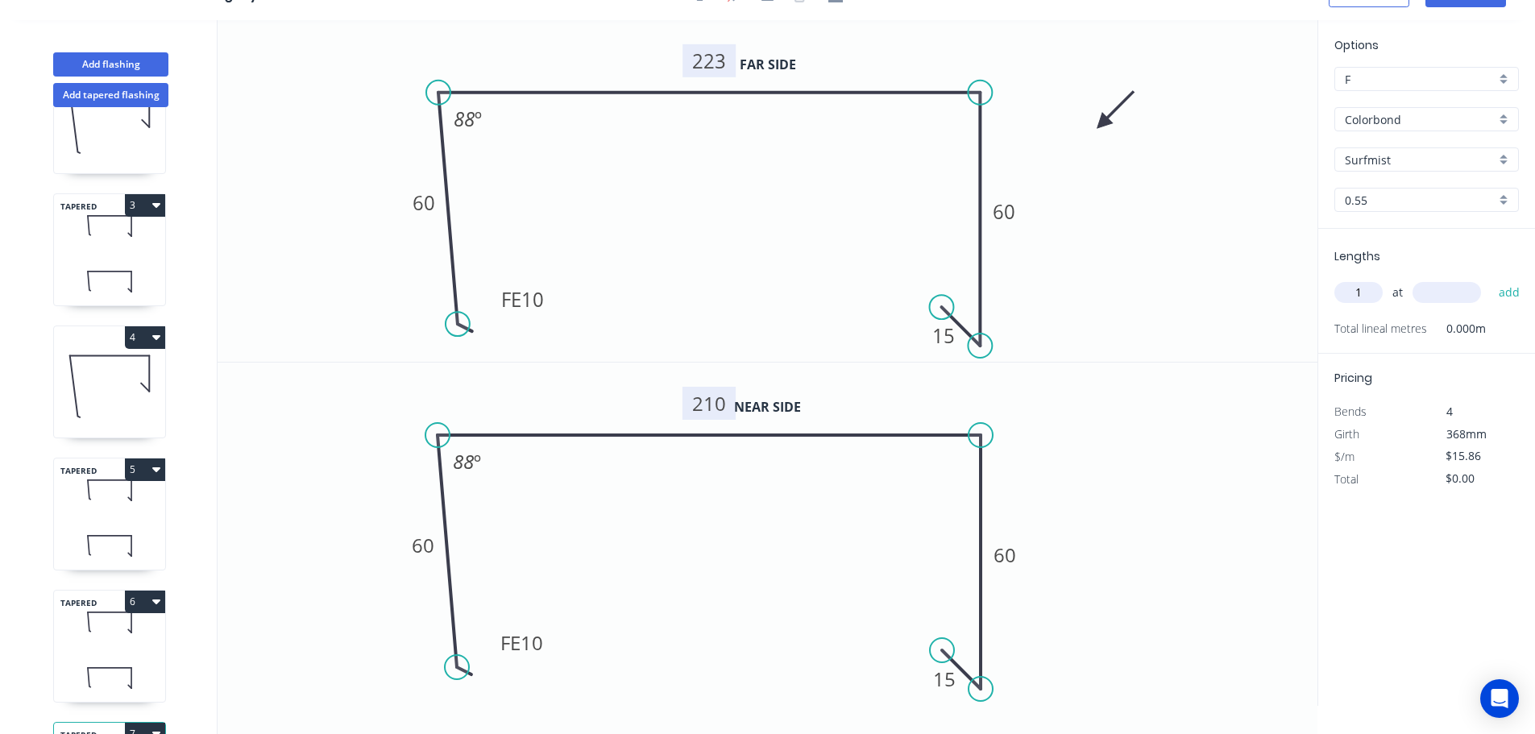
type input "1"
type input "500"
click at [1490, 279] on button "add" at bounding box center [1509, 292] width 38 height 27
type input "$15.86"
click at [105, 383] on icon at bounding box center [109, 385] width 111 height 103
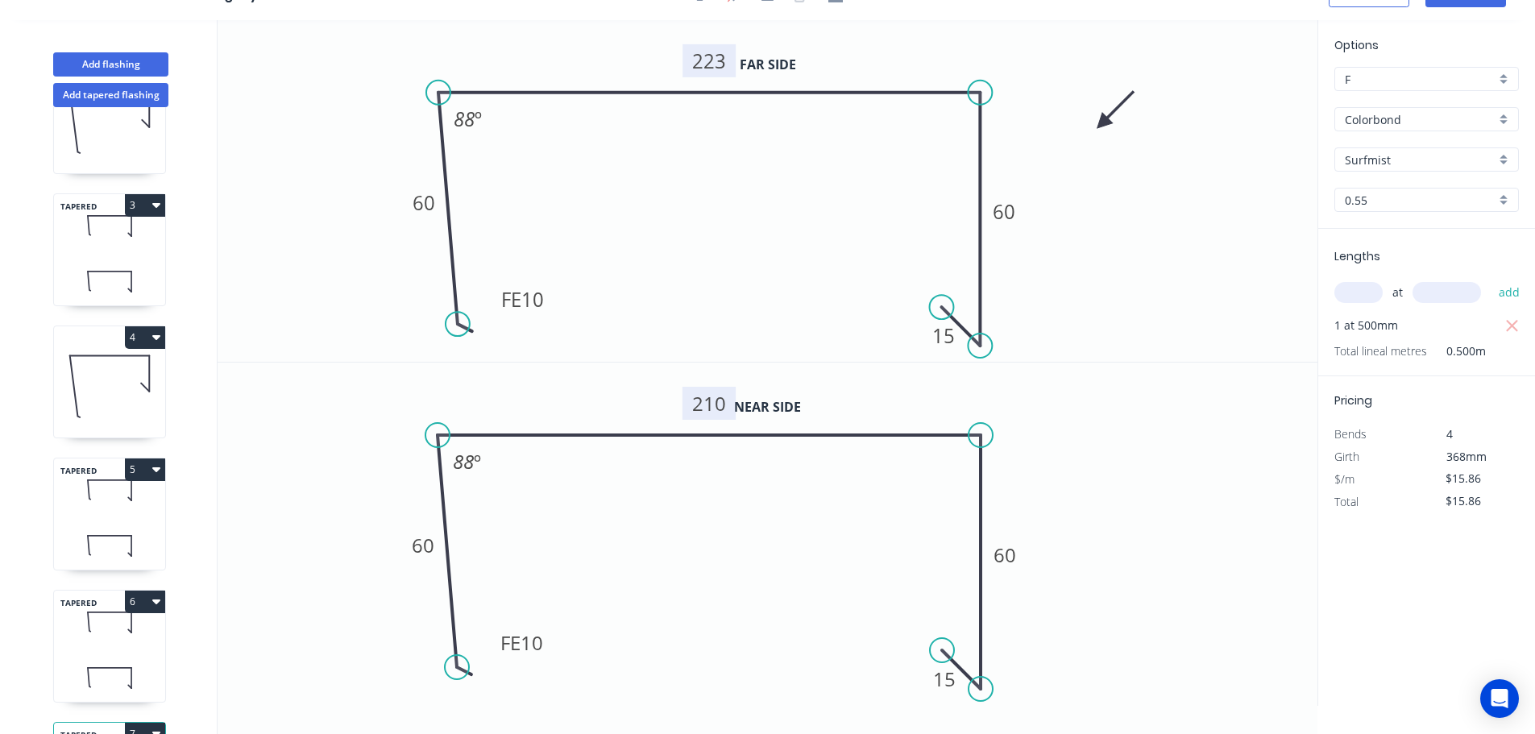
type input "$16.32"
type input "$114.24"
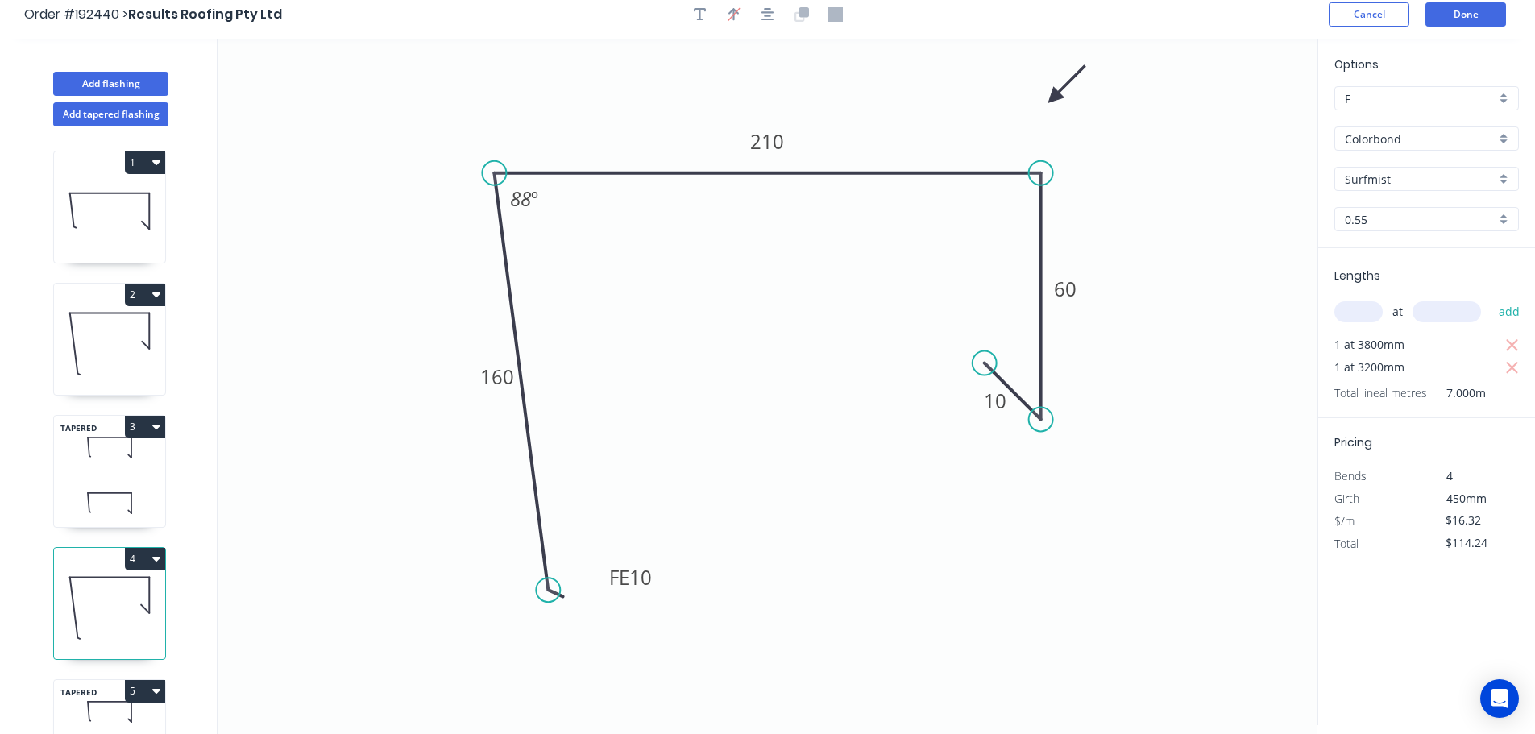
scroll to position [0, 0]
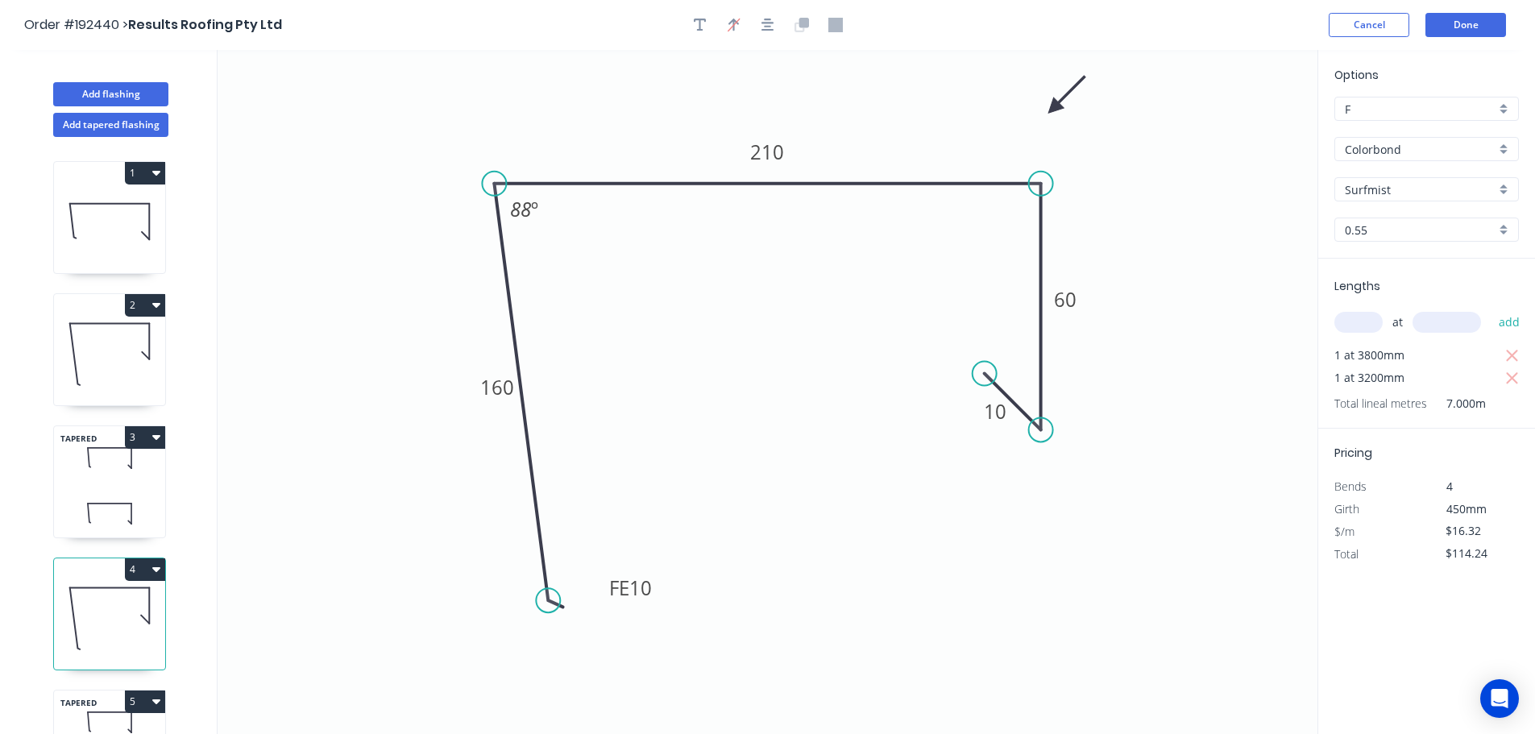
click at [110, 222] on icon at bounding box center [109, 221] width 111 height 103
type input "$14.24"
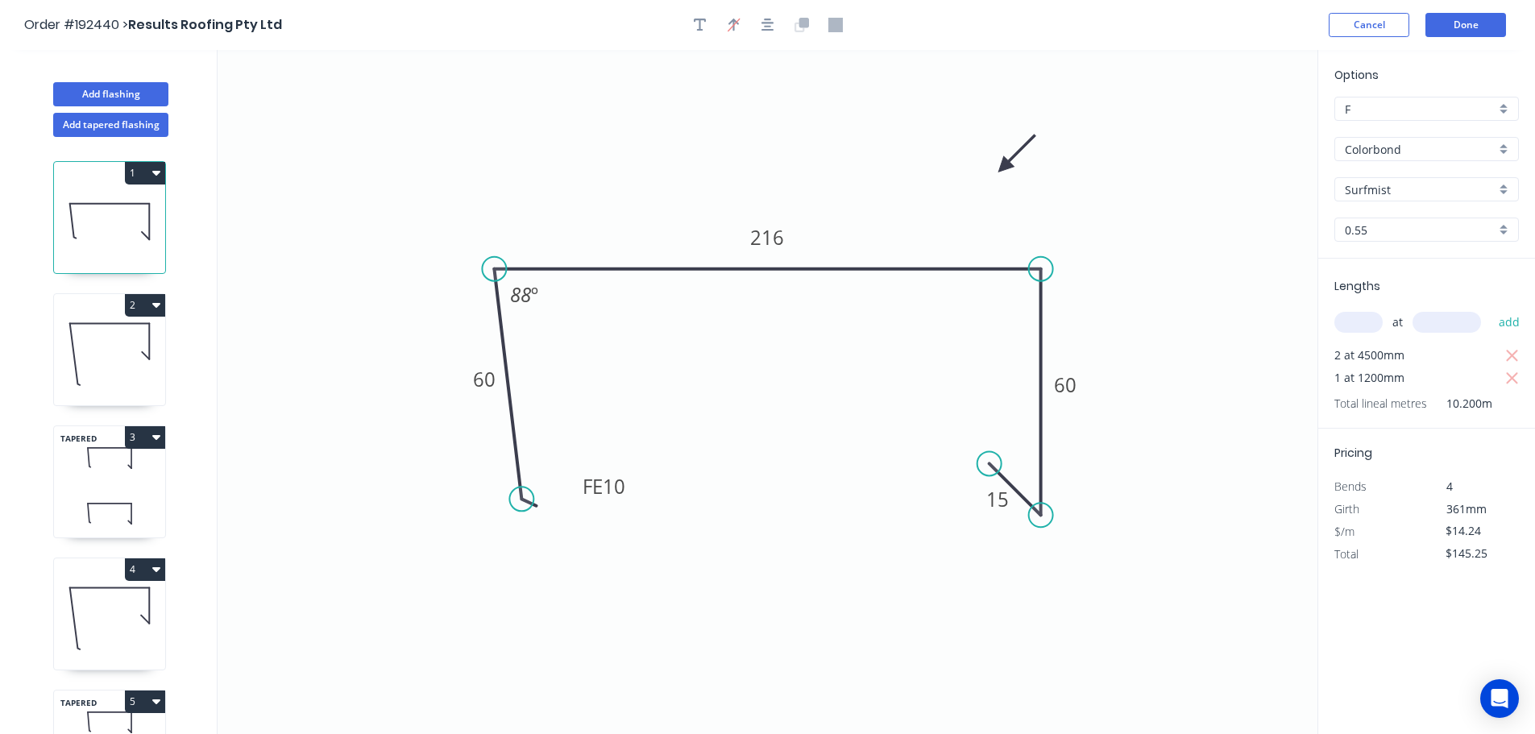
click at [158, 169] on icon "button" at bounding box center [156, 172] width 8 height 13
click at [52, 211] on div "Duplicate" at bounding box center [89, 212] width 124 height 23
type input "$0.00"
click at [768, 238] on tspan "216" at bounding box center [768, 237] width 34 height 27
click at [1354, 323] on input "text" at bounding box center [1358, 322] width 48 height 21
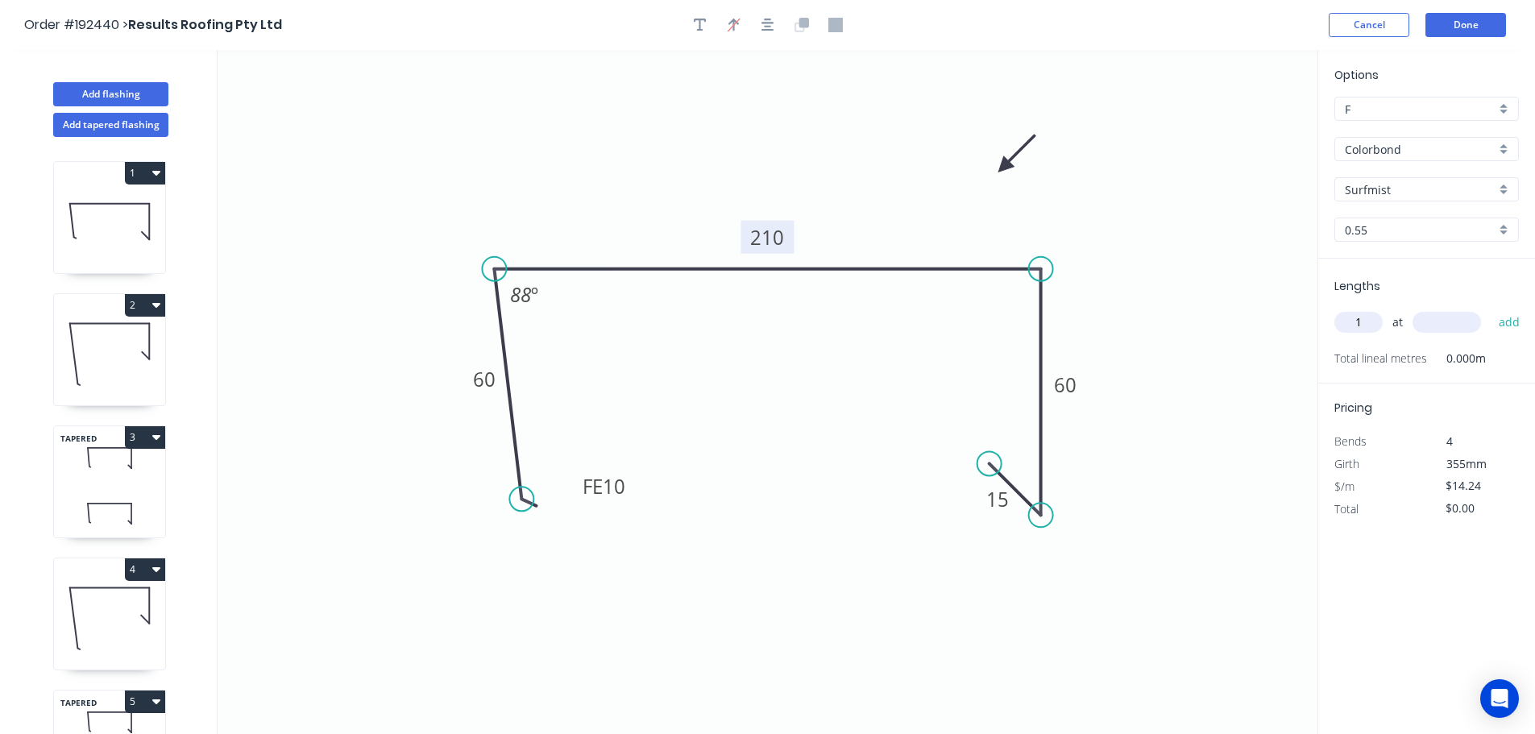
type input "1"
type input "6000"
click at [1490, 309] on button "add" at bounding box center [1509, 322] width 38 height 27
type input "$85.44"
type input "1"
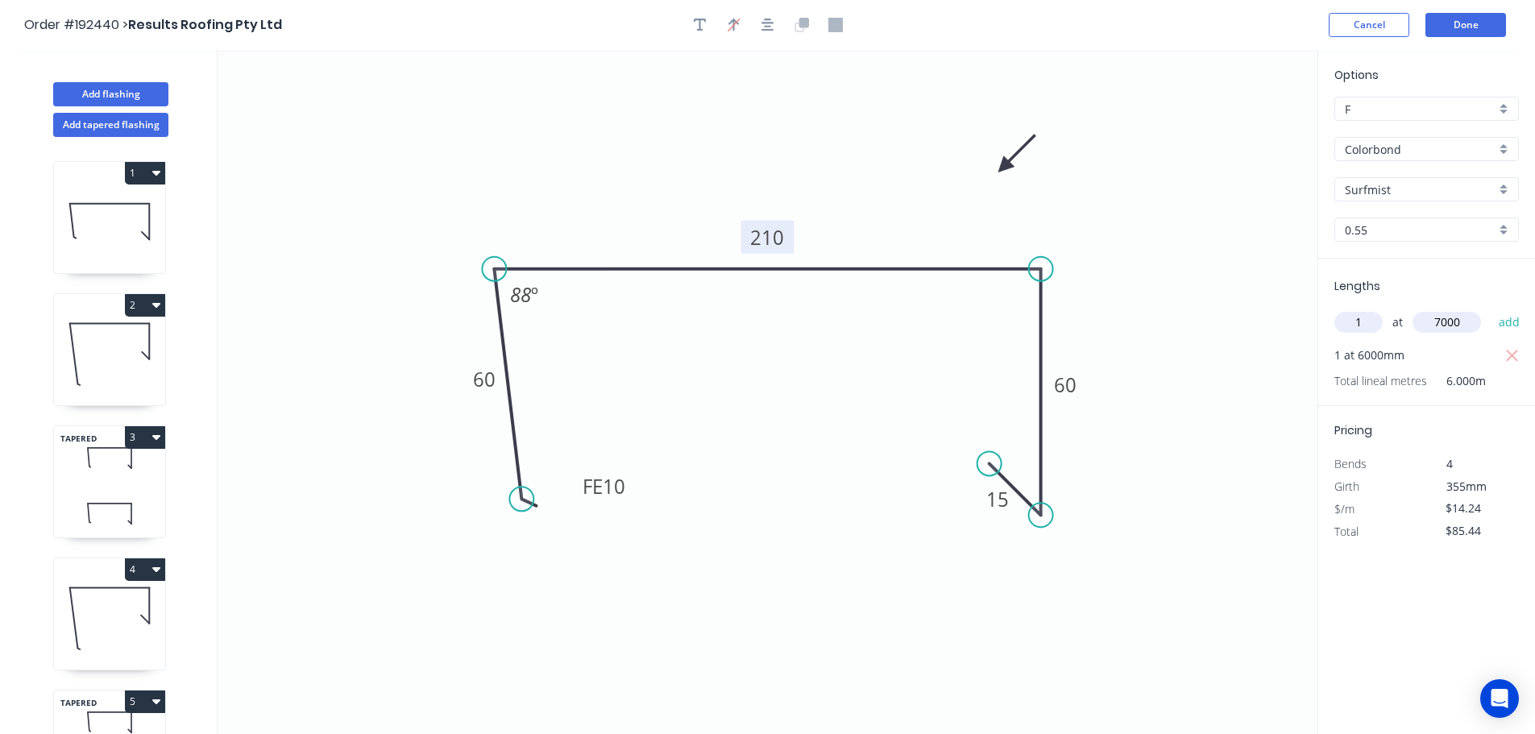
type input "7000"
click at [1490, 309] on button "add" at bounding box center [1509, 322] width 38 height 27
type input "$185.12"
type input "1"
type input "1000"
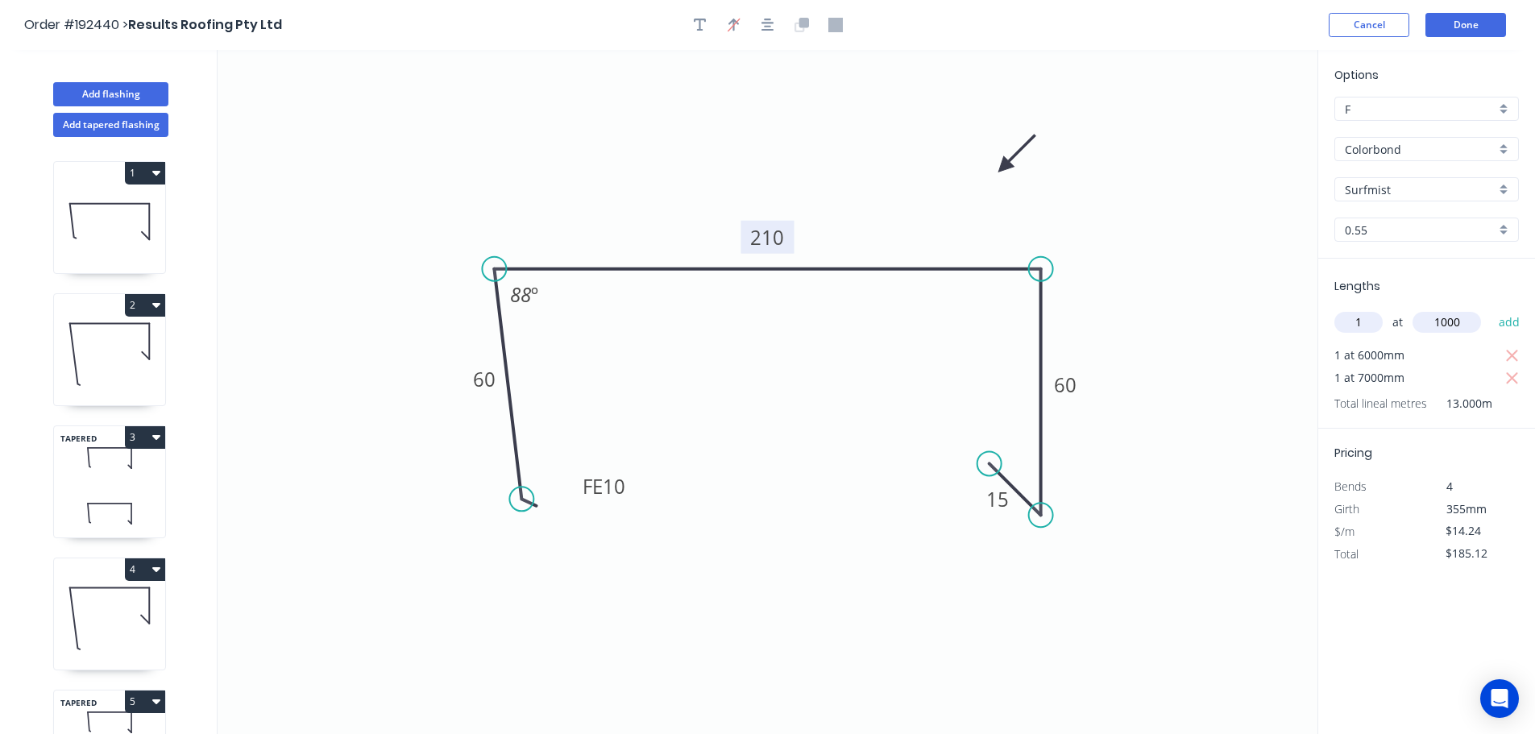
click at [1490, 309] on button "add" at bounding box center [1509, 322] width 38 height 27
type input "$199.36"
click at [157, 437] on icon "button" at bounding box center [156, 437] width 8 height 5
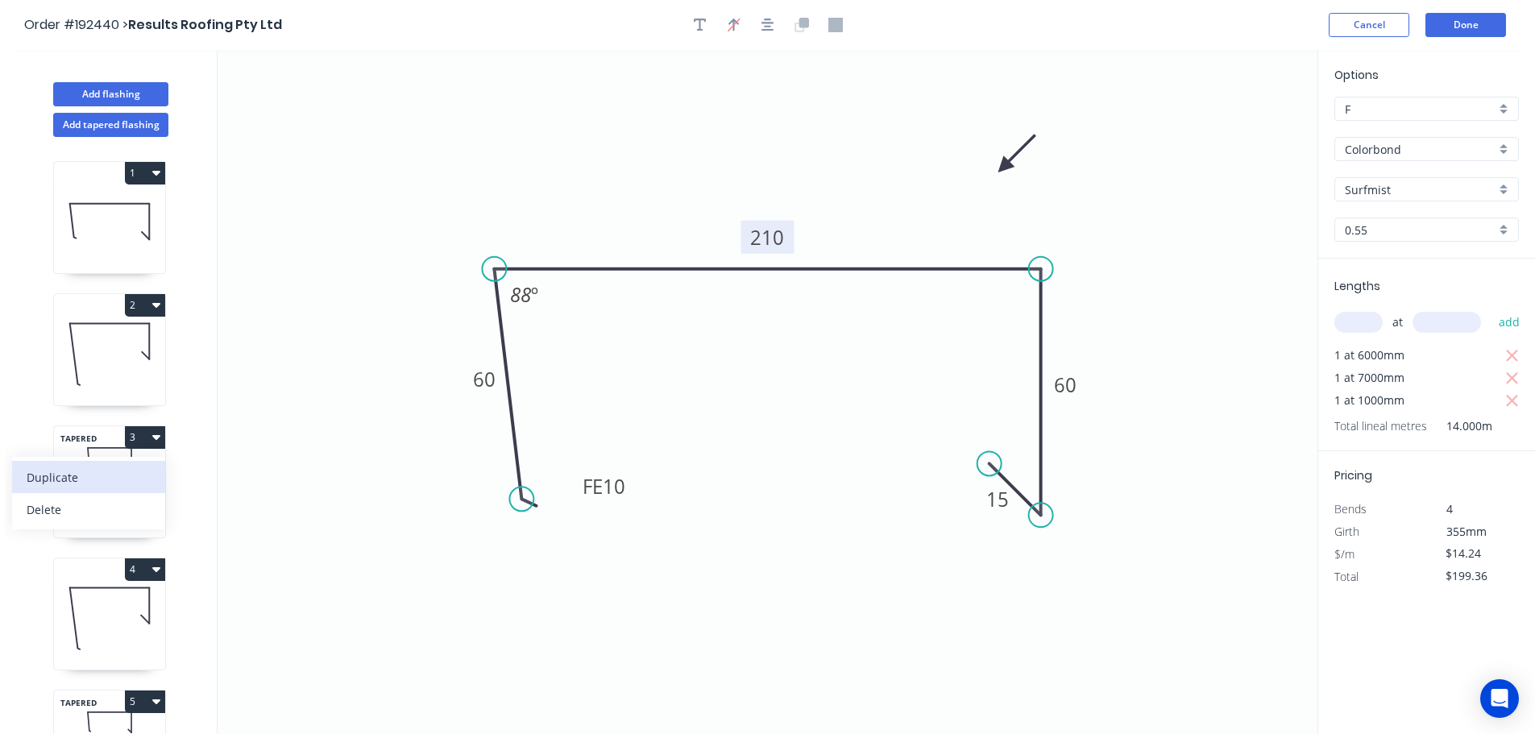
click at [56, 478] on div "Duplicate" at bounding box center [89, 477] width 124 height 23
type input "$15.86"
type input "$0.00"
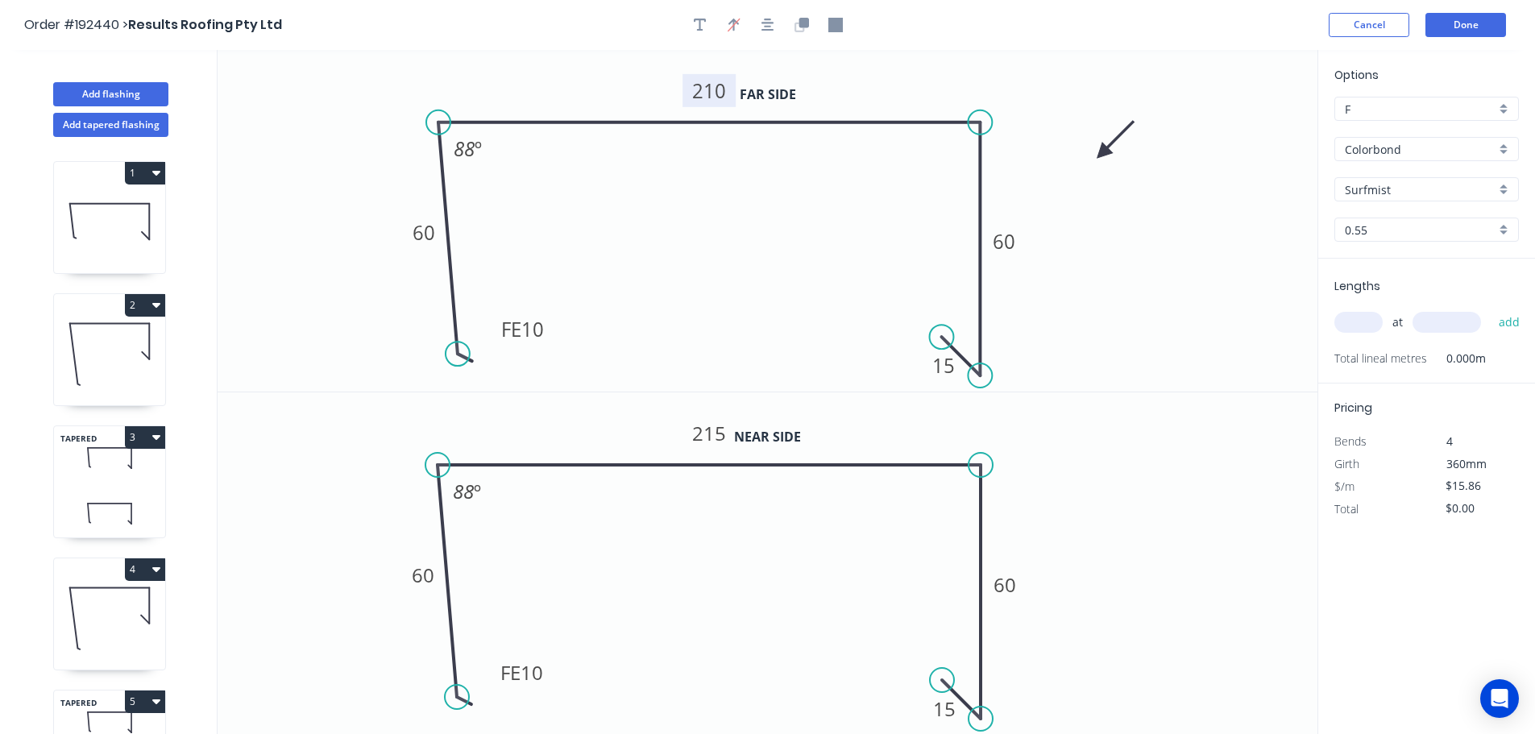
click at [712, 86] on tspan "210" at bounding box center [709, 90] width 34 height 27
click at [711, 435] on tspan "215" at bounding box center [709, 433] width 34 height 27
click at [1359, 321] on input "text" at bounding box center [1358, 322] width 48 height 21
type input "1"
type input "3600"
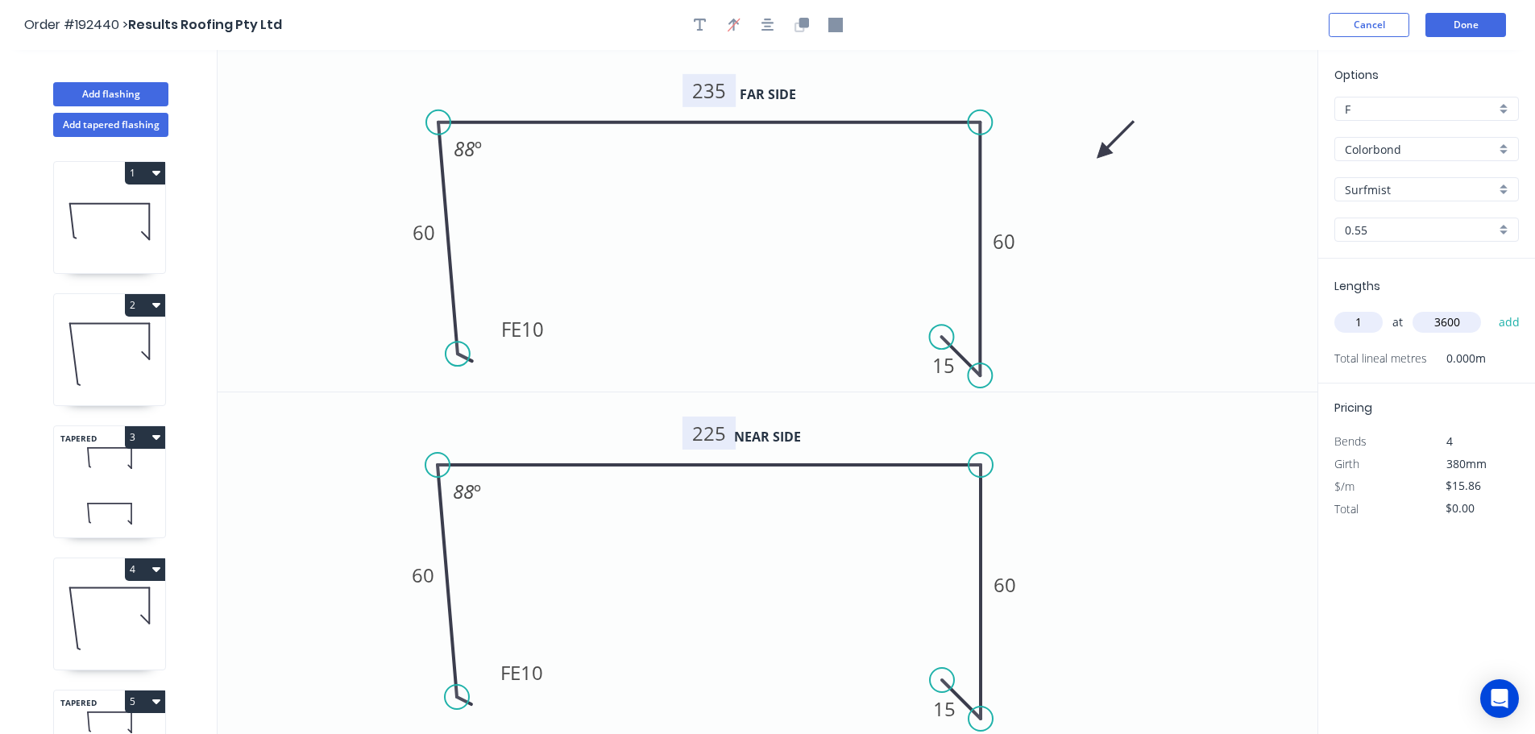
click at [1490, 309] on button "add" at bounding box center [1509, 322] width 38 height 27
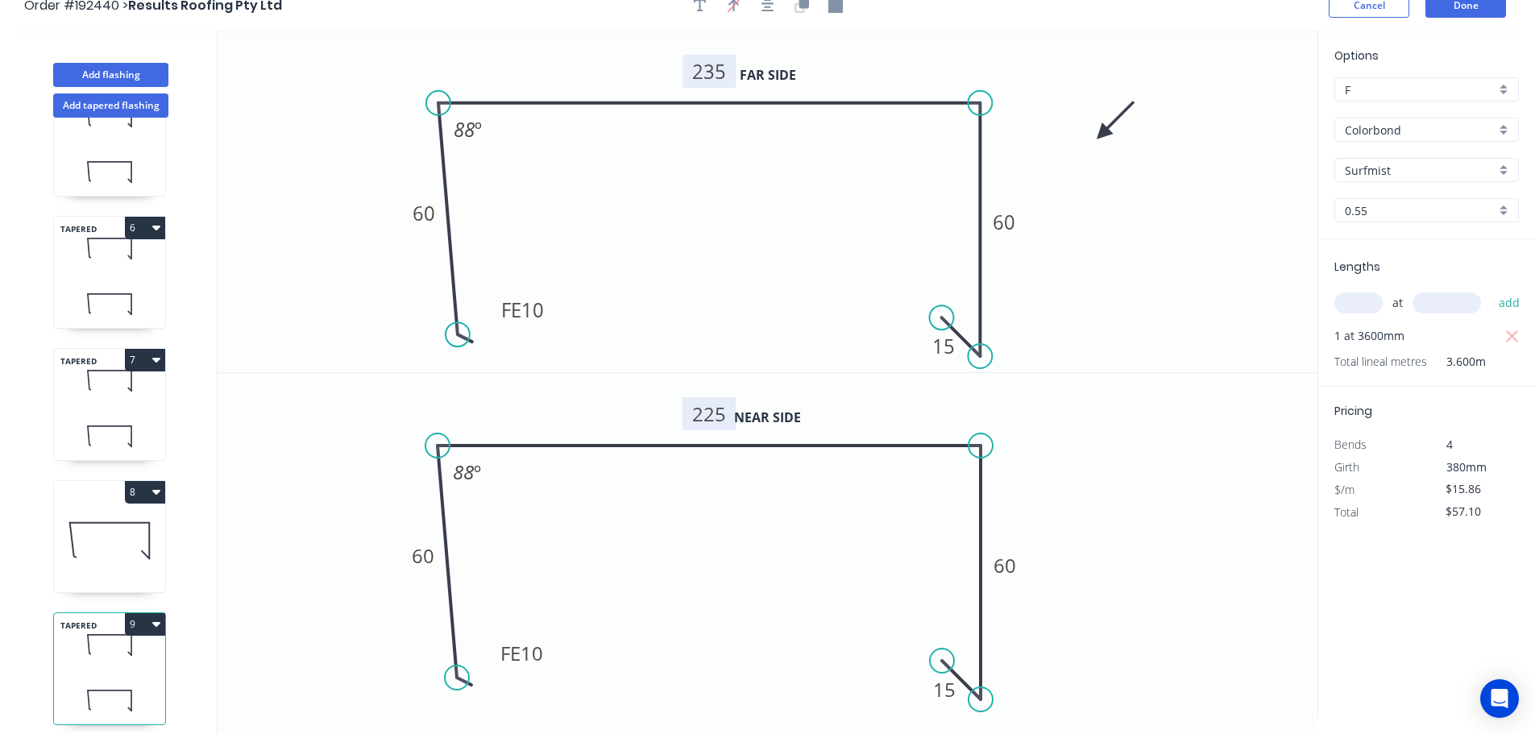
scroll to position [30, 0]
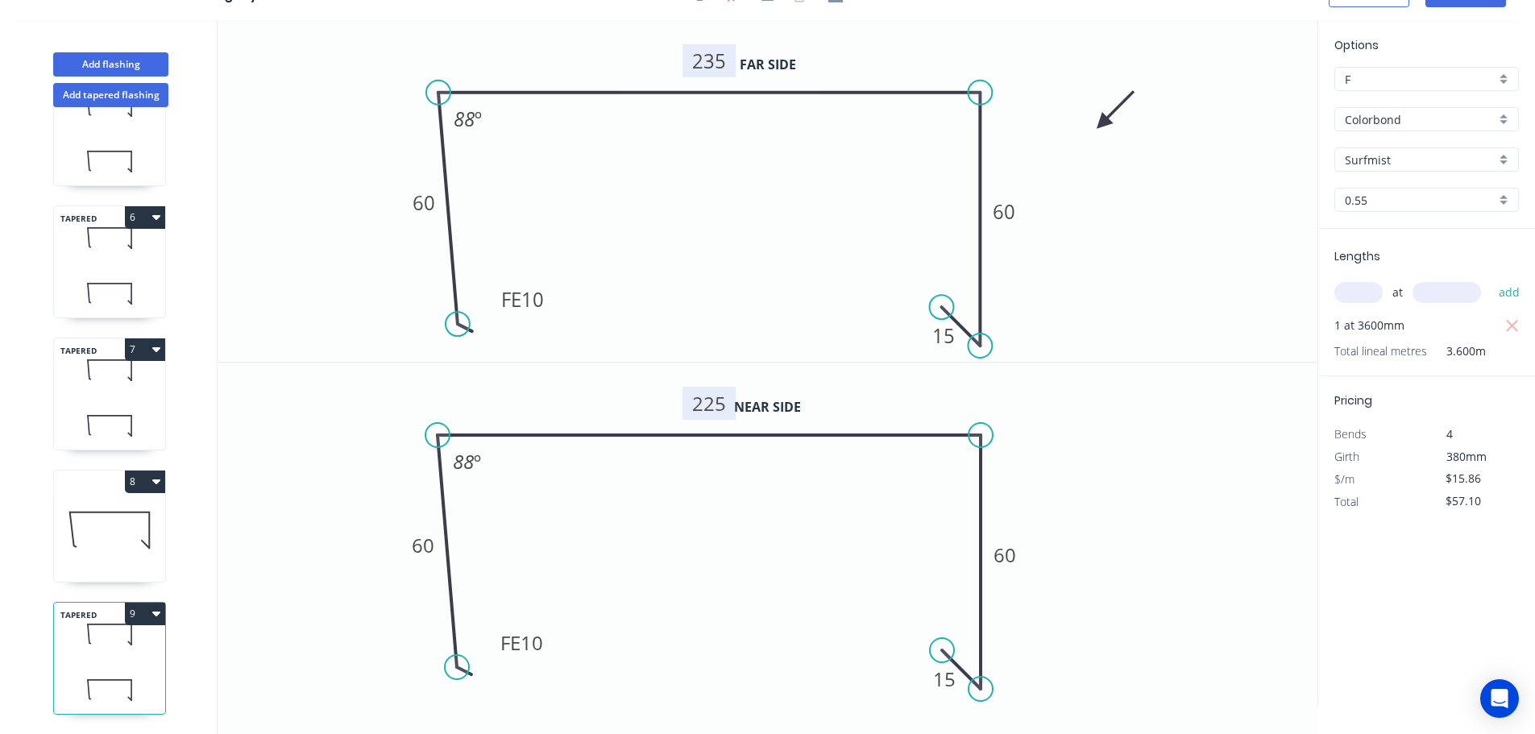
click at [159, 607] on icon "button" at bounding box center [156, 613] width 8 height 13
click at [59, 642] on div "Duplicate" at bounding box center [89, 653] width 124 height 23
type input "$0.00"
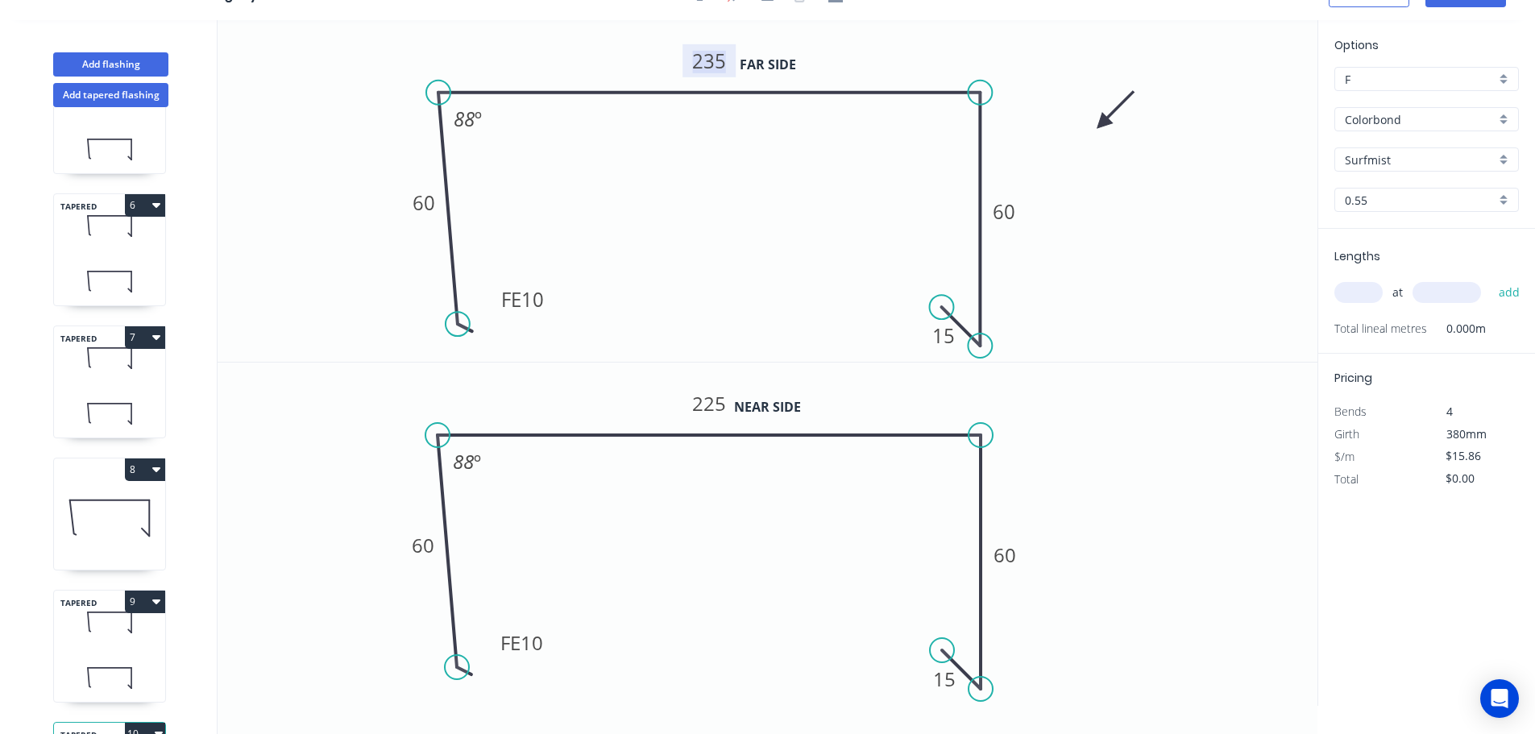
click at [710, 62] on tspan "235" at bounding box center [709, 61] width 34 height 27
click at [711, 406] on tspan "225" at bounding box center [709, 403] width 34 height 27
type input "$24.16"
click at [1355, 294] on input "text" at bounding box center [1358, 292] width 48 height 21
type input "1"
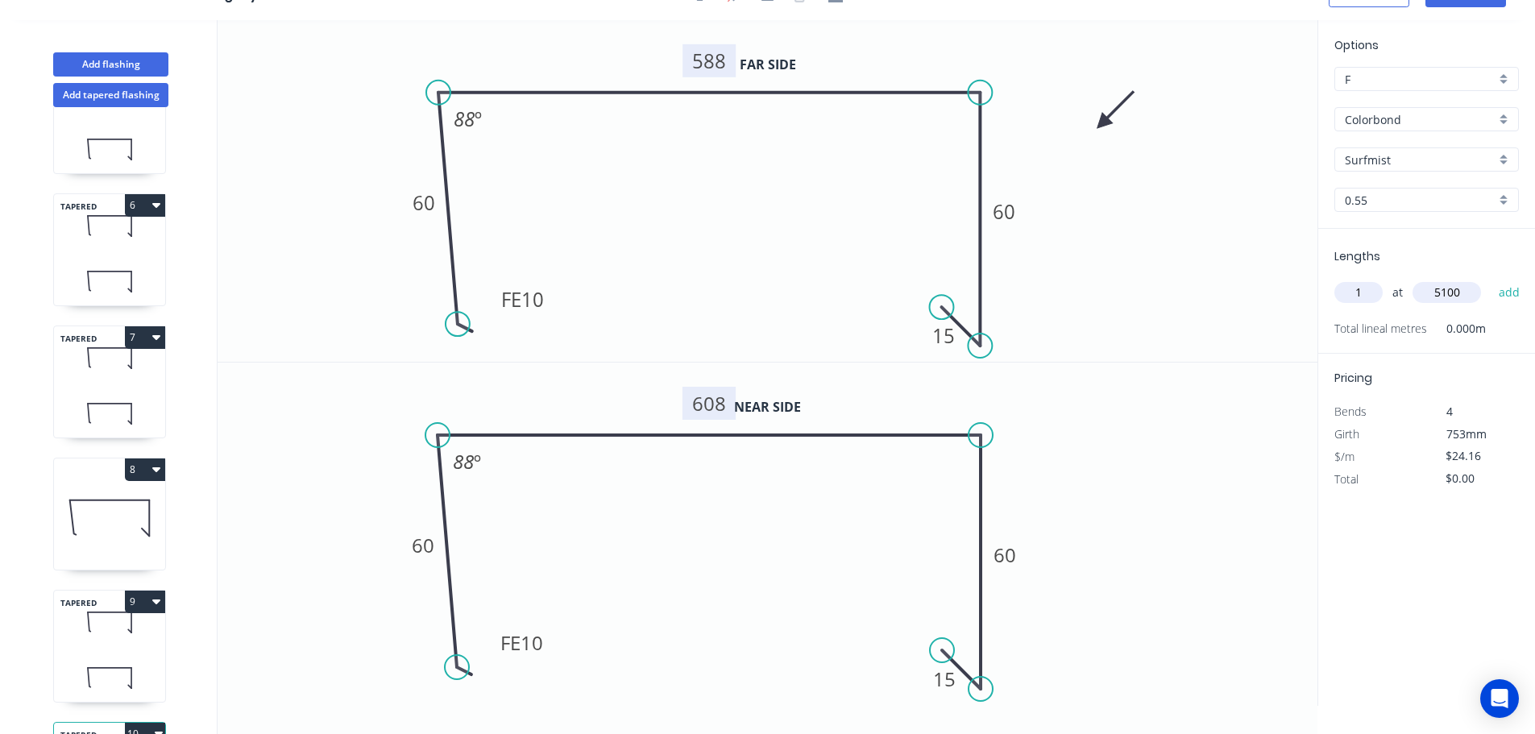
type input "5100"
click at [1490, 279] on button "add" at bounding box center [1509, 292] width 38 height 27
type input "$123.22"
click at [106, 59] on button "Add flashing" at bounding box center [110, 64] width 115 height 24
type input "$0.00"
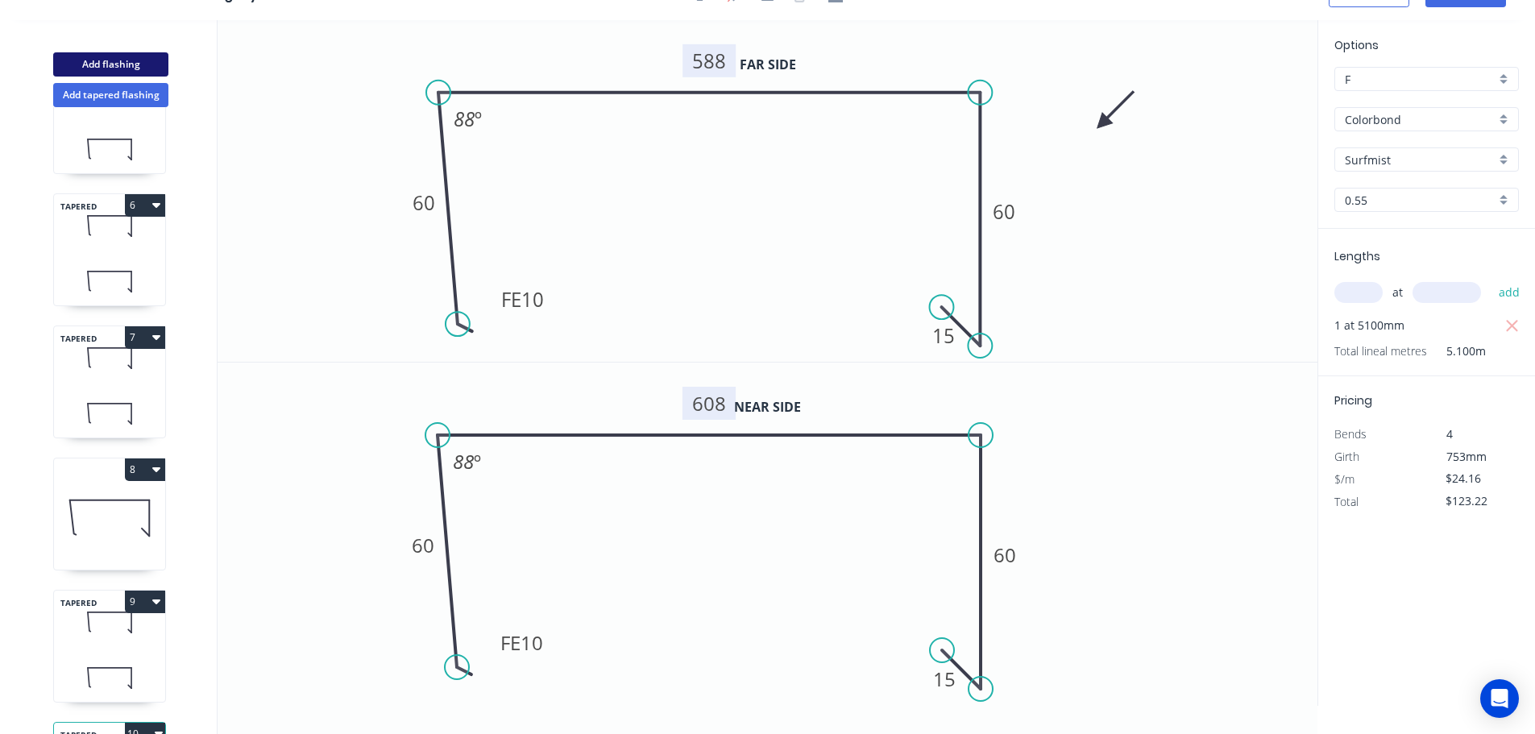
type input "$0.00"
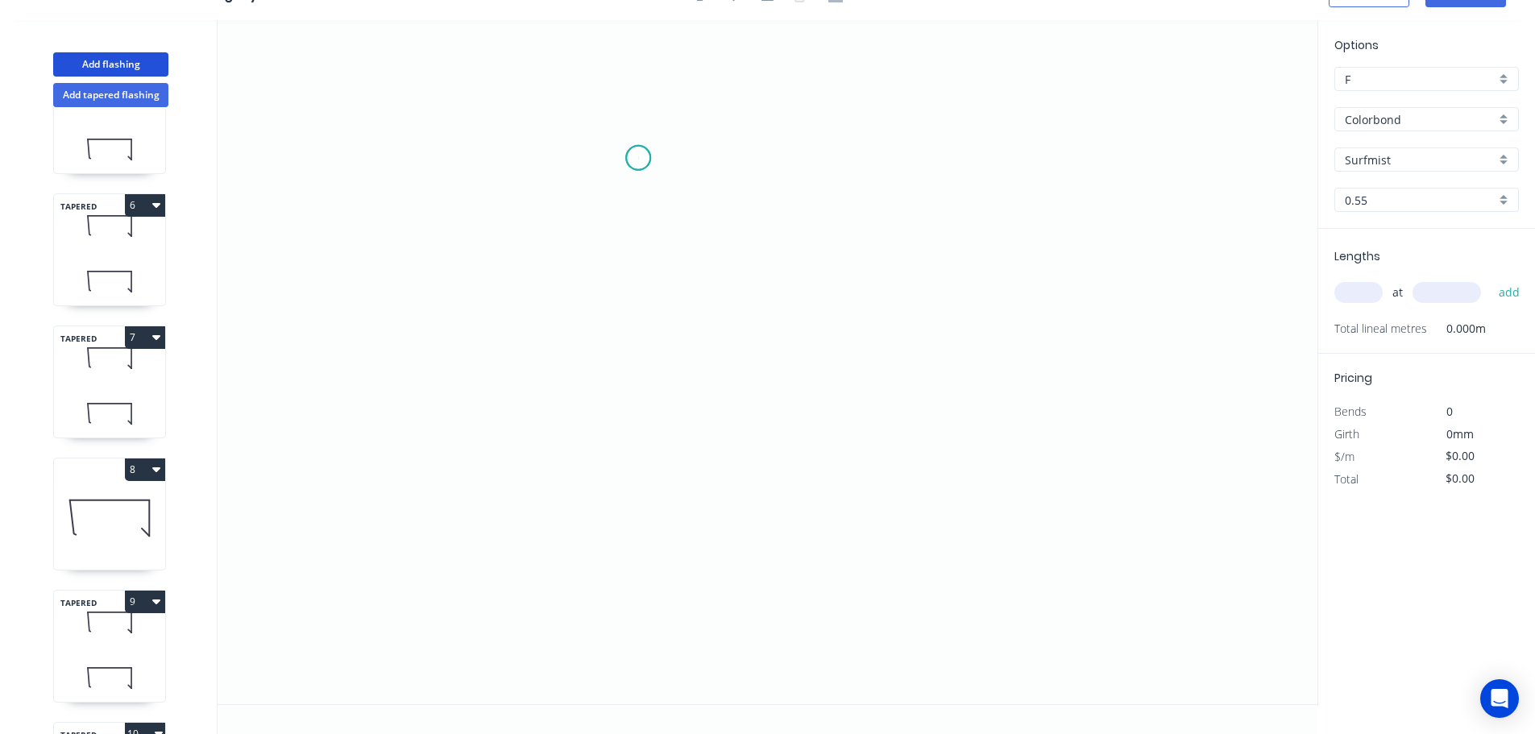
click at [638, 158] on icon "0" at bounding box center [767, 362] width 1100 height 684
click at [1016, 139] on icon "0" at bounding box center [767, 362] width 1100 height 684
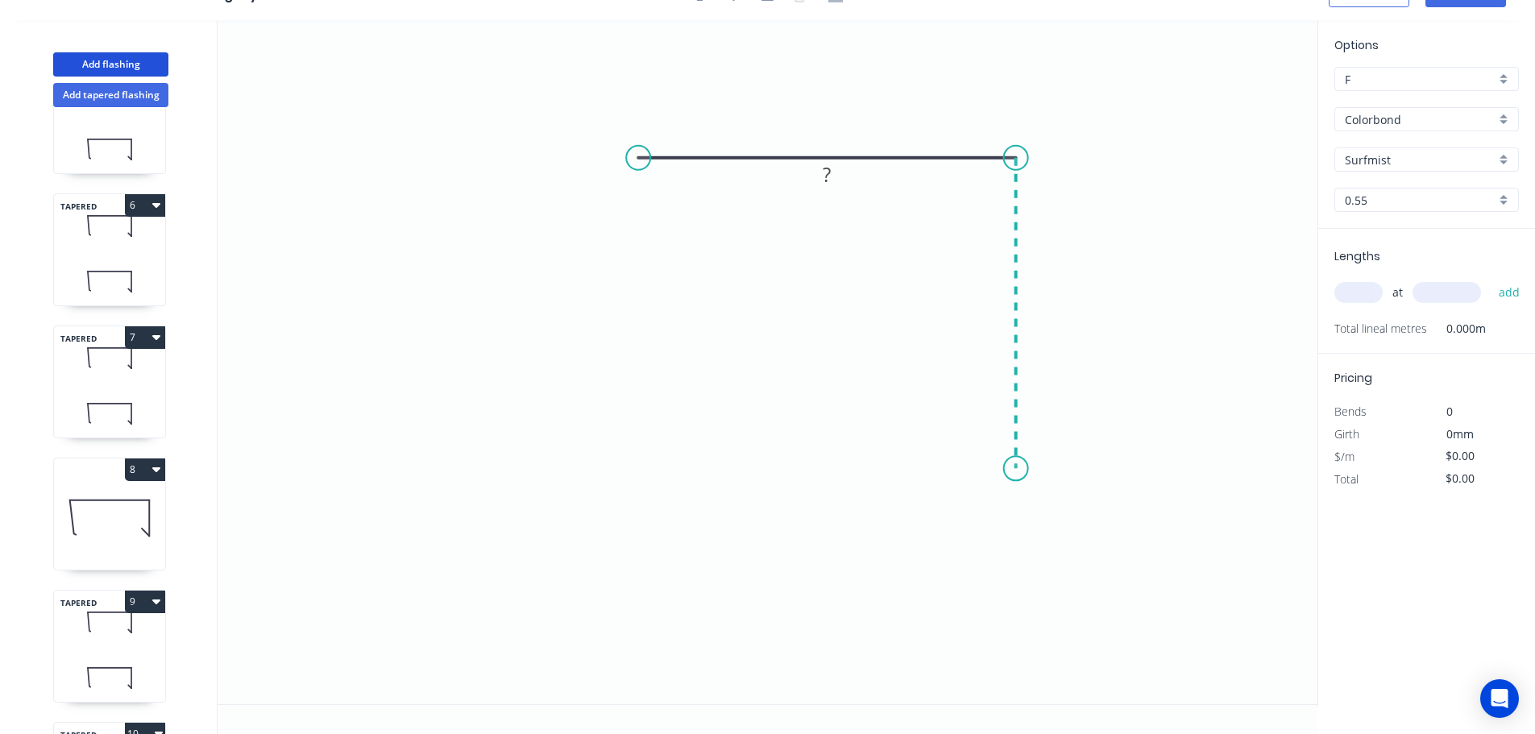
click at [1020, 469] on icon "0 ?" at bounding box center [767, 362] width 1100 height 684
click at [1071, 524] on icon "0 ? ?" at bounding box center [767, 362] width 1100 height 684
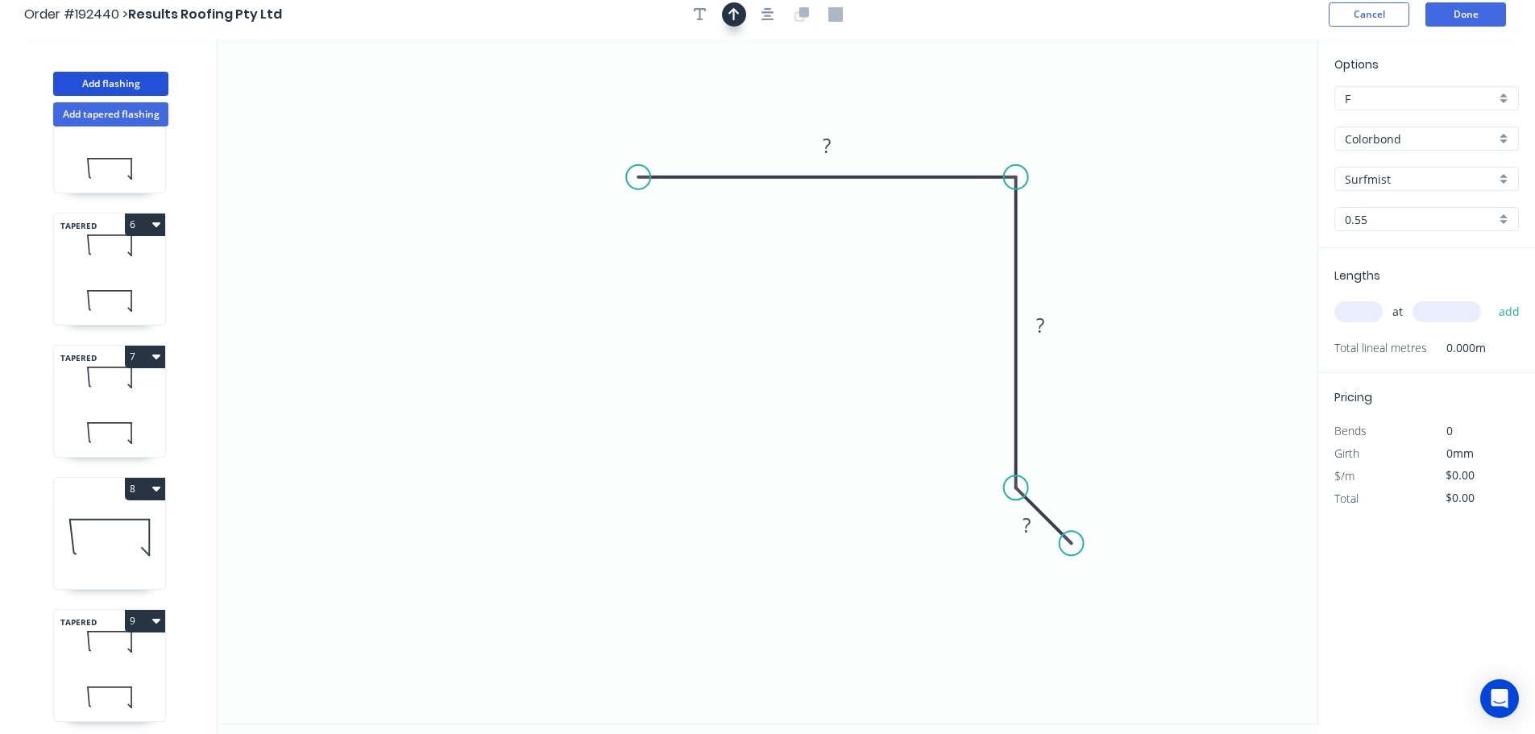
scroll to position [0, 0]
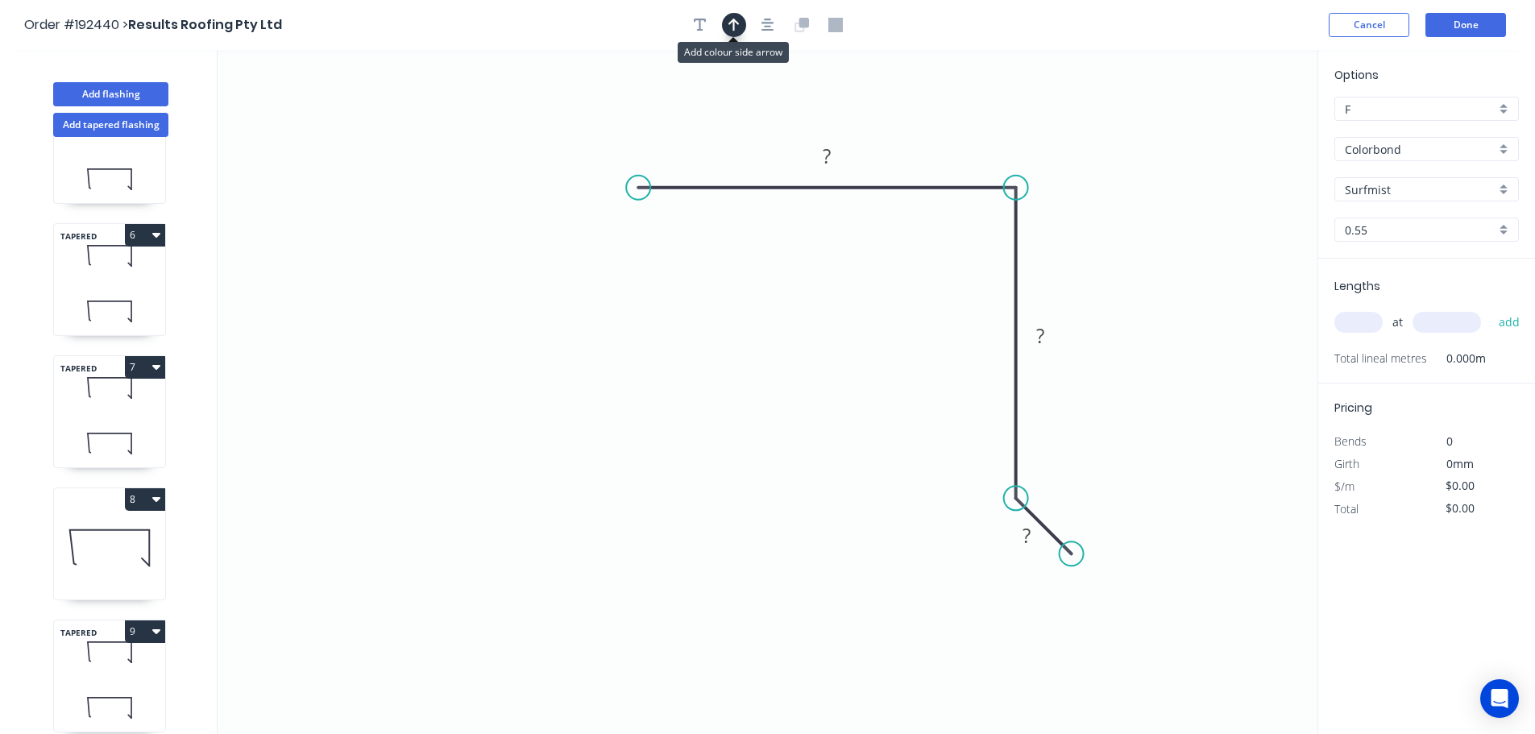
click at [727, 26] on button "button" at bounding box center [734, 25] width 24 height 24
drag, startPoint x: 1235, startPoint y: 129, endPoint x: 815, endPoint y: 382, distance: 490.0
click at [815, 382] on icon at bounding box center [813, 364] width 14 height 52
click at [815, 382] on icon at bounding box center [815, 364] width 14 height 52
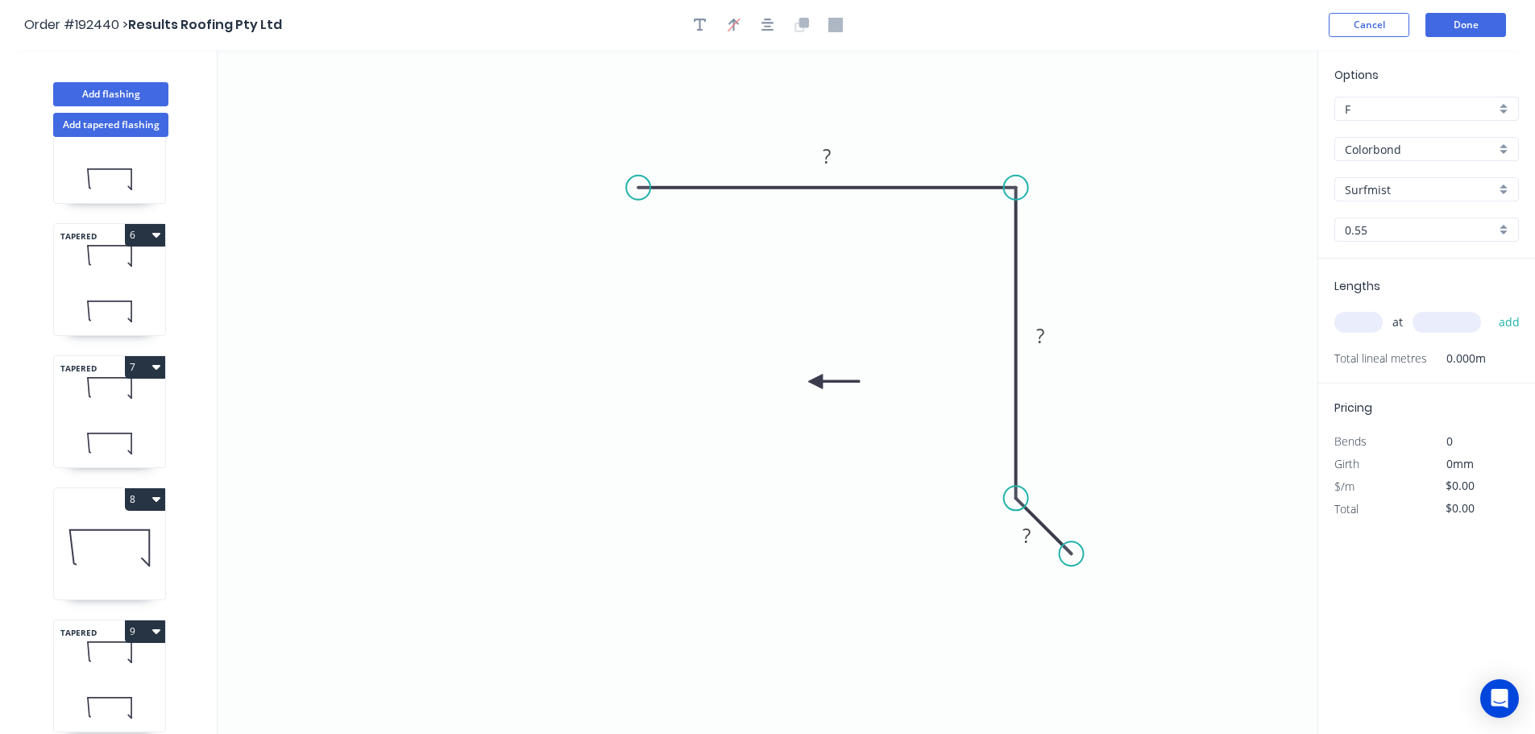
click at [815, 382] on icon at bounding box center [834, 382] width 52 height 14
click at [815, 382] on icon at bounding box center [828, 394] width 47 height 47
click at [815, 382] on icon at bounding box center [815, 401] width 14 height 52
click at [829, 155] on tspan "?" at bounding box center [826, 156] width 8 height 27
click at [1367, 319] on input "text" at bounding box center [1358, 322] width 48 height 21
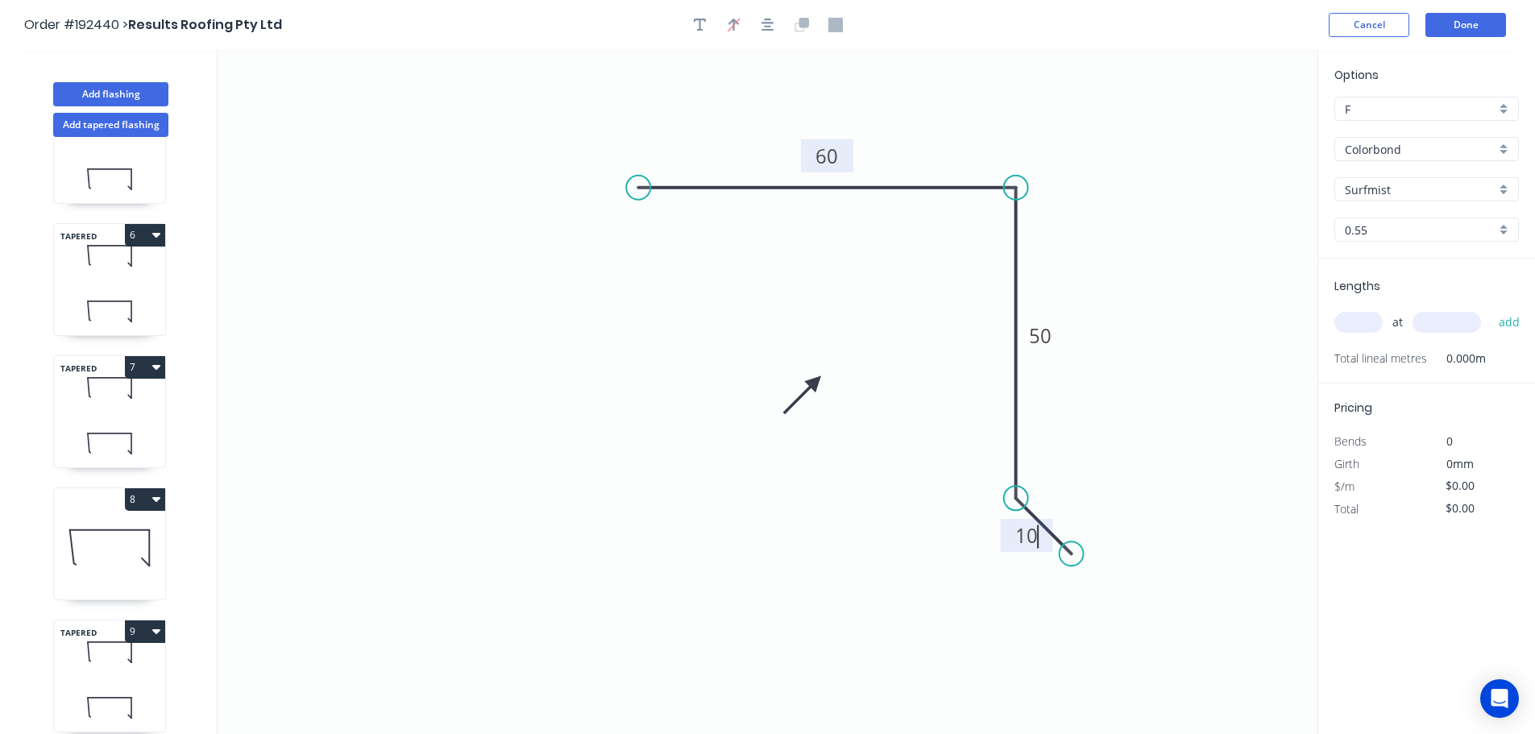
type input "$8.47"
type input "5"
type input "5000"
click at [1490, 309] on button "add" at bounding box center [1509, 322] width 38 height 27
type input "$211.75"
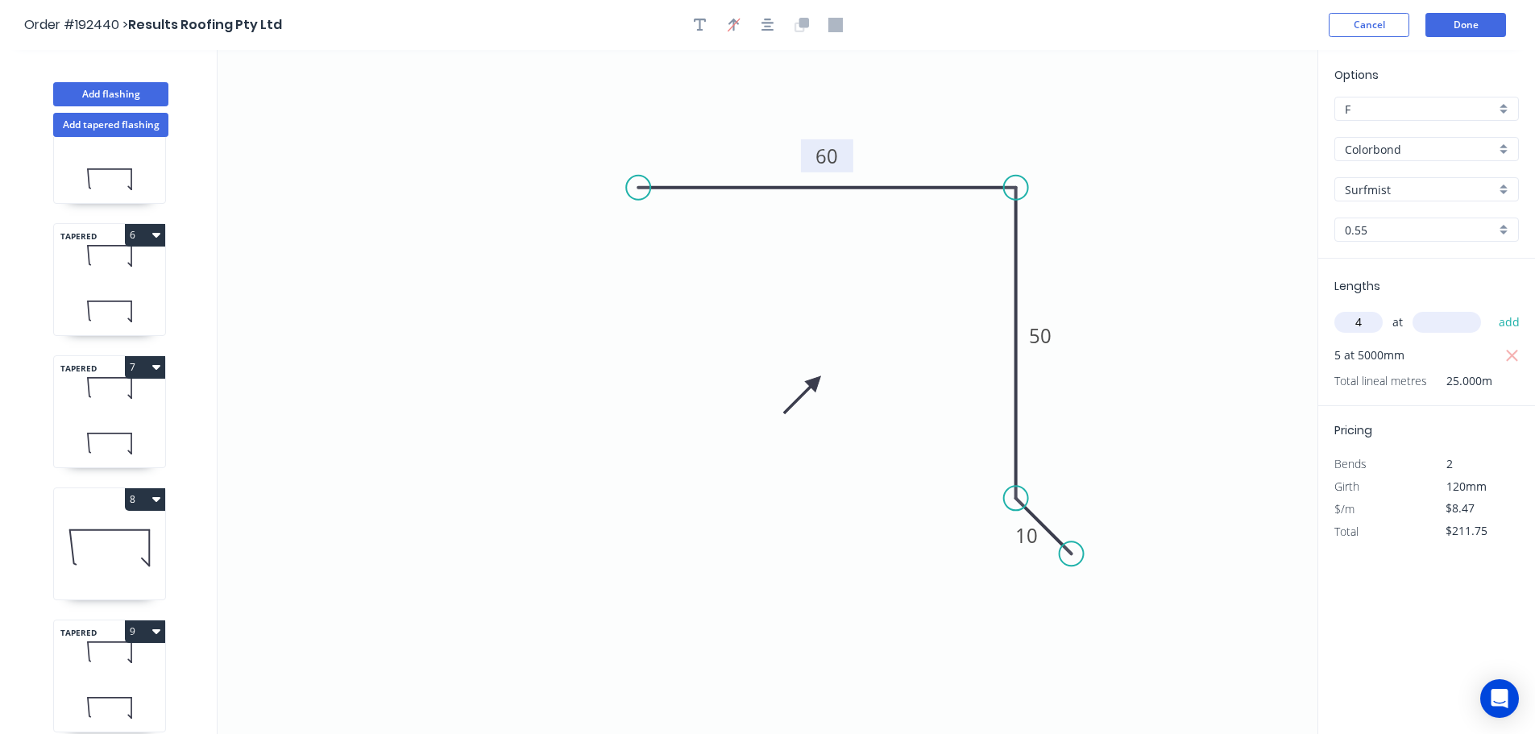
type input "4"
type input "1500"
click at [1490, 309] on button "add" at bounding box center [1509, 322] width 38 height 27
type input "$262.57"
type input "7"
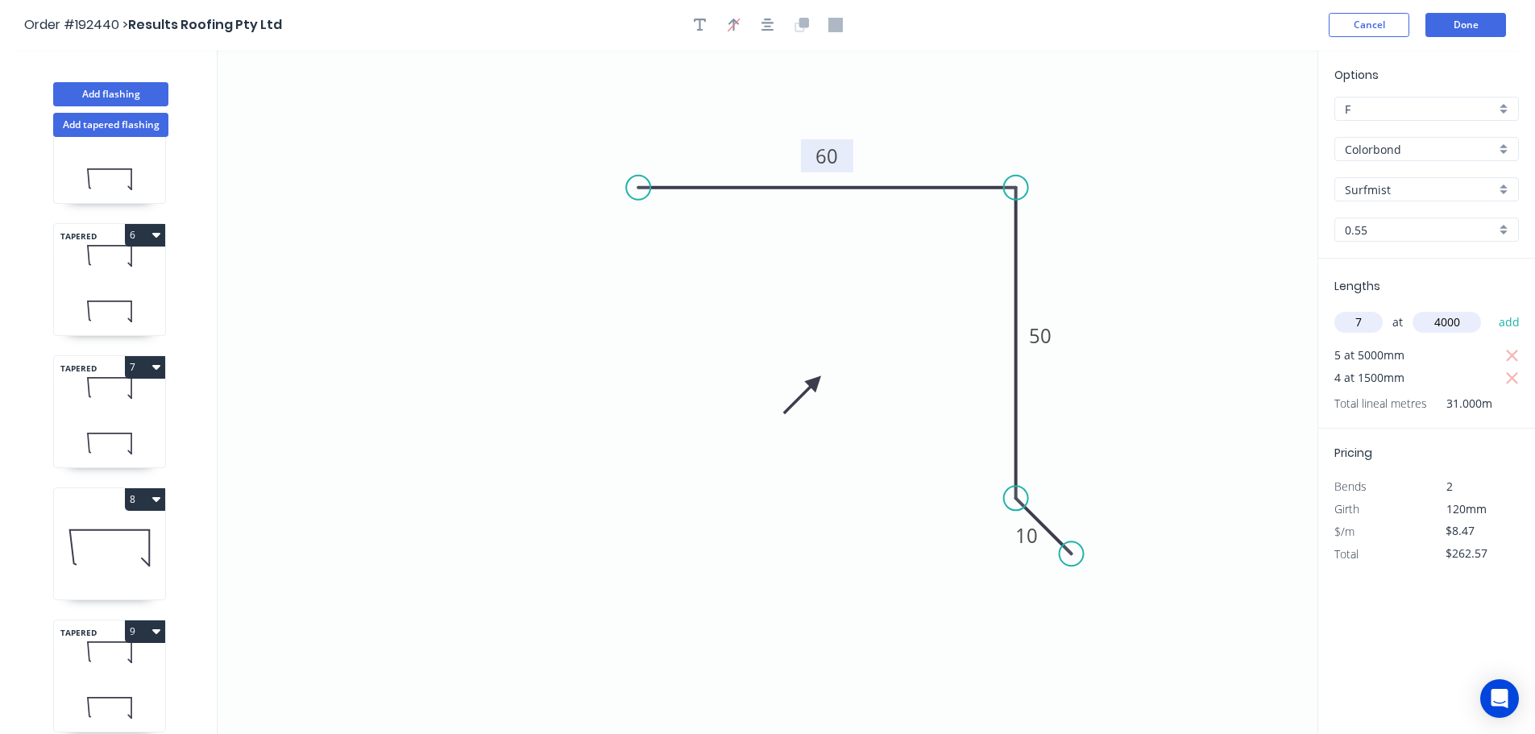
type input "4000"
click at [1490, 309] on button "add" at bounding box center [1509, 322] width 38 height 27
type input "$499.73"
type input "2"
type input "5600"
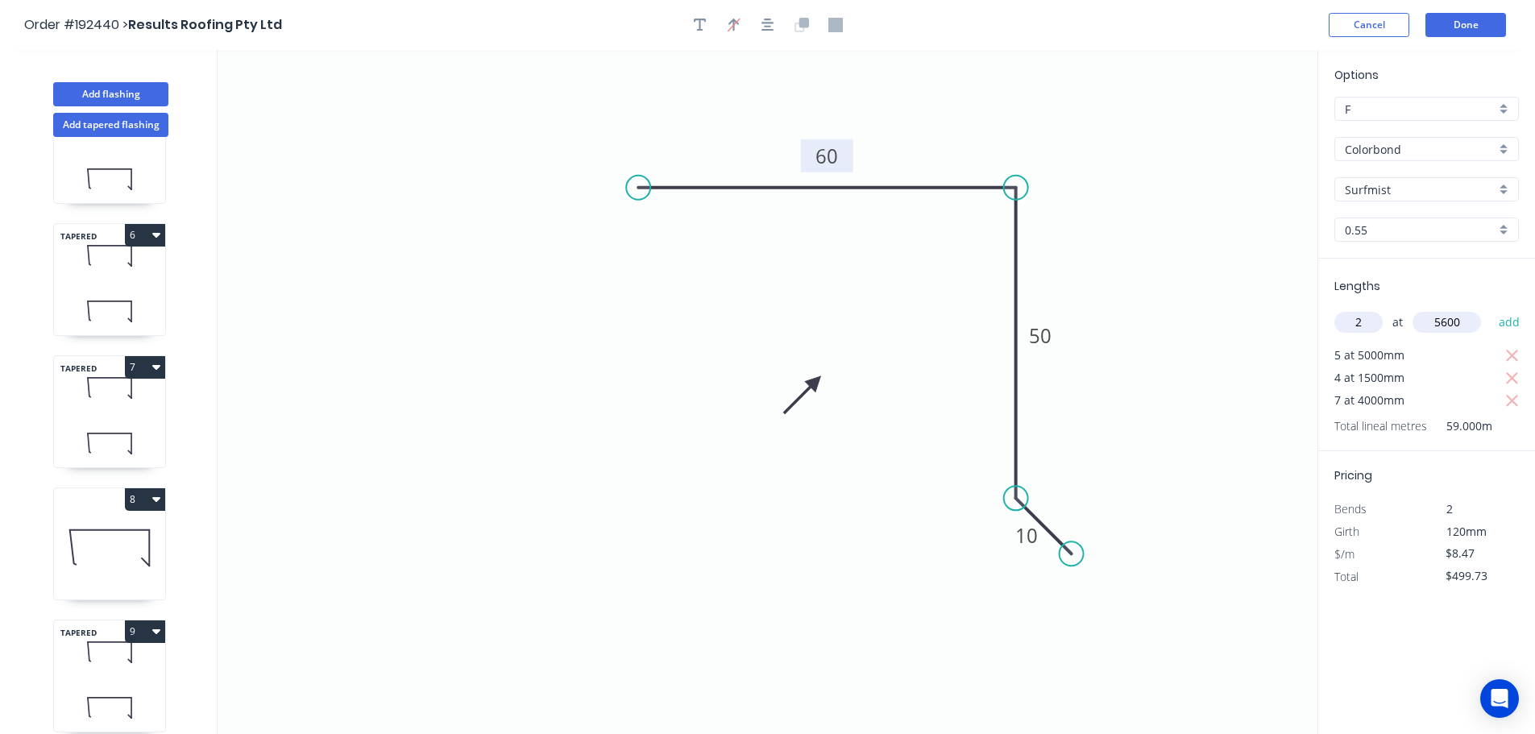
click at [1490, 309] on button "add" at bounding box center [1509, 322] width 38 height 27
type input "$594.59"
click at [1497, 23] on button "Done" at bounding box center [1465, 25] width 81 height 24
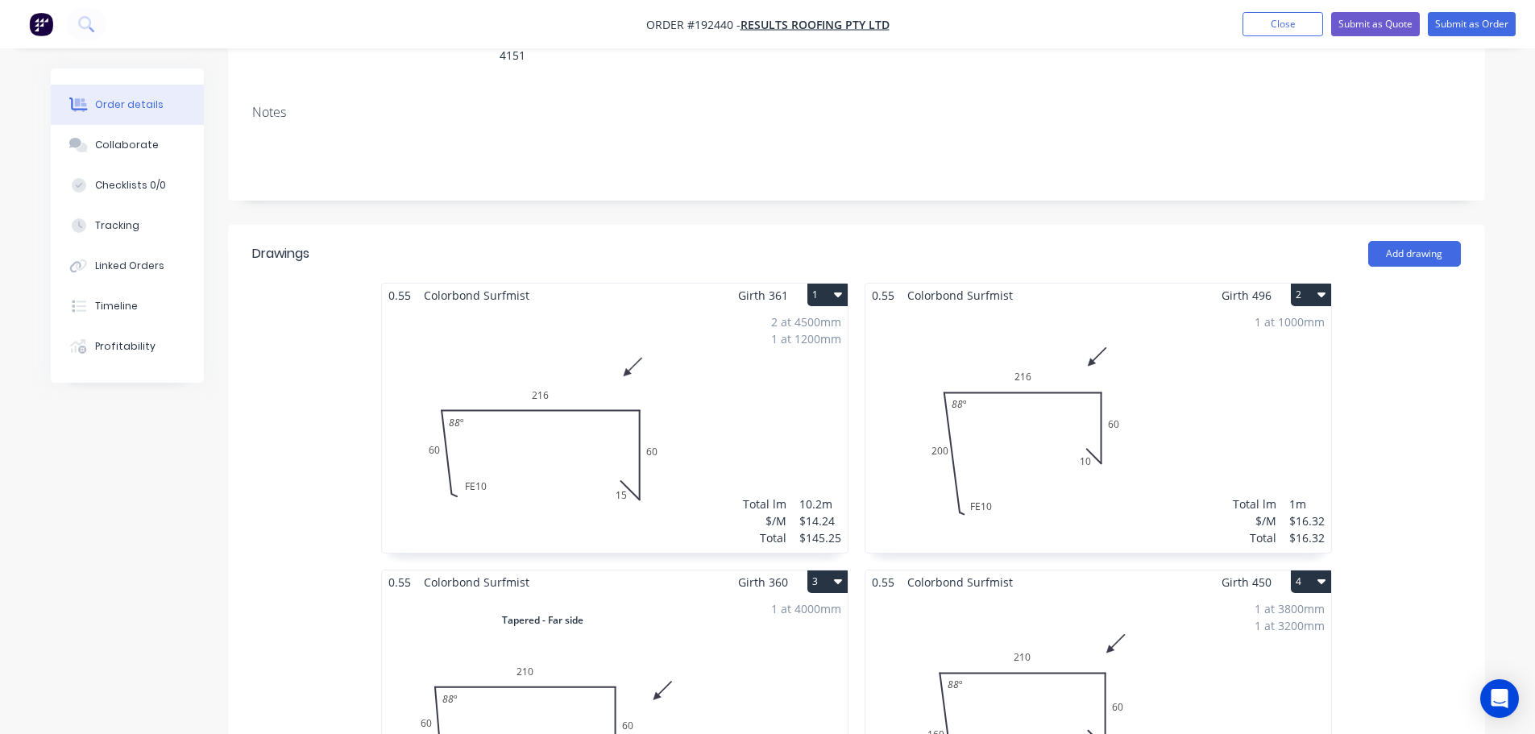
scroll to position [322, 0]
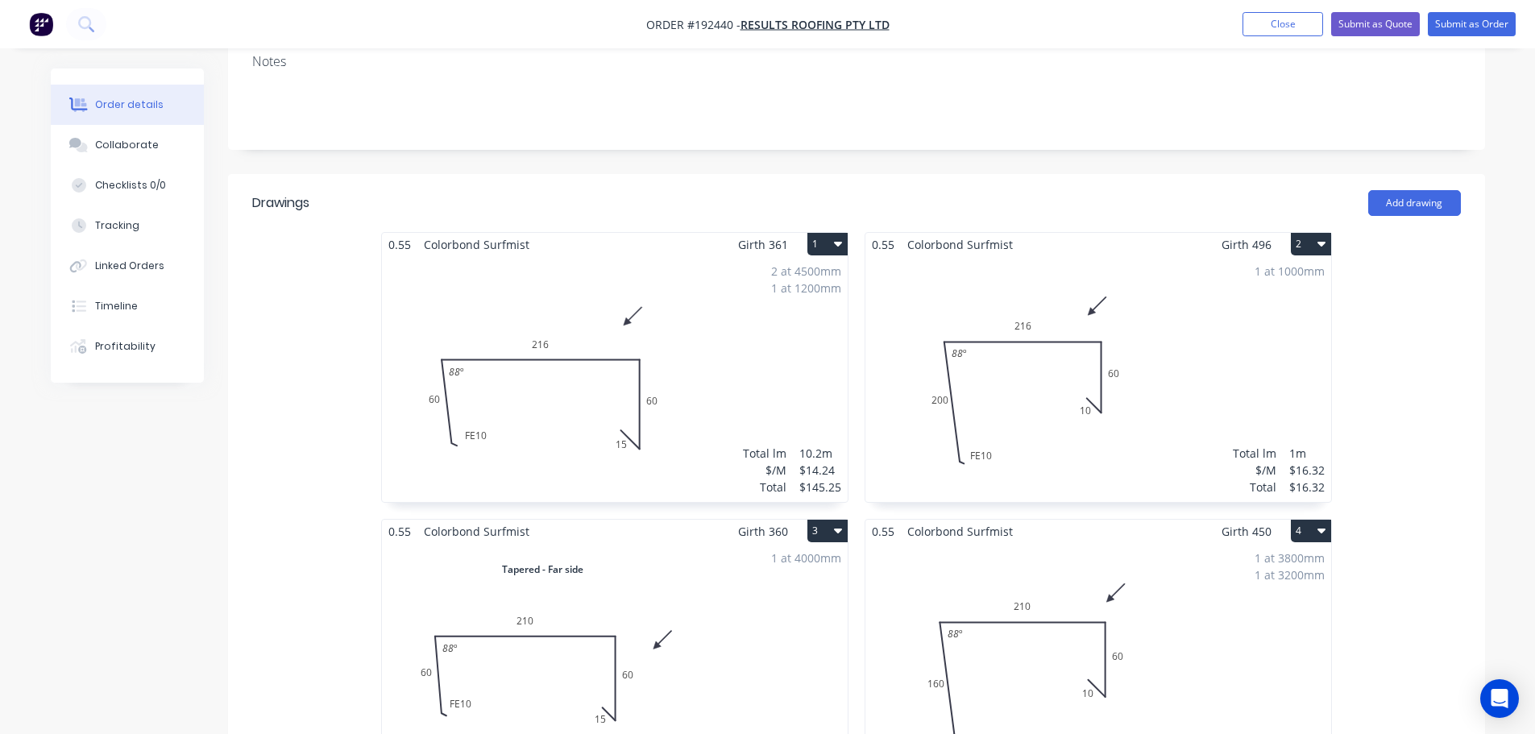
click at [1038, 325] on div "1 at 1000mm Total lm $/M Total 1m $16.32 $16.32" at bounding box center [1098, 379] width 466 height 246
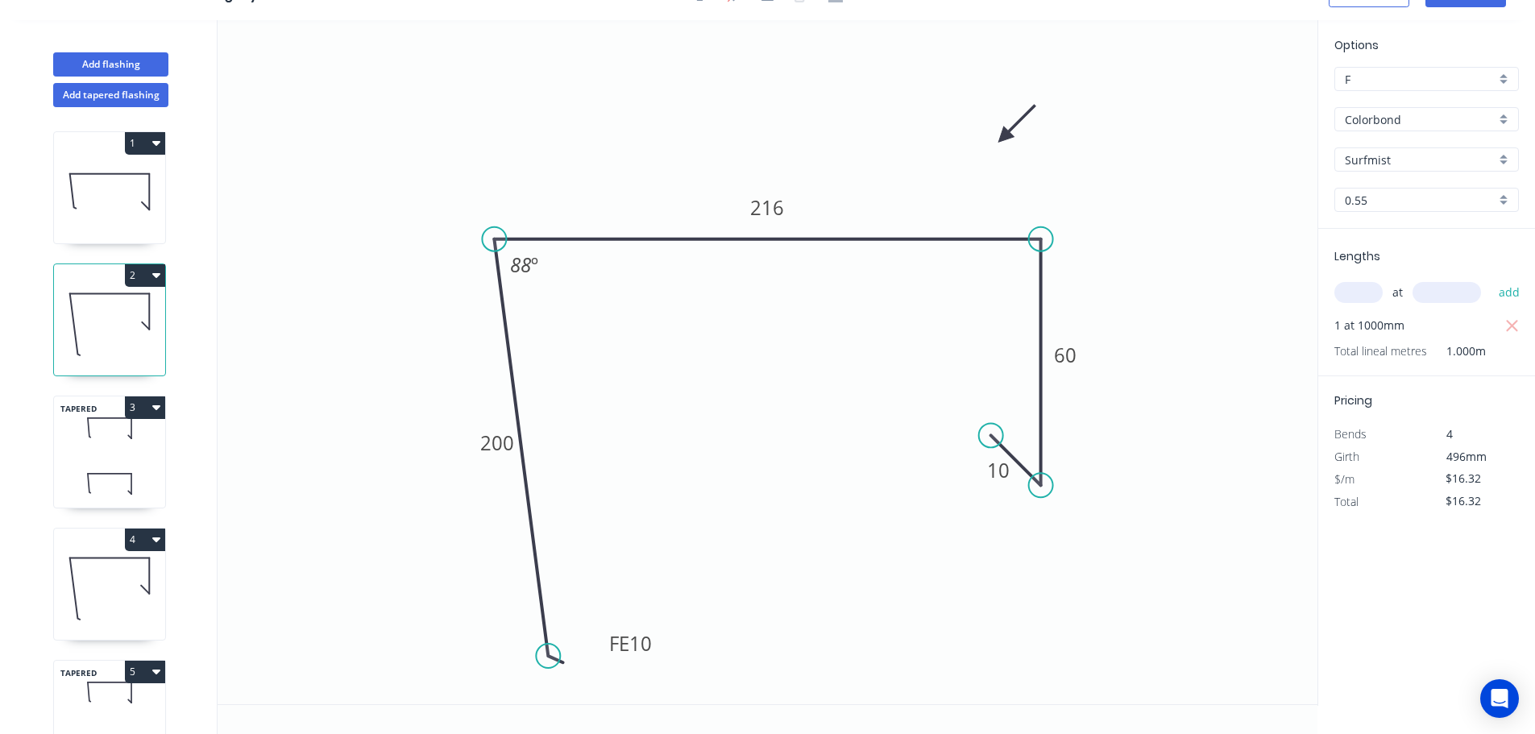
scroll to position [30, 0]
click at [768, 201] on tspan "216" at bounding box center [768, 207] width 34 height 27
click at [92, 444] on icon at bounding box center [109, 428] width 111 height 48
type input "$15.86"
type input "$63.44"
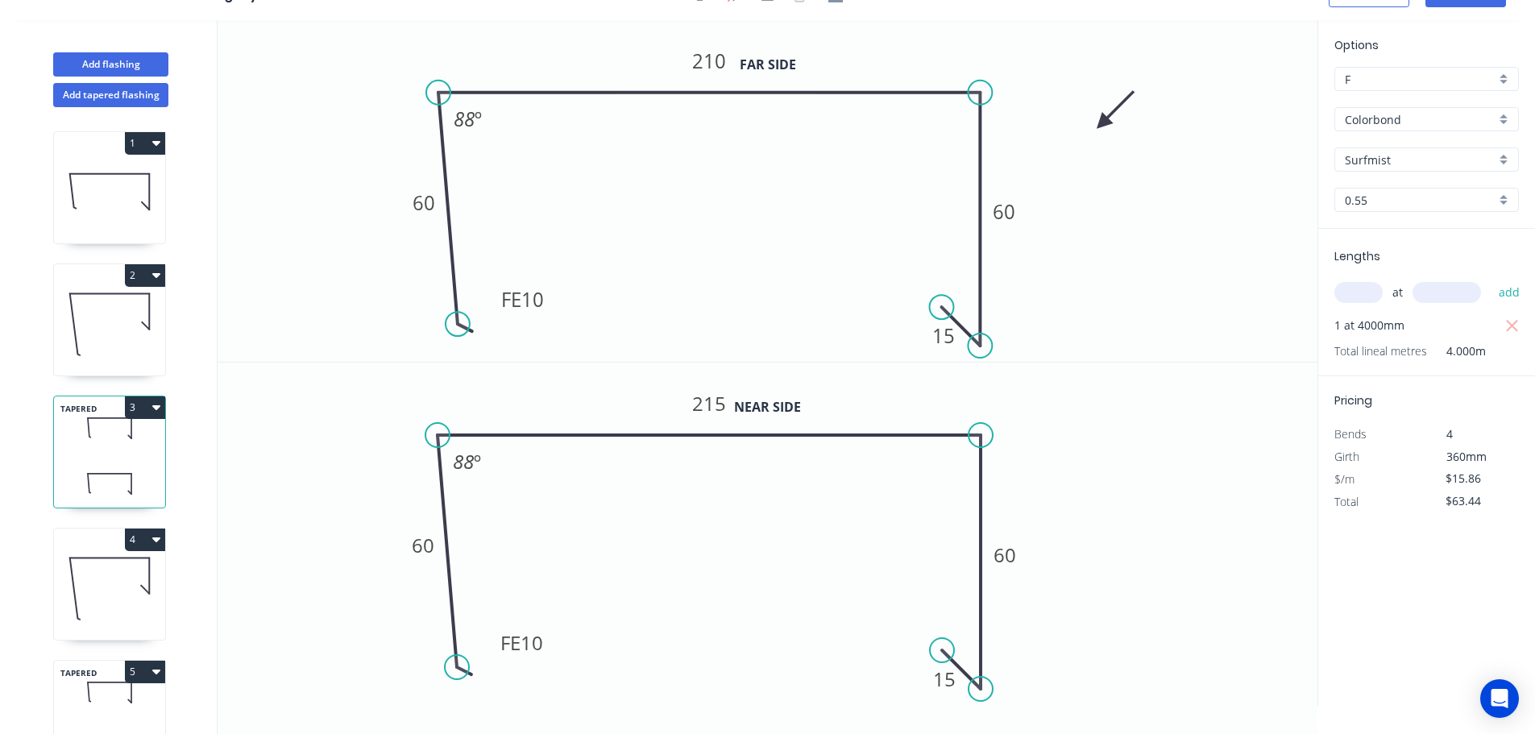
click at [121, 309] on icon at bounding box center [109, 323] width 111 height 103
type input "$16.32"
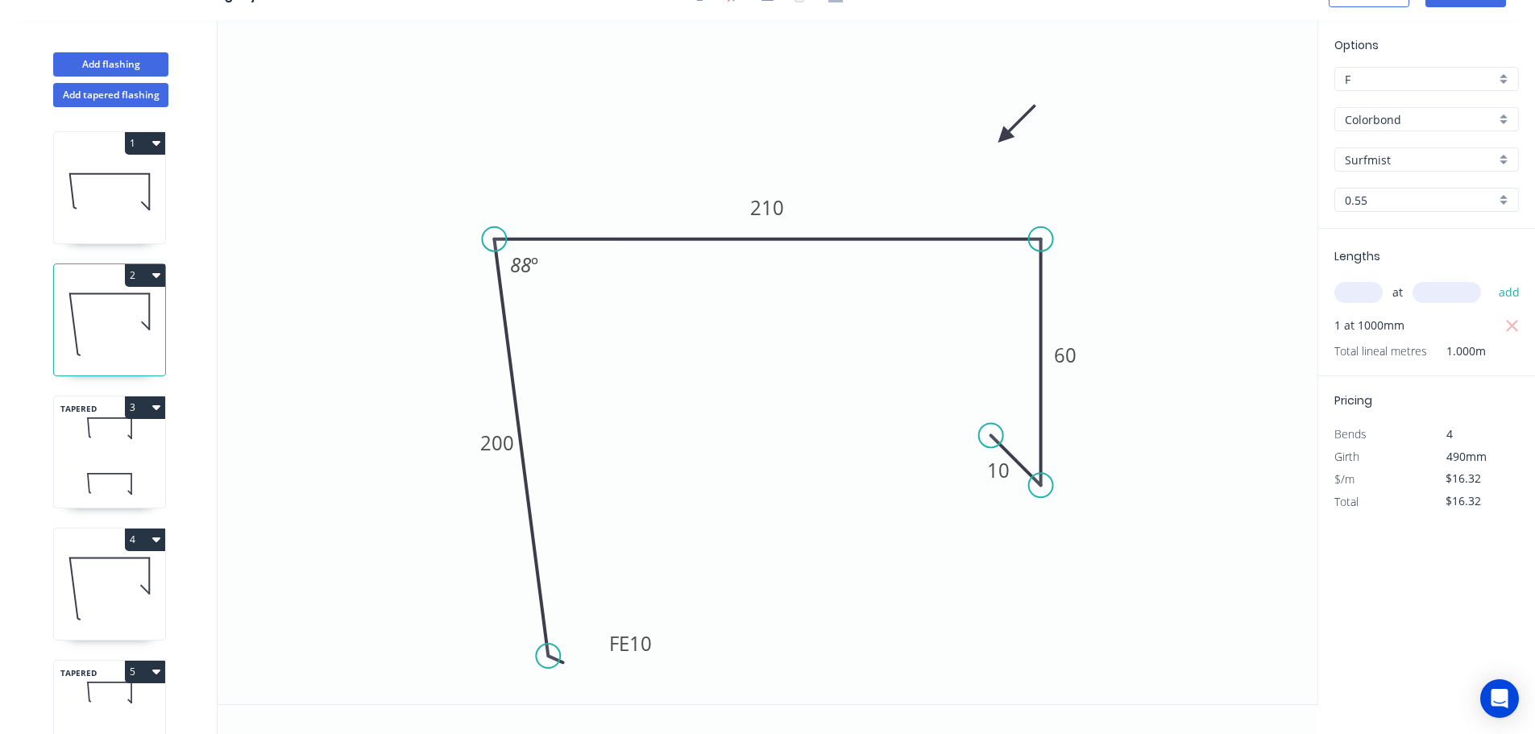
click at [115, 451] on icon at bounding box center [109, 428] width 111 height 48
type input "$15.86"
type input "$63.44"
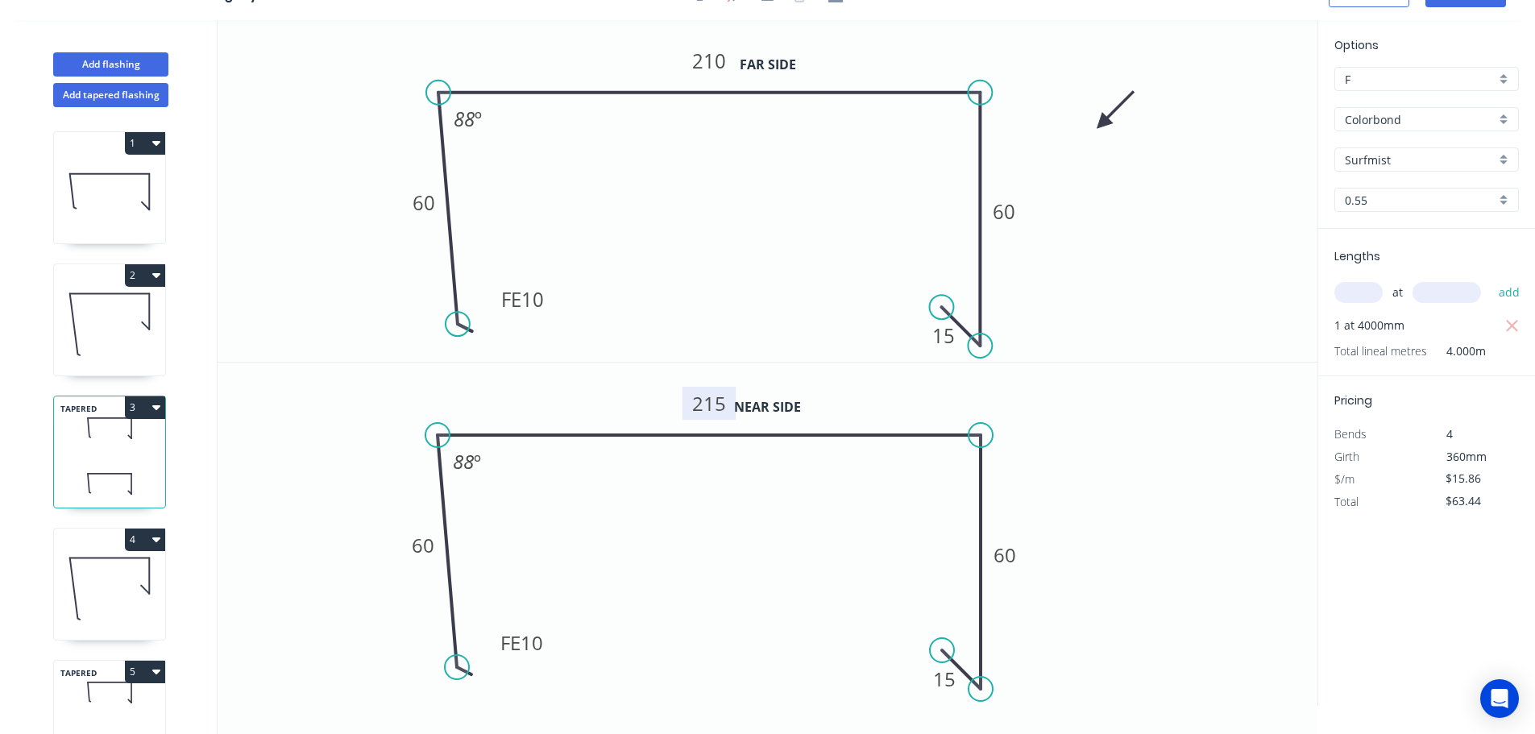
click at [714, 401] on tspan "215" at bounding box center [709, 403] width 34 height 27
click at [521, 577] on icon "0 FE 10 60 218 60 15 88 º" at bounding box center [767, 533] width 1100 height 342
click at [124, 578] on icon at bounding box center [109, 587] width 111 height 103
type input "$16.32"
type input "$114.24"
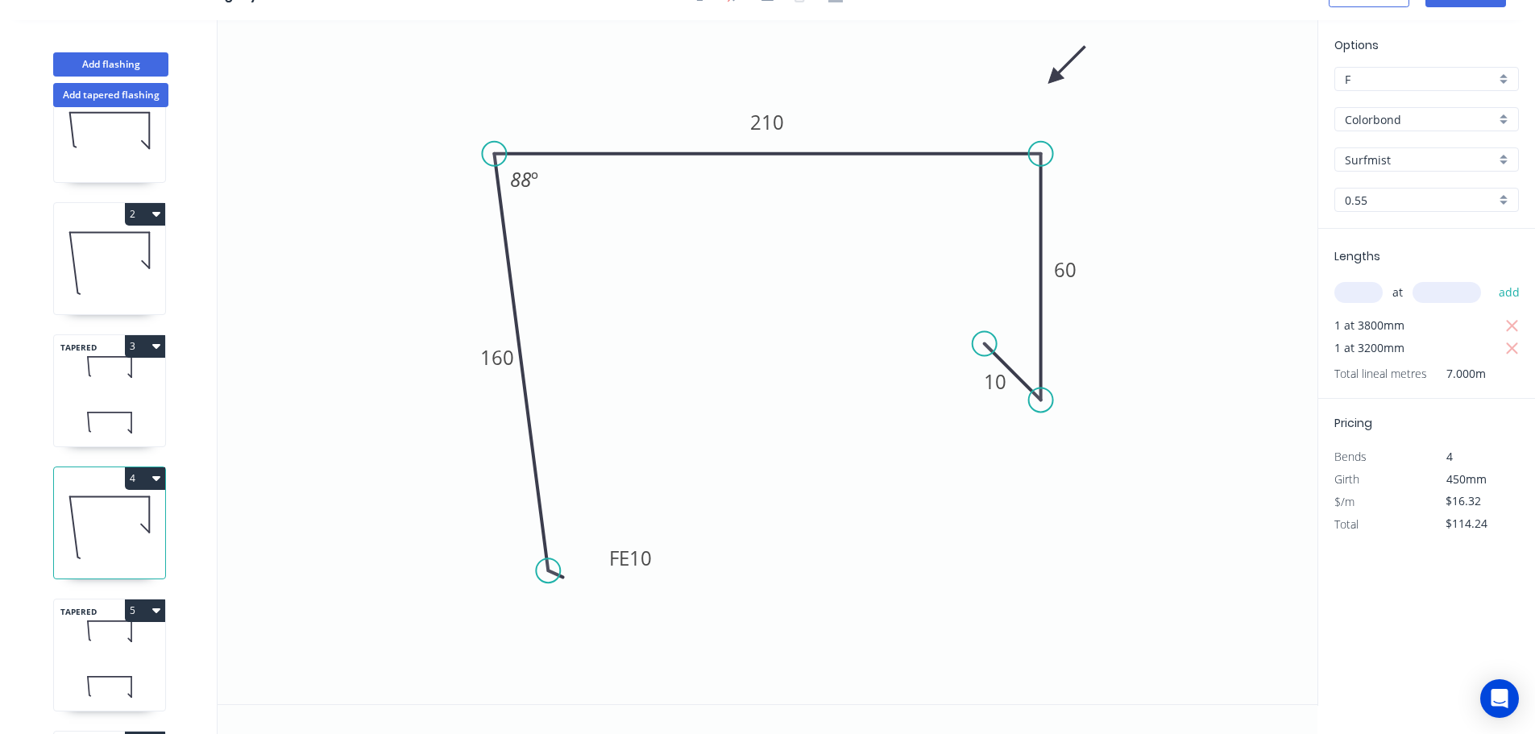
scroll to position [403, 0]
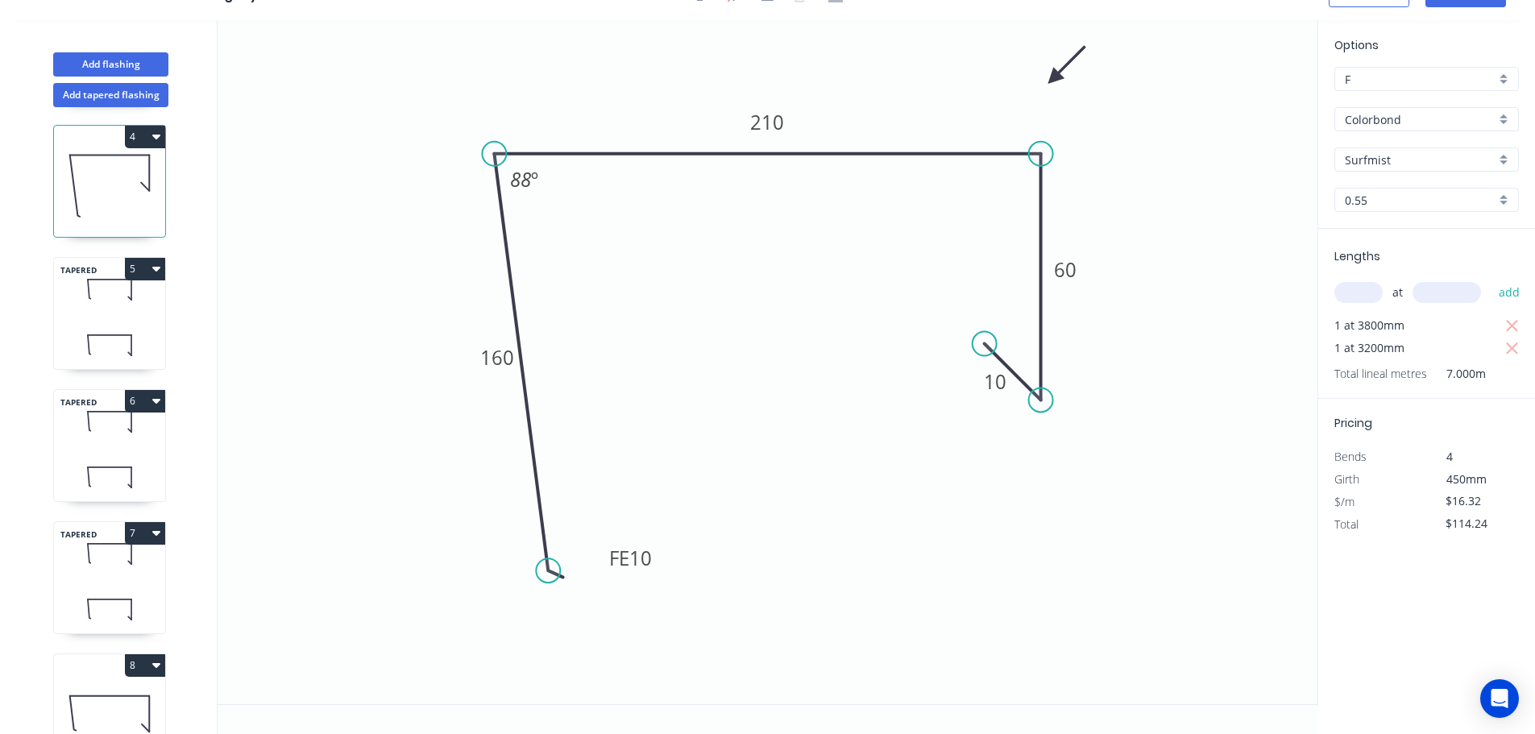
click at [101, 315] on div "TAPERED 5" at bounding box center [109, 313] width 113 height 113
type input "$15.86"
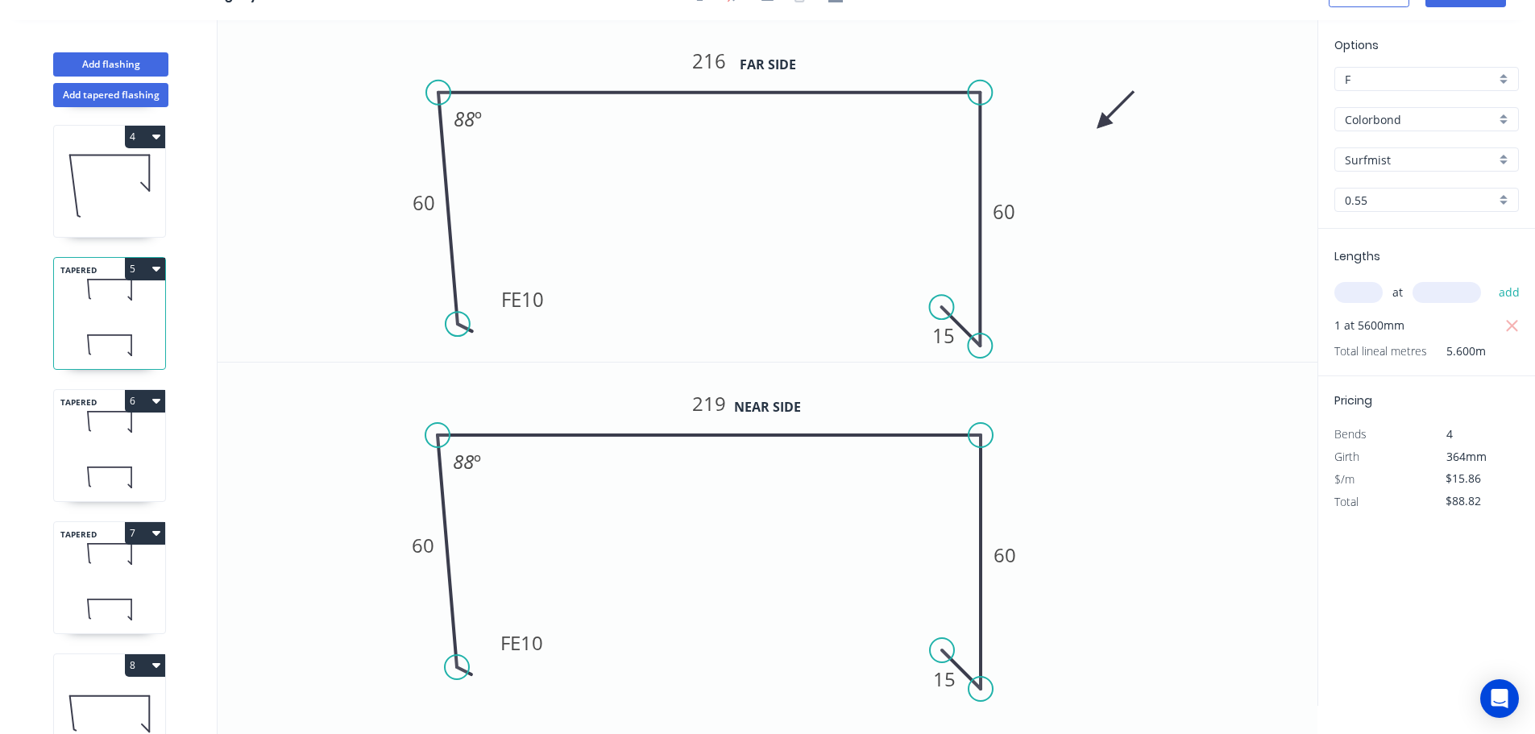
click at [91, 435] on icon at bounding box center [109, 422] width 111 height 48
click at [96, 574] on icon at bounding box center [109, 554] width 111 height 48
type input "$15.86"
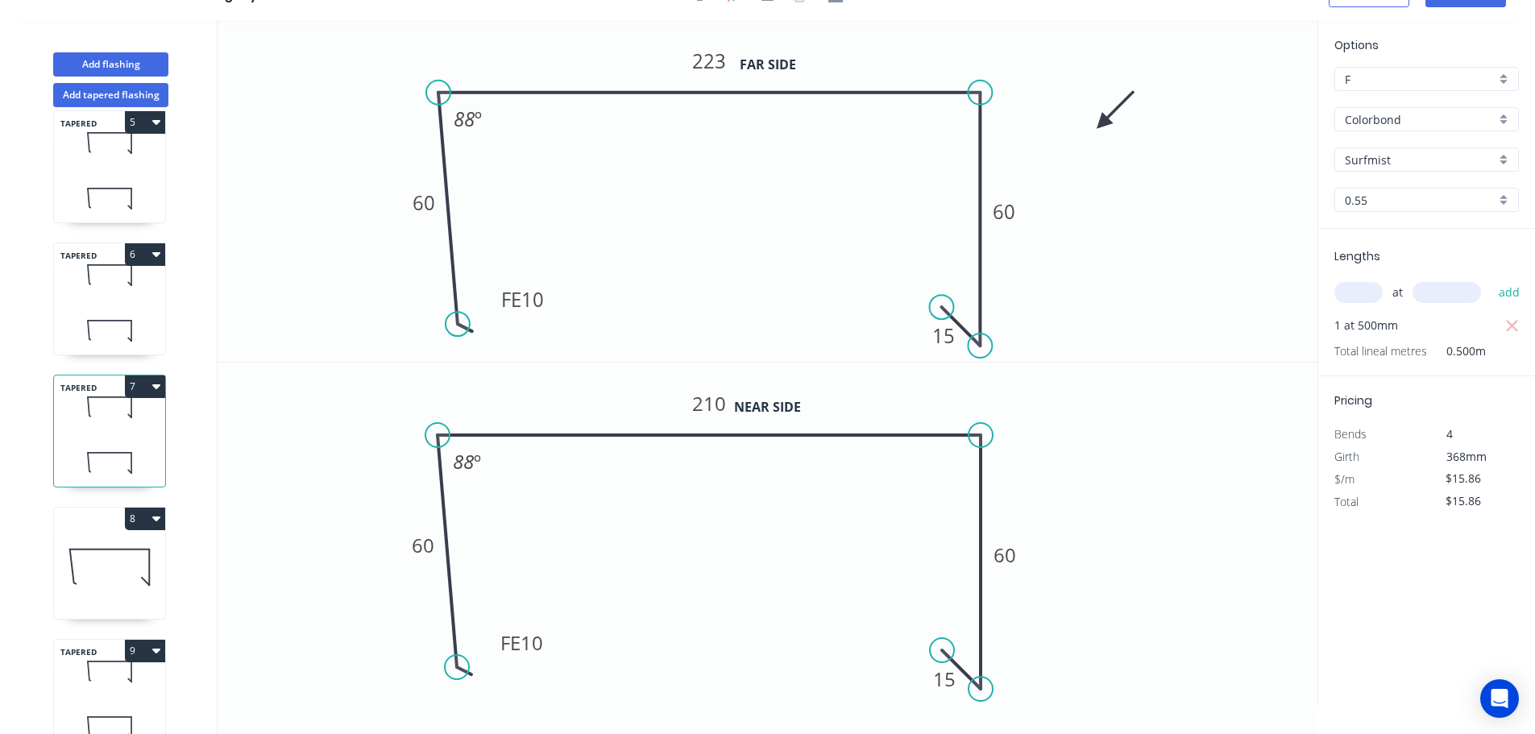
scroll to position [564, 0]
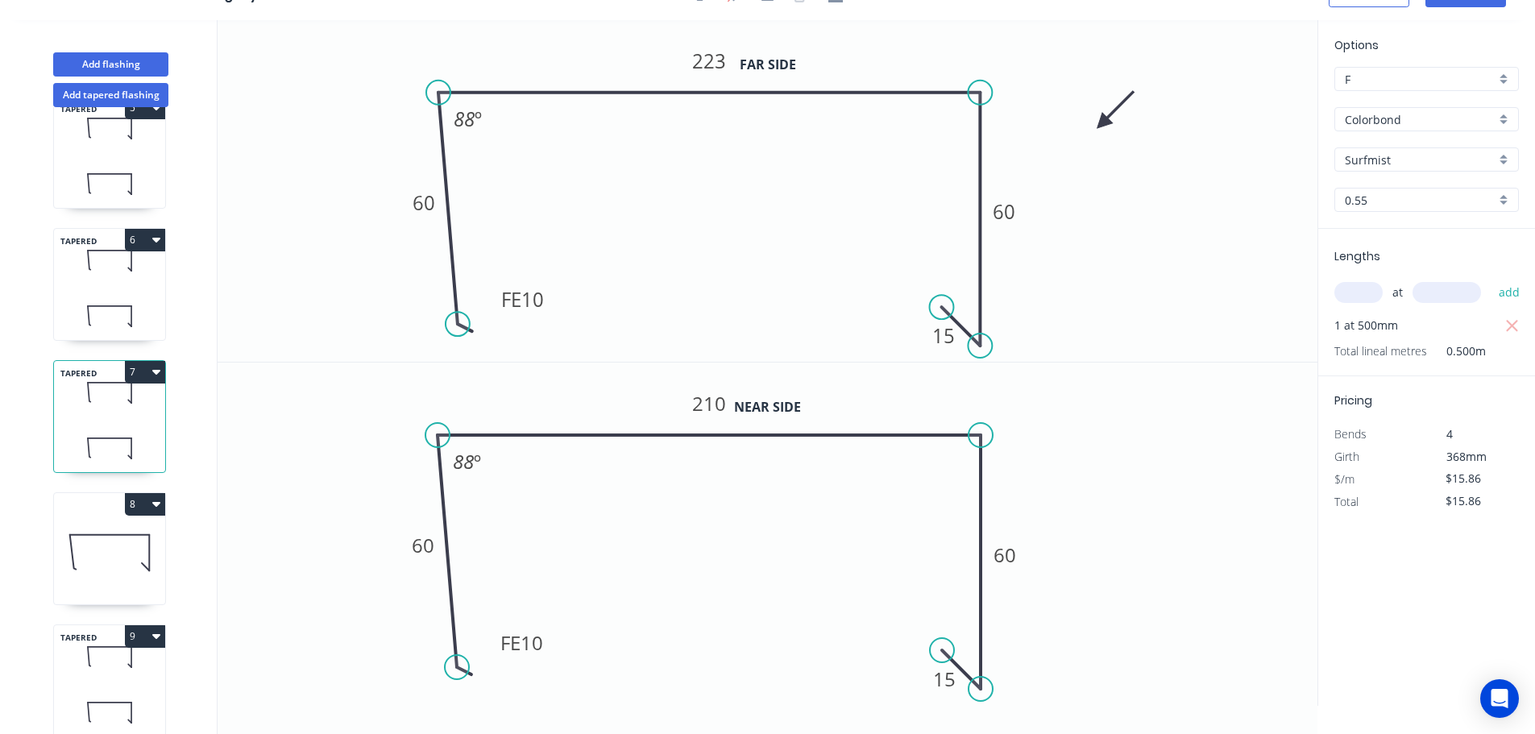
click at [104, 559] on icon at bounding box center [109, 552] width 111 height 103
type input "$14.24"
type input "$199.36"
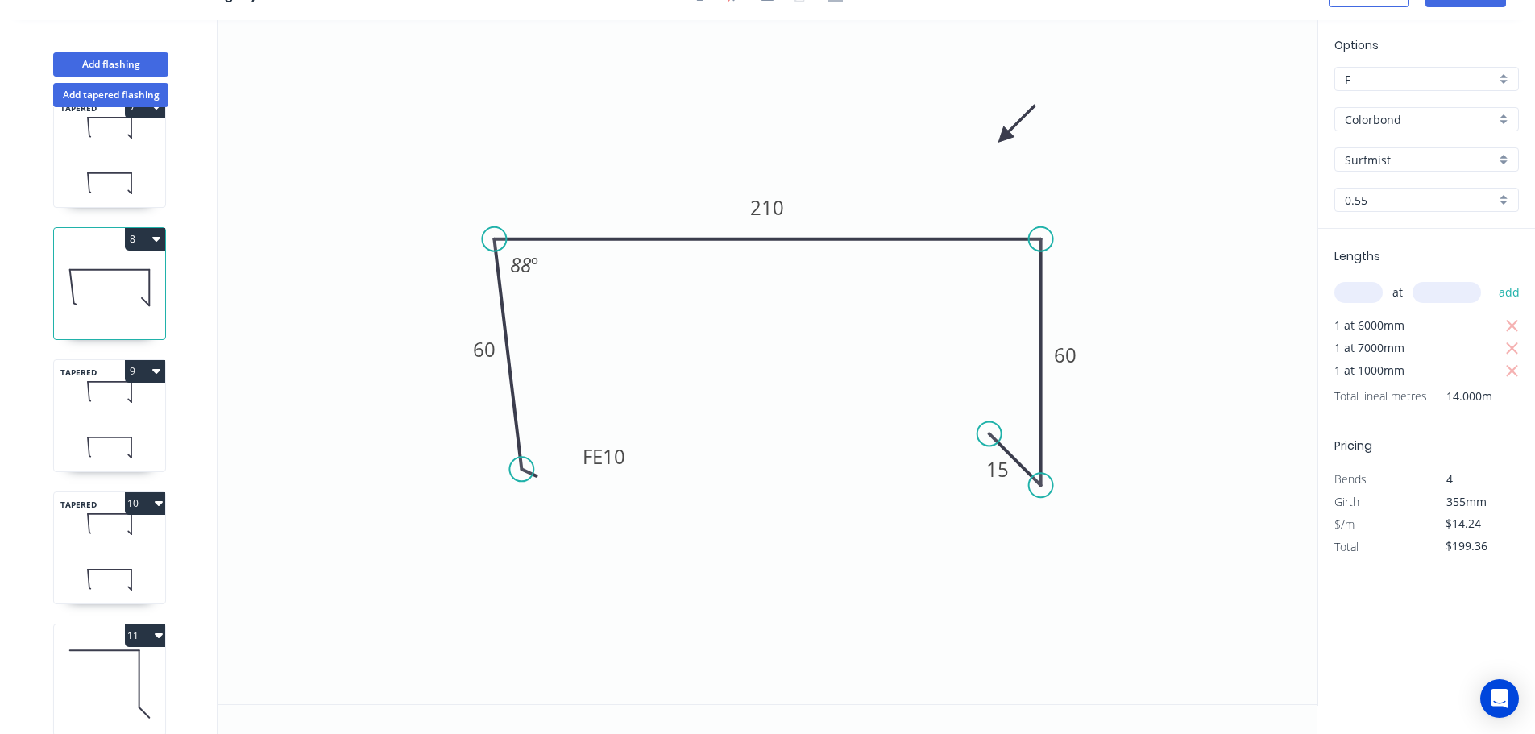
scroll to position [863, 0]
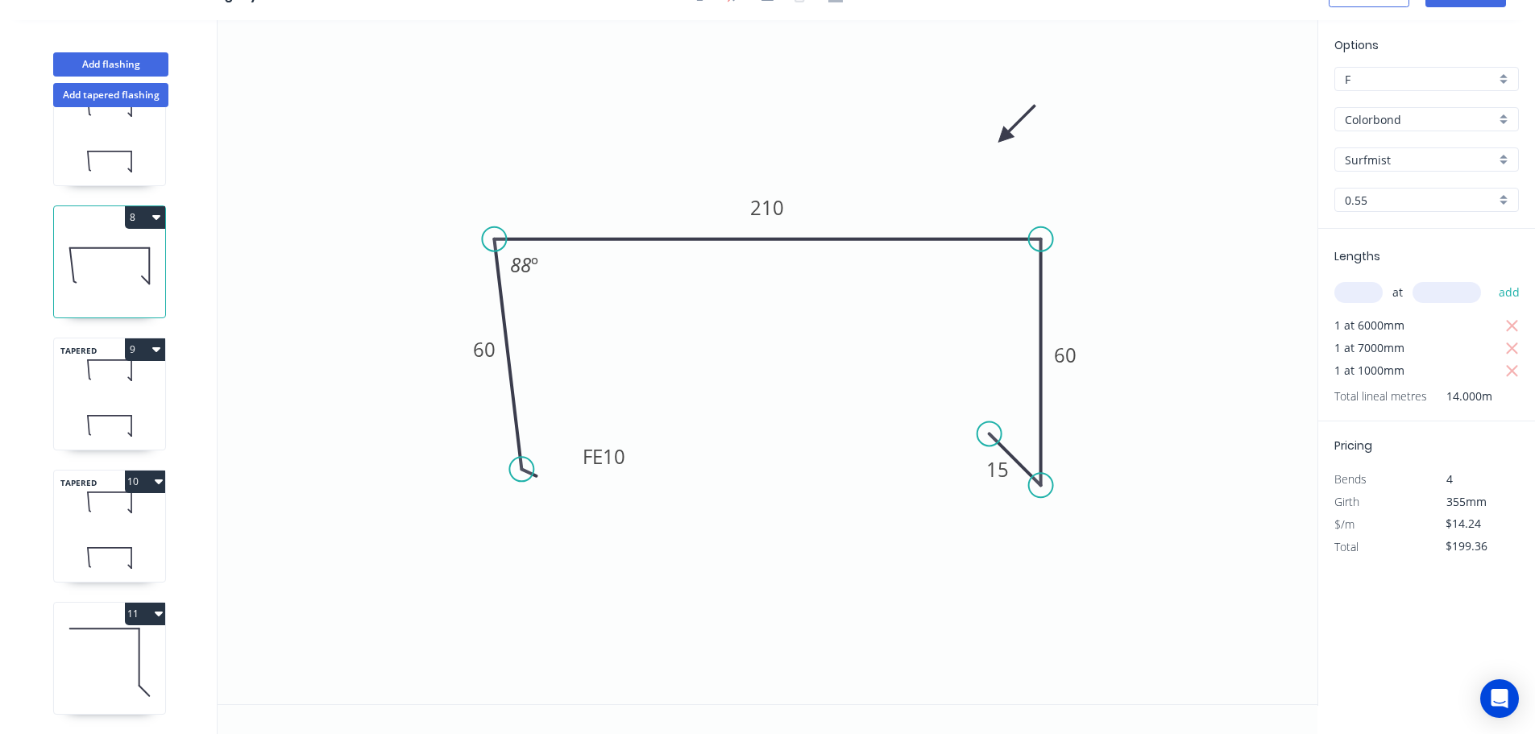
click at [113, 387] on div "TAPERED 9" at bounding box center [109, 394] width 113 height 113
type input "$15.86"
type input "$57.10"
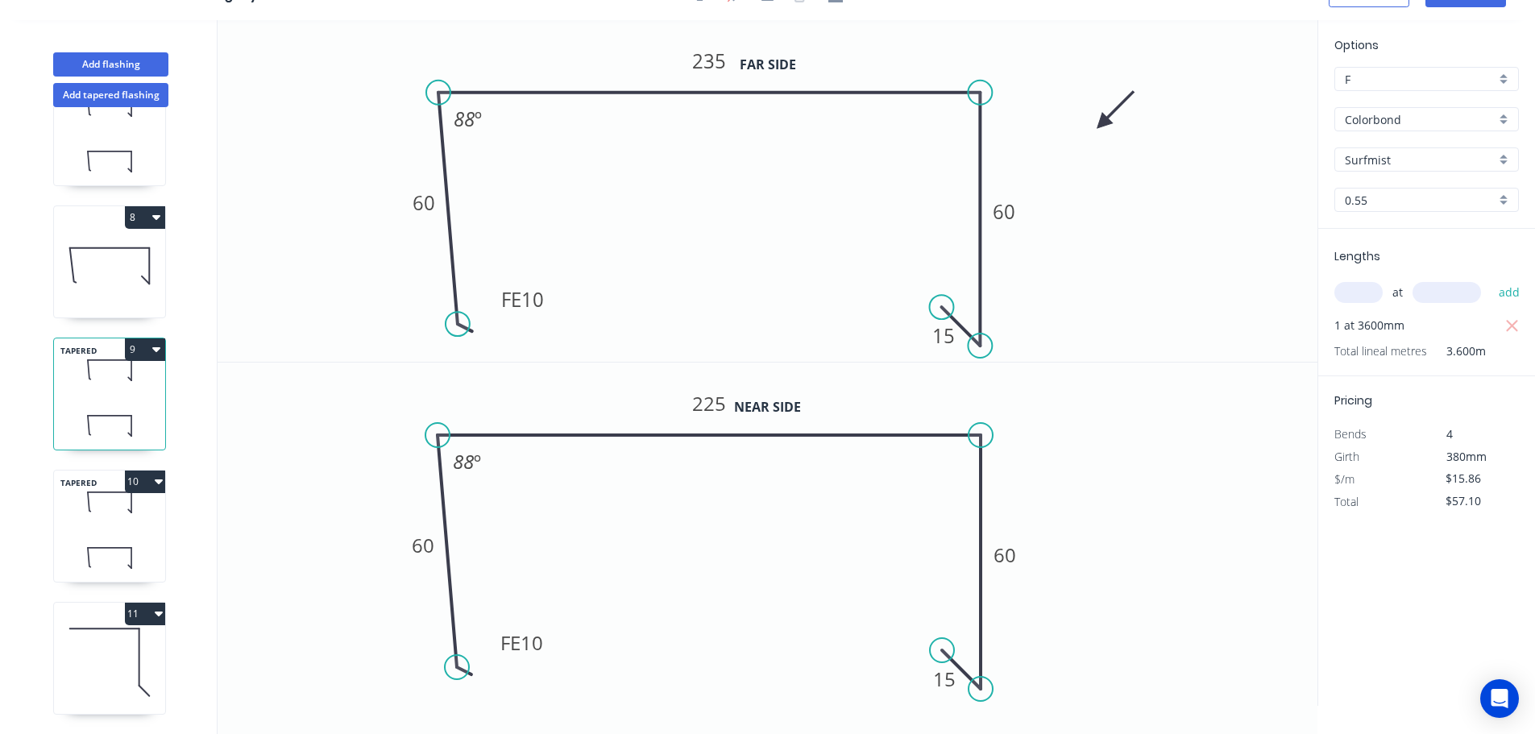
click at [106, 535] on icon at bounding box center [109, 558] width 111 height 48
type input "$24.16"
type input "$123.22"
click at [105, 652] on icon at bounding box center [109, 662] width 111 height 103
type input "$8.47"
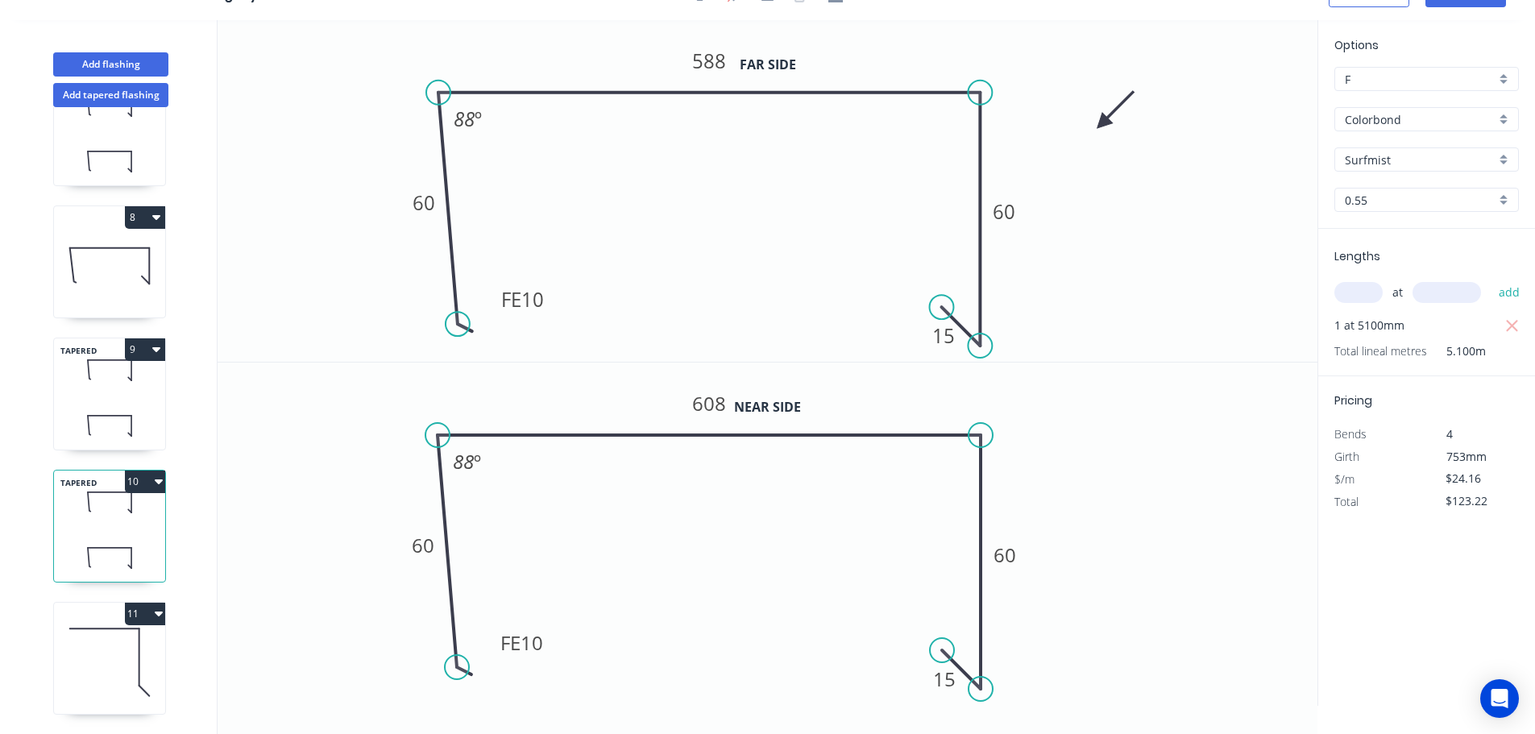
type input "$594.59"
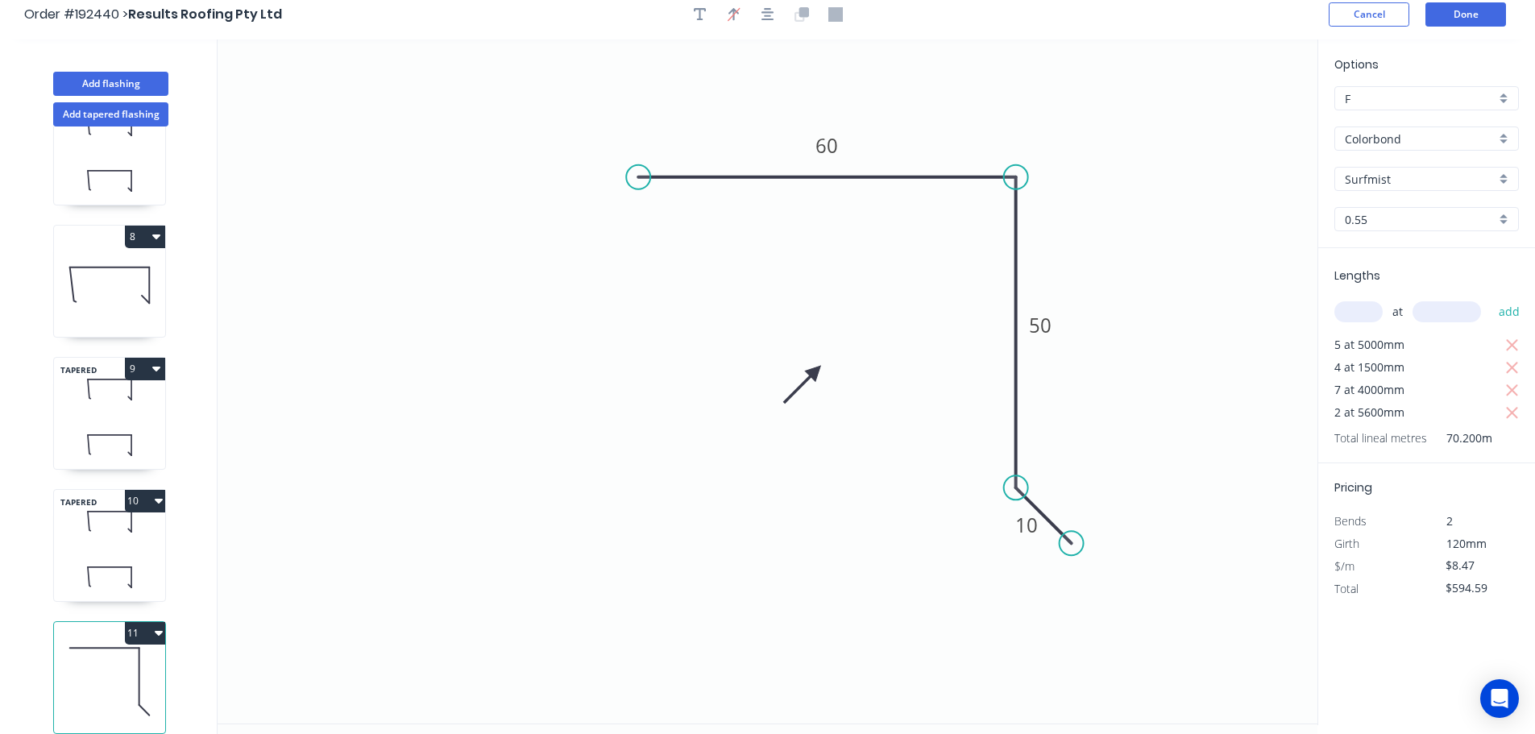
scroll to position [0, 0]
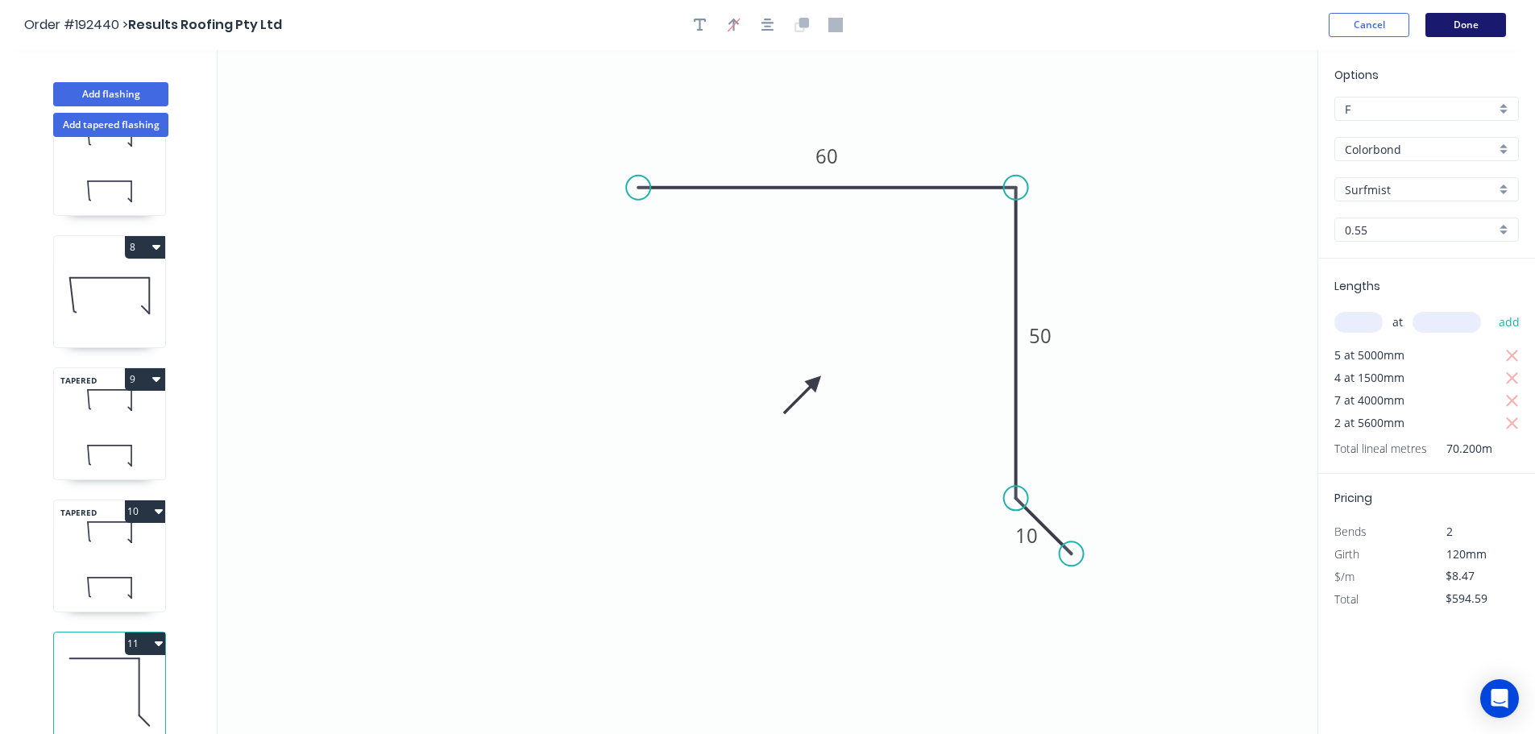
click at [1474, 23] on button "Done" at bounding box center [1465, 25] width 81 height 24
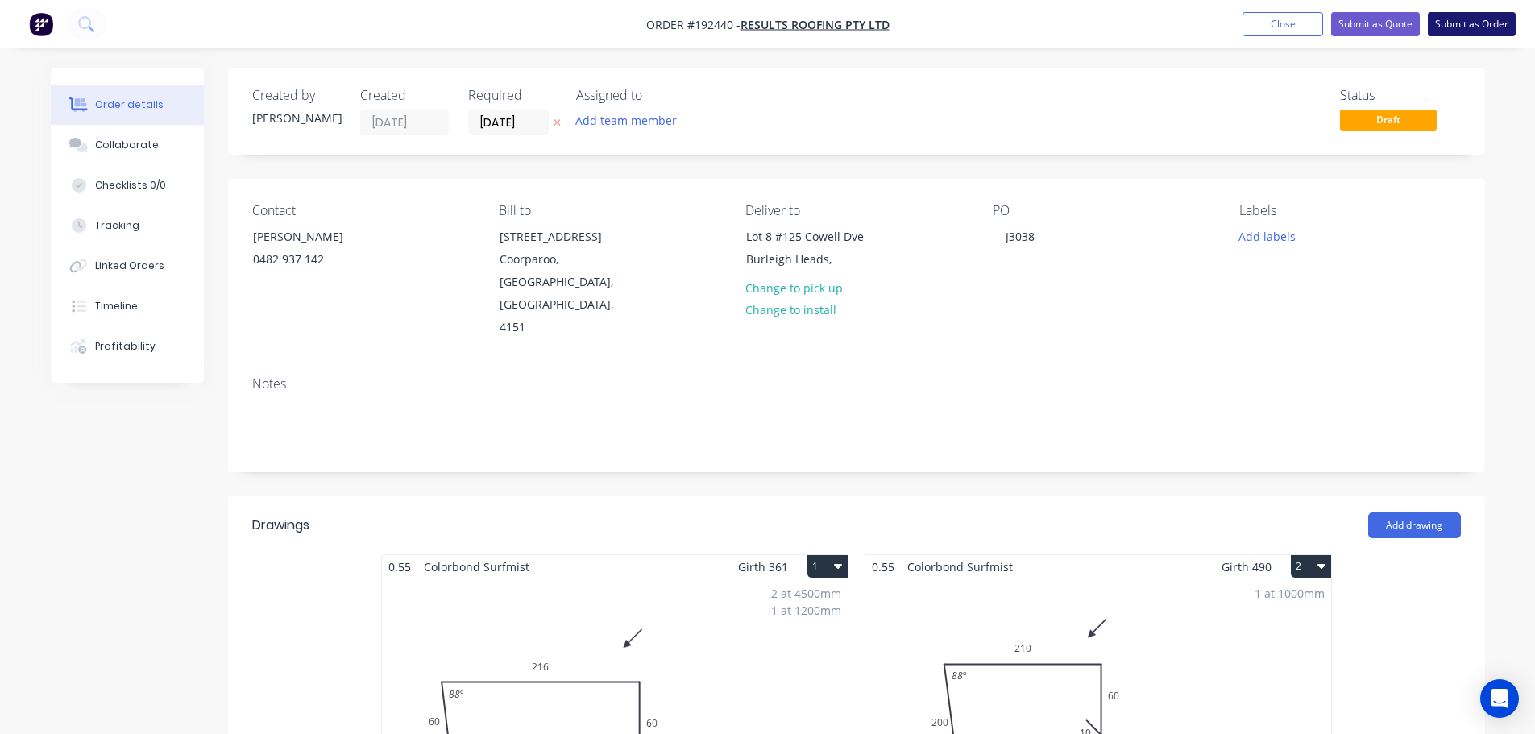
click at [1472, 19] on button "Submit as Order" at bounding box center [1471, 24] width 88 height 24
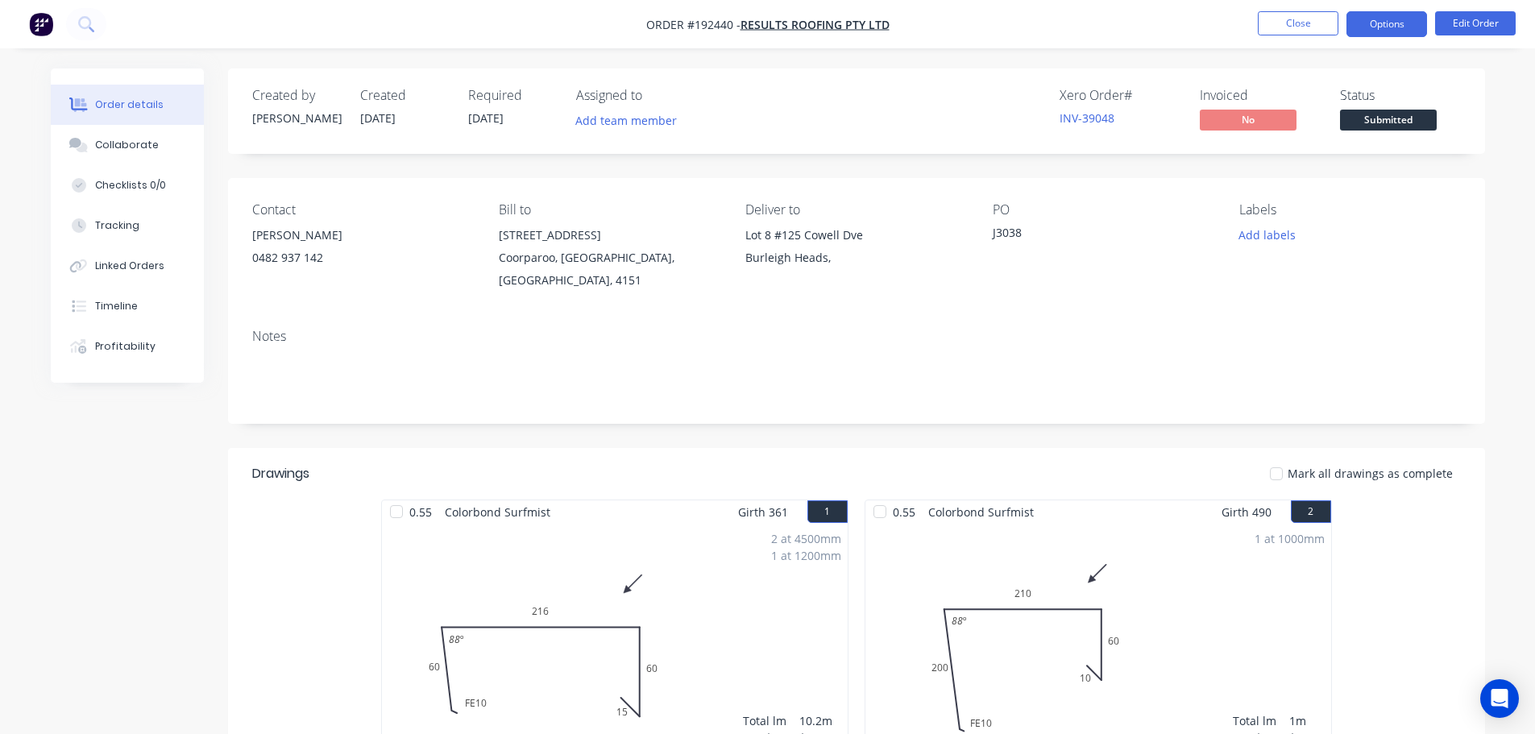
click at [1394, 27] on button "Options" at bounding box center [1386, 24] width 81 height 26
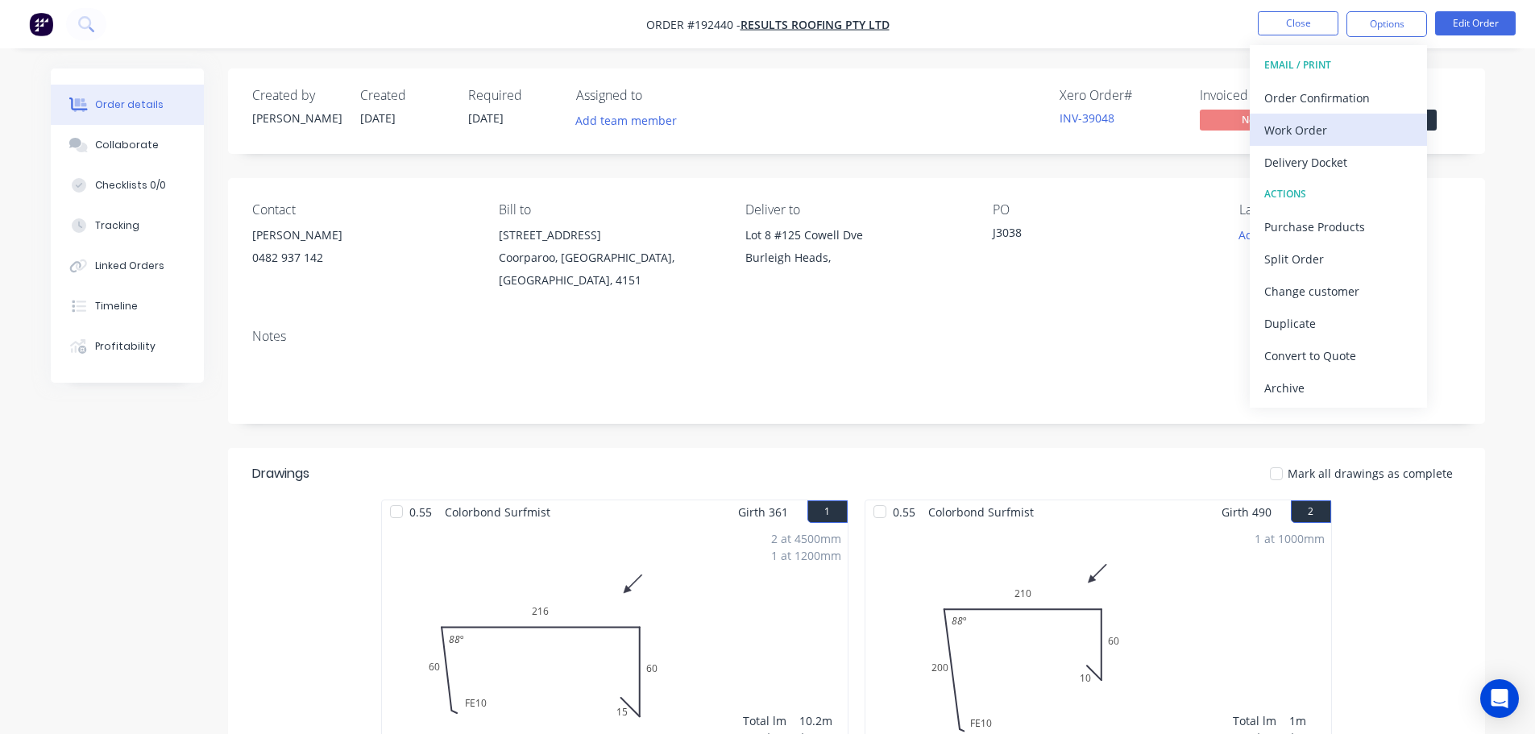
click at [1298, 132] on div "Work Order" at bounding box center [1338, 129] width 148 height 23
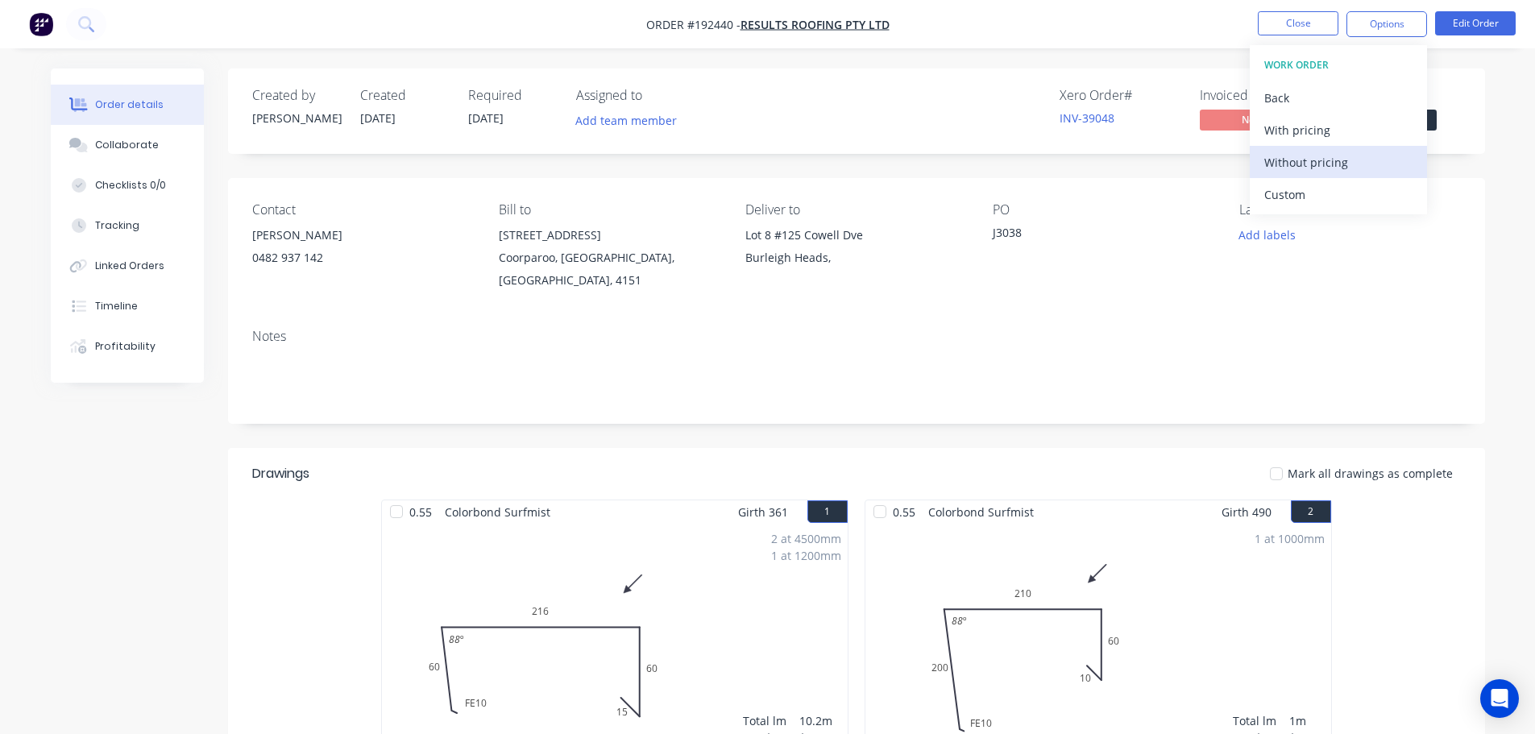
click at [1293, 162] on div "Without pricing" at bounding box center [1338, 162] width 148 height 23
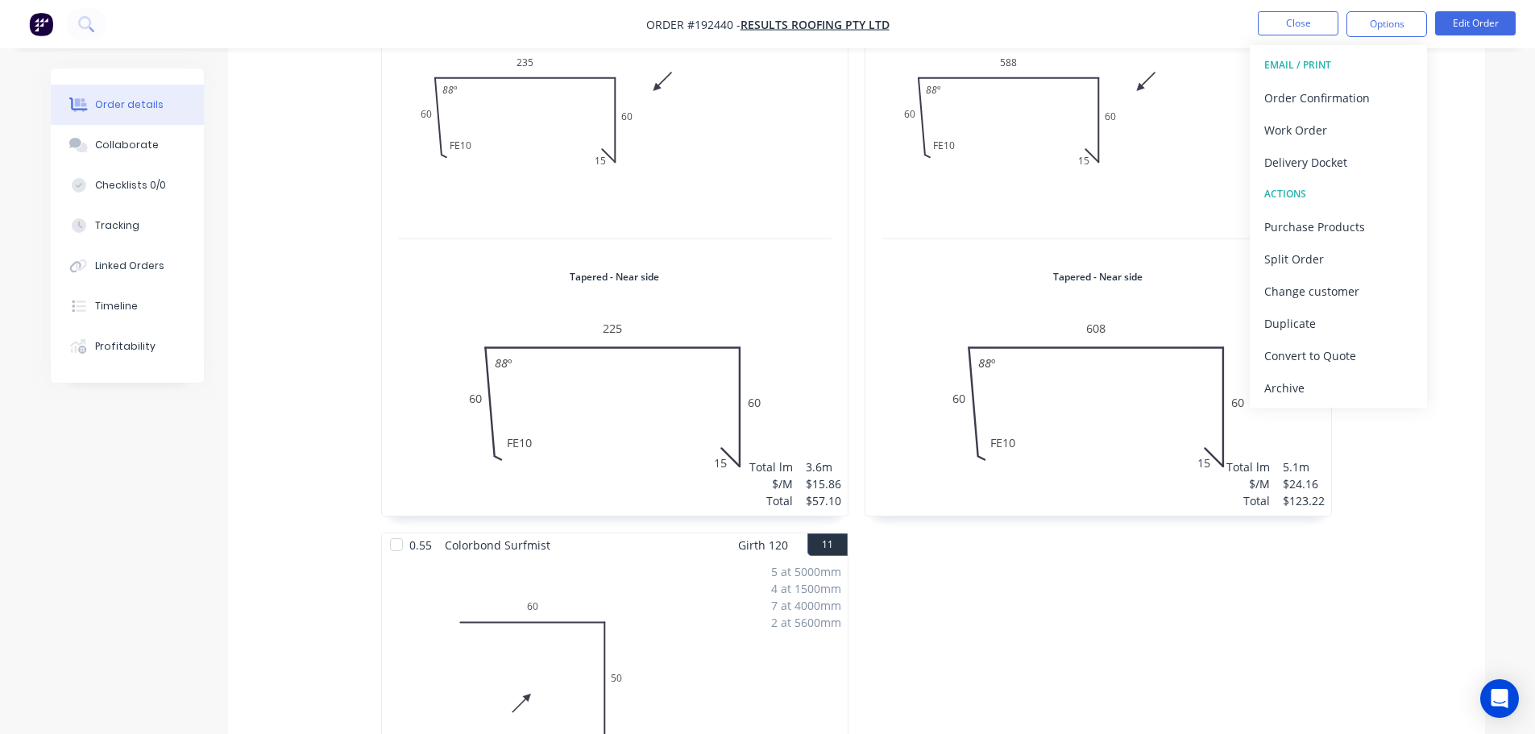
scroll to position [1990, 0]
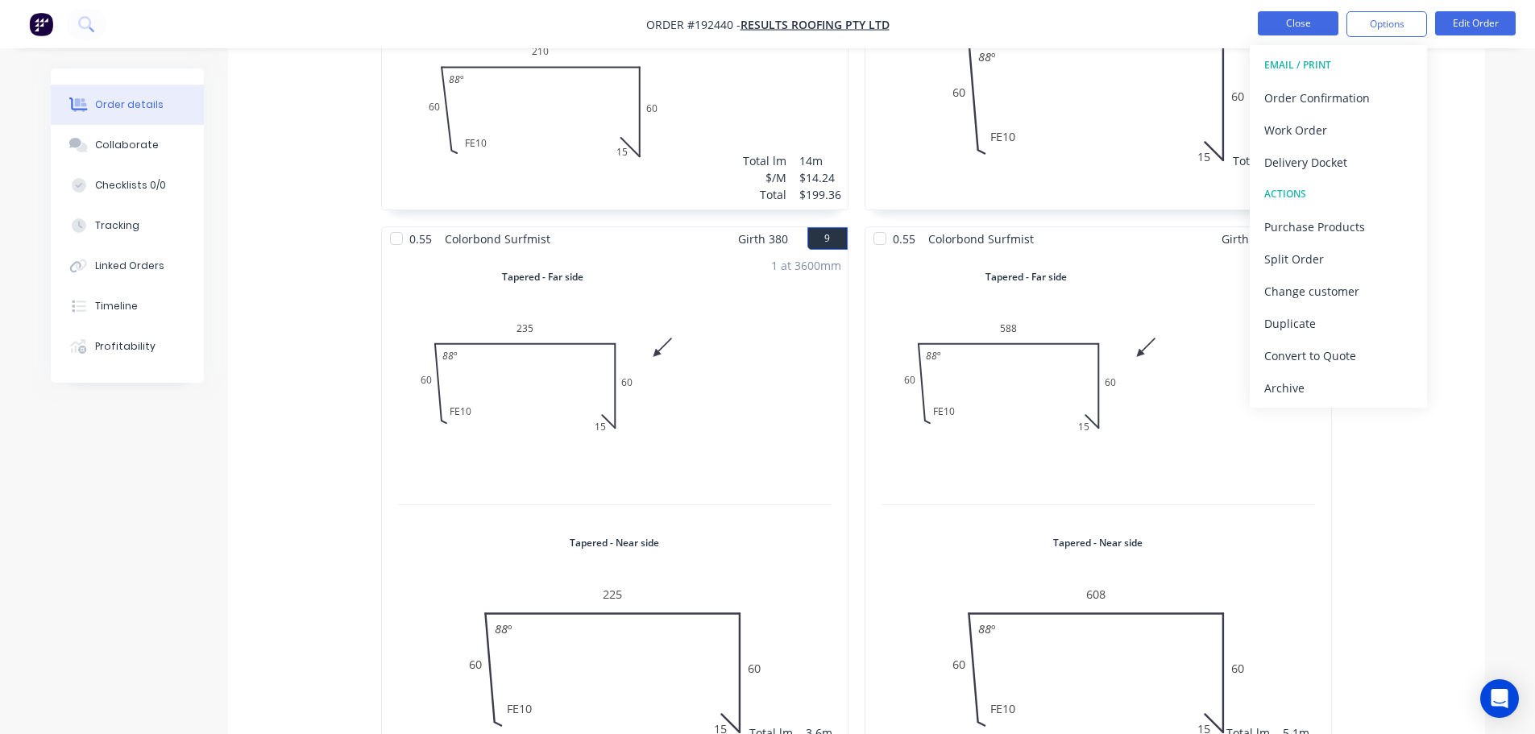
click at [1287, 19] on button "Close" at bounding box center [1297, 23] width 81 height 24
